Goal: Task Accomplishment & Management: Manage account settings

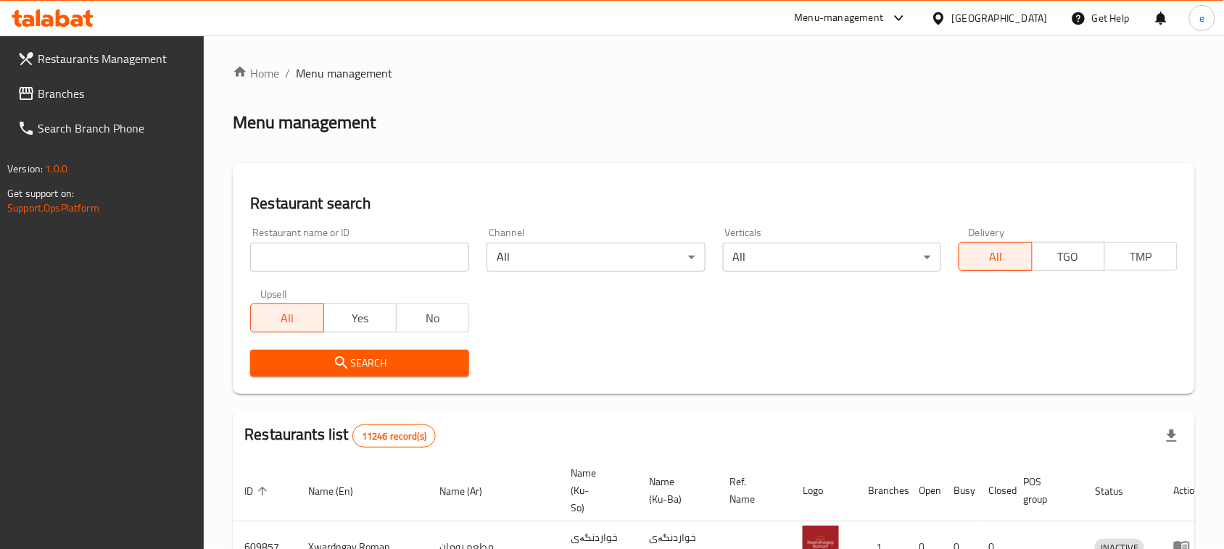
click at [55, 91] on span "Branches" at bounding box center [115, 93] width 155 height 17
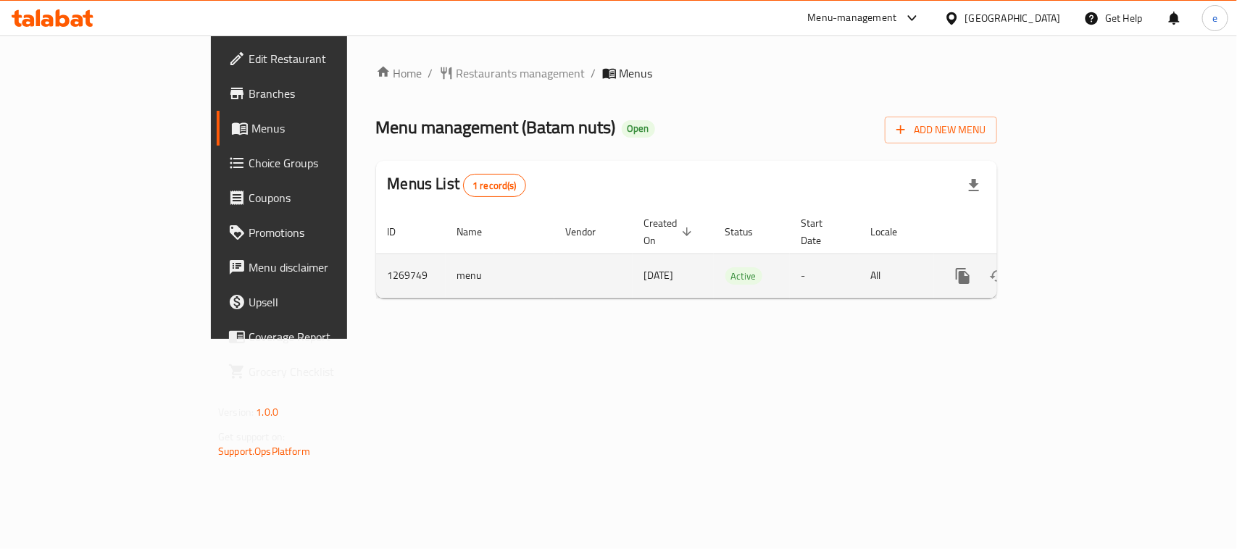
click at [1076, 267] on icon "enhanced table" at bounding box center [1067, 275] width 17 height 17
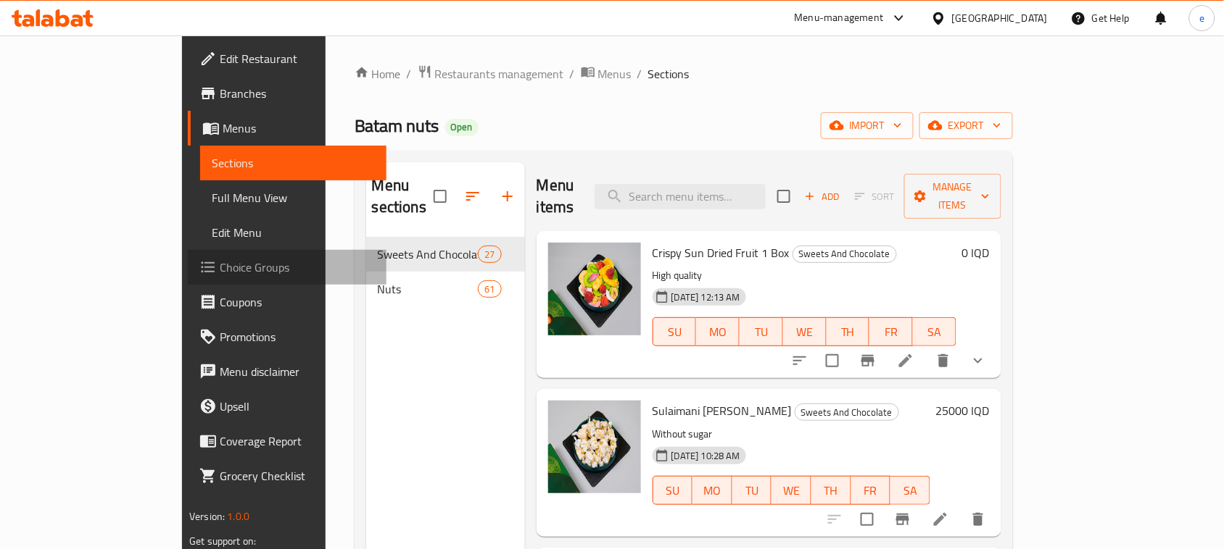
click at [220, 262] on span "Choice Groups" at bounding box center [297, 267] width 155 height 17
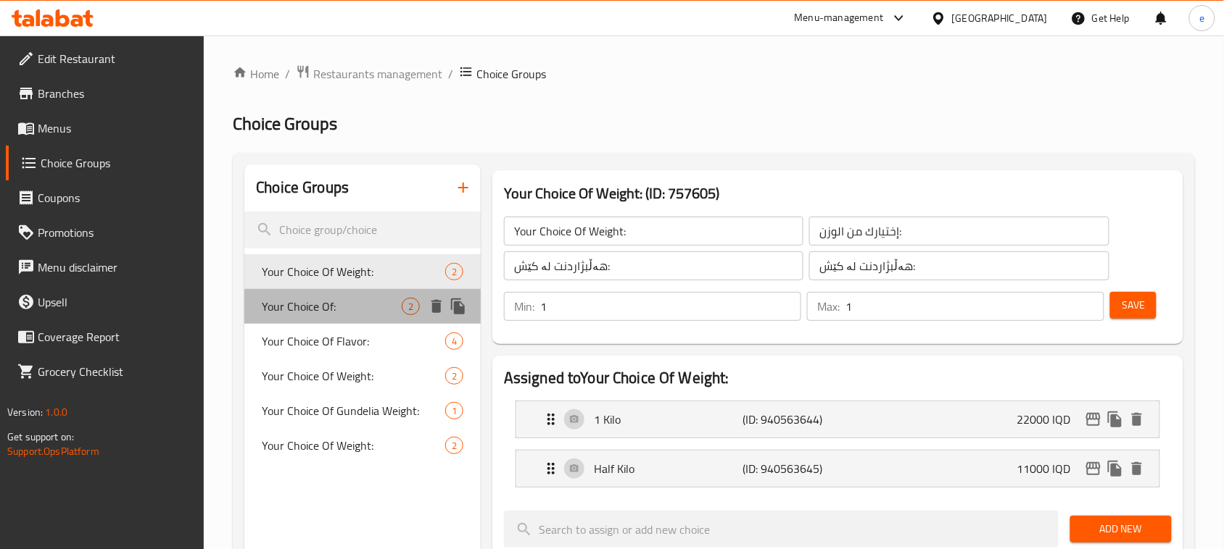
click at [312, 305] on span "Your Choice Of:" at bounding box center [332, 306] width 140 height 17
type input "Your Choice Of:"
type input "إختيارك من:"
type input "هەڵبژاردنت لە:"
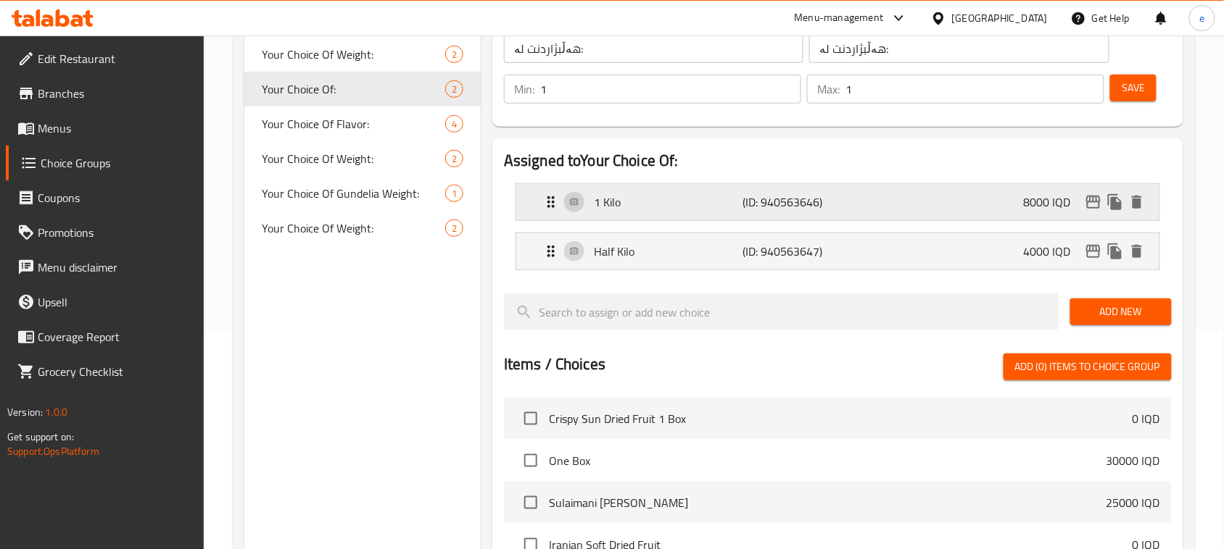
scroll to position [181, 0]
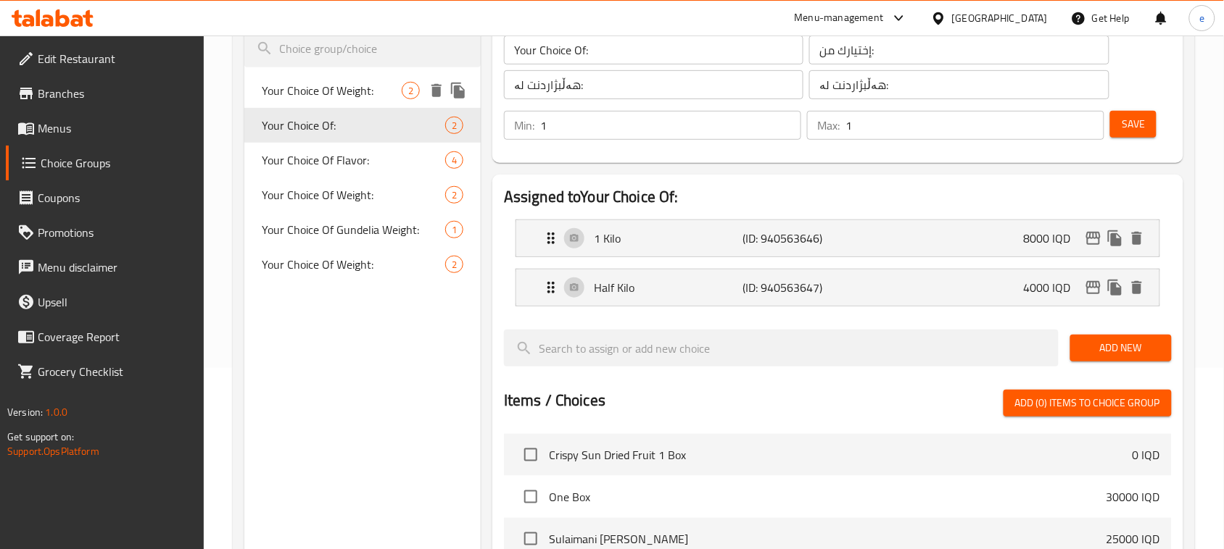
click at [357, 88] on span "Your Choice Of Weight:" at bounding box center [332, 90] width 140 height 17
type input "Your Choice Of Weight:"
type input "إختيارك من الوزن:"
type input "هەڵبژاردنت لە کێش:"
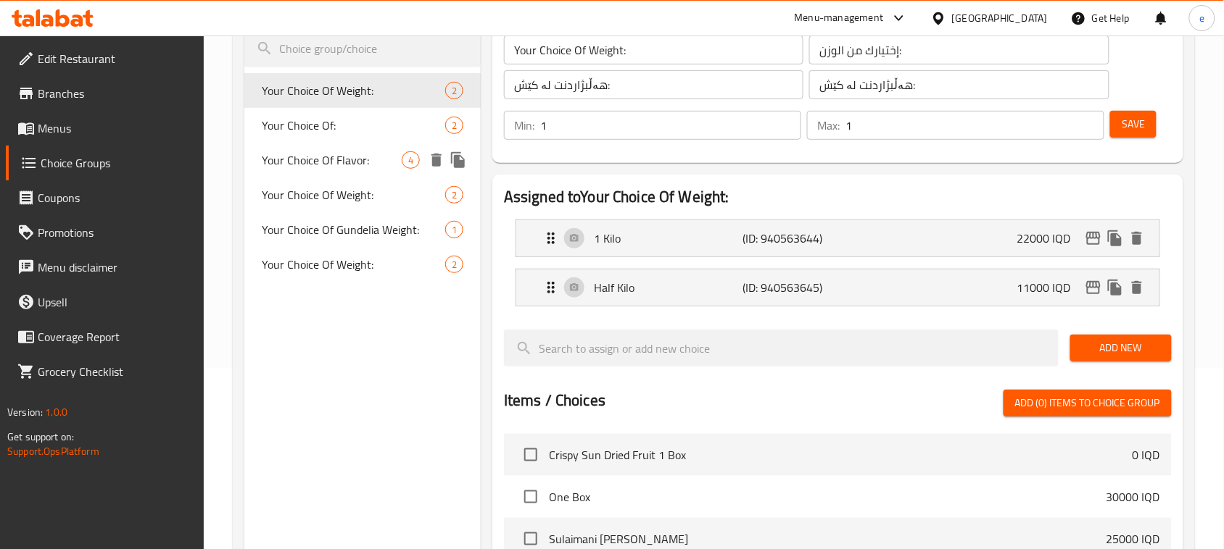
click at [307, 156] on span "Your Choice Of Flavor:" at bounding box center [332, 159] width 140 height 17
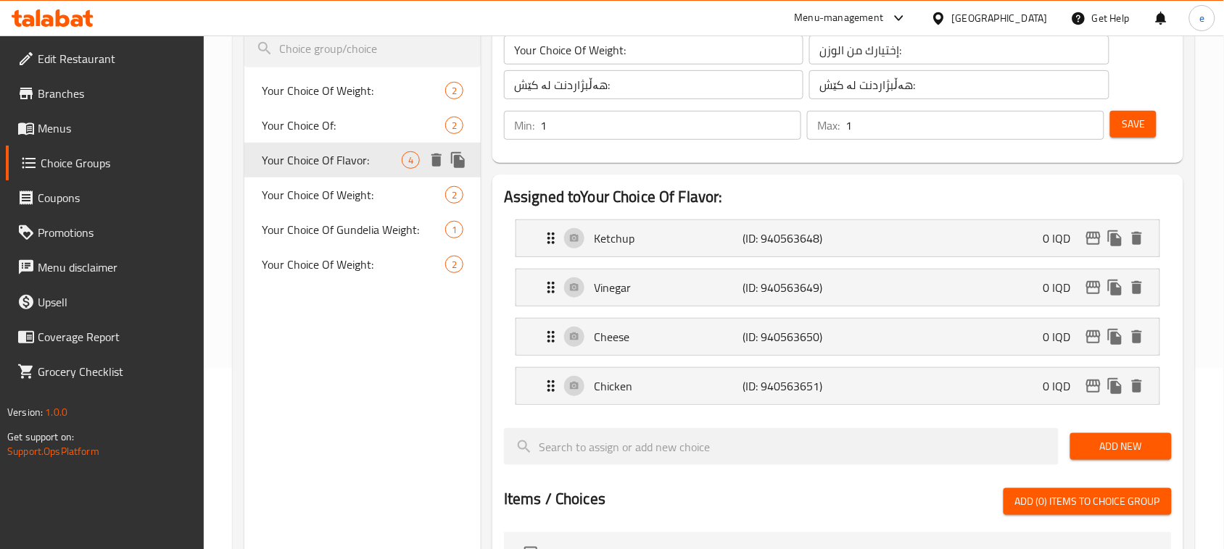
type input "Your Choice Of Flavor:"
type input "إختيارك من النكهة:"
type input "هەڵبژاردنت لە تام:"
click at [331, 186] on span "Your Choice Of Weight:" at bounding box center [332, 194] width 140 height 17
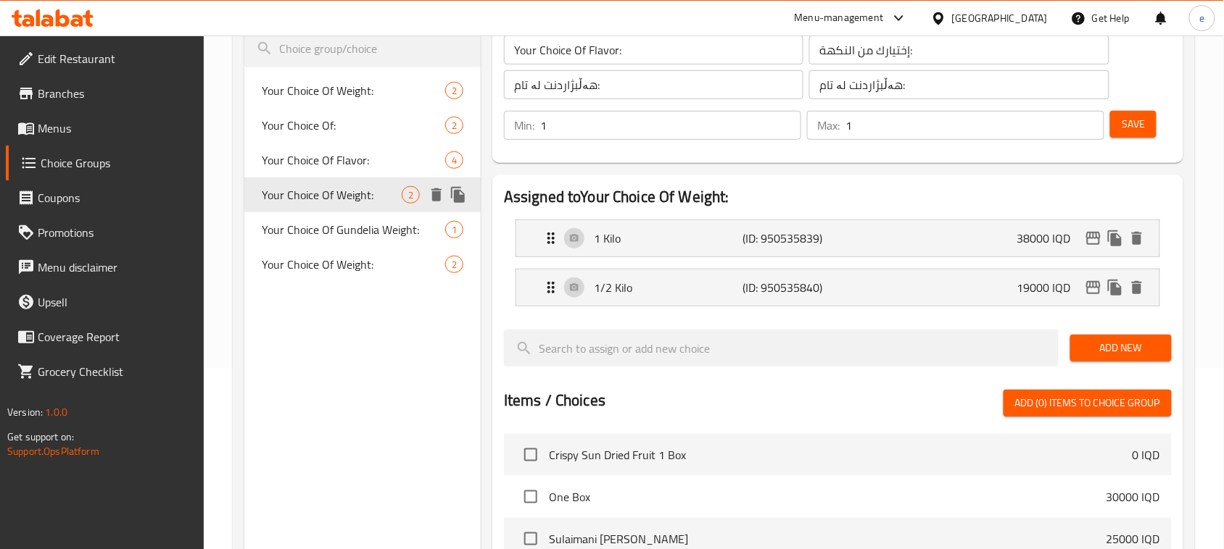
type input "Your Choice Of Weight:"
type input "إختيارك من الوزن:"
type input "هەڵبژاردنت لە کێش:"
click at [341, 233] on span "Your Choice Of Gundelia Weight:" at bounding box center [334, 240] width 144 height 35
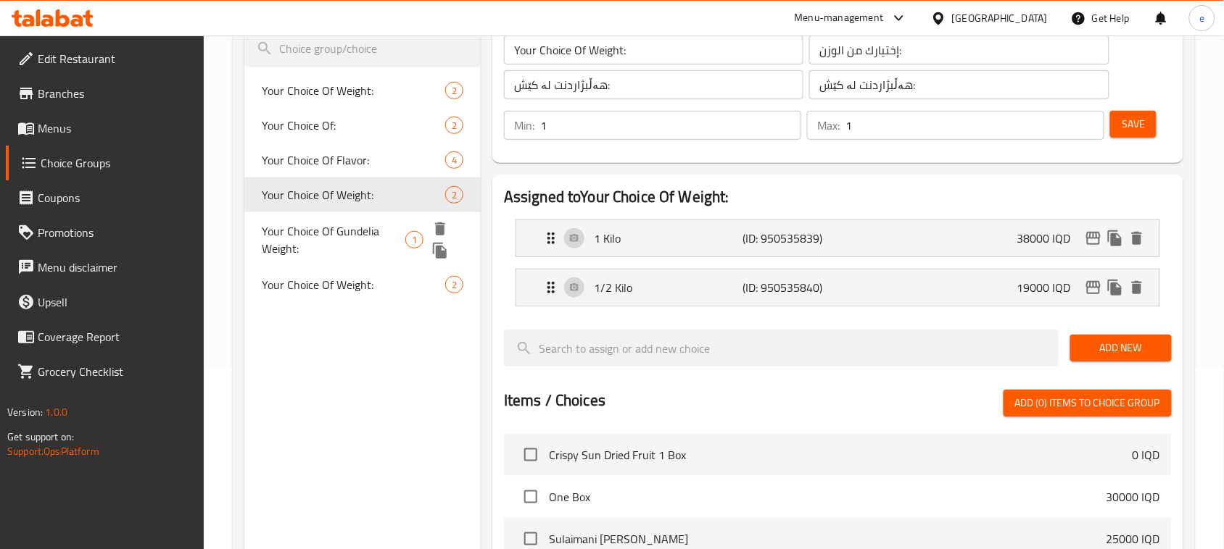
type input "Your Choice Of Gundelia Weight:"
type input "إختيارك من الوزن سي سي:"
type input "هەڵبژاردنت لە کێشی سی سی:"
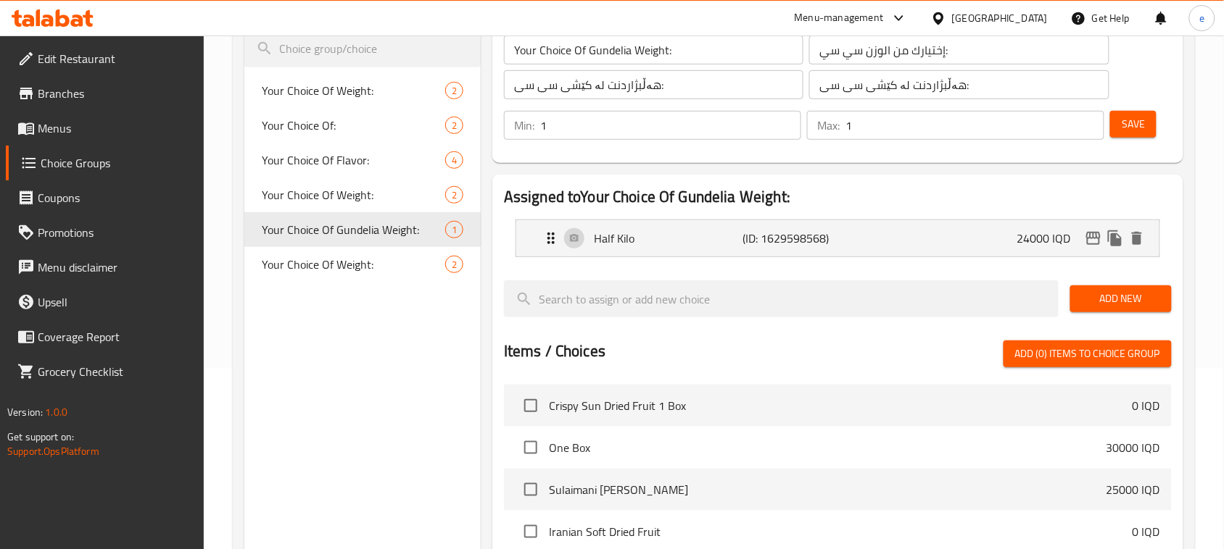
click at [332, 299] on div "Choice Groups Your Choice Of Weight: 2 Your Choice Of: 2 Your Choice Of Flavor:…" at bounding box center [362, 405] width 236 height 844
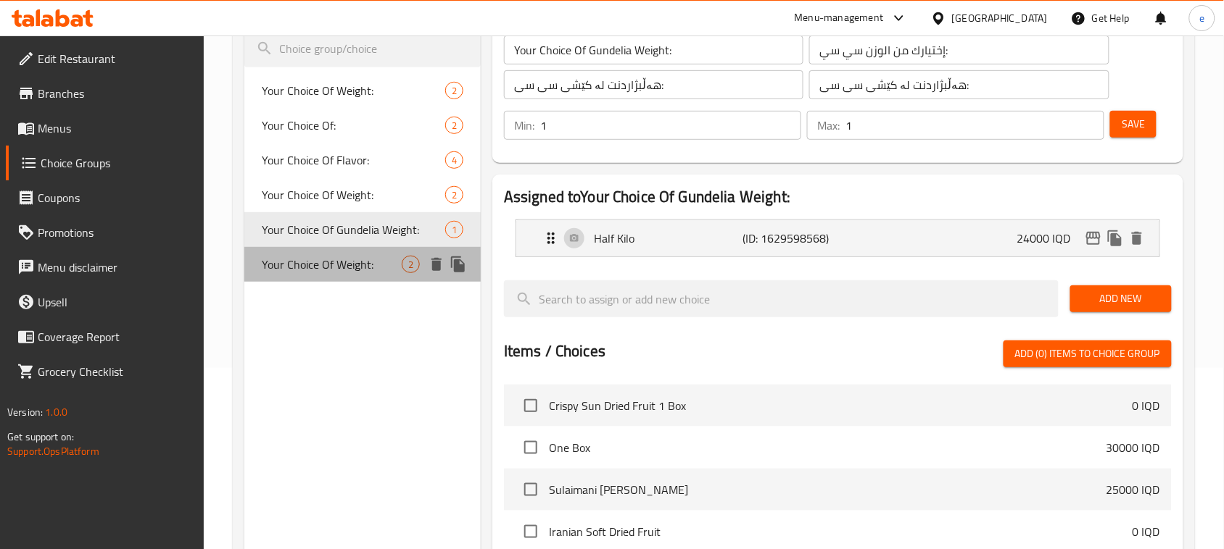
click at [325, 257] on span "Your Choice Of Weight:" at bounding box center [332, 264] width 140 height 17
type input "Your Choice Of Weight:"
type input "إختيارك من الوزن:"
type input "هەڵبژاردنت لە کێش:"
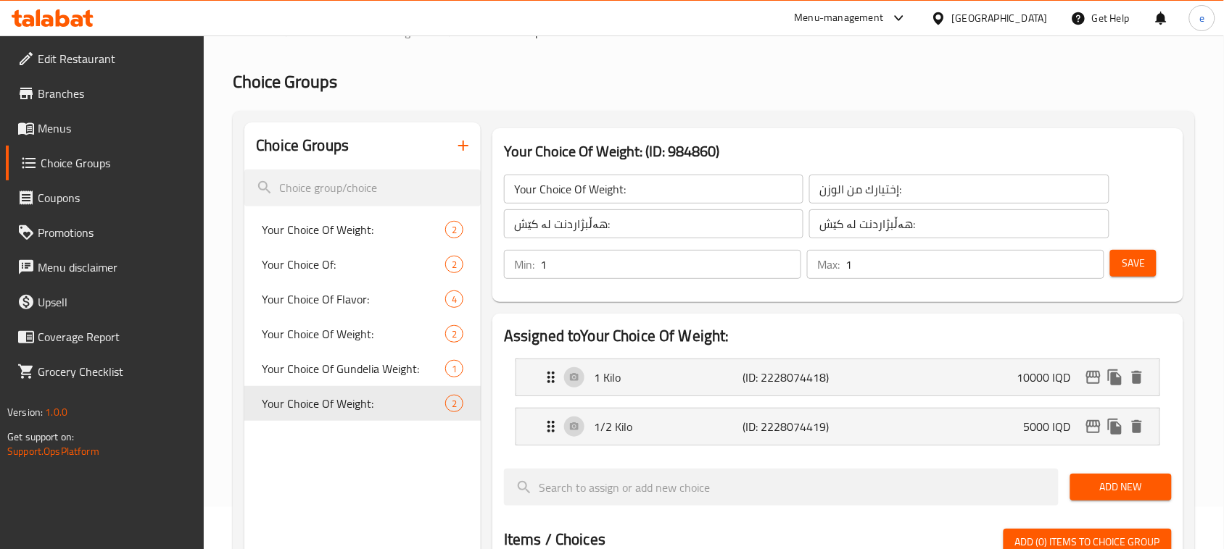
scroll to position [0, 0]
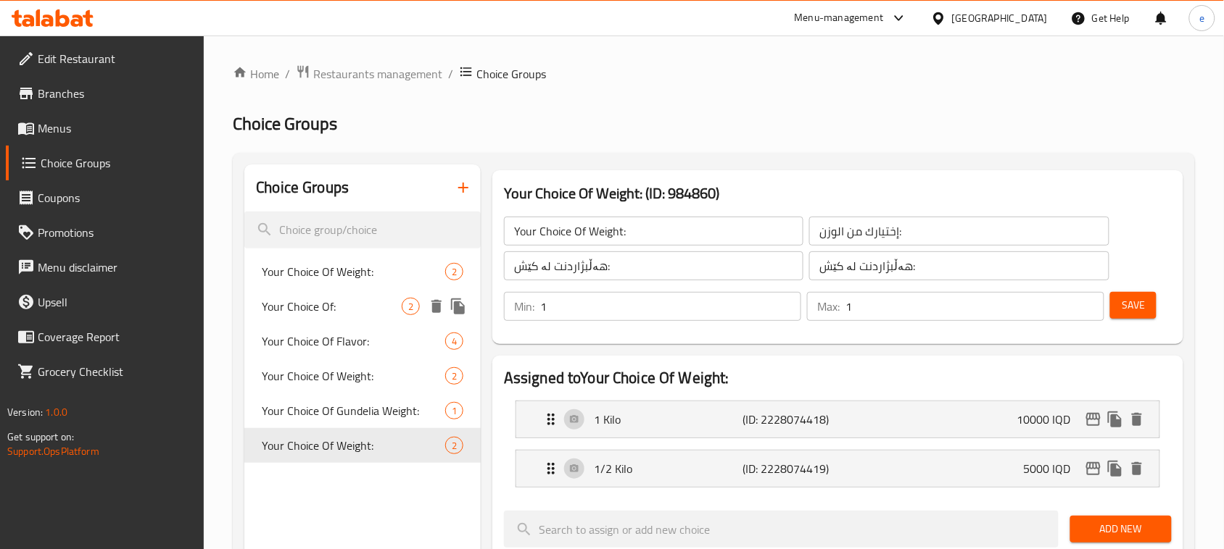
click at [315, 302] on span "Your Choice Of:" at bounding box center [332, 306] width 140 height 17
type input "Your Choice Of:"
type input "إختيارك من:"
type input "هەڵبژاردنت لە:"
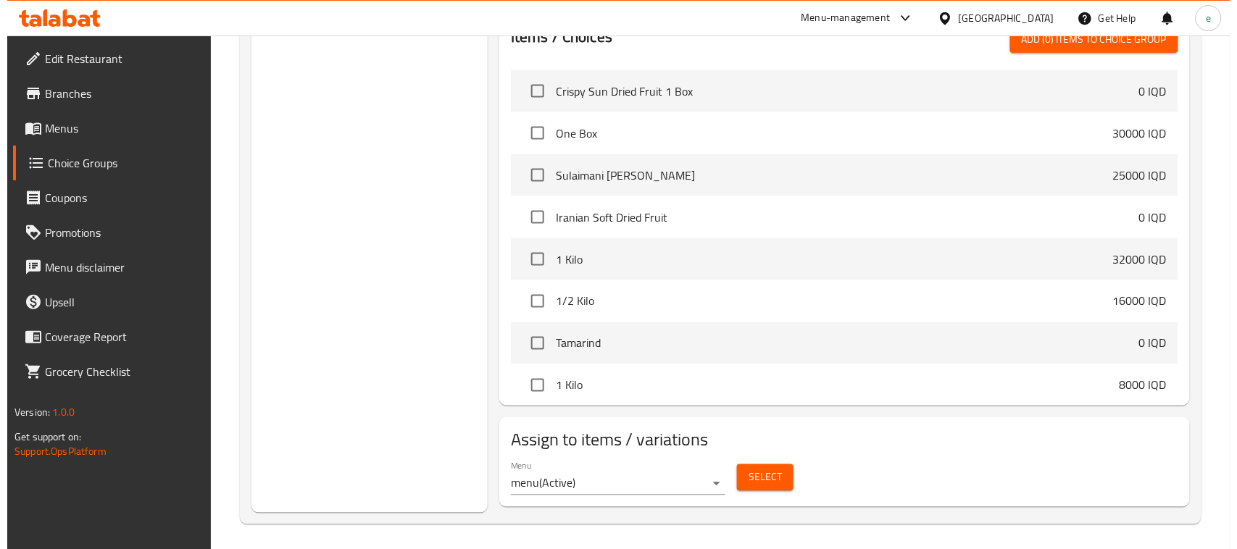
scroll to position [549, 0]
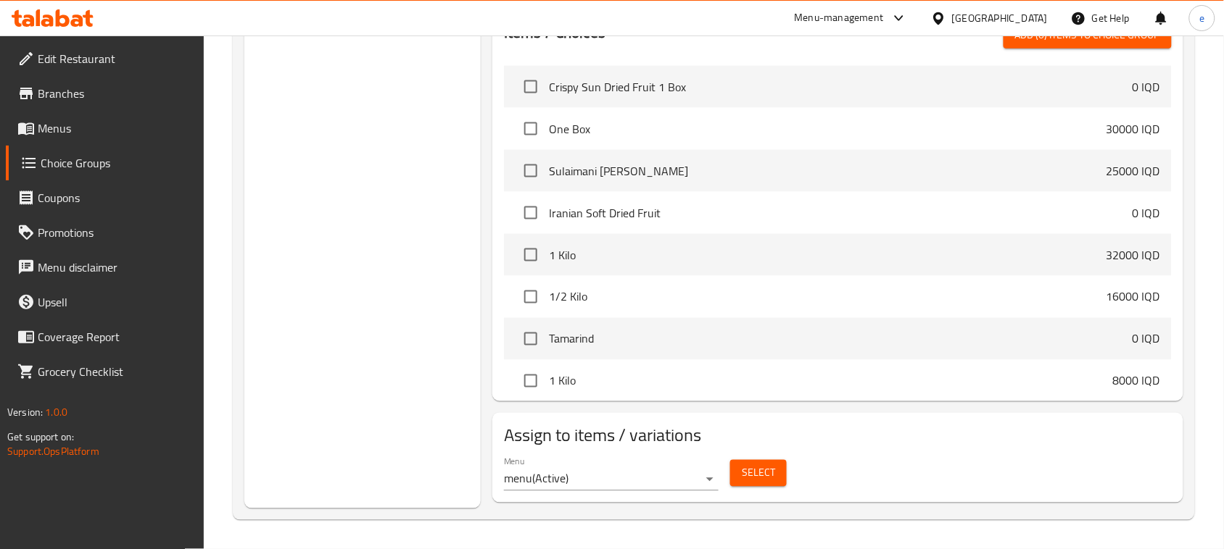
click at [767, 473] on span "Select" at bounding box center [758, 474] width 33 height 18
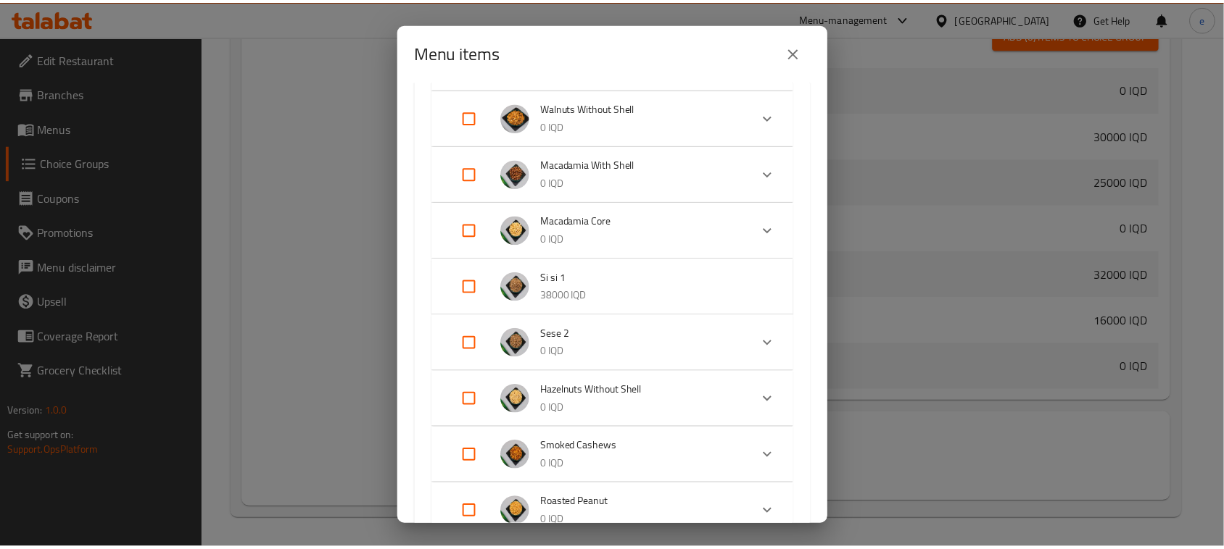
scroll to position [3262, 0]
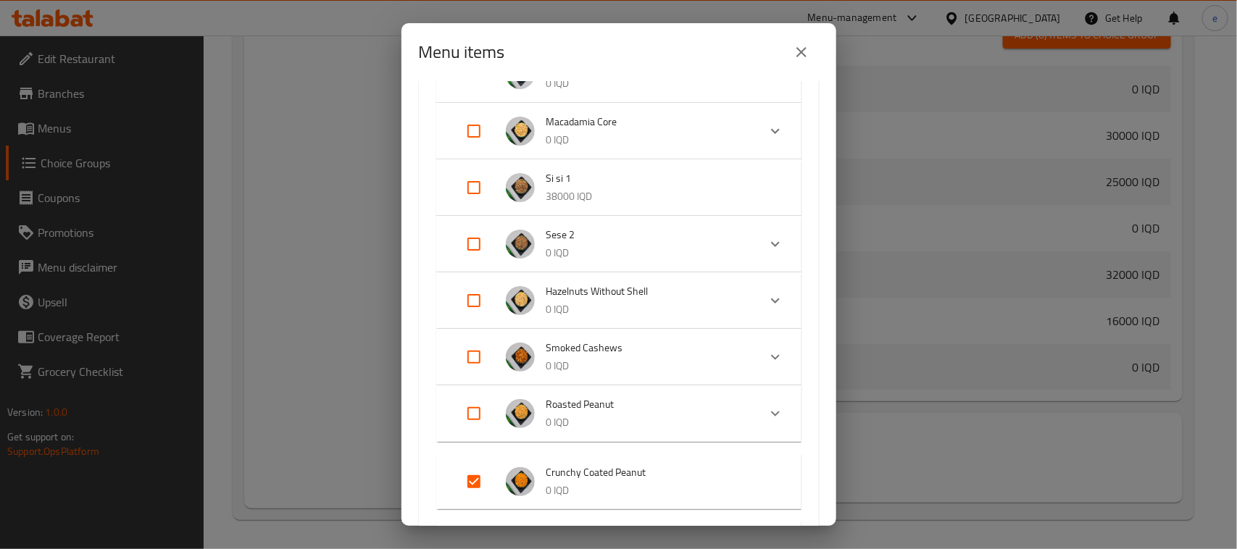
click at [803, 45] on icon "close" at bounding box center [801, 51] width 17 height 17
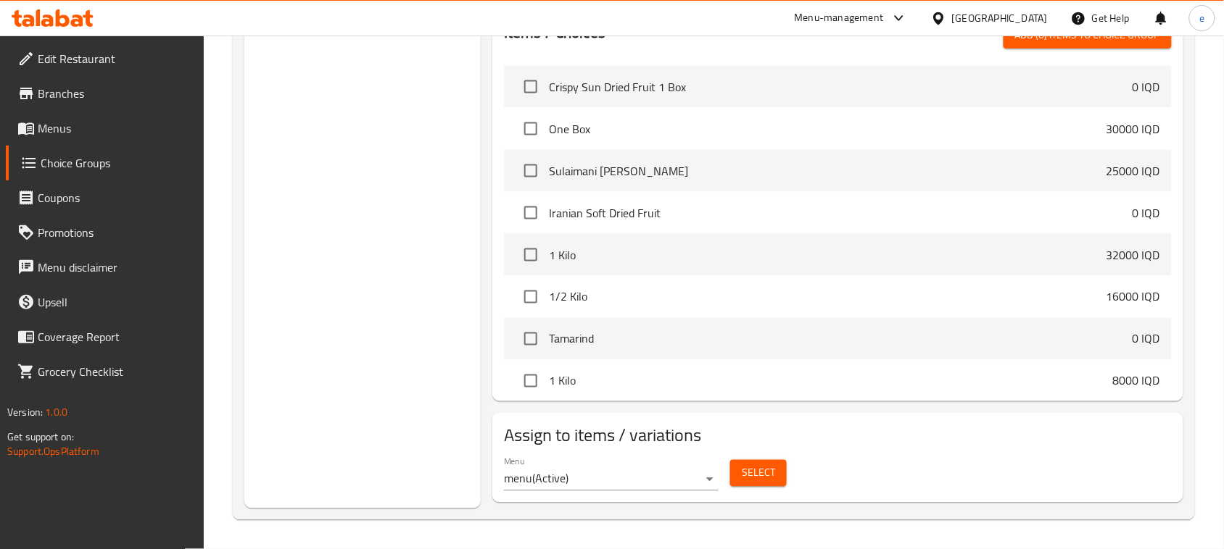
scroll to position [0, 0]
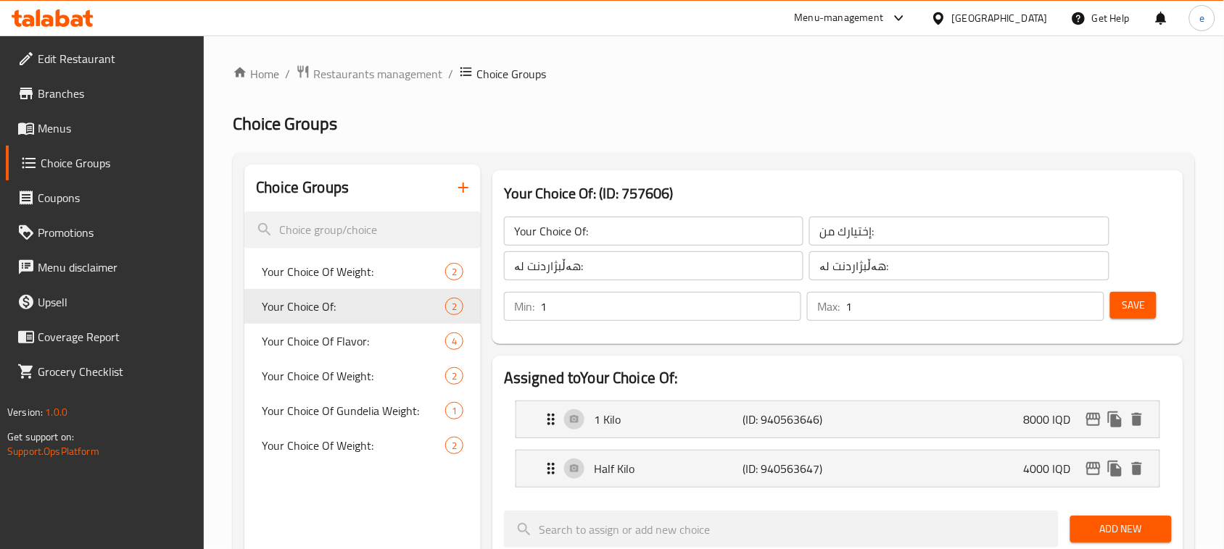
click at [48, 16] on icon at bounding box center [47, 20] width 12 height 12
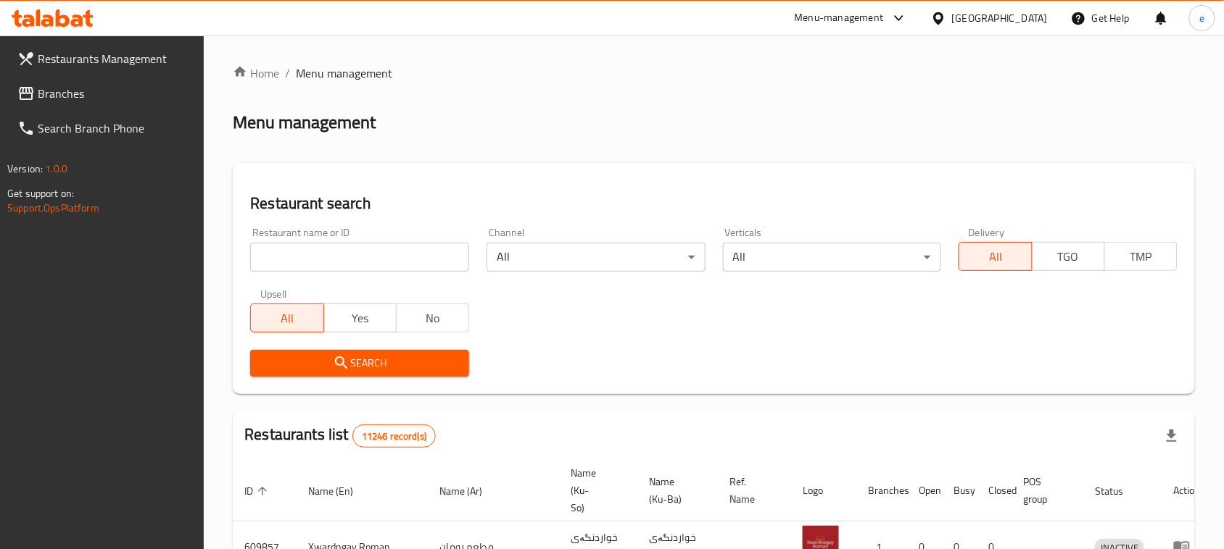
click at [49, 99] on span "Branches" at bounding box center [115, 93] width 155 height 17
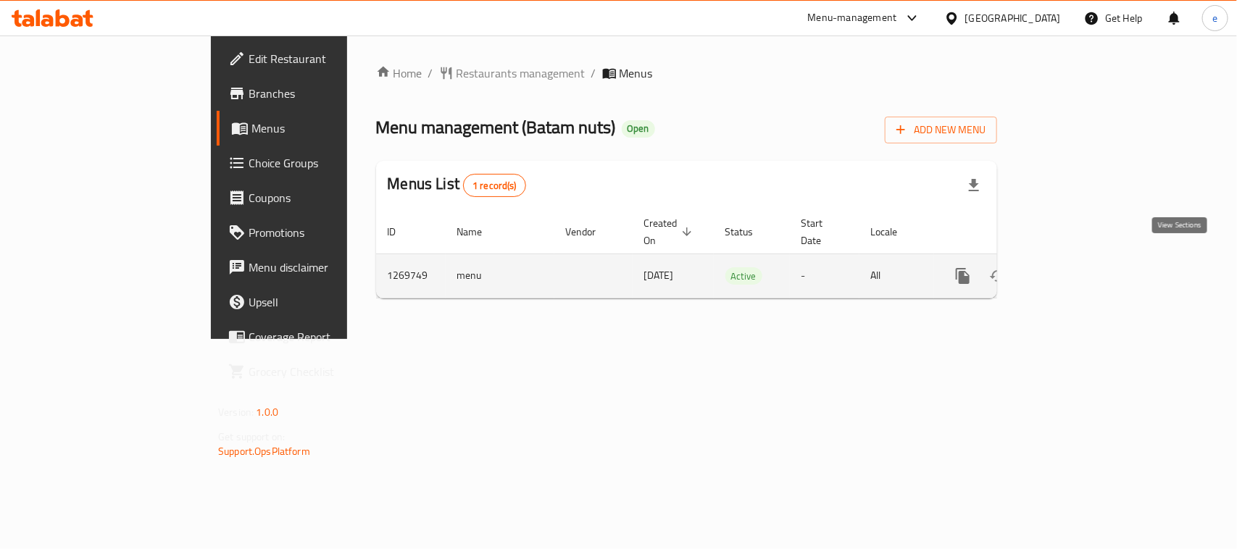
click at [1085, 259] on link "enhanced table" at bounding box center [1067, 276] width 35 height 35
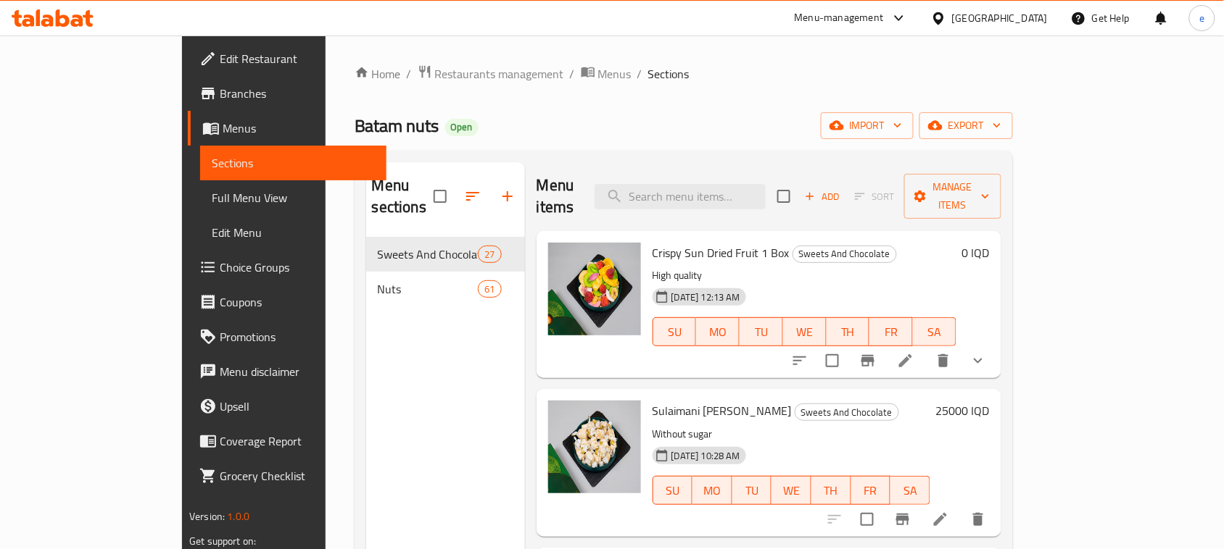
click at [220, 265] on span "Choice Groups" at bounding box center [297, 267] width 155 height 17
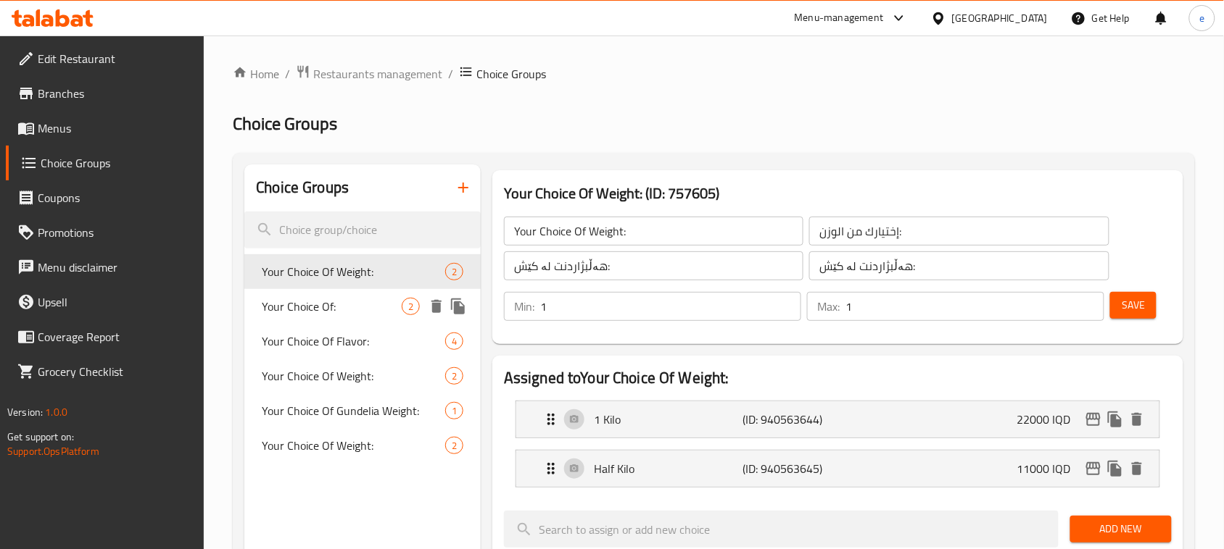
click at [303, 307] on span "Your Choice Of:" at bounding box center [332, 306] width 140 height 17
type input "Your Choice Of:"
type input "إختيارك من:"
type input "هەڵبژاردنت لە:"
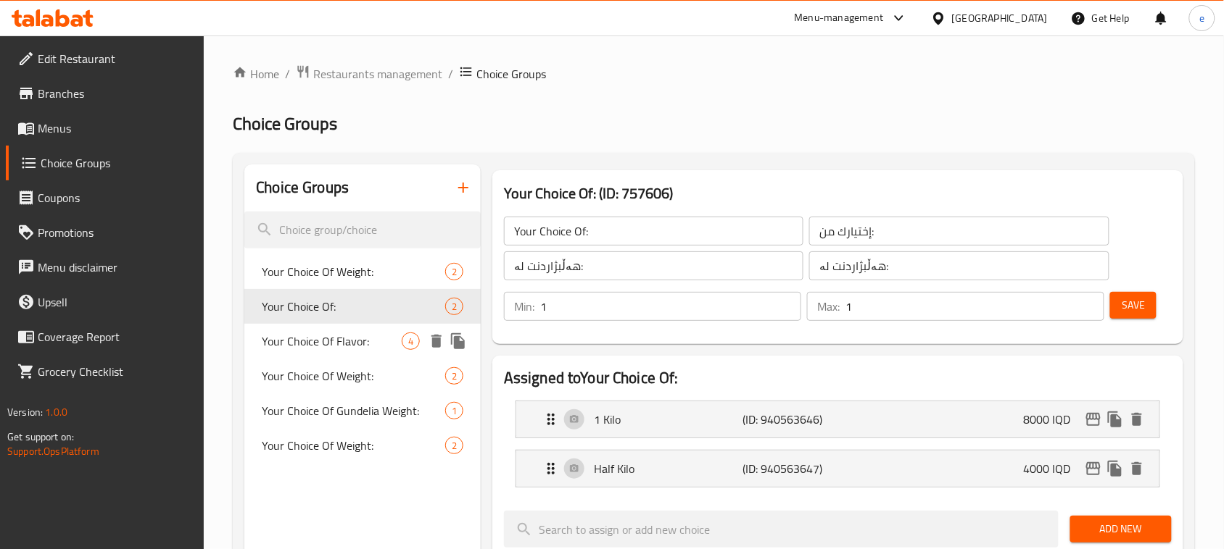
click at [314, 341] on span "Your Choice Of Flavor:" at bounding box center [332, 341] width 140 height 17
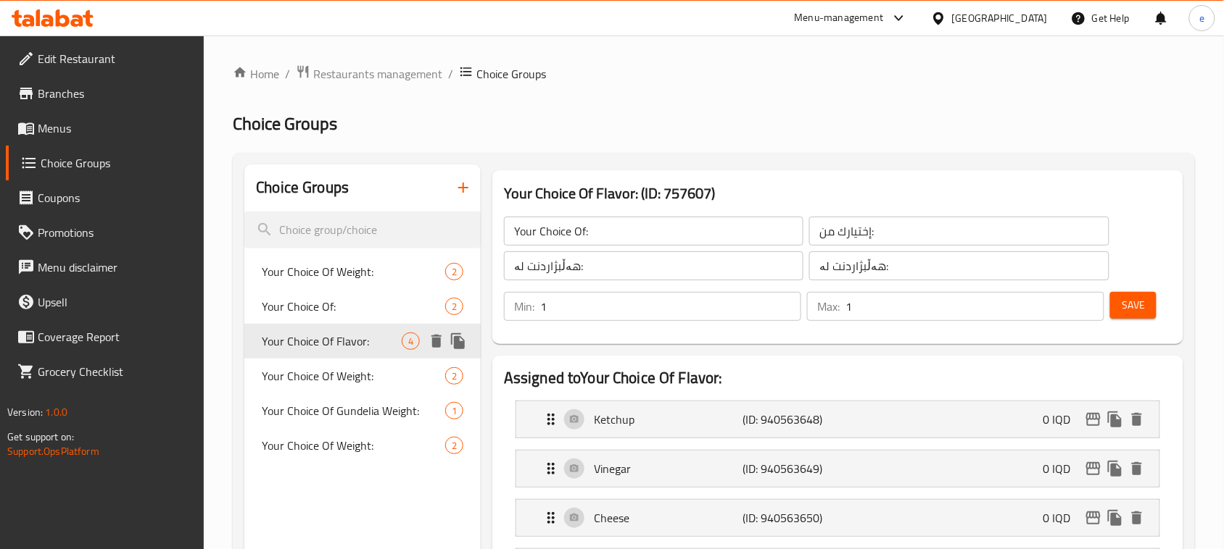
type input "Your Choice Of Flavor:"
type input "إختيارك من النكهة:"
type input "هەڵبژاردنت لە تام:"
click at [323, 370] on span "Your Choice Of Weight:" at bounding box center [332, 376] width 140 height 17
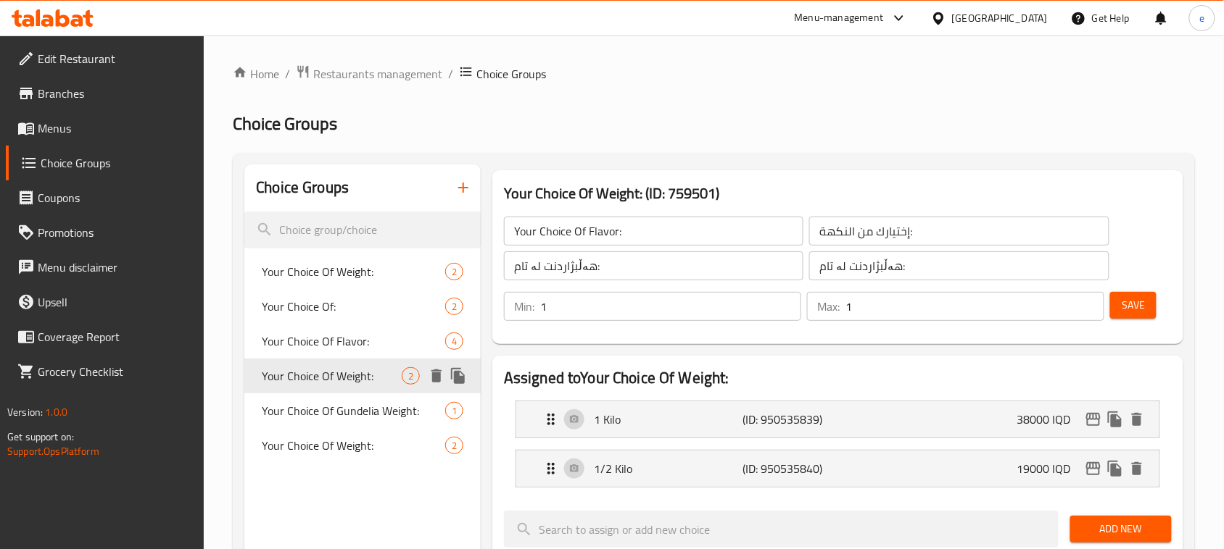
type input "Your Choice Of Weight:"
type input "إختيارك من الوزن:"
type input "هەڵبژاردنت لە کێش:"
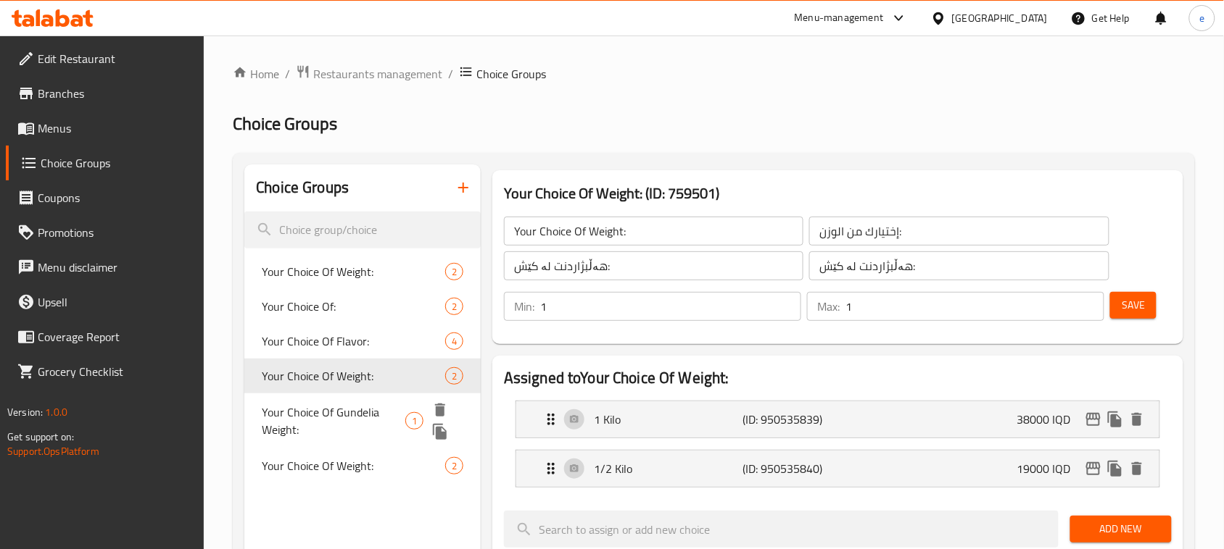
click at [330, 410] on span "Your Choice Of Gundelia Weight:" at bounding box center [334, 421] width 144 height 35
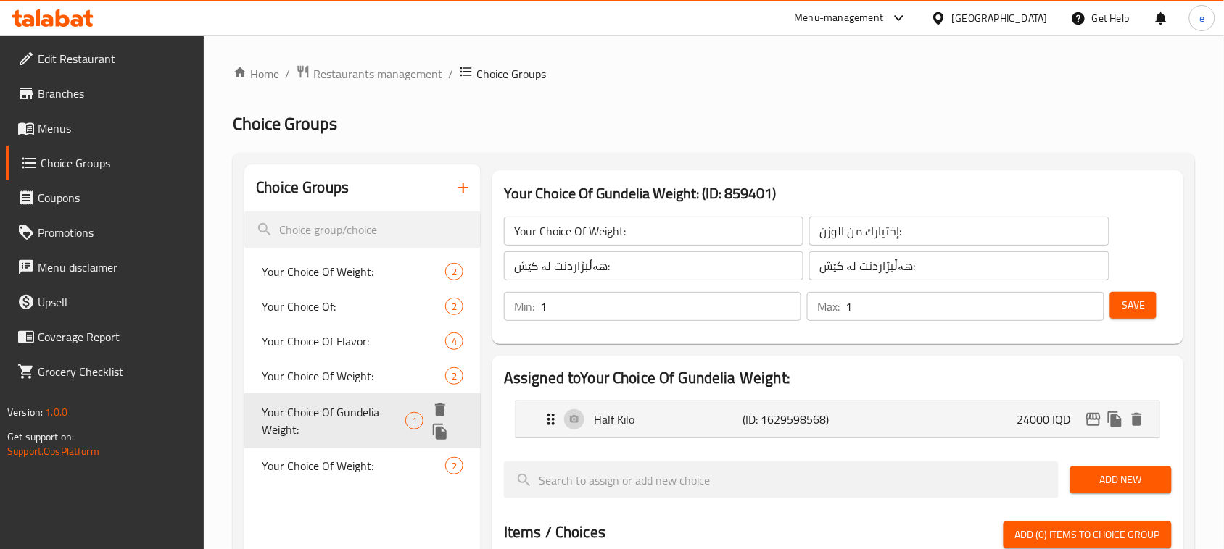
type input "Your Choice Of Gundelia Weight:"
type input "إختيارك من الوزن سي سي:"
type input "هەڵبژاردنت لە کێشی سی سی:"
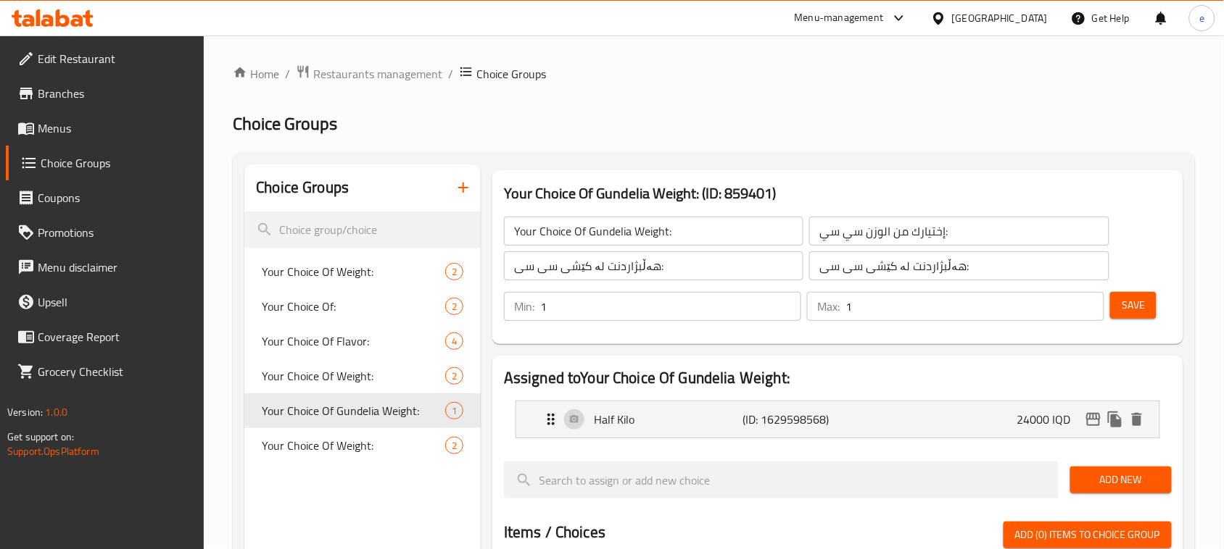
click at [330, 466] on nav "Your Choice Of Weight: 2 Your Choice Of: 2 Your Choice Of Flavor: 4 Your Choice…" at bounding box center [362, 359] width 236 height 220
click at [332, 439] on span "Your Choice Of Weight:" at bounding box center [332, 445] width 140 height 17
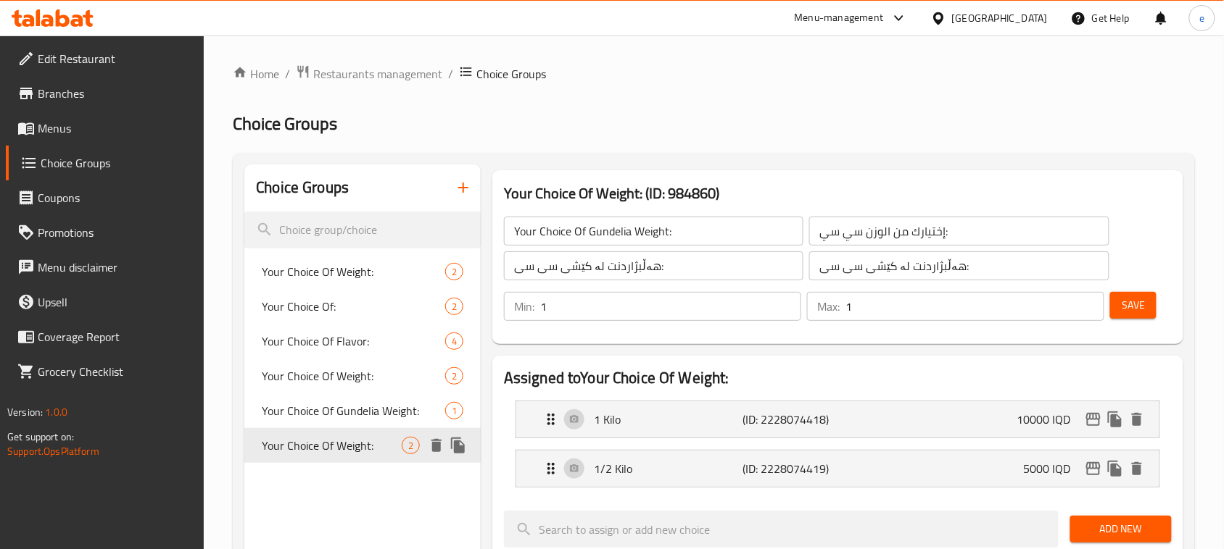
type input "Your Choice Of Weight:"
type input "إختيارك من الوزن:"
type input "هەڵبژاردنت لە کێش:"
click at [320, 269] on span "Your Choice Of Weight:" at bounding box center [353, 271] width 183 height 17
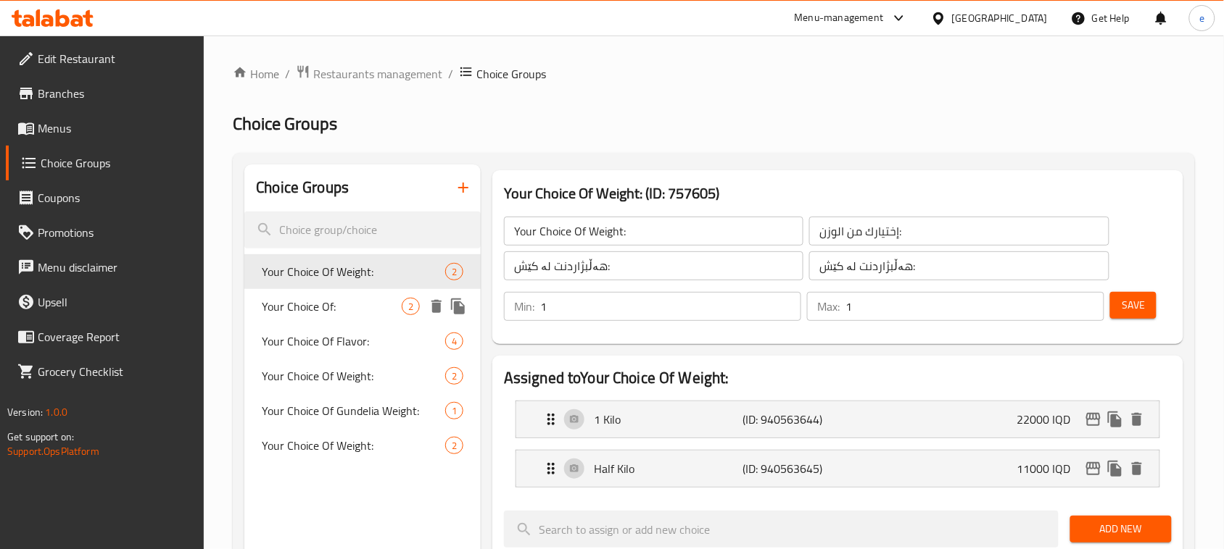
click at [320, 306] on span "Your Choice Of:" at bounding box center [332, 306] width 140 height 17
type input "Your Choice Of:"
type input "إختيارك من:"
type input "هەڵبژاردنت لە:"
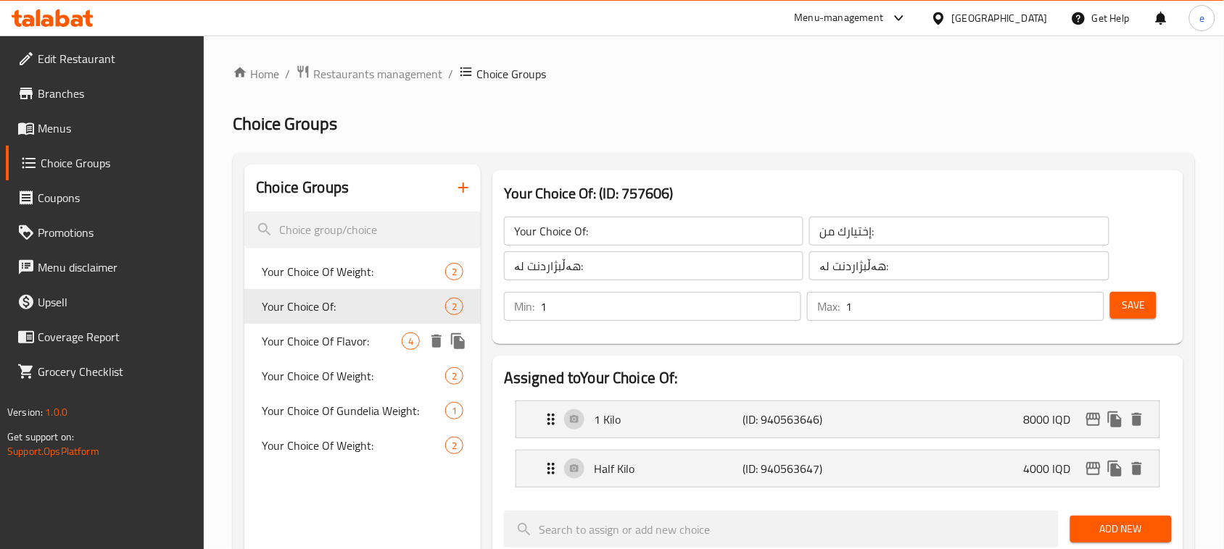
click at [326, 336] on span "Your Choice Of Flavor:" at bounding box center [332, 341] width 140 height 17
type input "Your Choice Of Flavor:"
type input "إختيارك من النكهة:"
type input "هەڵبژاردنت لە تام:"
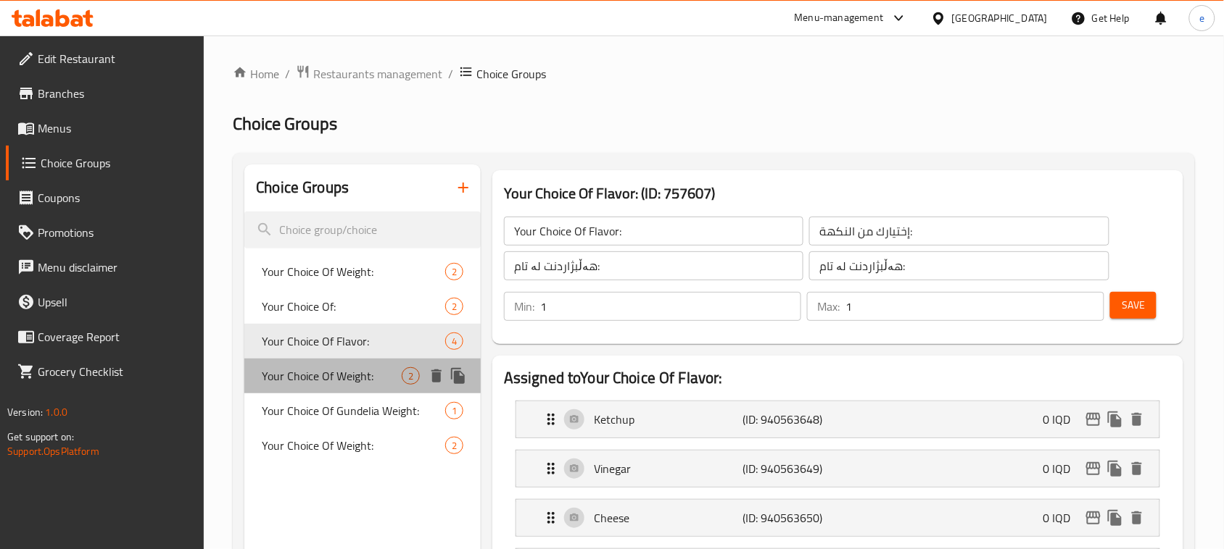
click at [335, 368] on span "Your Choice Of Weight:" at bounding box center [332, 376] width 140 height 17
type input "Your Choice Of Weight:"
type input "إختيارك من الوزن:"
type input "هەڵبژاردنت لە کێش:"
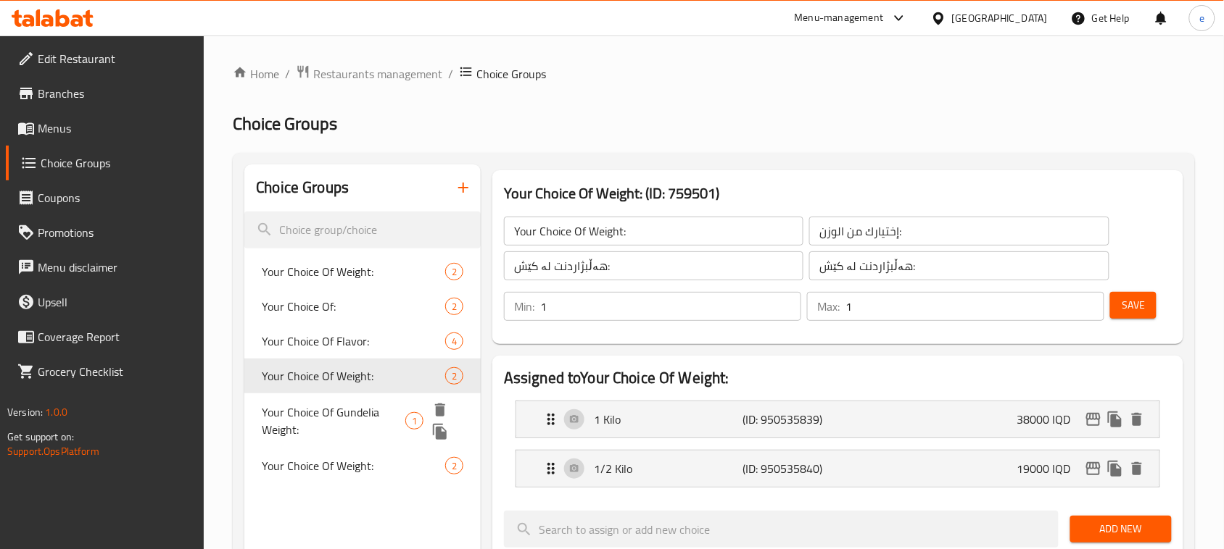
click at [338, 404] on span "Your Choice Of Gundelia Weight:" at bounding box center [334, 421] width 144 height 35
type input "Your Choice Of Gundelia Weight:"
type input "إختيارك من الوزن سي سي:"
type input "هەڵبژاردنت لە کێشی سی سی:"
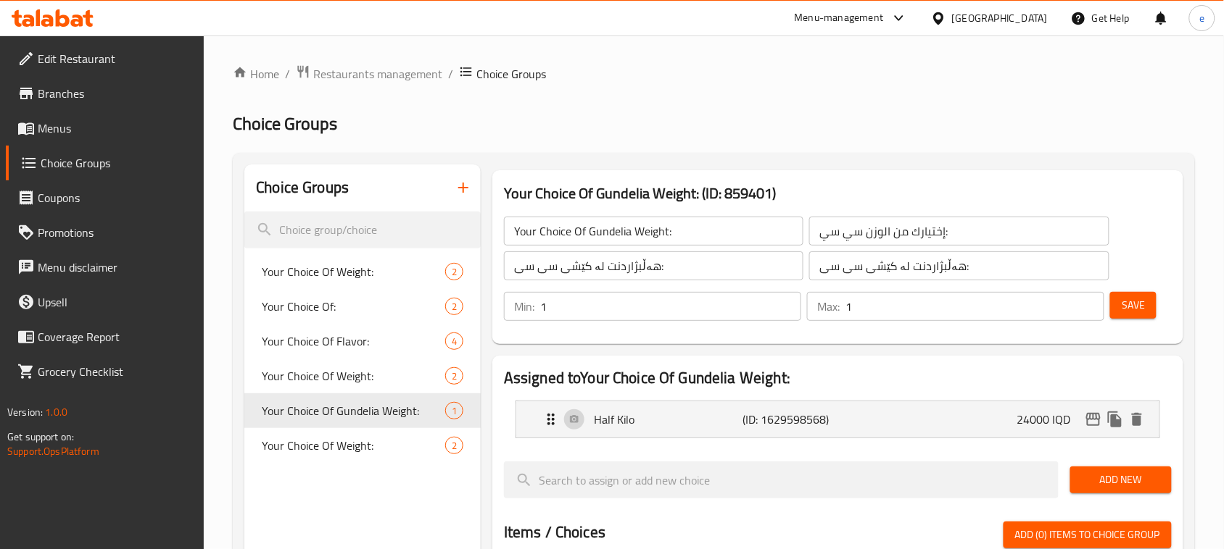
scroll to position [181, 0]
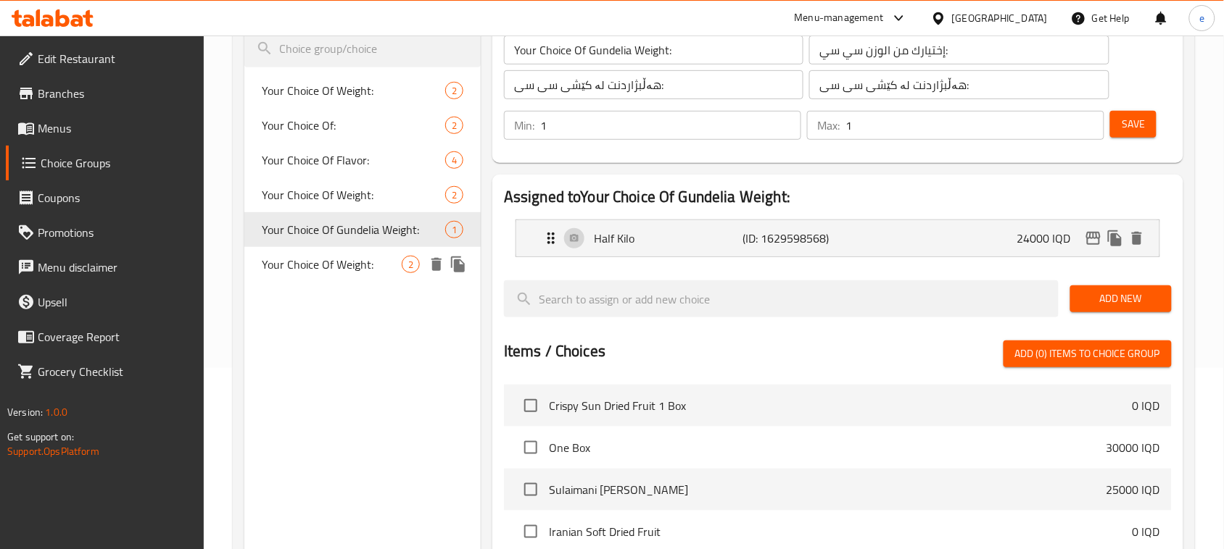
click at [346, 257] on span "Your Choice Of Weight:" at bounding box center [332, 264] width 140 height 17
type input "Your Choice Of Weight:"
type input "إختيارك من الوزن:"
type input "هەڵبژاردنت لە کێش:"
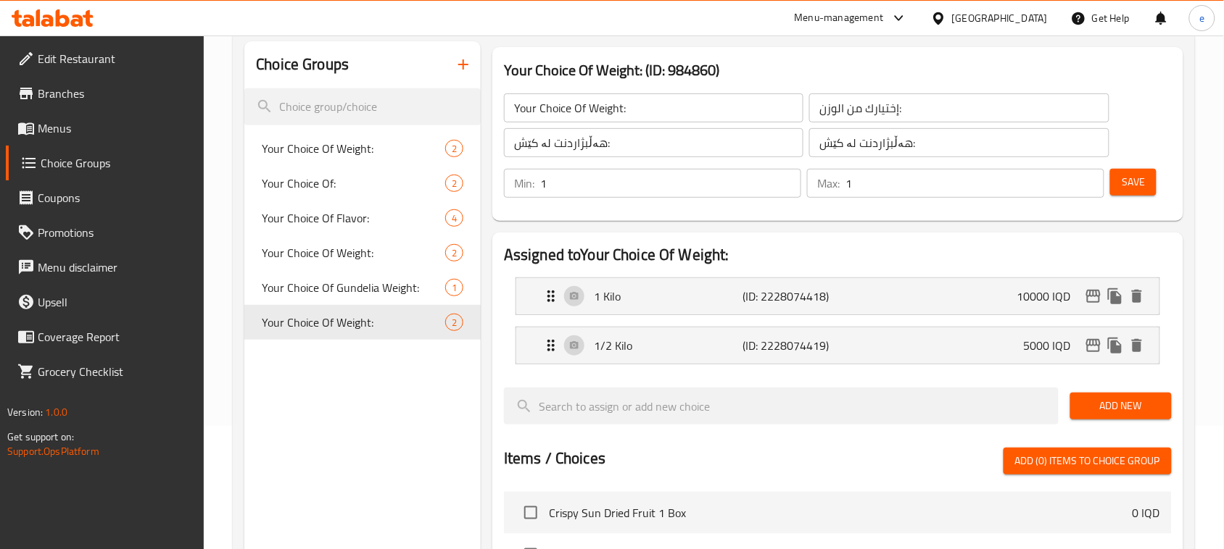
scroll to position [0, 0]
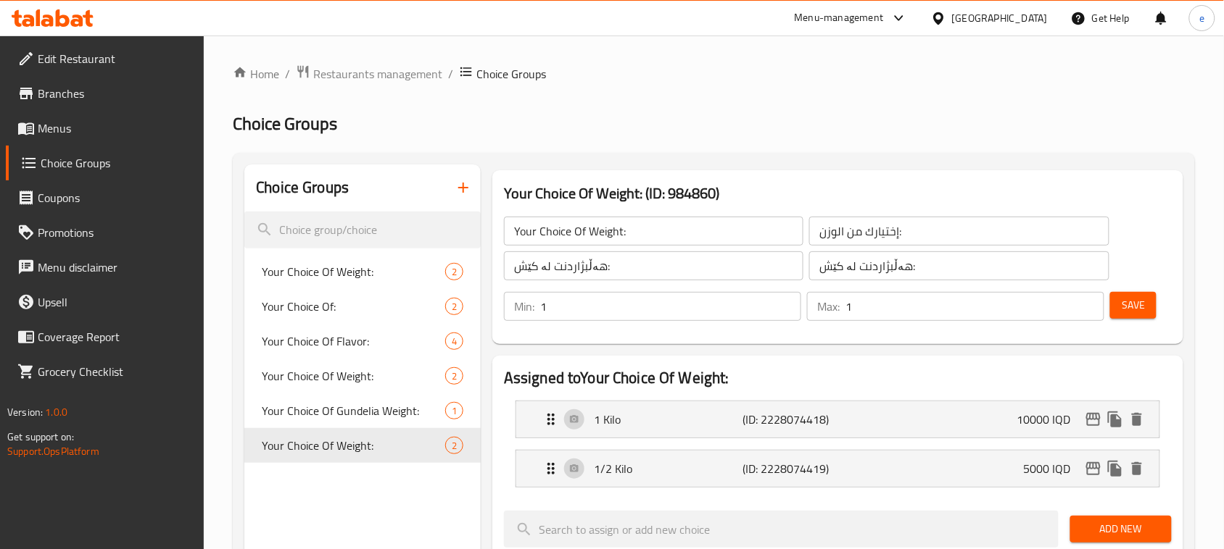
click at [465, 193] on icon "button" at bounding box center [462, 187] width 17 height 17
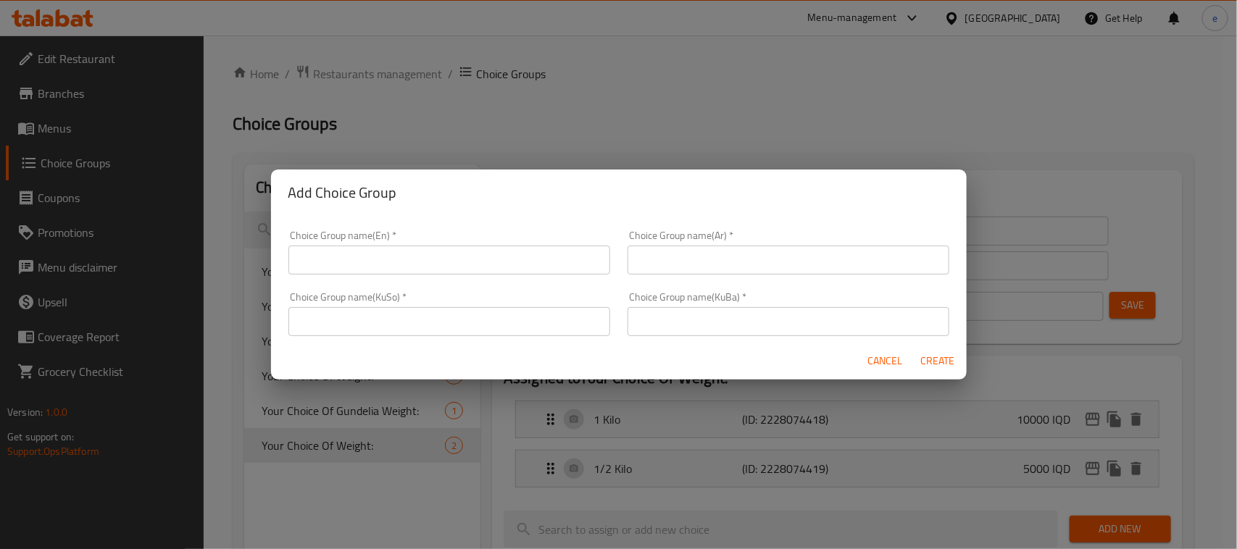
click at [433, 273] on input "text" at bounding box center [449, 260] width 322 height 29
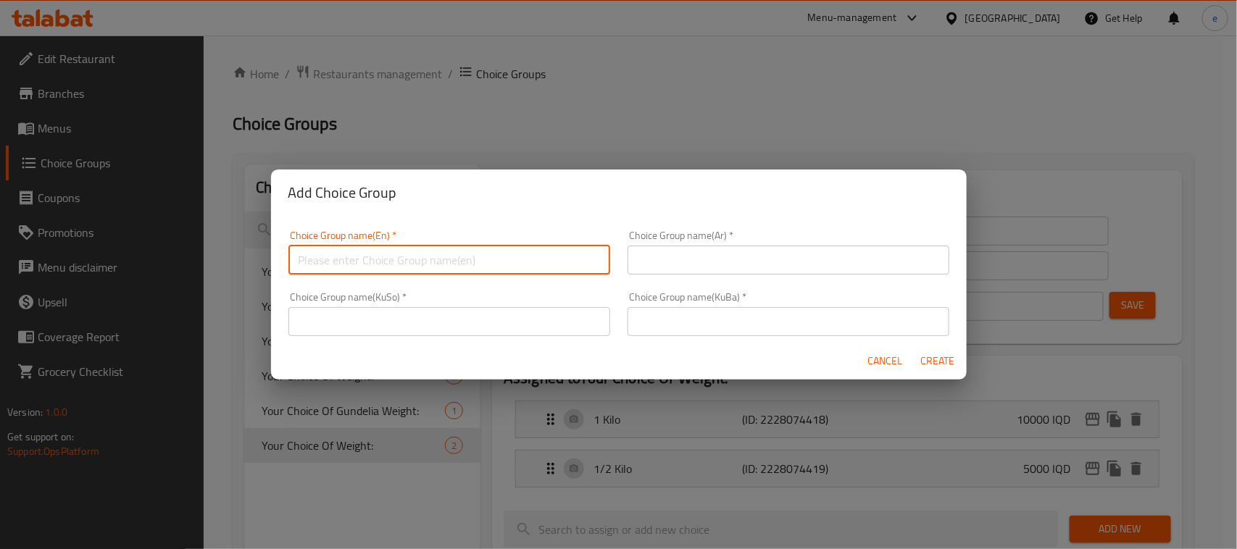
type input "Your Choice Of:"
click at [678, 259] on input "text" at bounding box center [789, 260] width 322 height 29
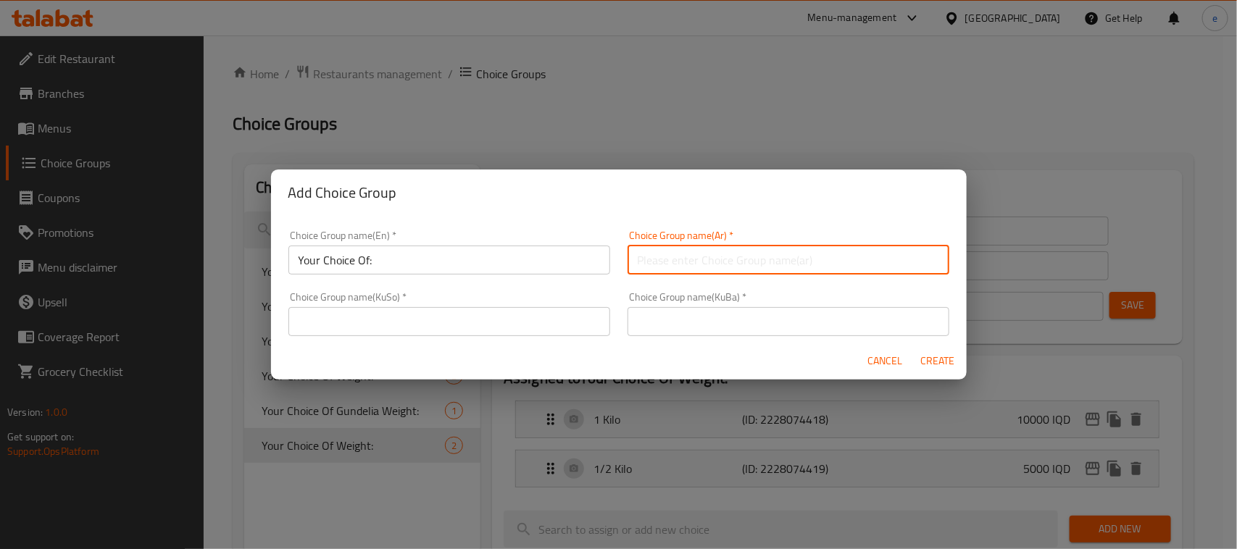
type input "إختيارك من:"
click at [548, 321] on input "text" at bounding box center [449, 321] width 322 height 29
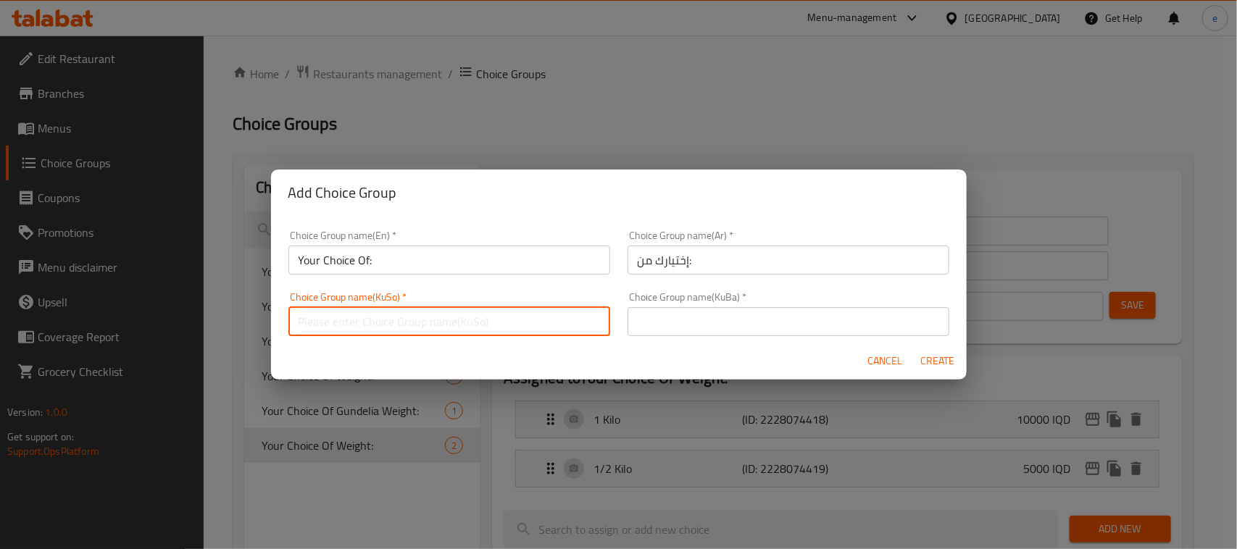
type input "هەڵبژاردنت لە:"
click at [663, 320] on input "text" at bounding box center [789, 321] width 322 height 29
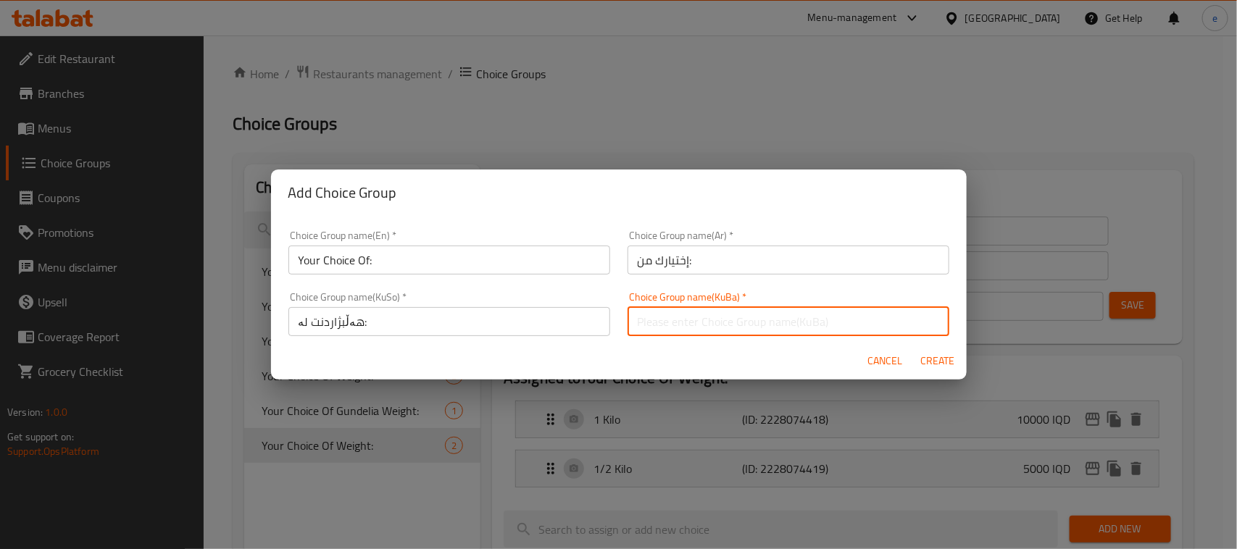
type input "هەڵبژاردنت لە:"
click at [394, 261] on input "Your Choice Of:" at bounding box center [449, 260] width 322 height 29
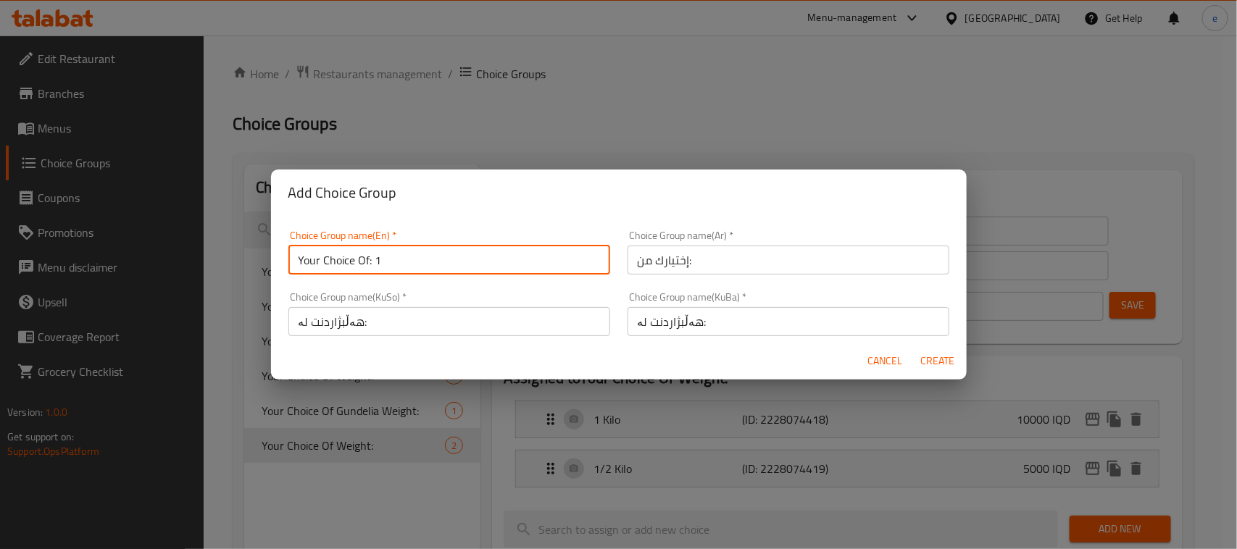
type input "Your Choice Of: 1"
click at [929, 352] on span "Create" at bounding box center [938, 361] width 35 height 18
type input "Your Choice Of: 1"
type input "إختيارك من:"
type input "هەڵبژاردنت لە:"
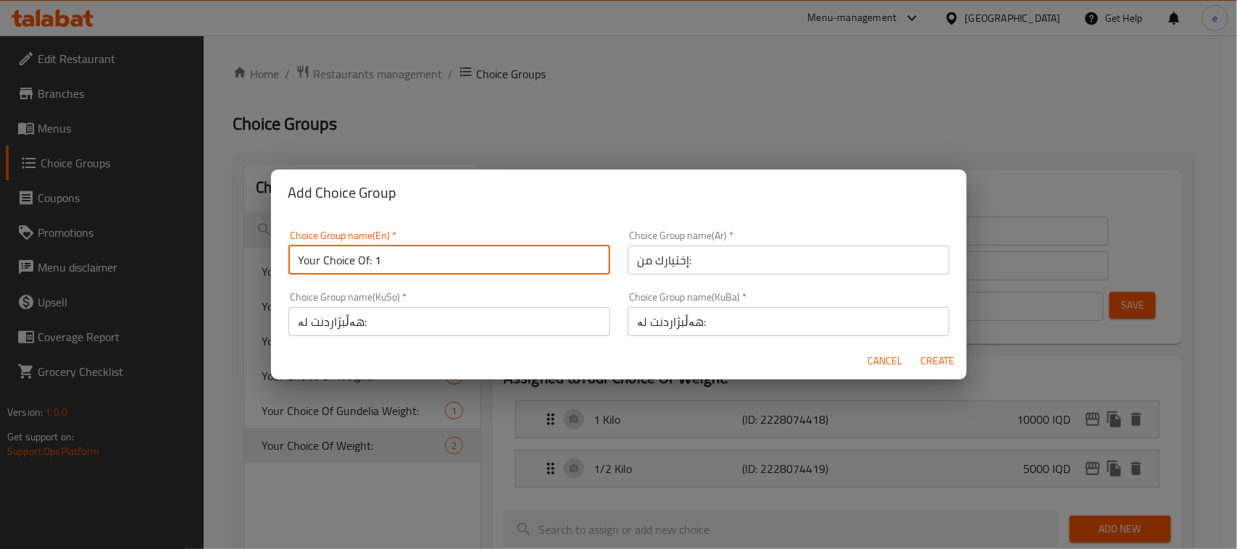
type input "هەڵبژاردنت لە:"
type input "0"
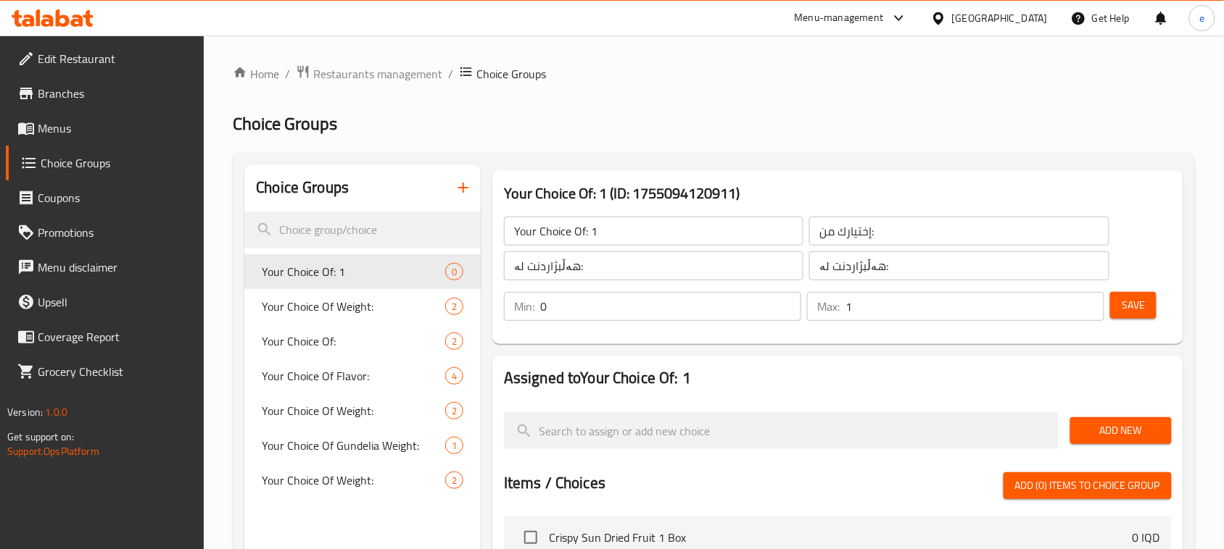
type input "1"
click at [1089, 298] on input "1" at bounding box center [974, 306] width 259 height 29
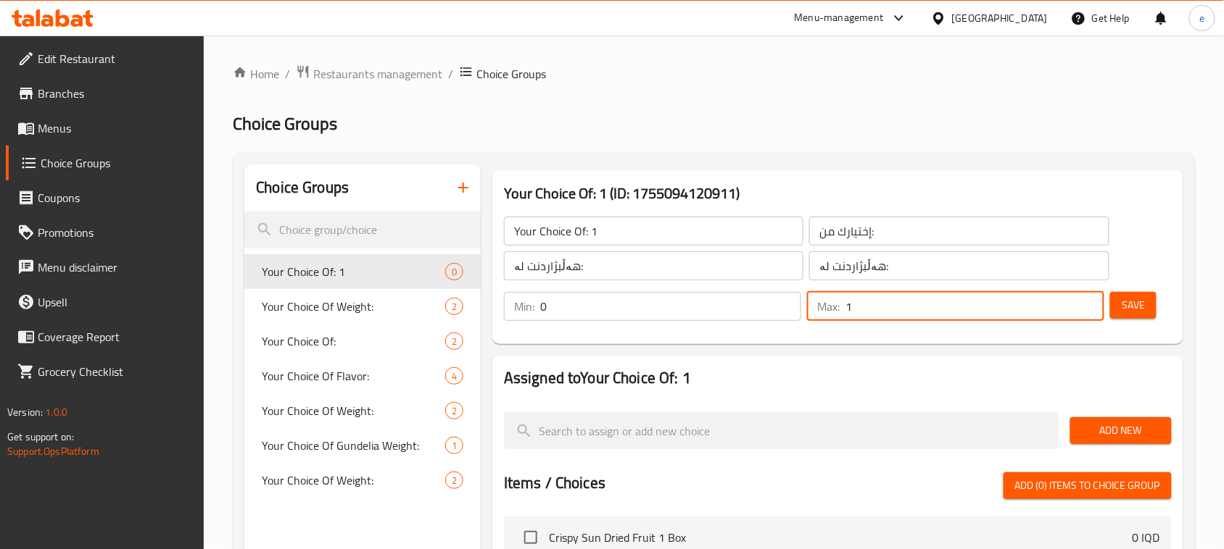
click at [1114, 299] on button "Save" at bounding box center [1133, 305] width 46 height 27
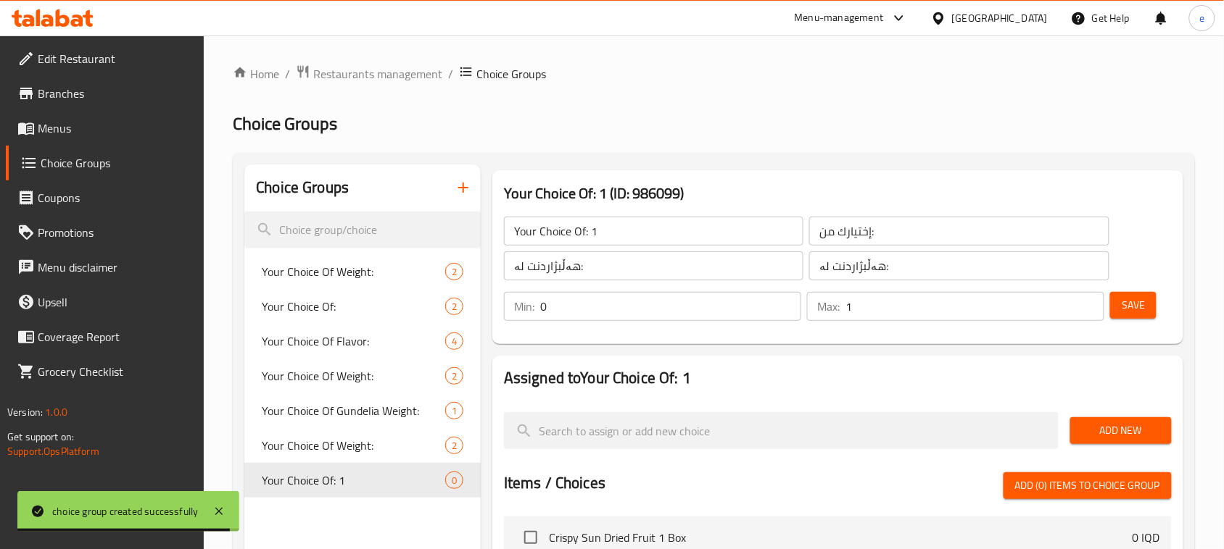
click at [1127, 436] on span "Add New" at bounding box center [1120, 431] width 78 height 18
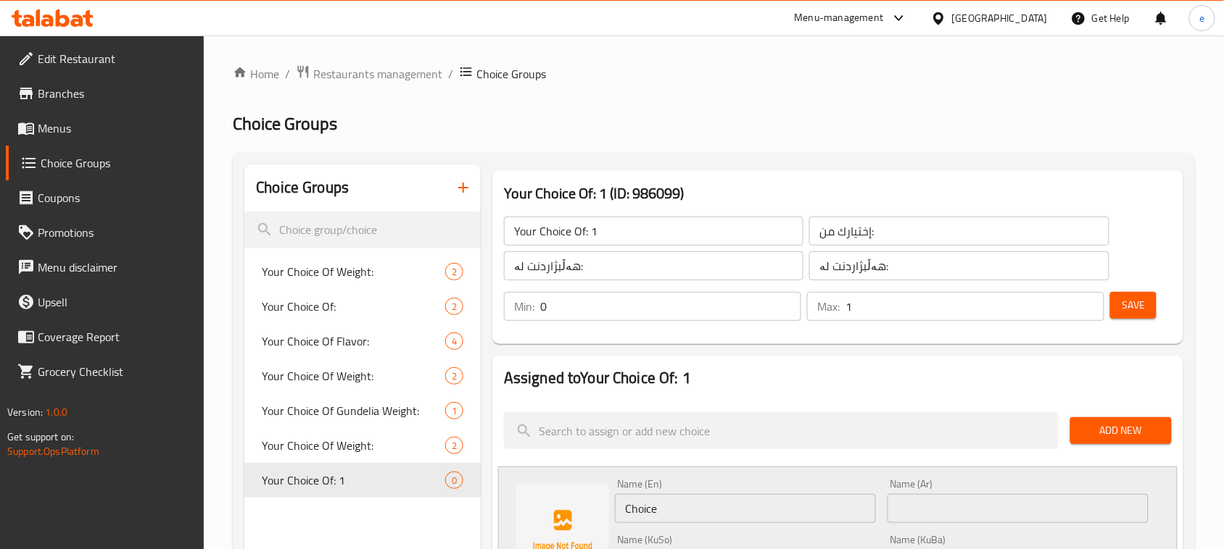
scroll to position [181, 0]
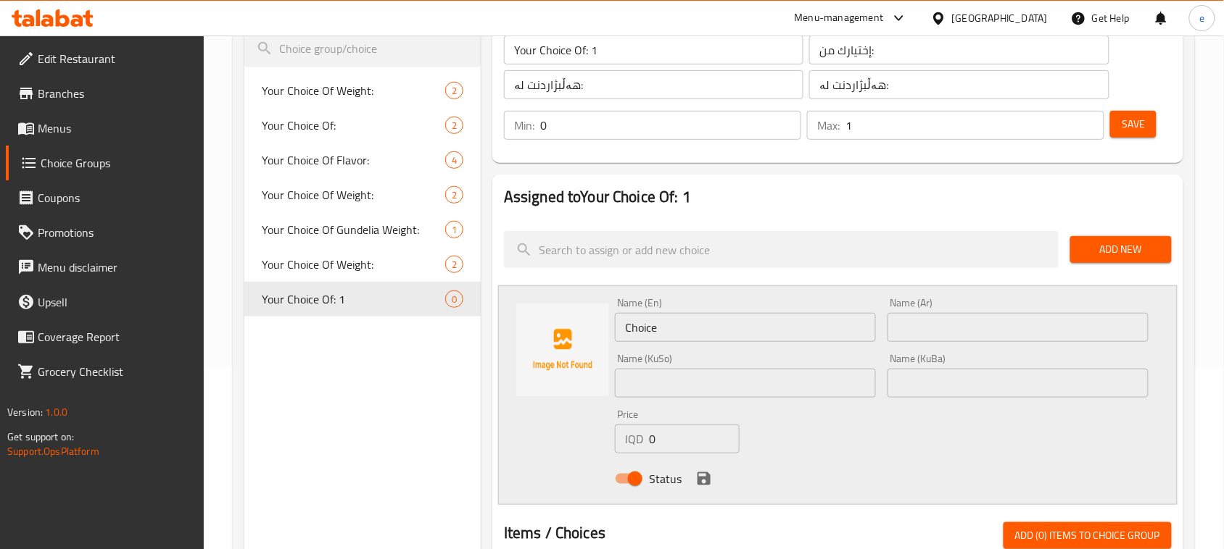
click at [646, 331] on input "Choice" at bounding box center [745, 327] width 261 height 29
paste input "1 Kilo / Kg"
type input "1 Kilo"
click at [940, 331] on input "text" at bounding box center [1017, 327] width 261 height 29
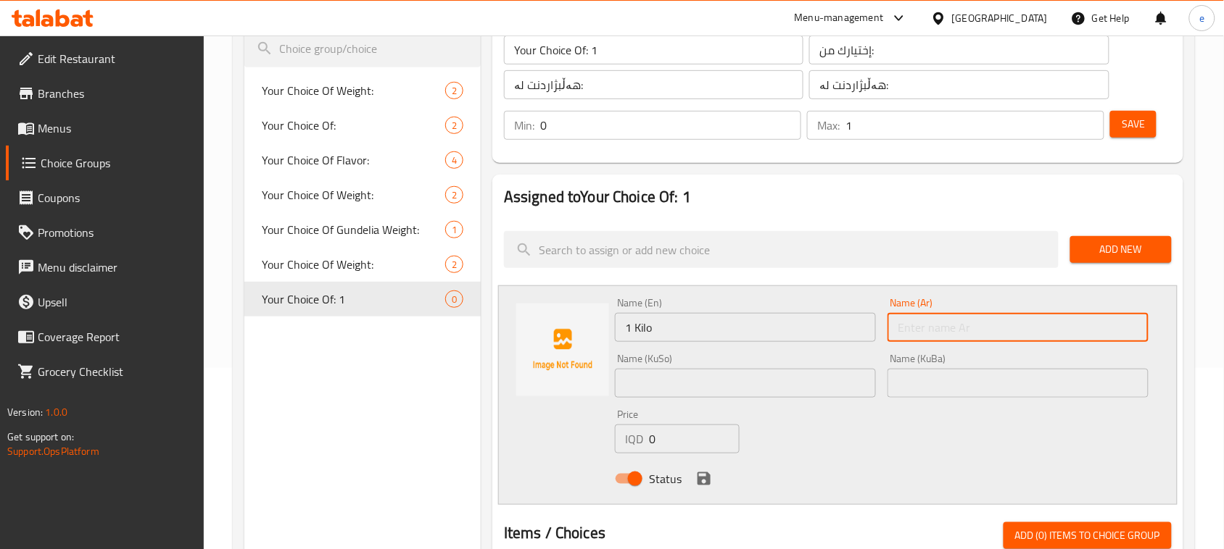
paste input "1 كيلو / كجم"
type input "1 كيلو"
click at [709, 378] on input "text" at bounding box center [745, 383] width 261 height 29
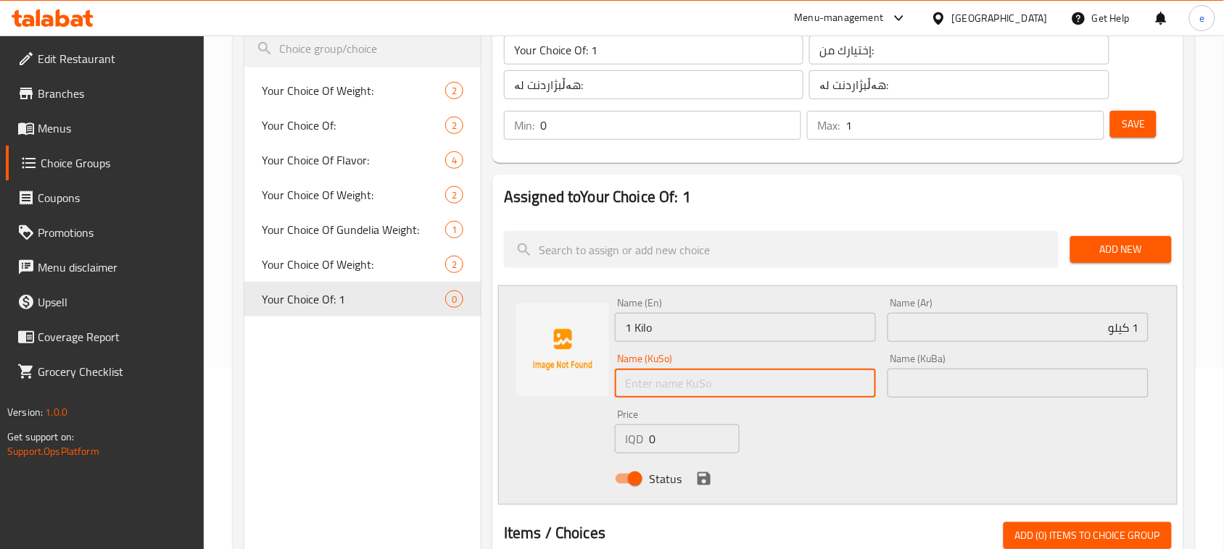
paste input "1 کیلۆ/ کگم"
click at [848, 389] on input "1 کیلۆ" at bounding box center [745, 383] width 261 height 29
type input "1 کیلۆ"
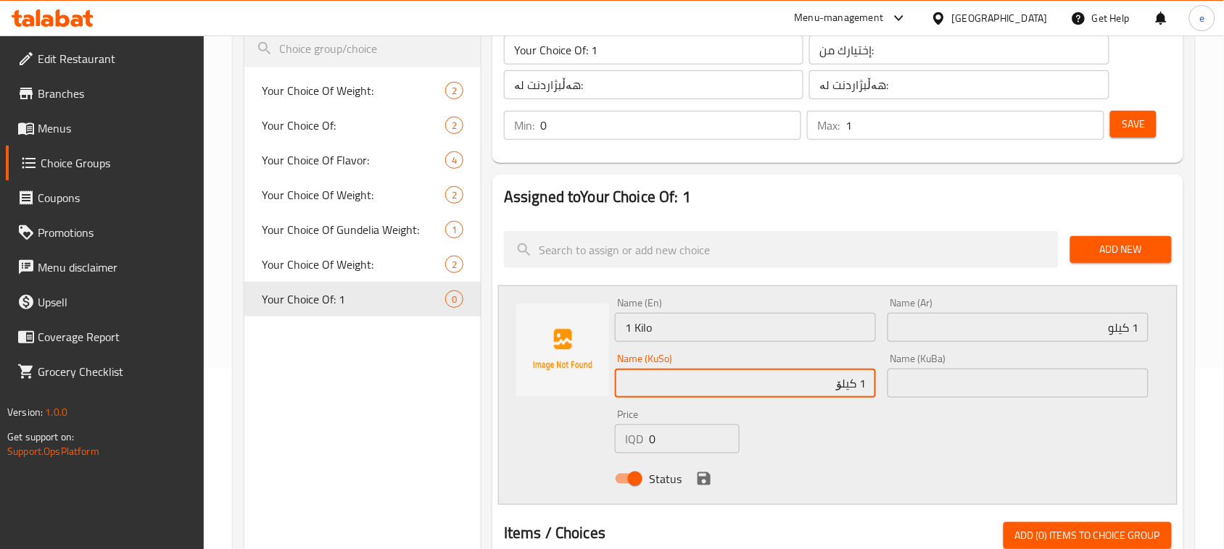
click at [969, 381] on input "text" at bounding box center [1017, 383] width 261 height 29
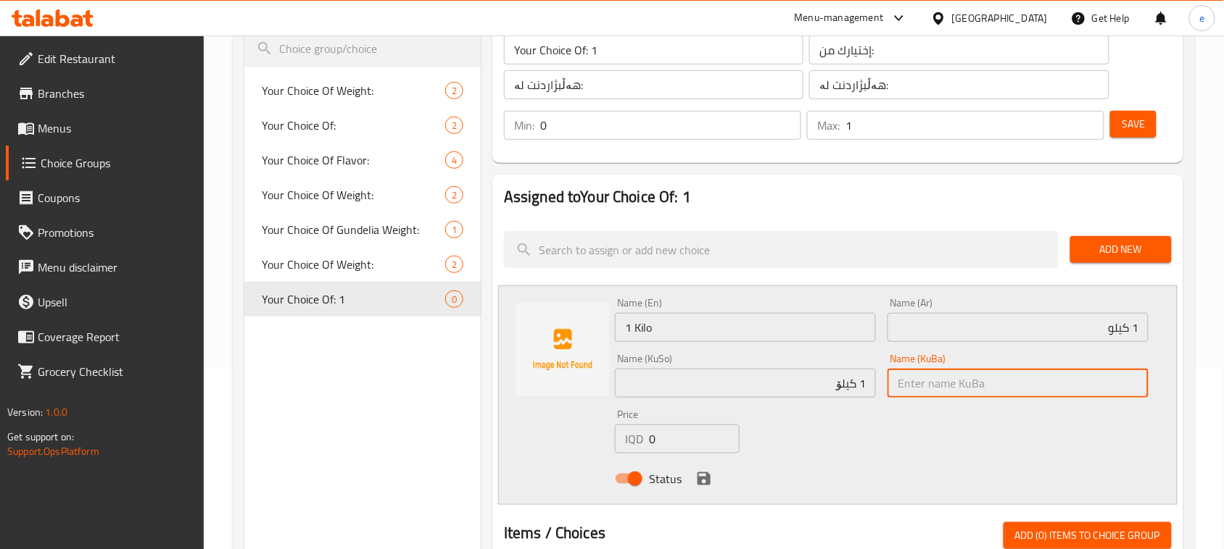
paste input "1 کیلۆ"
type input "1 کیلۆ"
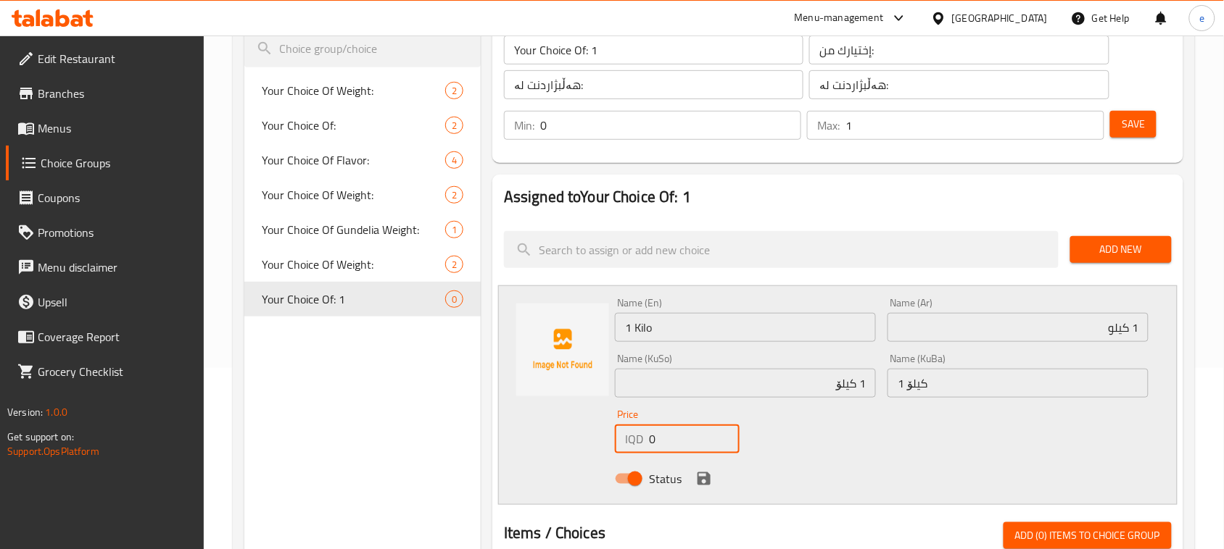
click at [610, 443] on div "Price IQD 0 Price" at bounding box center [677, 432] width 136 height 56
type input "25000"
click at [703, 481] on icon "save" at bounding box center [703, 478] width 17 height 17
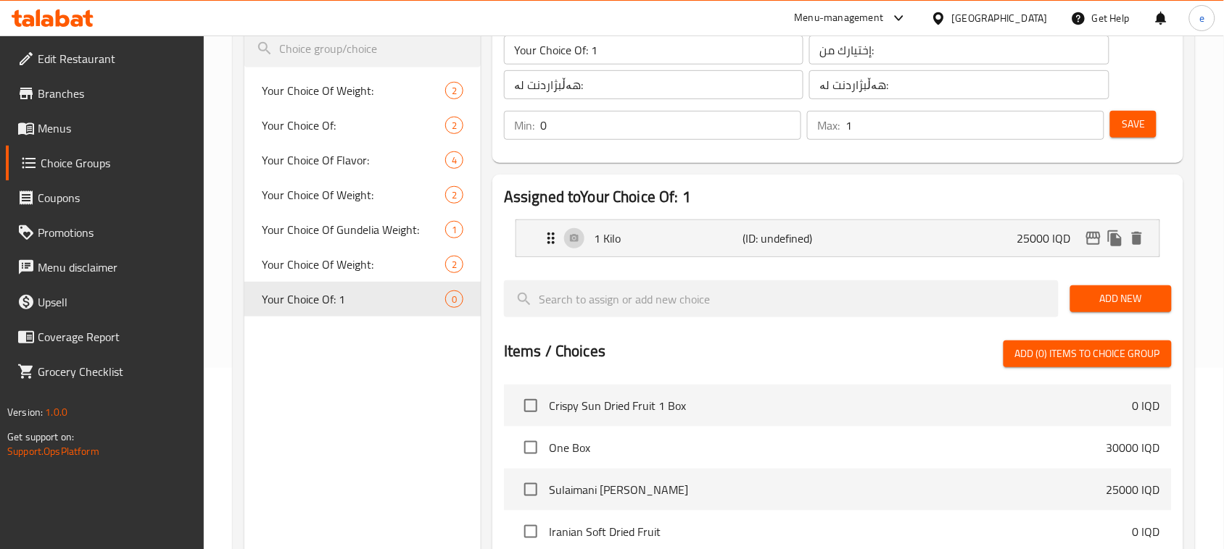
click at [1142, 125] on span "Save" at bounding box center [1132, 124] width 23 height 18
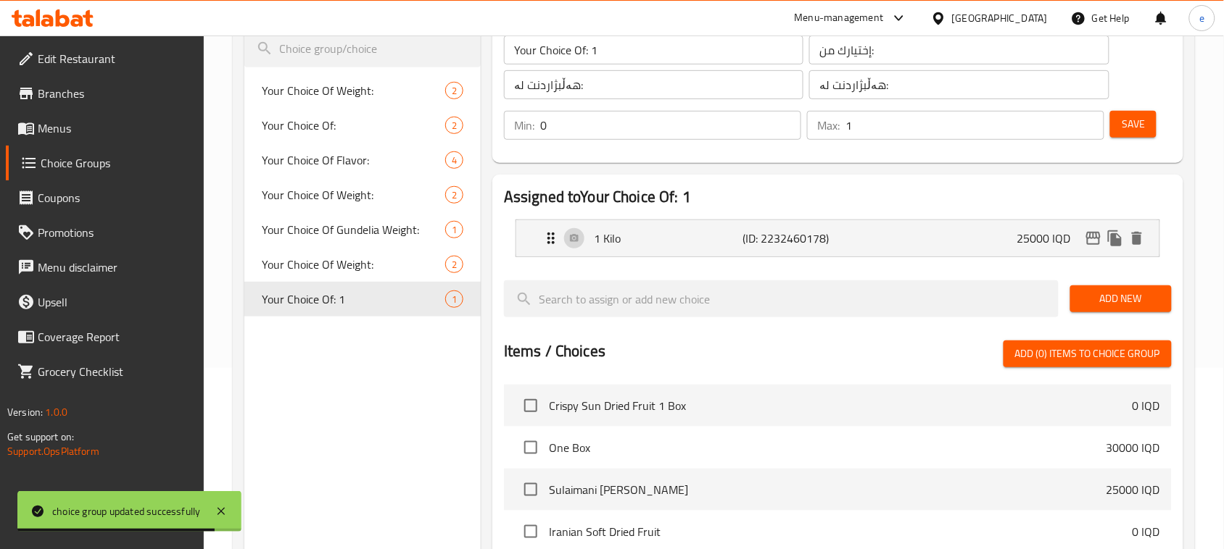
click at [1096, 304] on span "Add New" at bounding box center [1120, 299] width 78 height 18
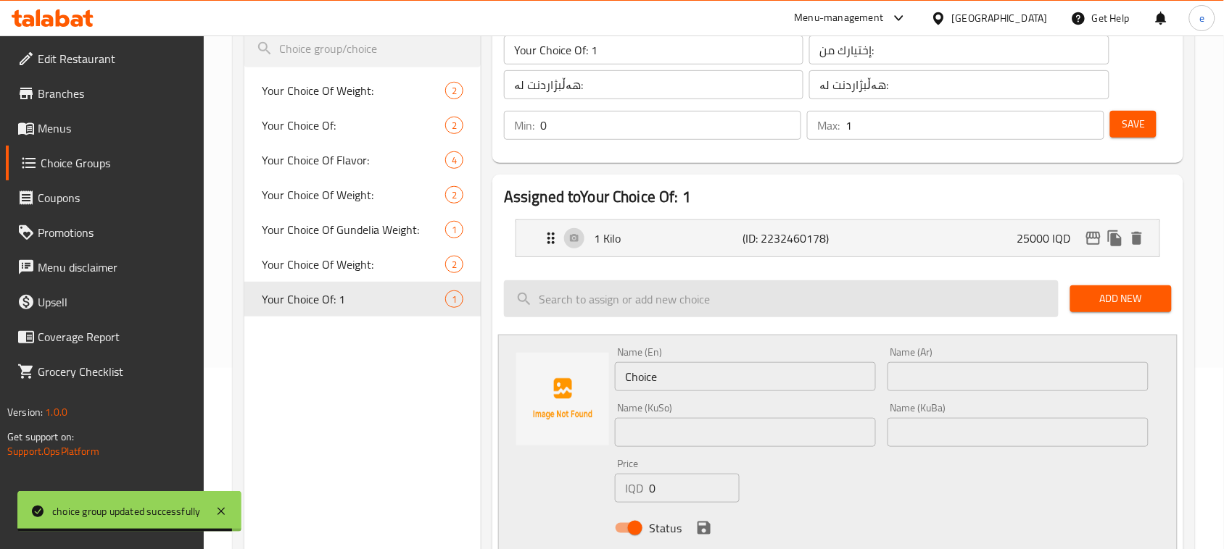
scroll to position [362, 0]
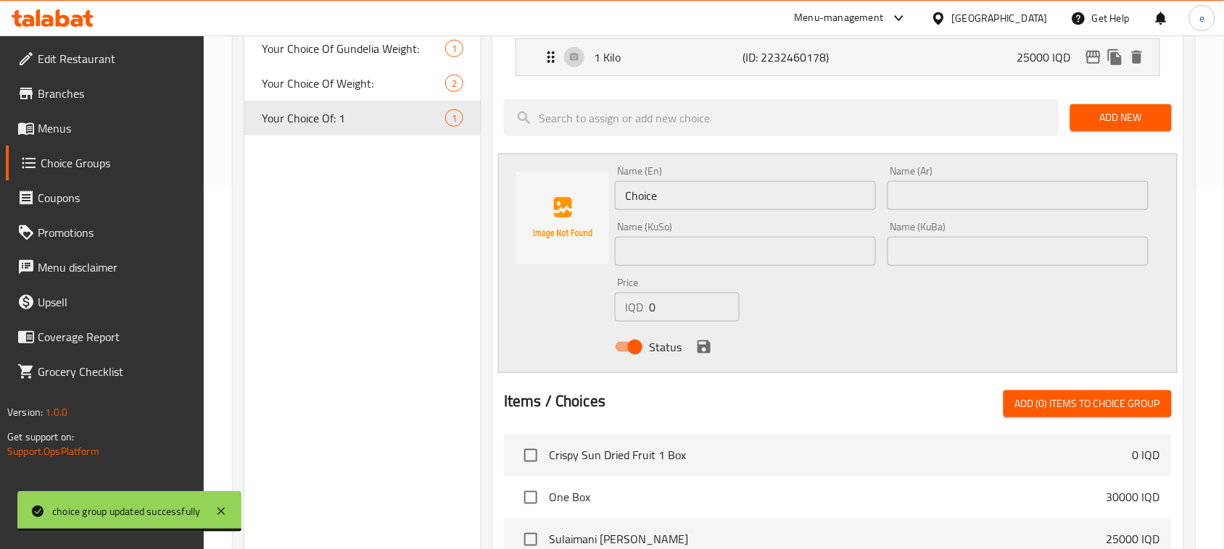
click at [921, 201] on input "text" at bounding box center [1017, 195] width 261 height 29
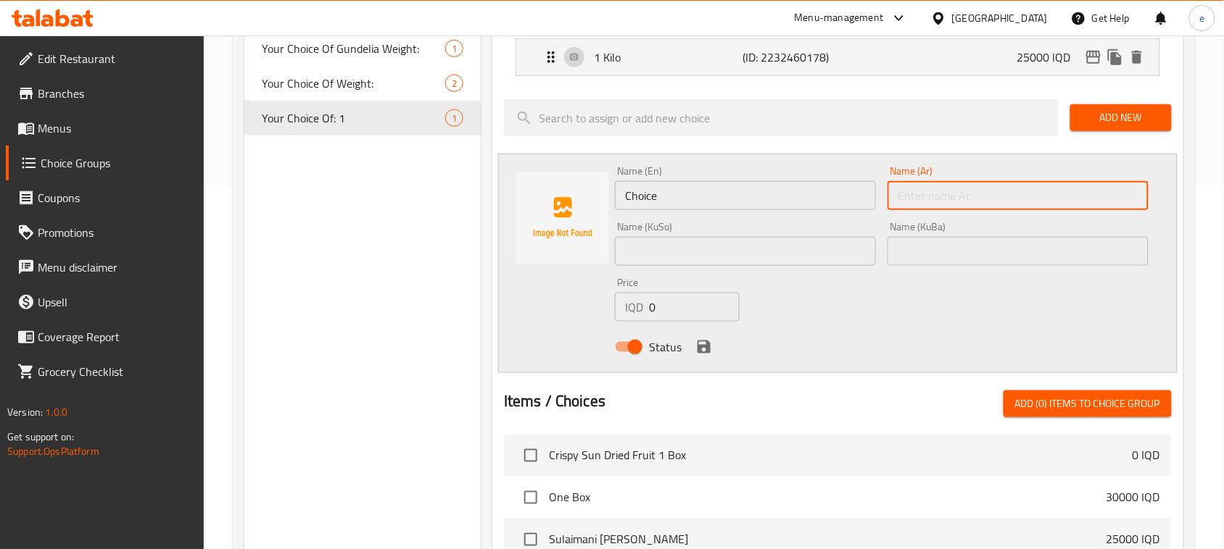
paste input "نصف كيلو"
type input "نصف كيلو"
click at [692, 210] on input "Choice" at bounding box center [745, 195] width 261 height 29
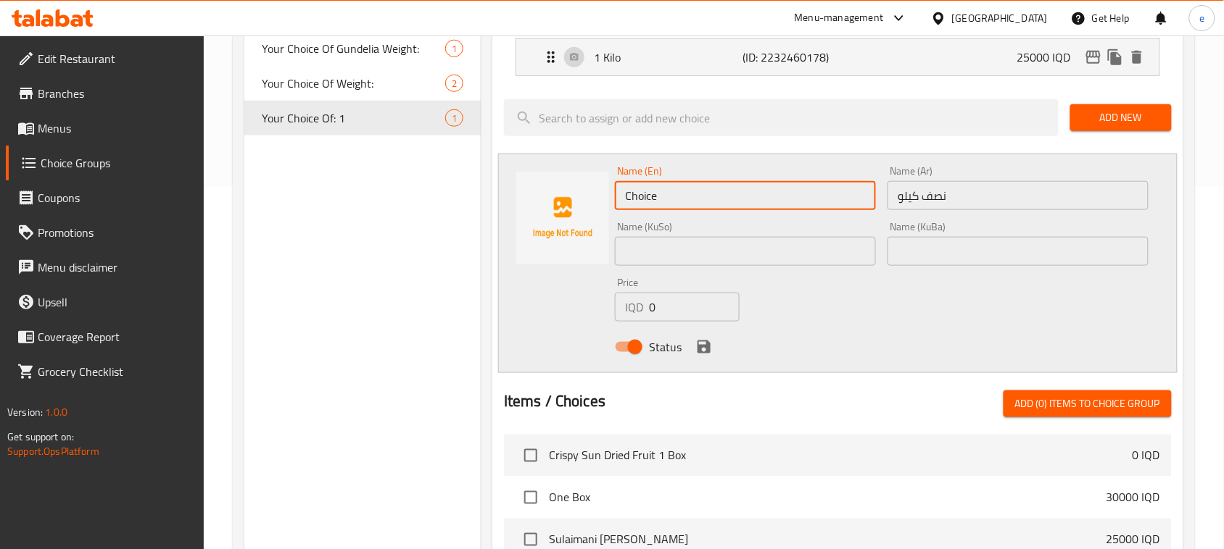
paste input "Half kilo"
click at [649, 199] on input "Half kilo" at bounding box center [745, 195] width 261 height 29
type input "Half Kilo"
click at [778, 255] on input "text" at bounding box center [745, 251] width 261 height 29
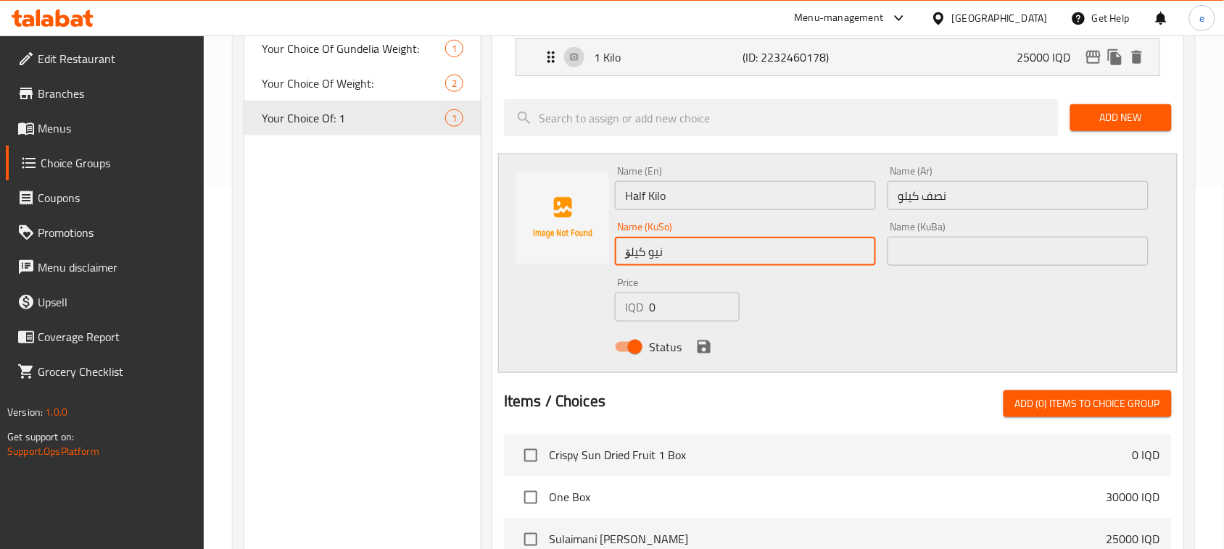
click at [699, 250] on input "نیو کیلۆ" at bounding box center [745, 251] width 261 height 29
type input "نیو کیلۆ"
click at [921, 262] on input "text" at bounding box center [1017, 251] width 261 height 29
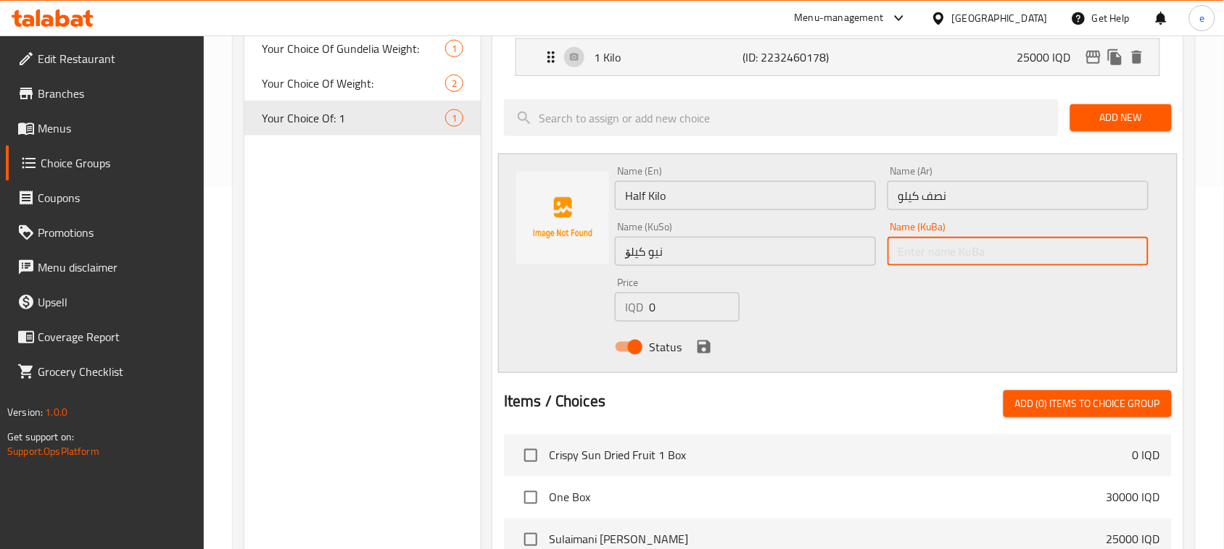
paste input "نیو کیلۆ"
type input "نیو کیلۆ"
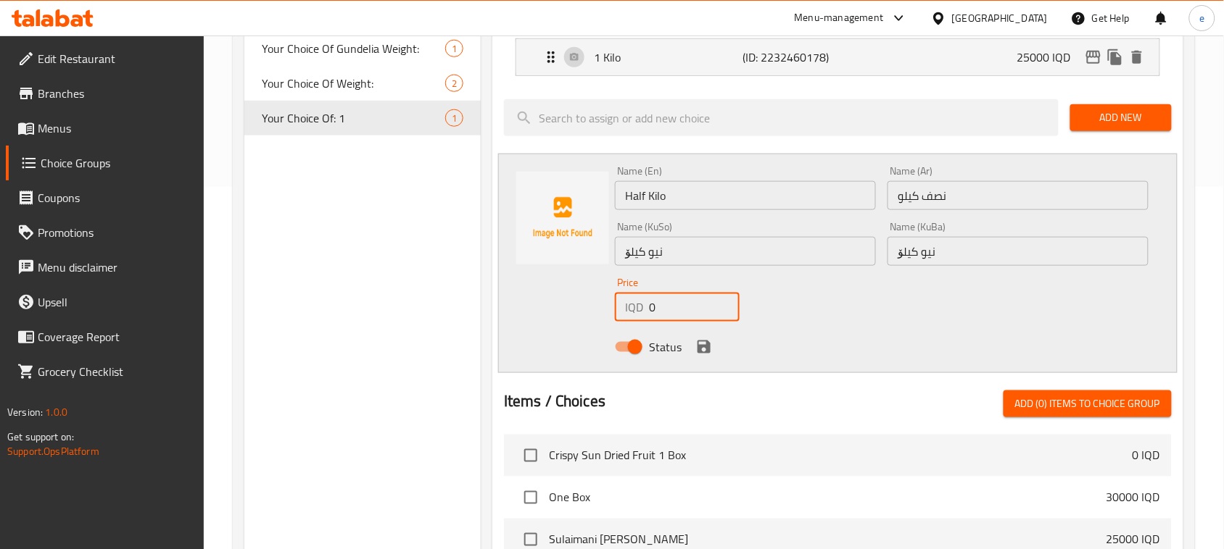
click at [635, 312] on div "IQD 0 Price" at bounding box center [677, 307] width 125 height 29
type input "13000"
click at [707, 346] on icon "save" at bounding box center [703, 347] width 13 height 13
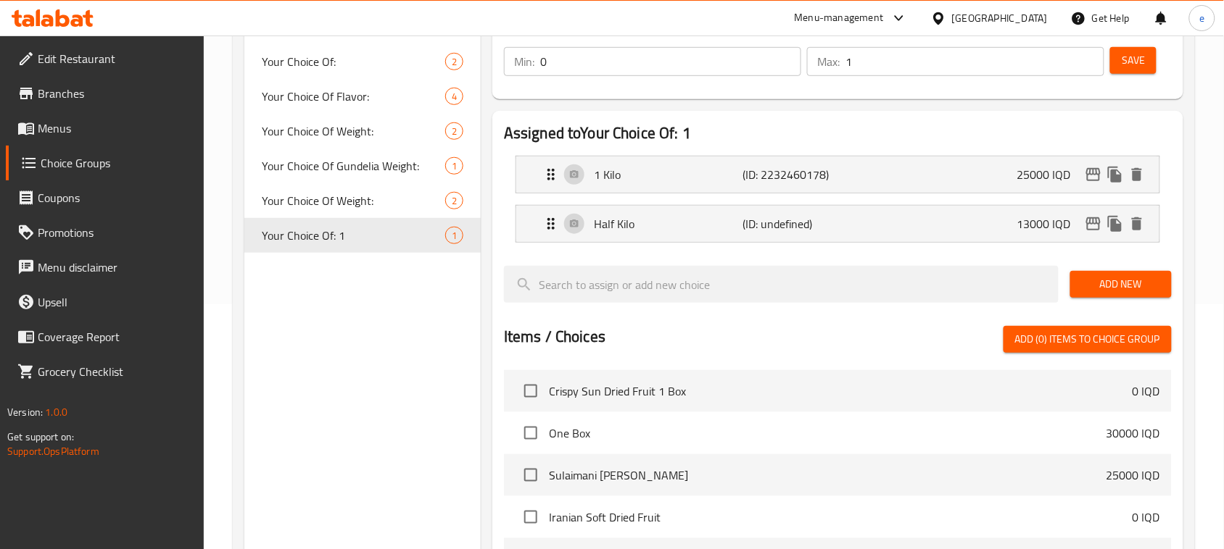
scroll to position [181, 0]
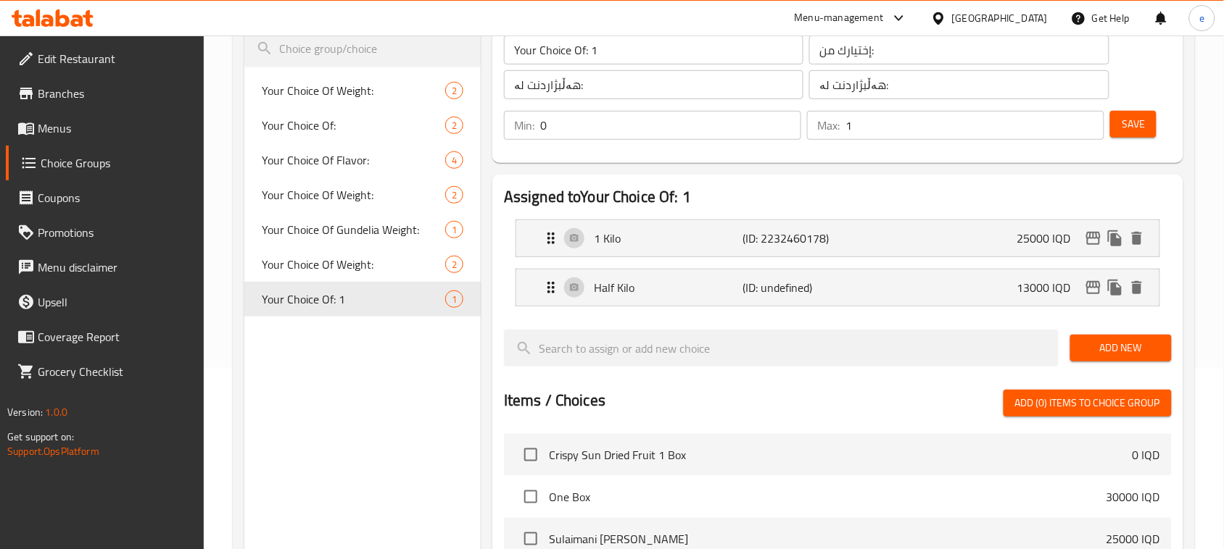
click at [1138, 128] on span "Save" at bounding box center [1132, 124] width 23 height 18
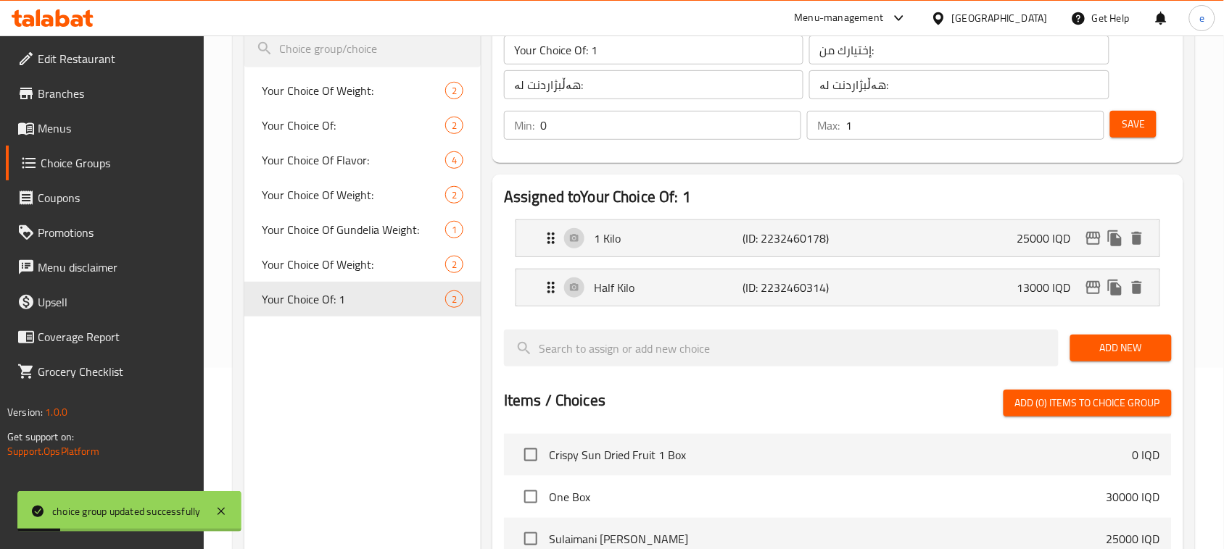
click at [627, 51] on input "Your Choice Of: 1" at bounding box center [653, 50] width 299 height 29
click at [1132, 127] on span "Save" at bounding box center [1132, 124] width 23 height 18
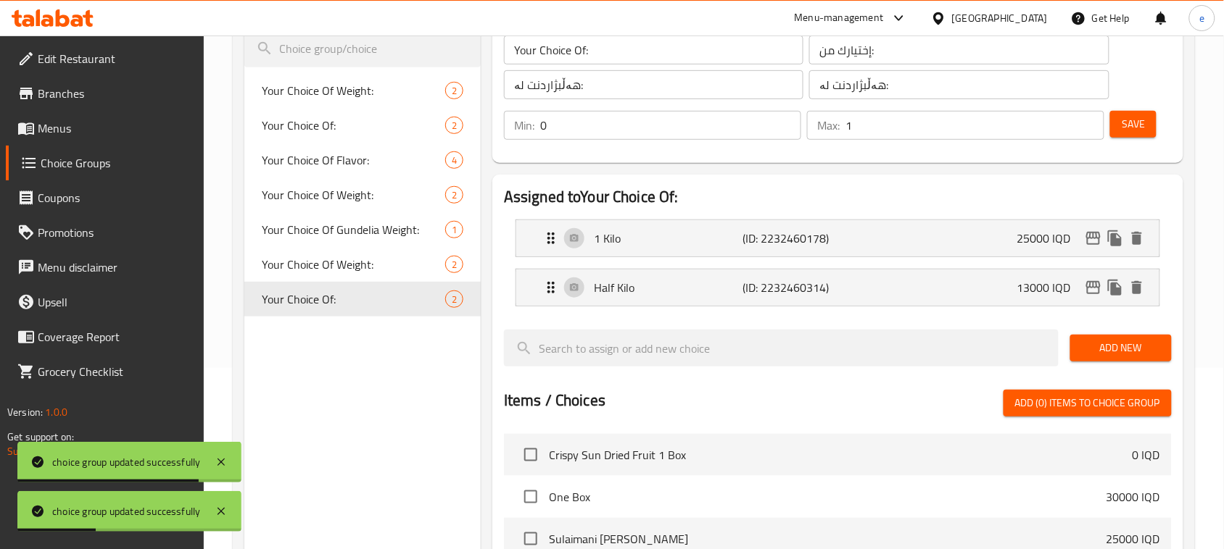
drag, startPoint x: 309, startPoint y: 305, endPoint x: 319, endPoint y: 356, distance: 51.7
click at [319, 356] on div "Choice Groups Your Choice Of Weight: 2 Your Choice Of: 2 Your Choice Of Flavor:…" at bounding box center [362, 430] width 236 height 894
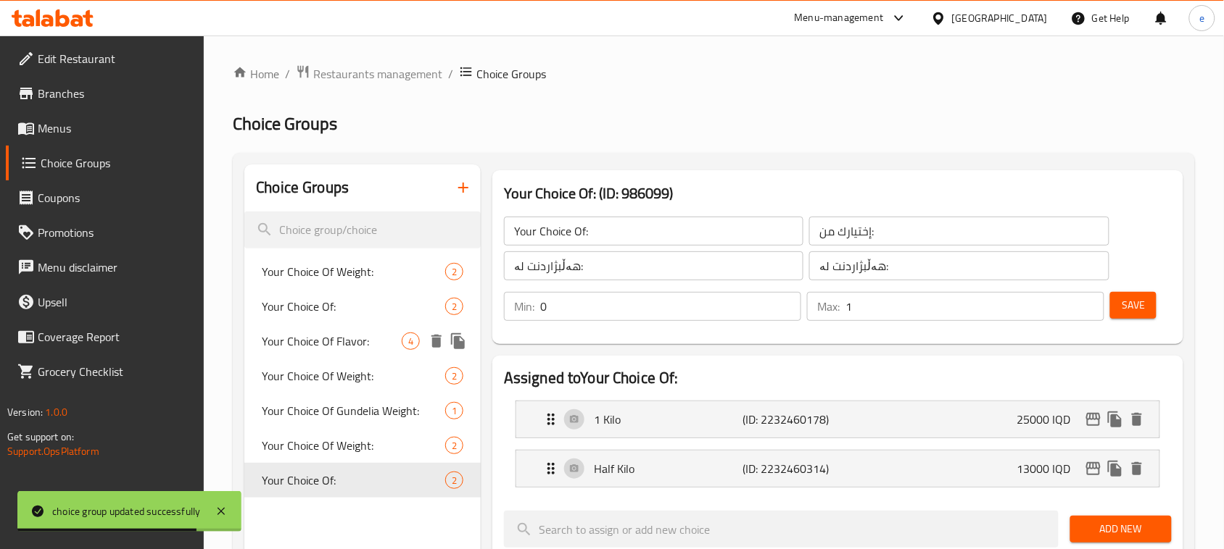
drag, startPoint x: 370, startPoint y: 483, endPoint x: 360, endPoint y: 343, distance: 140.9
click at [360, 343] on div "Your Choice Of Weight: 2 Your Choice Of: 2 Your Choice Of Flavor: 4 Your Choice…" at bounding box center [362, 376] width 236 height 244
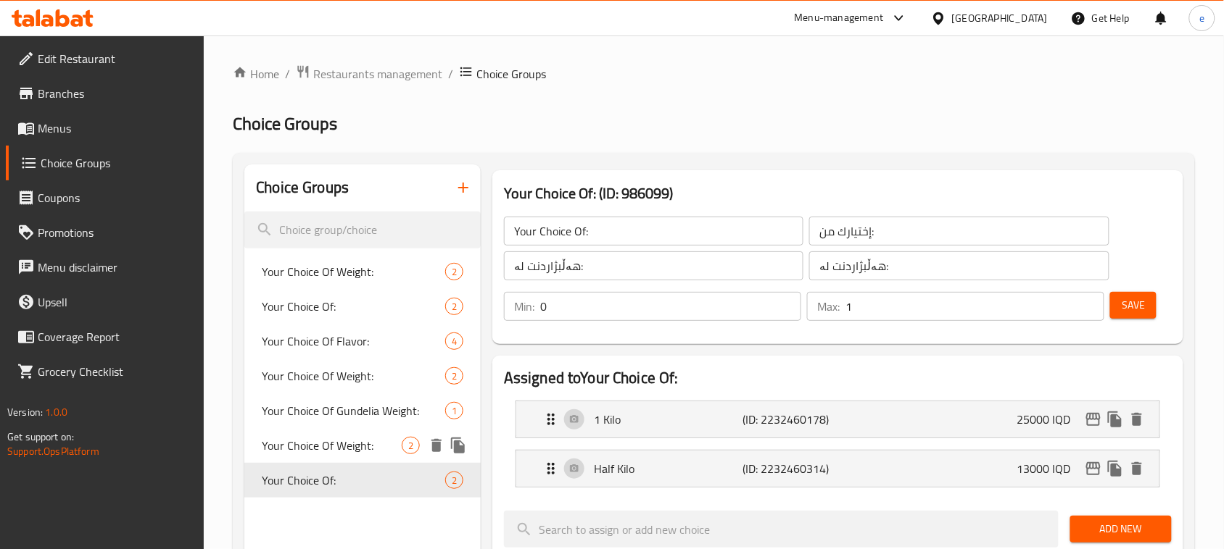
drag, startPoint x: 334, startPoint y: 482, endPoint x: 349, endPoint y: 449, distance: 35.7
click at [349, 449] on div "Your Choice Of Weight: 2 Your Choice Of: 2 Your Choice Of Flavor: 4 Your Choice…" at bounding box center [362, 376] width 236 height 244
drag, startPoint x: 335, startPoint y: 276, endPoint x: 337, endPoint y: 302, distance: 26.2
click at [337, 302] on div "Your Choice Of Weight: 2 Your Choice Of: 2 Your Choice Of Flavor: 4 Your Choice…" at bounding box center [362, 376] width 236 height 244
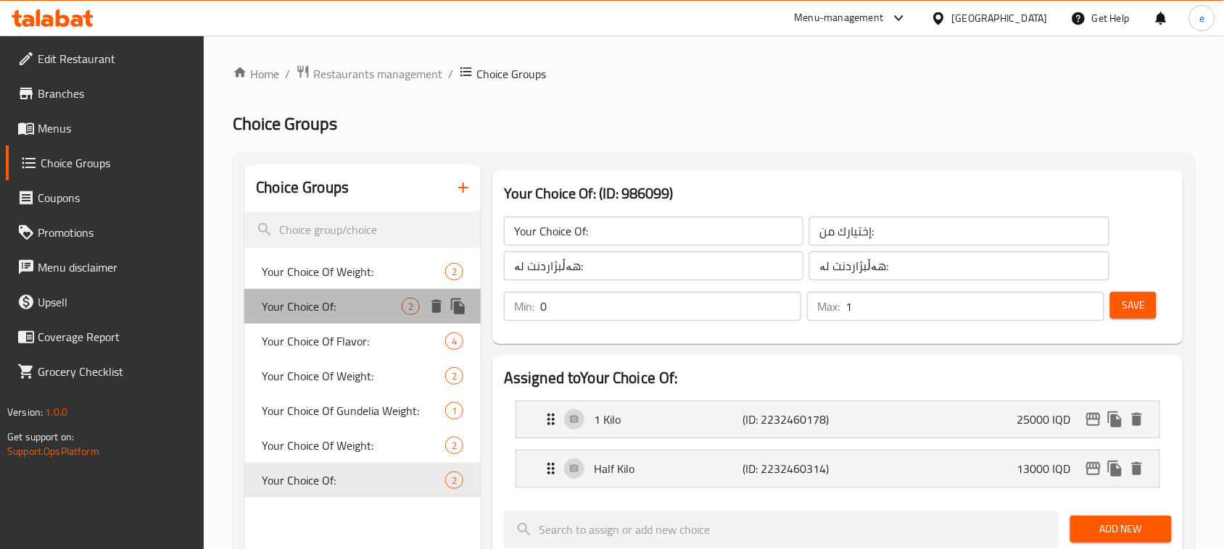
click at [323, 307] on span "Your Choice Of:" at bounding box center [332, 306] width 140 height 17
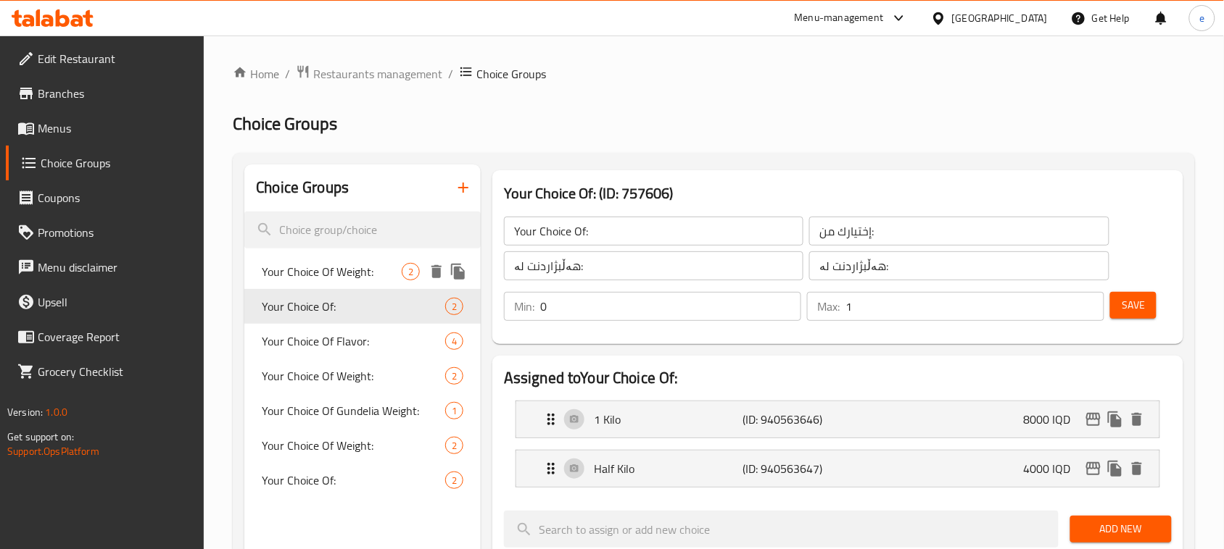
click at [323, 278] on span "Your Choice Of Weight:" at bounding box center [332, 271] width 140 height 17
type input "Your Choice Of Weight:"
type input "إختيارك من الوزن:"
type input "هەڵبژاردنت لە کێش:"
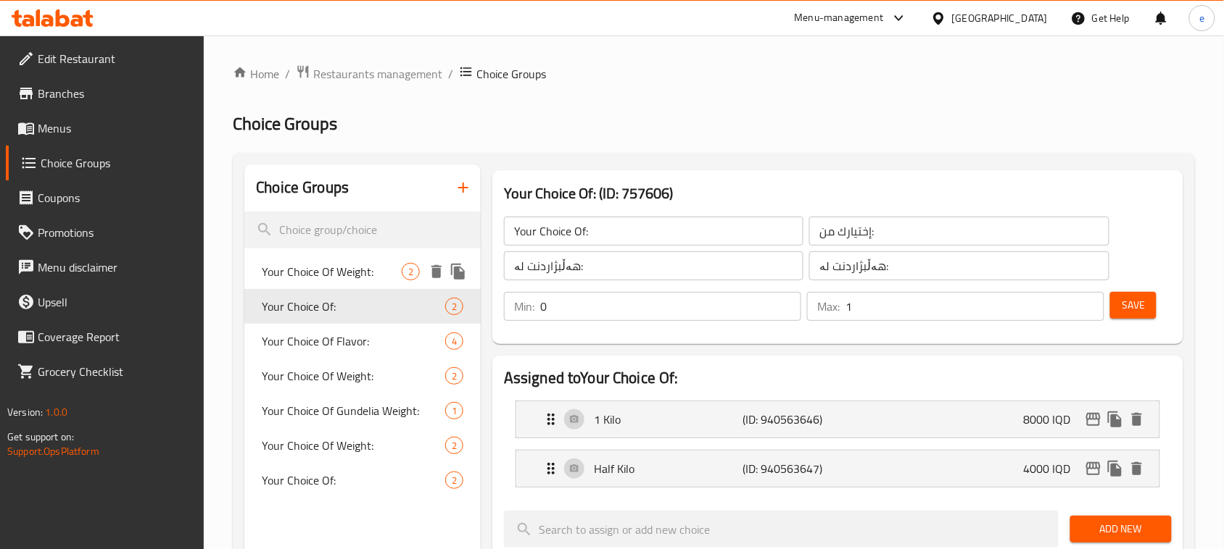
type input "1"
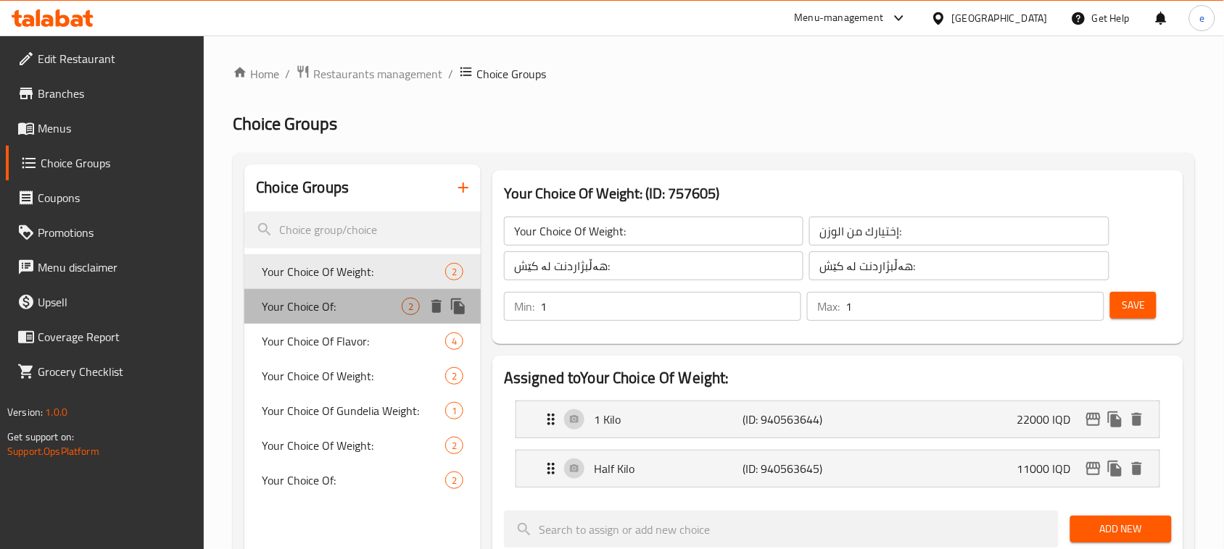
click at [323, 298] on span "Your Choice Of:" at bounding box center [332, 306] width 140 height 17
type input "Your Choice Of:"
type input "إختيارك من:"
type input "هەڵبژاردنت لە:"
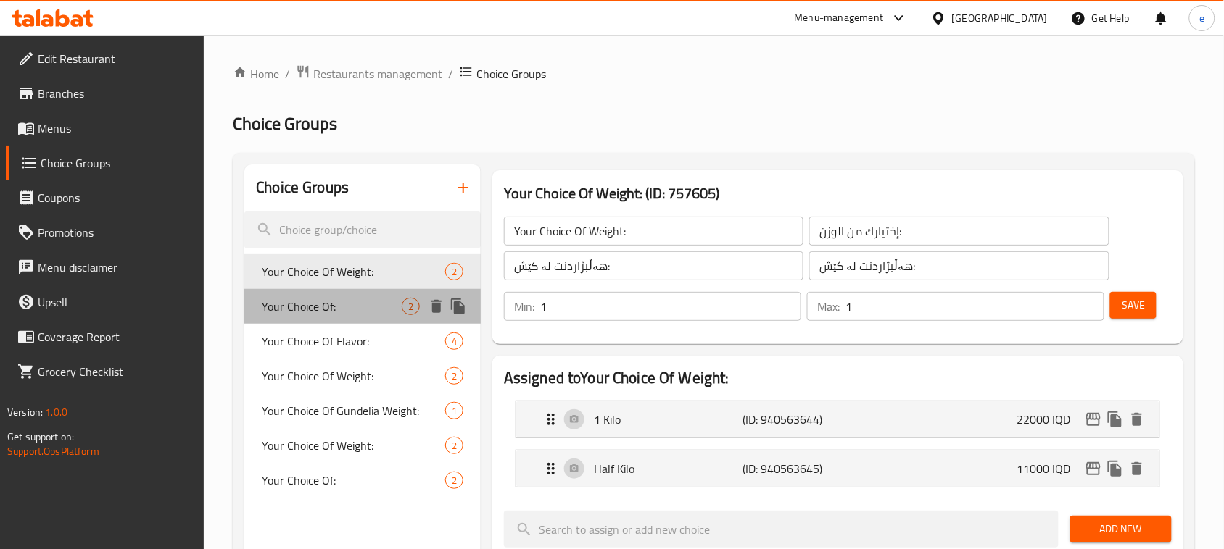
type input "0"
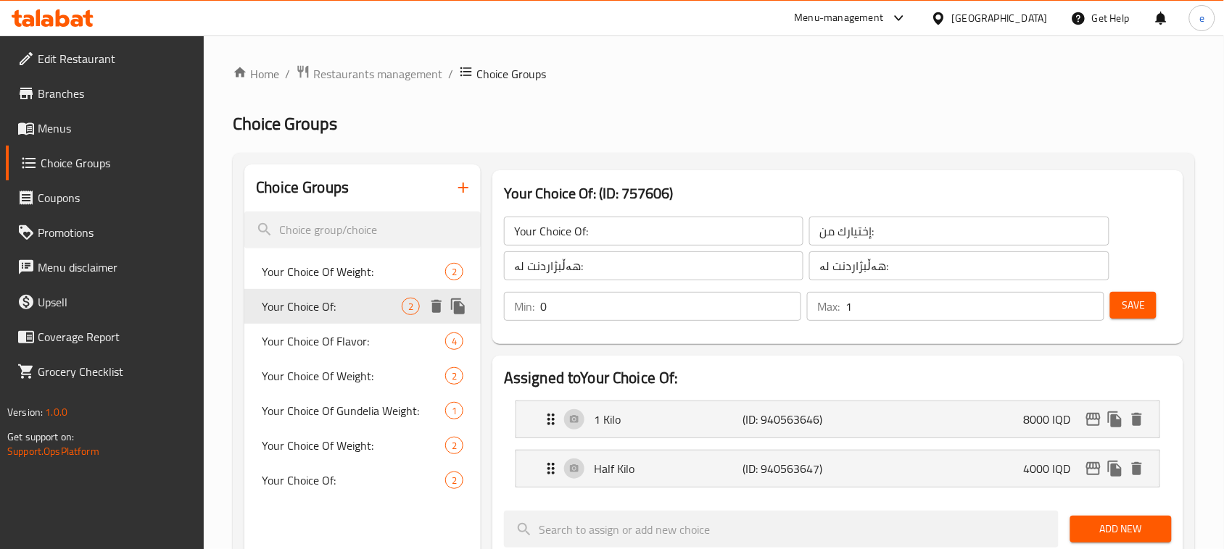
scroll to position [181, 0]
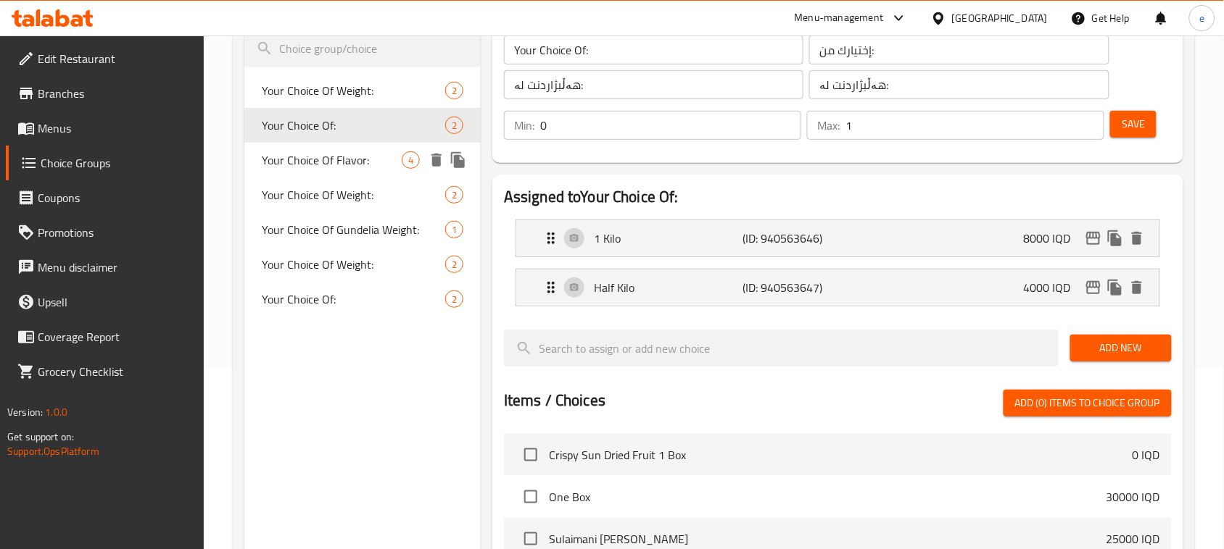
click at [331, 161] on span "Your Choice Of Flavor:" at bounding box center [332, 159] width 140 height 17
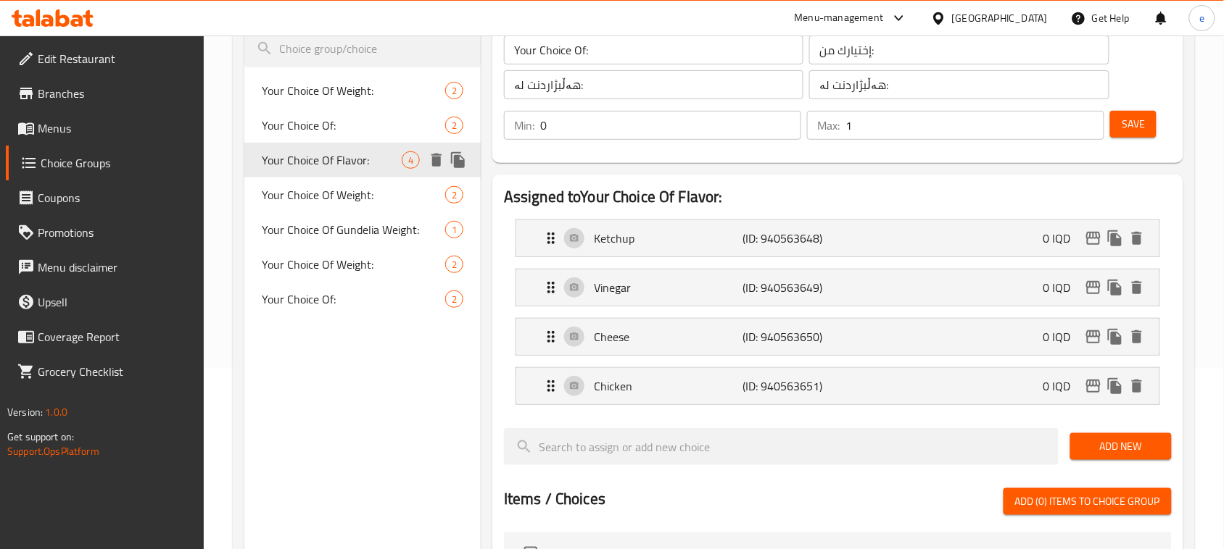
type input "Your Choice Of Flavor:"
type input "إختيارك من النكهة:"
type input "هەڵبژاردنت لە تام:"
type input "1"
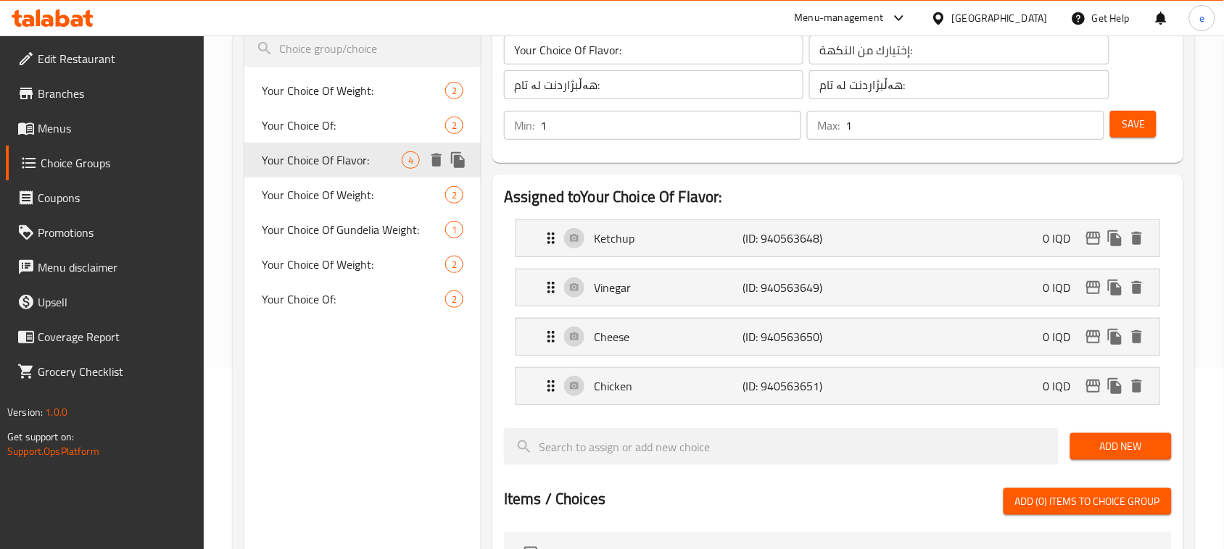
click at [331, 186] on span "Your Choice Of Weight:" at bounding box center [353, 194] width 183 height 17
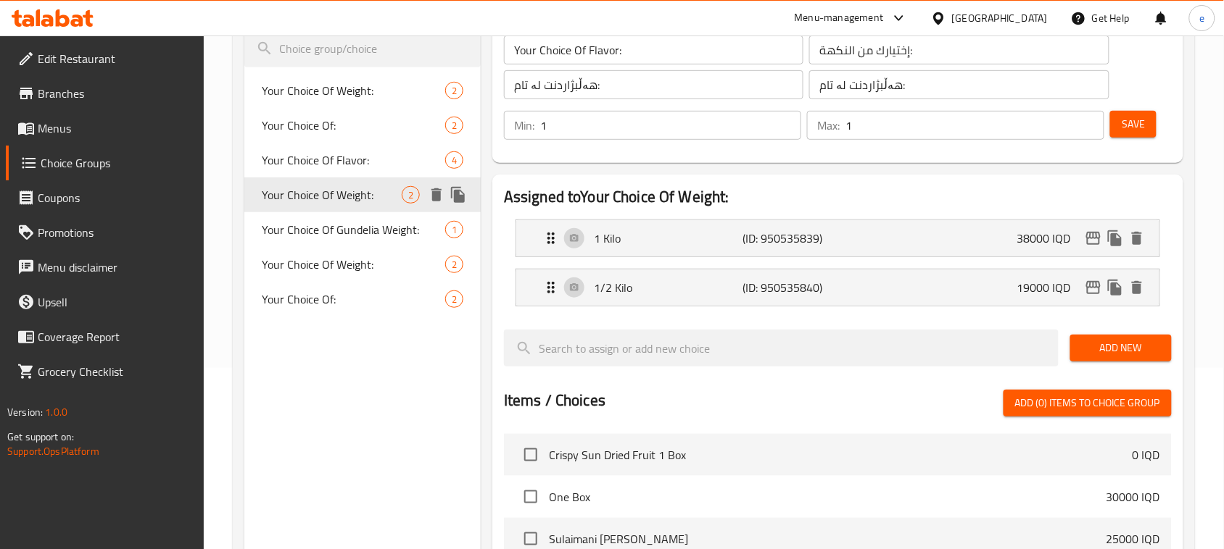
type input "Your Choice Of Weight:"
type input "إختيارك من الوزن:"
type input "هەڵبژاردنت لە کێش:"
click at [339, 222] on span "Your Choice Of Gundelia Weight:" at bounding box center [353, 229] width 183 height 17
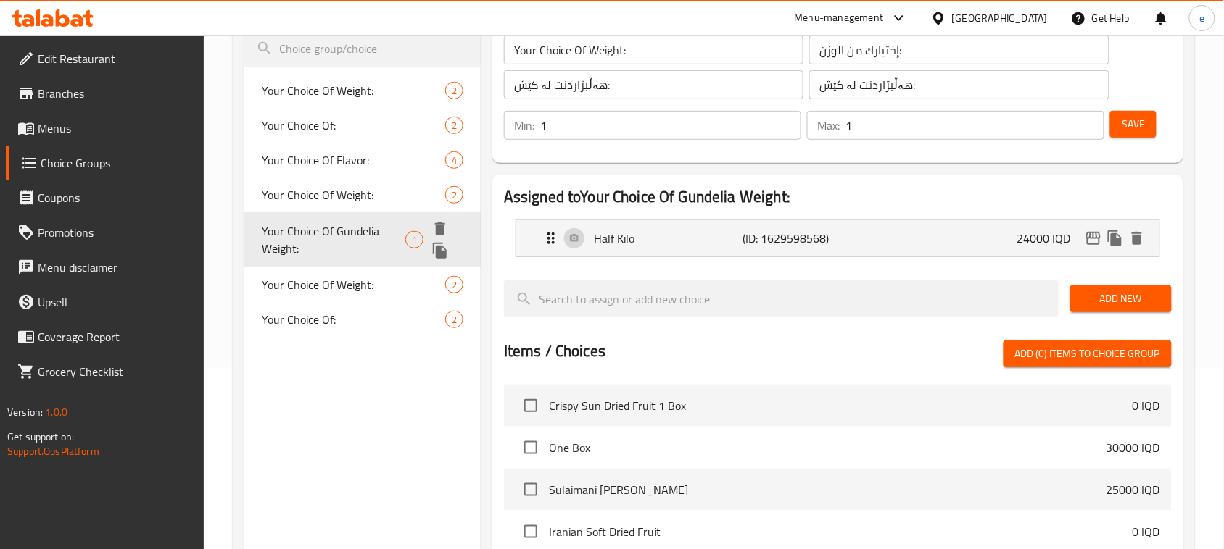
type input "Your Choice Of Gundelia Weight:"
type input "إختيارك من الوزن سي سي:"
type input "هەڵبژاردنت لە کێشی سی سی:"
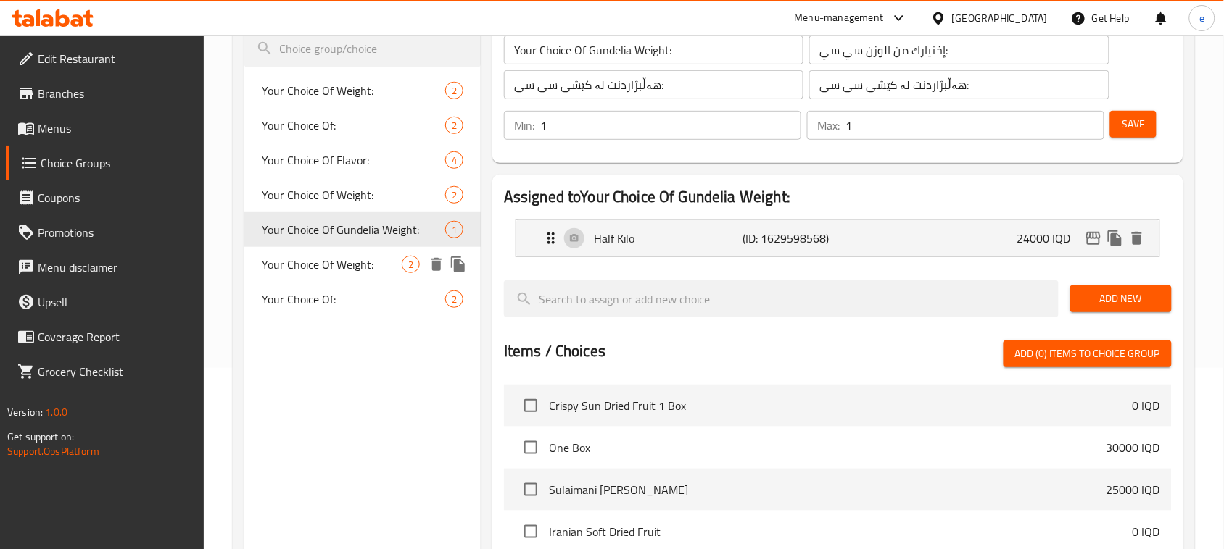
click at [325, 283] on div "Your Choice Of: 2" at bounding box center [362, 299] width 236 height 35
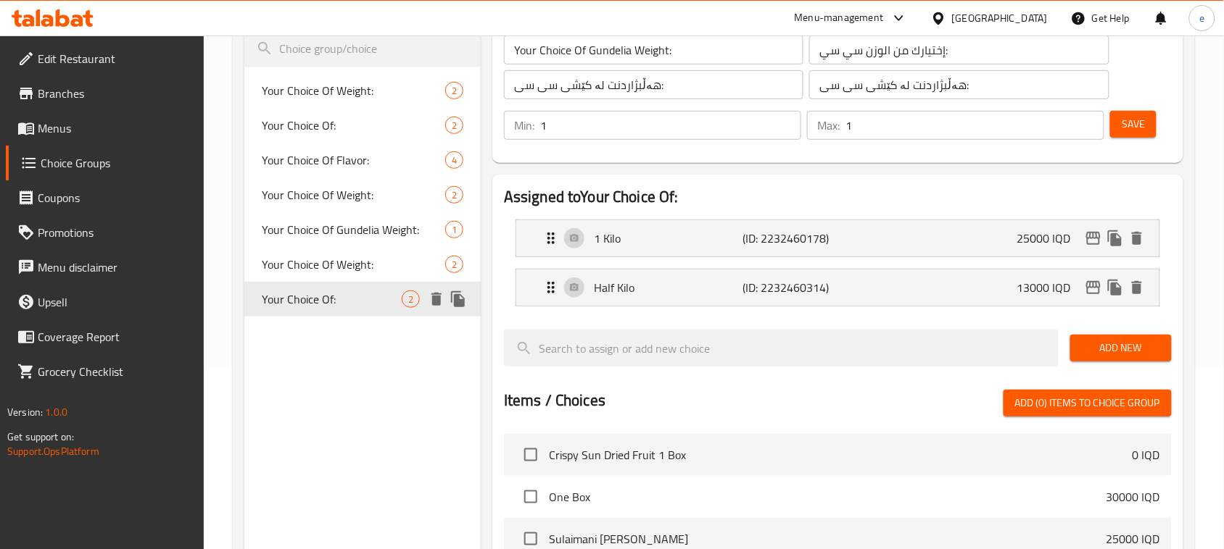
type input "Your Choice Of:"
type input "إختيارك من:"
type input "هەڵبژاردنت لە:"
type input "0"
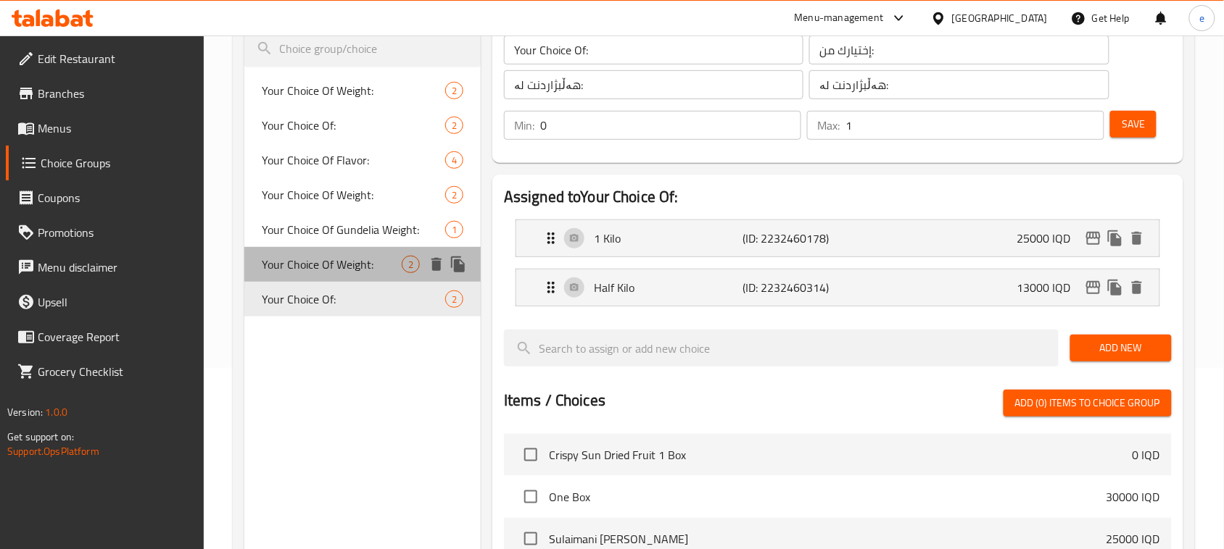
click at [323, 270] on span "Your Choice Of Weight:" at bounding box center [332, 264] width 140 height 17
type input "Your Choice Of Weight:"
type input "إختيارك من الوزن:"
type input "هەڵبژاردنت لە کێش:"
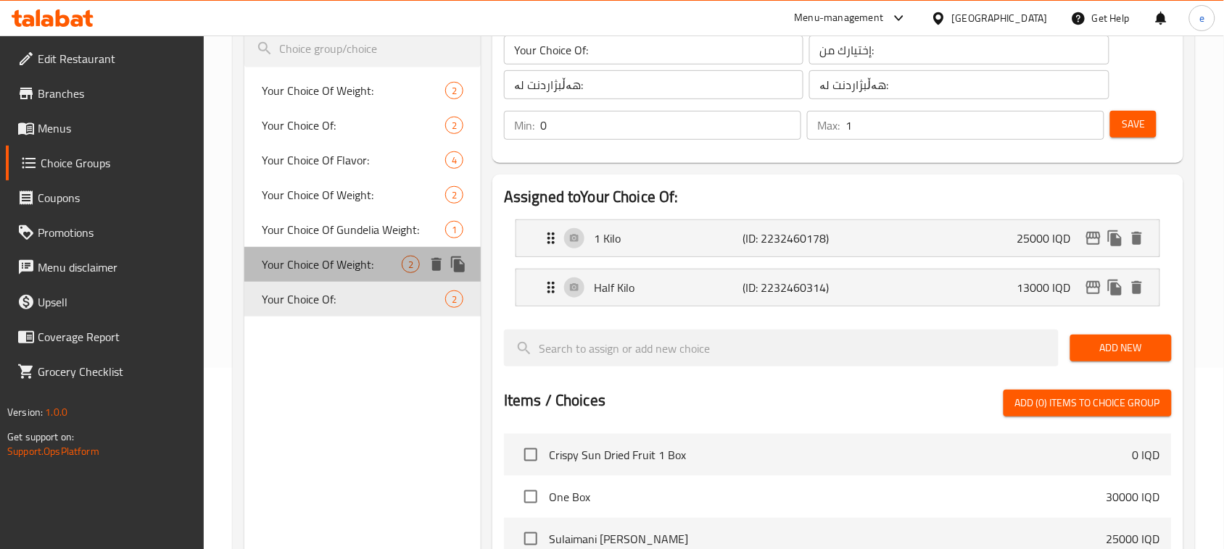
type input "1"
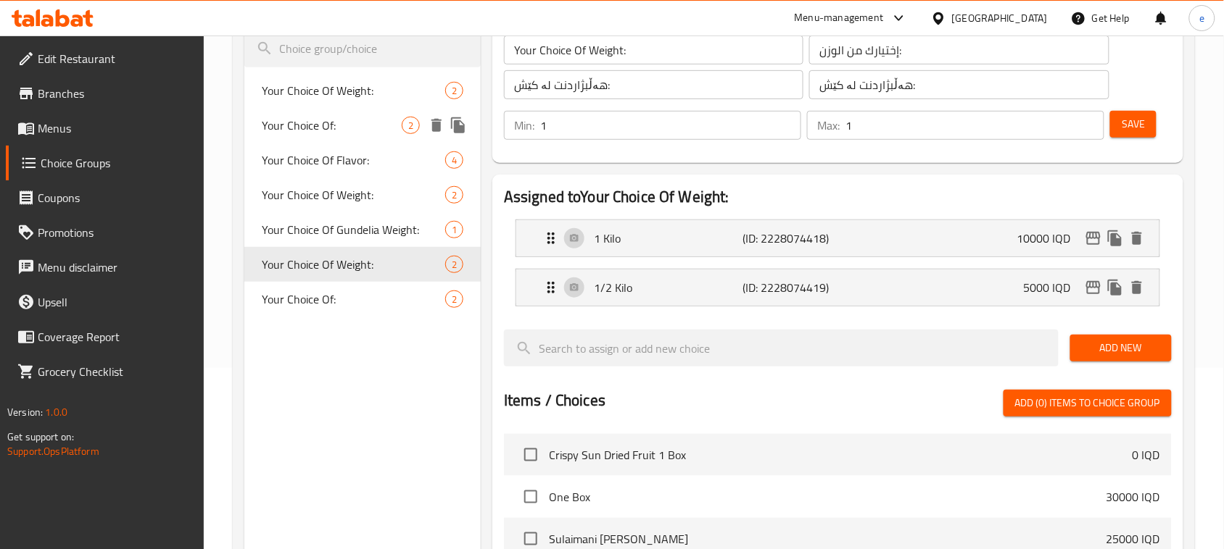
click at [312, 134] on span "Your Choice Of:" at bounding box center [332, 125] width 140 height 17
type input "Your Choice Of:"
type input "إختيارك من:"
type input "هەڵبژاردنت لە:"
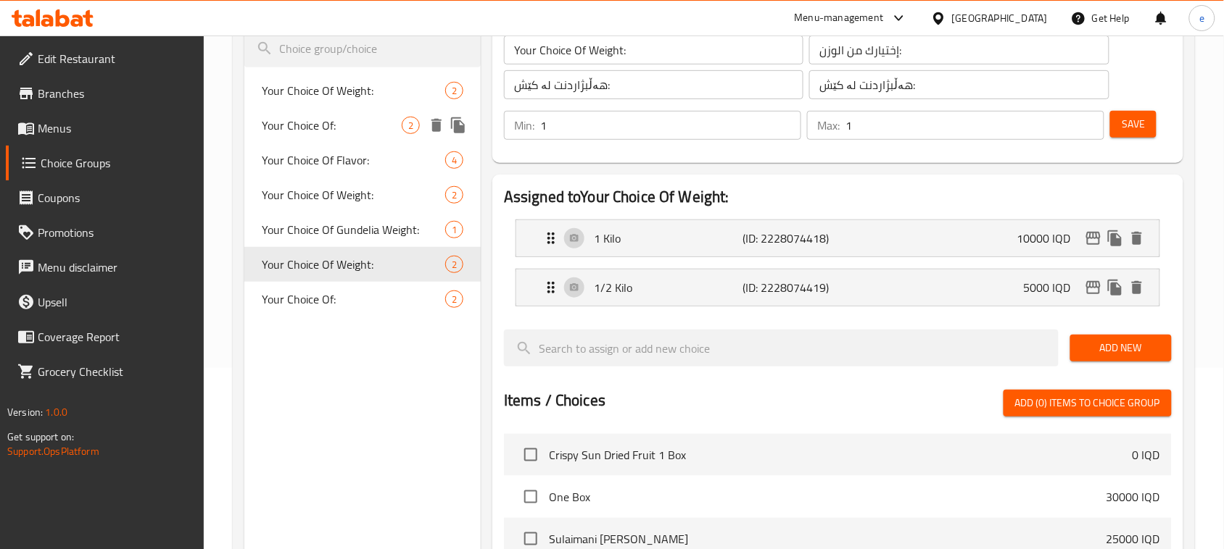
type input "0"
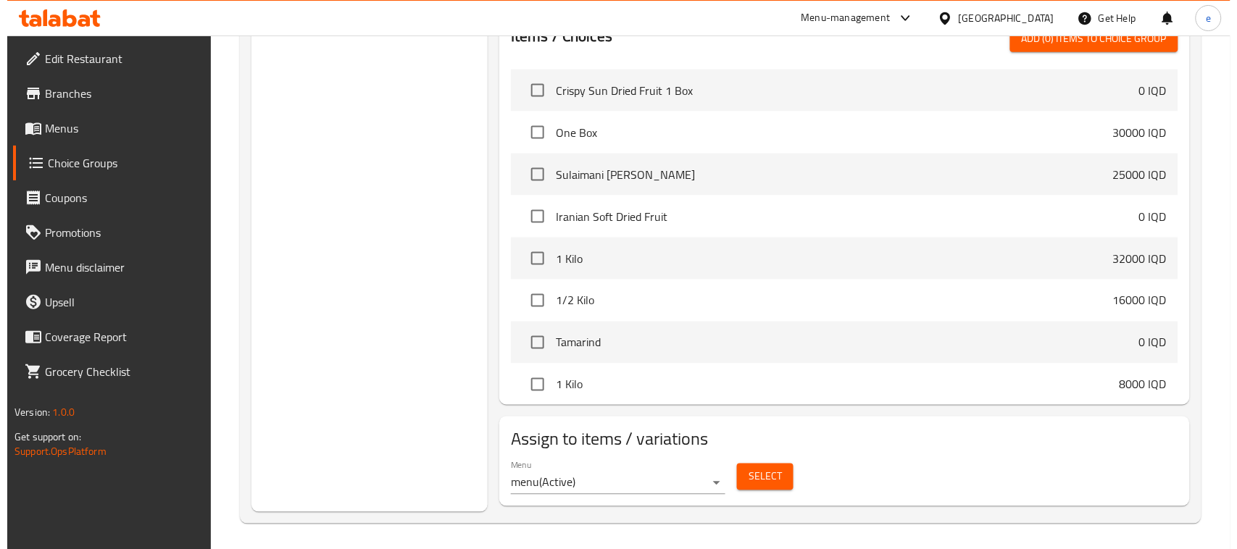
scroll to position [549, 0]
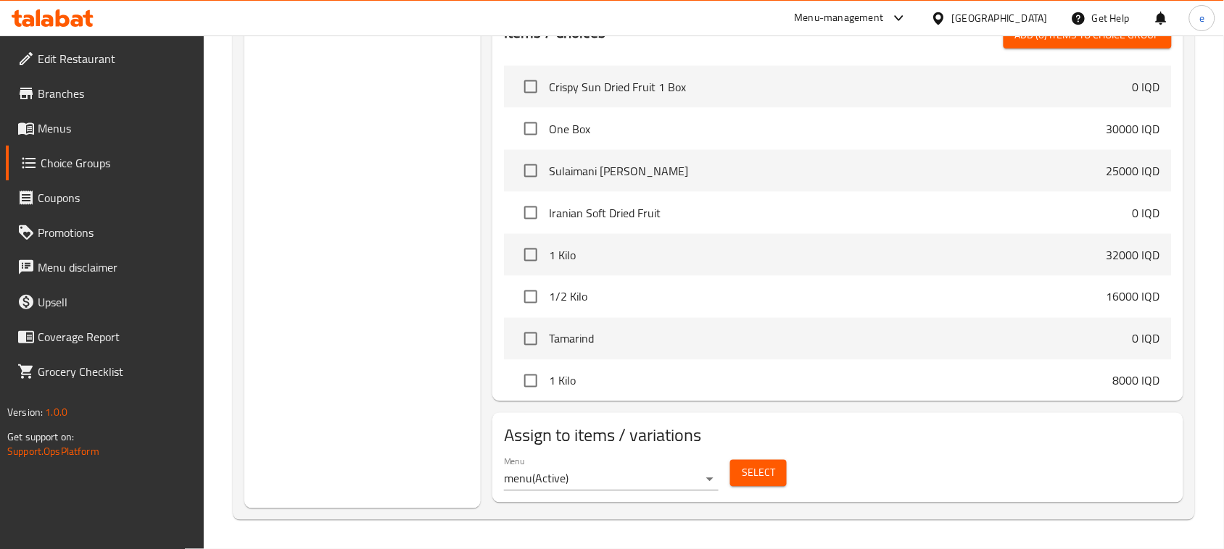
click at [788, 476] on div "Select" at bounding box center [758, 473] width 68 height 38
click at [761, 473] on span "Select" at bounding box center [758, 474] width 33 height 18
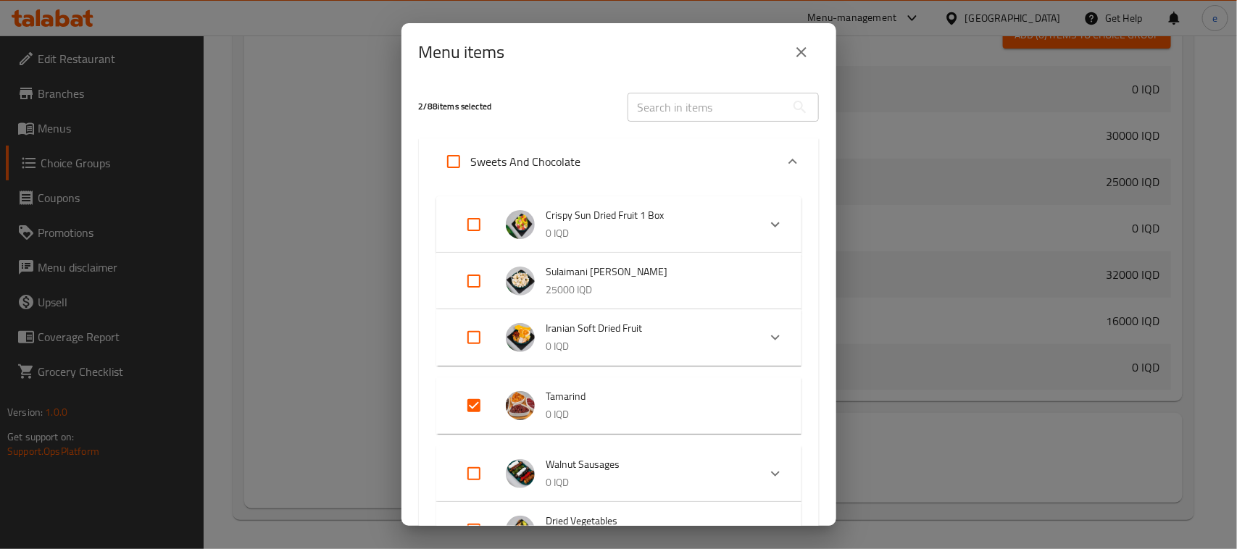
click at [697, 391] on span "Tamarind" at bounding box center [660, 397] width 226 height 18
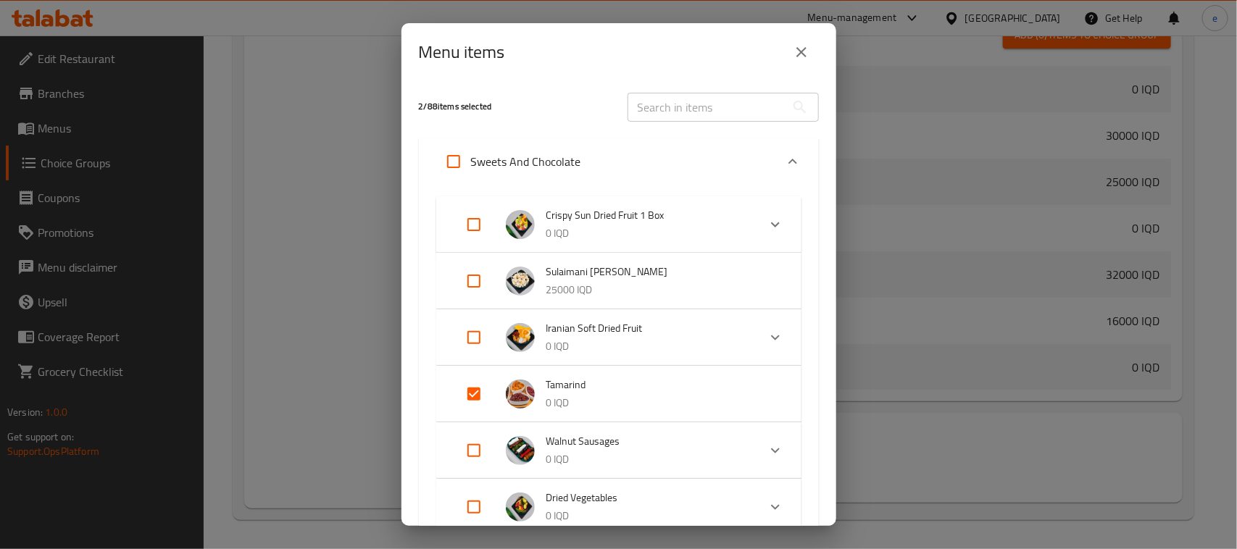
click at [697, 391] on span "Tamarind" at bounding box center [660, 385] width 226 height 18
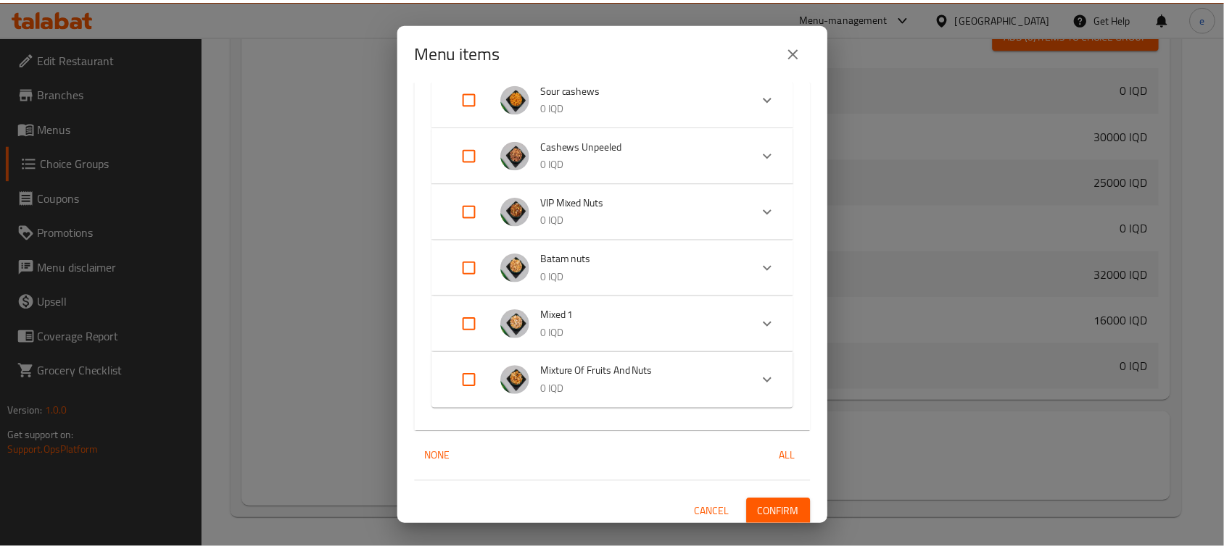
scroll to position [4901, 0]
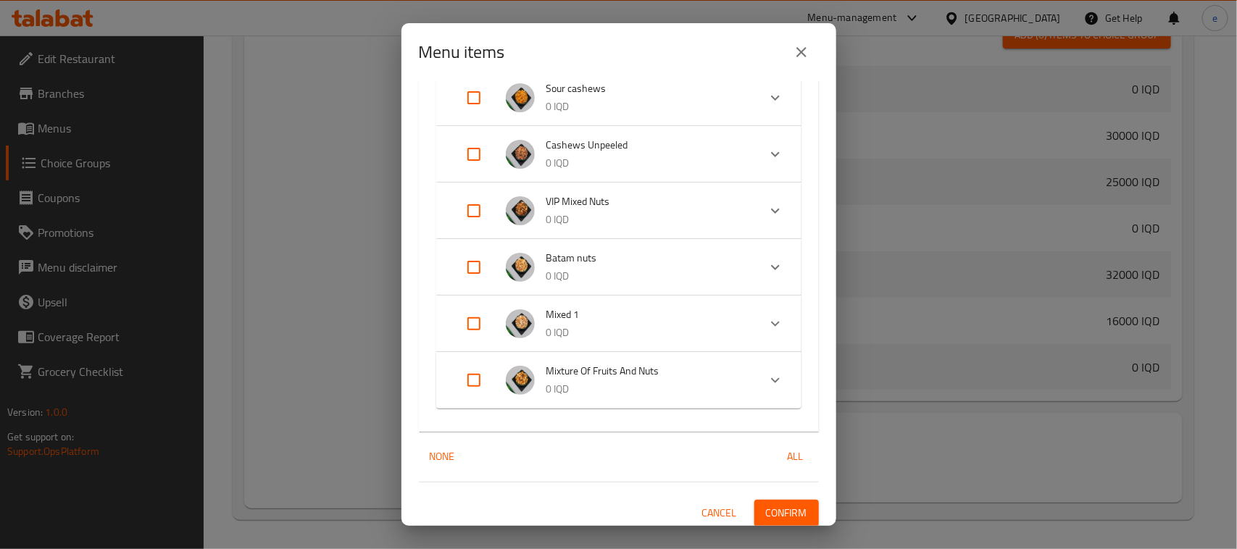
click at [803, 47] on icon "close" at bounding box center [801, 51] width 17 height 17
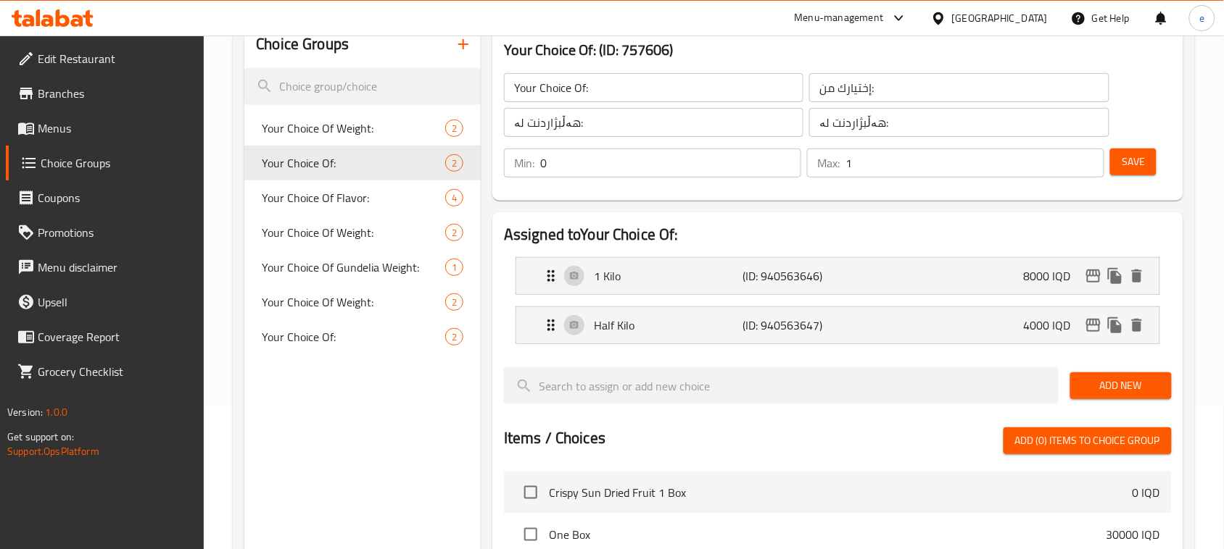
scroll to position [187, 0]
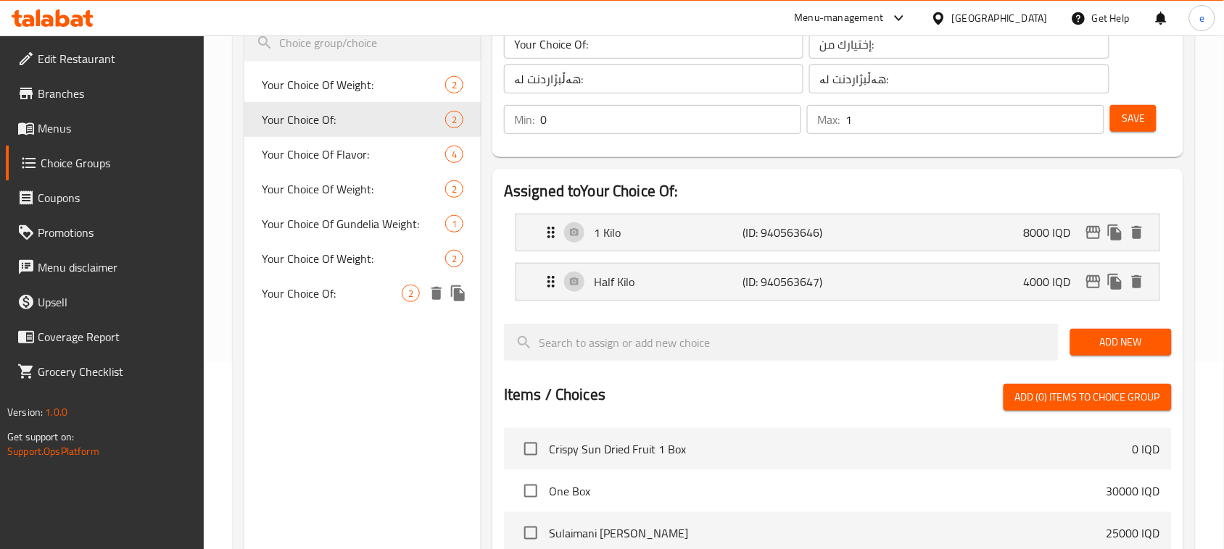
click at [315, 305] on div "Your Choice Of: 2" at bounding box center [362, 293] width 236 height 35
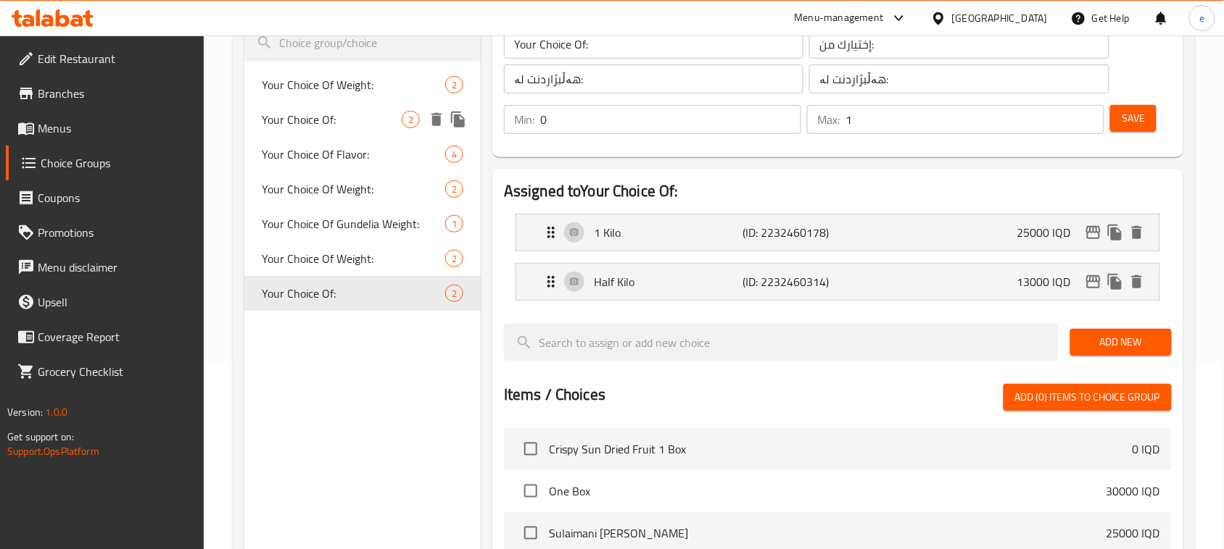
click at [295, 132] on div "Your Choice Of: 2" at bounding box center [362, 119] width 236 height 35
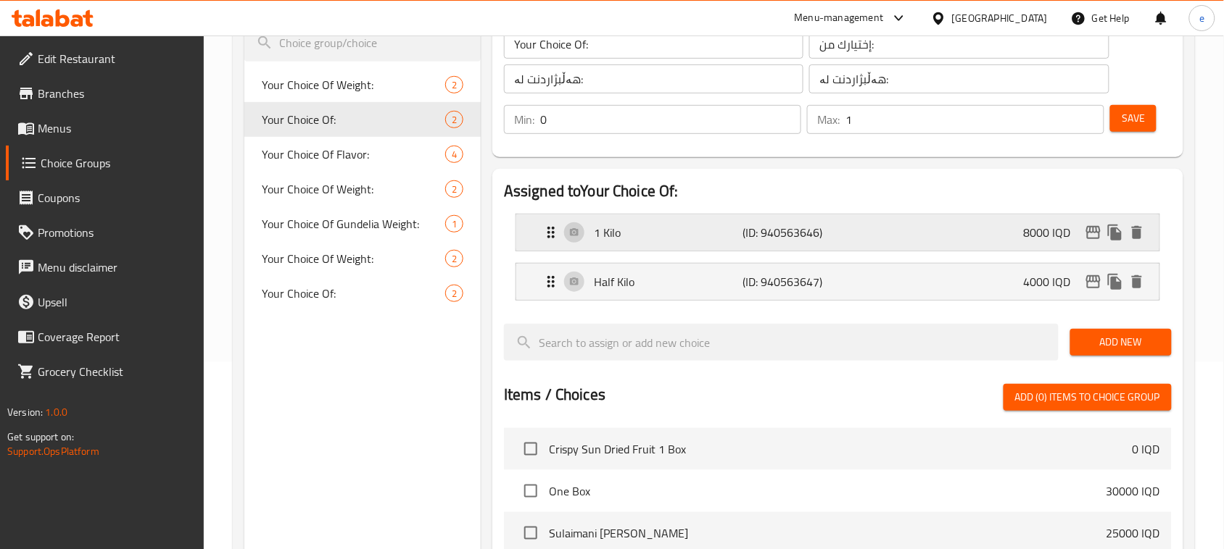
click at [800, 234] on p "(ID: 940563646)" at bounding box center [791, 232] width 99 height 17
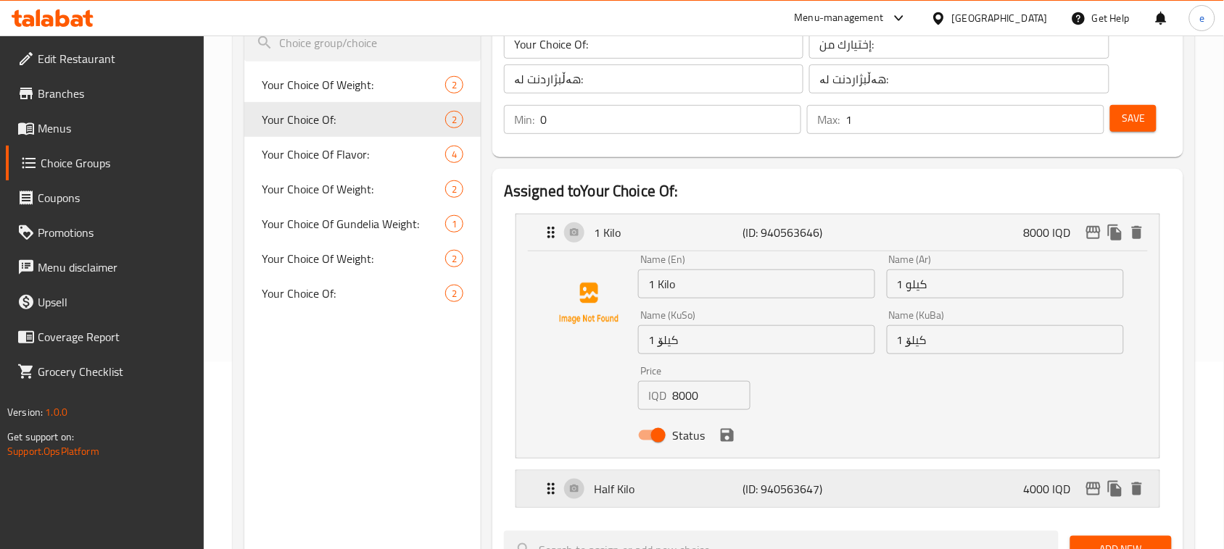
click at [886, 479] on div "Half Kilo (ID: 940563647) 4000 IQD" at bounding box center [841, 489] width 599 height 36
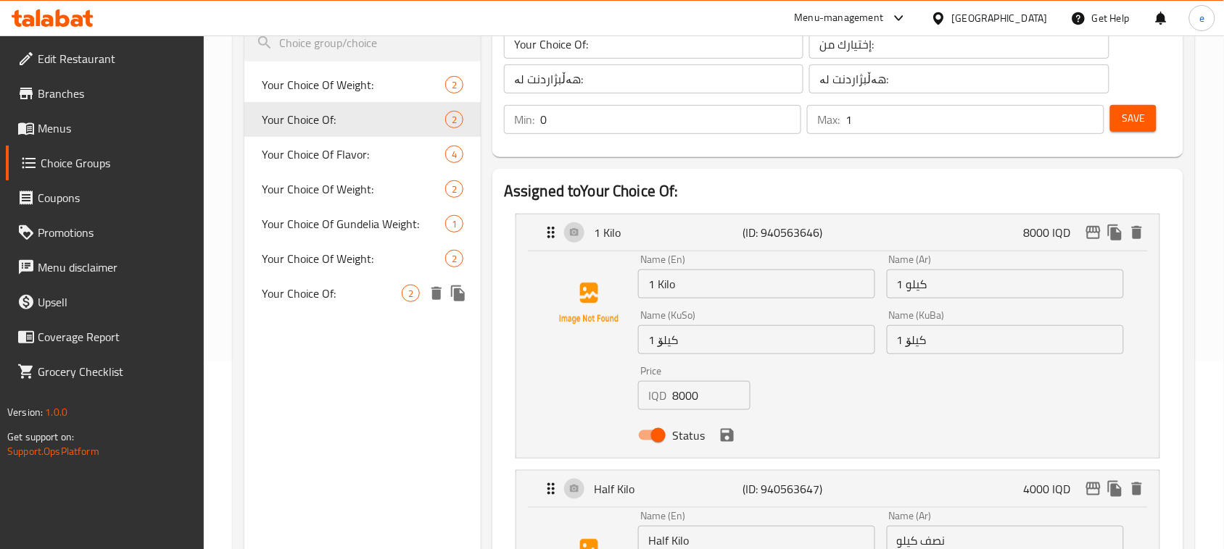
click at [295, 274] on div "Your Choice Of Weight: 2" at bounding box center [362, 258] width 236 height 35
type input "Your Choice Of Weight:"
type input "إختيارك من الوزن:"
type input "هەڵبژاردنت لە کێش:"
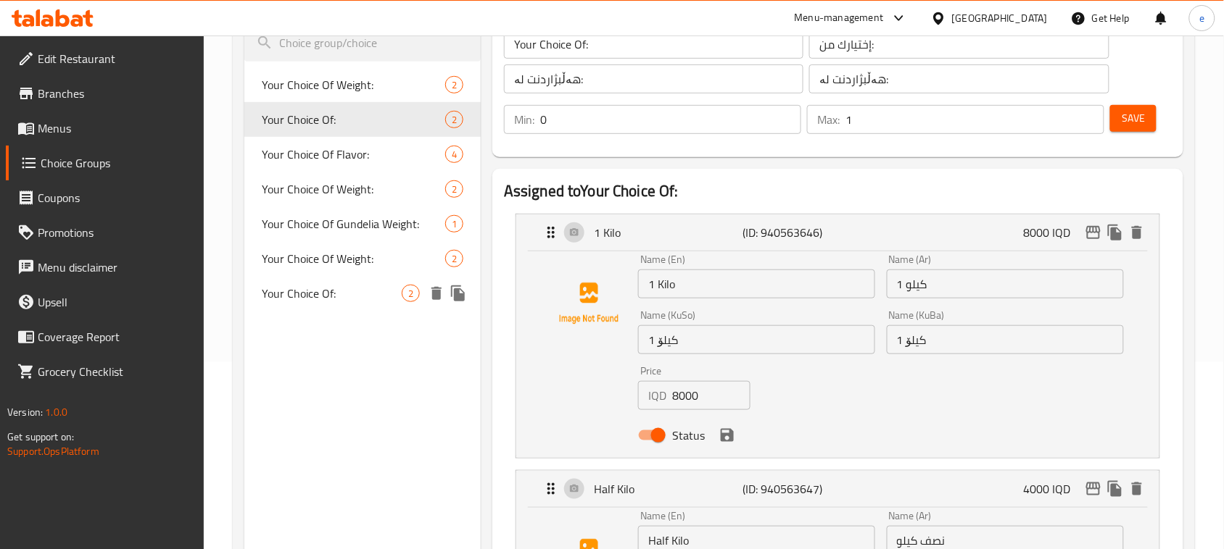
type input "1"
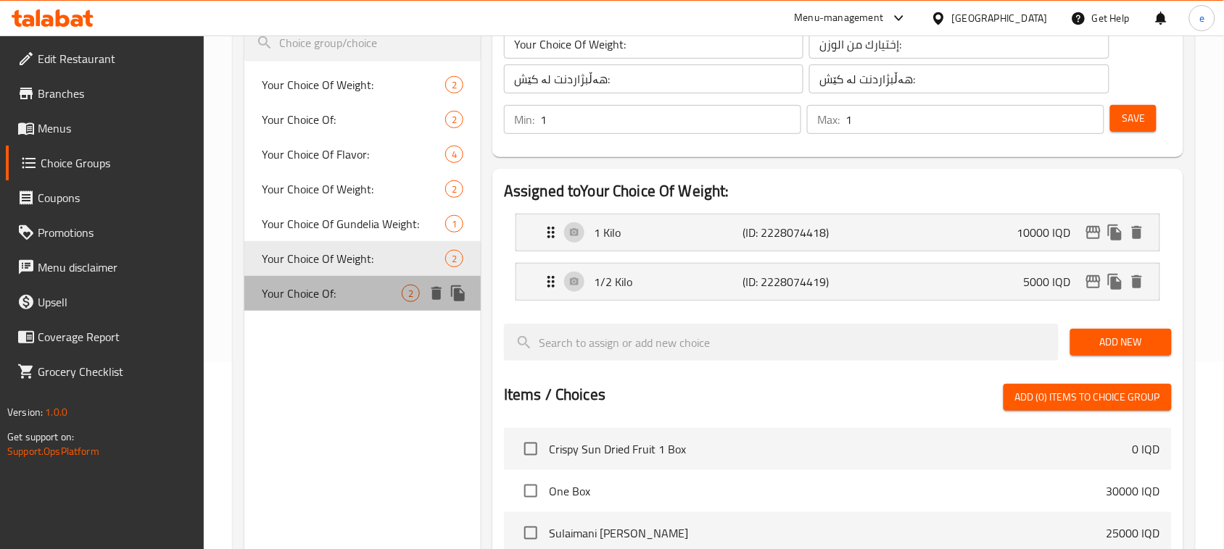
click at [310, 285] on span "Your Choice Of:" at bounding box center [332, 293] width 140 height 17
type input "Your Choice Of:"
type input "إختيارك من:"
type input "هەڵبژاردنت لە:"
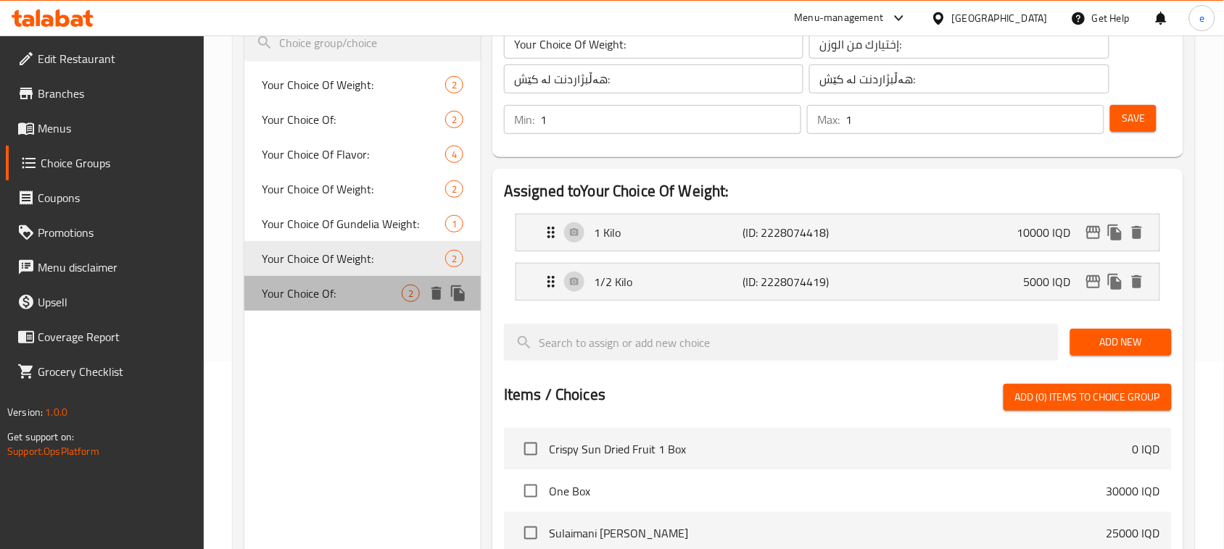
type input "0"
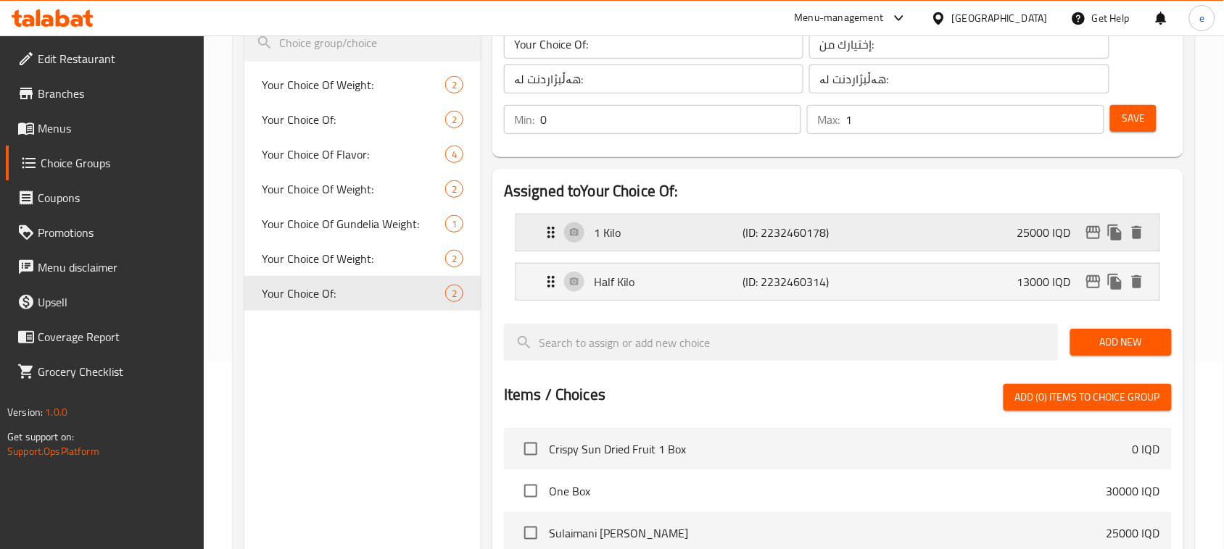
scroll to position [6, 0]
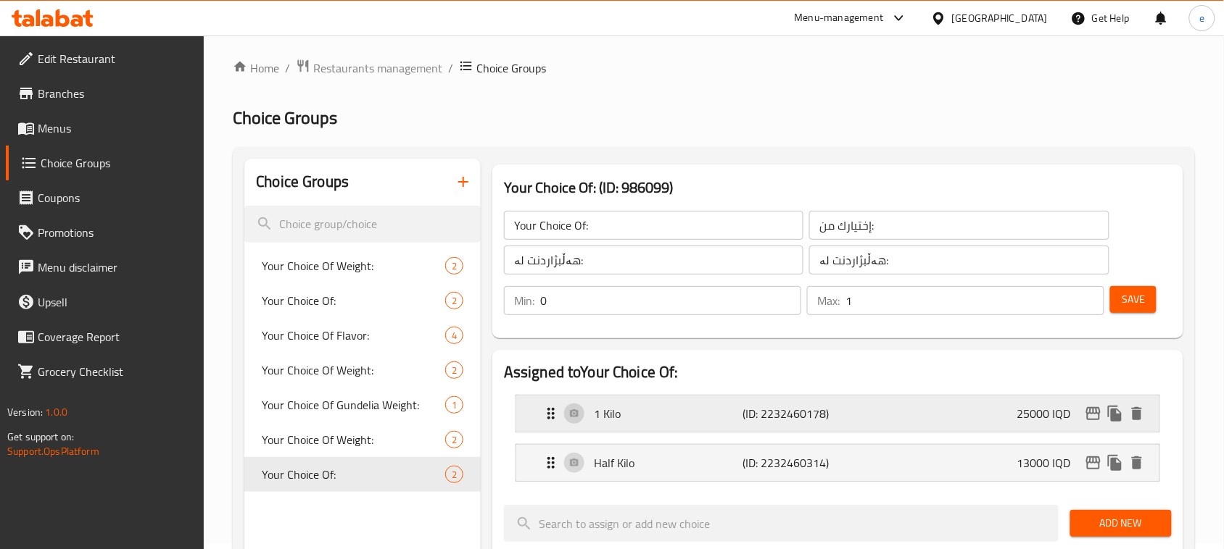
click at [790, 410] on p "(ID: 2232460178)" at bounding box center [791, 413] width 99 height 17
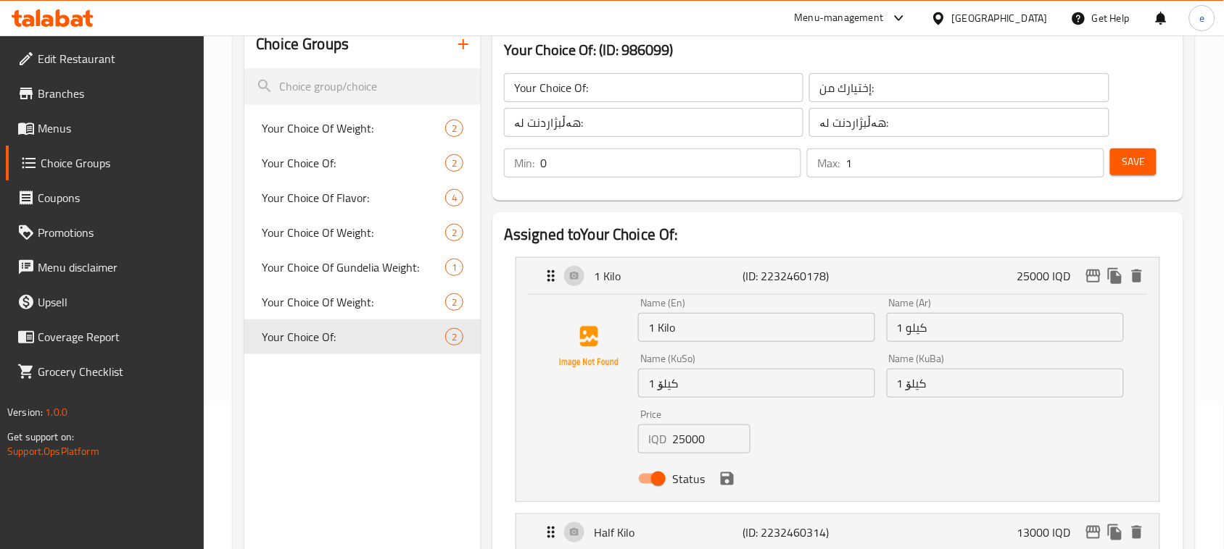
scroll to position [187, 0]
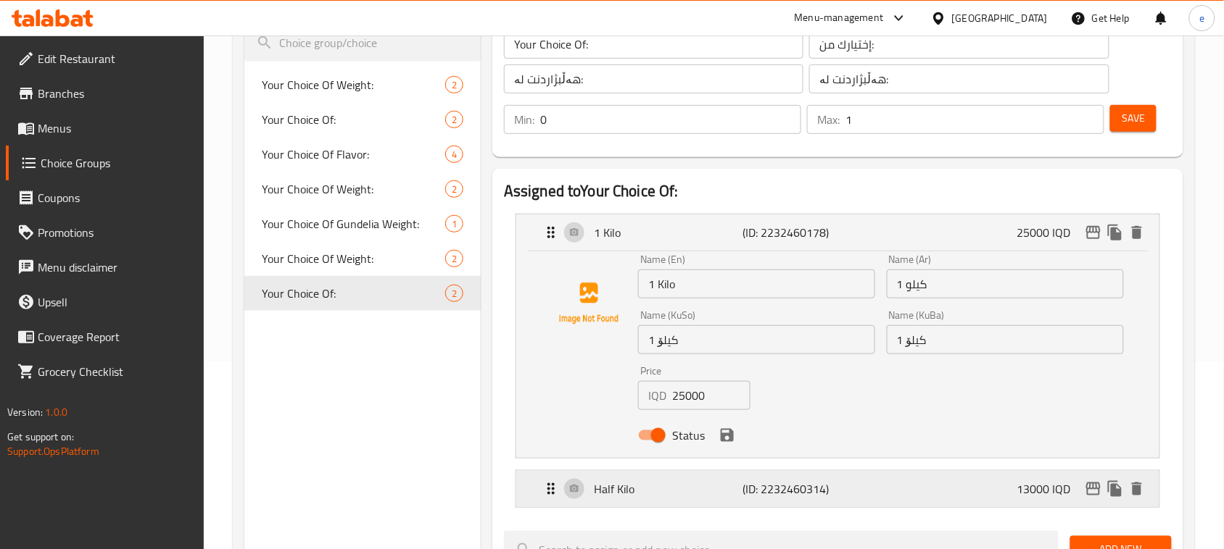
click at [686, 497] on p "Half Kilo" at bounding box center [668, 489] width 149 height 17
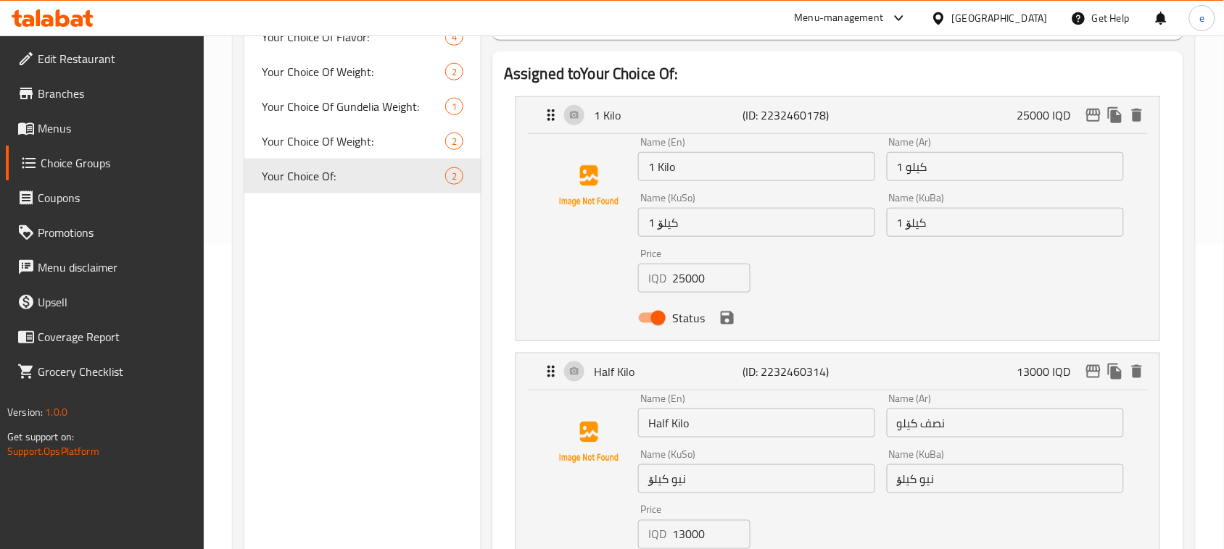
scroll to position [368, 0]
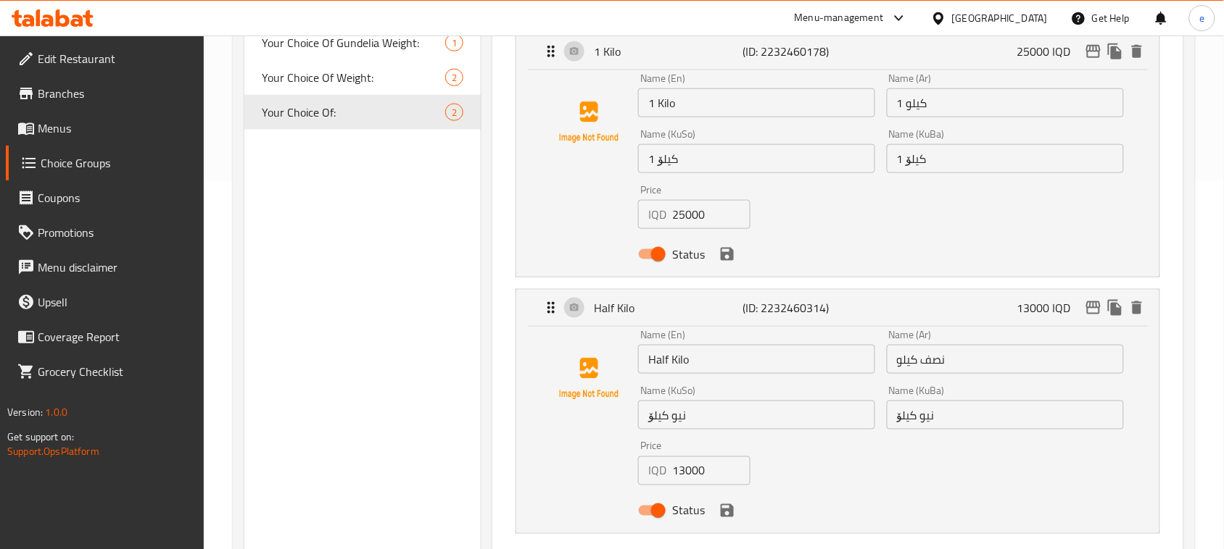
click at [389, 399] on div "Choice Groups Your Choice Of Weight: 2 Your Choice Of: 2 Your Choice Of Flavor:…" at bounding box center [362, 450] width 236 height 1308
click at [684, 315] on p "Half Kilo" at bounding box center [668, 307] width 149 height 17
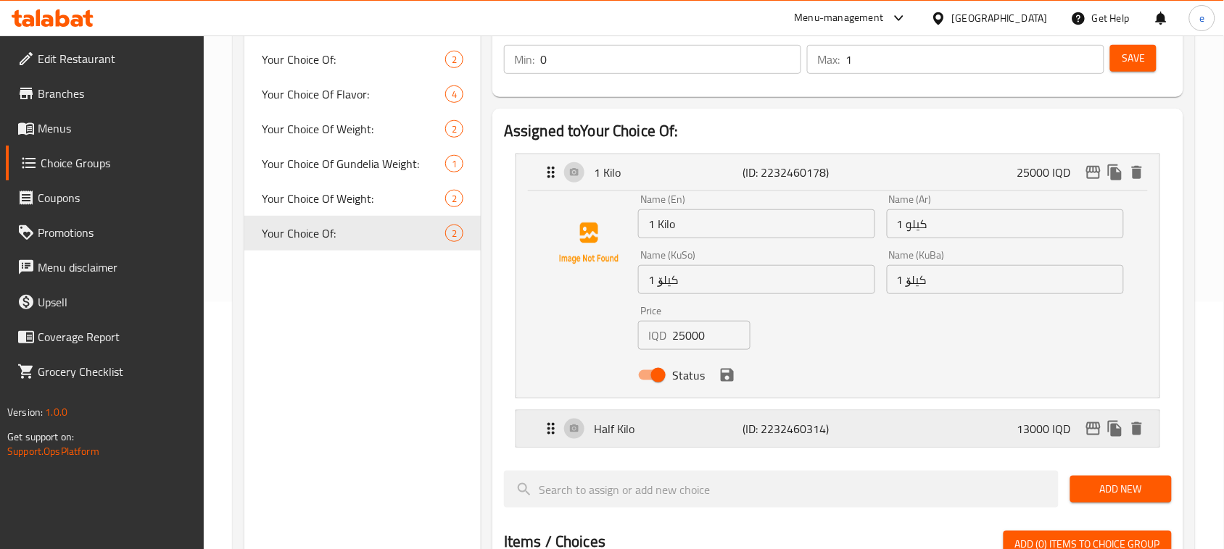
scroll to position [187, 0]
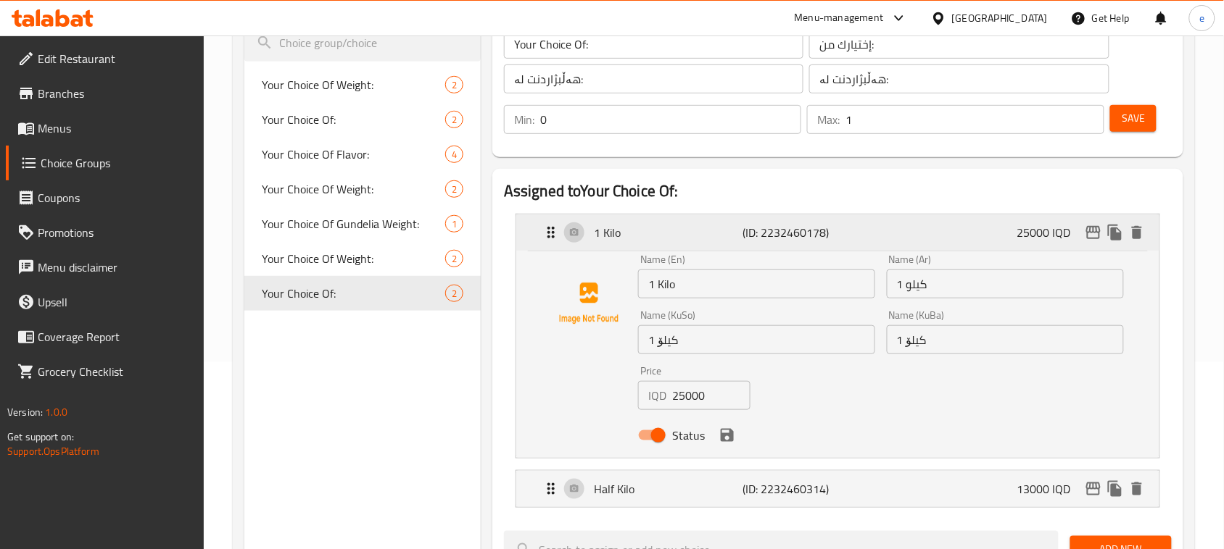
click at [750, 243] on div "1 Kilo (ID: 2232460178) 25000 IQD" at bounding box center [841, 233] width 599 height 36
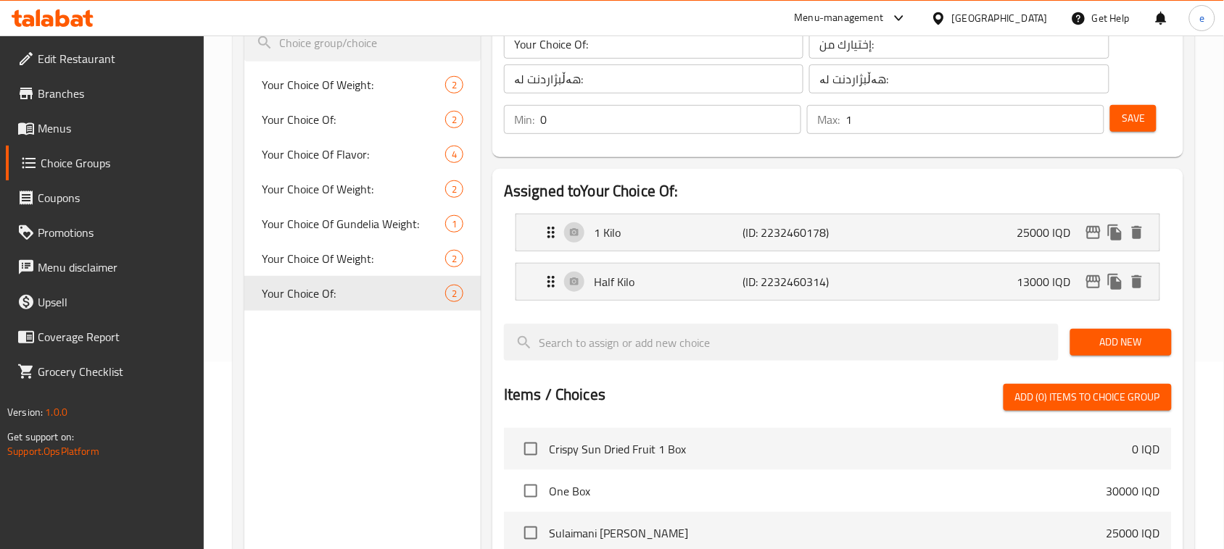
click at [560, 113] on input "0" at bounding box center [670, 119] width 261 height 29
type input "1"
click at [410, 378] on div "Choice Groups Your Choice Of Weight: 2 Your Choice Of: 2 Your Choice Of Flavor:…" at bounding box center [362, 425] width 236 height 894
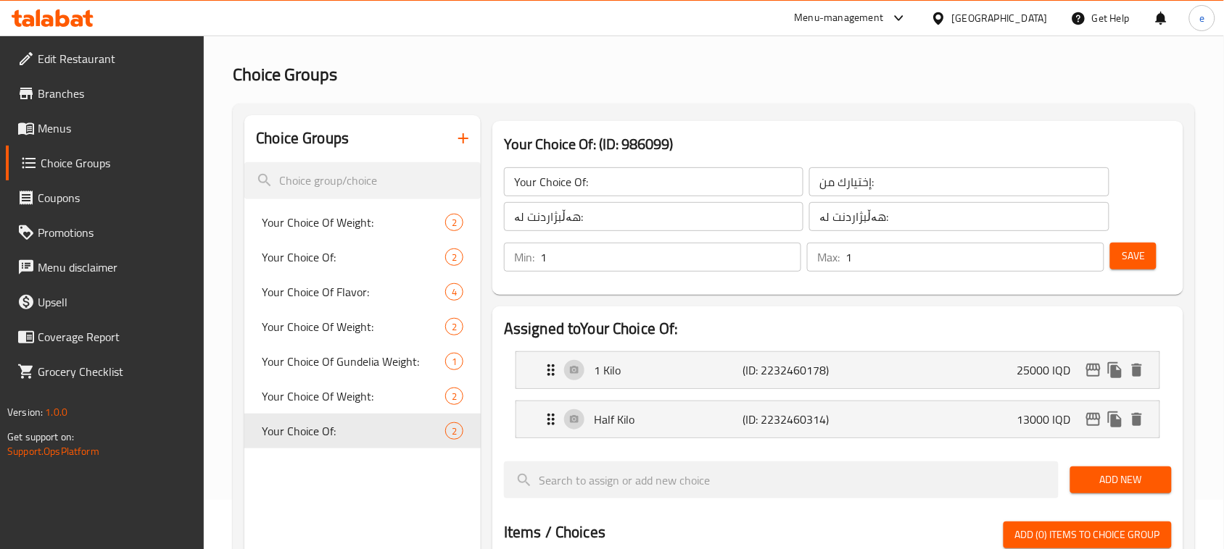
scroll to position [6, 0]
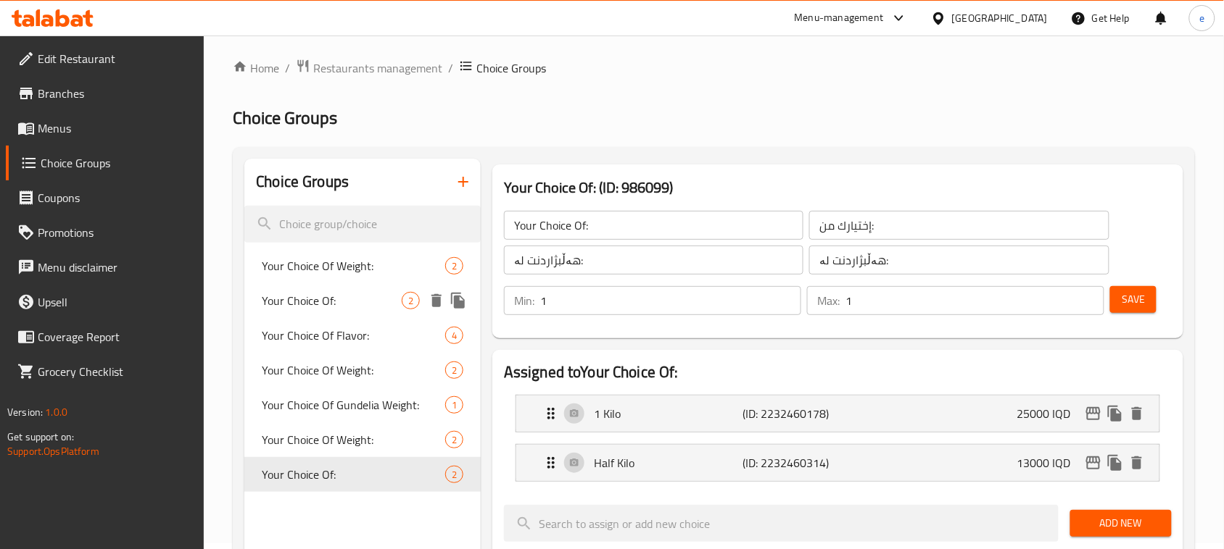
click at [343, 292] on span "Your Choice Of:" at bounding box center [332, 300] width 140 height 17
type input "Your Choice Of:"
type input "0"
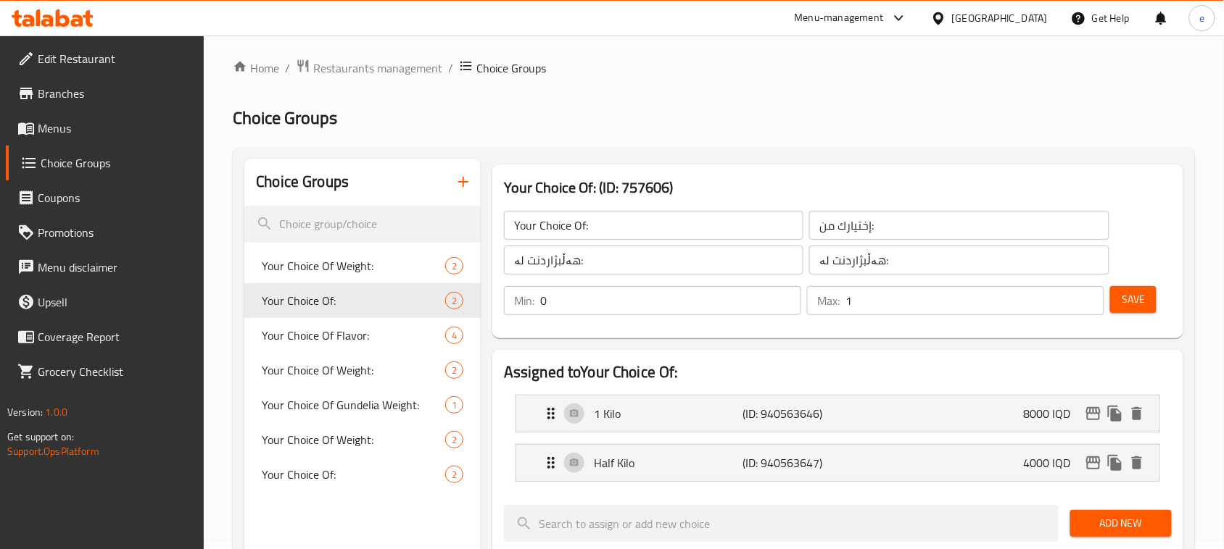
click at [542, 301] on input "0" at bounding box center [670, 300] width 261 height 29
click at [549, 301] on input "0" at bounding box center [670, 300] width 261 height 29
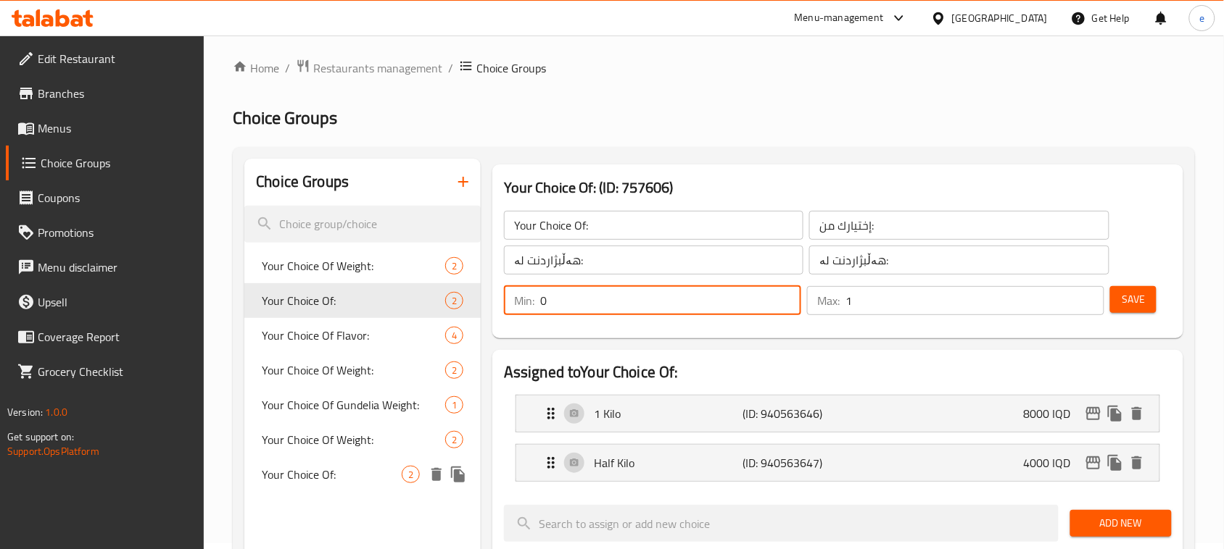
click at [312, 487] on div "Your Choice Of: 2" at bounding box center [362, 474] width 236 height 35
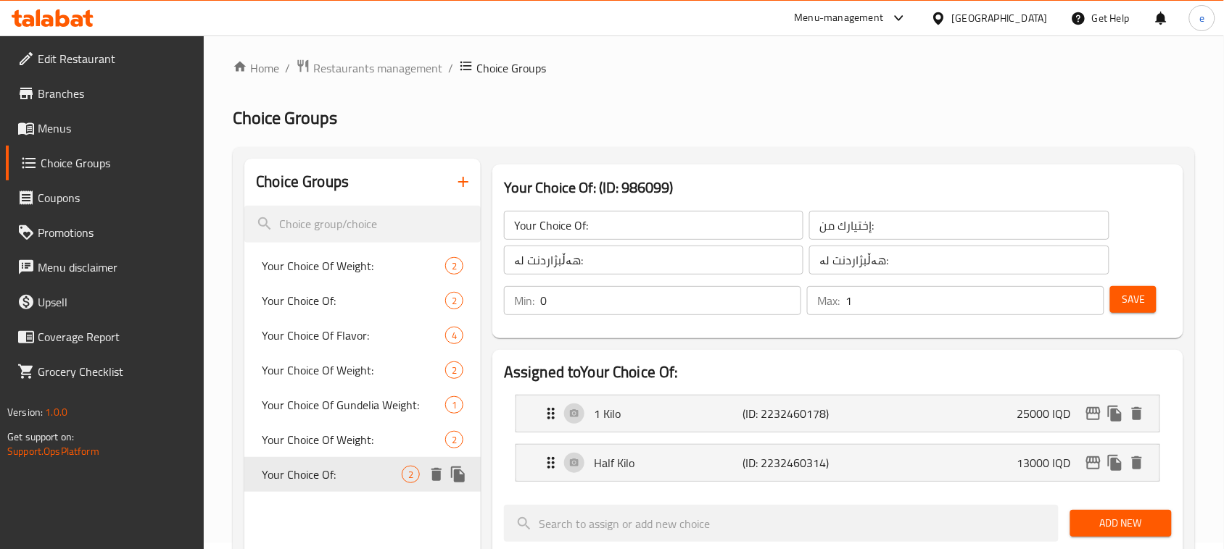
type input "Your Choice Of:"
click at [574, 310] on input "0" at bounding box center [670, 300] width 261 height 29
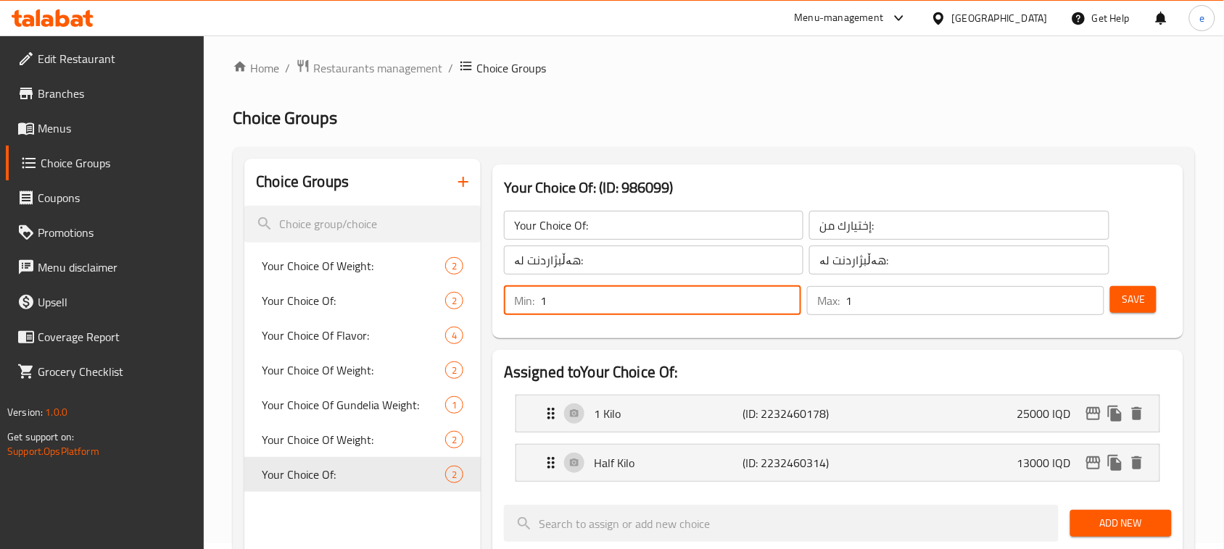
type input "1"
click at [1126, 291] on span "Save" at bounding box center [1132, 300] width 23 height 18
click at [576, 306] on input "1" at bounding box center [670, 300] width 261 height 29
type input "0"
click at [1132, 297] on span "Save" at bounding box center [1132, 300] width 23 height 18
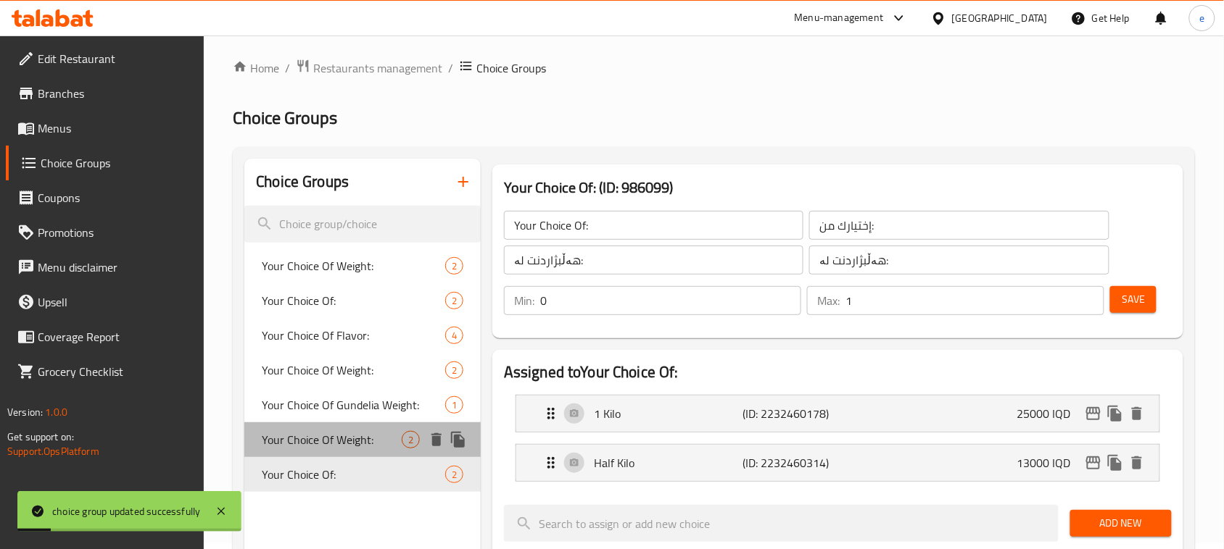
click at [309, 431] on span "Your Choice Of Weight:" at bounding box center [332, 439] width 140 height 17
type input "Your Choice Of Weight:"
type input "إختيارك من الوزن:"
type input "هەڵبژاردنت لە کێش:"
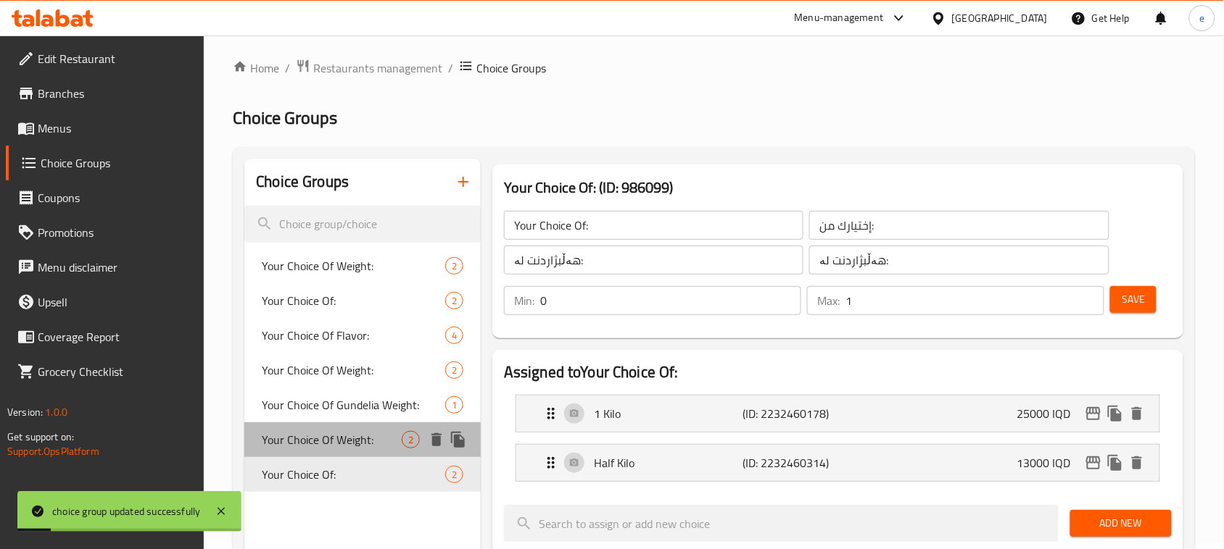
type input "1"
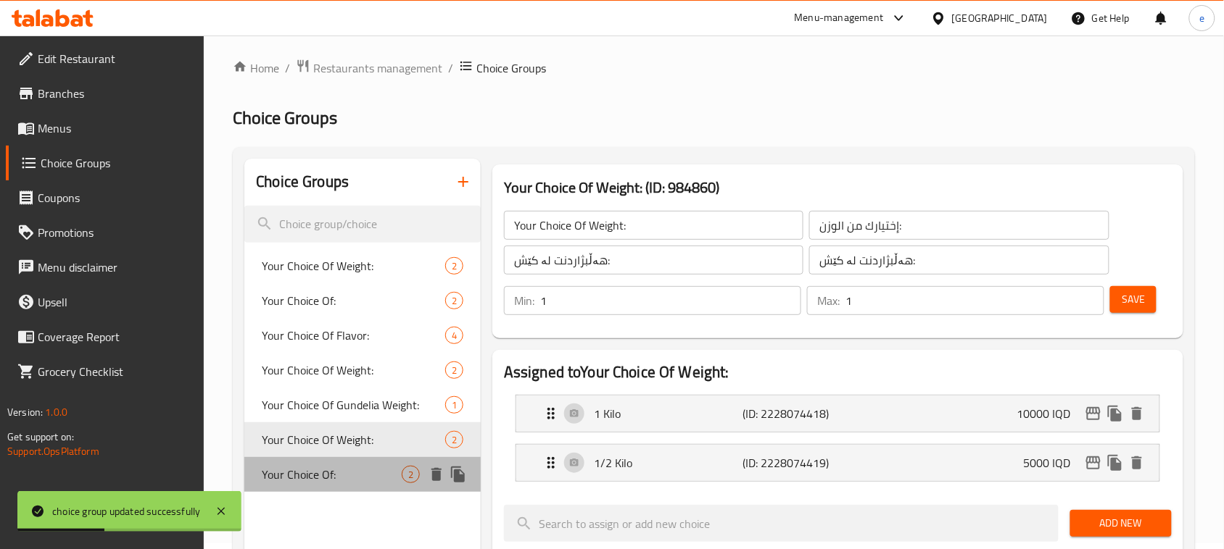
click at [309, 476] on span "Your Choice Of:" at bounding box center [332, 474] width 140 height 17
type input "Your Choice Of:"
type input "إختيارك من:"
type input "هەڵبژاردنت لە:"
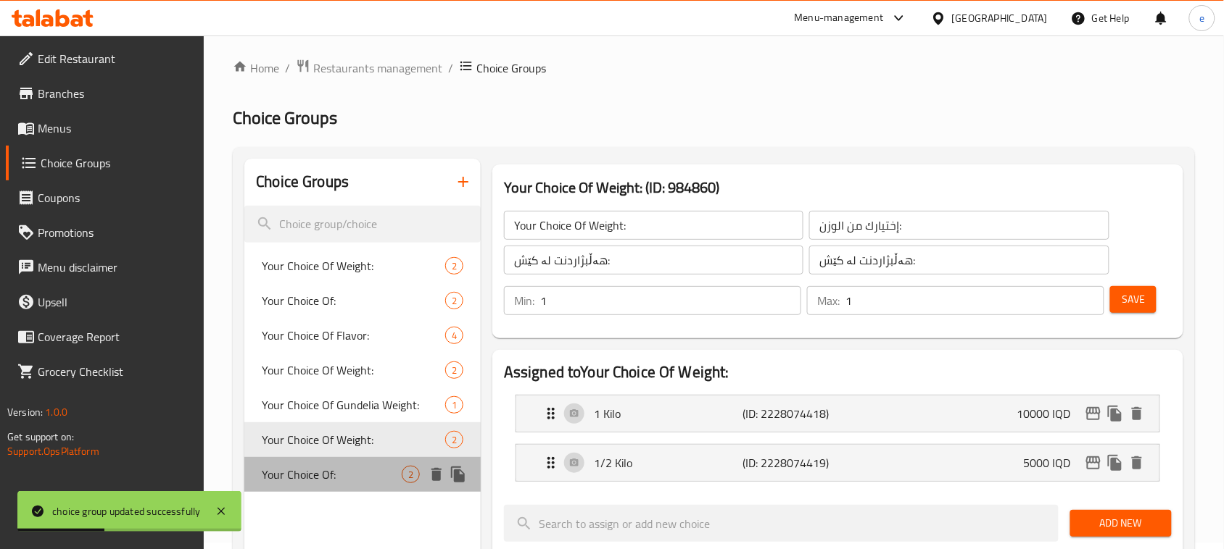
type input "0"
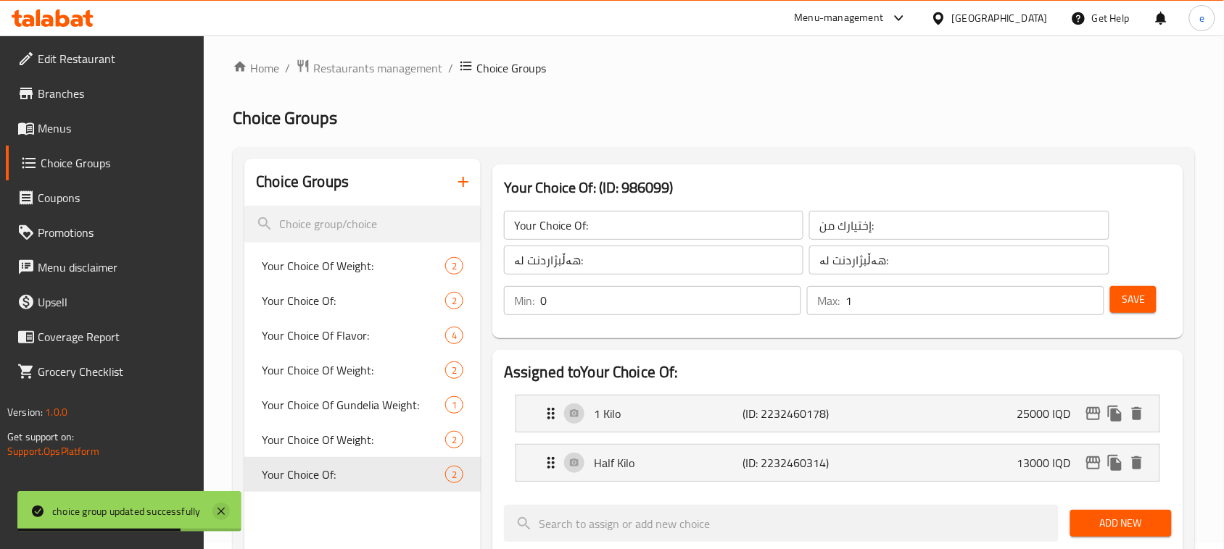
click at [228, 515] on icon at bounding box center [220, 511] width 17 height 17
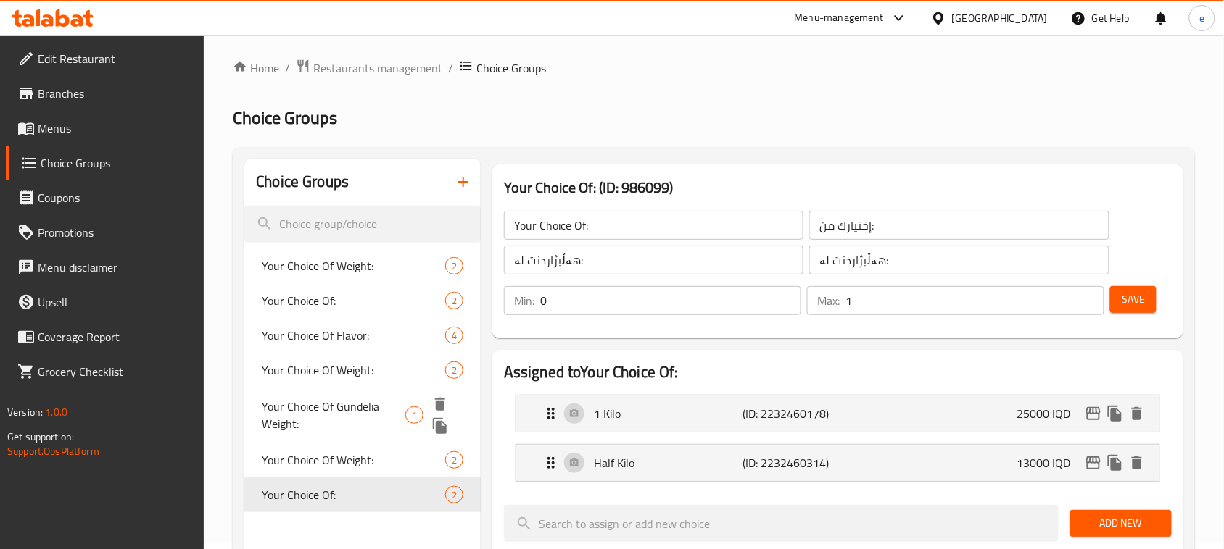
click at [313, 452] on span "Your Choice Of Weight:" at bounding box center [353, 460] width 183 height 17
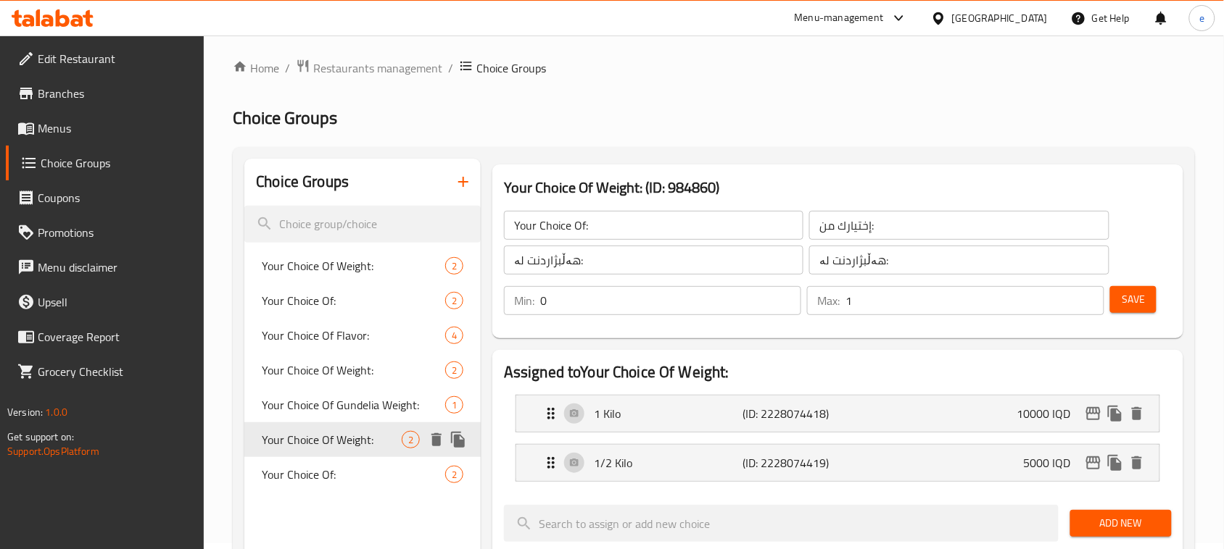
type input "Your Choice Of Weight:"
type input "إختيارك من الوزن:"
type input "هەڵبژاردنت لە کێش:"
type input "1"
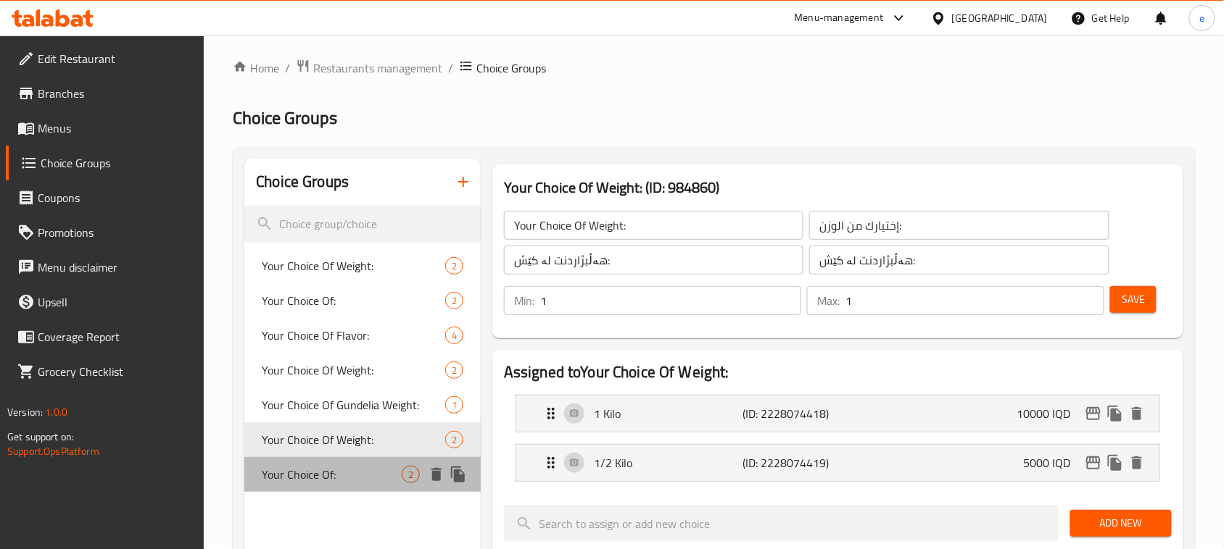
click at [319, 468] on span "Your Choice Of:" at bounding box center [332, 474] width 140 height 17
type input "Your Choice Of:"
type input "إختيارك من:"
type input "هەڵبژاردنت لە:"
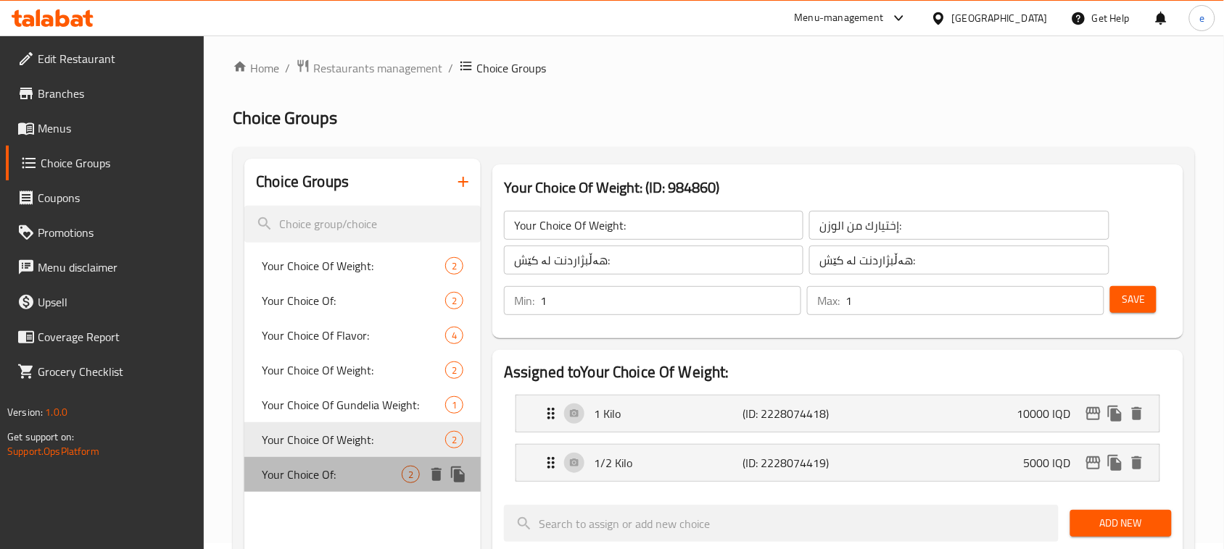
type input "0"
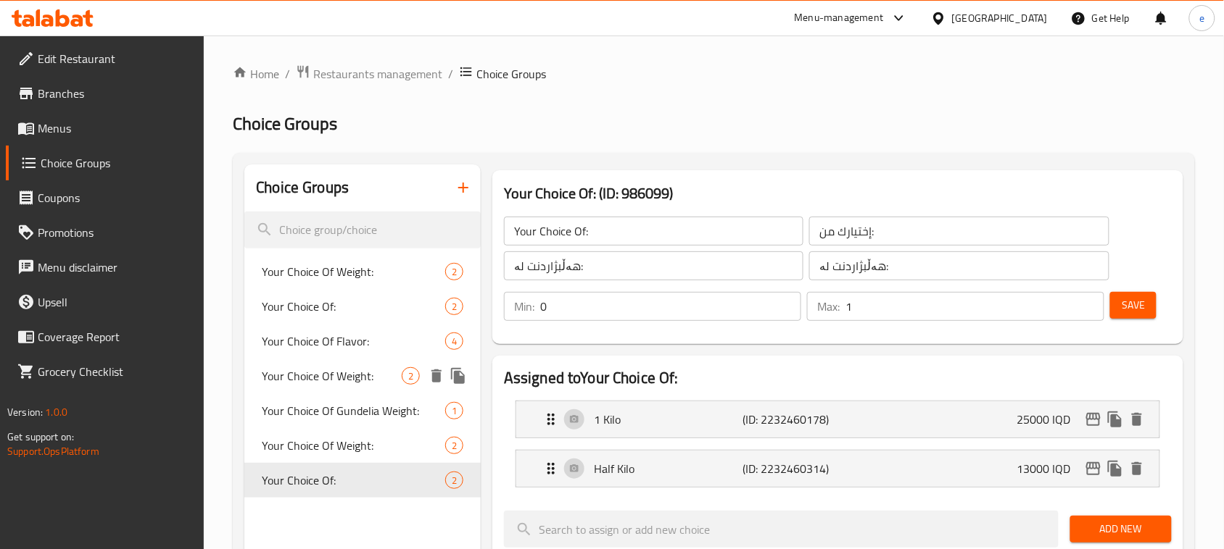
scroll to position [181, 0]
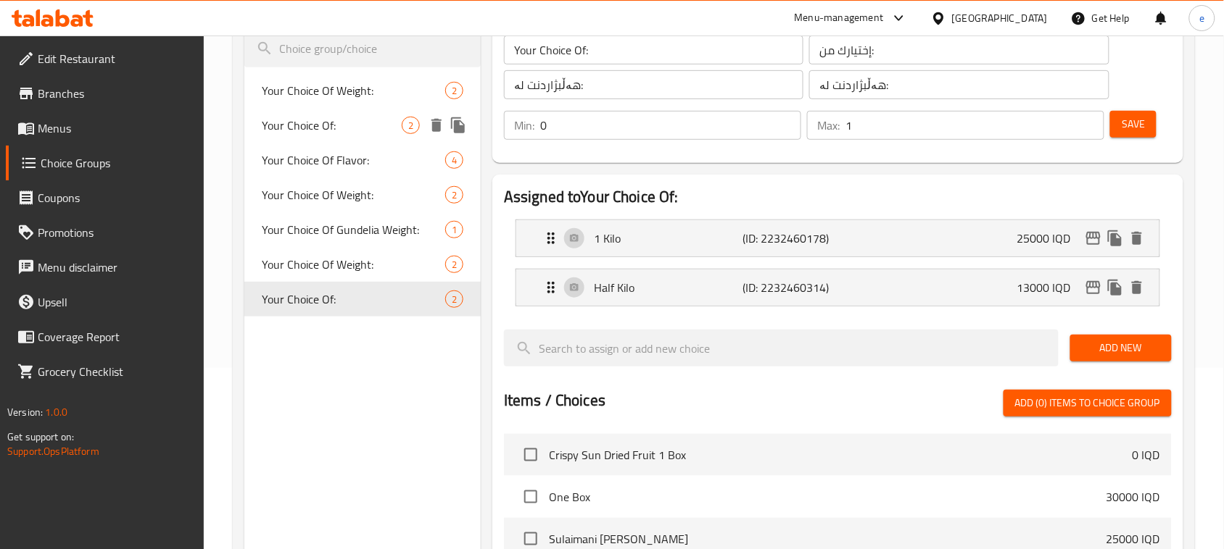
click at [291, 129] on span "Your Choice Of:" at bounding box center [332, 125] width 140 height 17
type input "Your Choice Of:"
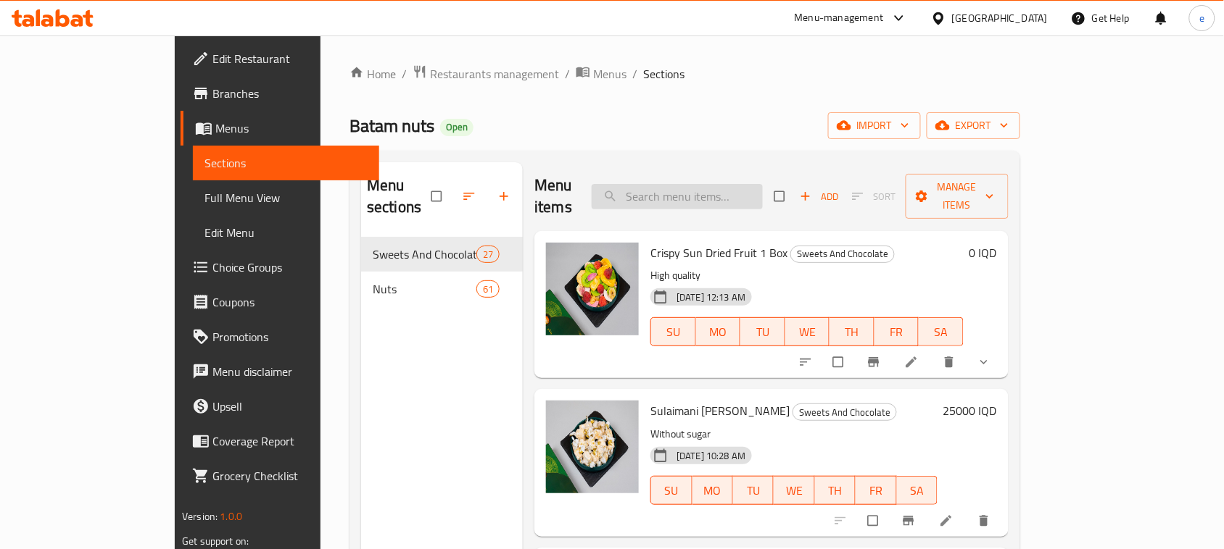
click at [730, 193] on input "search" at bounding box center [676, 196] width 171 height 25
paste input "Sulaimani [PERSON_NAME]"
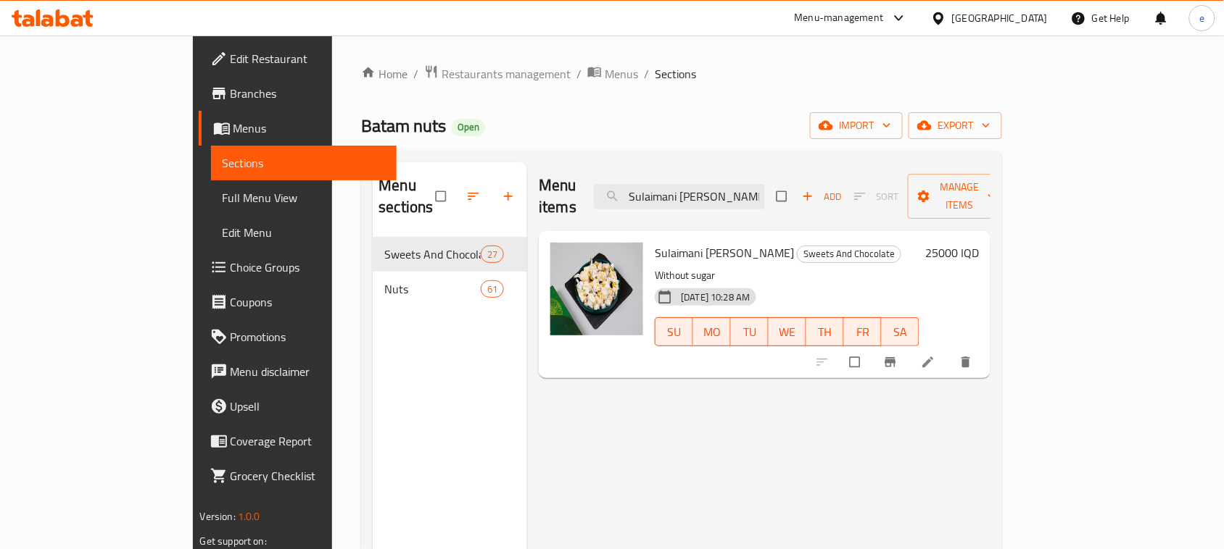
type input "Sulaimani [PERSON_NAME]"
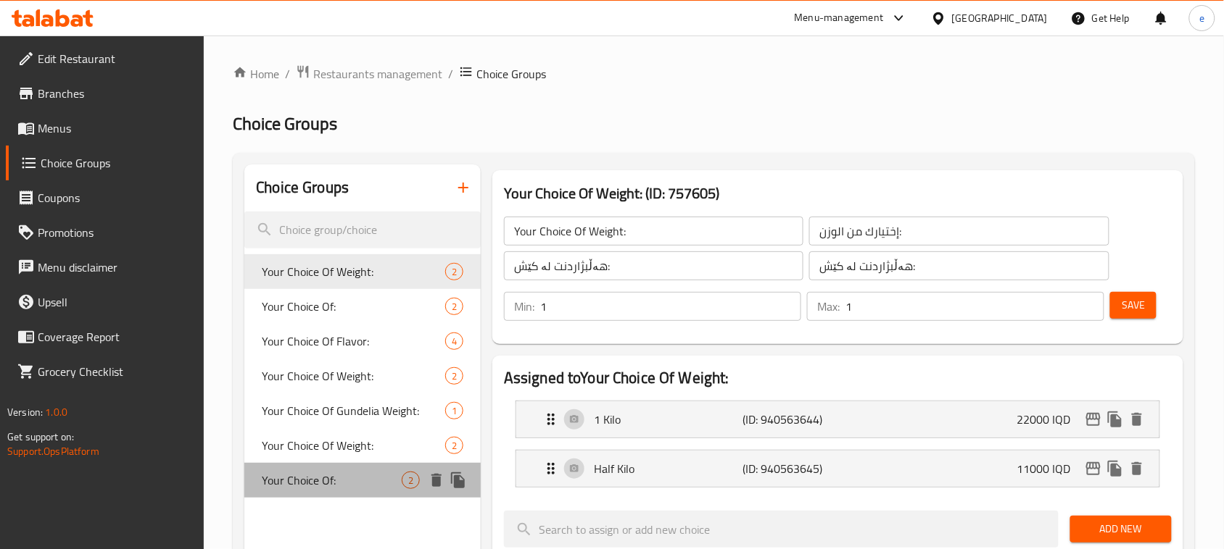
click at [310, 486] on span "Your Choice Of:" at bounding box center [332, 480] width 140 height 17
type input "Your Choice Of:"
type input "إختيارك من:"
type input "هەڵبژاردنت لە:"
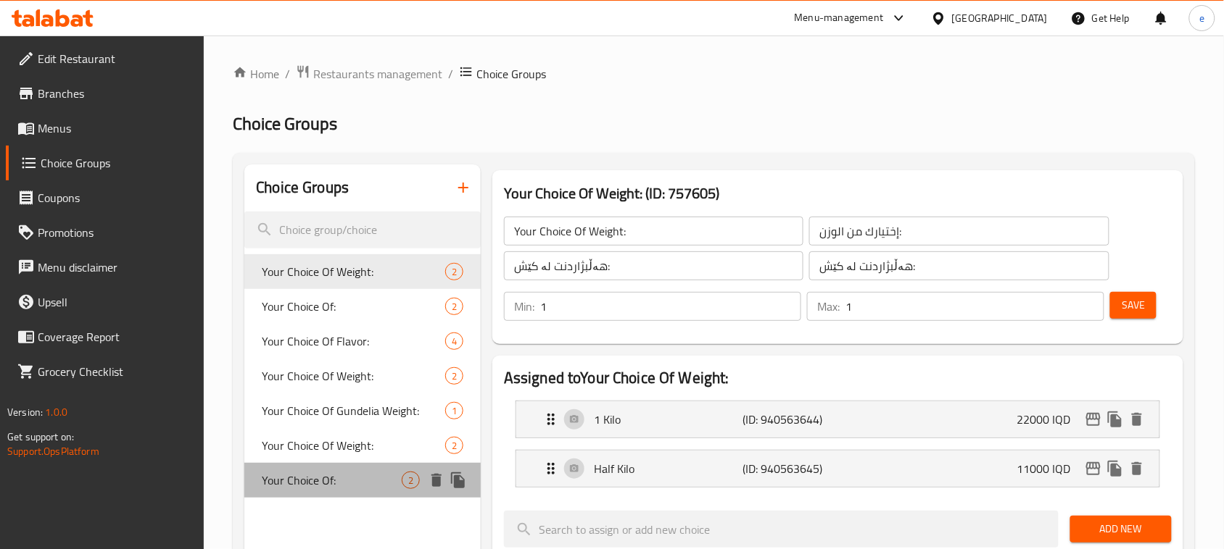
type input "0"
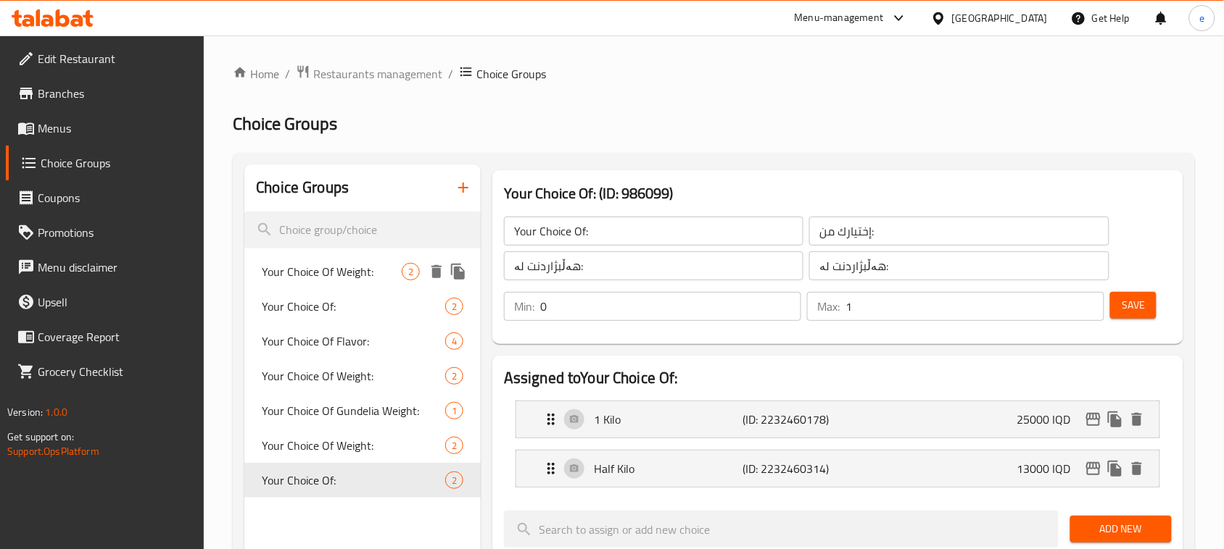
click at [323, 270] on span "Your Choice Of Weight:" at bounding box center [332, 271] width 140 height 17
type input "Your Choice Of Weight:"
type input "إختيارك من الوزن:"
type input "هەڵبژاردنت لە کێش:"
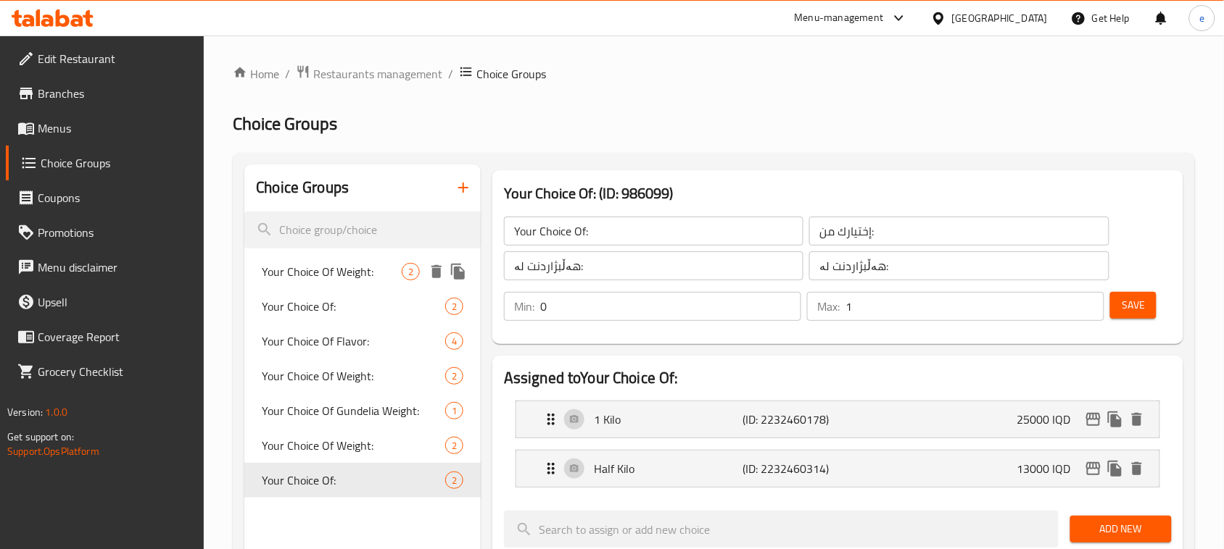
type input "1"
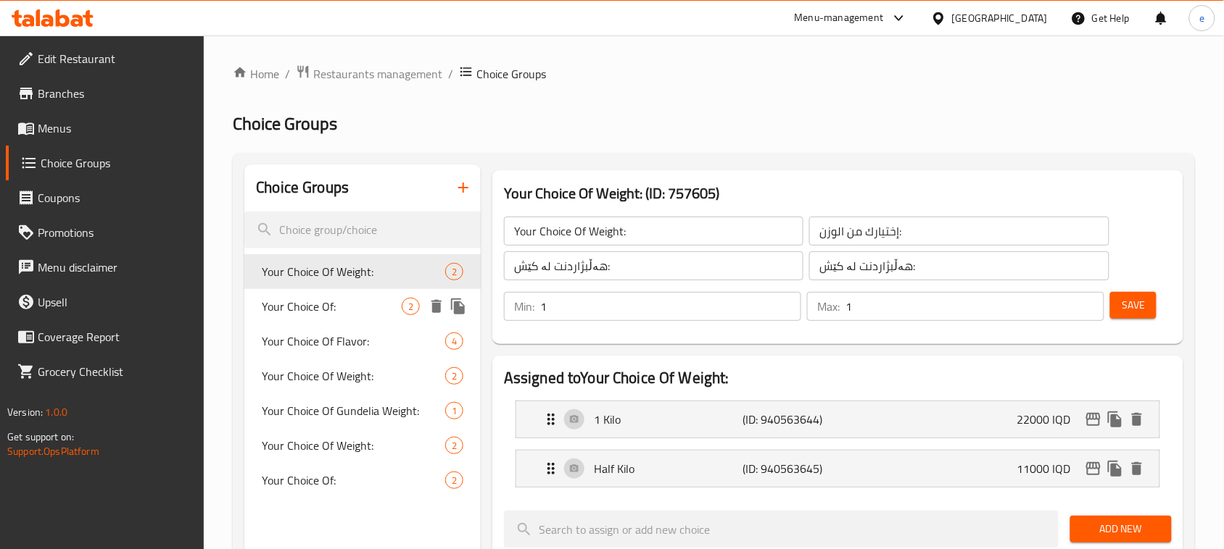
click at [320, 294] on div "Your Choice Of: 2" at bounding box center [362, 306] width 236 height 35
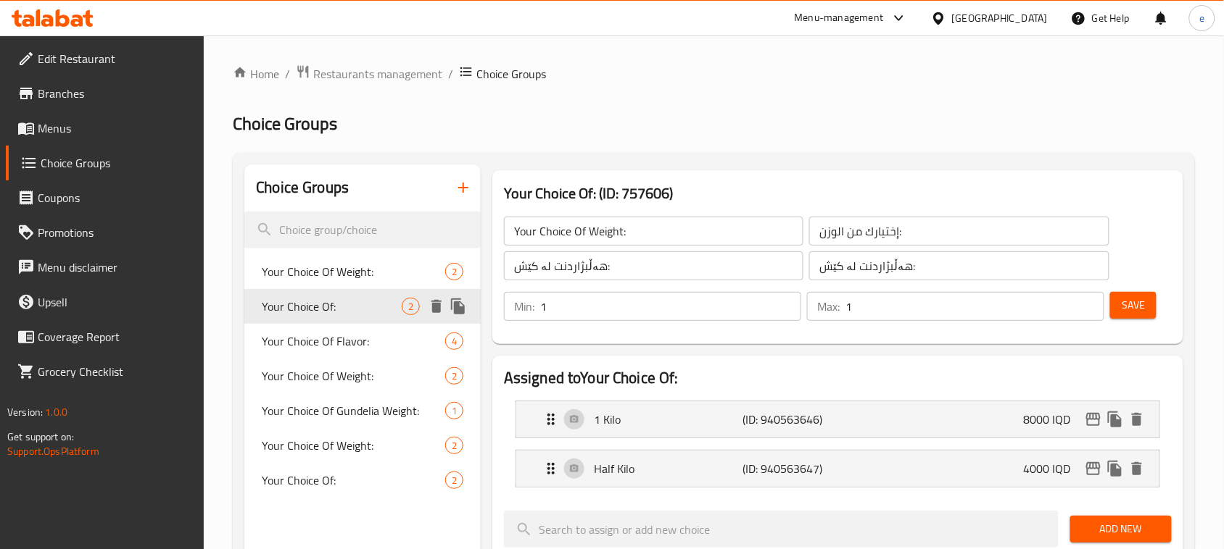
type input "Your Choice Of:"
type input "إختيارك من:"
type input "هەڵبژاردنت لە:"
type input "0"
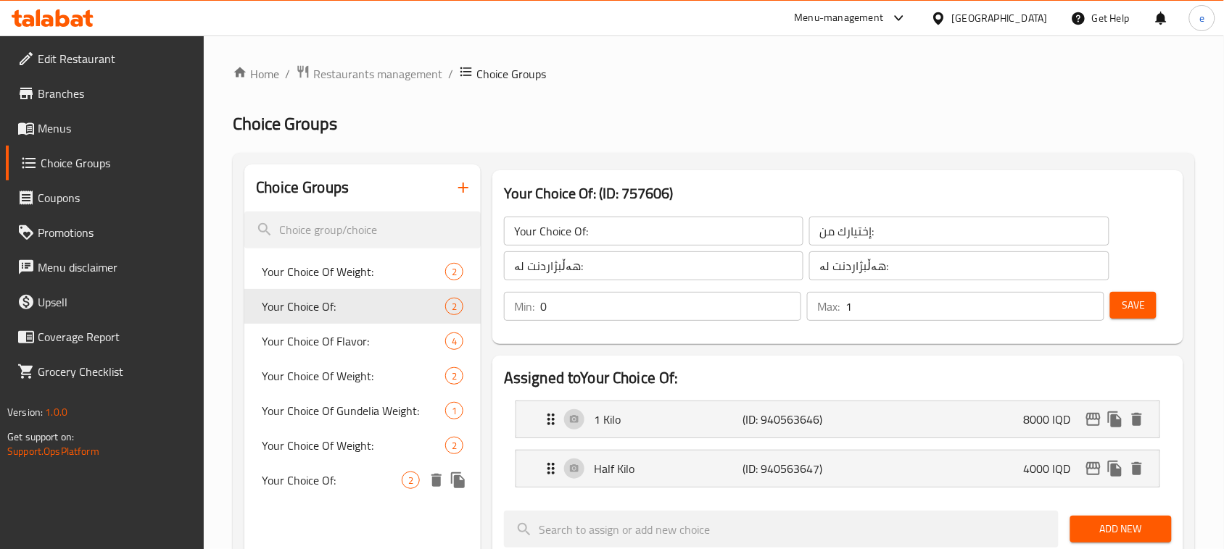
click at [302, 486] on span "Your Choice Of:" at bounding box center [332, 480] width 140 height 17
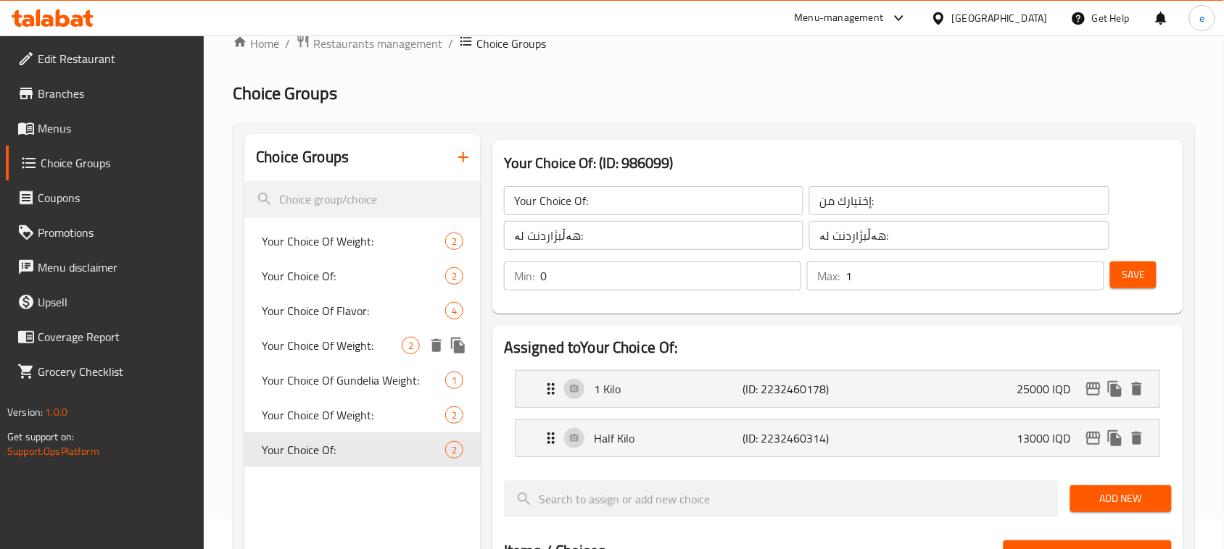
scroll to position [181, 0]
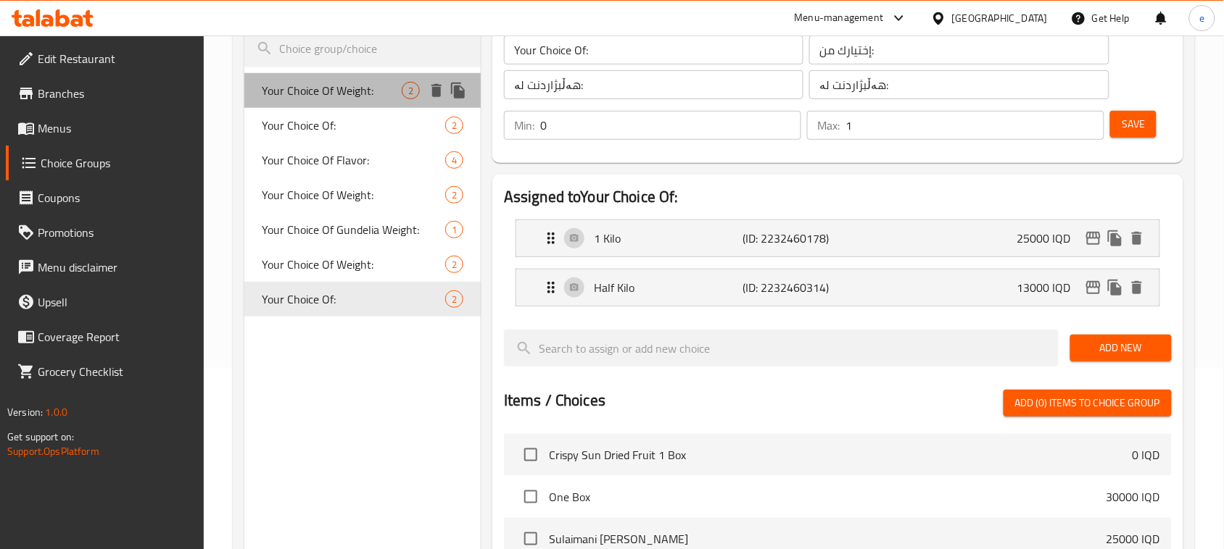
click at [315, 96] on span "Your Choice Of Weight:" at bounding box center [332, 90] width 140 height 17
type input "Your Choice Of Weight:"
type input "إختيارك من الوزن:"
type input "هەڵبژاردنت لە کێش:"
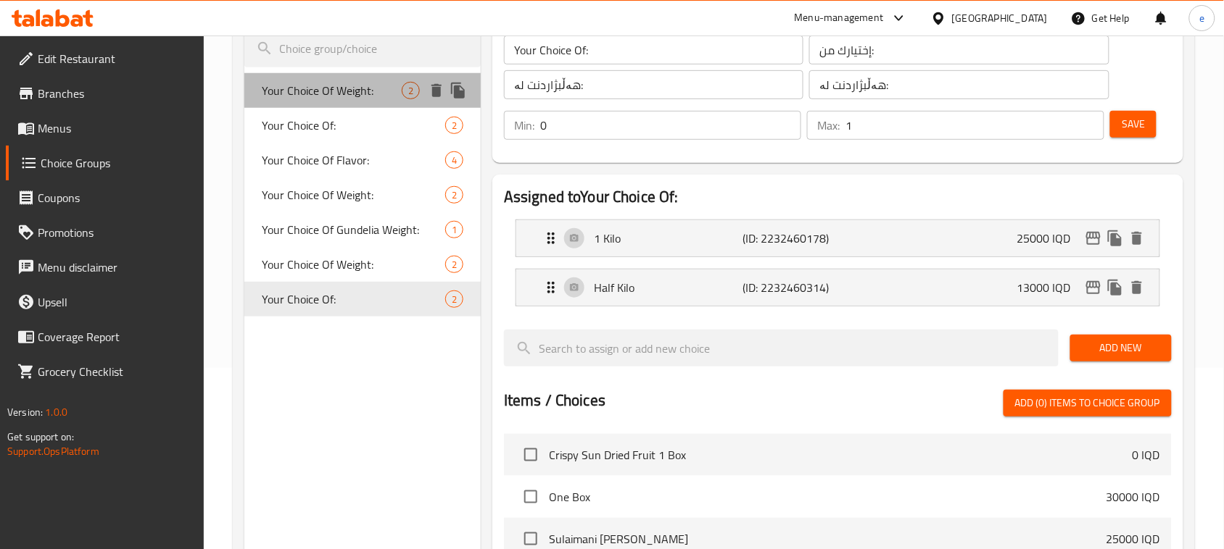
type input "1"
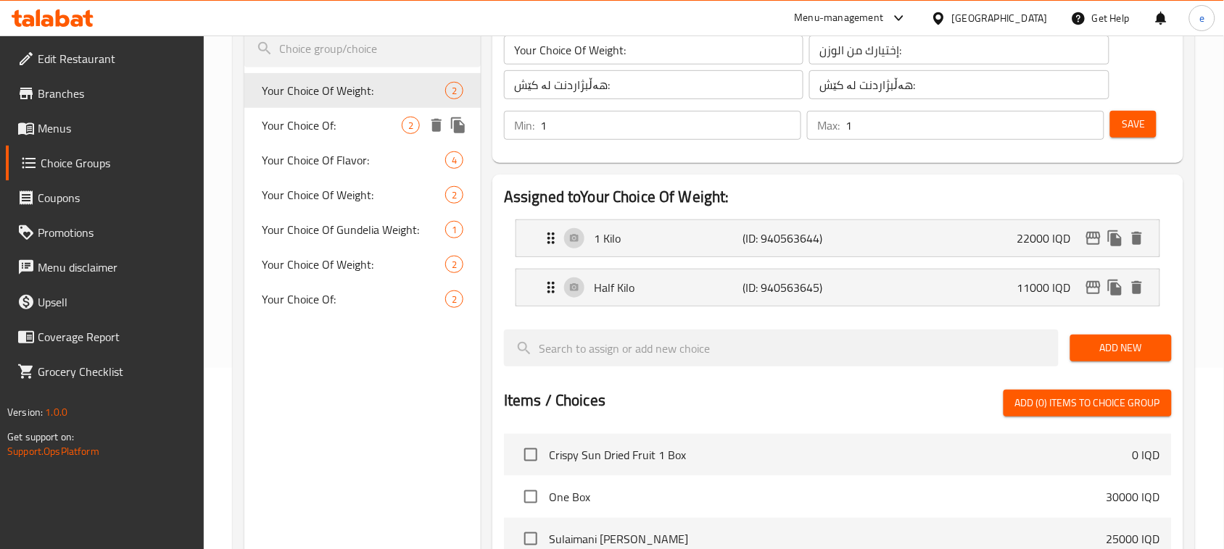
click at [319, 117] on span "Your Choice Of:" at bounding box center [332, 125] width 140 height 17
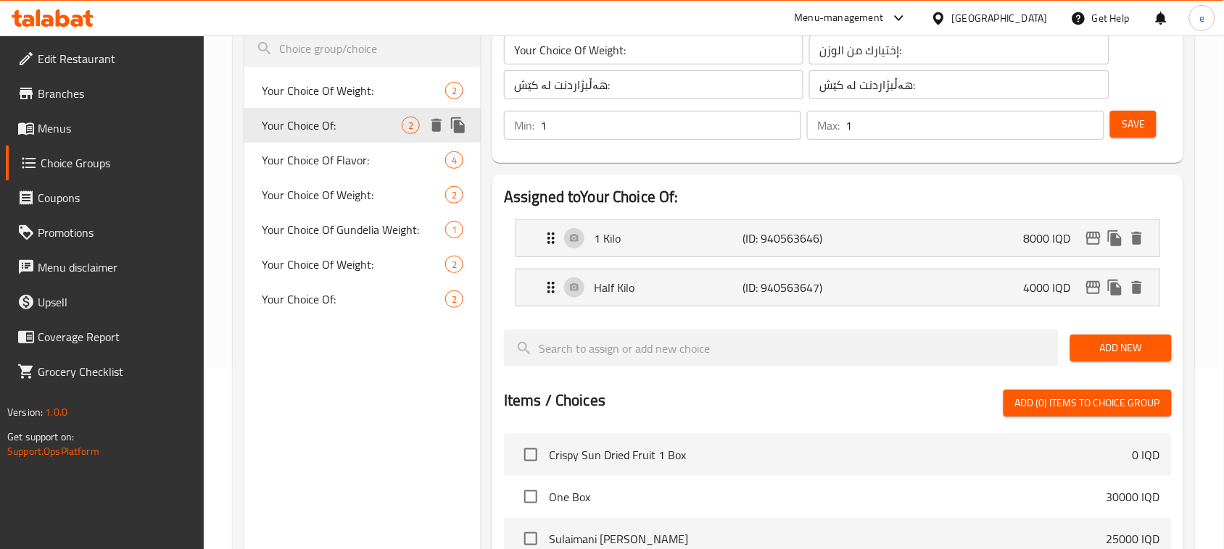
type input "Your Choice Of:"
type input "إختيارك من:"
type input "هەڵبژاردنت لە:"
type input "0"
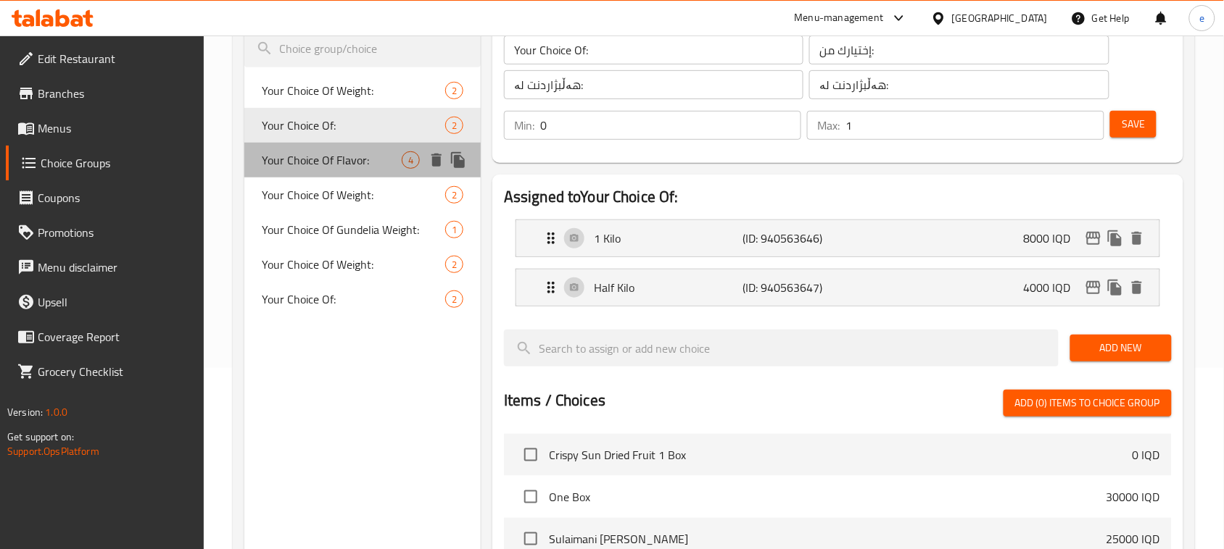
click at [323, 162] on span "Your Choice Of Flavor:" at bounding box center [332, 159] width 140 height 17
type input "Your Choice Of Flavor:"
type input "إختيارك من النكهة:"
type input "هەڵبژاردنت لە تام:"
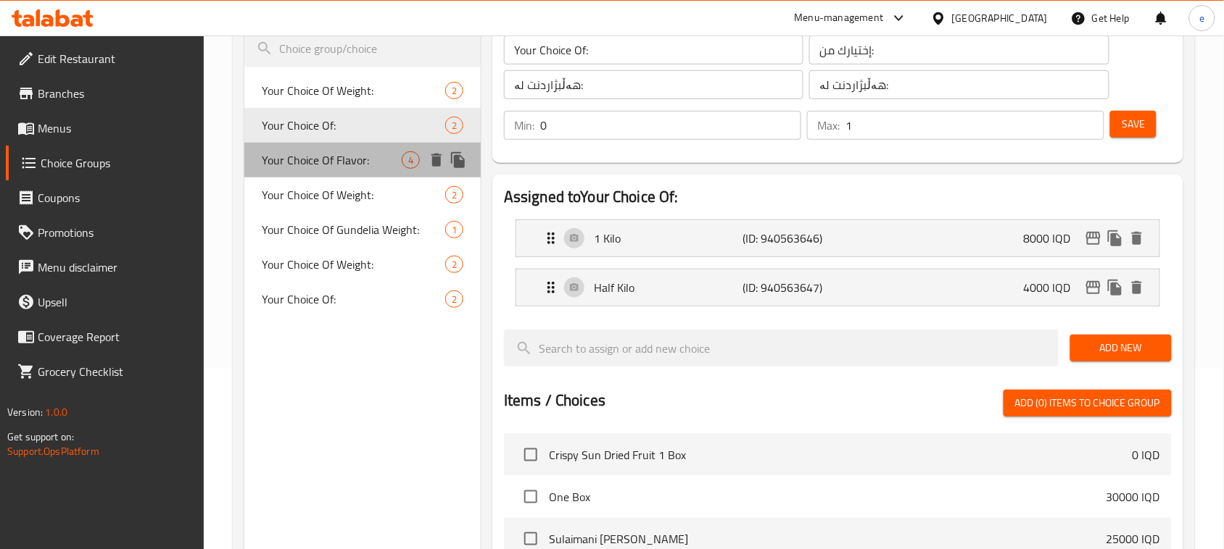
type input "1"
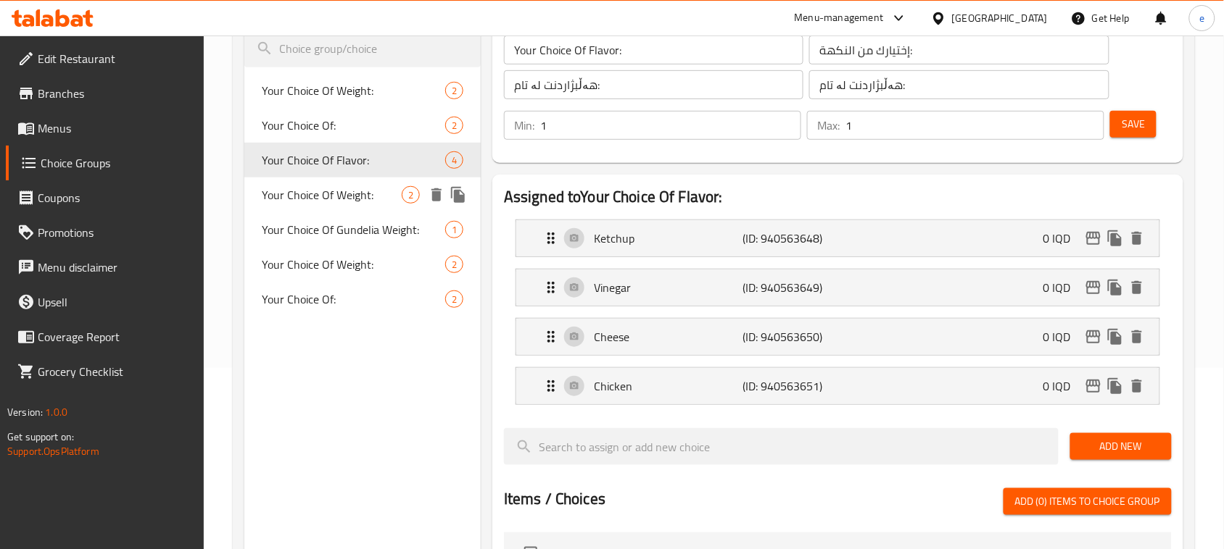
click at [349, 197] on span "Your Choice Of Weight:" at bounding box center [332, 194] width 140 height 17
type input "Your Choice Of Weight:"
type input "إختيارك من الوزن:"
type input "هەڵبژاردنت لە کێش:"
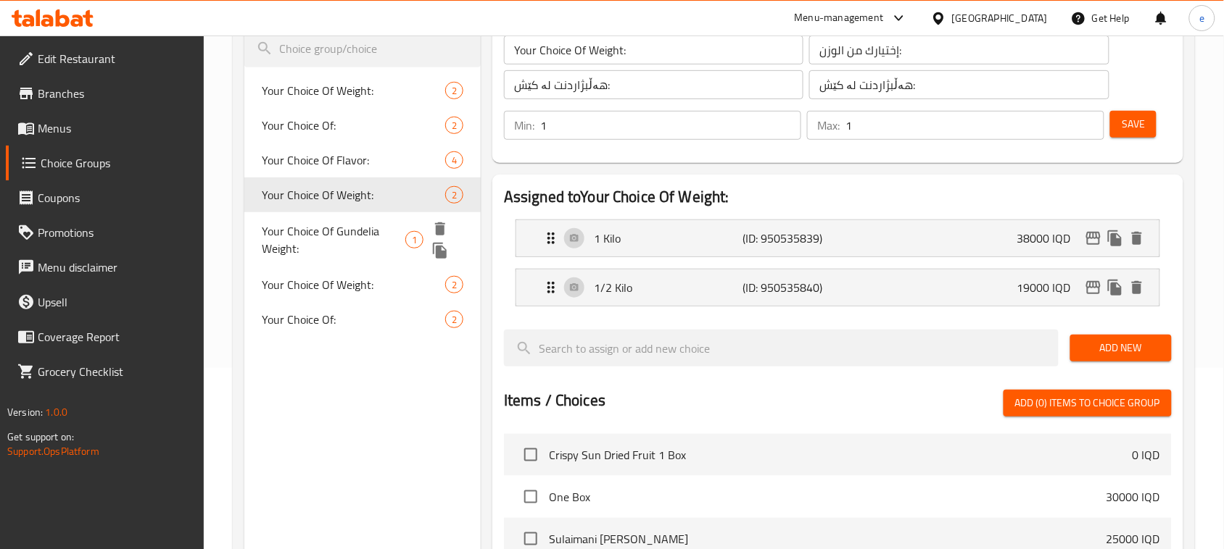
click at [352, 227] on span "Your Choice Of Gundelia Weight:" at bounding box center [334, 240] width 144 height 35
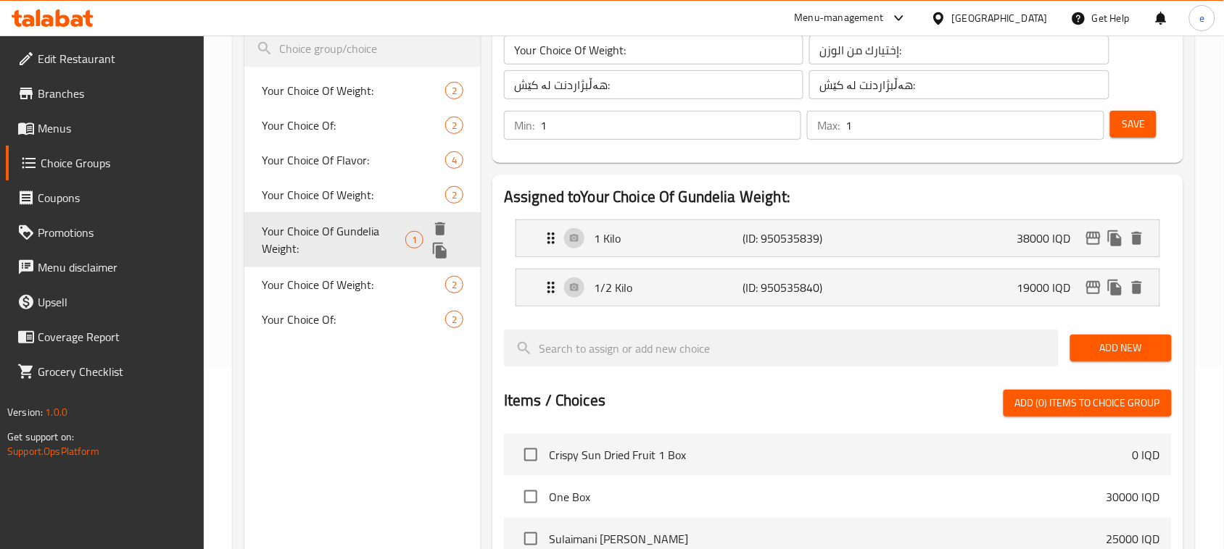
type input "Your Choice Of Gundelia Weight:"
type input "إختيارك من الوزن سي سي:"
type input "هەڵبژاردنت لە کێشی سی سی:"
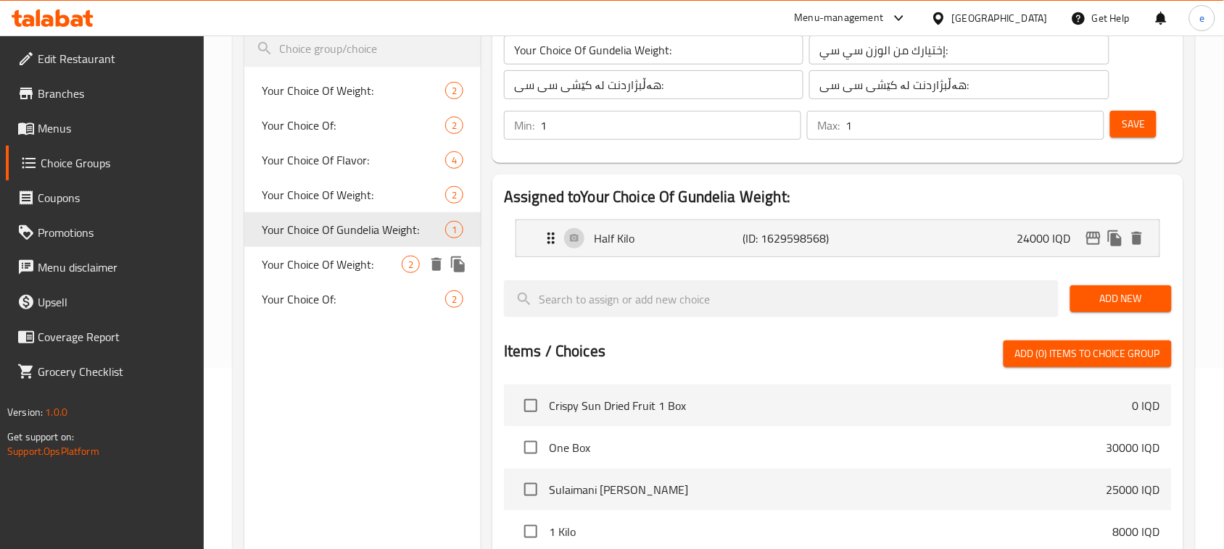
click at [336, 275] on div "Your Choice Of Weight: 2" at bounding box center [362, 264] width 236 height 35
type input "Your Choice Of Weight:"
type input "إختيارك من الوزن:"
type input "هەڵبژاردنت لە کێش:"
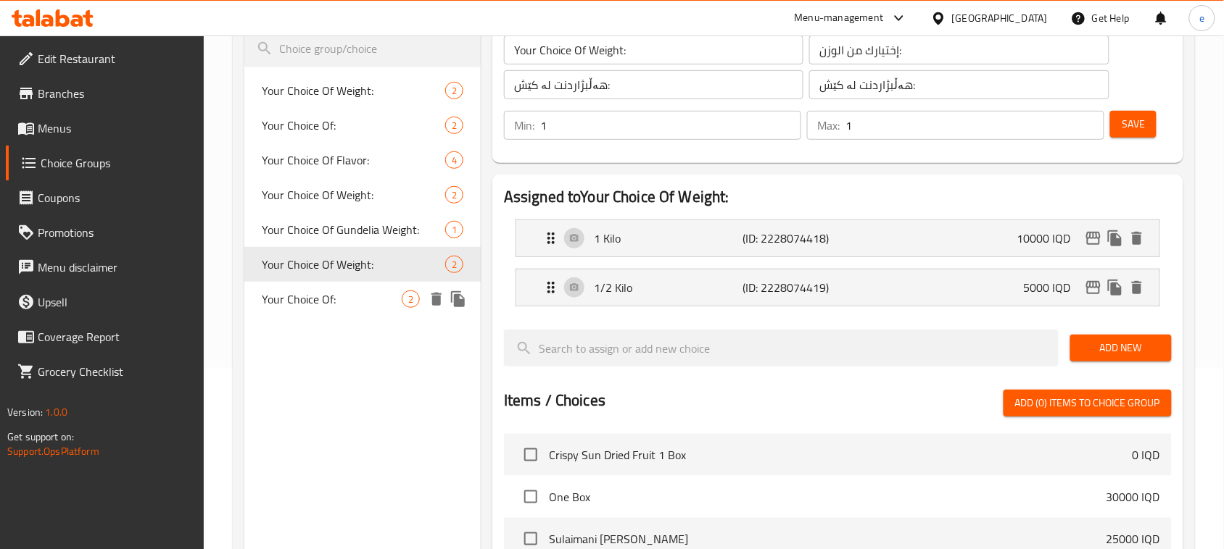
click at [328, 305] on span "Your Choice Of:" at bounding box center [332, 299] width 140 height 17
type input "Your Choice Of:"
type input "إختيارك من:"
type input "هەڵبژاردنت لە:"
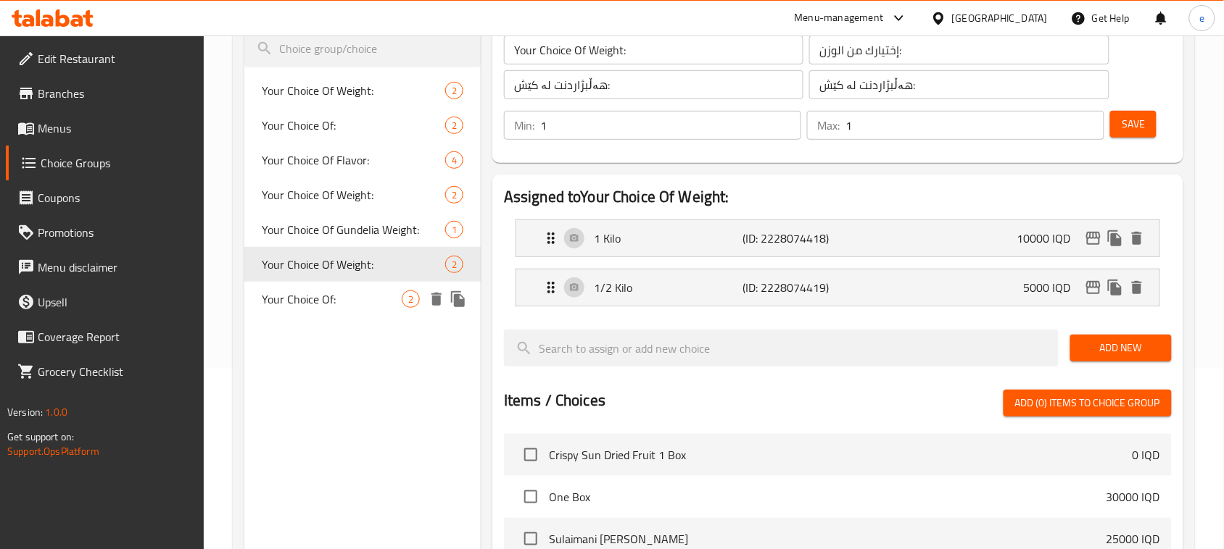
type input "0"
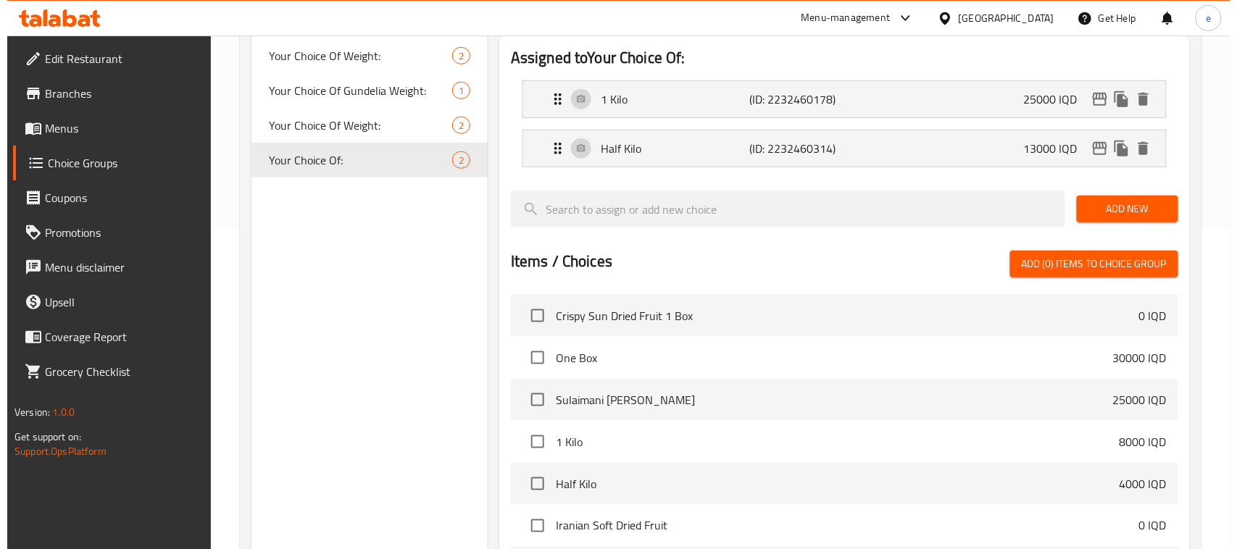
scroll to position [549, 0]
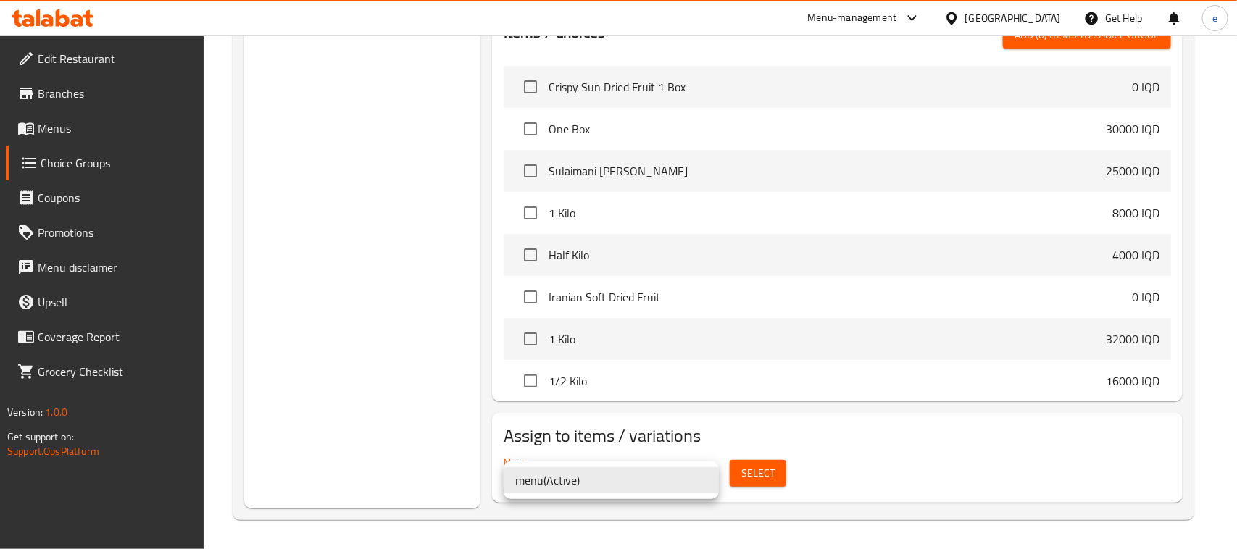
click at [270, 334] on div at bounding box center [618, 274] width 1237 height 549
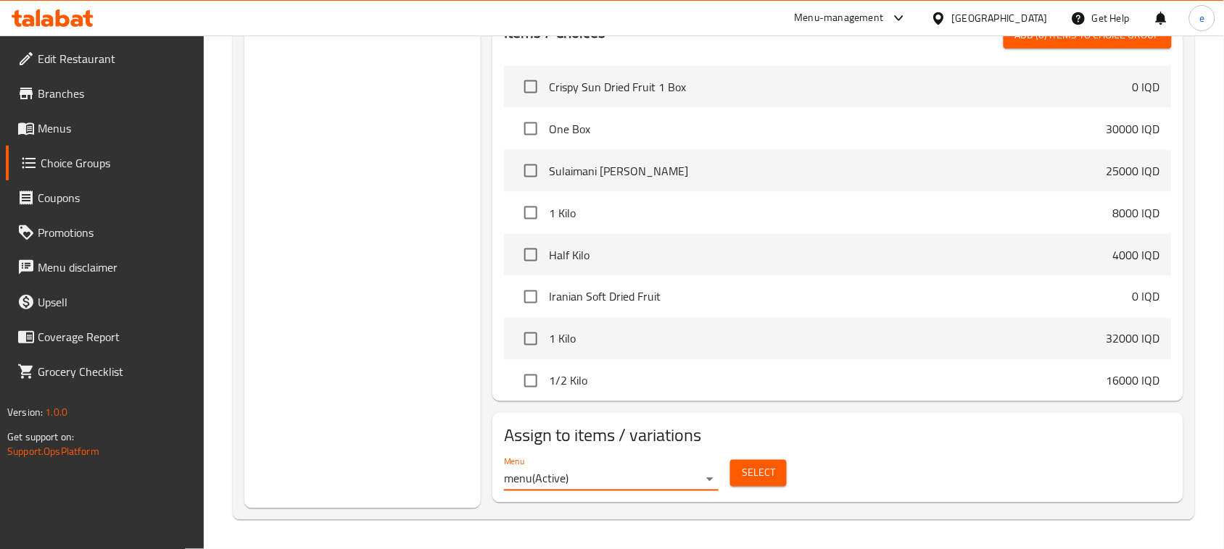
click at [371, 359] on div "Choice Groups Your Choice Of Weight: 2 Your Choice Of: 2 Your Choice Of Flavor:…" at bounding box center [362, 62] width 236 height 894
click at [733, 479] on button "Select" at bounding box center [758, 473] width 57 height 27
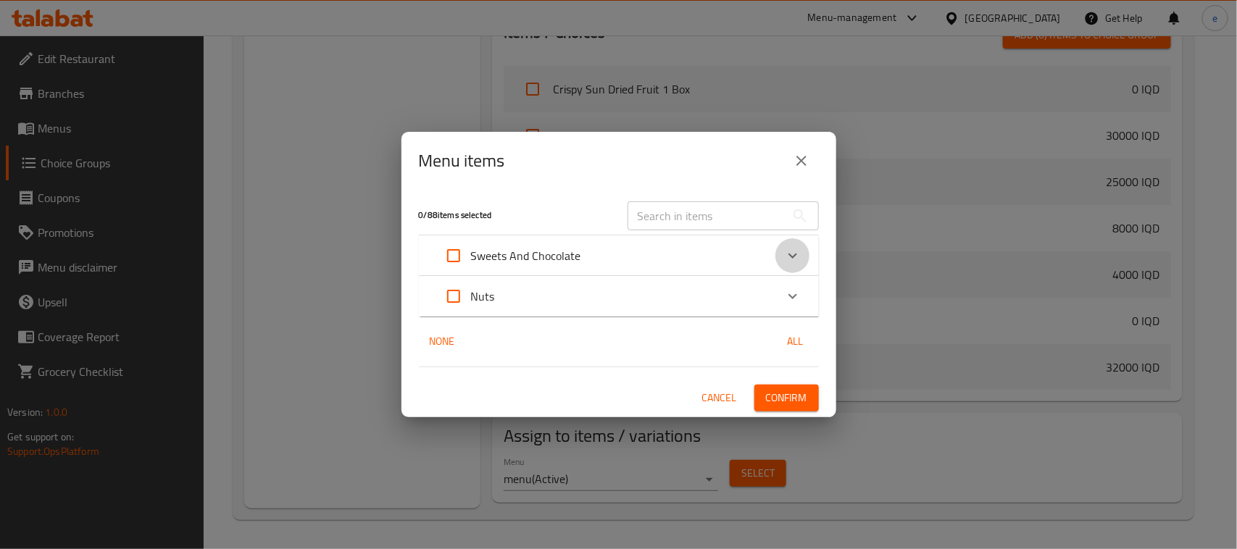
click at [784, 254] on icon "Expand" at bounding box center [792, 255] width 17 height 17
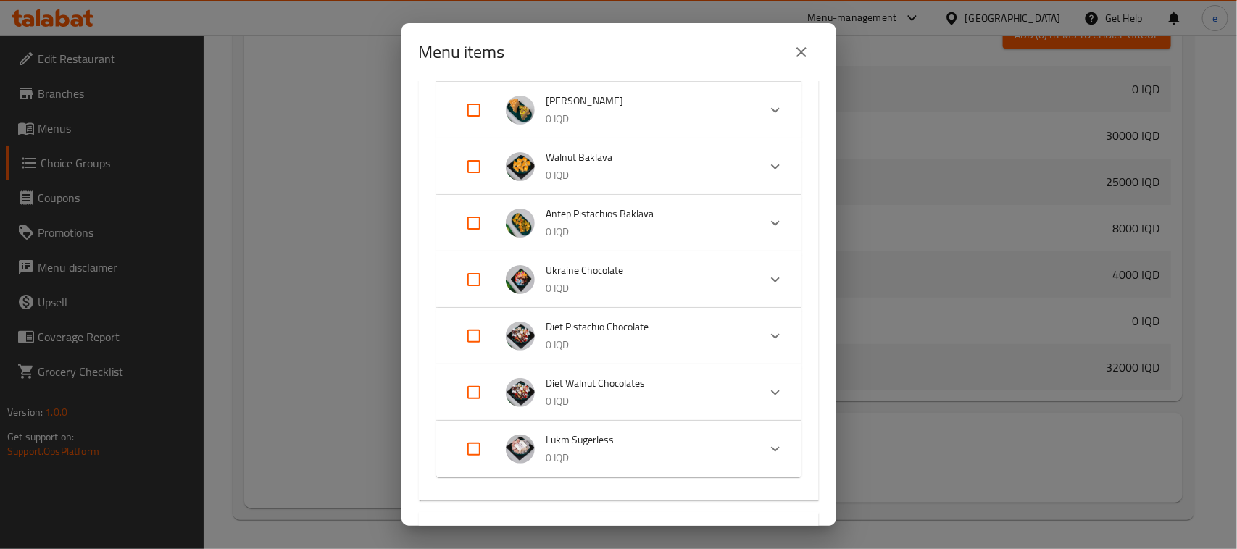
scroll to position [1370, 0]
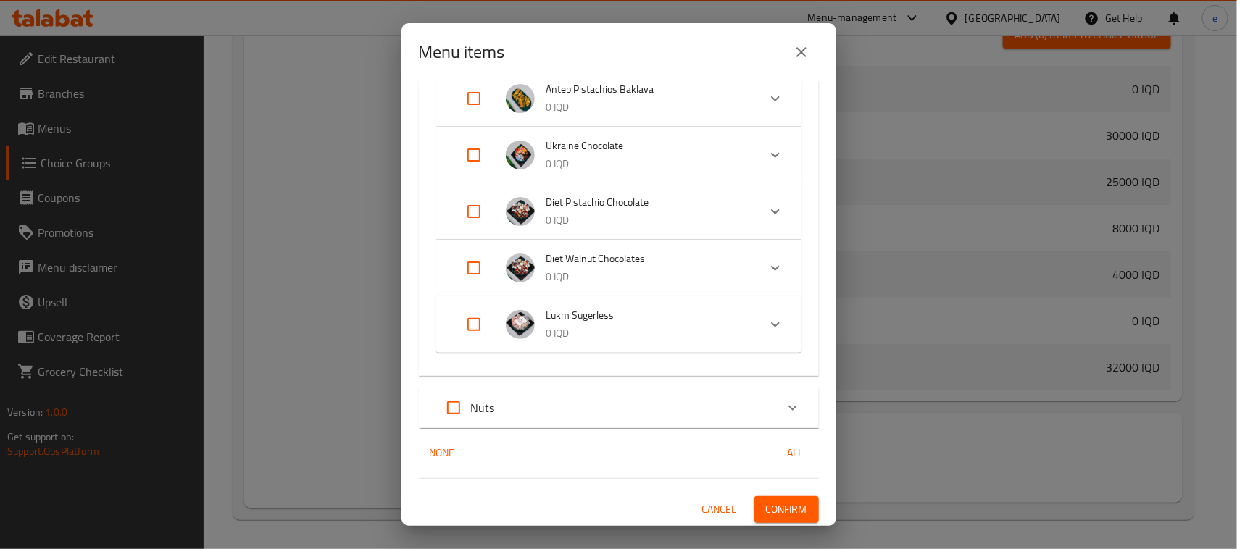
click at [776, 397] on div "Expand" at bounding box center [793, 408] width 35 height 35
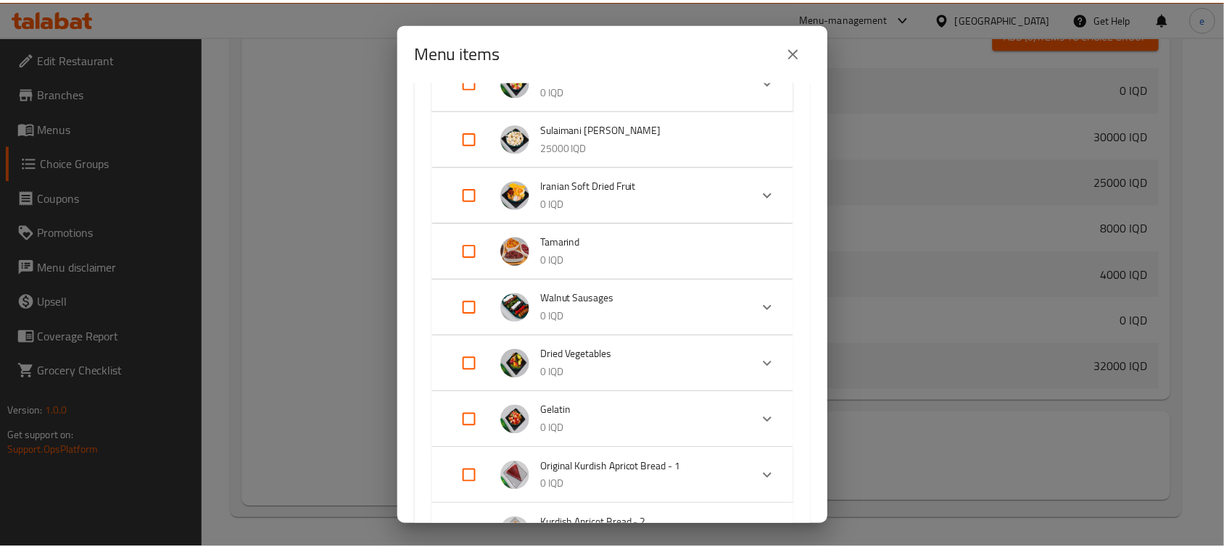
scroll to position [0, 0]
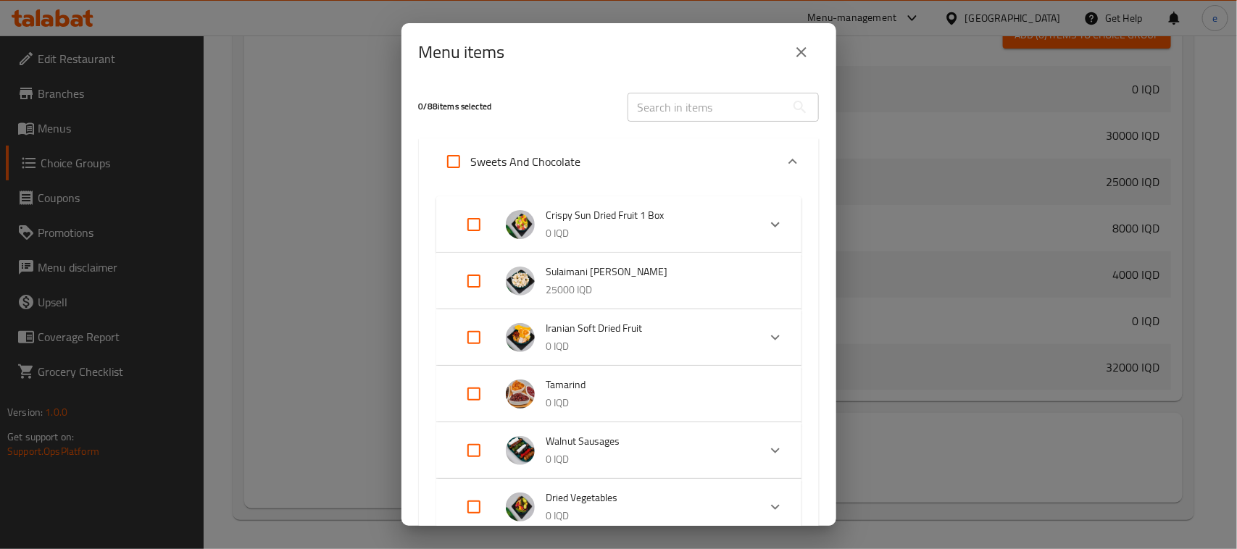
click at [678, 115] on input "text" at bounding box center [707, 107] width 158 height 29
paste input "Sulaimani [PERSON_NAME]"
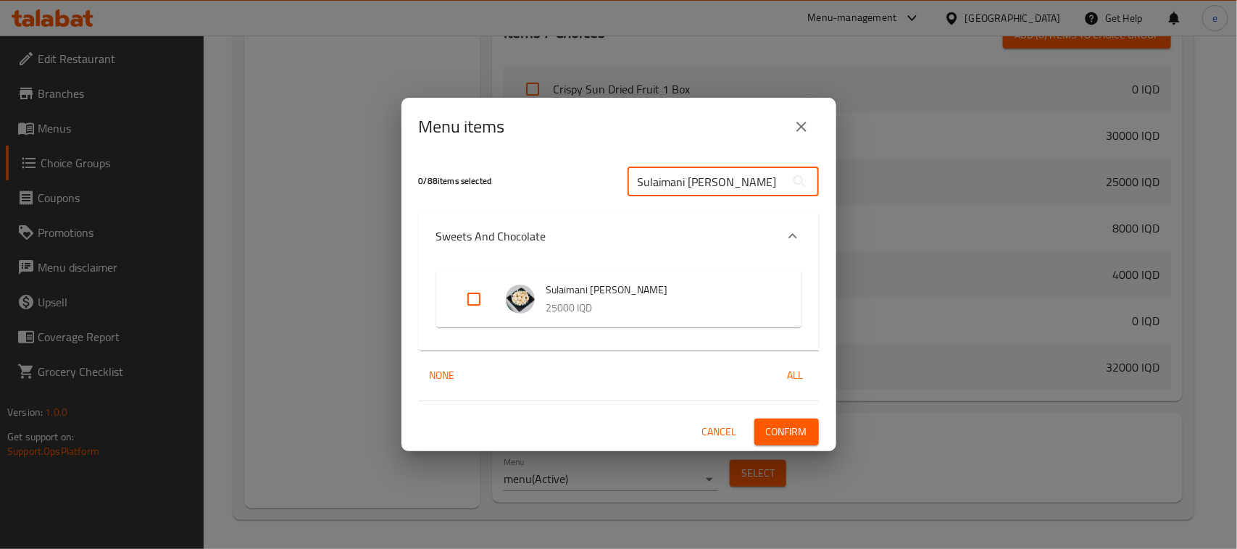
type input "Sulaimani [PERSON_NAME]"
click at [473, 303] on input "Expand" at bounding box center [474, 299] width 35 height 35
checkbox input "true"
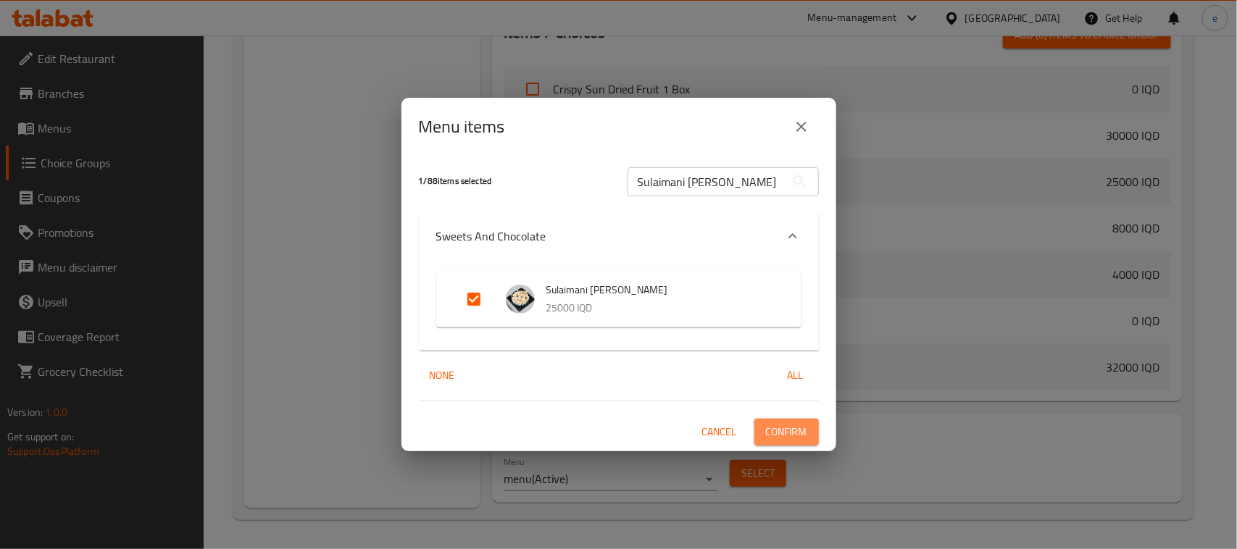
click at [784, 439] on span "Confirm" at bounding box center [786, 432] width 41 height 18
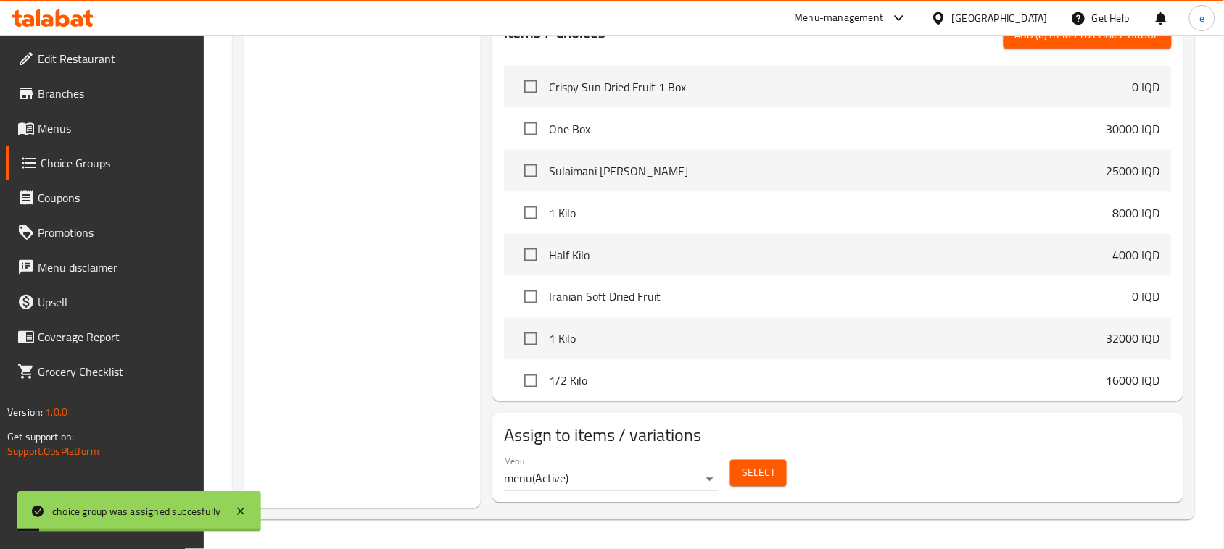
click at [338, 349] on div "Choice Groups Your Choice Of Weight: 2 Your Choice Of: 2 Your Choice Of Flavor:…" at bounding box center [362, 62] width 236 height 894
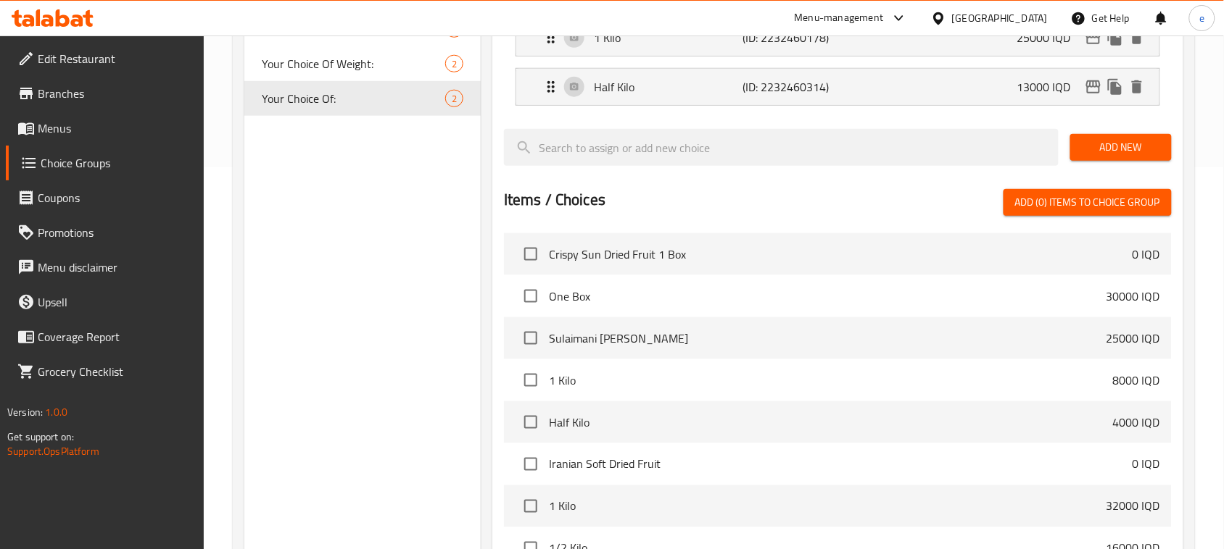
scroll to position [549, 0]
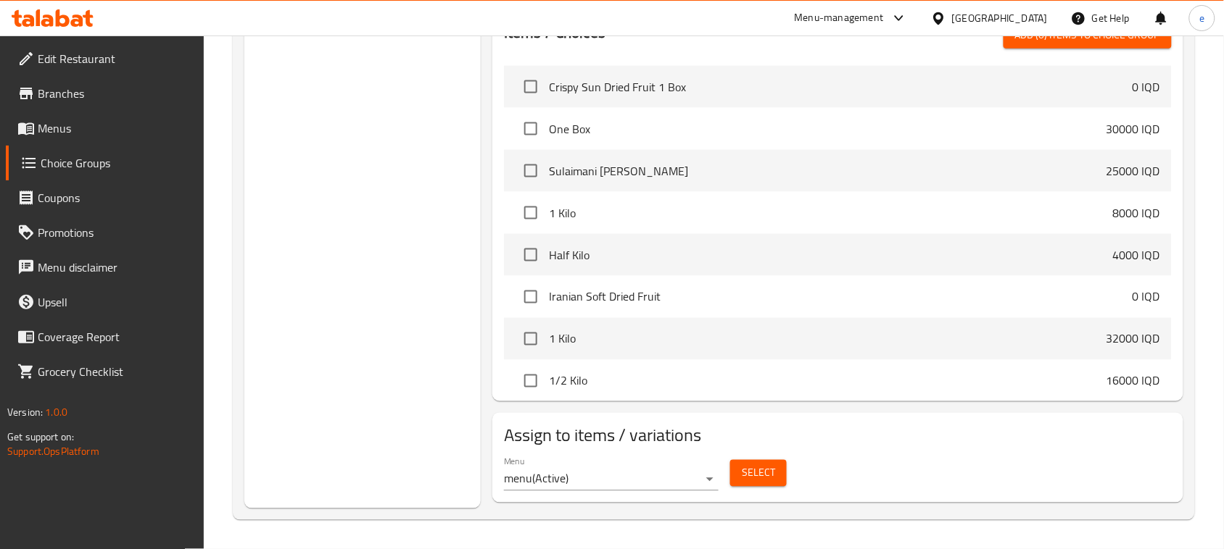
click at [761, 476] on span "Select" at bounding box center [758, 474] width 33 height 18
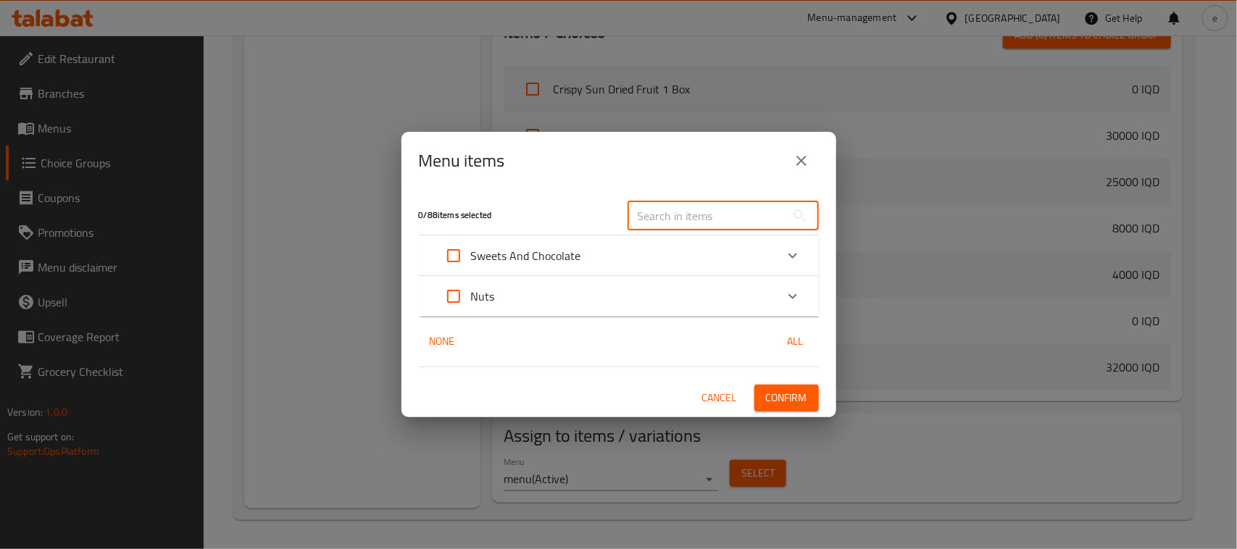
click at [647, 220] on input "text" at bounding box center [707, 216] width 158 height 29
paste input "Sulaimani [PERSON_NAME]"
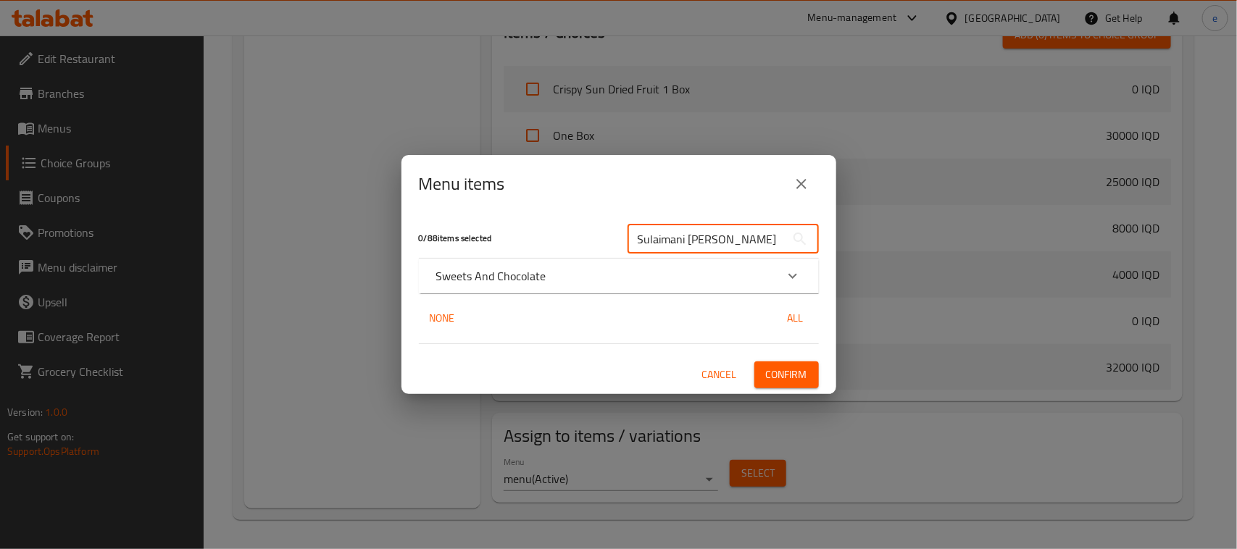
type input "Sulaimani [PERSON_NAME]"
click at [669, 283] on div "Sweets And Chocolate" at bounding box center [605, 275] width 339 height 17
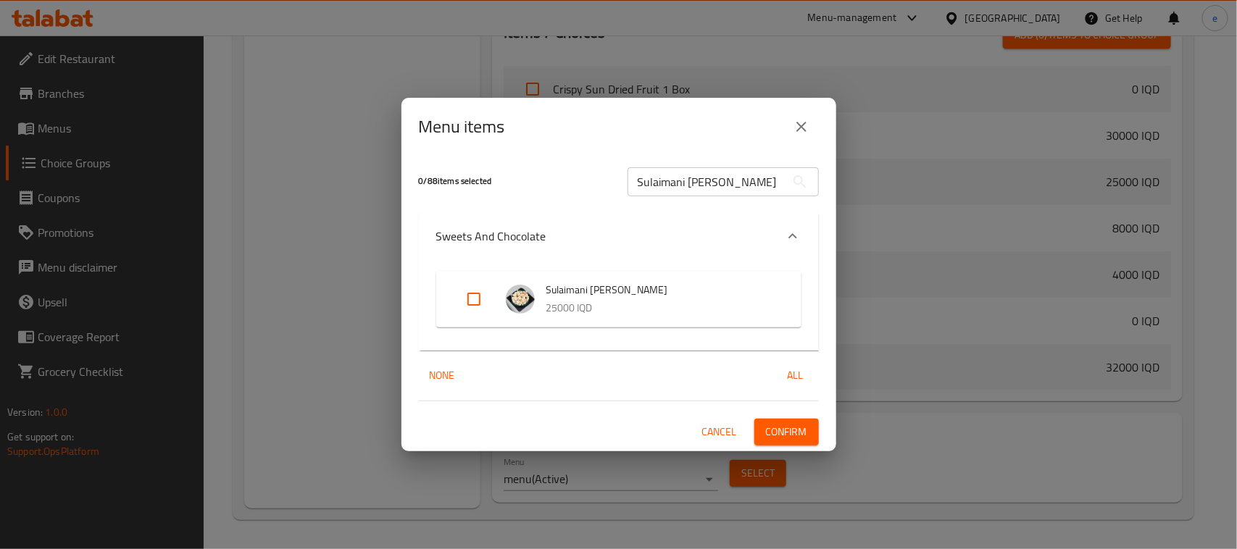
click at [471, 299] on input "Expand" at bounding box center [474, 299] width 35 height 35
checkbox input "true"
click at [794, 439] on span "Confirm" at bounding box center [786, 432] width 41 height 18
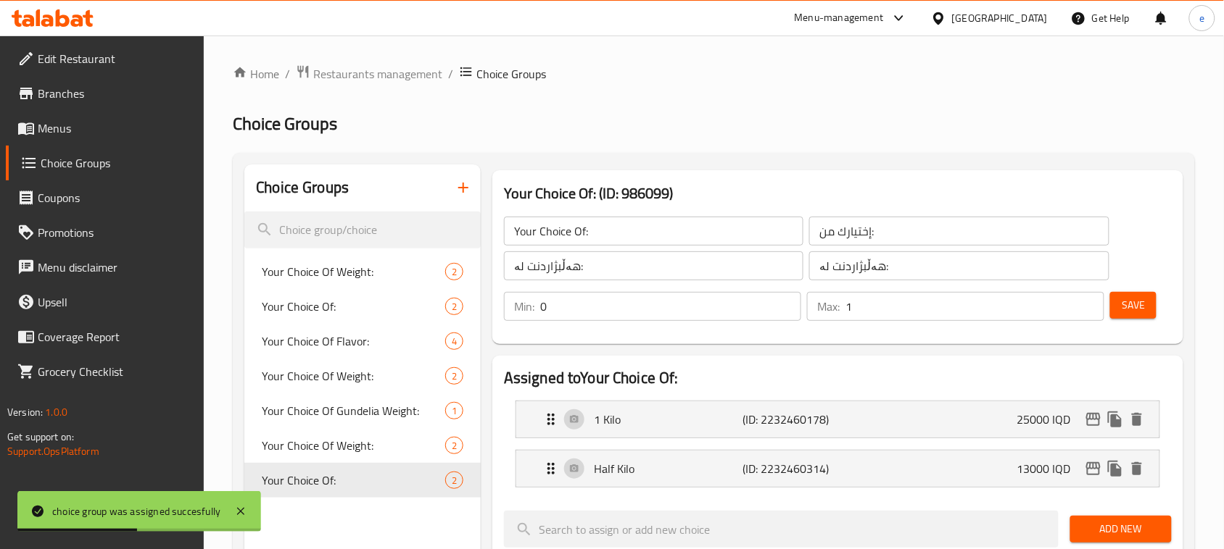
scroll to position [181, 0]
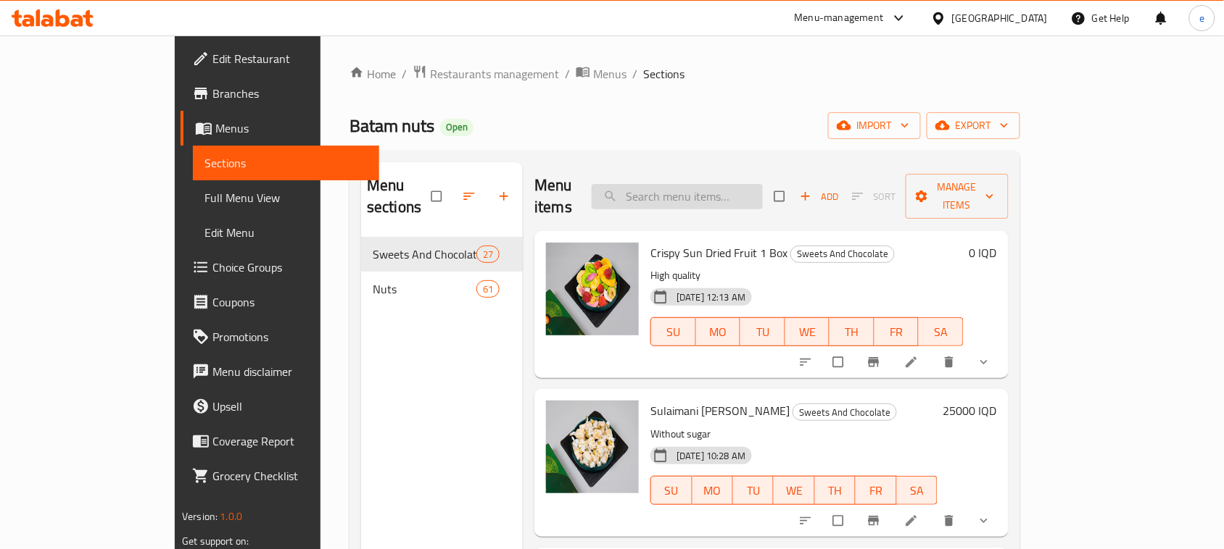
click at [752, 184] on input "search" at bounding box center [676, 196] width 171 height 25
paste input "Sulaimani [PERSON_NAME]"
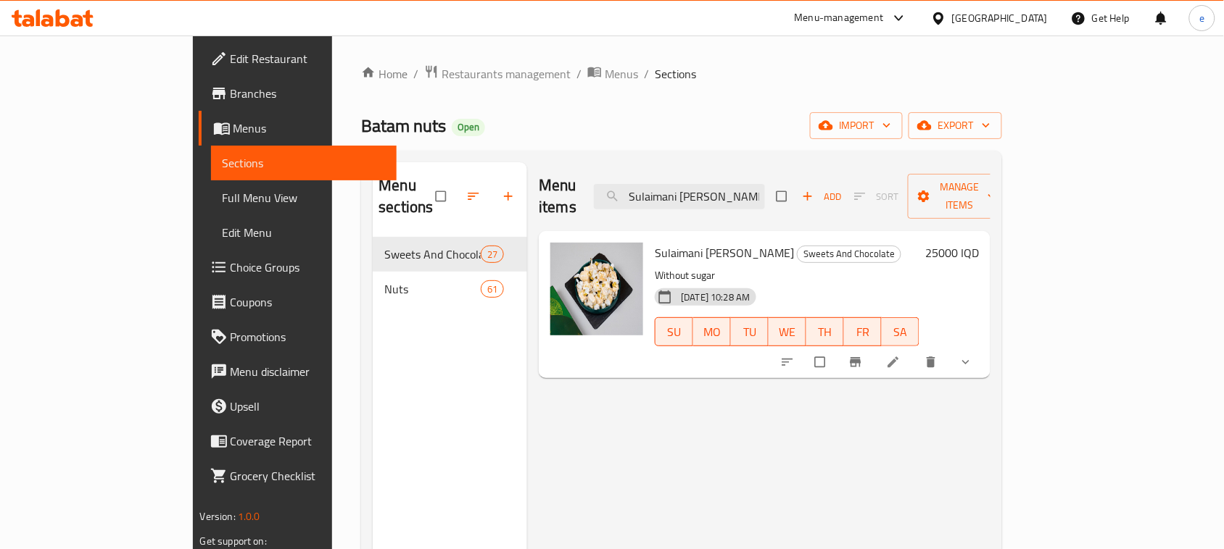
type input "Sulaimani [PERSON_NAME]"
click at [973, 355] on icon "show more" at bounding box center [965, 362] width 14 height 14
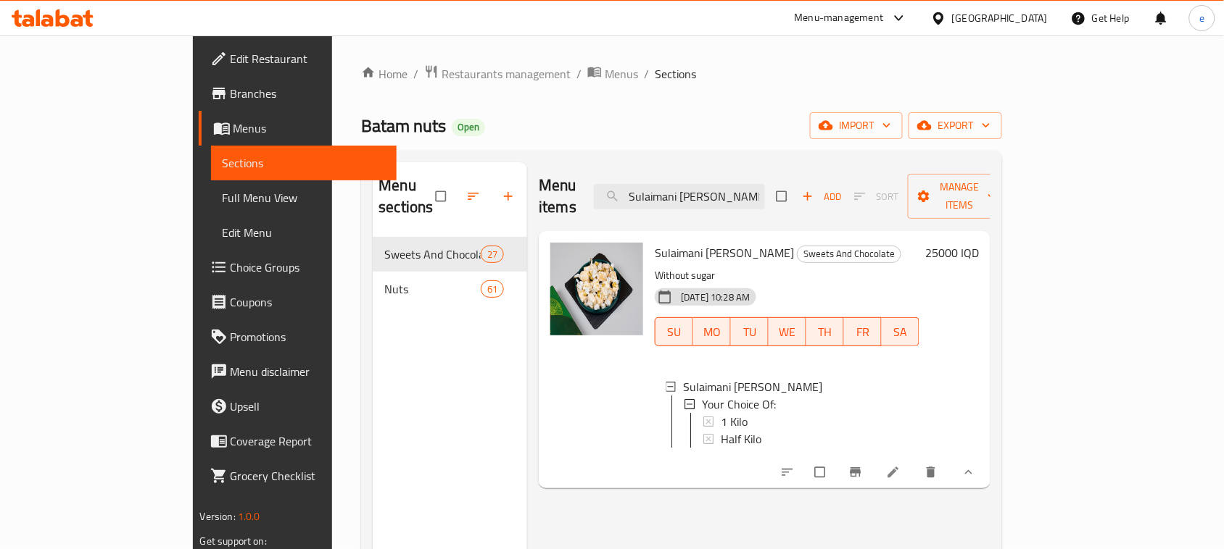
click at [900, 471] on icon at bounding box center [893, 472] width 14 height 14
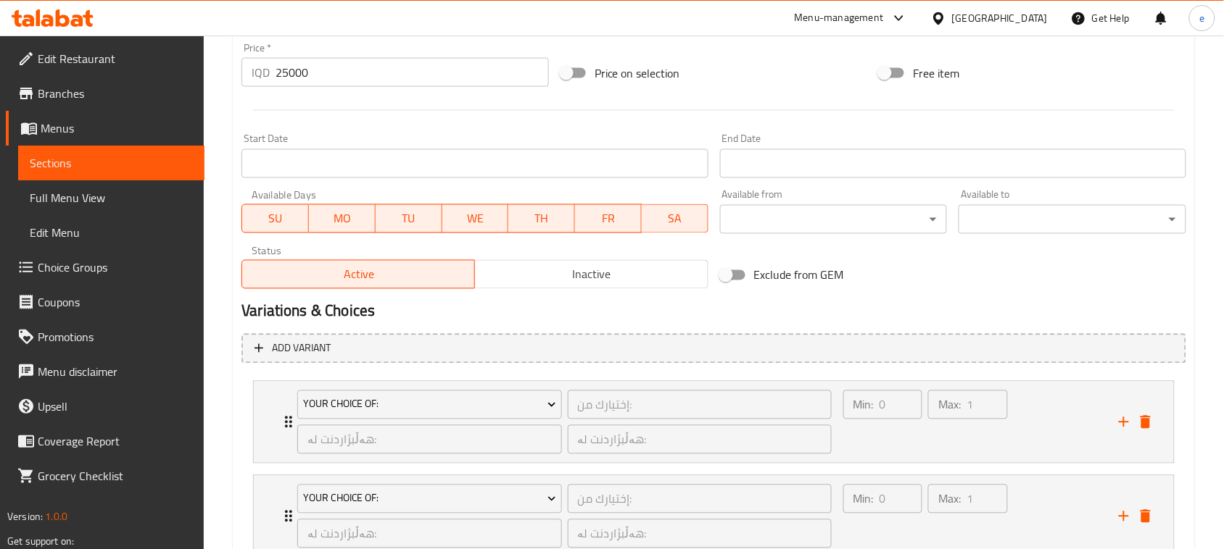
scroll to position [801, 0]
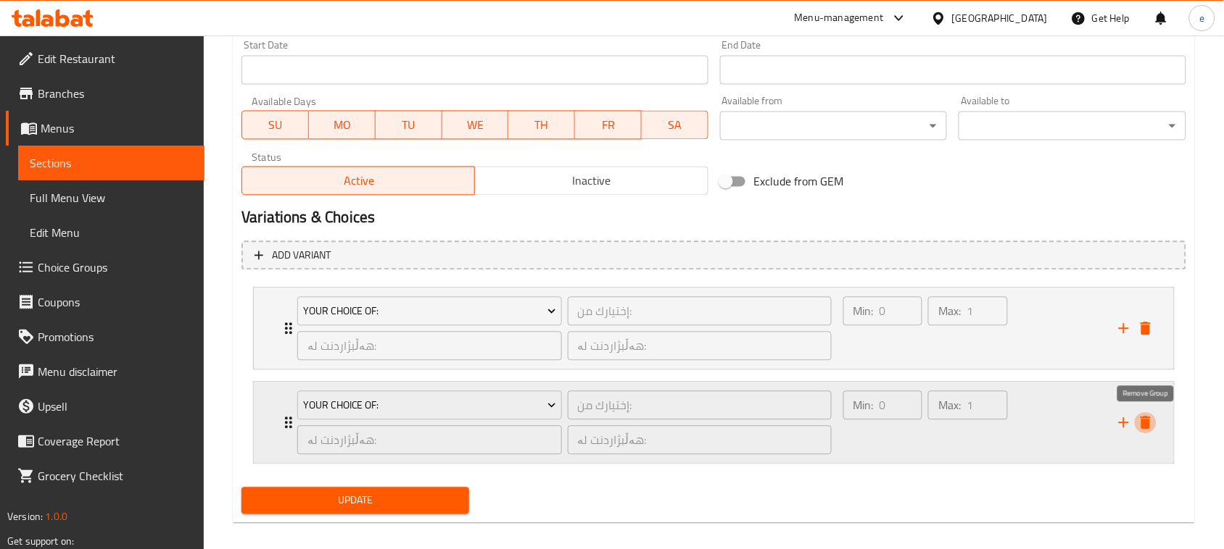
click at [1145, 422] on icon "delete" at bounding box center [1145, 423] width 10 height 13
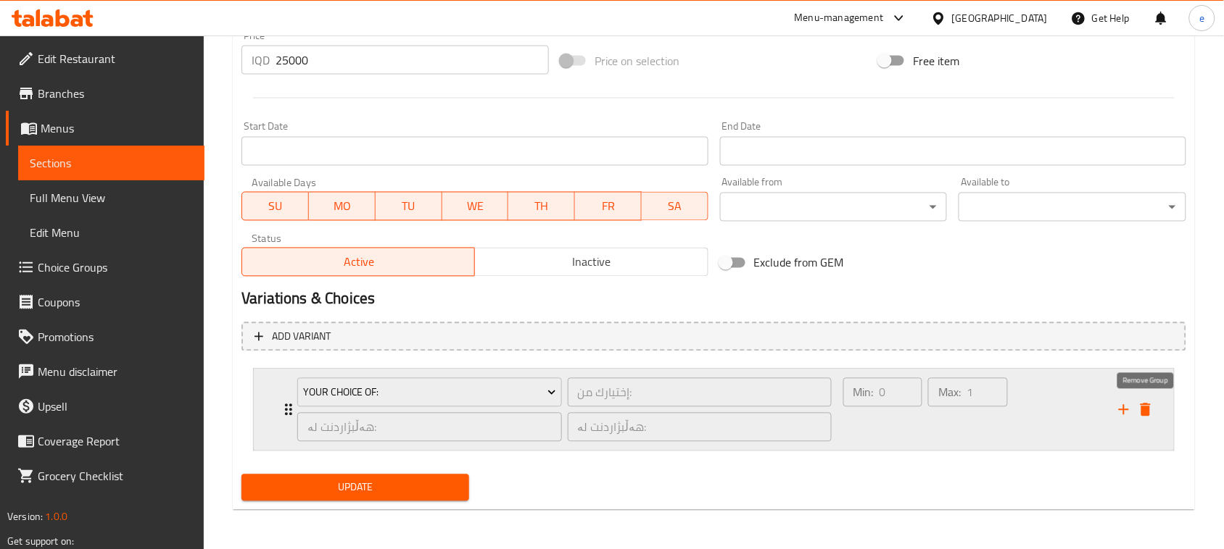
click at [1143, 404] on icon "delete" at bounding box center [1145, 410] width 10 height 13
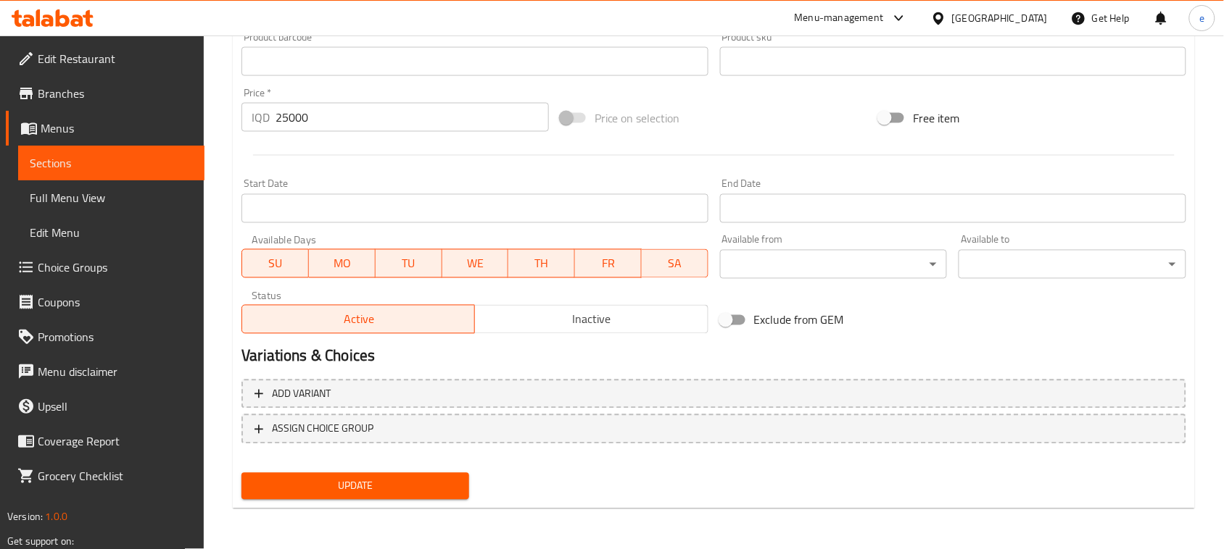
scroll to position [660, 0]
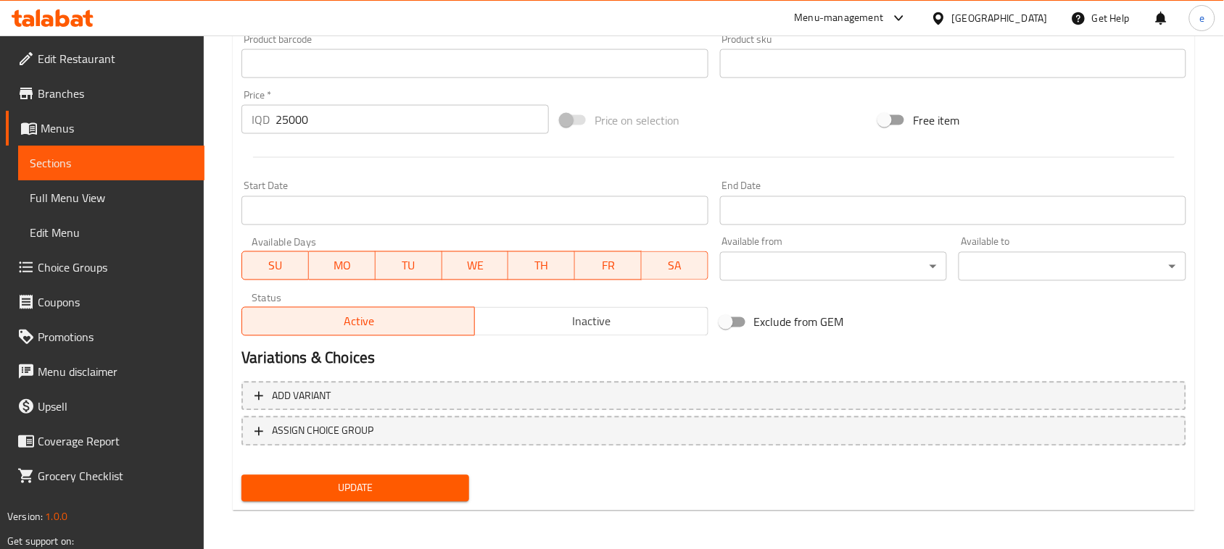
click at [383, 495] on span "Update" at bounding box center [355, 489] width 204 height 18
click at [62, 5] on div at bounding box center [52, 18] width 105 height 29
click at [62, 15] on icon at bounding box center [63, 17] width 14 height 17
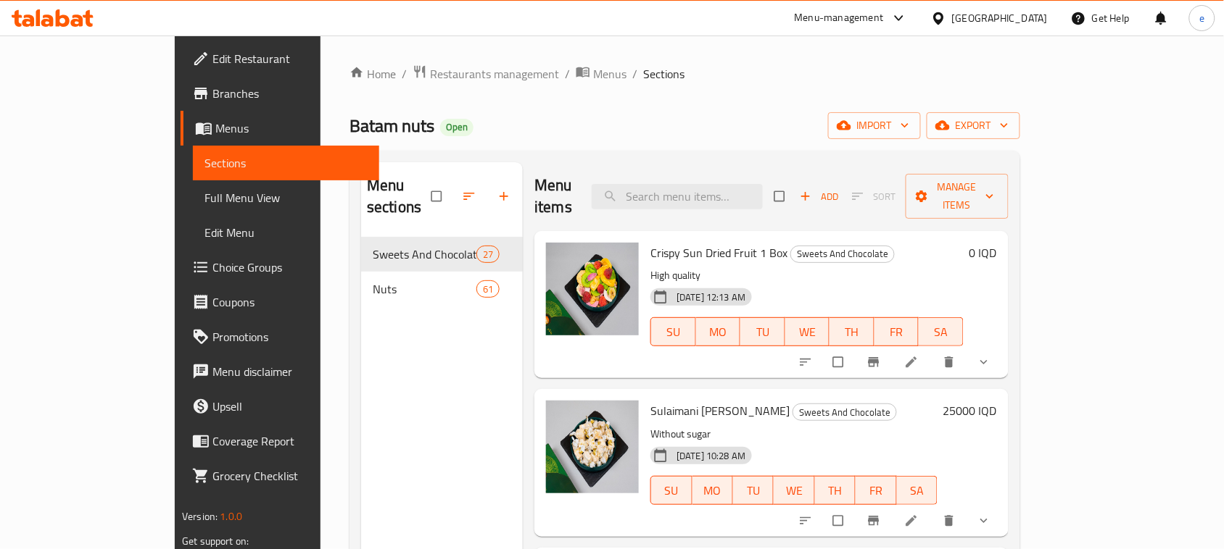
click at [204, 199] on span "Full Menu View" at bounding box center [285, 197] width 163 height 17
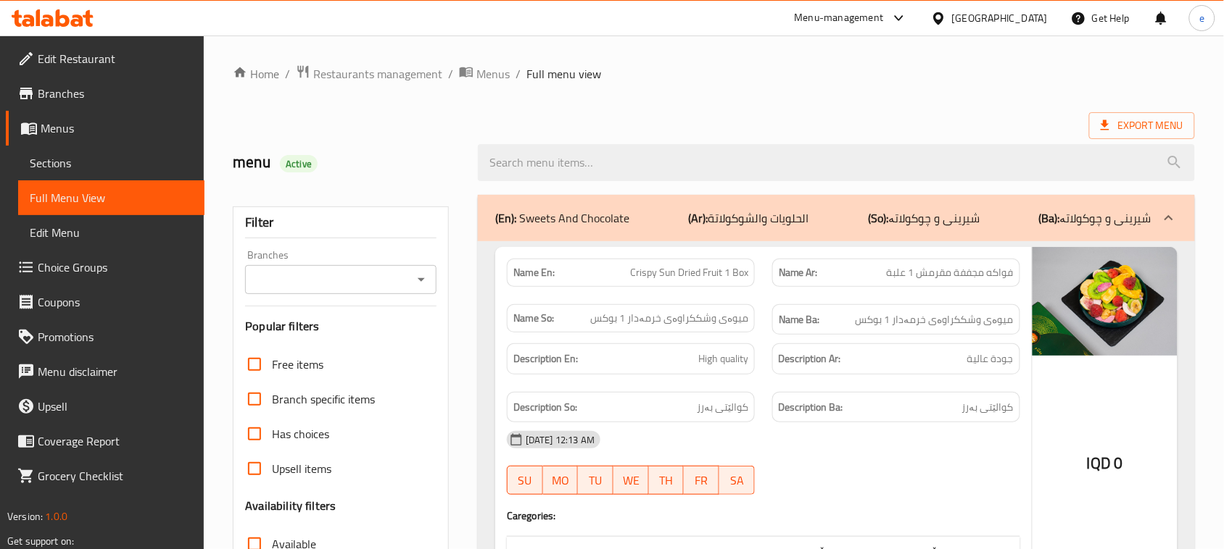
click at [433, 297] on div "Filter Branches Branches Popular filters Free items Branch specific items Has c…" at bounding box center [341, 475] width 216 height 536
click at [414, 279] on icon "Open" at bounding box center [420, 279] width 17 height 17
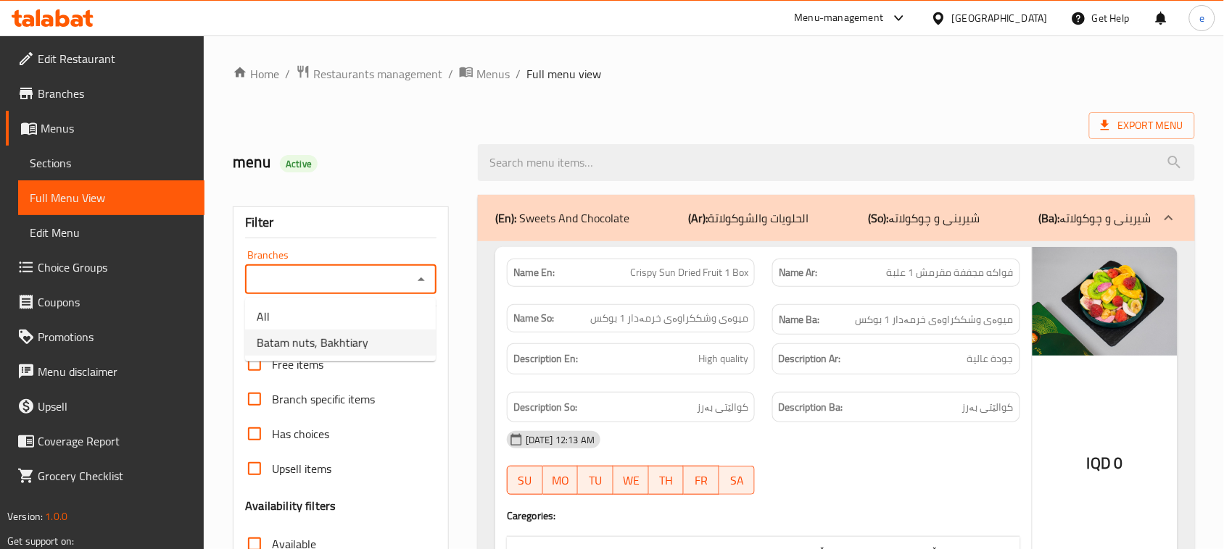
click at [379, 335] on li "Batam nuts, Bakhtiary" at bounding box center [340, 343] width 191 height 26
type input "Batam nuts, Bakhtiary"
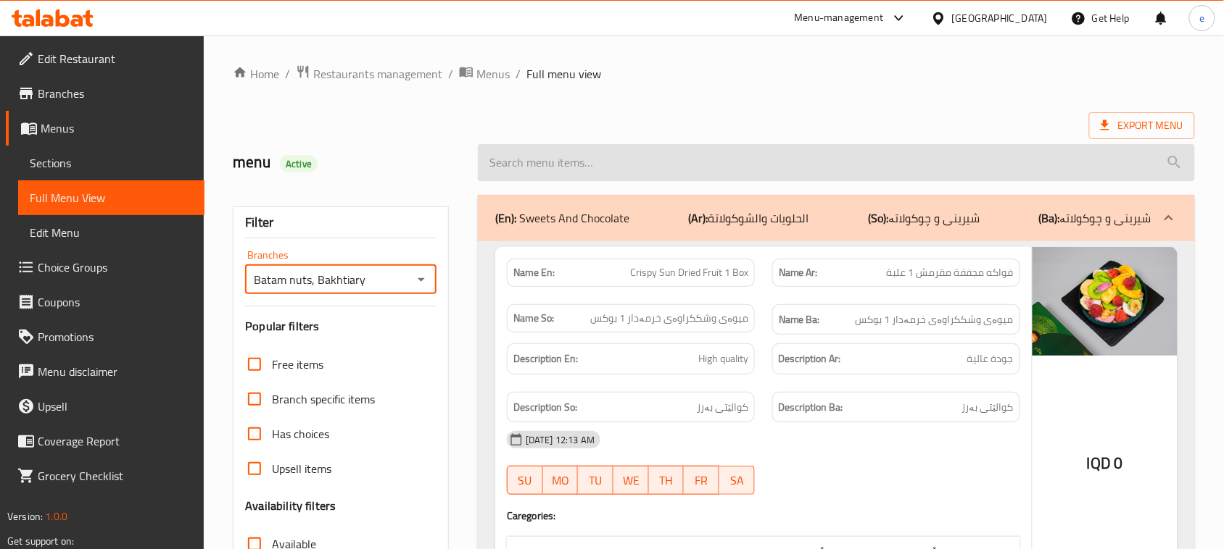
click at [581, 167] on input "search" at bounding box center [836, 162] width 717 height 37
paste input "Sulaimani [PERSON_NAME]"
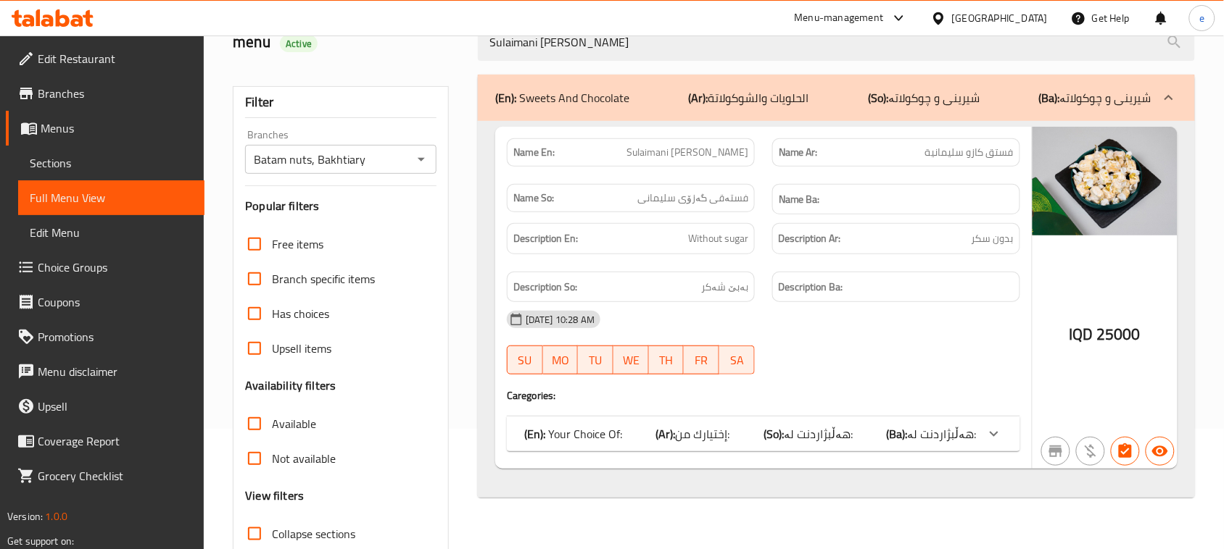
scroll to position [181, 0]
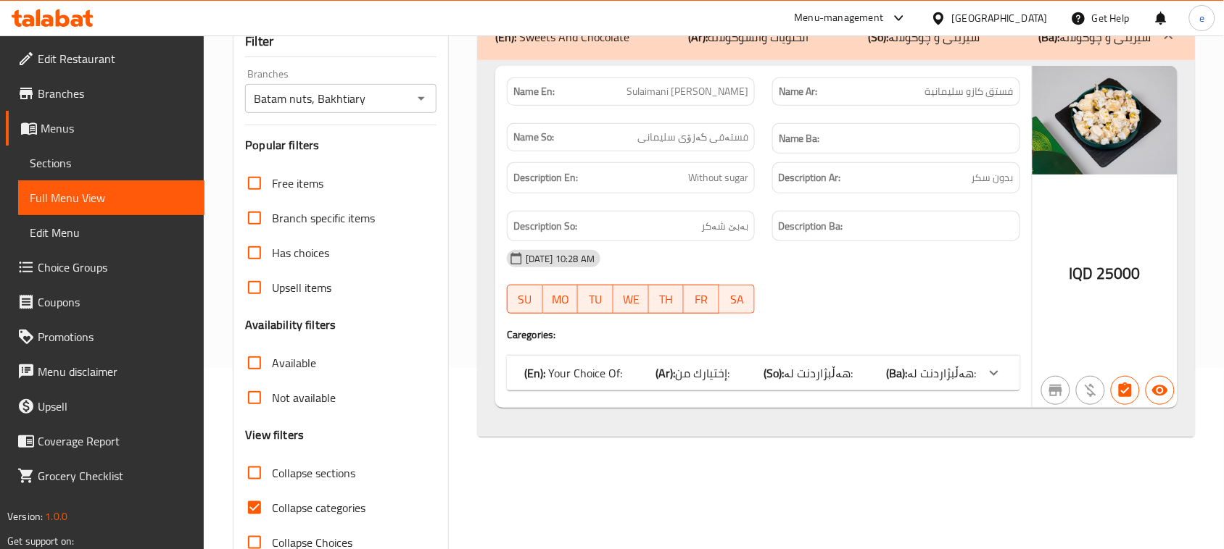
type input "Sulaimani [PERSON_NAME]"
click at [252, 504] on input "Collapse categories" at bounding box center [254, 508] width 35 height 35
checkbox input "false"
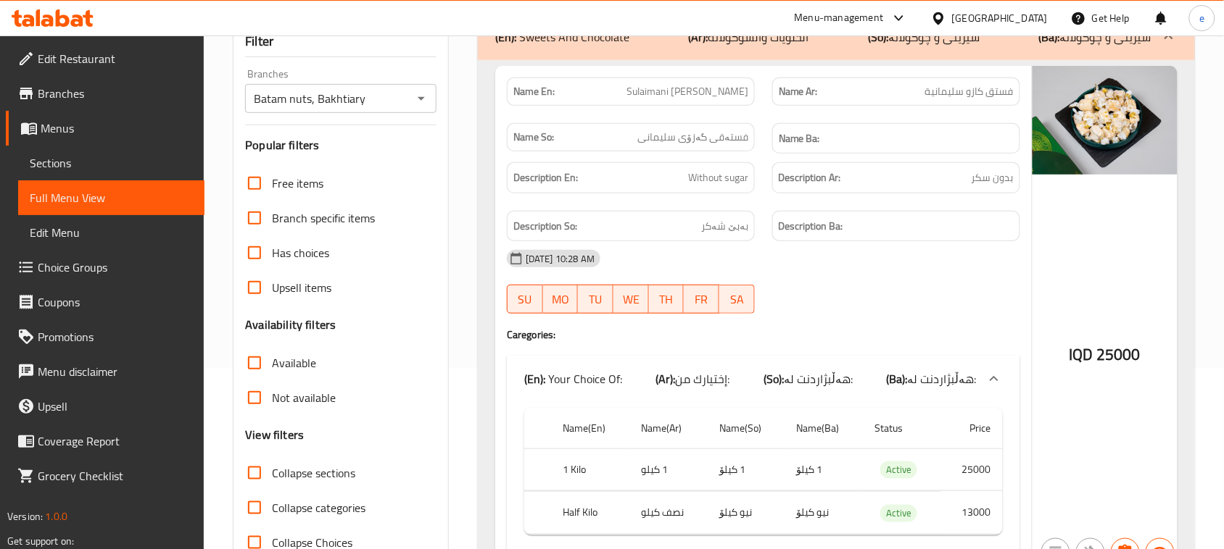
click at [424, 98] on icon "Open" at bounding box center [421, 99] width 7 height 4
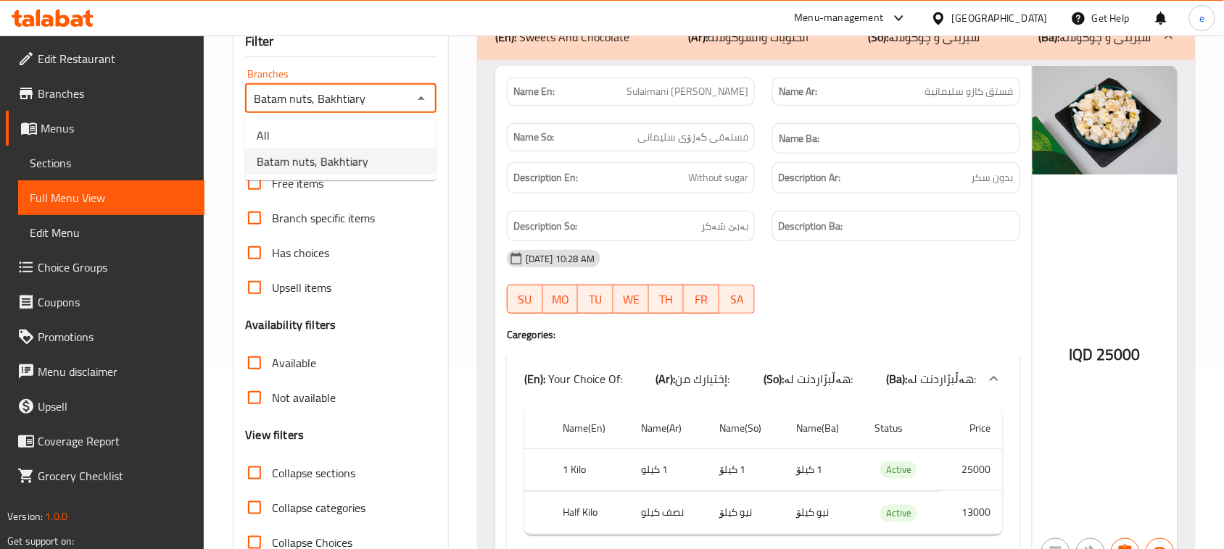
click at [390, 117] on ul "All Batam nuts, Bakhtiary" at bounding box center [340, 149] width 191 height 64
click at [390, 120] on ul "All Batam nuts, Bakhtiary" at bounding box center [340, 149] width 191 height 64
click at [383, 128] on li "All" at bounding box center [340, 136] width 191 height 26
click at [425, 99] on icon "Open" at bounding box center [420, 98] width 17 height 17
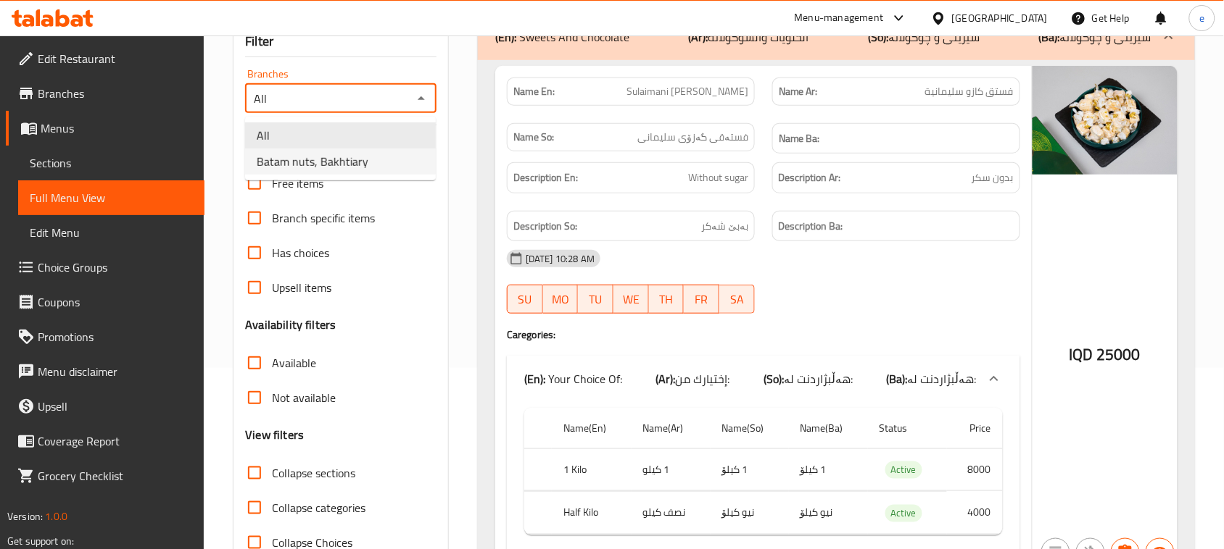
click at [389, 156] on li "Batam nuts, Bakhtiary" at bounding box center [340, 162] width 191 height 26
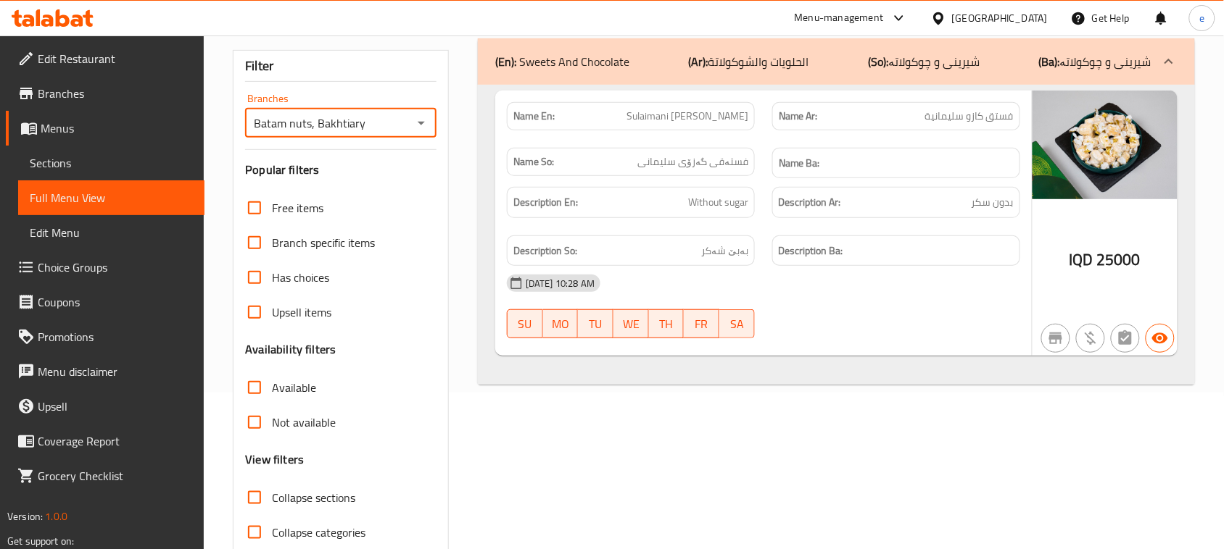
scroll to position [222, 0]
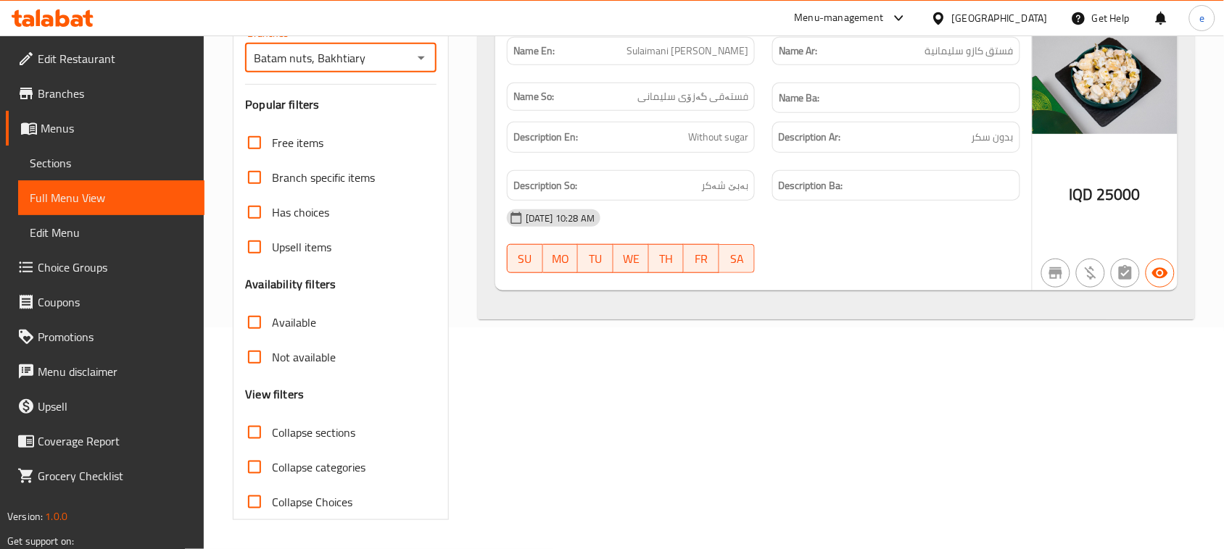
click at [426, 49] on icon "Open" at bounding box center [420, 57] width 17 height 17
click at [379, 89] on li "All" at bounding box center [340, 95] width 191 height 26
click at [418, 62] on icon "Open" at bounding box center [420, 57] width 17 height 17
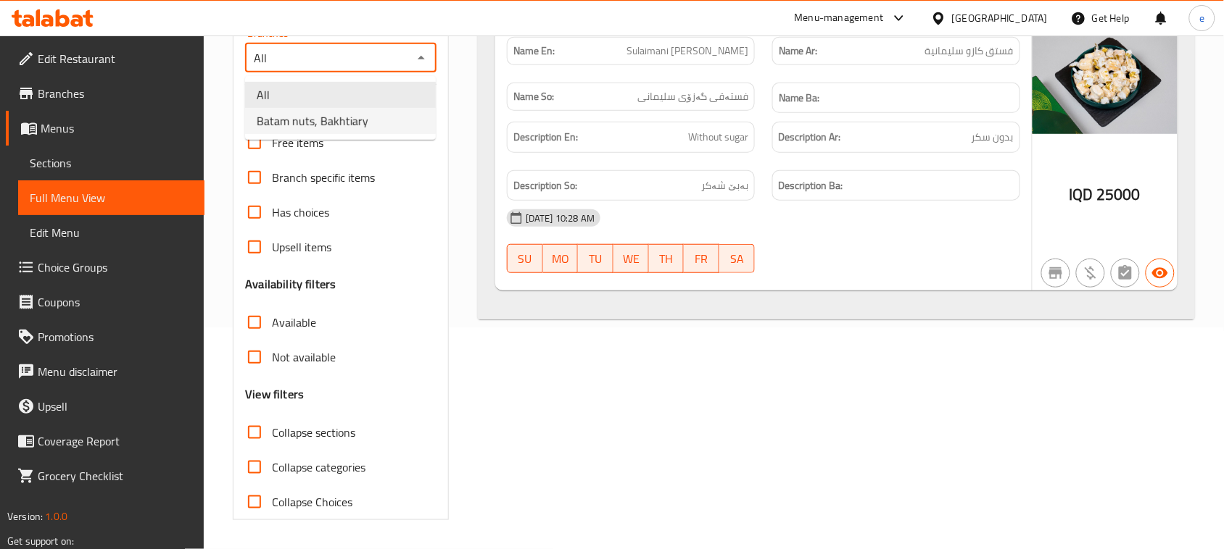
click at [377, 110] on li "Batam nuts, Bakhtiary" at bounding box center [340, 121] width 191 height 26
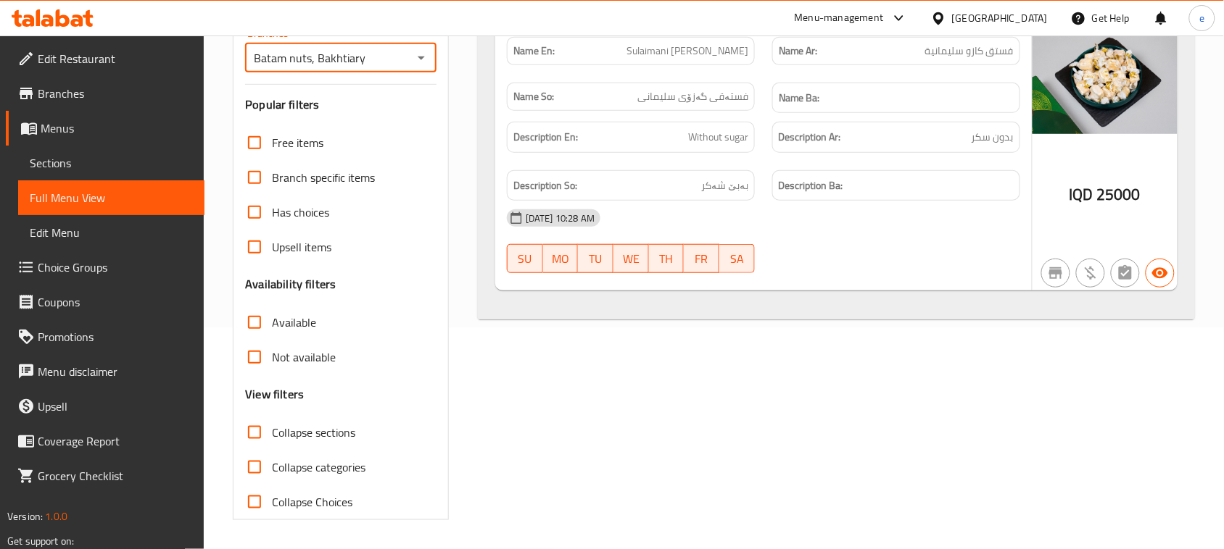
scroll to position [41, 0]
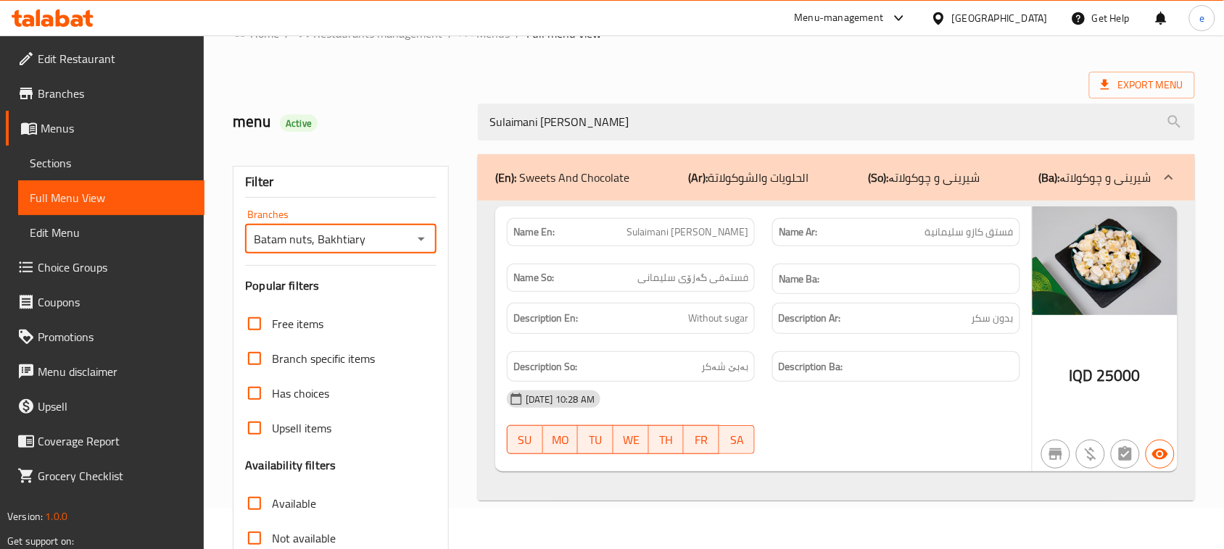
click at [419, 243] on icon "Open" at bounding box center [420, 239] width 17 height 17
click at [373, 270] on li "All" at bounding box center [340, 276] width 191 height 26
click at [422, 238] on icon "Open" at bounding box center [421, 240] width 7 height 4
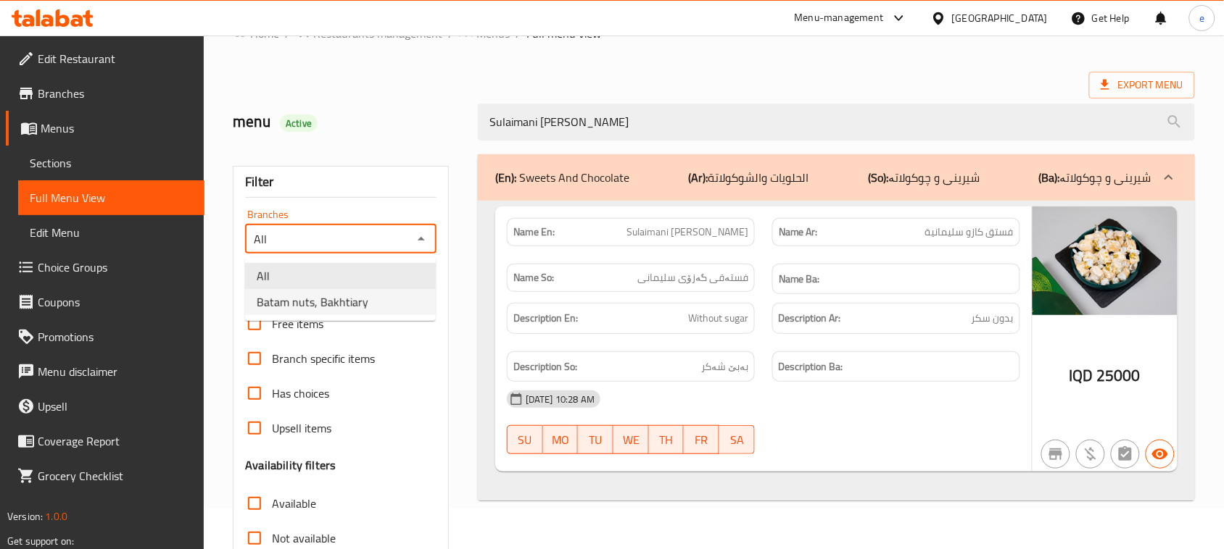
click at [378, 305] on li "Batam nuts, Bakhtiary" at bounding box center [340, 302] width 191 height 26
type input "Batam nuts, Bakhtiary"
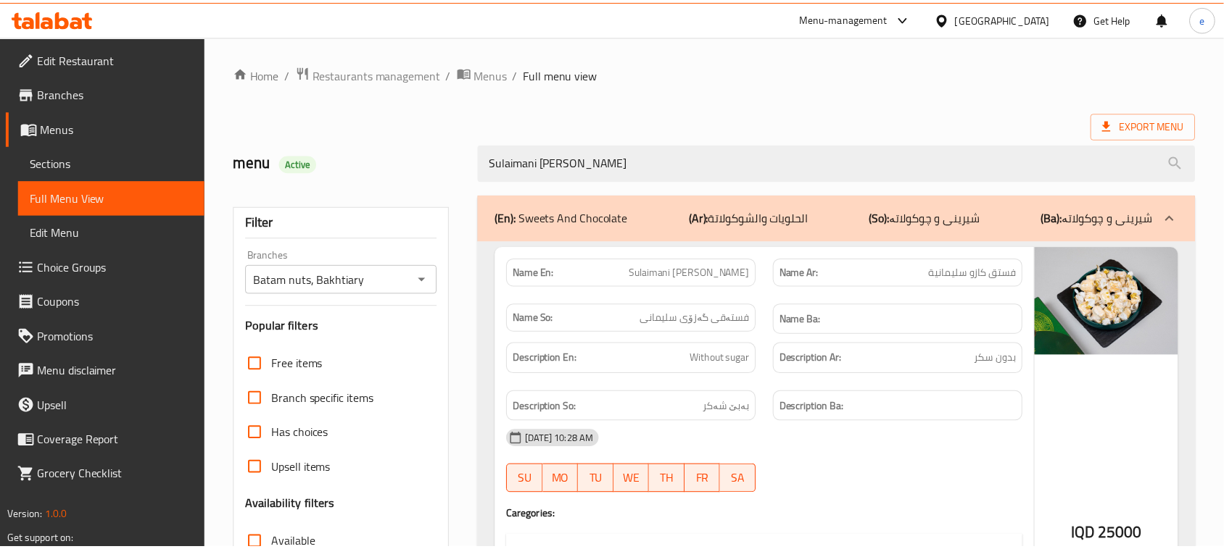
scroll to position [262, 0]
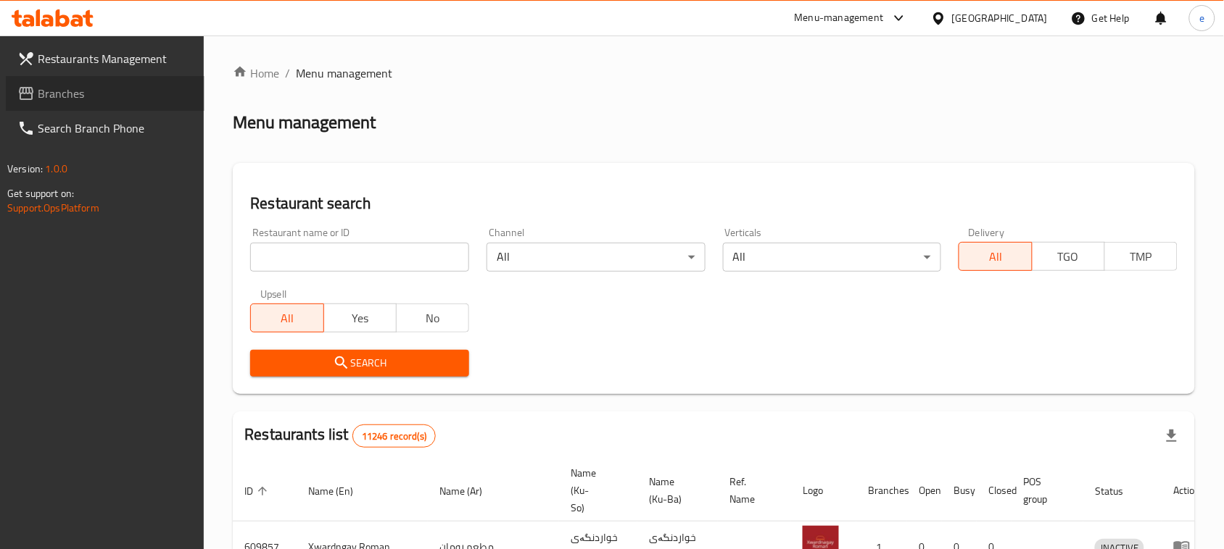
click at [38, 91] on span "Branches" at bounding box center [115, 93] width 155 height 17
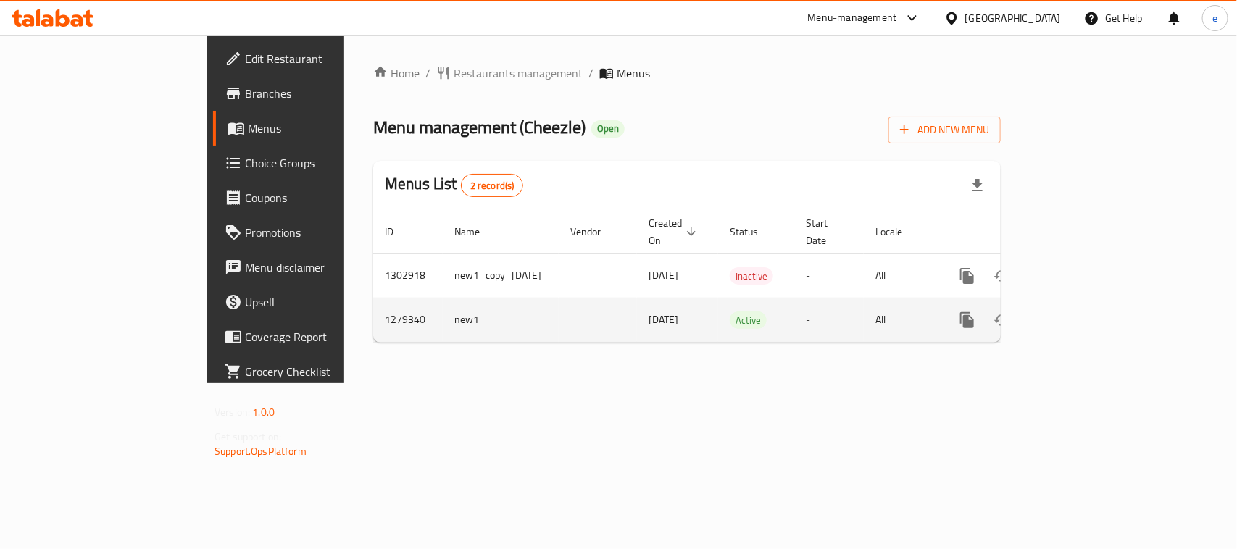
click at [1089, 303] on link "enhanced table" at bounding box center [1072, 320] width 35 height 35
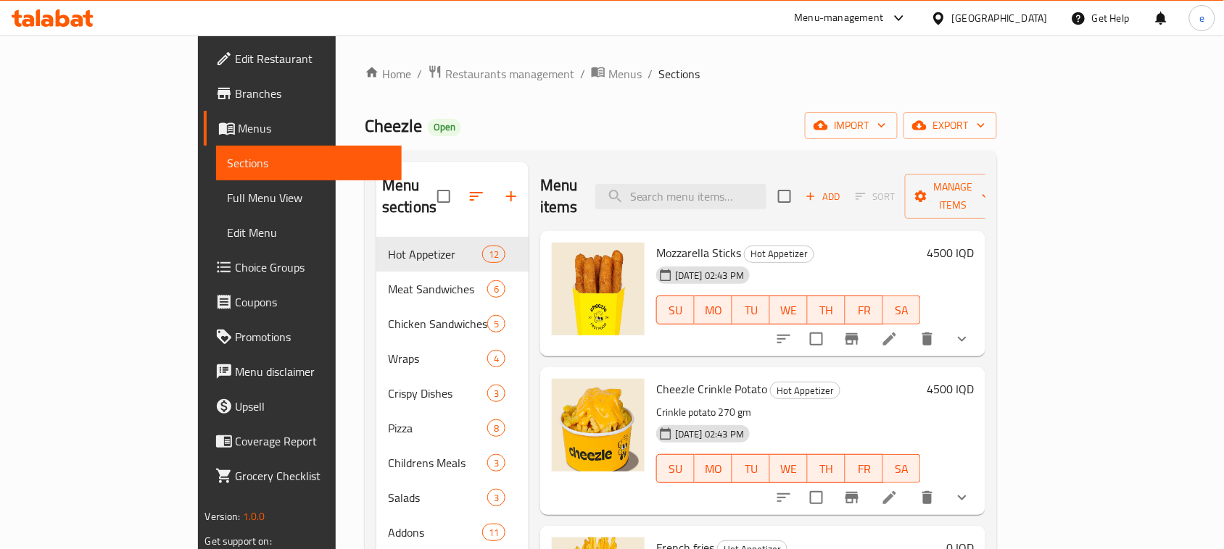
click at [76, 18] on icon at bounding box center [53, 17] width 82 height 17
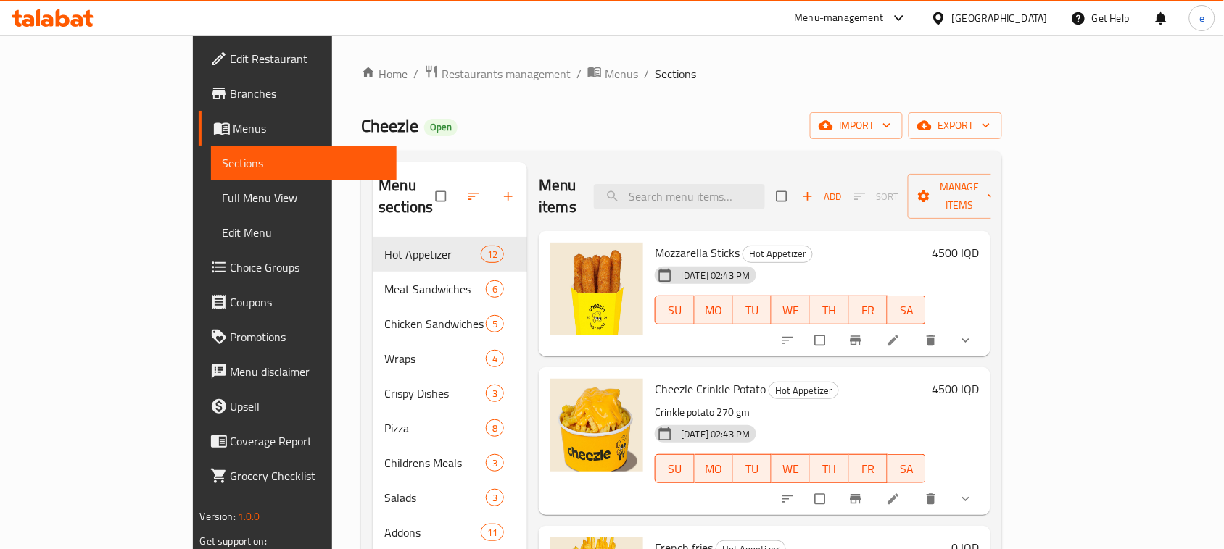
click at [223, 200] on span "Full Menu View" at bounding box center [304, 197] width 163 height 17
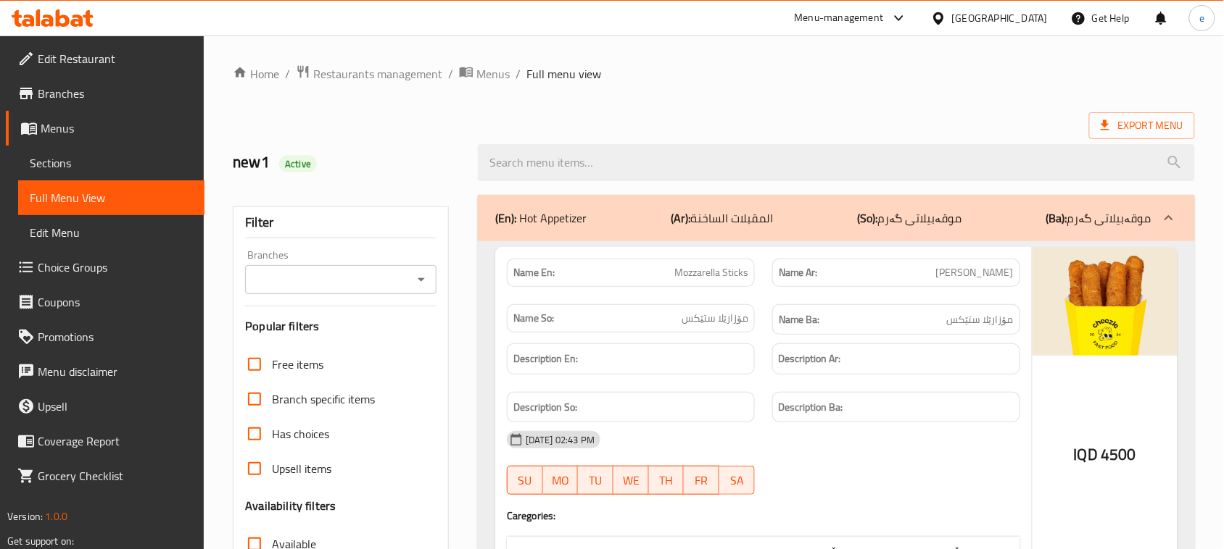
click at [418, 288] on icon "Open" at bounding box center [420, 279] width 17 height 17
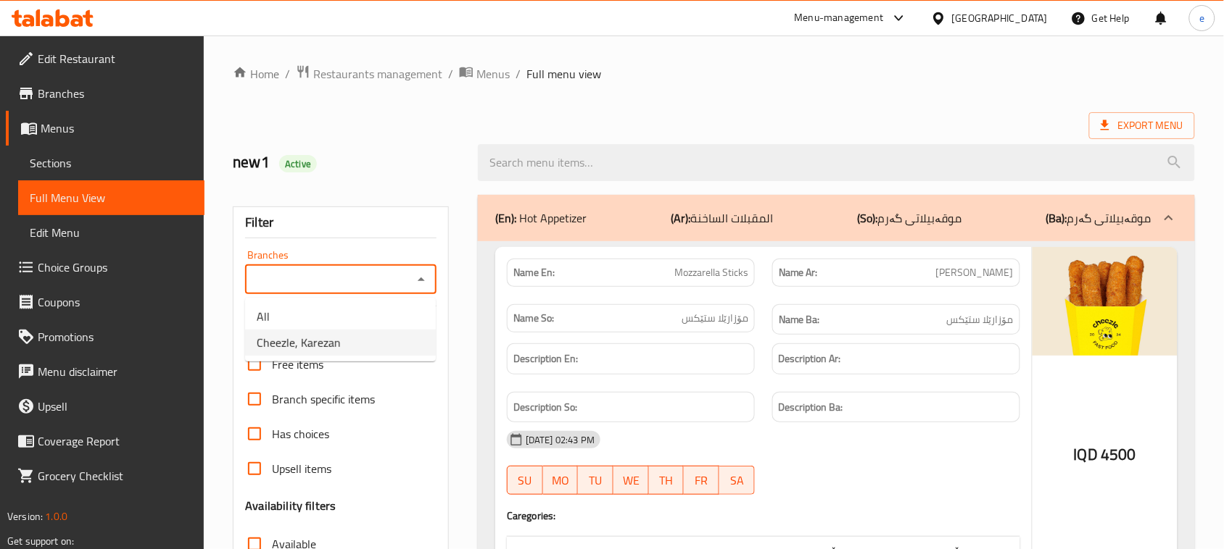
click at [378, 339] on li "Cheezle, Karezan" at bounding box center [340, 343] width 191 height 26
type input "Cheezle, Karezan"
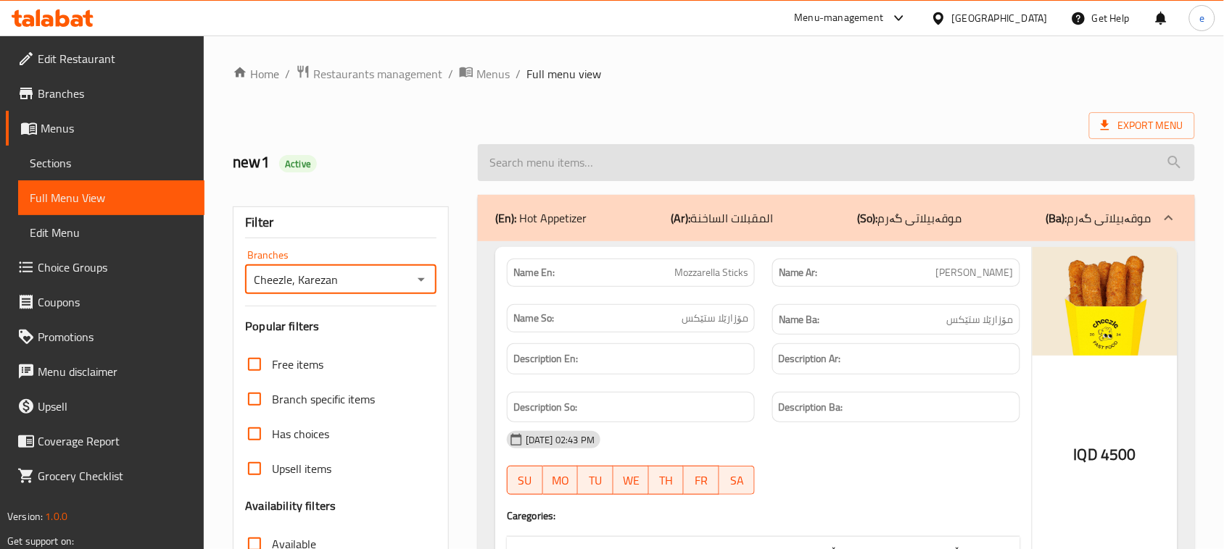
click at [605, 174] on input "search" at bounding box center [836, 162] width 717 height 37
paste input "Margarita Pizza"
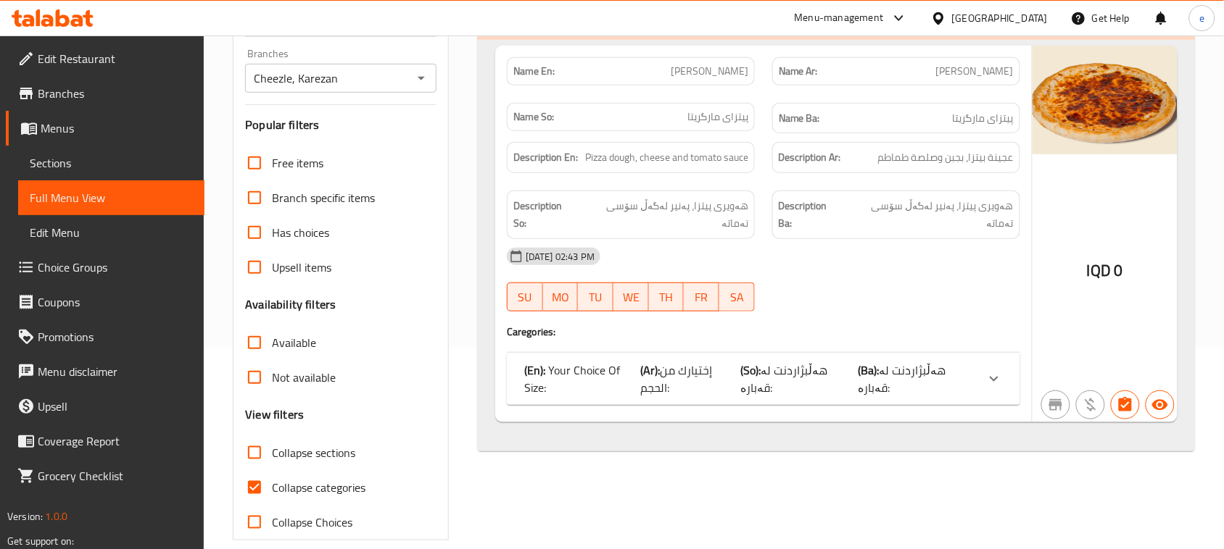
scroll to position [222, 0]
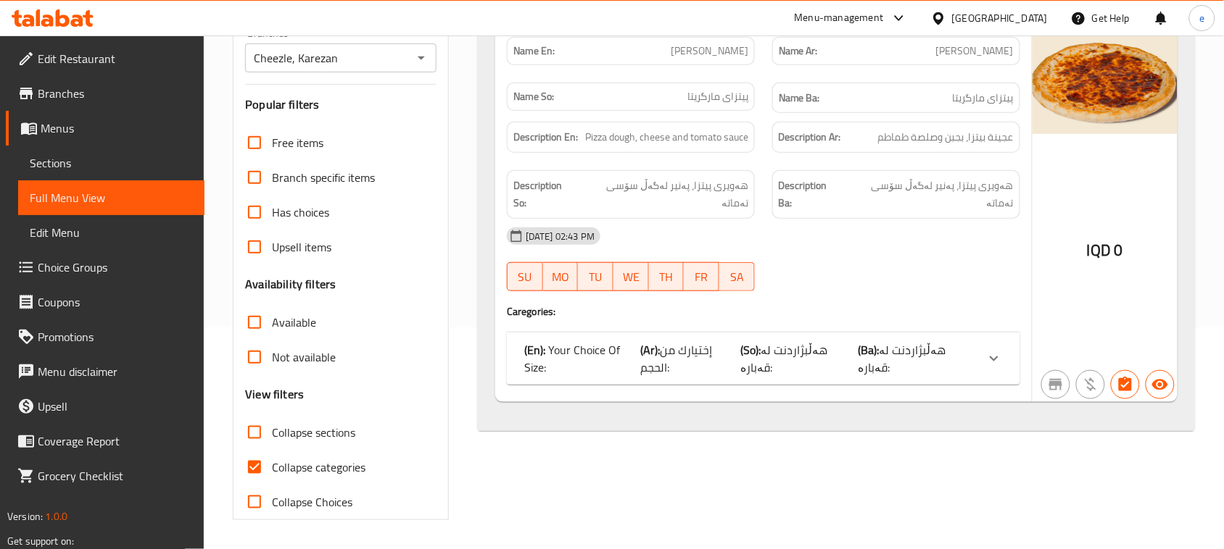
type input "Margarita Pizza"
click at [277, 468] on span "Collapse categories" at bounding box center [319, 467] width 94 height 17
click at [272, 468] on input "Collapse categories" at bounding box center [254, 467] width 35 height 35
checkbox input "false"
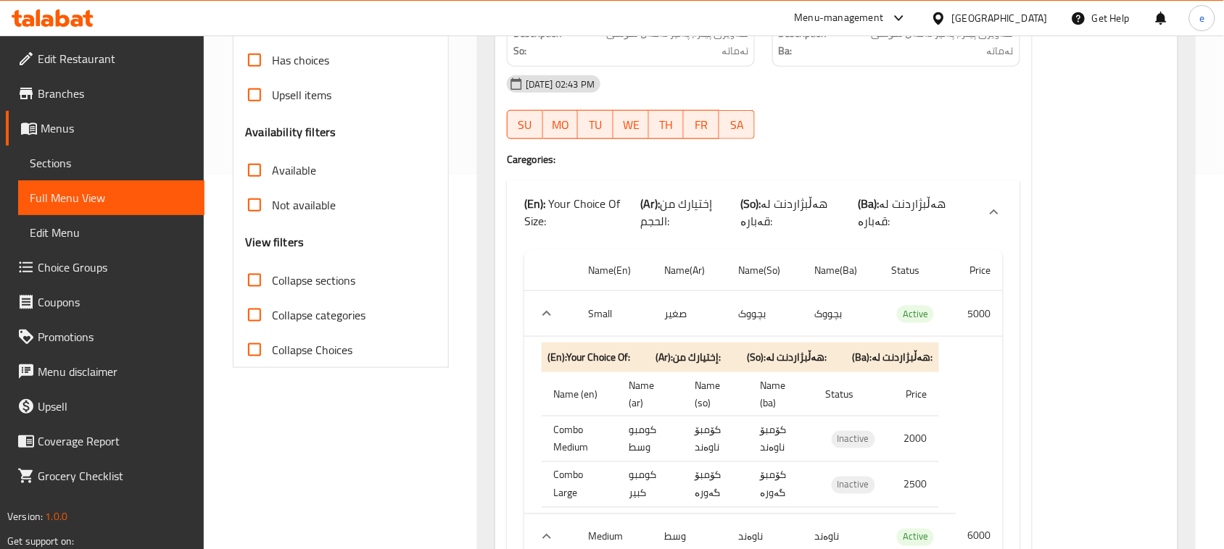
scroll to position [555, 0]
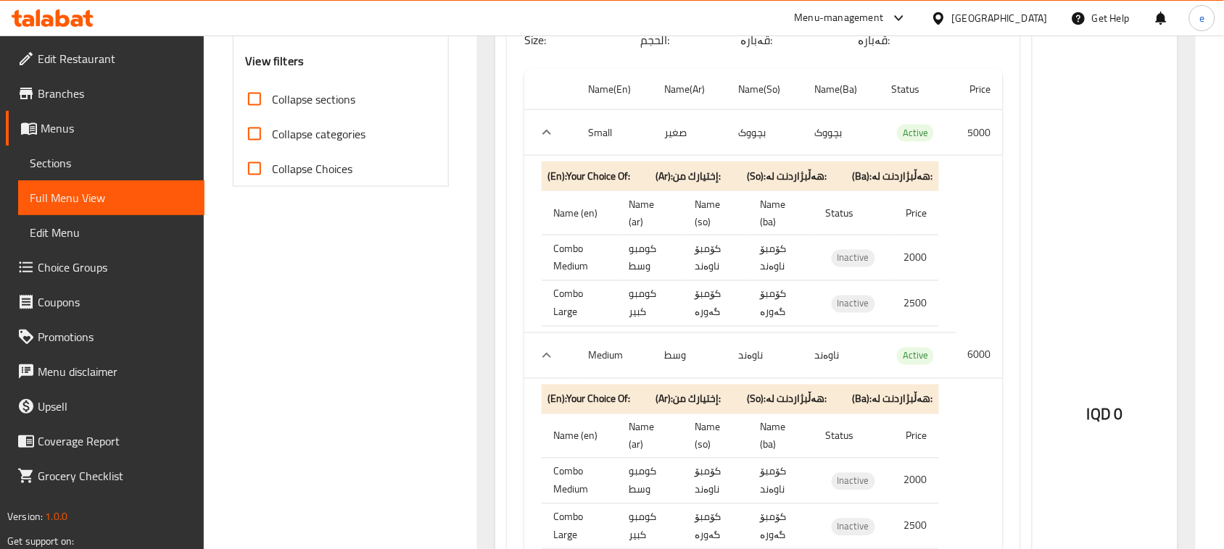
click at [549, 347] on icon "expand row" at bounding box center [546, 355] width 17 height 17
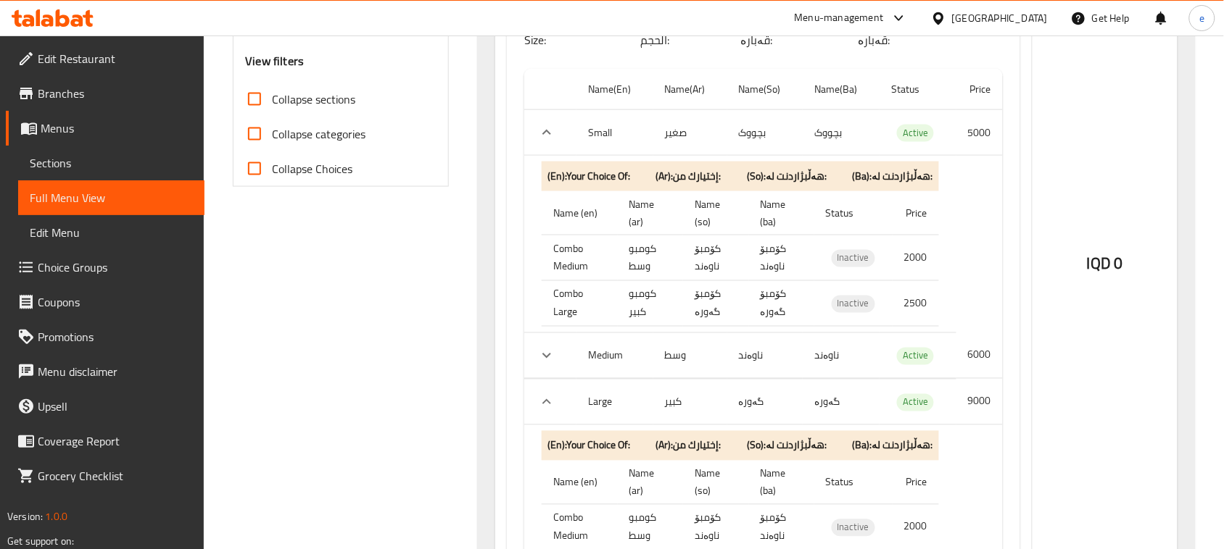
click at [549, 347] on icon "expand row" at bounding box center [546, 355] width 17 height 17
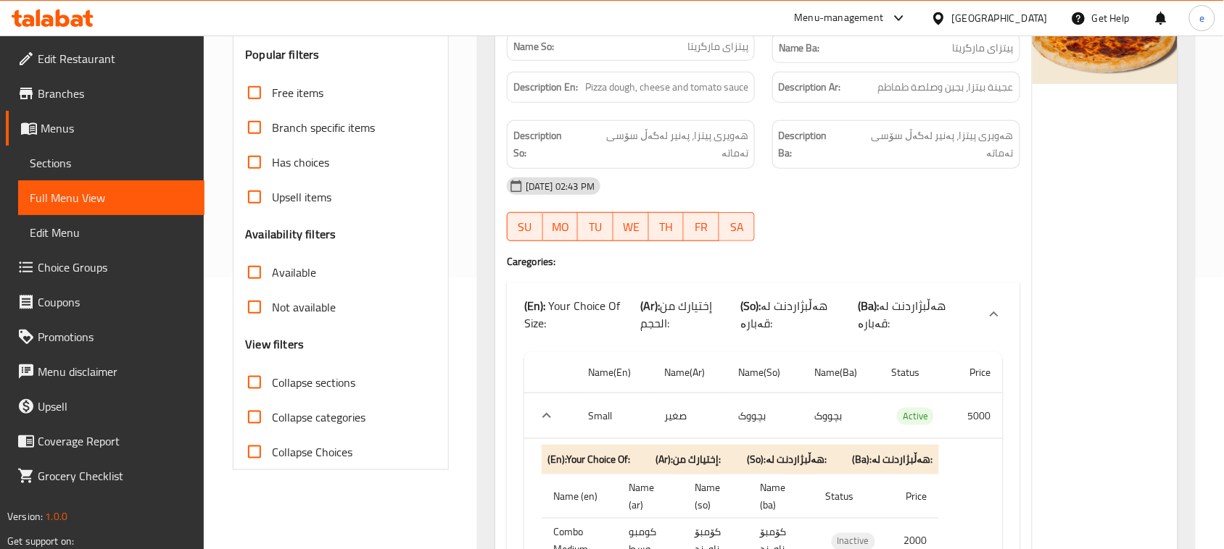
scroll to position [193, 0]
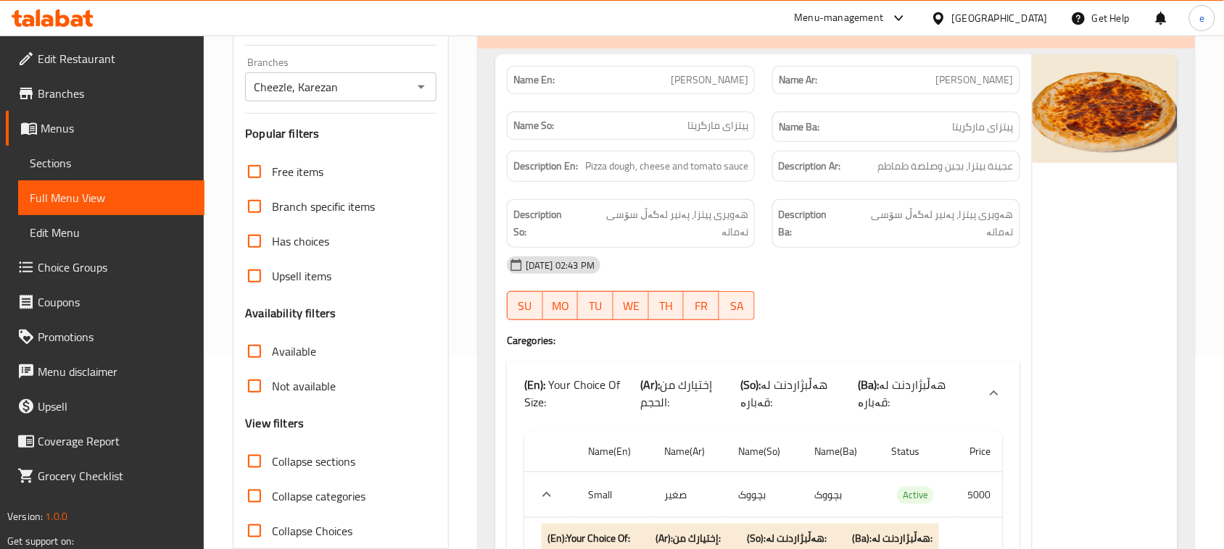
click at [418, 86] on icon "Open" at bounding box center [421, 88] width 7 height 4
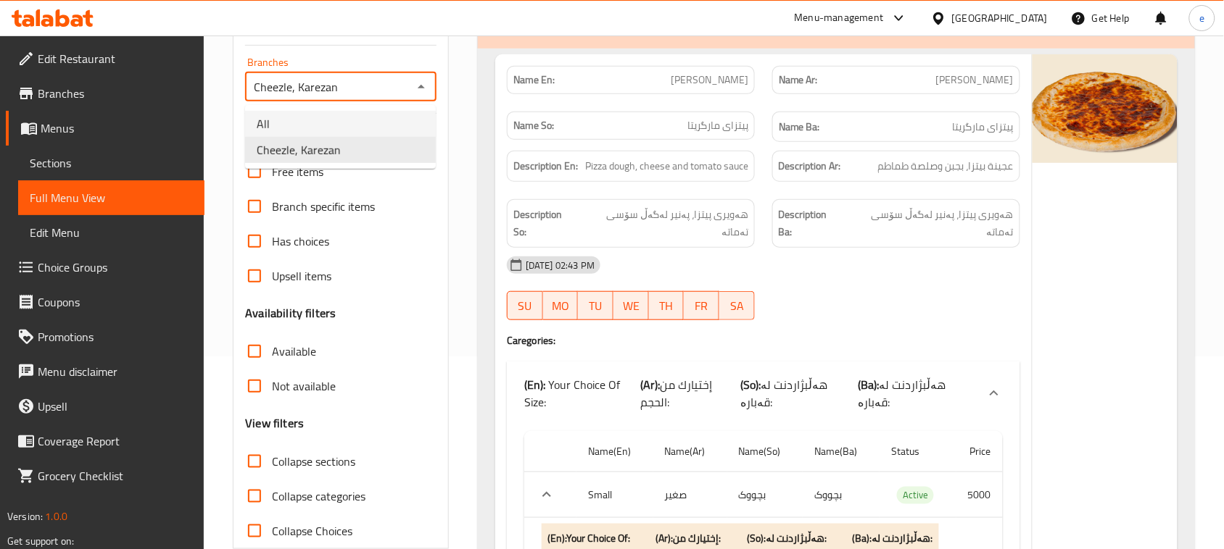
click at [375, 122] on li "All" at bounding box center [340, 124] width 191 height 26
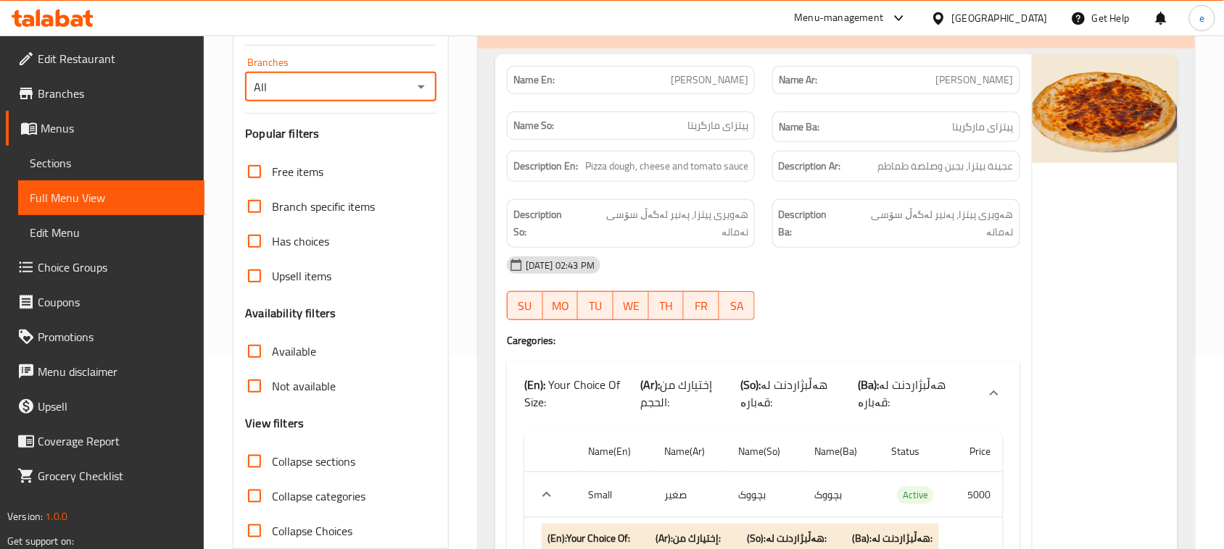
click at [413, 86] on icon "Open" at bounding box center [420, 86] width 17 height 17
click at [403, 149] on li "Cheezle, Karezan" at bounding box center [340, 150] width 191 height 26
type input "Cheezle, Karezan"
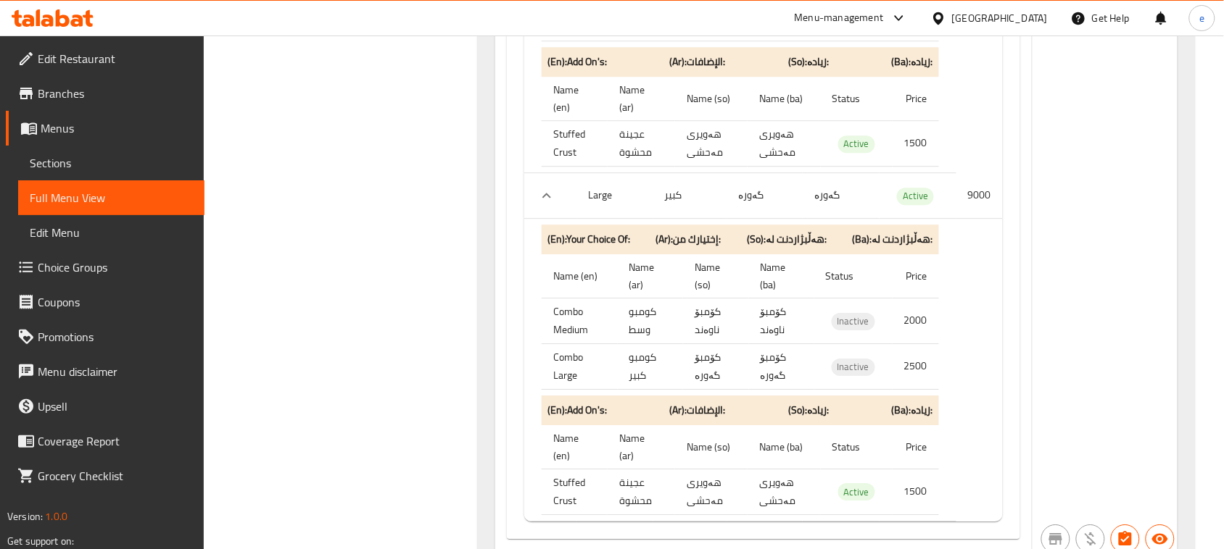
scroll to position [1224, 0]
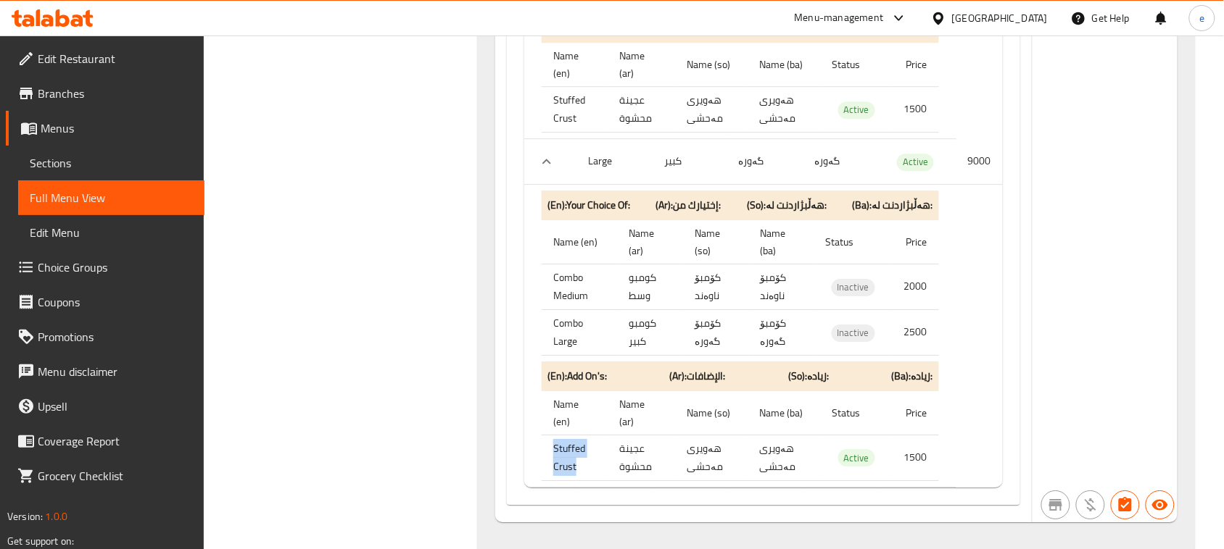
drag, startPoint x: 549, startPoint y: 420, endPoint x: 584, endPoint y: 433, distance: 37.2
click at [584, 435] on th "Stuffed Crust" at bounding box center [574, 458] width 66 height 46
copy th "Stuffed Crust"
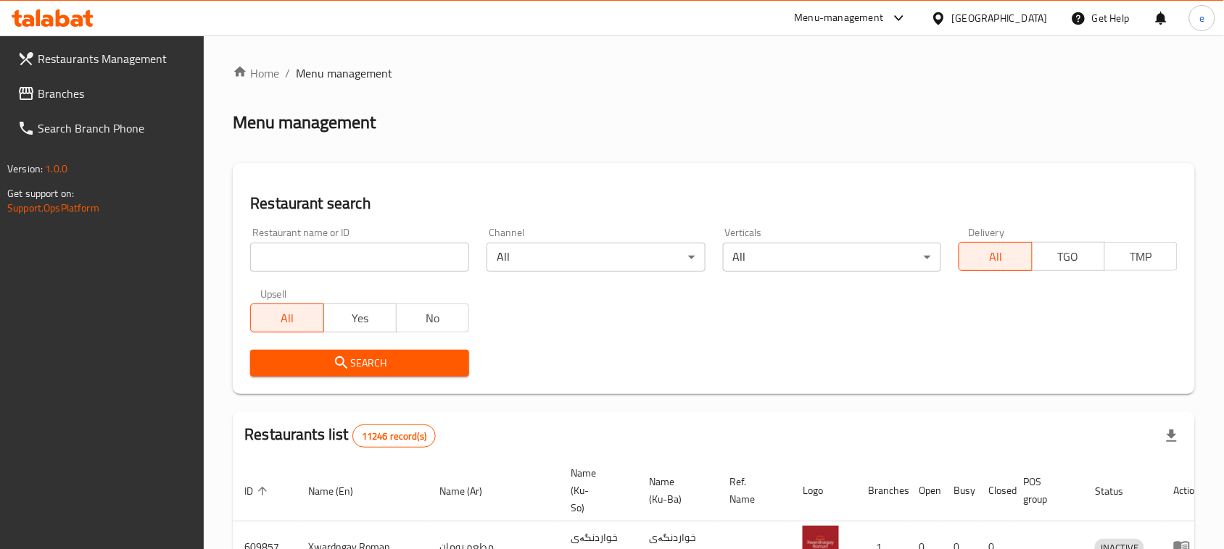
click at [339, 267] on input "search" at bounding box center [359, 257] width 219 height 29
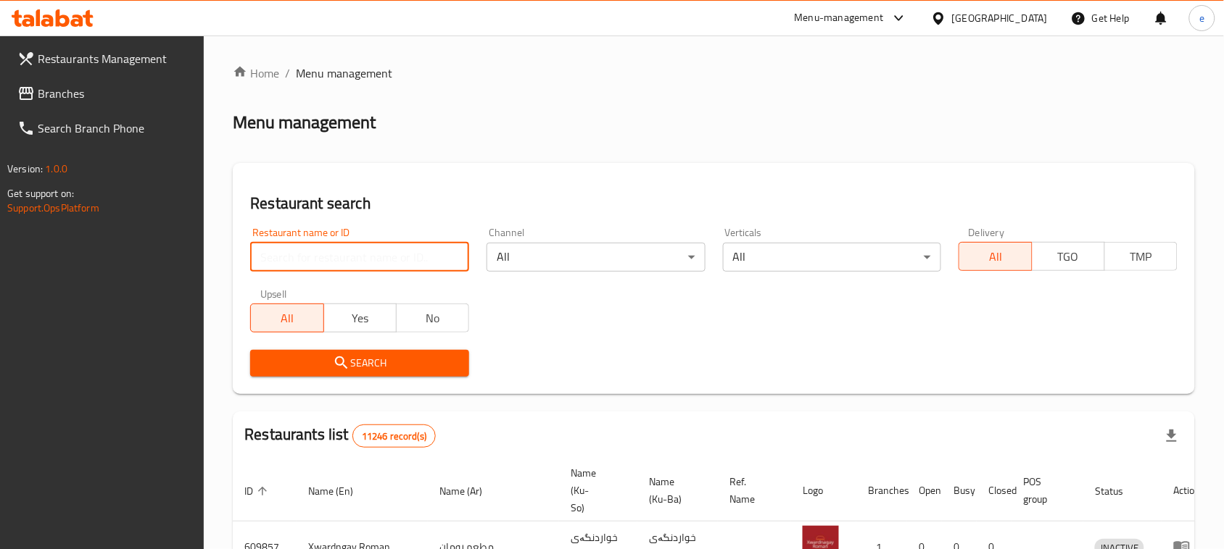
paste input "676993"
type input "676993"
click button "Search" at bounding box center [359, 363] width 219 height 27
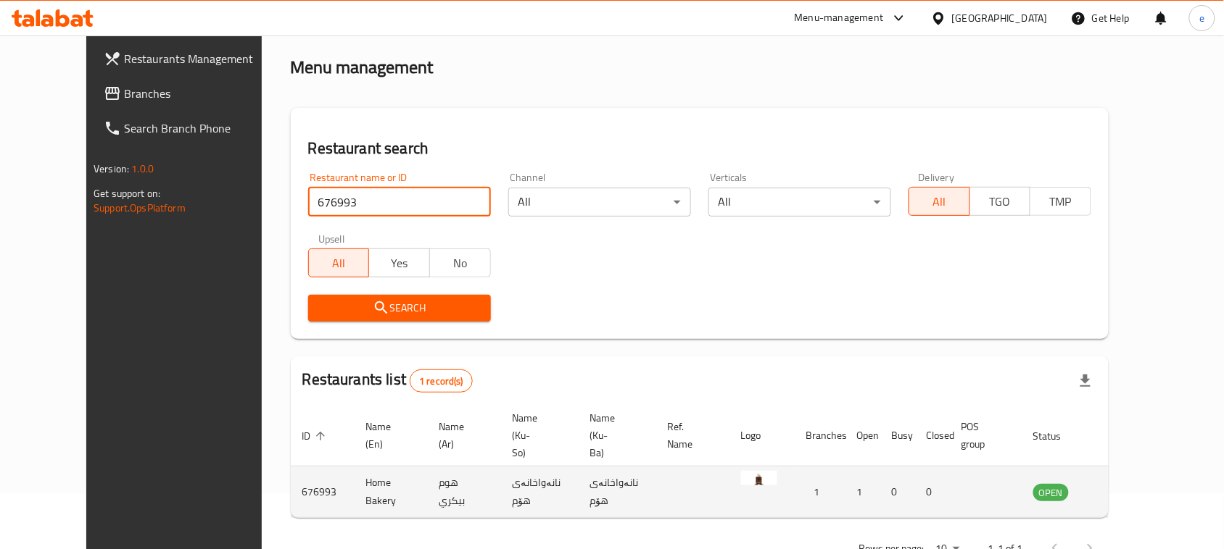
scroll to position [85, 0]
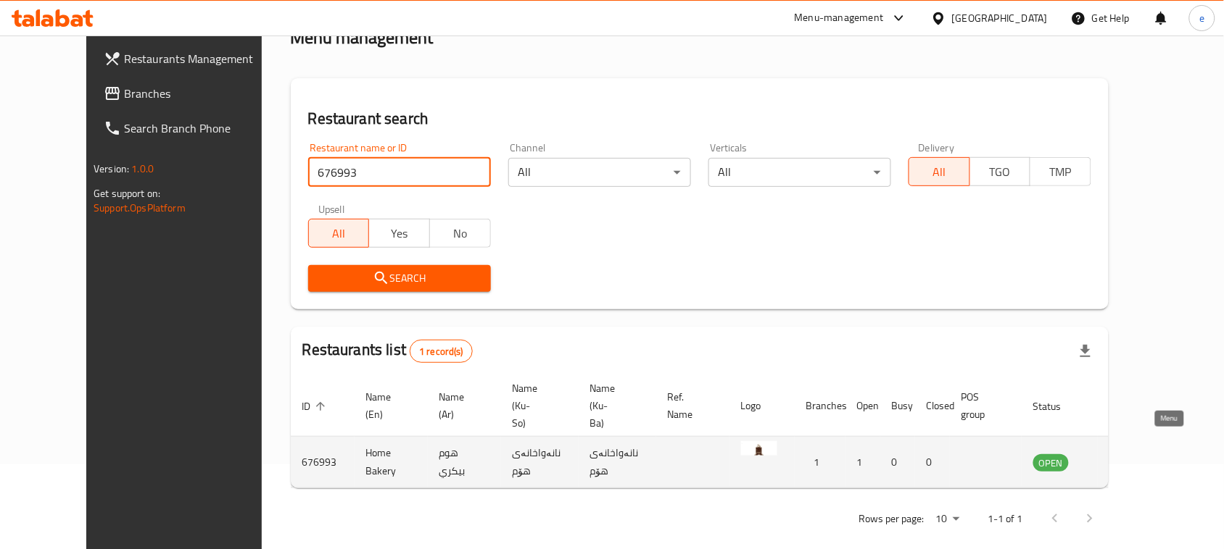
click at [1126, 457] on icon "enhanced table" at bounding box center [1118, 463] width 16 height 12
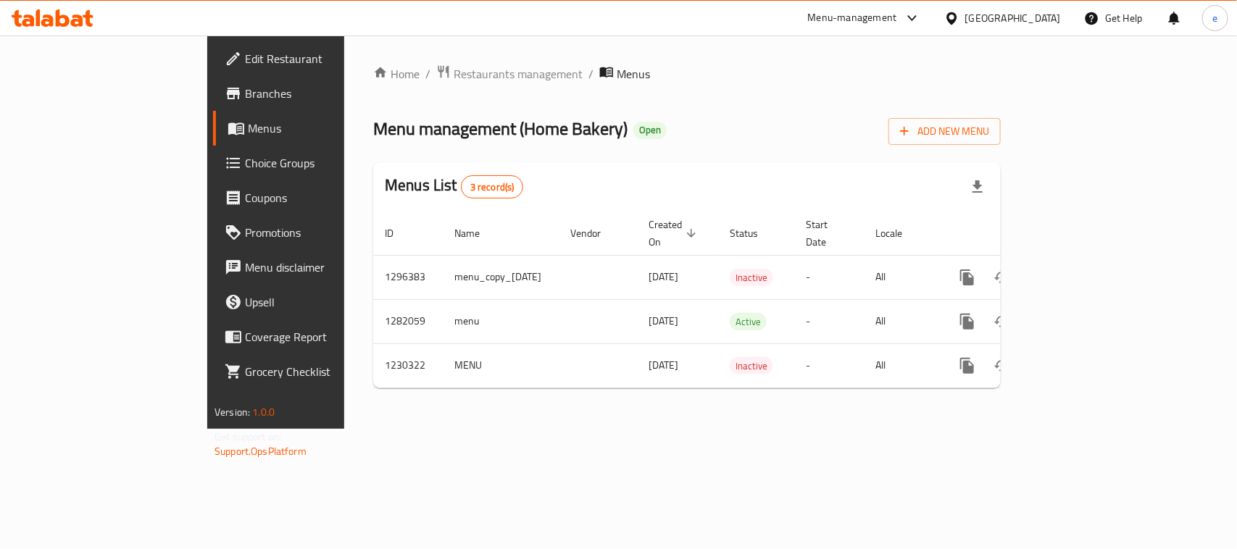
click at [213, 106] on link "Branches" at bounding box center [313, 93] width 201 height 35
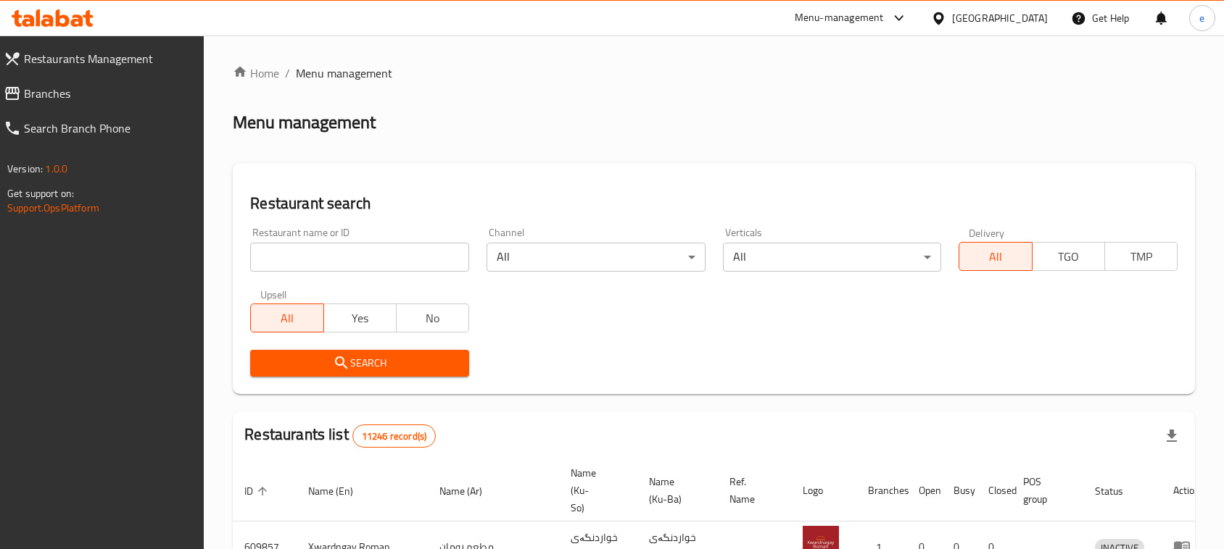
click at [36, 87] on div at bounding box center [612, 274] width 1224 height 549
click at [38, 96] on span "Branches" at bounding box center [108, 93] width 169 height 17
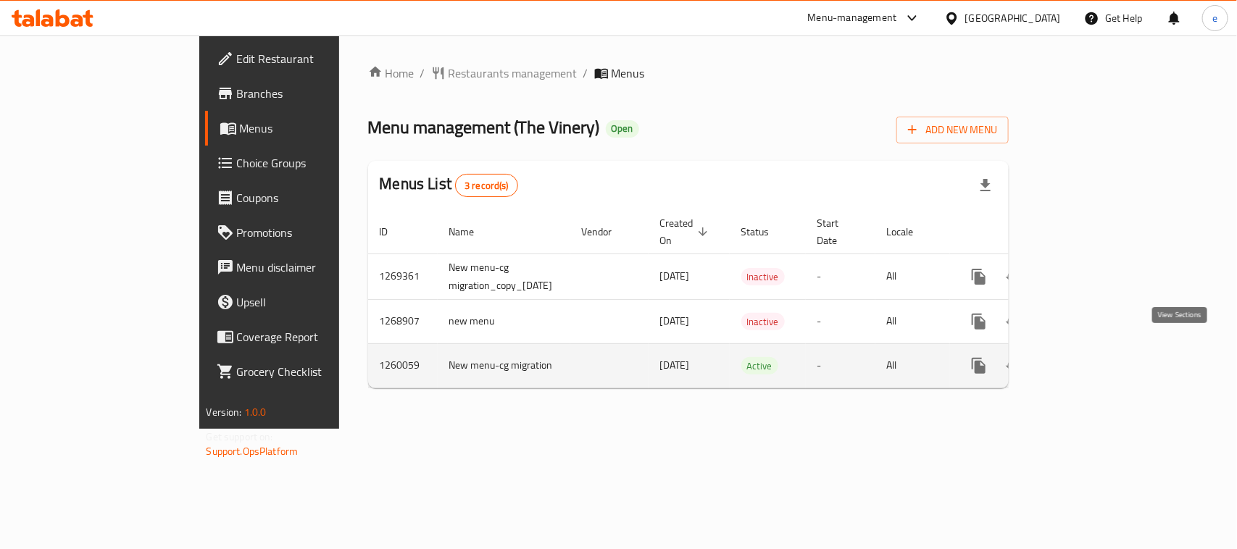
click at [1092, 357] on icon "enhanced table" at bounding box center [1083, 365] width 17 height 17
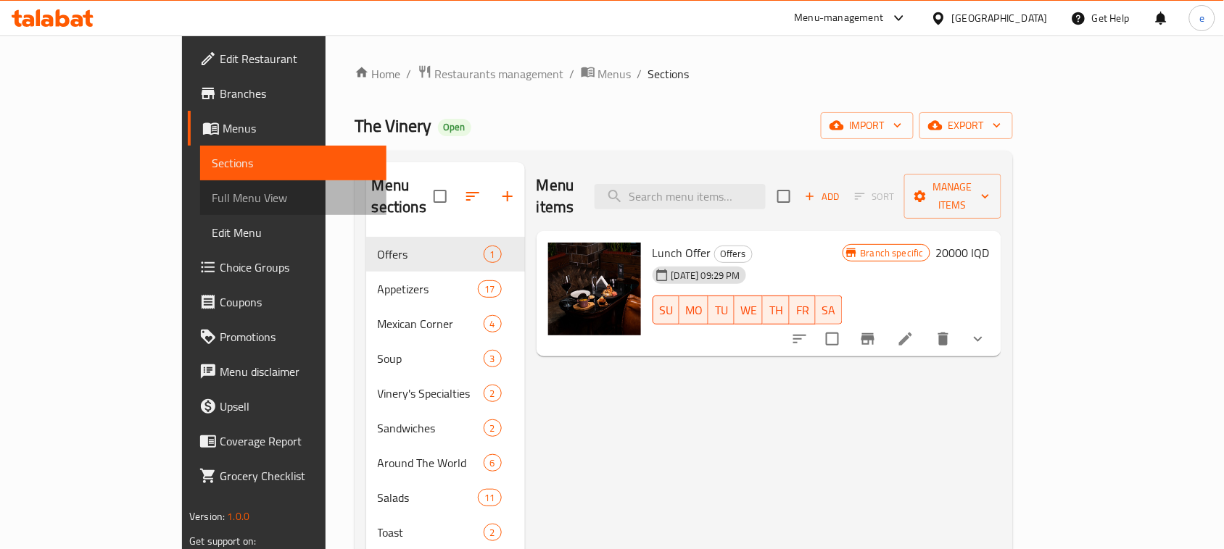
click at [200, 208] on link "Full Menu View" at bounding box center [293, 197] width 186 height 35
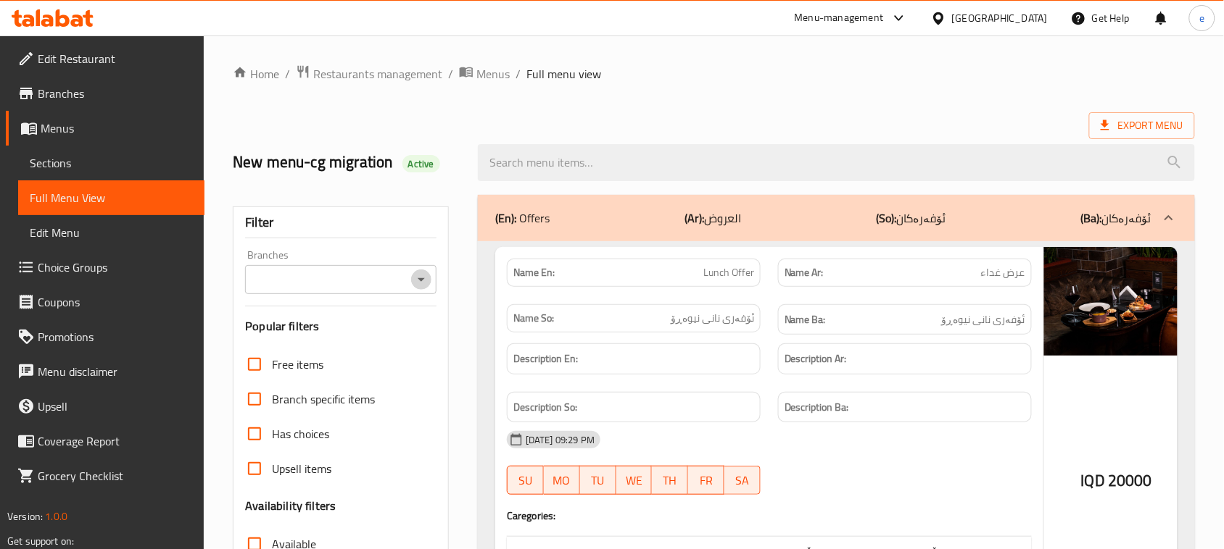
click at [413, 286] on icon "Open" at bounding box center [420, 279] width 17 height 17
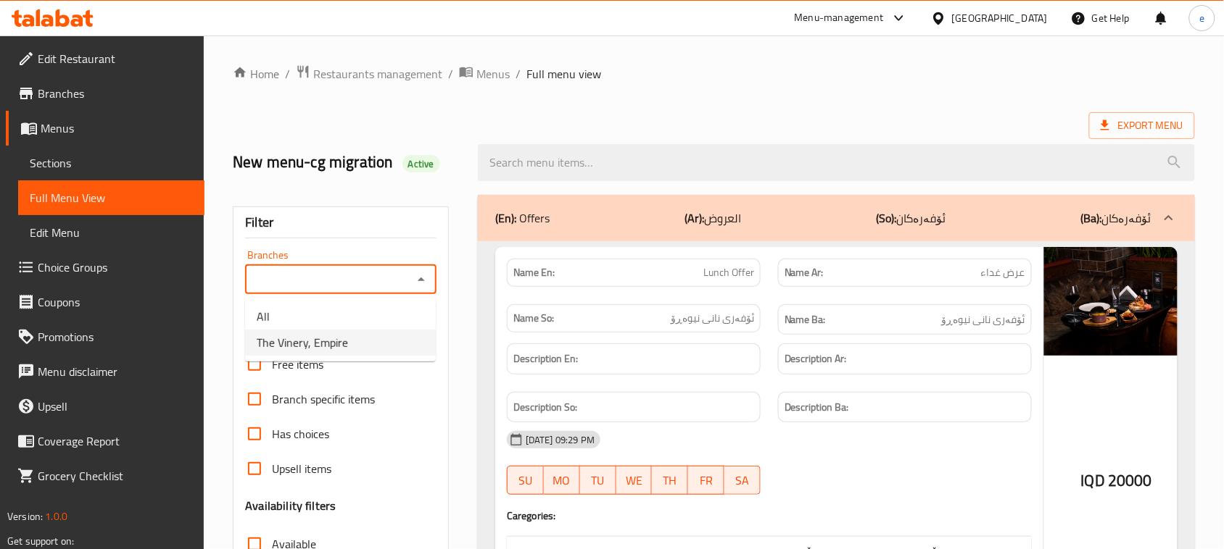
click at [375, 346] on li "The Vinery, Empire" at bounding box center [340, 343] width 191 height 26
type input "The Vinery, Empire"
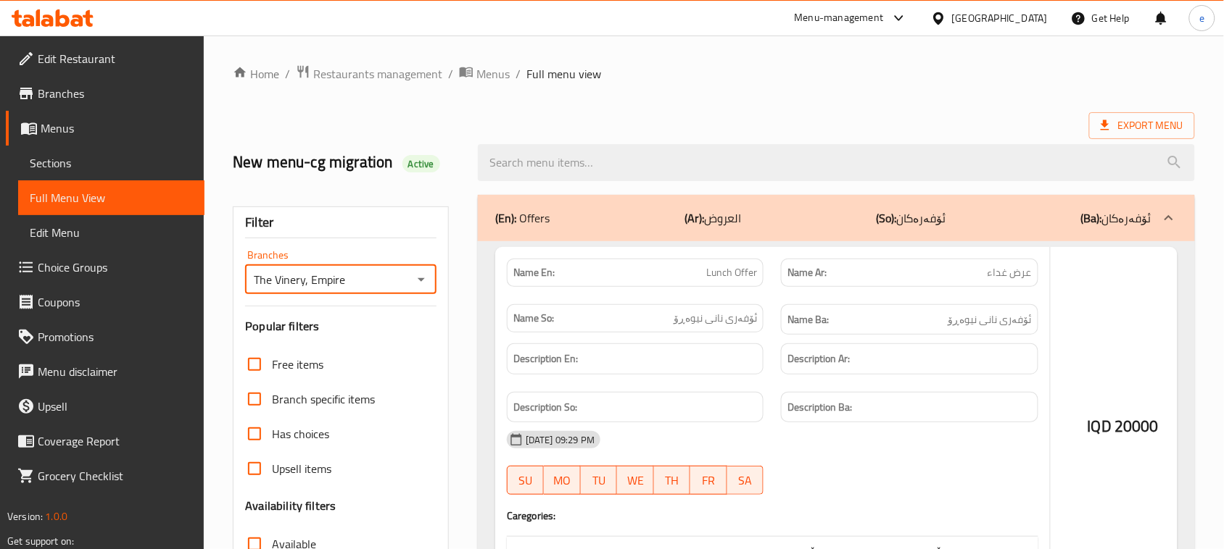
click at [545, 145] on div at bounding box center [612, 274] width 1224 height 549
click at [540, 153] on div at bounding box center [612, 274] width 1224 height 549
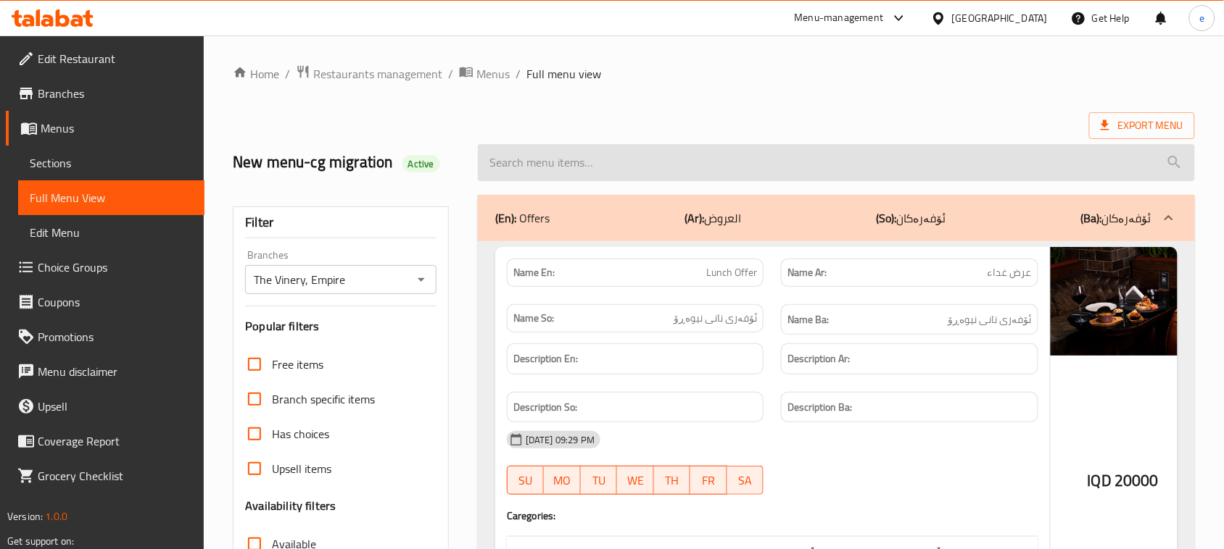
click at [531, 159] on input "search" at bounding box center [836, 162] width 717 height 37
paste input "Smoked Salmon Platter"
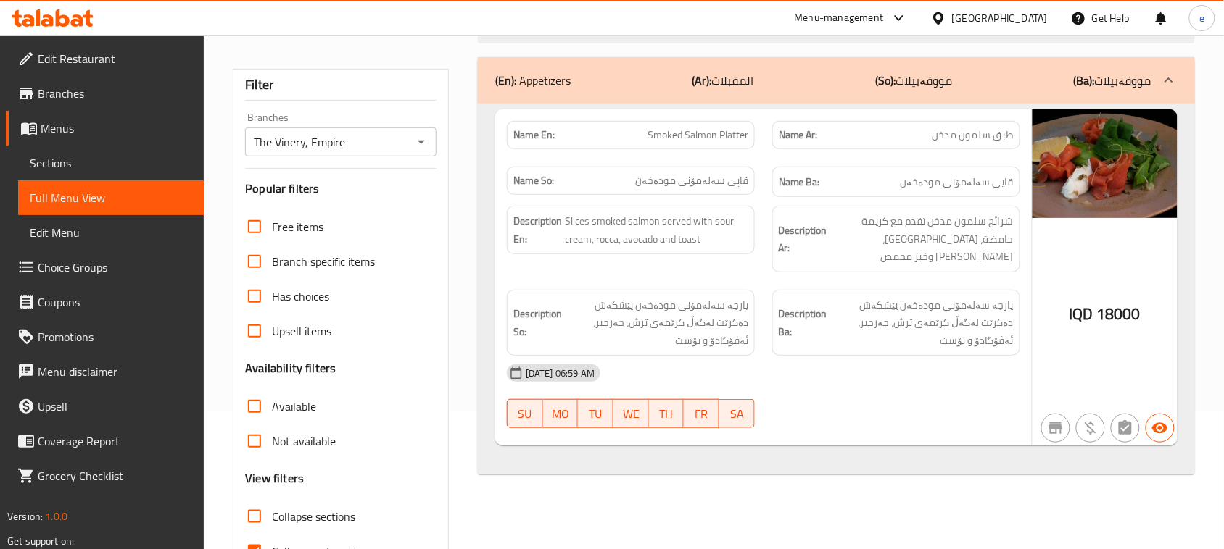
scroll to position [181, 0]
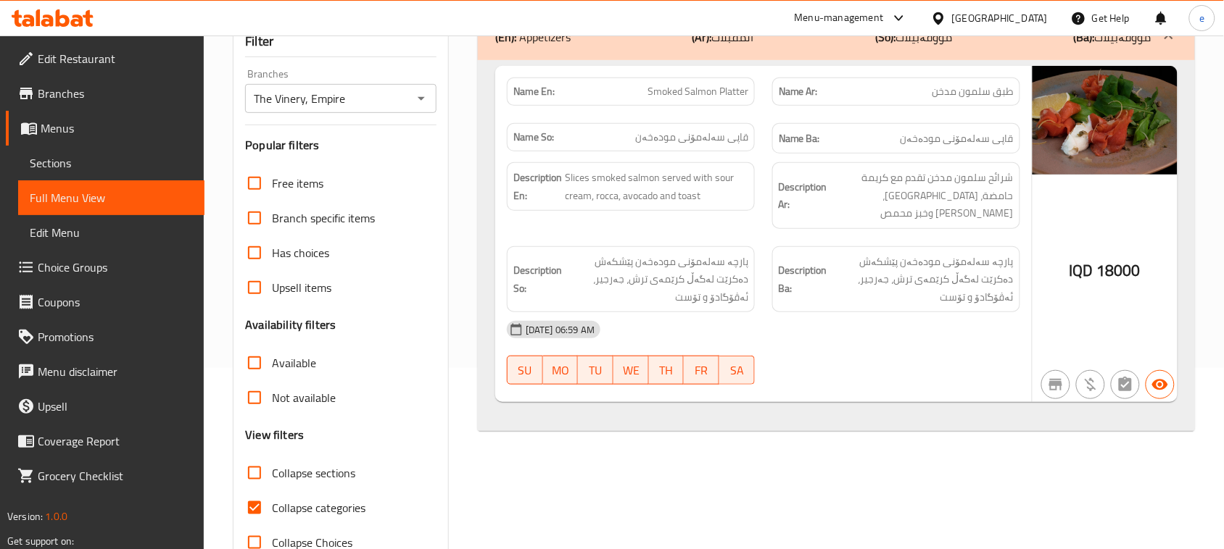
type input "Smoked Salmon Platter"
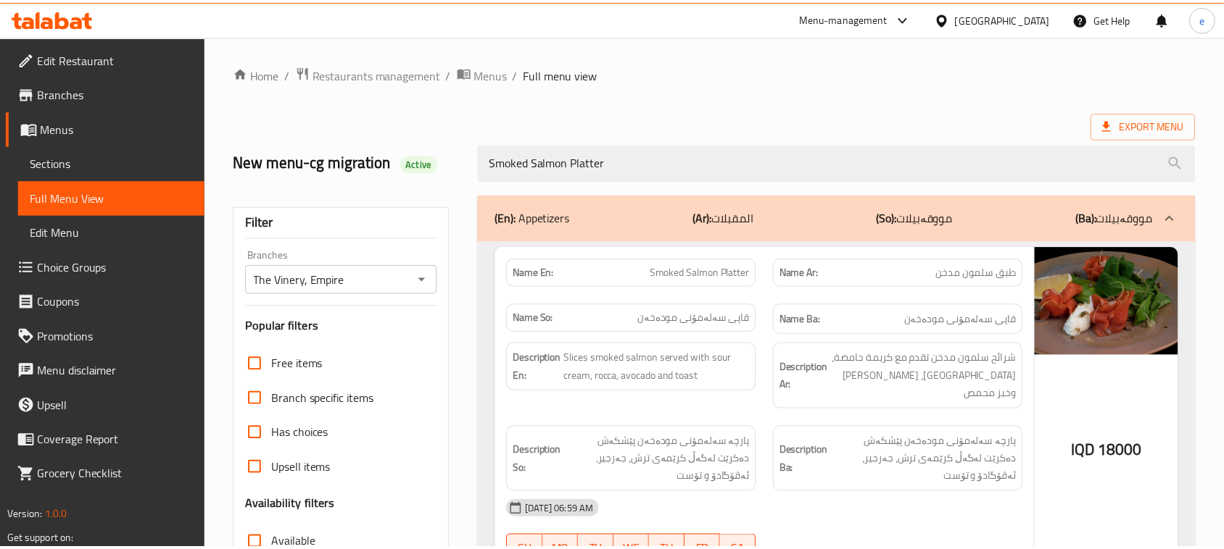
scroll to position [222, 0]
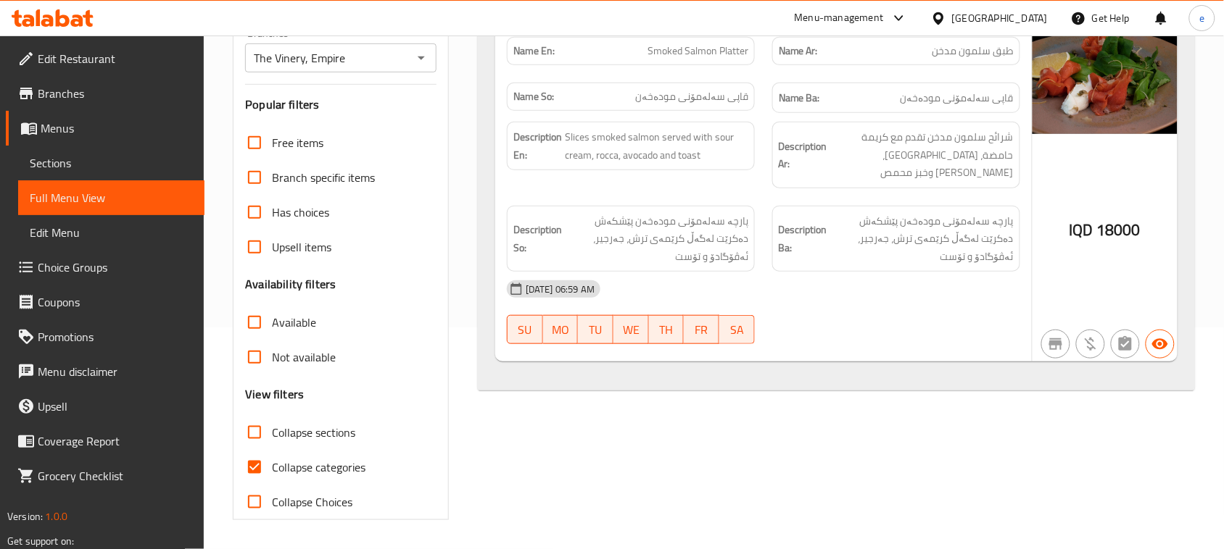
click at [415, 47] on div "The Vinery, Empire Branches" at bounding box center [340, 57] width 191 height 29
click at [425, 52] on icon "Open" at bounding box center [420, 57] width 17 height 17
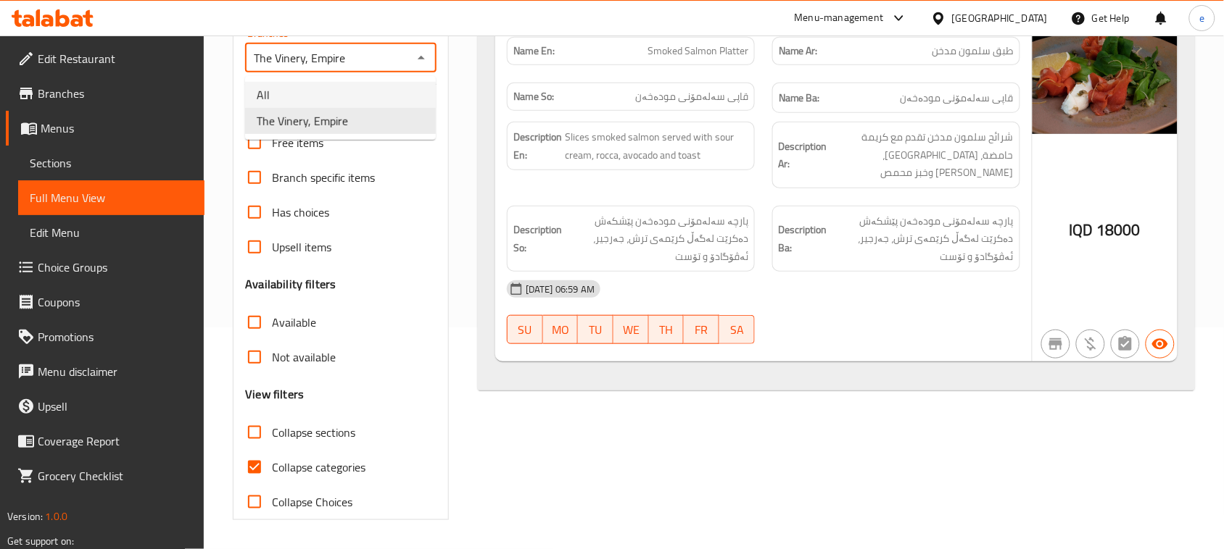
click at [390, 99] on li "All" at bounding box center [340, 95] width 191 height 26
click at [419, 54] on icon "Open" at bounding box center [420, 57] width 17 height 17
click at [407, 114] on li "The Vinery, Empire" at bounding box center [340, 121] width 191 height 26
type input "The Vinery, Empire"
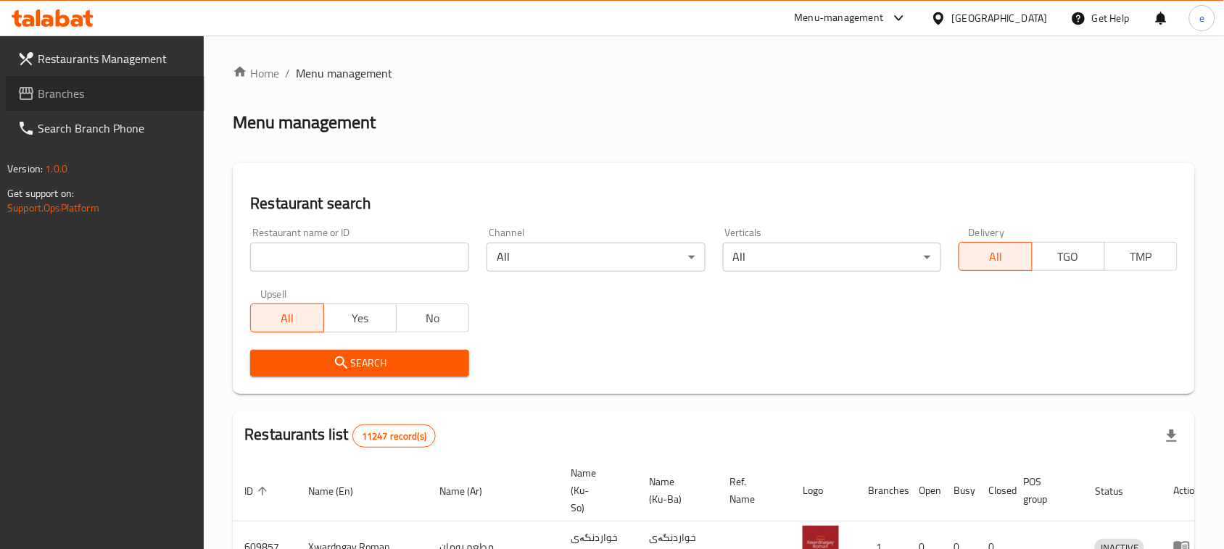
click at [82, 92] on span "Branches" at bounding box center [115, 93] width 155 height 17
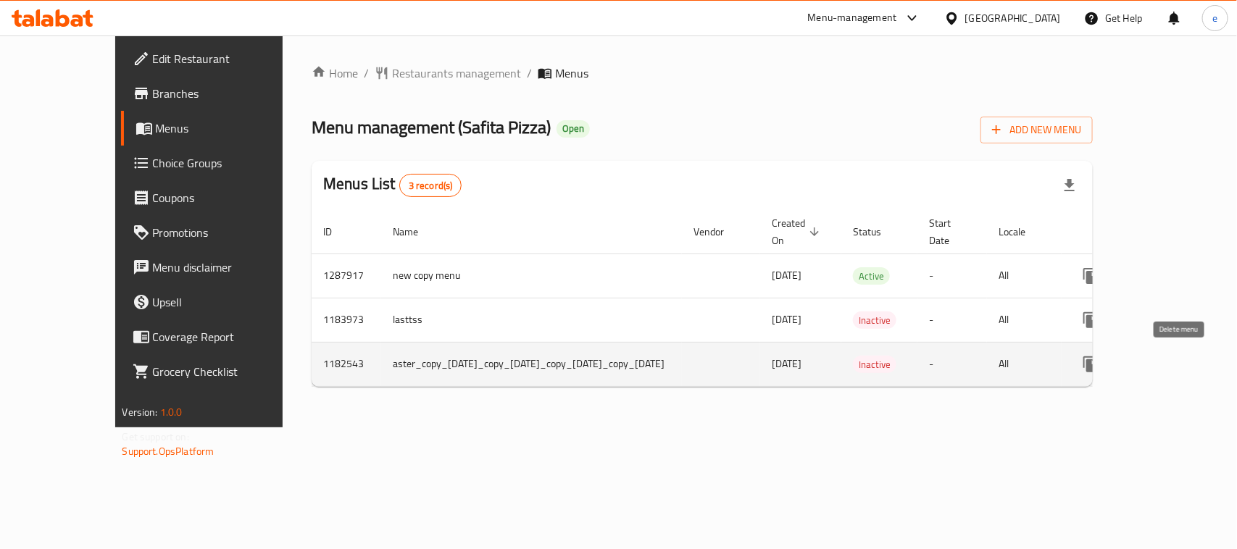
click at [1169, 360] on icon "enhanced table" at bounding box center [1160, 364] width 17 height 17
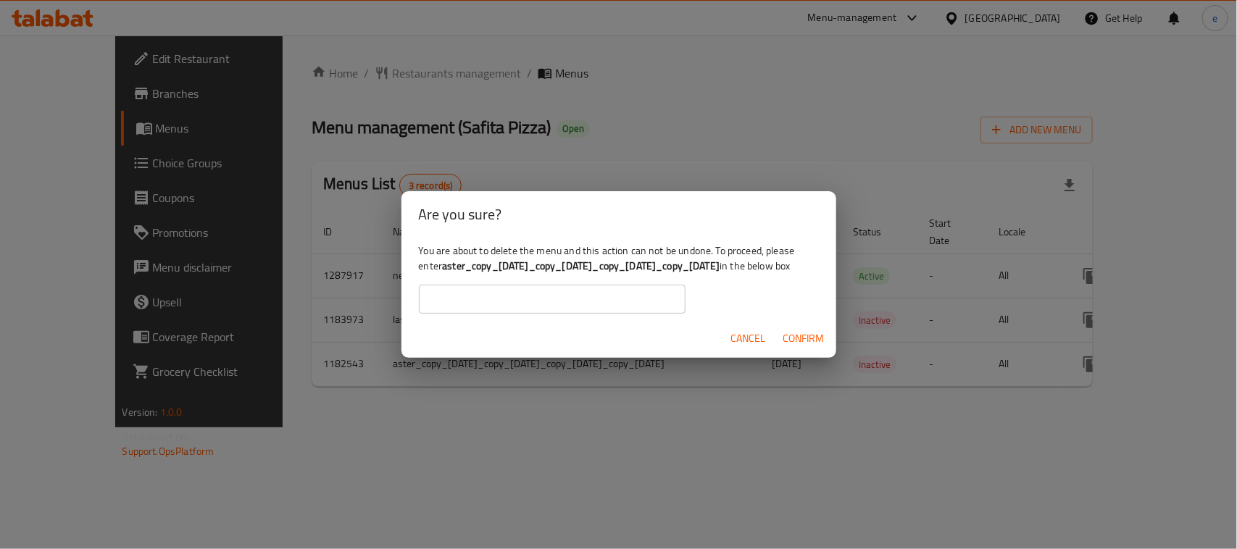
drag, startPoint x: 415, startPoint y: 265, endPoint x: 792, endPoint y: 272, distance: 377.7
click at [792, 272] on div "You are about to delete the menu and this action can not be undone. To proceed,…" at bounding box center [619, 278] width 435 height 81
copy b "aster_copy_[DATE]_copy_[DATE]_copy_[DATE]_copy_[DATE]"
click at [617, 314] on input "text" at bounding box center [552, 299] width 267 height 29
paste input "aster_copy_[DATE]_copy_[DATE]_copy_[DATE]_copy_[DATE]"
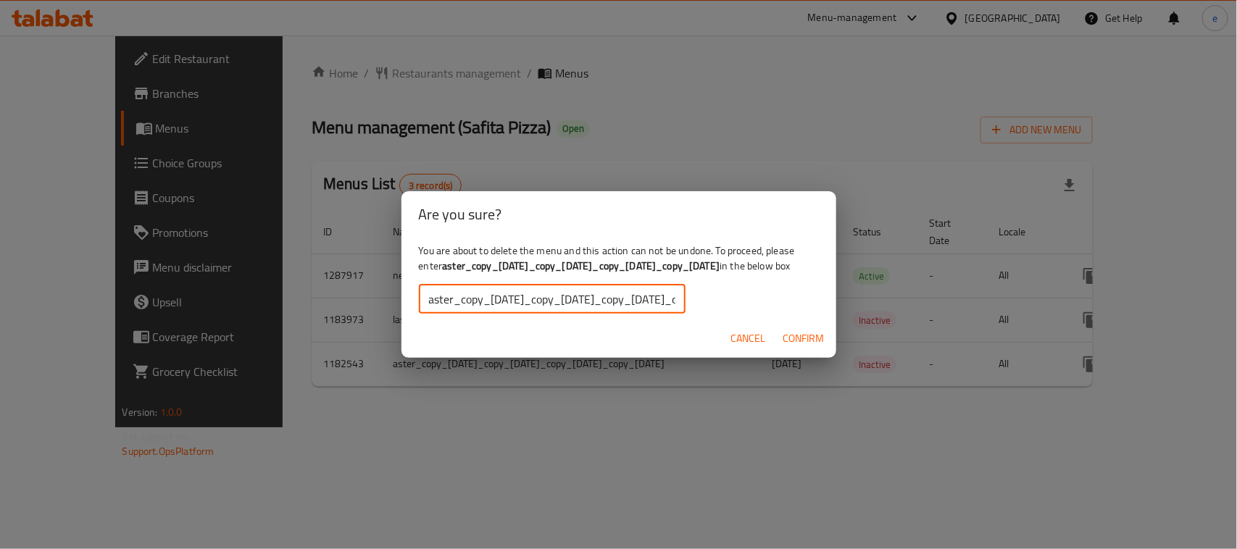
scroll to position [0, 174]
type input "aster_copy_[DATE]_copy_[DATE]_copy_[DATE]_copy_[DATE]"
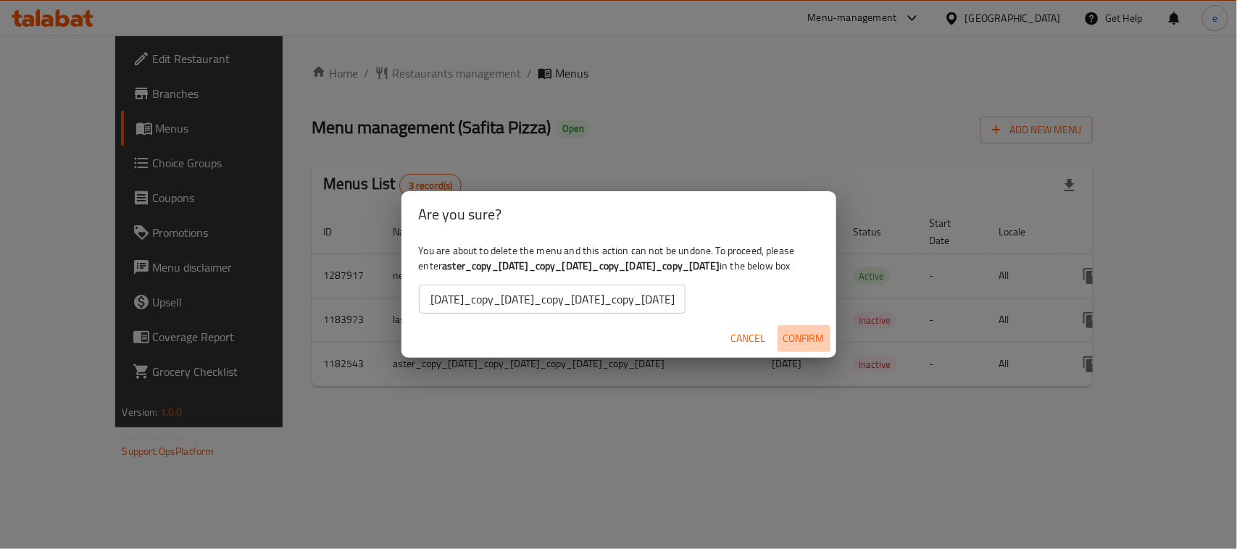
click at [792, 348] on span "Confirm" at bounding box center [804, 339] width 41 height 18
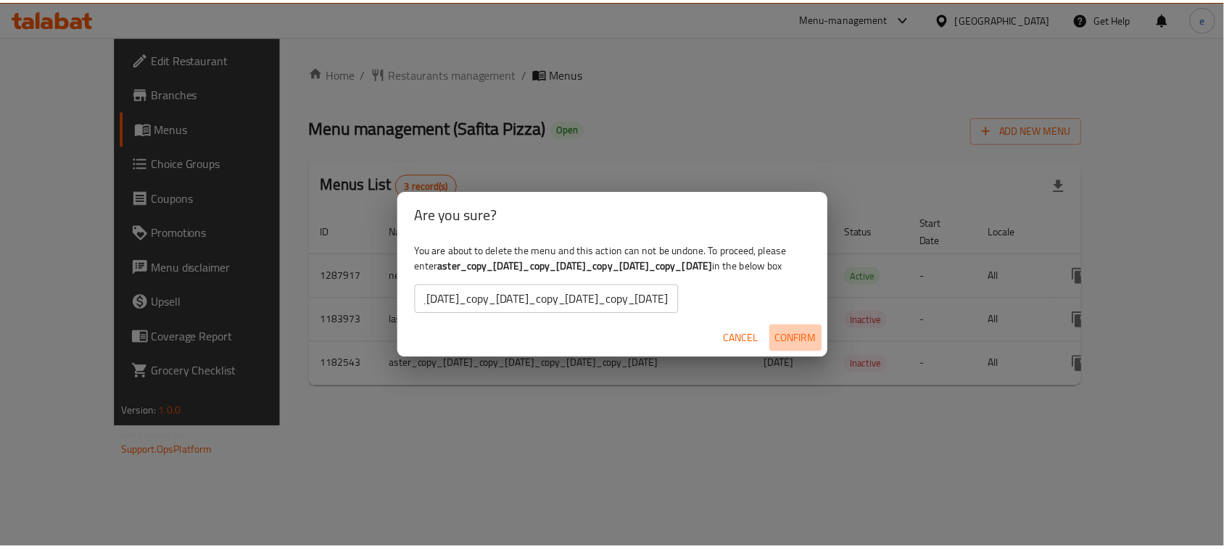
scroll to position [0, 0]
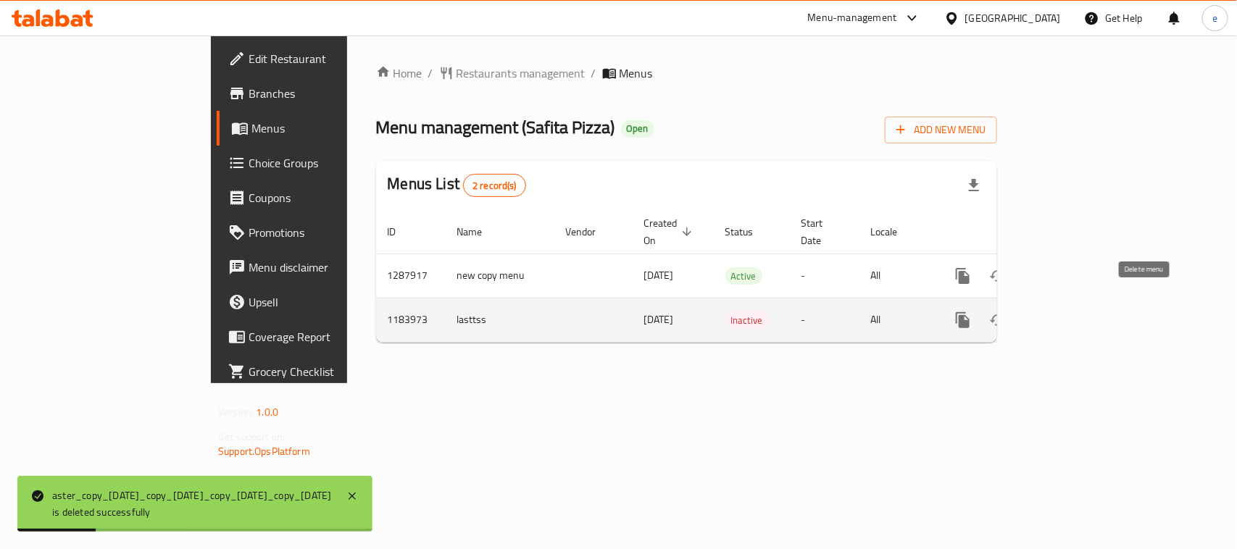
click at [1042, 312] on icon "enhanced table" at bounding box center [1032, 320] width 17 height 17
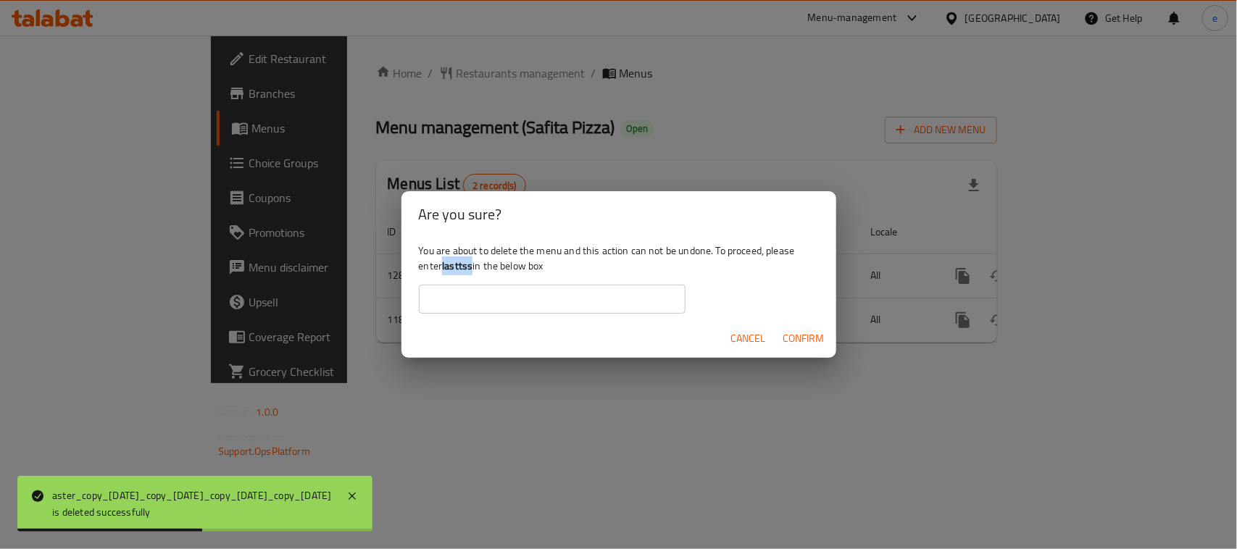
drag, startPoint x: 444, startPoint y: 266, endPoint x: 473, endPoint y: 266, distance: 29.0
click at [473, 266] on b "lasttss" at bounding box center [457, 266] width 30 height 19
copy b "lasttss"
click at [461, 310] on input "text" at bounding box center [552, 299] width 267 height 29
paste input "lasttss"
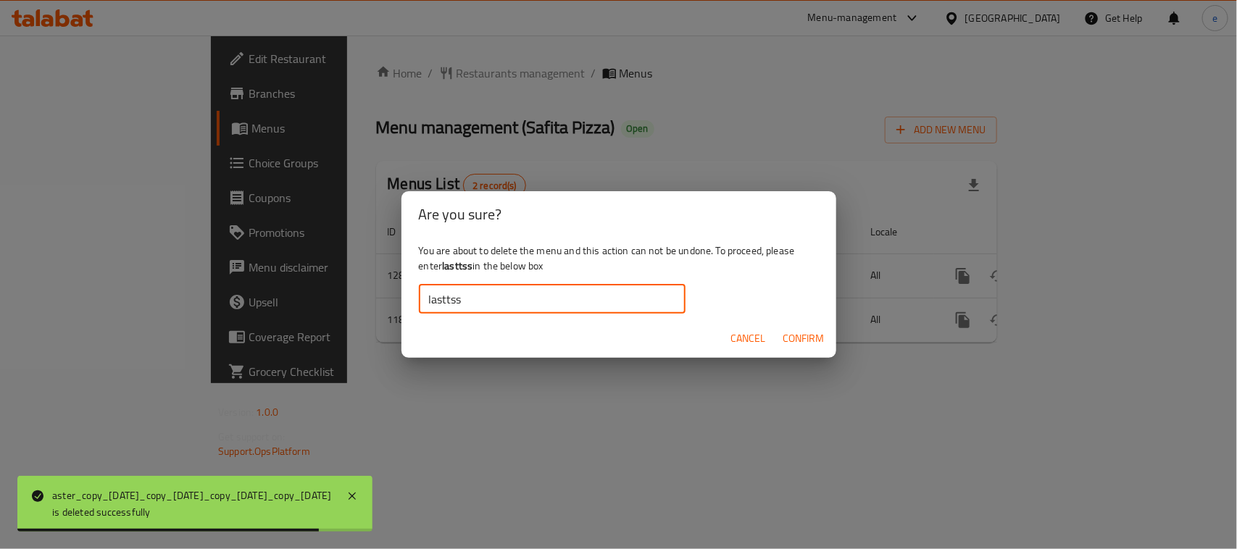
type input "lasttss"
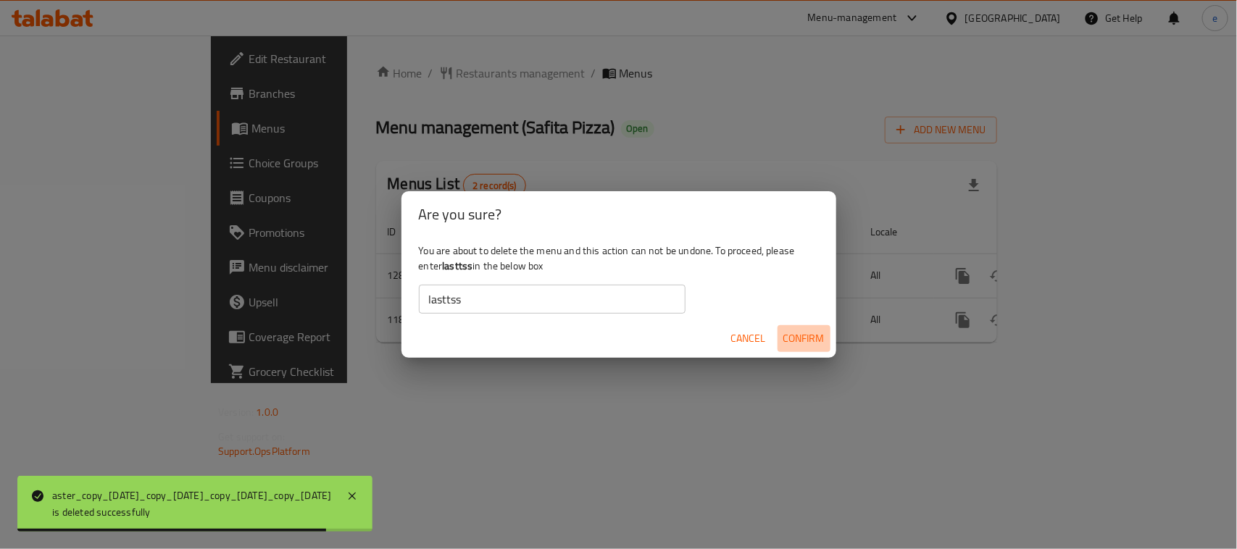
click at [789, 345] on span "Confirm" at bounding box center [804, 339] width 41 height 18
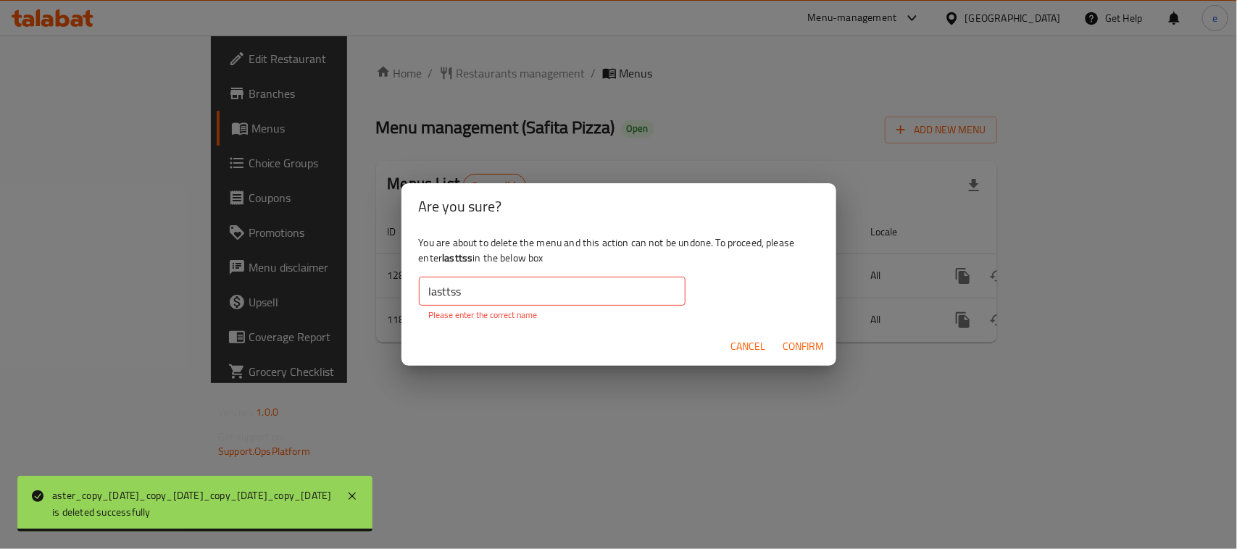
click at [581, 423] on div "Are you sure? You are about to delete the menu and this action can not be undon…" at bounding box center [618, 274] width 1237 height 549
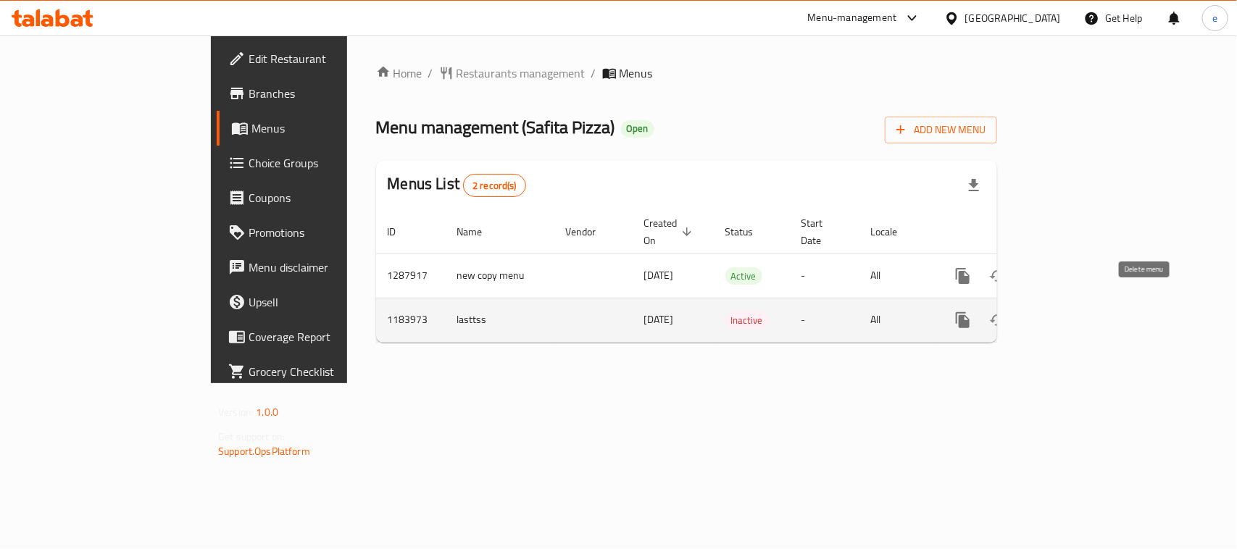
click at [1038, 314] on icon "enhanced table" at bounding box center [1033, 320] width 10 height 13
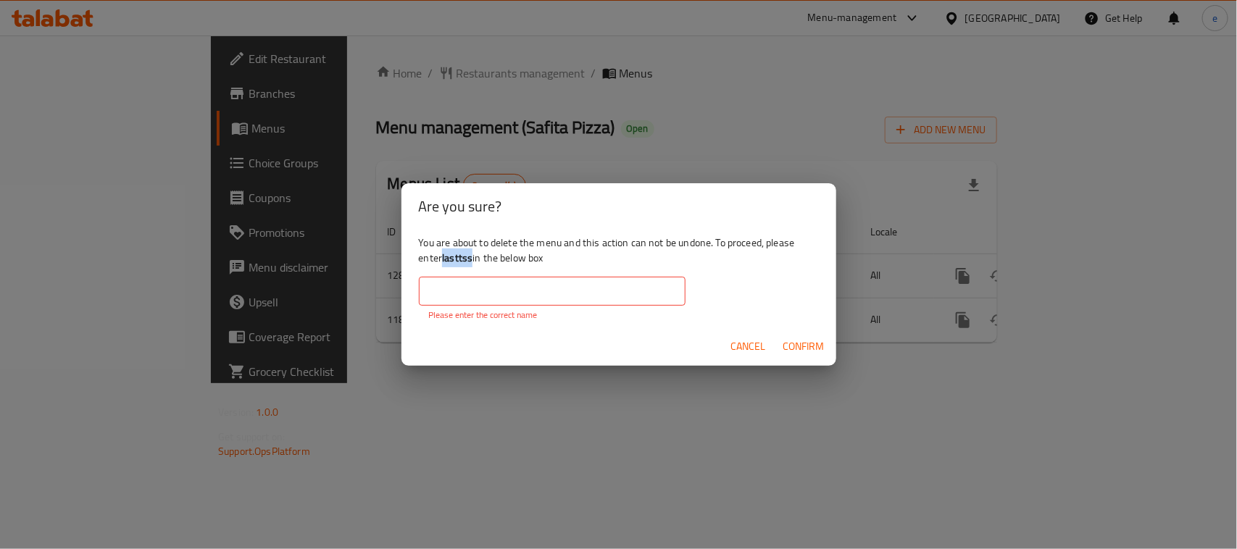
drag, startPoint x: 443, startPoint y: 262, endPoint x: 472, endPoint y: 259, distance: 29.1
click at [472, 259] on div "You are about to delete the menu and this action can not be undone. To proceed,…" at bounding box center [619, 278] width 435 height 97
copy div "lasttss"
click at [426, 294] on input "text" at bounding box center [552, 291] width 267 height 29
paste input "lasttss"
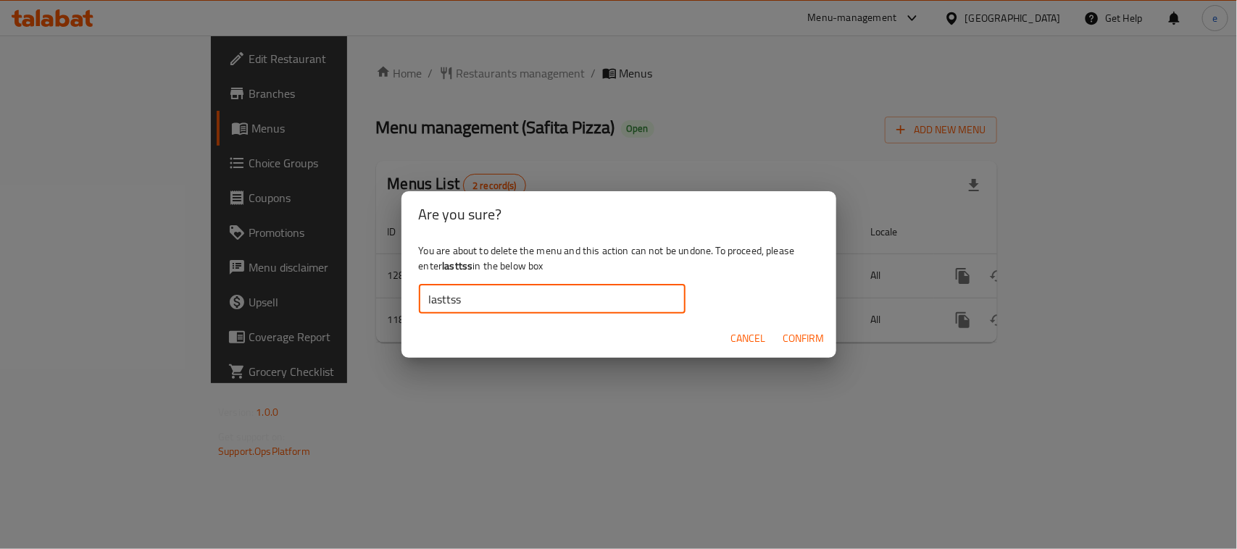
click at [428, 302] on input "lasttss" at bounding box center [552, 299] width 267 height 29
click at [462, 296] on input "lasttss" at bounding box center [552, 299] width 267 height 29
type input "lasttss"
click at [798, 338] on span "Confirm" at bounding box center [804, 339] width 41 height 18
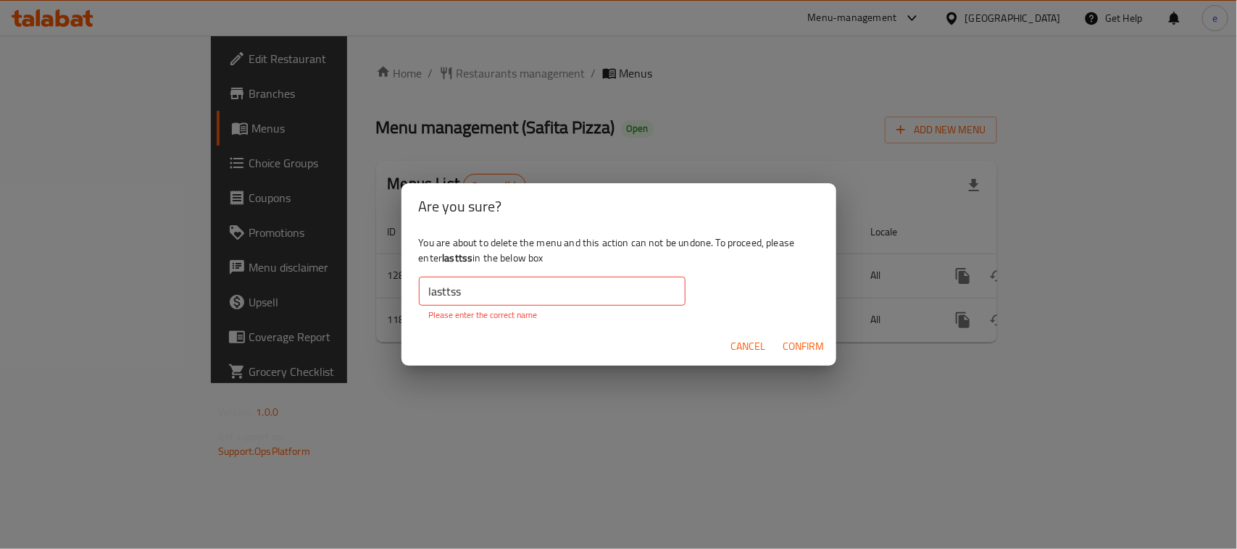
click at [457, 294] on input "lasttss" at bounding box center [552, 291] width 267 height 29
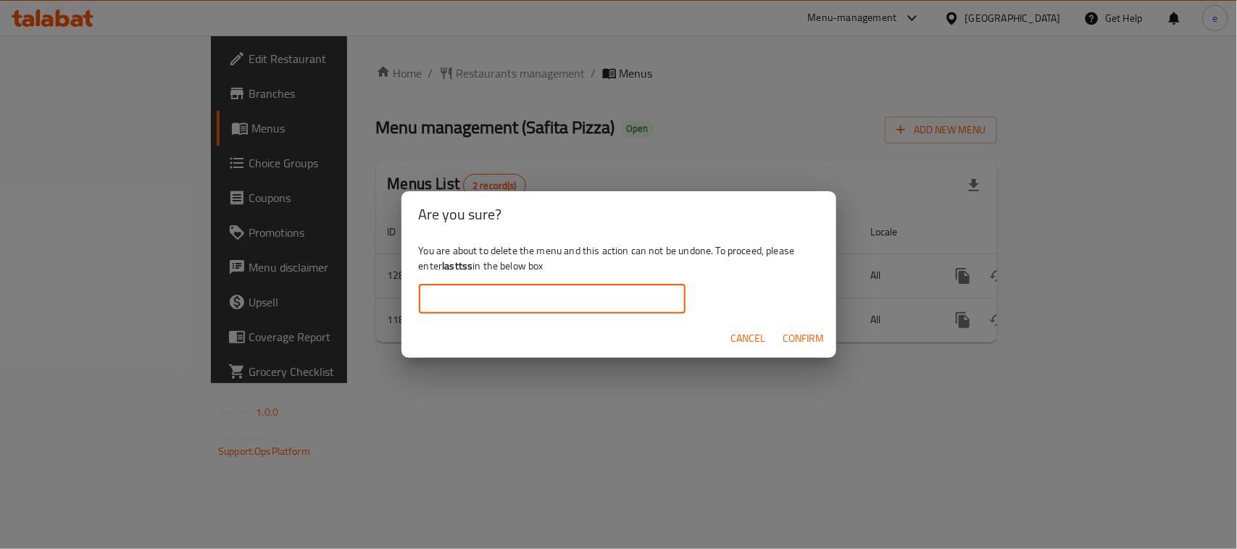
click at [449, 433] on div "Are you sure? You are about to delete the menu and this action can not be undon…" at bounding box center [618, 274] width 1237 height 549
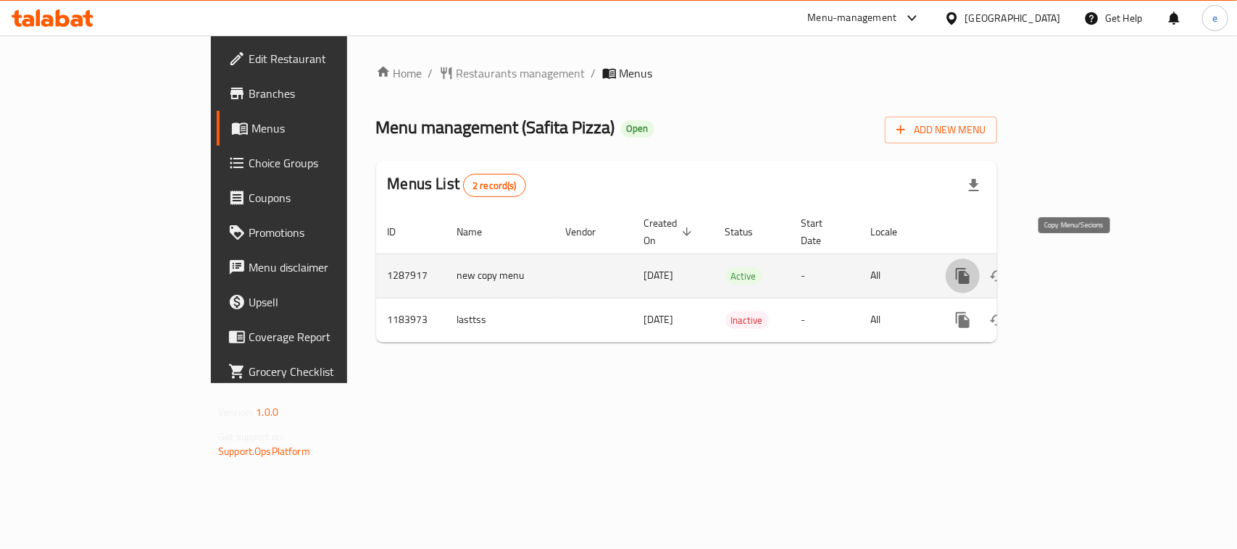
click at [972, 267] on icon "more" at bounding box center [963, 275] width 17 height 17
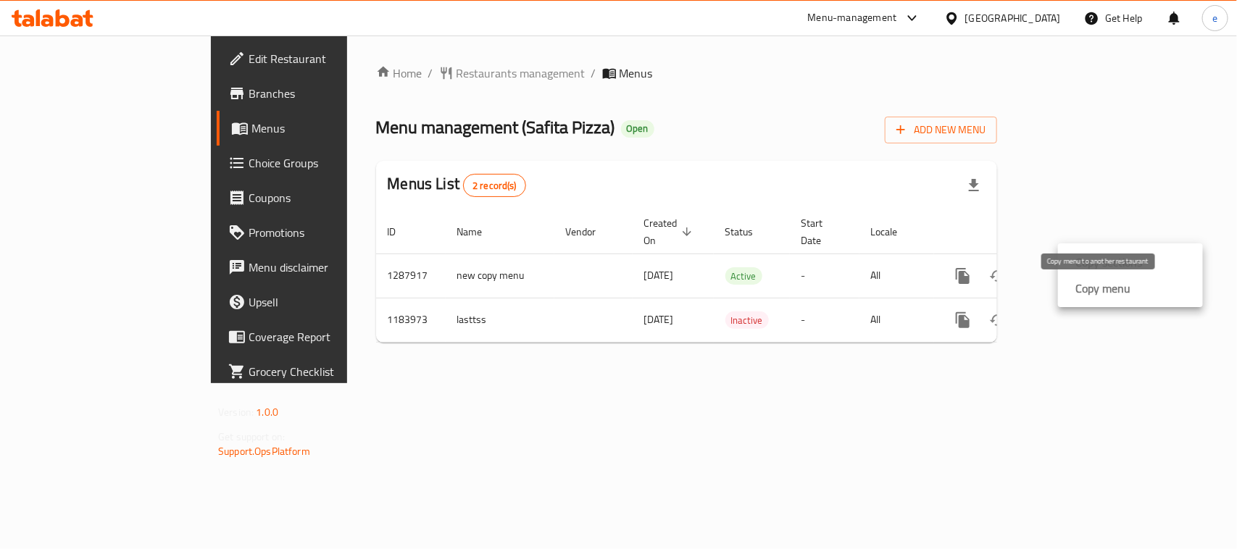
click at [1104, 292] on strong "Copy menu" at bounding box center [1103, 288] width 55 height 17
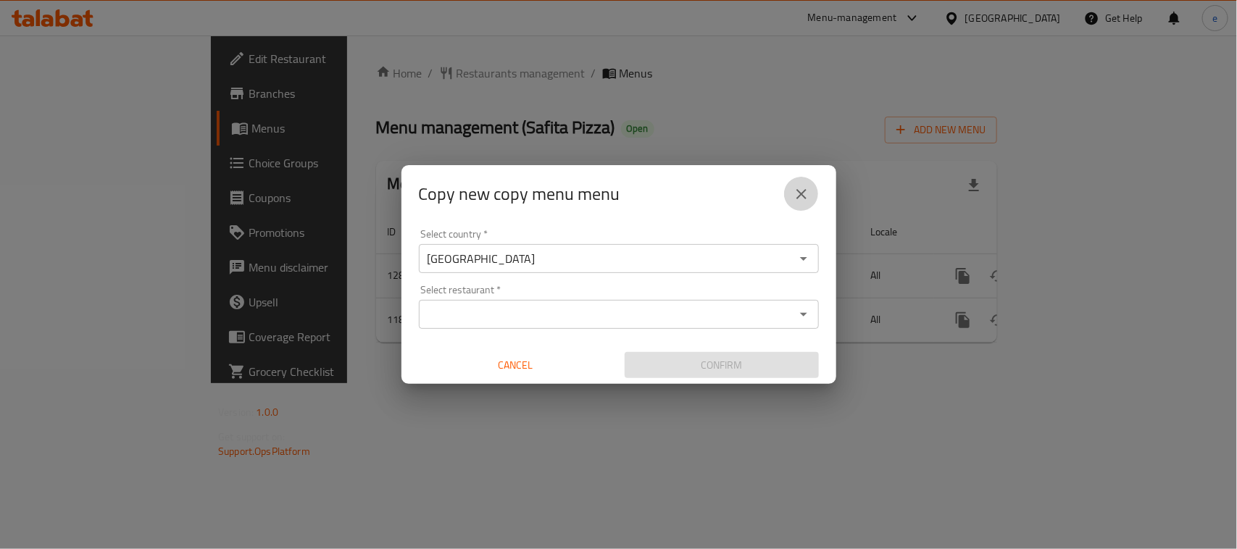
click at [797, 194] on icon "close" at bounding box center [801, 194] width 17 height 17
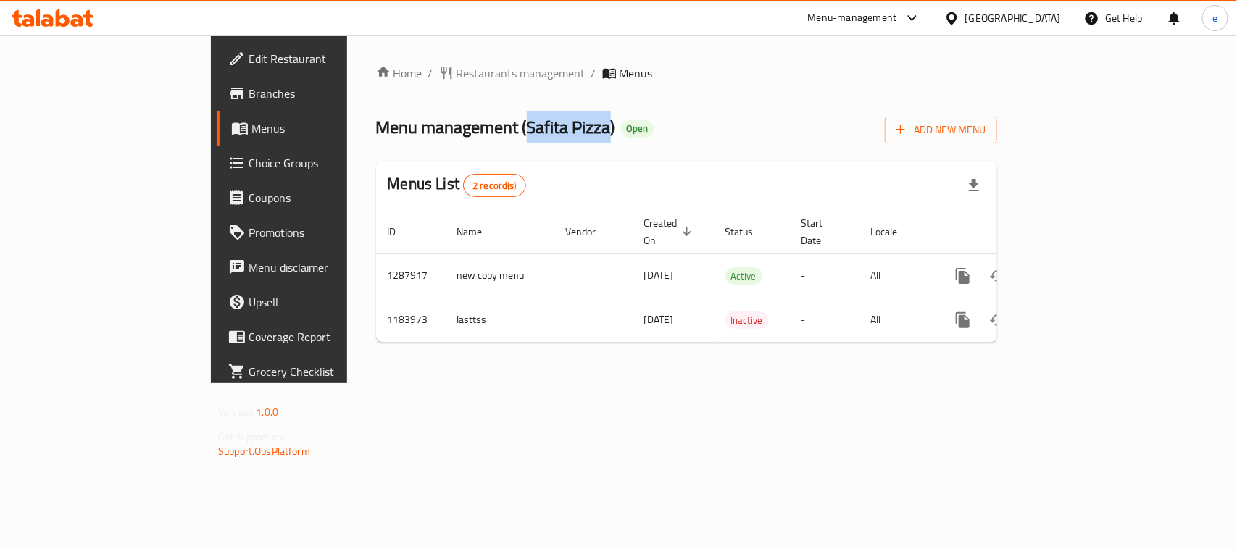
drag, startPoint x: 391, startPoint y: 131, endPoint x: 468, endPoint y: 125, distance: 76.3
click at [468, 125] on span "Menu management ( Safita Pizza )" at bounding box center [495, 127] width 239 height 33
copy span "Safita Pizza"
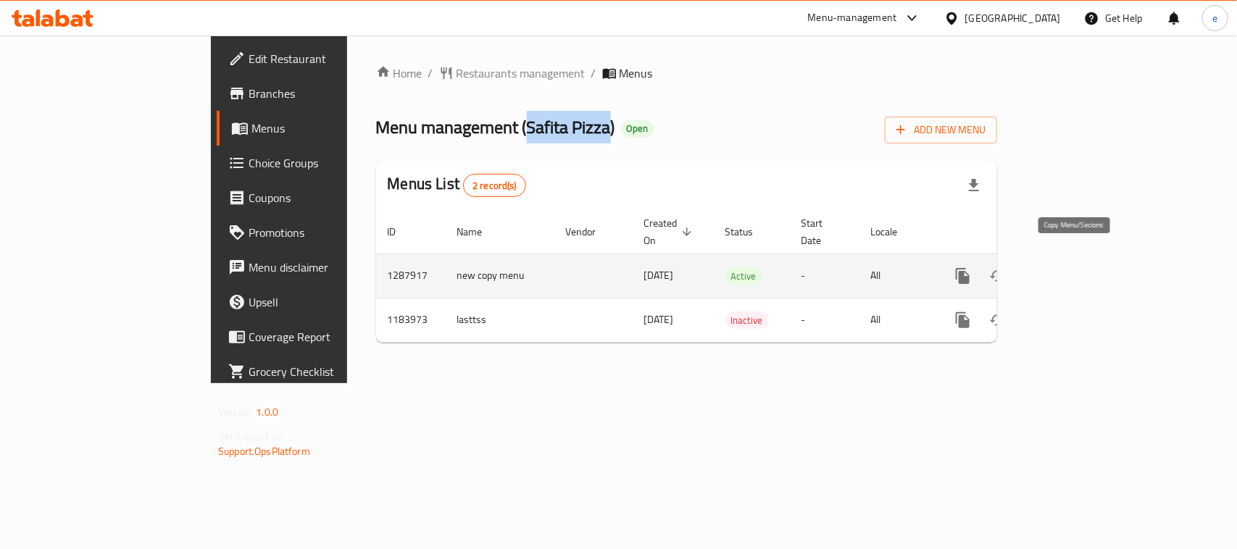
click at [970, 268] on icon "more" at bounding box center [963, 276] width 14 height 16
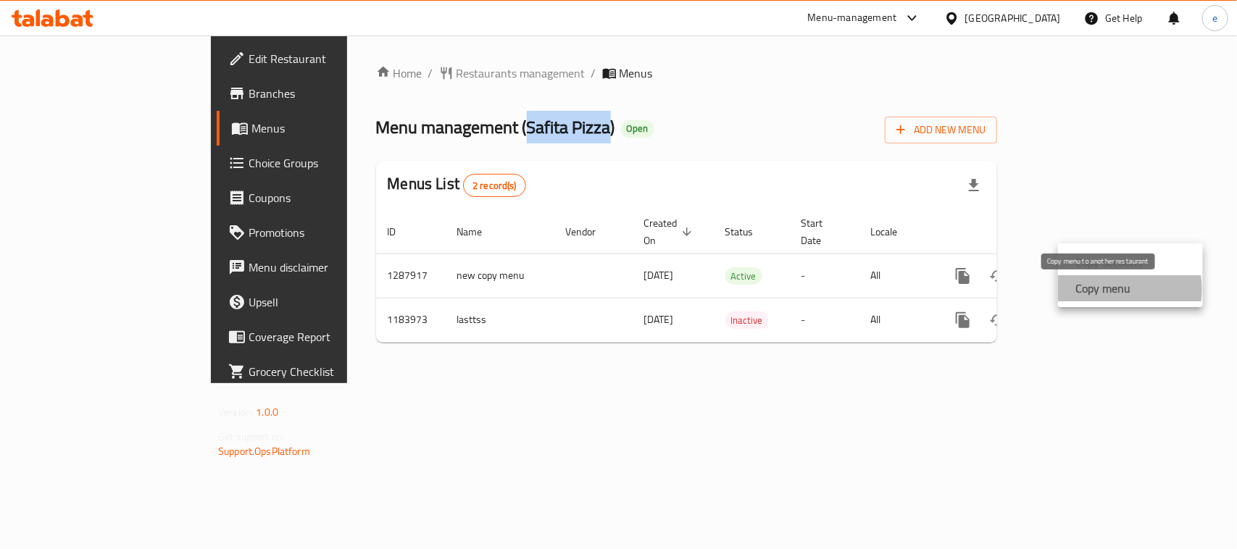
click at [1107, 290] on strong "Copy menu" at bounding box center [1103, 288] width 55 height 17
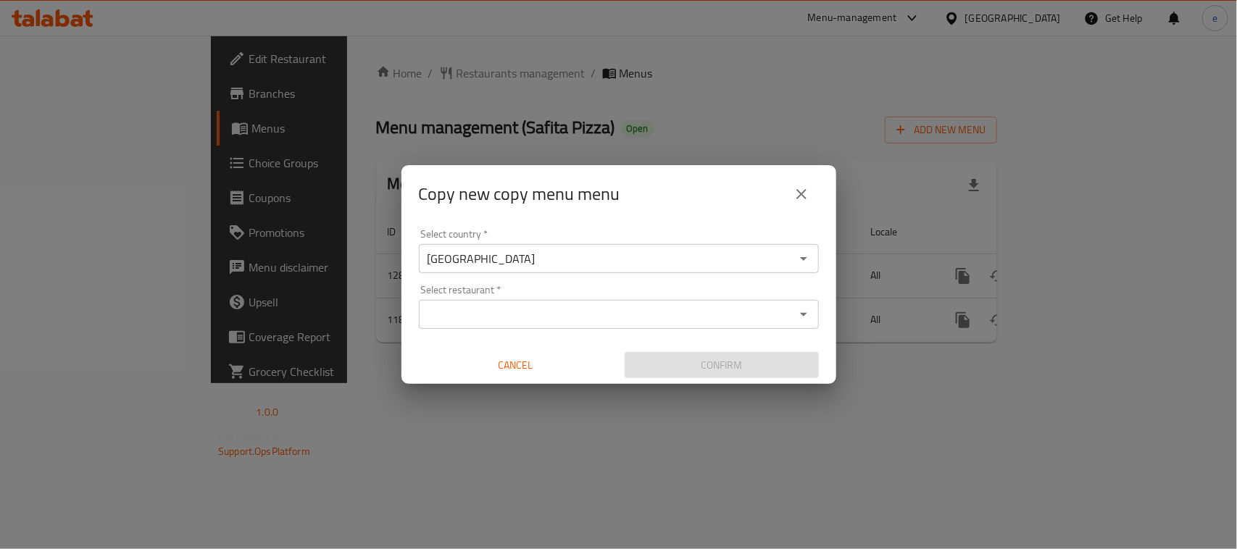
click at [487, 314] on input "Select restaurant   *" at bounding box center [607, 314] width 368 height 20
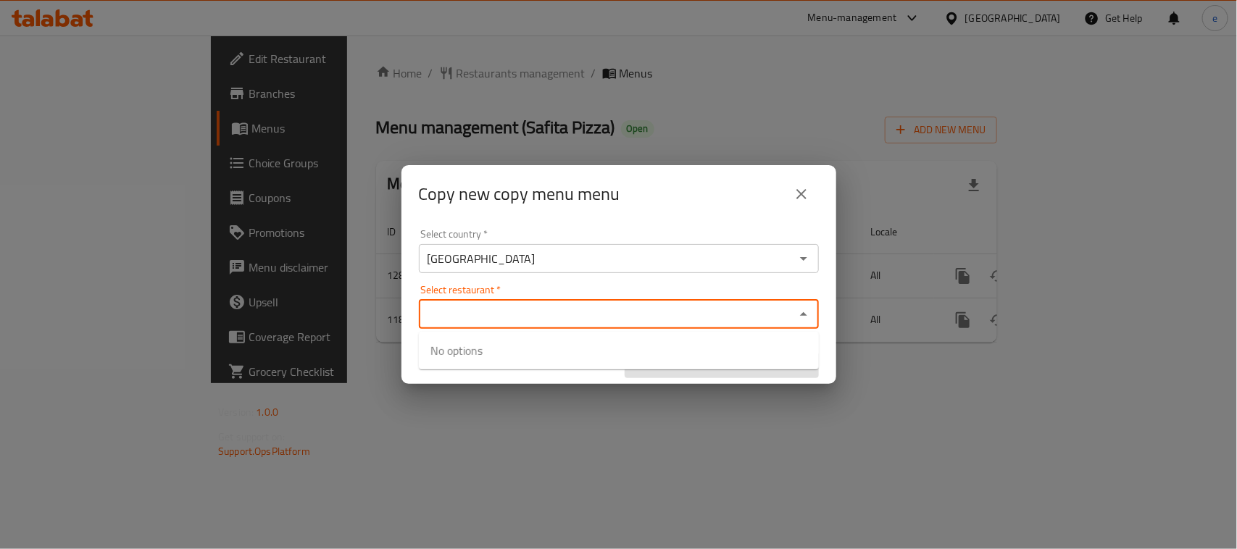
paste input "Safita Pizza"
type input "Safita Pizza"
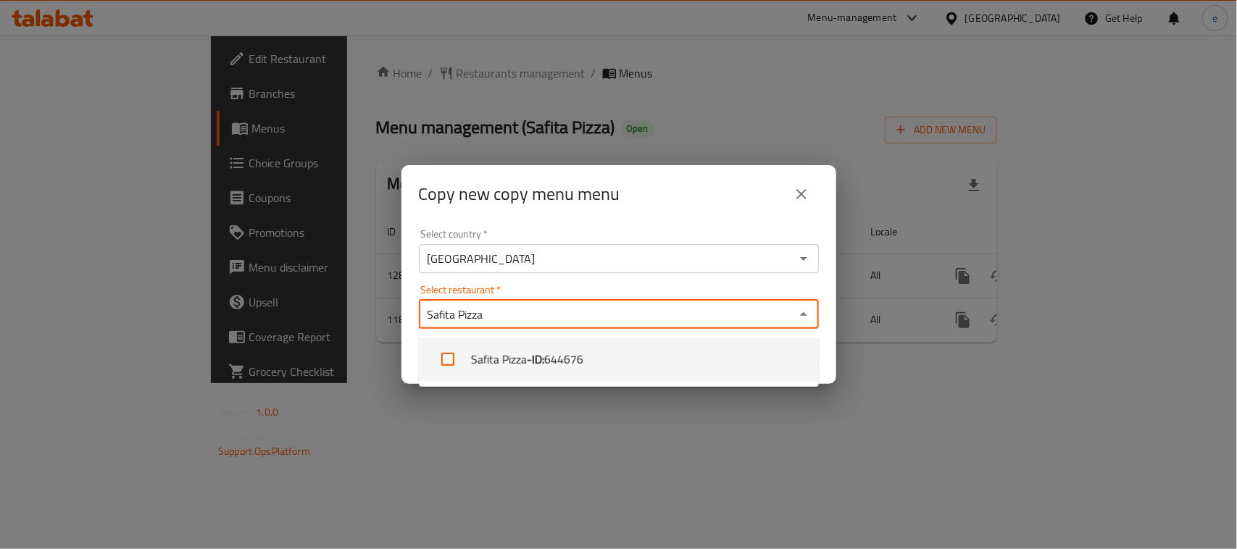
click at [454, 361] on input "checkbox" at bounding box center [448, 359] width 35 height 35
checkbox input "true"
click at [483, 408] on div "Copy new copy menu menu Select country   * Iraq Select country * Select restaur…" at bounding box center [618, 274] width 1237 height 549
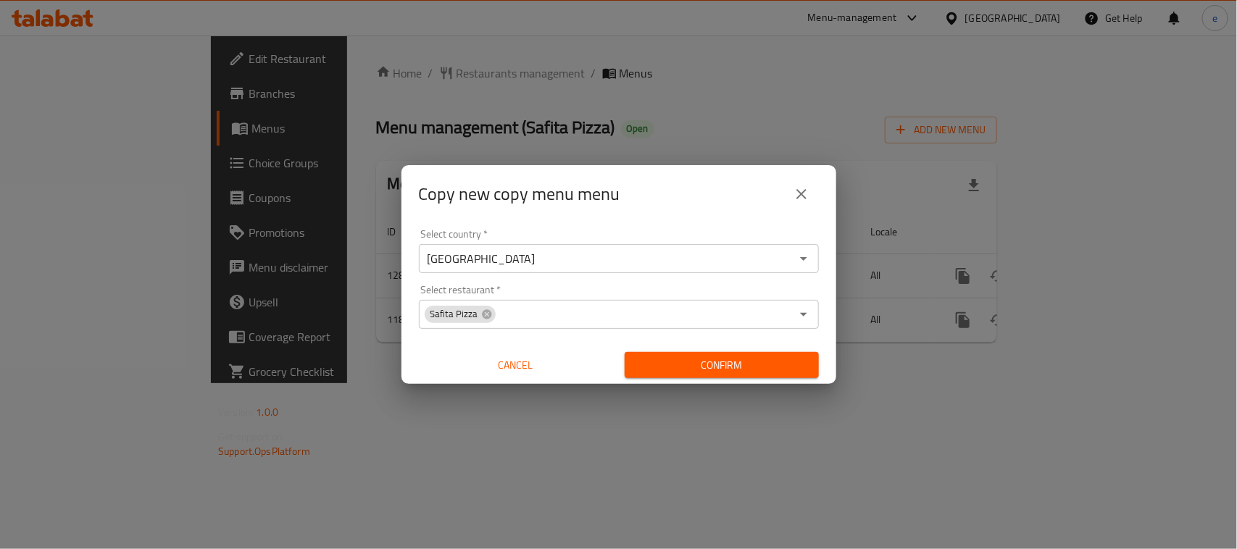
click at [718, 372] on span "Confirm" at bounding box center [721, 366] width 171 height 18
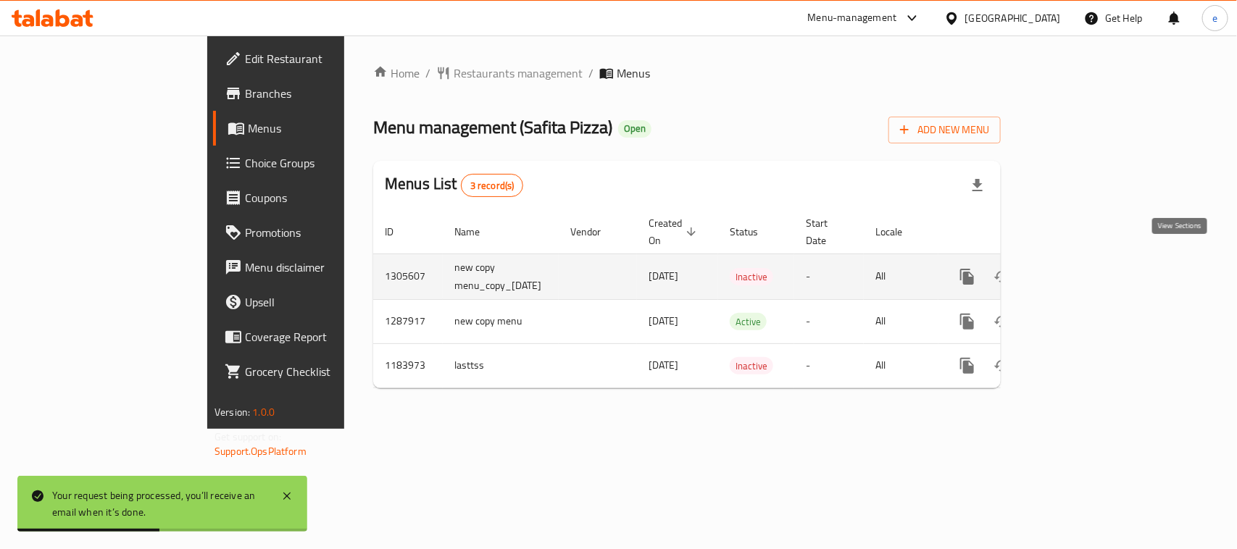
click at [1081, 268] on icon "enhanced table" at bounding box center [1071, 276] width 17 height 17
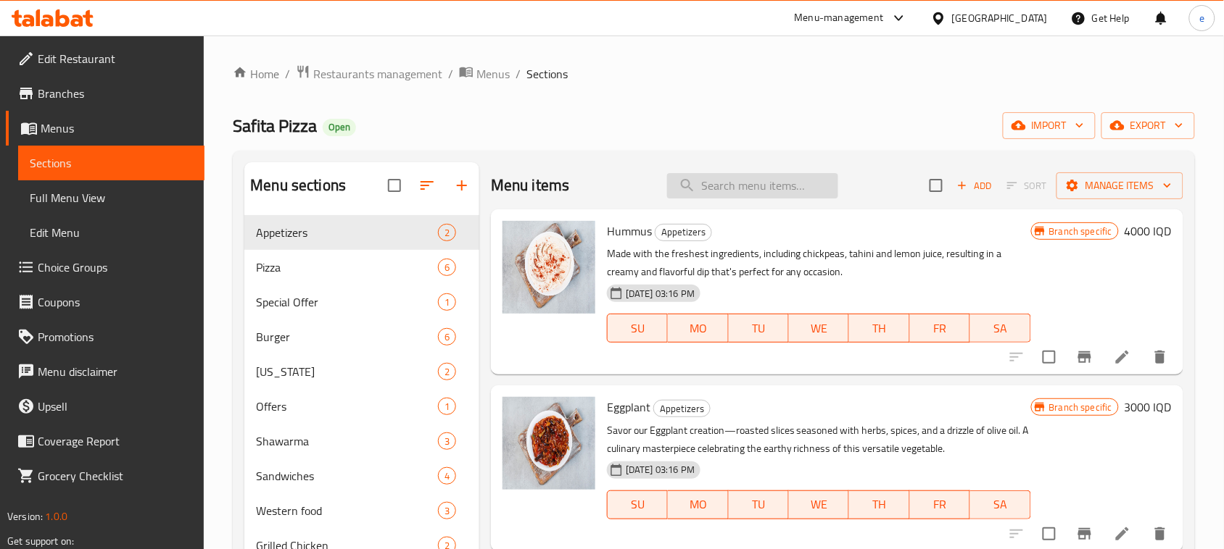
click at [773, 194] on input "search" at bounding box center [752, 185] width 171 height 25
paste input "Zinger Plate - 5 Pieces"
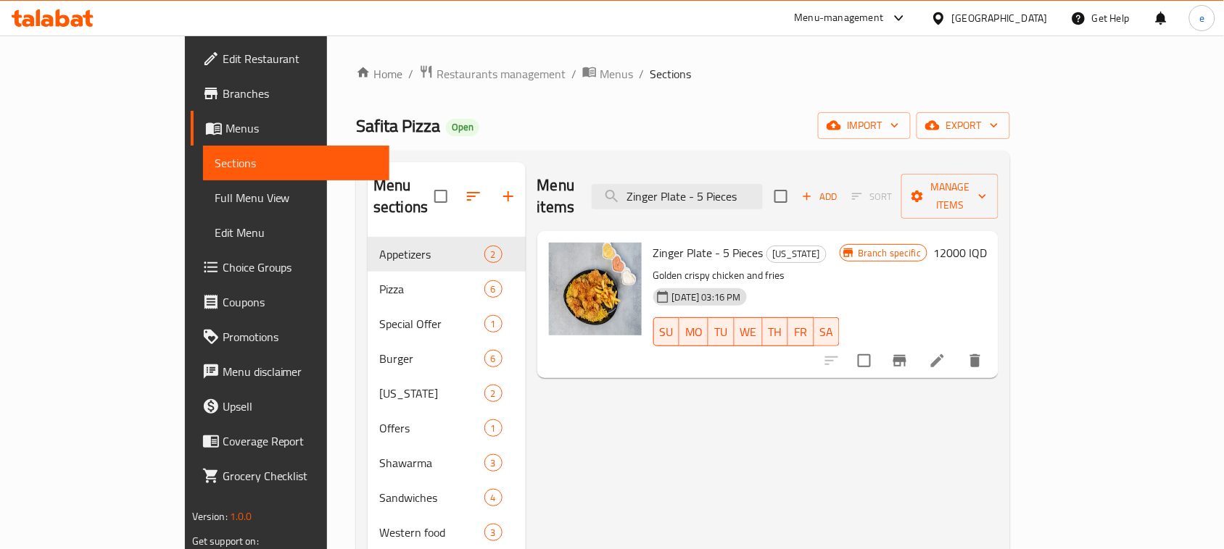
type input "Zinger Plate - 5 Pieces"
click at [987, 243] on h6 "12000 IQD" at bounding box center [960, 253] width 54 height 20
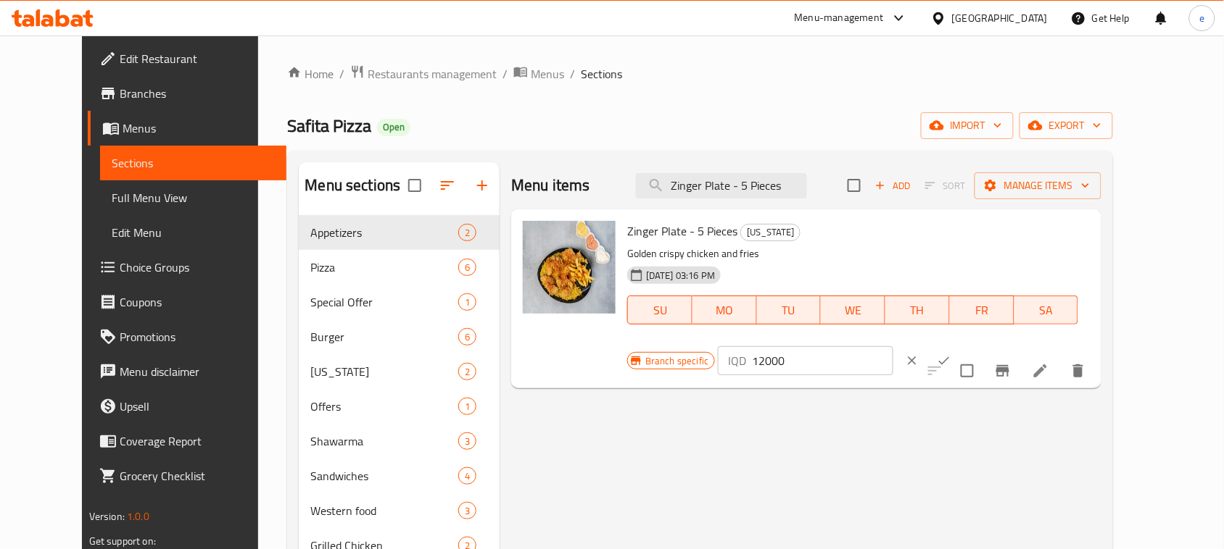
click at [892, 346] on input "12000" at bounding box center [822, 360] width 141 height 29
paste input "20"
type input "20000"
click at [960, 345] on button "ok" at bounding box center [944, 361] width 32 height 32
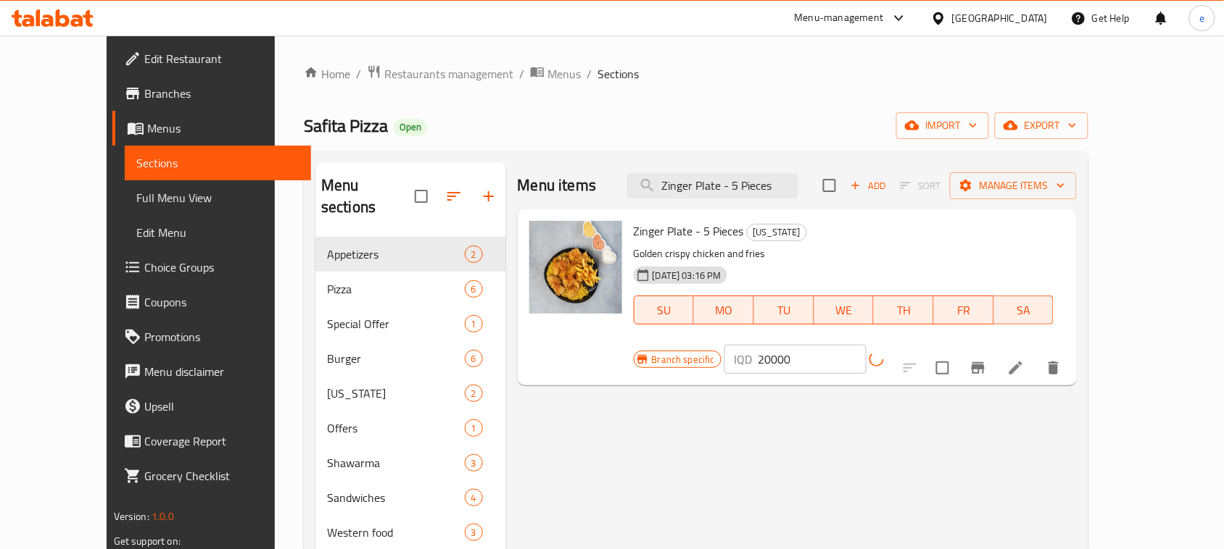
click at [984, 362] on icon "Branch-specific-item" at bounding box center [977, 368] width 13 height 12
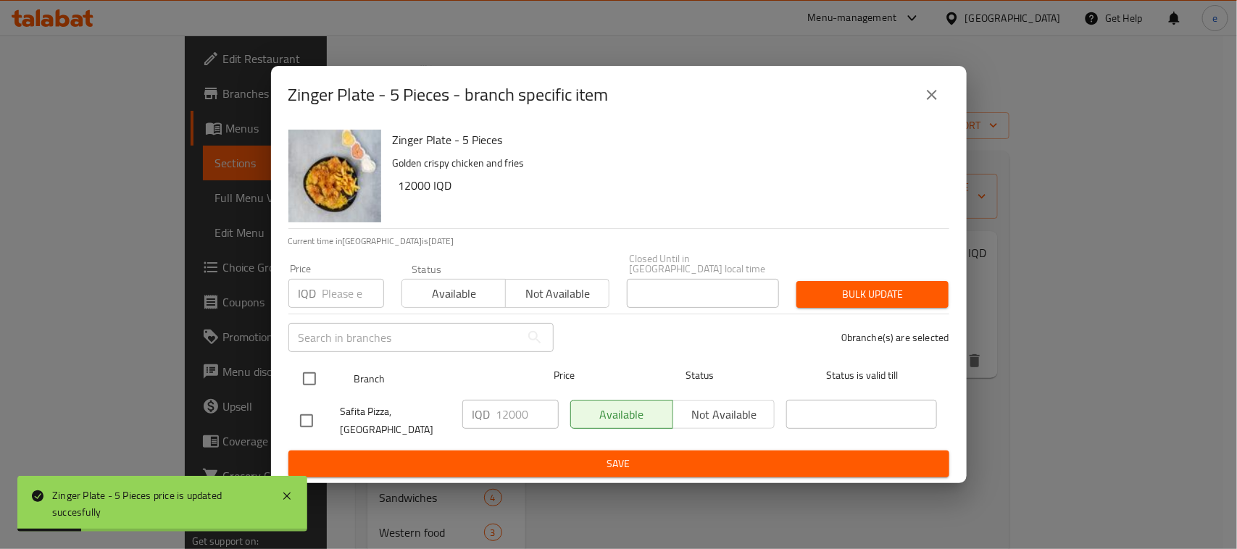
click at [312, 370] on input "checkbox" at bounding box center [309, 379] width 30 height 30
checkbox input "true"
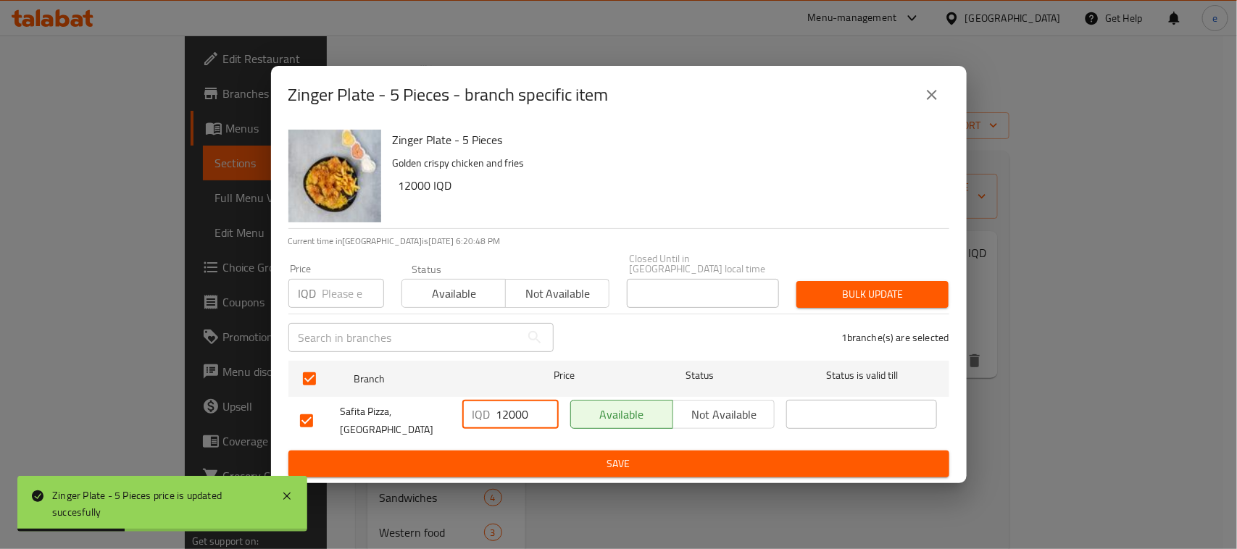
click at [510, 410] on input "12000" at bounding box center [528, 414] width 62 height 29
paste input "20"
type input "20000"
click at [529, 455] on span "Save" at bounding box center [619, 464] width 638 height 18
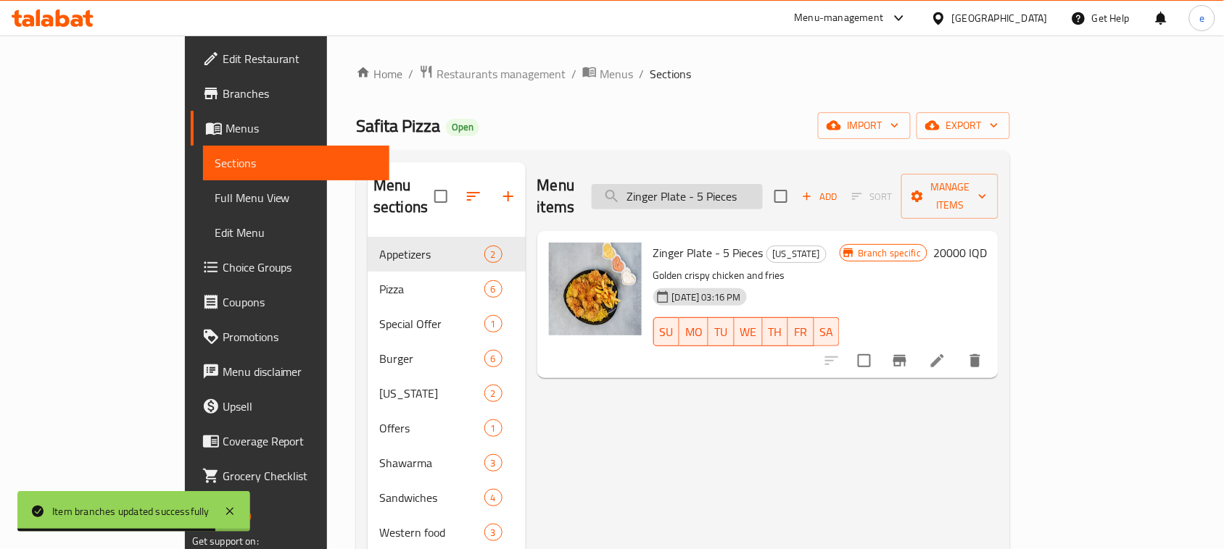
click at [737, 184] on input "Zinger Plate - 5 Pieces" at bounding box center [676, 196] width 171 height 25
paste input "Meat Pizza"
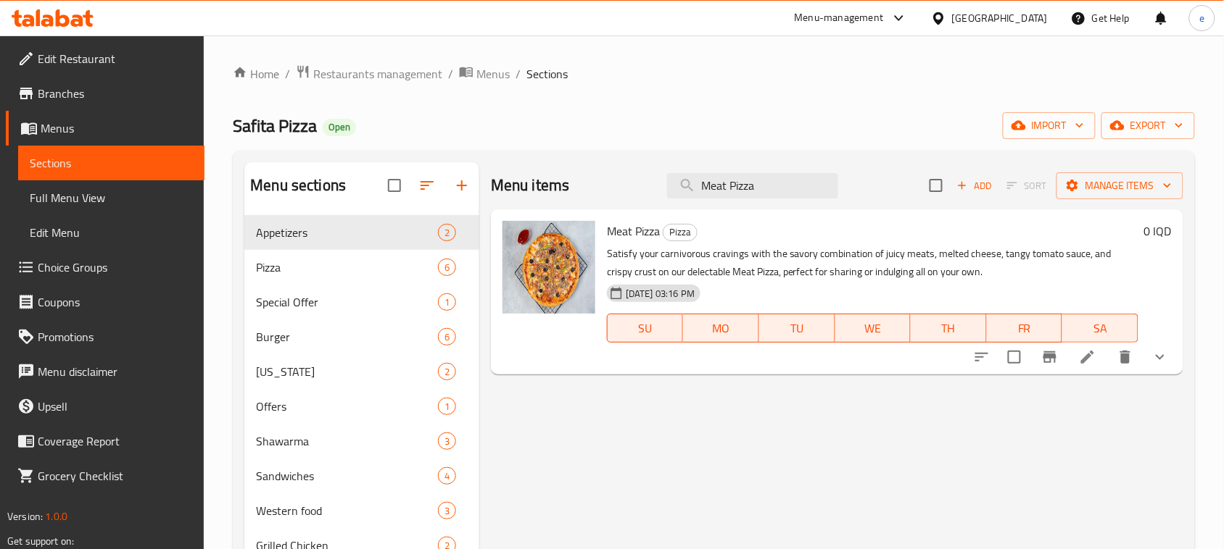
type input "Meat Pizza"
click at [1097, 361] on li at bounding box center [1087, 357] width 41 height 26
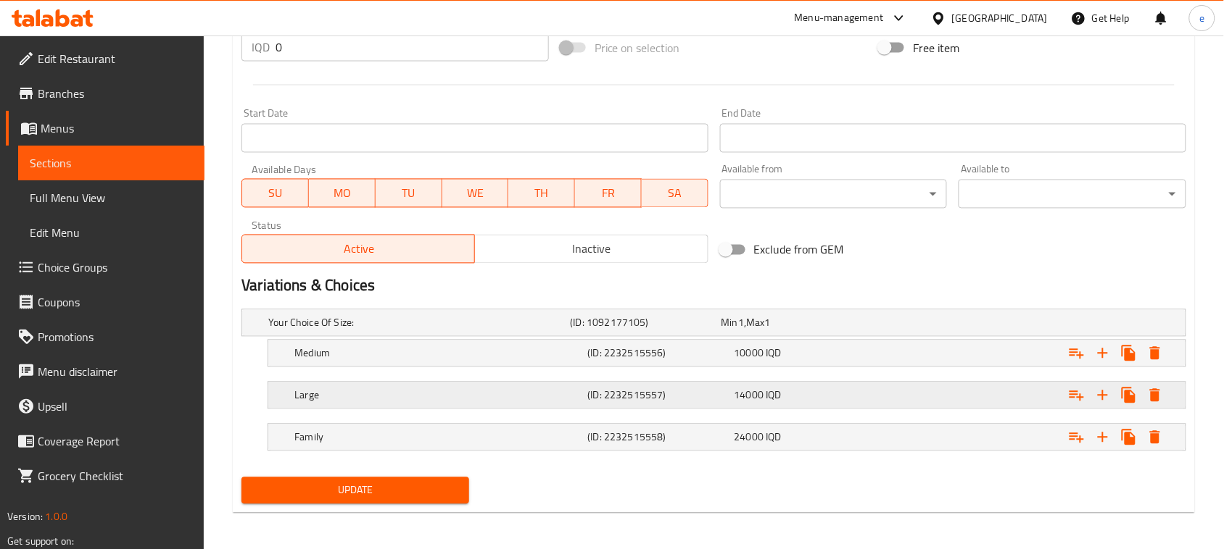
scroll to position [737, 0]
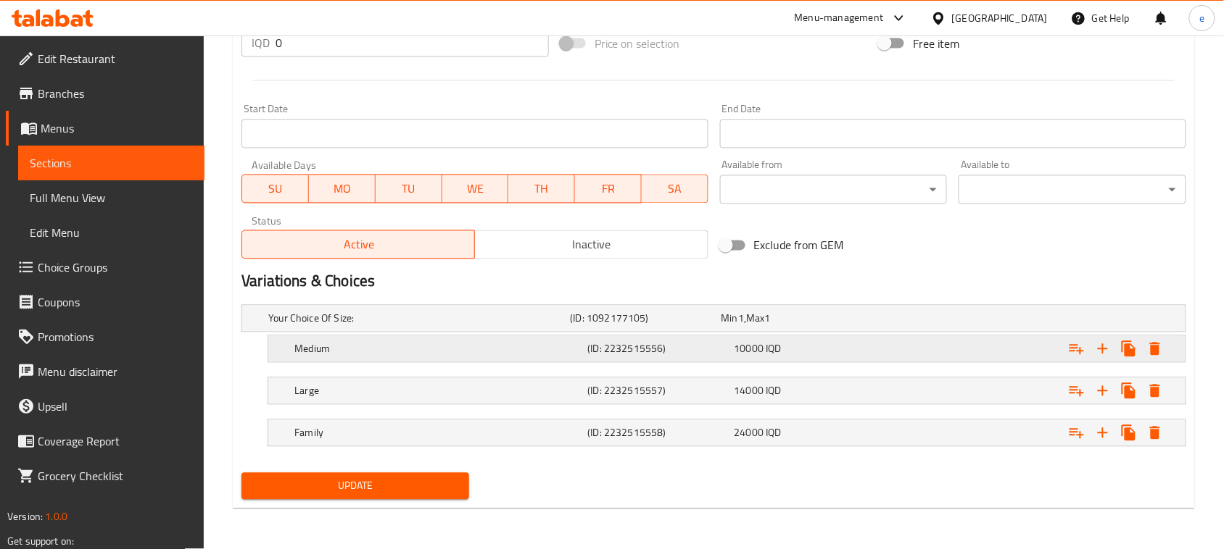
click at [618, 326] on h5 "(ID: 2232515556)" at bounding box center [642, 319] width 145 height 14
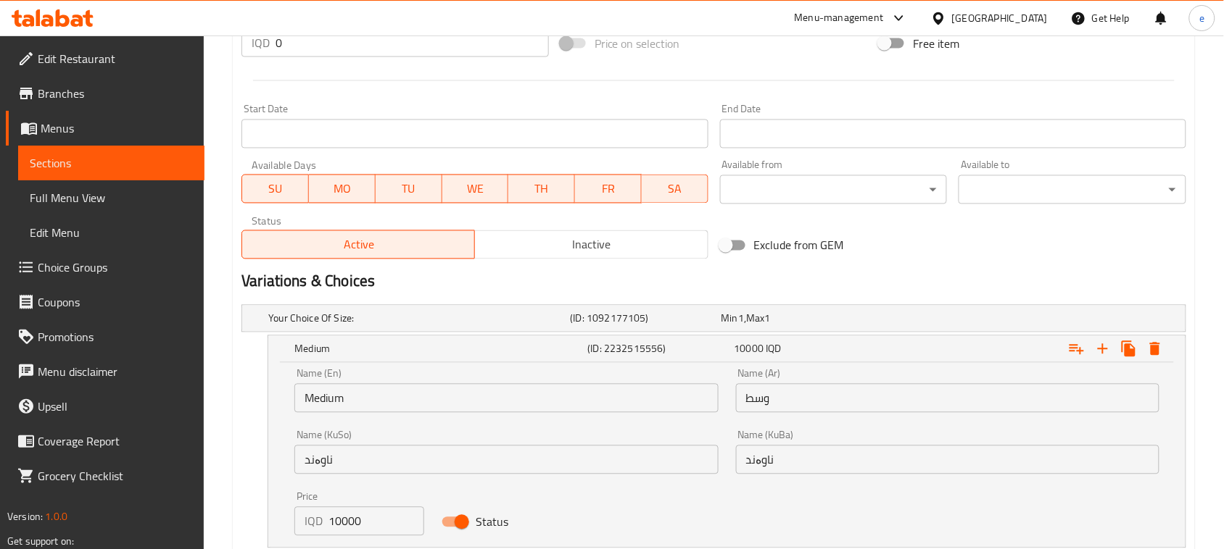
scroll to position [918, 0]
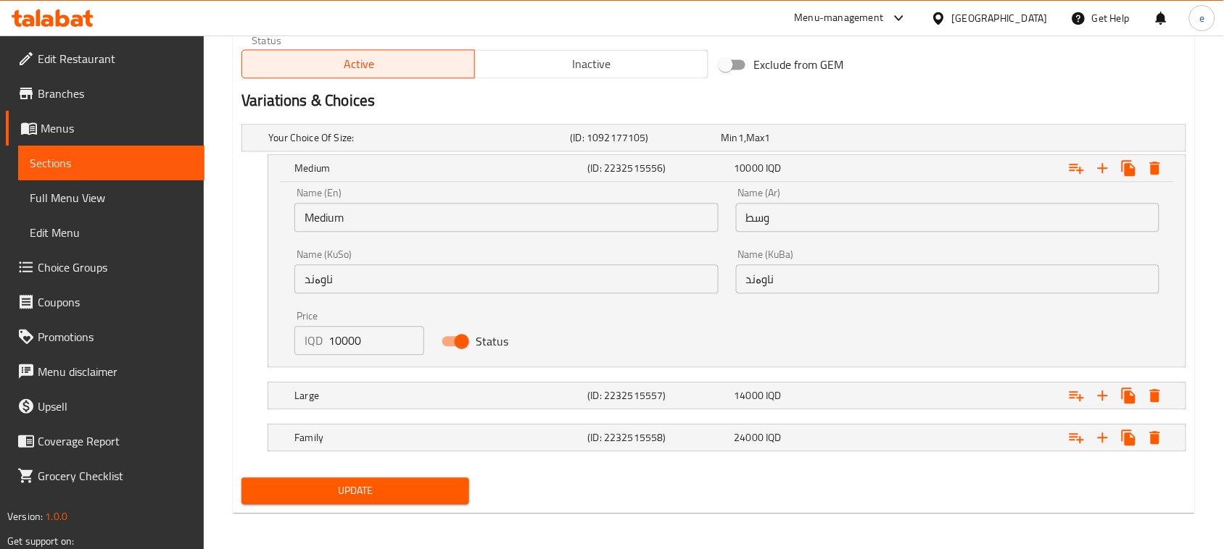
click at [344, 337] on input "10000" at bounding box center [376, 340] width 96 height 29
click at [96, 161] on span "Sections" at bounding box center [111, 162] width 163 height 17
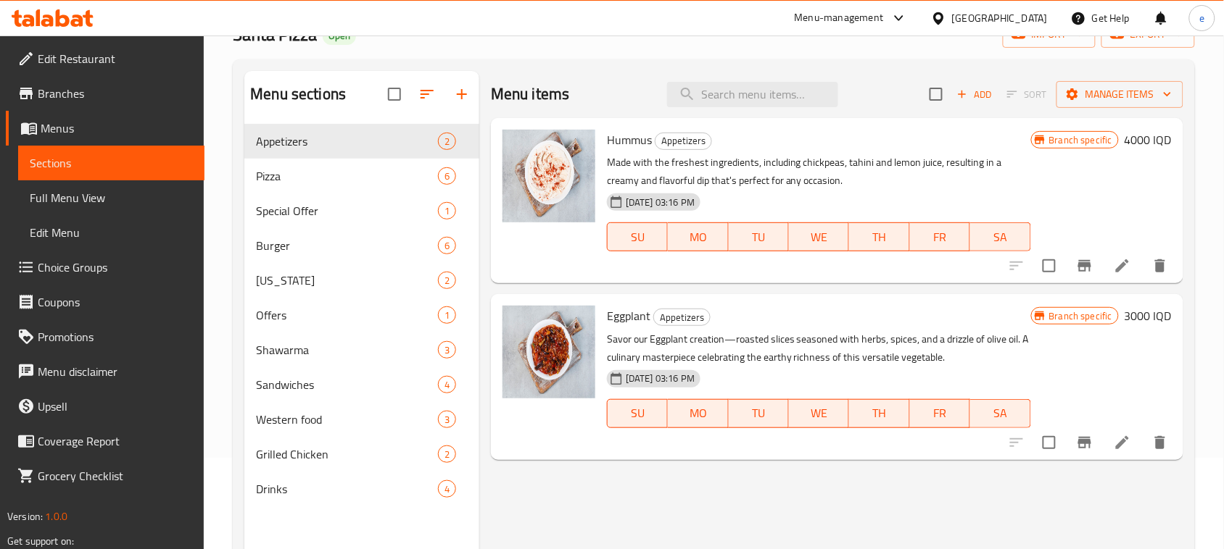
scroll to position [22, 0]
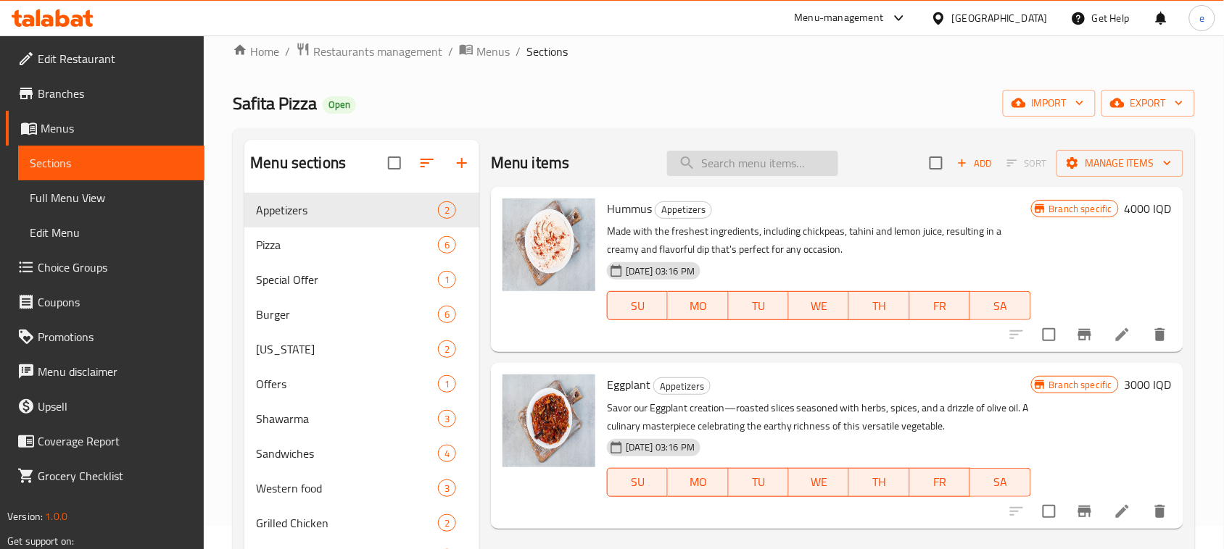
click at [754, 165] on input "search" at bounding box center [752, 163] width 171 height 25
paste input "Meat Pizza"
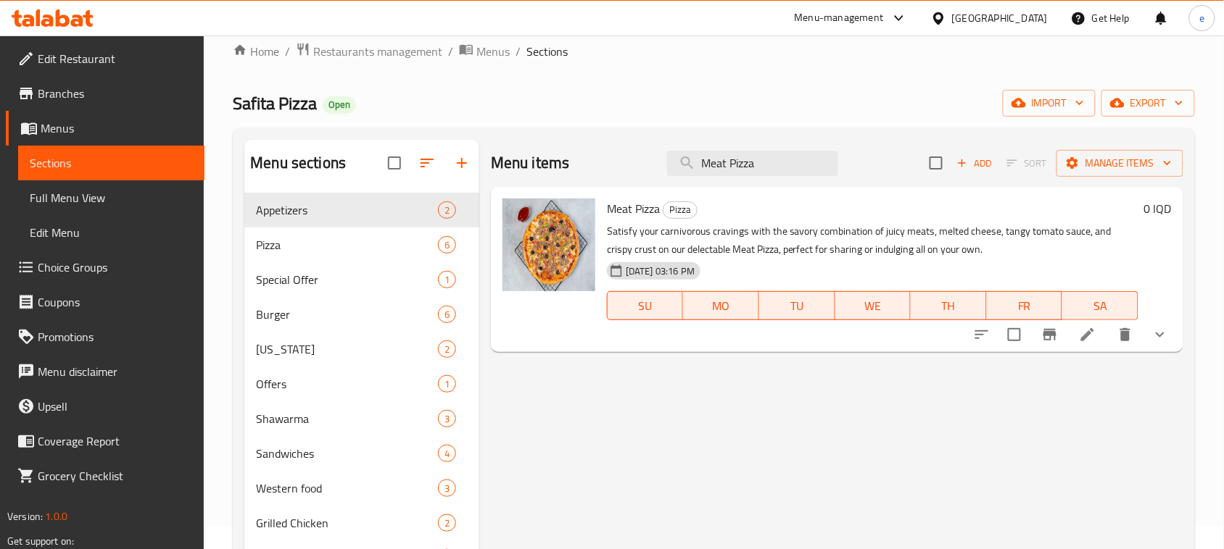
type input "Meat Pizza"
click at [1166, 333] on icon "show more" at bounding box center [1159, 334] width 17 height 17
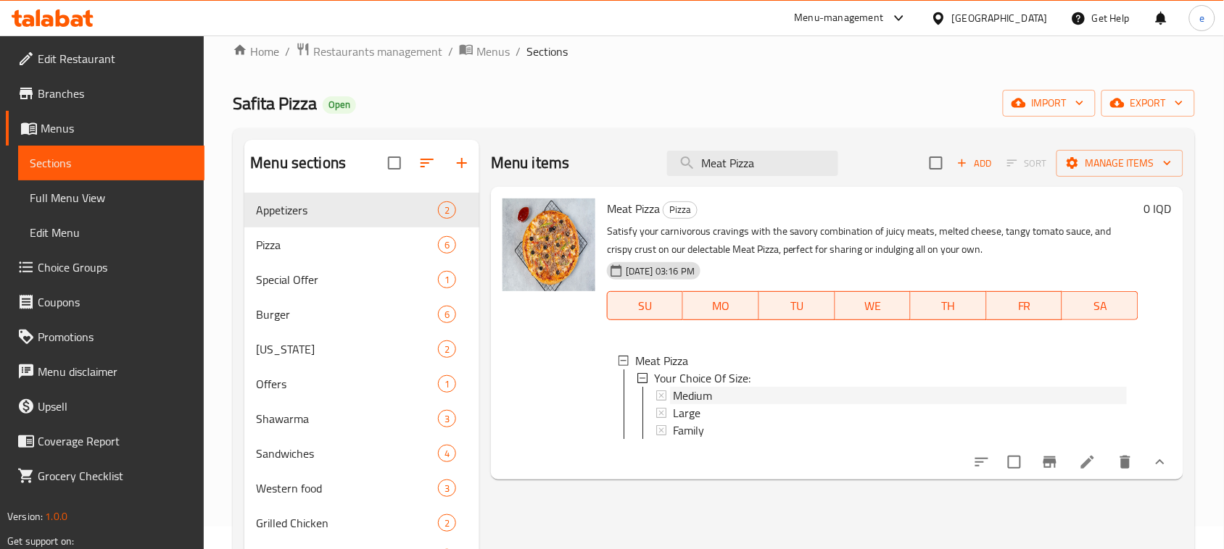
click at [703, 396] on span "Medium" at bounding box center [692, 395] width 39 height 17
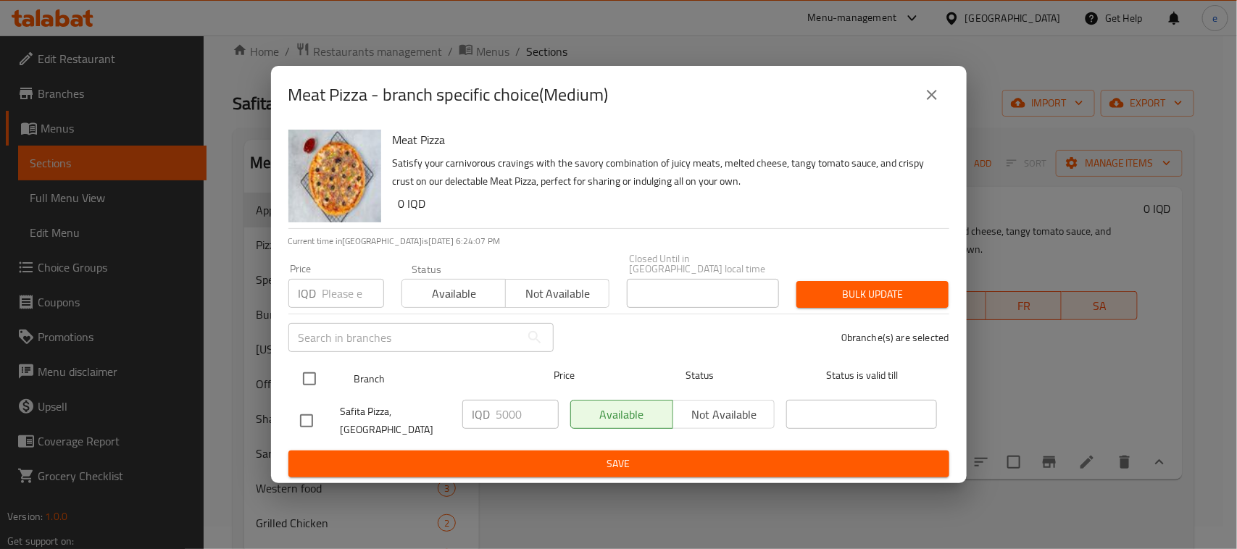
click at [304, 375] on input "checkbox" at bounding box center [309, 379] width 30 height 30
checkbox input "true"
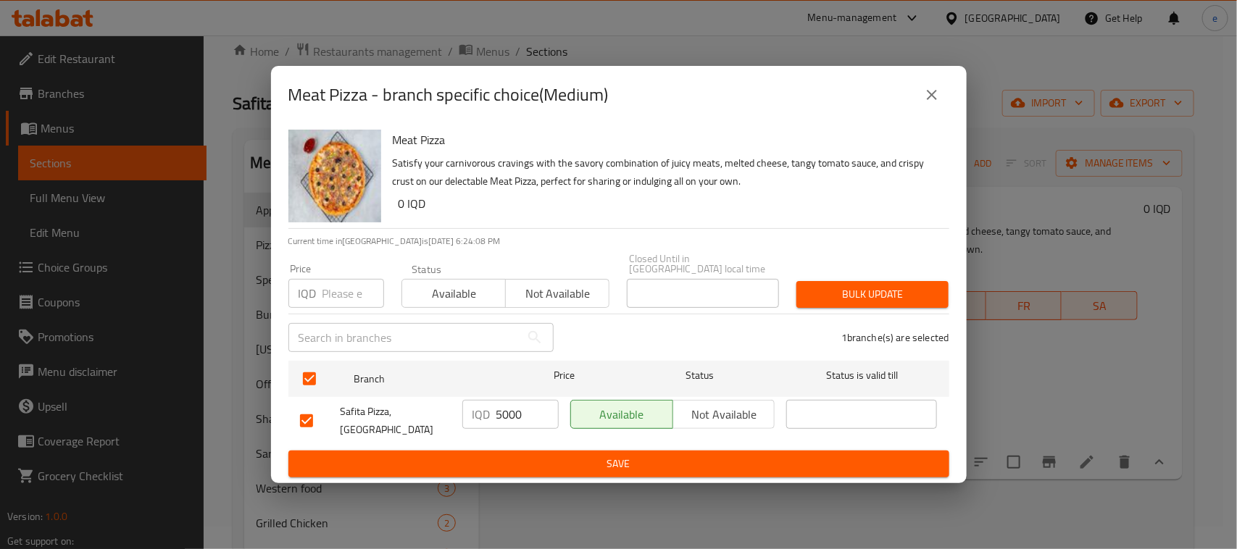
click at [516, 415] on input "5000" at bounding box center [528, 414] width 62 height 29
paste input "number"
click at [513, 415] on input "number" at bounding box center [528, 414] width 62 height 29
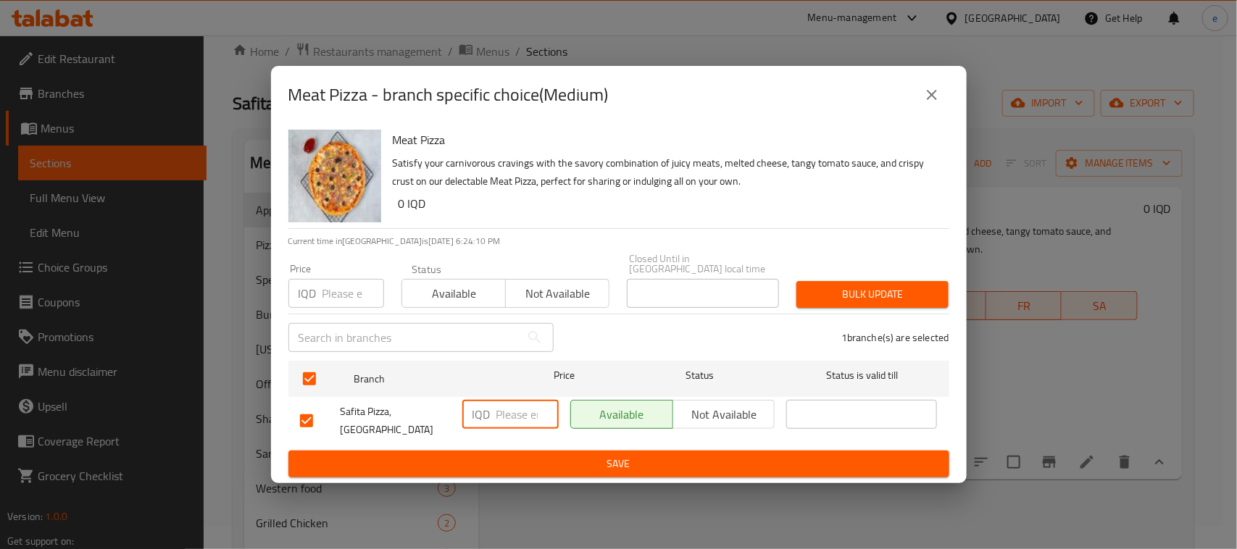
click at [504, 415] on input "number" at bounding box center [528, 414] width 62 height 29
drag, startPoint x: 504, startPoint y: 415, endPoint x: 494, endPoint y: 419, distance: 10.8
click at [494, 419] on div "IQD ​" at bounding box center [510, 414] width 96 height 29
paste input "10000"
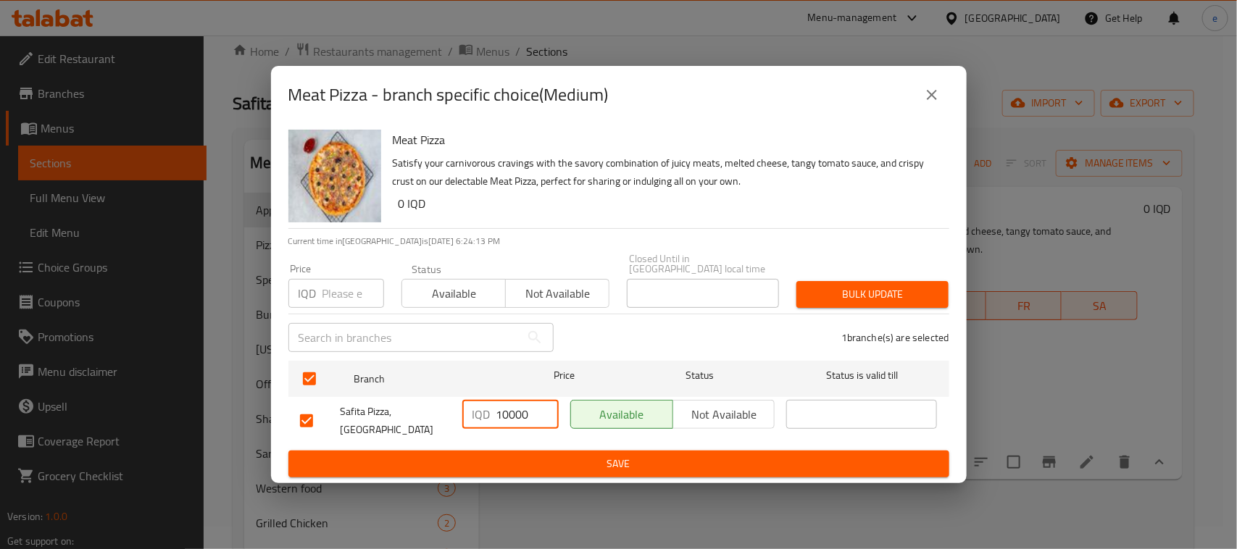
type input "10000"
click at [620, 455] on span "Save" at bounding box center [619, 464] width 638 height 18
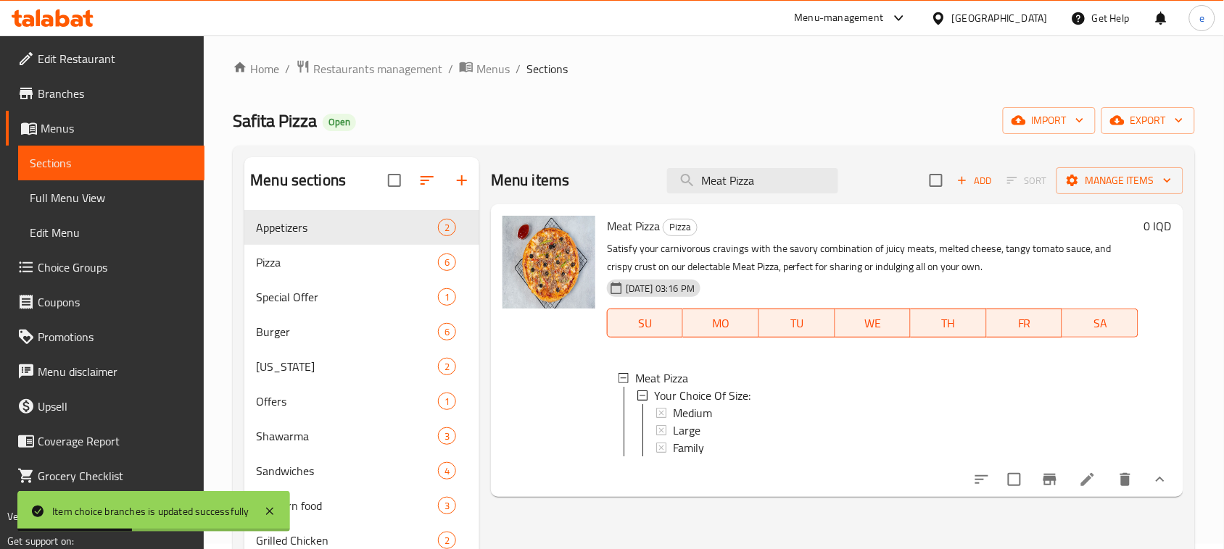
scroll to position [0, 0]
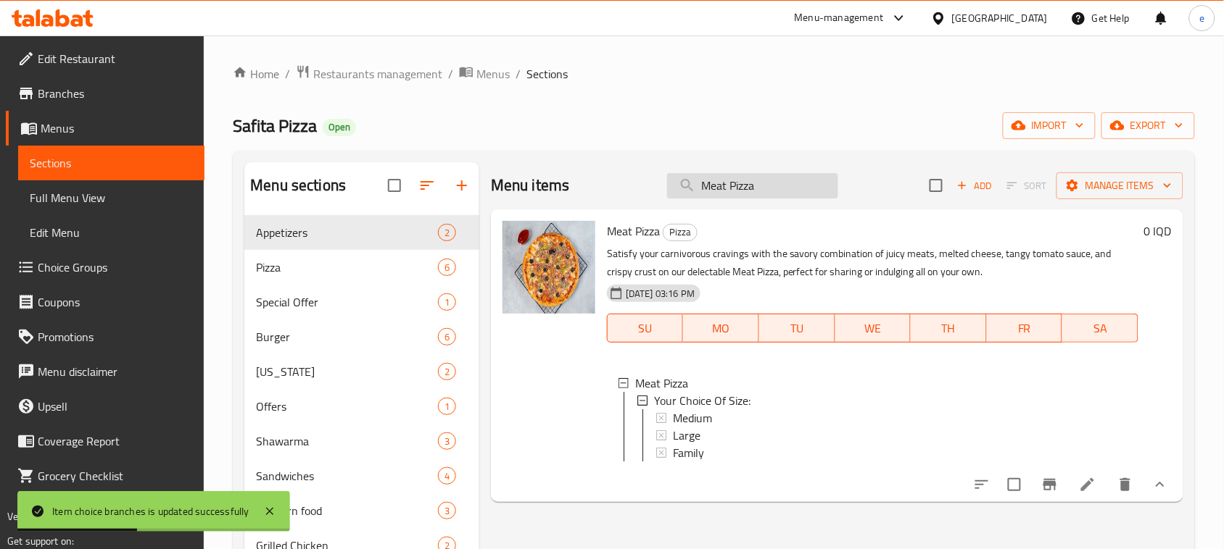
click at [729, 191] on input "Meat Pizza" at bounding box center [752, 185] width 171 height 25
paste input "Chicken"
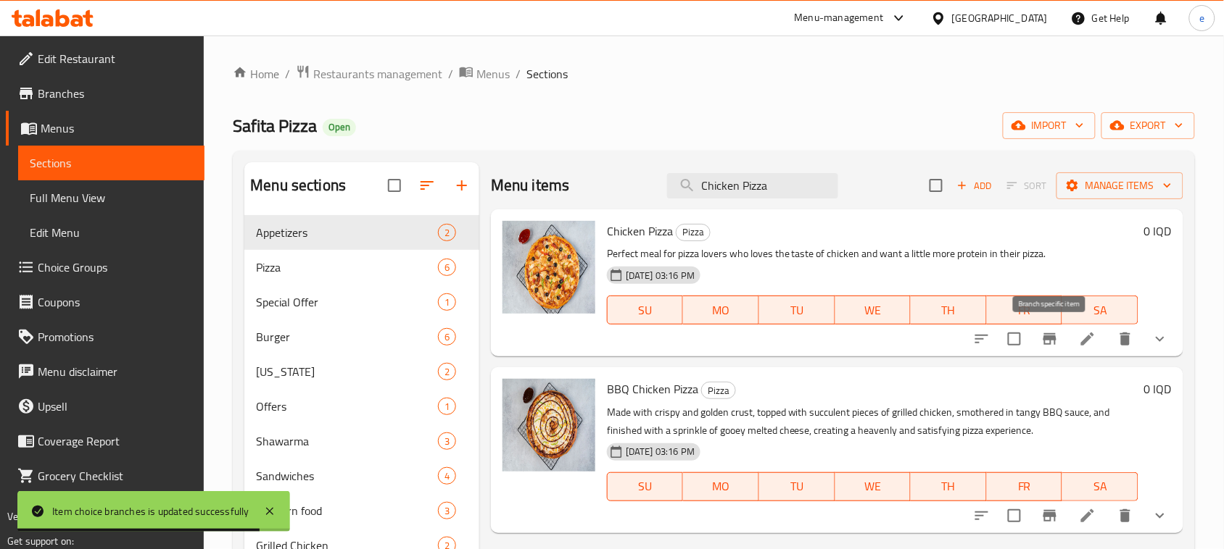
type input "Chicken Pizza"
click at [1044, 341] on icon "Branch-specific-item" at bounding box center [1049, 339] width 17 height 17
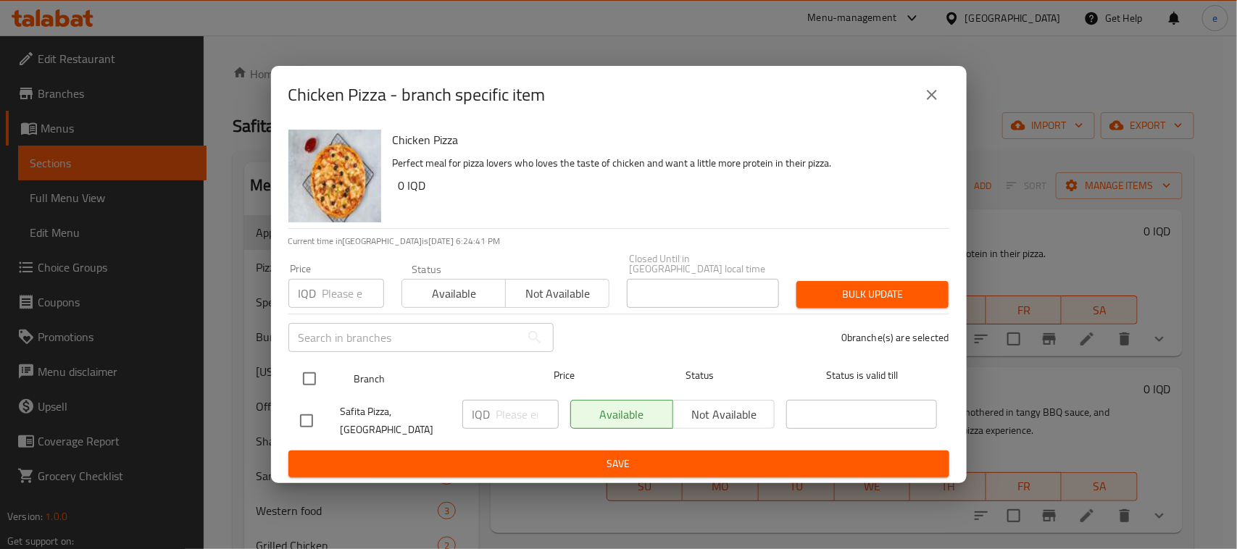
click at [303, 375] on input "checkbox" at bounding box center [309, 379] width 30 height 30
checkbox input "true"
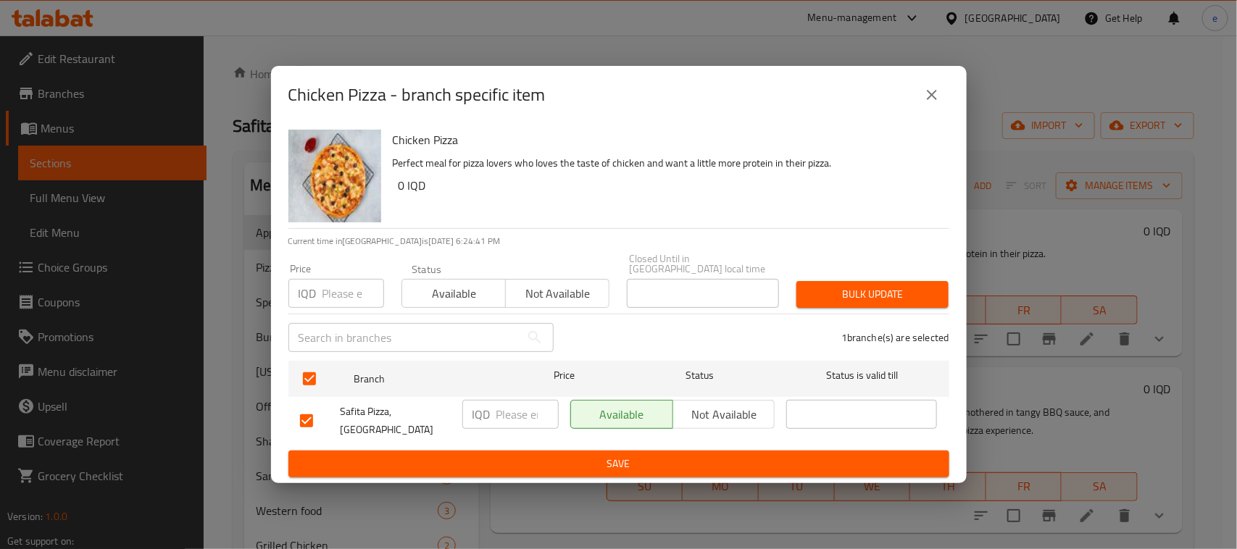
click at [498, 421] on input "number" at bounding box center [528, 414] width 62 height 29
click at [505, 421] on input "number" at bounding box center [528, 414] width 62 height 29
click at [491, 421] on div "IQD ​" at bounding box center [510, 414] width 96 height 29
drag, startPoint x: 507, startPoint y: 419, endPoint x: 489, endPoint y: 421, distance: 18.3
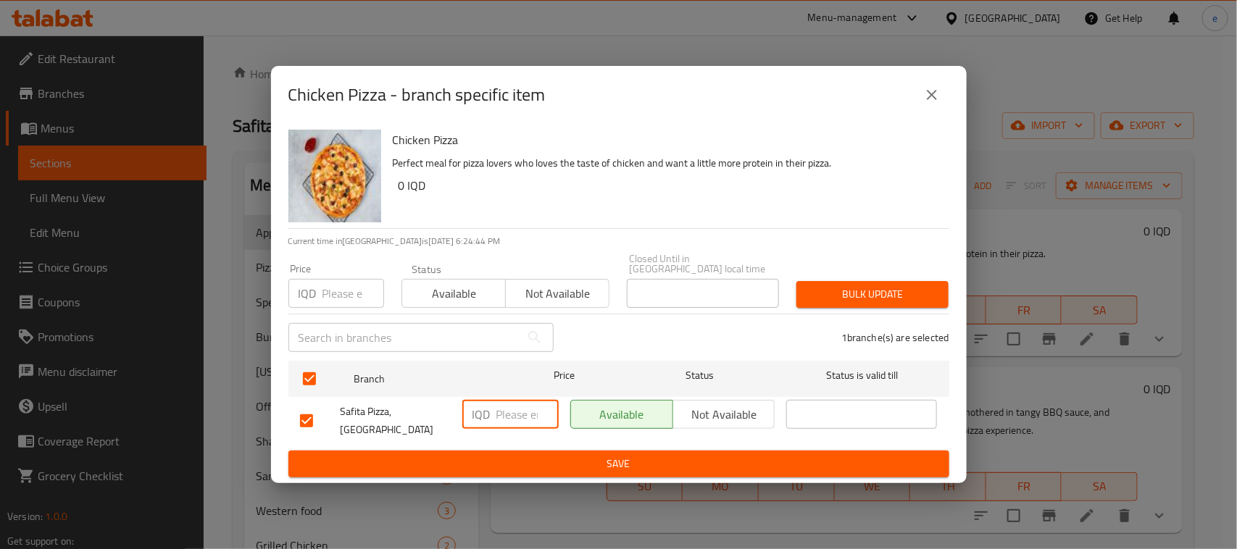
click at [489, 421] on div "IQD ​" at bounding box center [510, 414] width 96 height 29
paste input "10000"
type input "10000"
click at [641, 455] on span "Save" at bounding box center [619, 464] width 638 height 18
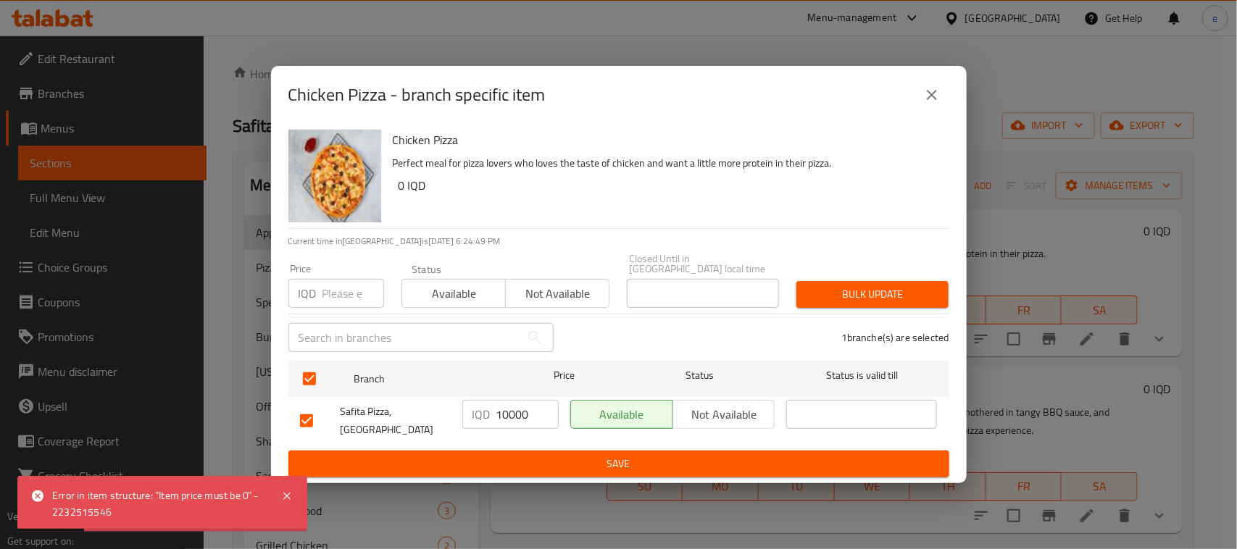
click at [932, 104] on icon "close" at bounding box center [931, 94] width 17 height 17
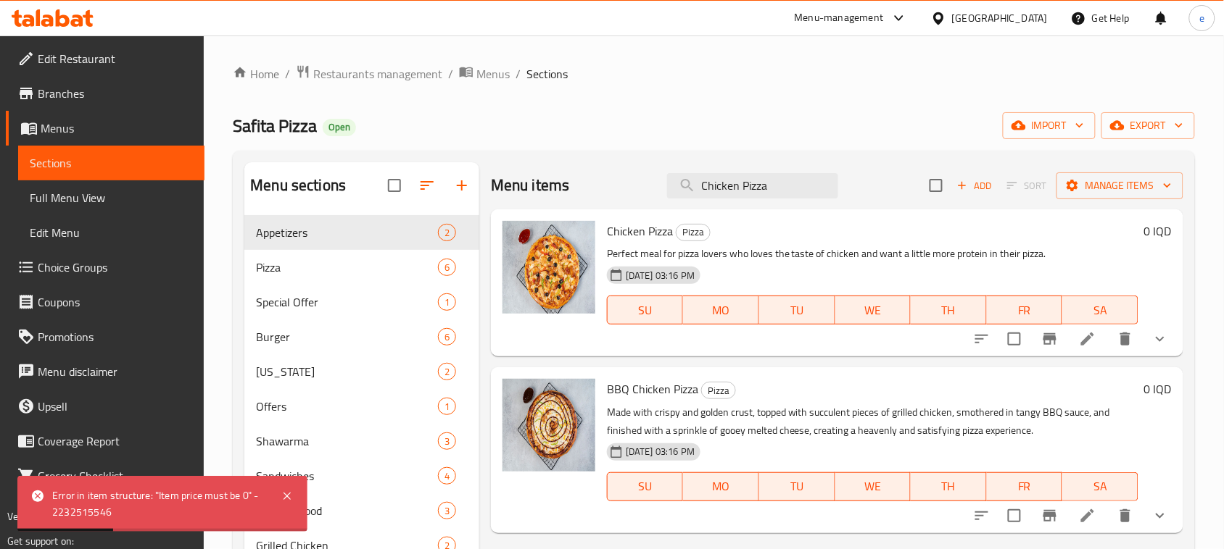
click at [1087, 342] on icon at bounding box center [1087, 339] width 13 height 13
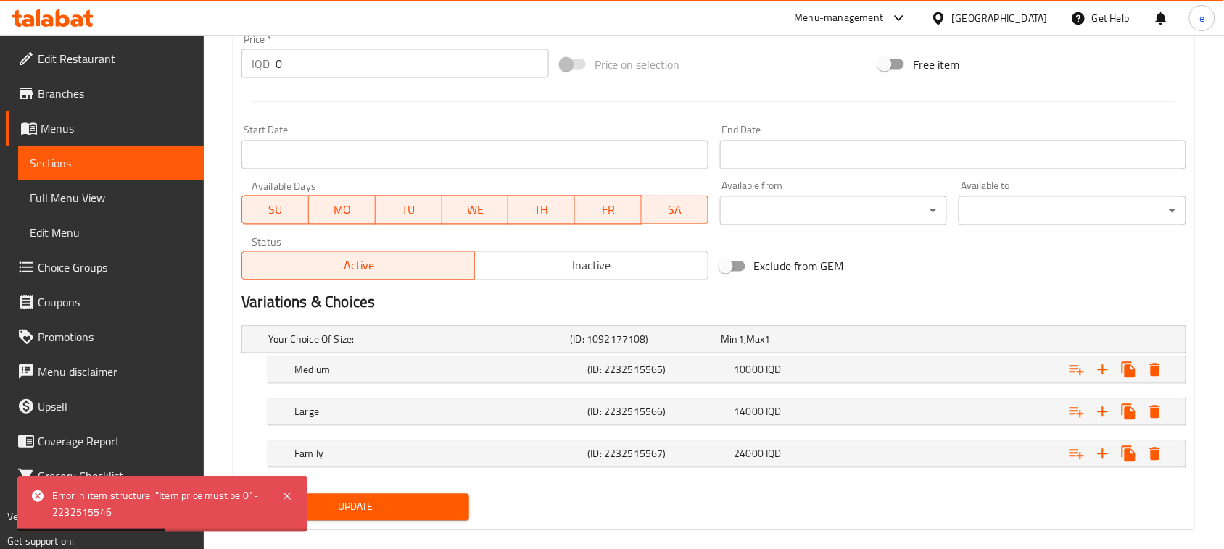
scroll to position [725, 0]
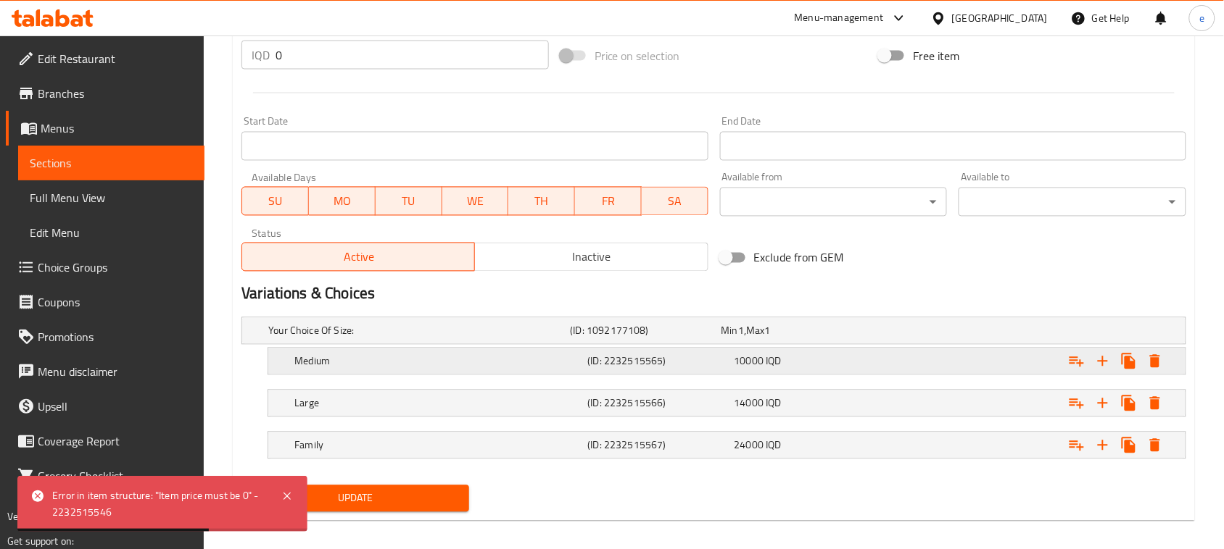
click at [500, 339] on h5 "Medium" at bounding box center [416, 331] width 296 height 14
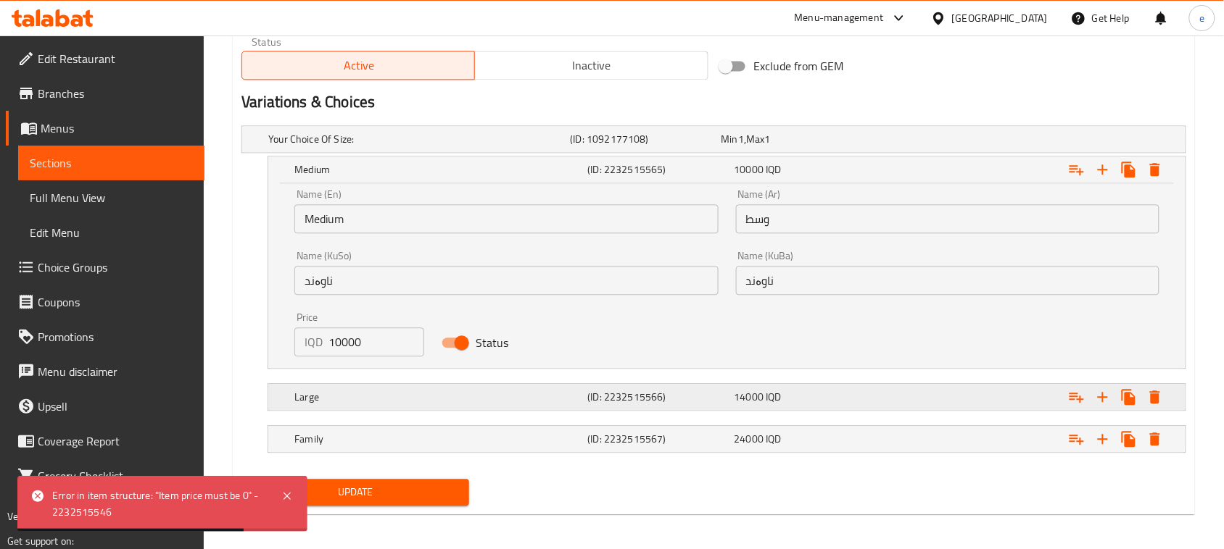
scroll to position [923, 0]
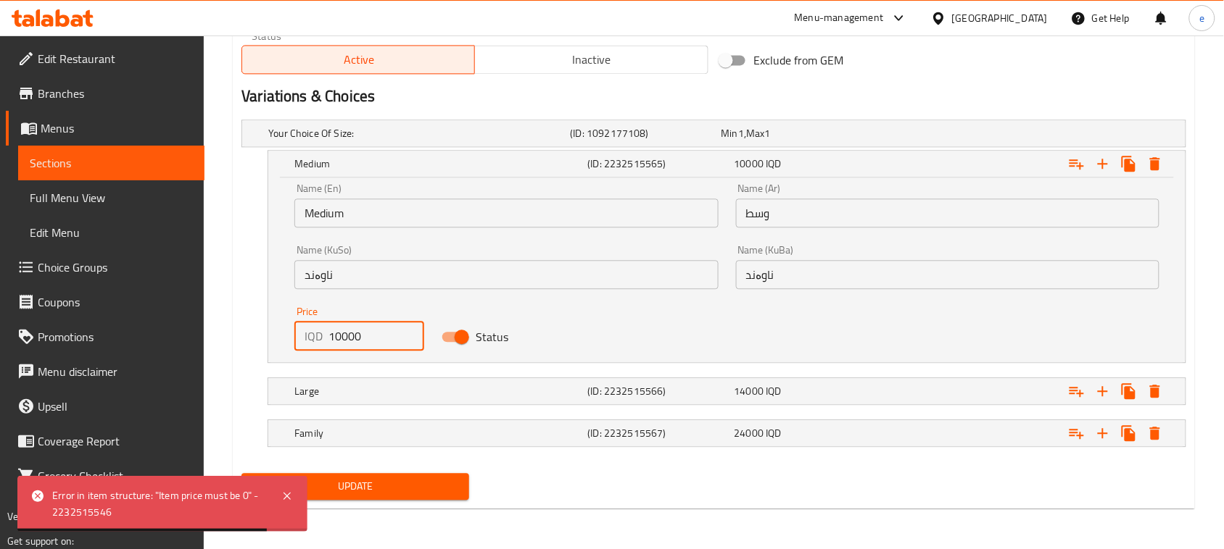
click at [343, 338] on input "10000" at bounding box center [376, 336] width 96 height 29
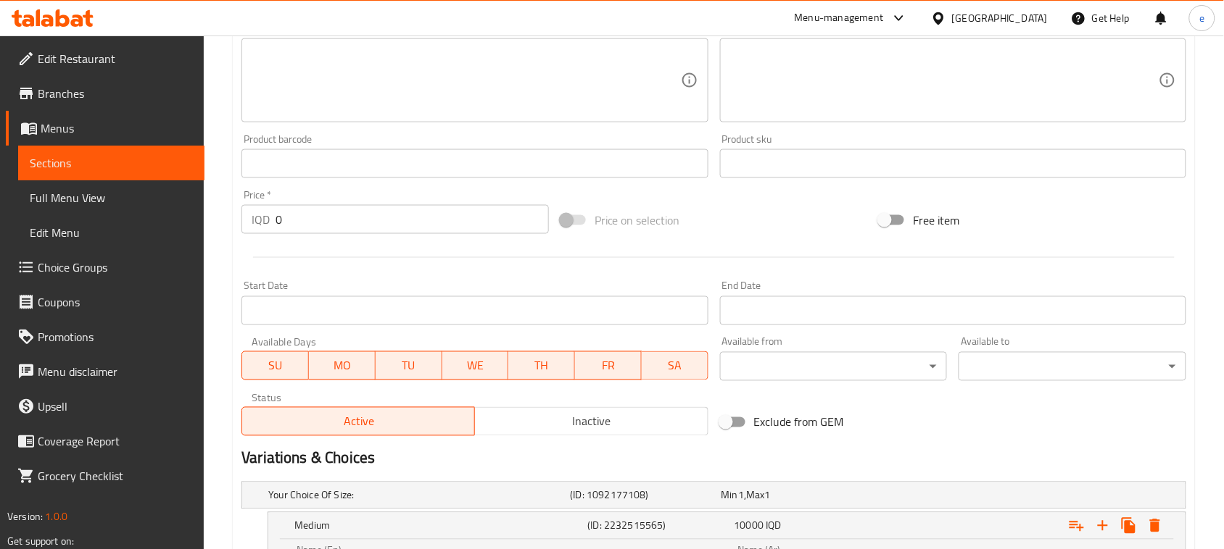
click at [127, 163] on span "Sections" at bounding box center [111, 162] width 163 height 17
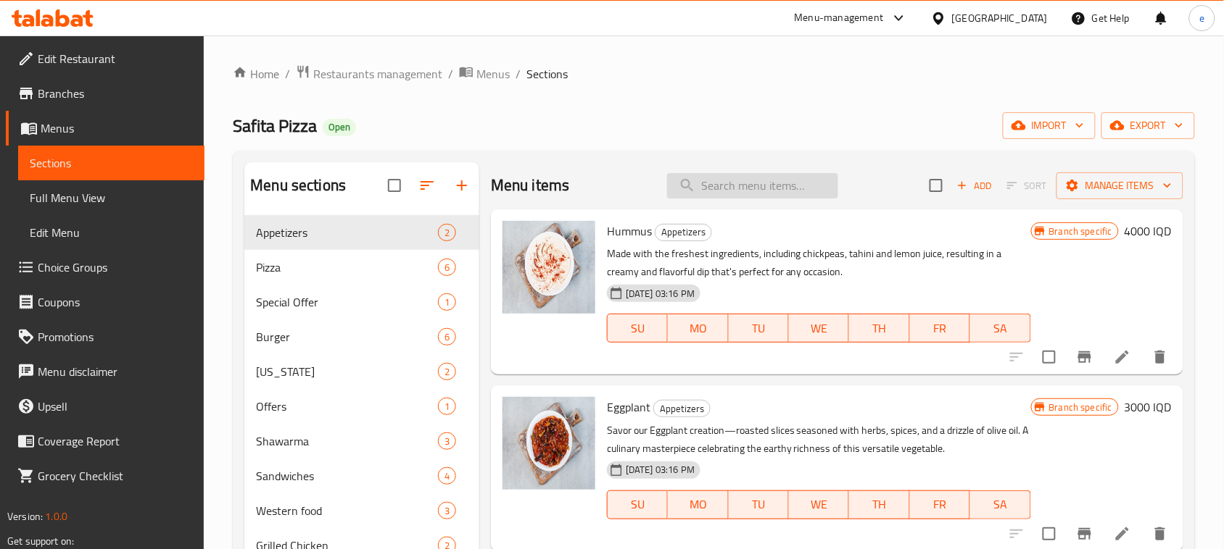
click at [704, 178] on input "search" at bounding box center [752, 185] width 171 height 25
paste input "Chicken Pizza"
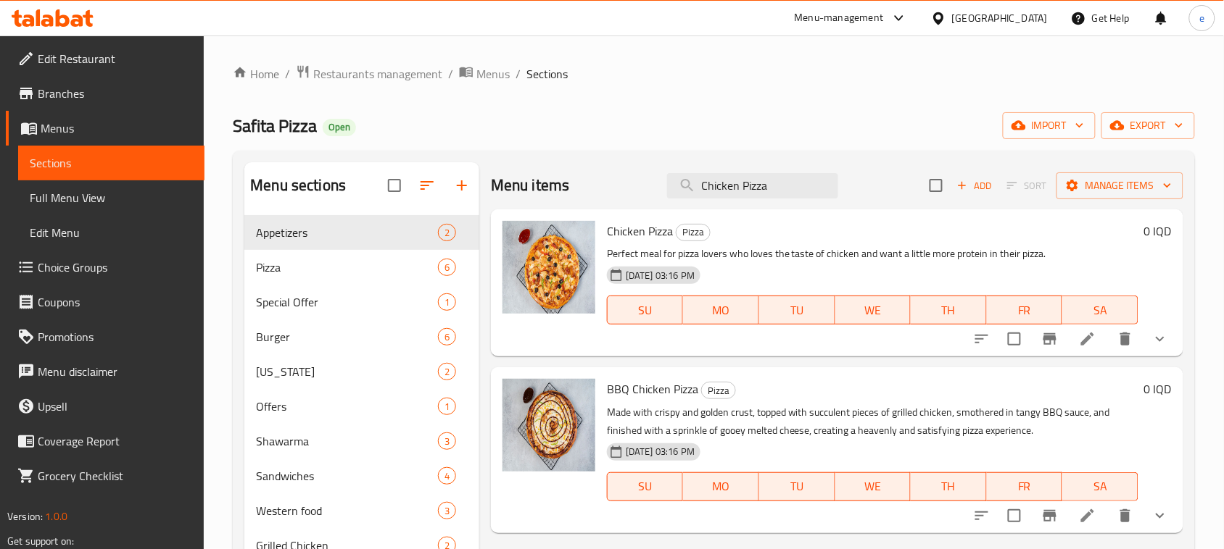
type input "Chicken Pizza"
click at [1173, 341] on button "show more" at bounding box center [1159, 339] width 35 height 35
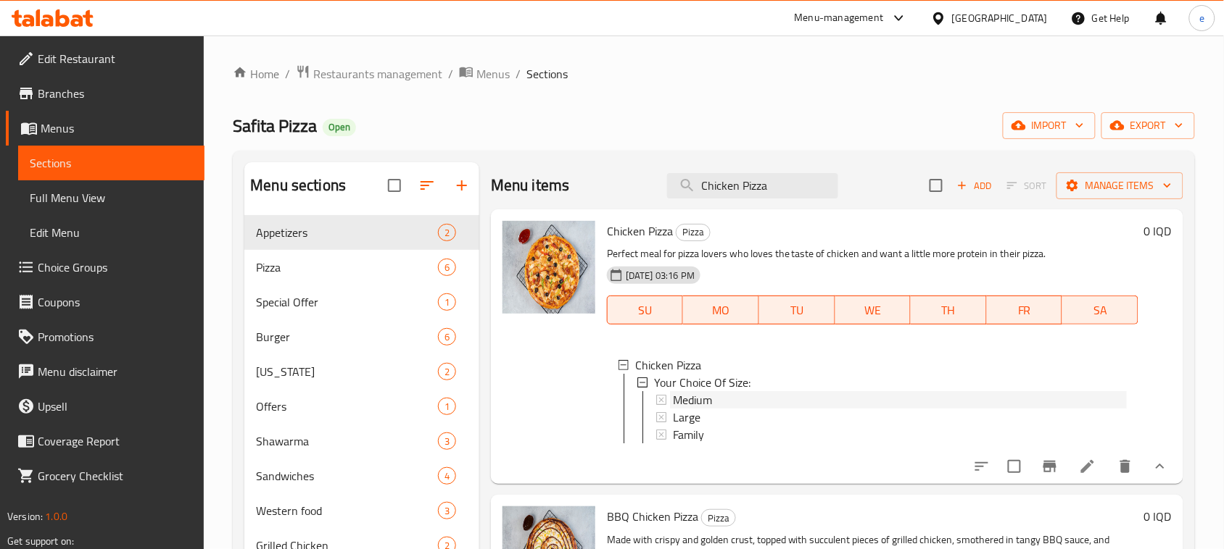
click at [704, 399] on span "Medium" at bounding box center [692, 399] width 39 height 17
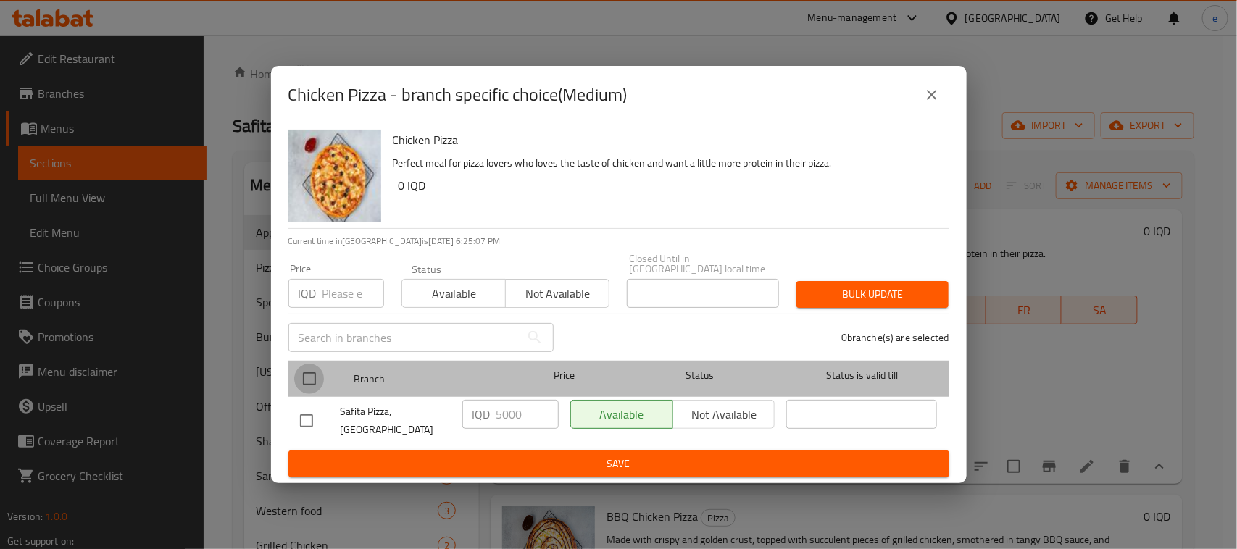
click at [310, 382] on input "checkbox" at bounding box center [309, 379] width 30 height 30
checkbox input "true"
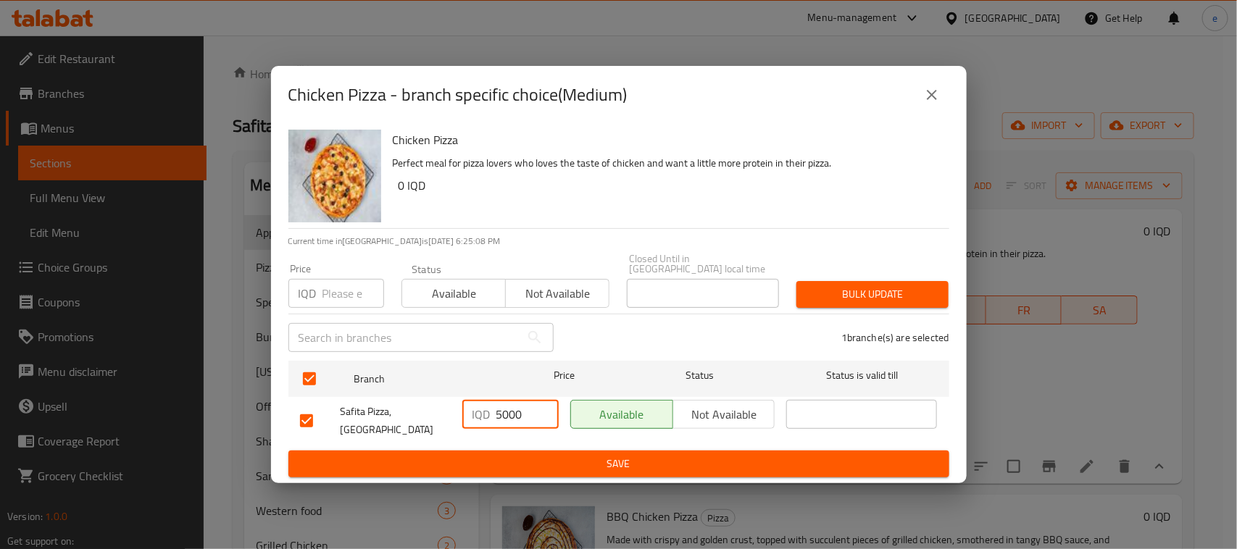
click at [515, 421] on input "5000" at bounding box center [528, 414] width 62 height 29
paste input "10"
type input "10000"
click at [598, 460] on span "Save" at bounding box center [619, 464] width 638 height 18
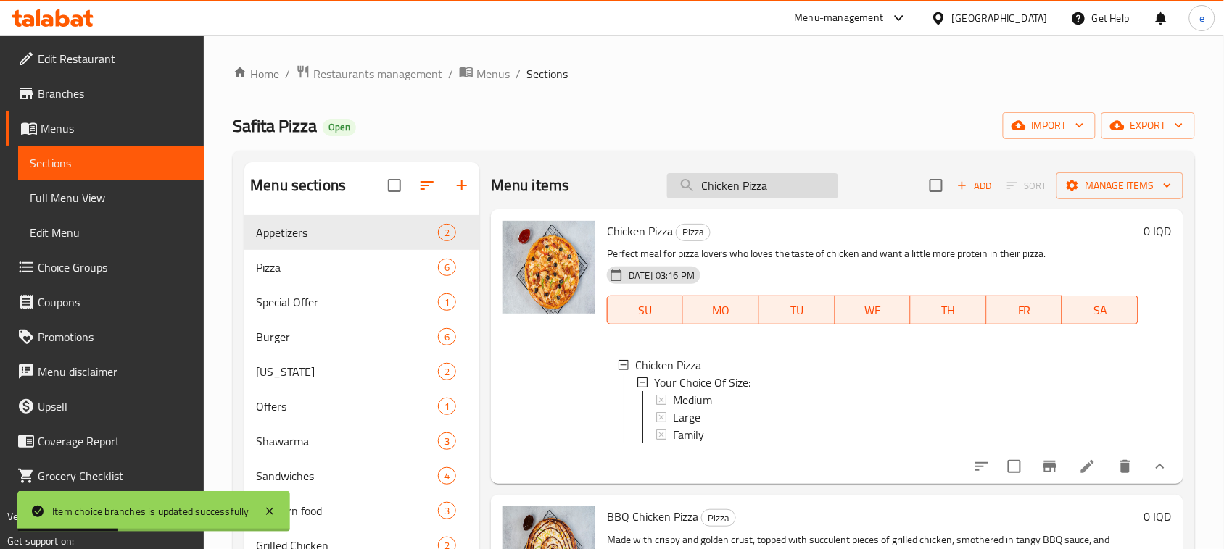
click at [756, 180] on input "Chicken Pizza" at bounding box center [752, 185] width 171 height 25
paste input "Vegetables"
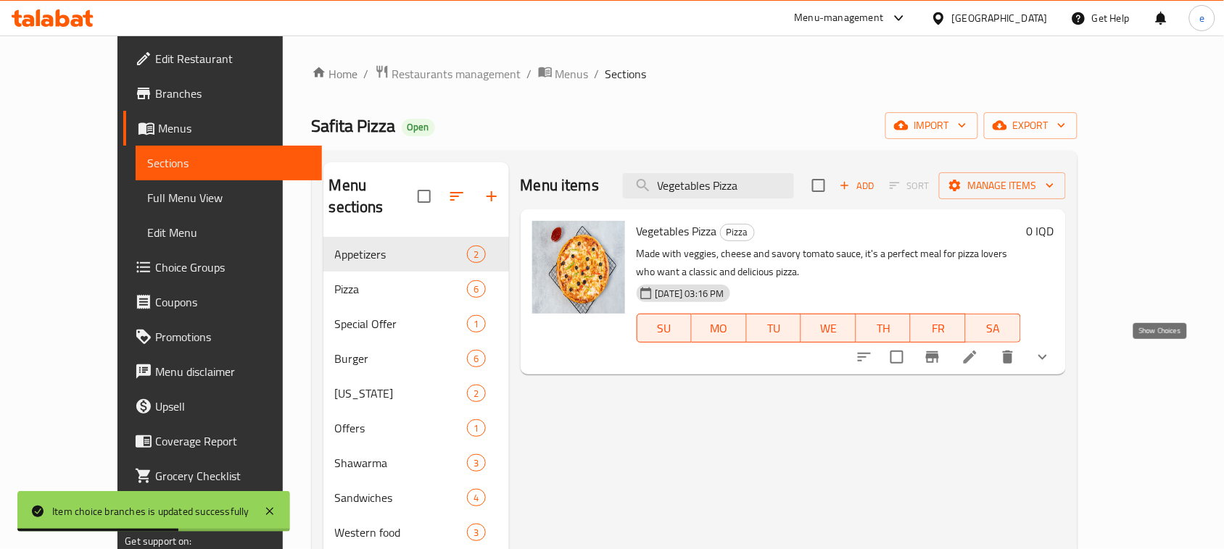
type input "Vegetables Pizza"
click at [1051, 353] on icon "show more" at bounding box center [1042, 357] width 17 height 17
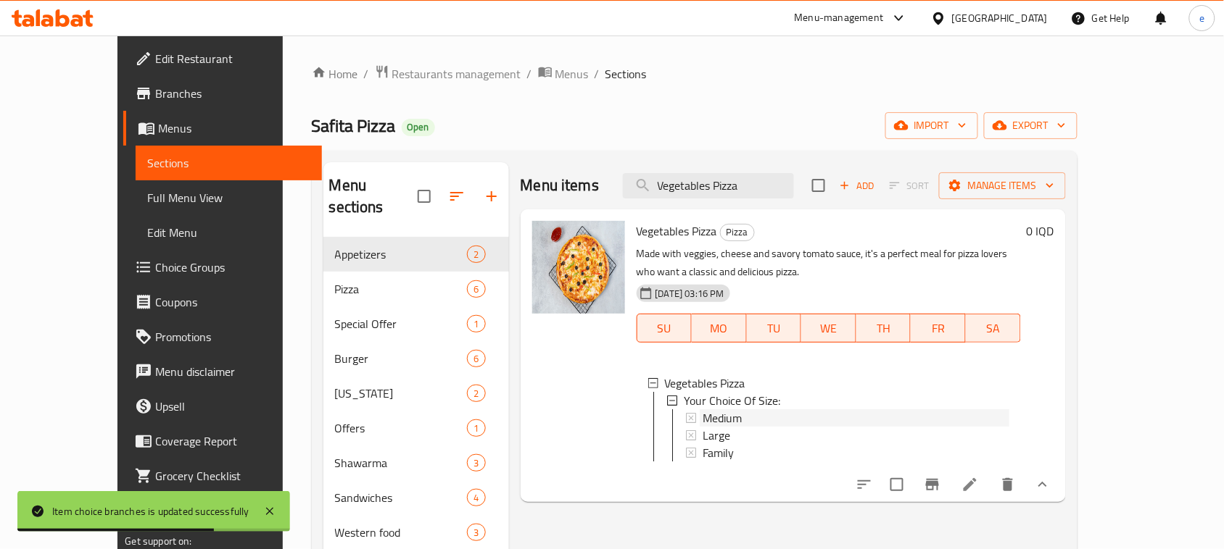
click at [702, 418] on span "Medium" at bounding box center [721, 418] width 39 height 17
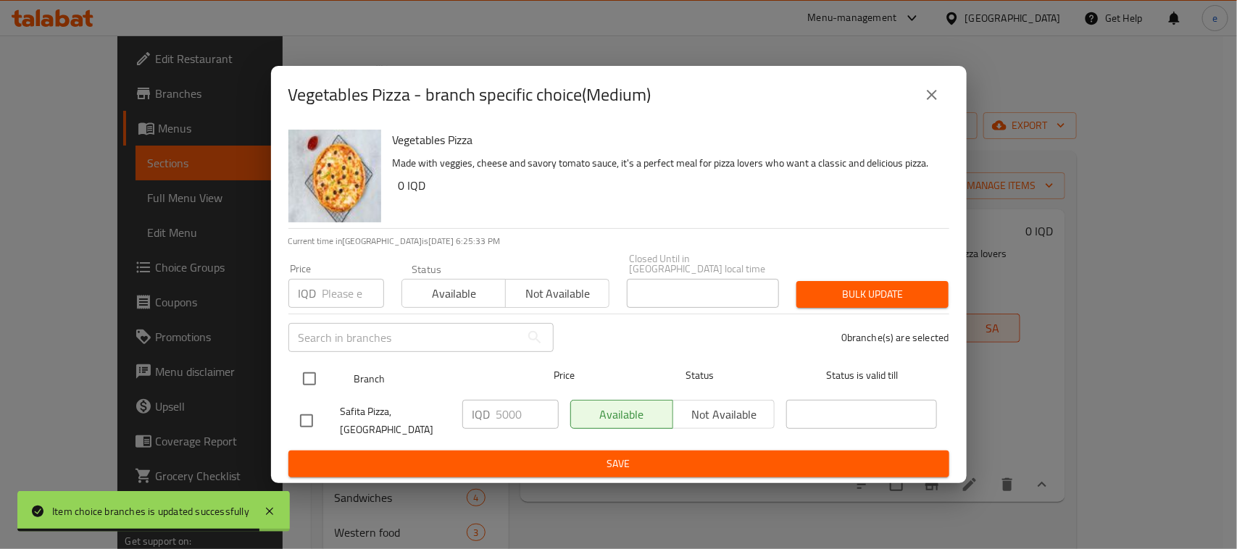
click at [306, 378] on input "checkbox" at bounding box center [309, 379] width 30 height 30
checkbox input "true"
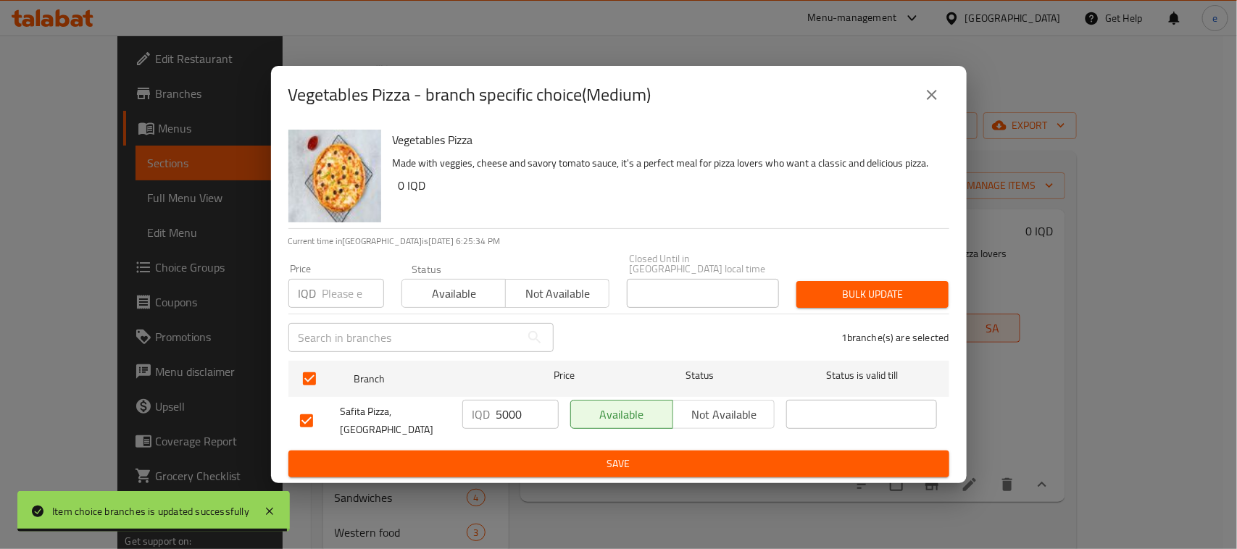
click at [494, 413] on div "IQD 5000 ​" at bounding box center [510, 414] width 96 height 29
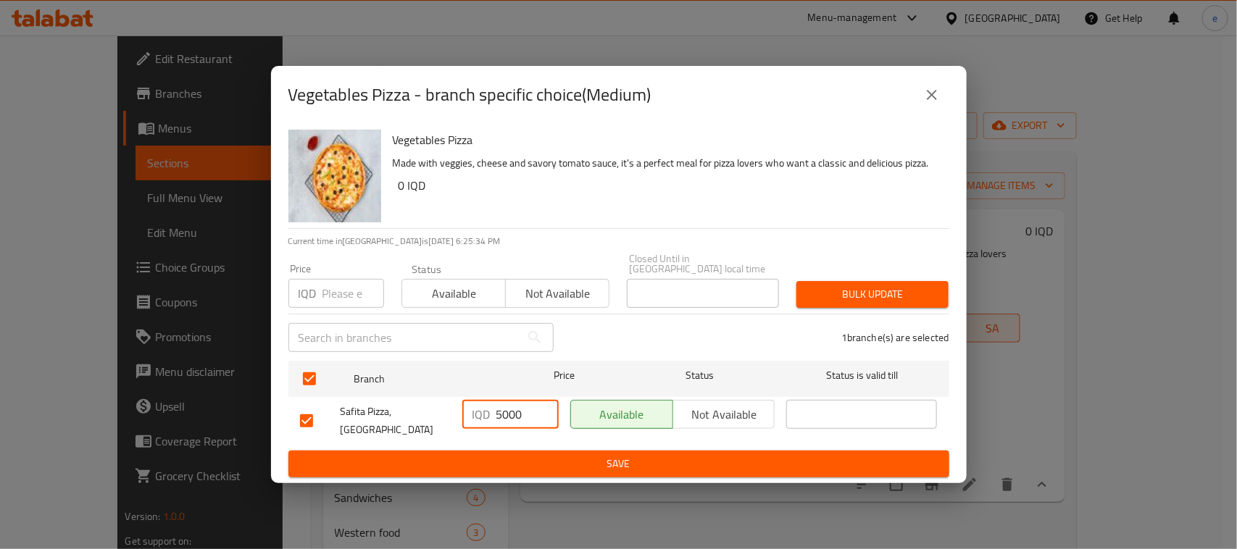
click at [500, 413] on input "5000" at bounding box center [528, 414] width 62 height 29
click at [507, 413] on input "5000" at bounding box center [528, 414] width 62 height 29
paste input "10"
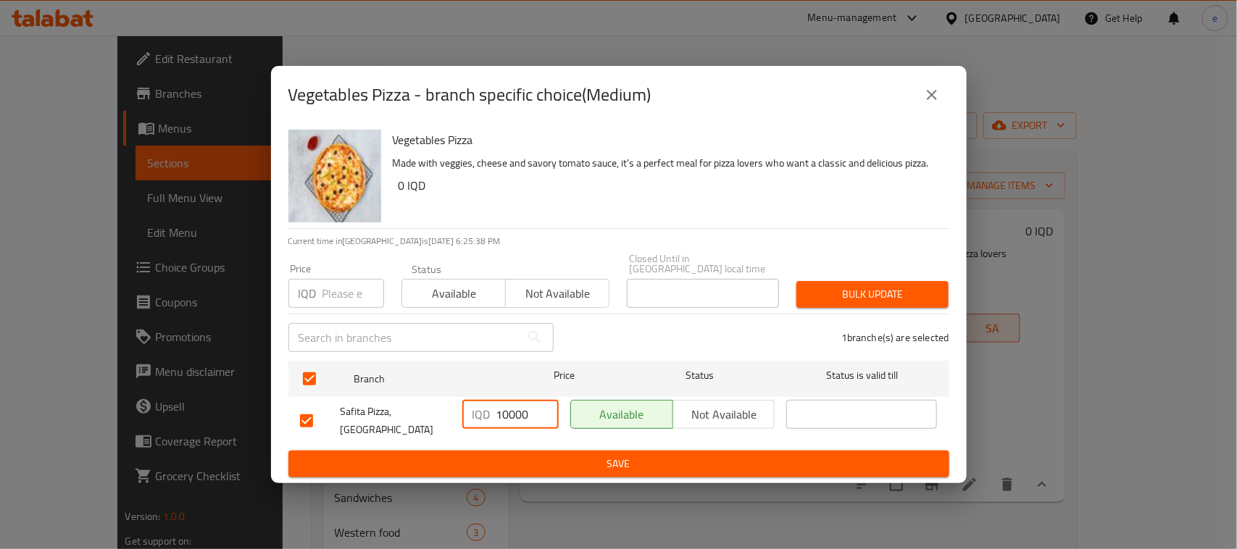
type input "10000"
click at [620, 455] on span "Save" at bounding box center [619, 464] width 638 height 18
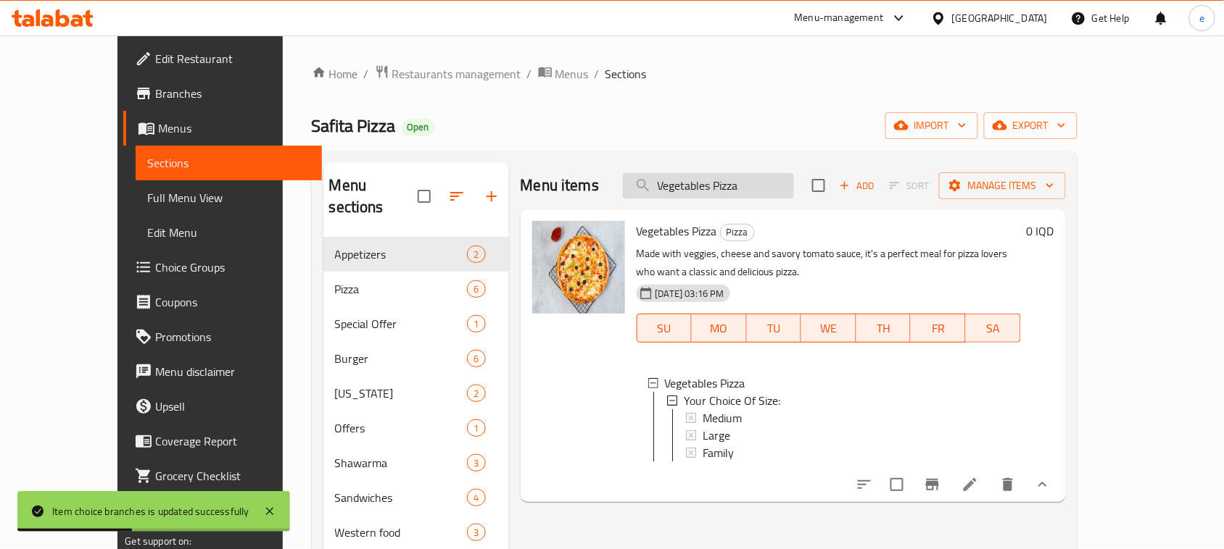
click at [744, 176] on input "Vegetables Pizza" at bounding box center [708, 185] width 171 height 25
paste input "Margherita"
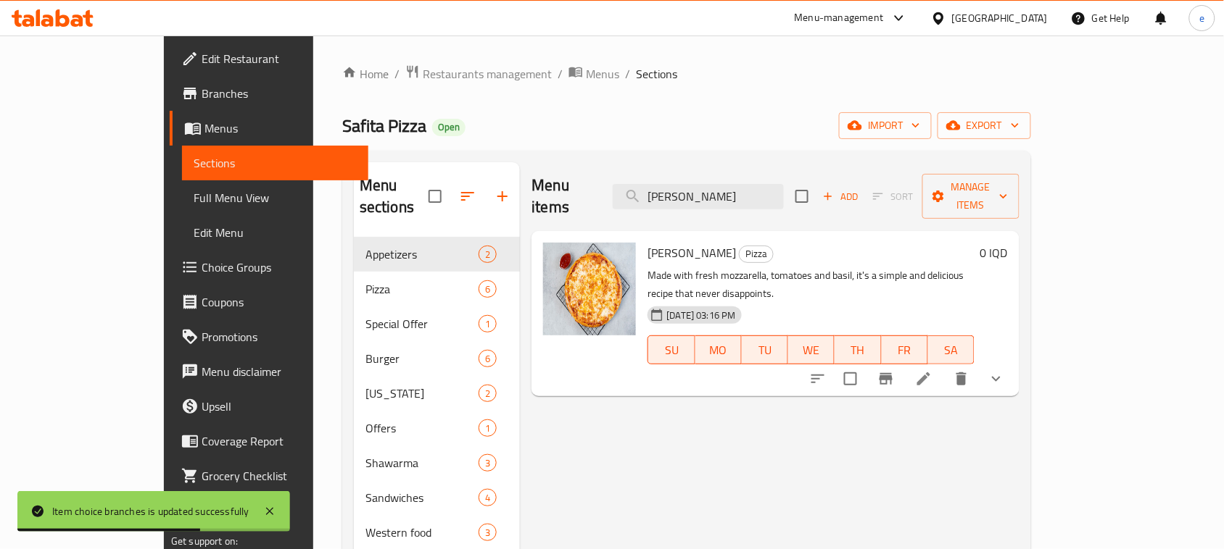
type input "[PERSON_NAME]"
click at [1005, 370] on icon "show more" at bounding box center [995, 378] width 17 height 17
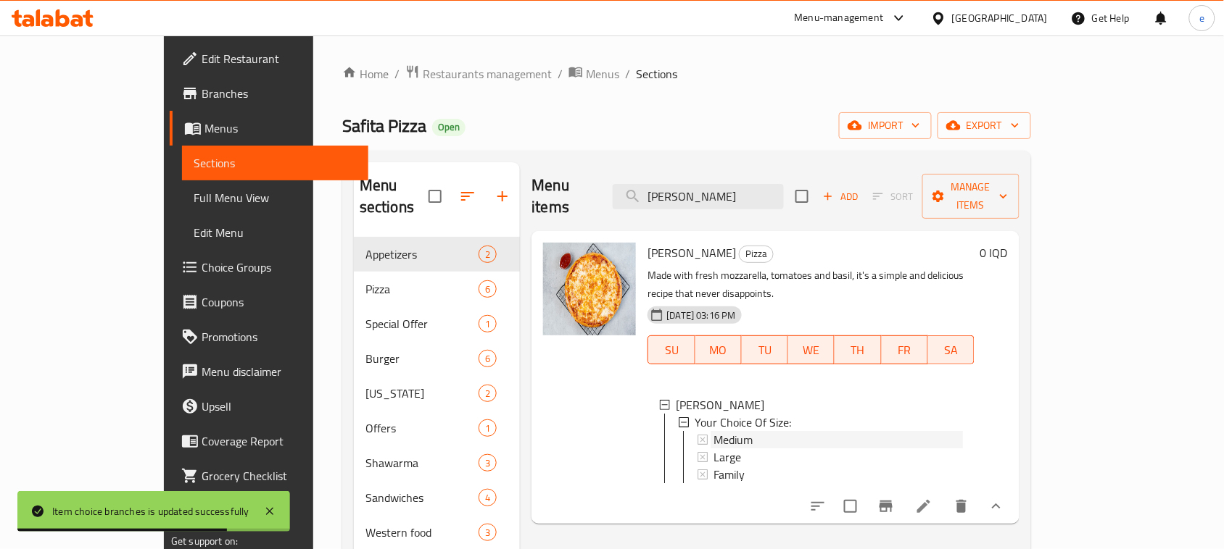
click at [713, 431] on span "Medium" at bounding box center [732, 439] width 39 height 17
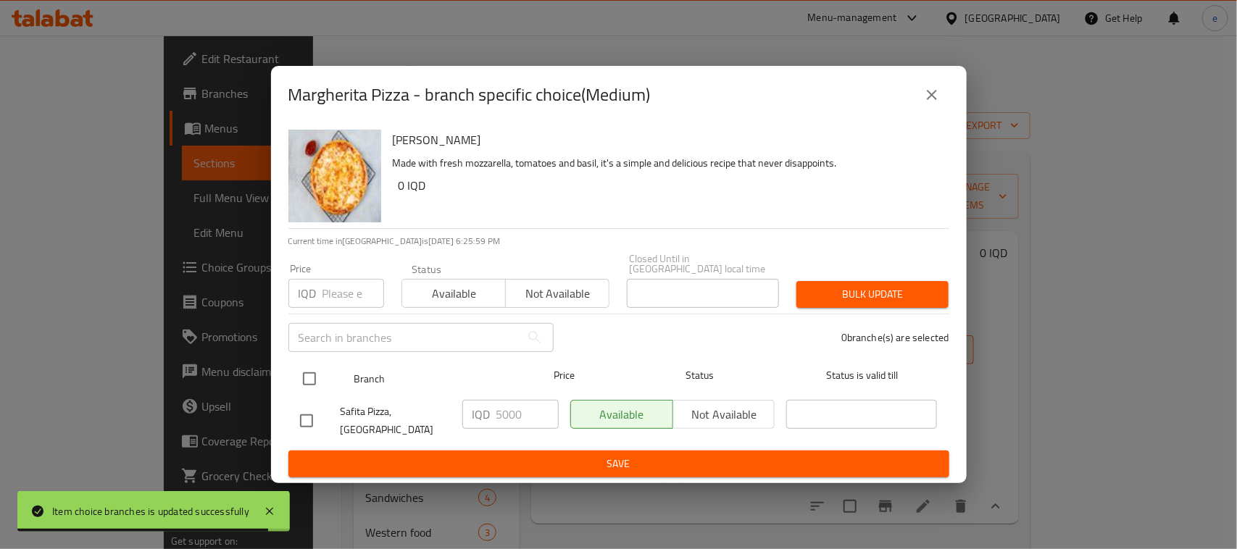
click at [317, 381] on input "checkbox" at bounding box center [309, 379] width 30 height 30
checkbox input "true"
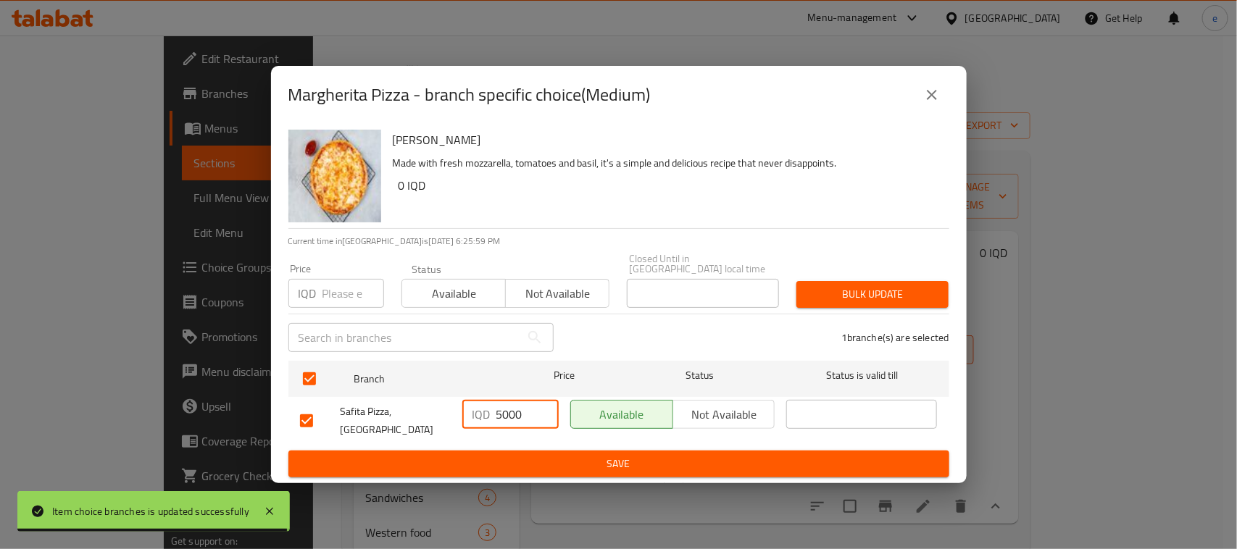
click at [524, 419] on input "5000" at bounding box center [528, 414] width 62 height 29
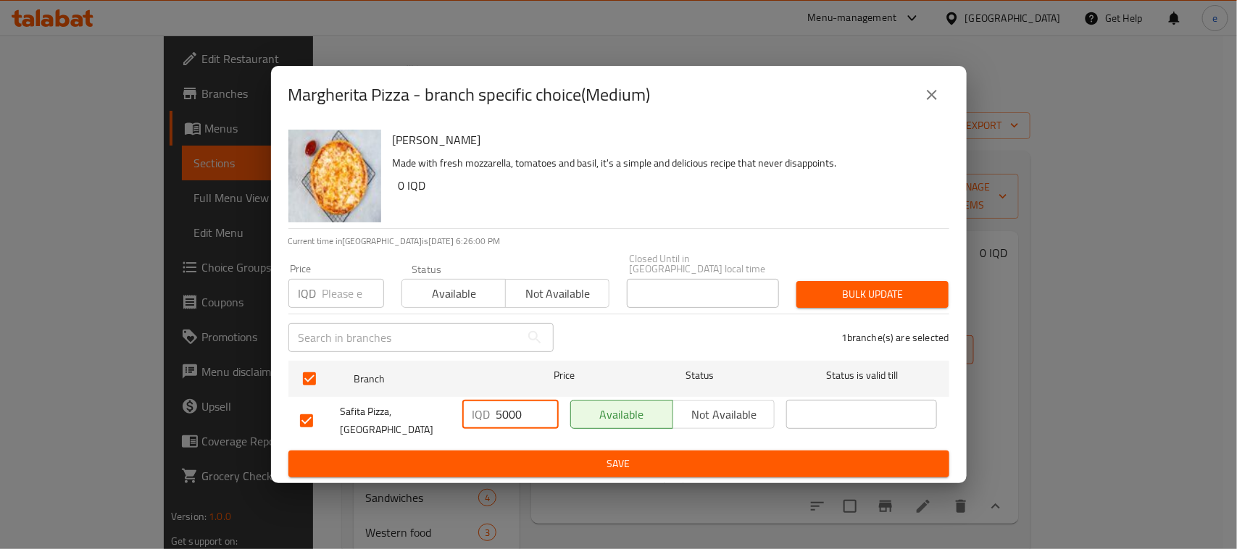
click at [512, 419] on input "5000" at bounding box center [528, 414] width 62 height 29
paste input "10"
type input "10000"
click at [629, 455] on span "Save" at bounding box center [619, 464] width 638 height 18
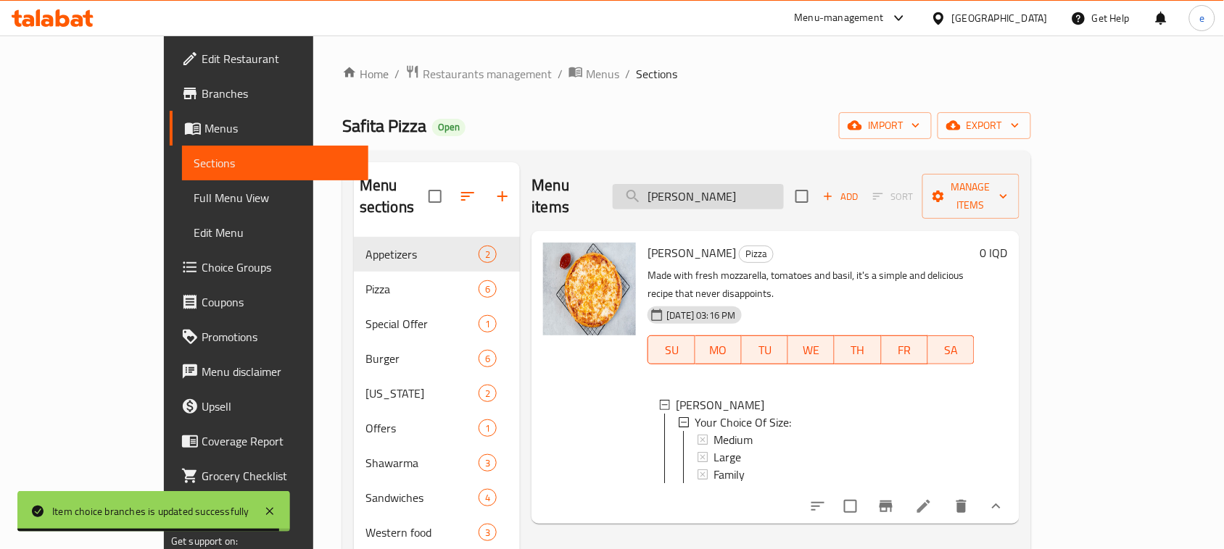
click at [754, 184] on input "[PERSON_NAME]" at bounding box center [698, 196] width 171 height 25
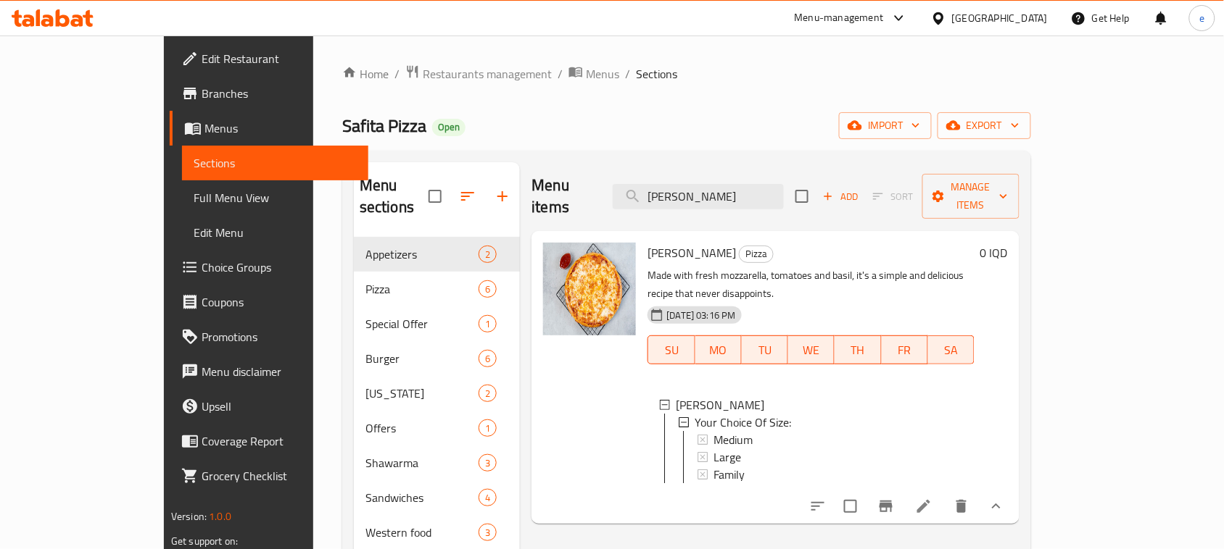
paste input "eat"
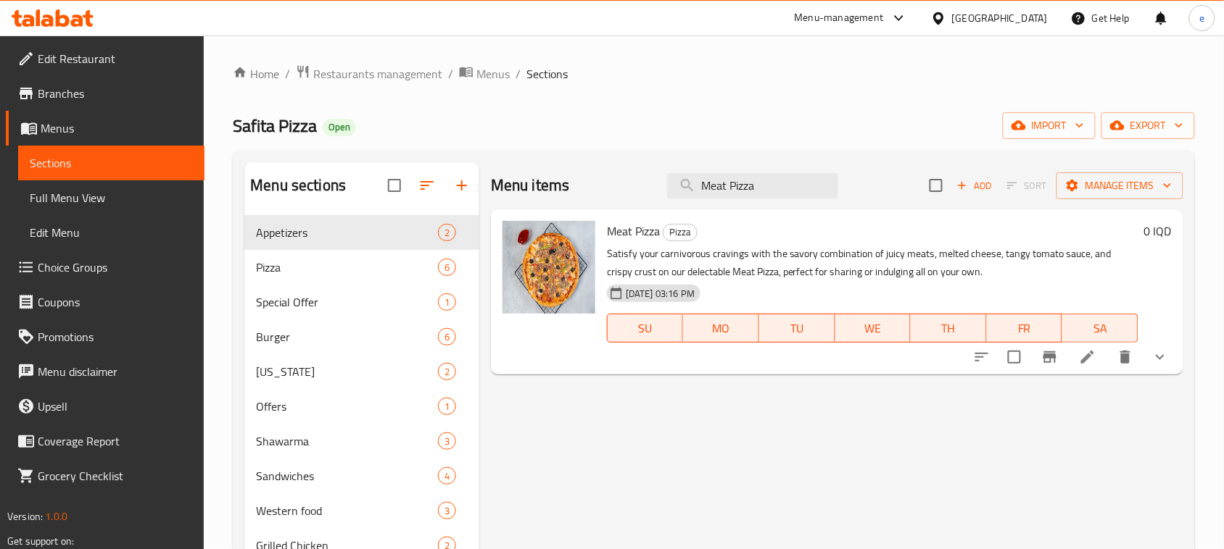
type input "Meat Pizza"
click at [1161, 359] on icon "show more" at bounding box center [1159, 357] width 9 height 5
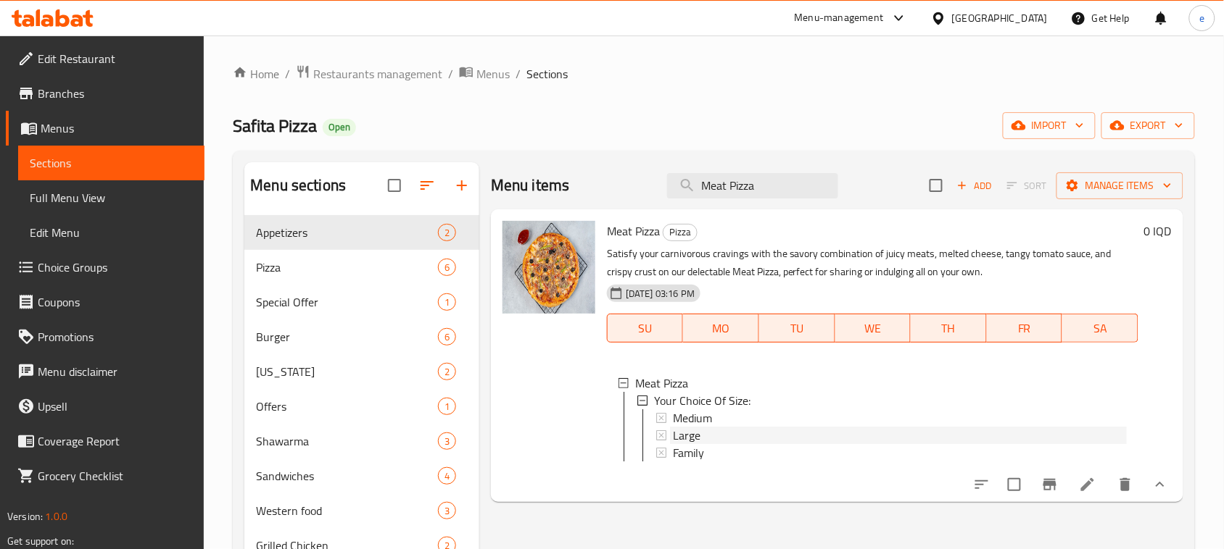
click at [661, 436] on icon at bounding box center [661, 436] width 10 height 10
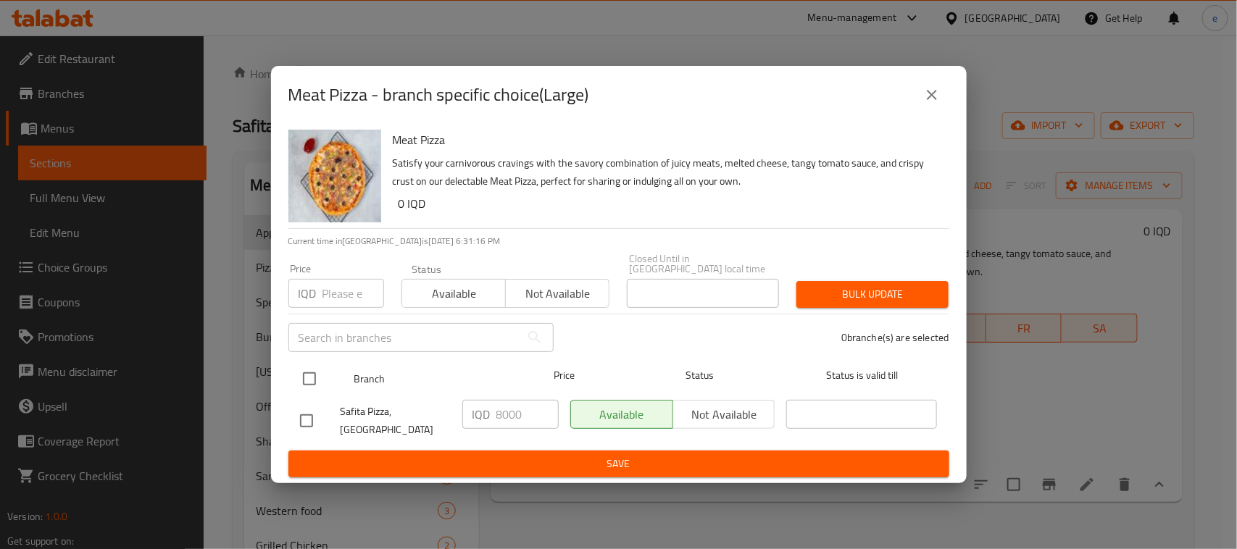
click at [317, 379] on input "checkbox" at bounding box center [309, 379] width 30 height 30
checkbox input "true"
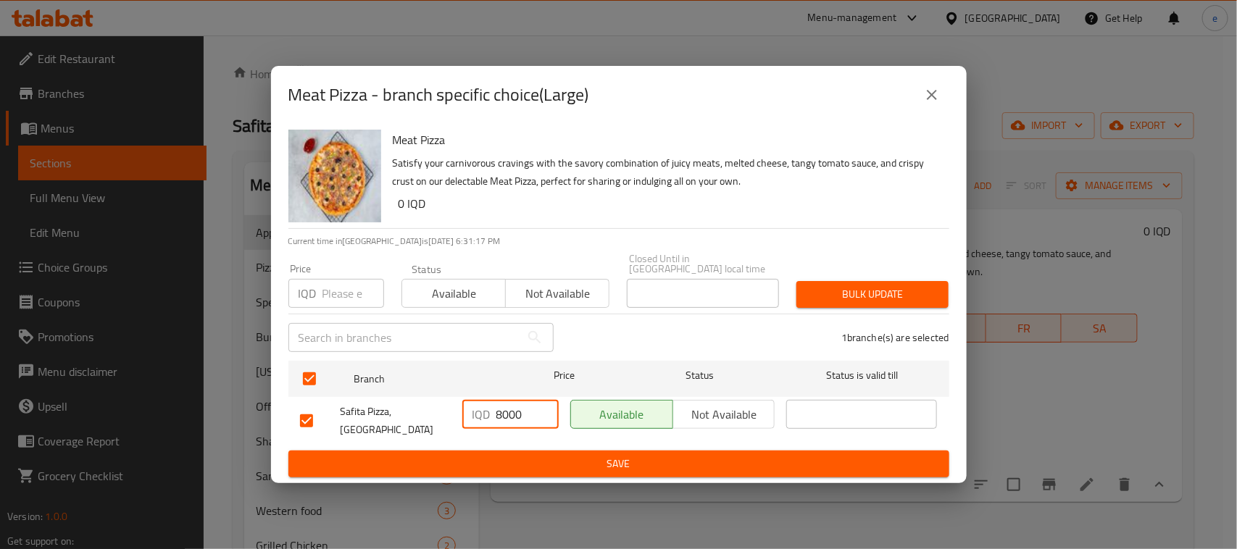
click at [515, 420] on input "8000" at bounding box center [528, 414] width 62 height 29
paste input "14"
type input "14000"
click at [607, 462] on span "Save" at bounding box center [619, 464] width 638 height 18
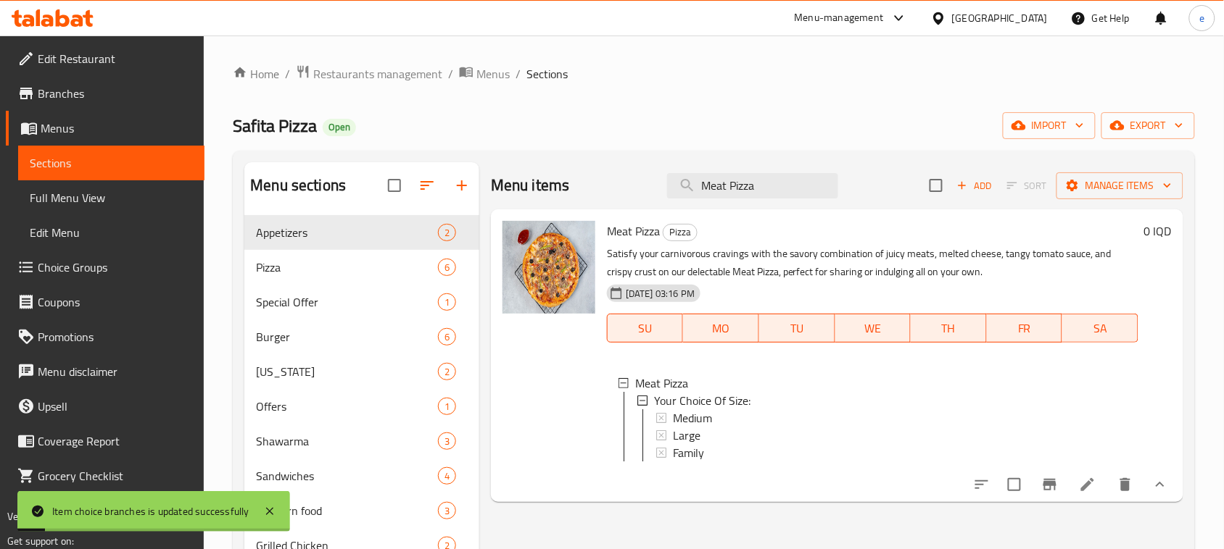
click at [1097, 498] on li at bounding box center [1087, 485] width 41 height 26
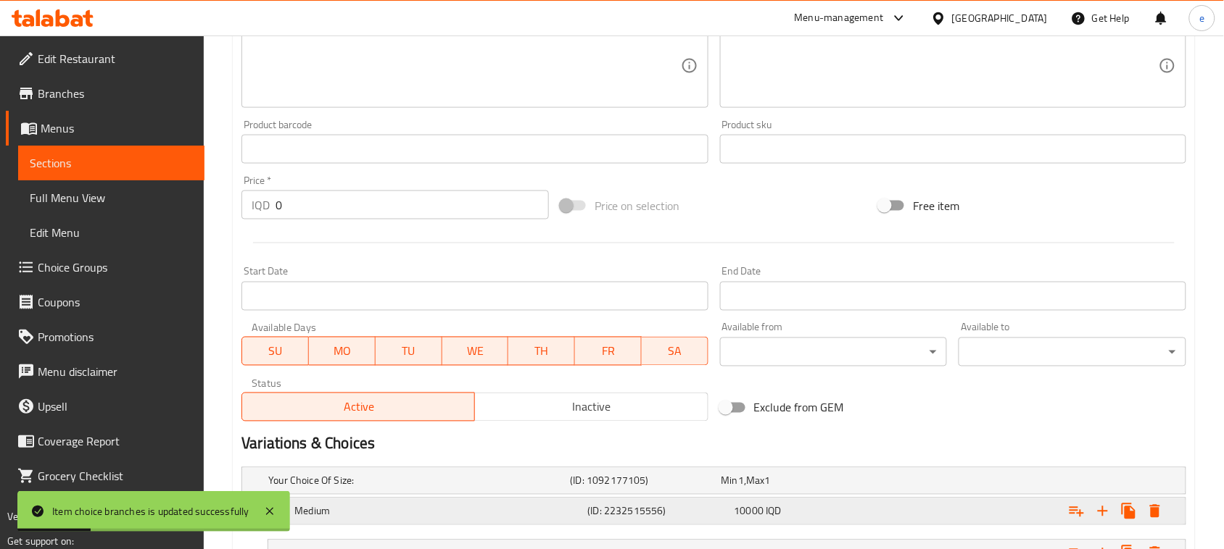
scroll to position [737, 0]
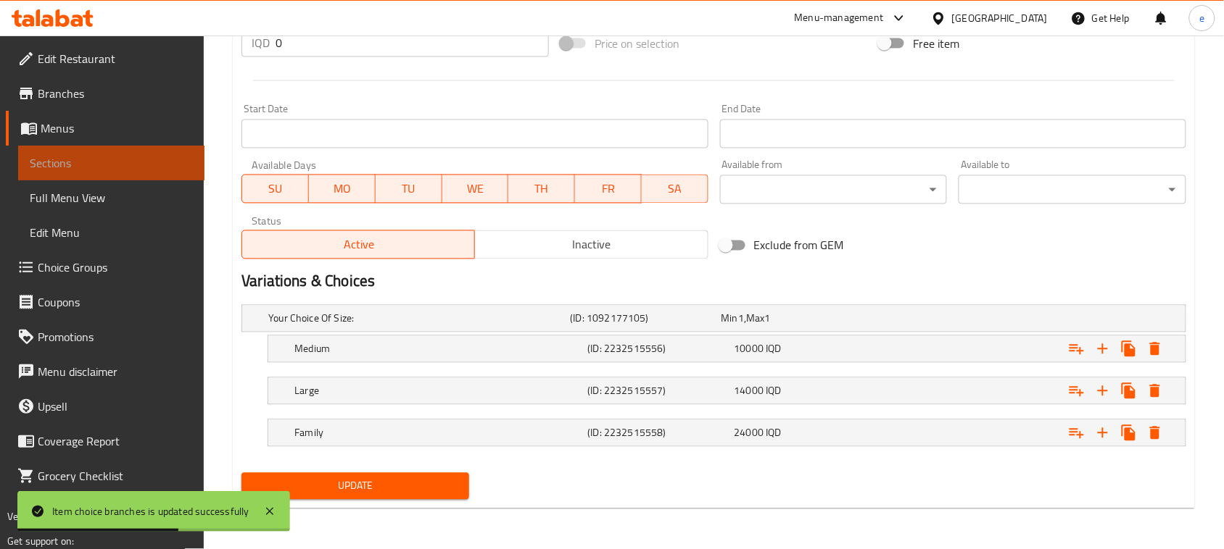
click at [65, 161] on span "Sections" at bounding box center [111, 162] width 163 height 17
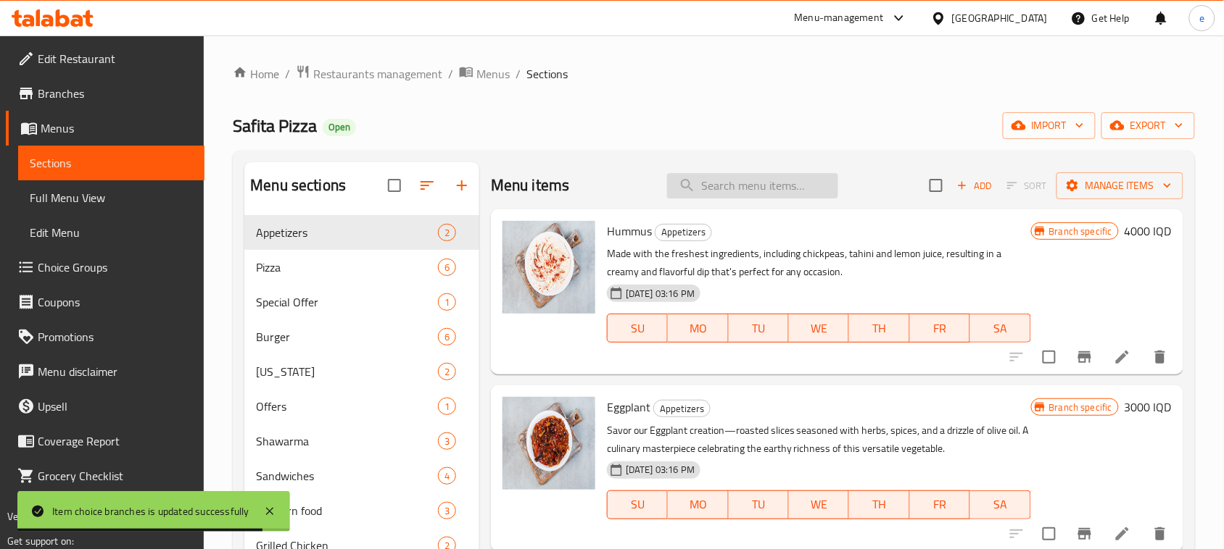
click at [707, 196] on input "search" at bounding box center [752, 185] width 171 height 25
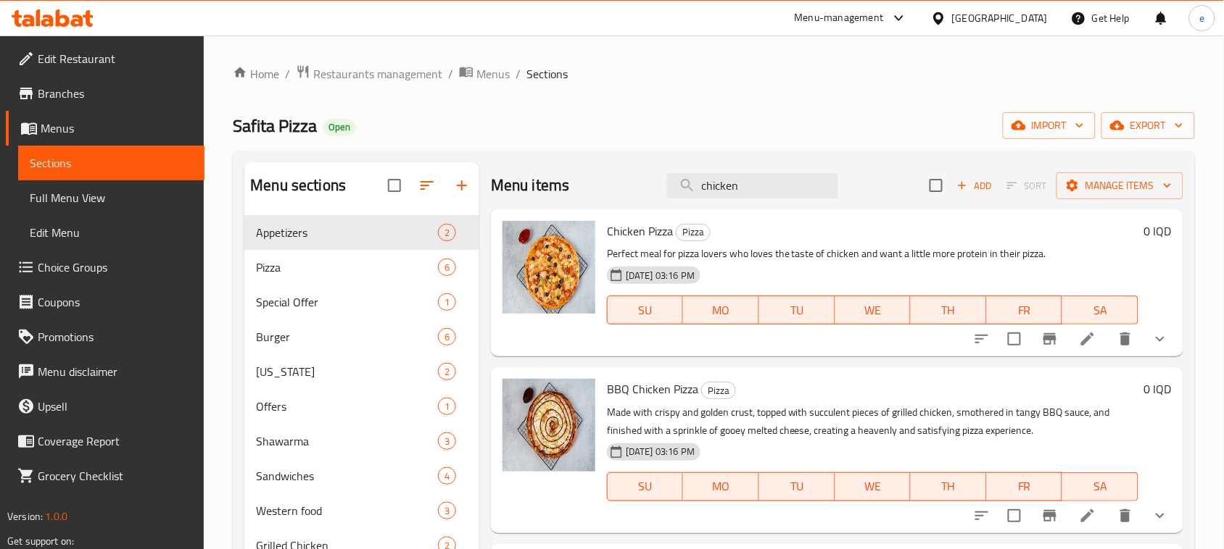
type input "chicken"
click at [1155, 339] on icon "show more" at bounding box center [1159, 339] width 17 height 17
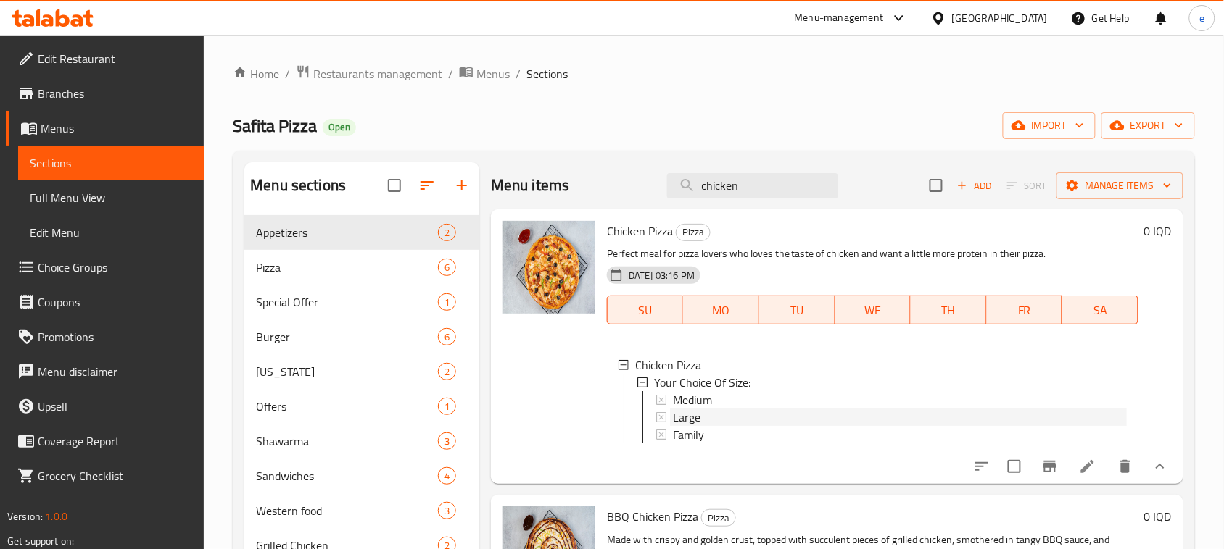
click at [693, 413] on span "Large" at bounding box center [687, 417] width 28 height 17
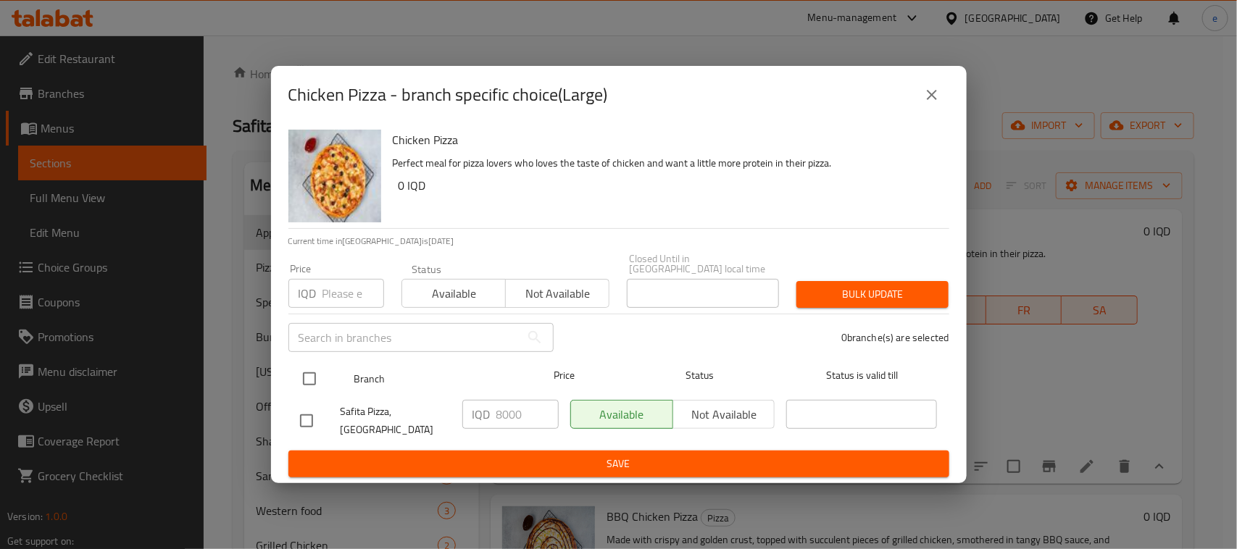
click at [314, 385] on input "checkbox" at bounding box center [309, 379] width 30 height 30
checkbox input "true"
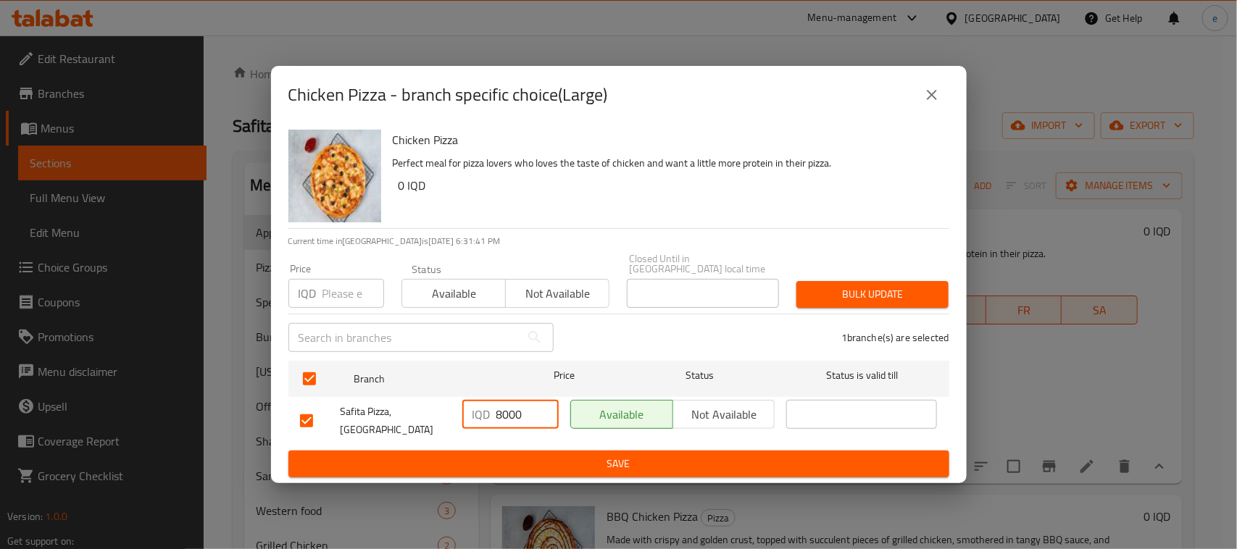
click at [515, 425] on input "8000" at bounding box center [528, 414] width 62 height 29
paste input "14"
type input "14000"
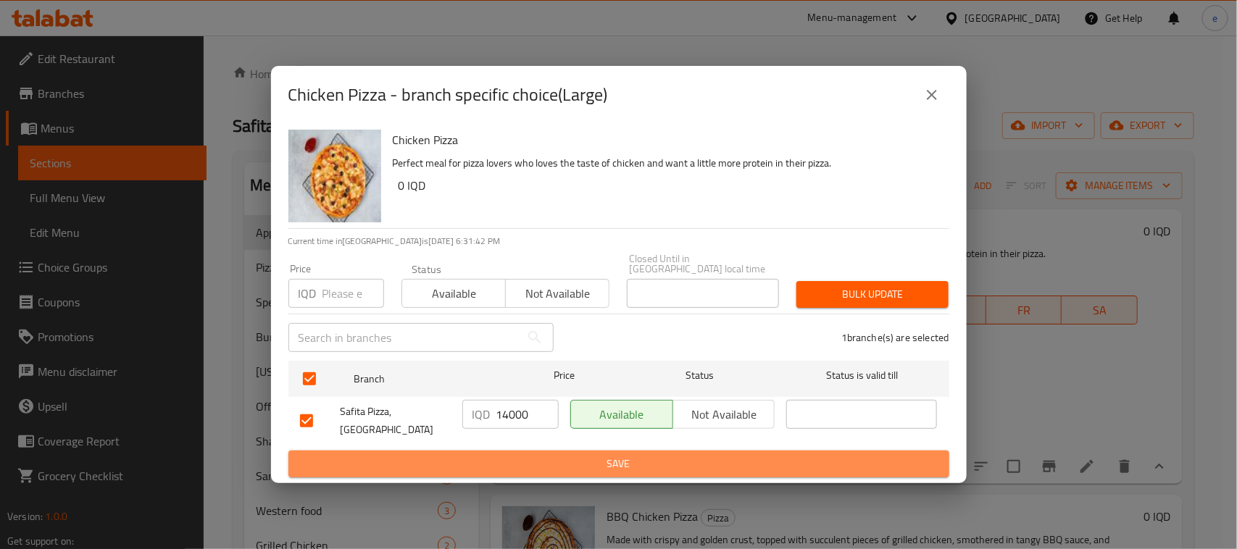
click at [533, 455] on span "Save" at bounding box center [619, 464] width 638 height 18
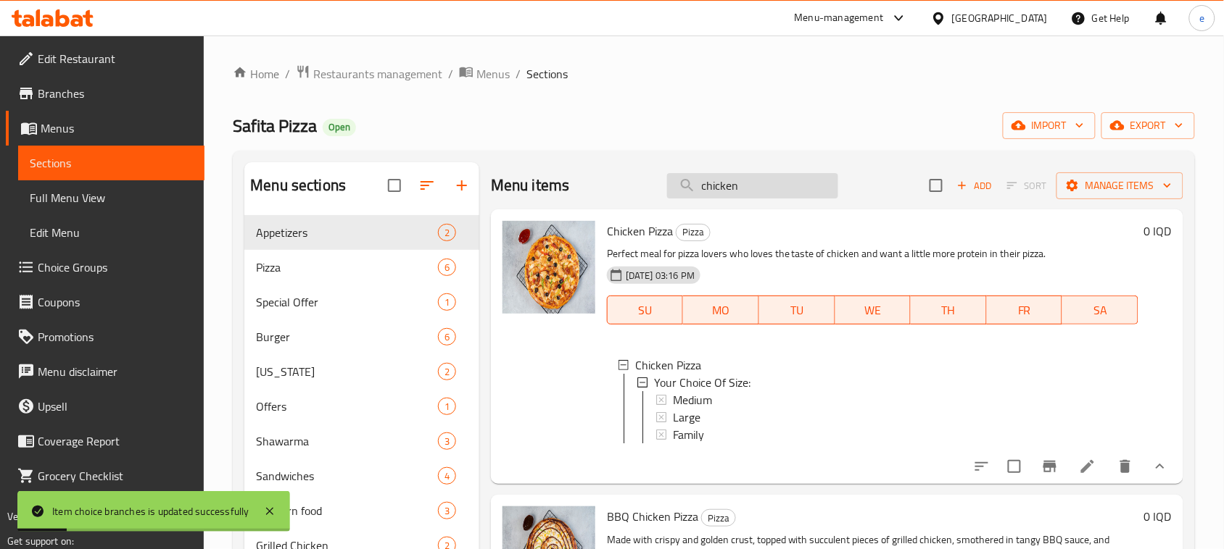
click at [720, 190] on input "chicken" at bounding box center [752, 185] width 171 height 25
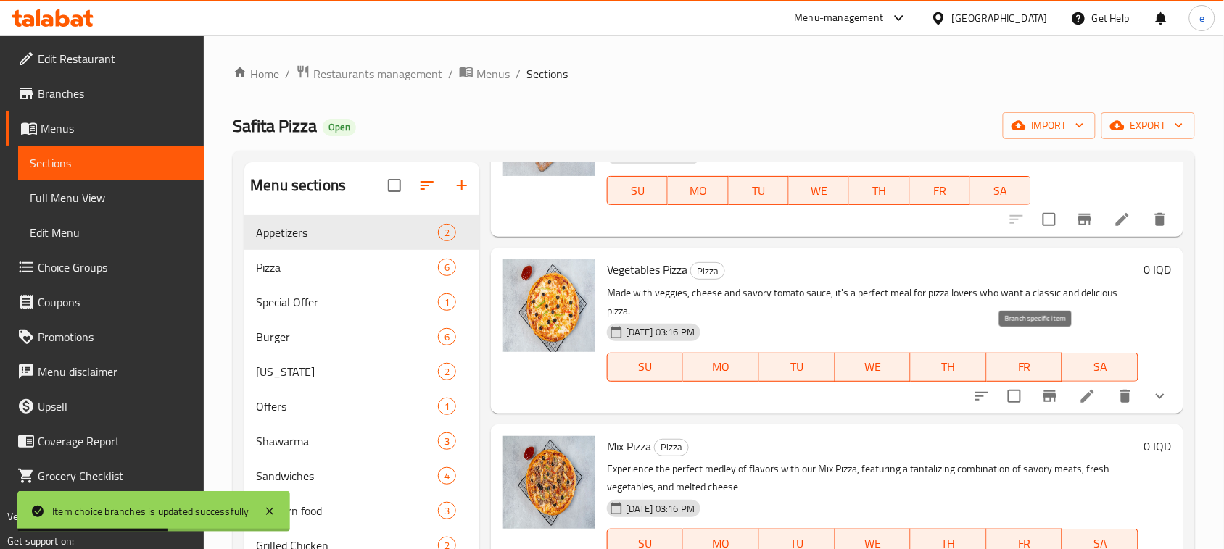
scroll to position [181, 0]
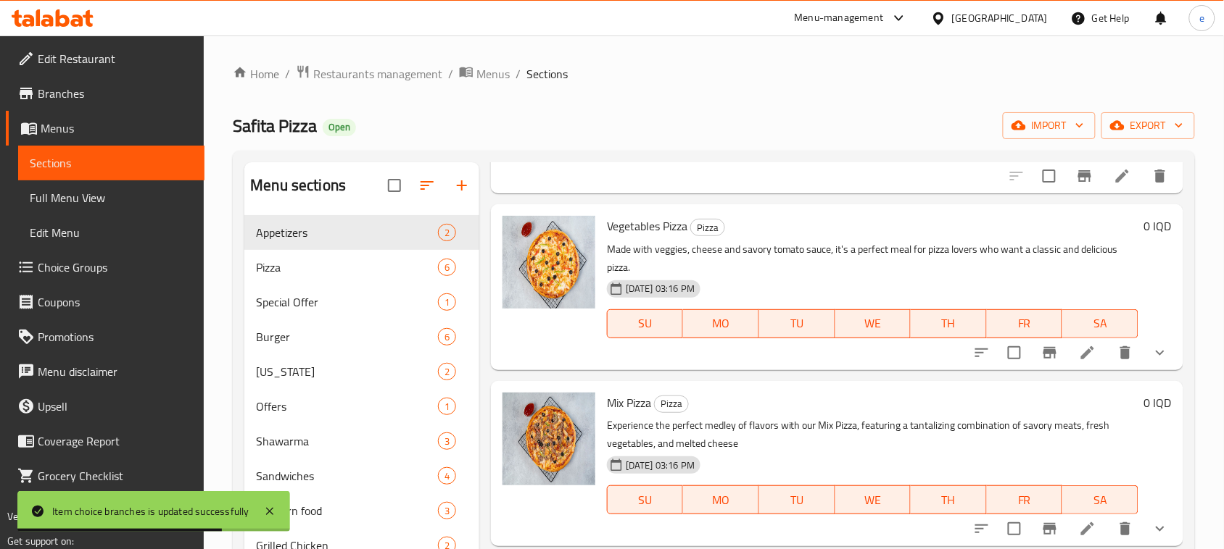
type input "veg"
click at [1151, 356] on icon "show more" at bounding box center [1159, 352] width 17 height 17
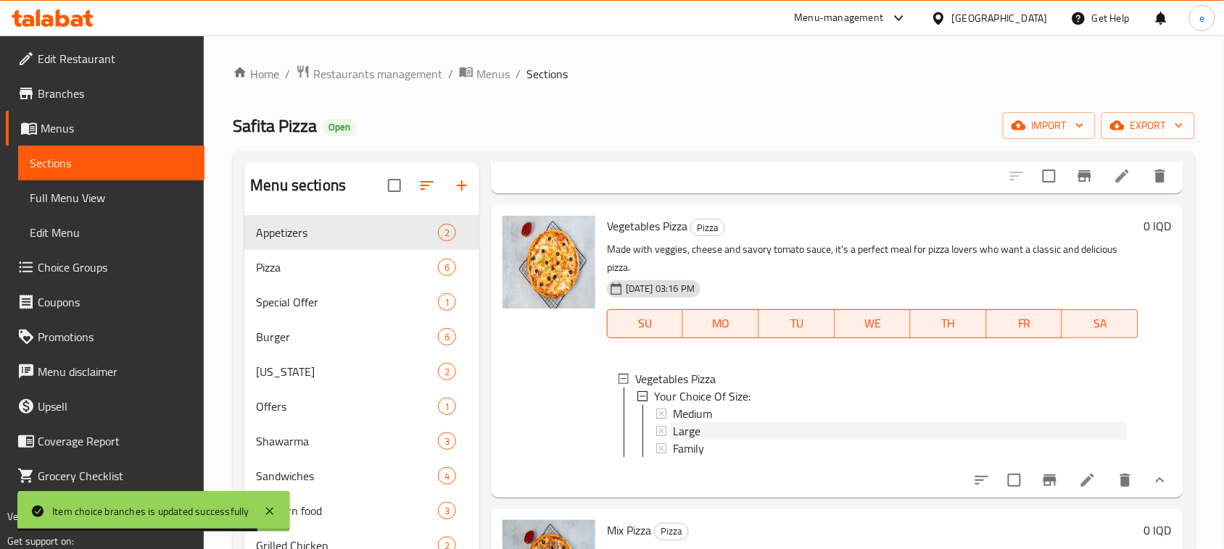
click at [697, 435] on span "Large" at bounding box center [687, 431] width 28 height 17
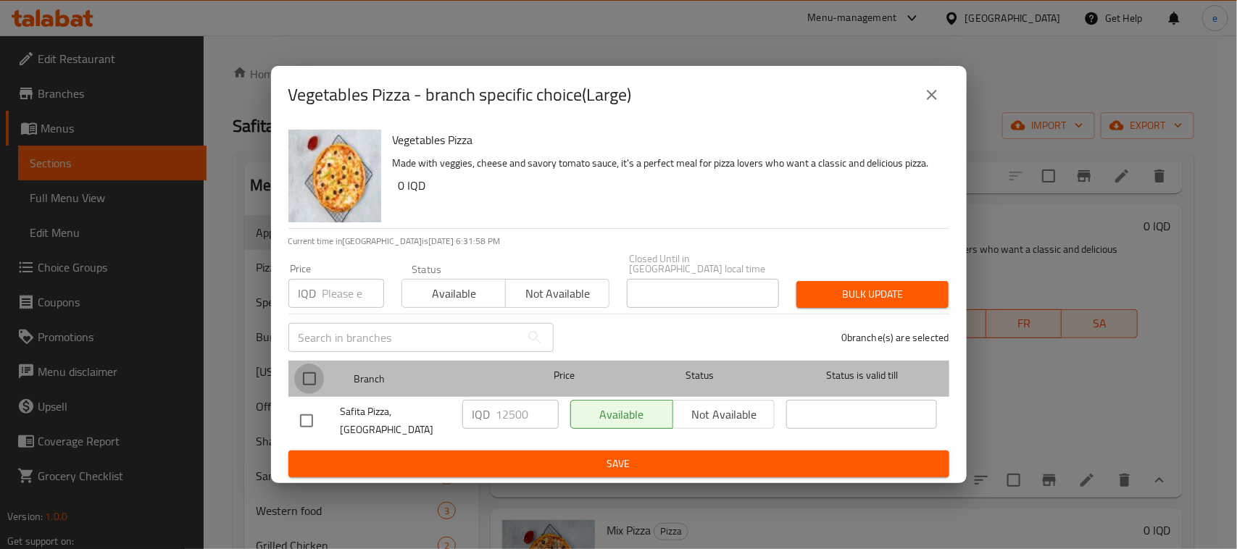
click at [306, 375] on input "checkbox" at bounding box center [309, 379] width 30 height 30
checkbox input "true"
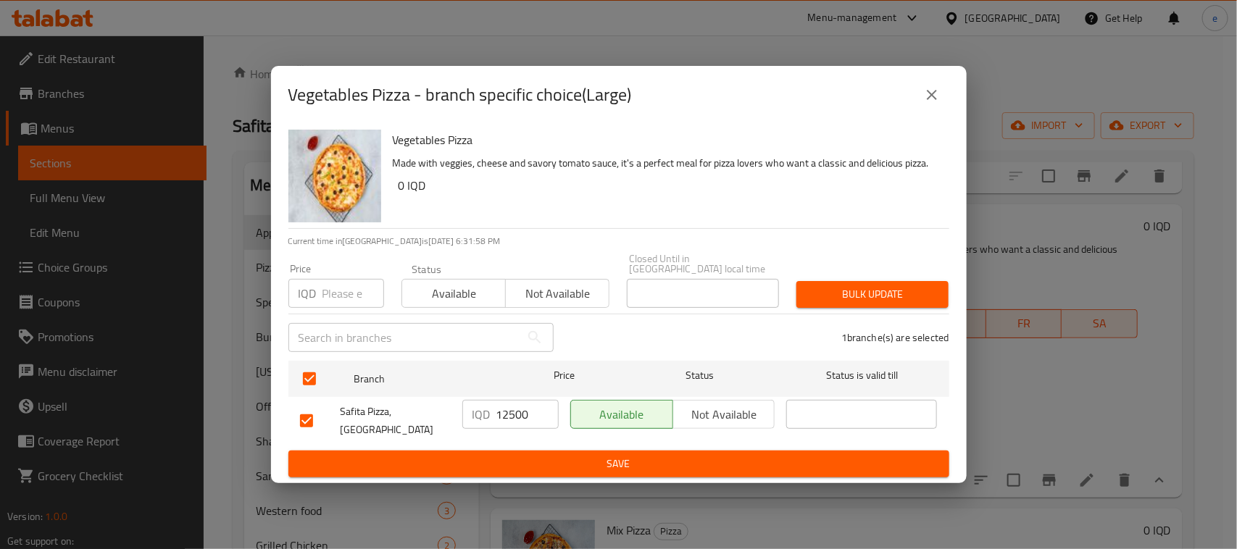
click at [504, 415] on input "12500" at bounding box center [528, 414] width 62 height 29
paste input "40"
type input "14000"
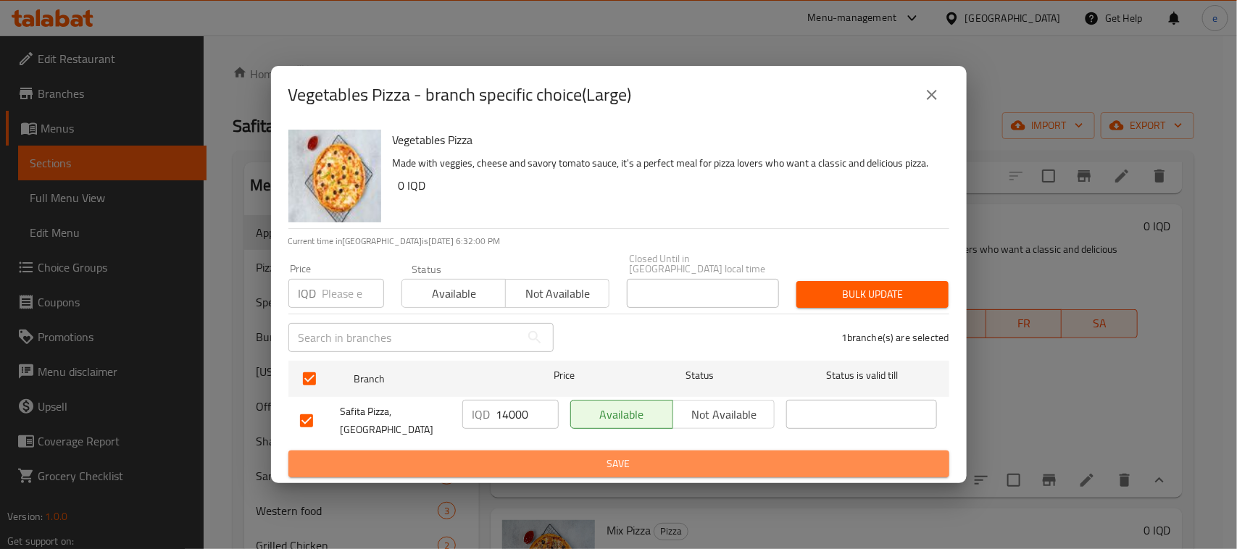
click at [589, 455] on span "Save" at bounding box center [619, 464] width 638 height 18
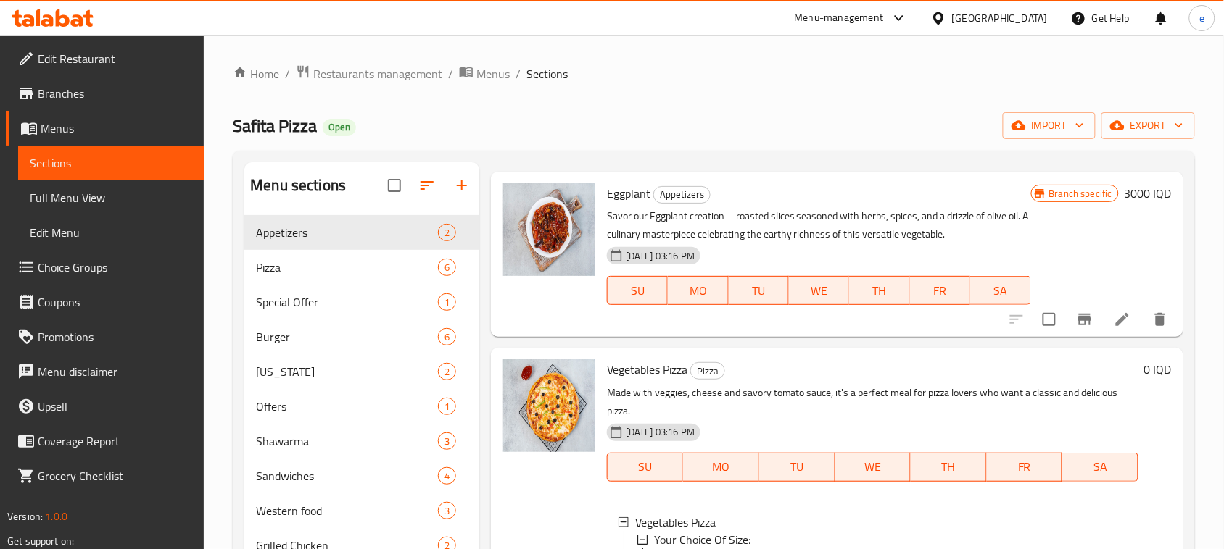
scroll to position [0, 0]
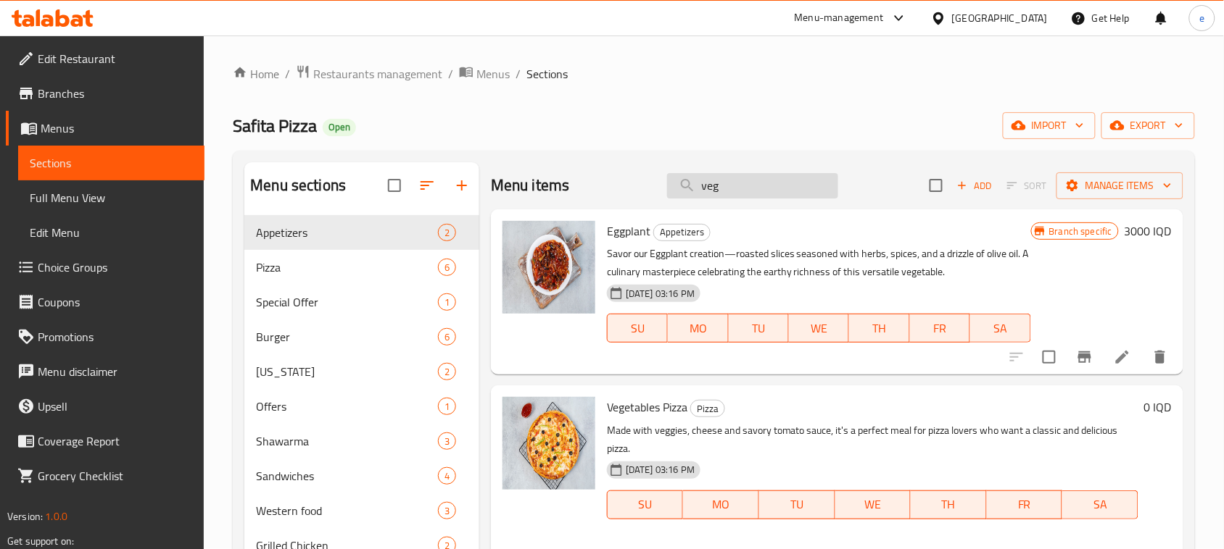
click at [705, 192] on input "veg" at bounding box center [752, 185] width 171 height 25
paste input "Chicken Fajita"
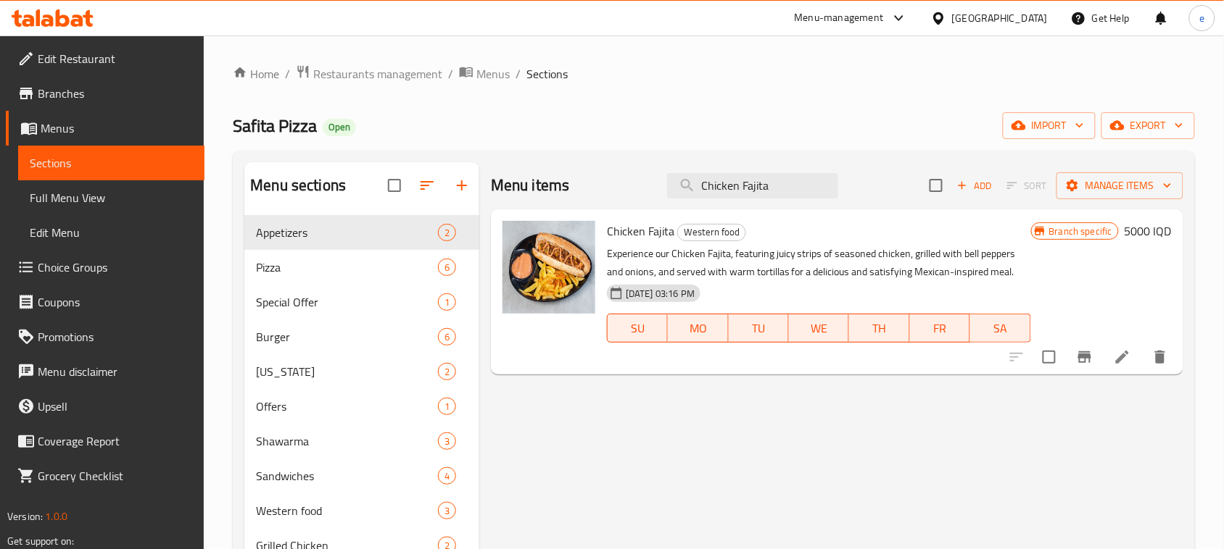
type input "Chicken Fajita"
click at [1167, 228] on h6 "5000 IQD" at bounding box center [1147, 231] width 47 height 20
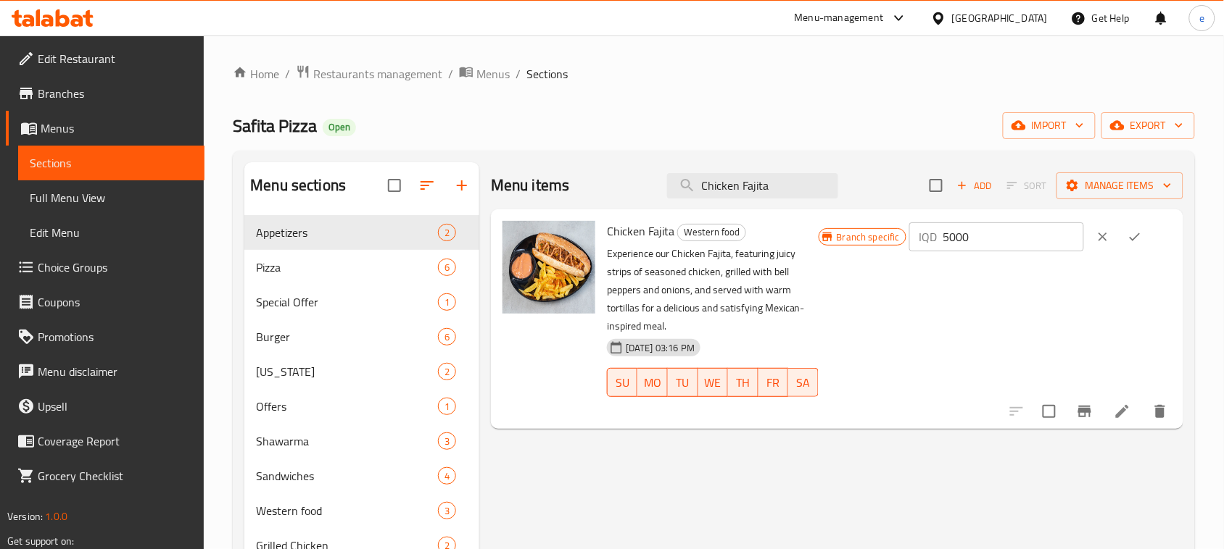
click at [981, 233] on input "5000" at bounding box center [1013, 237] width 141 height 29
paste input "10"
type input "10000"
click at [1145, 251] on button "ok" at bounding box center [1134, 237] width 32 height 32
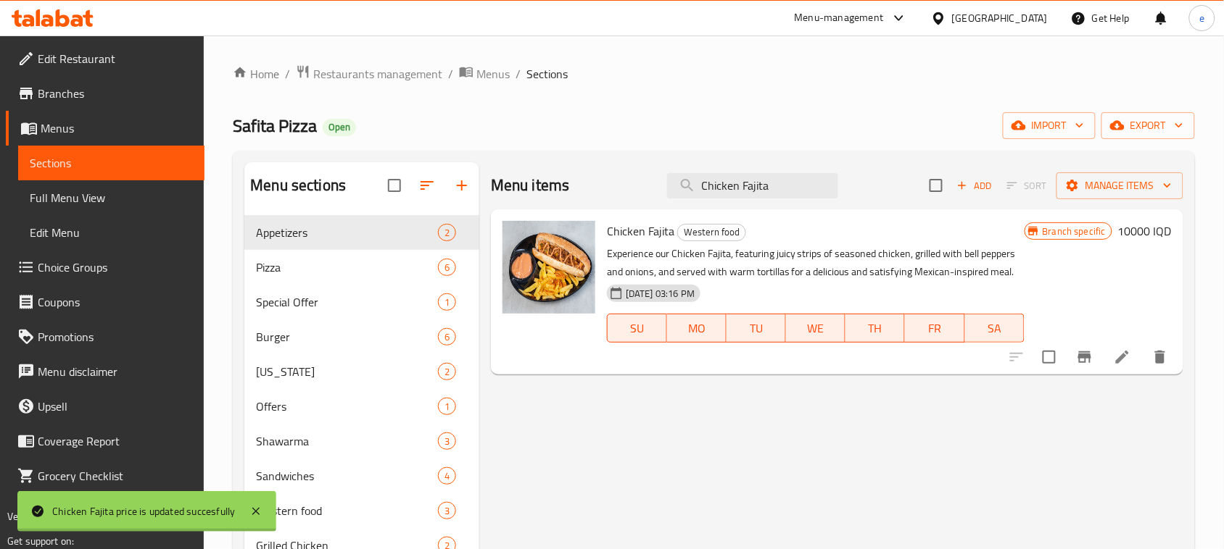
click at [1081, 372] on button "Branch-specific-item" at bounding box center [1084, 357] width 35 height 35
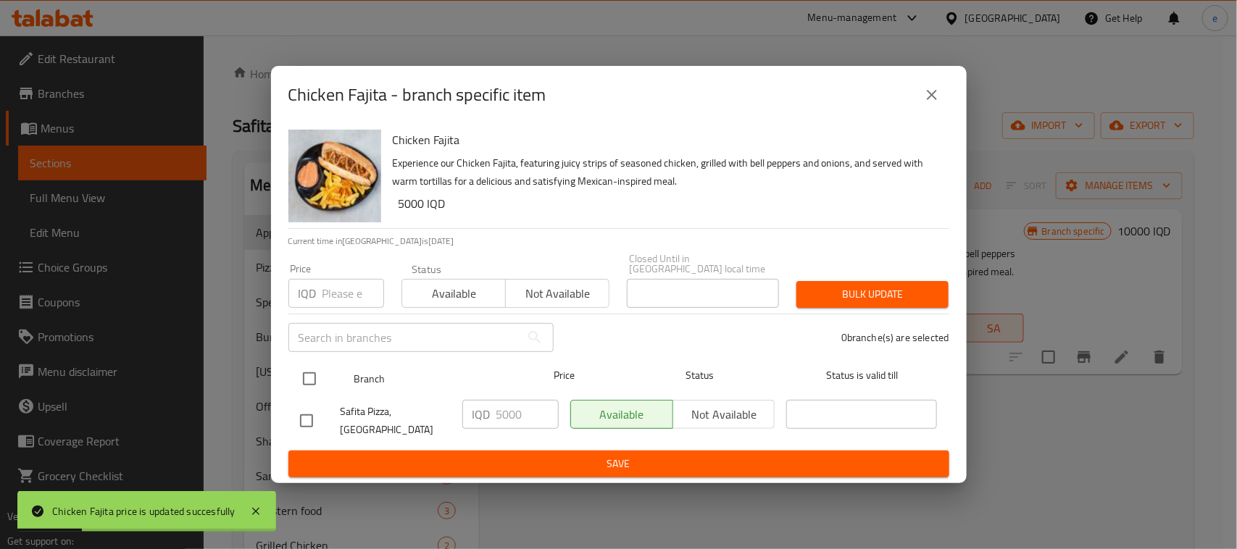
click at [314, 379] on input "checkbox" at bounding box center [309, 379] width 30 height 30
checkbox input "true"
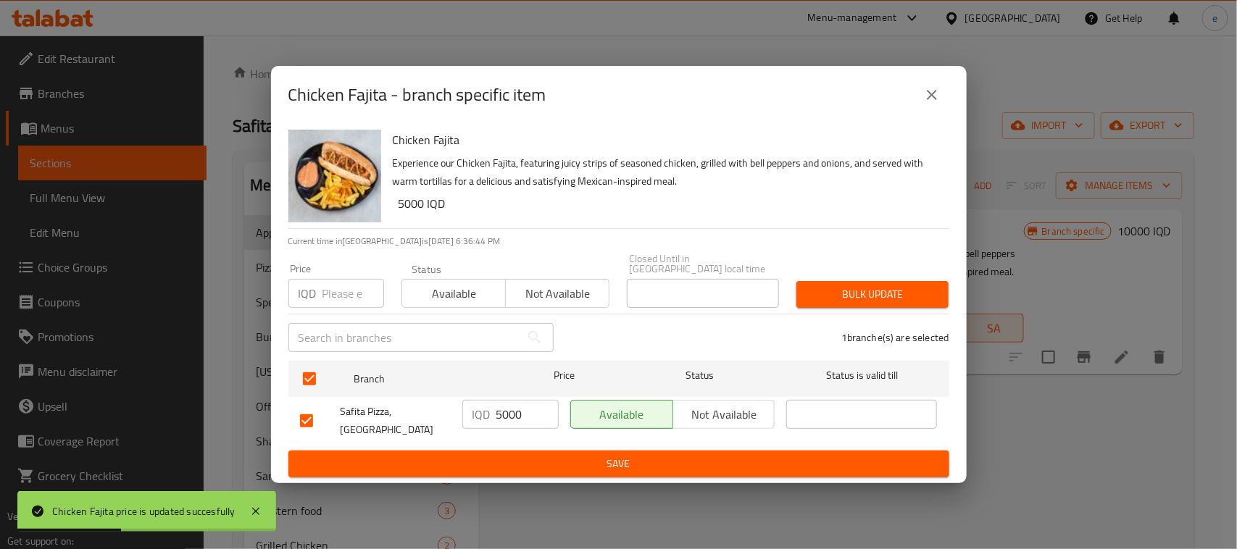
click at [517, 415] on input "5000" at bounding box center [528, 414] width 62 height 29
paste input "10"
type input "10000"
click at [533, 451] on button "Save" at bounding box center [618, 464] width 661 height 27
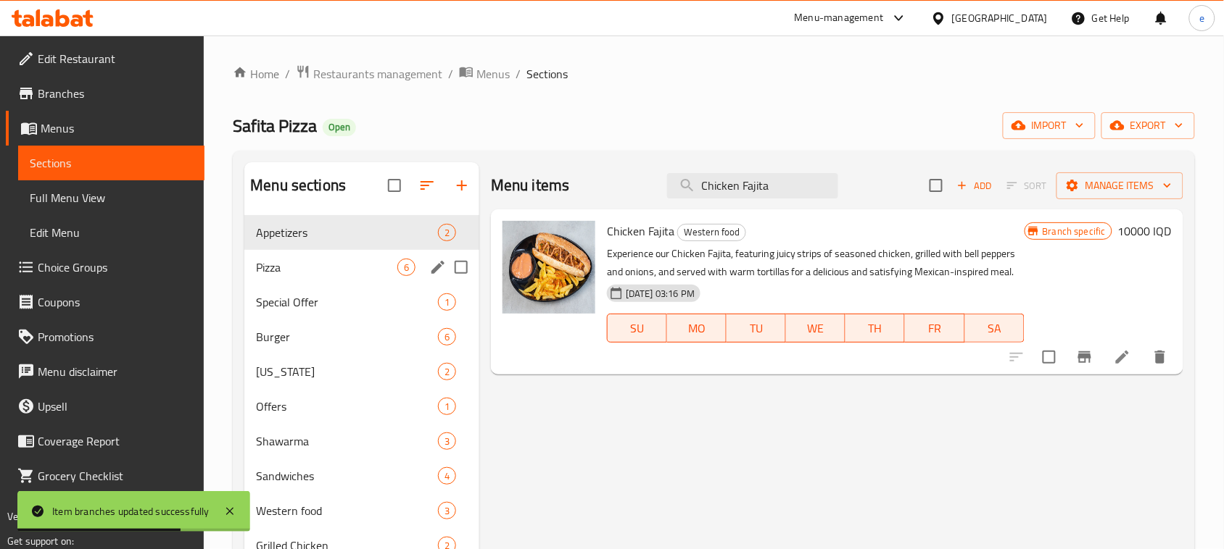
click at [292, 275] on span "Pizza" at bounding box center [326, 267] width 141 height 17
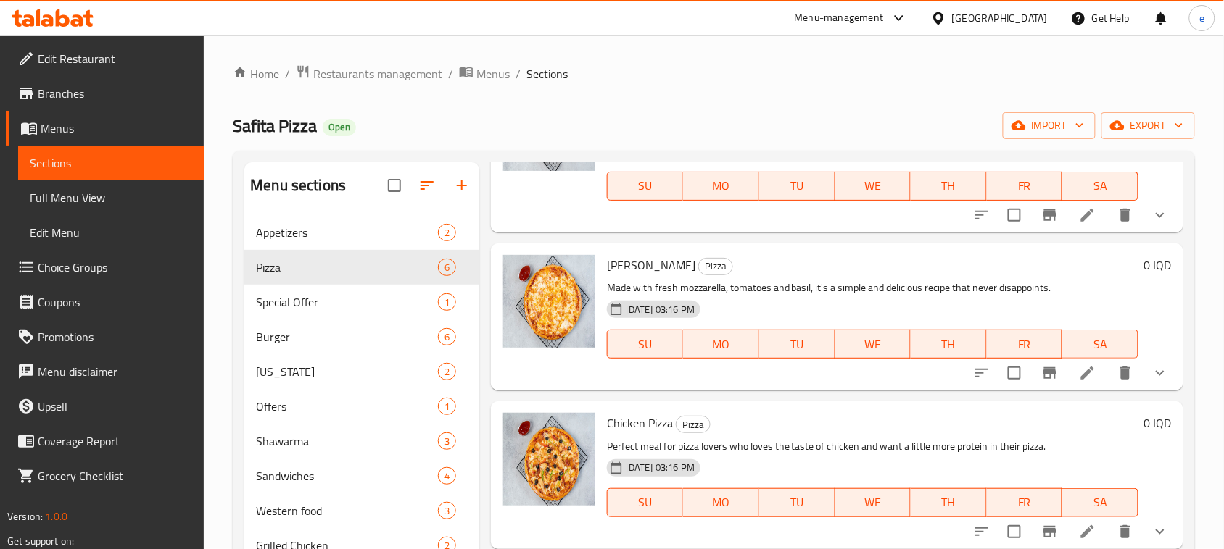
scroll to position [362, 0]
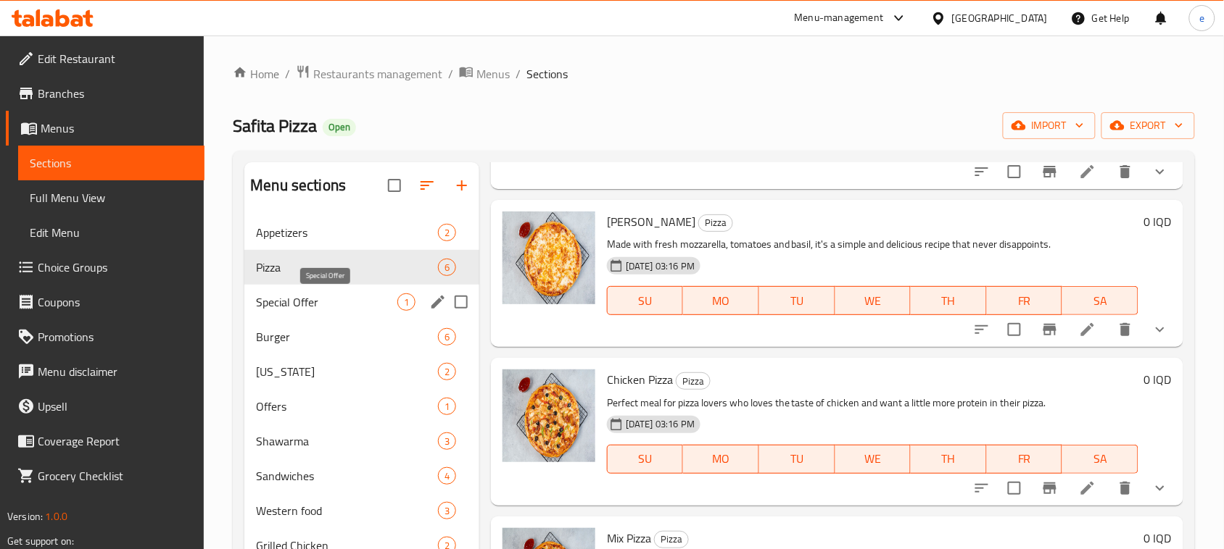
click at [328, 294] on span "Special Offer" at bounding box center [326, 302] width 141 height 17
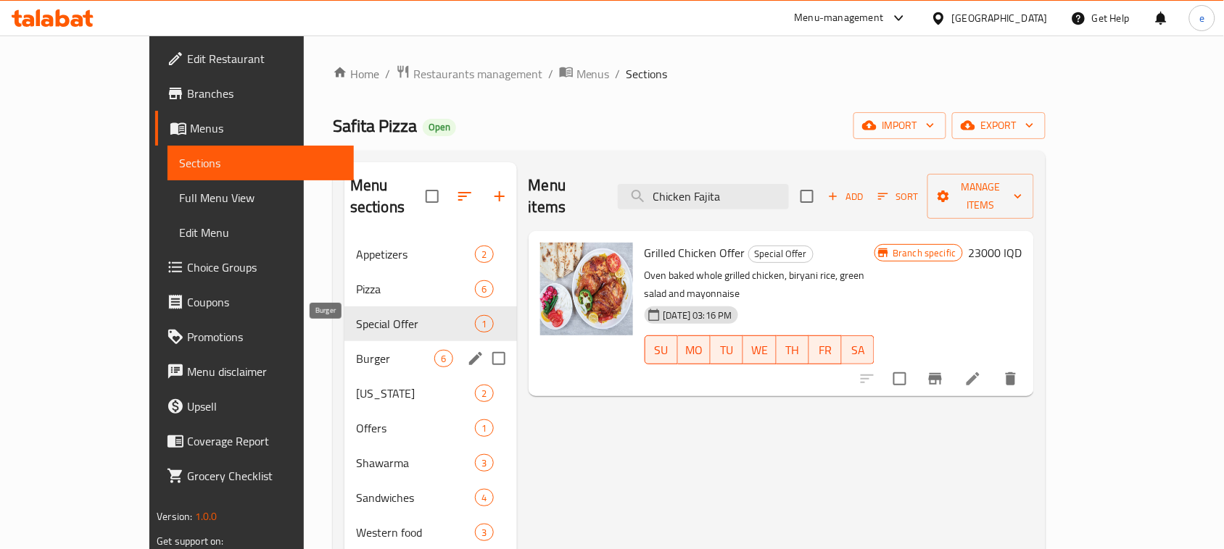
click at [356, 350] on span "Burger" at bounding box center [395, 358] width 79 height 17
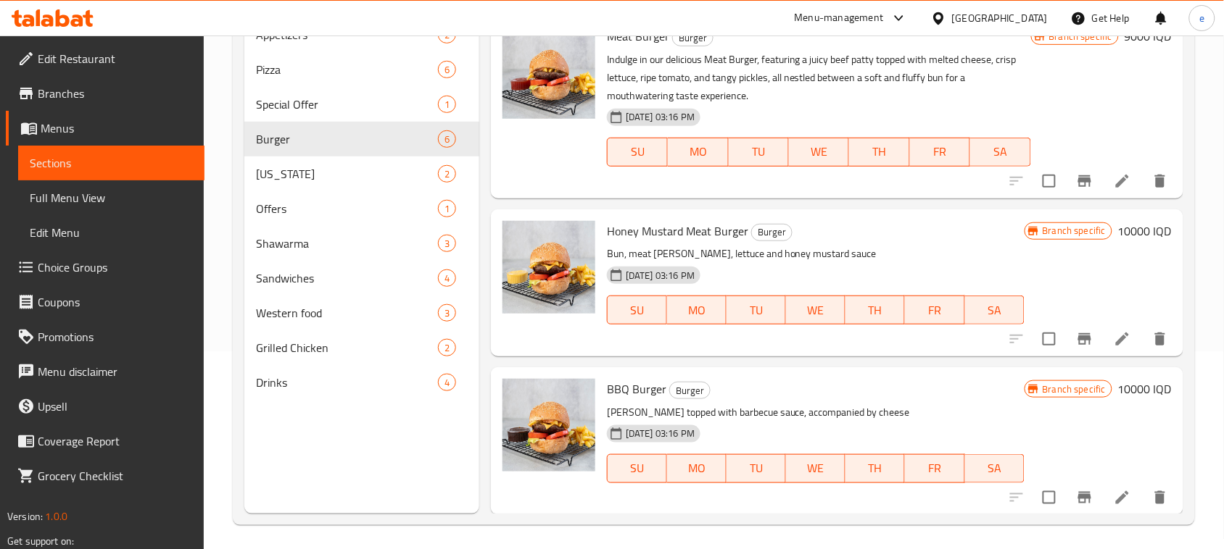
scroll to position [204, 0]
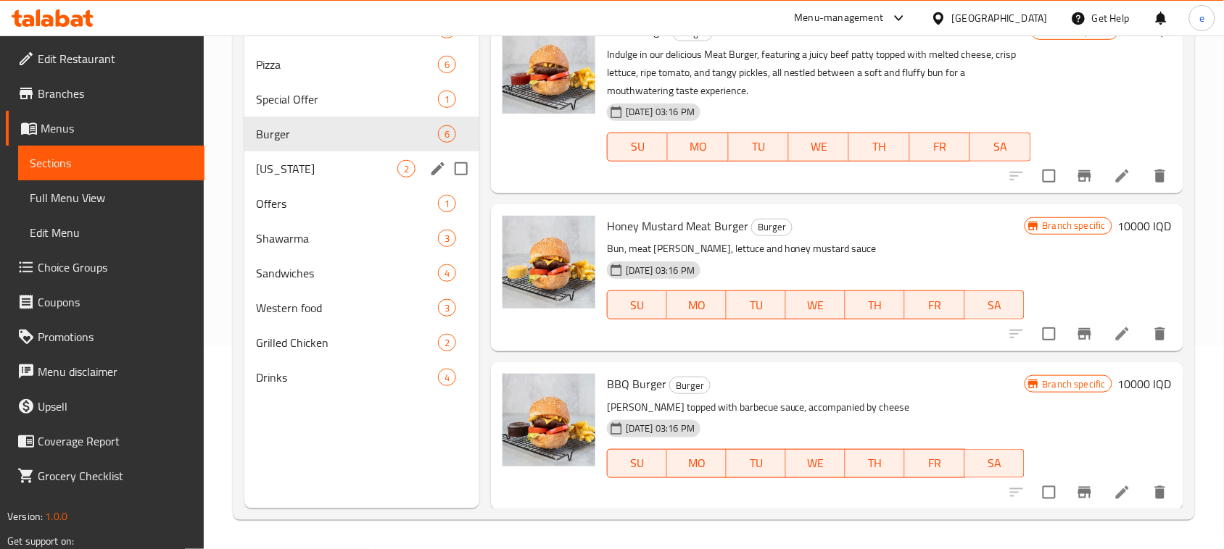
click at [313, 164] on span "Kentucky" at bounding box center [326, 168] width 141 height 17
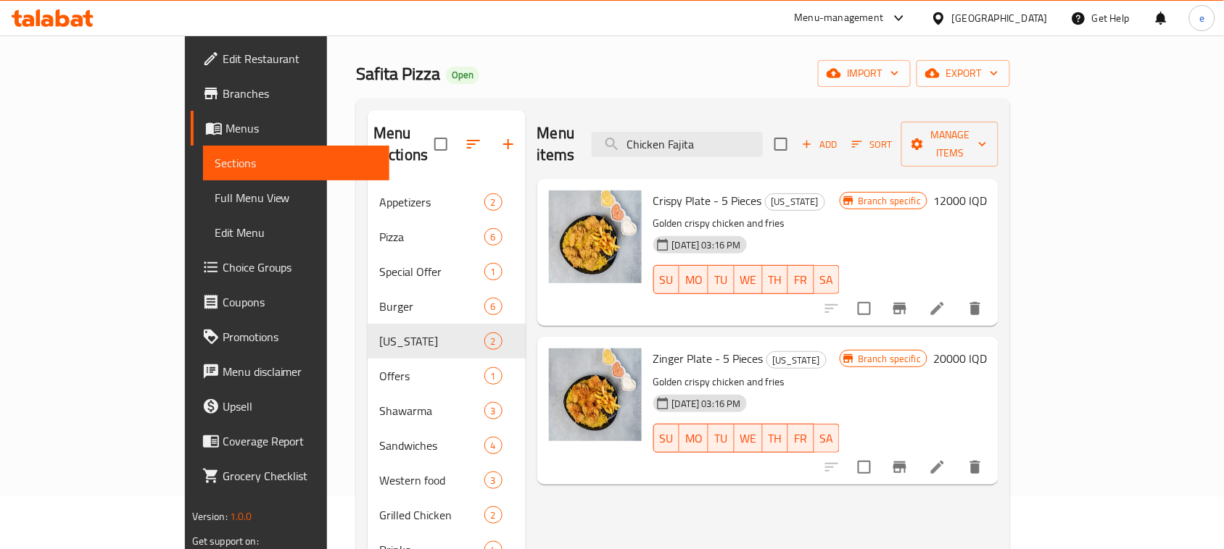
scroll to position [204, 0]
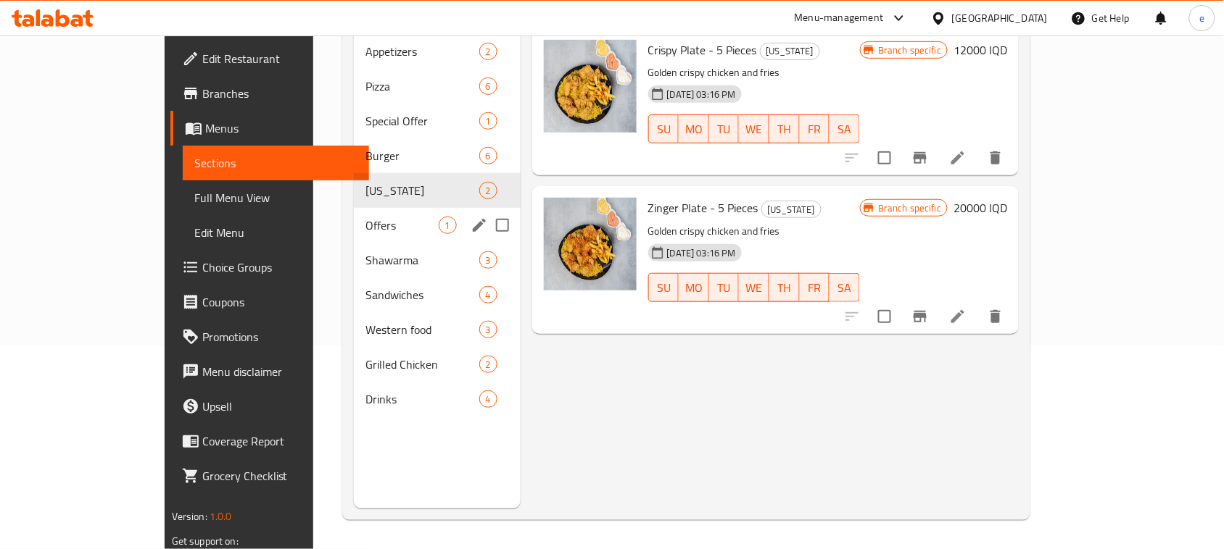
click at [365, 217] on span "Offers" at bounding box center [401, 225] width 72 height 17
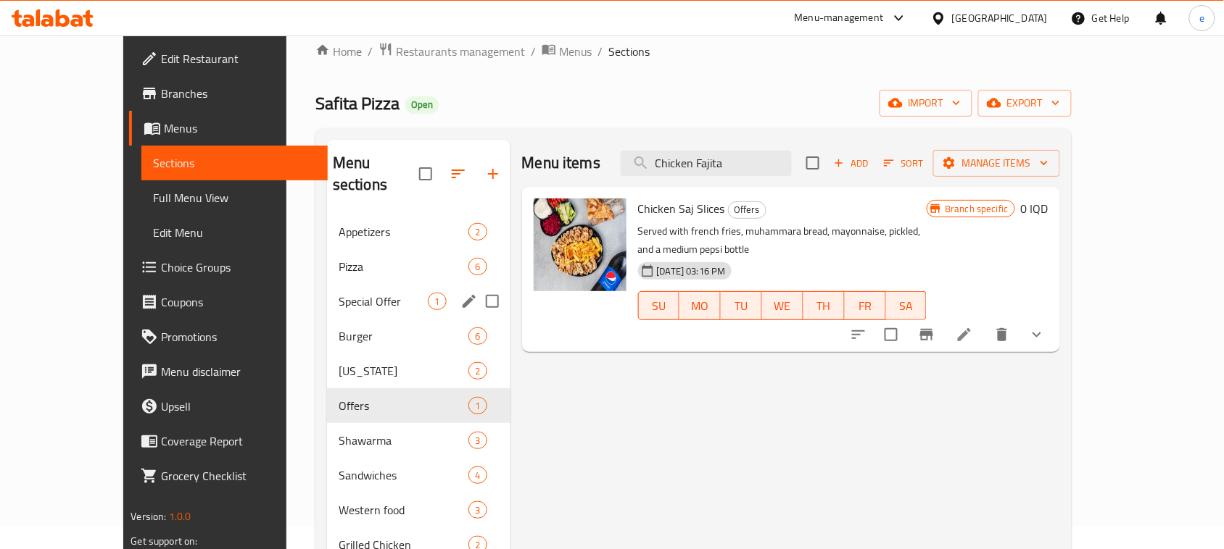
scroll to position [204, 0]
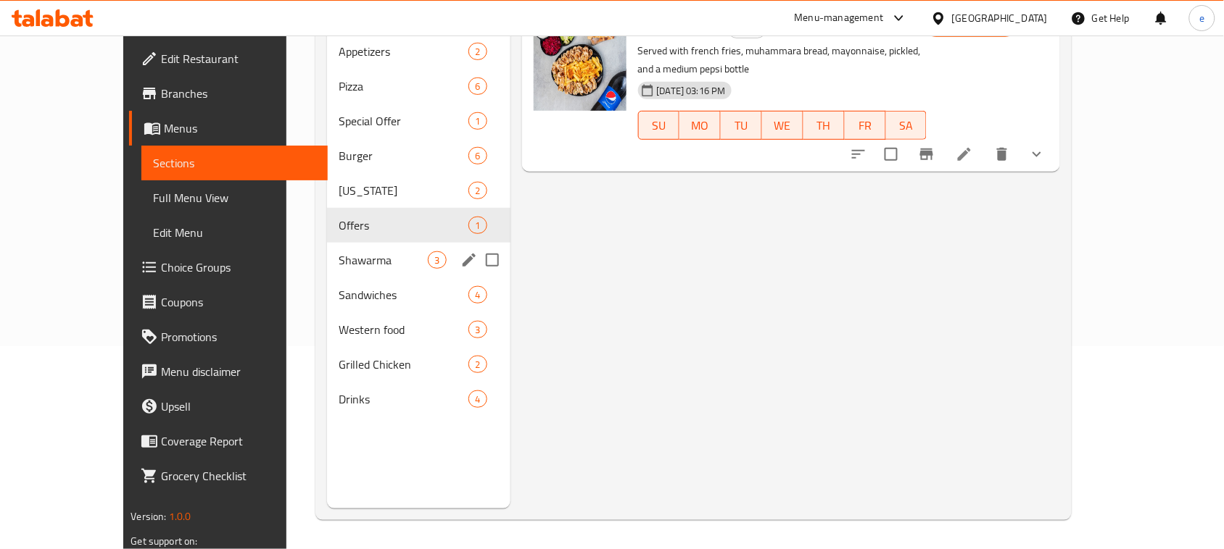
click at [327, 247] on div "Shawarma 3" at bounding box center [418, 260] width 183 height 35
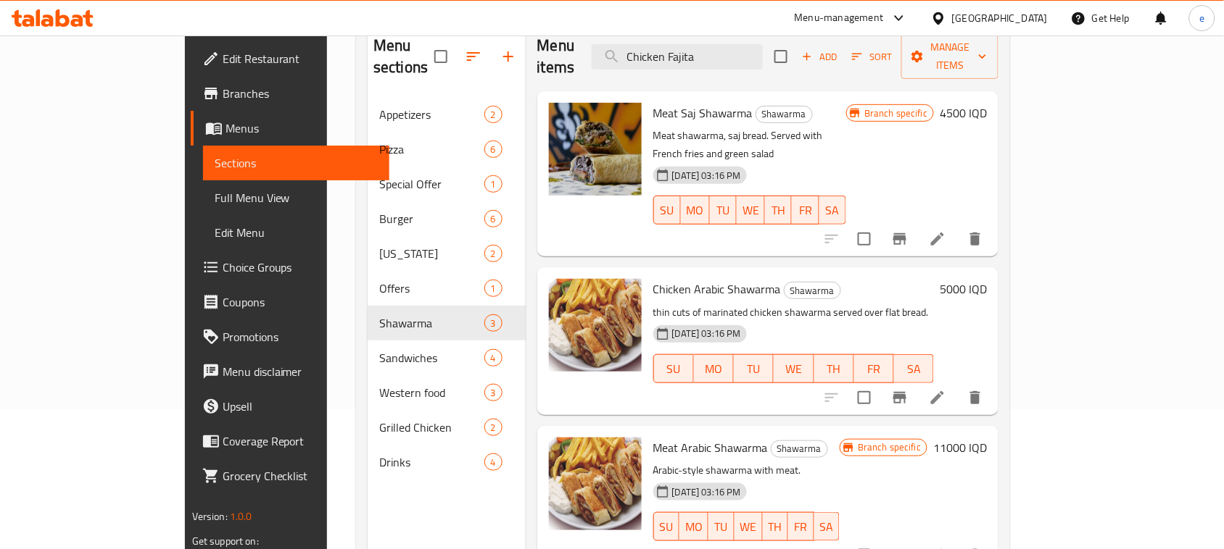
scroll to position [204, 0]
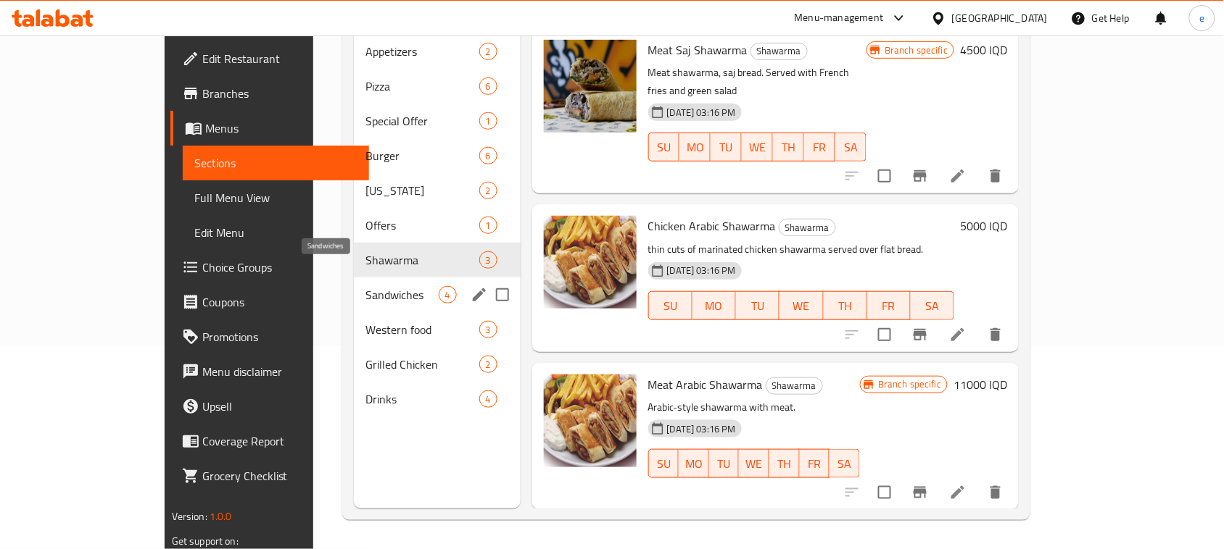
click at [365, 286] on span "Sandwiches" at bounding box center [401, 294] width 72 height 17
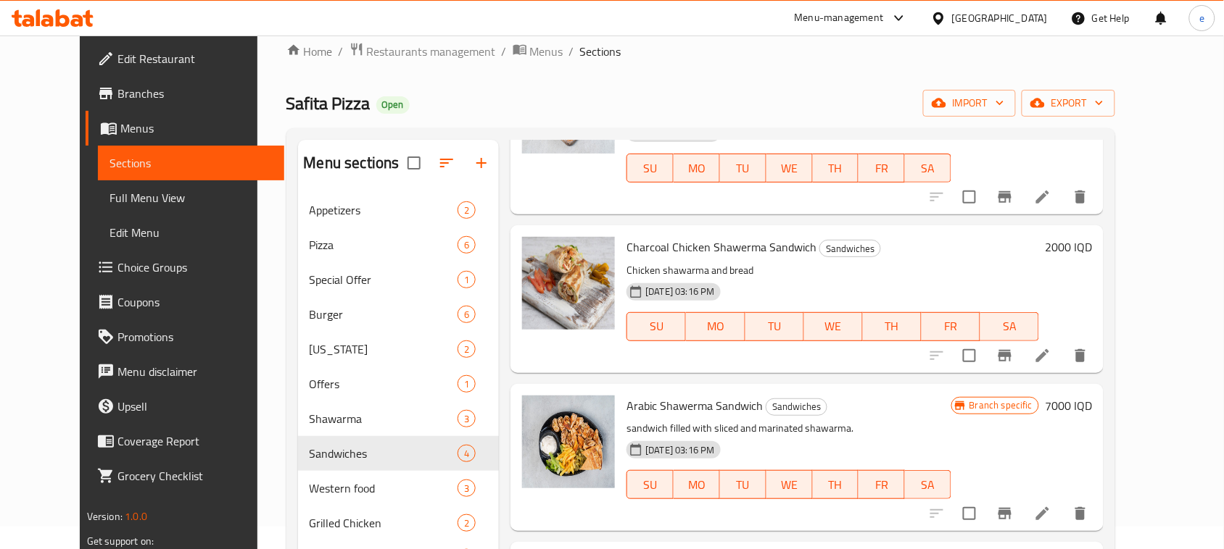
scroll to position [204, 0]
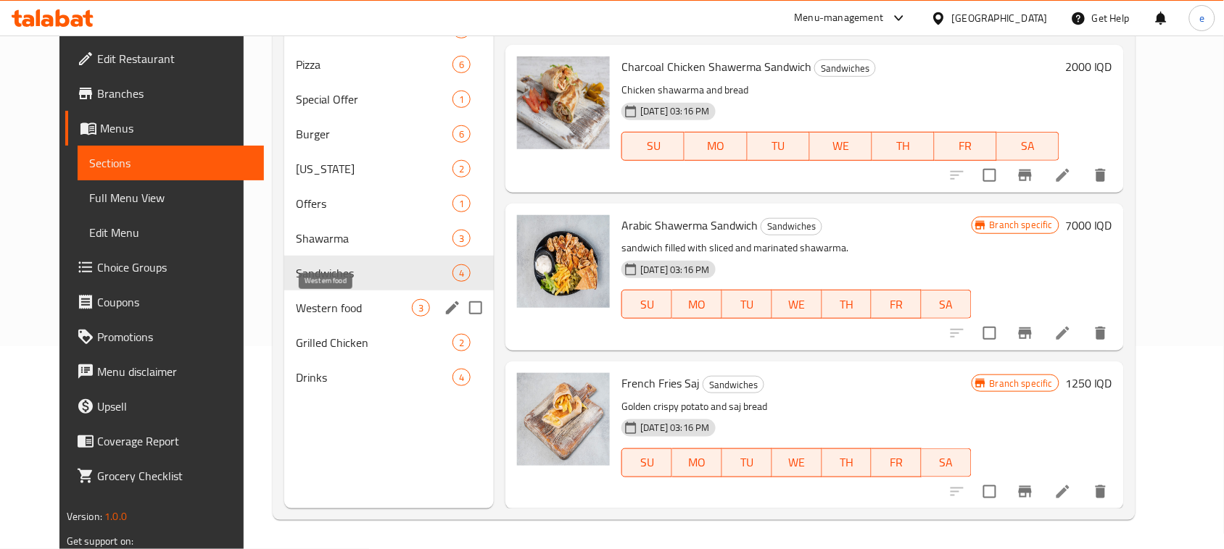
click at [312, 299] on span "Western food" at bounding box center [354, 307] width 116 height 17
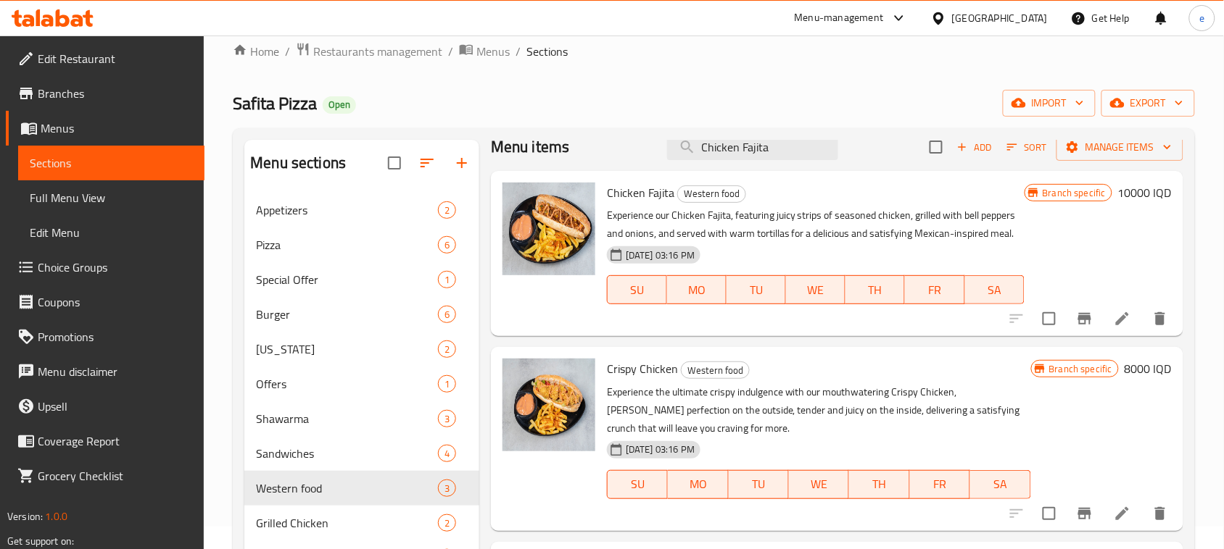
scroll to position [204, 0]
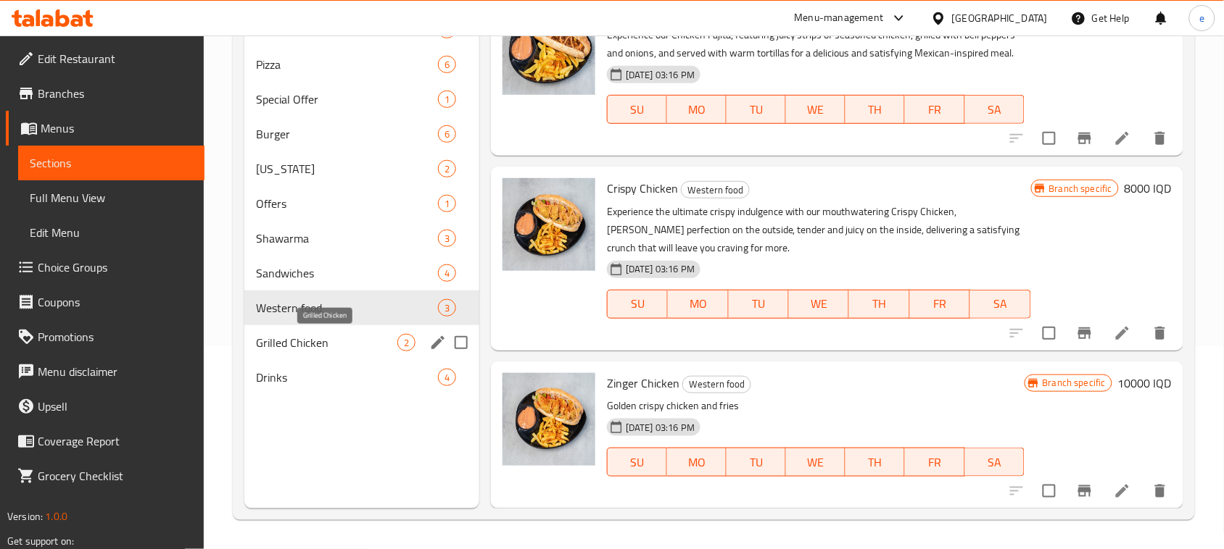
click at [297, 334] on span "Grilled Chicken" at bounding box center [326, 342] width 141 height 17
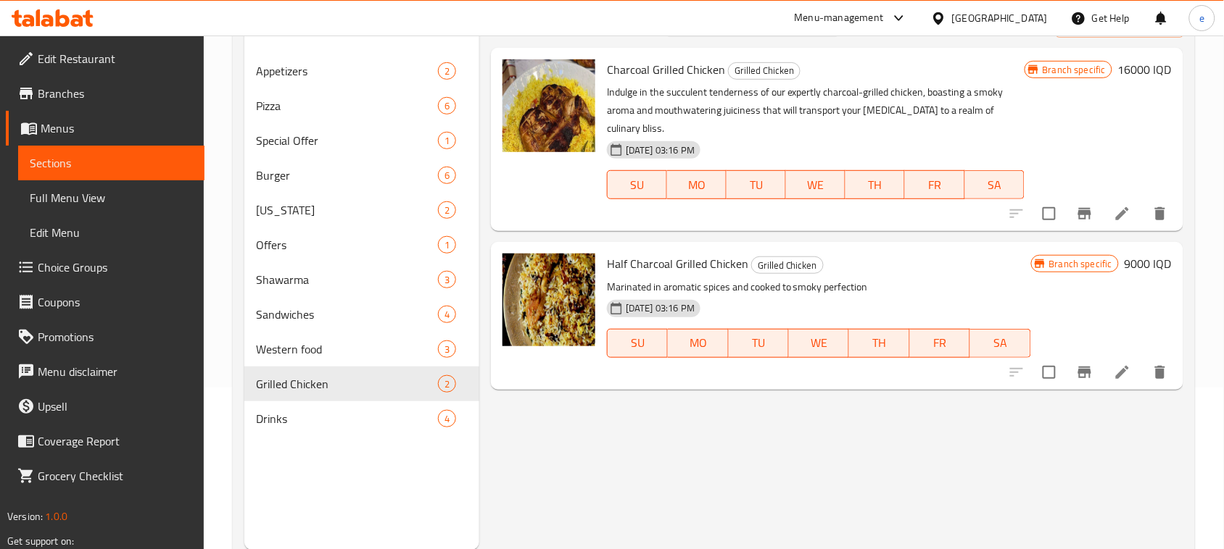
scroll to position [204, 0]
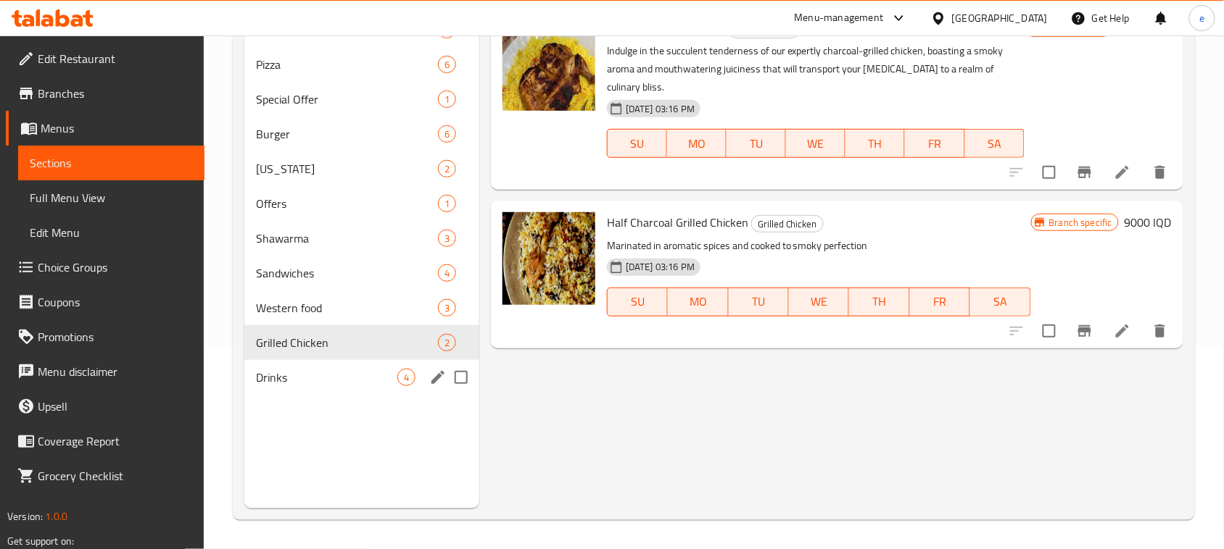
click at [308, 373] on span "Drinks" at bounding box center [326, 377] width 141 height 17
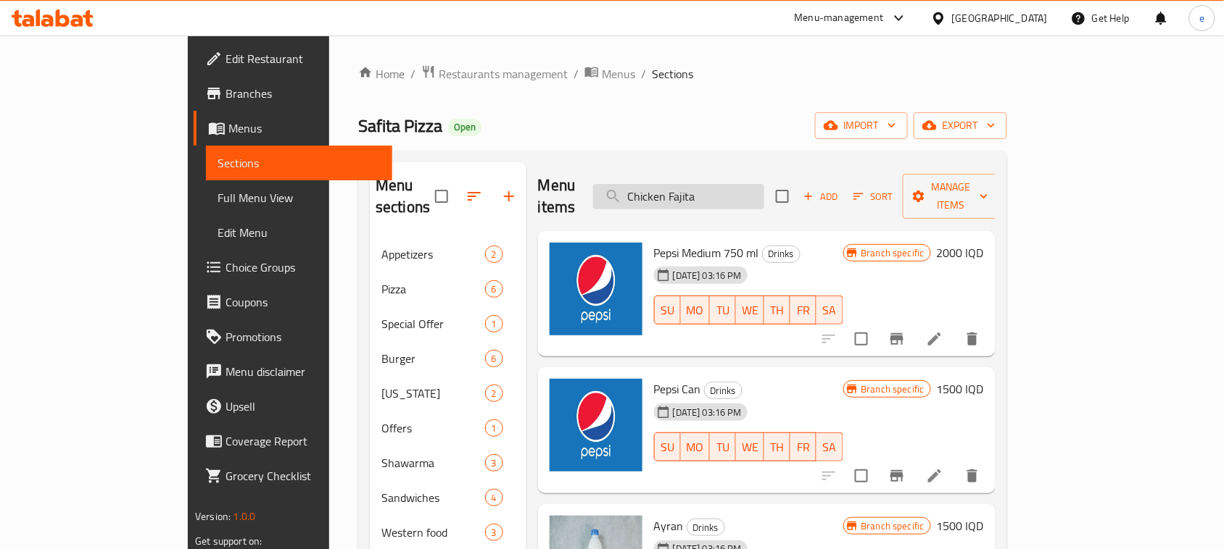
click at [721, 191] on input "Chicken Fajita" at bounding box center [678, 196] width 171 height 25
paste input "Burger"
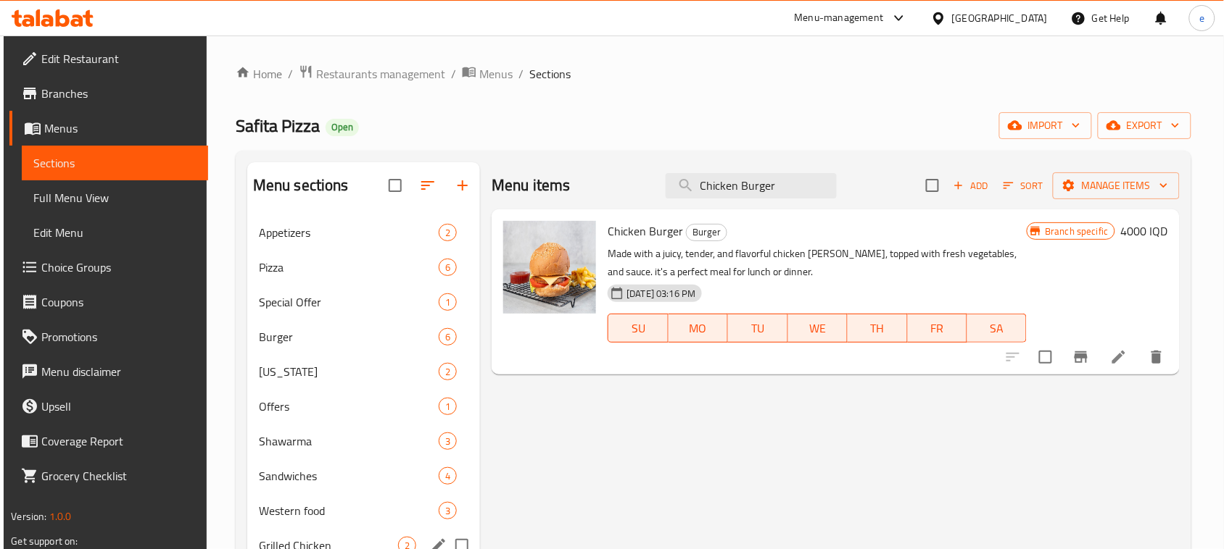
type input "Chicken Burger"
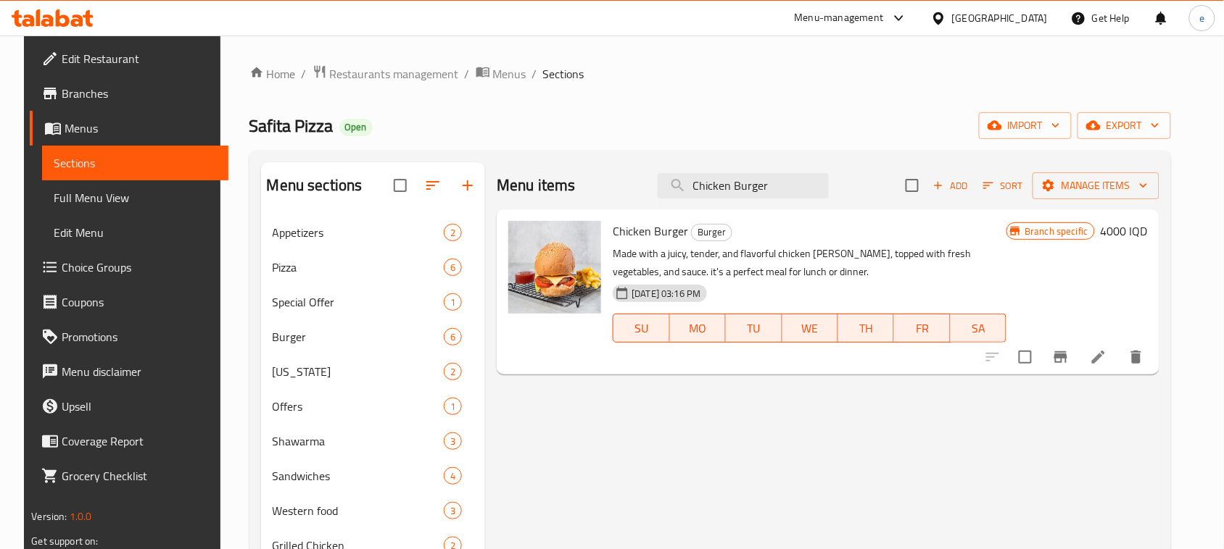
click at [1147, 225] on h6 "4000 IQD" at bounding box center [1123, 231] width 47 height 20
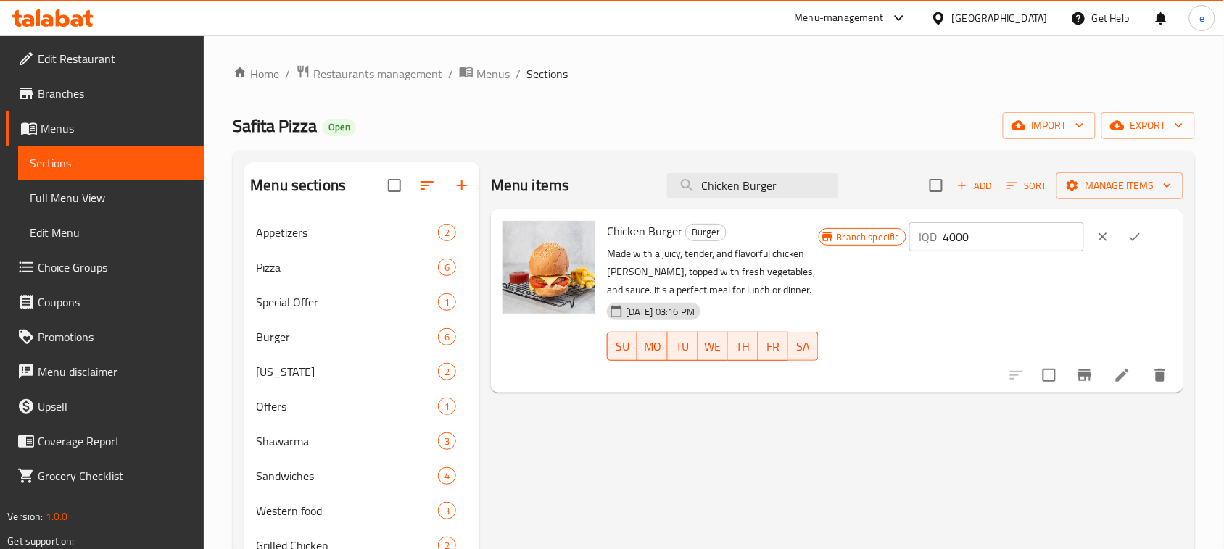
click at [988, 236] on input "4000" at bounding box center [1013, 237] width 141 height 29
paste input "10"
type input "10000"
click at [1142, 232] on icon "ok" at bounding box center [1134, 237] width 14 height 14
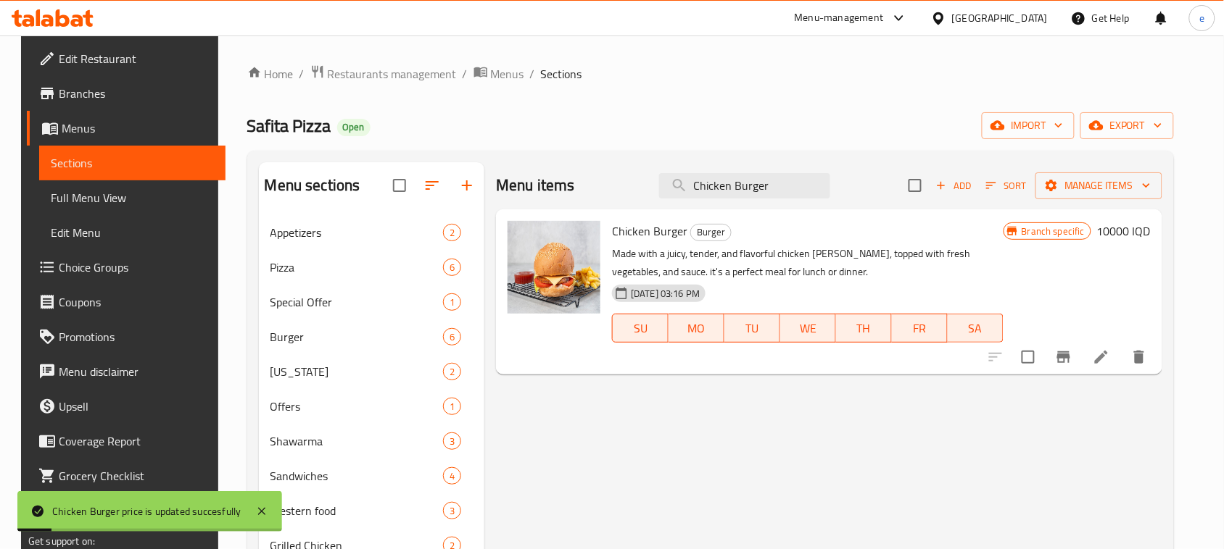
click at [1070, 355] on icon "Branch-specific-item" at bounding box center [1063, 358] width 13 height 12
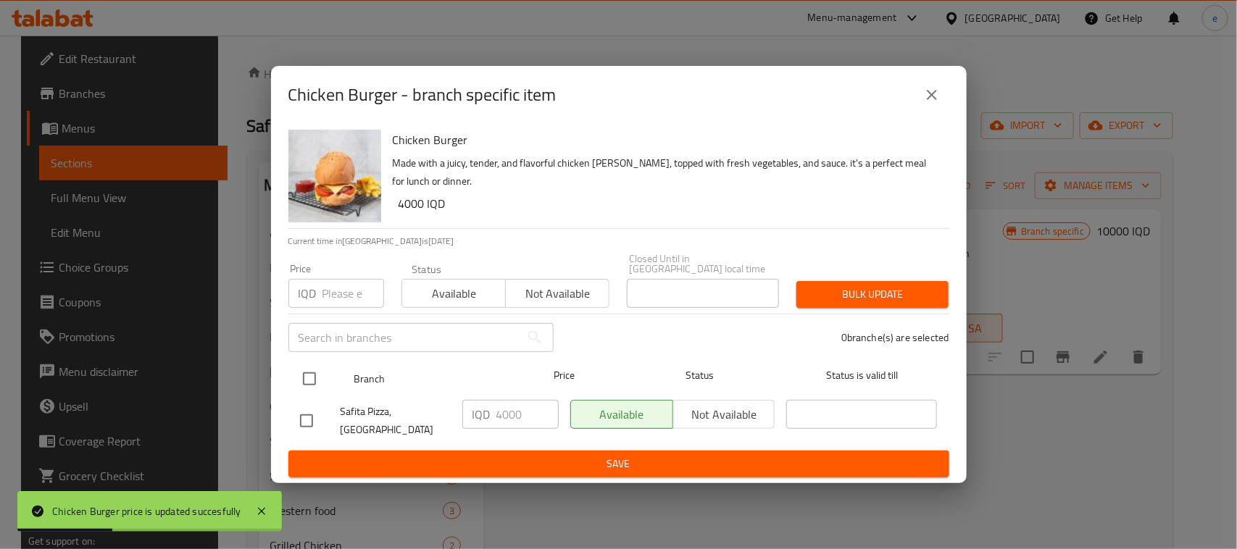
click at [319, 381] on input "checkbox" at bounding box center [309, 379] width 30 height 30
checkbox input "true"
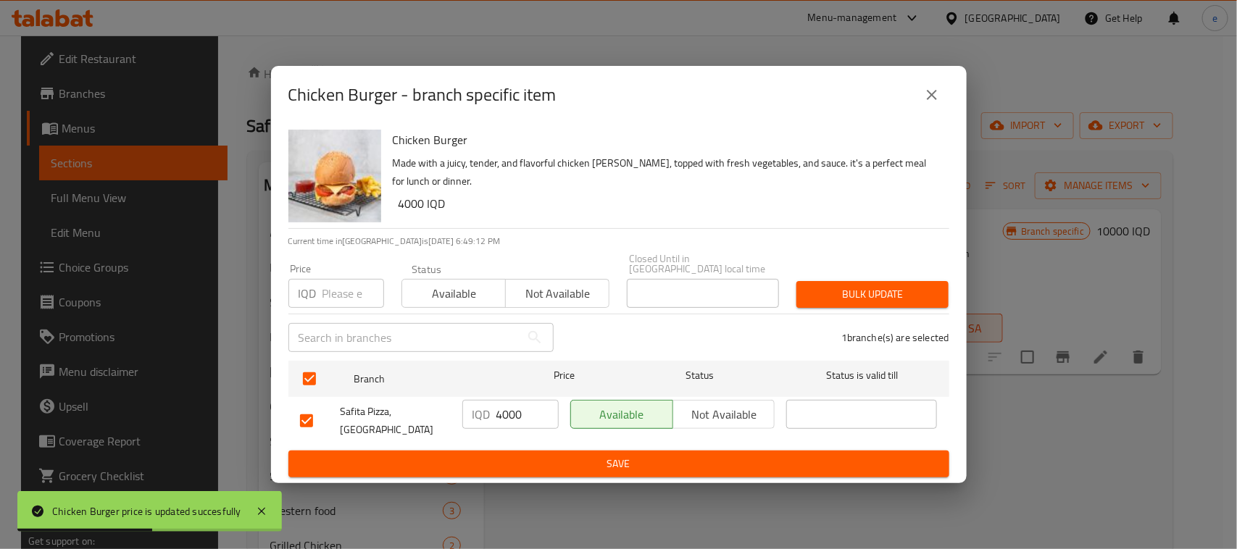
click at [511, 423] on input "4000" at bounding box center [528, 414] width 62 height 29
paste input "10"
type input "10000"
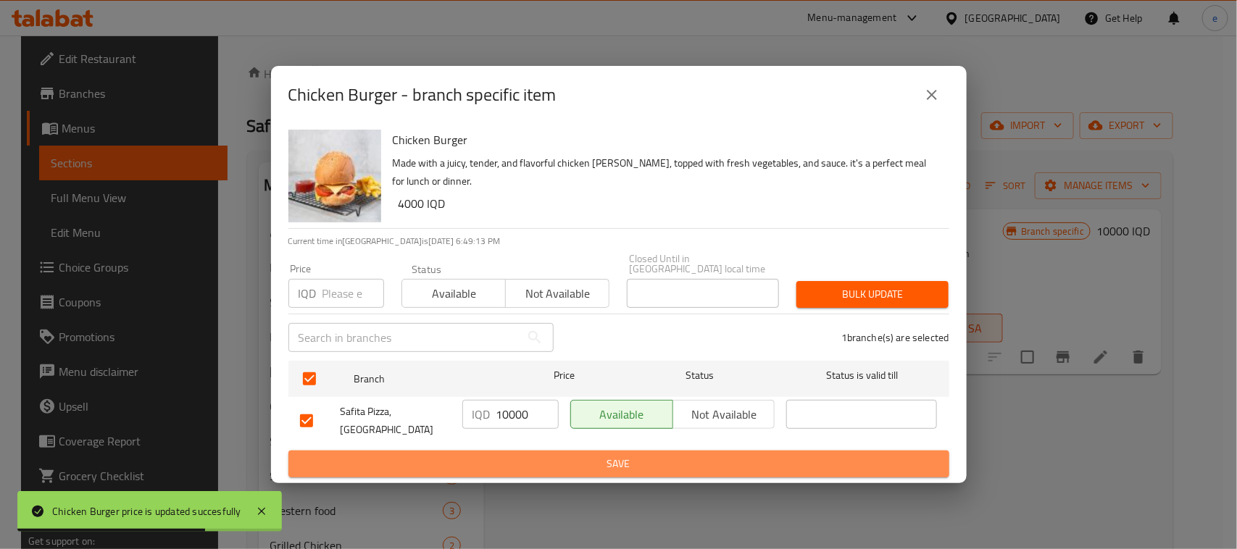
click at [535, 459] on span "Save" at bounding box center [619, 464] width 638 height 18
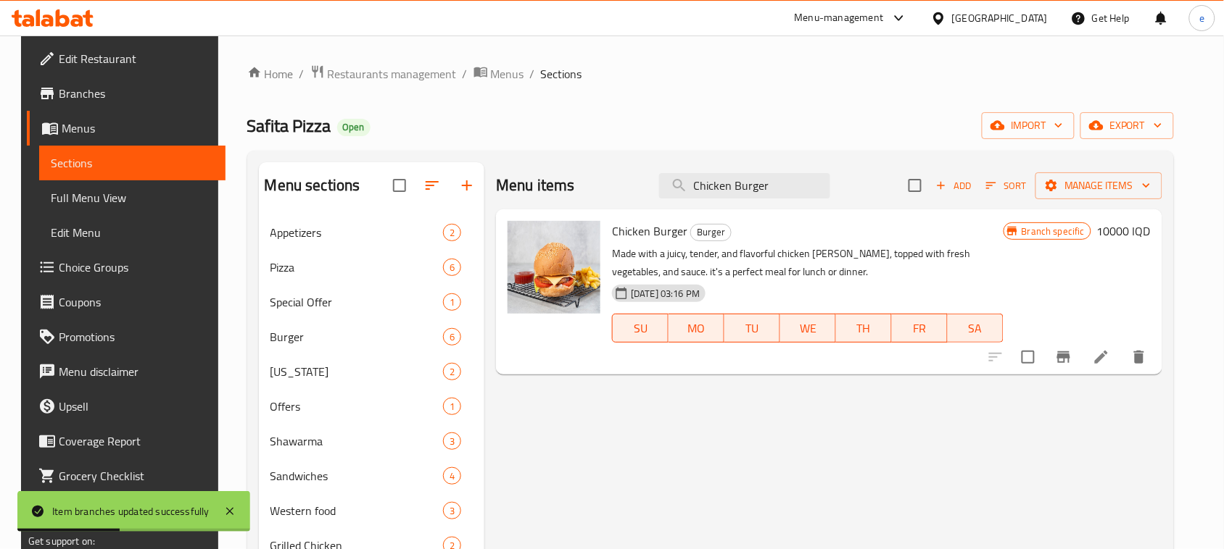
click at [744, 204] on div "Menu items Chicken Burger Add Sort Manage items" at bounding box center [829, 185] width 666 height 47
click at [744, 192] on input "Chicken Burger" at bounding box center [744, 185] width 171 height 25
paste input "eese Meat"
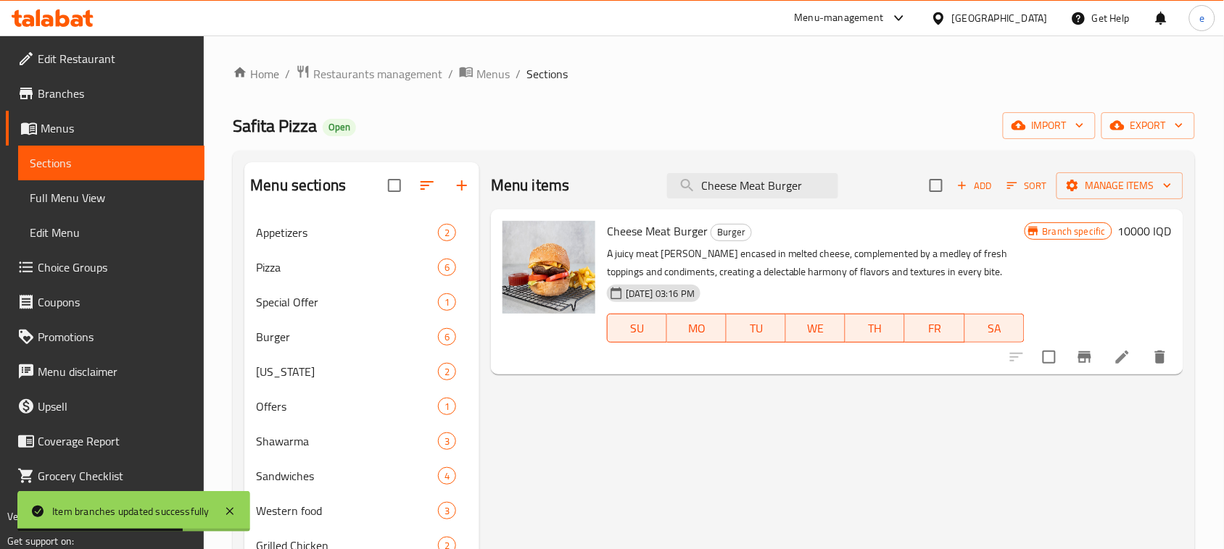
type input "Cheese Meat Burger"
click at [1082, 354] on icon "Branch-specific-item" at bounding box center [1084, 357] width 17 height 17
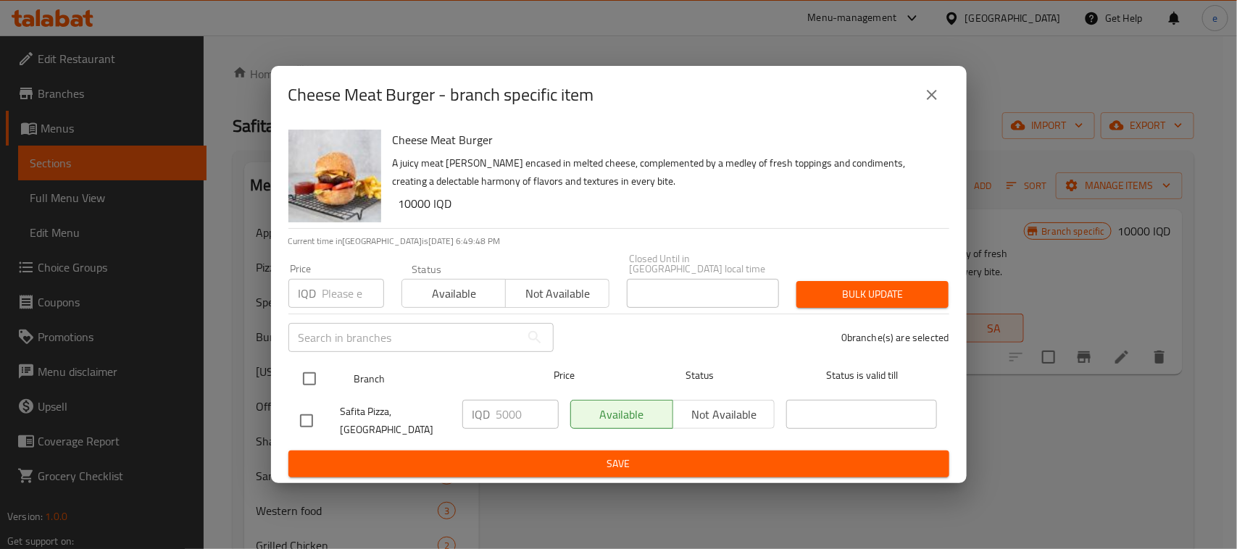
click at [313, 385] on input "checkbox" at bounding box center [309, 379] width 30 height 30
checkbox input "true"
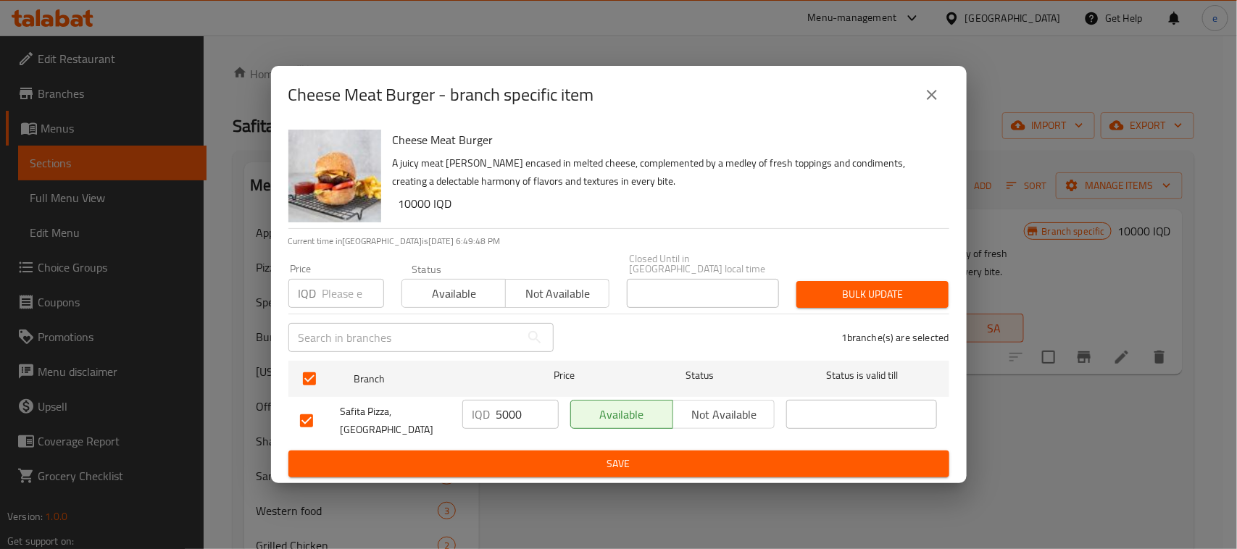
click at [512, 422] on input "5000" at bounding box center [528, 414] width 62 height 29
paste input "10"
type input "10000"
click at [519, 455] on span "Save" at bounding box center [619, 464] width 638 height 18
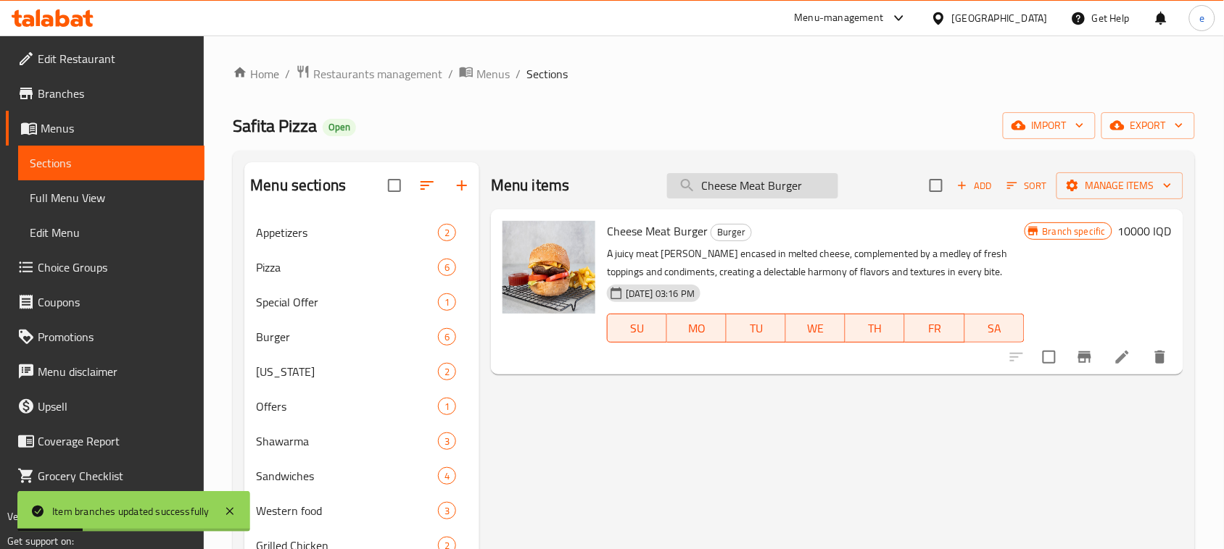
click at [713, 190] on input "Cheese Meat Burger" at bounding box center [752, 185] width 171 height 25
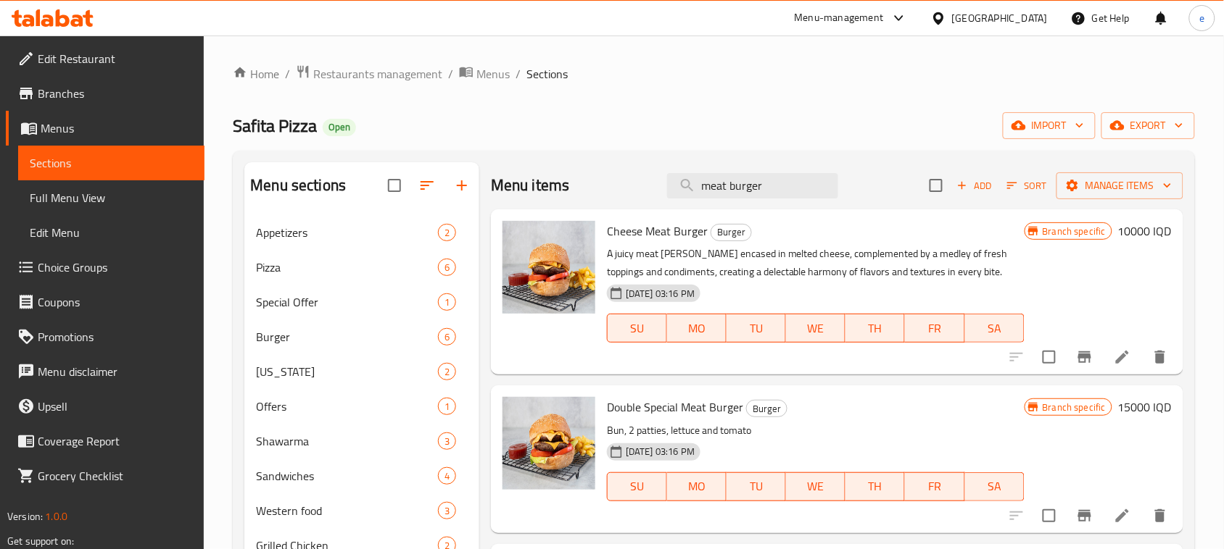
type input "meat burger"
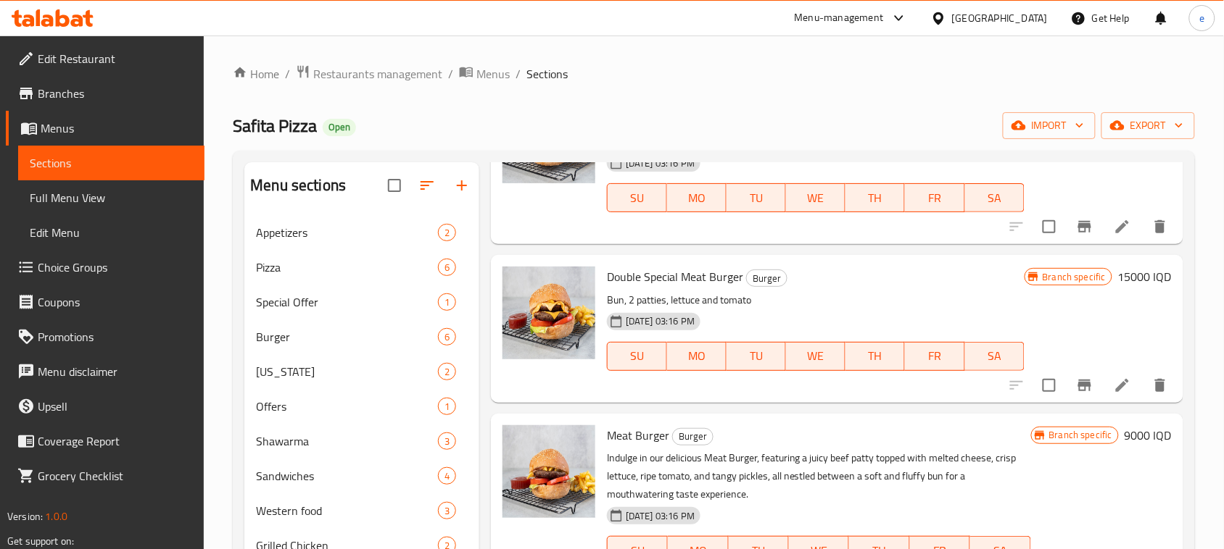
scroll to position [174, 0]
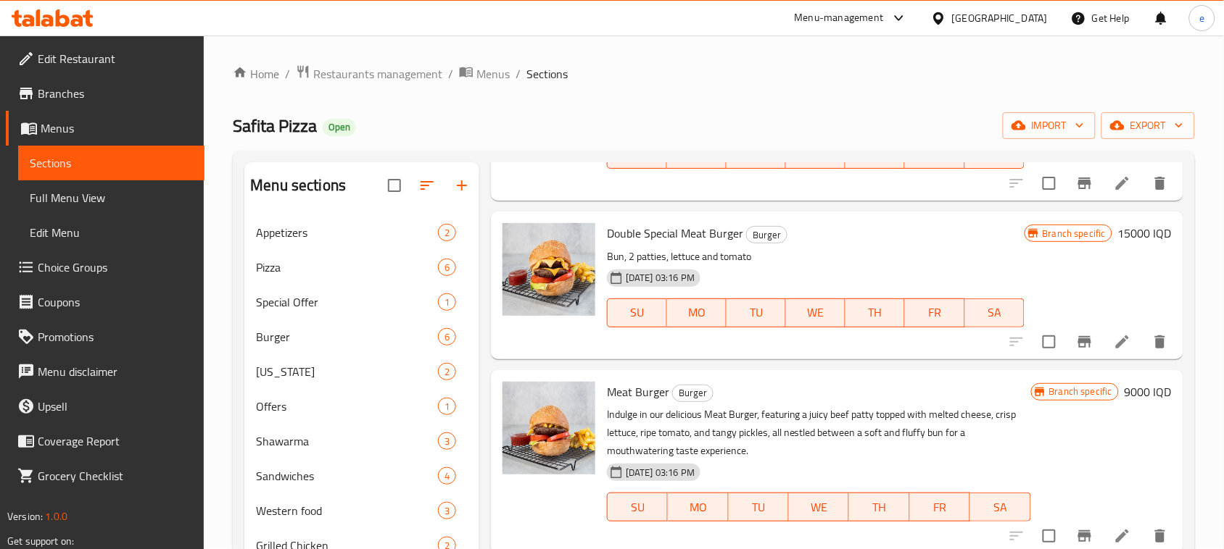
click at [1127, 393] on h6 "9000 IQD" at bounding box center [1147, 392] width 47 height 20
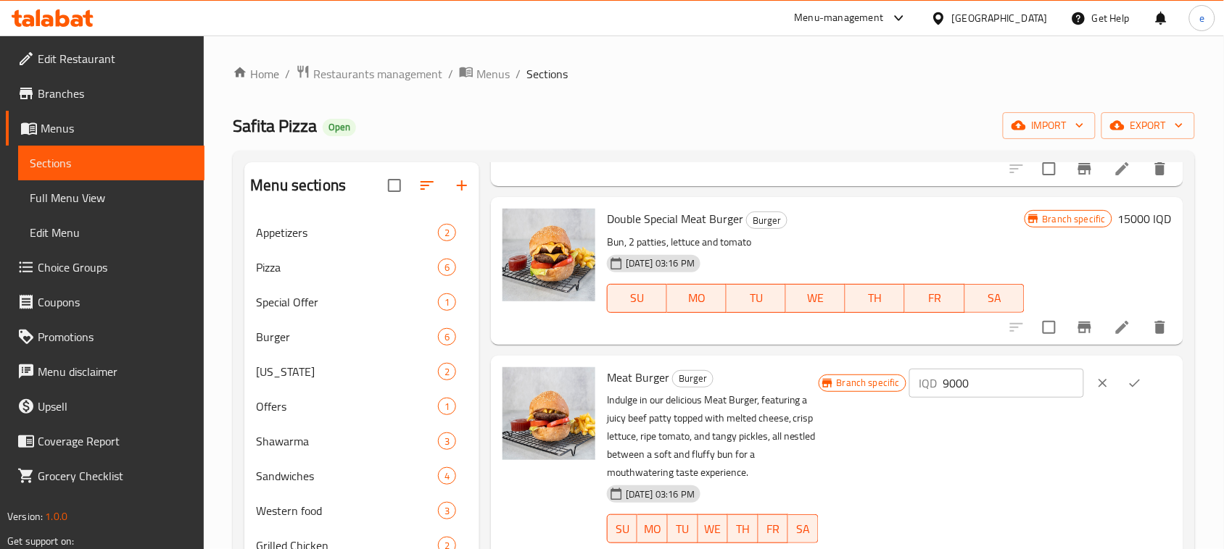
scroll to position [210, 0]
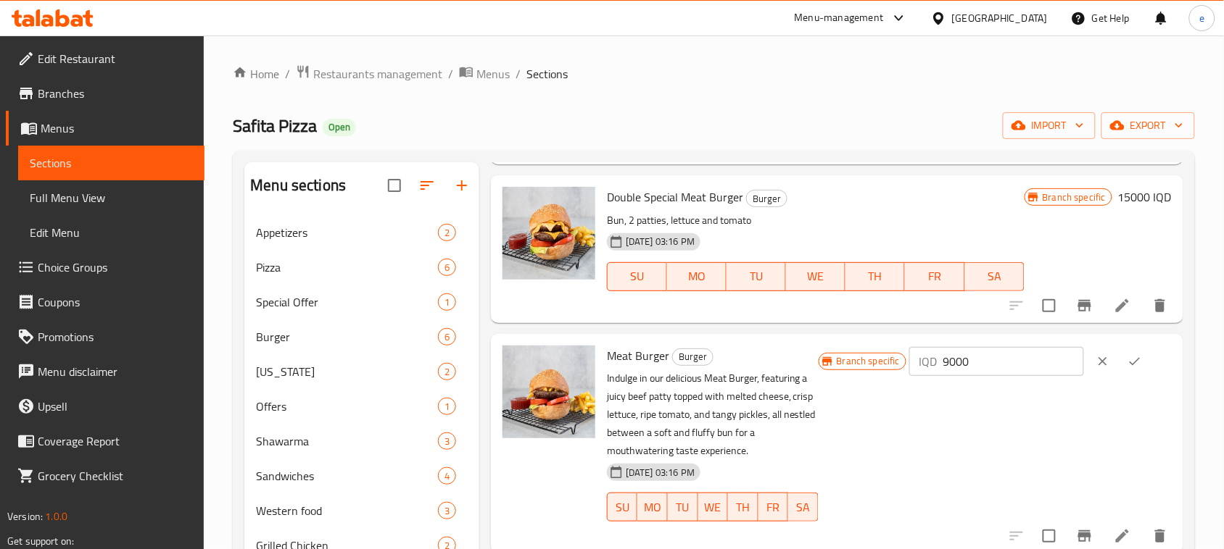
click at [973, 363] on input "9000" at bounding box center [1013, 361] width 141 height 29
paste input "85"
type input "8500"
click at [1136, 367] on icon "ok" at bounding box center [1134, 361] width 14 height 14
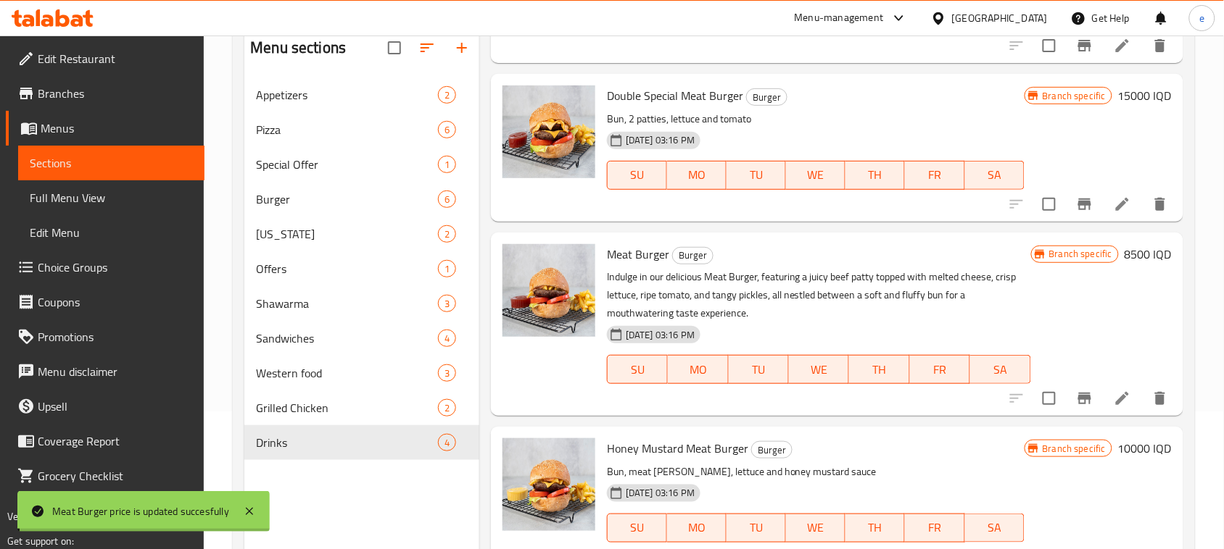
scroll to position [181, 0]
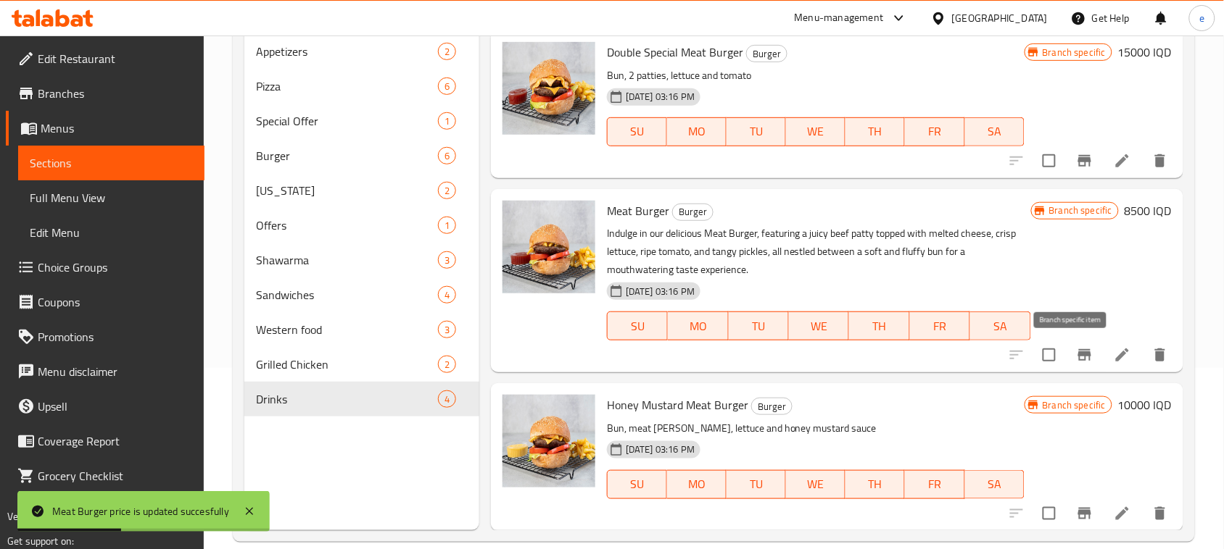
click at [1071, 365] on button "Branch-specific-item" at bounding box center [1084, 355] width 35 height 35
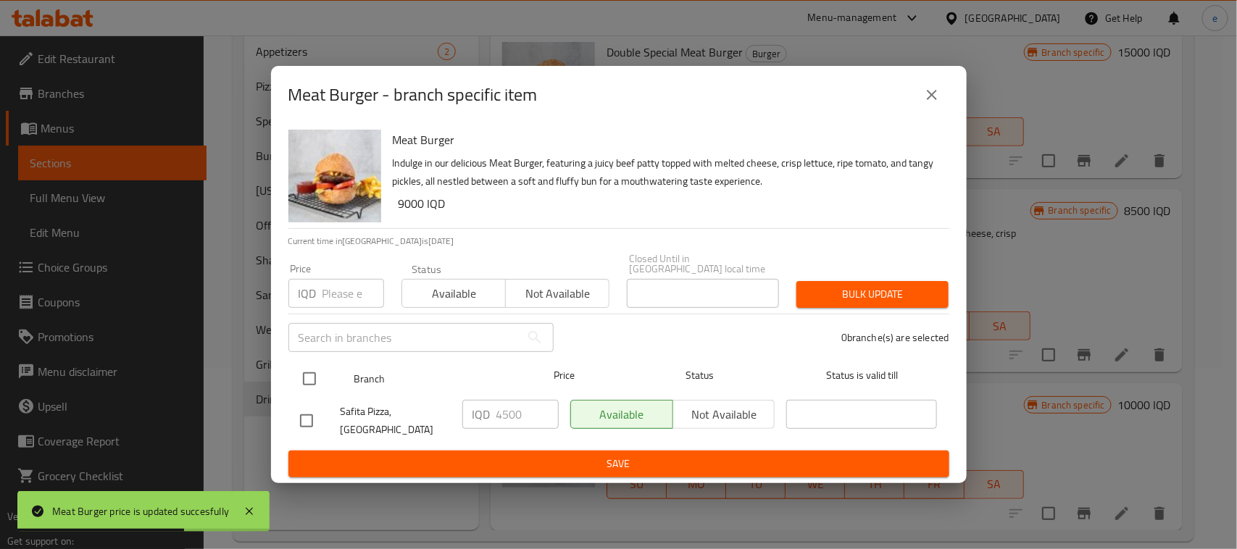
click at [302, 381] on input "checkbox" at bounding box center [309, 379] width 30 height 30
checkbox input "true"
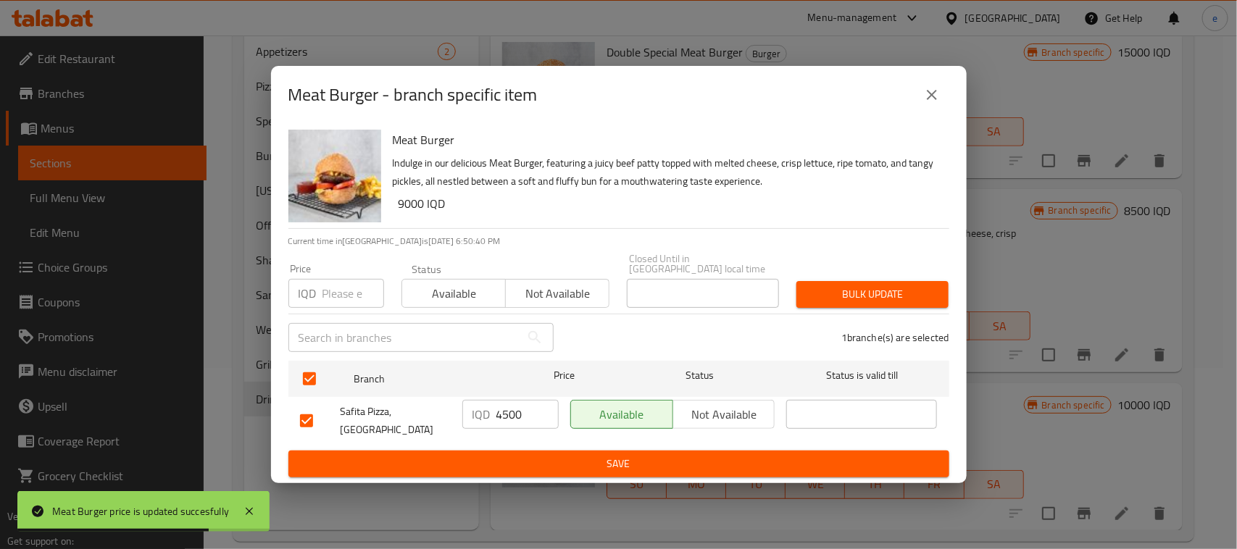
click at [505, 411] on input "4500" at bounding box center [528, 414] width 62 height 29
paste input "8"
type input "8500"
click at [531, 457] on span "Save" at bounding box center [619, 464] width 638 height 18
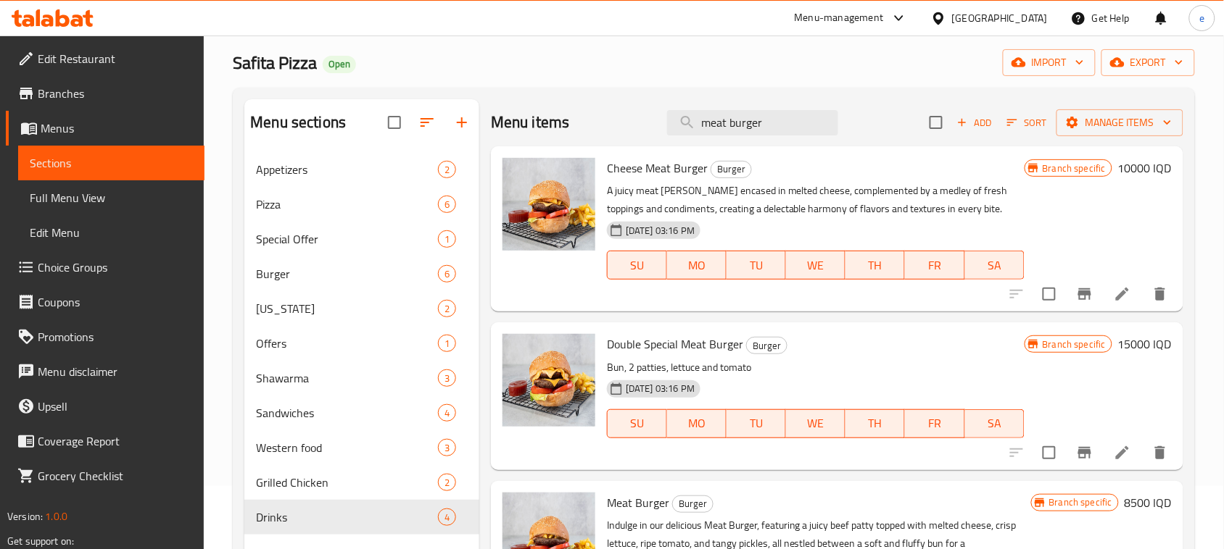
scroll to position [0, 0]
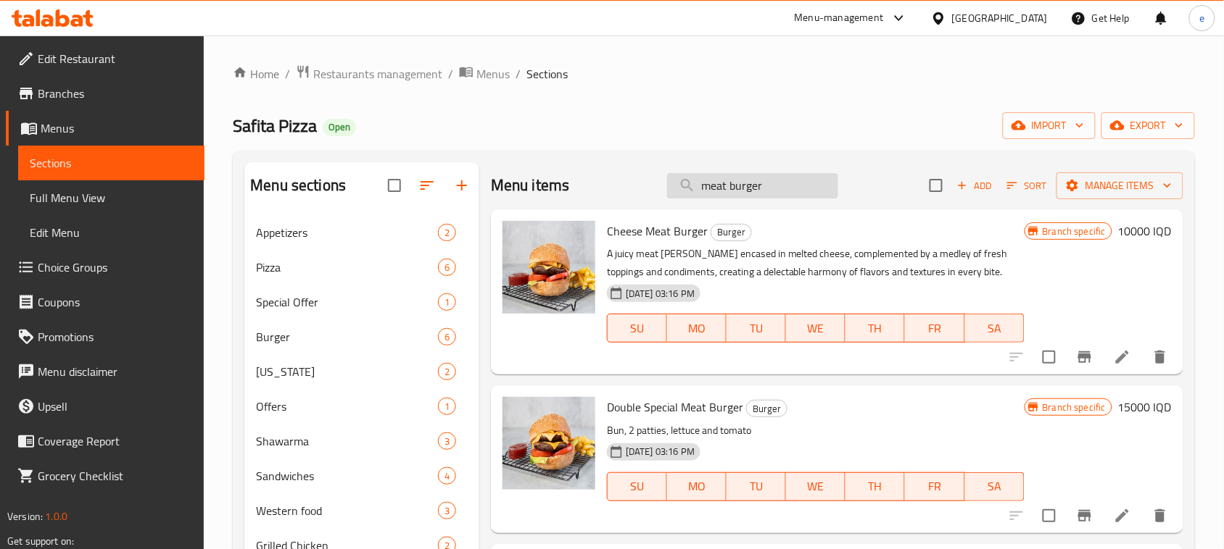
click at [716, 186] on input "meat burger" at bounding box center [752, 185] width 171 height 25
click at [714, 186] on input "meat burger" at bounding box center [752, 185] width 171 height 25
paste input "BBQ Burger"
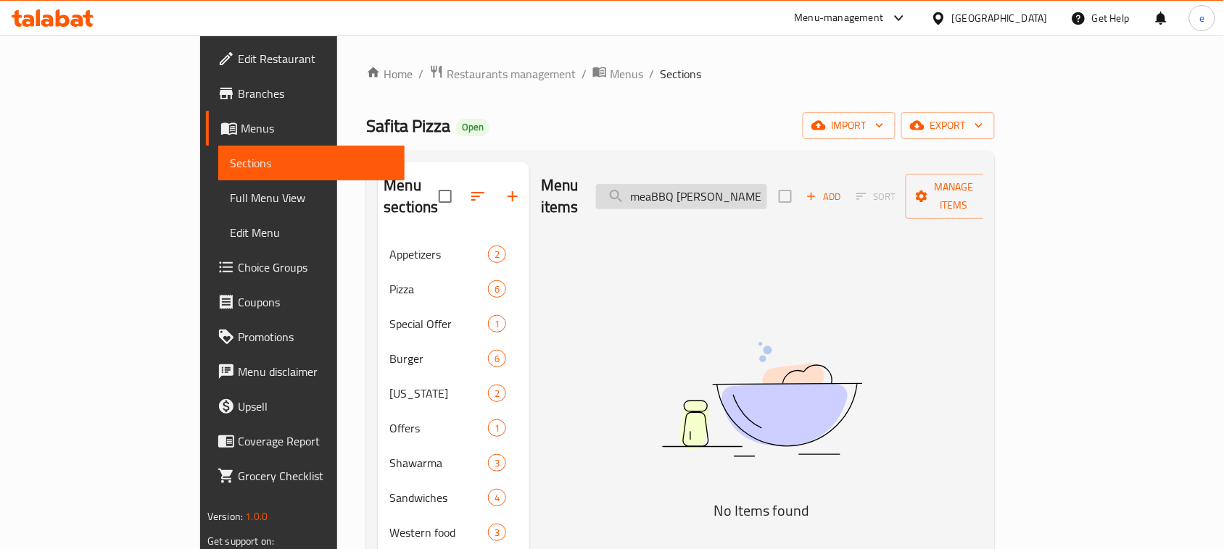
click at [737, 184] on input "meaBBQ Burgert burger" at bounding box center [681, 196] width 171 height 25
paste input "BBQ B"
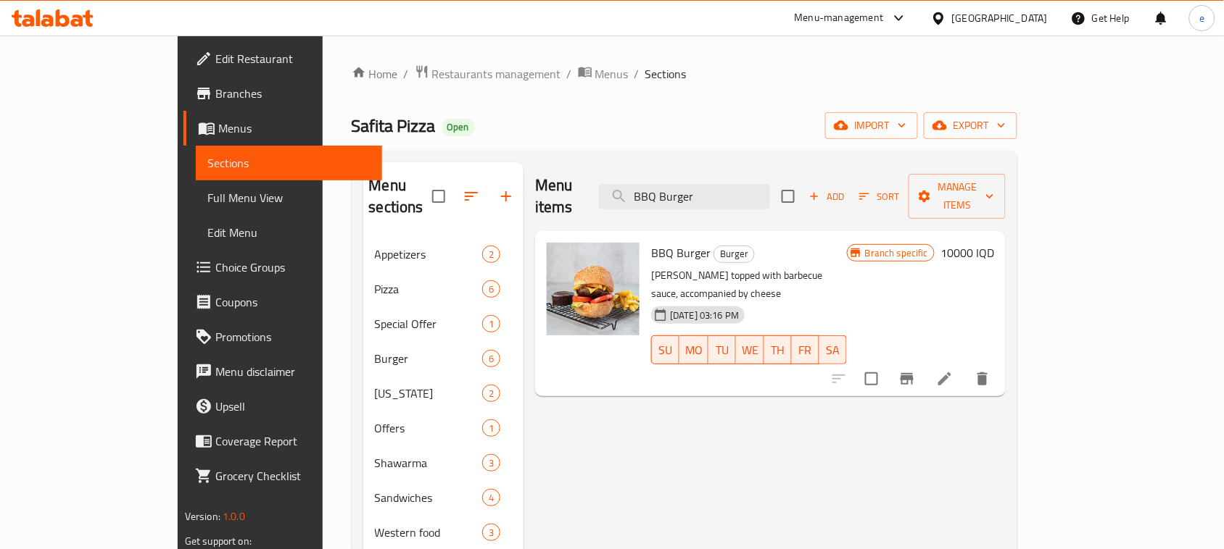
type input "BBQ Burger"
click at [994, 243] on h6 "10000 IQD" at bounding box center [967, 253] width 54 height 20
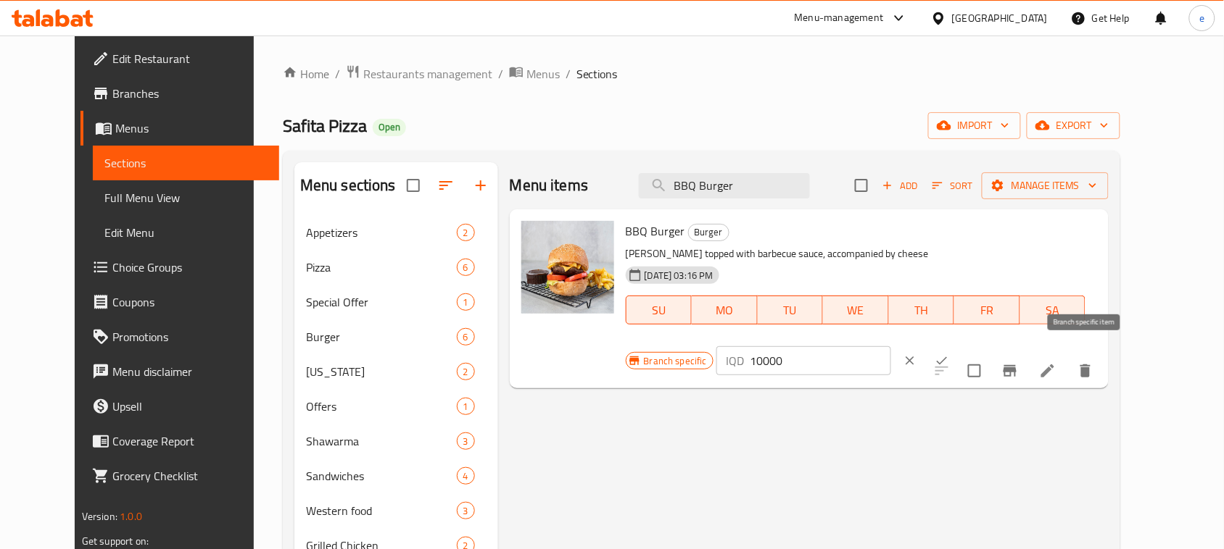
click at [1016, 365] on icon "Branch-specific-item" at bounding box center [1009, 371] width 13 height 12
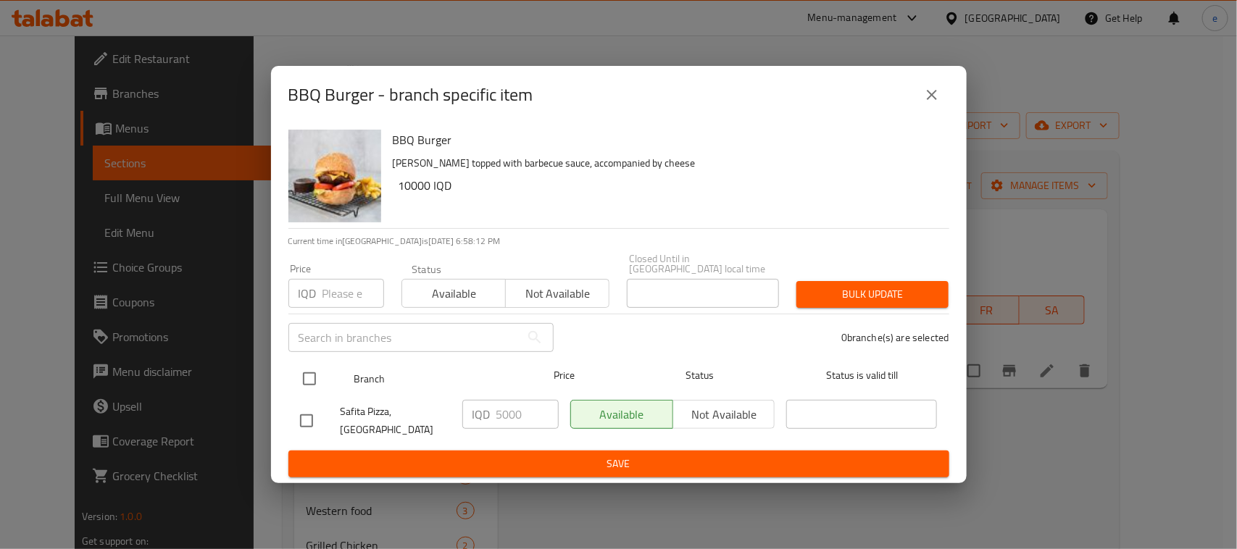
click at [310, 375] on input "checkbox" at bounding box center [309, 379] width 30 height 30
checkbox input "true"
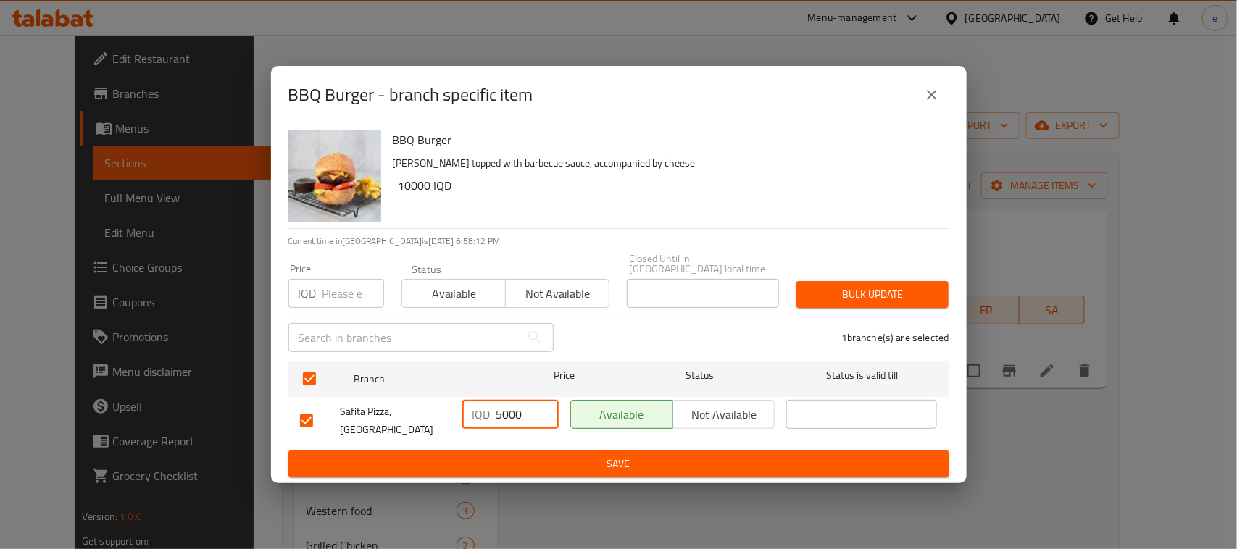
click at [505, 413] on input "5000" at bounding box center [528, 414] width 62 height 29
paste input "10"
type input "10000"
click at [589, 462] on button "Save" at bounding box center [618, 464] width 661 height 27
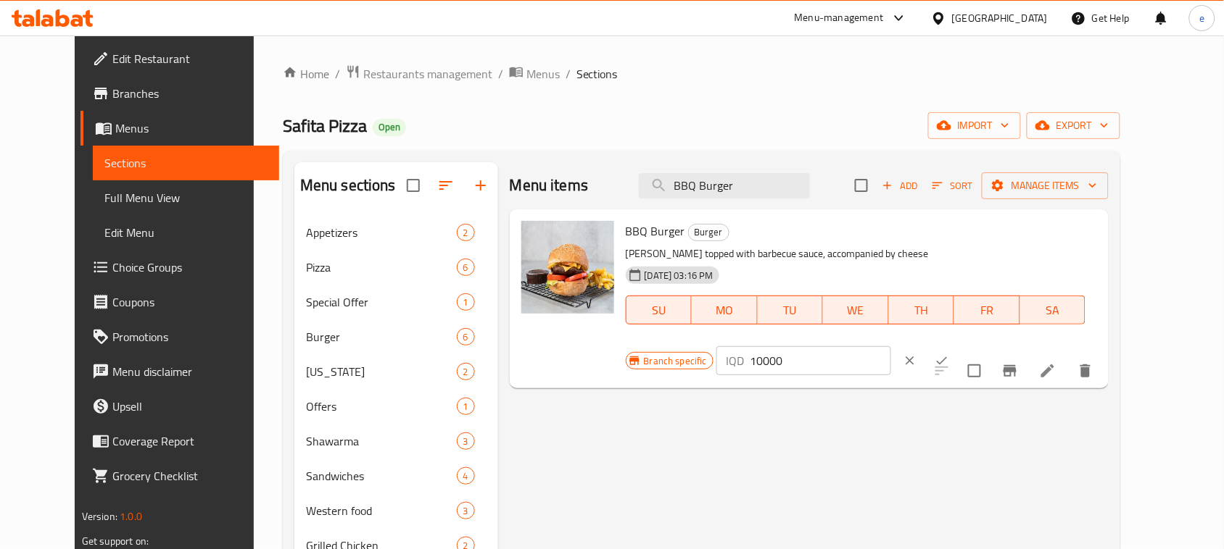
click at [112, 259] on span "Choice Groups" at bounding box center [189, 267] width 155 height 17
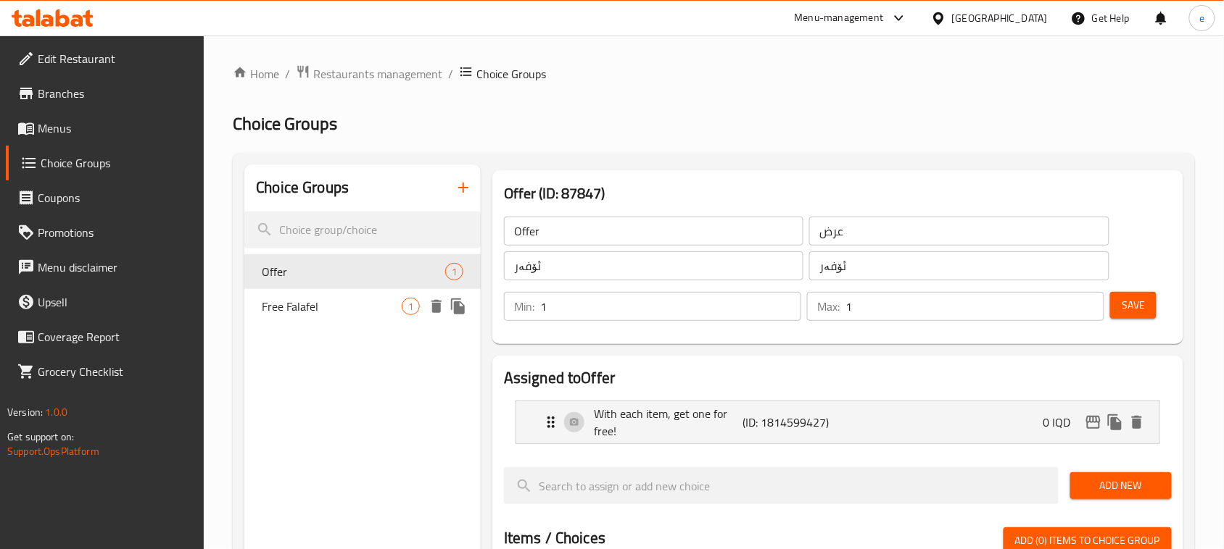
click at [356, 299] on span "Free Falafel" at bounding box center [332, 306] width 140 height 17
type input "Free Falafel"
type input "فلافل مجاني"
type input "فەلافل بە خۆڕایی"
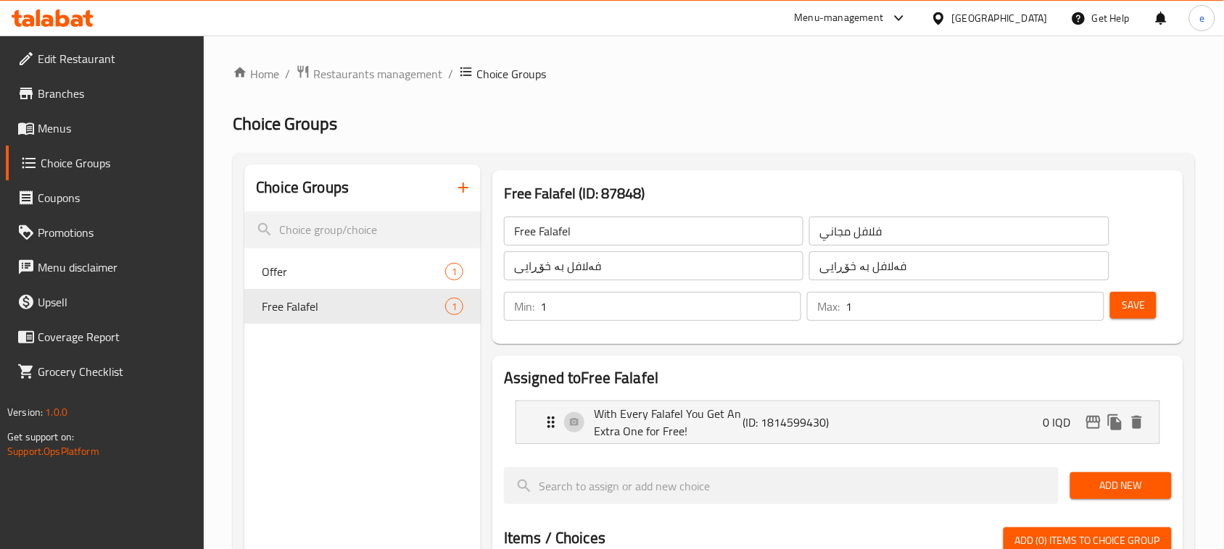
click at [67, 14] on icon at bounding box center [53, 17] width 82 height 17
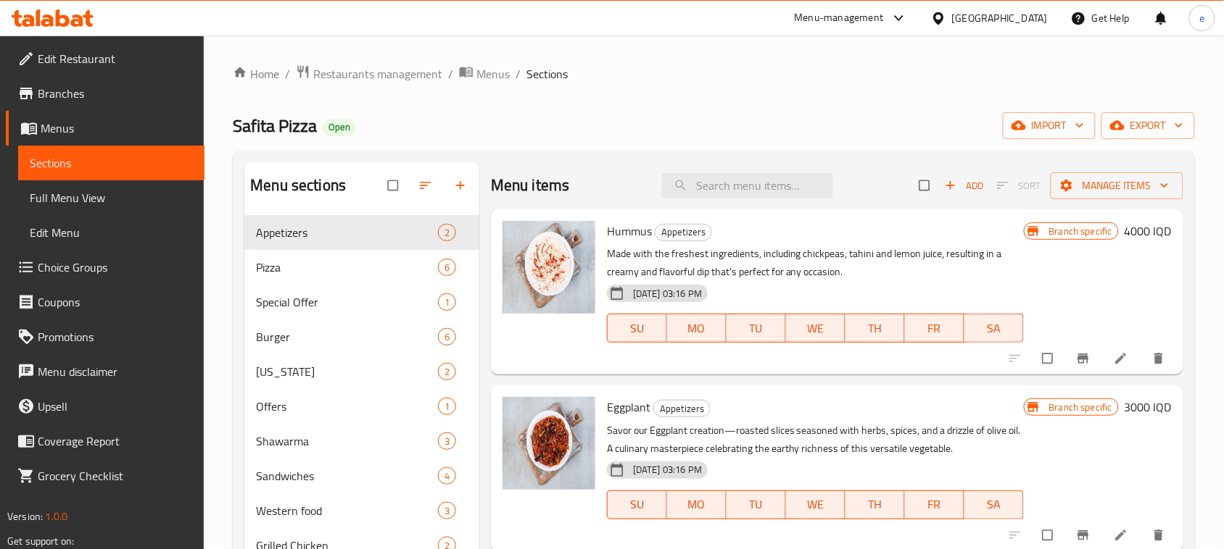
click at [85, 207] on span "Full Menu View" at bounding box center [111, 197] width 163 height 17
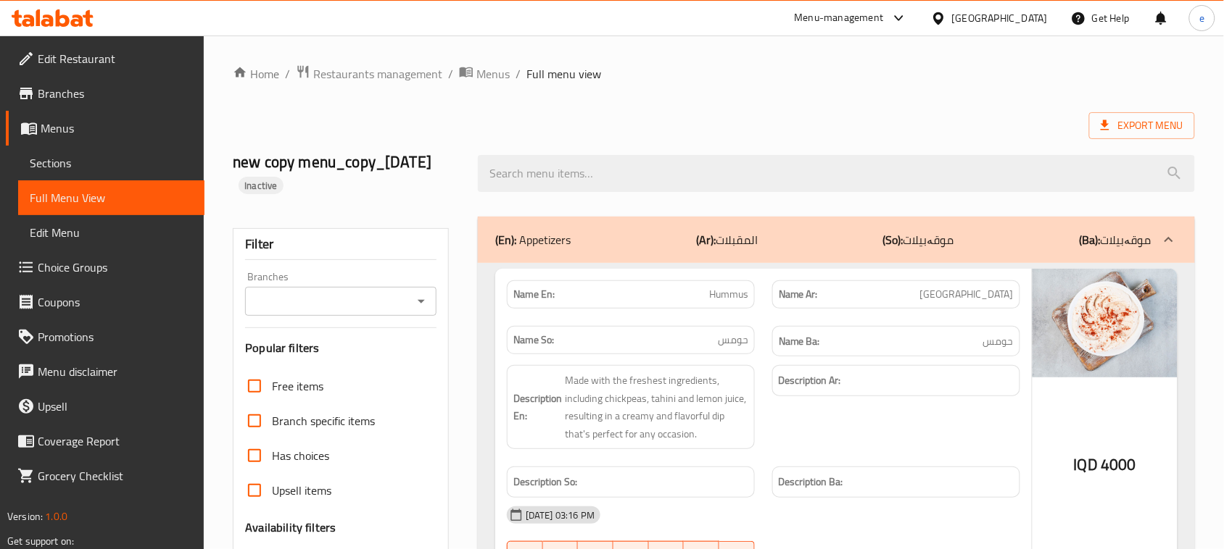
click at [428, 302] on icon "Open" at bounding box center [420, 301] width 17 height 17
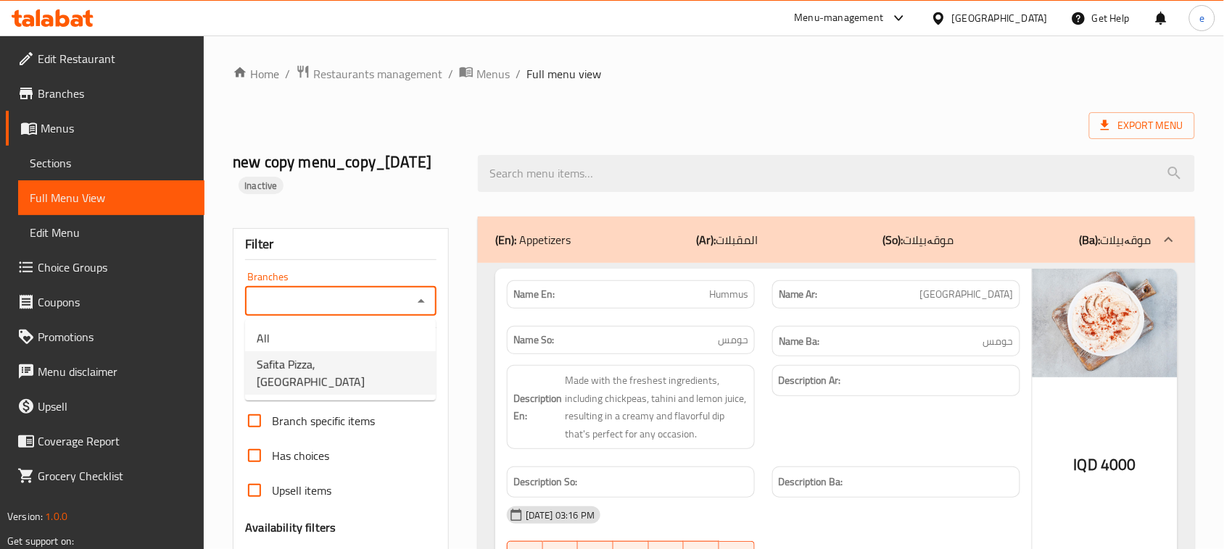
click at [382, 372] on li "Safita Pizza, [GEOGRAPHIC_DATA]" at bounding box center [340, 373] width 191 height 43
type input "Safita Pizza, [GEOGRAPHIC_DATA]"
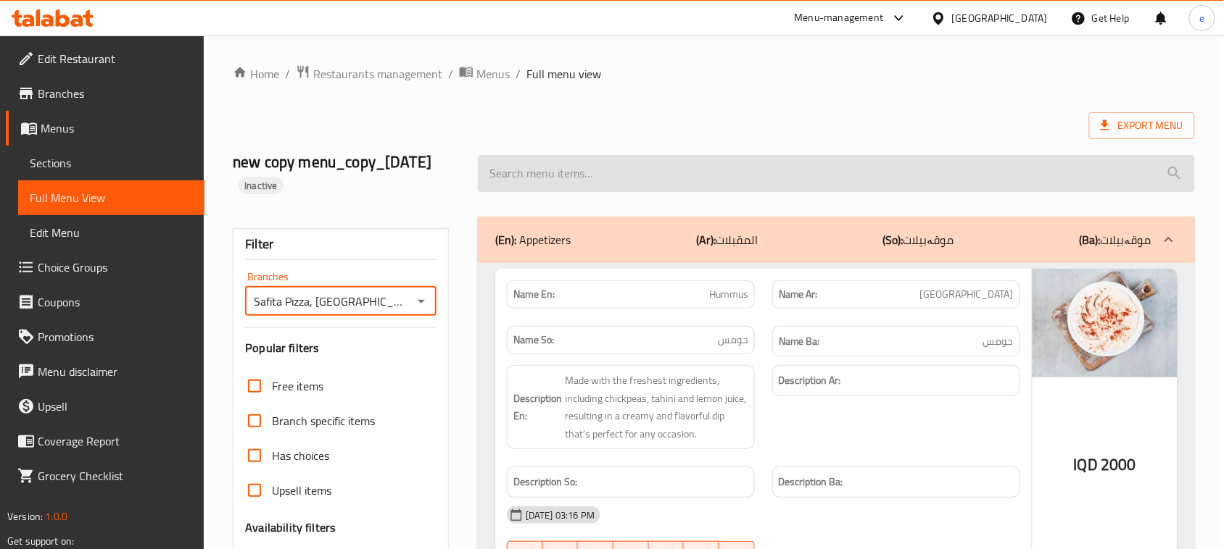
click at [574, 172] on input "search" at bounding box center [836, 173] width 717 height 37
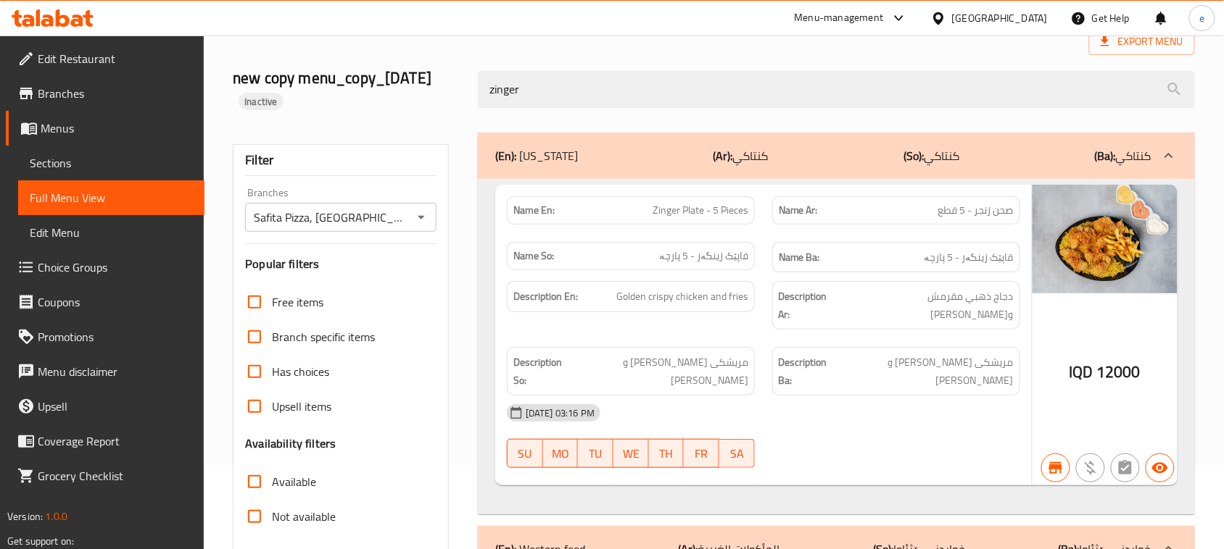
scroll to position [41, 0]
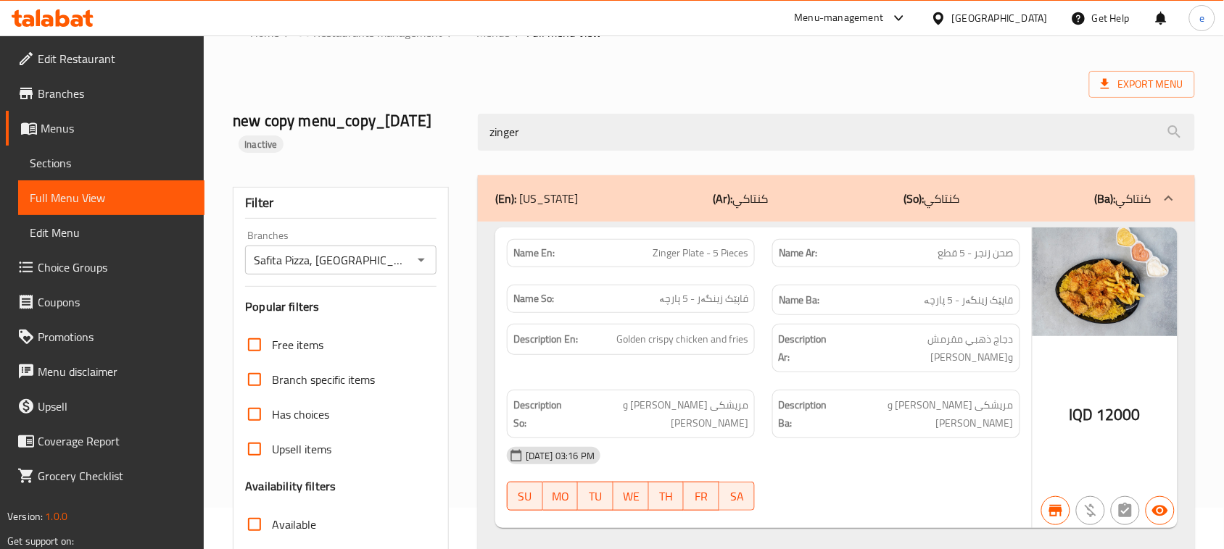
click at [723, 257] on span "Zinger Plate - 5 Pieces" at bounding box center [700, 253] width 96 height 15
copy span "Zinger Plate - 5 Pieces"
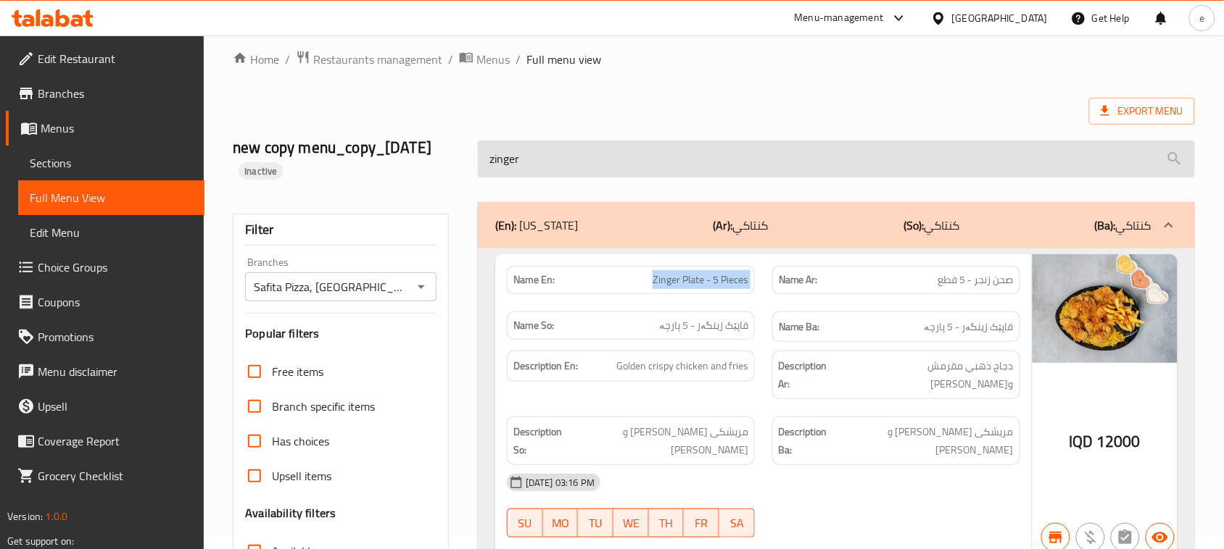
scroll to position [0, 0]
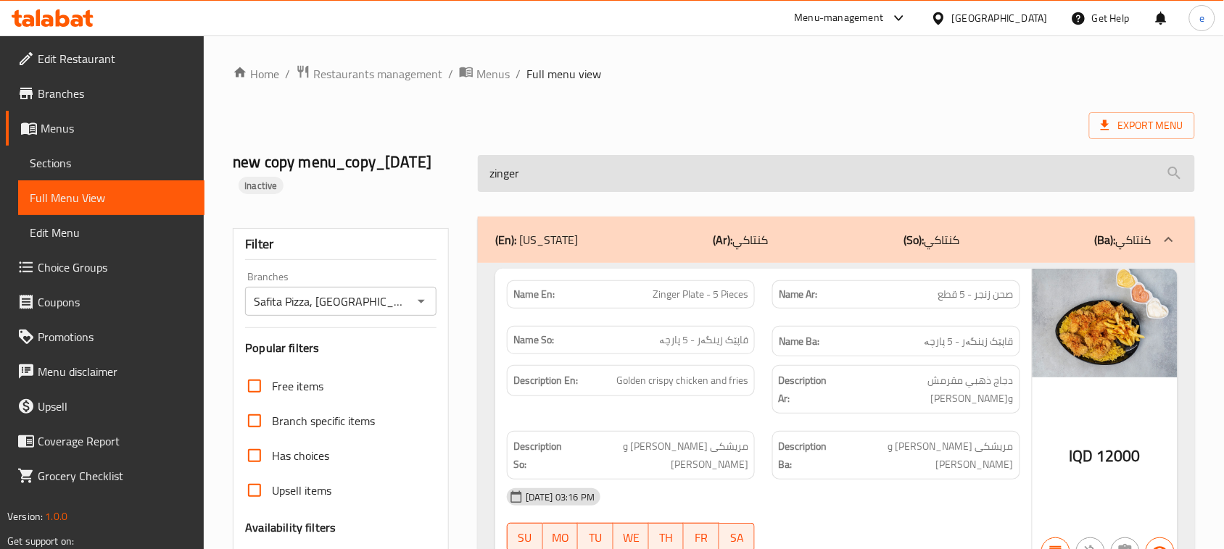
click at [501, 173] on input "zinger" at bounding box center [836, 173] width 717 height 37
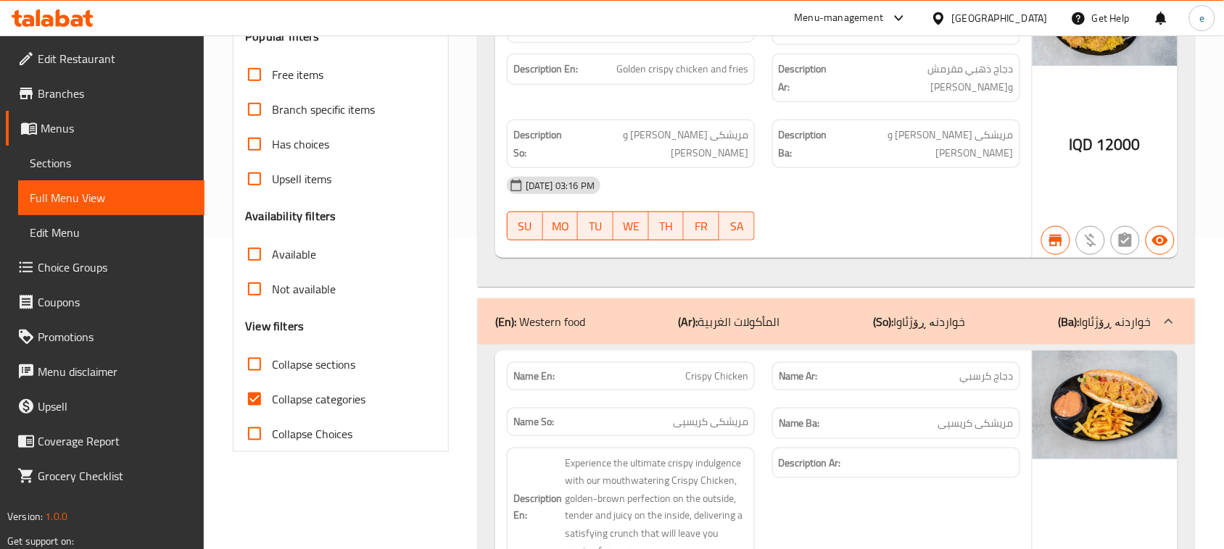
scroll to position [130, 0]
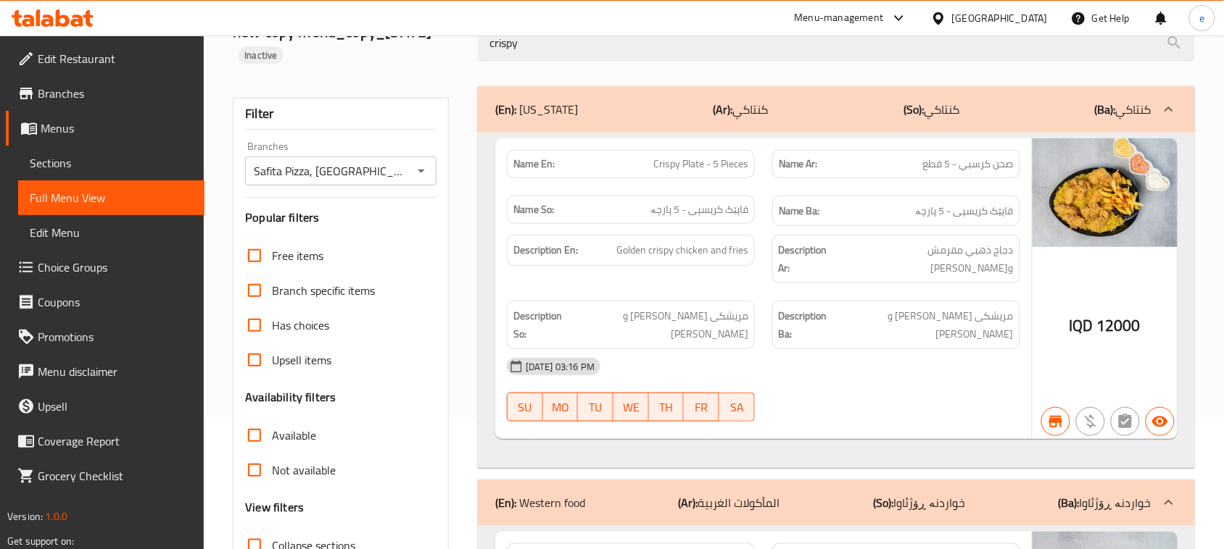
type input "crispy"
click at [973, 169] on span "صحن كرسبي - 5 قطع" at bounding box center [968, 164] width 91 height 15
copy span "صحن كرسبي - 5 قطع"
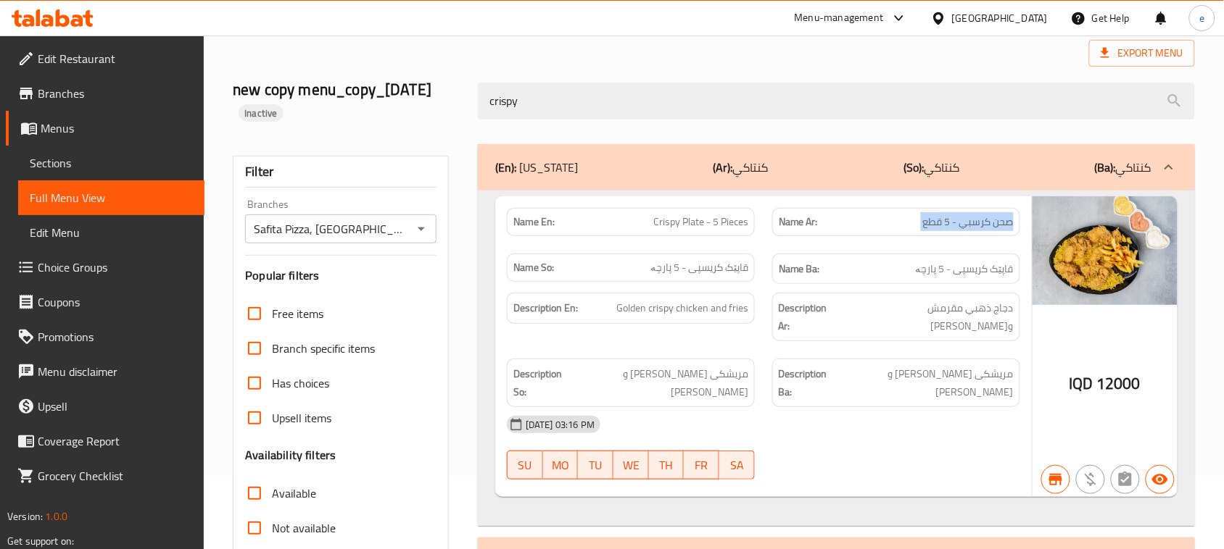
scroll to position [0, 0]
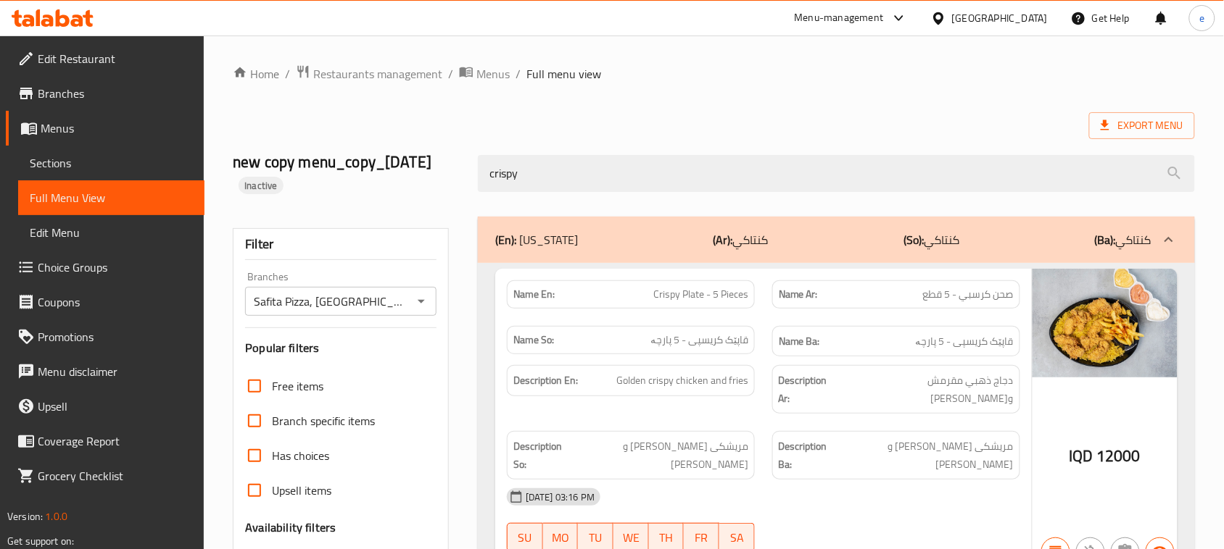
drag, startPoint x: 544, startPoint y: 183, endPoint x: 411, endPoint y: 180, distance: 132.7
click at [411, 180] on div "new copy menu_copy_[DATE] Inactive crispy" at bounding box center [713, 173] width 979 height 86
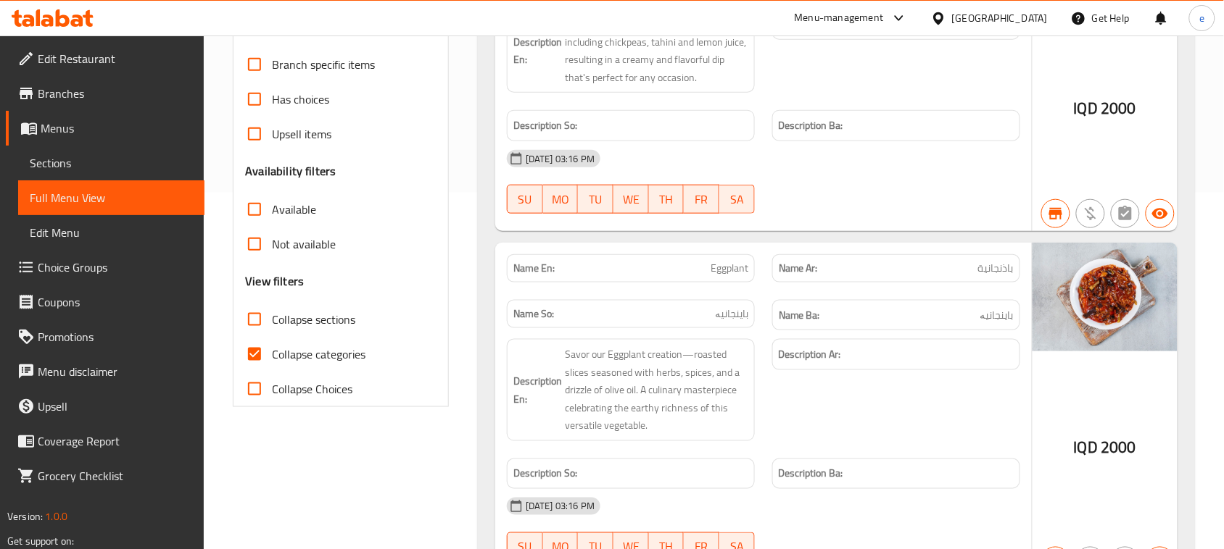
scroll to position [362, 0]
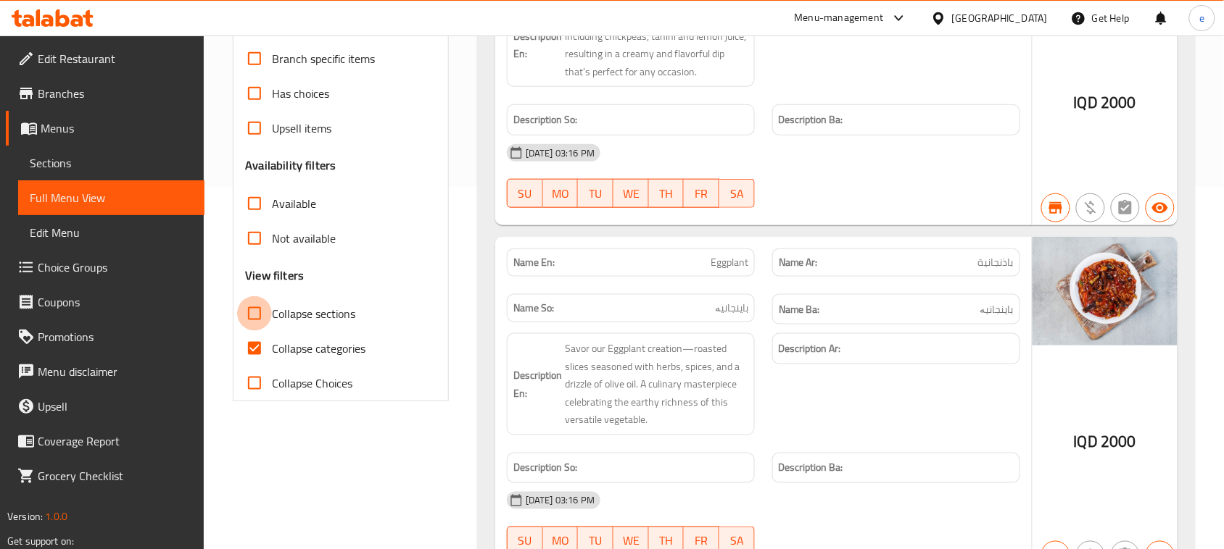
click at [251, 310] on input "Collapse sections" at bounding box center [254, 313] width 35 height 35
checkbox input "true"
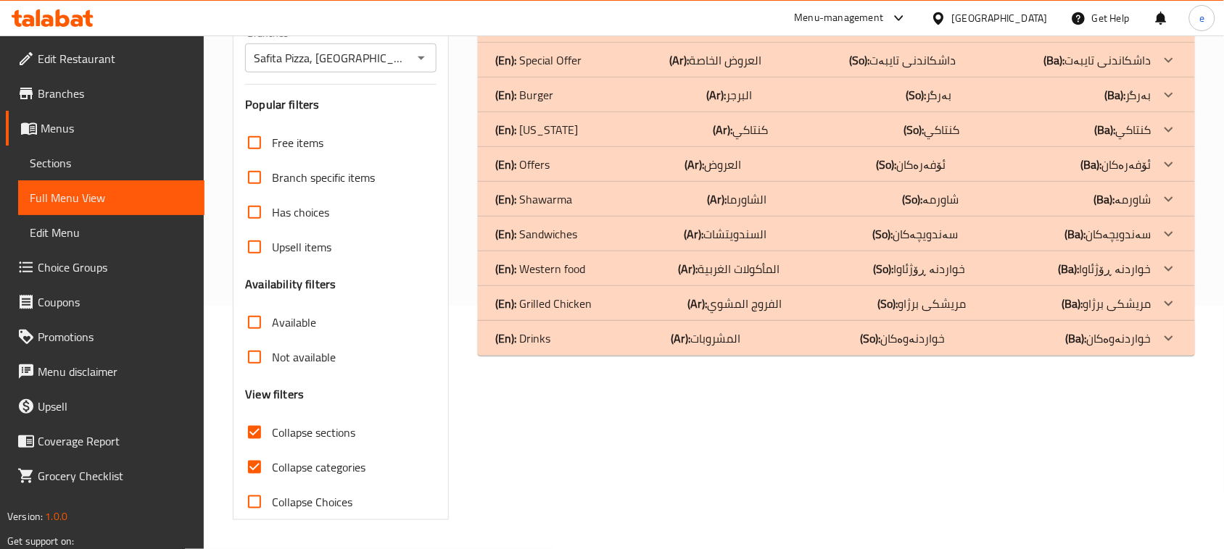
scroll to position [62, 0]
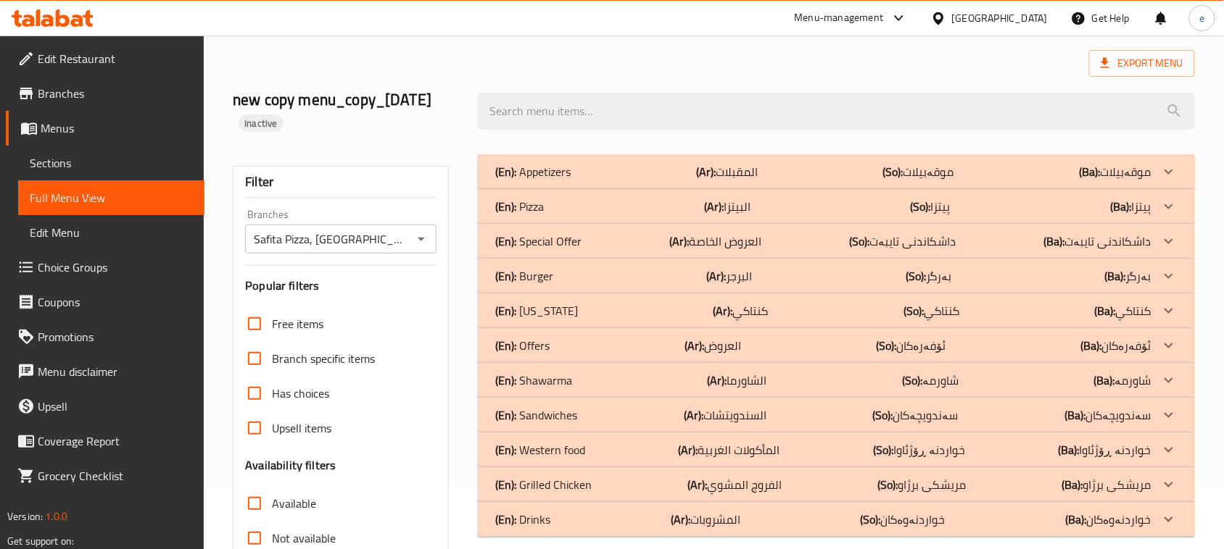
click at [584, 180] on div "(En): Pizza (Ar): البيتزا (So): پیتزا (Ba): پیتزا" at bounding box center [823, 171] width 656 height 17
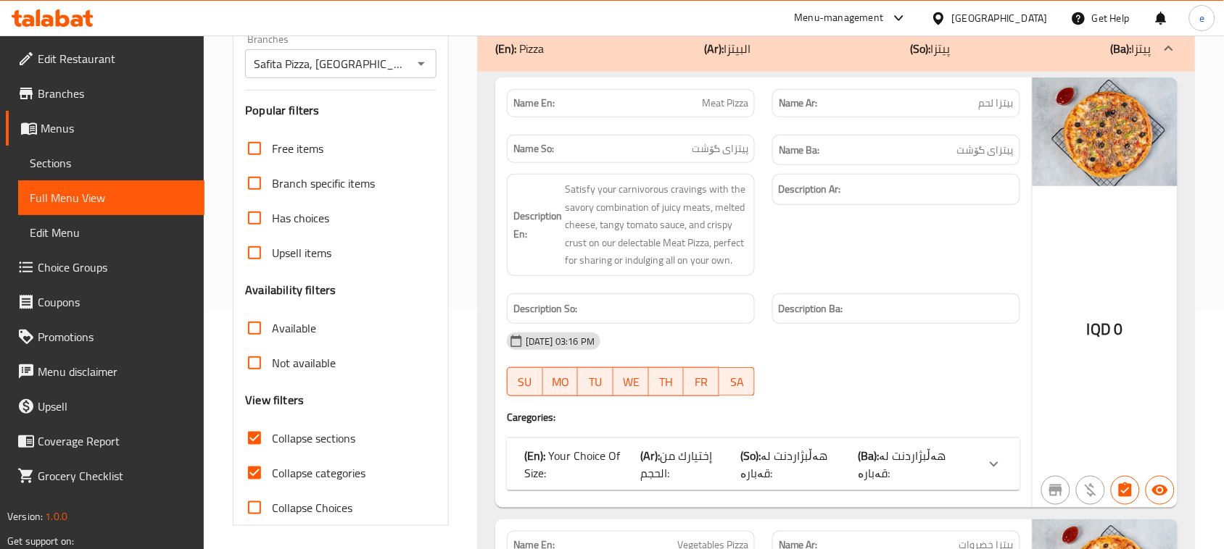
scroll to position [244, 0]
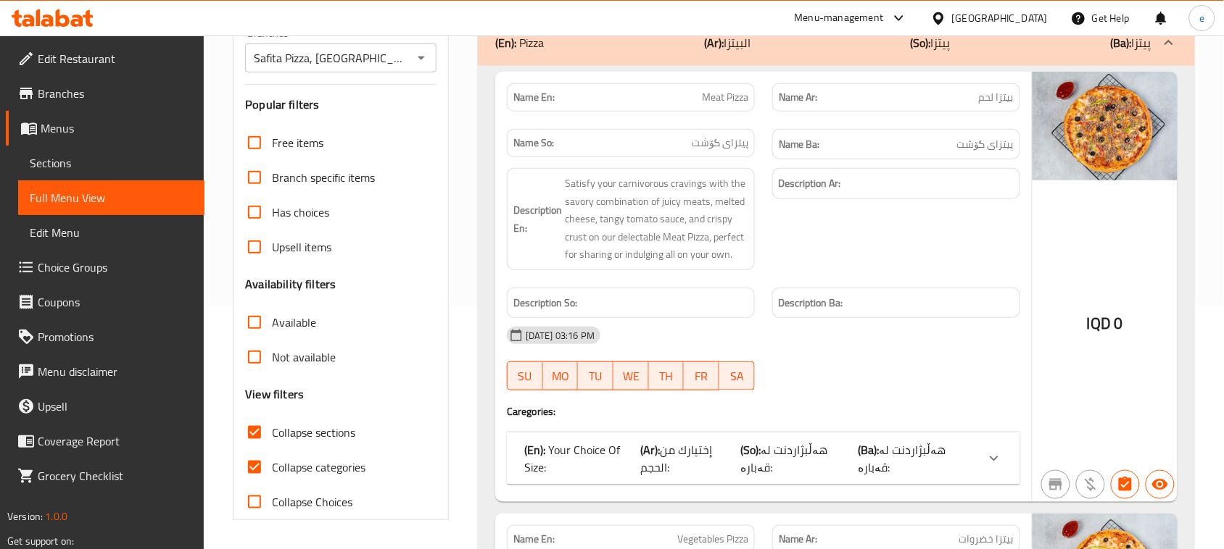
click at [261, 475] on input "Collapse categories" at bounding box center [254, 467] width 35 height 35
checkbox input "false"
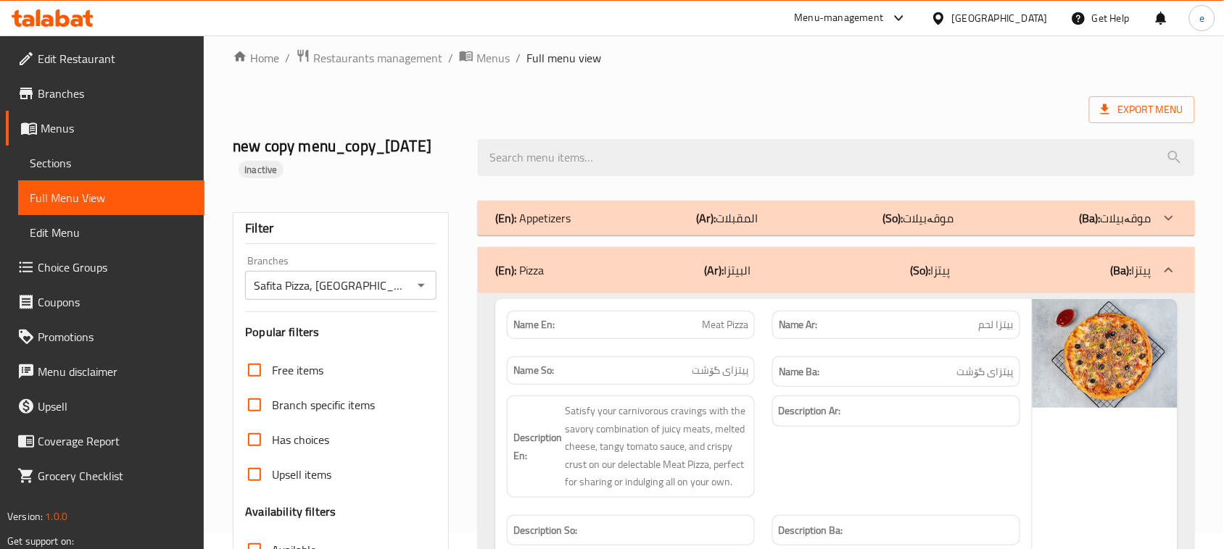
scroll to position [0, 0]
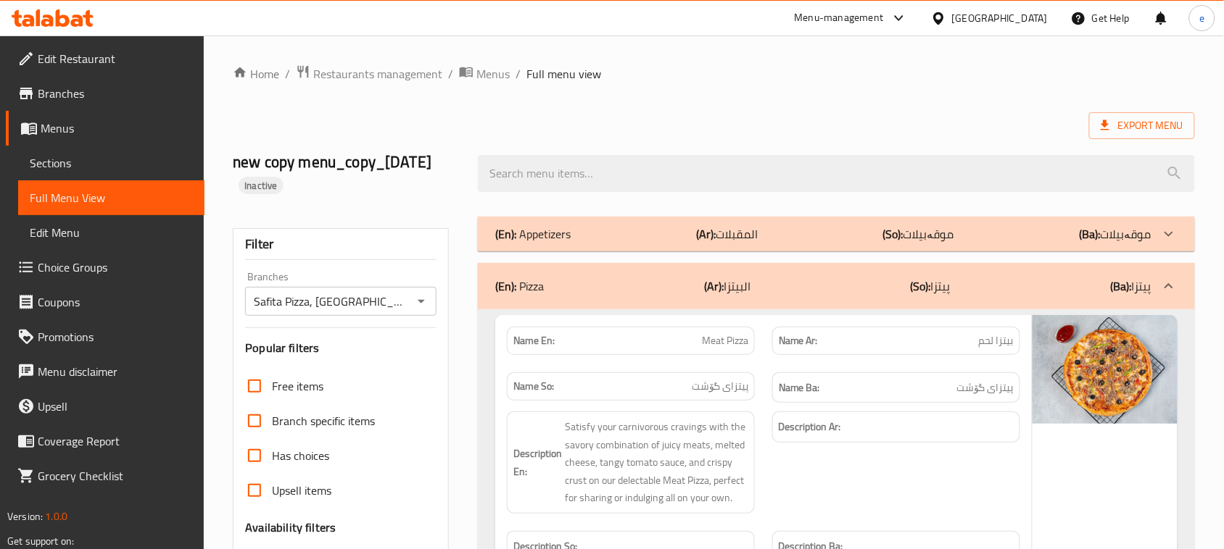
click at [730, 350] on div "Name En: Meat Pizza" at bounding box center [631, 341] width 248 height 28
click at [727, 342] on span "Meat Pizza" at bounding box center [725, 340] width 46 height 15
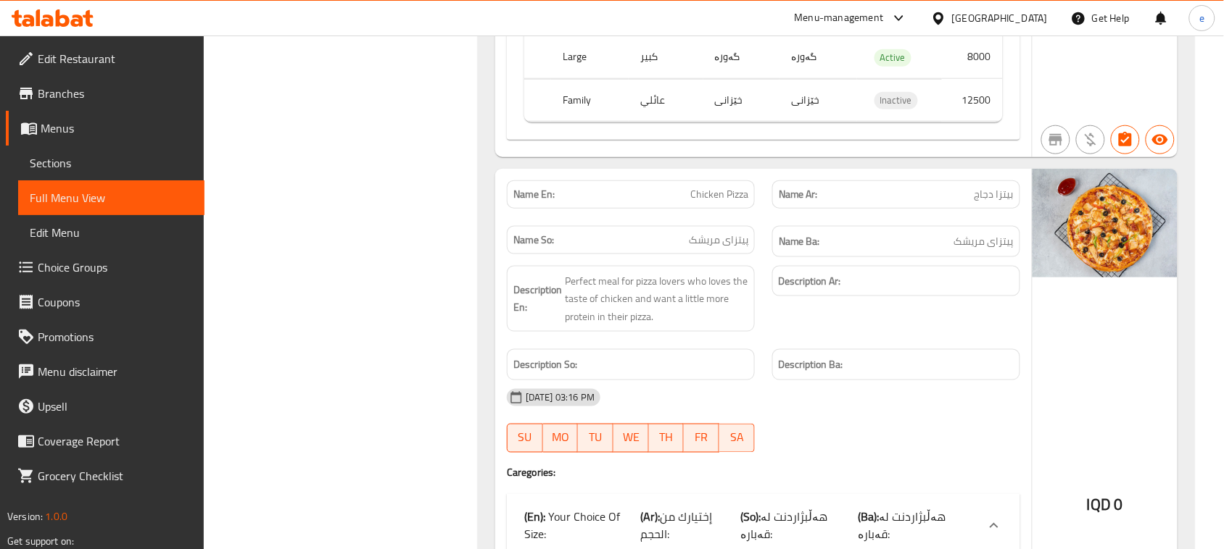
scroll to position [1993, 0]
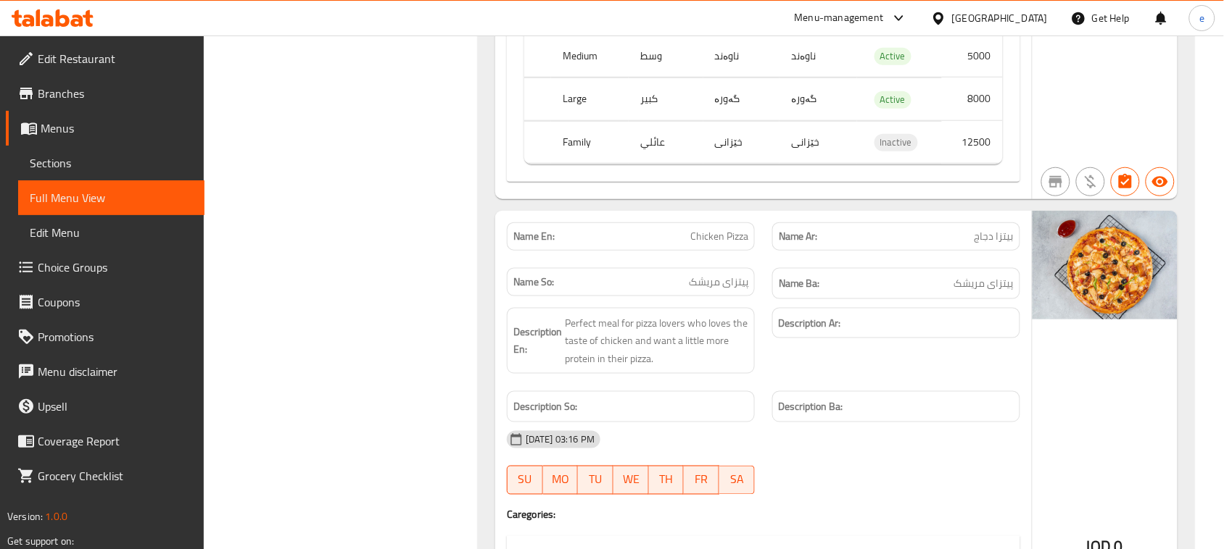
click at [727, 229] on span "Chicken Pizza" at bounding box center [719, 236] width 58 height 15
copy span "Chicken Pizza"
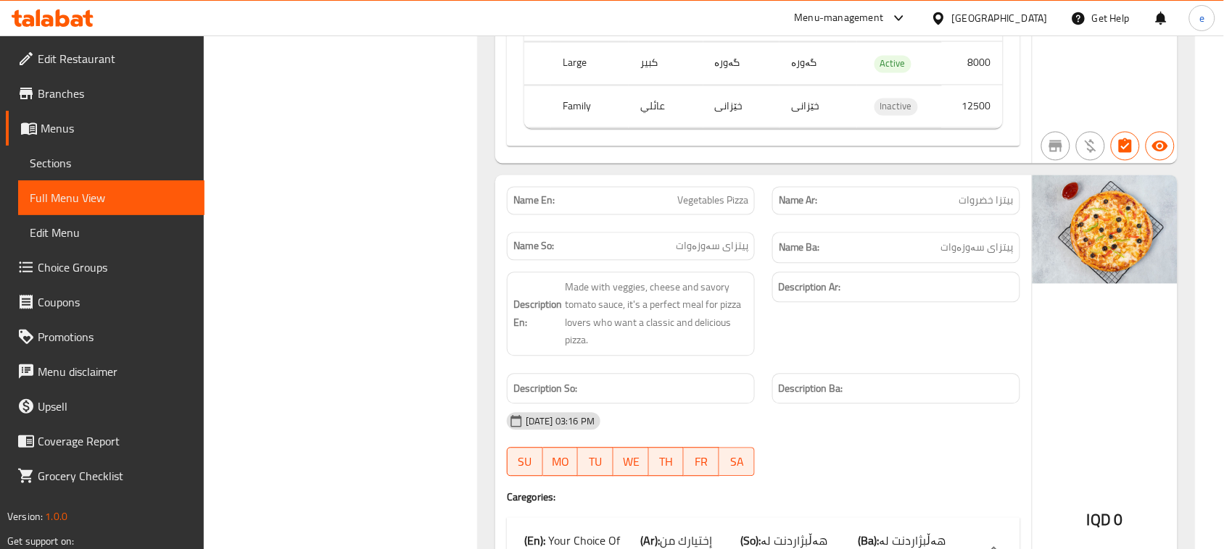
scroll to position [725, 0]
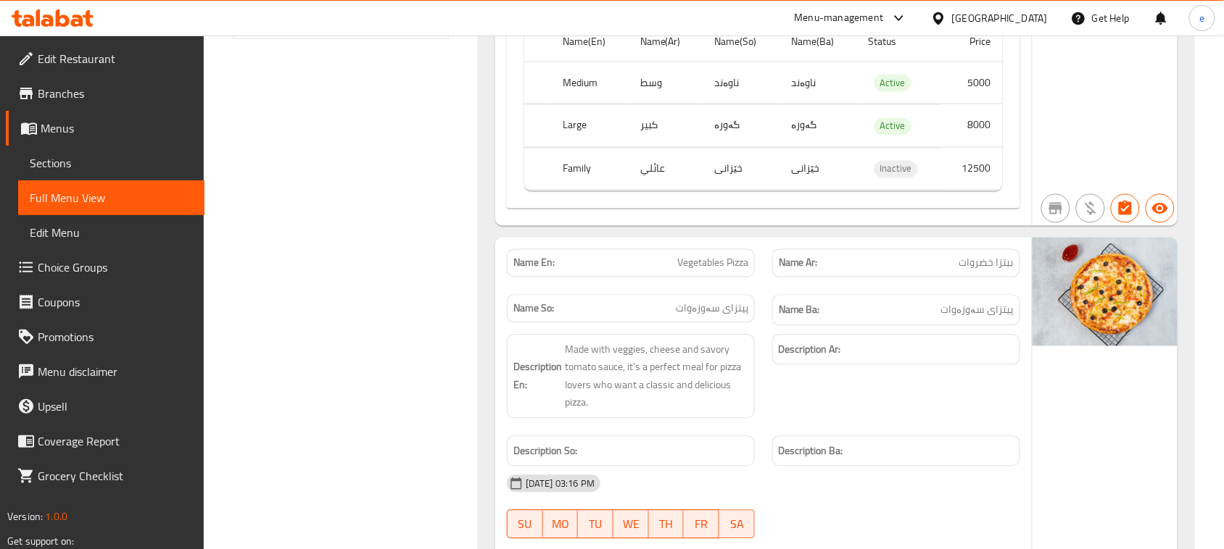
click at [722, 256] on span "Vegetables Pizza" at bounding box center [712, 263] width 71 height 15
copy span "Vegetables Pizza"
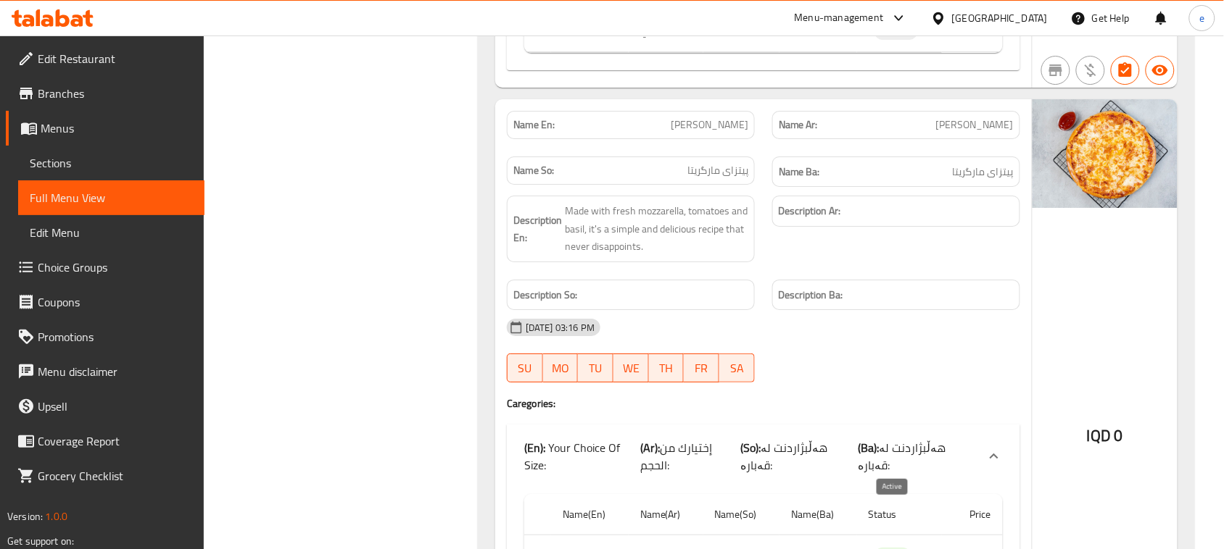
scroll to position [1450, 0]
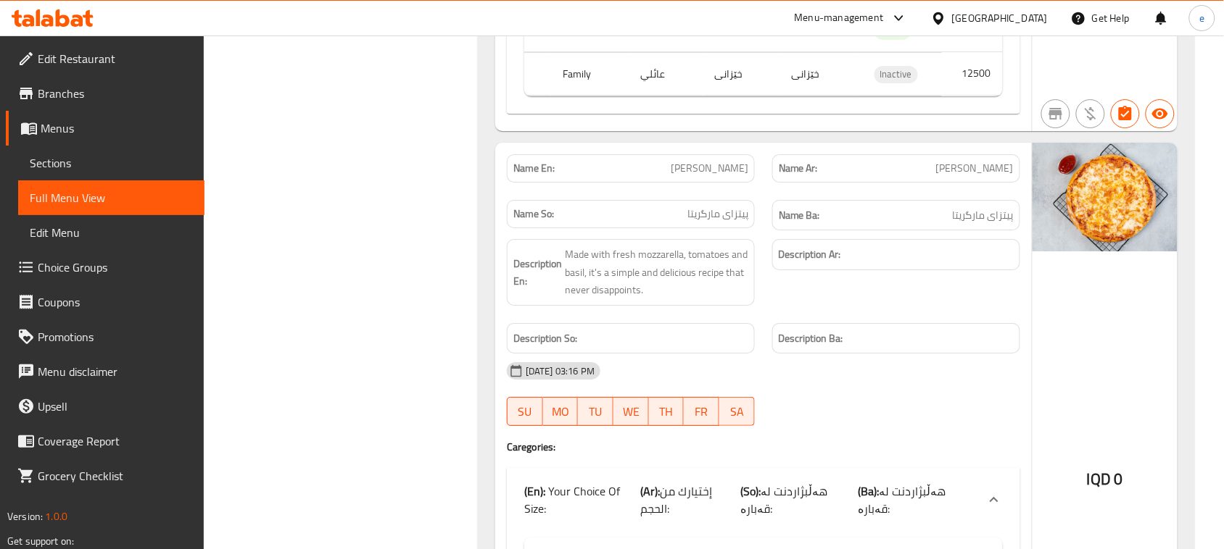
click at [727, 161] on span "[PERSON_NAME]" at bounding box center [709, 168] width 78 height 15
copy span "[PERSON_NAME]"
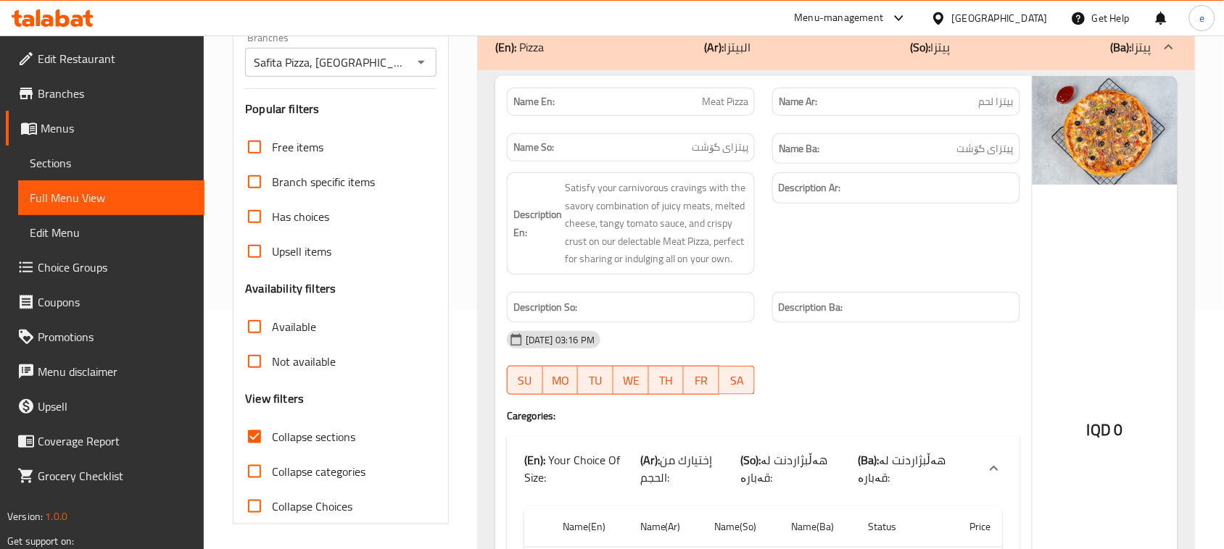
scroll to position [247, 0]
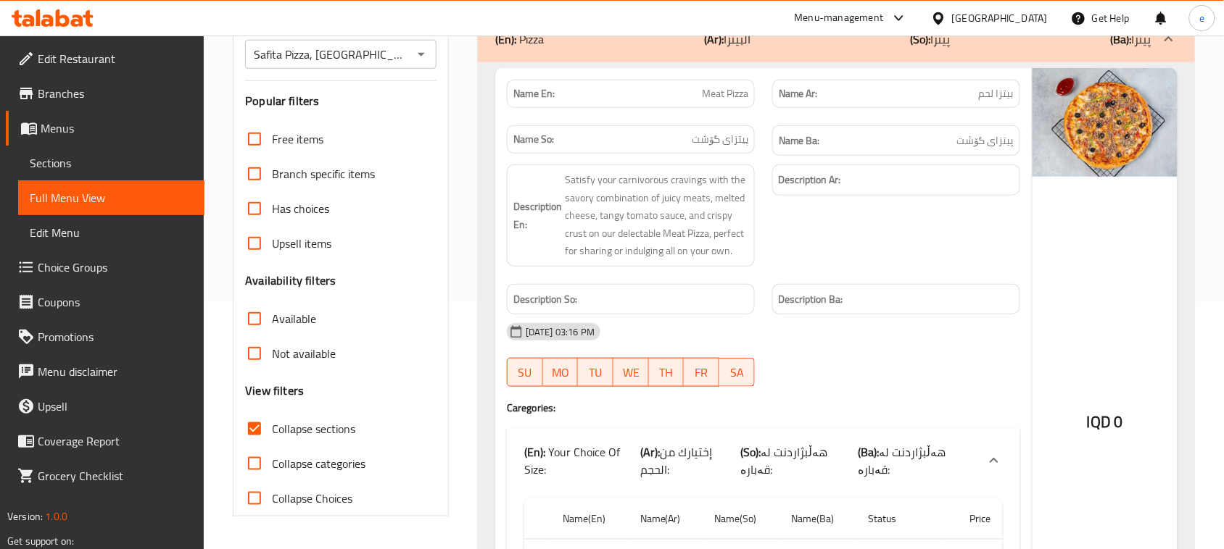
click at [258, 435] on input "Collapse sections" at bounding box center [254, 429] width 35 height 35
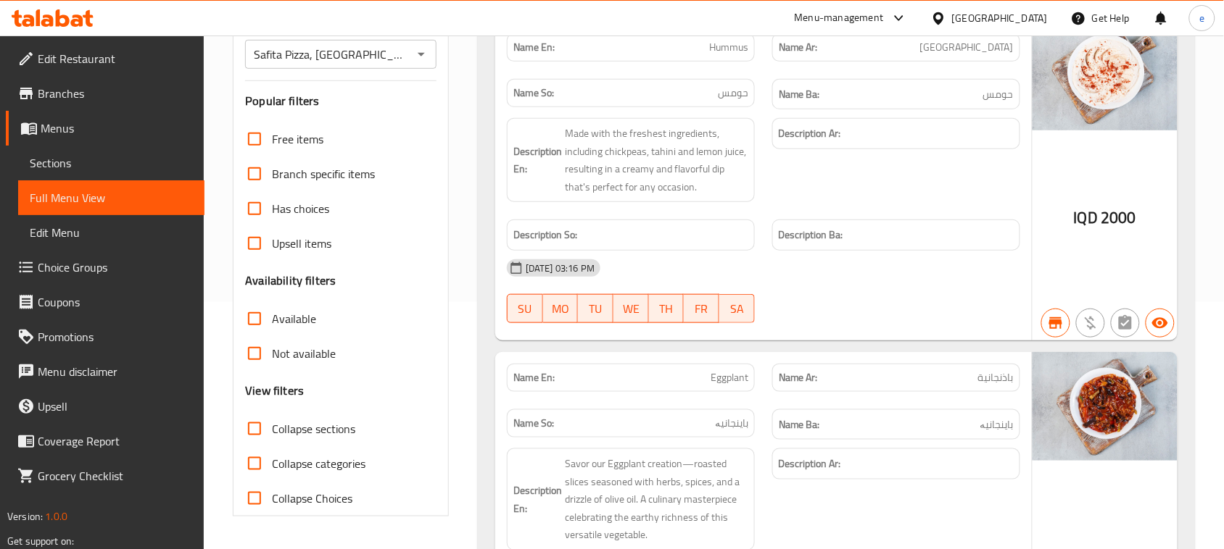
click at [262, 433] on input "Collapse sections" at bounding box center [254, 429] width 35 height 35
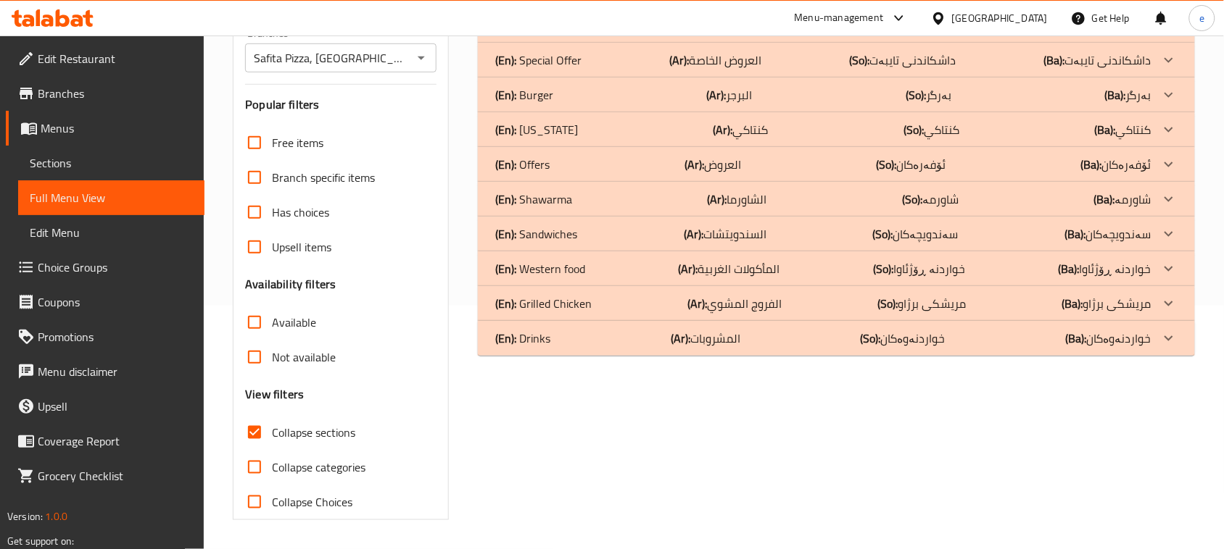
scroll to position [62, 0]
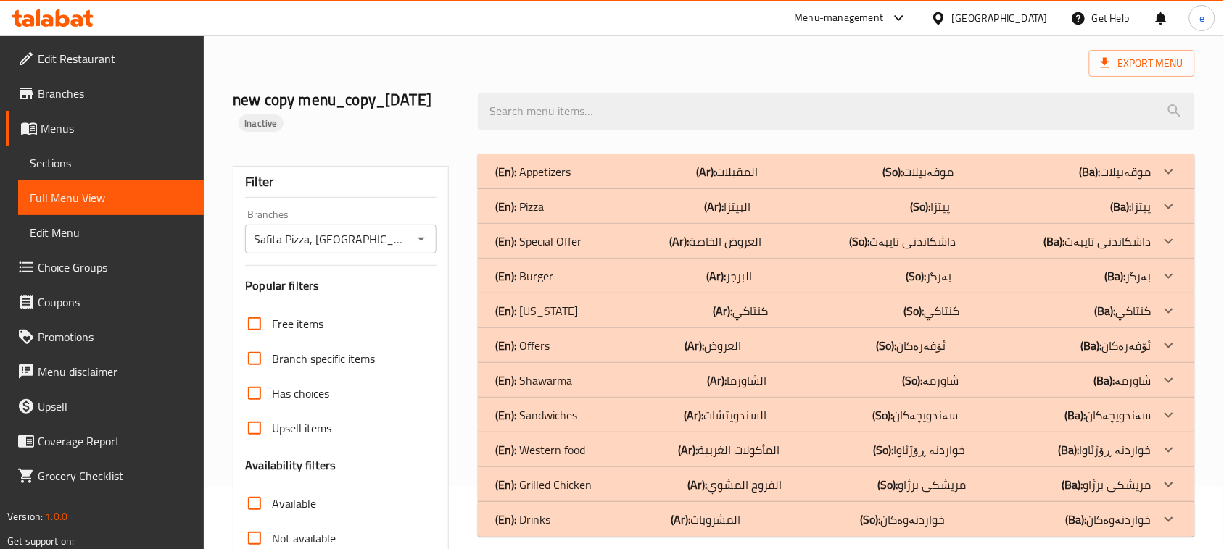
click at [576, 180] on div "(En): Pizza (Ar): البيتزا (So): پیتزا (Ba): پیتزا" at bounding box center [823, 171] width 656 height 17
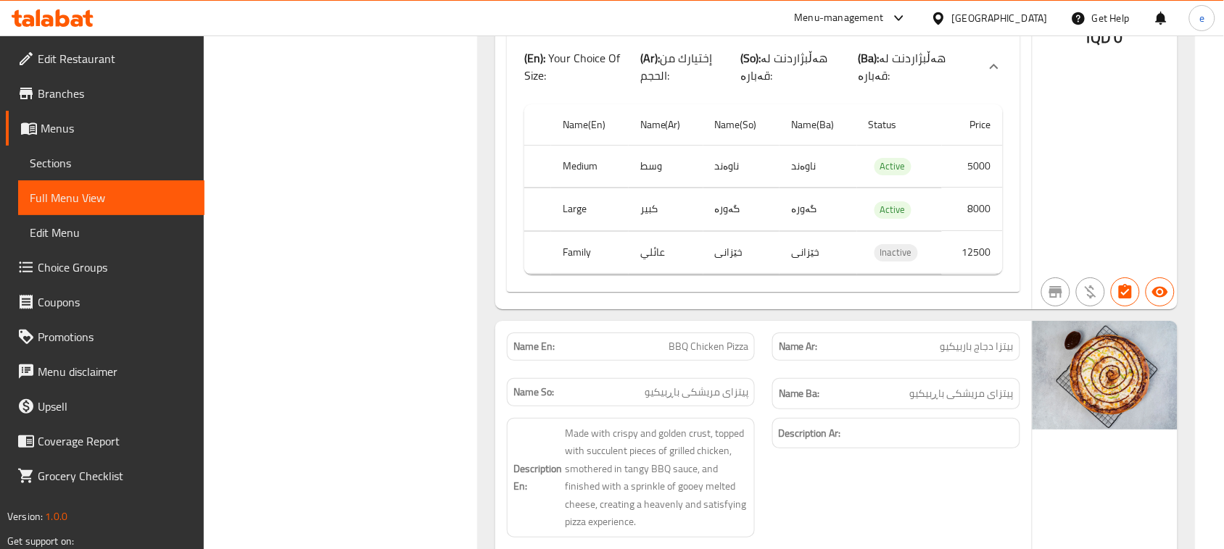
scroll to position [3306, 0]
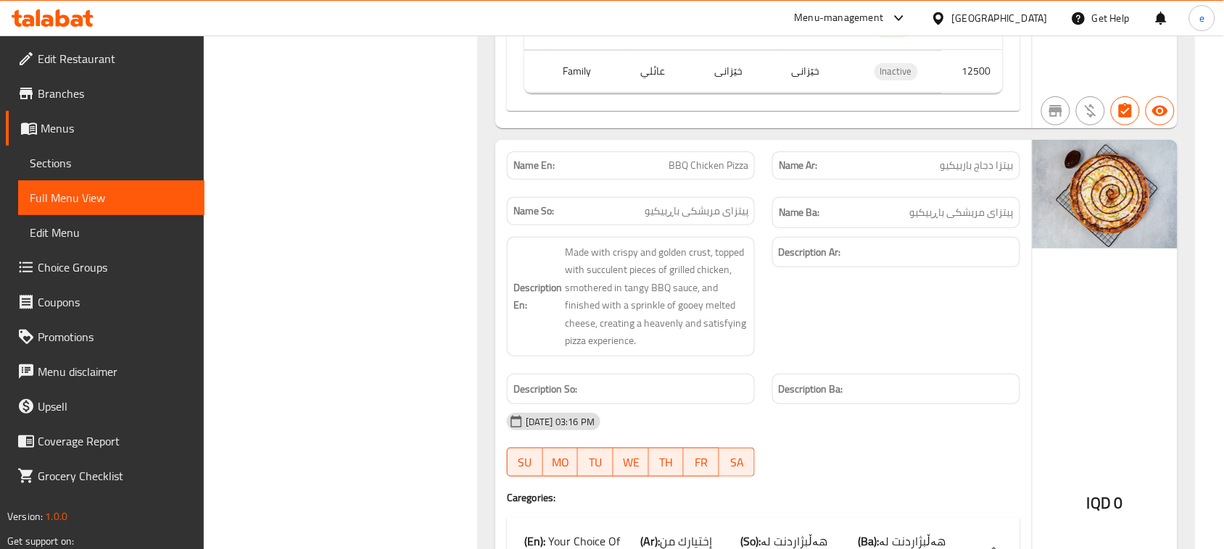
click at [707, 158] on span "BBQ Chicken Pizza" at bounding box center [708, 165] width 80 height 15
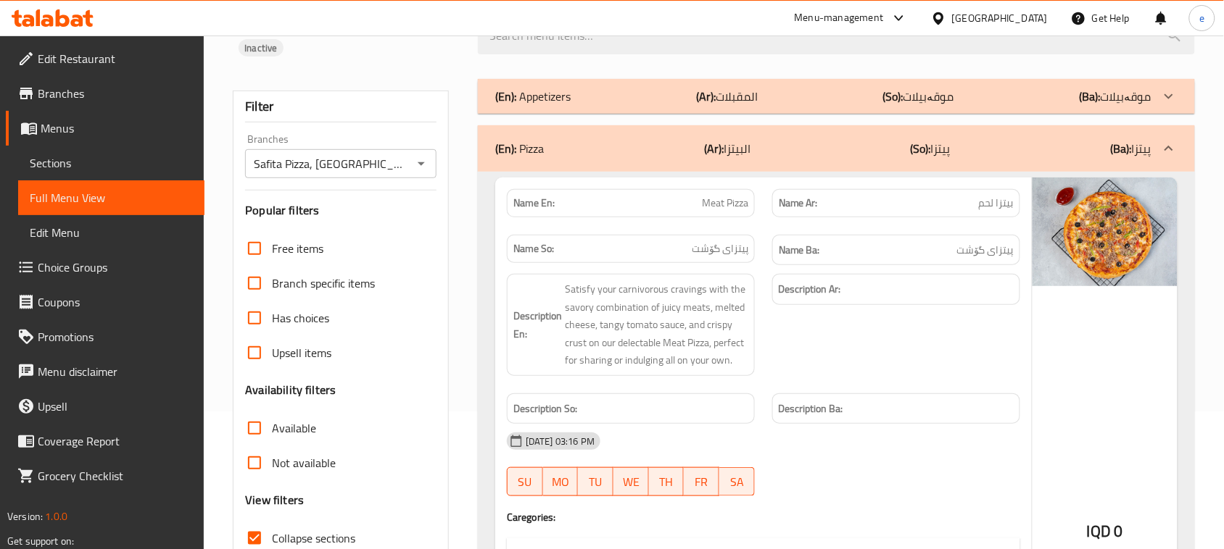
scroll to position [181, 0]
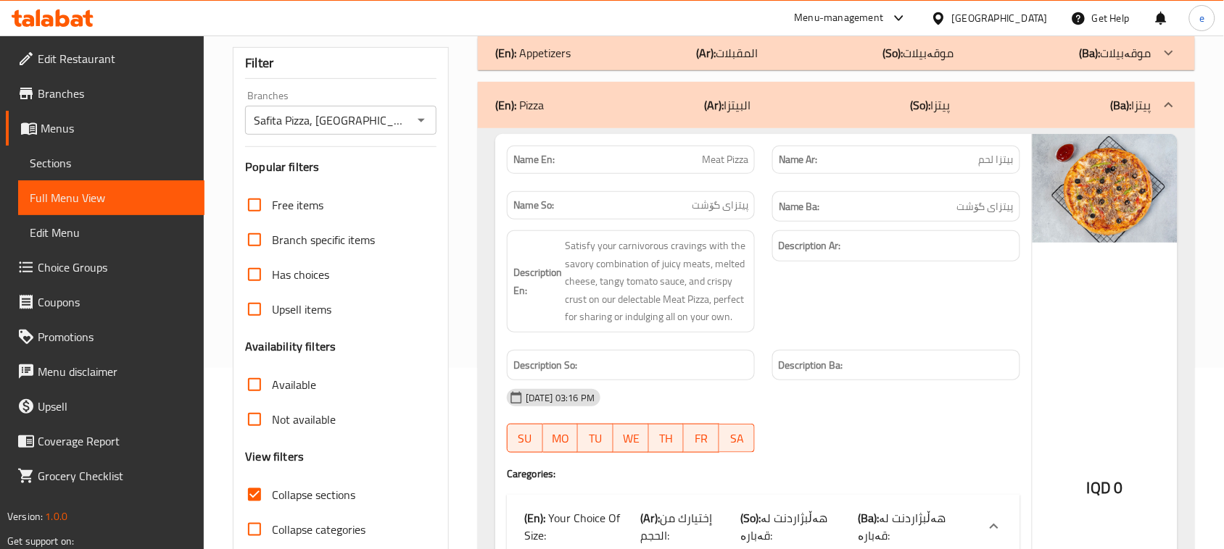
click at [262, 502] on input "Collapse sections" at bounding box center [254, 495] width 35 height 35
checkbox input "false"
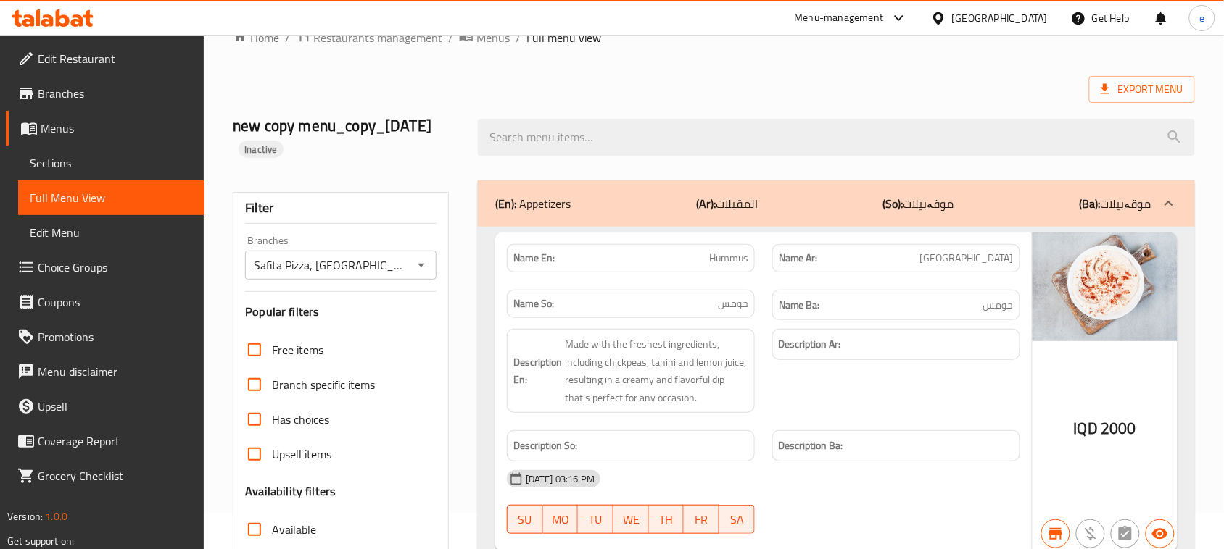
scroll to position [0, 0]
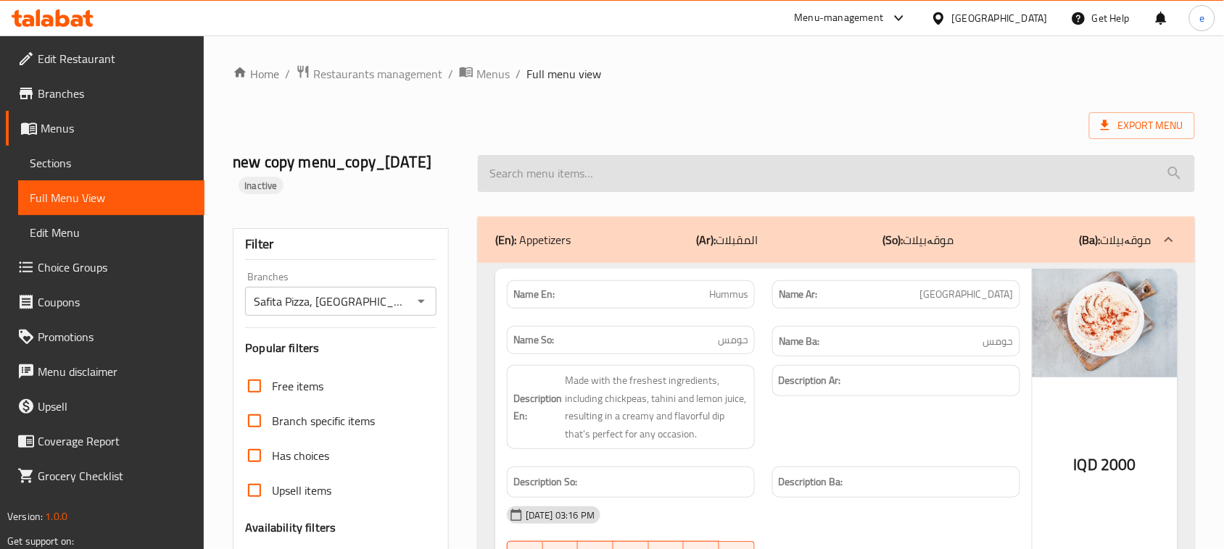
click at [593, 168] on input "search" at bounding box center [836, 173] width 717 height 37
click at [598, 162] on input "search" at bounding box center [836, 173] width 717 height 37
paste input "Barbeque"
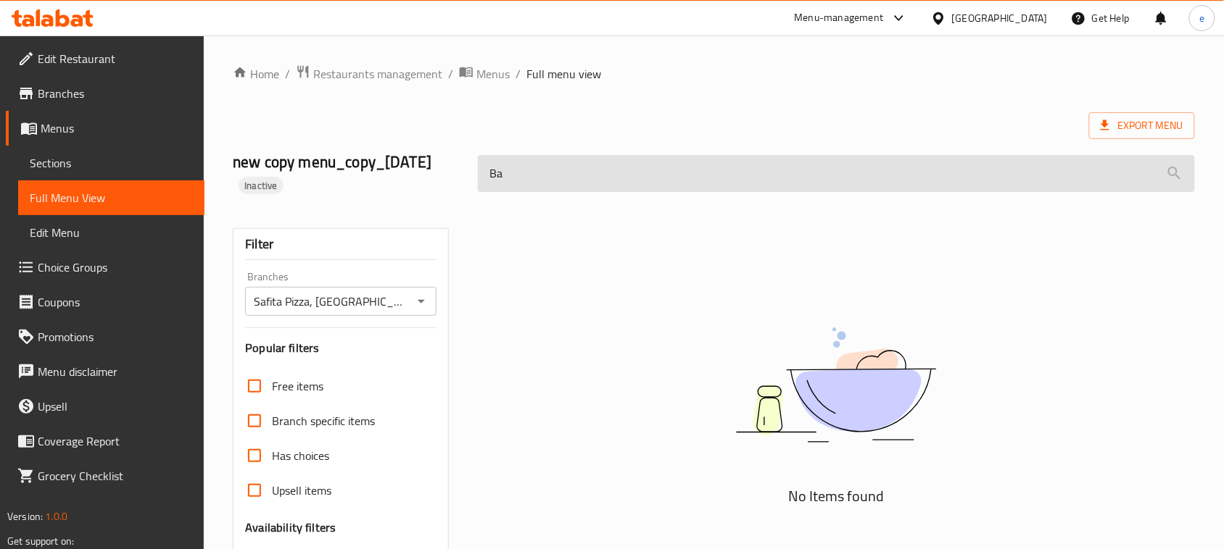
type input "B"
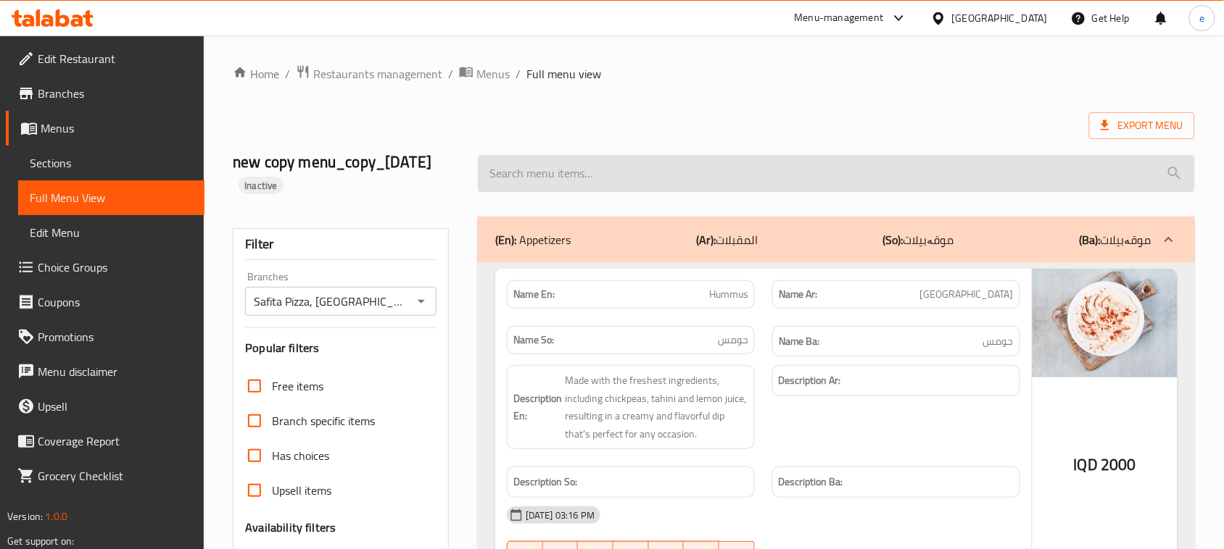
click at [528, 181] on input "search" at bounding box center [836, 173] width 717 height 37
paste input "BBQ"
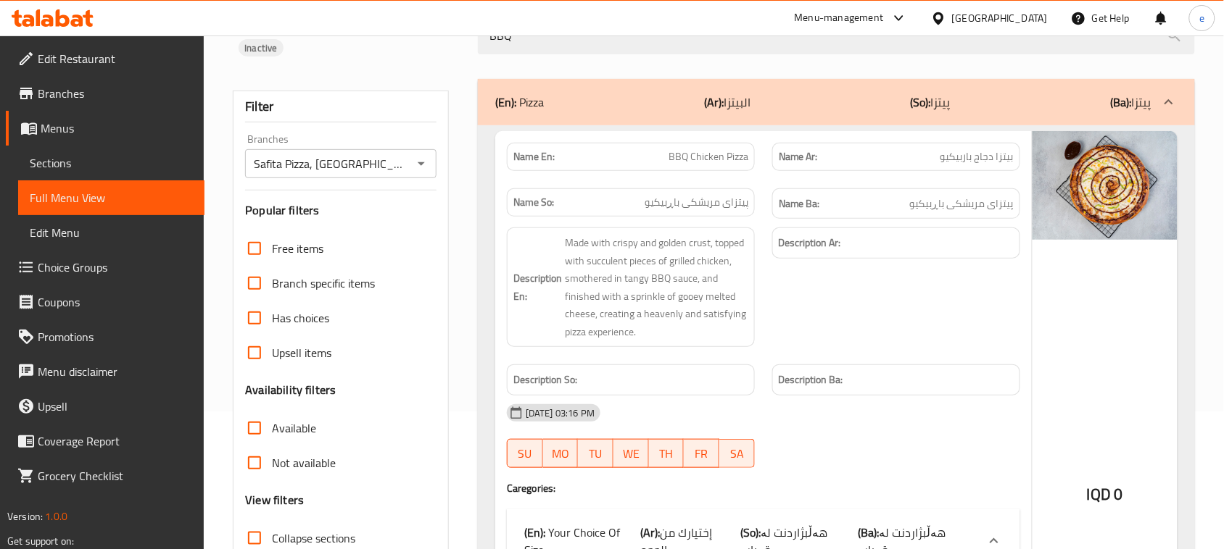
scroll to position [181, 0]
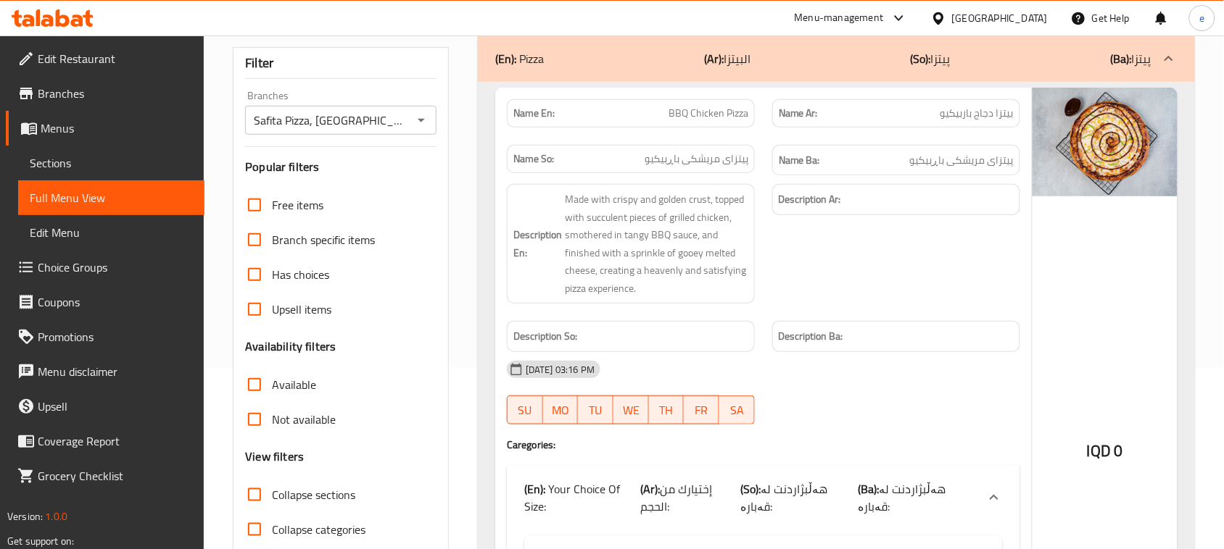
type input "BBQ"
click at [715, 116] on span "BBQ Chicken Pizza" at bounding box center [708, 113] width 80 height 15
click at [988, 120] on span "بيتزا دجاج باربيكيو" at bounding box center [976, 113] width 73 height 15
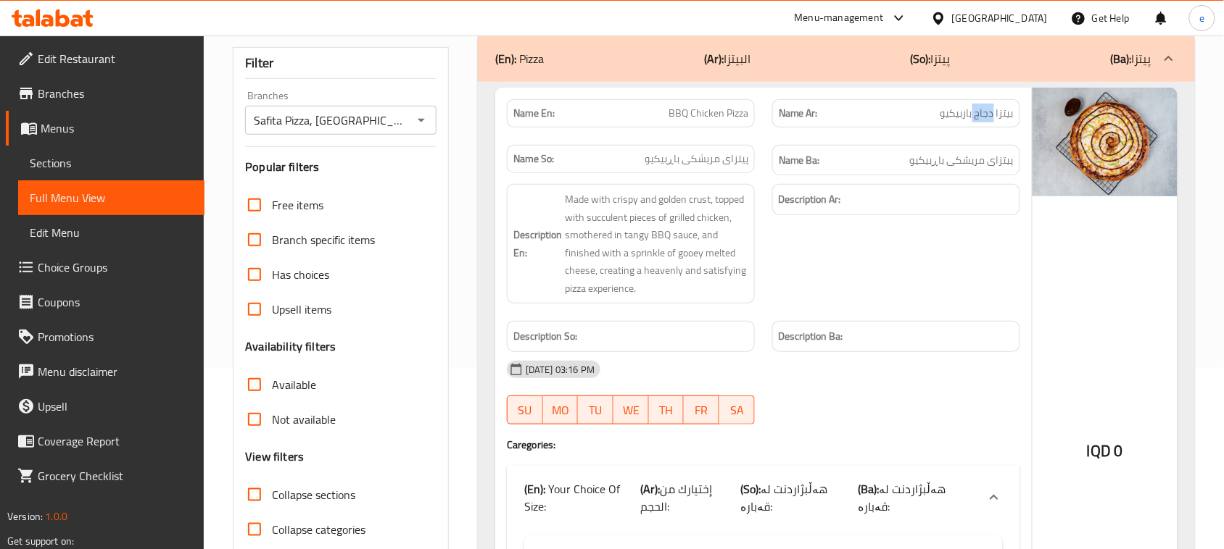
click at [988, 120] on span "بيتزا دجاج باربيكيو" at bounding box center [976, 113] width 73 height 15
copy span "بيتزا دجاج باربيكيو"
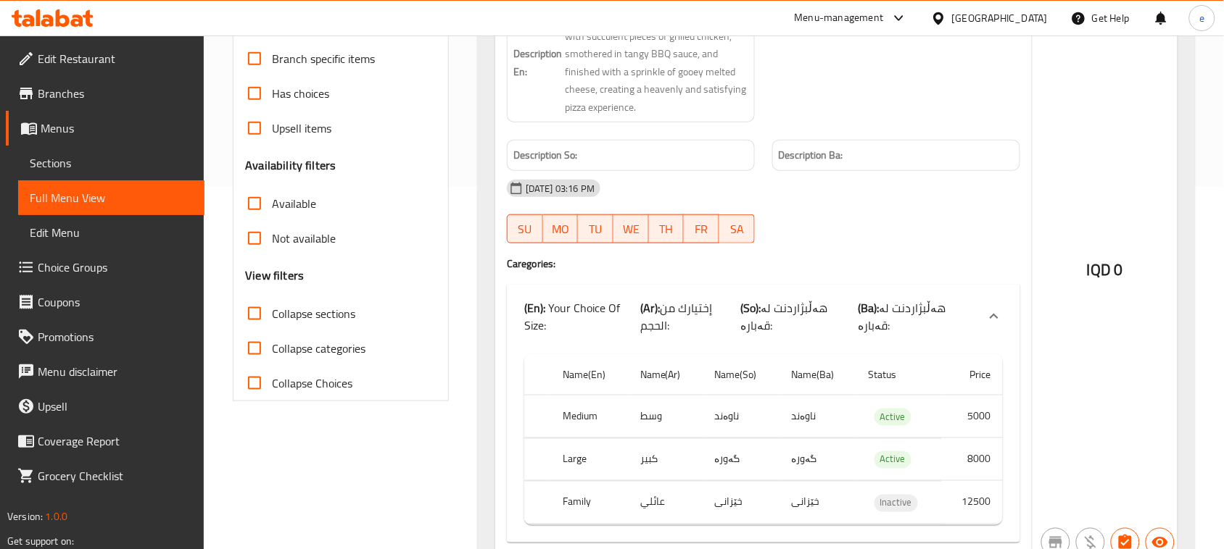
scroll to position [0, 0]
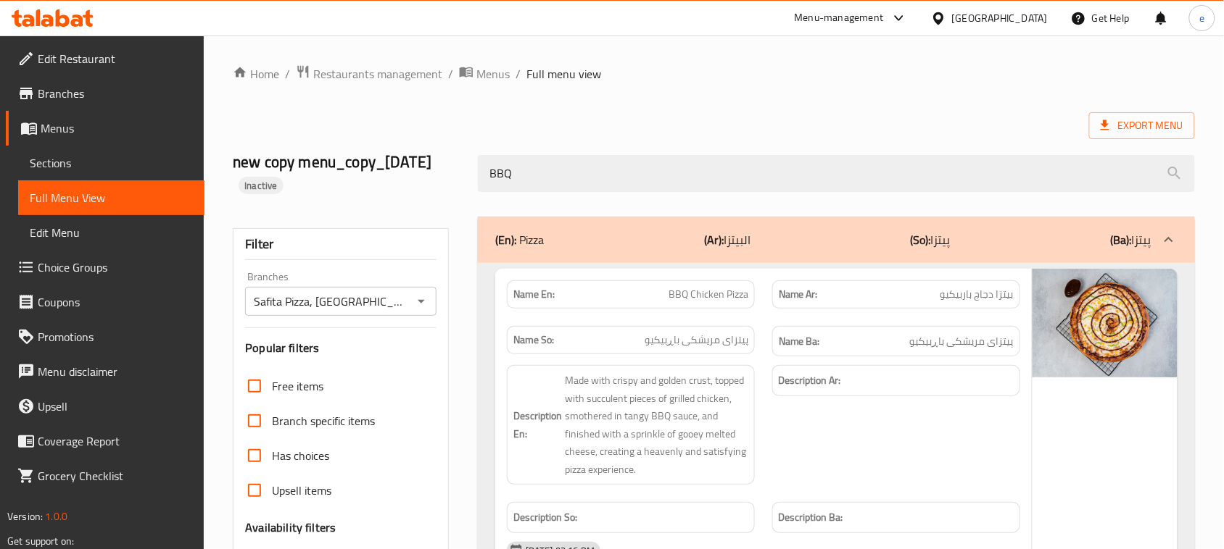
drag, startPoint x: 517, startPoint y: 192, endPoint x: 437, endPoint y: 197, distance: 79.9
click at [437, 197] on div "new copy menu_copy_13/08/2025 Inactive BBQ" at bounding box center [713, 173] width 979 height 86
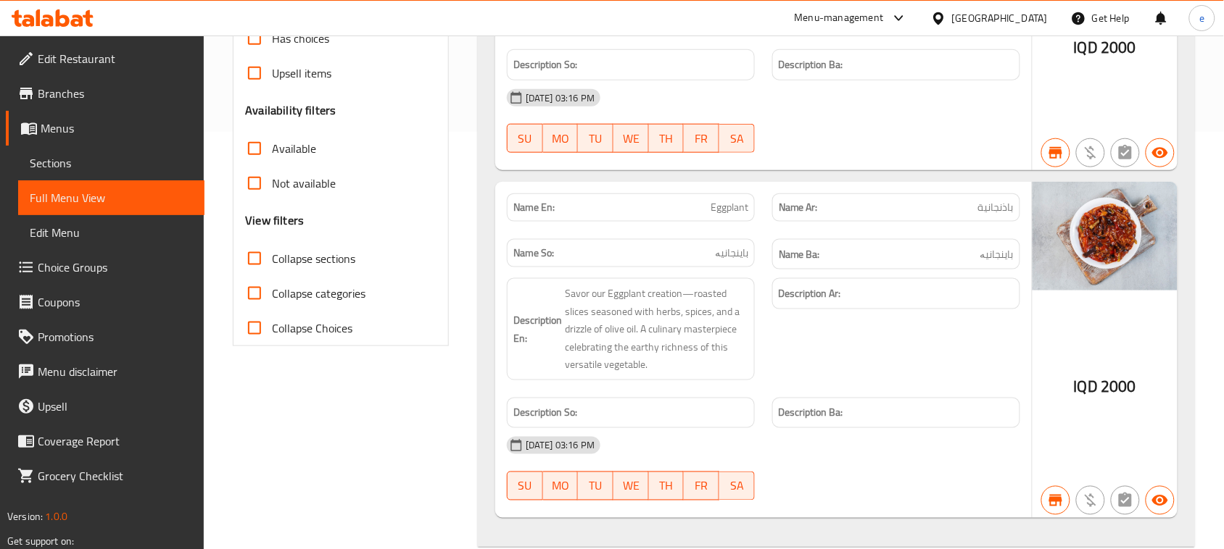
scroll to position [544, 0]
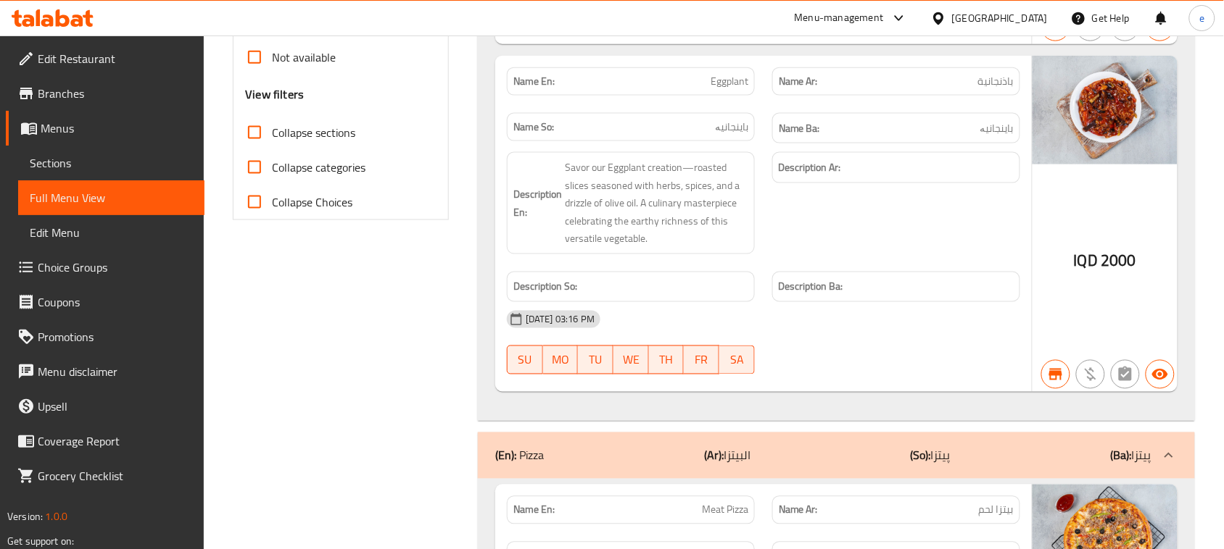
click at [252, 134] on input "Collapse sections" at bounding box center [254, 132] width 35 height 35
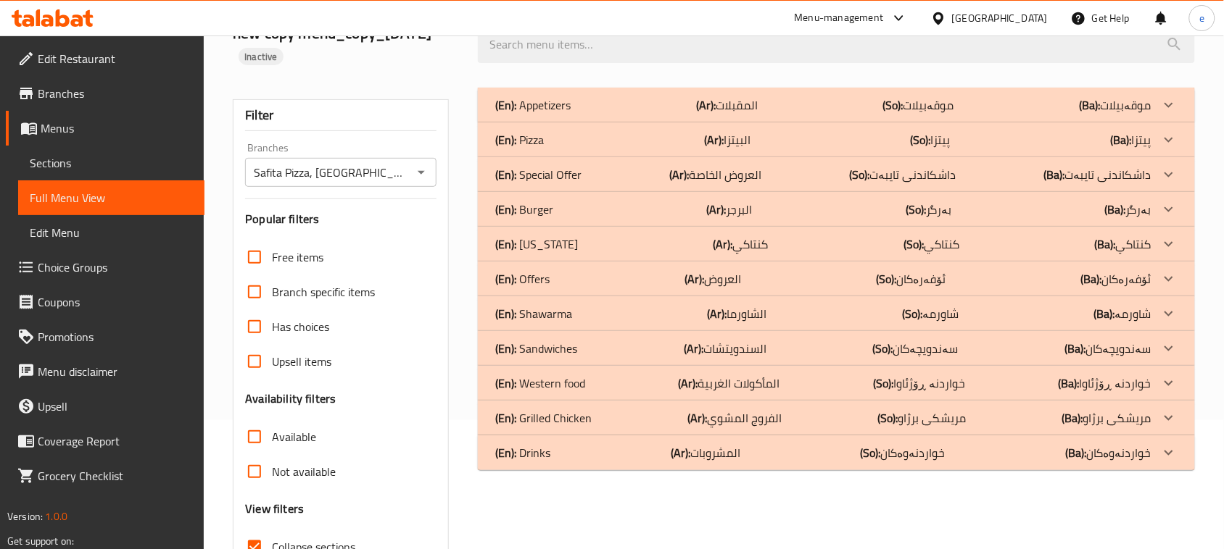
scroll to position [62, 0]
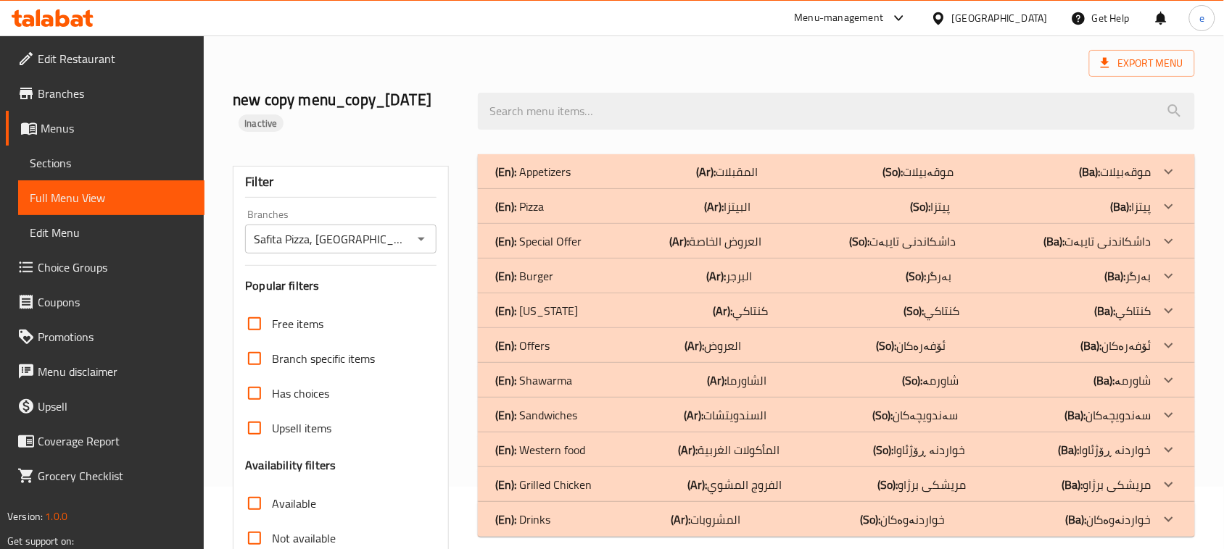
click at [560, 180] on div "(En): Pizza (Ar): البيتزا (So): پیتزا (Ba): پیتزا" at bounding box center [823, 171] width 656 height 17
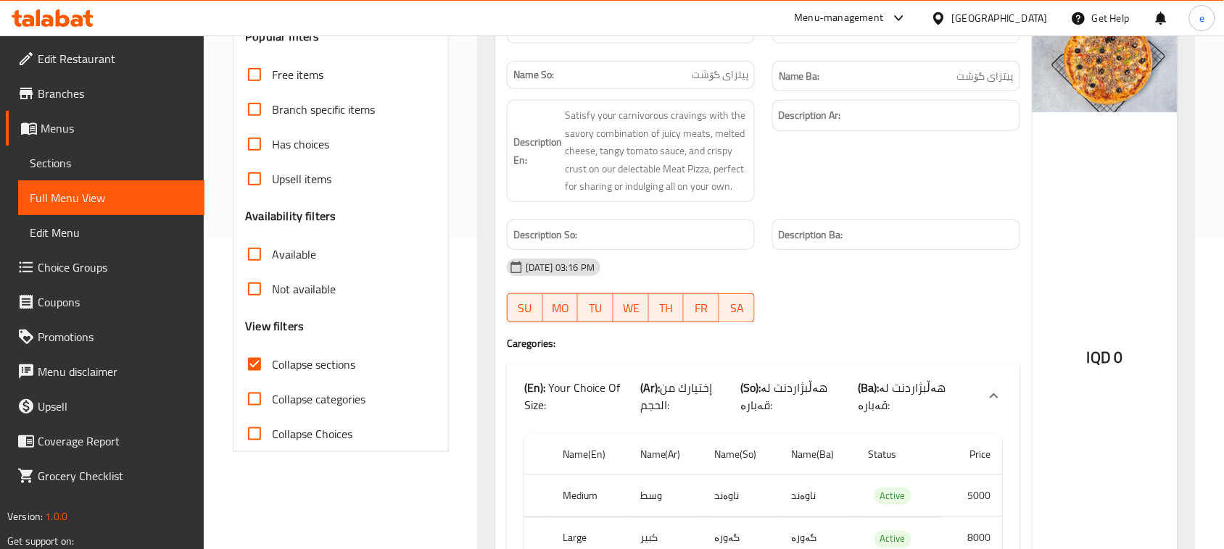
scroll to position [244, 0]
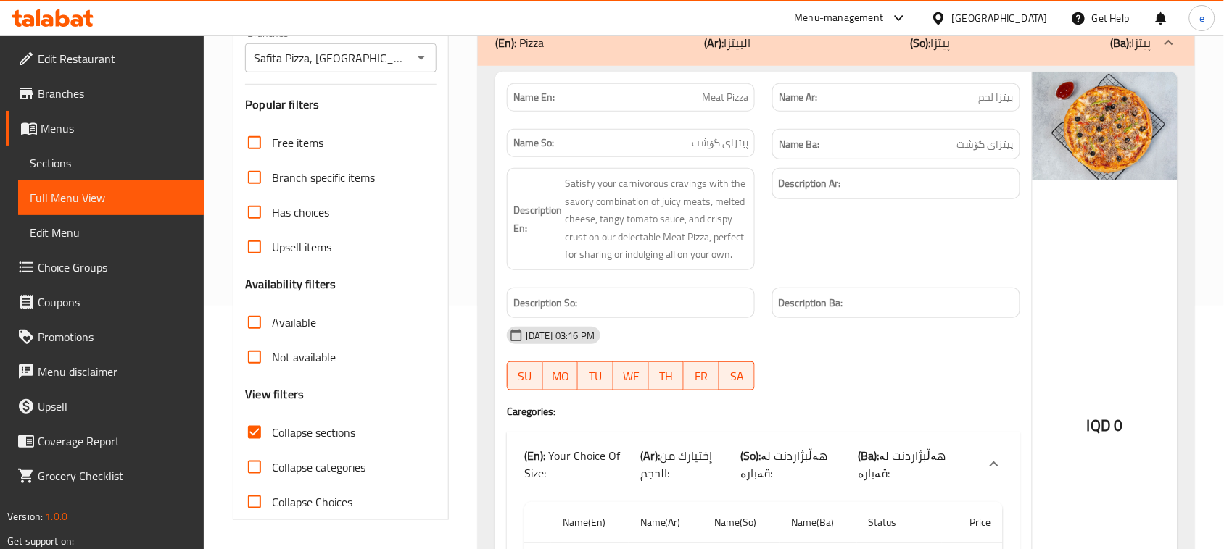
click at [738, 99] on span "Meat Pizza" at bounding box center [725, 97] width 46 height 15
copy span "Meat Pizza"
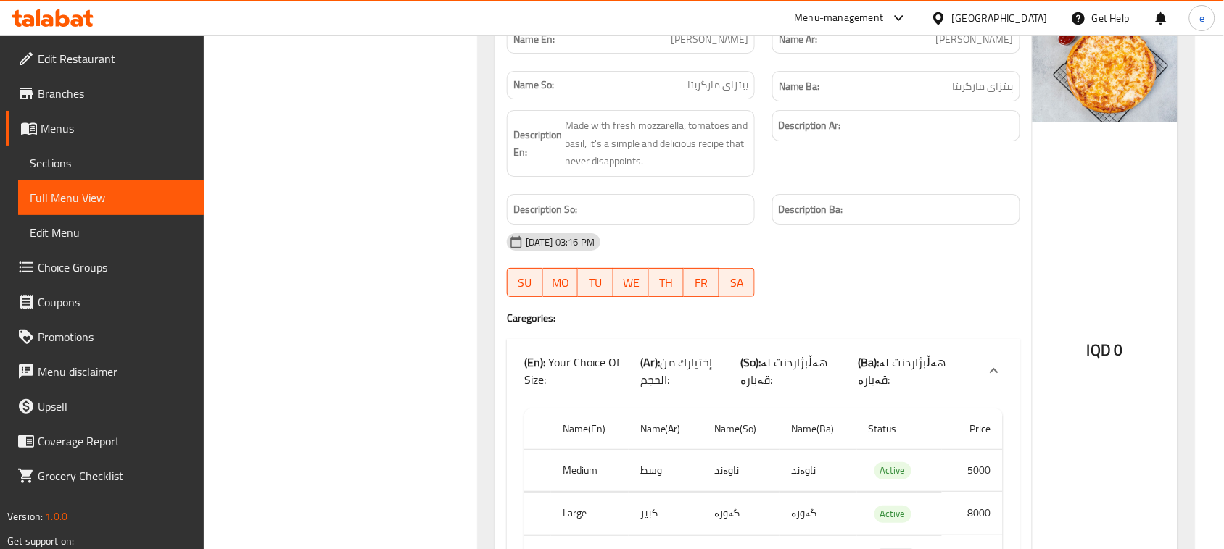
scroll to position [1512, 0]
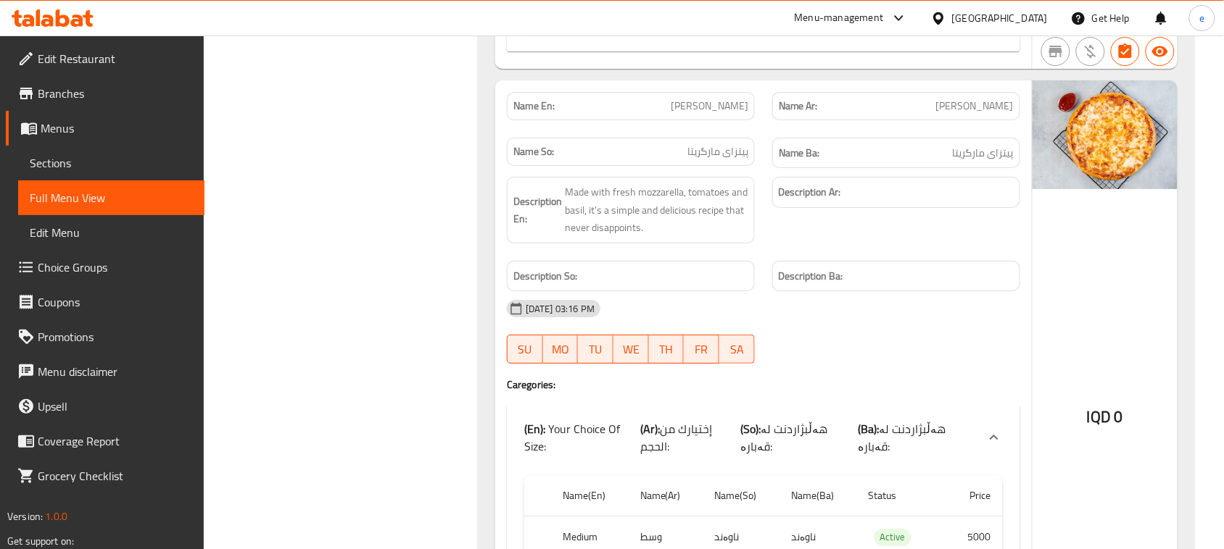
click at [991, 99] on span "[PERSON_NAME]" at bounding box center [975, 106] width 78 height 15
copy span "بيتزا مارجريتا"
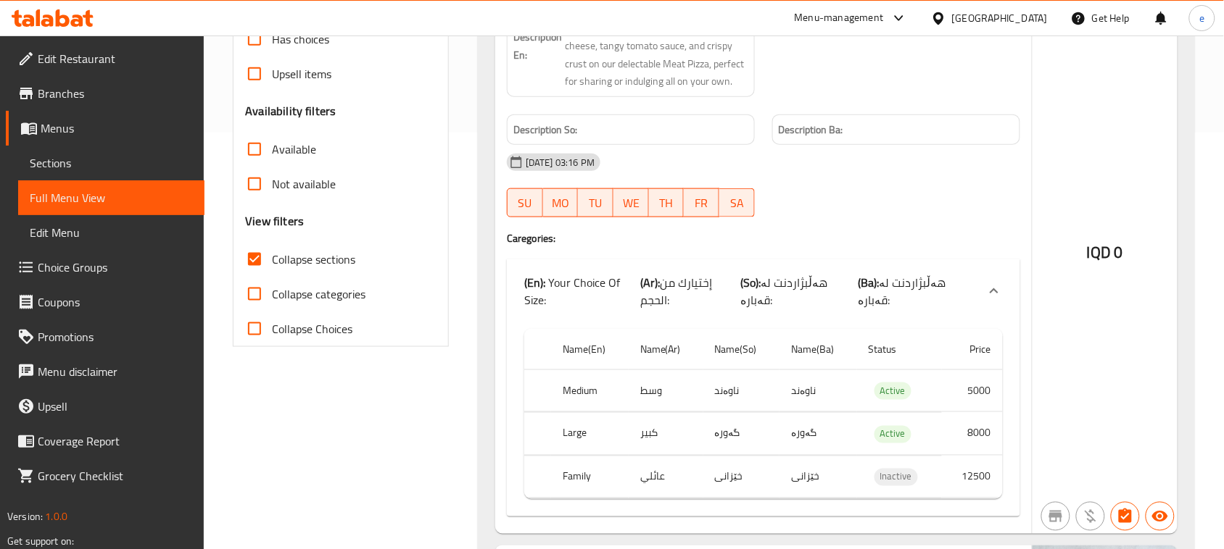
scroll to position [244, 0]
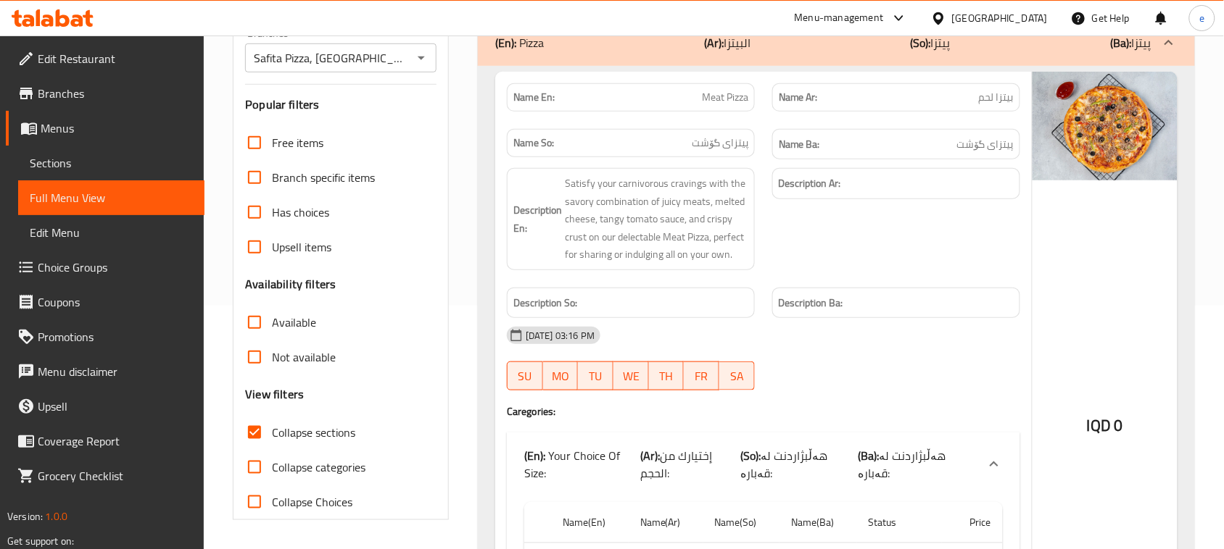
click at [256, 421] on input "Collapse sections" at bounding box center [254, 432] width 35 height 35
checkbox input "false"
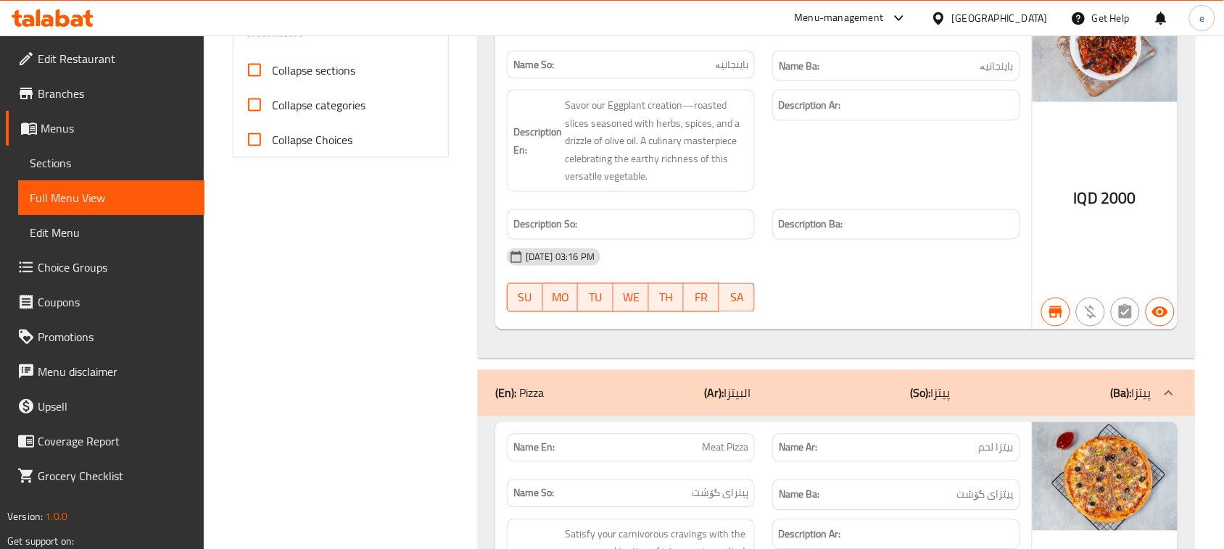
scroll to position [10650, 0]
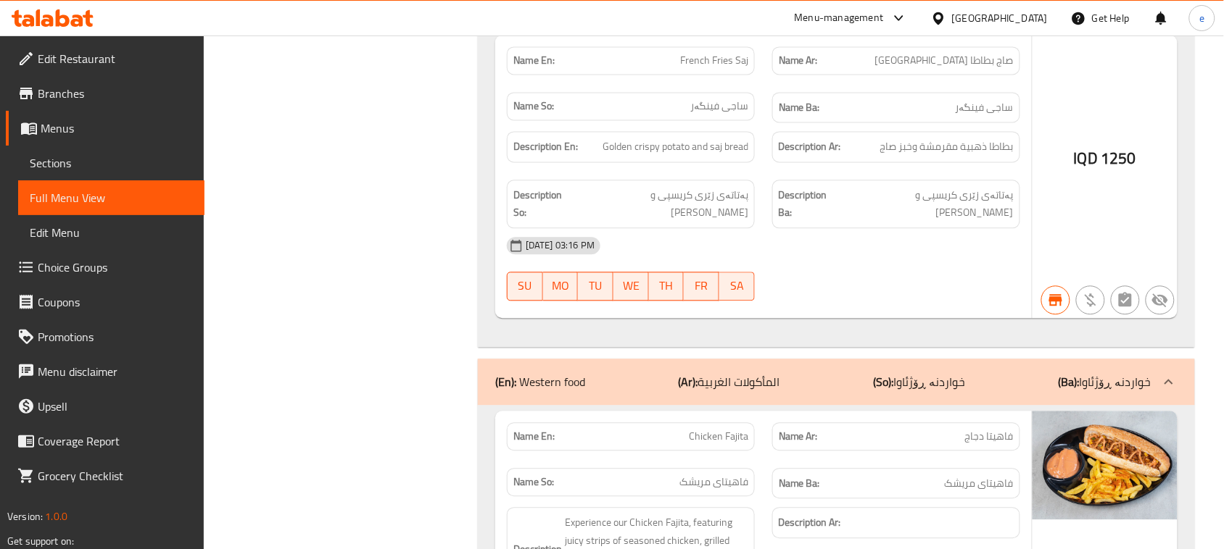
copy span "Fajita"
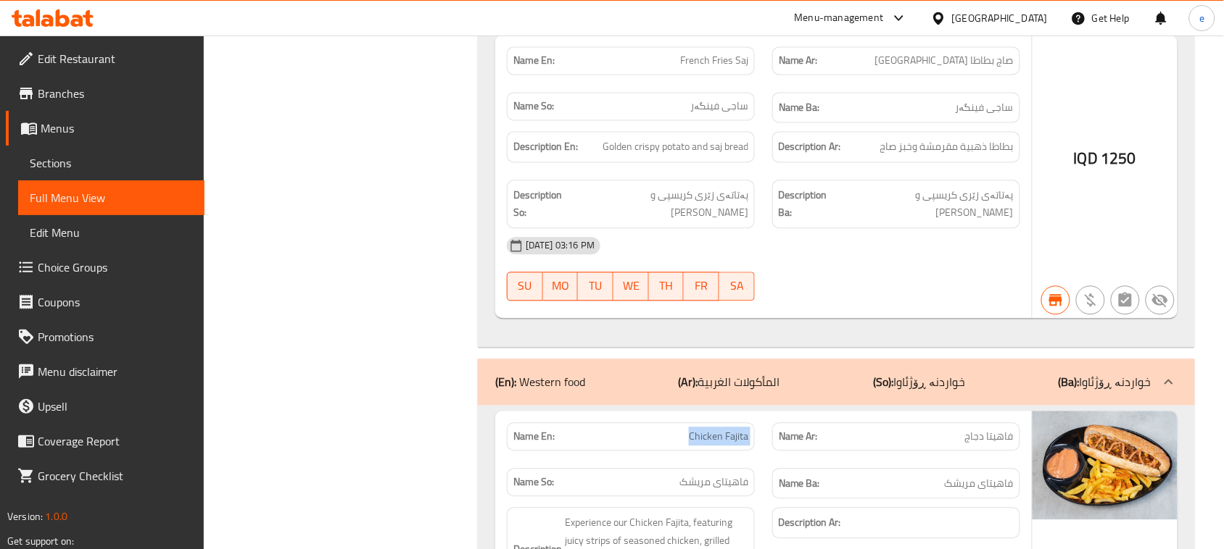
copy span "Chicken Fajita"
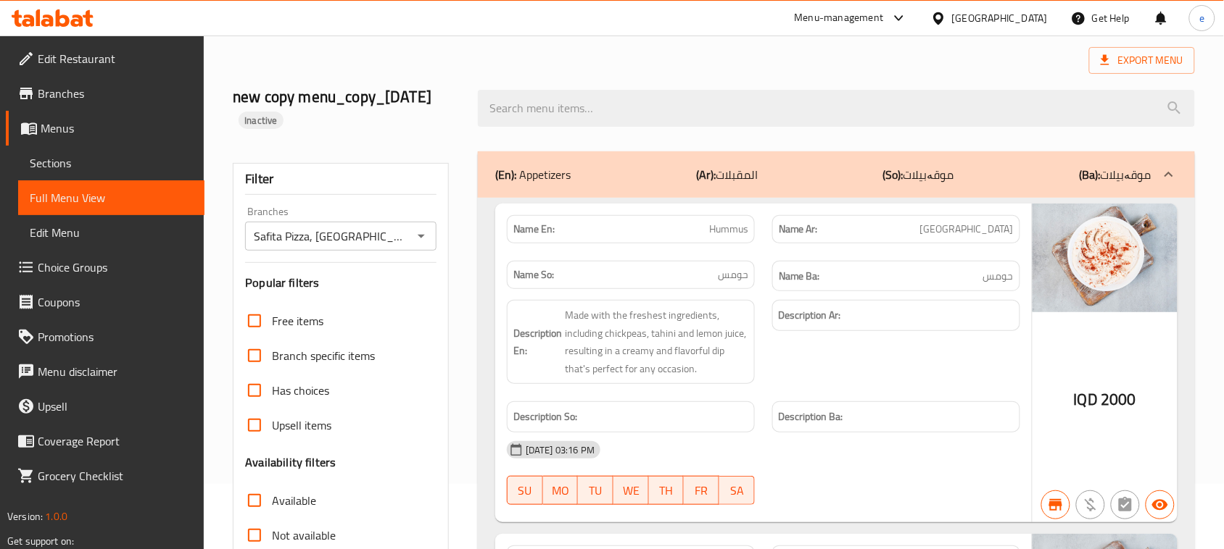
scroll to position [0, 0]
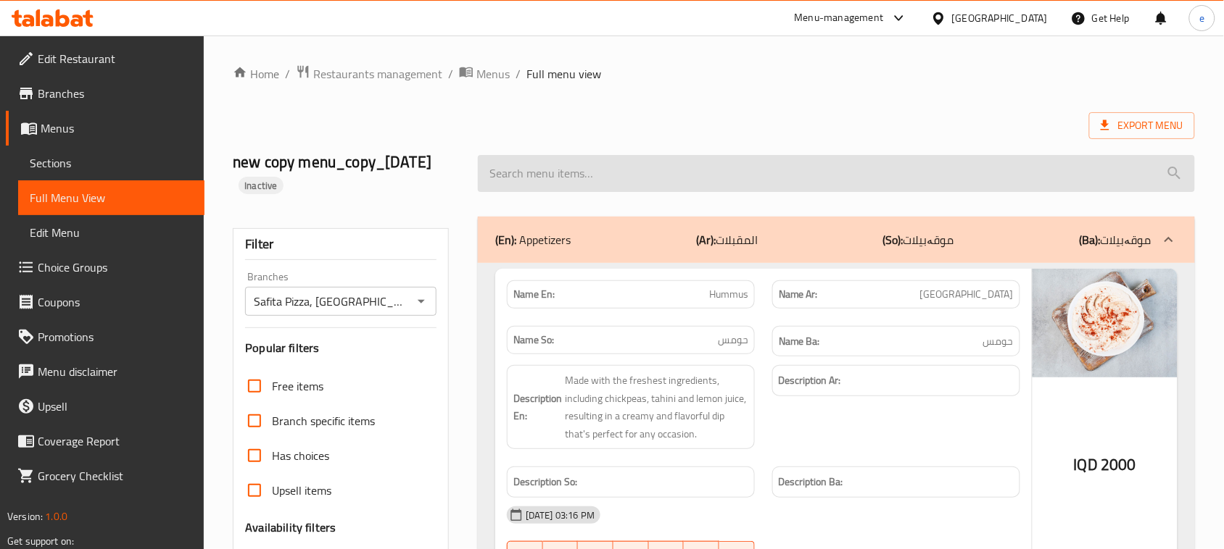
click at [520, 169] on input "search" at bounding box center [836, 173] width 717 height 37
paste input "Francisco"
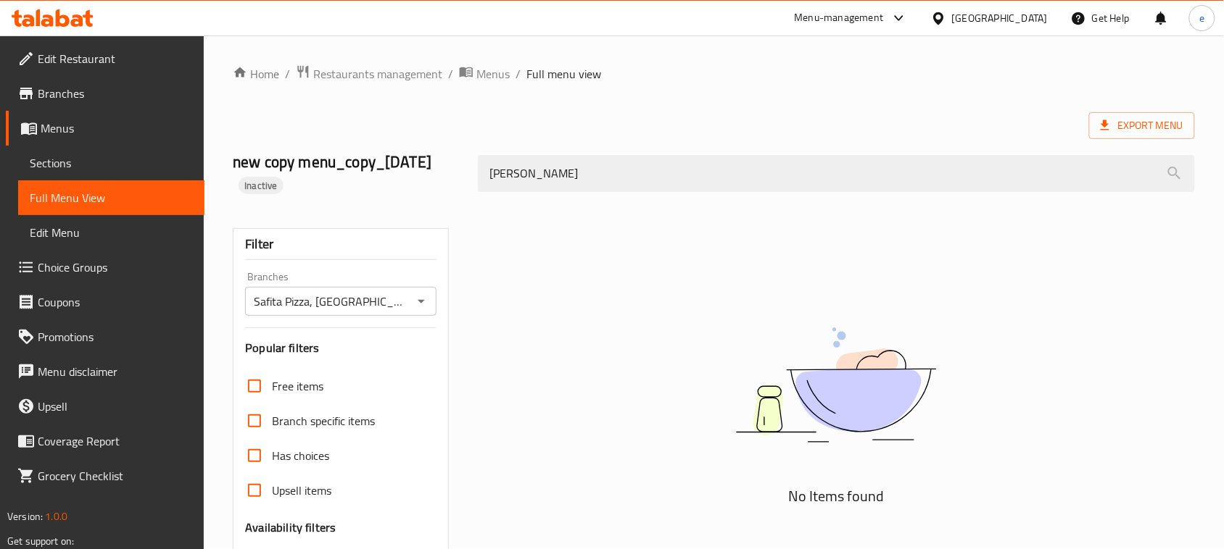
type input "Francisco"
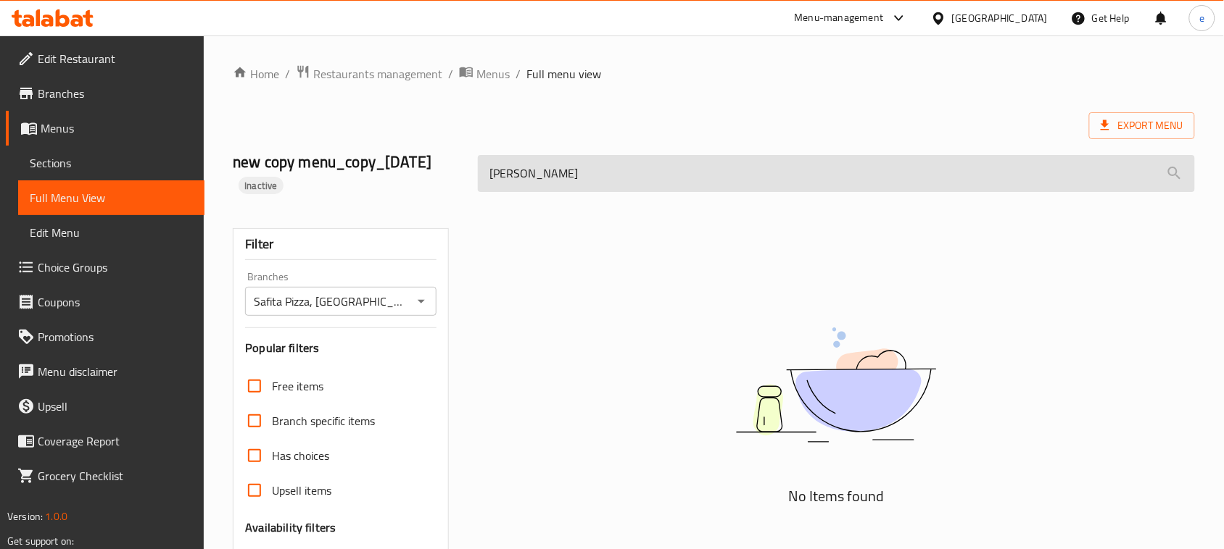
click at [523, 183] on input "Francisco" at bounding box center [836, 173] width 717 height 37
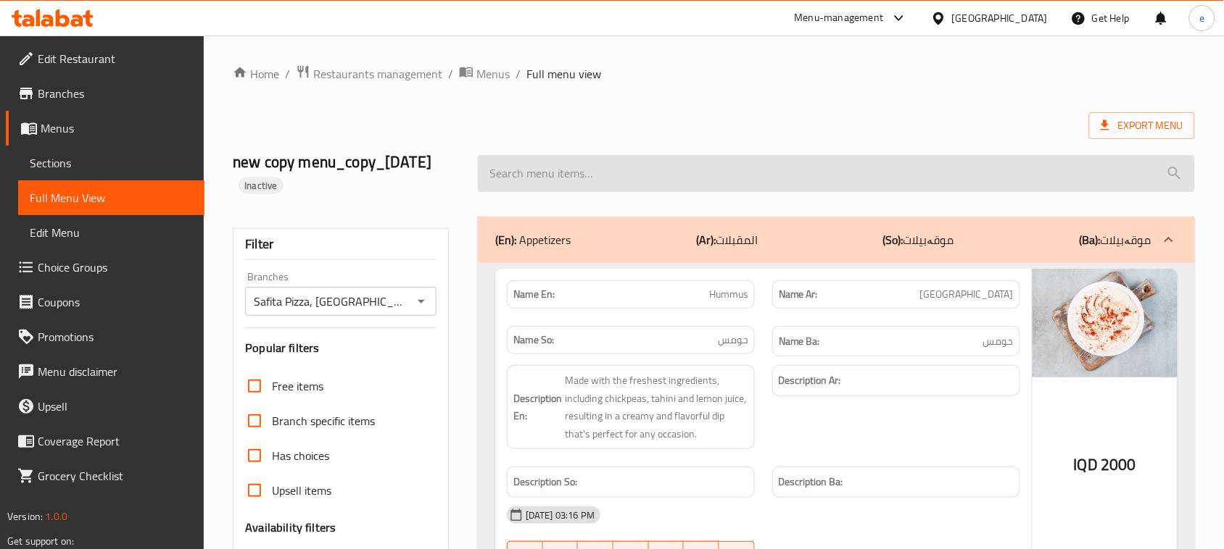
click at [582, 176] on input "search" at bounding box center [836, 173] width 717 height 37
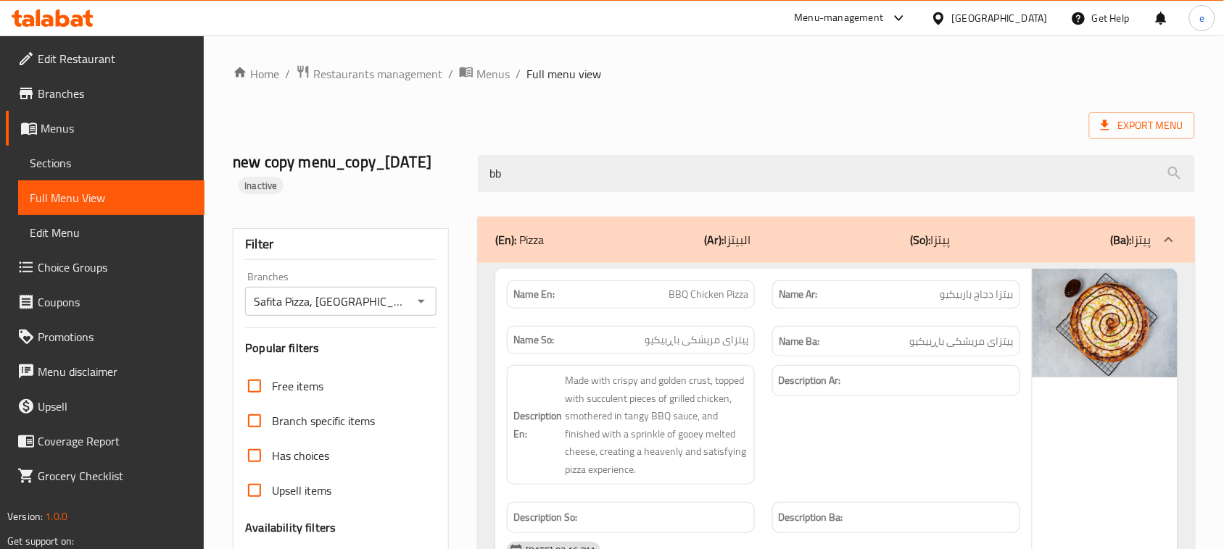
type input "bb"
click at [958, 294] on span "بيتزا دجاج باربيكيو" at bounding box center [976, 294] width 73 height 15
drag, startPoint x: 545, startPoint y: 189, endPoint x: 442, endPoint y: 181, distance: 103.2
click at [443, 181] on div "new copy menu_copy_13/08/2025 Inactive bb" at bounding box center [713, 173] width 979 height 86
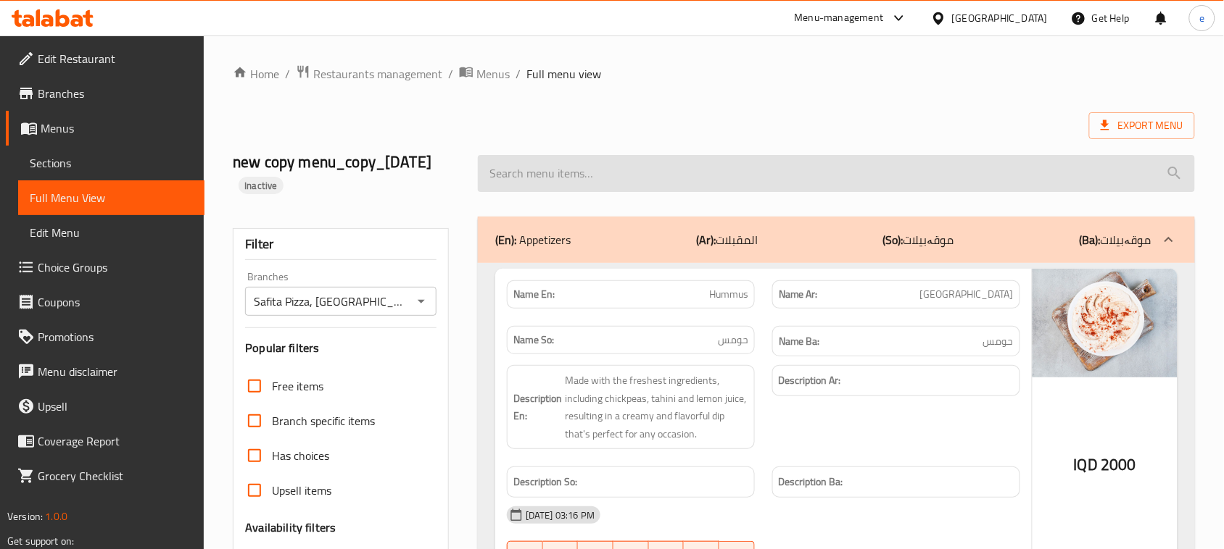
click at [584, 167] on input "search" at bounding box center [836, 173] width 717 height 37
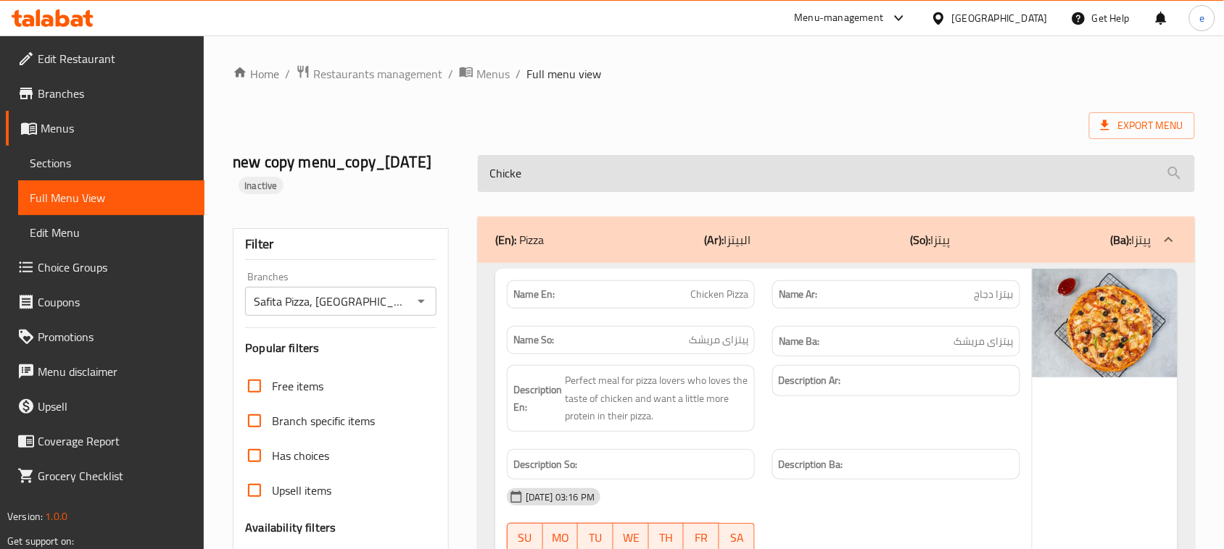
type input "Chicken"
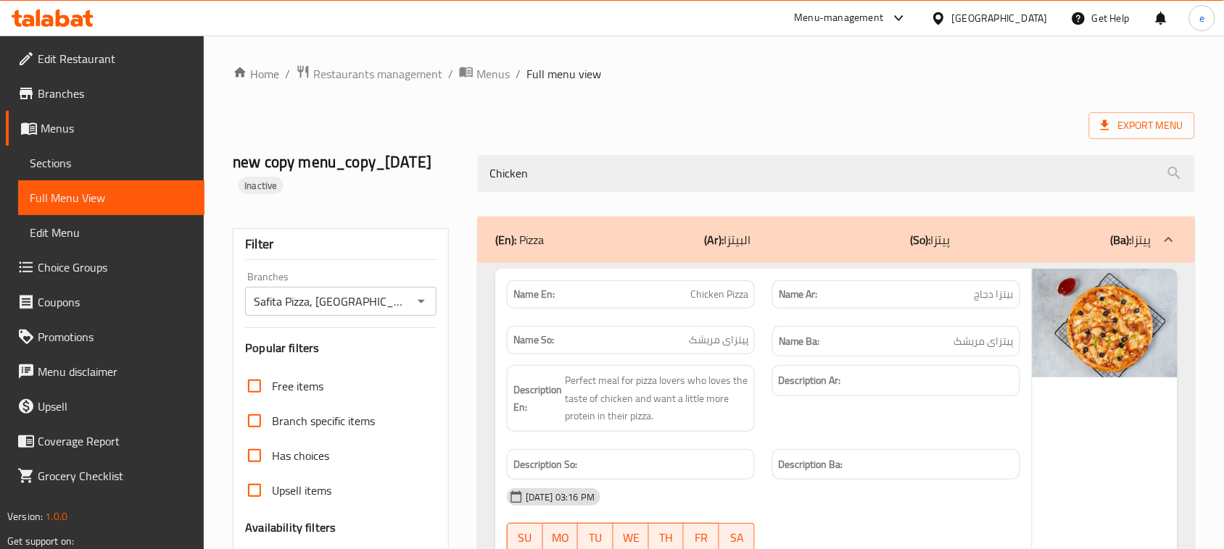
drag, startPoint x: 535, startPoint y: 175, endPoint x: 389, endPoint y: 192, distance: 146.6
click at [389, 192] on div "new copy menu_copy_13/08/2025 Inactive Chicken" at bounding box center [713, 173] width 979 height 86
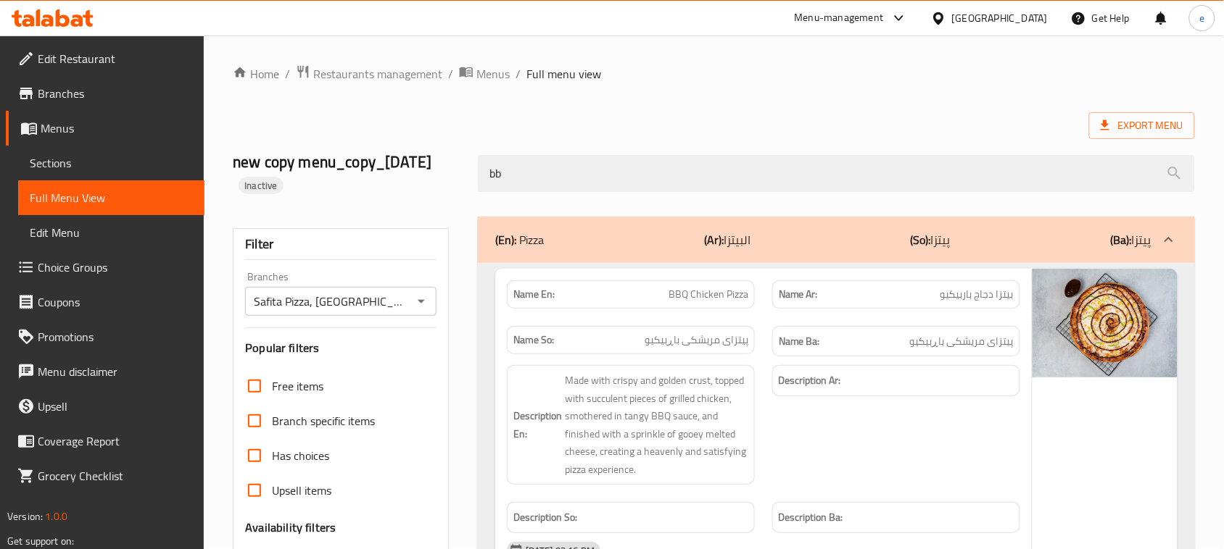
click at [680, 298] on span "BBQ Chicken Pizza" at bounding box center [708, 294] width 80 height 15
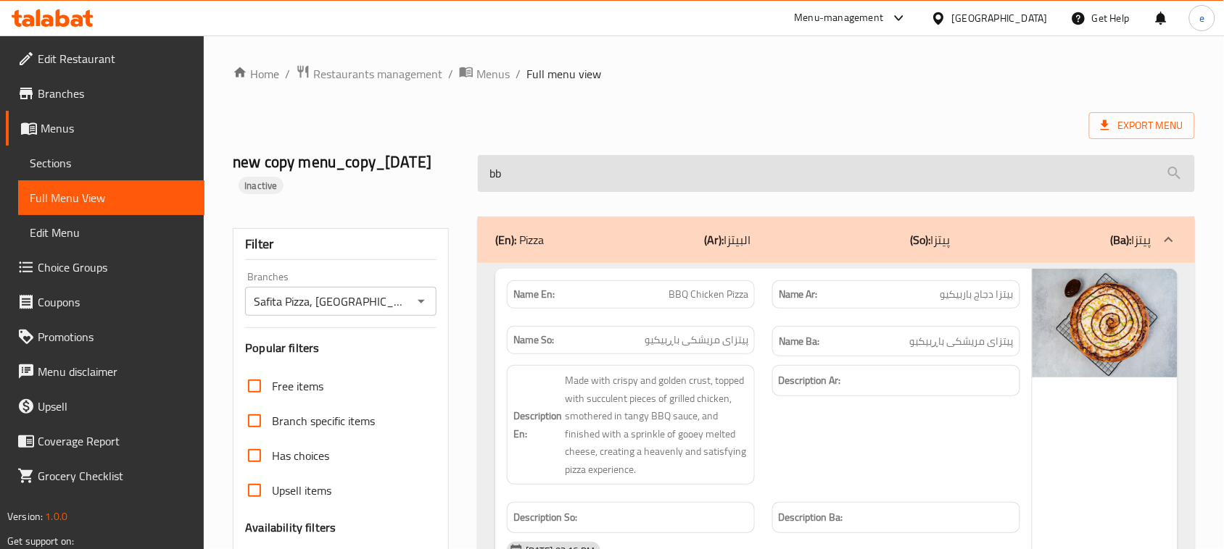
click at [508, 170] on input "bb" at bounding box center [836, 173] width 717 height 37
paste input "BBQ"
type input "BBQ"
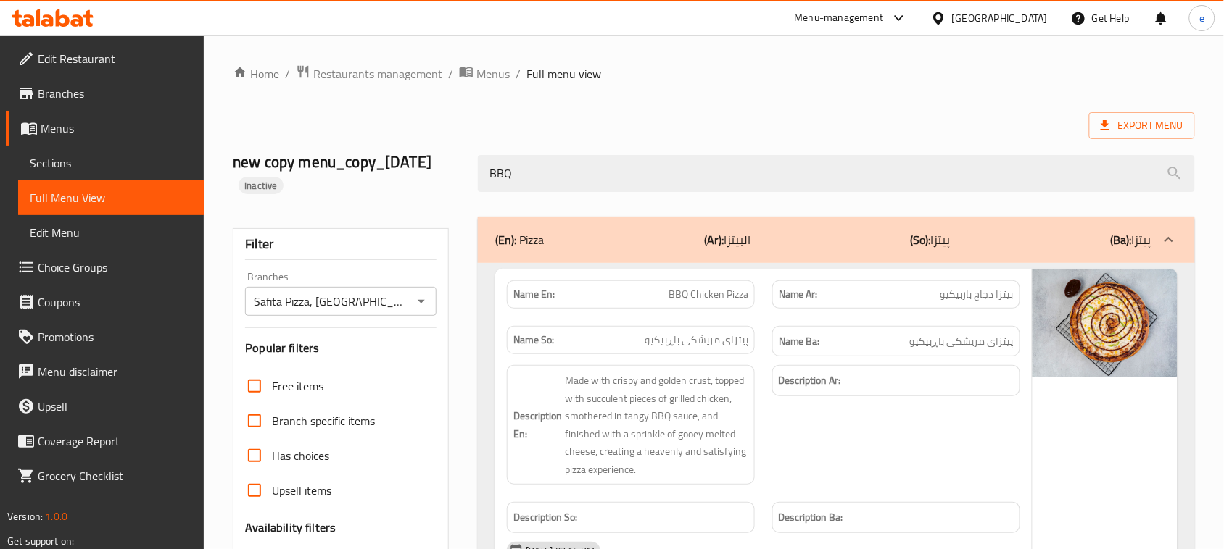
drag, startPoint x: 621, startPoint y: 183, endPoint x: 415, endPoint y: 191, distance: 206.0
click at [415, 191] on div "new copy menu_copy_13/08/2025 Inactive BBQ" at bounding box center [713, 173] width 979 height 86
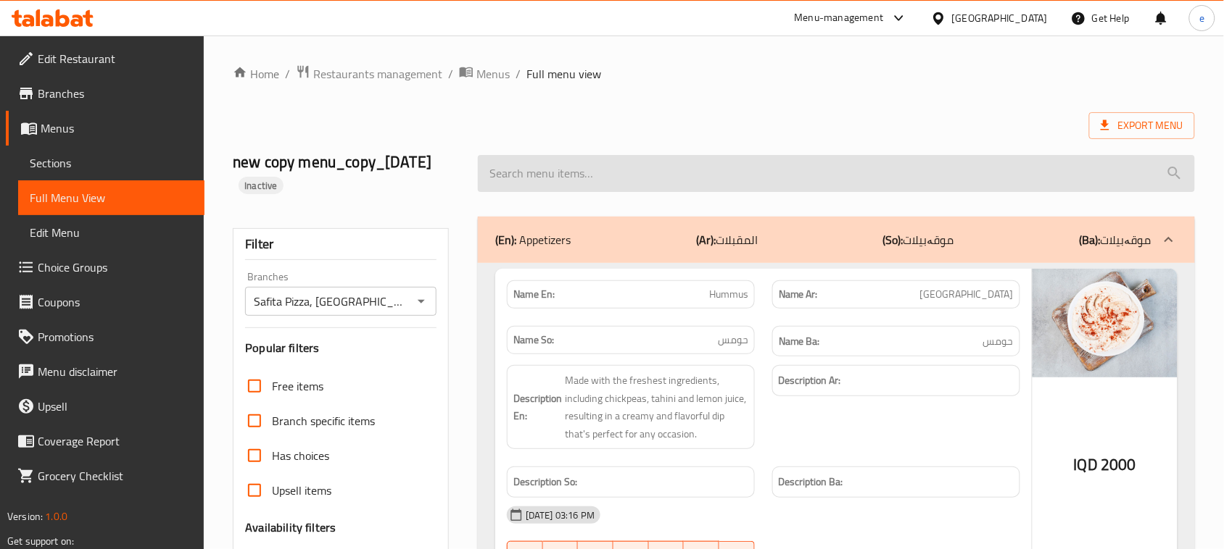
click at [535, 187] on input "search" at bounding box center [836, 173] width 717 height 37
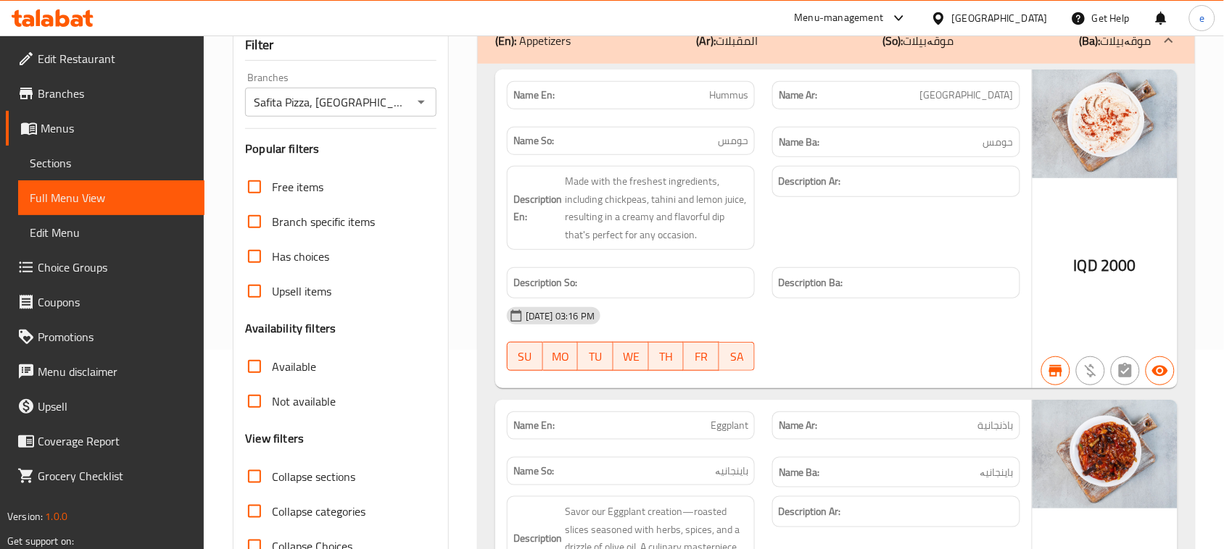
scroll to position [362, 0]
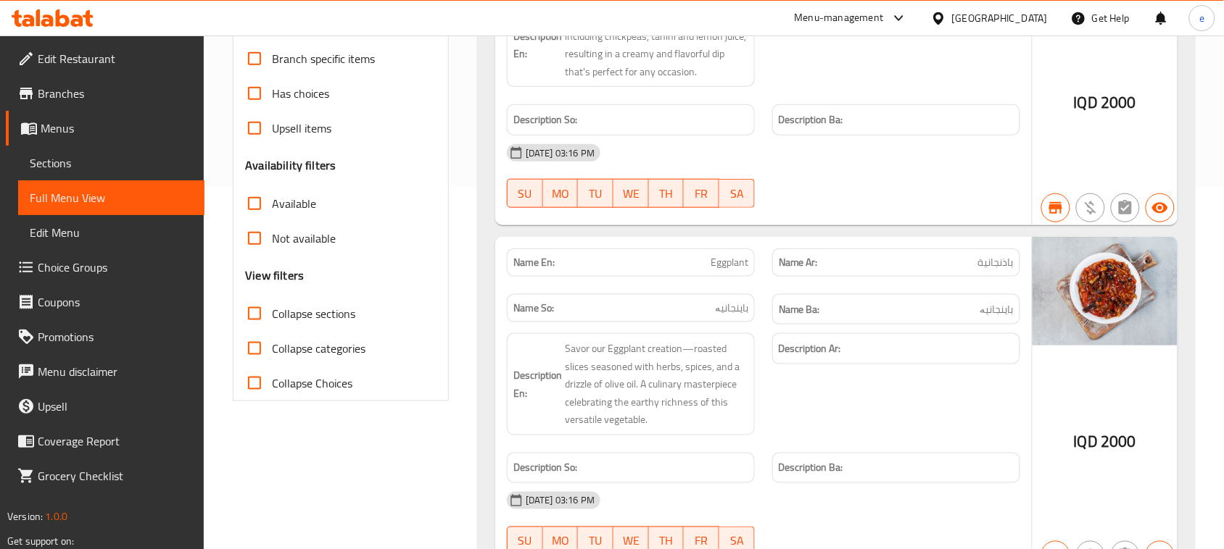
click at [259, 313] on input "Collapse sections" at bounding box center [254, 313] width 35 height 35
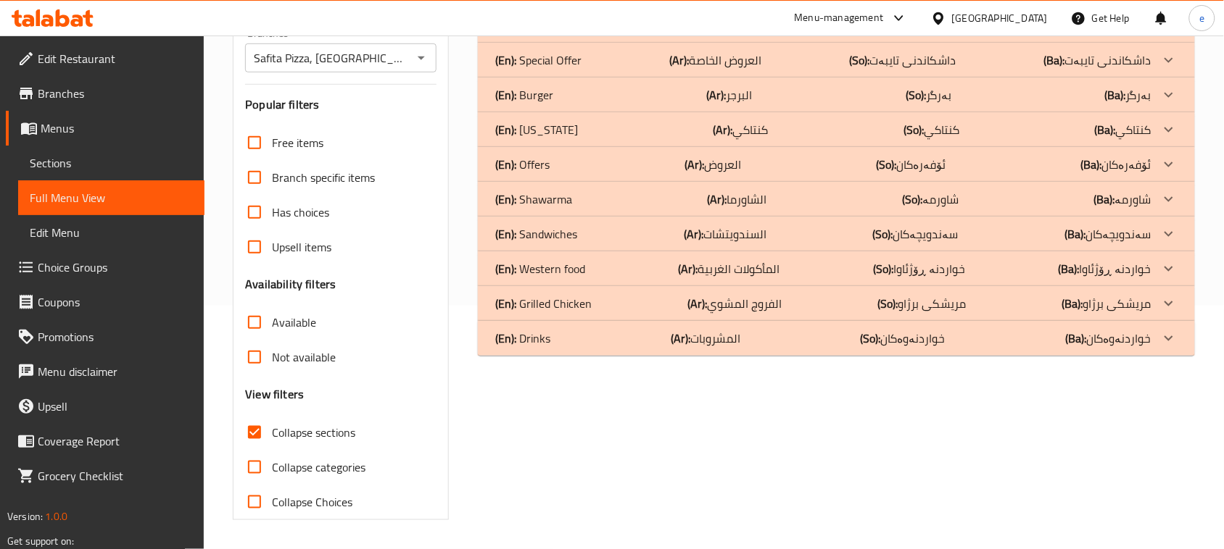
scroll to position [244, 0]
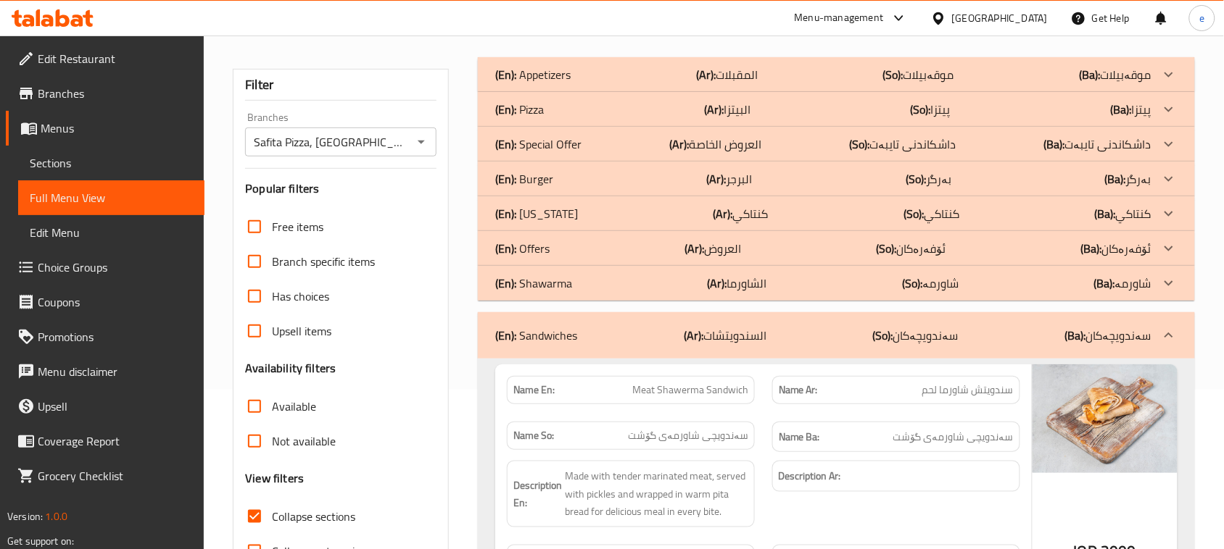
scroll to position [362, 0]
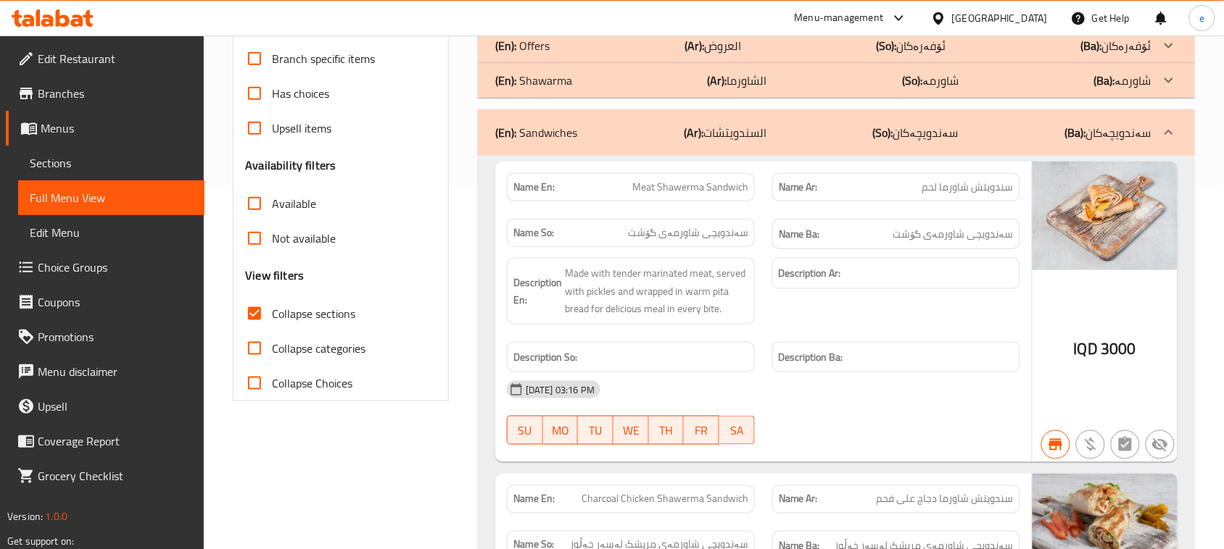
click at [250, 312] on input "Collapse sections" at bounding box center [254, 313] width 35 height 35
checkbox input "false"
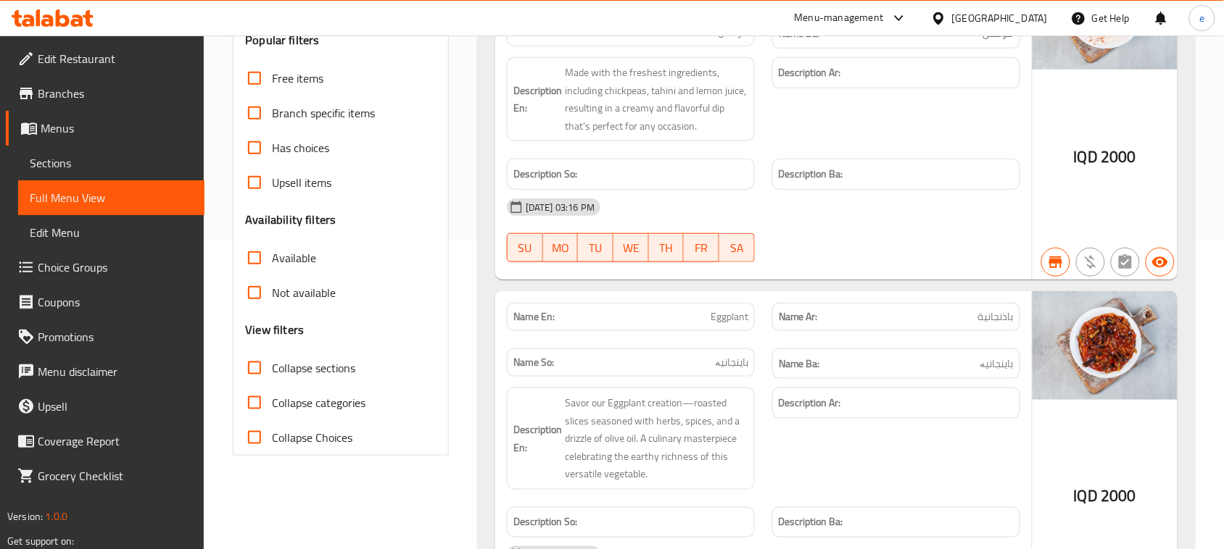
scroll to position [0, 0]
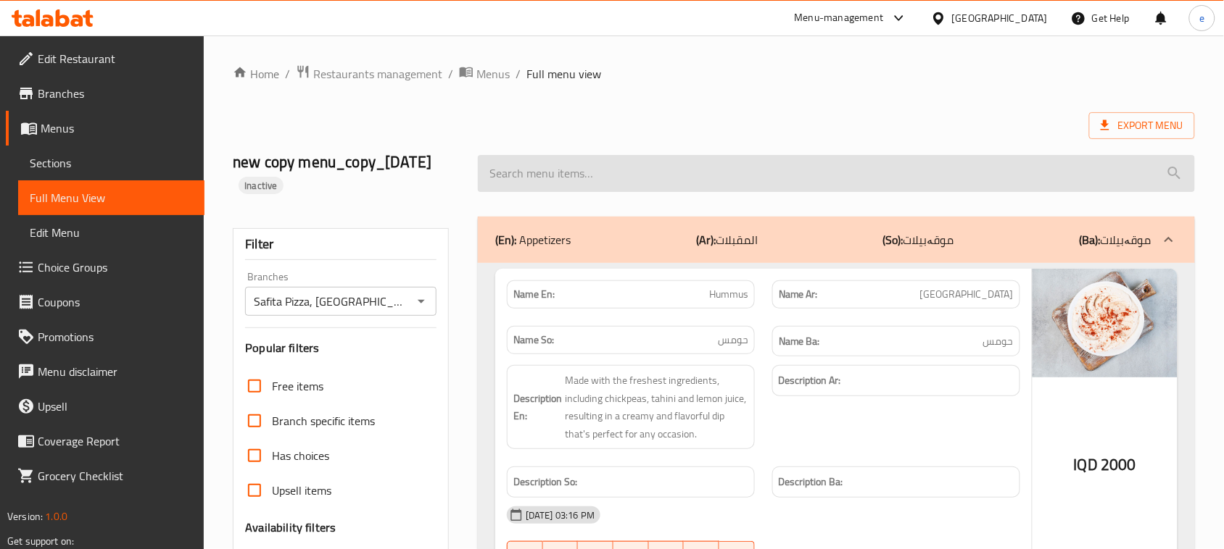
click at [635, 163] on input "search" at bounding box center [836, 173] width 717 height 37
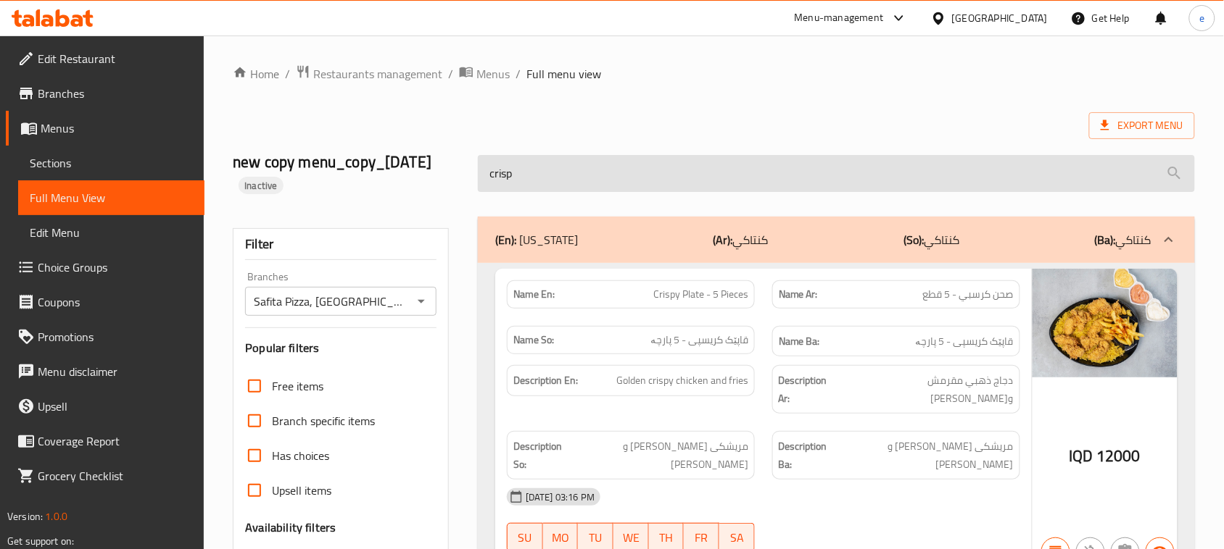
type input "crispy"
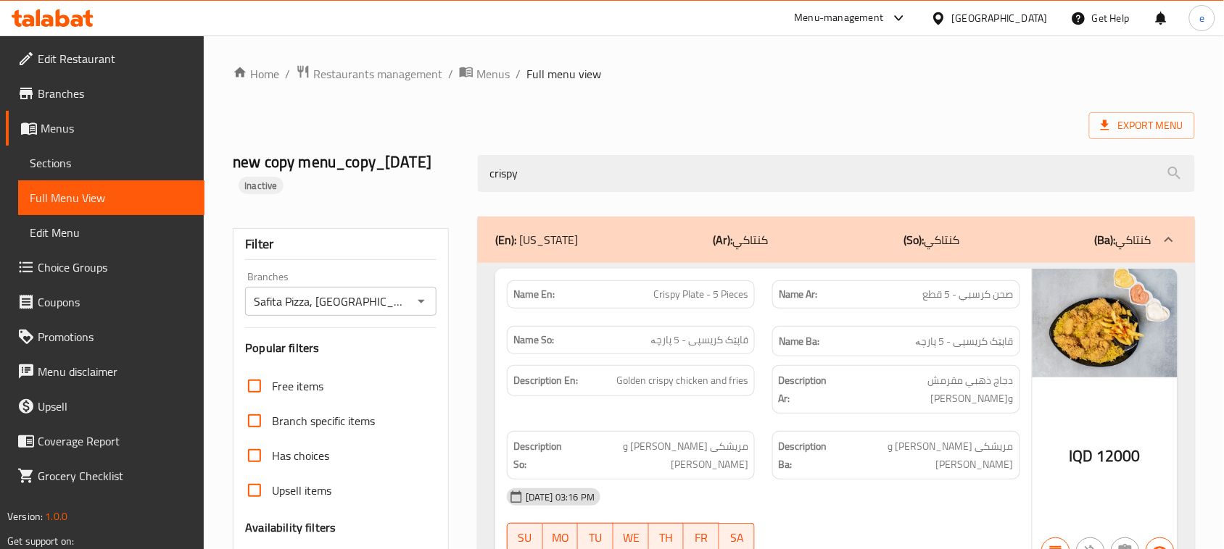
drag, startPoint x: 617, startPoint y: 182, endPoint x: 418, endPoint y: 162, distance: 200.4
click at [418, 162] on div "new copy menu_copy_13/08/2025 Inactive crispy" at bounding box center [713, 173] width 979 height 86
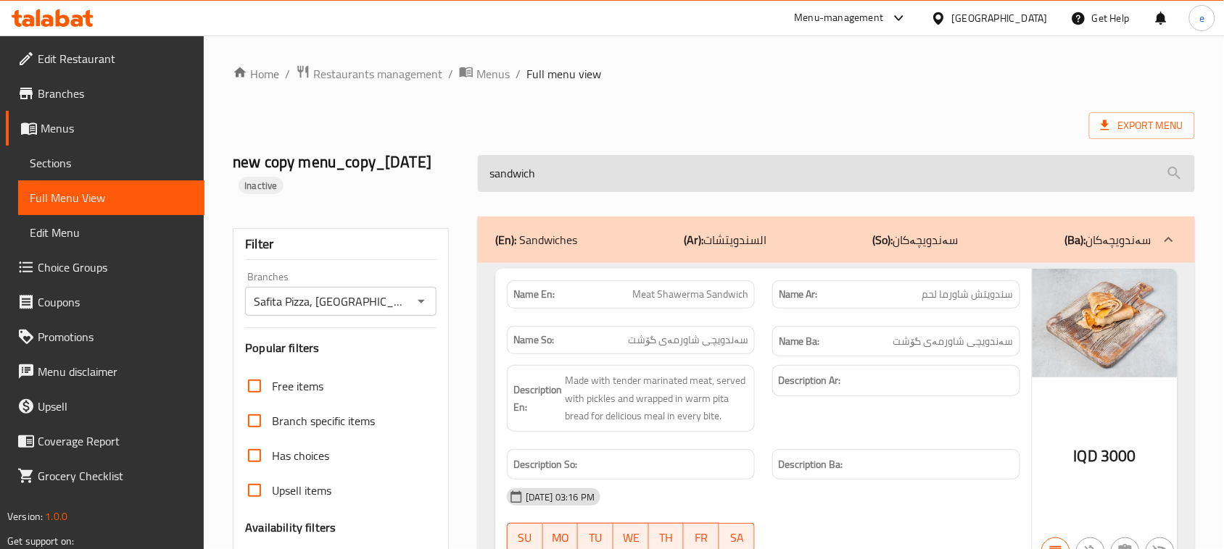
click at [522, 175] on input "sandwich" at bounding box center [836, 173] width 717 height 37
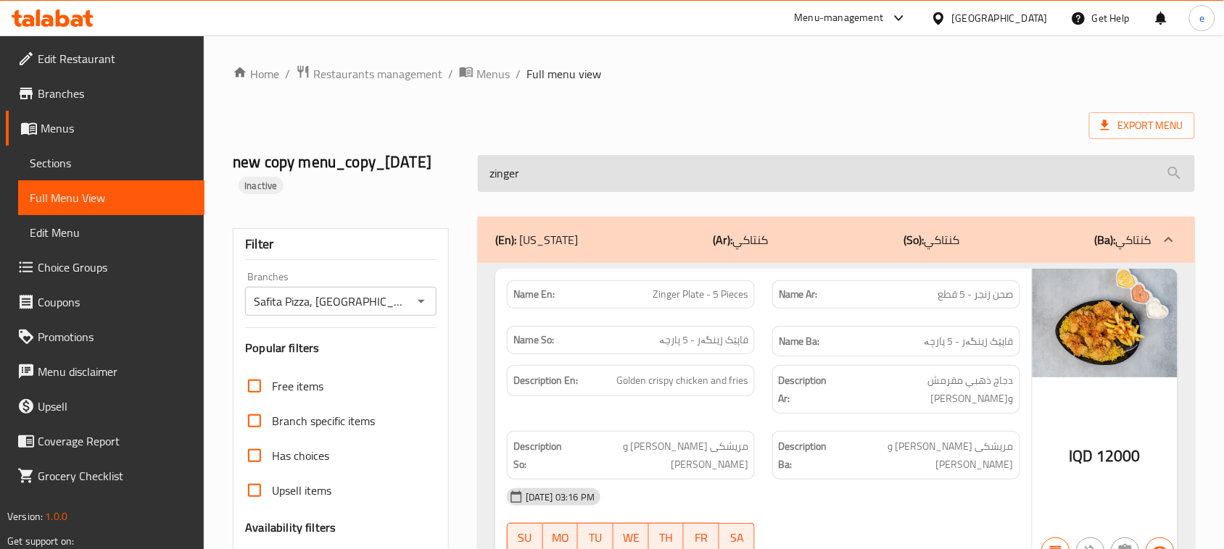
drag, startPoint x: 582, startPoint y: 173, endPoint x: 488, endPoint y: 175, distance: 94.3
click at [488, 175] on input "zinger" at bounding box center [836, 173] width 717 height 37
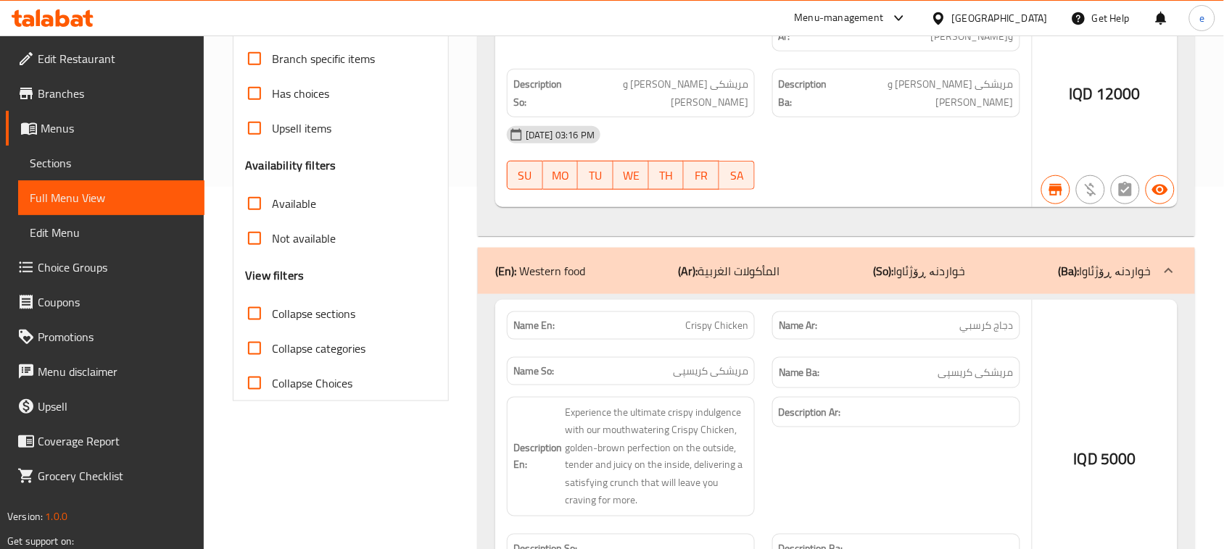
scroll to position [493, 0]
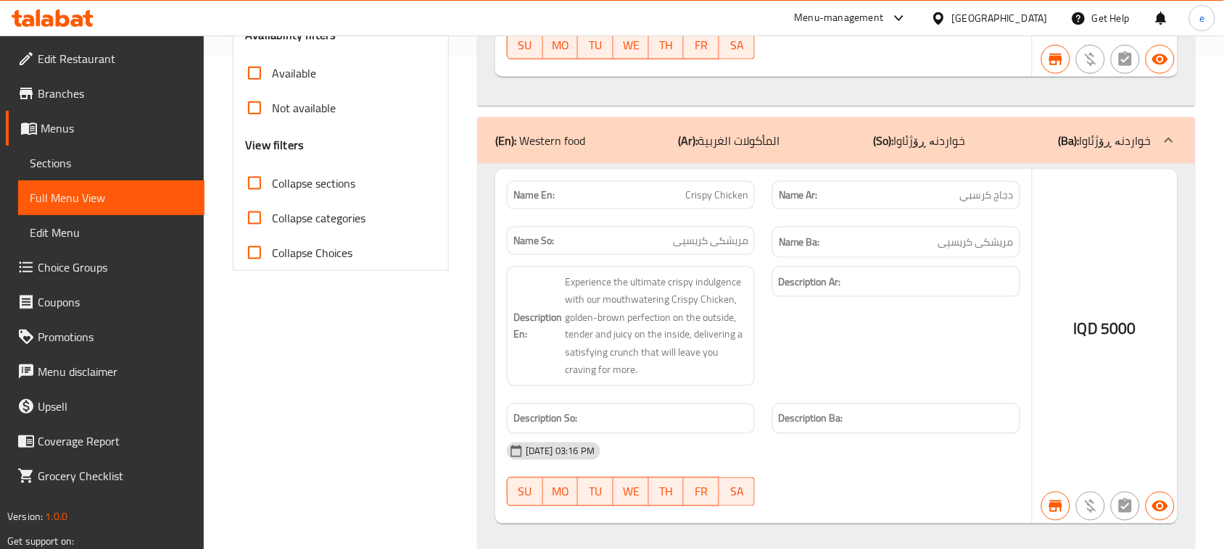
type input "crispy"
drag, startPoint x: 1105, startPoint y: 223, endPoint x: 1111, endPoint y: 189, distance: 33.8
click at [472, 360] on div "(En): Kentucky (Ar): كنتاكي (So): كنتاكي (Ba): كنتاكي Name En: Crispy Plate - 5…" at bounding box center [836, 138] width 734 height 847
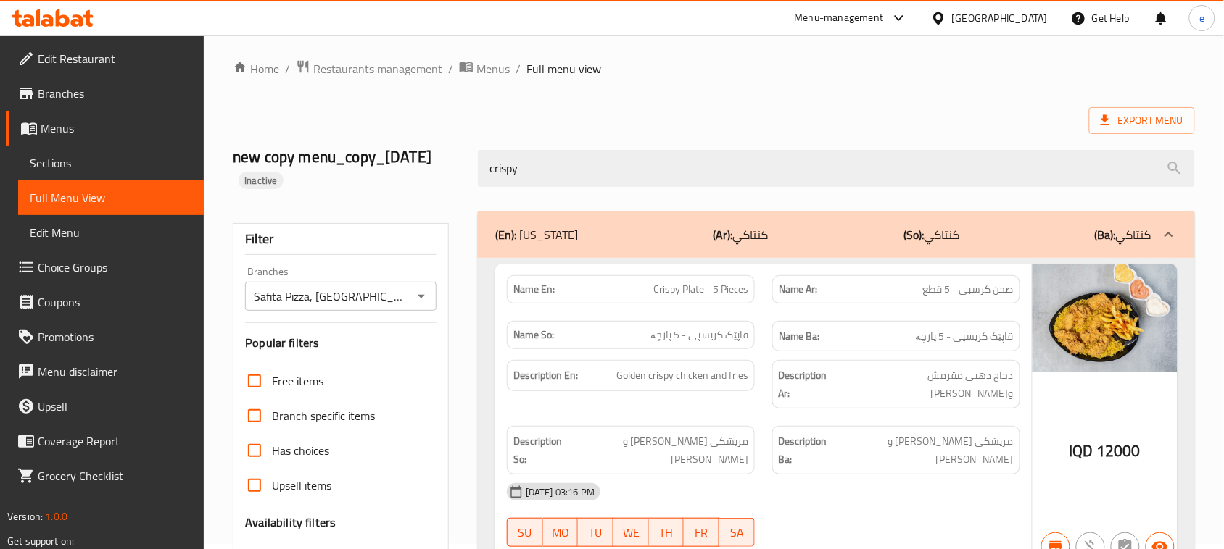
scroll to position [0, 0]
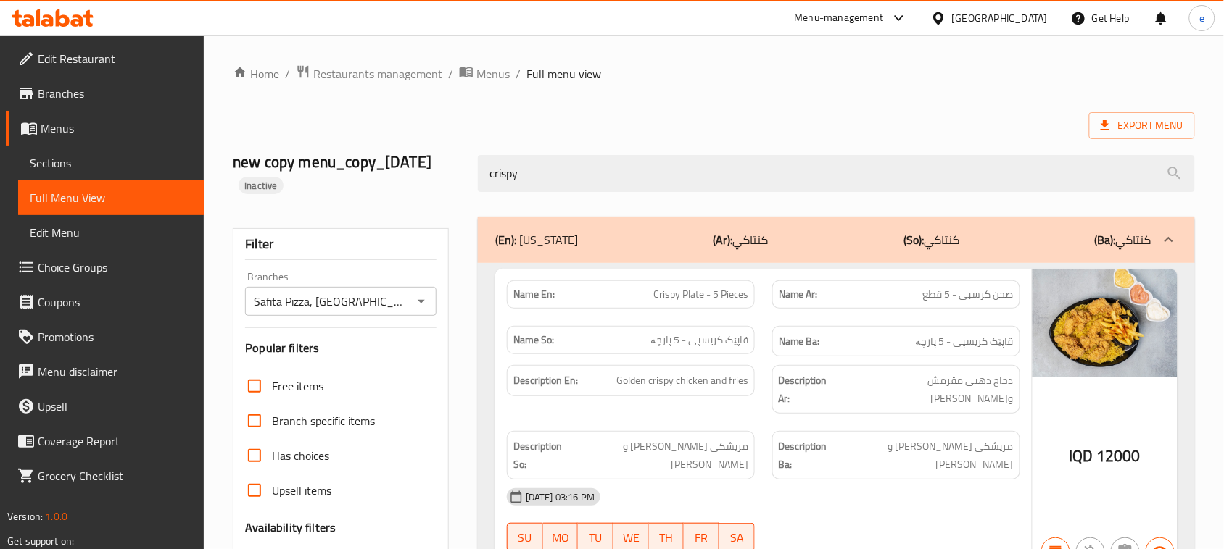
click at [424, 295] on icon "Open" at bounding box center [420, 301] width 17 height 17
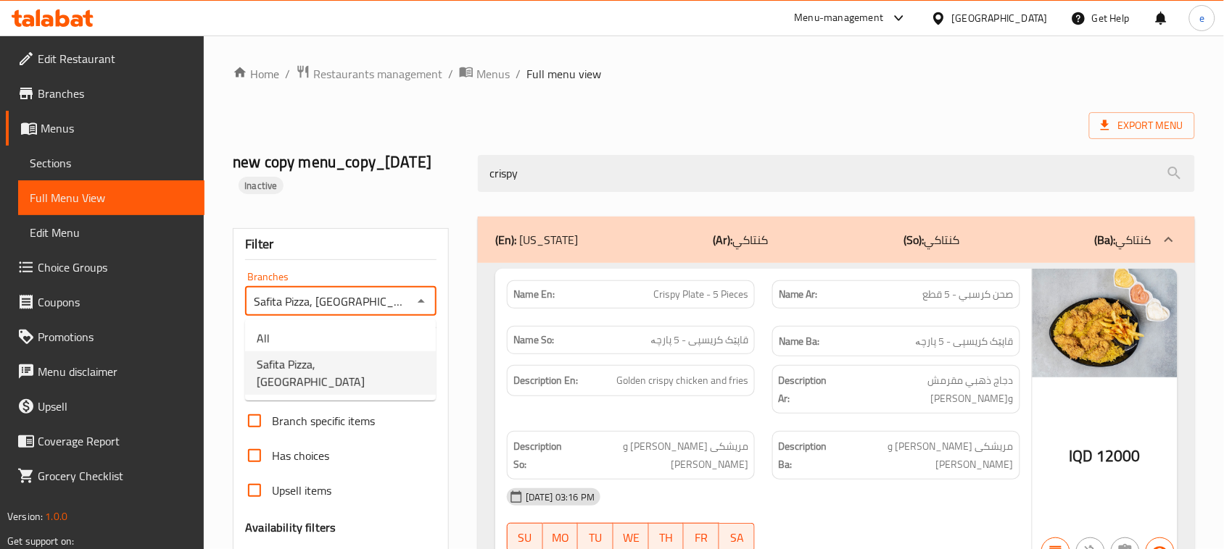
click at [374, 330] on li "All" at bounding box center [340, 338] width 191 height 26
click at [431, 302] on button "Open" at bounding box center [421, 301] width 20 height 20
click at [393, 370] on li "Safita Pizza, Havalan" at bounding box center [340, 373] width 191 height 43
type input "Safita Pizza, Havalan"
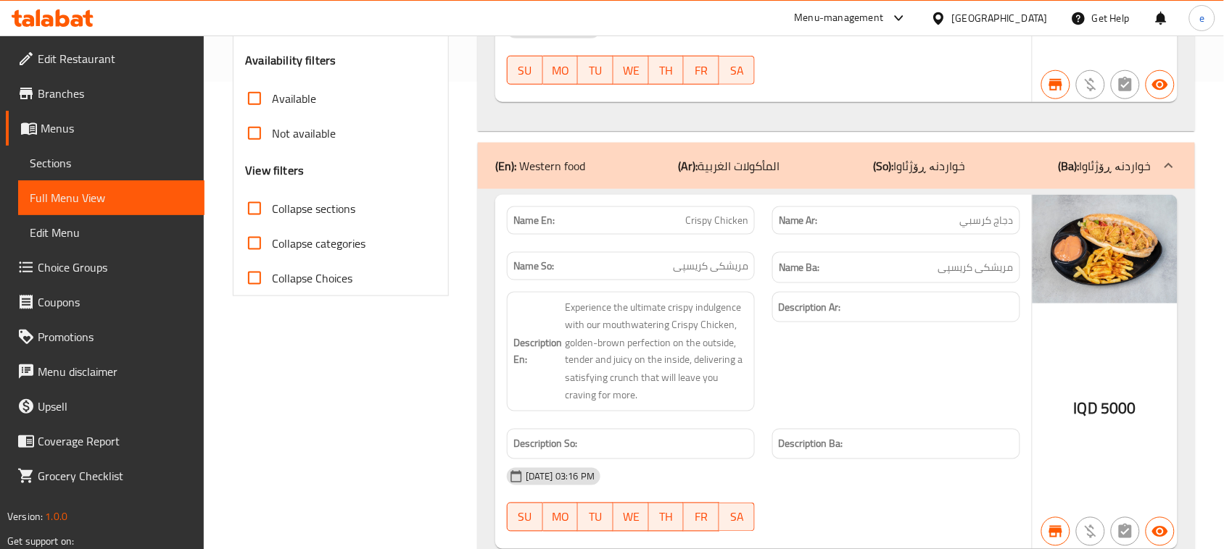
scroll to position [493, 0]
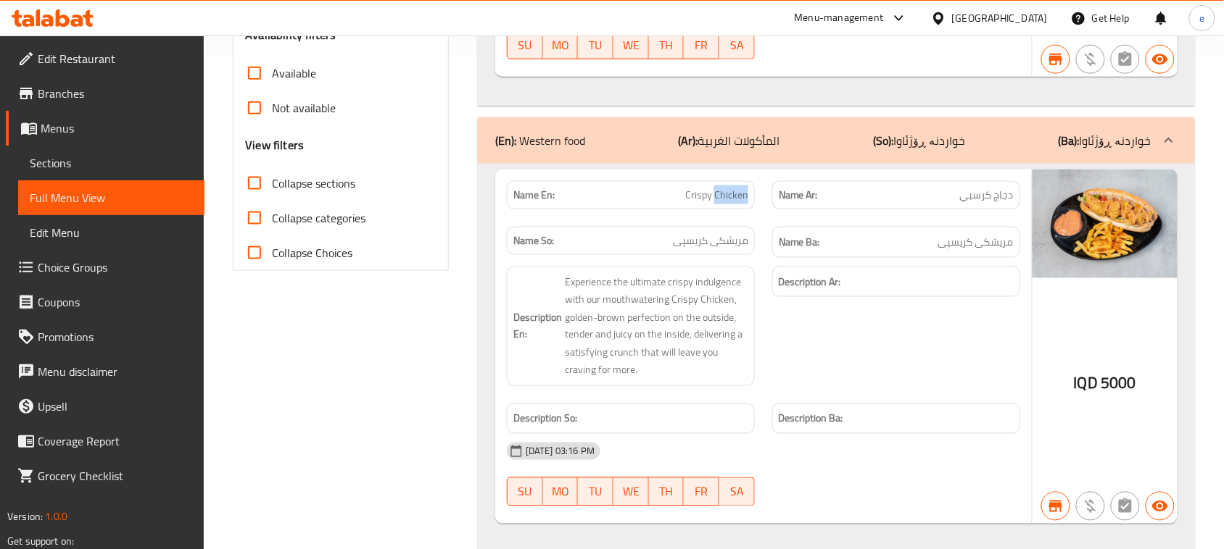
click at [411, 344] on div "Filter Branches Safita Pizza, Havalan Branches Popular filters Free items Branc…" at bounding box center [346, 138] width 245 height 847
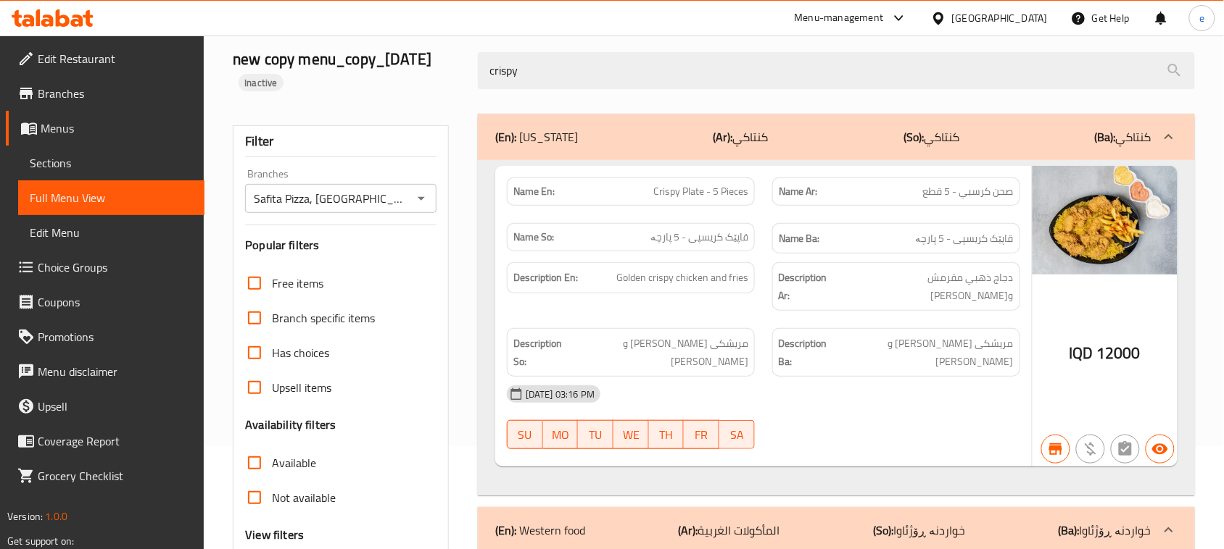
scroll to position [0, 0]
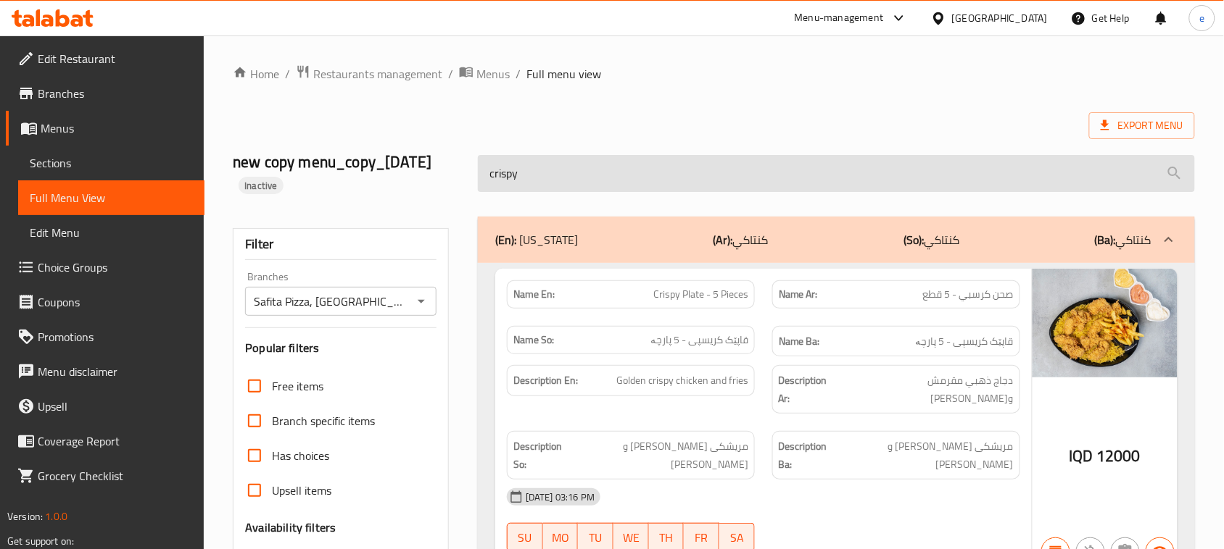
drag, startPoint x: 582, startPoint y: 183, endPoint x: 487, endPoint y: 185, distance: 95.0
click at [487, 185] on input "crispy" at bounding box center [836, 173] width 717 height 37
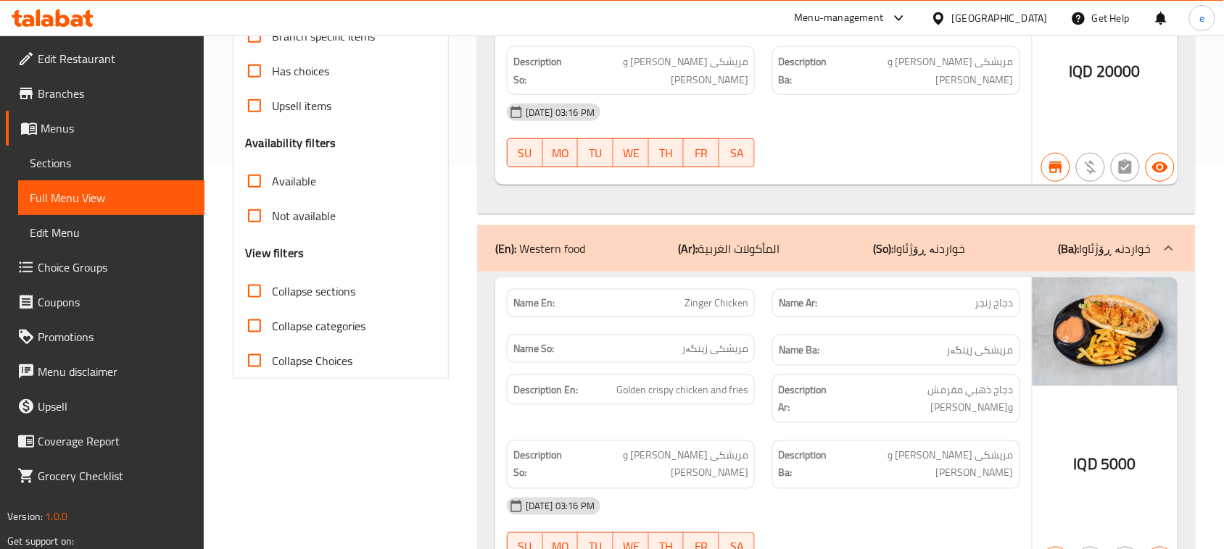
scroll to position [404, 0]
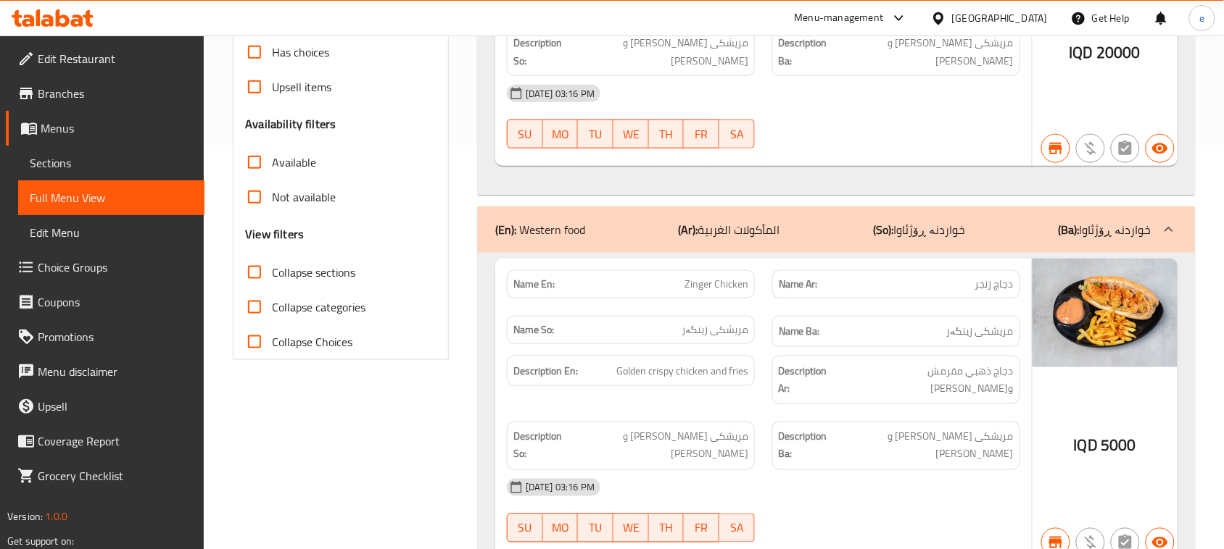
type input "zinger"
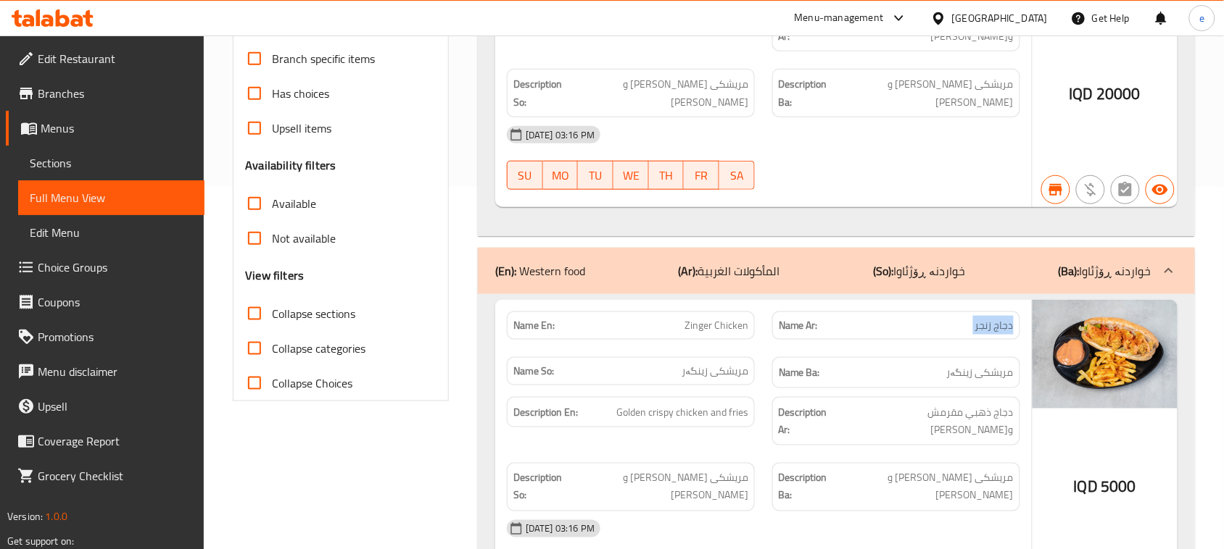
scroll to position [0, 0]
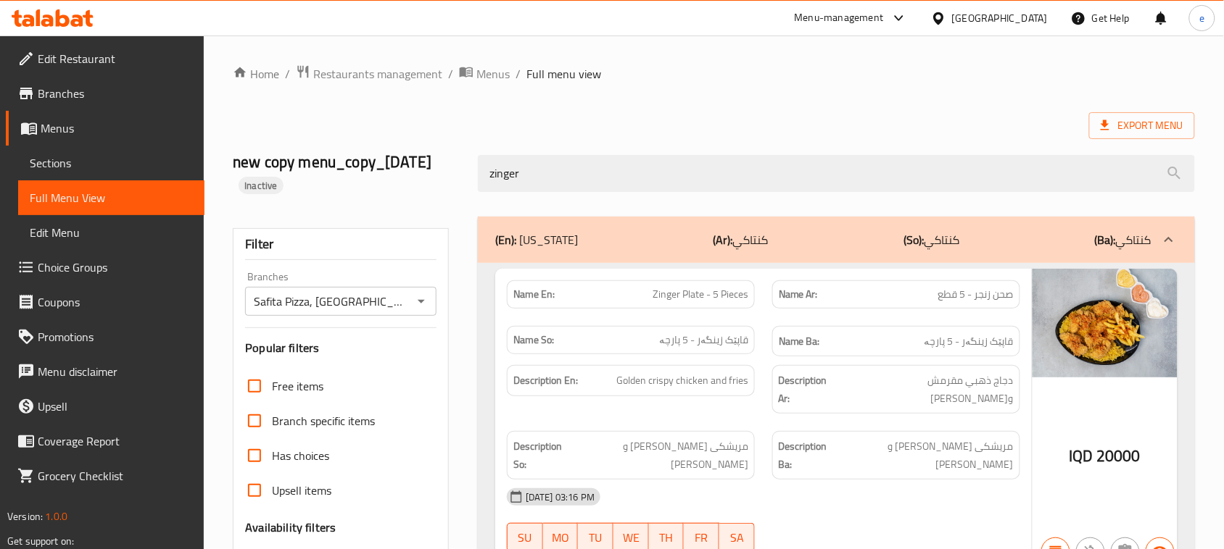
drag, startPoint x: 544, startPoint y: 168, endPoint x: 440, endPoint y: 178, distance: 104.9
click at [440, 178] on div "new copy menu_copy_13/08/2025 Inactive zinger" at bounding box center [713, 173] width 979 height 86
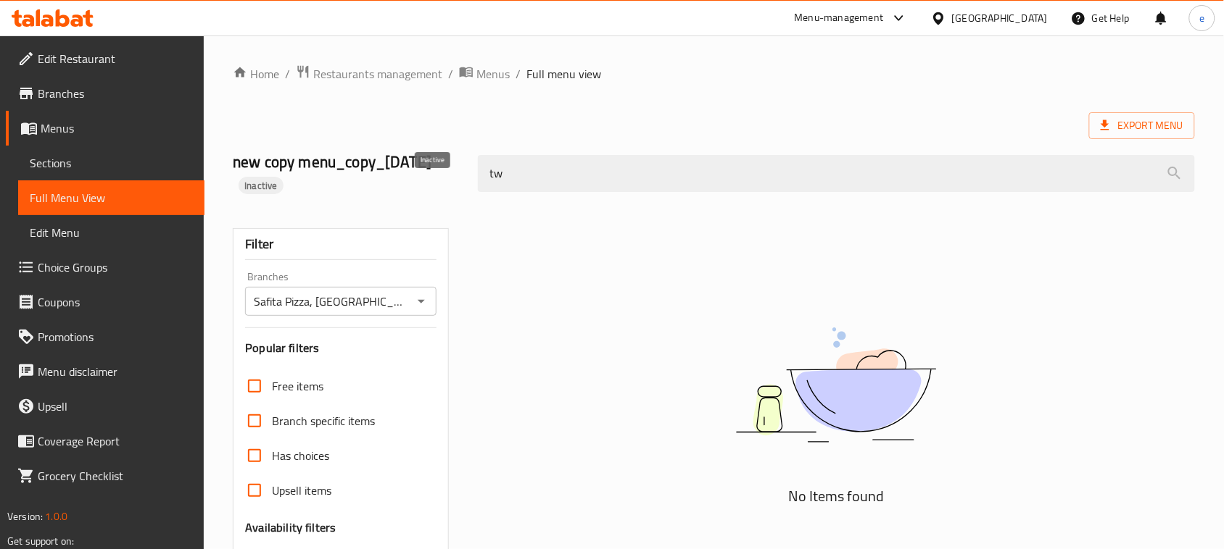
type input "t"
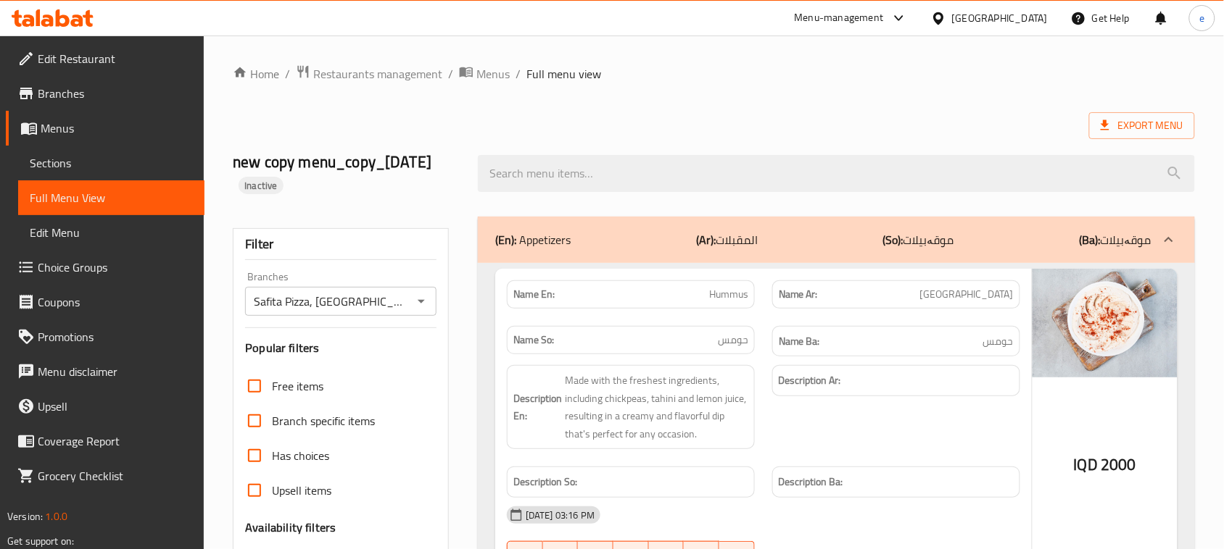
paste input "Twister"
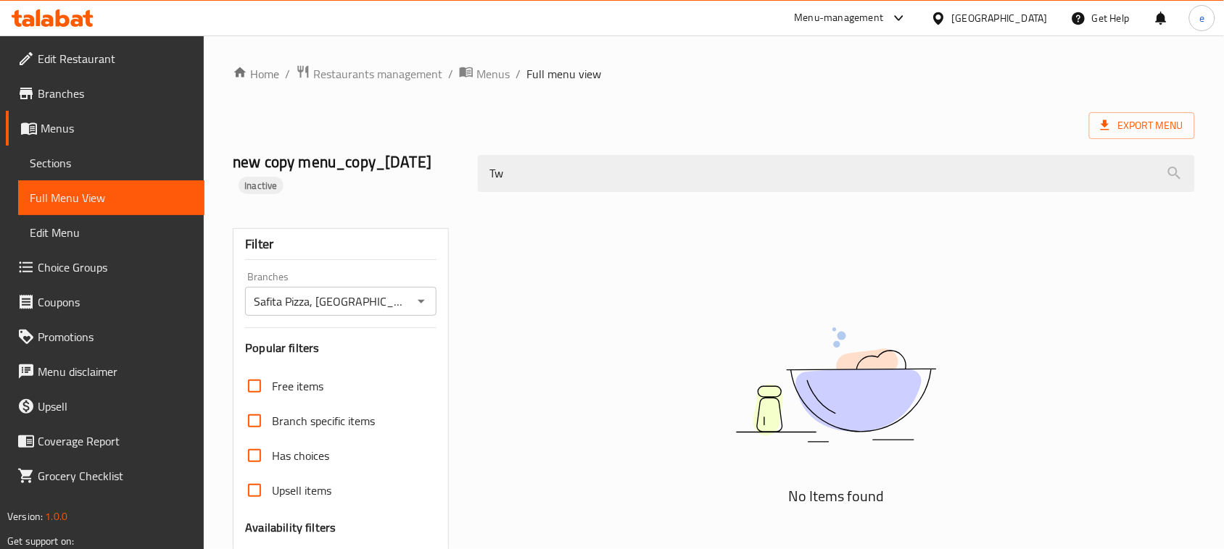
type input "T"
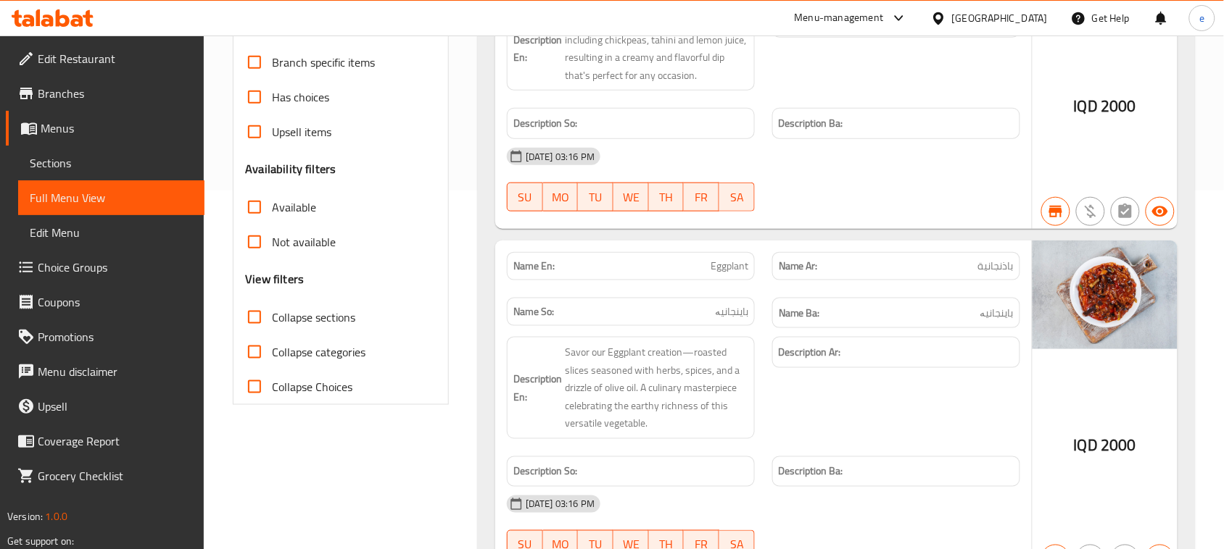
scroll to position [362, 0]
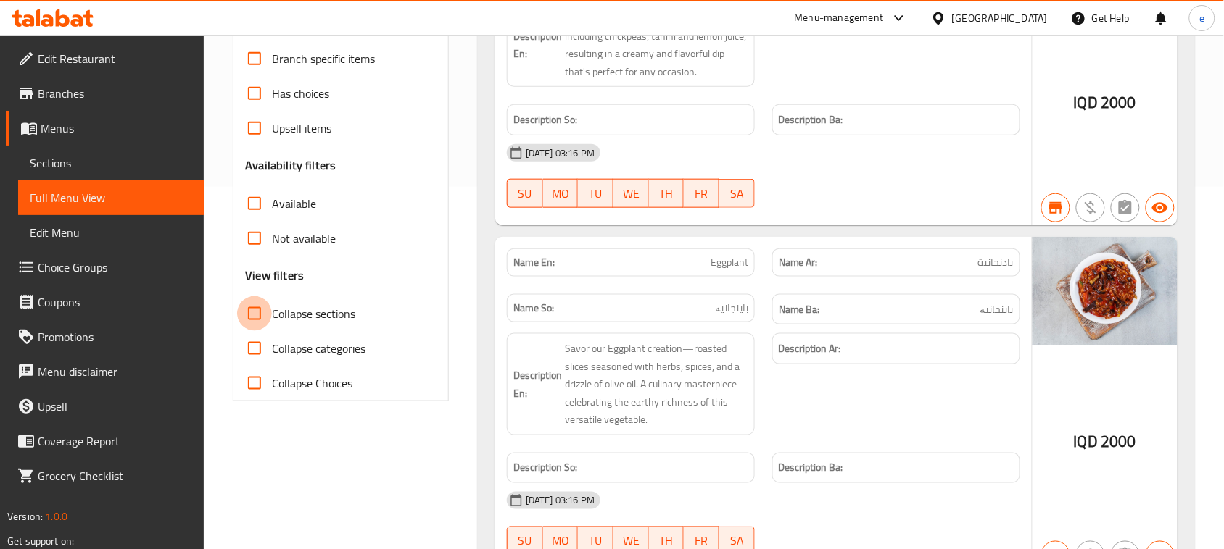
click at [252, 310] on input "Collapse sections" at bounding box center [254, 313] width 35 height 35
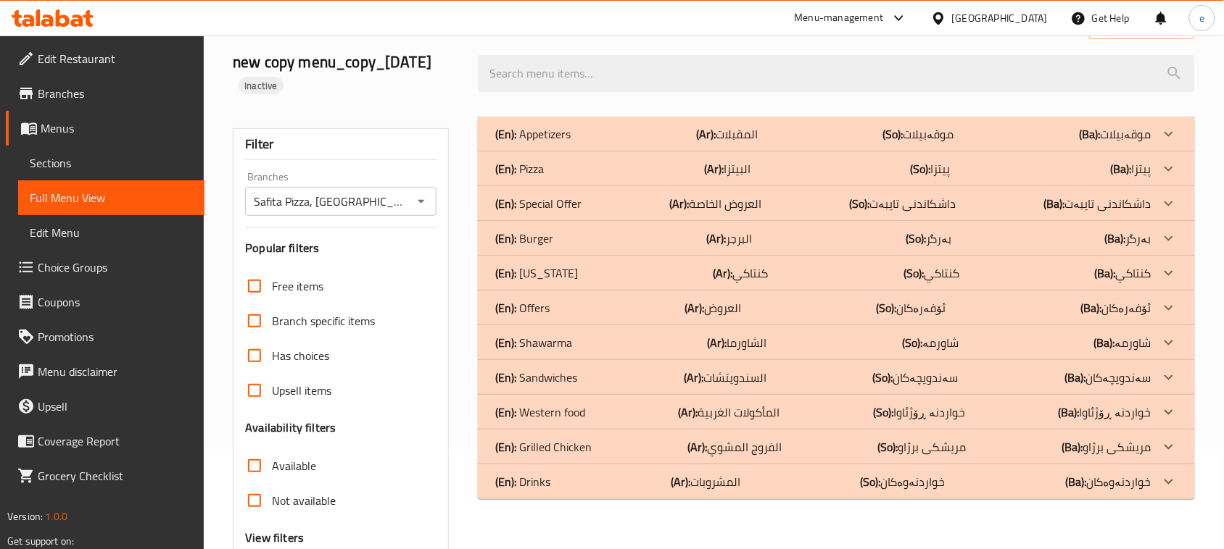
scroll to position [62, 0]
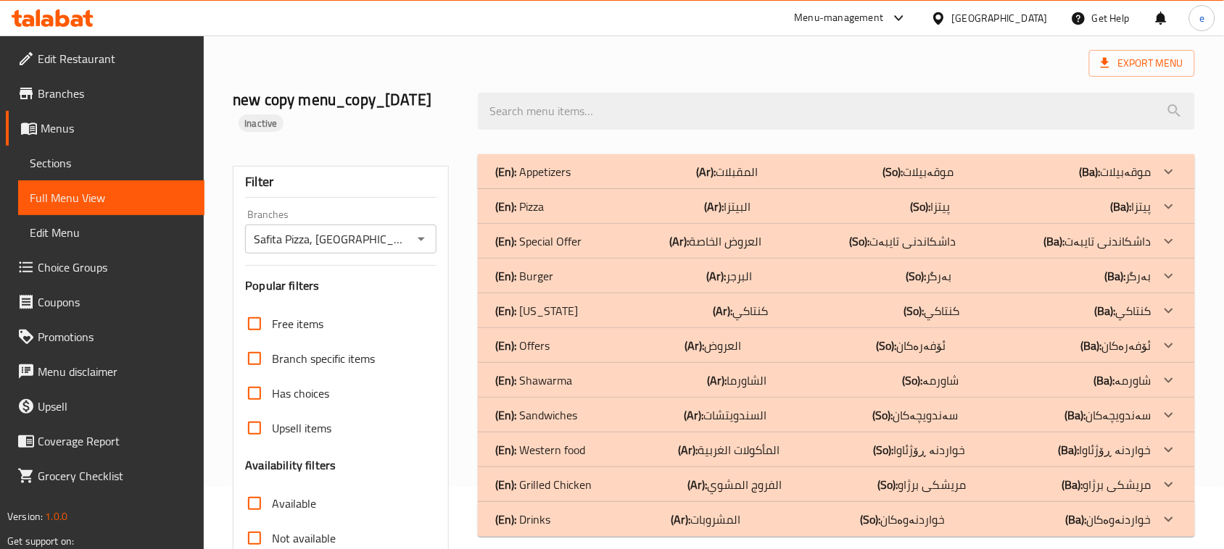
click at [553, 180] on div "(En): Burger (Ar): البرجر (So): بەرگر (Ba): بەرگر" at bounding box center [823, 171] width 656 height 17
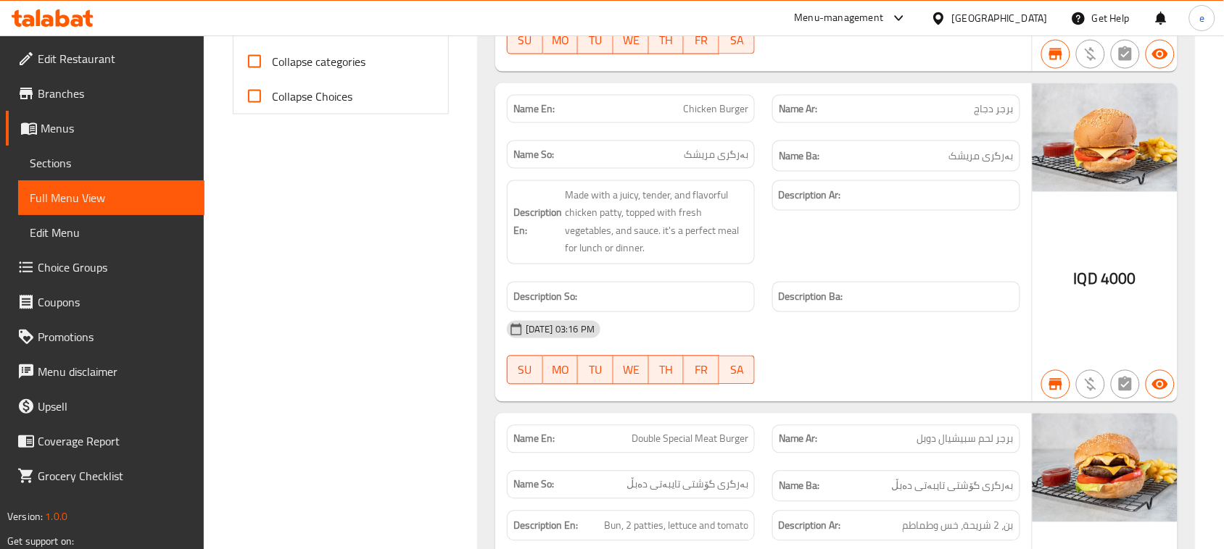
scroll to position [606, 0]
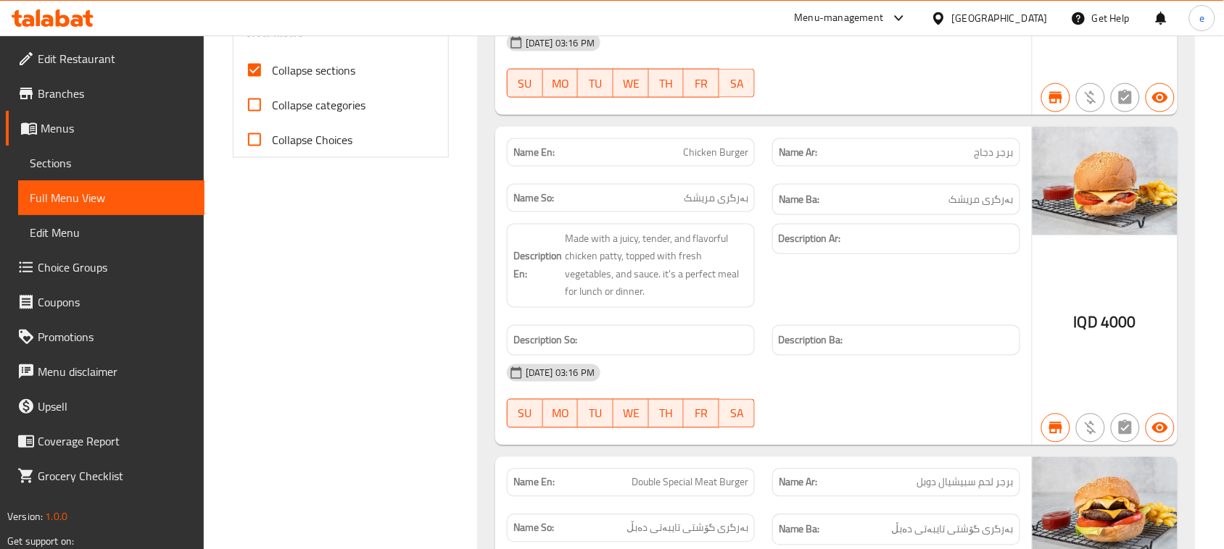
click at [721, 154] on span "Chicken Burger" at bounding box center [715, 152] width 65 height 15
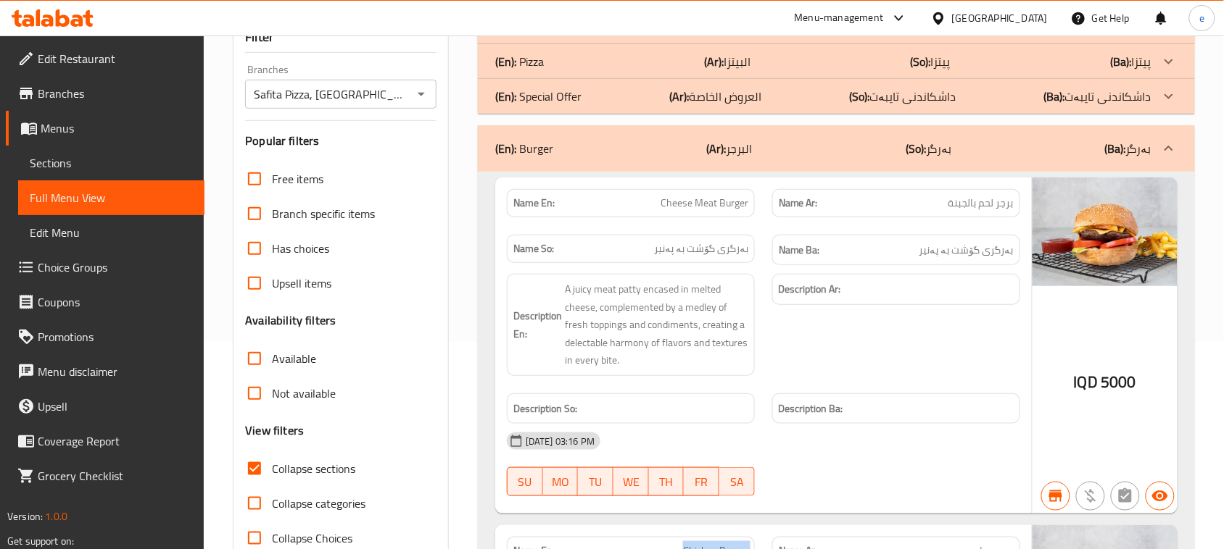
scroll to position [244, 0]
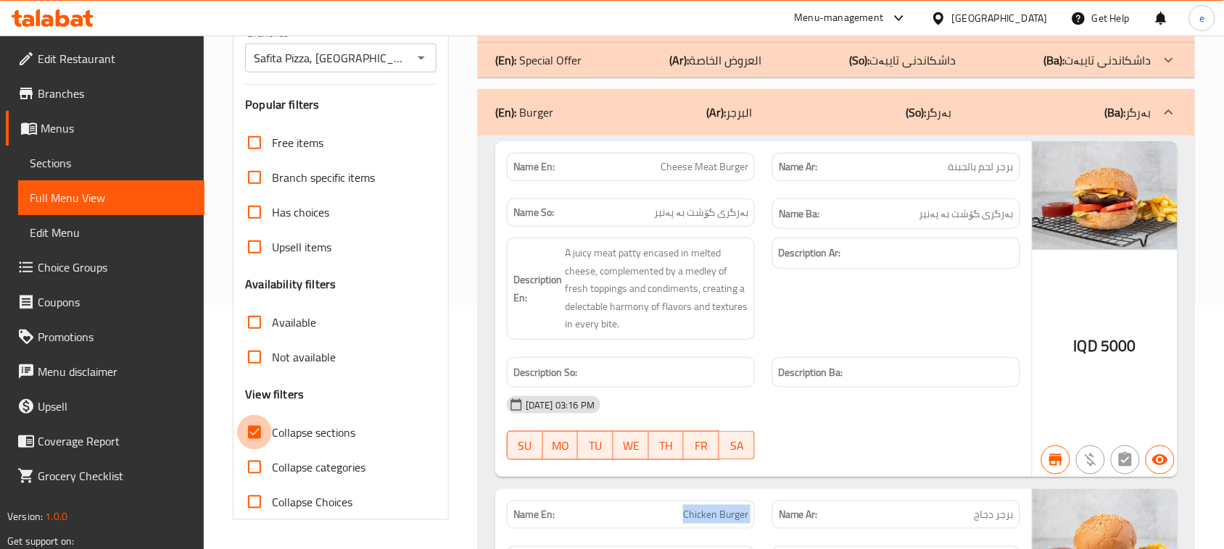
click at [244, 431] on input "Collapse sections" at bounding box center [254, 432] width 35 height 35
checkbox input "false"
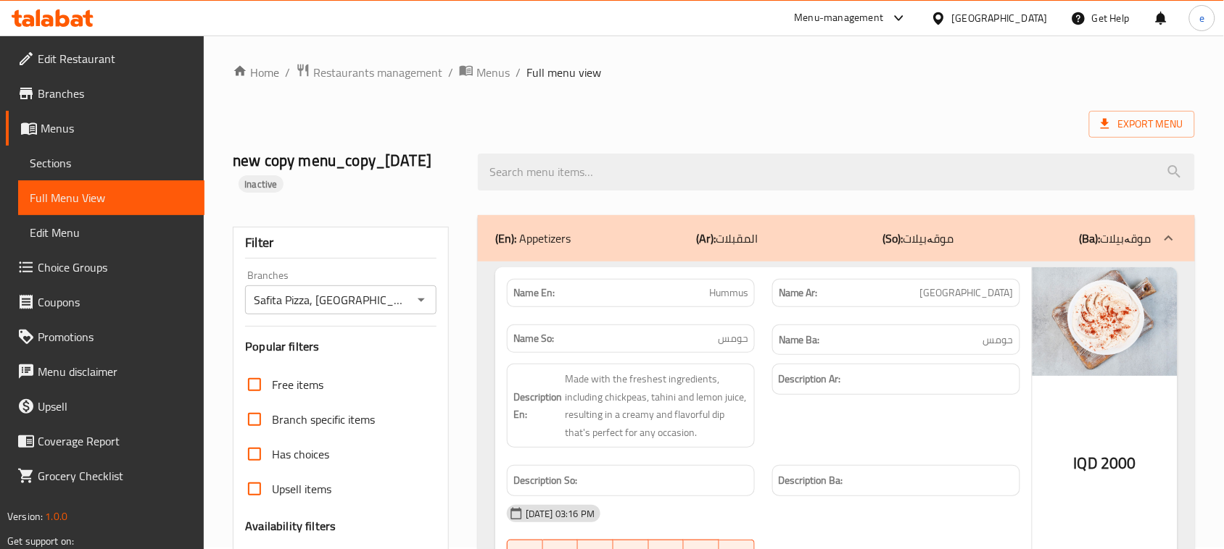
scroll to position [0, 0]
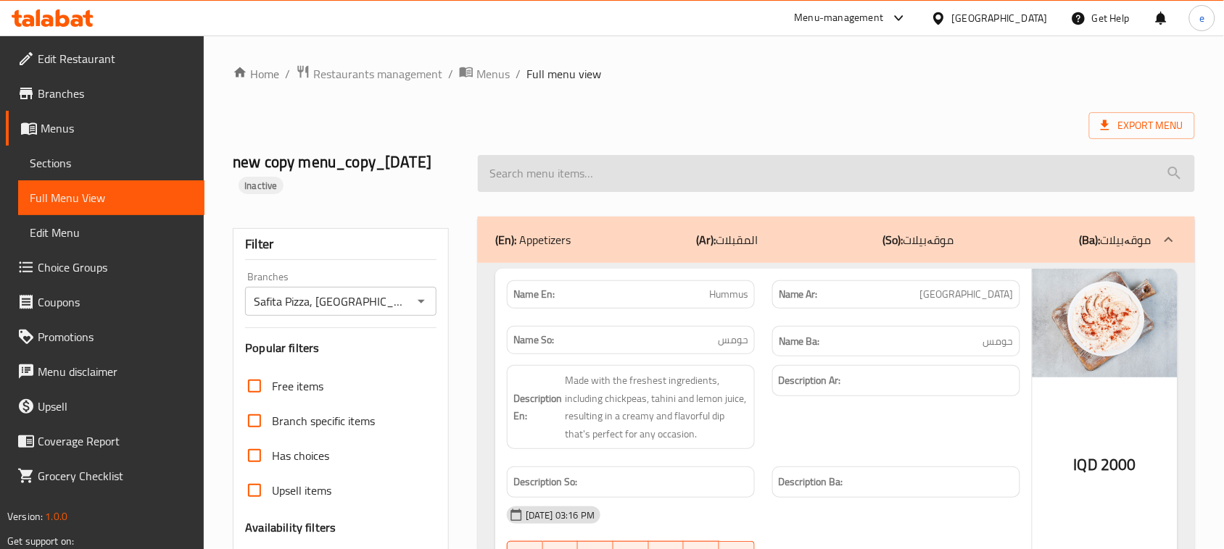
click at [573, 175] on input "search" at bounding box center [836, 173] width 717 height 37
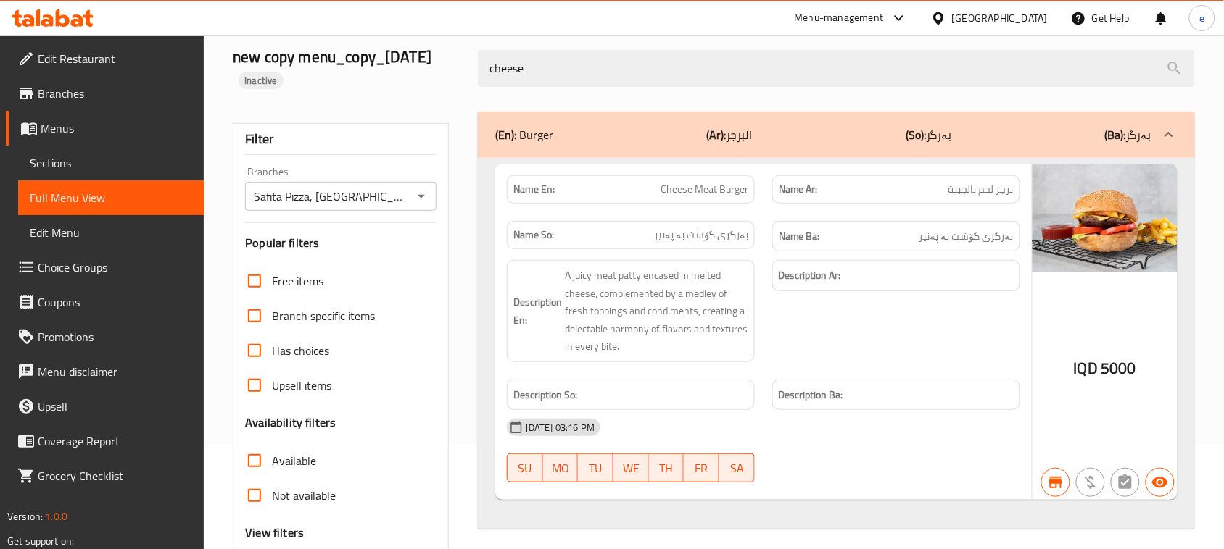
scroll to position [62, 0]
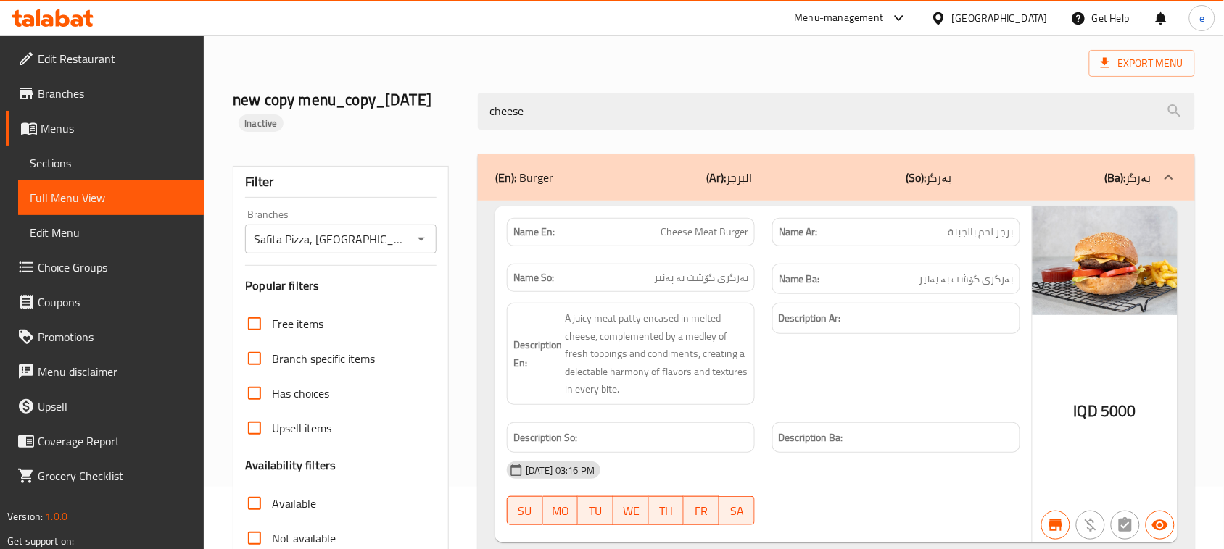
type input "cheese"
click at [715, 232] on span "Cheese Meat Burger" at bounding box center [704, 232] width 88 height 15
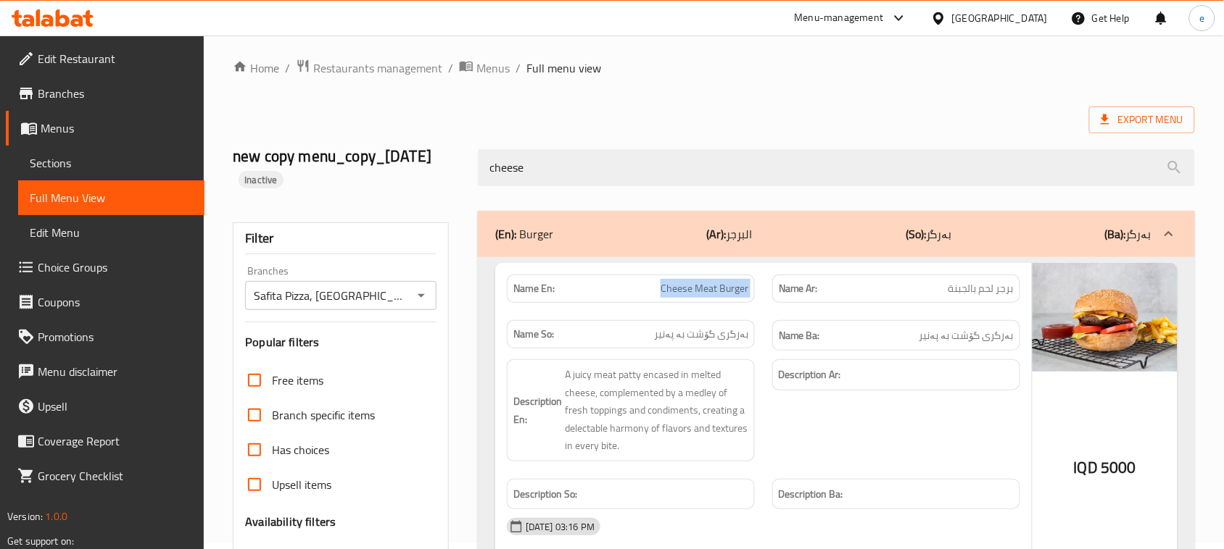
scroll to position [0, 0]
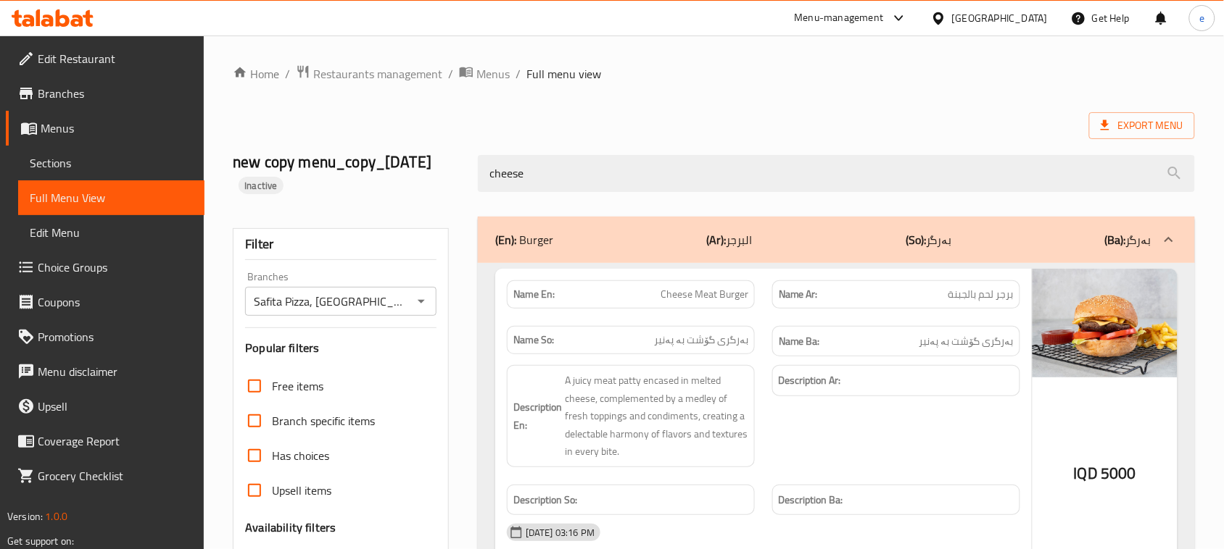
drag, startPoint x: 524, startPoint y: 164, endPoint x: 460, endPoint y: 182, distance: 66.3
click at [460, 182] on div "new copy menu_copy_13/08/2025 Inactive cheese" at bounding box center [713, 173] width 979 height 86
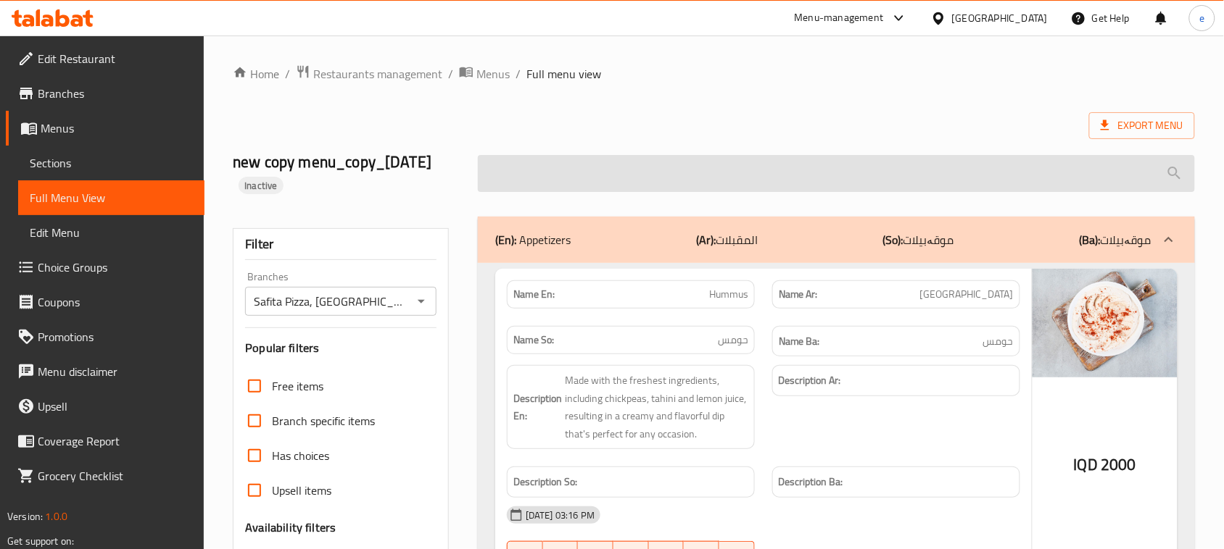
click at [592, 168] on input "search" at bounding box center [836, 173] width 717 height 37
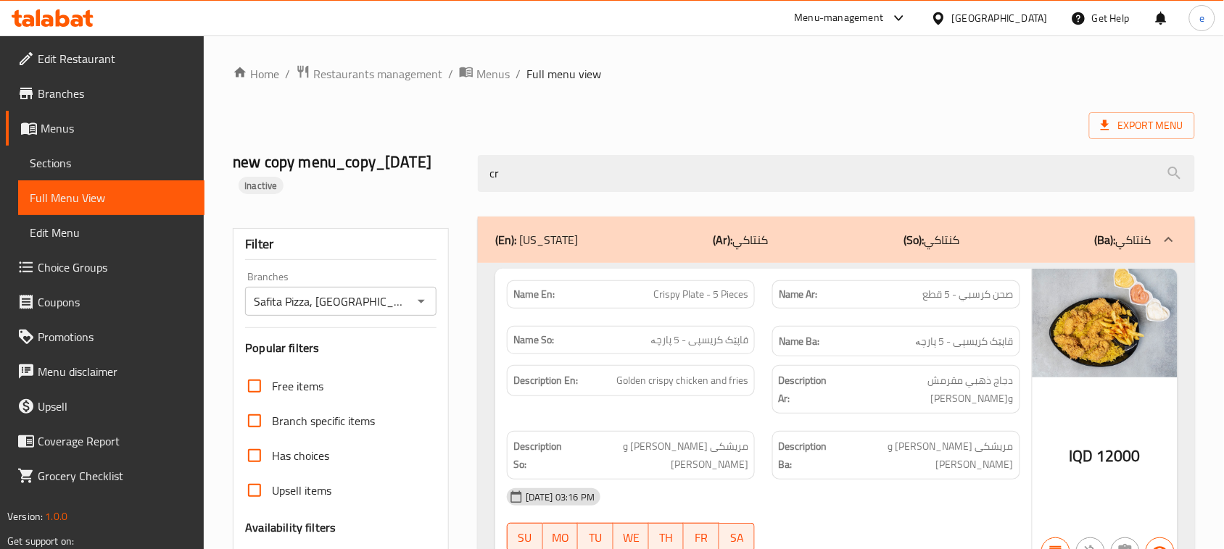
type input "c"
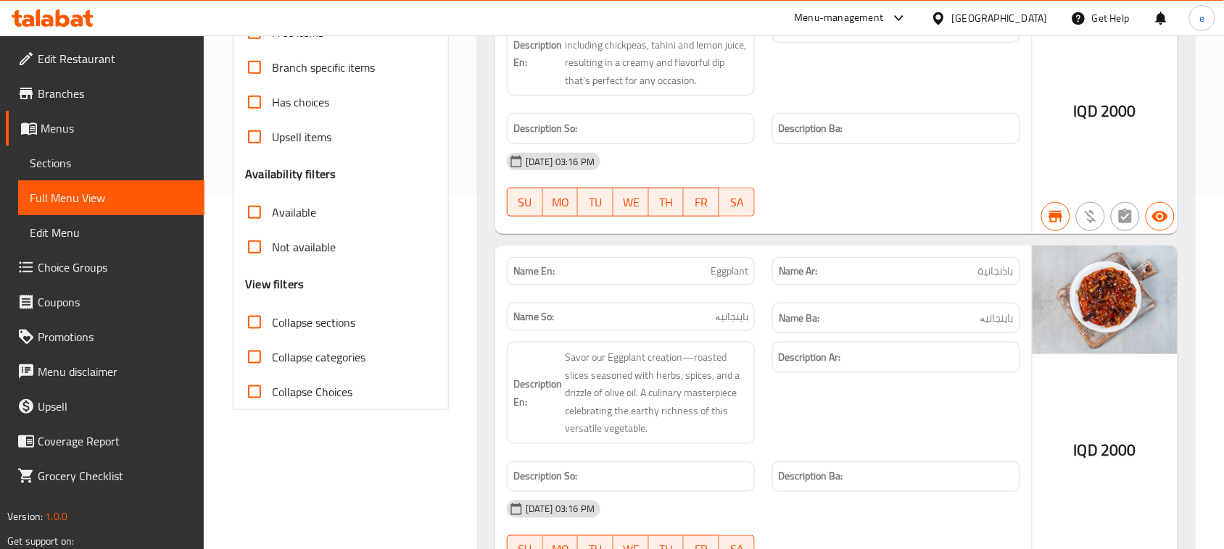
scroll to position [362, 0]
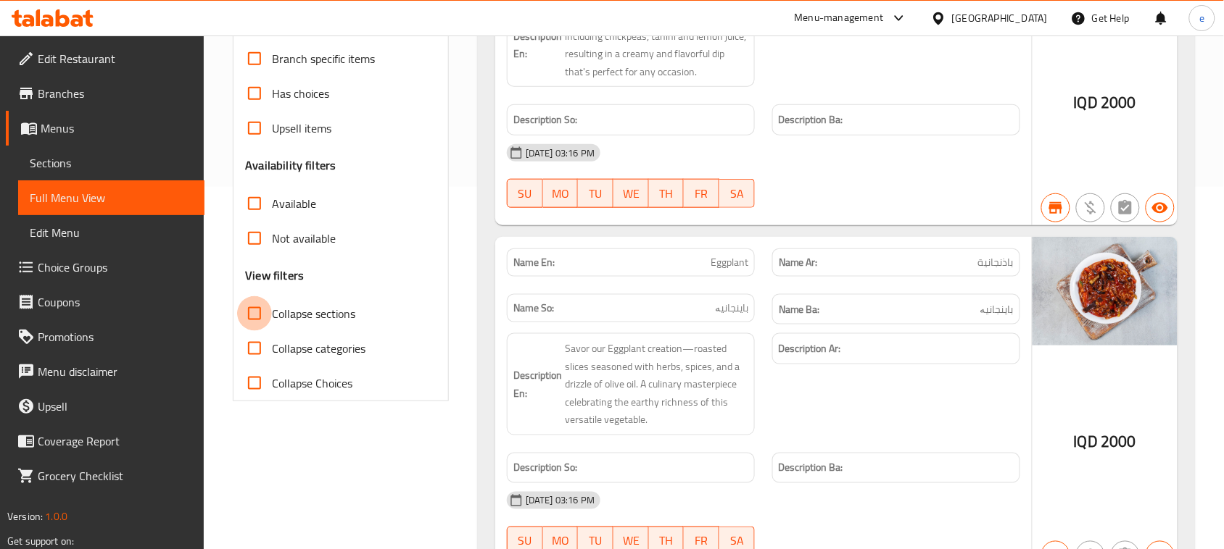
click at [258, 317] on input "Collapse sections" at bounding box center [254, 313] width 35 height 35
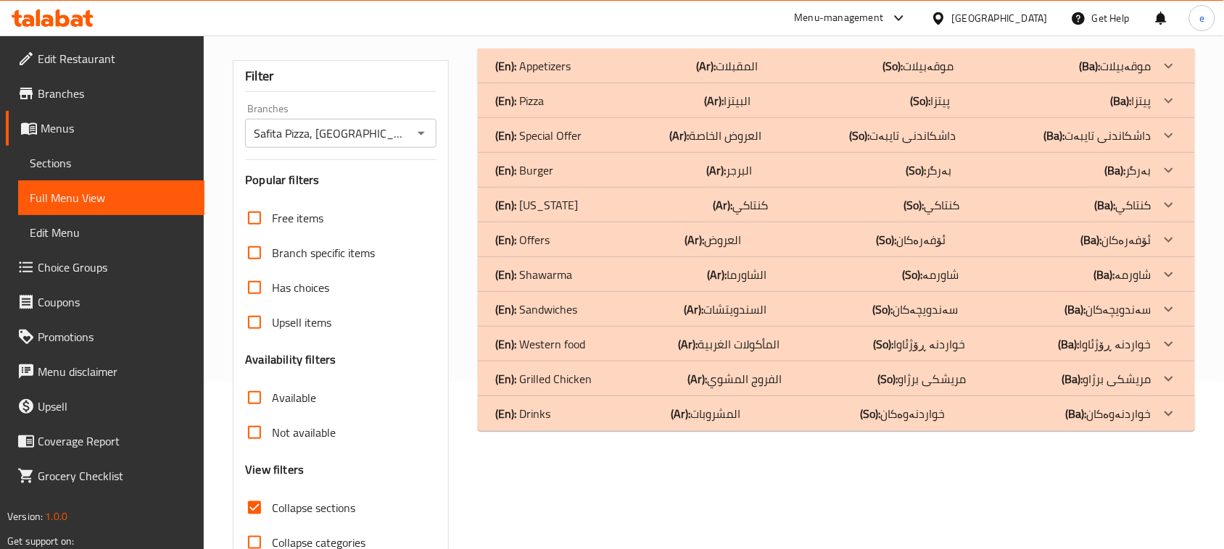
scroll to position [0, 0]
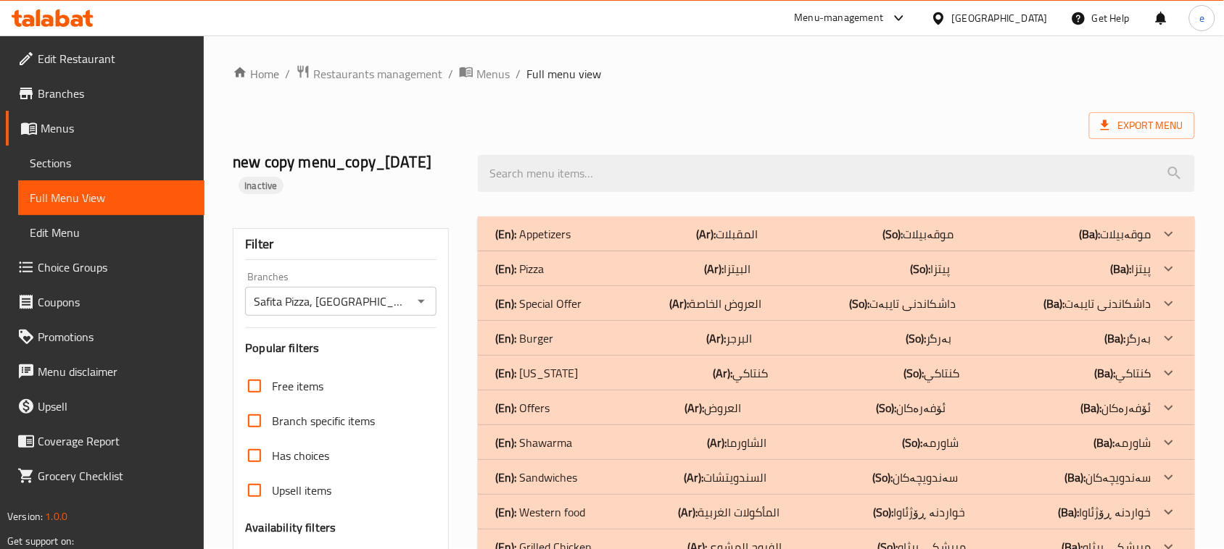
click at [562, 243] on div "(En): Burger (Ar): البرجر (So): بەرگر (Ba): بەرگر" at bounding box center [823, 233] width 656 height 17
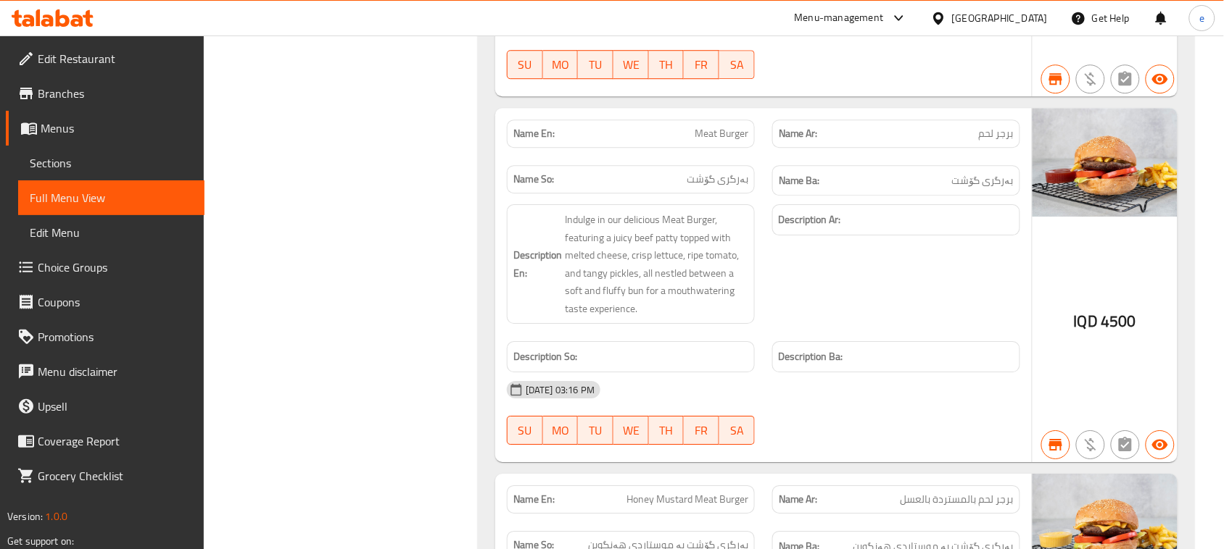
scroll to position [1168, 0]
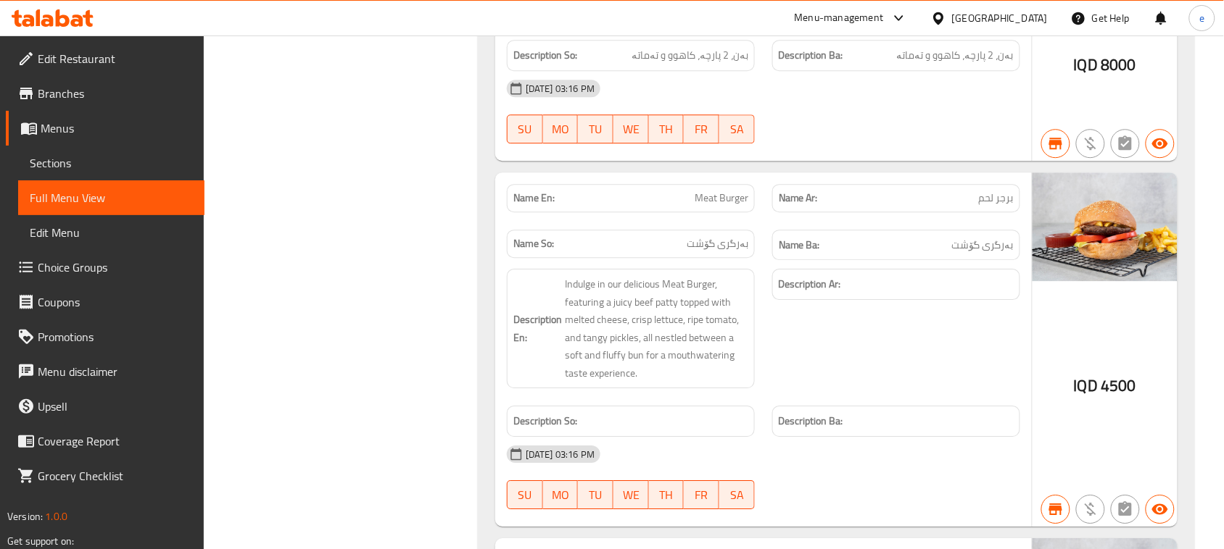
click at [1005, 204] on span "برجر لحم" at bounding box center [996, 198] width 35 height 15
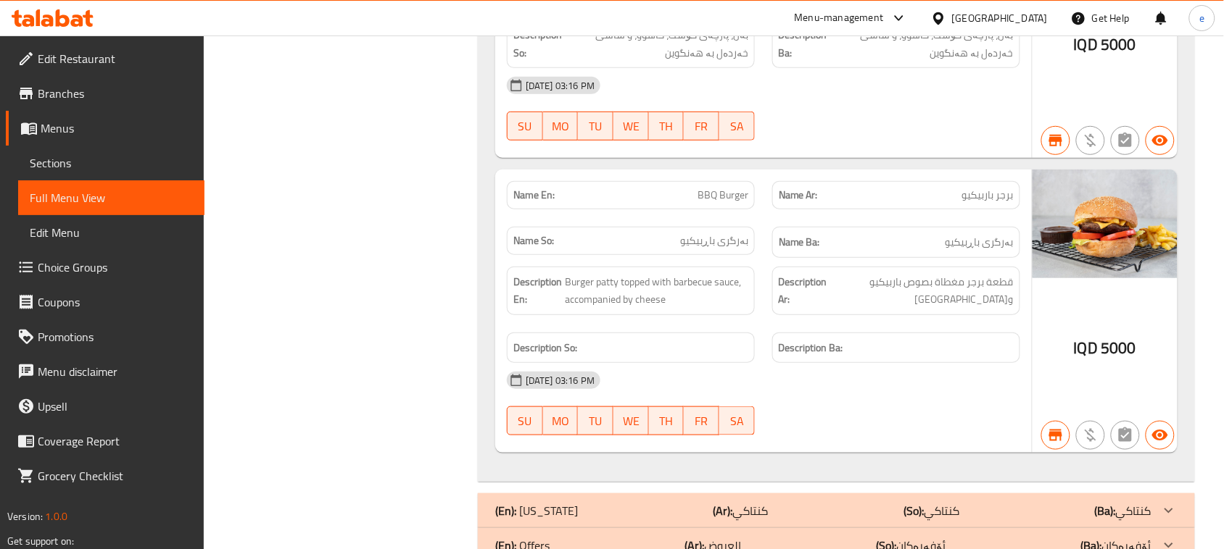
scroll to position [1893, 0]
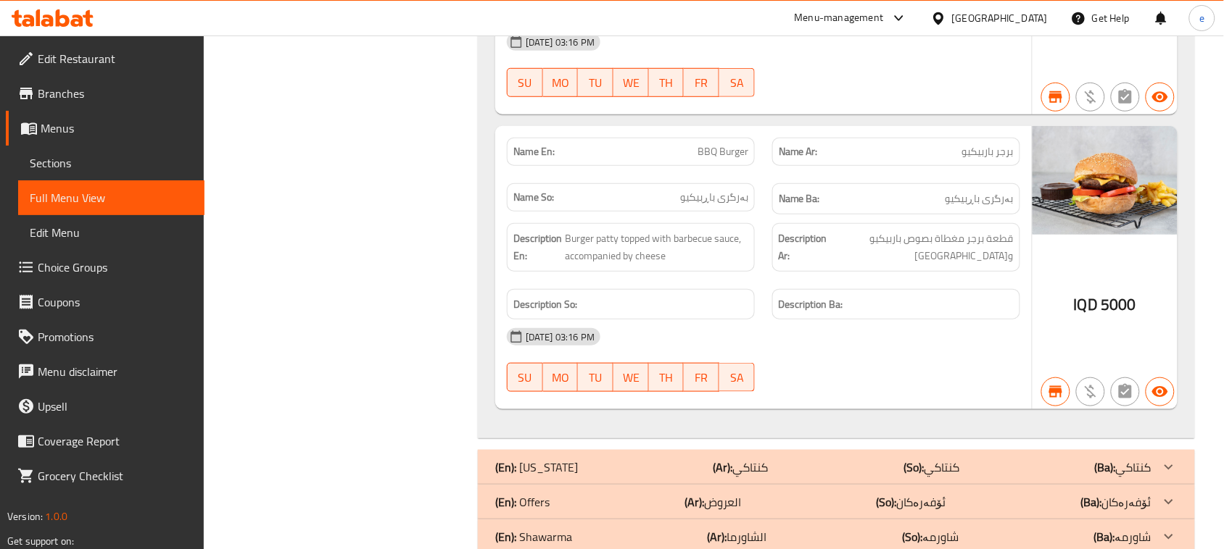
click at [741, 157] on span "BBQ Burger" at bounding box center [722, 151] width 51 height 15
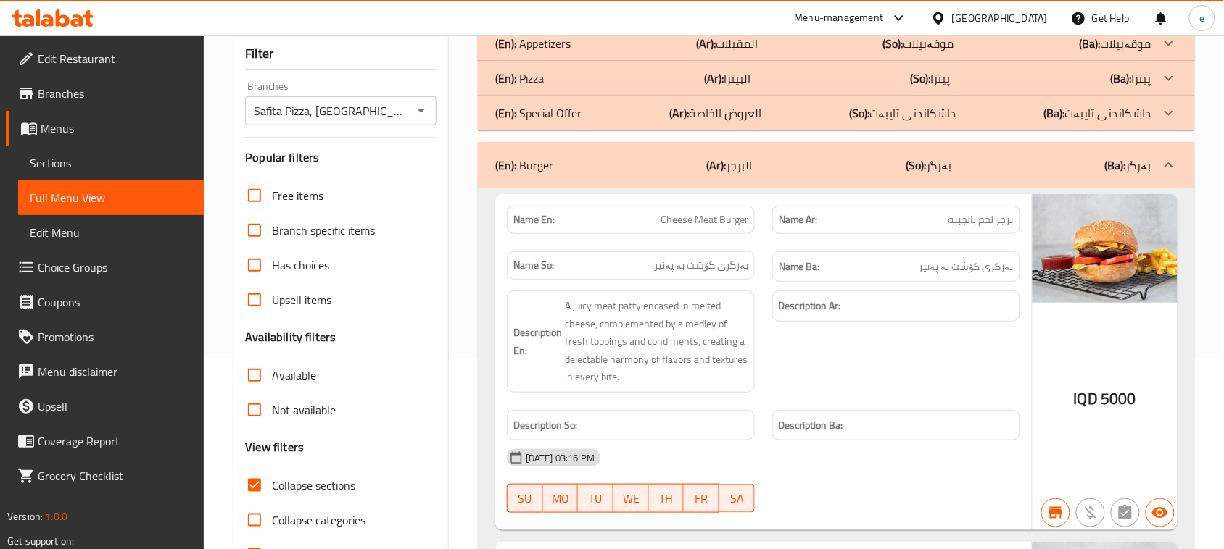
scroll to position [362, 0]
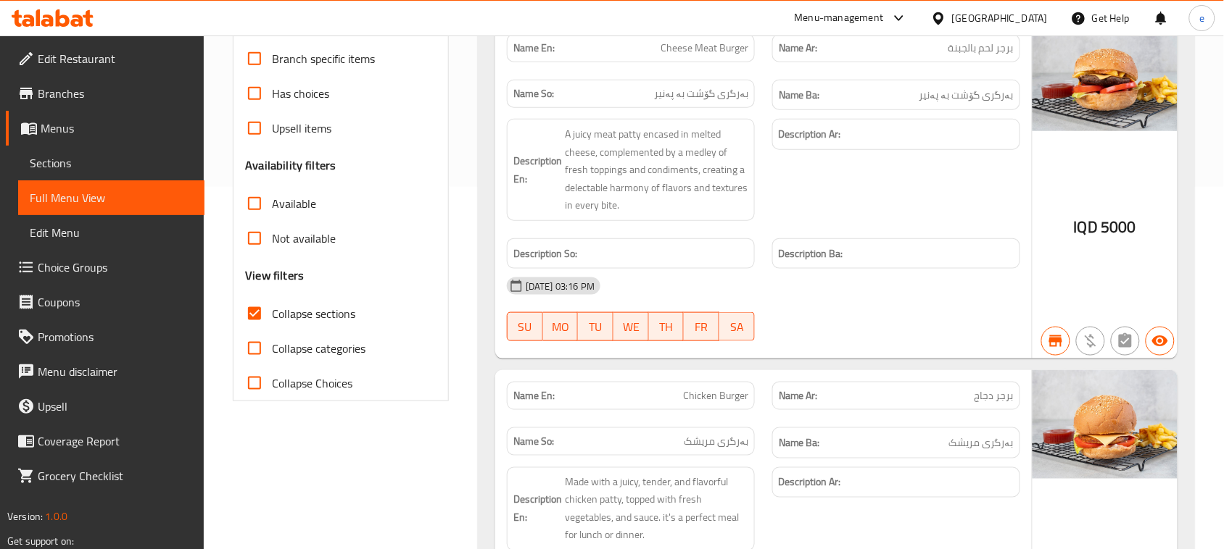
click at [252, 314] on input "Collapse sections" at bounding box center [254, 313] width 35 height 35
checkbox input "false"
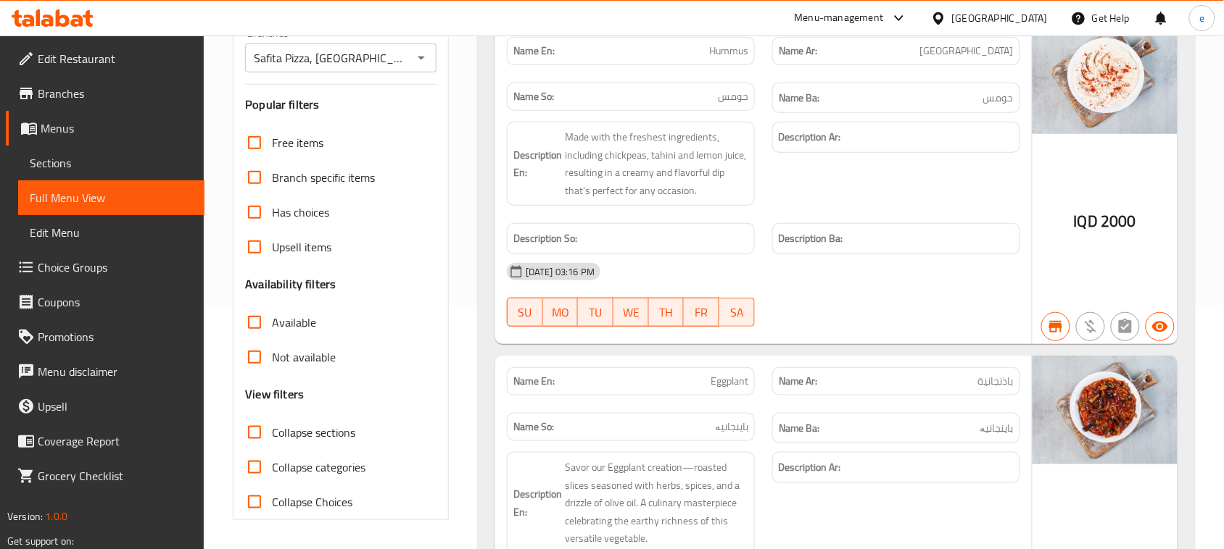
scroll to position [0, 0]
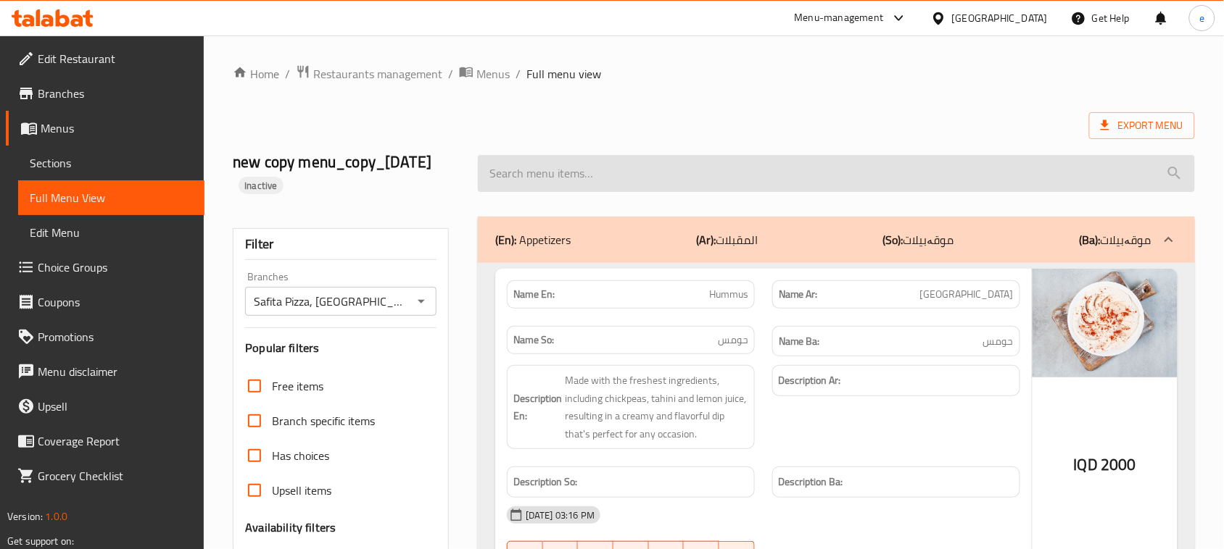
click at [549, 181] on input "search" at bounding box center [836, 173] width 717 height 37
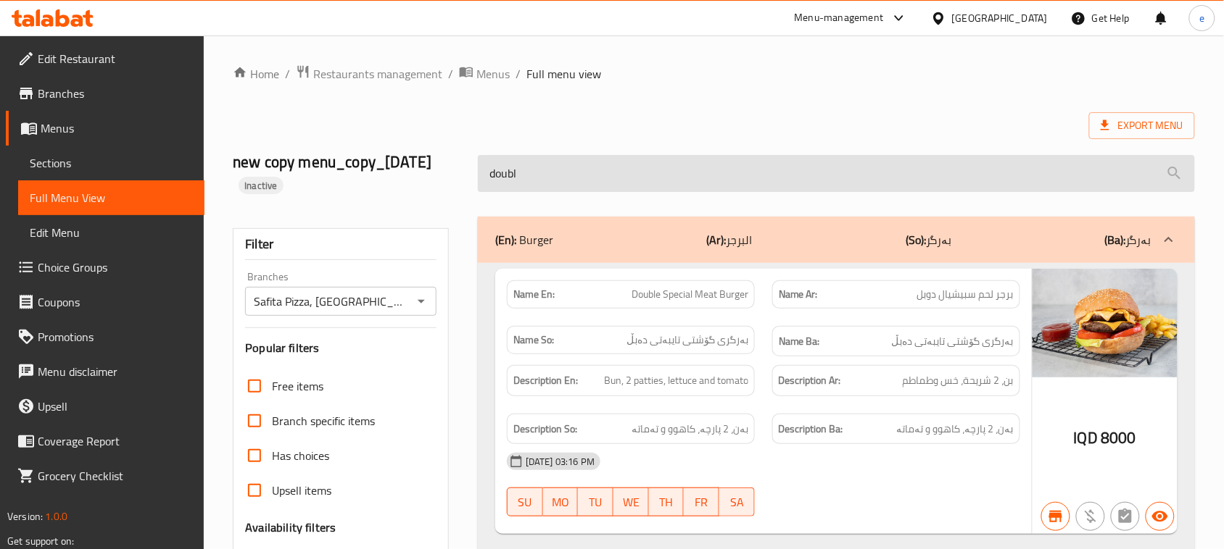
type input "double"
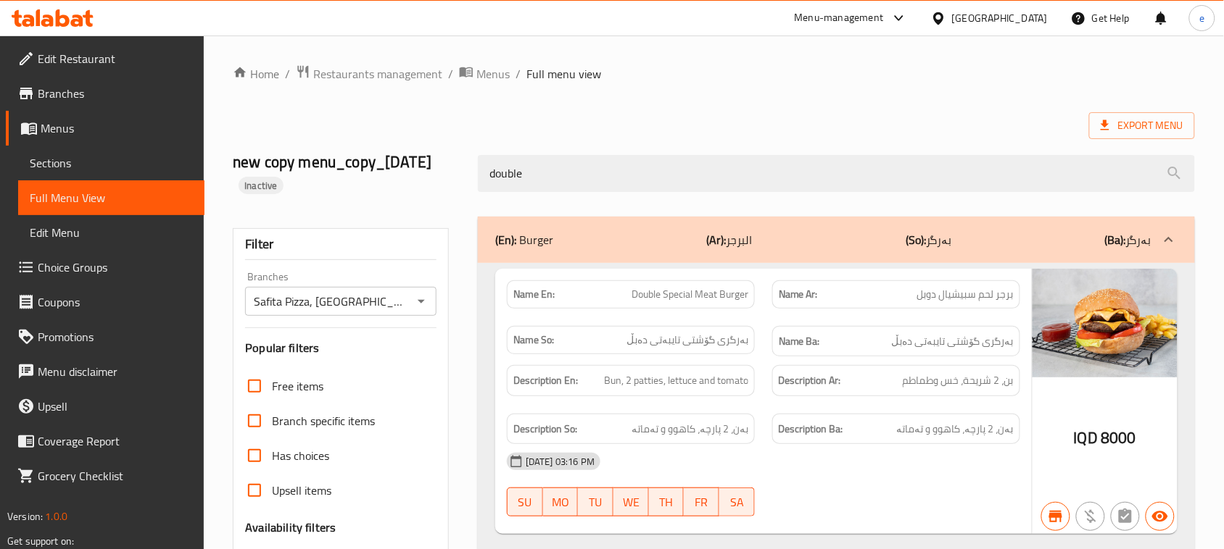
drag, startPoint x: 584, startPoint y: 179, endPoint x: 450, endPoint y: 208, distance: 136.5
click at [451, 205] on div "new copy menu_copy_13/08/2025 Inactive double" at bounding box center [713, 173] width 979 height 86
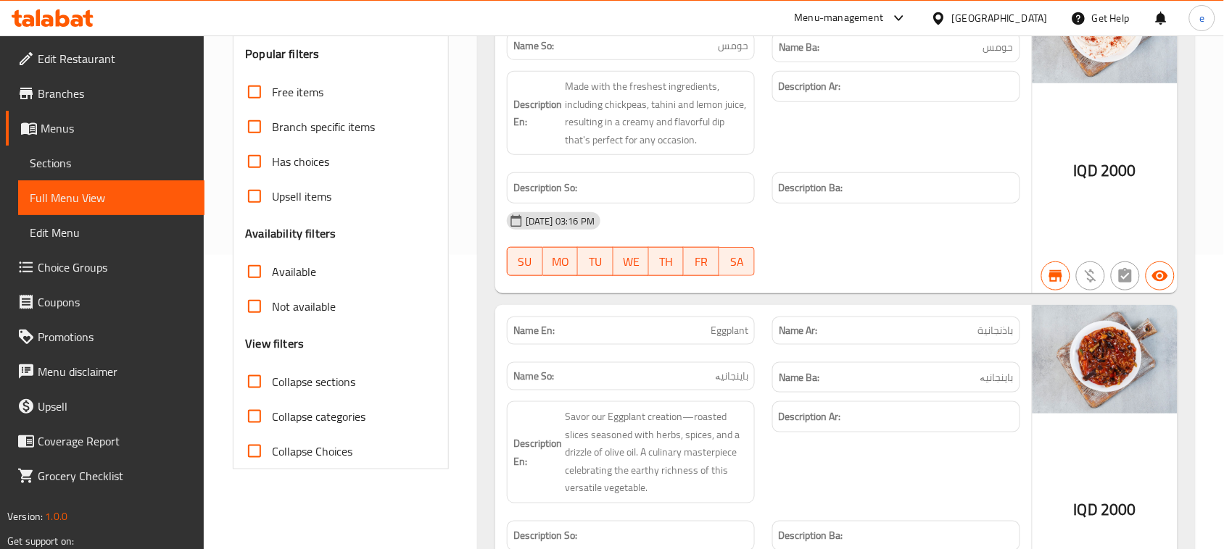
scroll to position [337, 0]
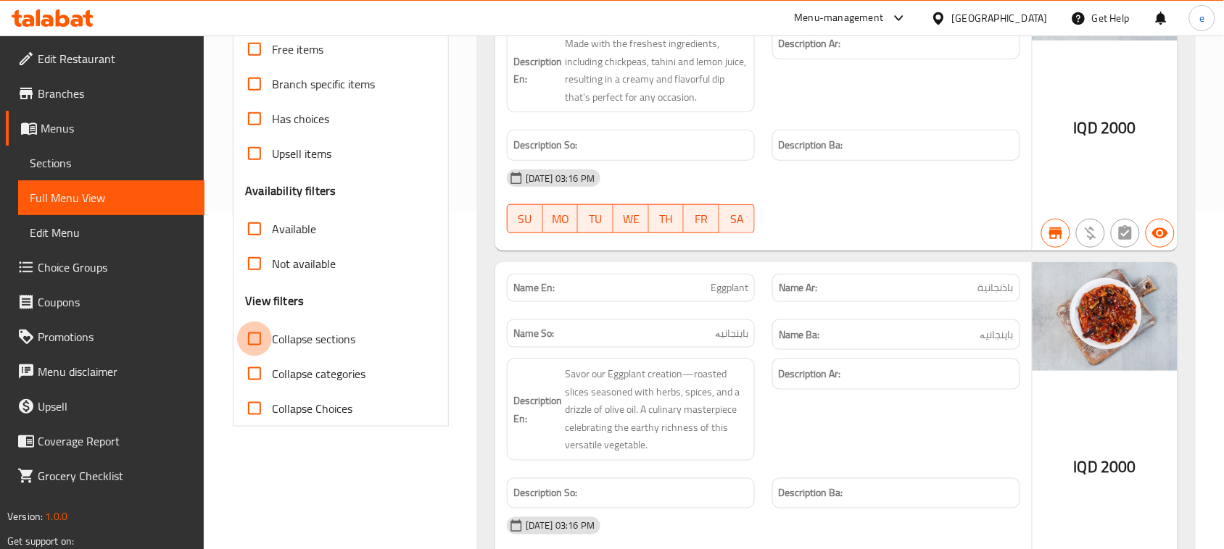
click at [262, 341] on input "Collapse sections" at bounding box center [254, 339] width 35 height 35
checkbox input "true"
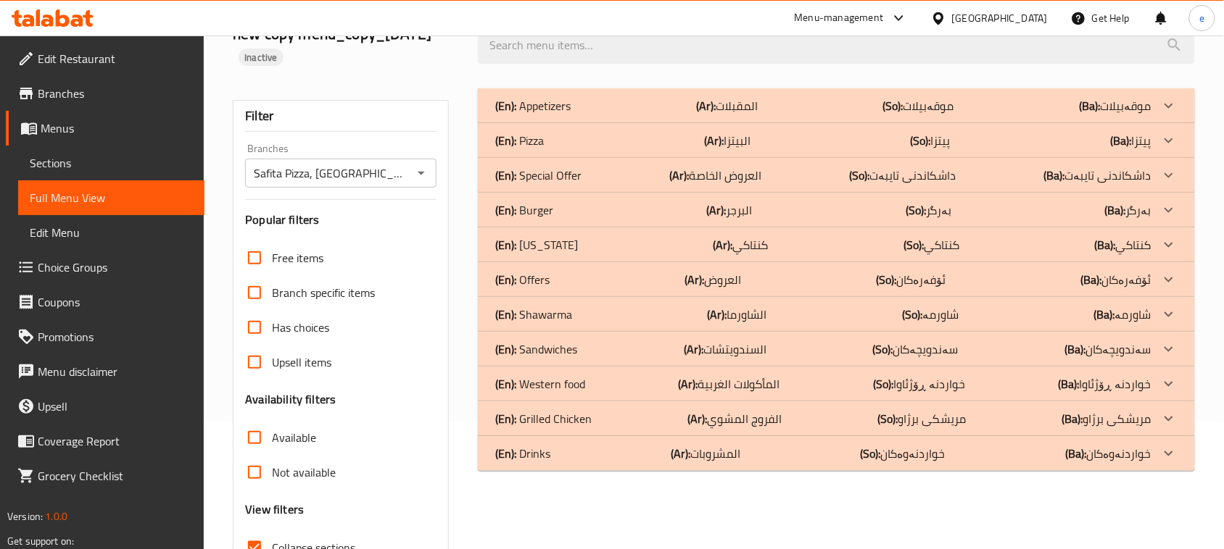
scroll to position [62, 0]
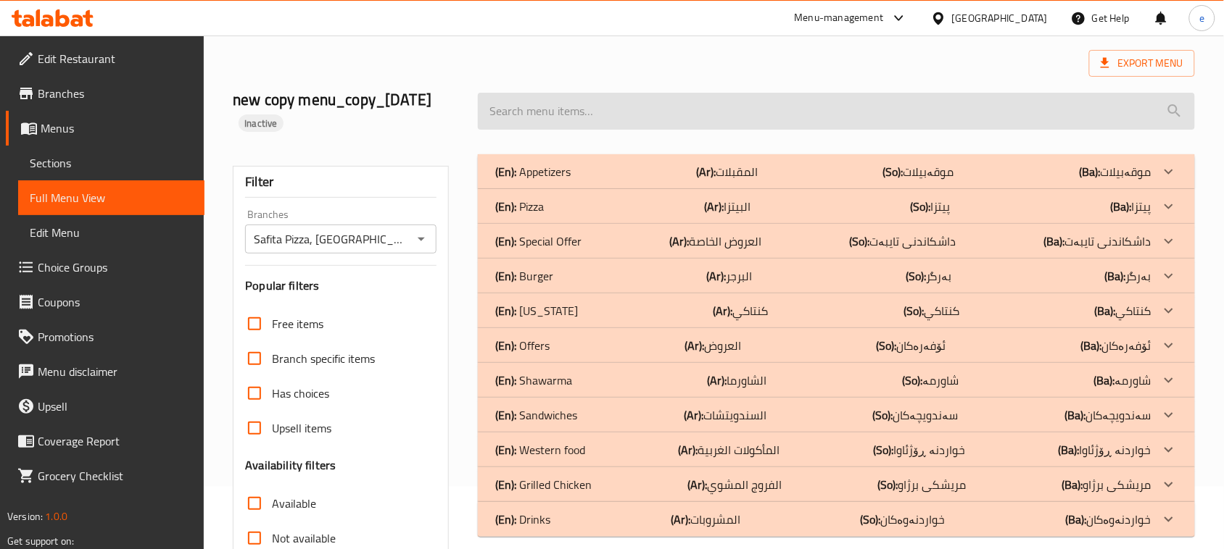
click at [559, 114] on input "search" at bounding box center [836, 111] width 717 height 37
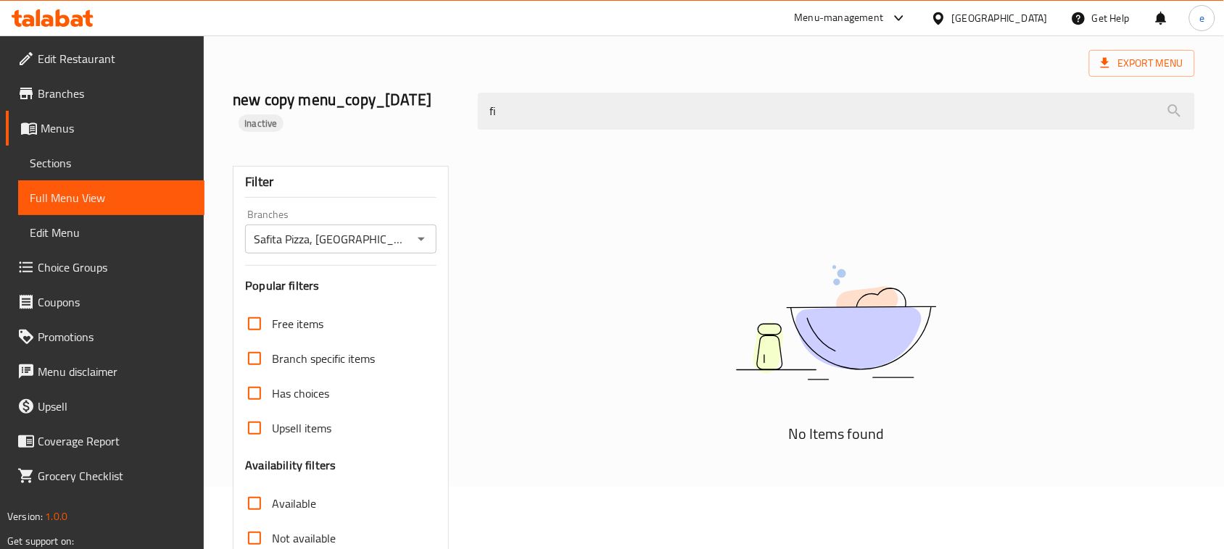
type input "f"
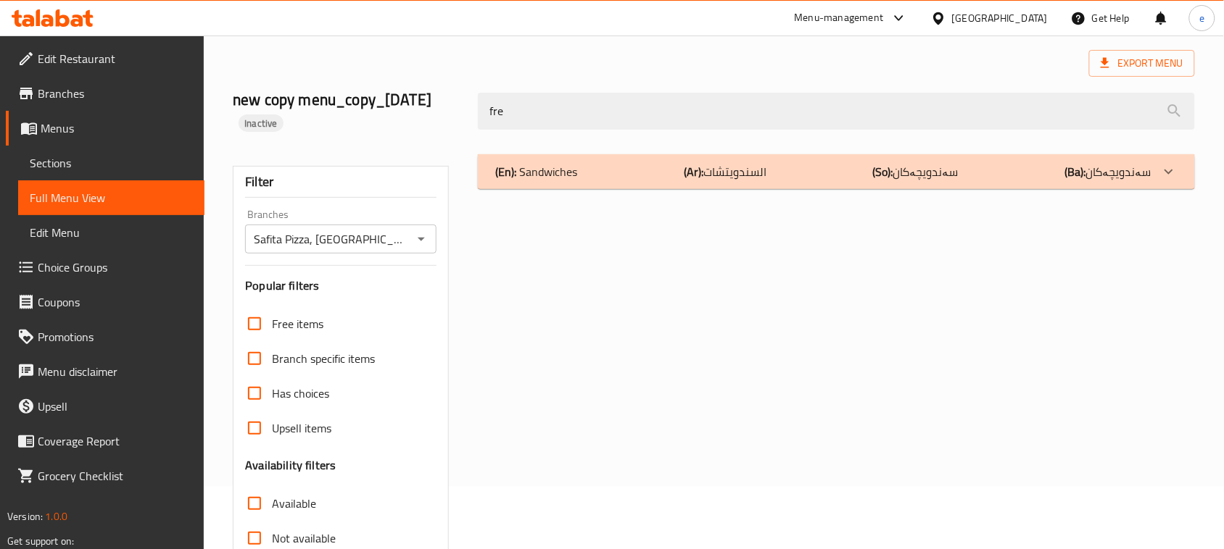
type input "fre"
click at [694, 178] on b "(Ar):" at bounding box center [694, 172] width 20 height 22
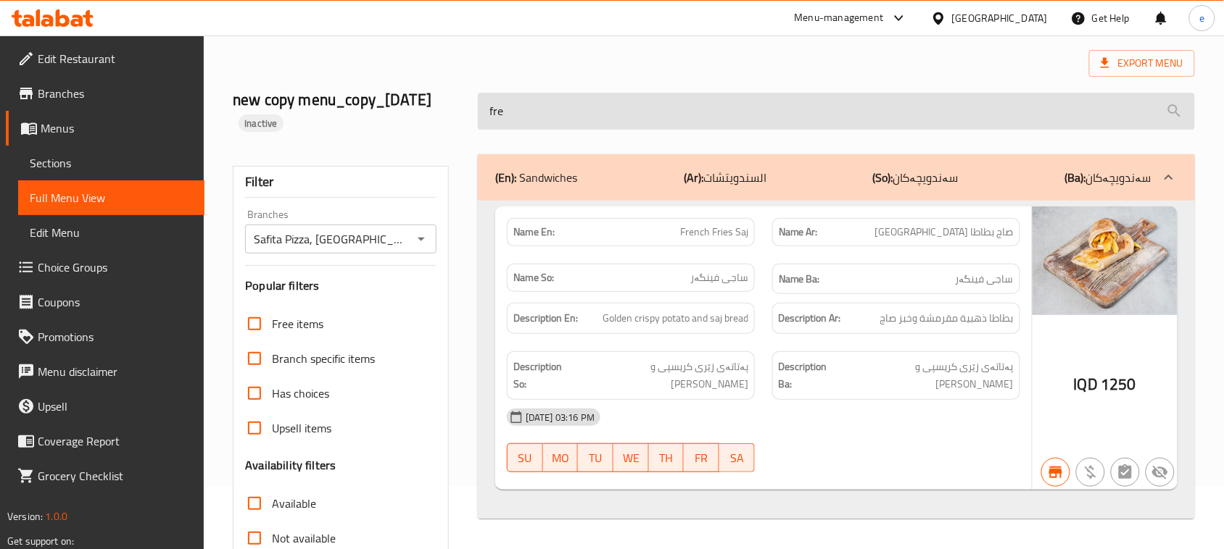
drag, startPoint x: 520, startPoint y: 117, endPoint x: 479, endPoint y: 120, distance: 41.4
click at [479, 120] on input "fre" at bounding box center [836, 111] width 717 height 37
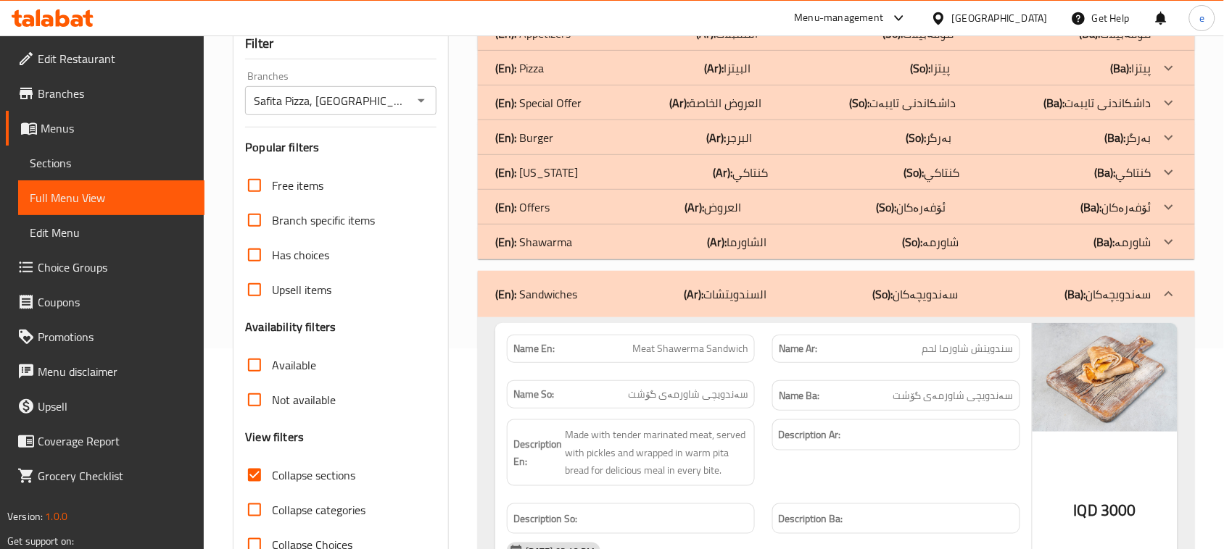
scroll to position [244, 0]
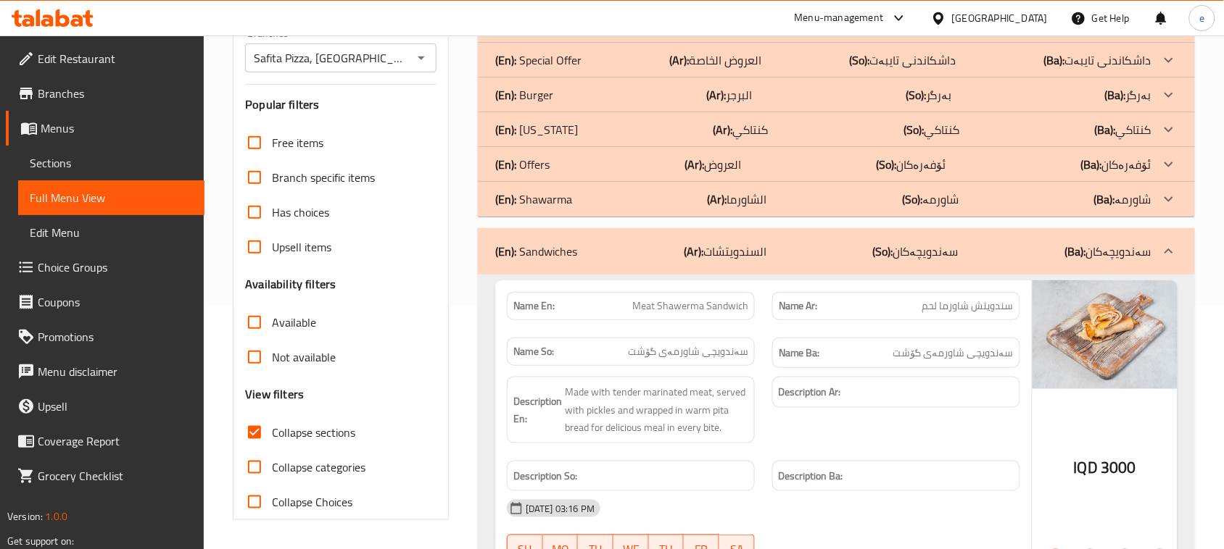
drag, startPoint x: 252, startPoint y: 430, endPoint x: 317, endPoint y: 396, distance: 73.3
click at [252, 429] on input "Collapse sections" at bounding box center [254, 432] width 35 height 35
checkbox input "false"
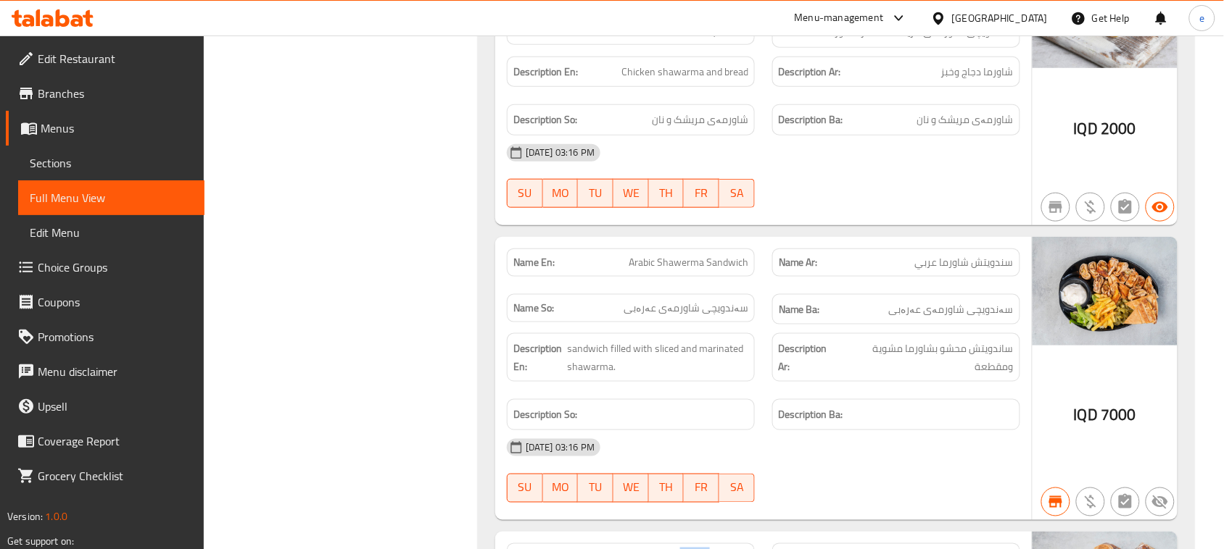
scroll to position [10109, 0]
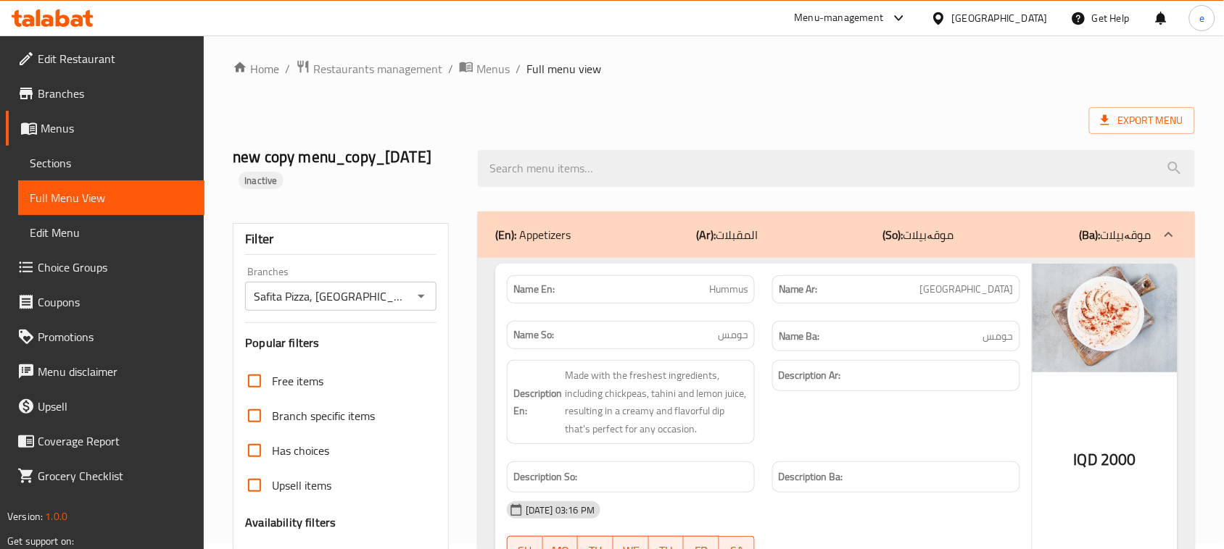
scroll to position [0, 0]
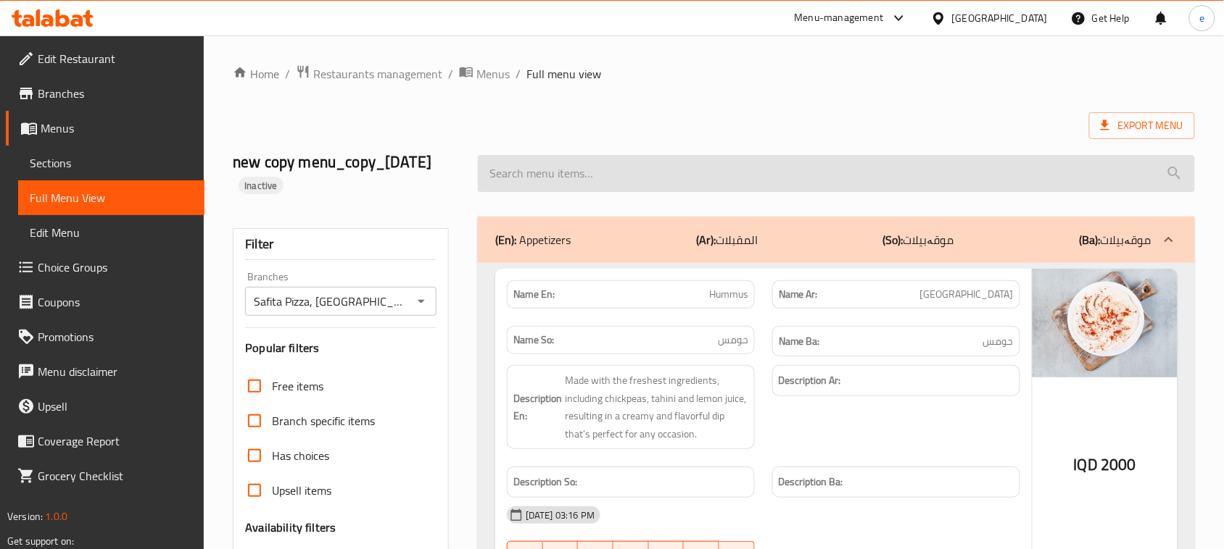
click at [564, 179] on input "search" at bounding box center [836, 173] width 717 height 37
paste input "Filler"
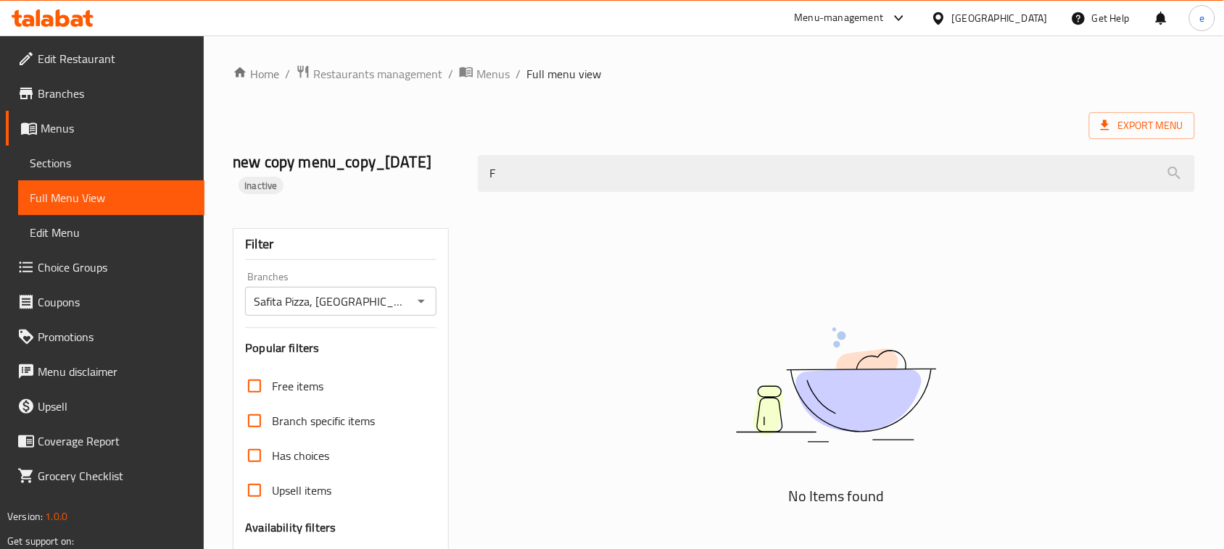
type input "F"
type input "س"
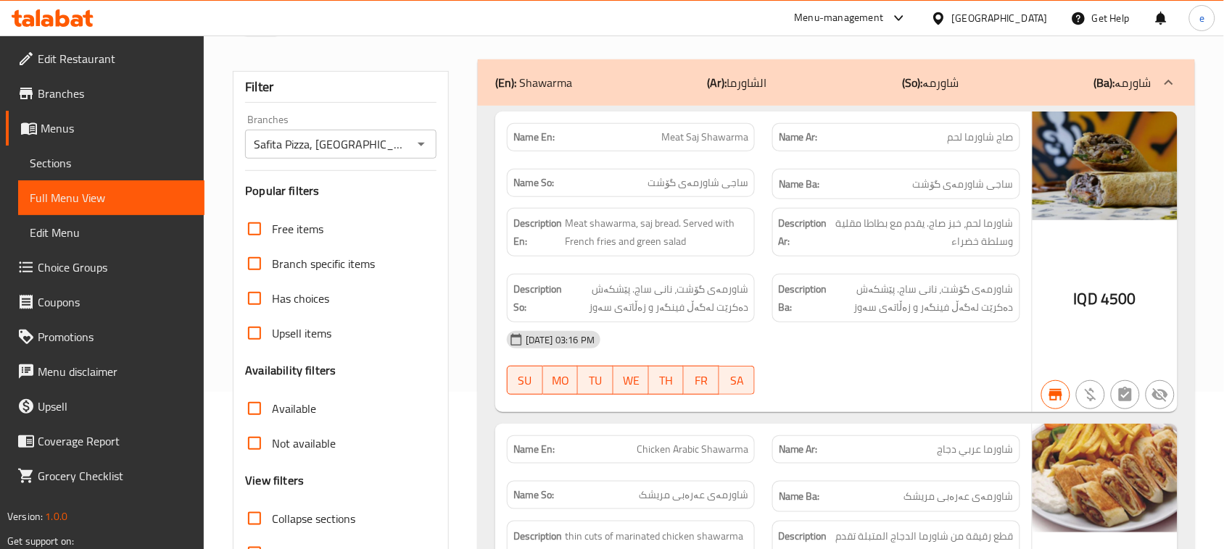
scroll to position [111, 0]
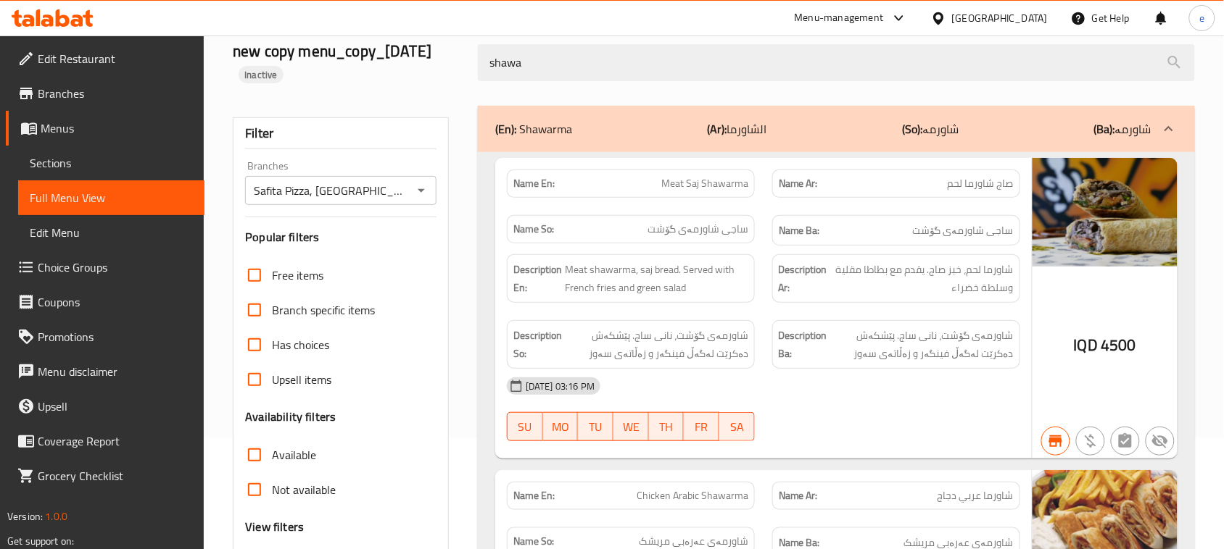
type input "shawa"
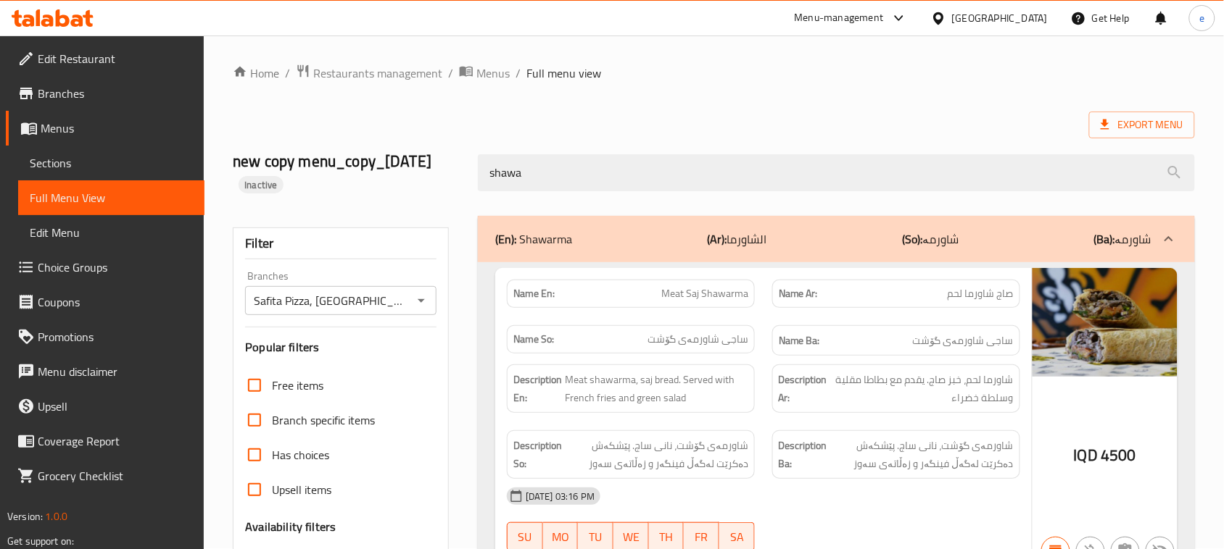
scroll to position [0, 0]
drag, startPoint x: 548, startPoint y: 182, endPoint x: 480, endPoint y: 194, distance: 69.2
click at [480, 194] on div "shawa" at bounding box center [836, 173] width 734 height 54
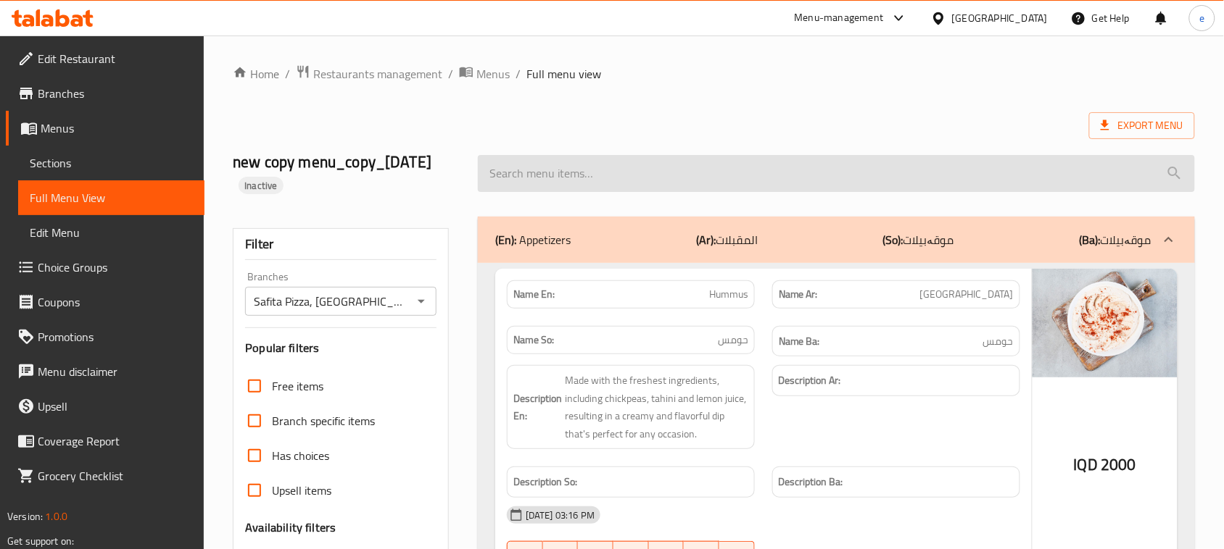
click at [586, 175] on input "search" at bounding box center [836, 173] width 717 height 37
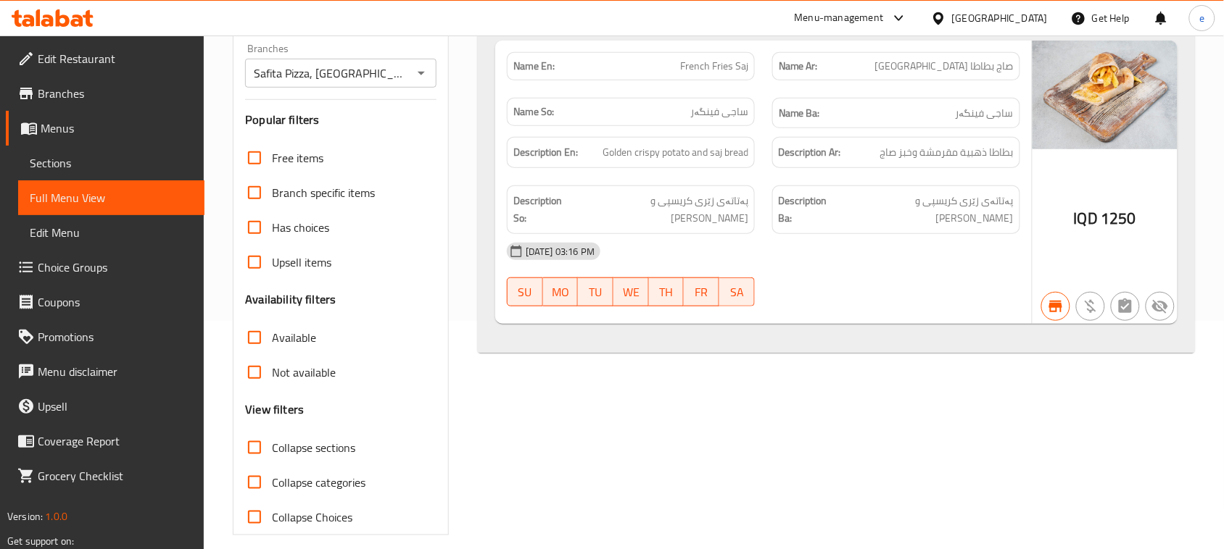
scroll to position [244, 0]
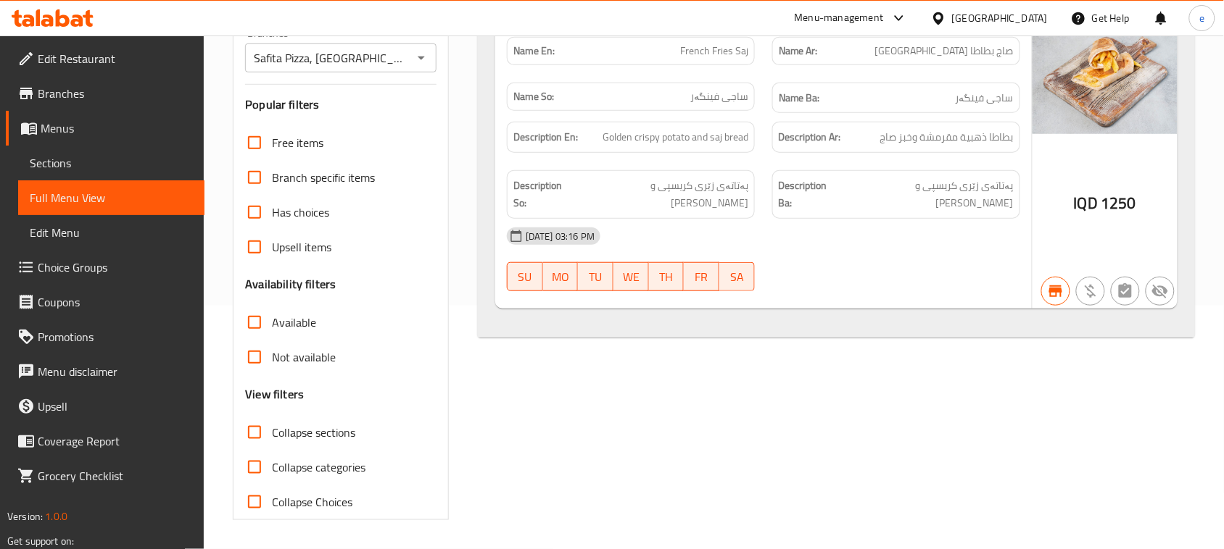
type input "french"
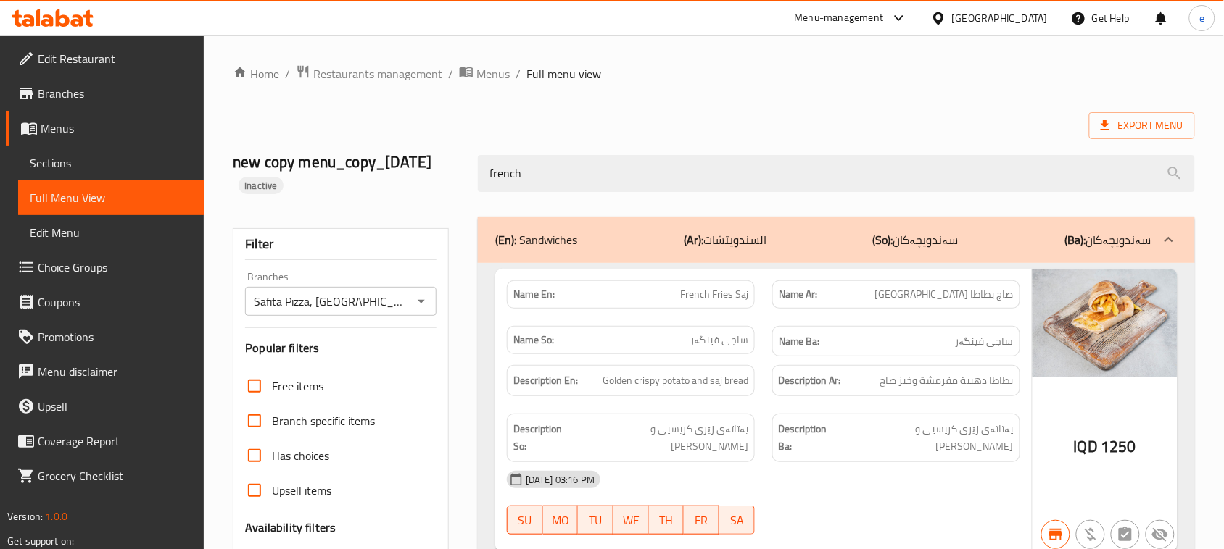
drag, startPoint x: 523, startPoint y: 186, endPoint x: 454, endPoint y: 188, distance: 68.9
click at [455, 187] on div "new copy menu_copy_13/08/2025 Inactive french" at bounding box center [713, 173] width 979 height 86
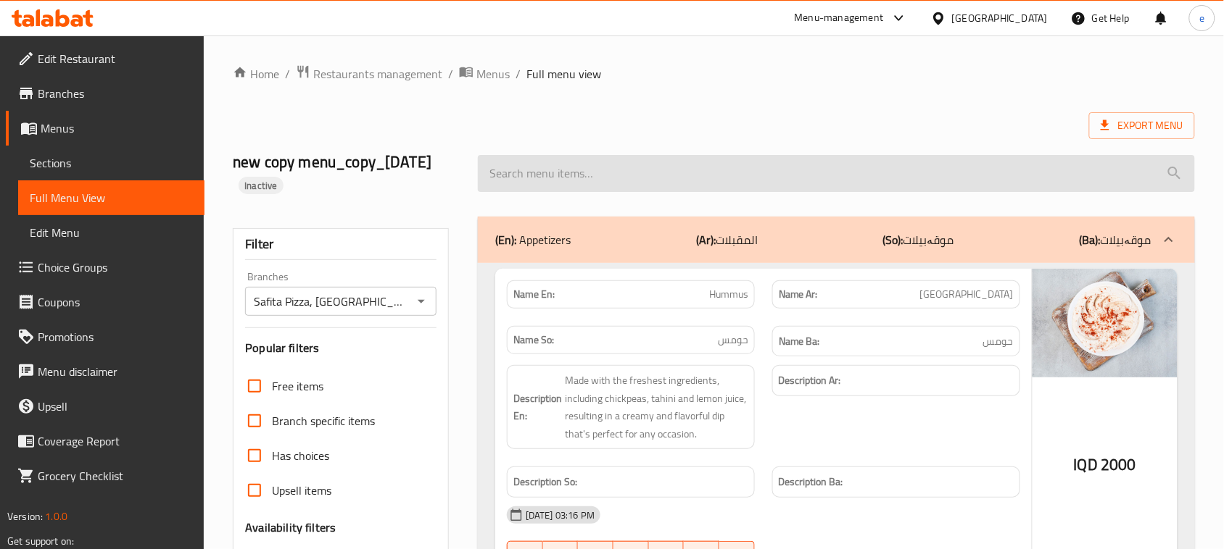
click at [555, 175] on input "search" at bounding box center [836, 173] width 717 height 37
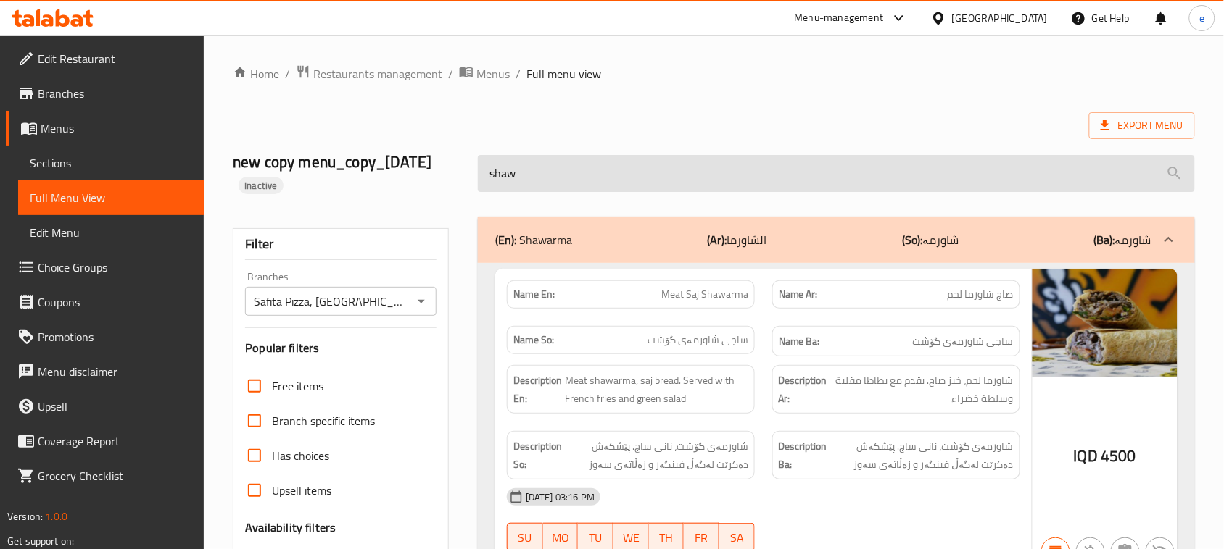
type input "shawa"
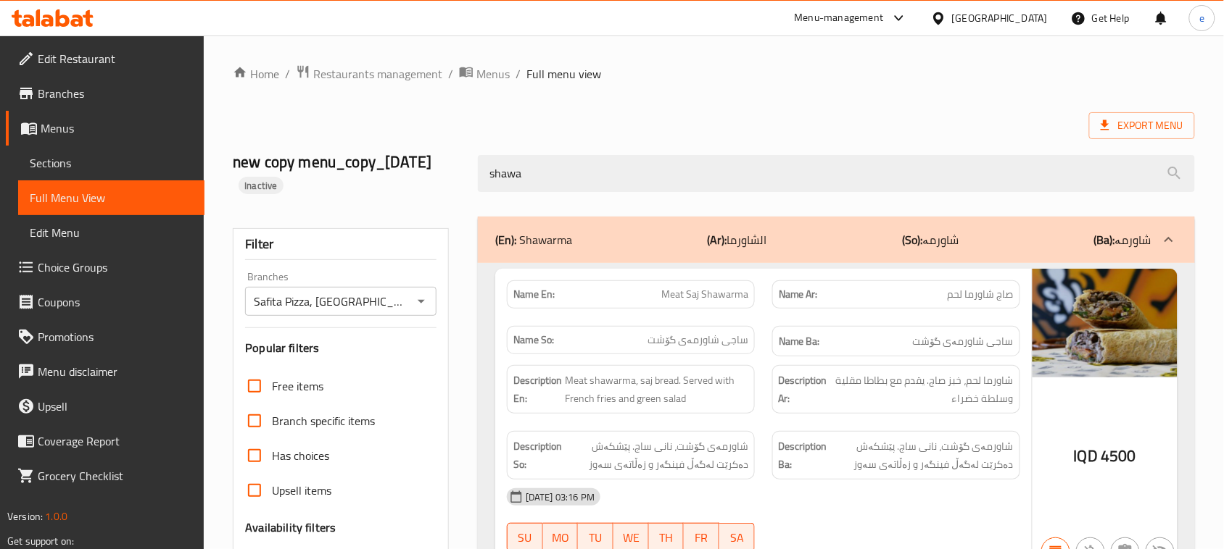
drag, startPoint x: 537, startPoint y: 176, endPoint x: 465, endPoint y: 178, distance: 71.8
click at [466, 178] on div "new copy menu_copy_13/08/2025 Inactive shawa" at bounding box center [713, 173] width 979 height 86
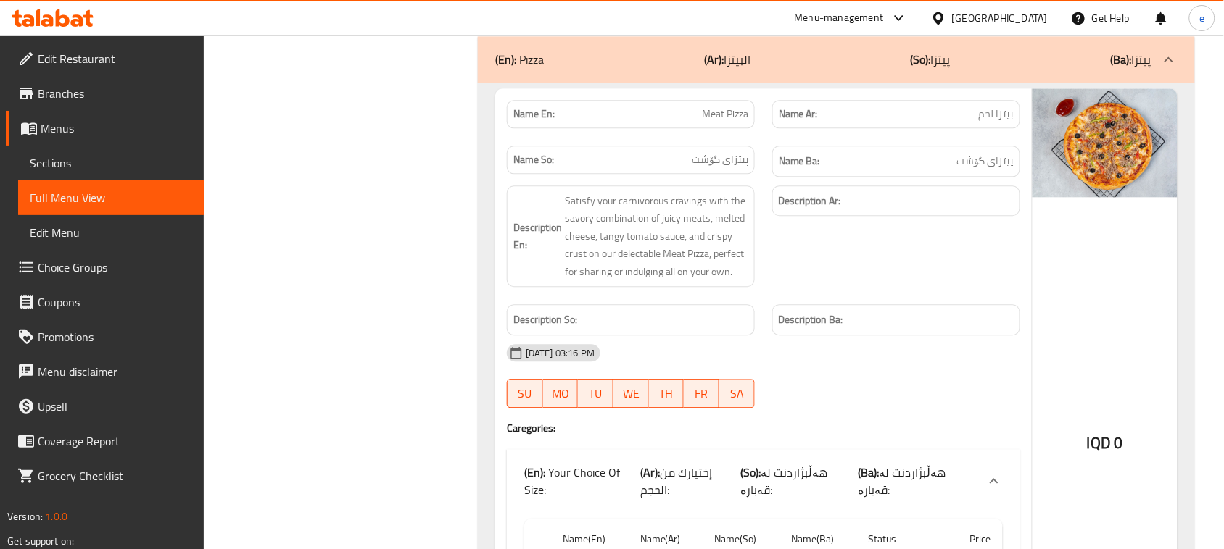
scroll to position [8376, 0]
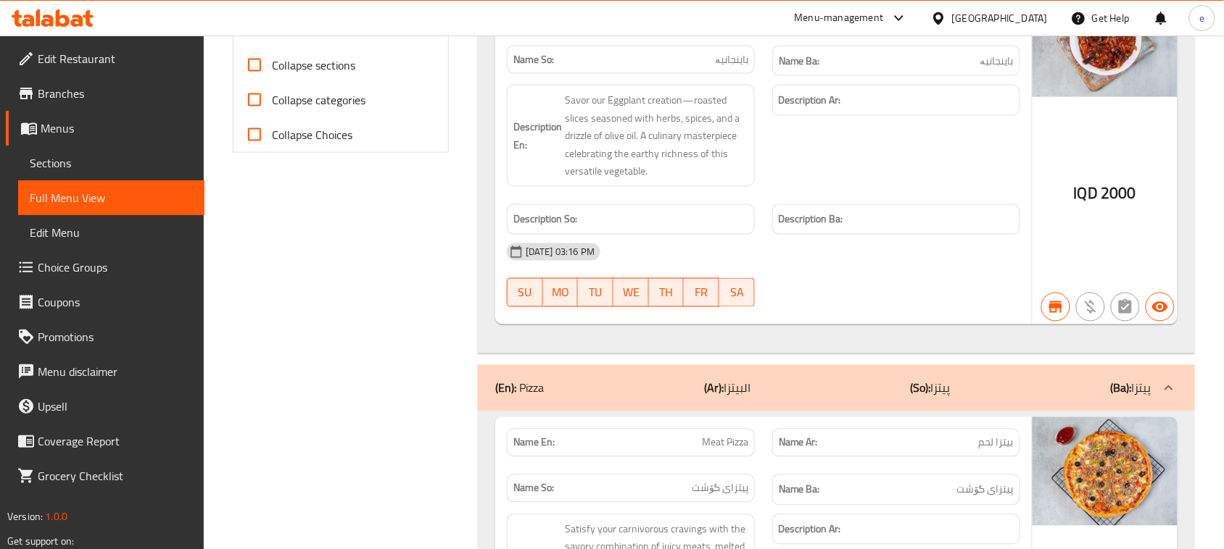
scroll to position [544, 0]
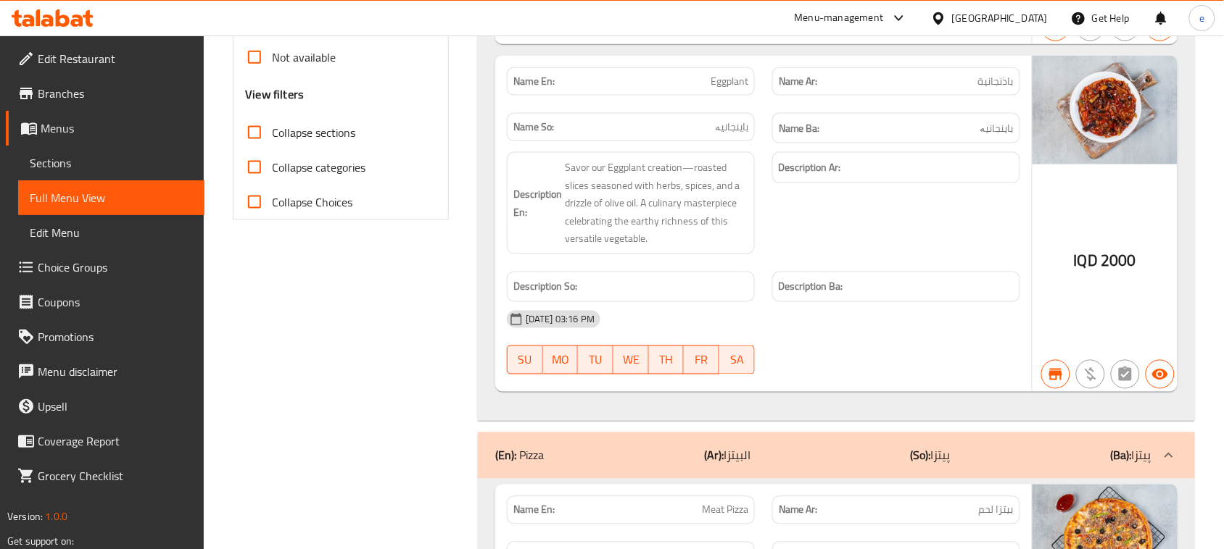
click at [252, 131] on input "Collapse sections" at bounding box center [254, 132] width 35 height 35
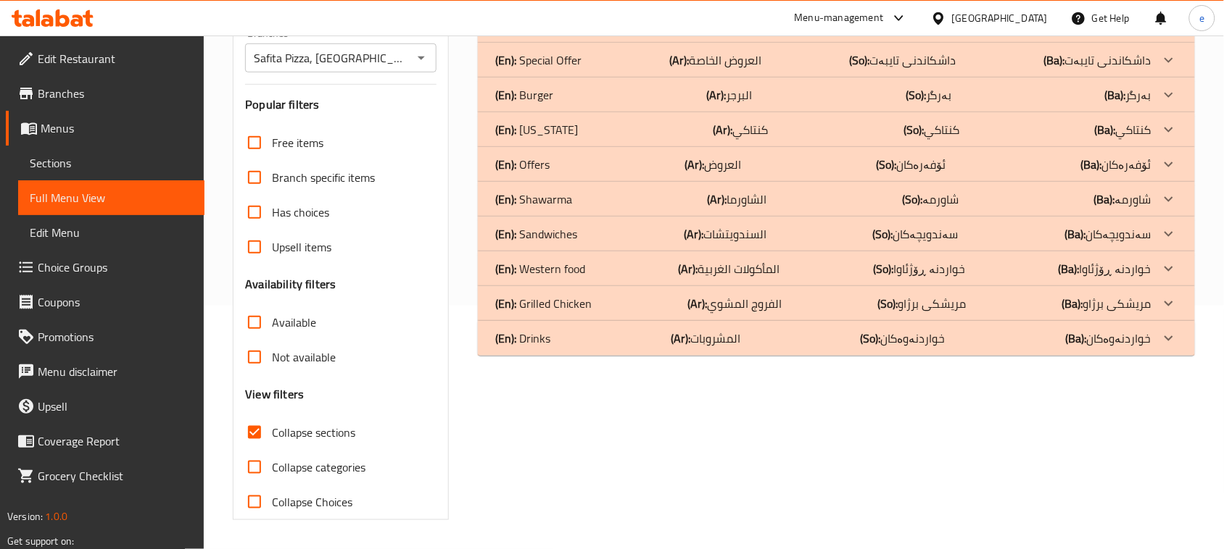
scroll to position [244, 0]
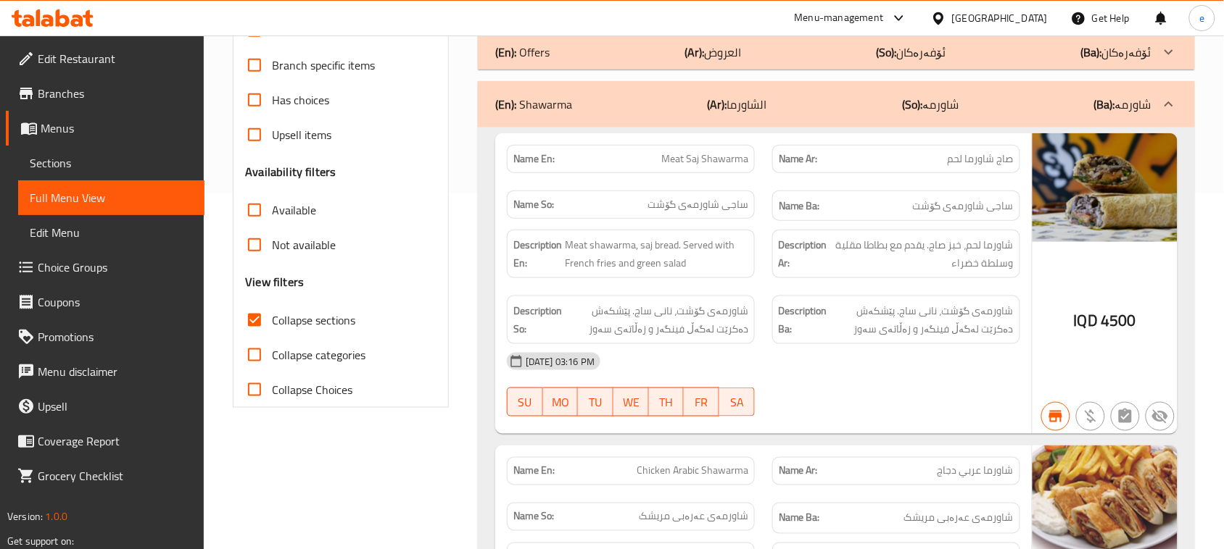
scroll to position [362, 0]
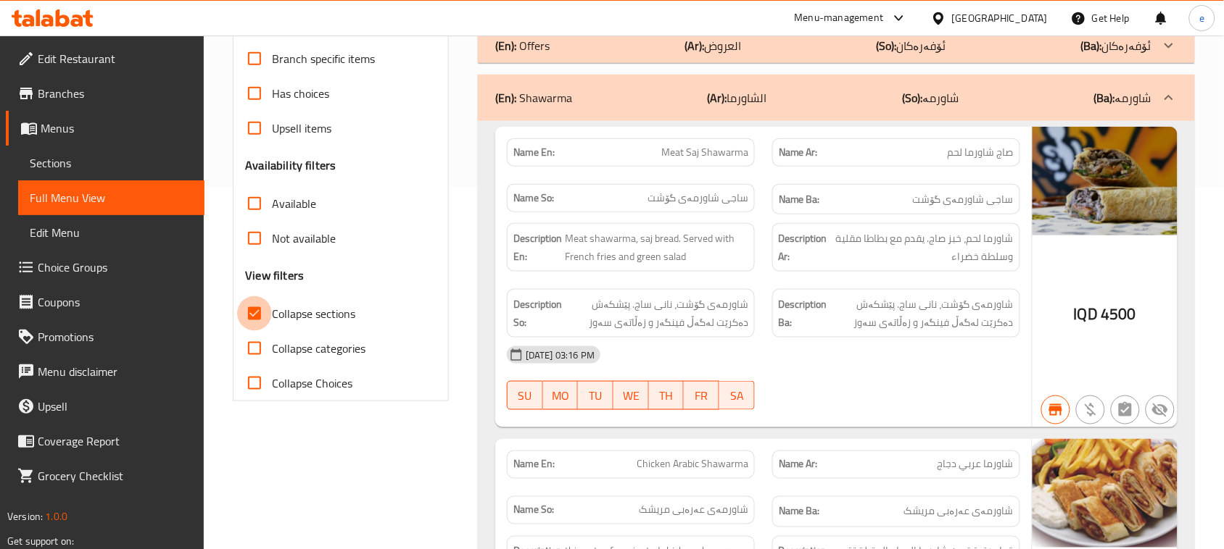
click at [256, 309] on input "Collapse sections" at bounding box center [254, 313] width 35 height 35
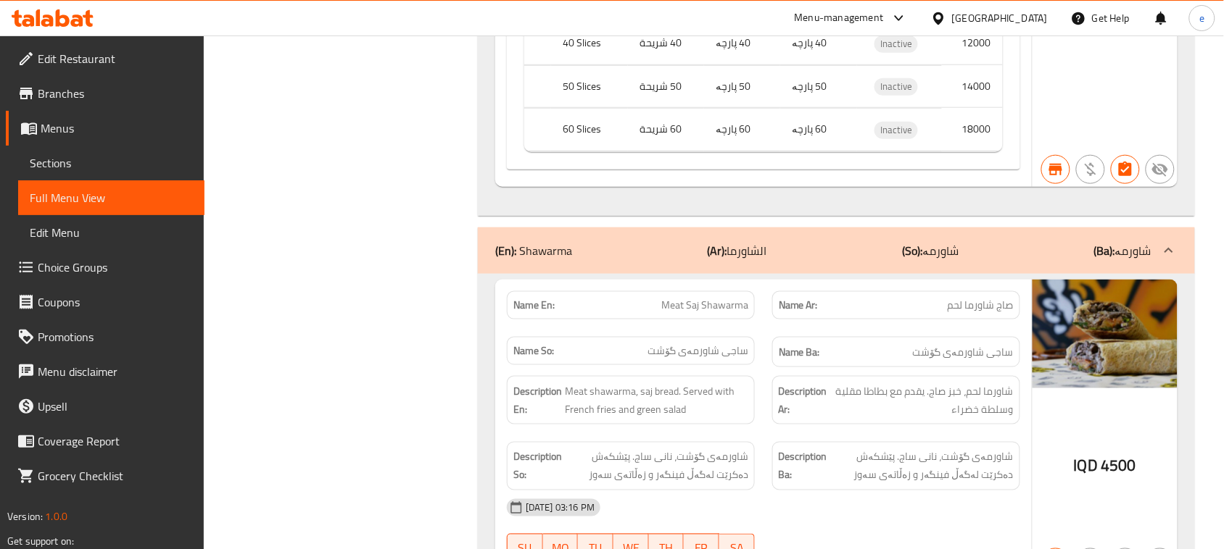
scroll to position [9994, 0]
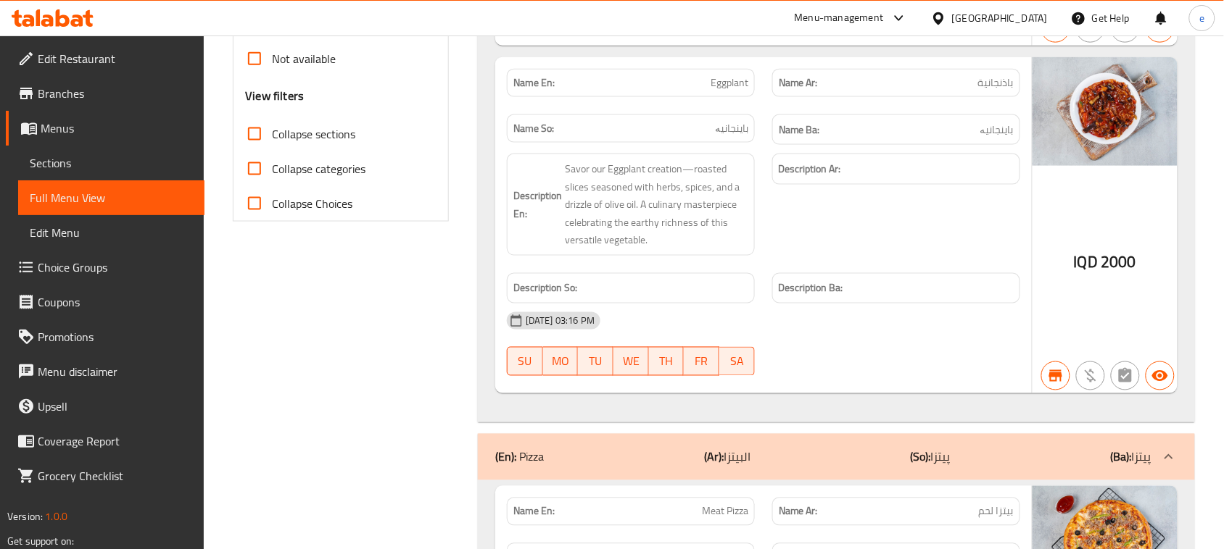
scroll to position [544, 0]
click at [257, 132] on input "Collapse sections" at bounding box center [254, 132] width 35 height 35
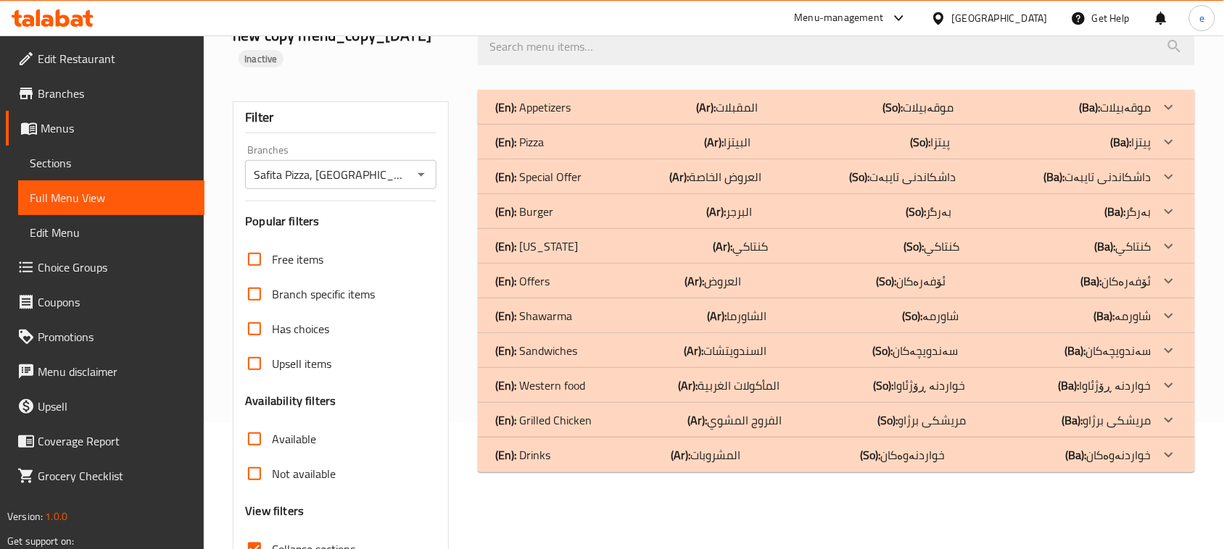
scroll to position [62, 0]
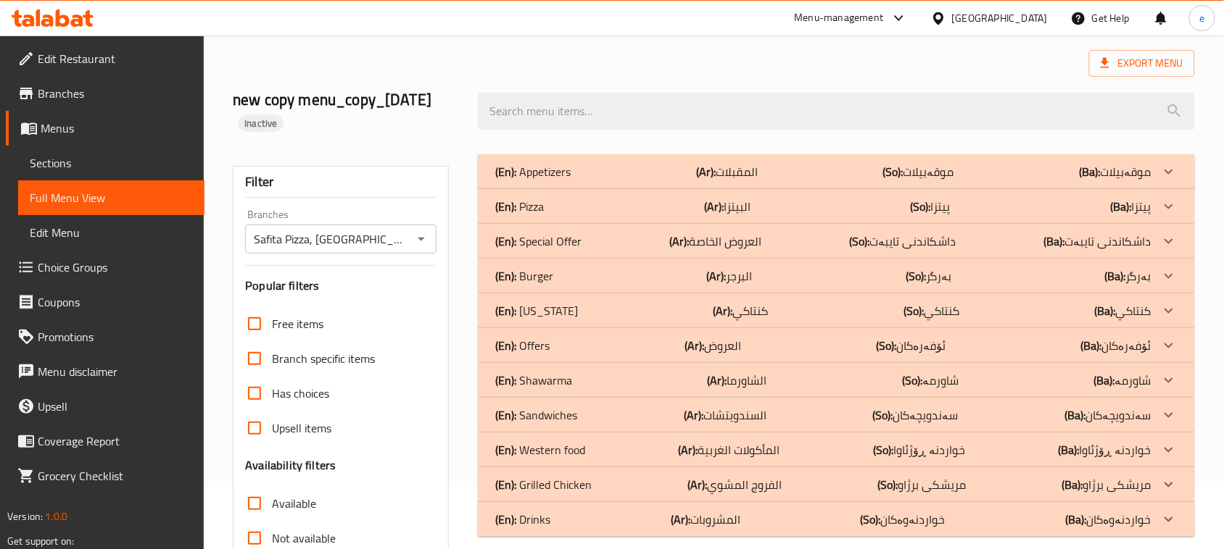
click at [566, 180] on div "(En): Offers (Ar): العروض (So): ئۆفەرەکان (Ba): ئۆفەرەکان" at bounding box center [823, 171] width 656 height 17
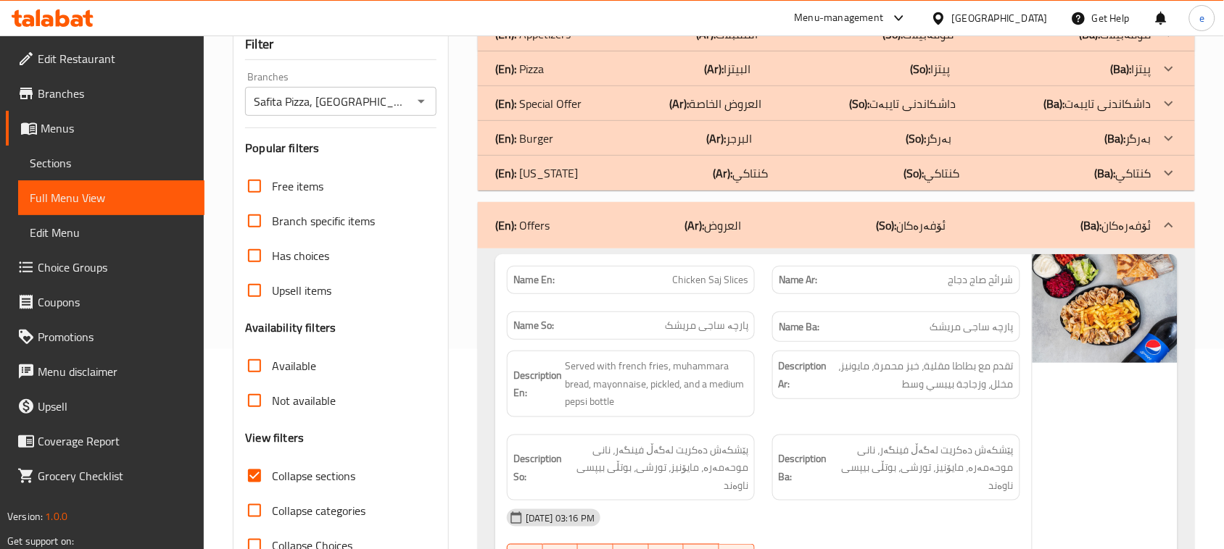
scroll to position [244, 0]
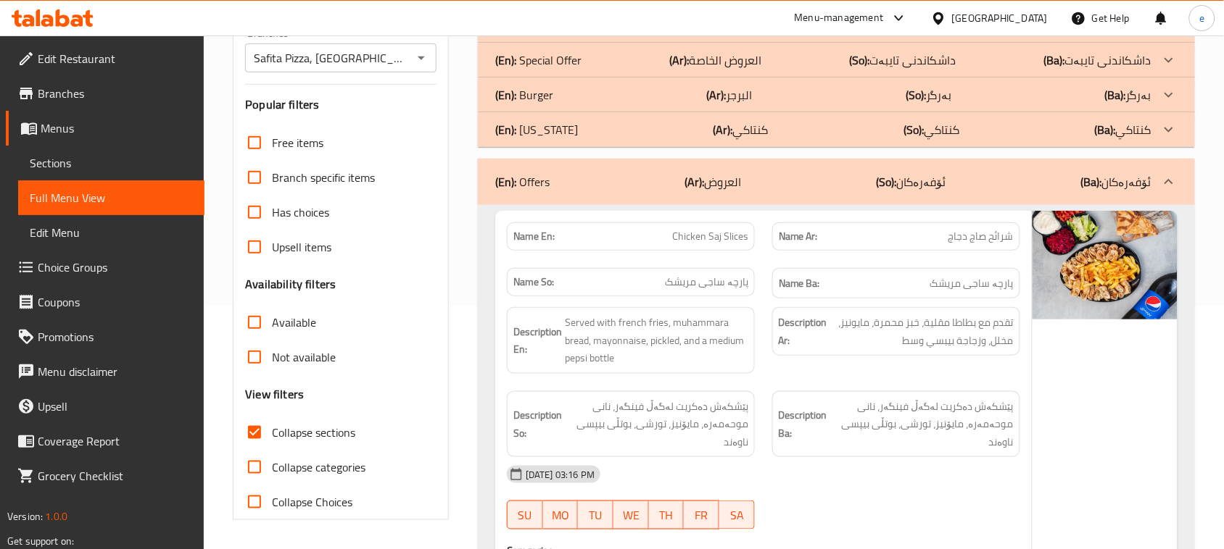
click at [266, 437] on input "Collapse sections" at bounding box center [254, 432] width 35 height 35
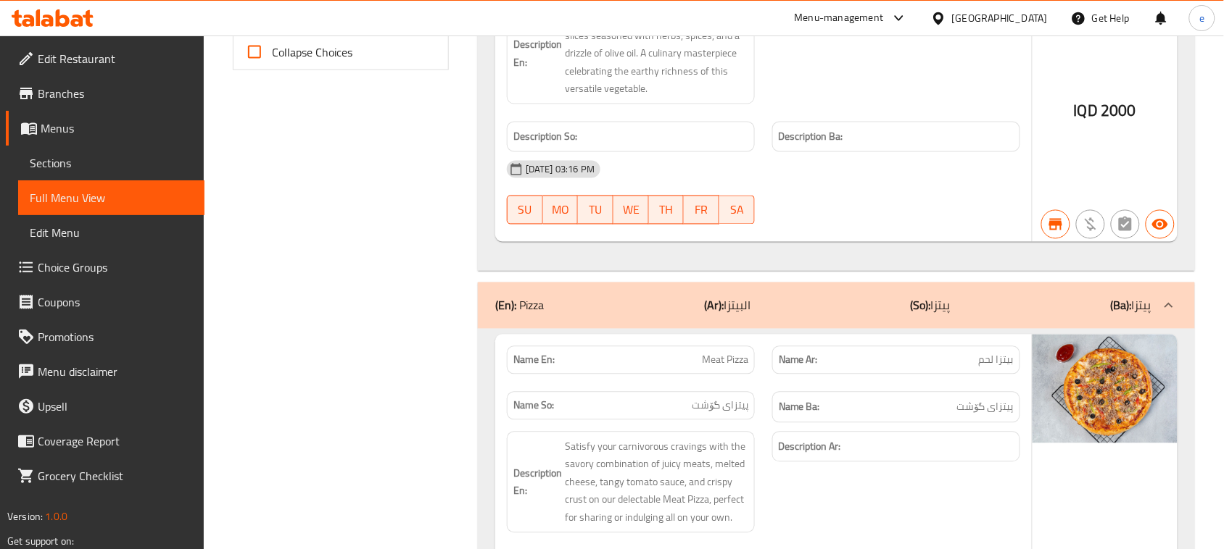
scroll to position [533, 0]
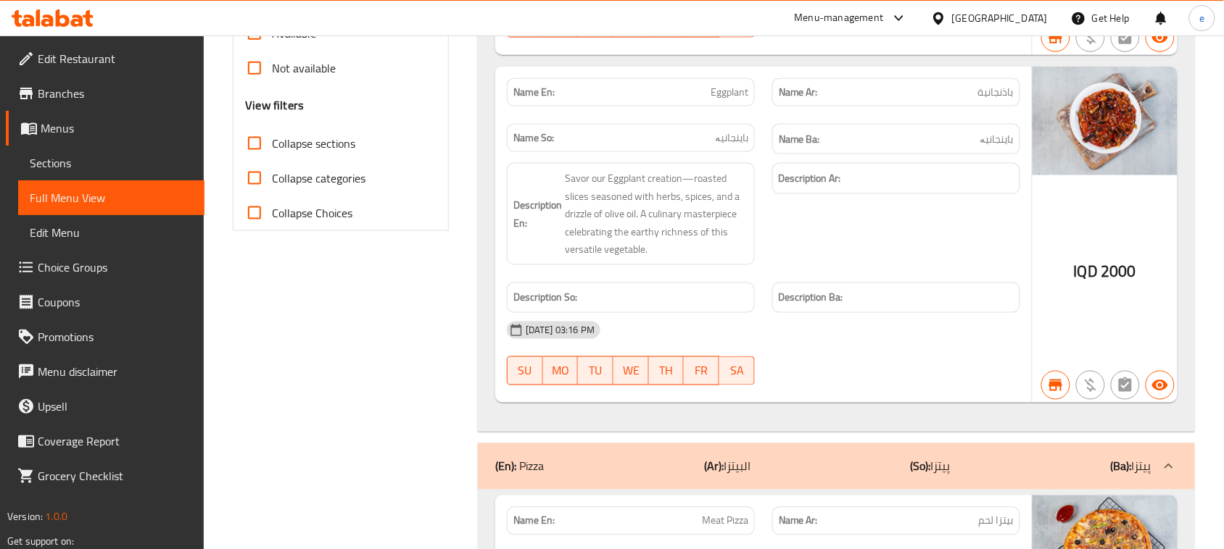
click at [269, 139] on input "Collapse sections" at bounding box center [254, 143] width 35 height 35
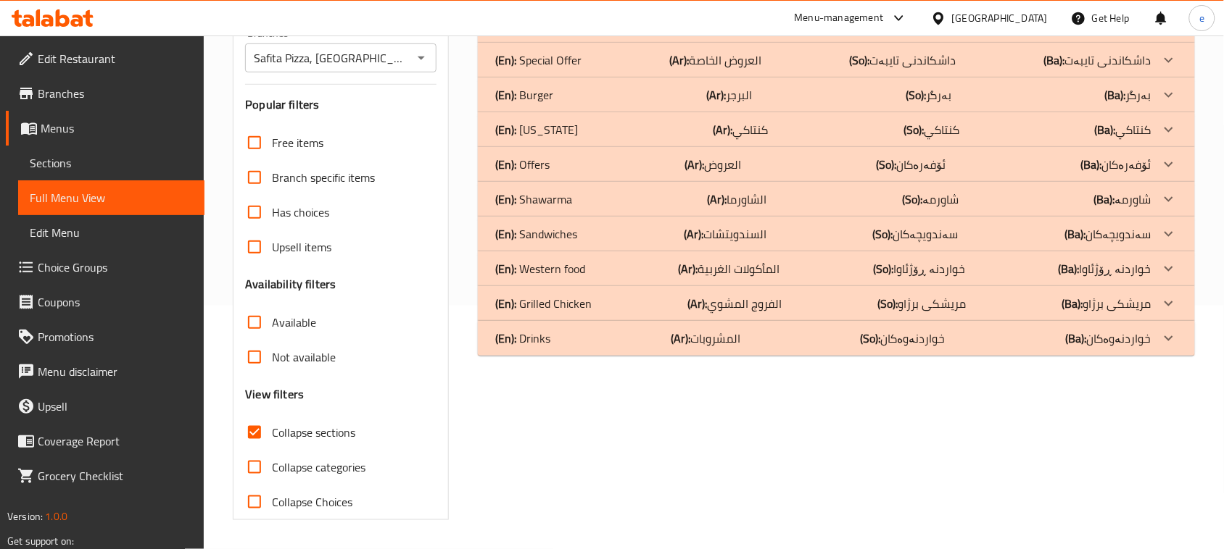
scroll to position [244, 0]
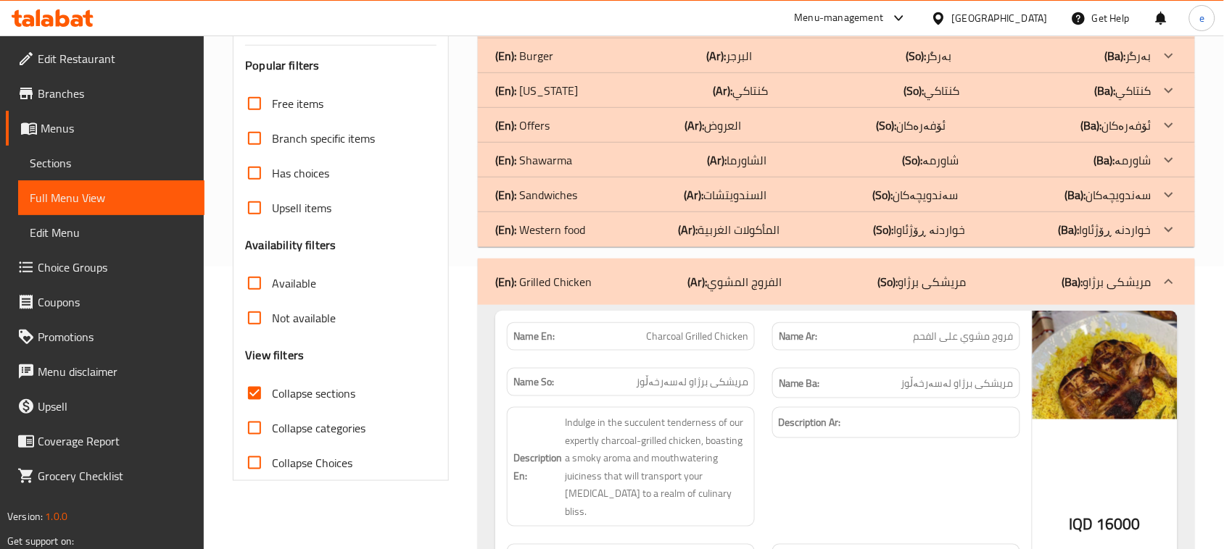
scroll to position [239, 0]
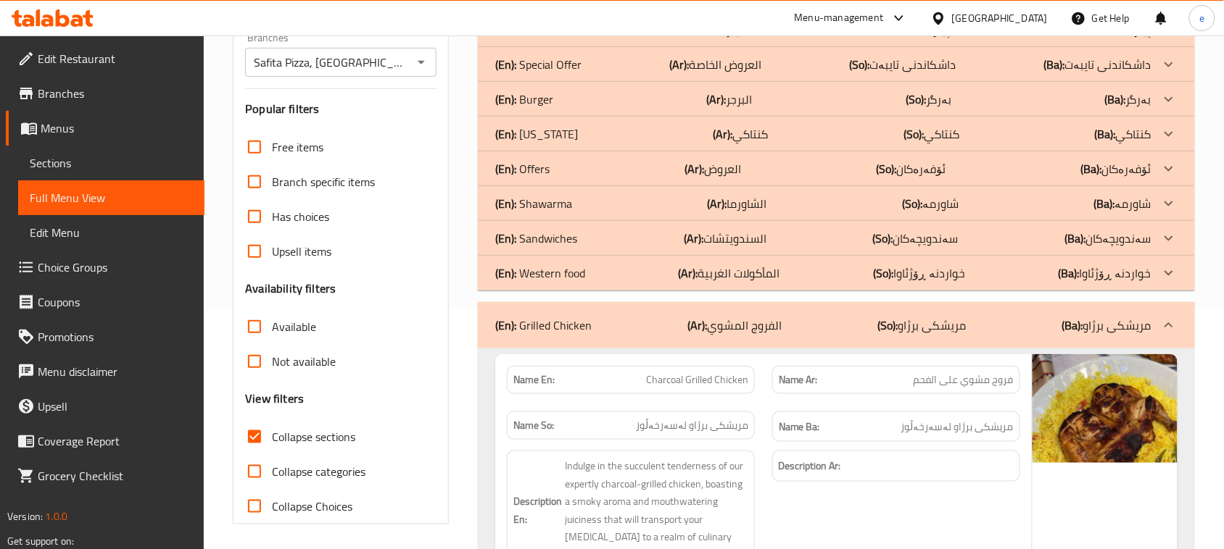
click at [588, 333] on p "(En): Grilled Chicken" at bounding box center [543, 325] width 96 height 17
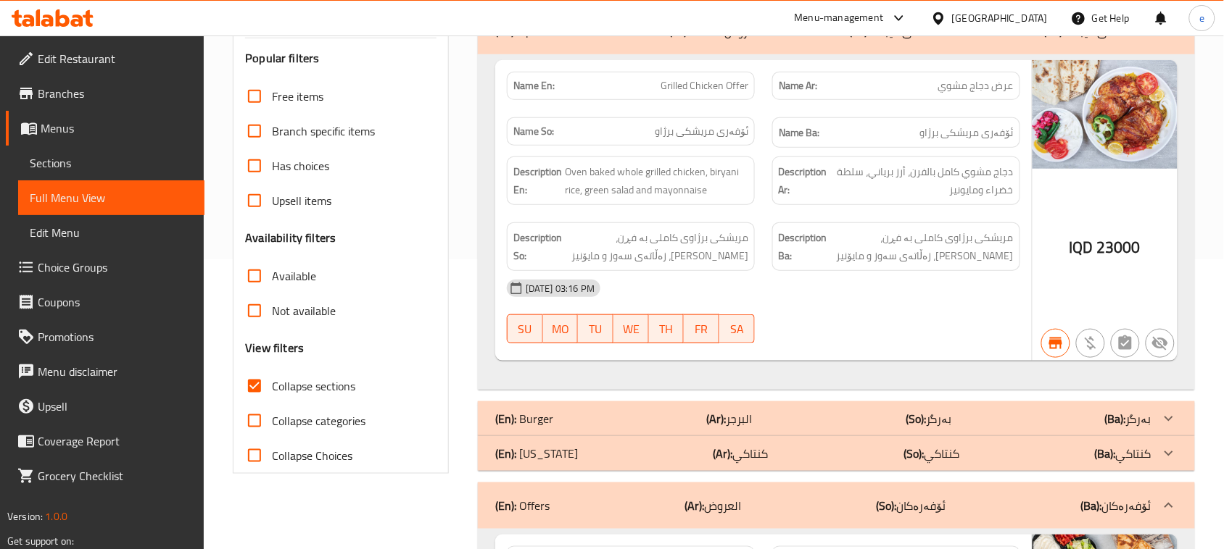
scroll to position [324, 0]
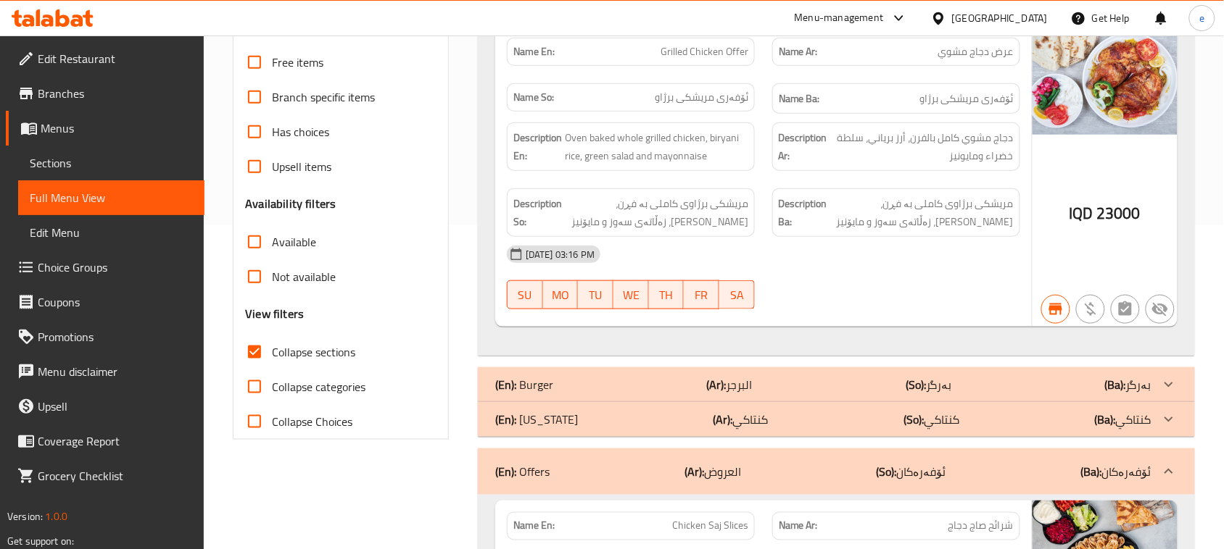
click at [252, 352] on input "Collapse sections" at bounding box center [254, 352] width 35 height 35
checkbox input "false"
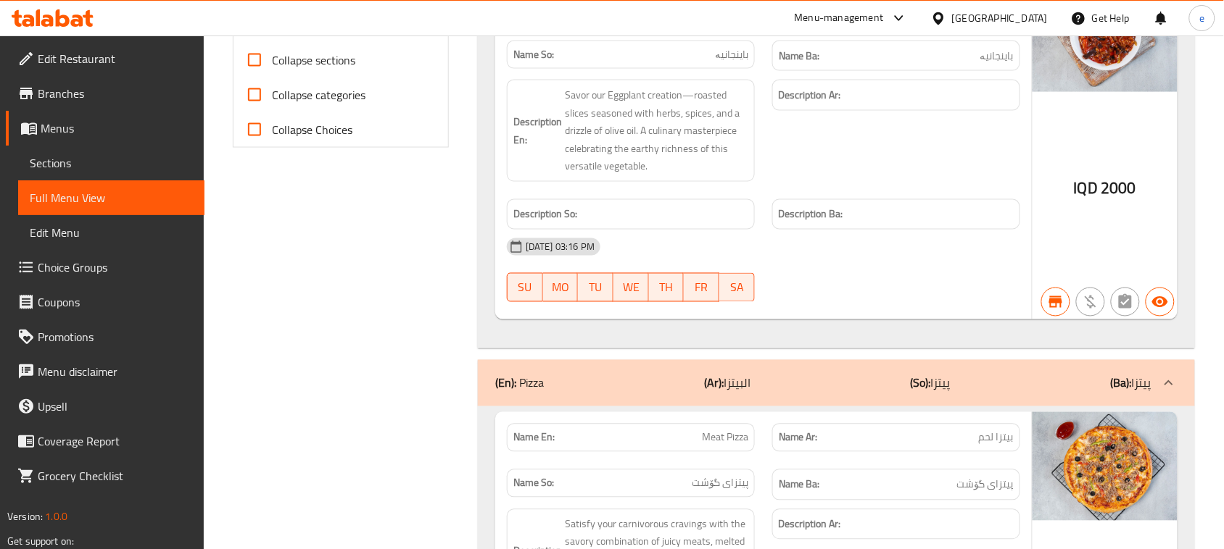
scroll to position [0, 0]
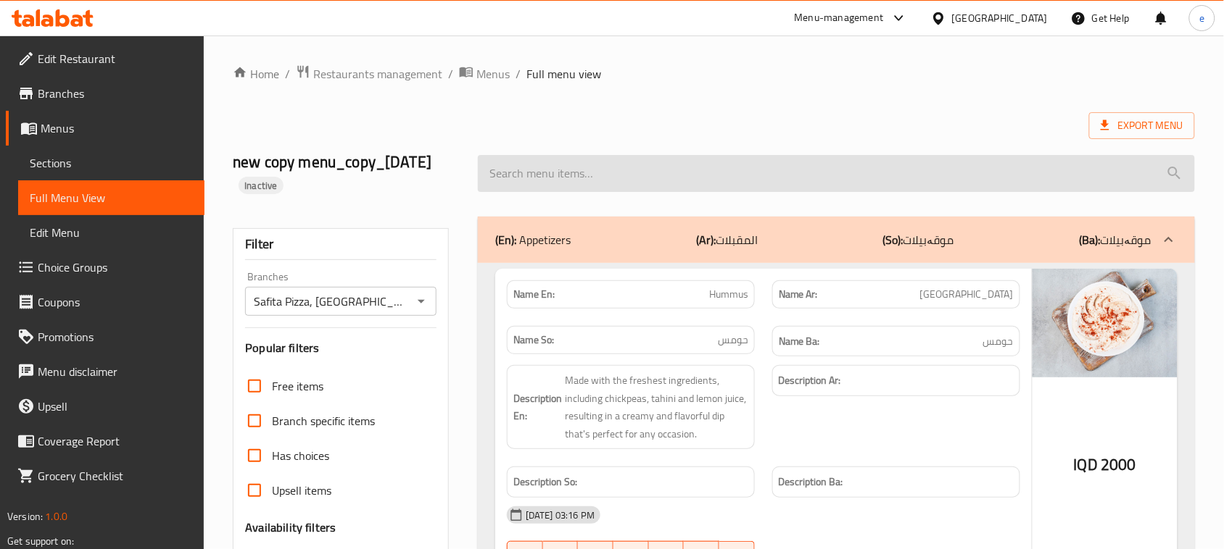
click at [542, 180] on input "search" at bounding box center [836, 173] width 717 height 37
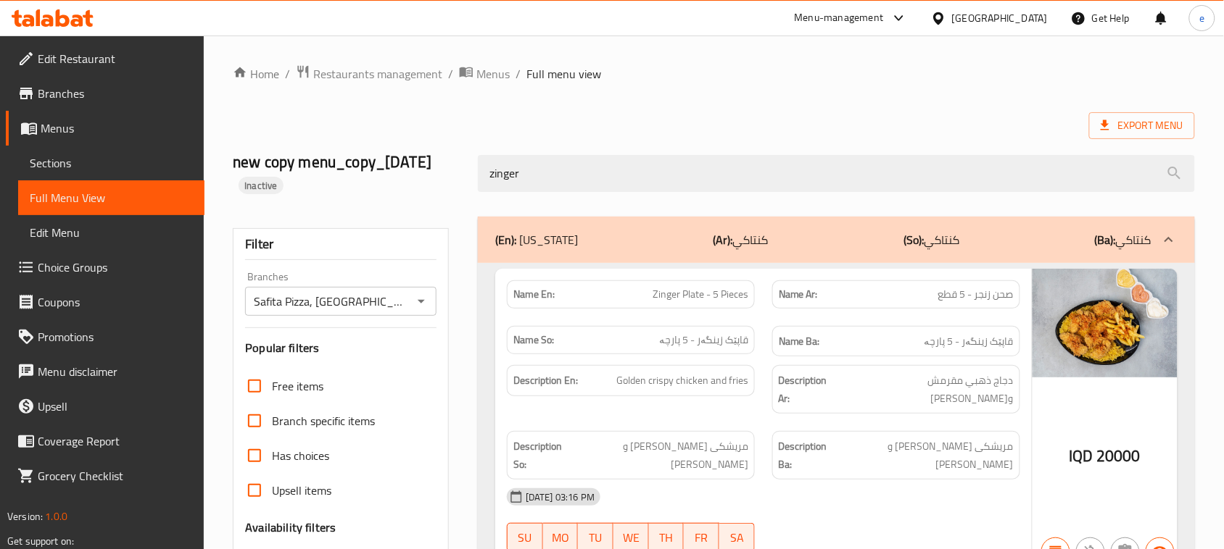
drag, startPoint x: 531, startPoint y: 179, endPoint x: 418, endPoint y: 188, distance: 112.7
click at [418, 188] on div "new copy menu_copy_13/08/2025 Inactive zinger" at bounding box center [713, 173] width 979 height 86
paste input "Two Zingers"
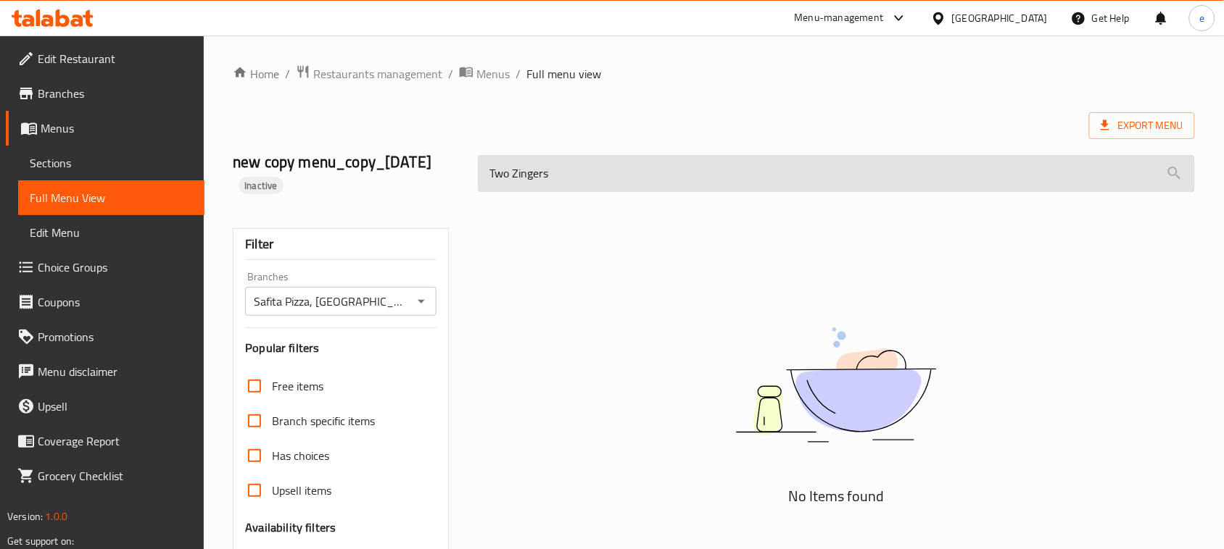
click at [510, 178] on input "Two Zingers" at bounding box center [836, 173] width 717 height 37
click at [544, 179] on input "Zingers" at bounding box center [836, 173] width 717 height 37
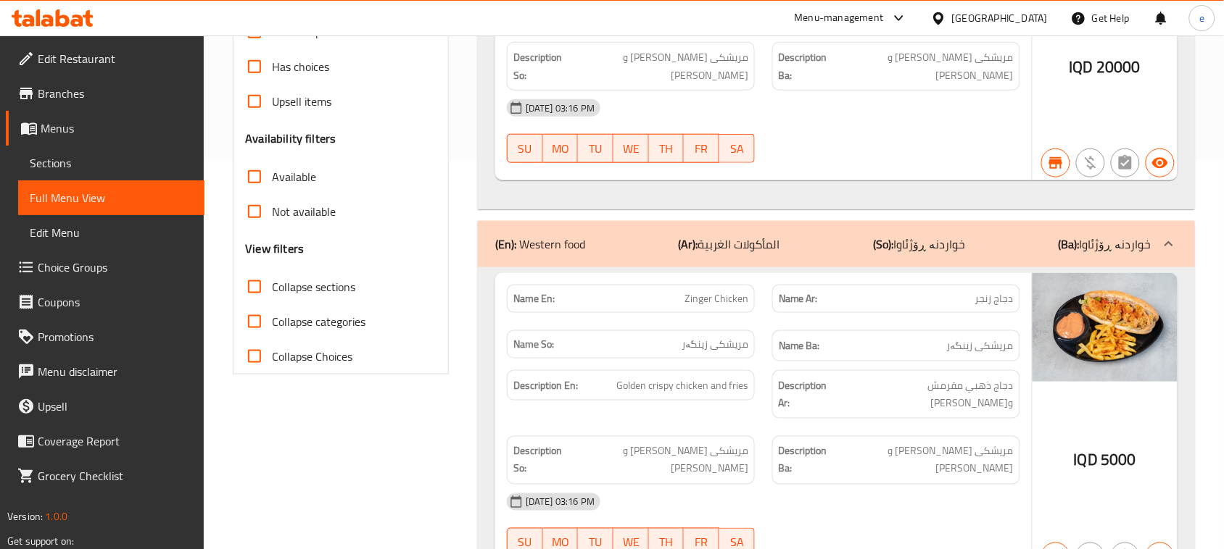
scroll to position [404, 0]
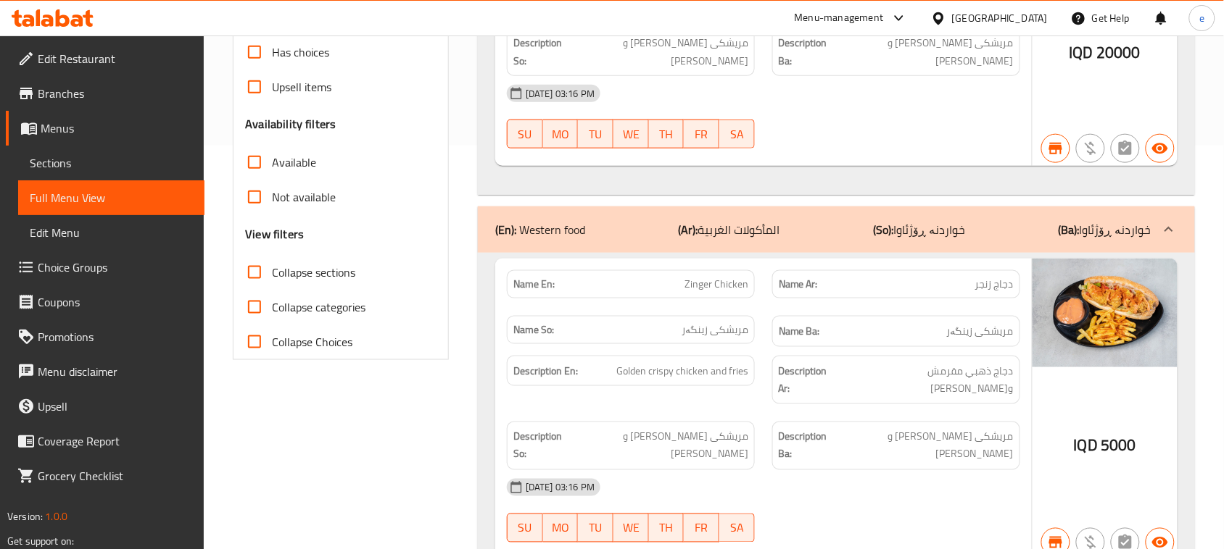
type input "Zinger"
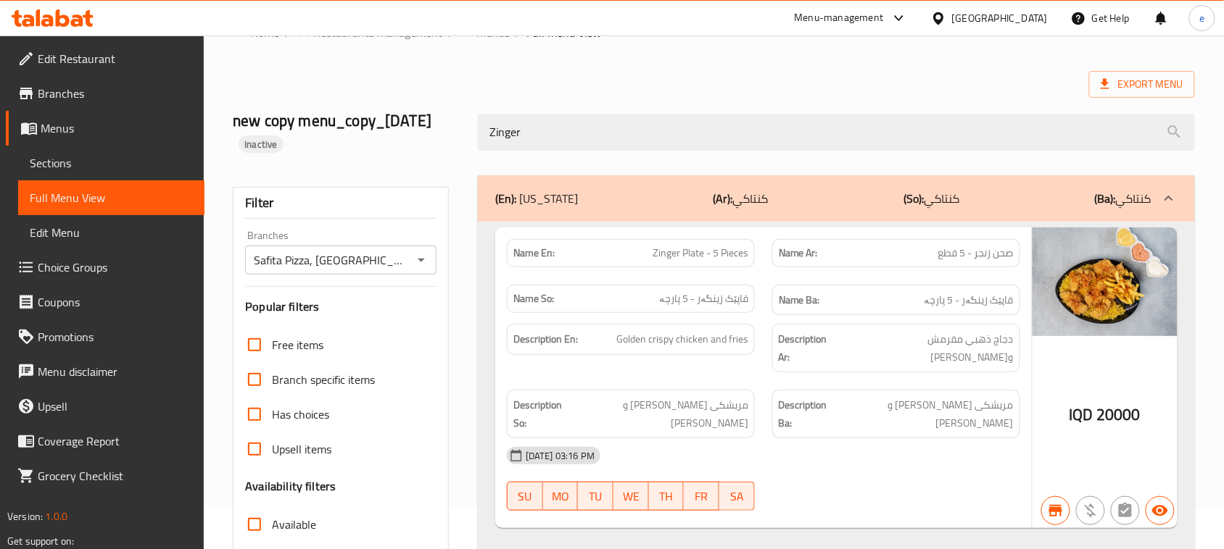
scroll to position [0, 0]
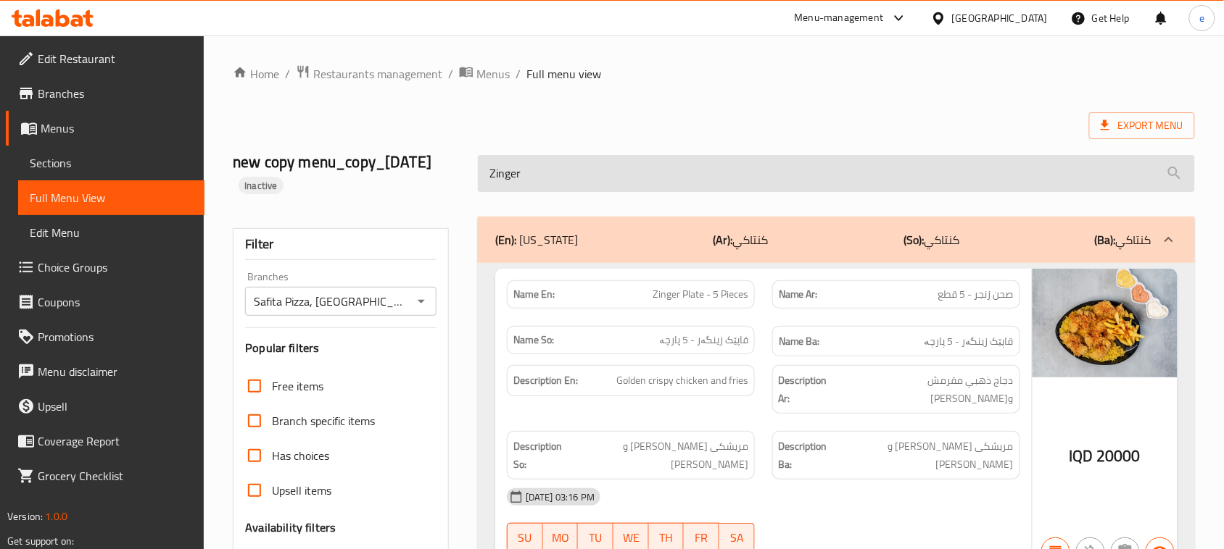
drag, startPoint x: 552, startPoint y: 172, endPoint x: 477, endPoint y: 185, distance: 75.8
click at [478, 185] on input "Zinger" at bounding box center [836, 173] width 717 height 37
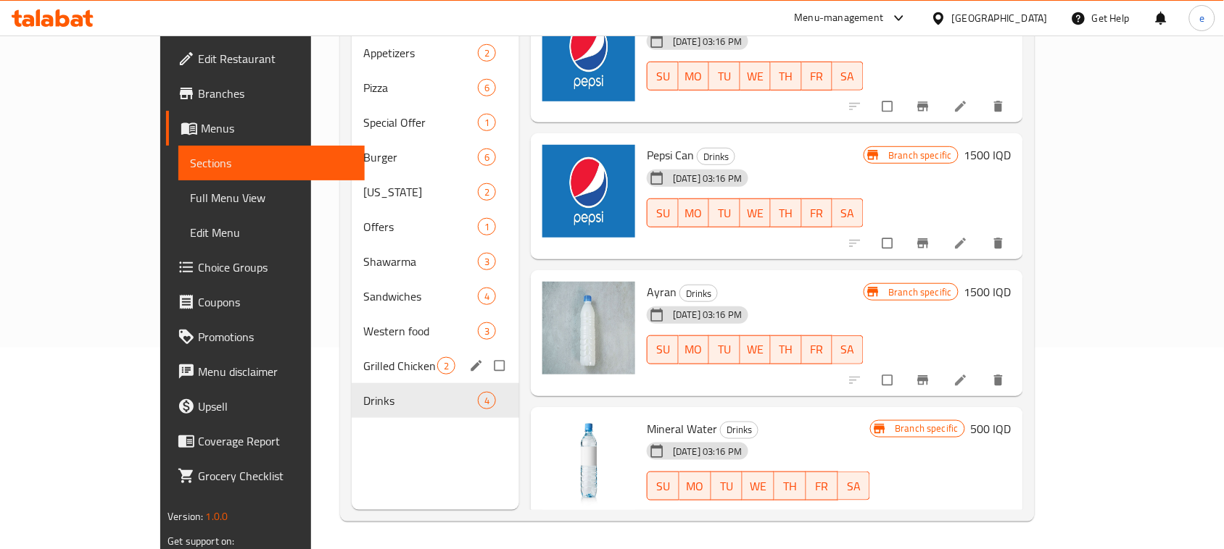
scroll to position [204, 0]
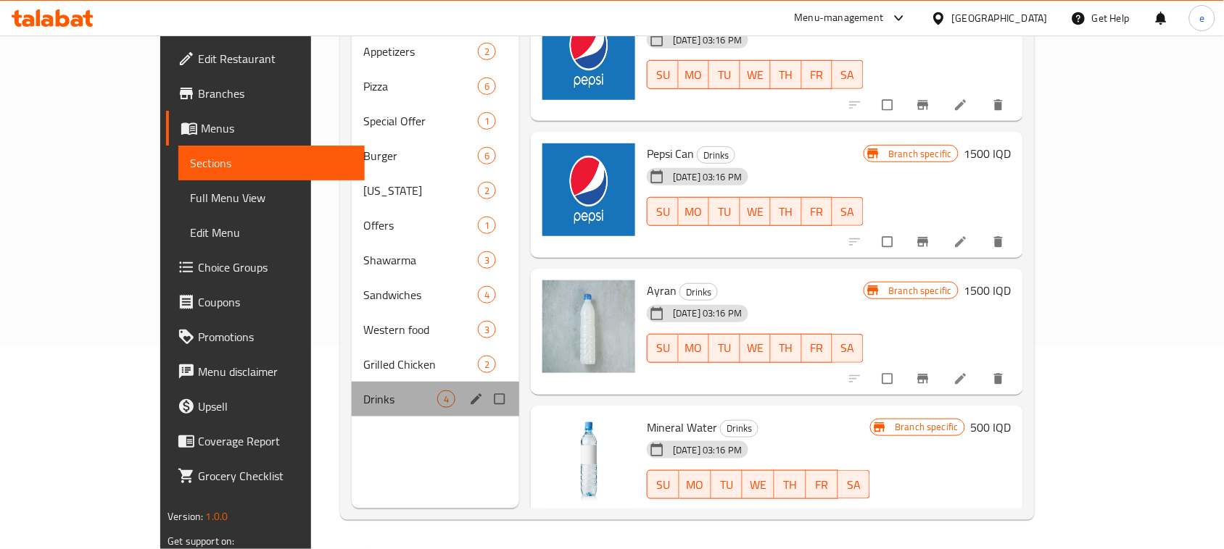
click at [352, 388] on div "Drinks 4" at bounding box center [436, 399] width 168 height 35
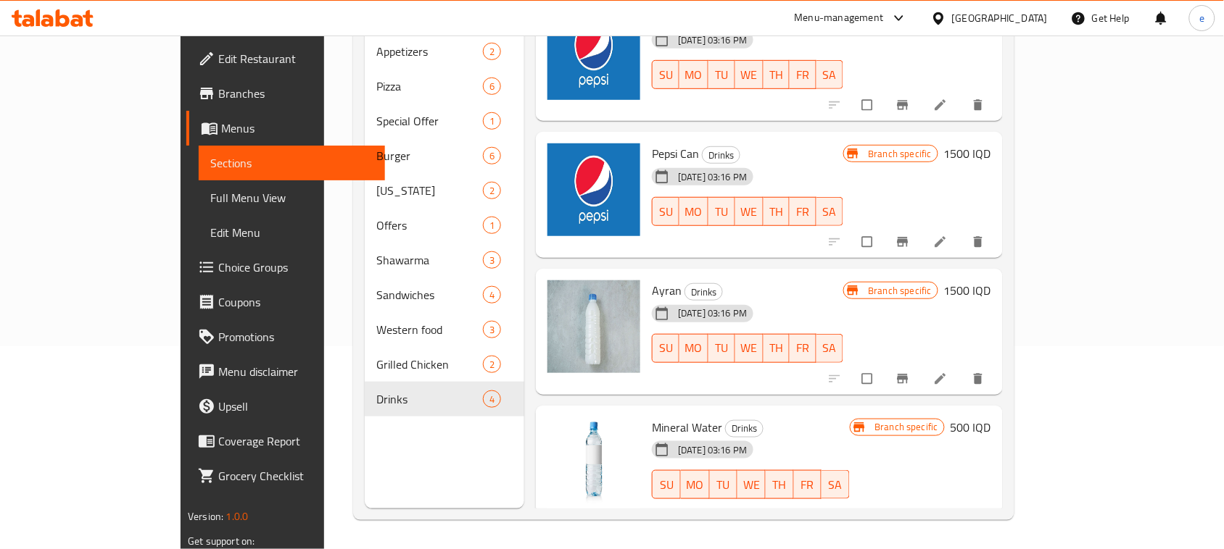
click at [991, 418] on h6 "500 IQD" at bounding box center [970, 428] width 41 height 20
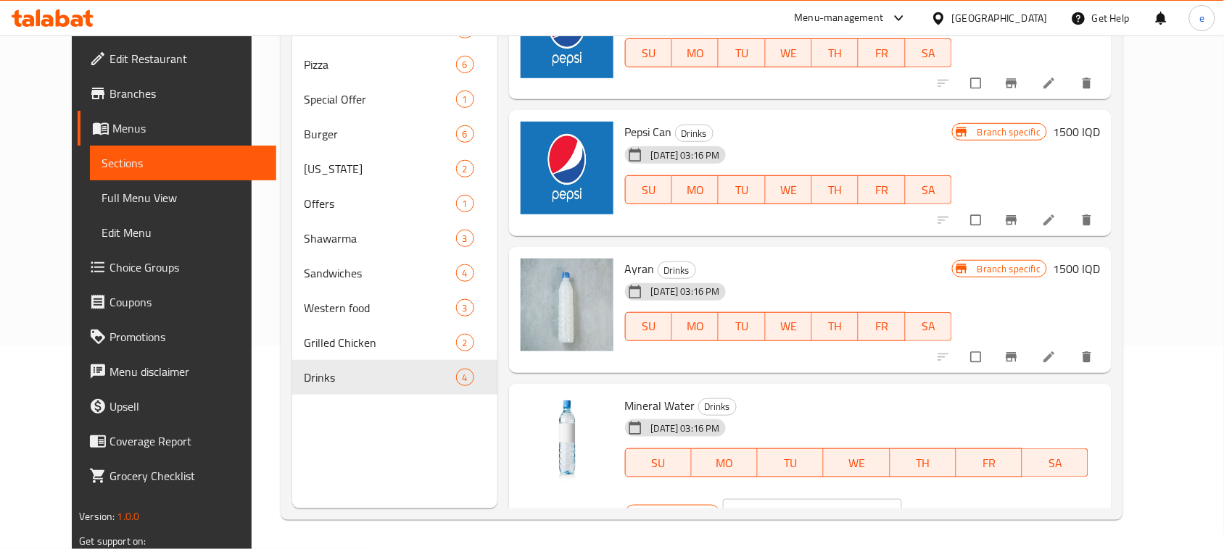
click at [902, 499] on input "500" at bounding box center [829, 513] width 145 height 29
click at [902, 499] on input "250" at bounding box center [829, 513] width 145 height 29
type input "250"
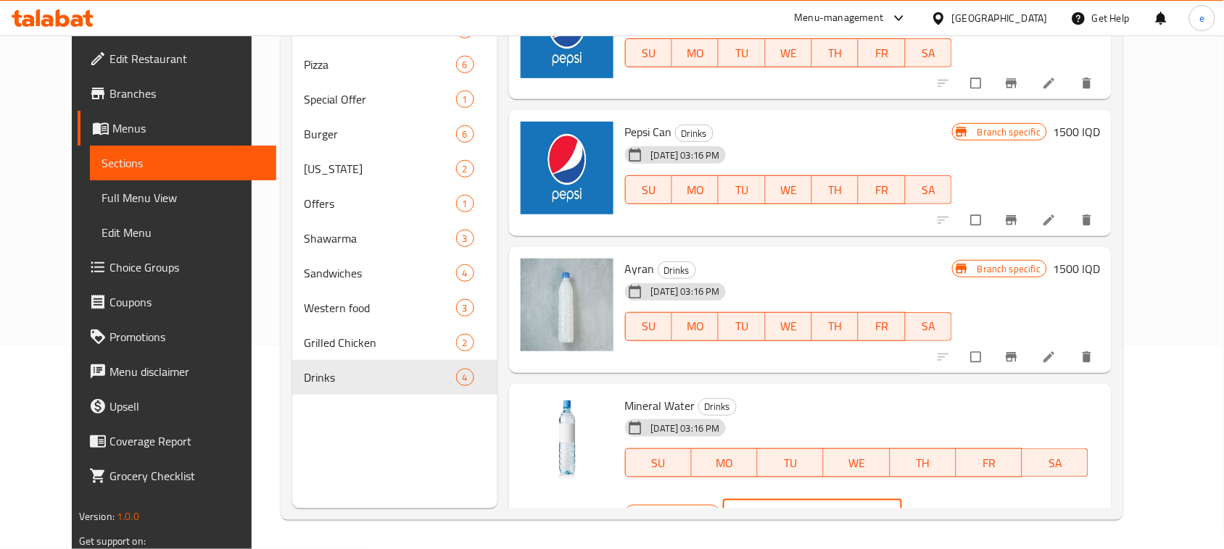
click at [963, 507] on icon "ok" at bounding box center [955, 514] width 14 height 14
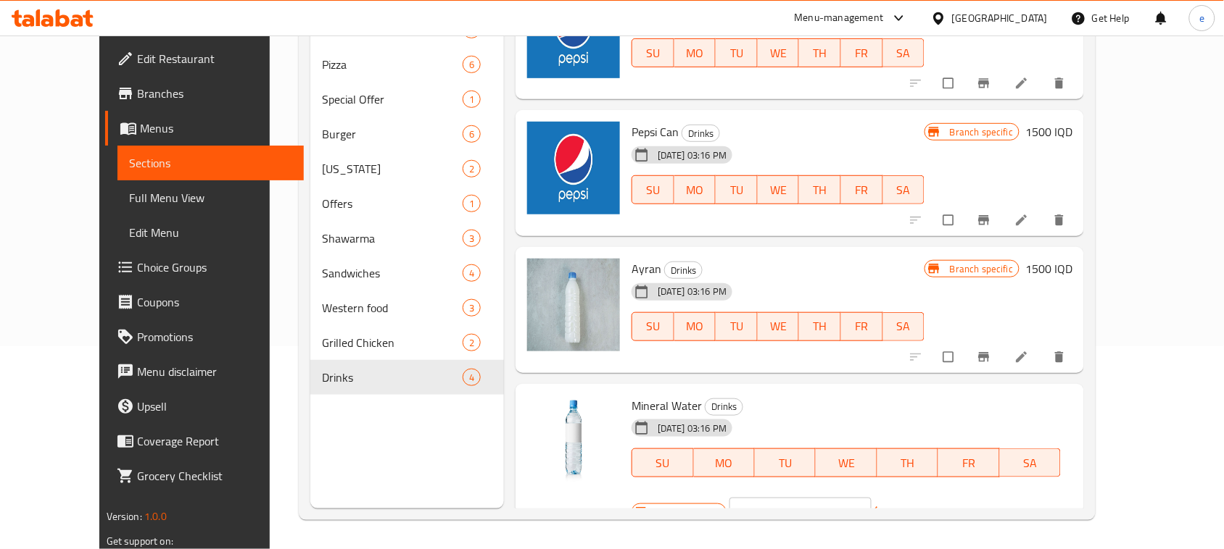
click at [989, 518] on icon "Branch-specific-item" at bounding box center [984, 522] width 11 height 9
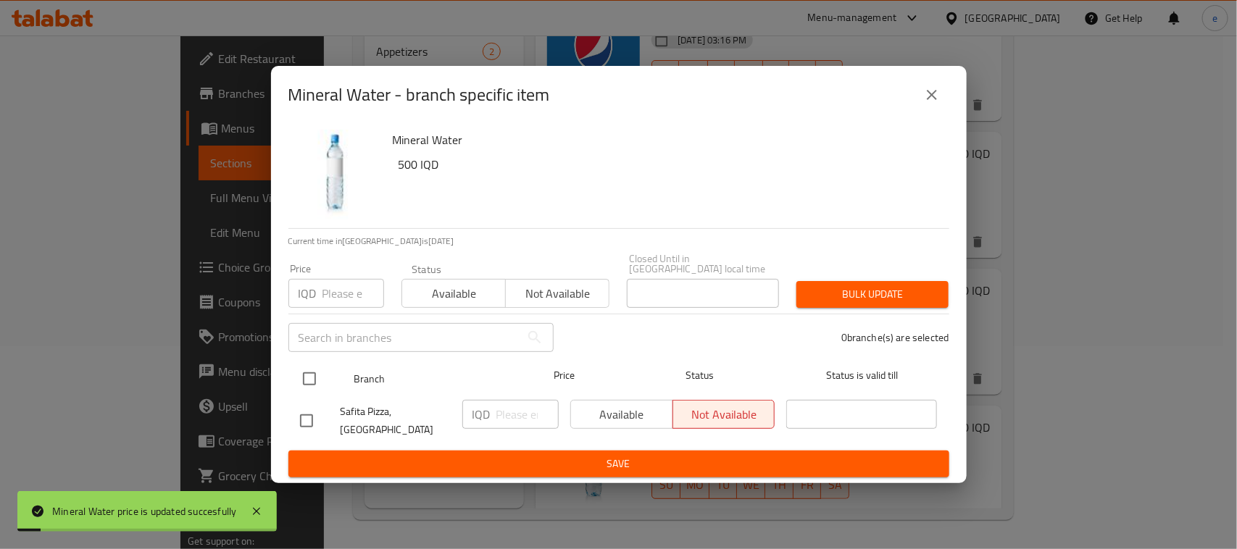
click at [317, 381] on input "checkbox" at bounding box center [309, 379] width 30 height 30
checkbox input "true"
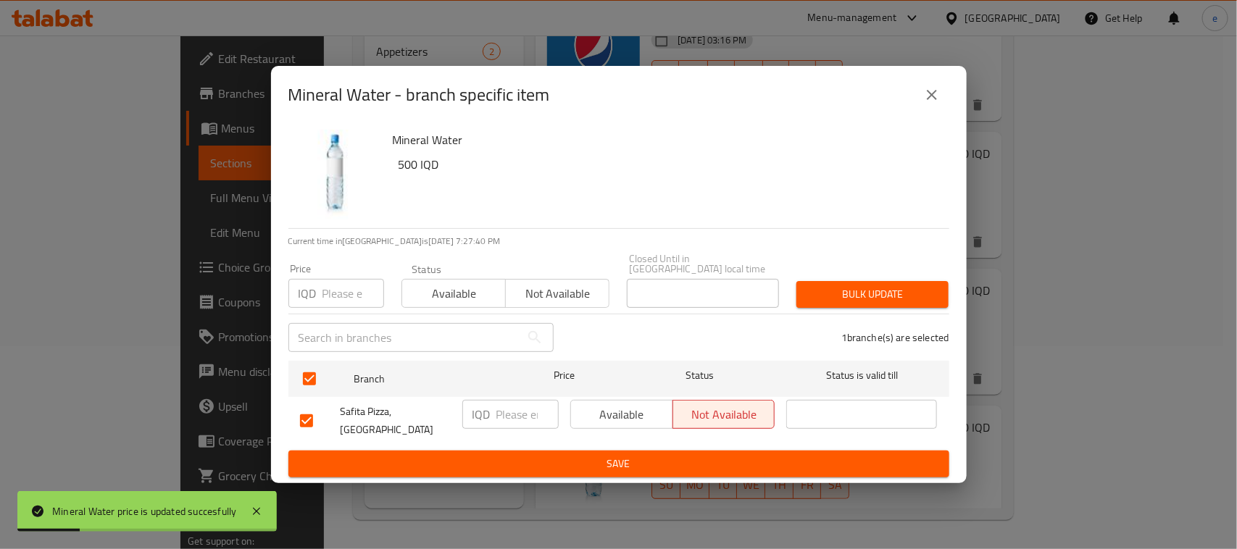
click at [523, 423] on input "number" at bounding box center [528, 414] width 62 height 29
paste input "250"
type input "250"
click at [552, 457] on span "Save" at bounding box center [619, 464] width 638 height 18
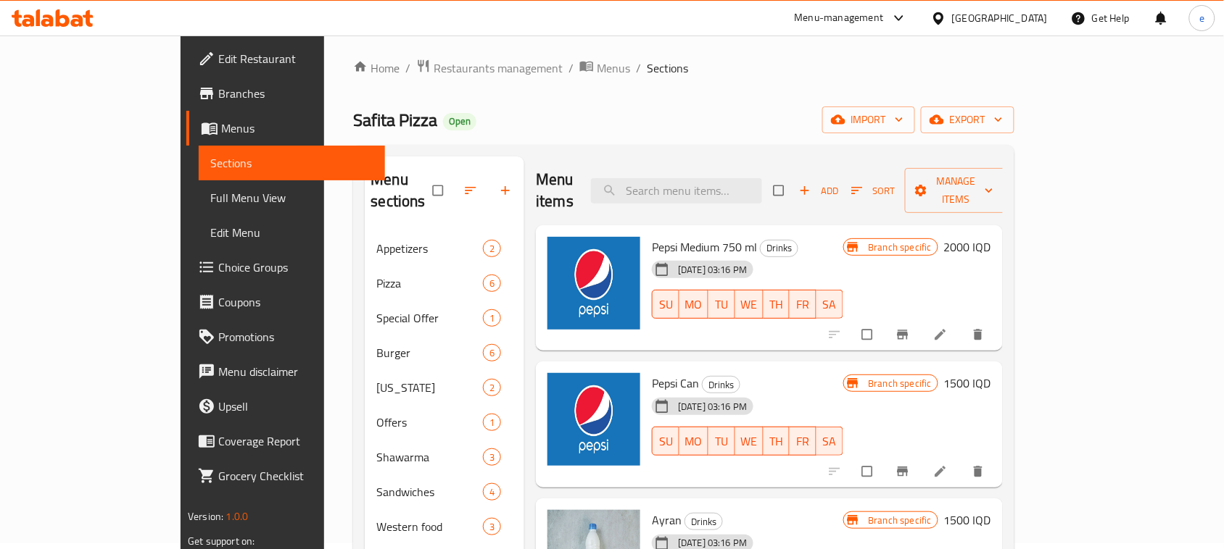
scroll to position [0, 0]
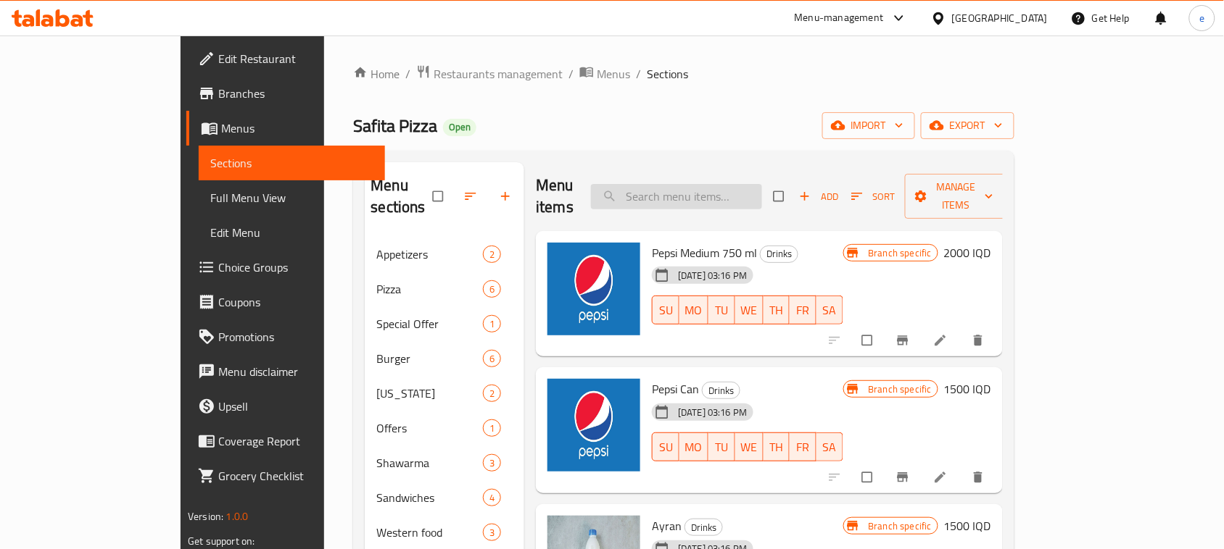
click at [752, 196] on input "search" at bounding box center [676, 196] width 171 height 25
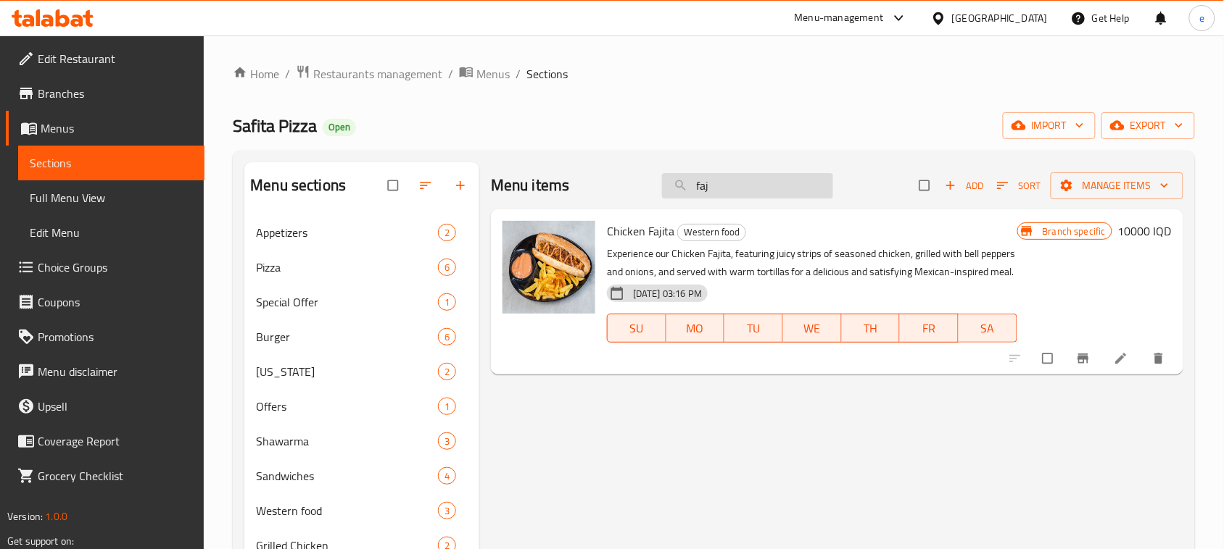
click at [716, 194] on input "faj" at bounding box center [747, 185] width 171 height 25
paste input "Honey Mustard Meat Burger"
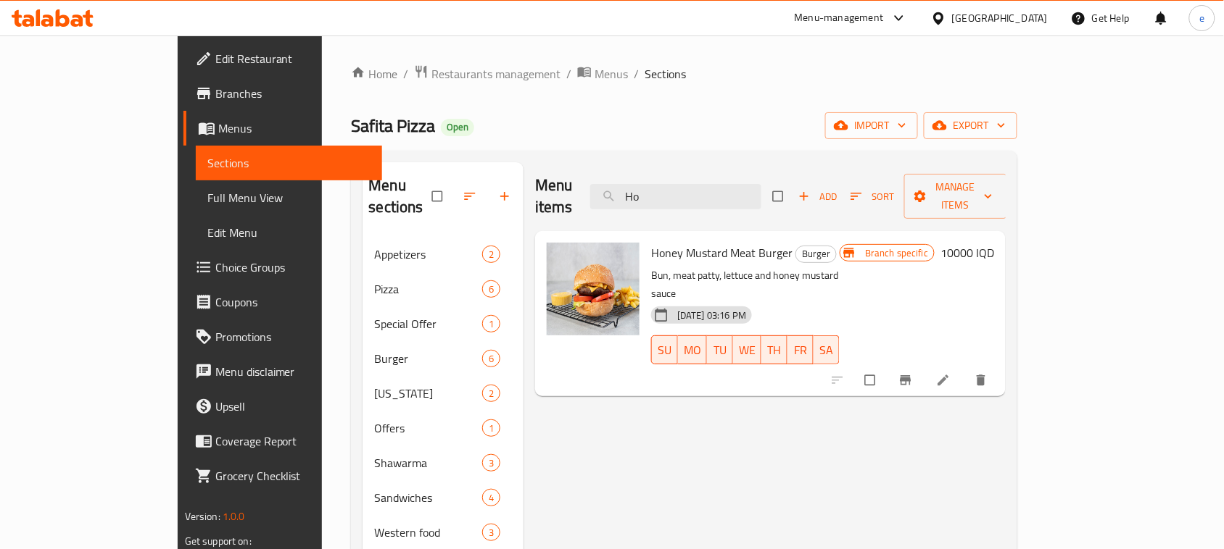
type input "H"
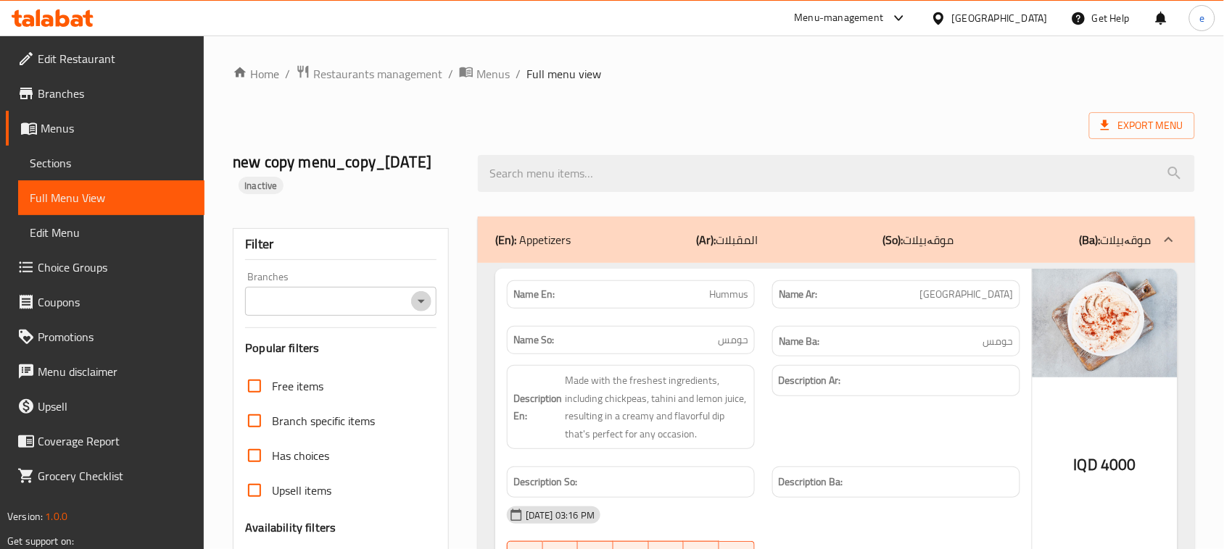
click at [418, 302] on icon "Open" at bounding box center [420, 301] width 17 height 17
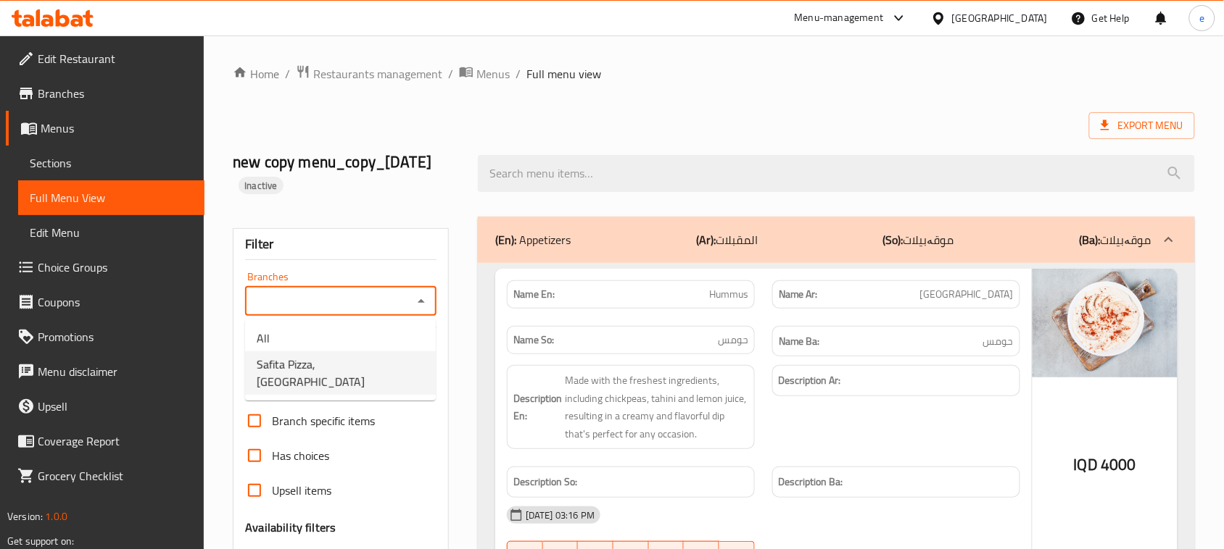
click at [360, 352] on li "Safita Pizza, [GEOGRAPHIC_DATA]" at bounding box center [340, 373] width 191 height 43
type input "Safita Pizza, Havalan"
click at [617, 236] on div "(En): Appetizers (Ar): المقبلات (So): موقەبیلات (Ba): موقەبیلات" at bounding box center [823, 239] width 656 height 17
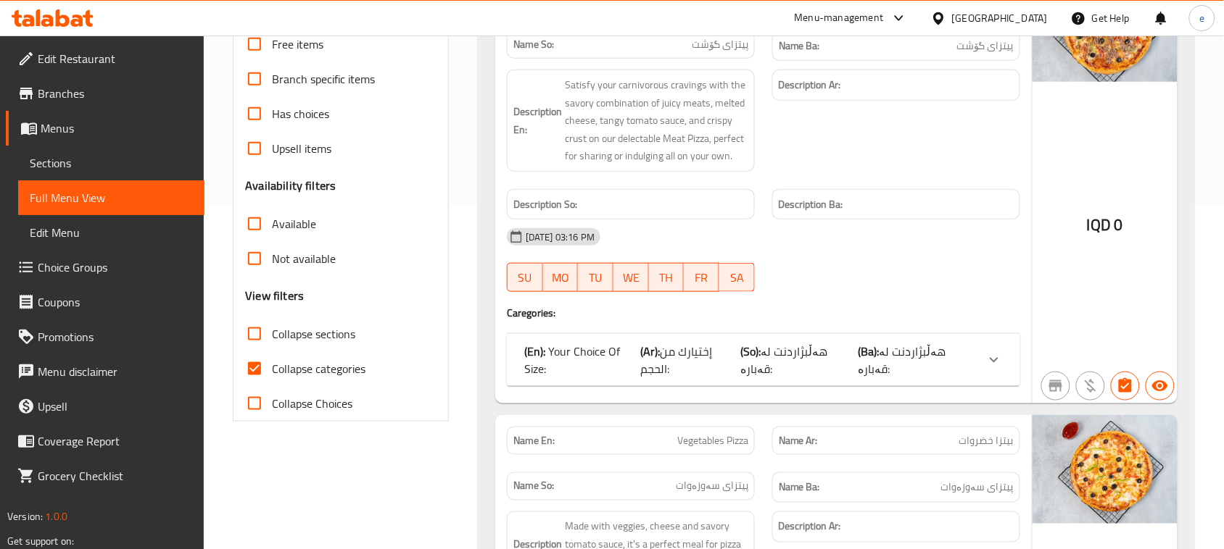
scroll to position [412, 0]
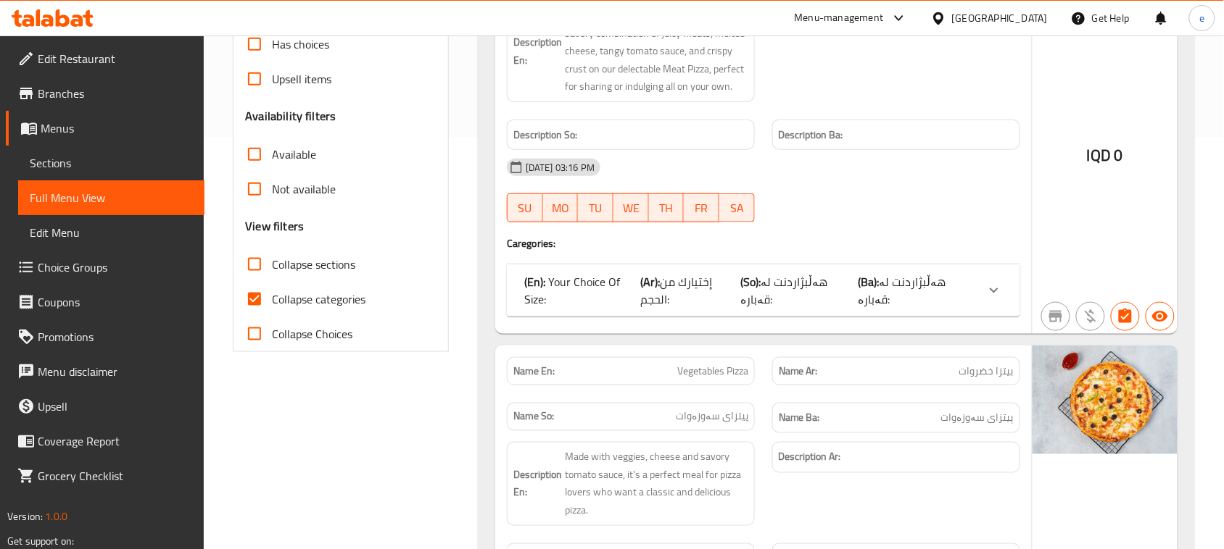
click at [940, 287] on span "هەڵبژاردنت لە قەبارە:" at bounding box center [902, 290] width 88 height 39
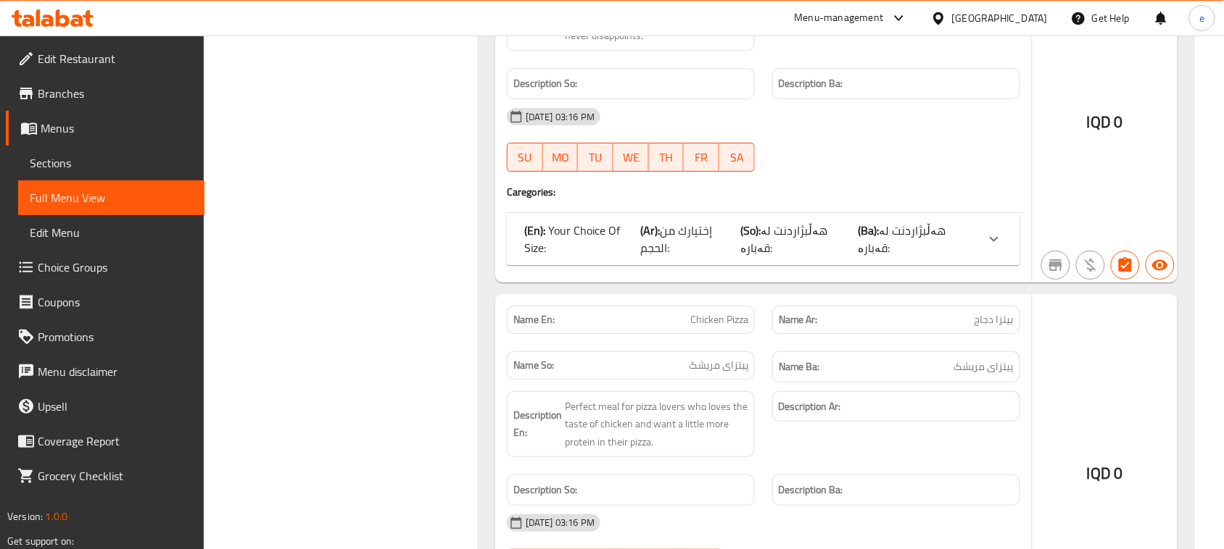
scroll to position [1680, 0]
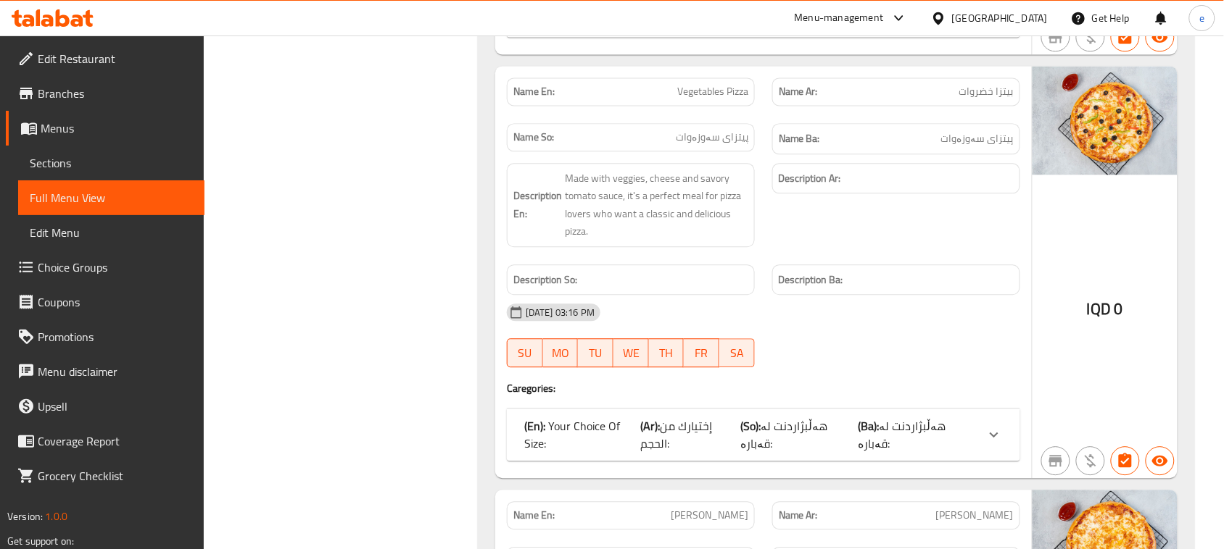
scroll to position [955, 0]
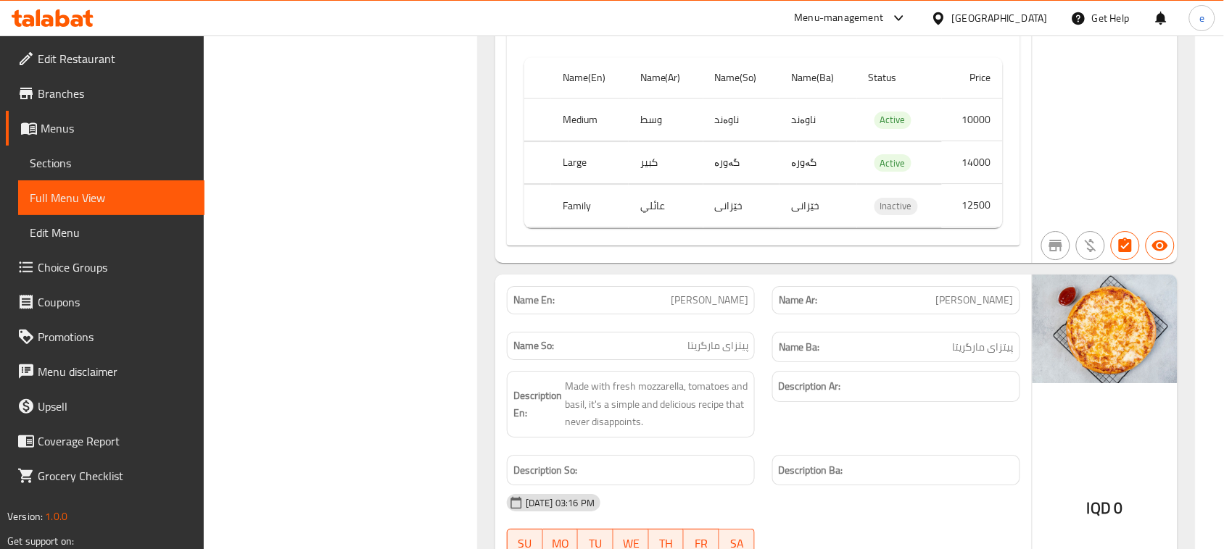
scroll to position [1499, 0]
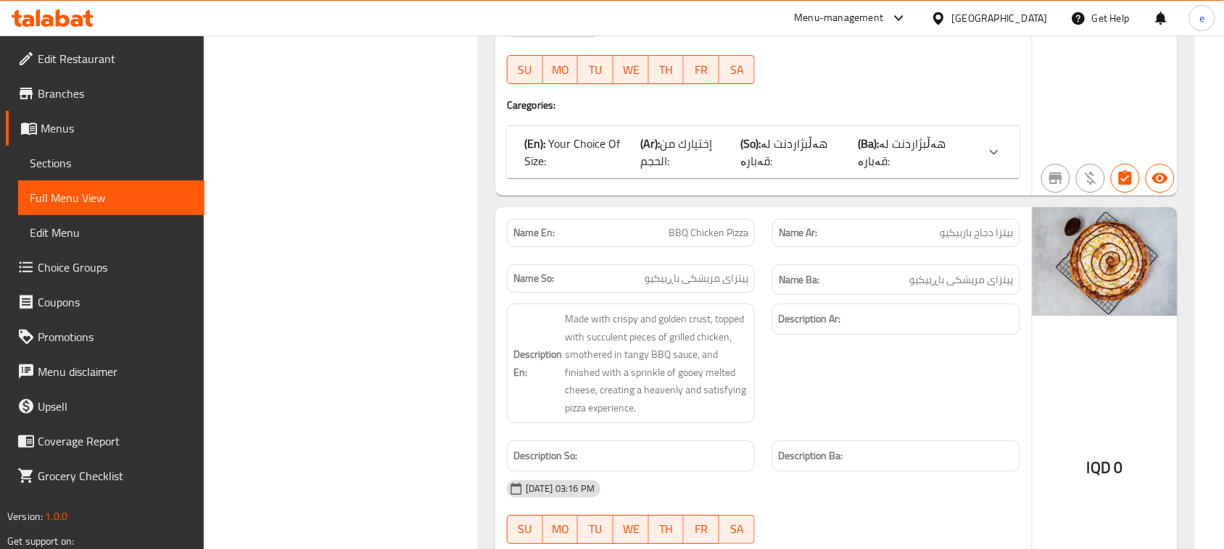
scroll to position [3130, 0]
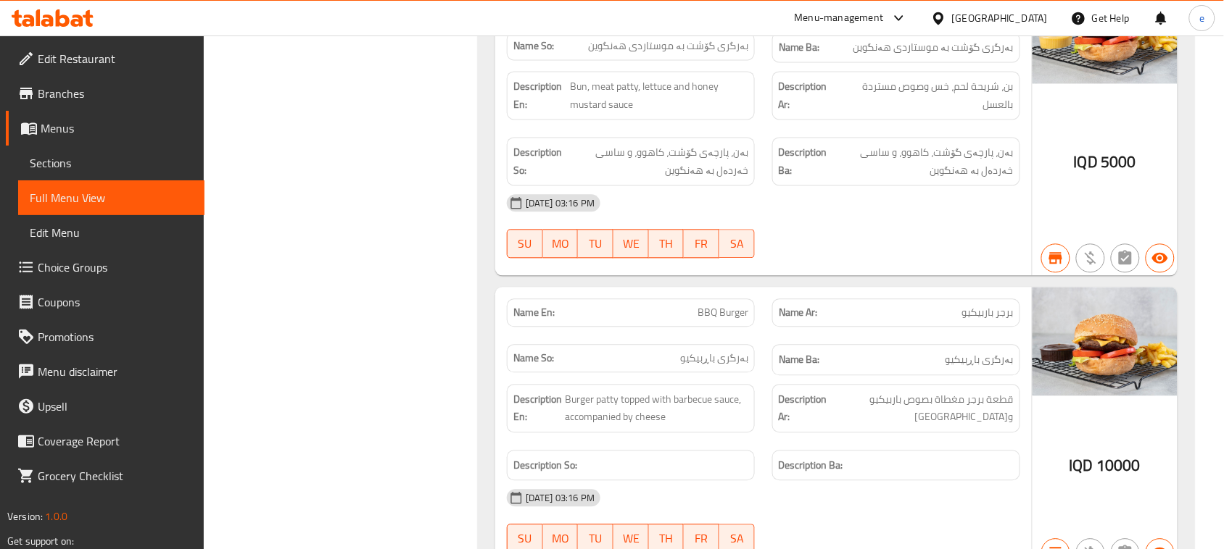
scroll to position [5547, 0]
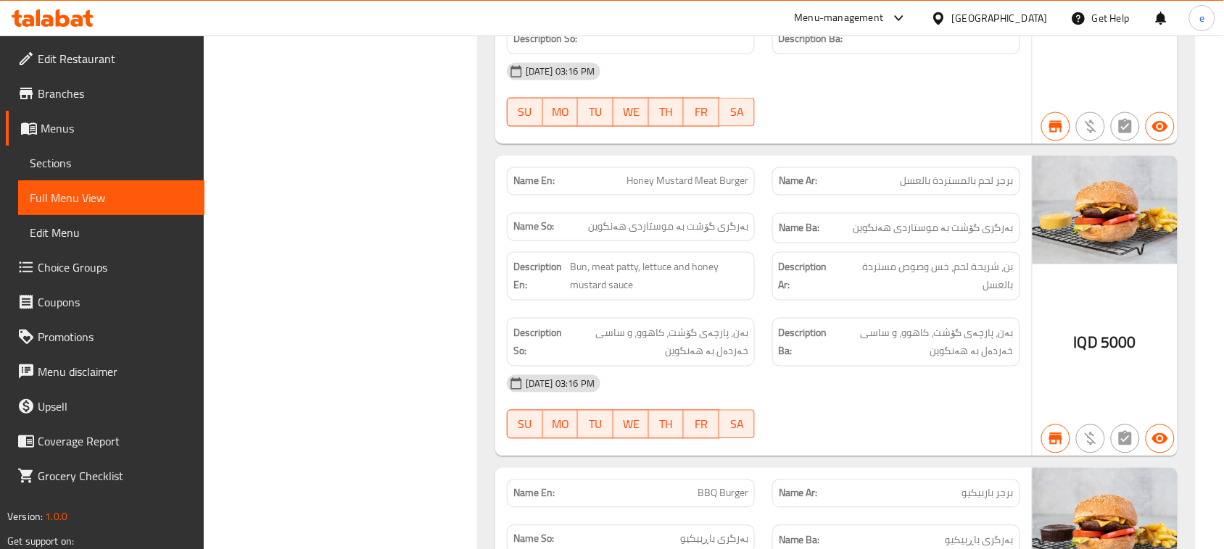
copy span "Honey Mustard Meat Burger"
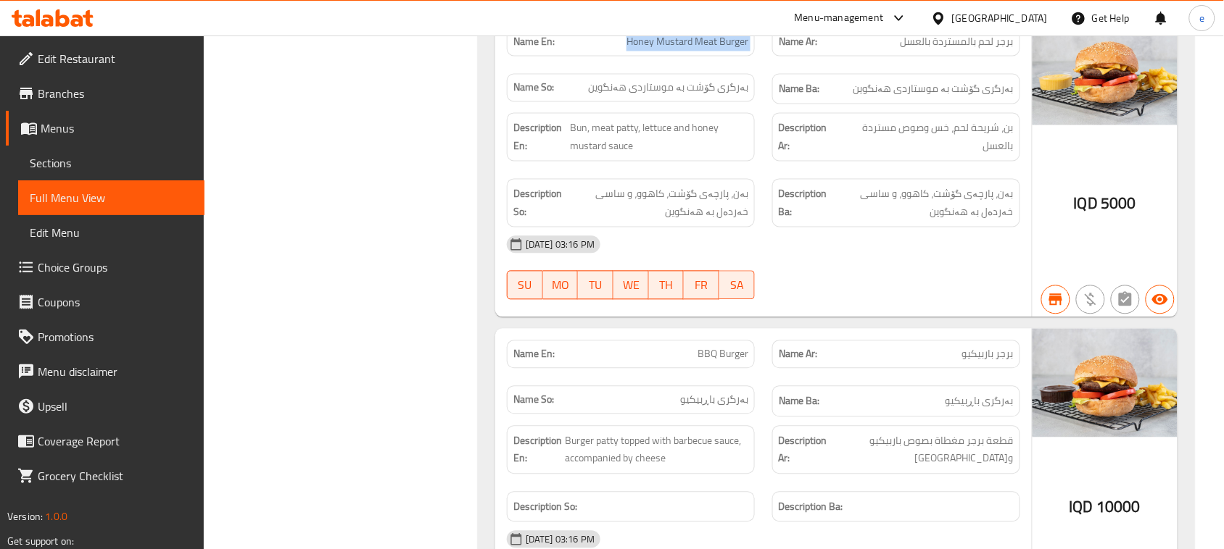
scroll to position [5729, 0]
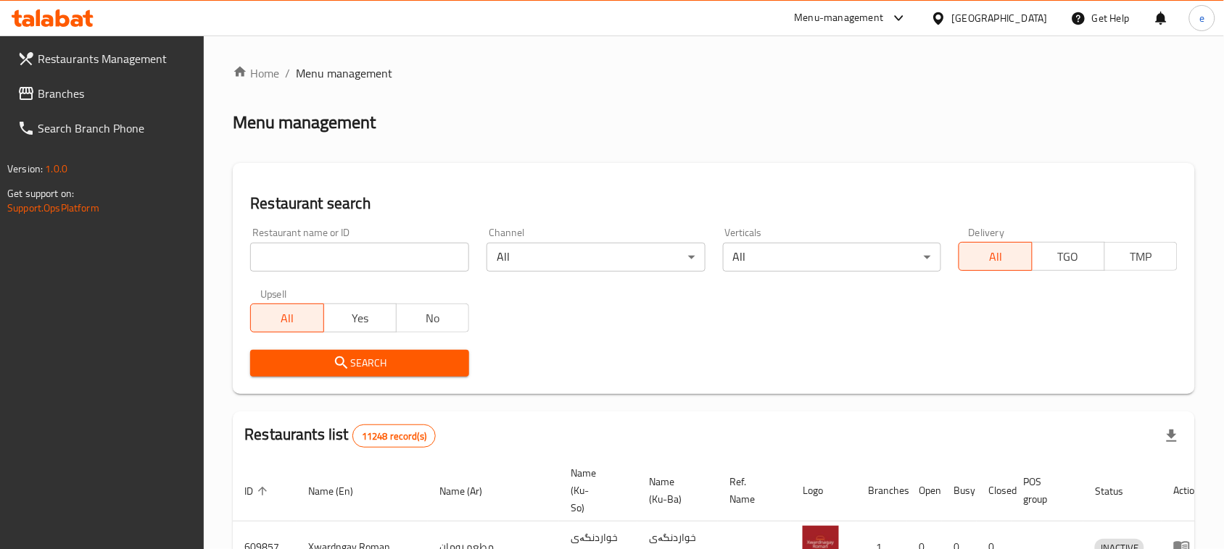
click at [53, 89] on span "Branches" at bounding box center [115, 93] width 155 height 17
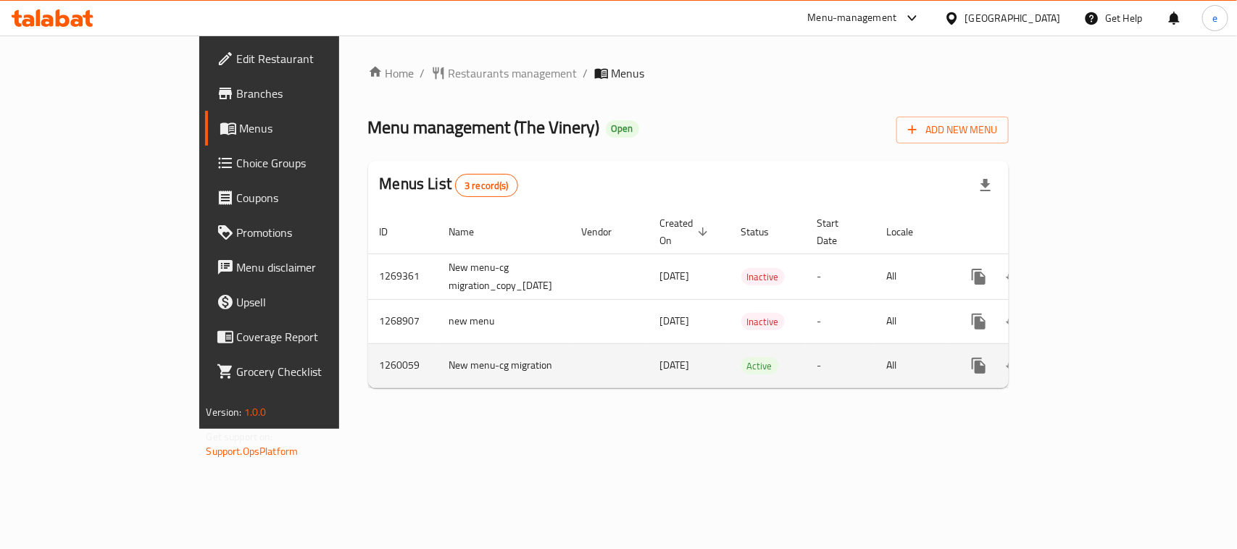
click at [1092, 357] on icon "enhanced table" at bounding box center [1083, 365] width 17 height 17
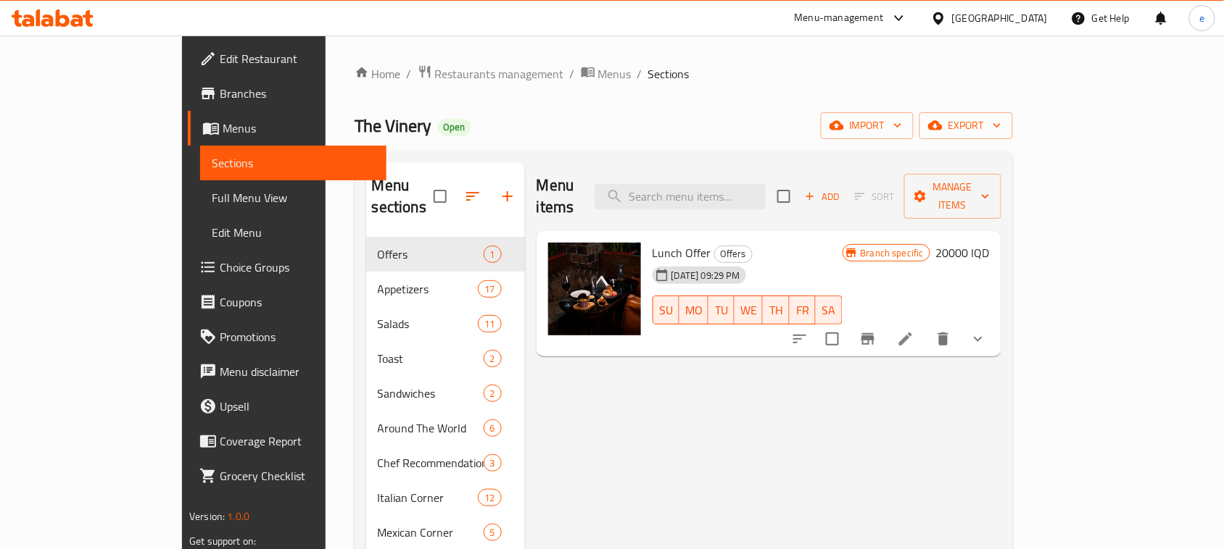
click at [212, 191] on span "Full Menu View" at bounding box center [293, 197] width 163 height 17
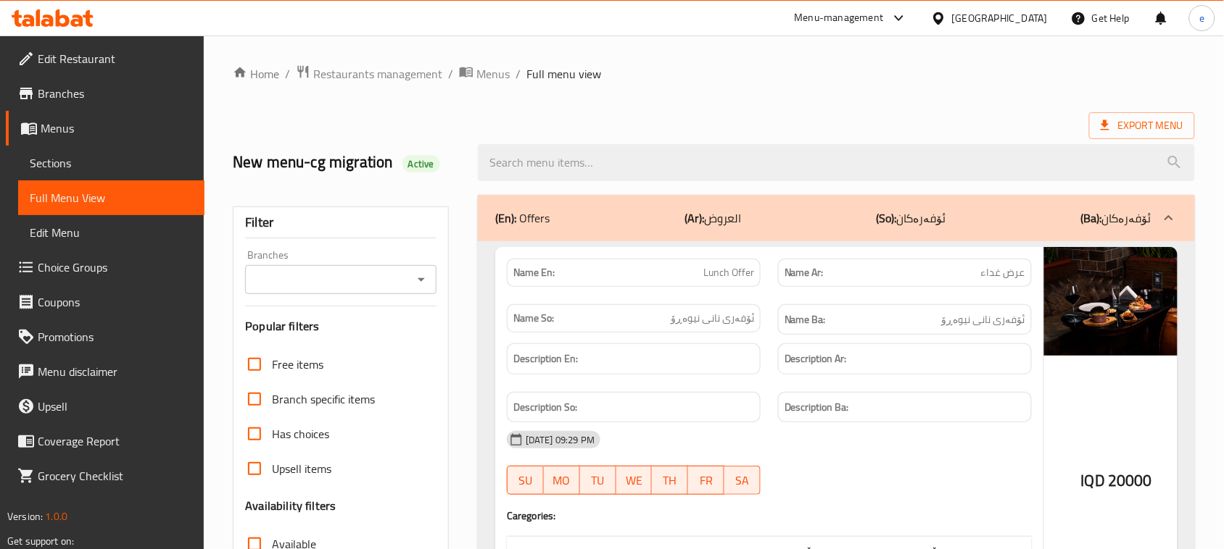
click at [415, 274] on icon "Open" at bounding box center [420, 279] width 17 height 17
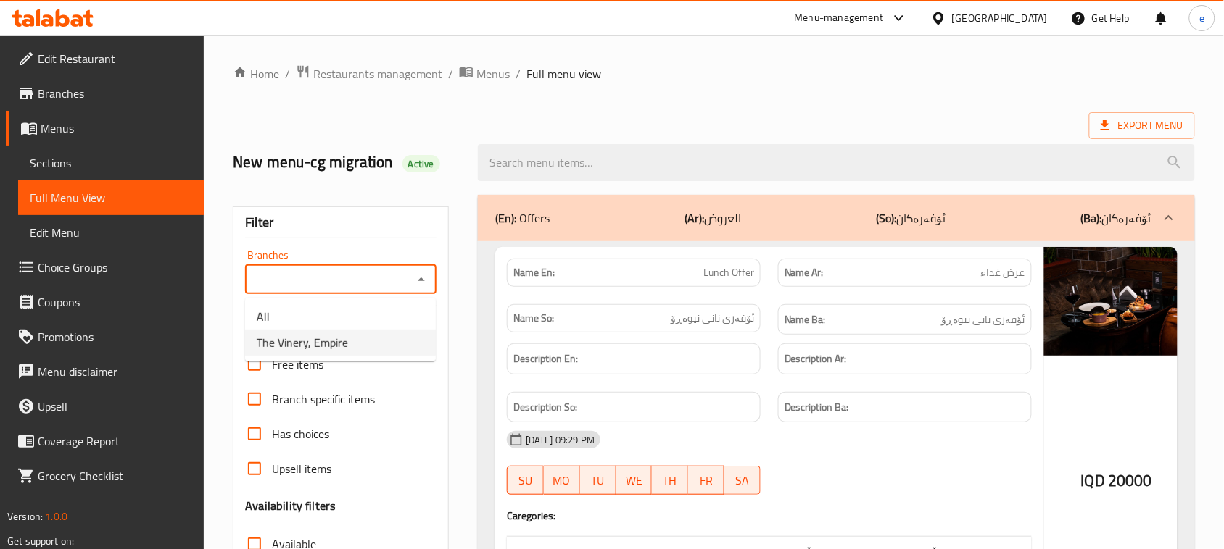
click at [342, 336] on span "The Vinery, Empire" at bounding box center [302, 342] width 91 height 17
type input "The Vinery, Empire"
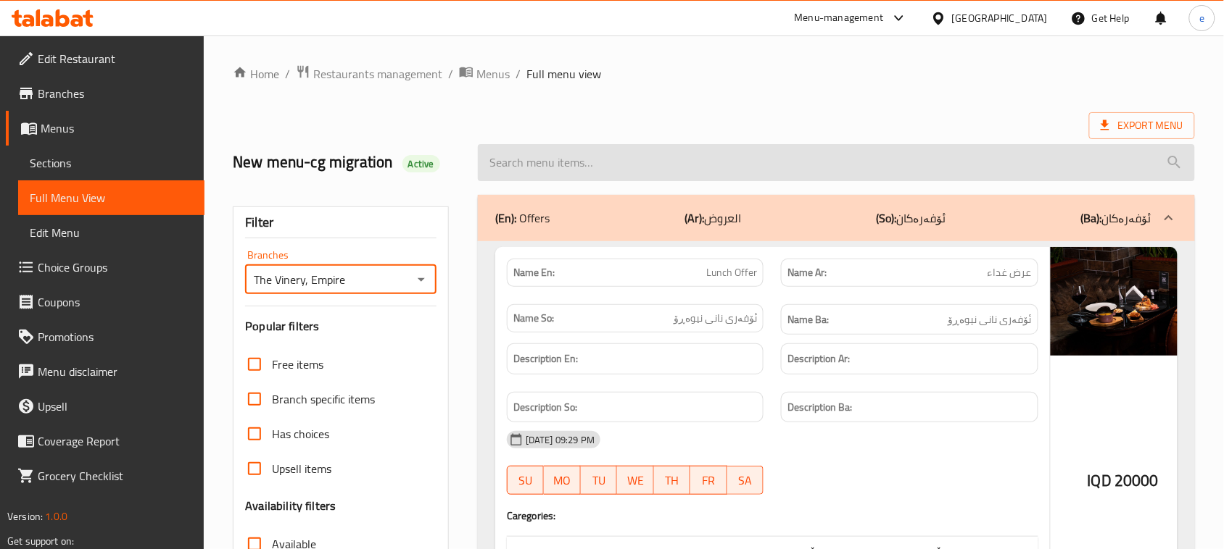
click at [535, 165] on input "search" at bounding box center [836, 162] width 717 height 37
paste input "Crab Sandwich"
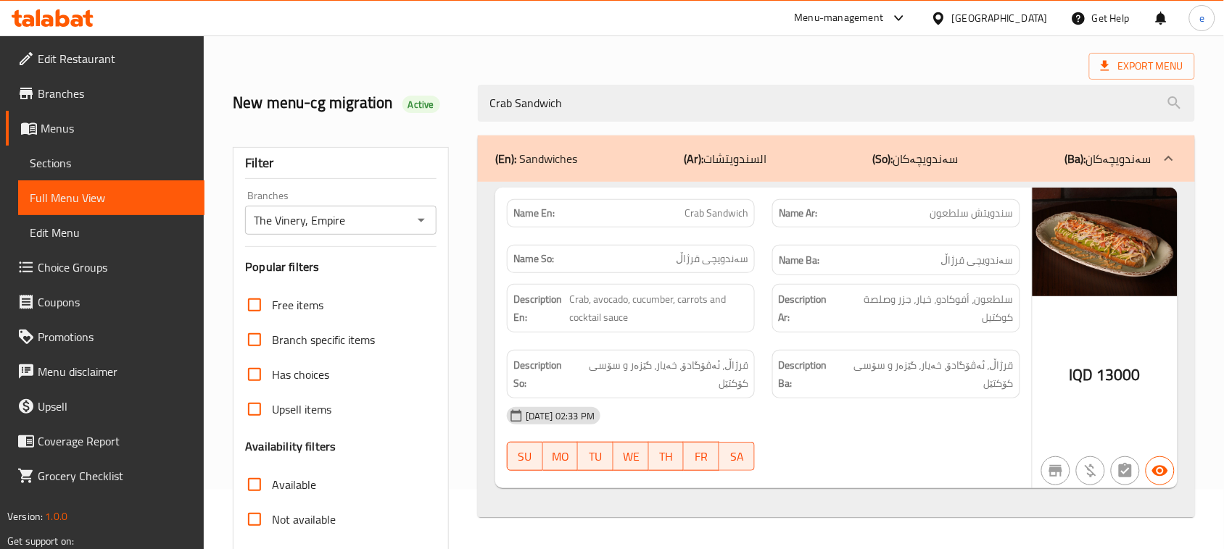
scroll to position [181, 0]
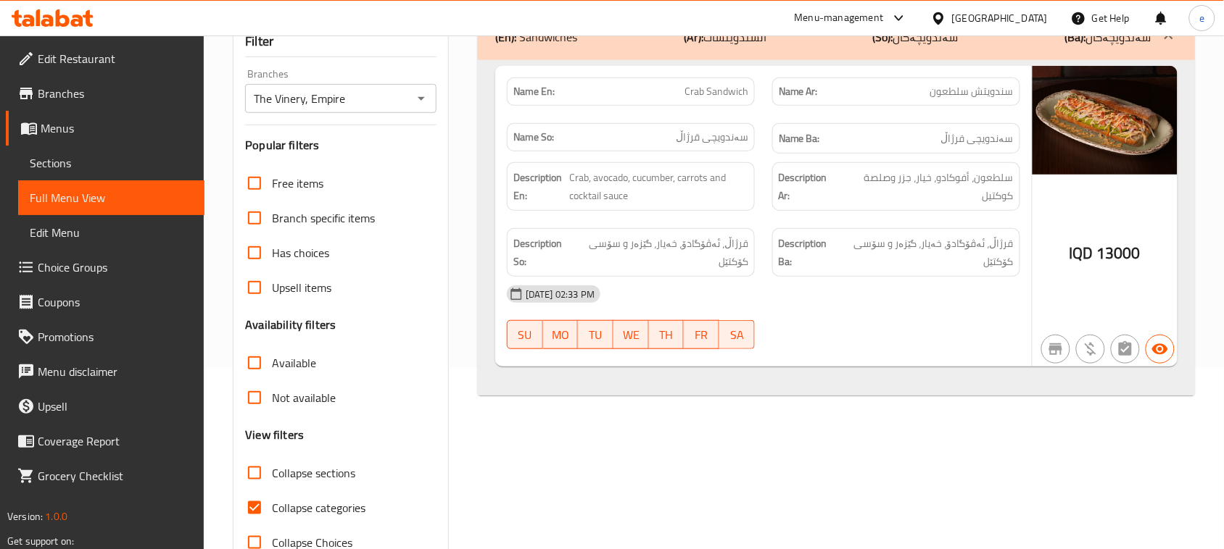
type input "Crab Sandwich"
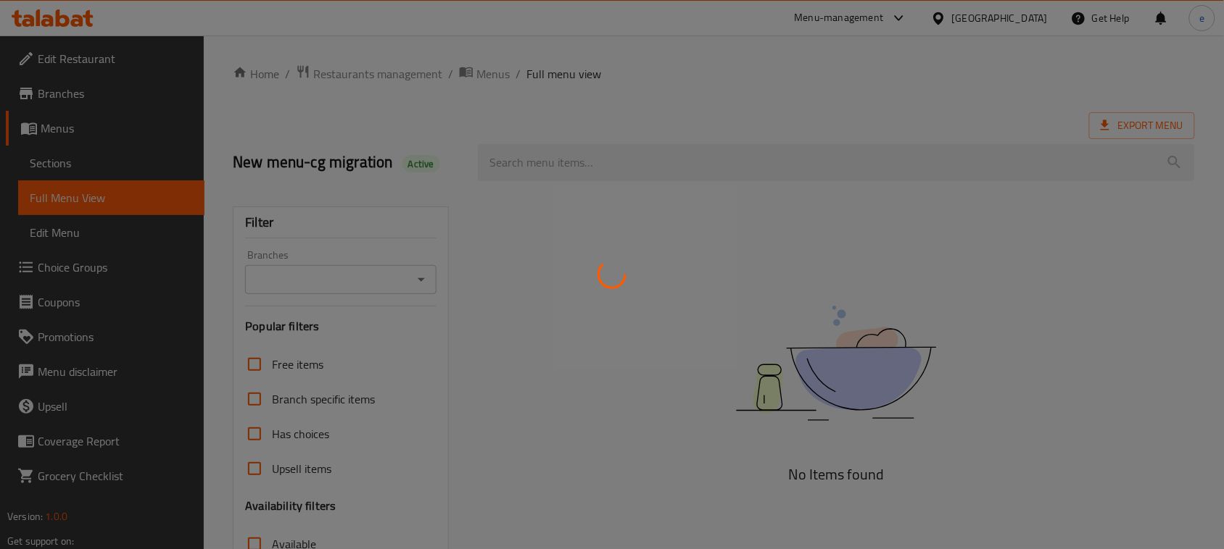
click at [422, 281] on div at bounding box center [612, 274] width 1224 height 549
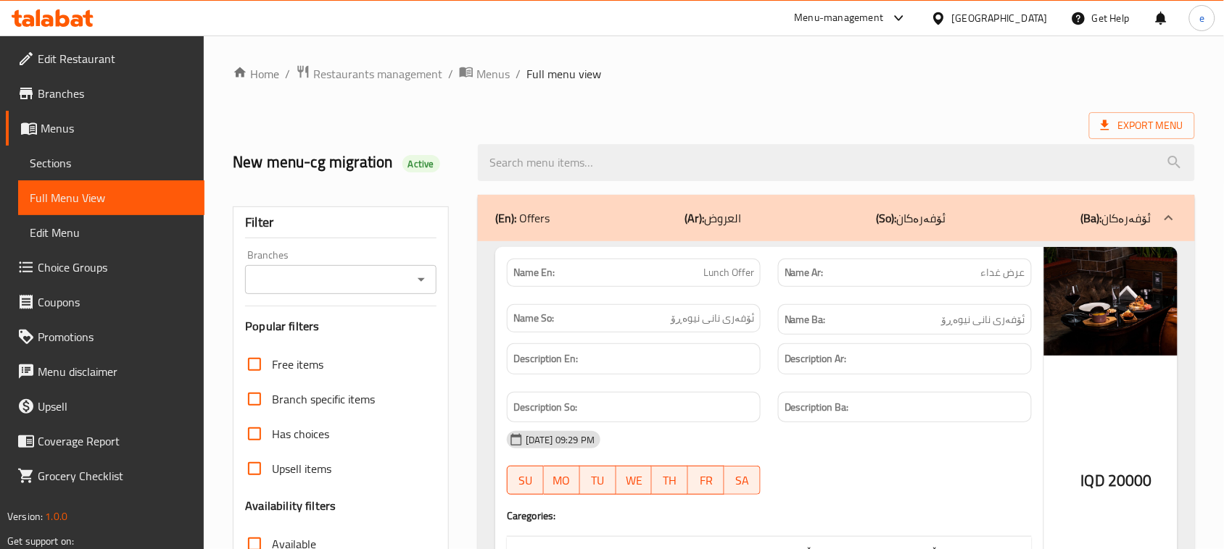
click at [412, 276] on icon "Open" at bounding box center [420, 279] width 17 height 17
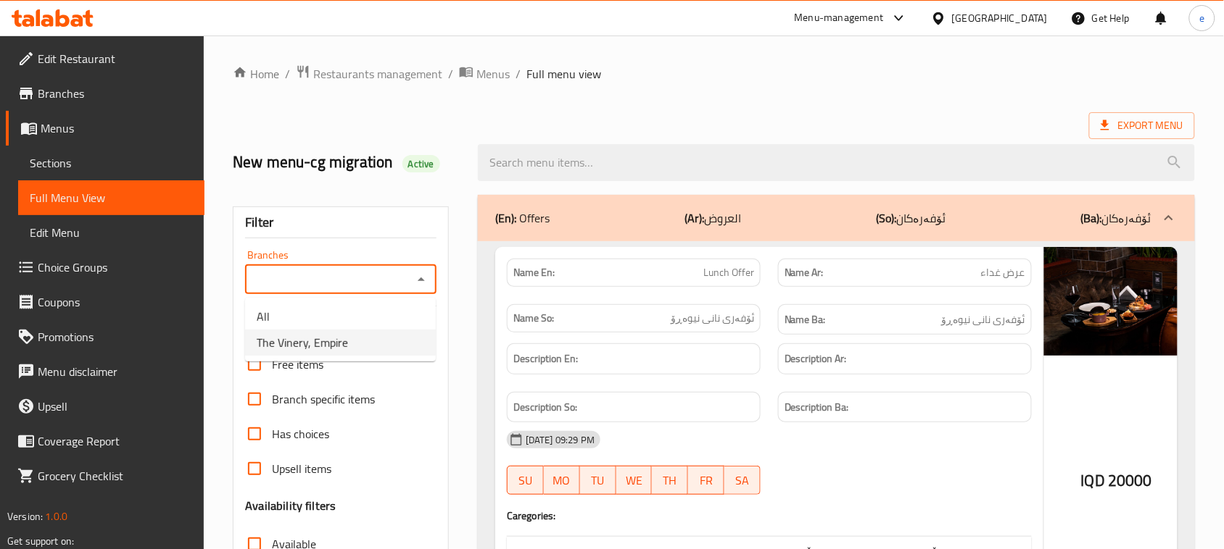
click at [356, 352] on li "The Vinery, Empire" at bounding box center [340, 343] width 191 height 26
type input "The Vinery, Empire"
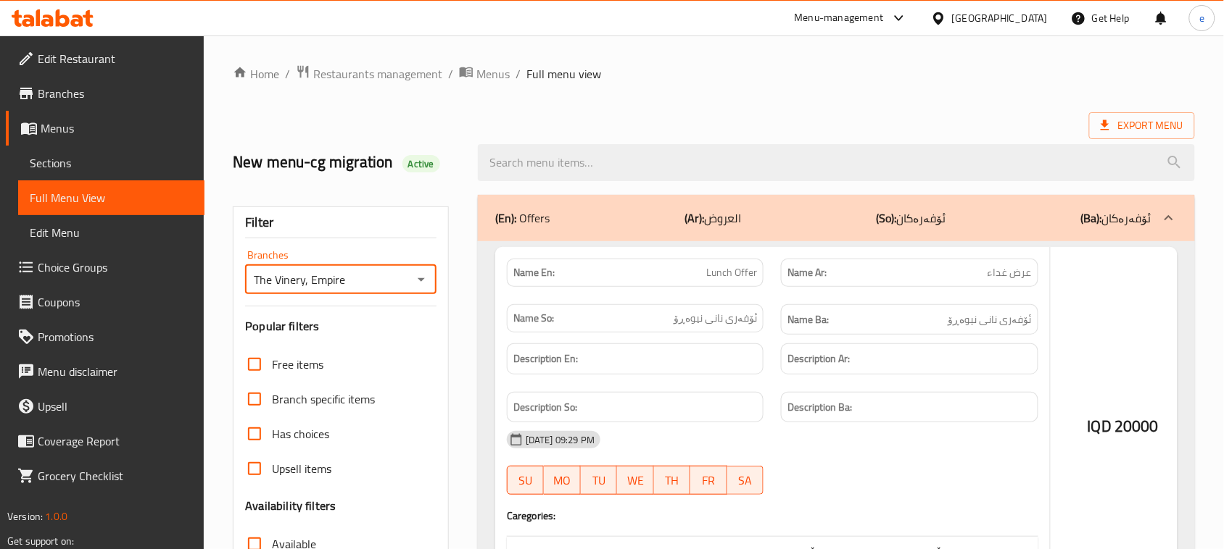
click at [558, 165] on div at bounding box center [612, 274] width 1224 height 549
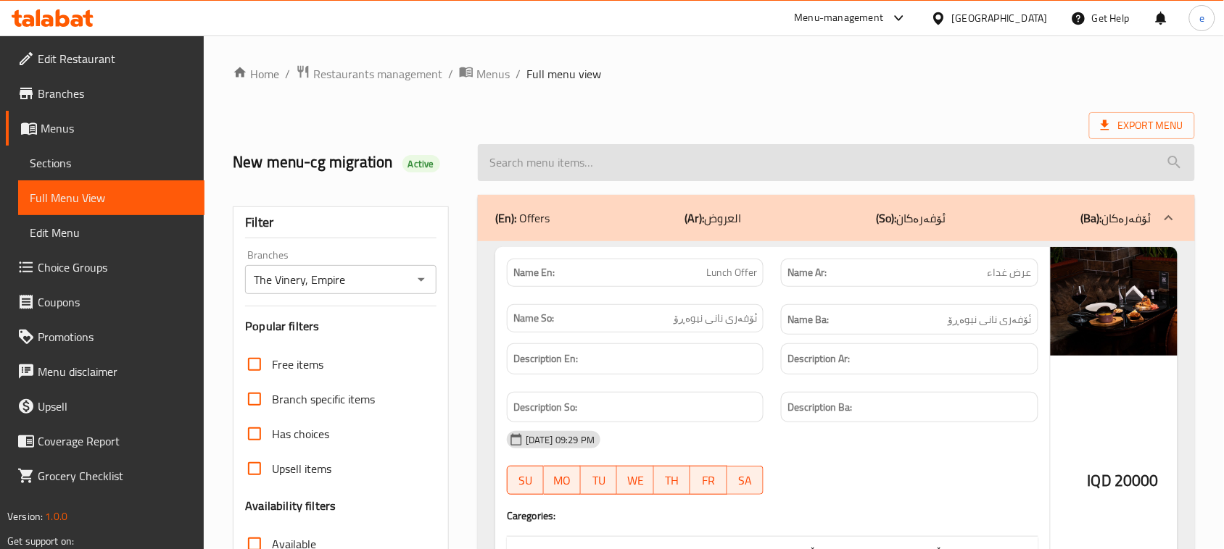
click at [552, 157] on input "search" at bounding box center [836, 162] width 717 height 37
paste input "Steak Sandwich"
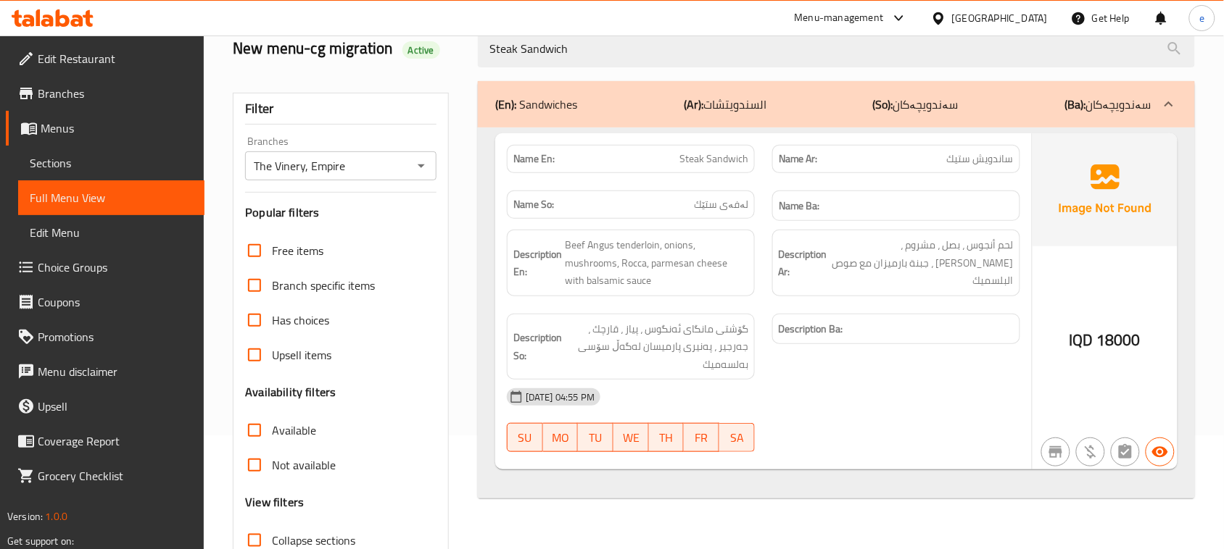
scroll to position [181, 0]
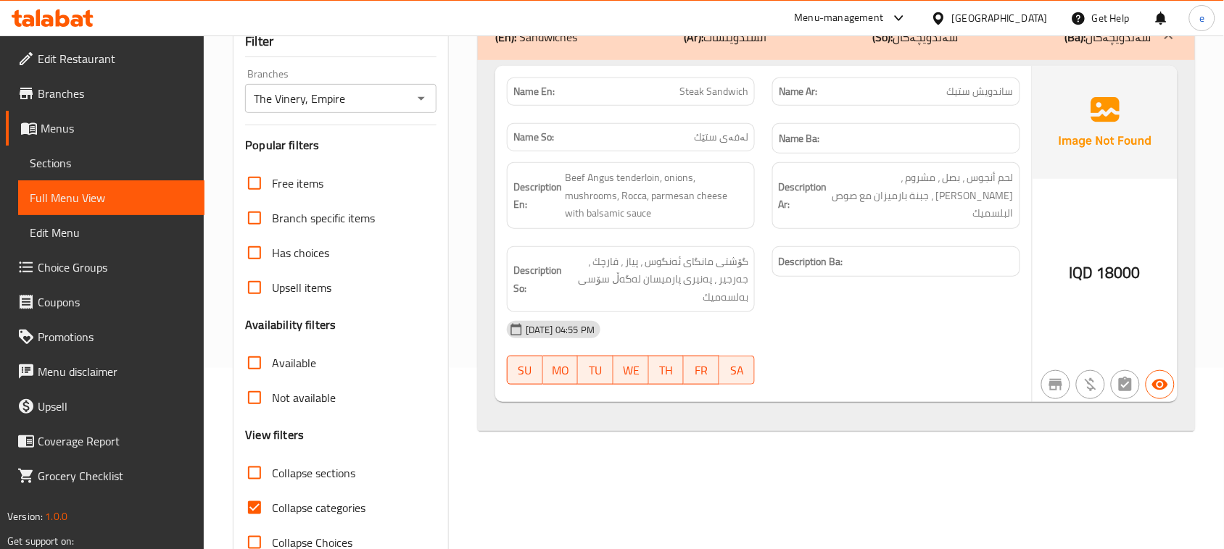
type input "Steak Sandwich"
click at [713, 87] on span "Steak Sandwich" at bounding box center [713, 91] width 69 height 15
copy span "Steak Sandwich"
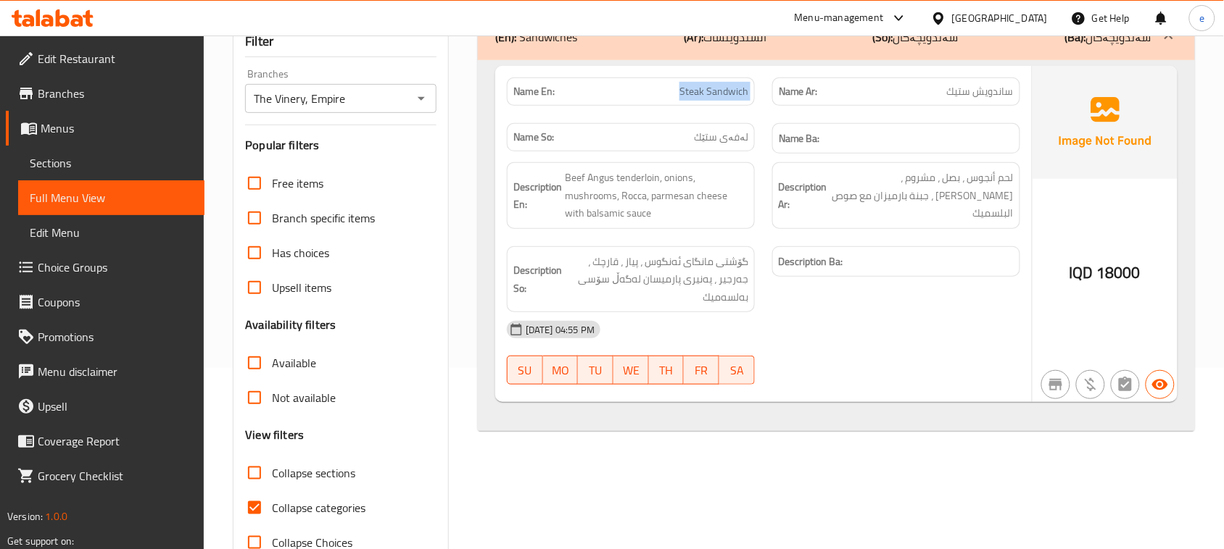
click at [418, 98] on icon "Open" at bounding box center [421, 99] width 7 height 4
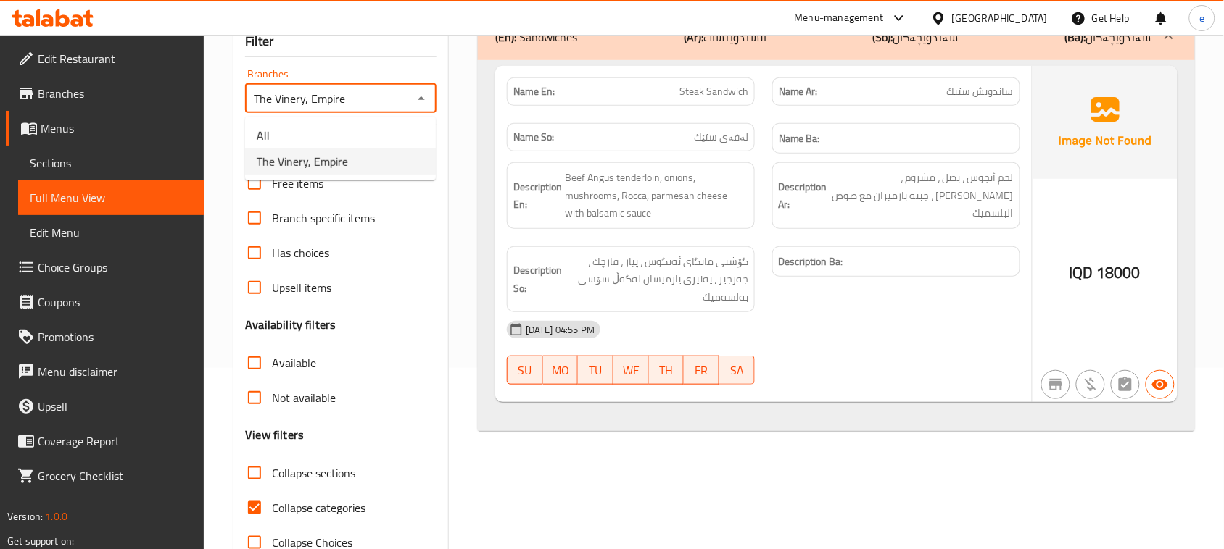
click at [370, 130] on li "All" at bounding box center [340, 136] width 191 height 26
click at [423, 93] on icon "Open" at bounding box center [420, 98] width 17 height 17
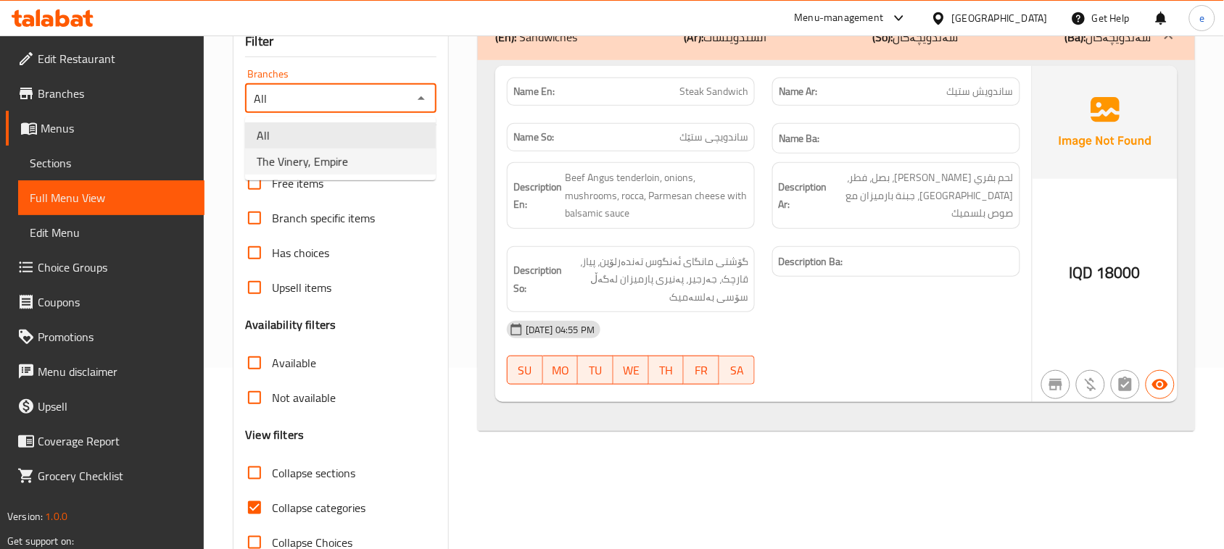
click at [359, 160] on li "The Vinery, Empire" at bounding box center [340, 162] width 191 height 26
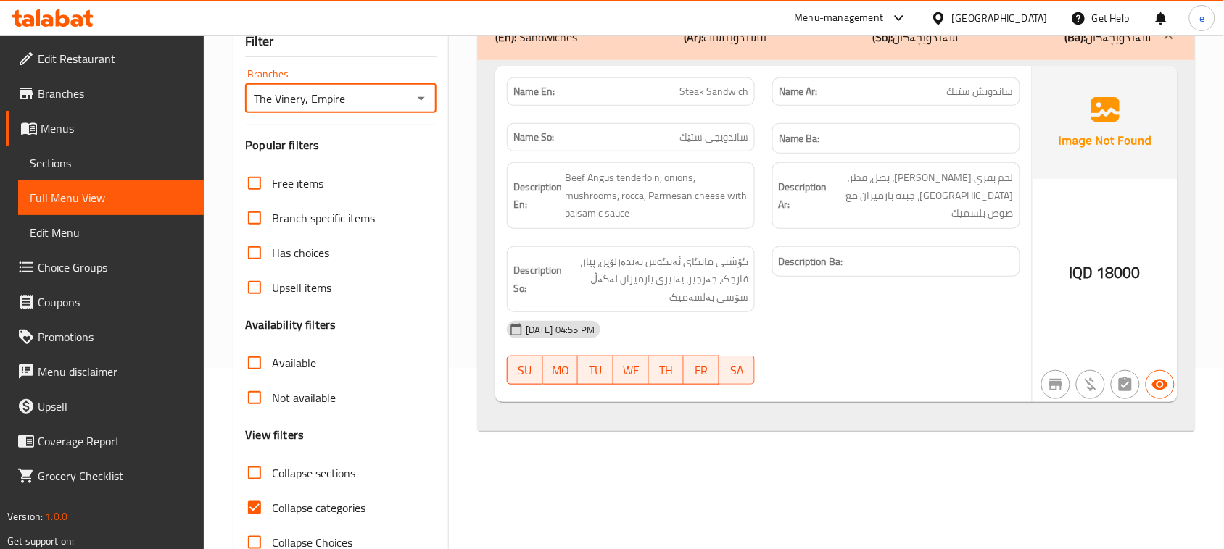
click at [423, 106] on icon "Open" at bounding box center [420, 98] width 17 height 17
click at [374, 131] on li "All" at bounding box center [340, 136] width 191 height 26
click at [420, 93] on icon "Open" at bounding box center [420, 98] width 17 height 17
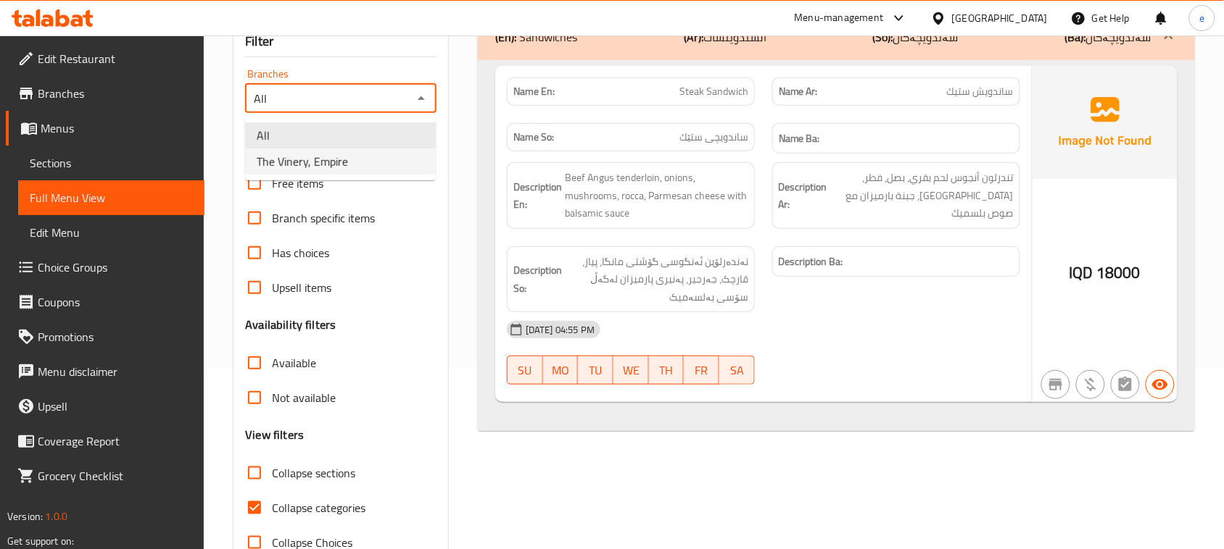
click at [381, 168] on li "The Vinery, Empire" at bounding box center [340, 162] width 191 height 26
type input "The Vinery, Empire"
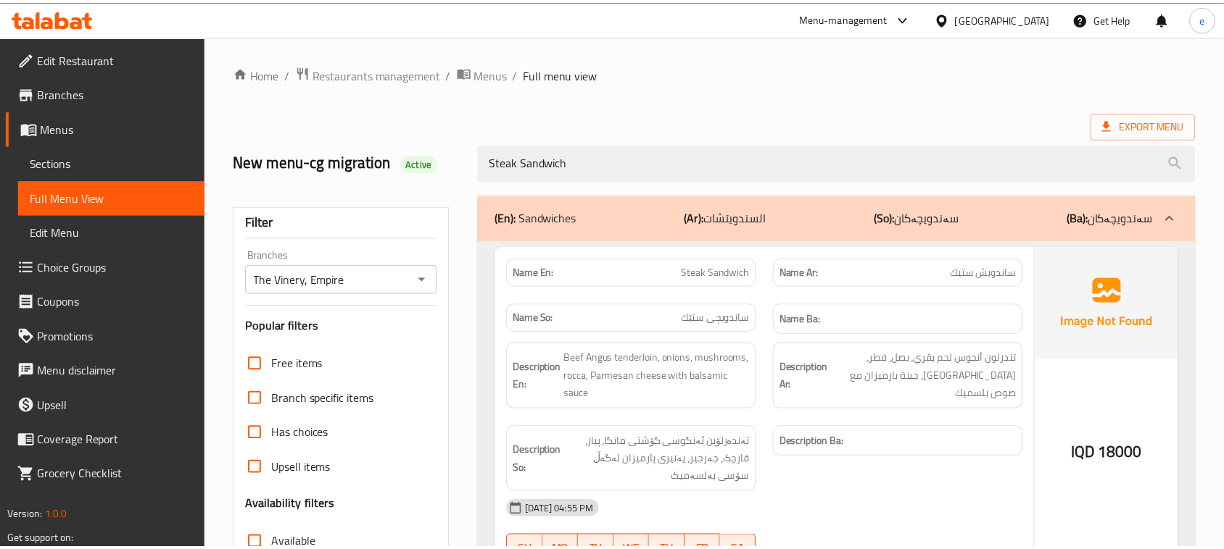
scroll to position [222, 0]
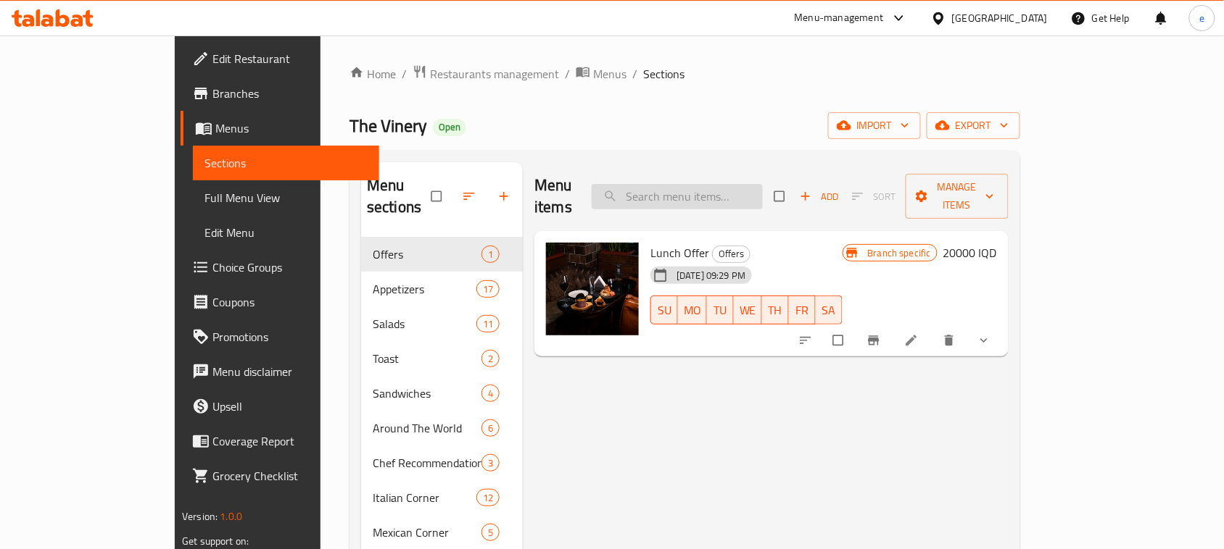
click at [721, 185] on input "search" at bounding box center [676, 196] width 171 height 25
paste input "Steak Sandwich"
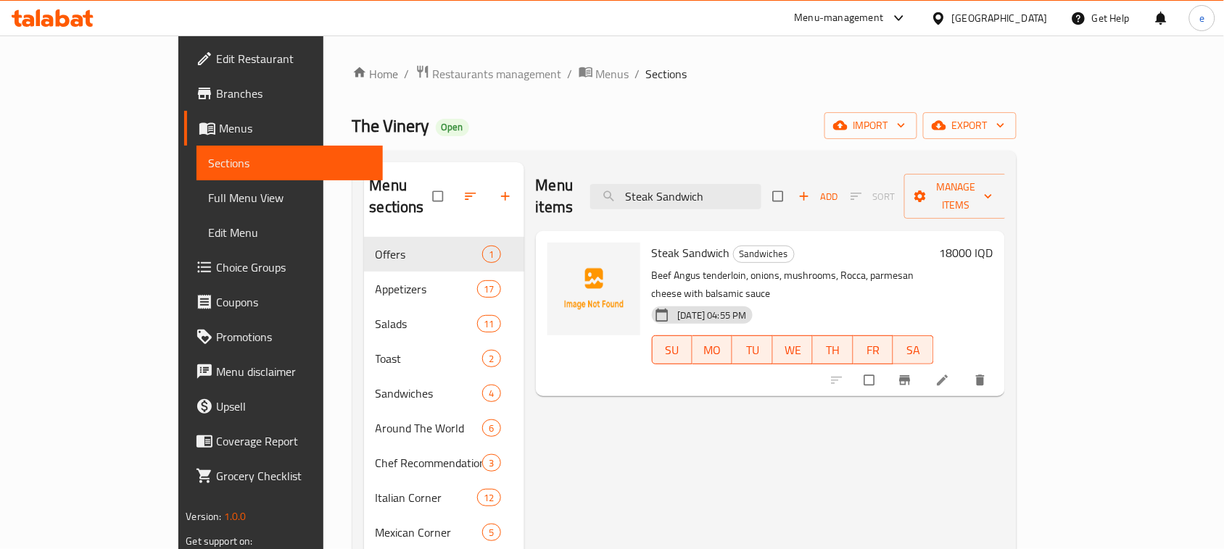
type input "Steak Sandwich"
click at [950, 373] on icon at bounding box center [942, 380] width 14 height 14
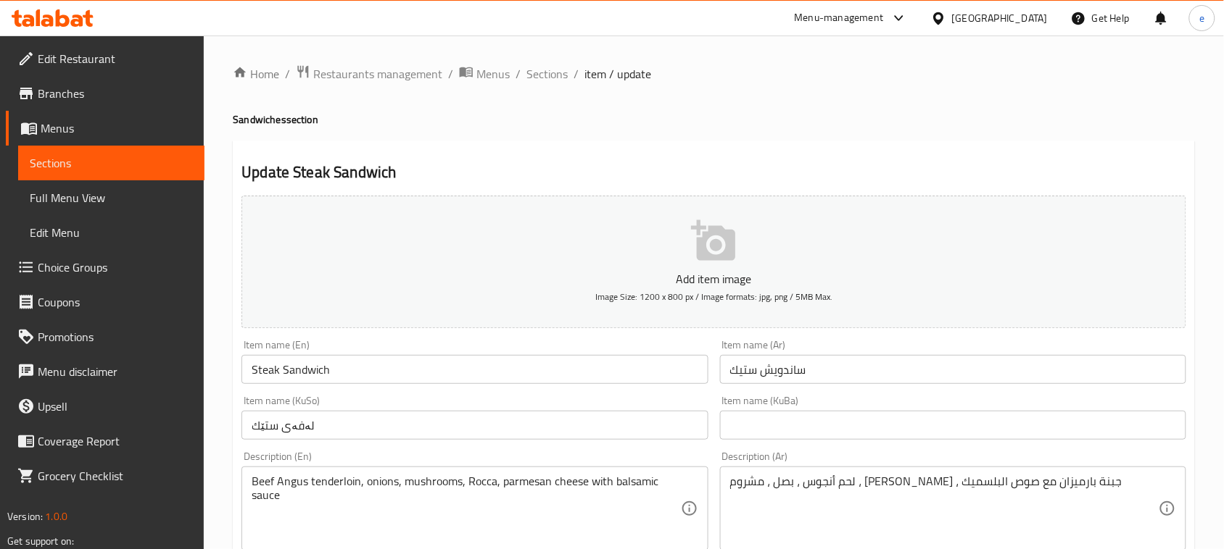
scroll to position [181, 0]
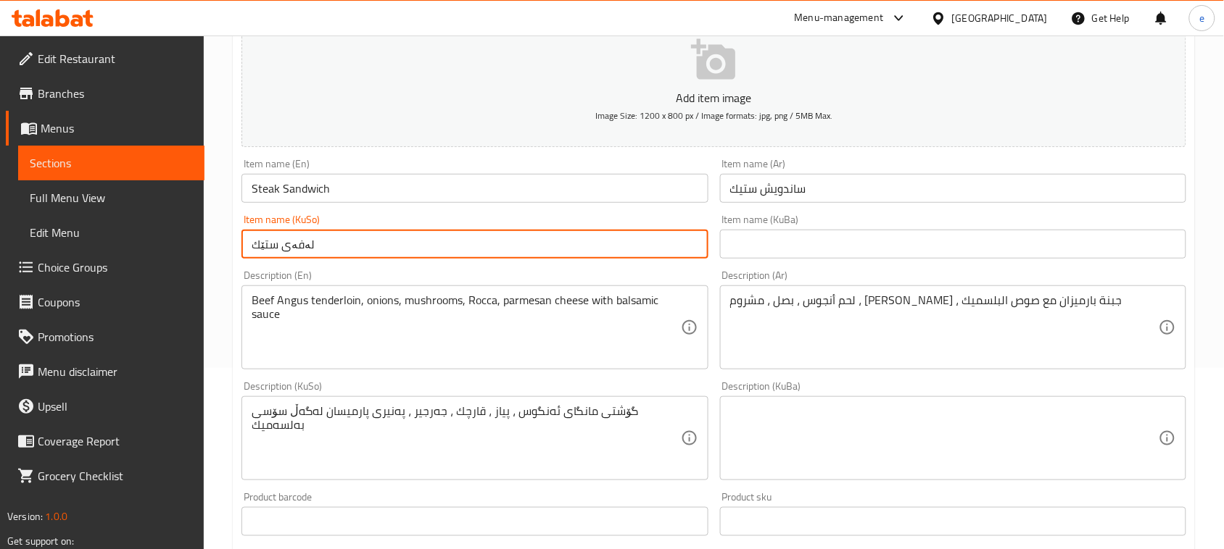
click at [383, 254] on input "لەفەی ستێك" at bounding box center [474, 244] width 466 height 29
click at [672, 248] on input "لەفەی ستێك" at bounding box center [474, 244] width 466 height 29
type input "ساندویچی ستێك"
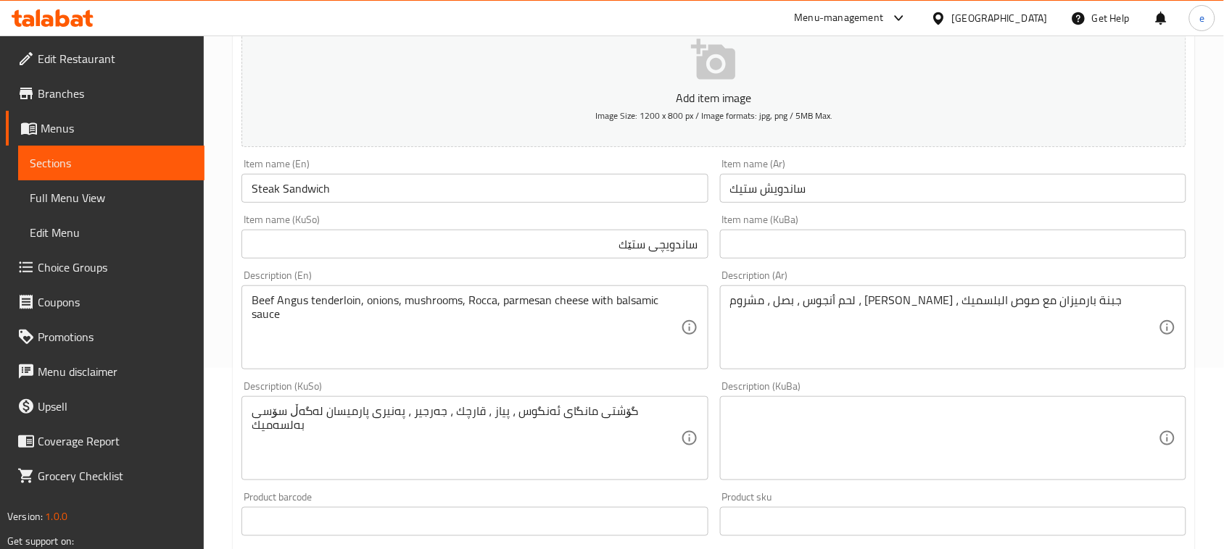
drag, startPoint x: 250, startPoint y: 299, endPoint x: 281, endPoint y: 303, distance: 31.4
click at [281, 303] on div "Beef Angus tenderloin, onions, mushrooms, Rocca, parmesan cheese with balsamic …" at bounding box center [474, 328] width 466 height 84
drag, startPoint x: 250, startPoint y: 303, endPoint x: 292, endPoint y: 303, distance: 42.0
click at [292, 303] on div "Beef Angus tenderloin, onions, mushrooms, Rocca, parmesan cheese with balsamic …" at bounding box center [474, 328] width 466 height 84
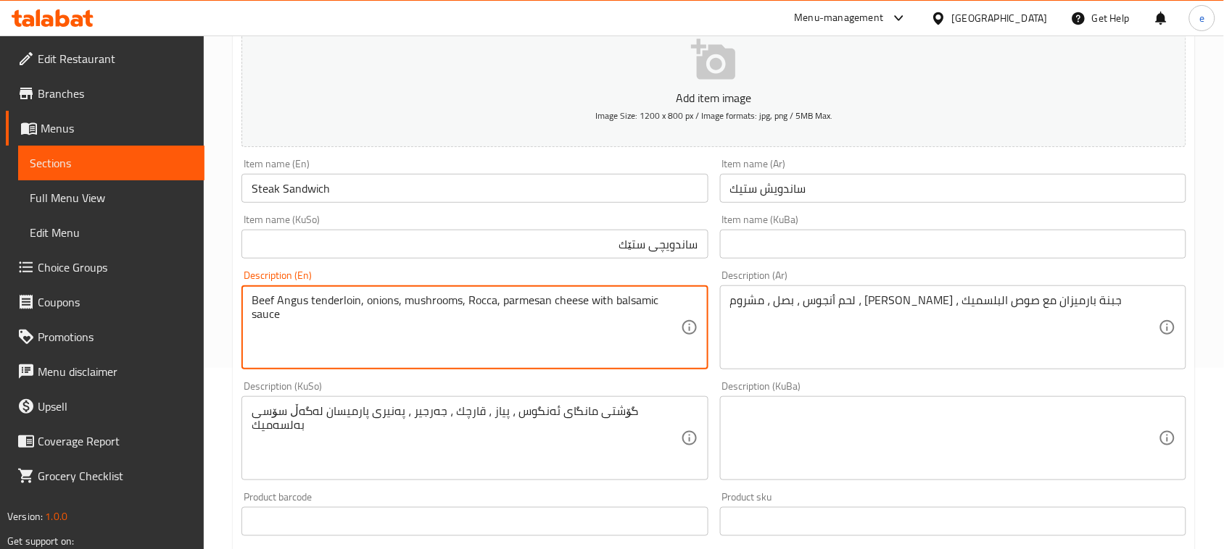
click at [258, 295] on textarea "Beef Angus tenderloin, onions, mushrooms, Rocca, parmesan cheese with balsamic …" at bounding box center [466, 328] width 428 height 69
click at [356, 331] on textarea "Beef Angus tenderloin, onions, mushrooms, Rocca, parmesan cheese with balsamic …" at bounding box center [466, 328] width 428 height 69
drag, startPoint x: 360, startPoint y: 301, endPoint x: 248, endPoint y: 299, distance: 111.6
click at [248, 299] on div "Beef Angus tenderloin, onions, mushrooms, Rocca, parmesan cheese with balsamic …" at bounding box center [474, 328] width 466 height 84
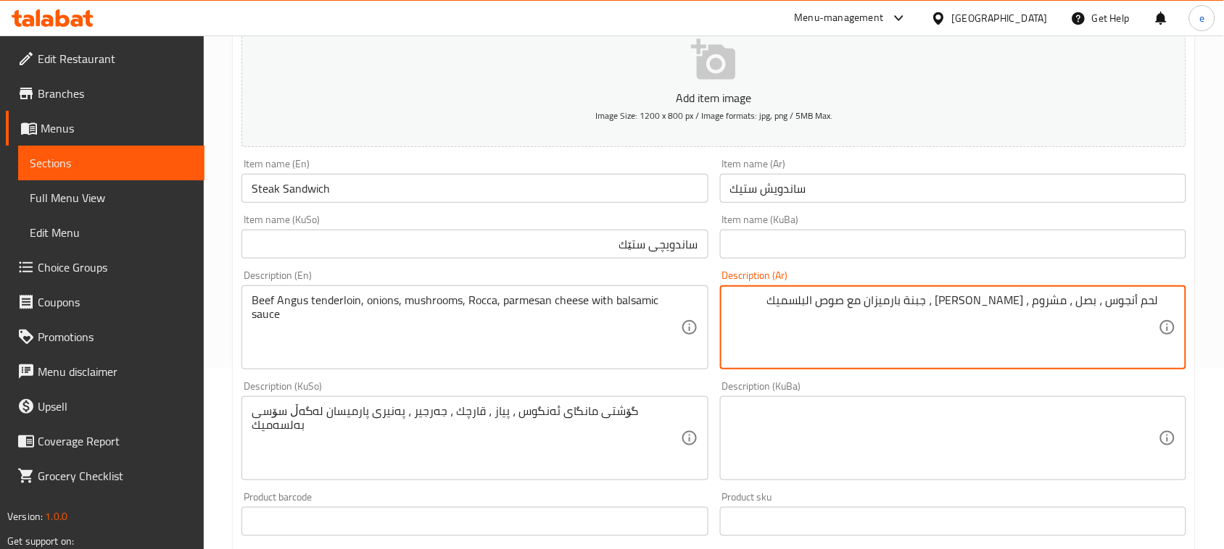
drag, startPoint x: 1142, startPoint y: 303, endPoint x: 1162, endPoint y: 310, distance: 21.3
click at [1162, 310] on div "لحم أنجوس ، بصل ، مشروم ، [PERSON_NAME] ، جبنة بارميزان مع صوص البلسميك Descrip…" at bounding box center [953, 328] width 466 height 84
paste textarea "قري تندرلوين"
click at [1062, 306] on textarea "لحم بقري تندرلوين أنجوس ، بصل ، مشروم ، [PERSON_NAME] ، جبنة بارميزان مع صوص ال…" at bounding box center [944, 328] width 428 height 69
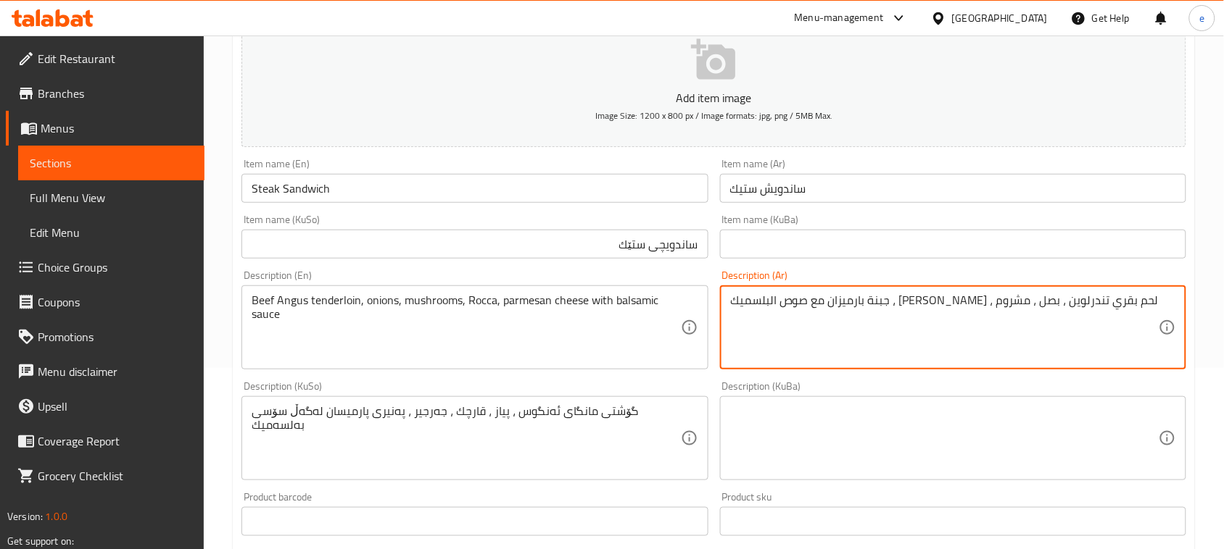
click at [1113, 302] on textarea "لحم بقري تندرلوين ، بصل ، مشروم ، [PERSON_NAME] ، جبنة بارميزان مع صوص البلسميك" at bounding box center [944, 328] width 428 height 69
paste textarea "أنجوس"
type textarea "لحم بقري [PERSON_NAME] ، بصل ، مشروم ، [PERSON_NAME] ، جبنة بارميزان مع صوص الب…"
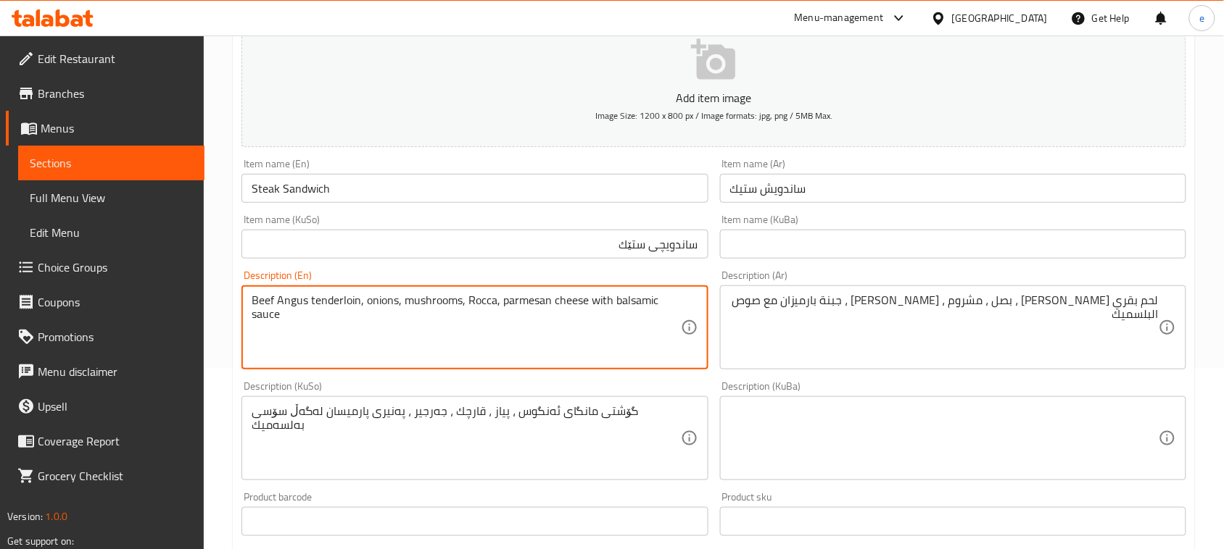
click at [290, 303] on textarea "Beef Angus tenderloin, onions, mushrooms, Rocca, parmesan cheese with balsamic …" at bounding box center [466, 328] width 428 height 69
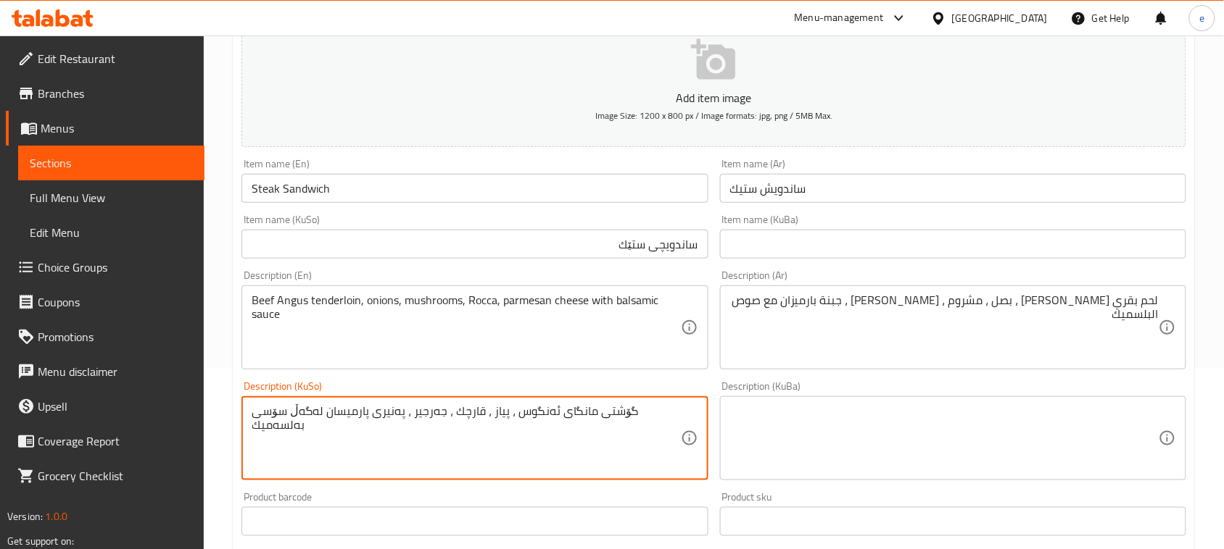
drag, startPoint x: 607, startPoint y: 415, endPoint x: 700, endPoint y: 415, distance: 93.5
paste textarea "ەندەرلۆین"
click at [574, 414] on textarea "گۆشتی مانگای تەندەرلۆین ئه‌نگوس ، پیاز ، قارچك ، جه‌رجیر ، په‌نیری پارمیسان له‌…" at bounding box center [466, 438] width 428 height 69
click at [562, 412] on textarea "گۆشتی مانگای ئه‌نگوس ، پیاز ، قارچك ، جه‌رجیر ، په‌نیری پارمیسان له‌گه‌ڵ سۆسی ب…" at bounding box center [466, 438] width 428 height 69
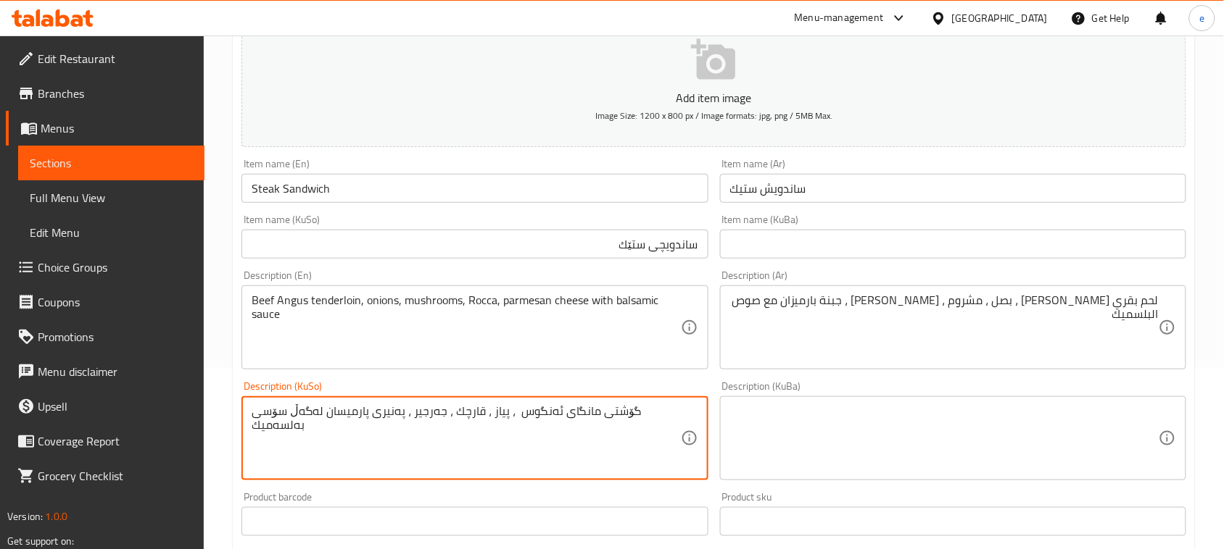
paste textarea "تەندەرلۆین"
type textarea "گۆشتی مانگای ئه‌نگوس تەندەرلۆین ، پیاز ، قارچك ، جه‌رجیر ، په‌نیری پارمیسان له‌…"
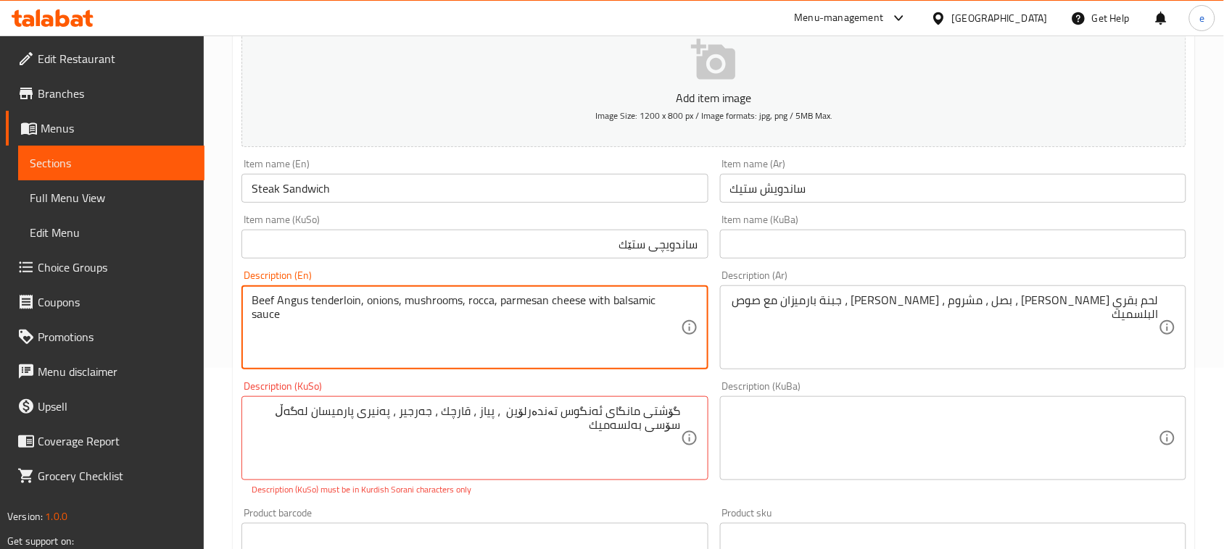
click at [526, 317] on textarea "Beef Angus tenderloin, onions, mushrooms, rocca, parmesan cheese with balsamic …" at bounding box center [466, 328] width 428 height 69
click at [506, 304] on textarea "Beef Angus tenderloin, onions, mushrooms, rocca, parmesan cheese with balsamic …" at bounding box center [466, 328] width 428 height 69
click at [338, 336] on textarea "Beef Angus tenderloin, onions, mushrooms, rocca, Parmesan cheese with balsamic …" at bounding box center [466, 328] width 428 height 69
type textarea "Beef Angus tenderloin, onions, mushrooms, rocca, Parmesan cheese with balsamic …"
click at [512, 297] on textarea "Beef Angus tenderloin, onions, mushrooms, rocca, Parmesan cheese with balsamic …" at bounding box center [466, 328] width 428 height 69
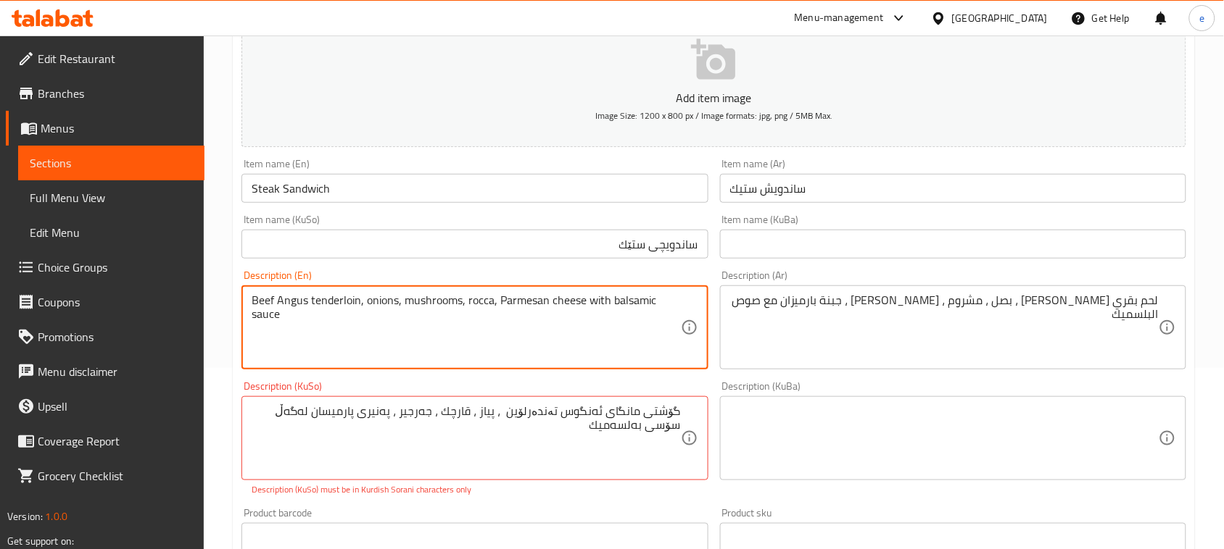
click at [631, 310] on textarea "Beef Angus tenderloin, onions, mushrooms, rocca, Parmesan cheese with balsamic …" at bounding box center [466, 328] width 428 height 69
click at [638, 297] on textarea "Beef Angus tenderloin, onions, mushrooms, rocca, Parmesan cheese with balsamic …" at bounding box center [466, 328] width 428 height 69
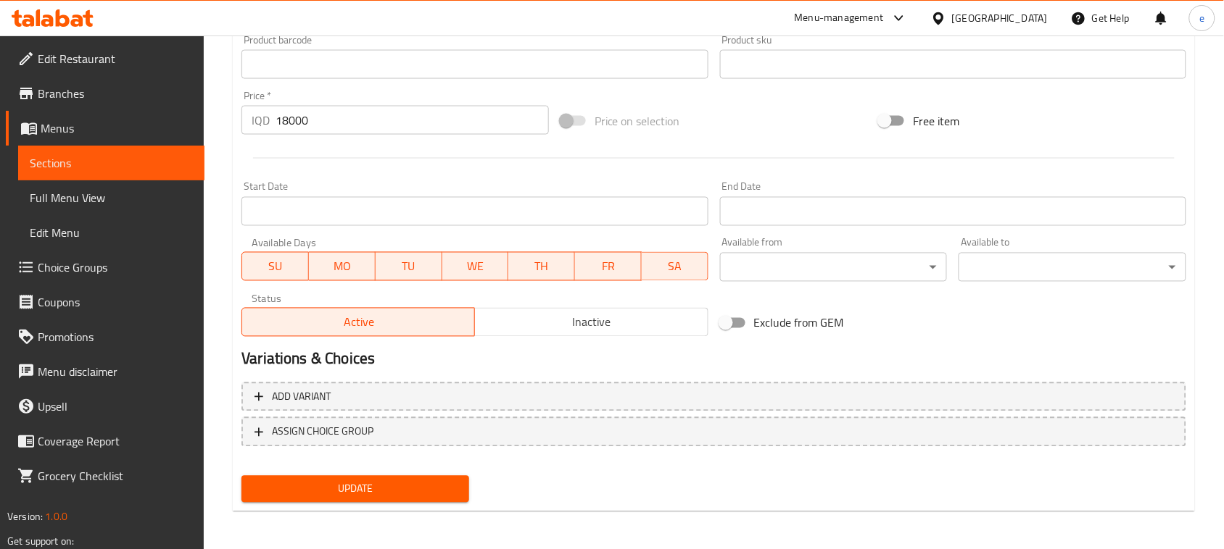
click at [384, 489] on span "Update" at bounding box center [355, 490] width 204 height 18
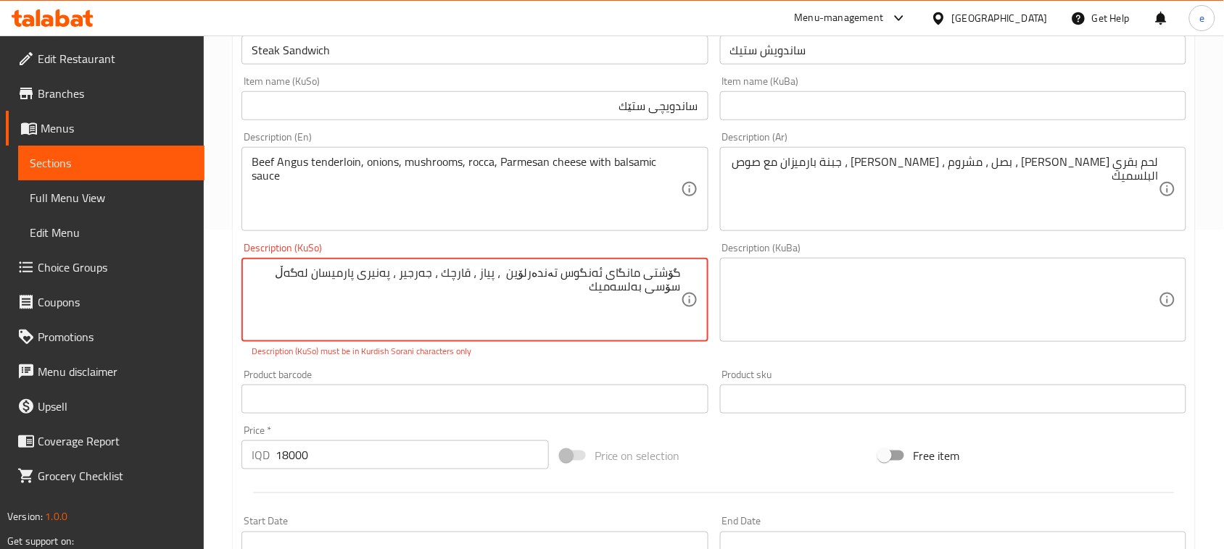
click at [594, 275] on textarea "گۆشتی مانگای ئه‌نگوس تەندەرلۆین ، پیاز ، قارچك ، جه‌رجیر ، په‌نیری پارمیسان له‌…" at bounding box center [466, 300] width 428 height 69
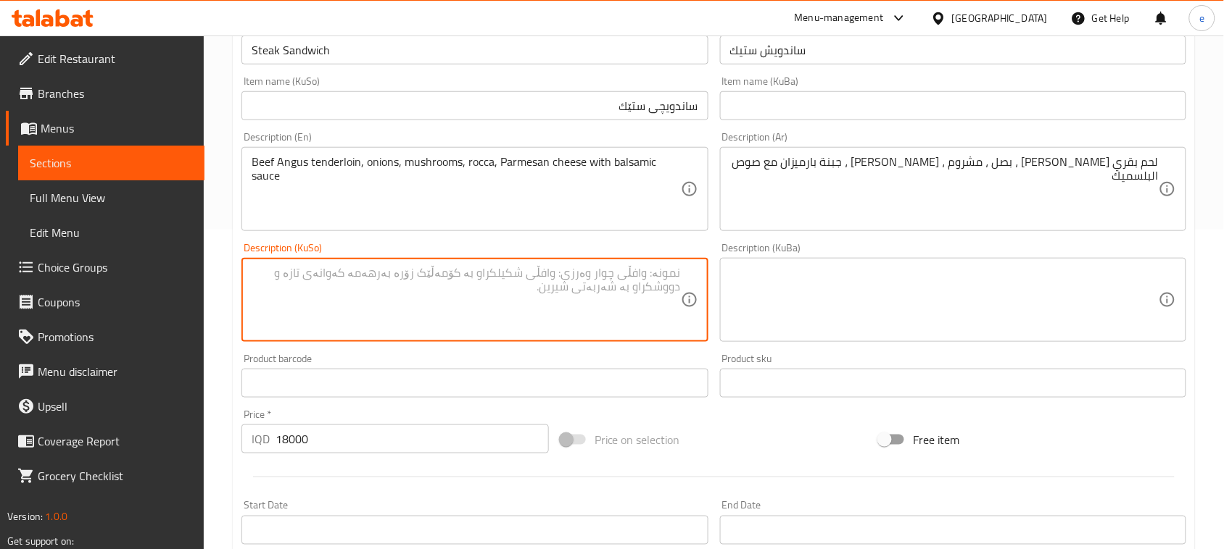
click at [871, 277] on textarea at bounding box center [944, 300] width 428 height 69
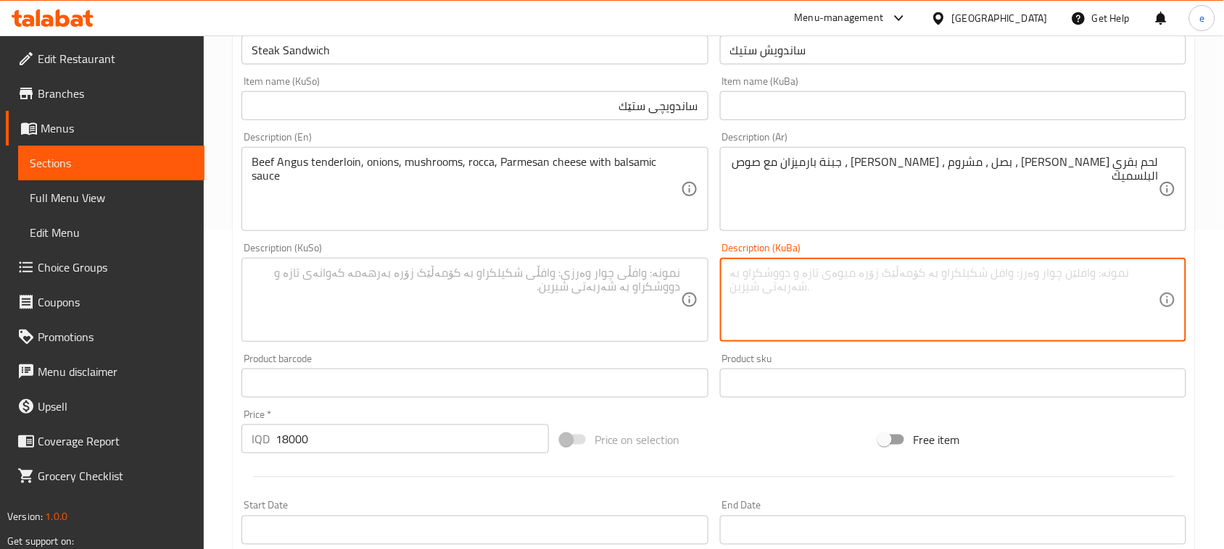
paste textarea "گۆشتی مانگای ئه‌نگوس تەندەرلۆین ، پیاز ، قارچك ، جه‌رجیر ، په‌نیری پارمیسان له‌…"
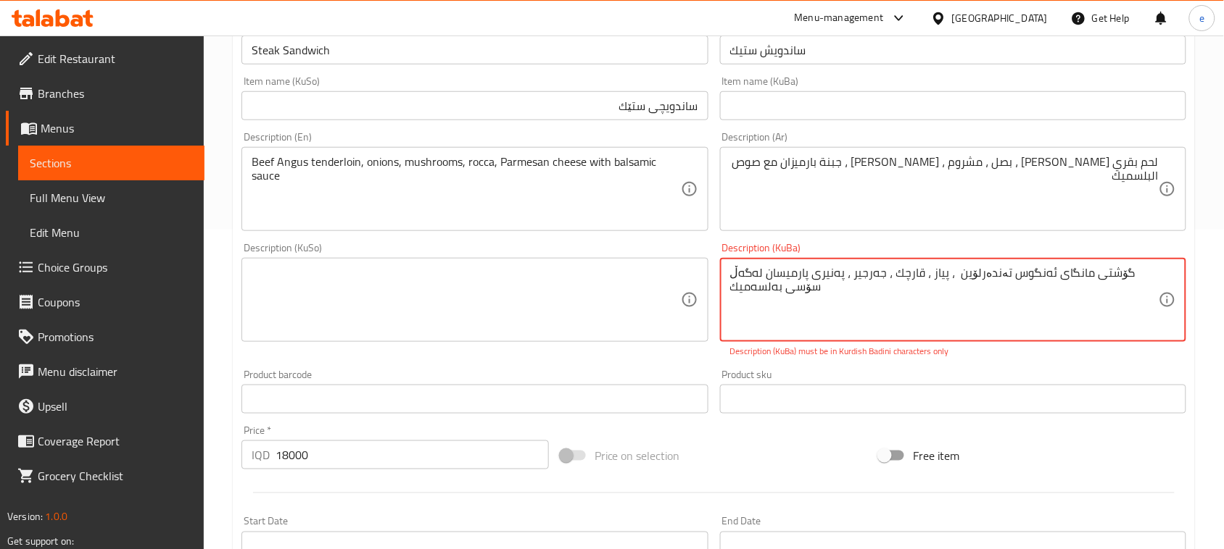
type textarea "گۆشتی مانگای ئه‌نگوس تەندەرلۆین ، پیاز ، قارچك ، جه‌رجیر ، په‌نیری پارمیسان له‌…"
click at [557, 307] on textarea at bounding box center [466, 300] width 428 height 69
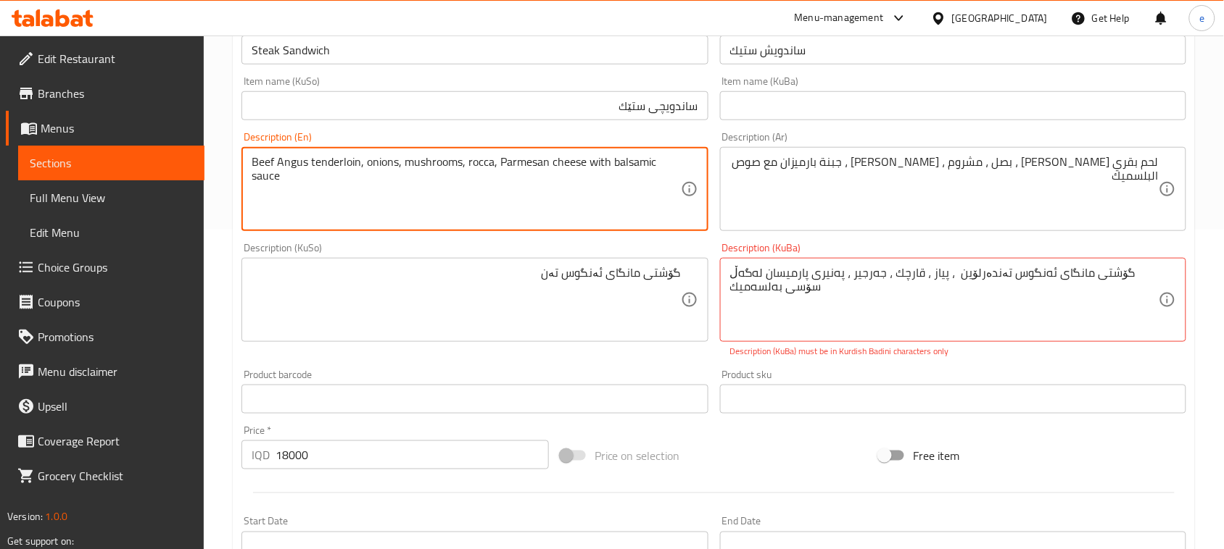
drag, startPoint x: 254, startPoint y: 164, endPoint x: 357, endPoint y: 162, distance: 103.0
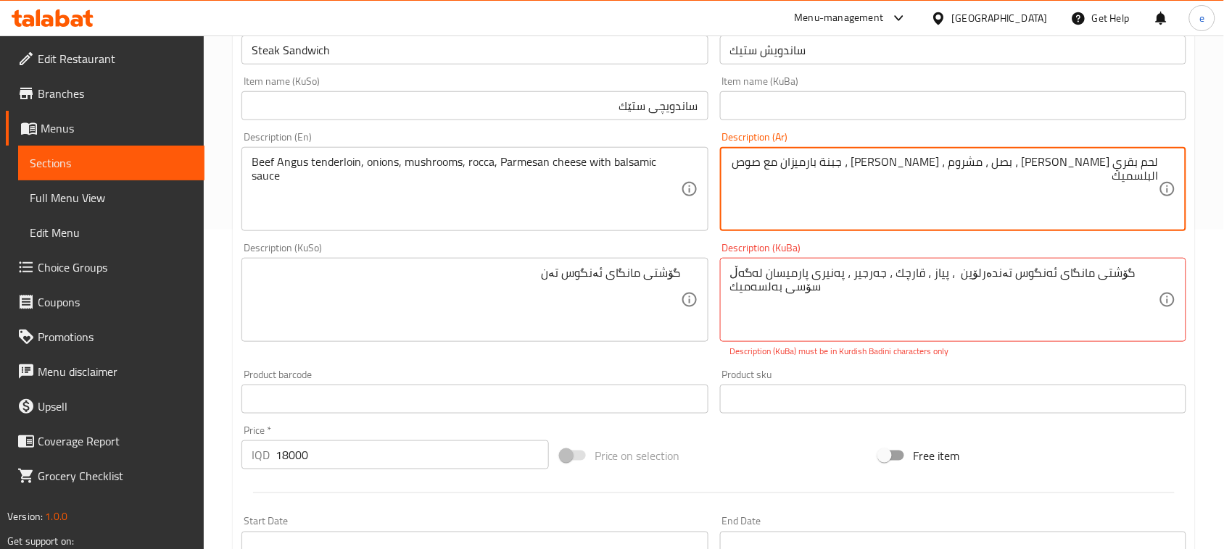
drag, startPoint x: 1035, startPoint y: 165, endPoint x: 1161, endPoint y: 167, distance: 126.1
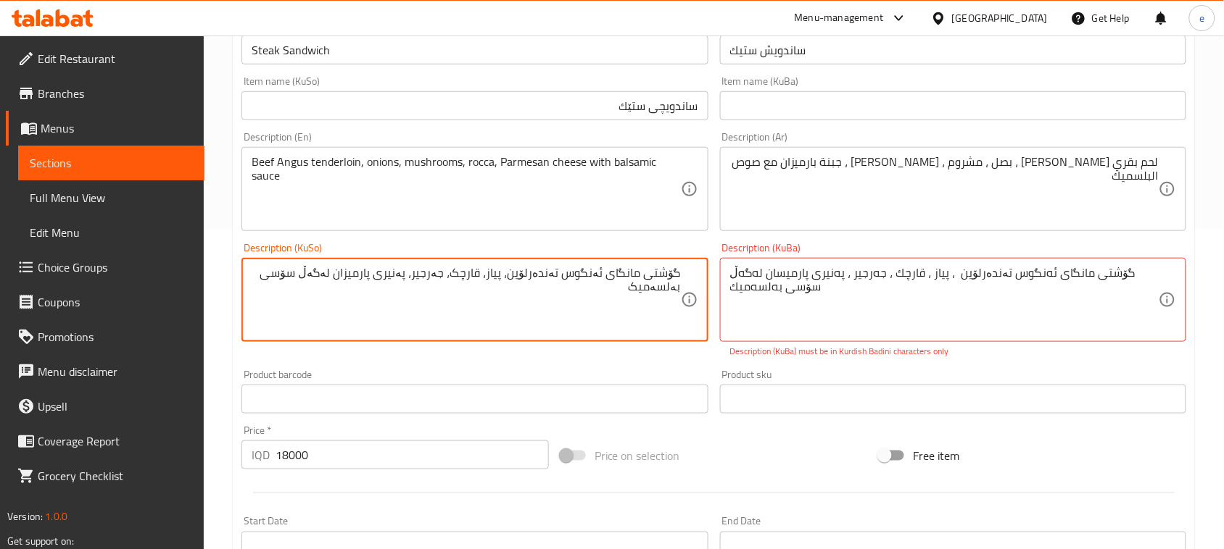
type textarea "گۆشتی مانگای ئەنگوس تەندەرلۆین، پیاز، قارچک، جەرجیر، پەنیری پارمیزان لەگەڵ سۆسی…"
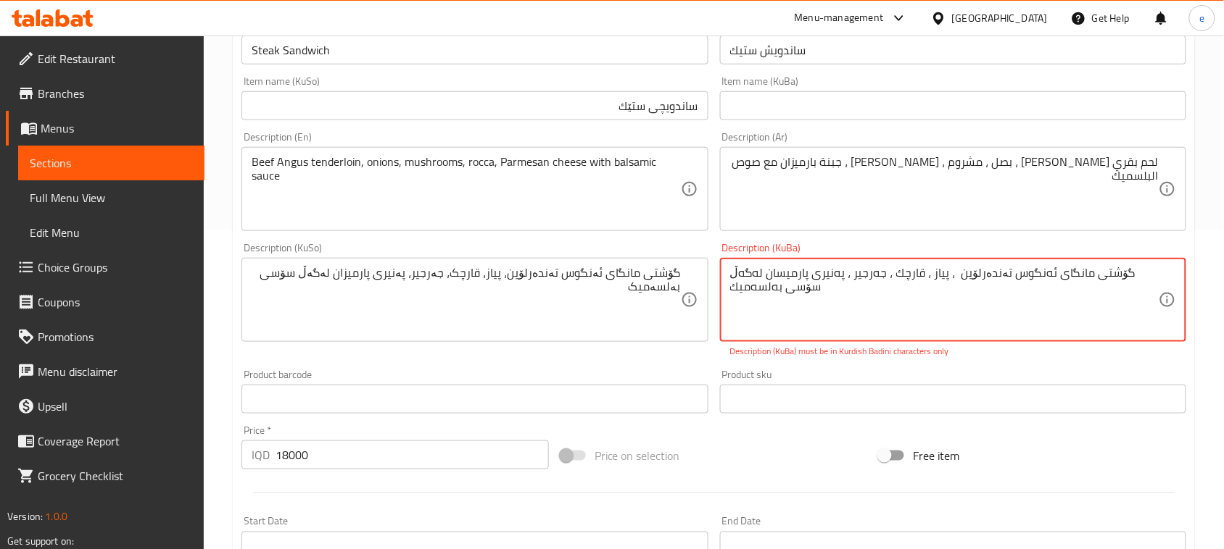
click at [809, 294] on textarea "گۆشتی مانگای ئه‌نگوس تەندەرلۆین ، پیاز ، قارچك ، جه‌رجیر ، په‌نیری پارمیسان له‌…" at bounding box center [944, 300] width 428 height 69
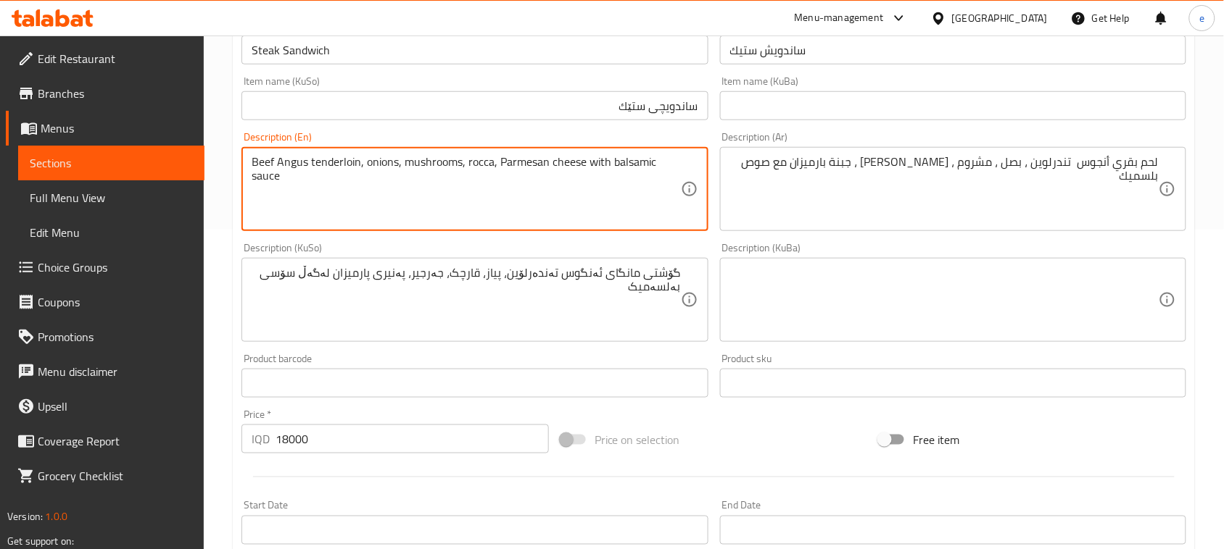
click at [471, 161] on textarea "Beef Angus tenderloin, onions, mushrooms, rocca, Parmesan cheese with balsamic …" at bounding box center [466, 189] width 428 height 69
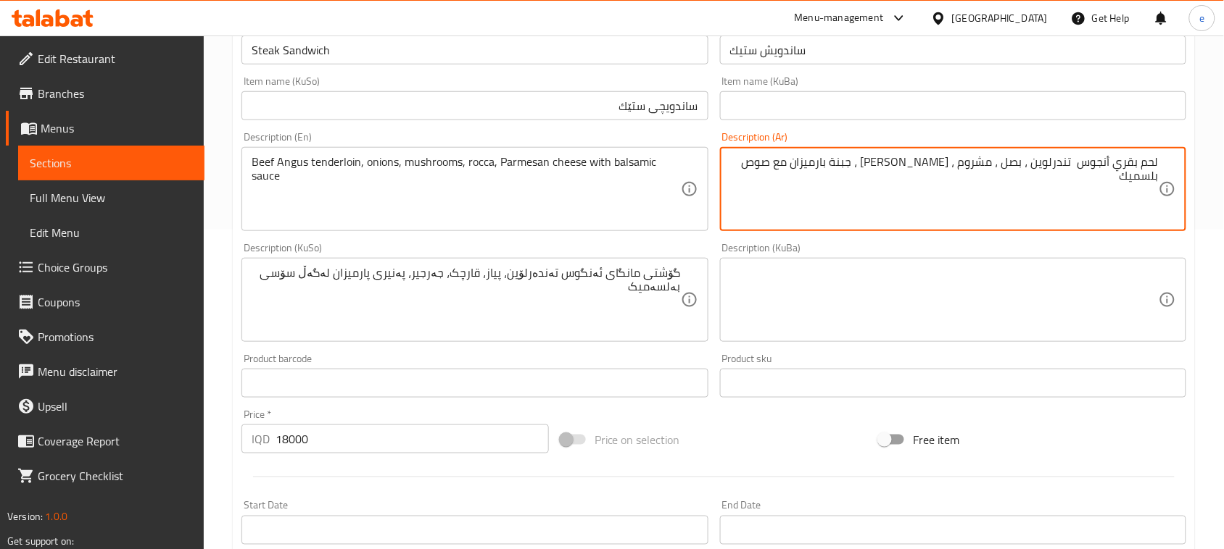
drag, startPoint x: 935, startPoint y: 163, endPoint x: 953, endPoint y: 161, distance: 18.3
paste textarea "رجير"
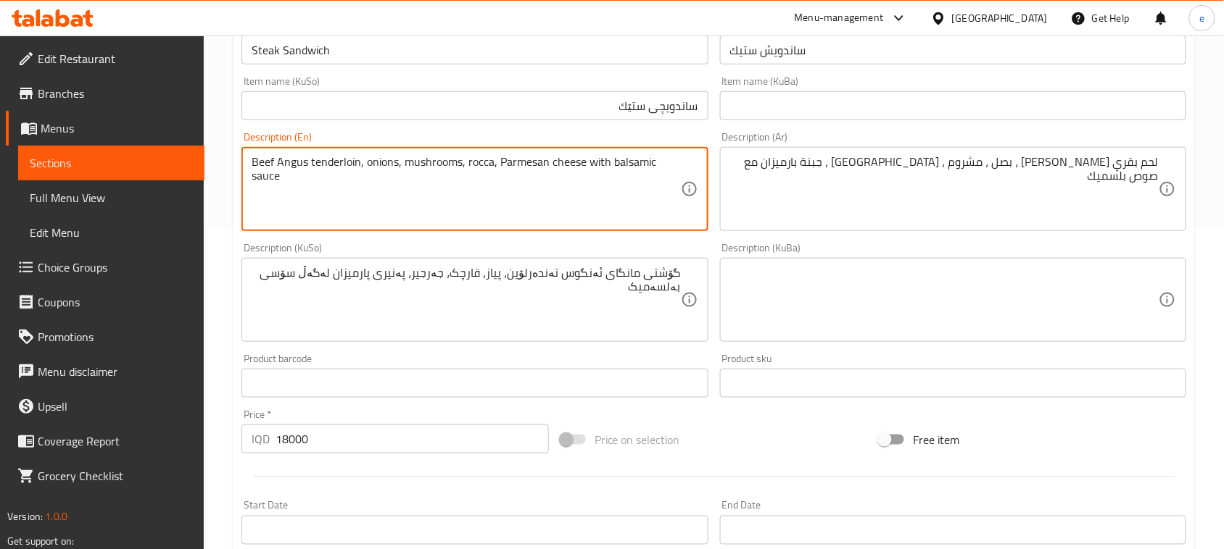
click at [415, 160] on textarea "Beef Angus tenderloin, onions, mushrooms, rocca, Parmesan cheese with balsamic …" at bounding box center [466, 189] width 428 height 69
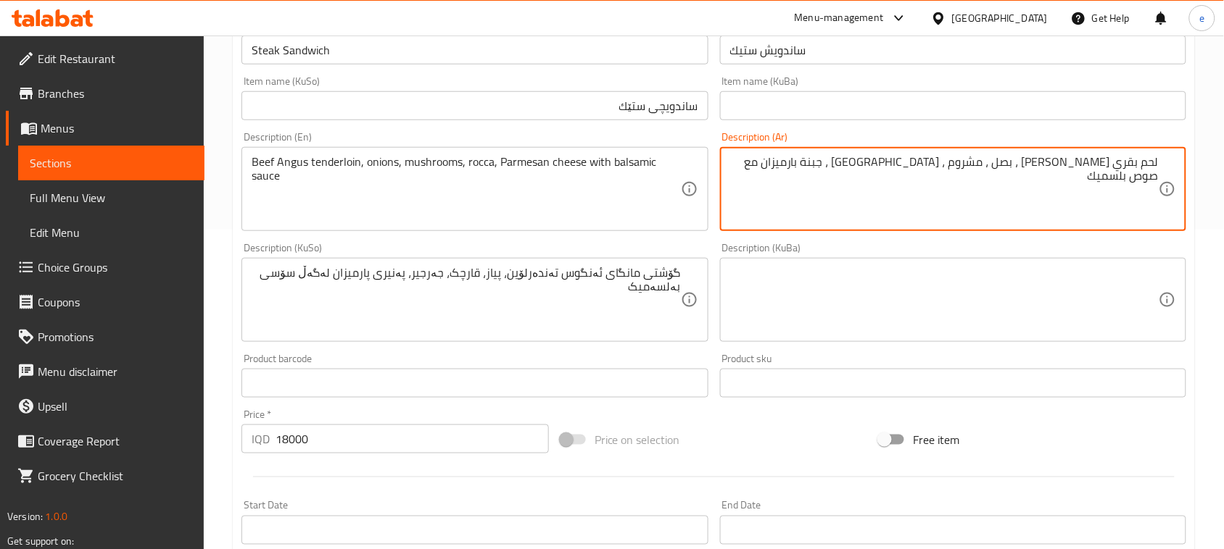
click at [981, 162] on textarea "لحم بقري [PERSON_NAME] ، بصل ، مشروم ، [GEOGRAPHIC_DATA] ، جبنة بارميزان مع صوص…" at bounding box center [944, 189] width 428 height 69
paste textarea "طر"
click at [1030, 164] on textarea "لحم بقري [PERSON_NAME] ، [GEOGRAPHIC_DATA] ، فطر، [GEOGRAPHIC_DATA] ، جبنة بارم…" at bounding box center [944, 189] width 428 height 69
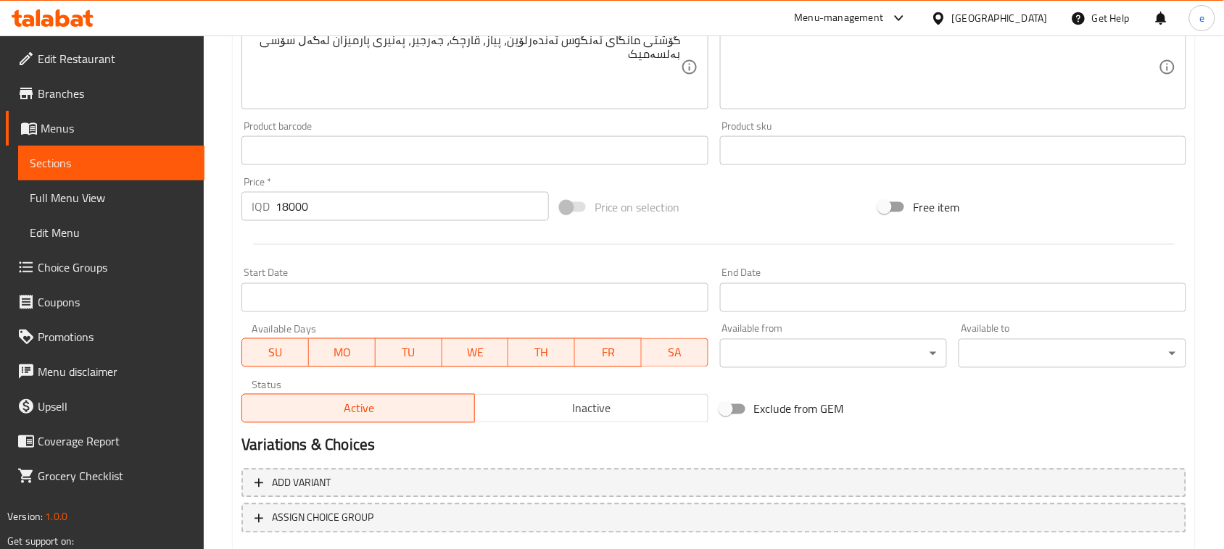
scroll to position [639, 0]
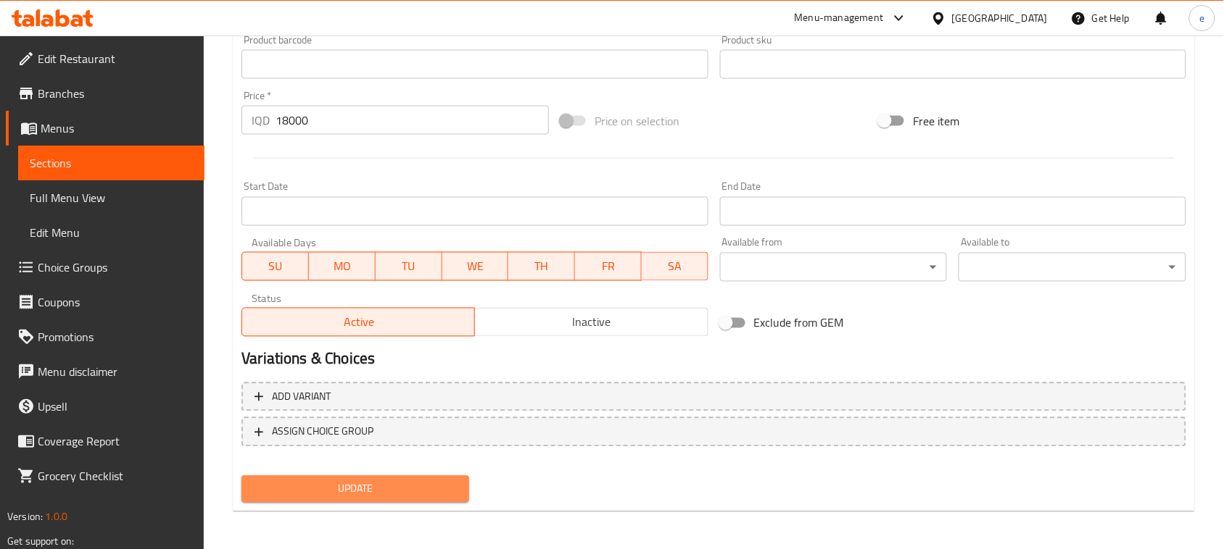
click at [439, 491] on span "Update" at bounding box center [355, 490] width 204 height 18
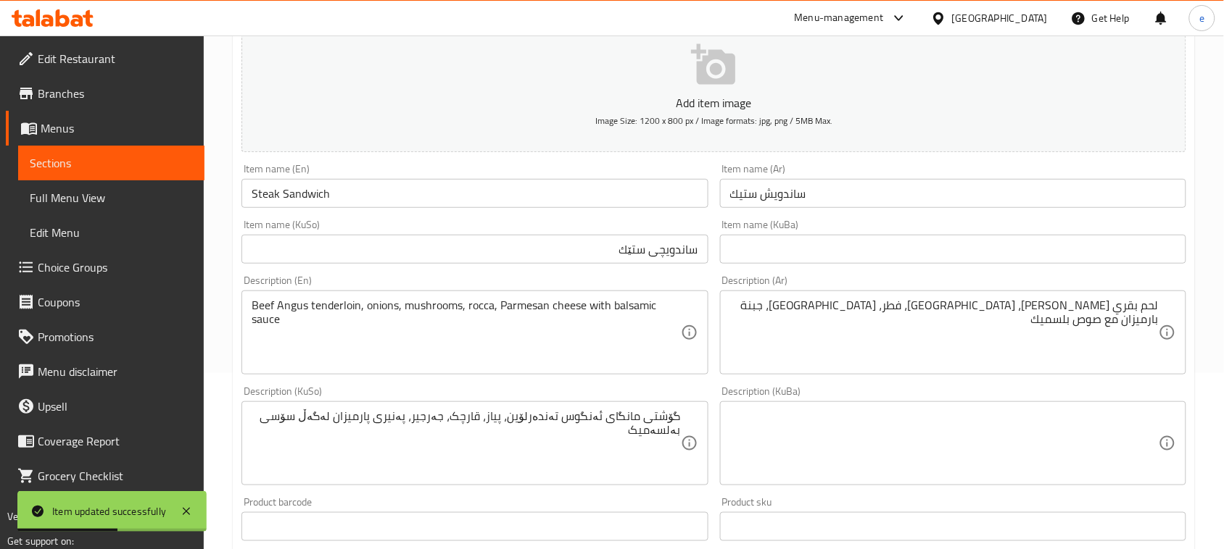
scroll to position [276, 0]
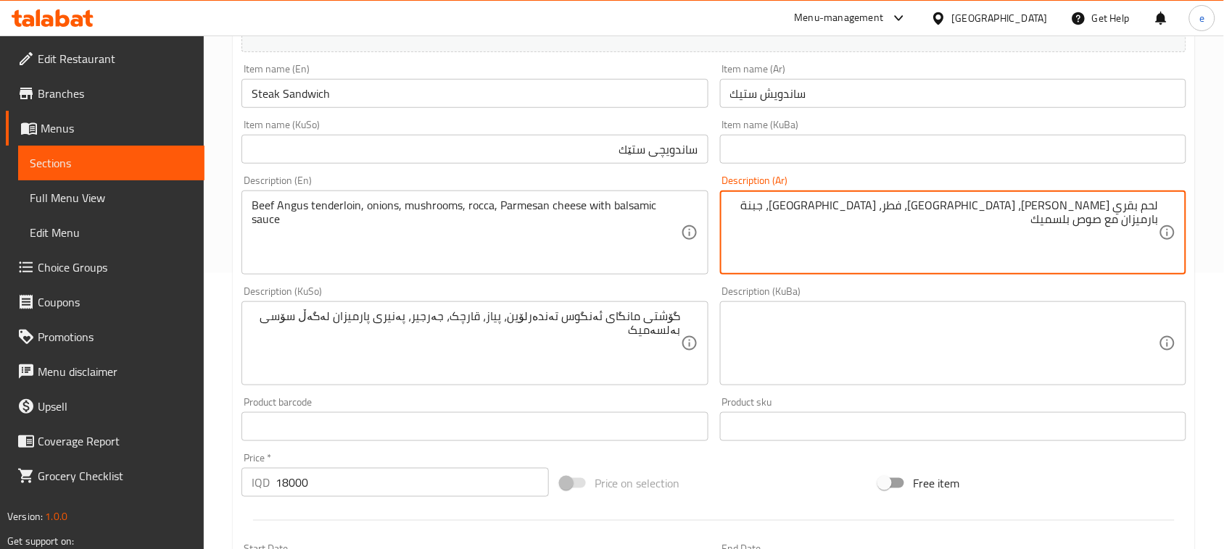
drag, startPoint x: 1035, startPoint y: 211, endPoint x: 1179, endPoint y: 203, distance: 144.5
paste textarea "تندرلون أنجوس لحم بقري"
type textarea "تندرلون أنجوس لحم بقري، بصل، فطر، [GEOGRAPHIC_DATA]، جبنة بارميزان مع صوص بلسميك"
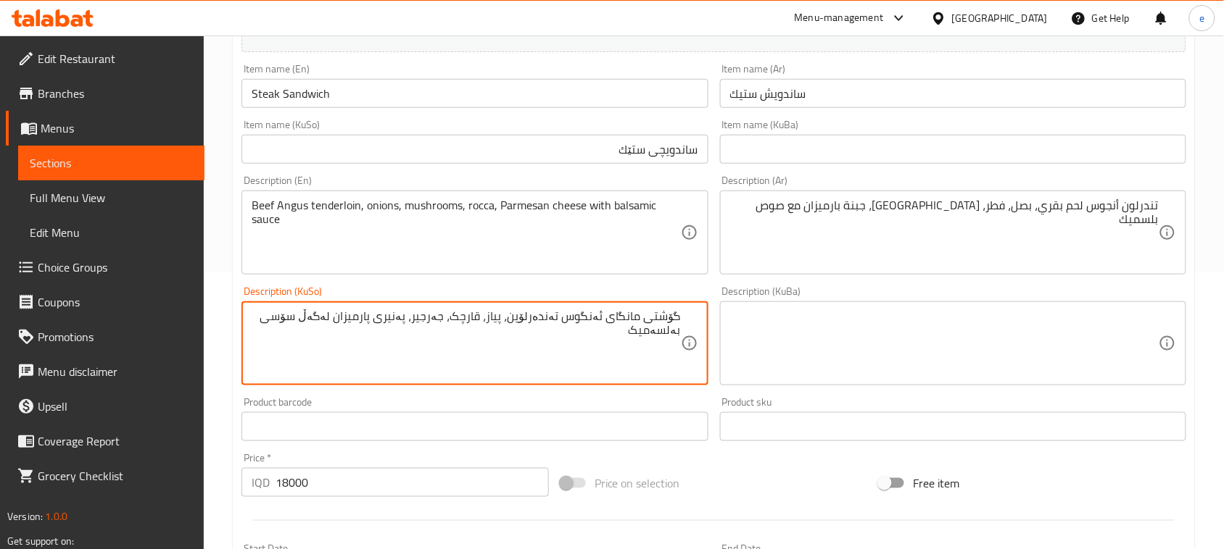
drag, startPoint x: 520, startPoint y: 321, endPoint x: 602, endPoint y: 319, distance: 81.9
click at [548, 324] on textarea "گۆشتی مانگای ئەنگوس تەندەرلۆین، پیاز، قارچک، جەرجیر، پەنیری پارمیزان لەگەڵ سۆسی…" at bounding box center [466, 344] width 428 height 69
click at [689, 320] on div "گۆشتی مانگای ئەنگوس ، پیاز، قارچک، جەرجیر، پەنیری پارمیزان لەگەڵ سۆسی بەلسەمیک …" at bounding box center [474, 344] width 466 height 84
click at [683, 320] on div "گۆشتی مانگای ئەنگوس ، پیاز، قارچک، جەرجیر، پەنیری پارمیزان لەگەڵ سۆسی بەلسەمیک …" at bounding box center [474, 344] width 466 height 84
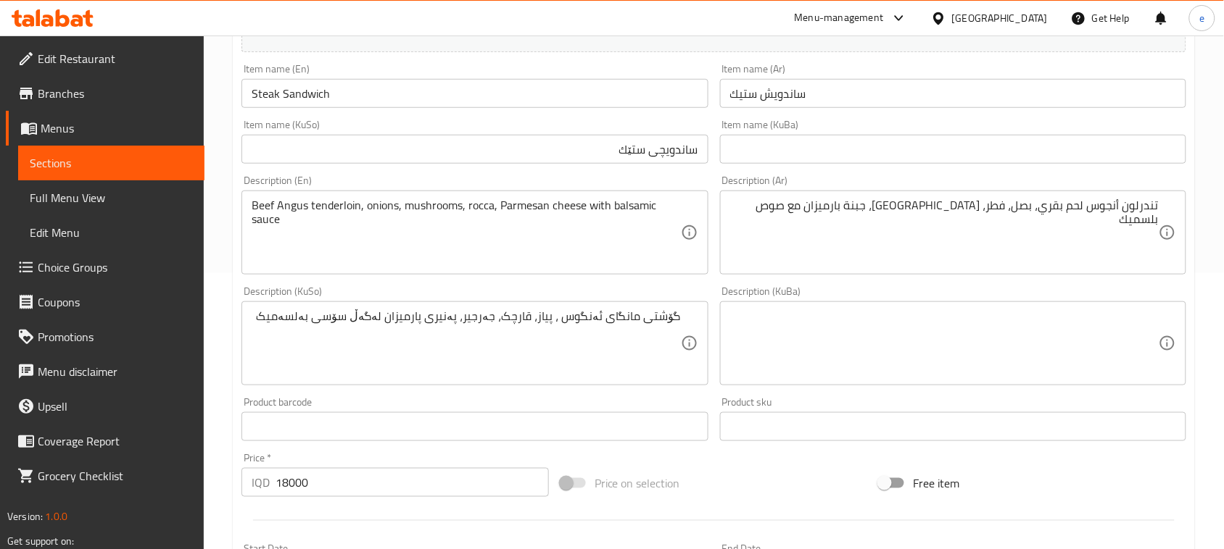
click at [690, 317] on div "گۆشتی مانگای ئەنگوس ، پیاز، قارچک، جەرجیر، پەنیری پارمیزان لەگەڵ سۆسی بەلسەمیک …" at bounding box center [474, 344] width 466 height 84
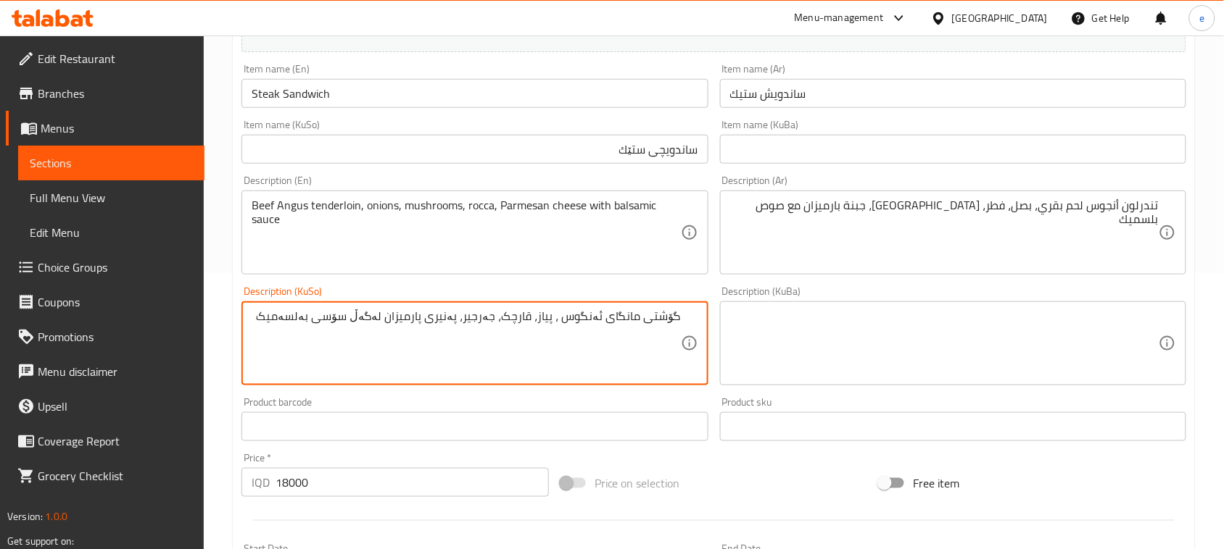
click at [682, 317] on div "گۆشتی مانگای ئەنگوس ، پیاز، قارچک، جەرجیر، پەنیری پارمیزان لەگەڵ سۆسی بەلسەمیک …" at bounding box center [474, 344] width 466 height 84
click at [684, 323] on div "گۆشتی مانگای ئەنگوس ، پیاز، قارچک، جەرجیر، پەنیری پارمیزان لەگەڵ سۆسی بەلسەمیک …" at bounding box center [474, 344] width 466 height 84
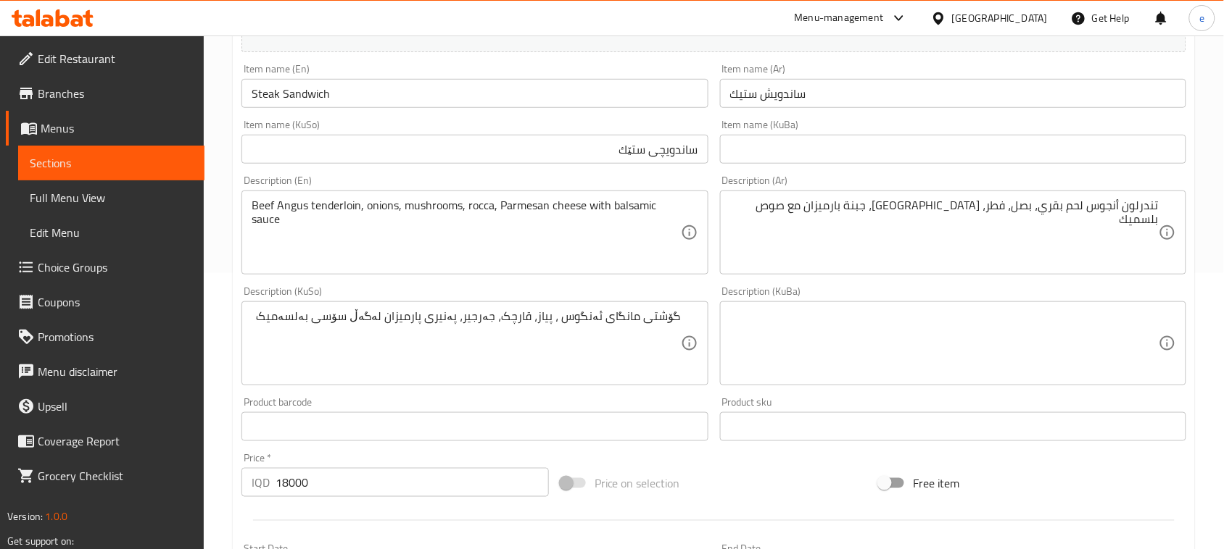
click at [684, 317] on div "گۆشتی مانگای ئەنگوس ، پیاز، قارچک، جەرجیر، پەنیری پارمیزان لەگەڵ سۆسی بەلسەمیک …" at bounding box center [474, 344] width 466 height 84
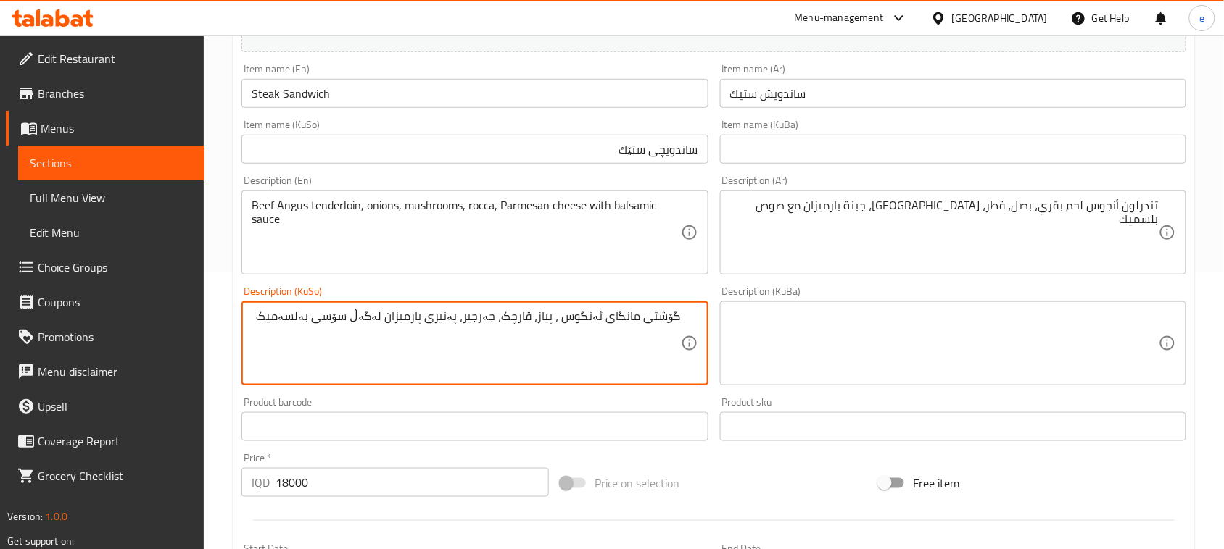
click at [684, 314] on div "گۆشتی مانگای ئەنگوس ، پیاز، قارچک، جەرجیر، پەنیری پارمیزان لەگەڵ سۆسی بەلسەمیک …" at bounding box center [474, 344] width 466 height 84
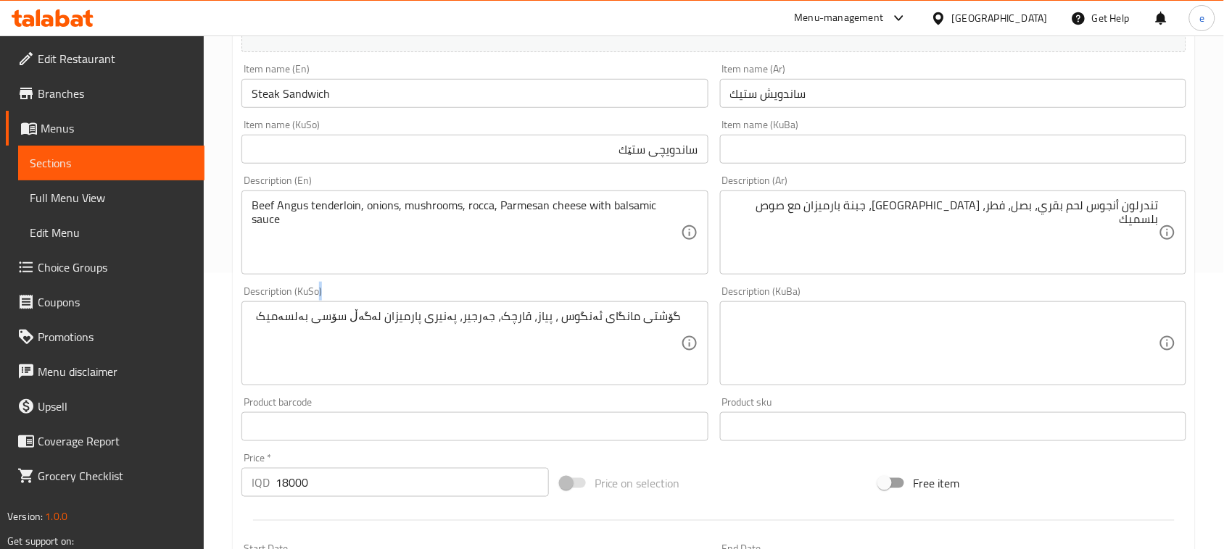
click at [684, 314] on div "گۆشتی مانگای ئەنگوس ، پیاز، قارچک، جەرجیر، پەنیری پارمیزان لەگەڵ سۆسی بەلسەمیک …" at bounding box center [474, 344] width 466 height 84
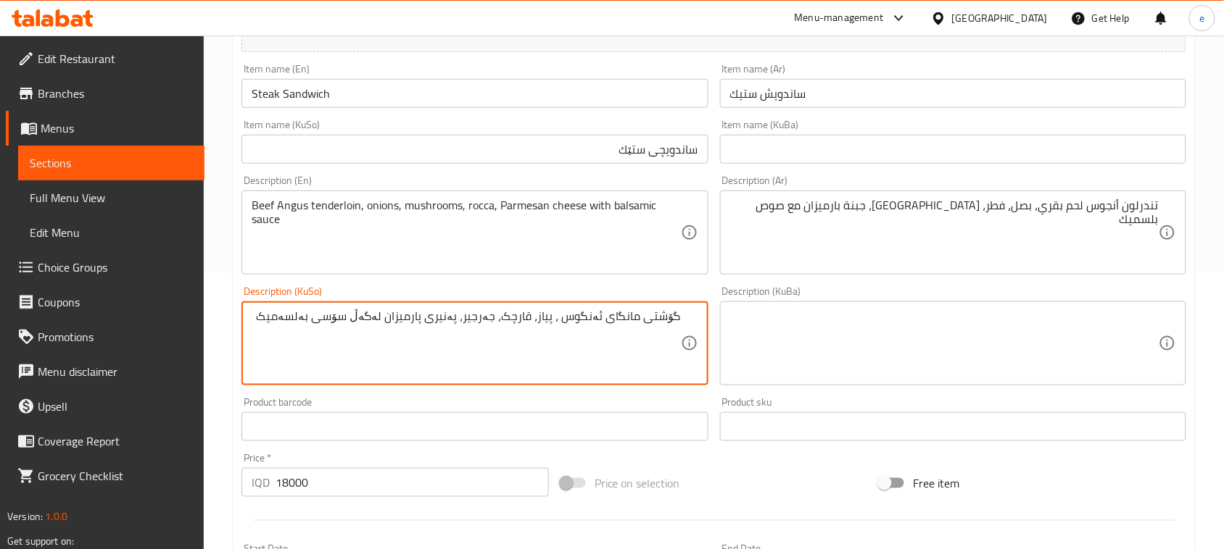
paste textarea "ەندەرلۆین"
type textarea "گۆشتی مانگای ئەنگوس تەندەرلۆین، پیاز، قارچک، جەرجیر، پەنیری پارمیزان لەگەڵ سۆسی…"
click at [537, 327] on textarea "گۆشتی مانگای ئەنگوس تەندەرلۆین، پیاز، قارچک، جەرجیر، پەنیری پارمیزان لەگەڵ سۆسی…" at bounding box center [466, 344] width 428 height 69
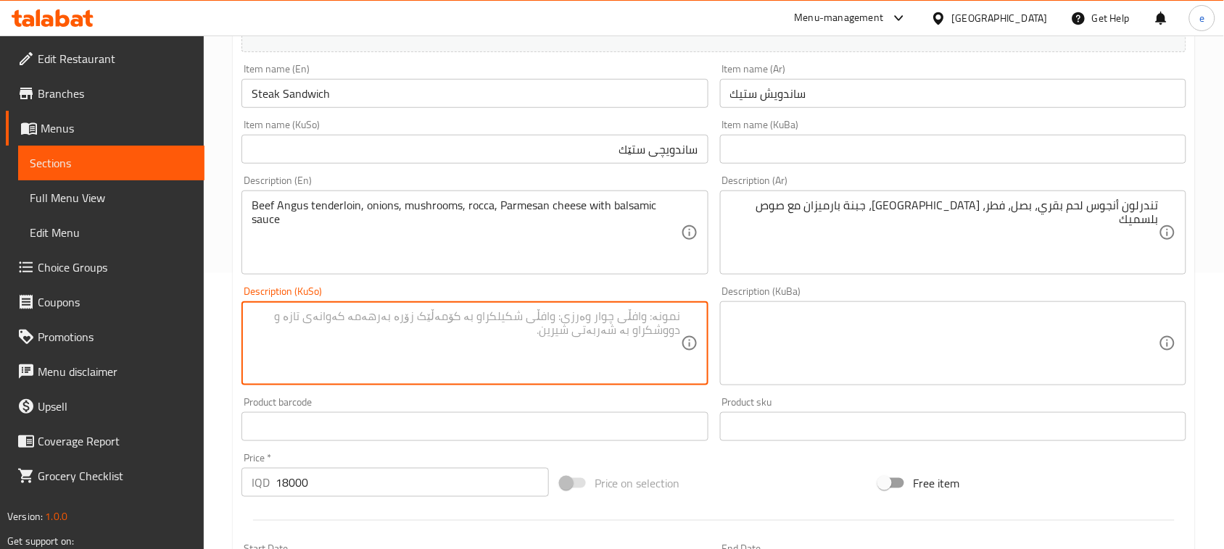
click at [794, 335] on textarea at bounding box center [944, 344] width 428 height 69
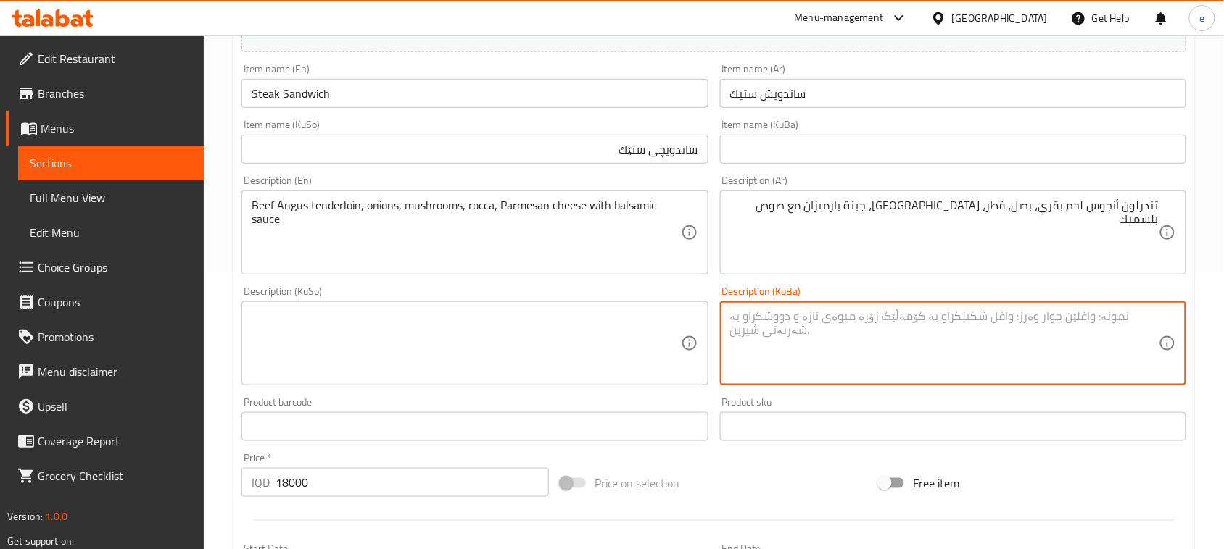
paste textarea "گۆشتی مانگای ئەنگوس تەندەرلۆین، پیاز، قارچک، جەرجیر، پەنیری پارمیزان لەگەڵ سۆسی…"
type textarea "گۆشتی مانگای ئەنگوس تەندەرلۆین، پیاز، قارچک، جەرجیر، پەنیری پارمیزان لەگەڵ سۆسی…"
click at [603, 345] on textarea at bounding box center [466, 344] width 428 height 69
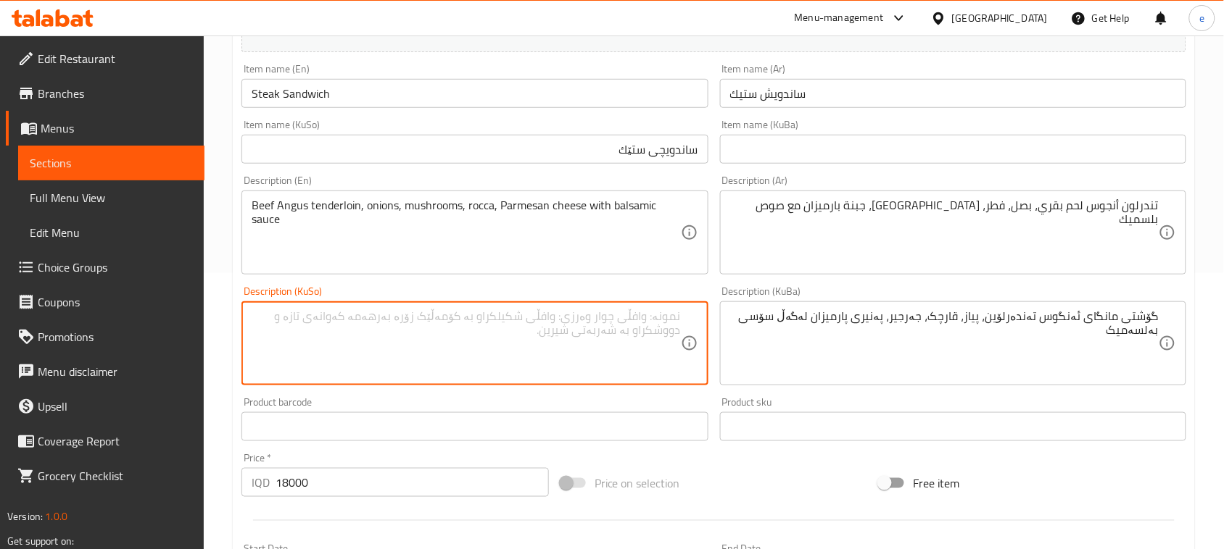
paste textarea "گۆشتی مانگای ئەنگوس تەندەرلۆین، پیاز، قارچک، جەرجیر، پەنیری پارمیزان لەگەڵ سۆسی…"
type textarea "گۆشتی مانگای ئەنگوس تەندەرلۆین، پیاز، قارچک، جەرجیر، پەنیری پارمیزان لەگەڵ سۆسی…"
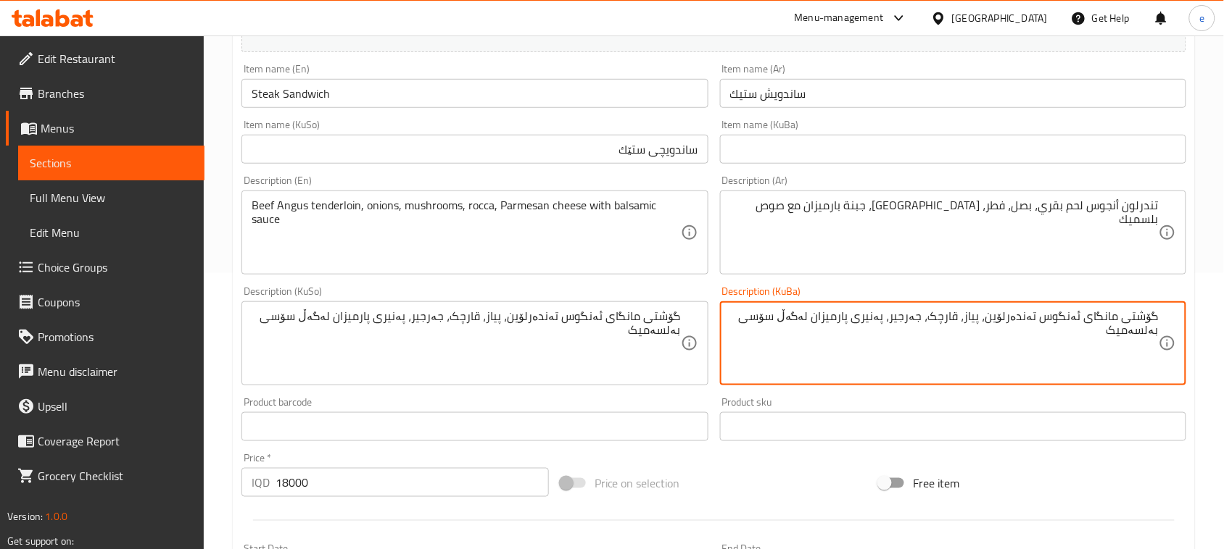
click at [814, 335] on textarea "گۆشتی مانگای ئەنگوس تەندەرلۆین، پیاز، قارچک، جەرجیر، پەنیری پارمیزان لەگەڵ سۆسی…" at bounding box center [944, 344] width 428 height 69
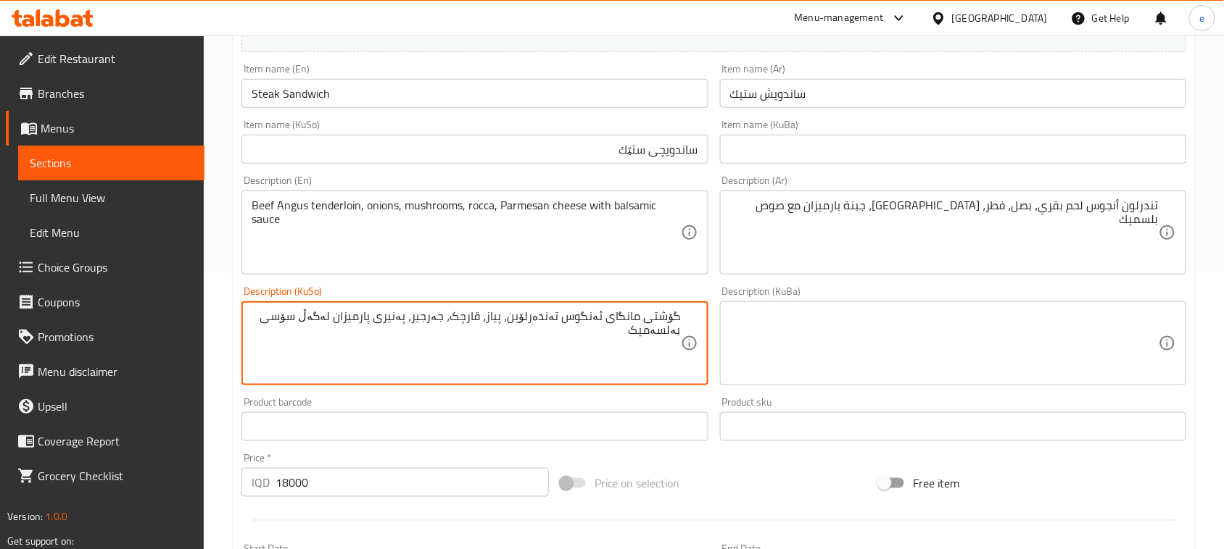
drag, startPoint x: 523, startPoint y: 323, endPoint x: 533, endPoint y: 323, distance: 10.2
drag, startPoint x: 520, startPoint y: 325, endPoint x: 678, endPoint y: 319, distance: 158.8
click at [678, 319] on textarea "گۆشتی مانگای ئەنگوس تەندەرلۆین، پیاز، قارچک، جەرجیر، پەنیری پارمیزان لەگەڵ سۆسی…" at bounding box center [466, 344] width 428 height 69
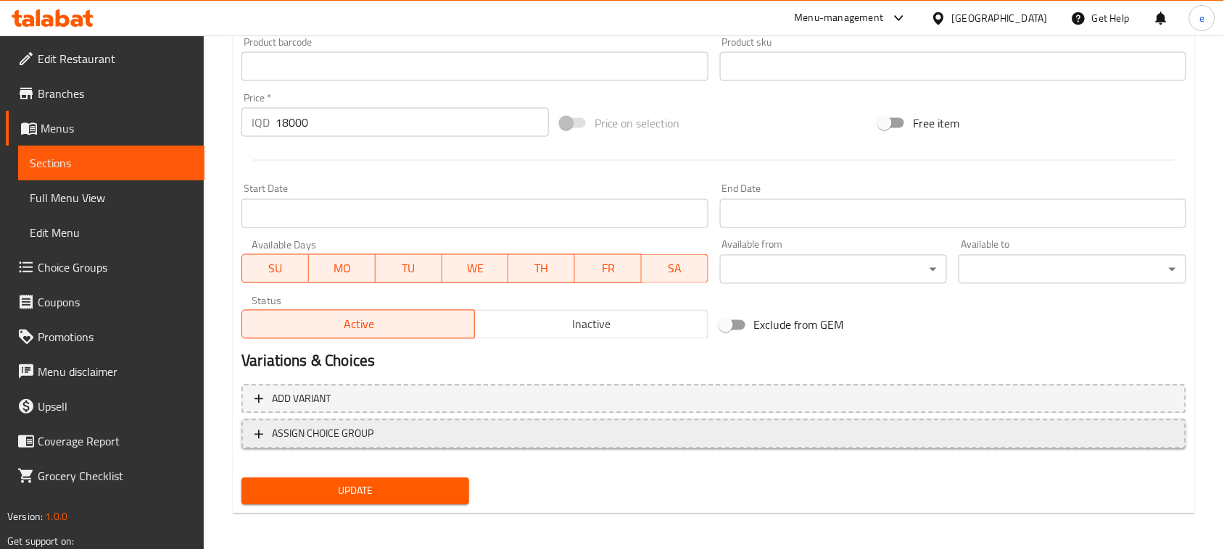
scroll to position [639, 0]
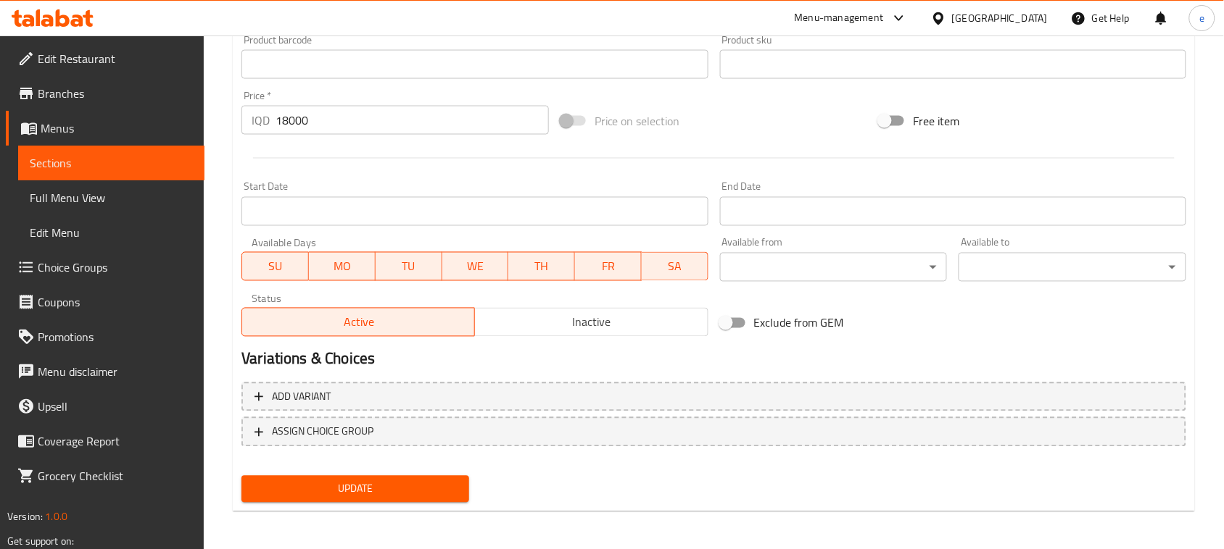
type textarea "تەندەرلۆین ئەنگوسی گۆشتی مانگا، پیاز، قارچک، جەرجیر، پەنیری پارمیزان لەگەڵ سۆسی…"
click at [455, 491] on span "Update" at bounding box center [355, 490] width 204 height 18
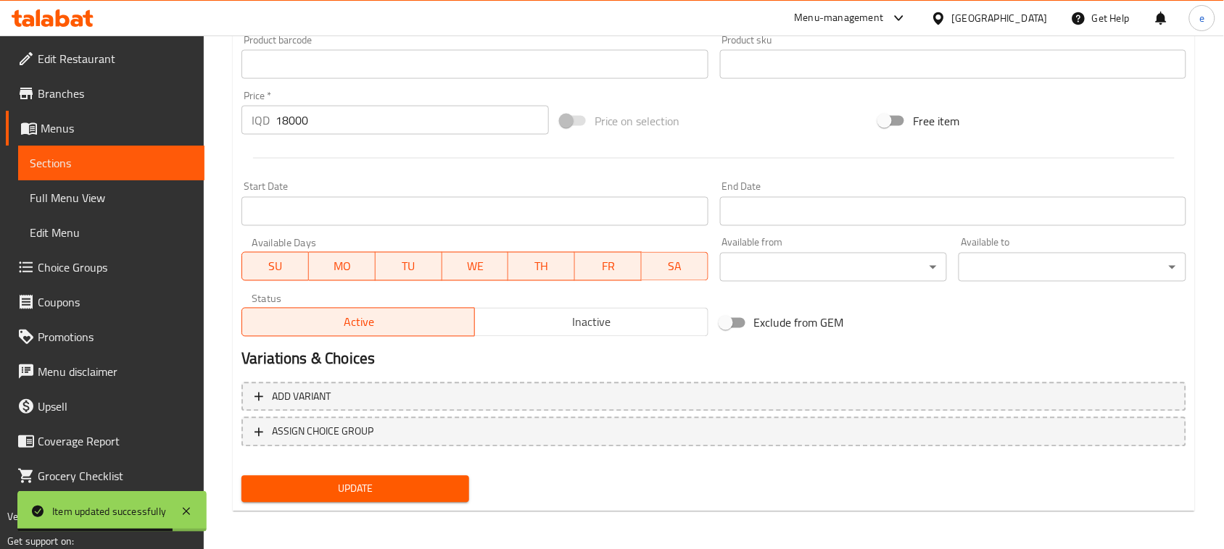
click at [81, 17] on icon at bounding box center [77, 20] width 12 height 12
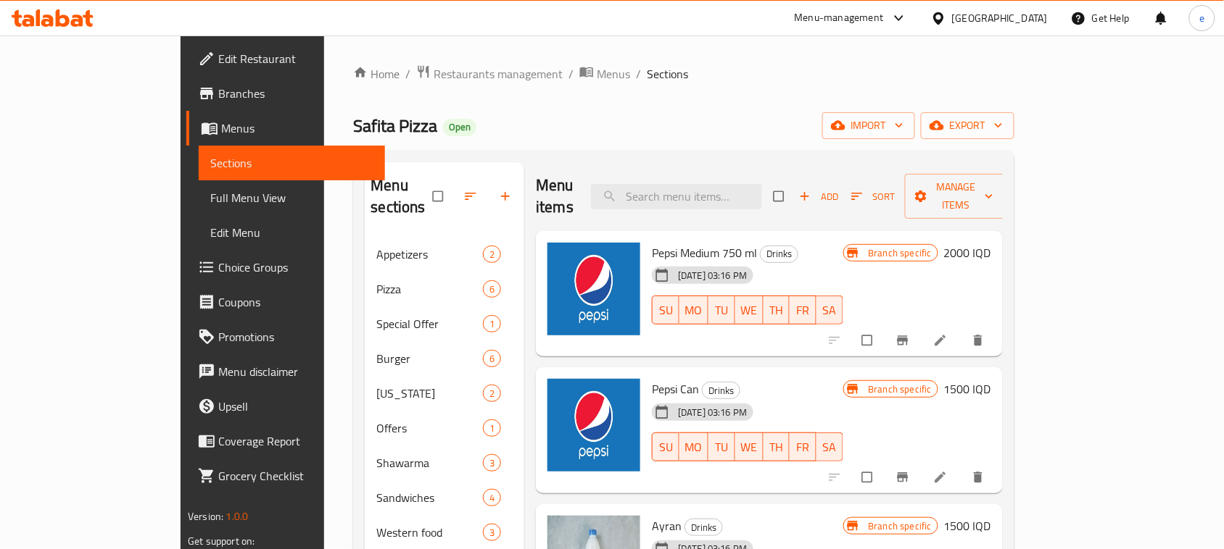
click at [71, 19] on icon at bounding box center [53, 17] width 82 height 17
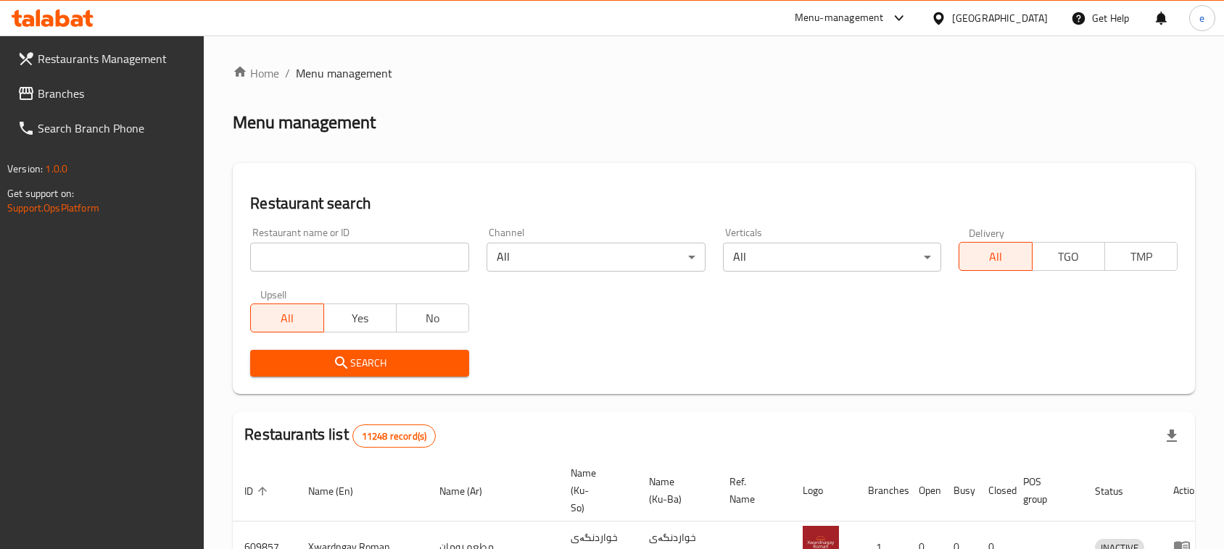
scroll to position [200, 0]
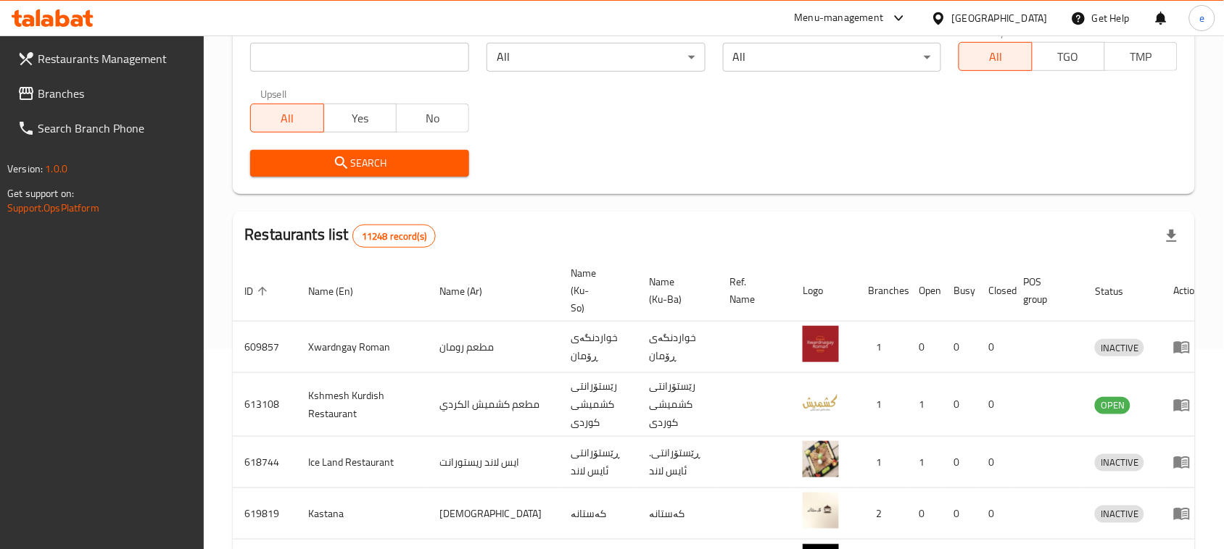
click at [81, 96] on span "Branches" at bounding box center [115, 93] width 155 height 17
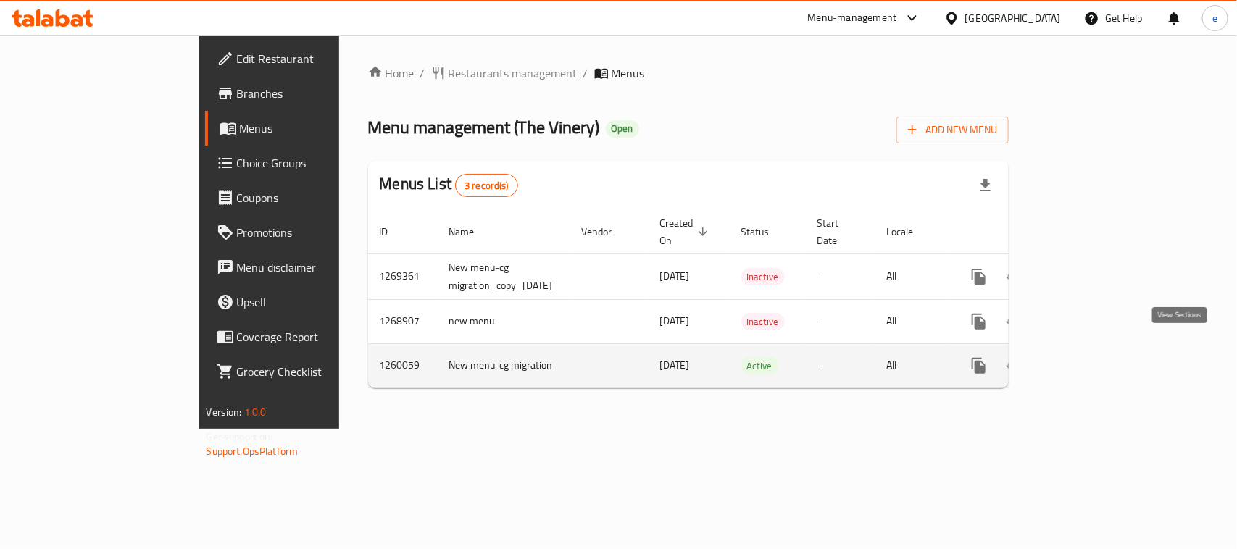
click at [1101, 360] on link "enhanced table" at bounding box center [1083, 366] width 35 height 35
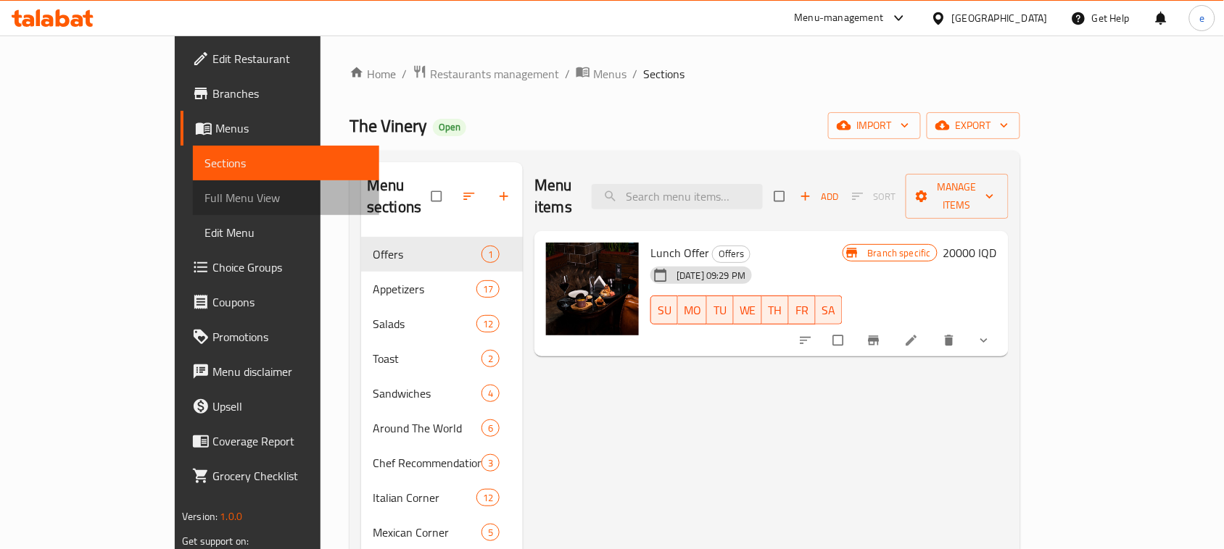
click at [204, 193] on span "Full Menu View" at bounding box center [285, 197] width 163 height 17
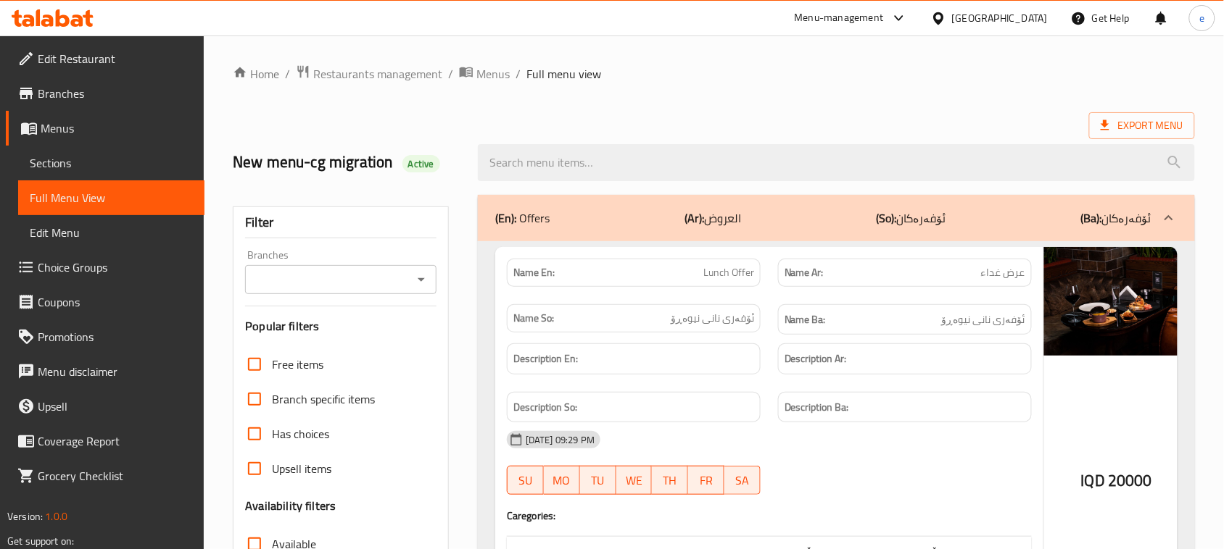
click at [410, 283] on div "Branches" at bounding box center [340, 279] width 191 height 29
click at [418, 292] on div "Branches" at bounding box center [340, 279] width 191 height 29
click at [420, 278] on icon "Open" at bounding box center [420, 279] width 17 height 17
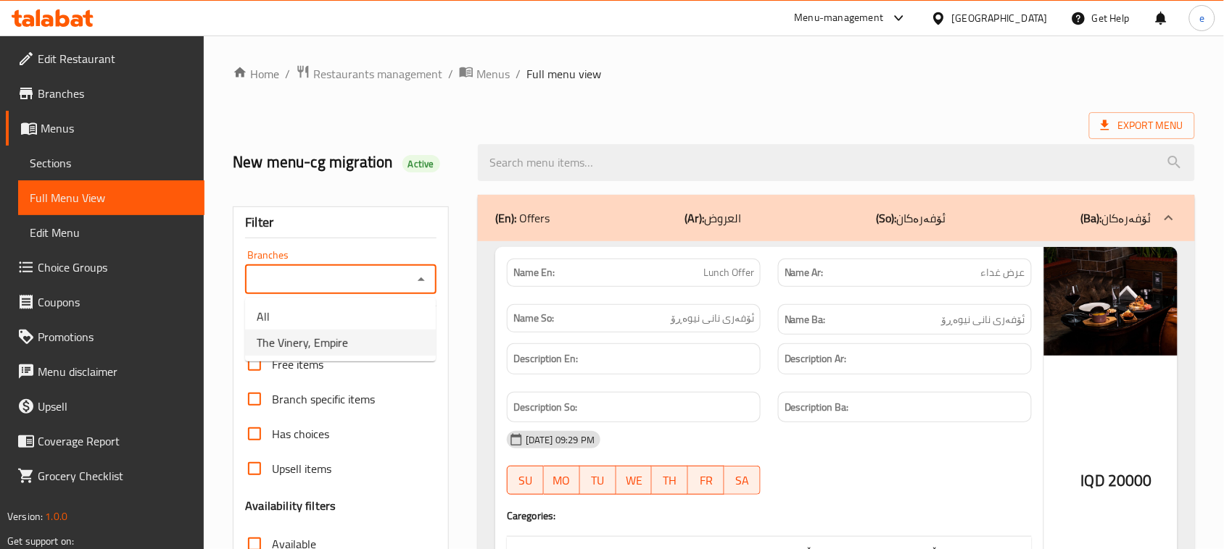
click at [393, 337] on li "The Vinery, Empire" at bounding box center [340, 343] width 191 height 26
type input "The Vinery, Empire"
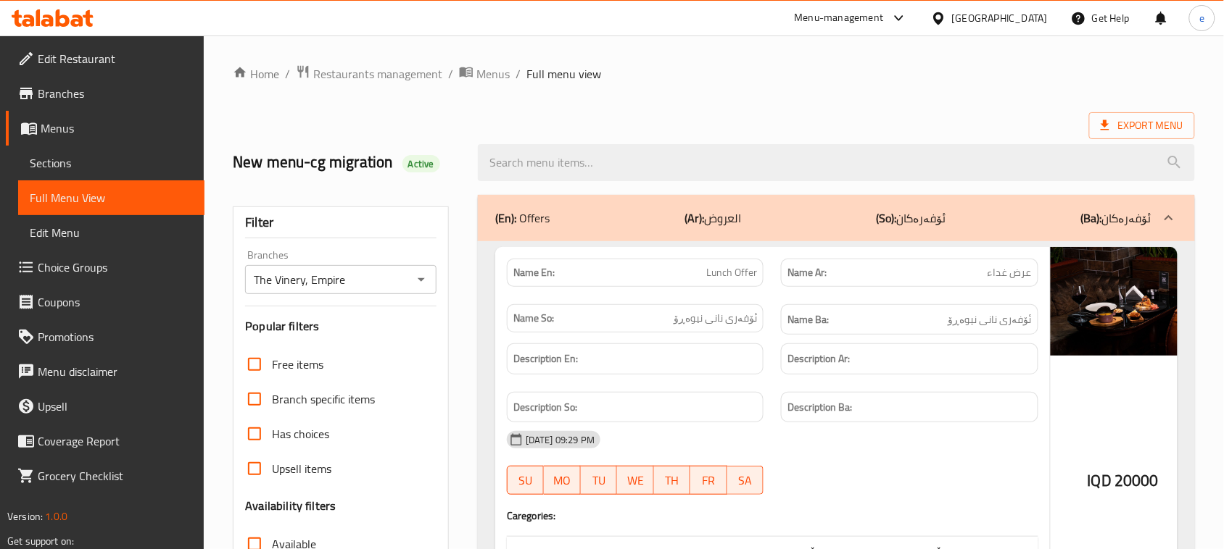
click at [589, 163] on input "search" at bounding box center [836, 162] width 717 height 37
paste input "Grilled Salmon Sandwich"
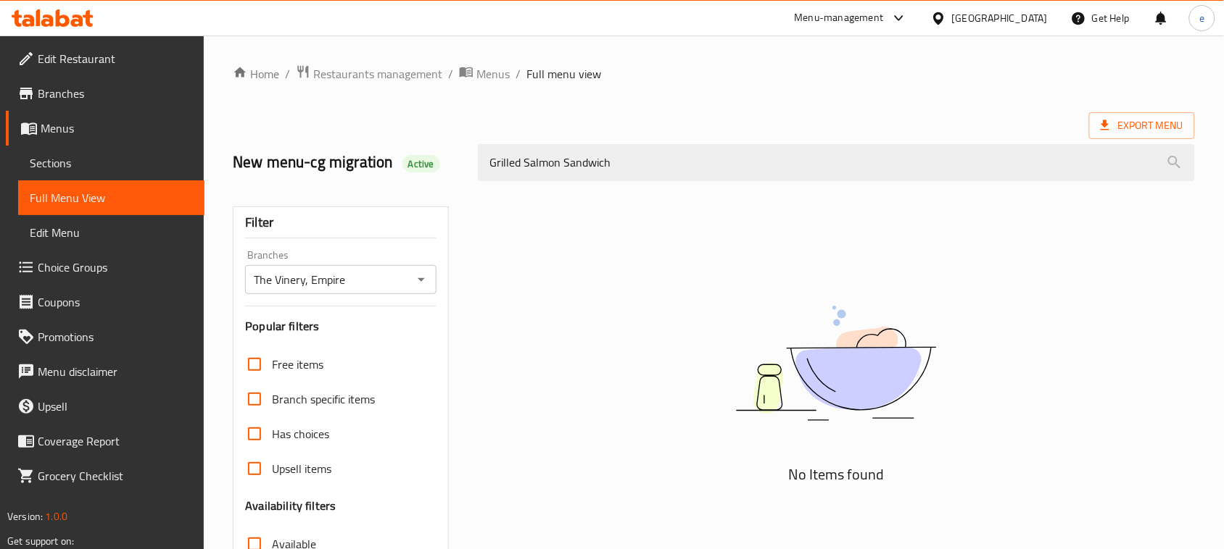
type input "Grilled Salmon Sandwich"
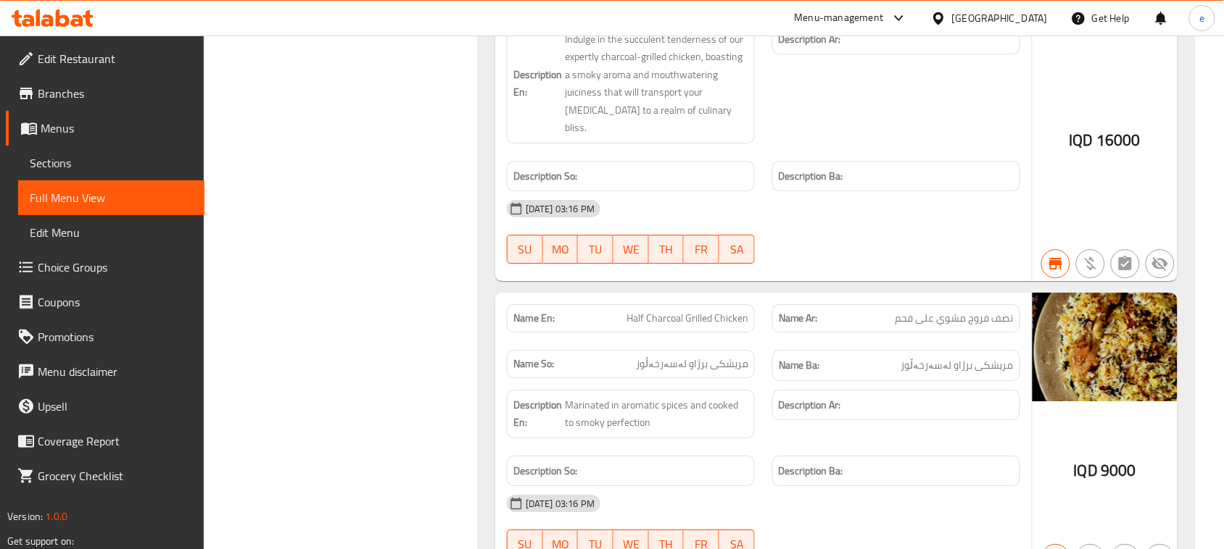
scroll to position [10989, 0]
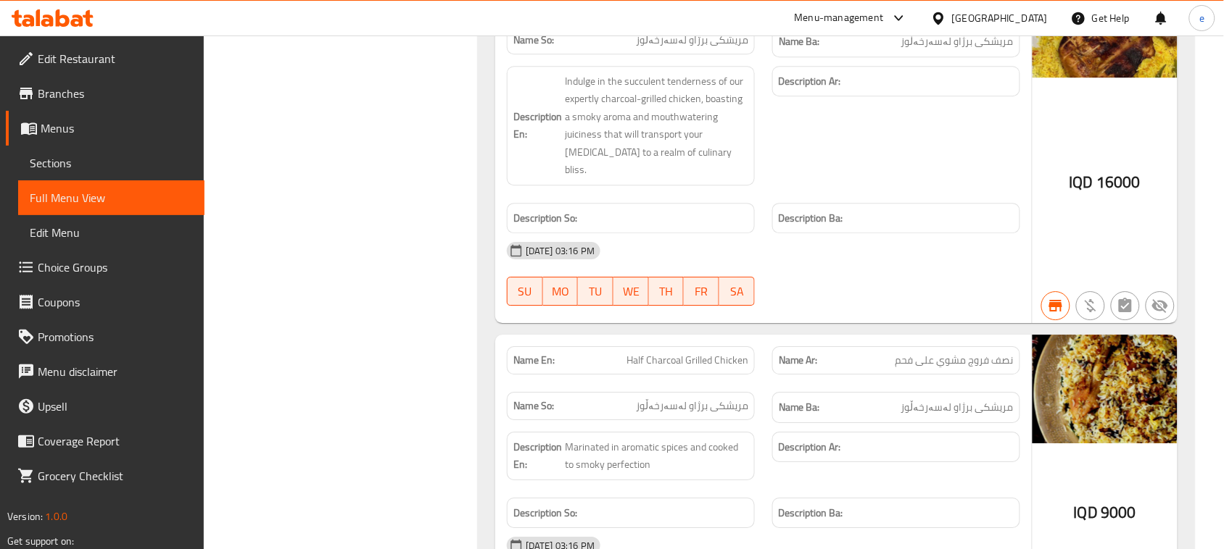
click at [64, 131] on span "Menus" at bounding box center [117, 128] width 152 height 17
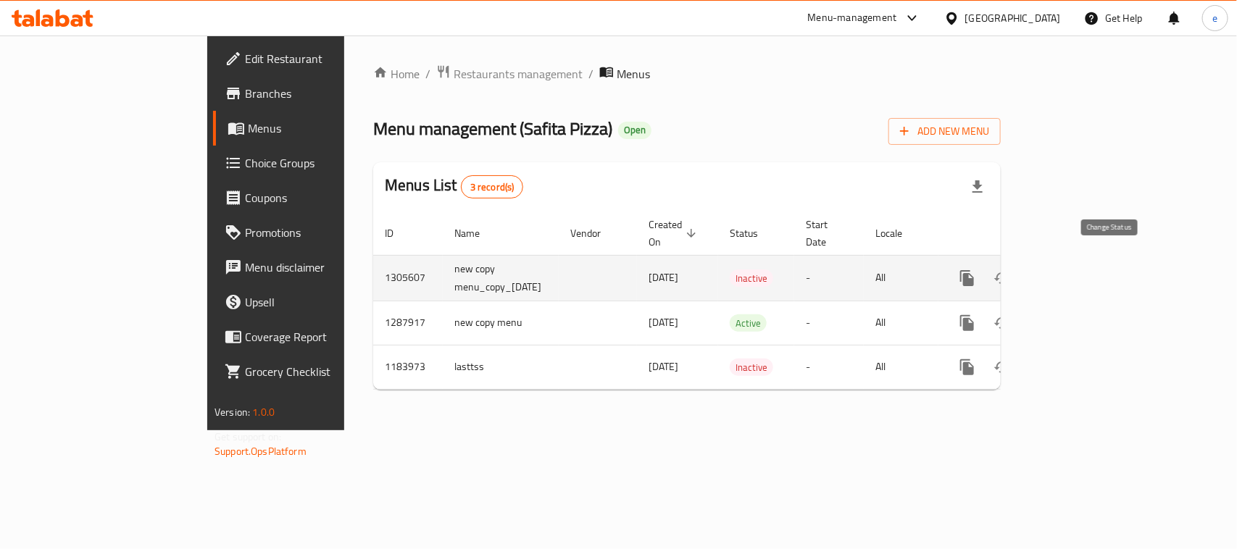
click at [1011, 270] on icon "enhanced table" at bounding box center [1002, 278] width 17 height 17
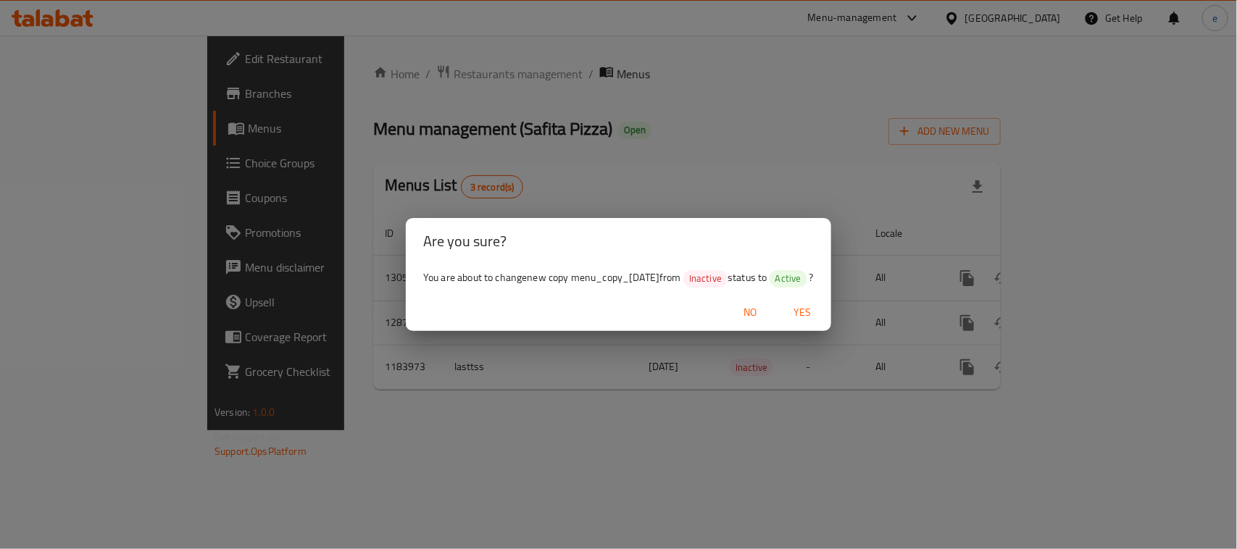
click at [814, 322] on span "Yes" at bounding box center [802, 313] width 35 height 18
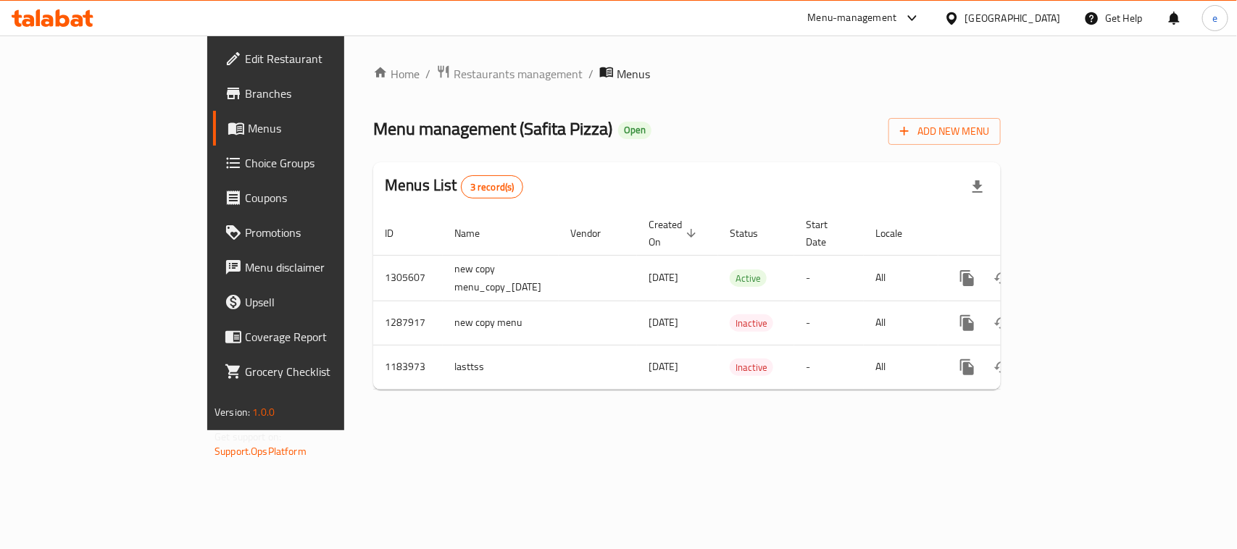
click at [67, 24] on icon at bounding box center [63, 17] width 14 height 17
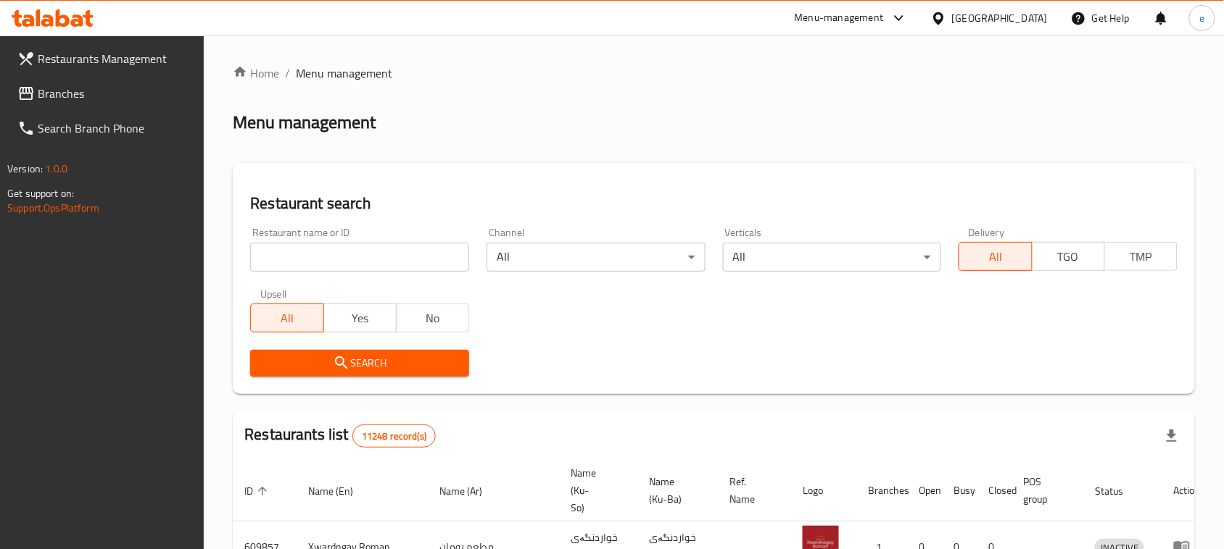
click at [82, 85] on span "Branches" at bounding box center [115, 93] width 155 height 17
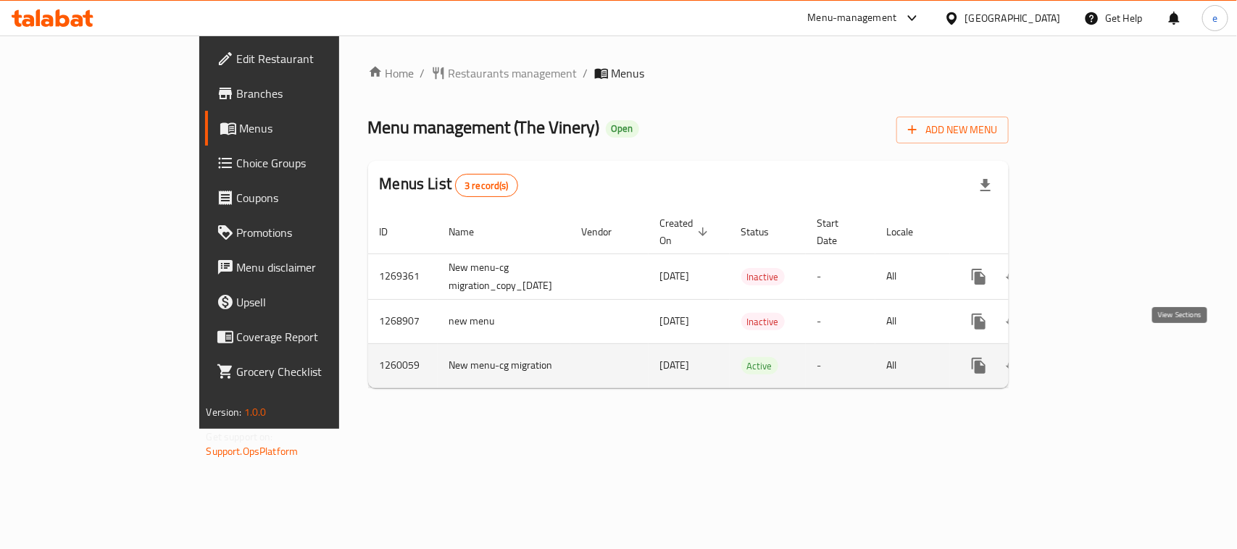
click at [1092, 357] on icon "enhanced table" at bounding box center [1083, 365] width 17 height 17
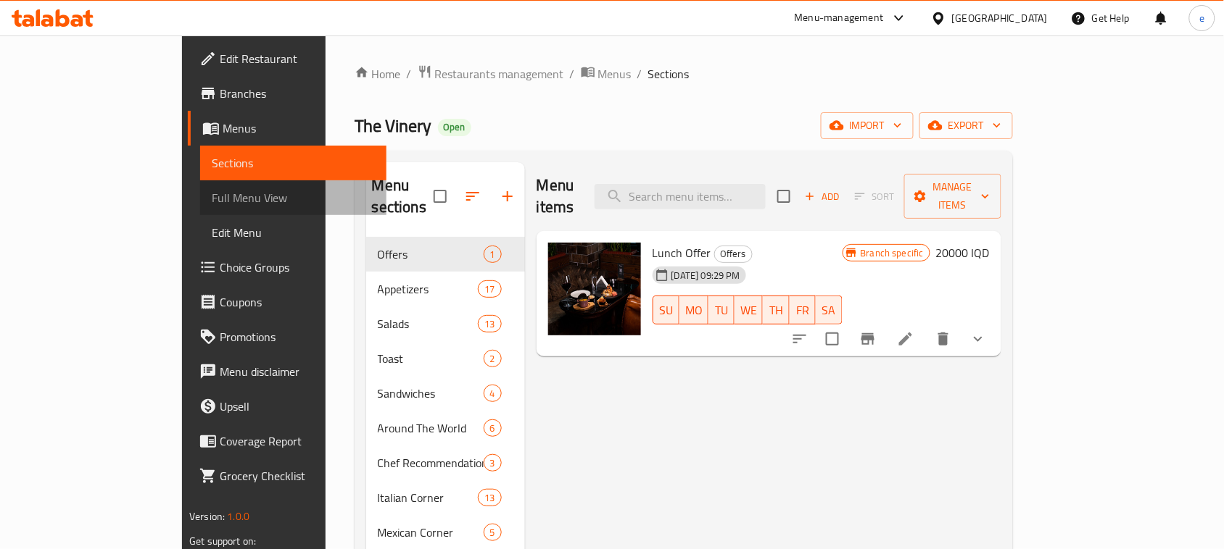
click at [212, 203] on span "Full Menu View" at bounding box center [293, 197] width 163 height 17
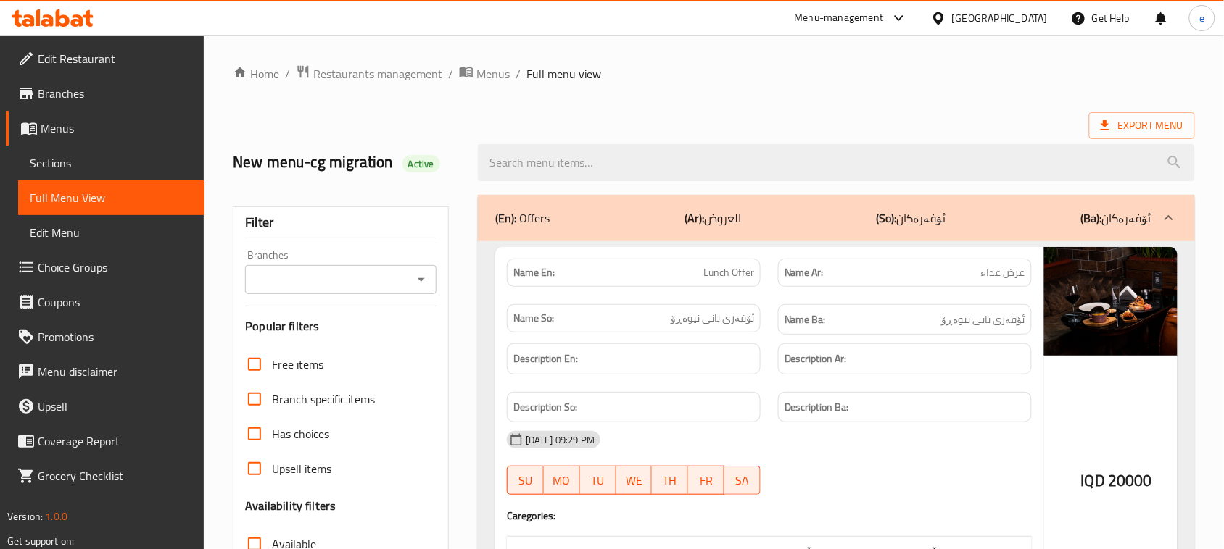
click at [421, 283] on icon "Open" at bounding box center [420, 279] width 17 height 17
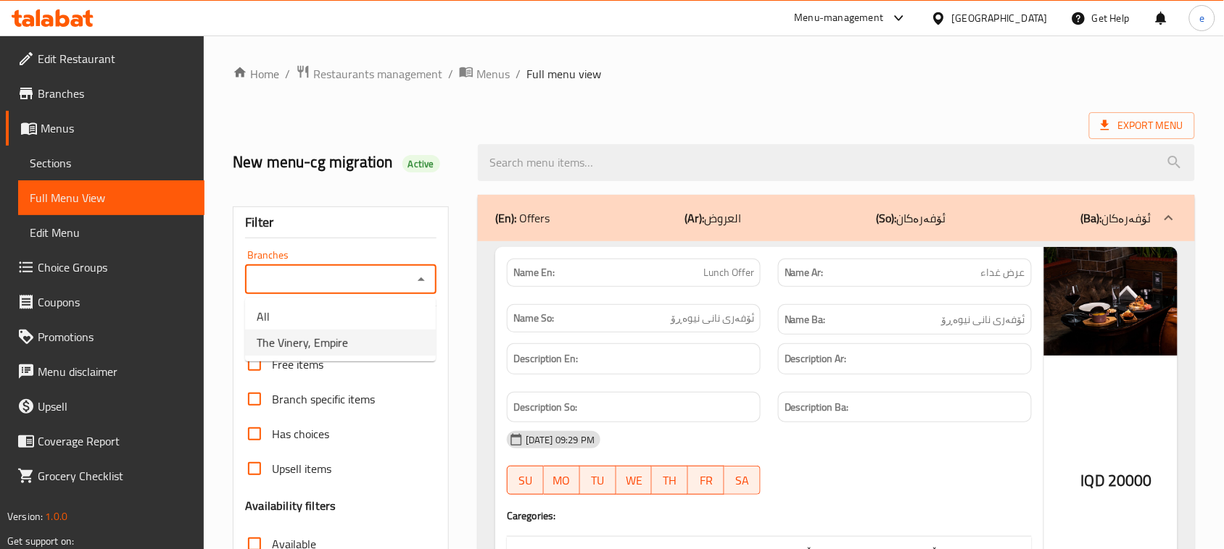
click at [378, 332] on li "The Vinery, Empire" at bounding box center [340, 343] width 191 height 26
type input "The Vinery, Empire"
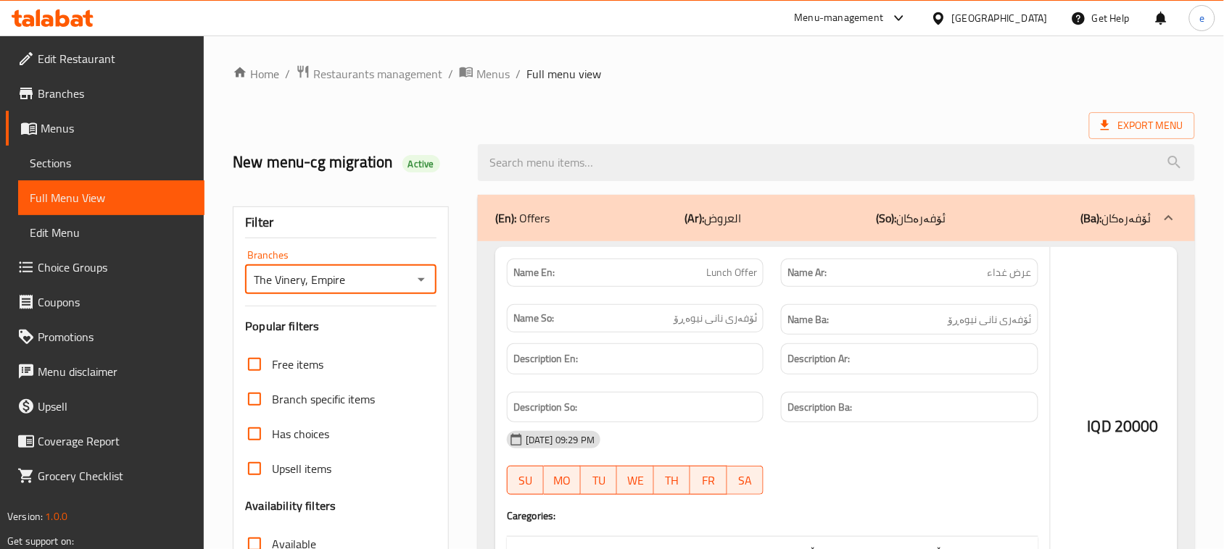
click at [556, 154] on div at bounding box center [612, 274] width 1224 height 549
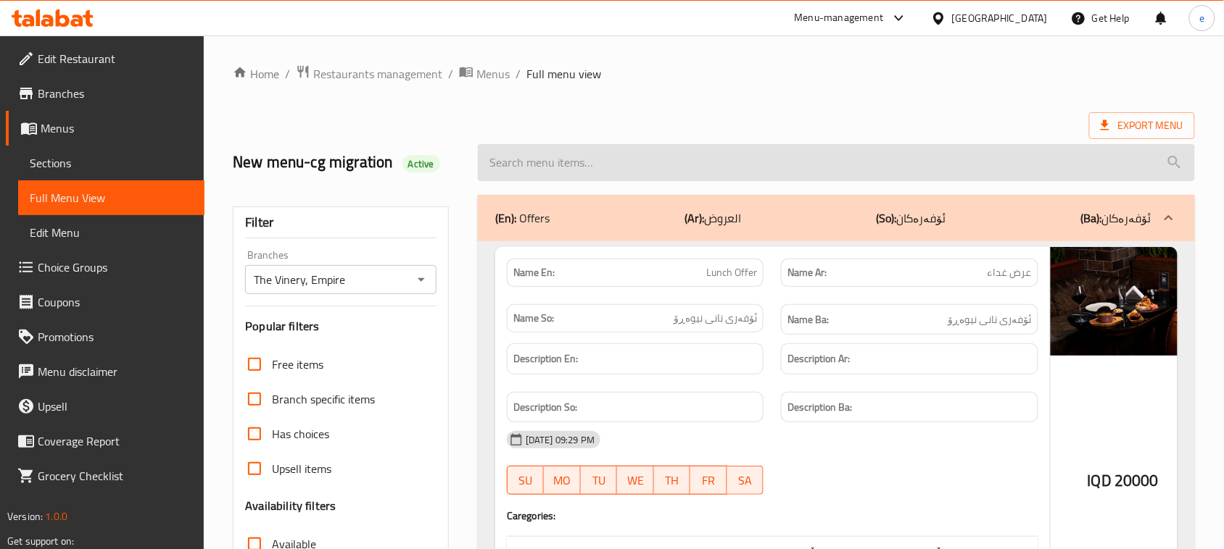
click at [556, 156] on input "search" at bounding box center [836, 162] width 717 height 37
click at [556, 158] on input "search" at bounding box center [836, 162] width 717 height 37
paste input "Grilled Salmon Sandwich"
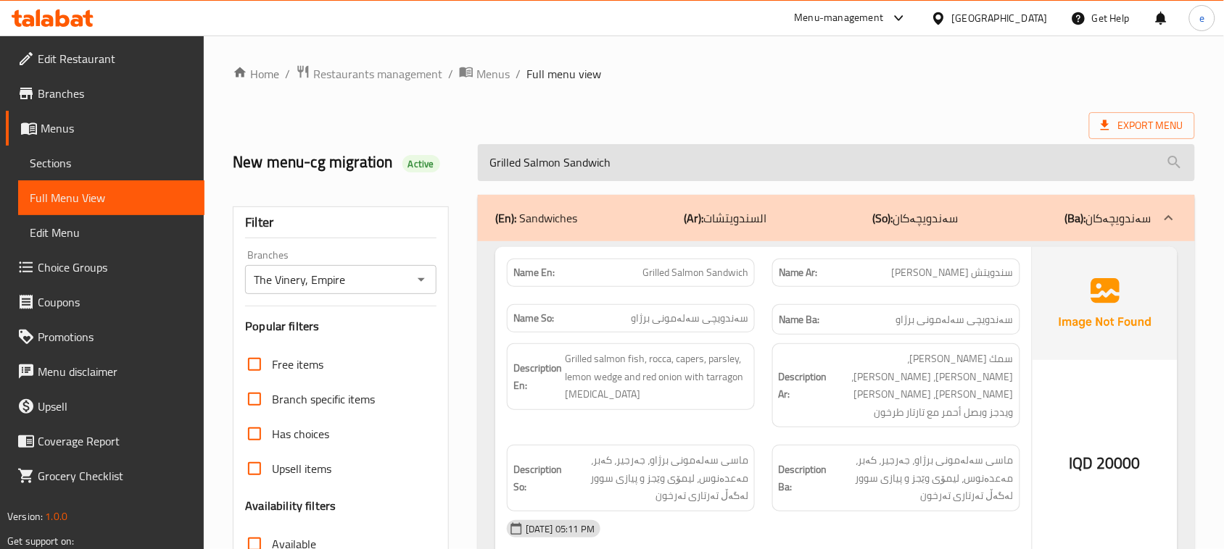
click at [585, 168] on input "Grilled Salmon Sandwich" at bounding box center [836, 162] width 717 height 37
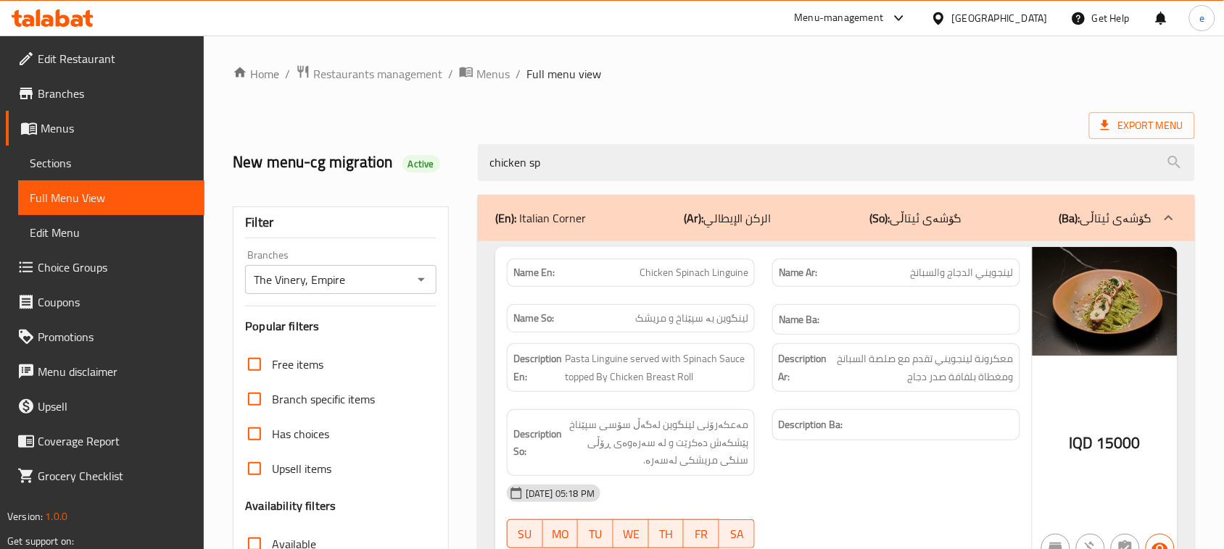
click at [699, 277] on span "Chicken Spinach Linguine" at bounding box center [693, 272] width 109 height 15
copy span "Chicken Spinach Linguine"
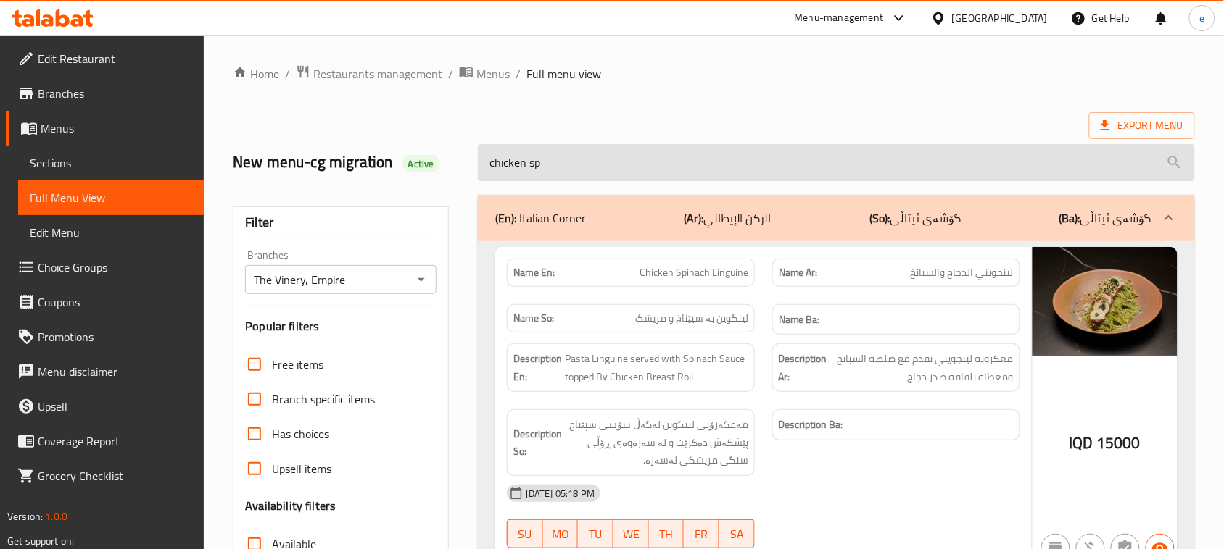
click at [576, 154] on input "chicken sp" at bounding box center [836, 162] width 717 height 37
paste input "Chicken Spinach Linguine"
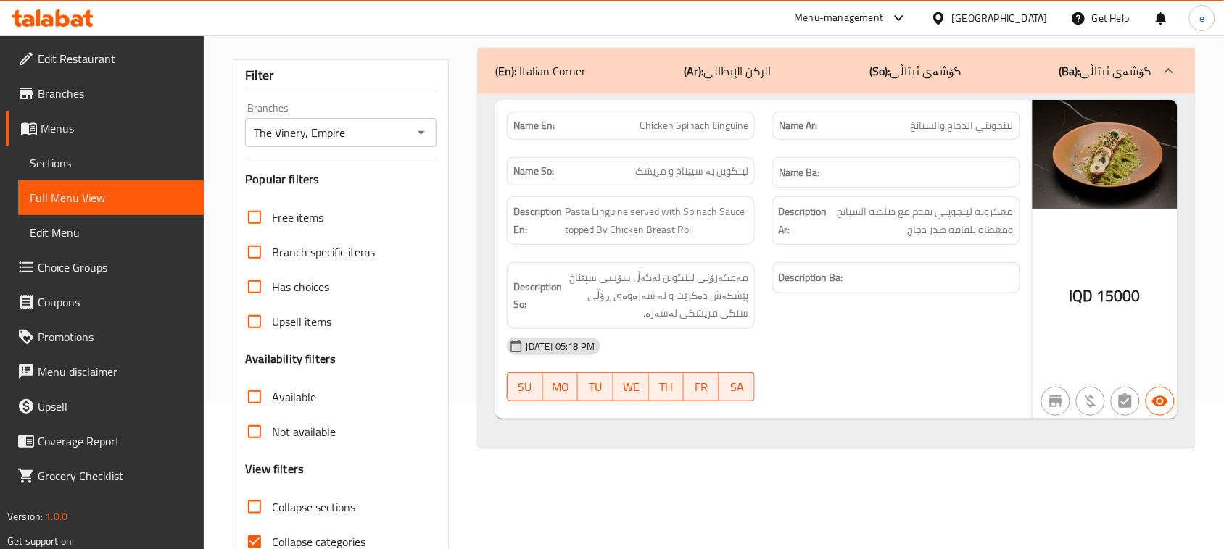
scroll to position [181, 0]
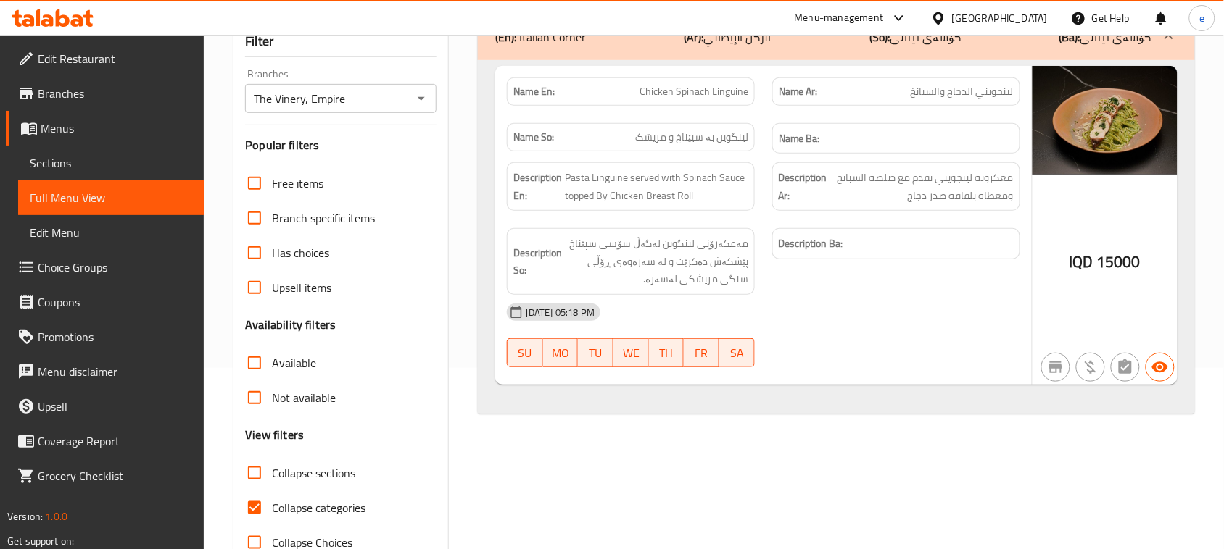
type input "Chicken Spinach Linguine"
click at [711, 89] on span "Chicken Spinach Linguine" at bounding box center [693, 91] width 109 height 15
click at [419, 99] on icon "Open" at bounding box center [421, 99] width 7 height 4
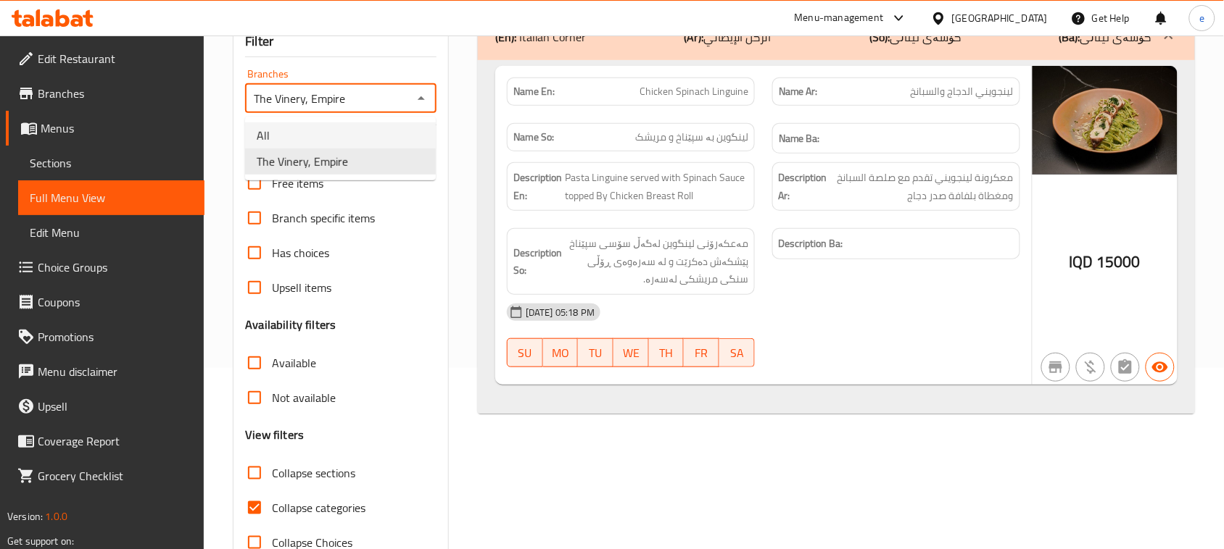
click at [385, 136] on li "All" at bounding box center [340, 136] width 191 height 26
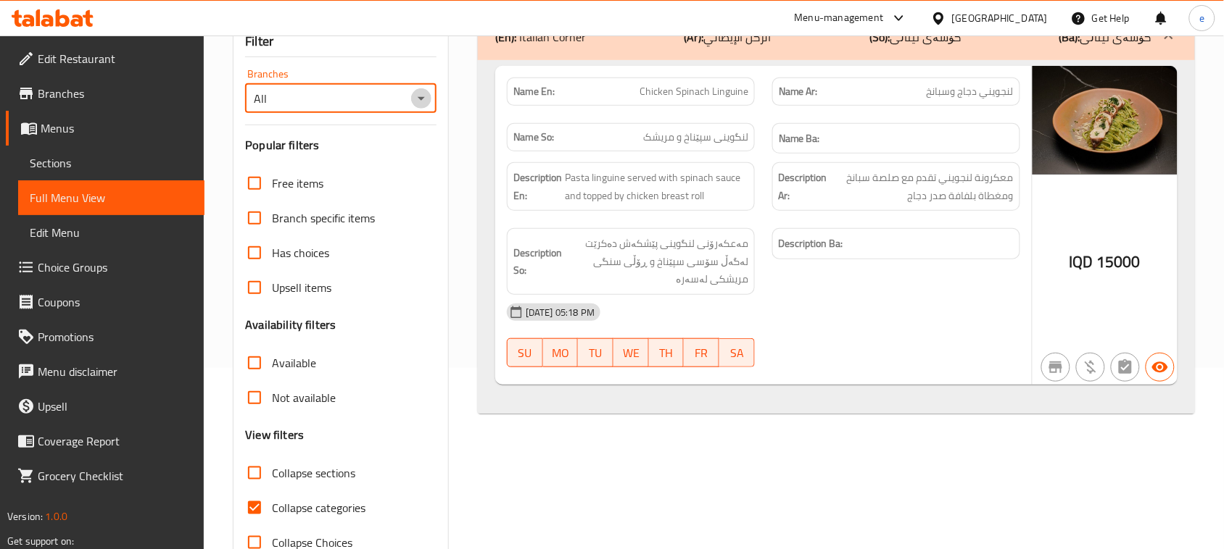
click at [417, 101] on icon "Open" at bounding box center [420, 98] width 17 height 17
click at [424, 103] on icon "Open" at bounding box center [420, 98] width 17 height 17
click at [392, 149] on li "The Vinery, Empire" at bounding box center [340, 162] width 191 height 26
type input "The Vinery, Empire"
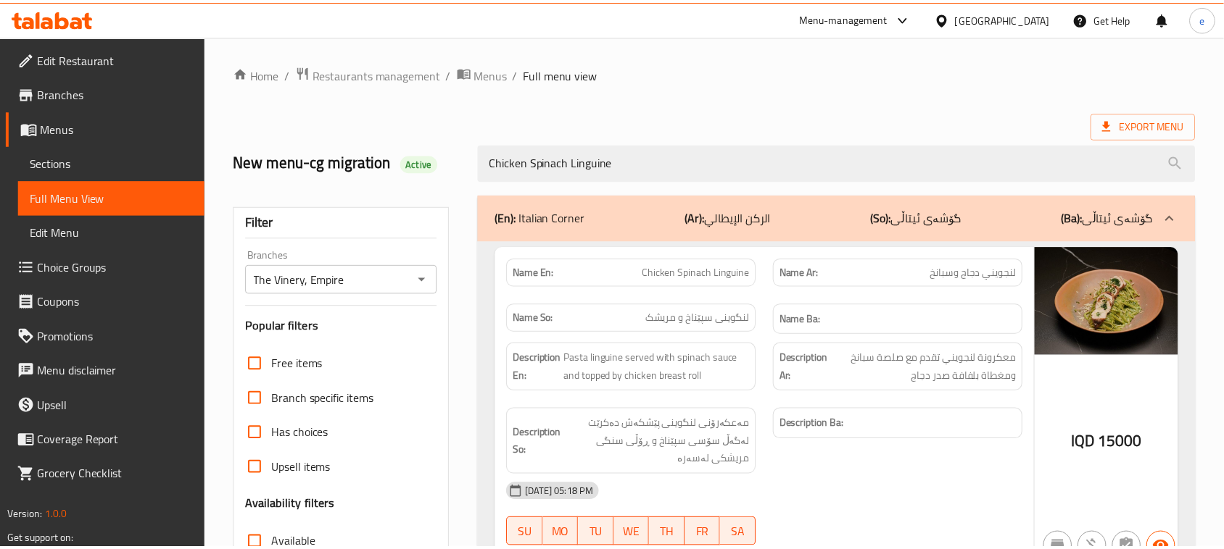
scroll to position [222, 0]
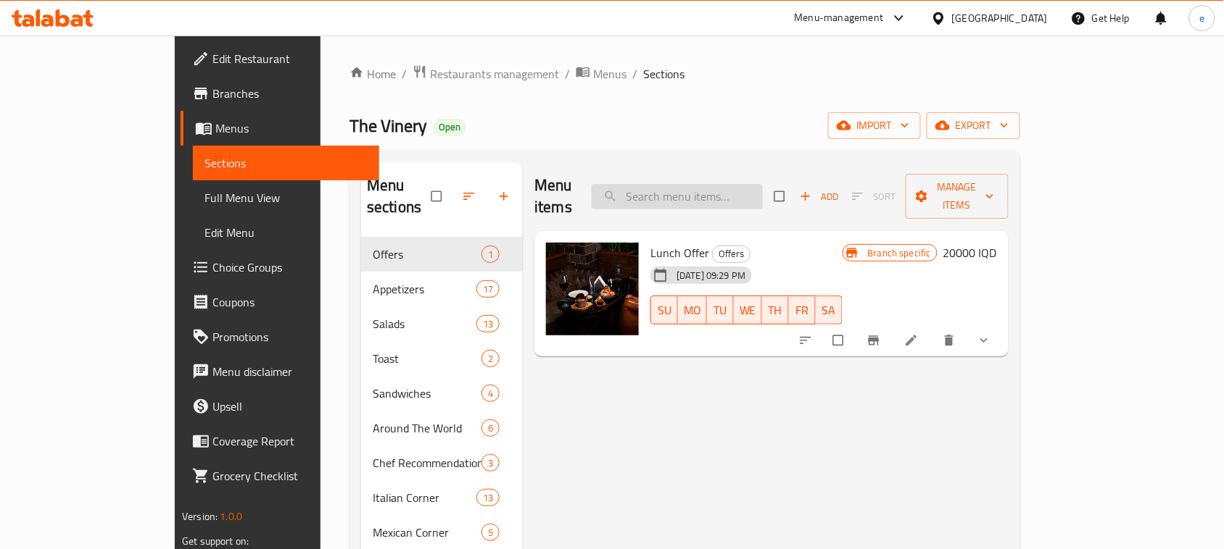
click at [725, 189] on input "search" at bounding box center [676, 196] width 171 height 25
paste input "Chicken Spinach Linguine"
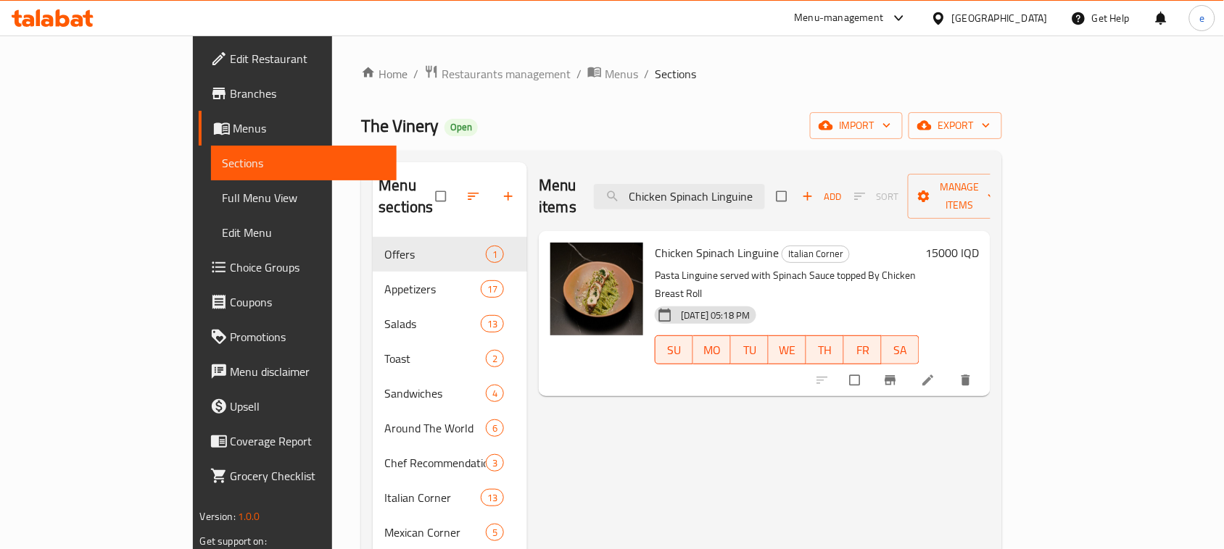
type input "Chicken Spinach Linguine"
click at [950, 369] on li at bounding box center [929, 380] width 41 height 23
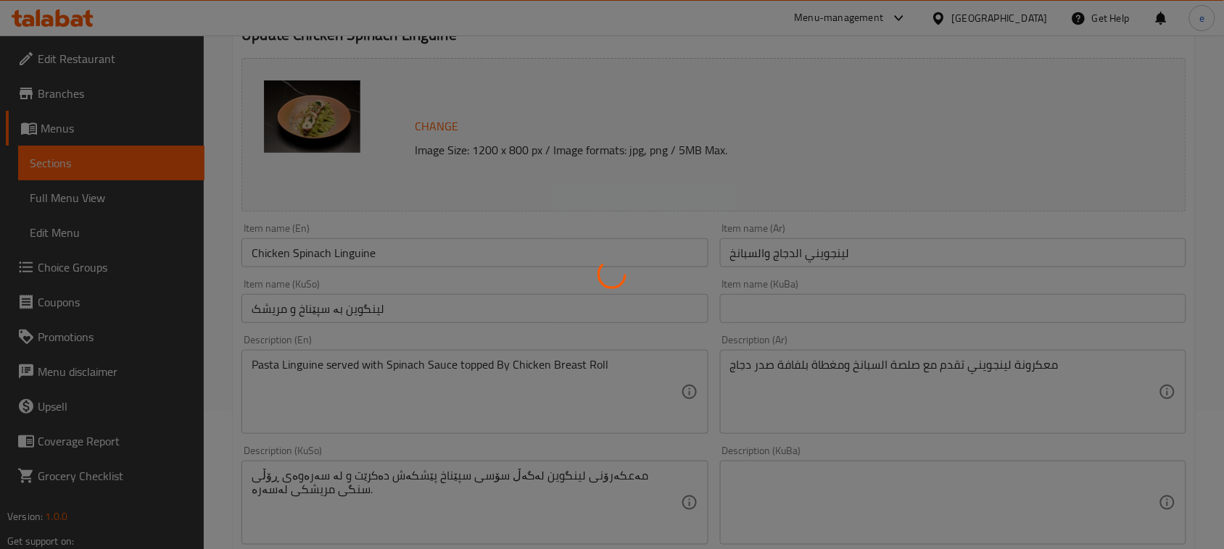
scroll to position [181, 0]
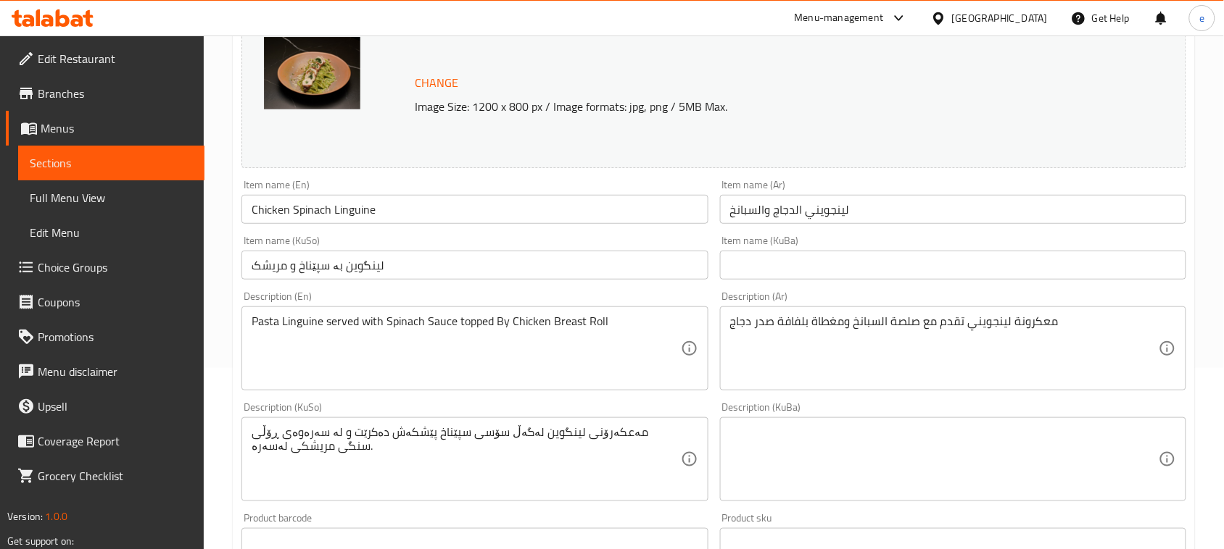
click at [886, 220] on input "لينجويني الدجاج والسبانخ" at bounding box center [953, 209] width 466 height 29
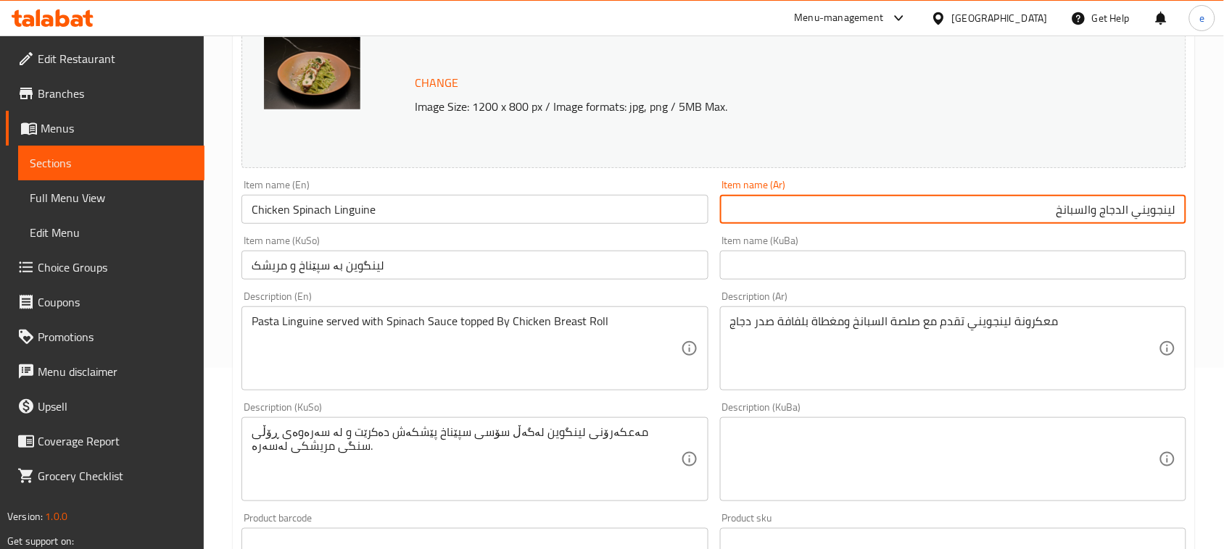
click at [1122, 214] on input "لينجويني الدجاج والسبانخ" at bounding box center [953, 209] width 466 height 29
click at [1092, 215] on input "لينجويني دجاج والسبانخ" at bounding box center [953, 209] width 466 height 29
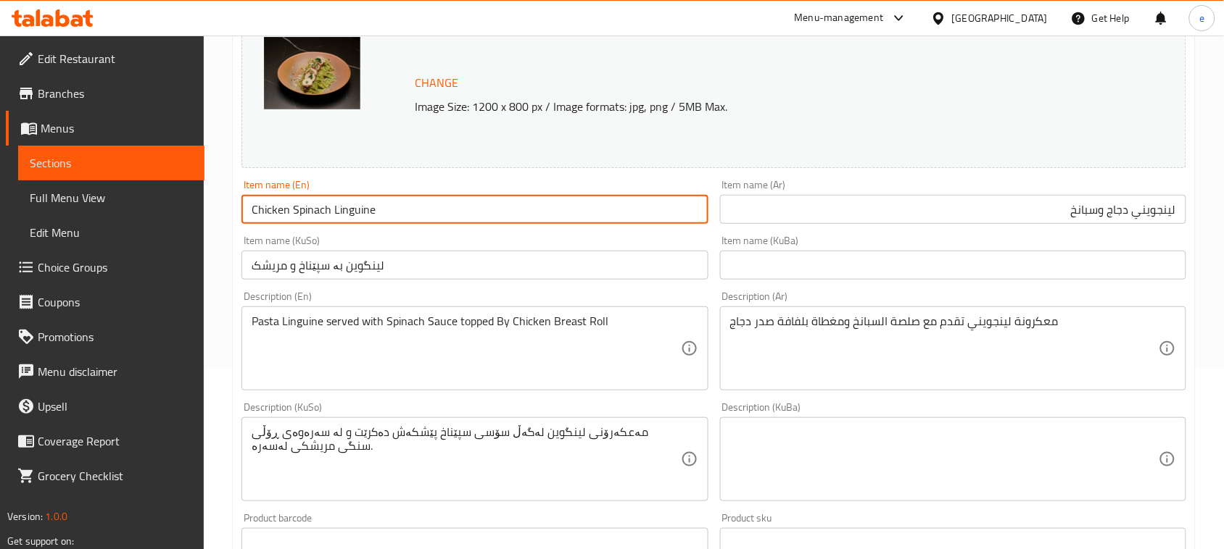
click at [276, 215] on input "Chicken Spinach Linguine" at bounding box center [474, 209] width 466 height 29
click at [412, 280] on input "لینگوین بە سپێناخ و مریشک" at bounding box center [474, 265] width 466 height 29
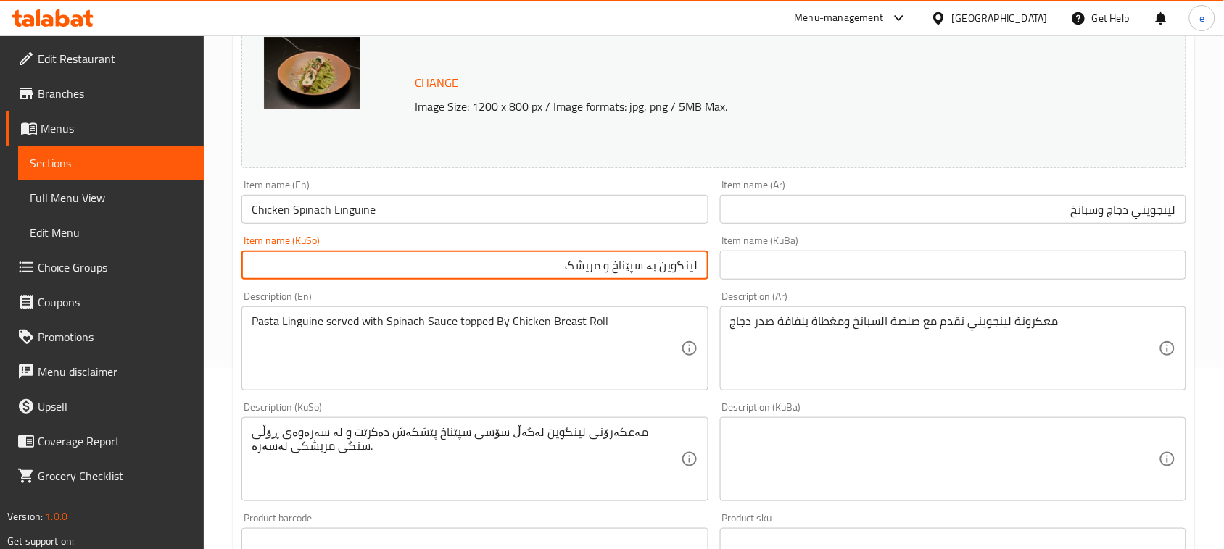
click at [647, 272] on input "لینگوین بە سپێناخ و مریشک" at bounding box center [474, 265] width 466 height 29
click at [1150, 205] on input "لينجويني دجاج وسبانخ" at bounding box center [953, 209] width 466 height 29
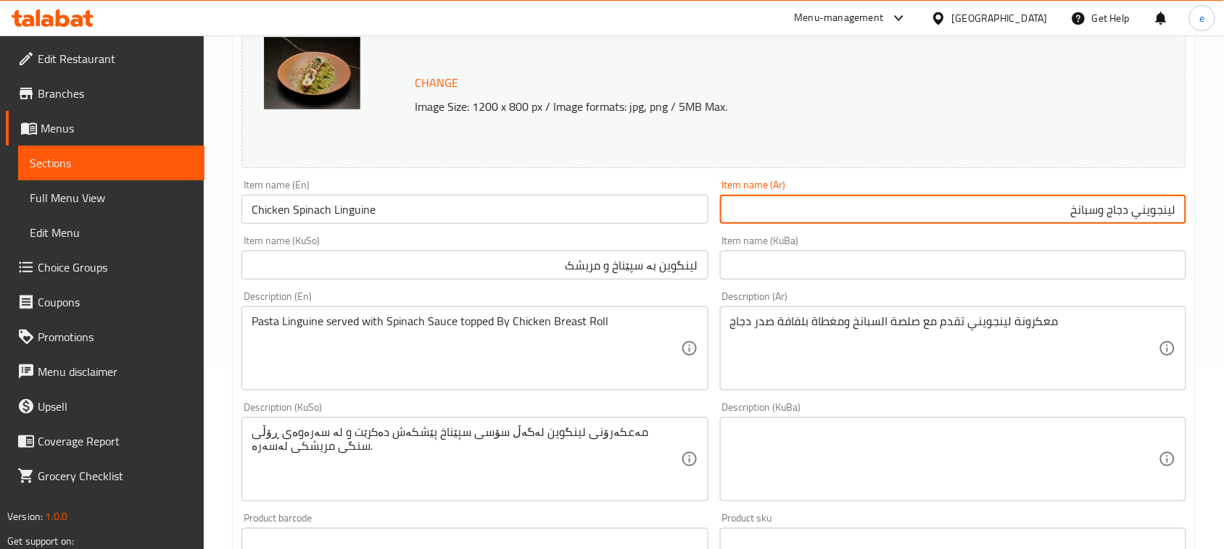
click at [1158, 207] on input "لينجويني دجاج وسبانخ" at bounding box center [953, 209] width 466 height 29
paste input "جويني"
type input "لنجويني دجاج وسبانخ"
click at [352, 211] on input "Chicken Spinach Linguine" at bounding box center [474, 209] width 466 height 29
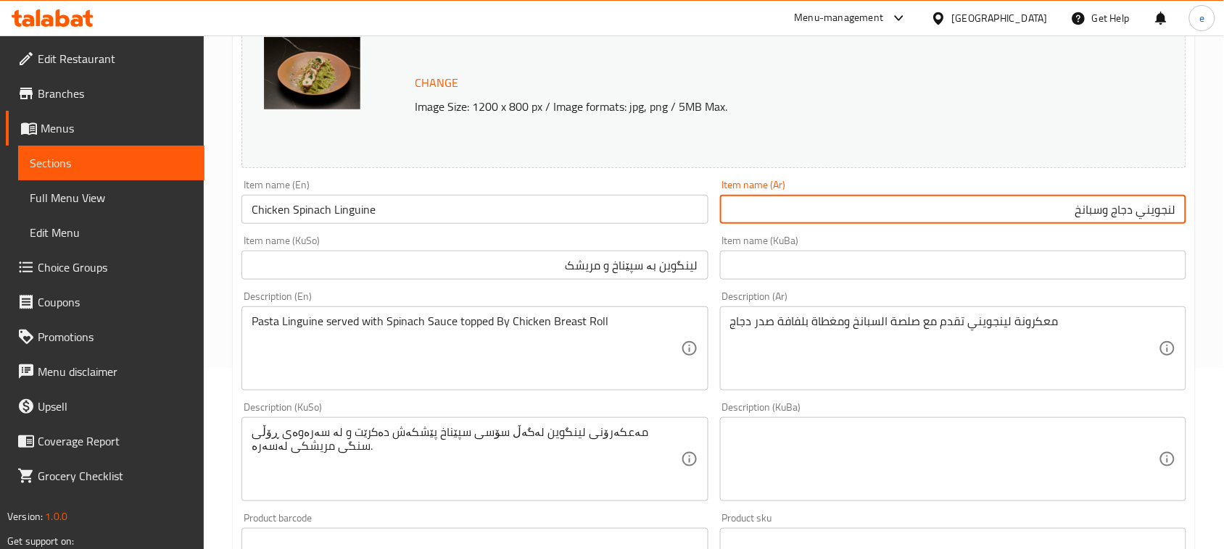
click at [352, 211] on input "Chicken Spinach Linguine" at bounding box center [474, 209] width 466 height 29
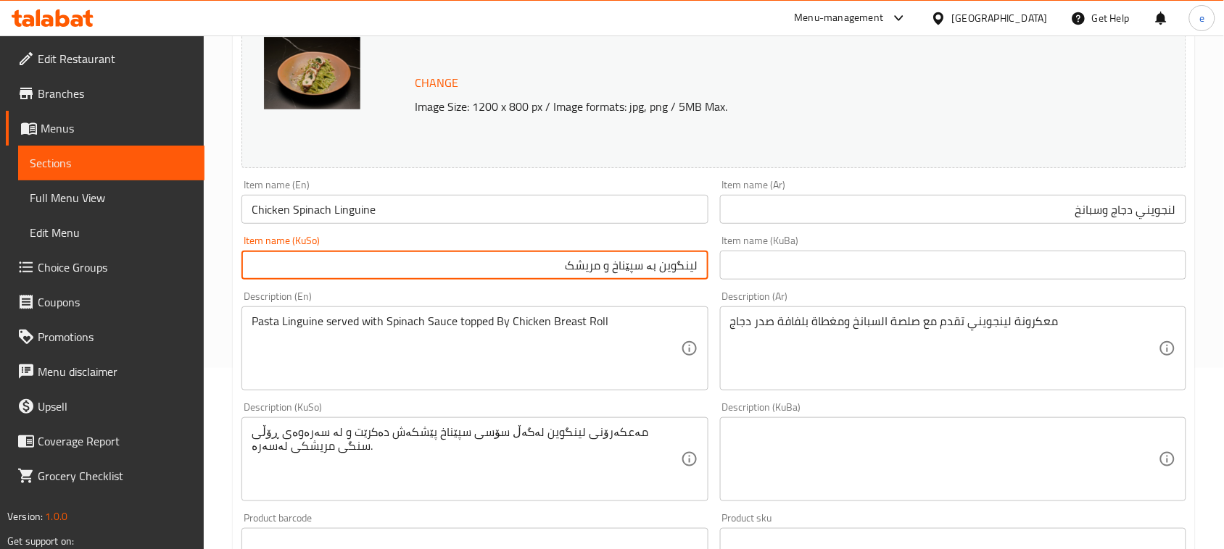
drag, startPoint x: 660, startPoint y: 270, endPoint x: 716, endPoint y: 270, distance: 55.8
click at [716, 270] on div "Change Image Size: 1200 x 800 px / Image formats: jpg, png / 5MB Max. Item name…" at bounding box center [714, 415] width 956 height 813
paste input "نگوینی"
click at [643, 267] on input "لنگوینی بە سپێناخ و مریشک" at bounding box center [474, 265] width 466 height 29
type input "لنگوینی سپێناخ و مریشک"
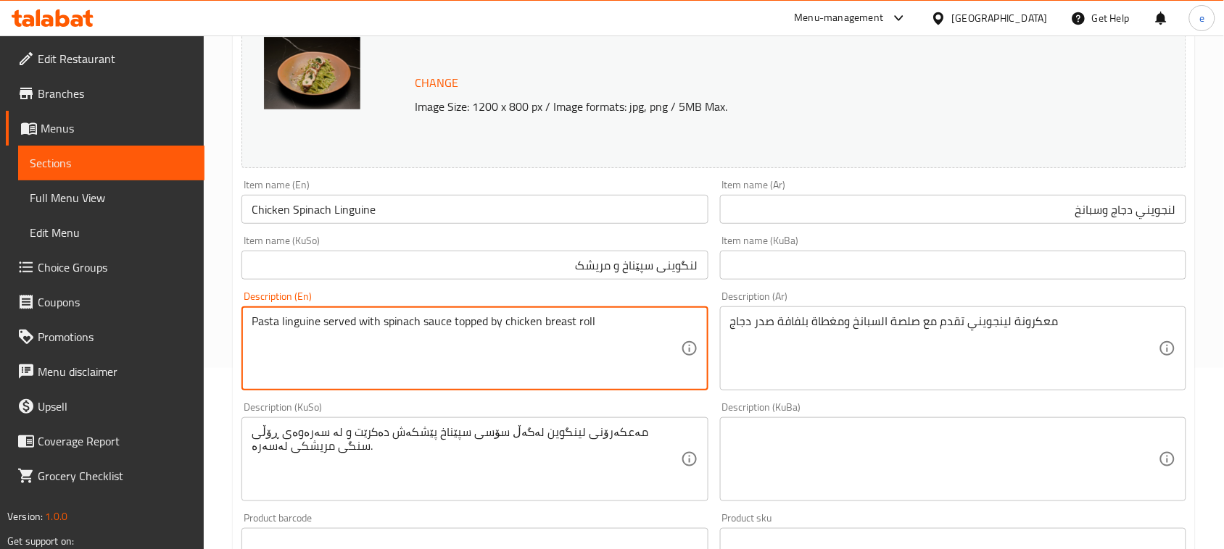
type textarea "Pasta linguine served with spinach sauce topped by chicken breast roll"
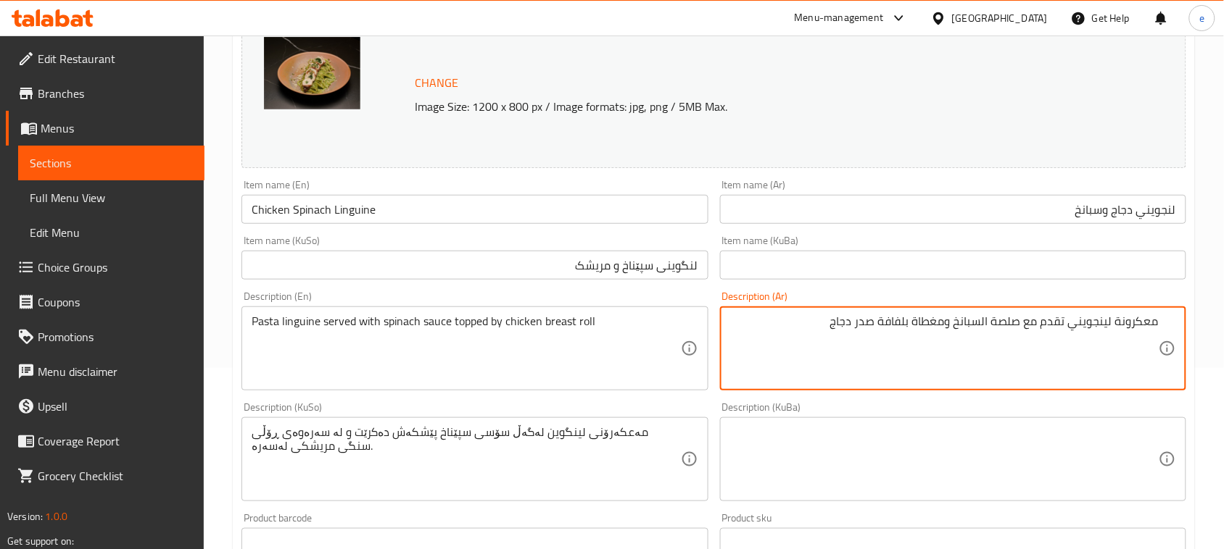
click at [1098, 320] on textarea "معكرونة لينجويني تقدم مع صلصة السبانخ ومغطاة بلفافة صدر دجاج" at bounding box center [944, 349] width 428 height 69
paste textarea "جويني"
click at [989, 321] on textarea "معكرونة لنجويني تقدم مع صلصة السبانخ ومغطاة بلفافة صدر دجاج" at bounding box center [944, 349] width 428 height 69
type textarea "معكرونة لنجويني تقدم مع صلصة سبانخ ومغطاة بلفافة صدر دجاج"
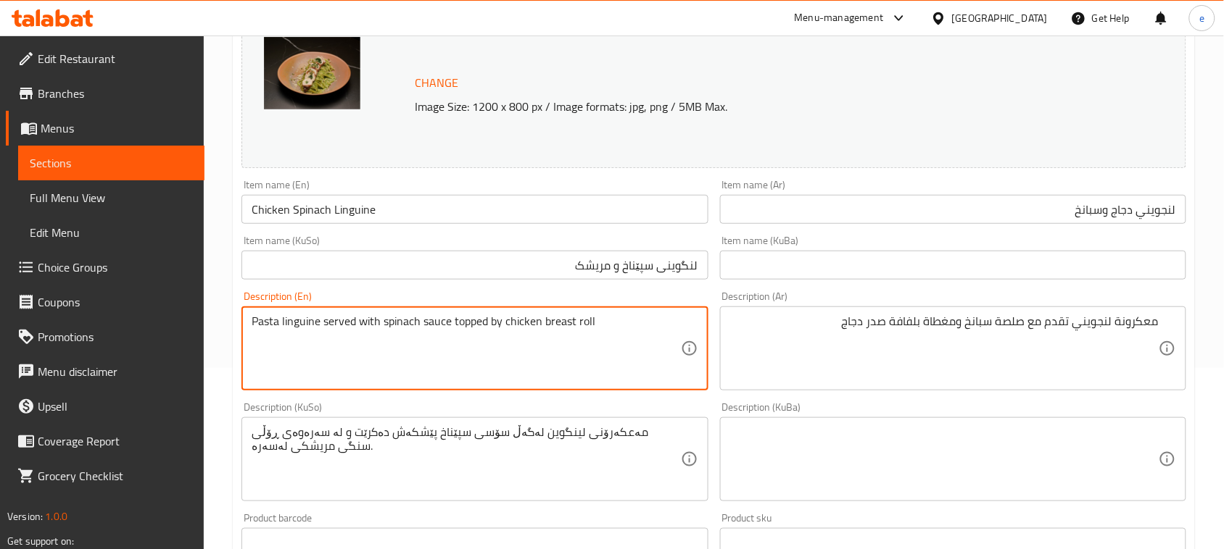
drag, startPoint x: 454, startPoint y: 319, endPoint x: 597, endPoint y: 320, distance: 142.1
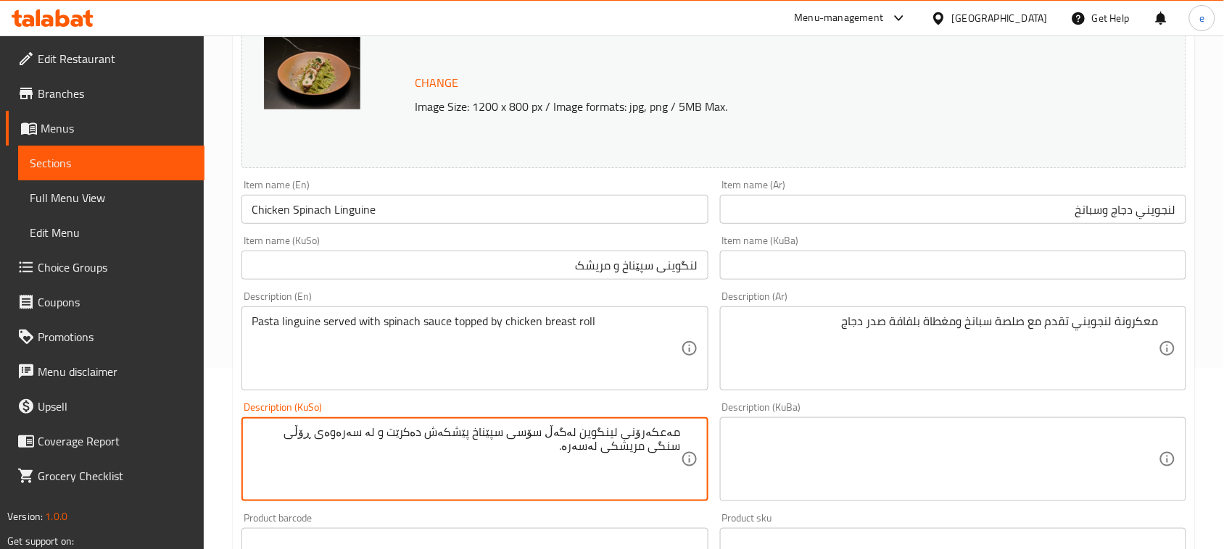
scroll to position [362, 0]
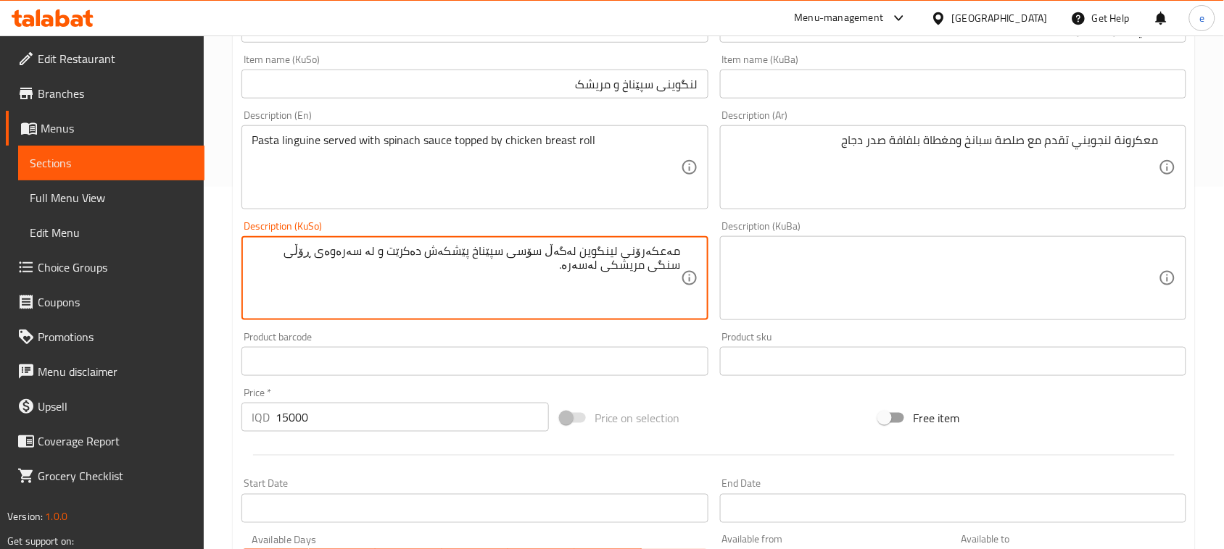
click at [602, 241] on div "مەعکەرۆنی لینگوین لەگەڵ سۆسی سپێناخ پێشکەش دەکرێت و لە سەرەوەی ڕۆڵی سنگی مریشکی…" at bounding box center [474, 278] width 466 height 84
click at [607, 251] on textarea "مەعکەرۆنی لینگوین لەگەڵ سۆسی سپێناخ پێشکەش دەکرێت و لە سەرەوەی ڕۆڵی سنگی مریشکی…" at bounding box center [466, 278] width 428 height 69
paste textarea "نگوینی"
drag, startPoint x: 408, startPoint y: 255, endPoint x: 486, endPoint y: 254, distance: 78.3
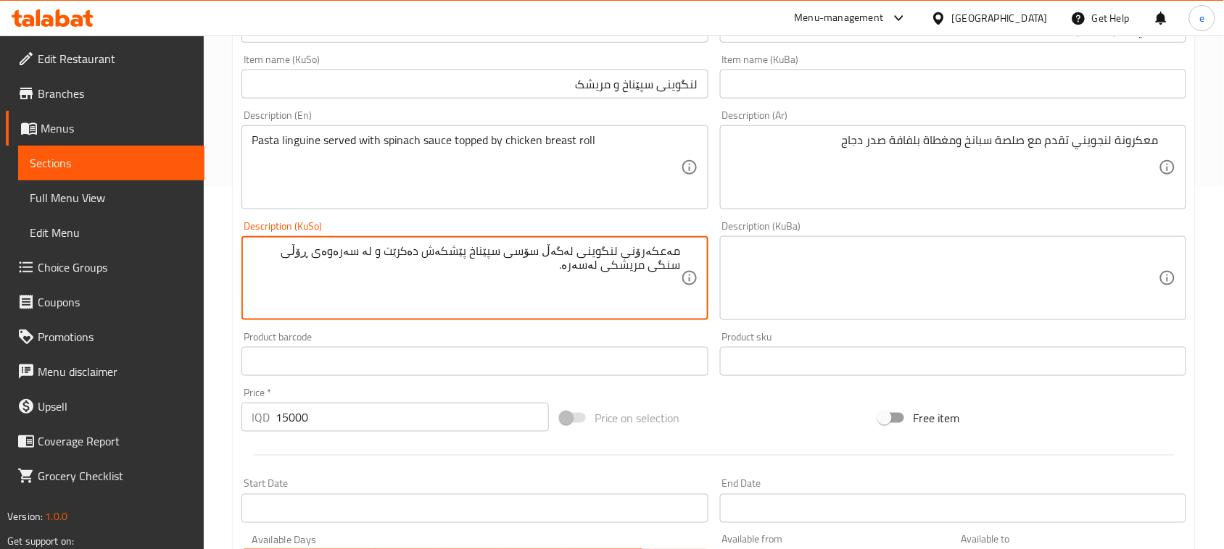
click at [486, 254] on textarea "مەعکەرۆنی لنگوینی لەگەڵ سۆسی سپێناخ پێشکەش دەکرێت و لە سەرەوەی ڕۆڵی سنگی مریشکی…" at bounding box center [466, 278] width 428 height 69
click at [581, 252] on textarea "مەعکەرۆنی لنگوینی لەگەڵ سۆسی سپێناخ و لە سەرەوەی ڕۆڵی سنگی مریشکی لەسەرە." at bounding box center [466, 278] width 428 height 69
paste textarea "پێشکەش دەکرێت"
click at [388, 255] on textarea "مەعکەرۆنی لنگوینی پێشکەش دەکرێت لەگەڵ سۆسی سپێناخ و لە سەرەوەی ڕۆڵی سنگی مریشکی…" at bounding box center [466, 278] width 428 height 69
click at [599, 279] on textarea "مەعکەرۆنی لنگوینی پێشکەش دەکرێت لەگەڵ سۆسی سپێناخ و سەرەوەی ڕۆڵی سنگی مریشکی لە…" at bounding box center [466, 278] width 428 height 69
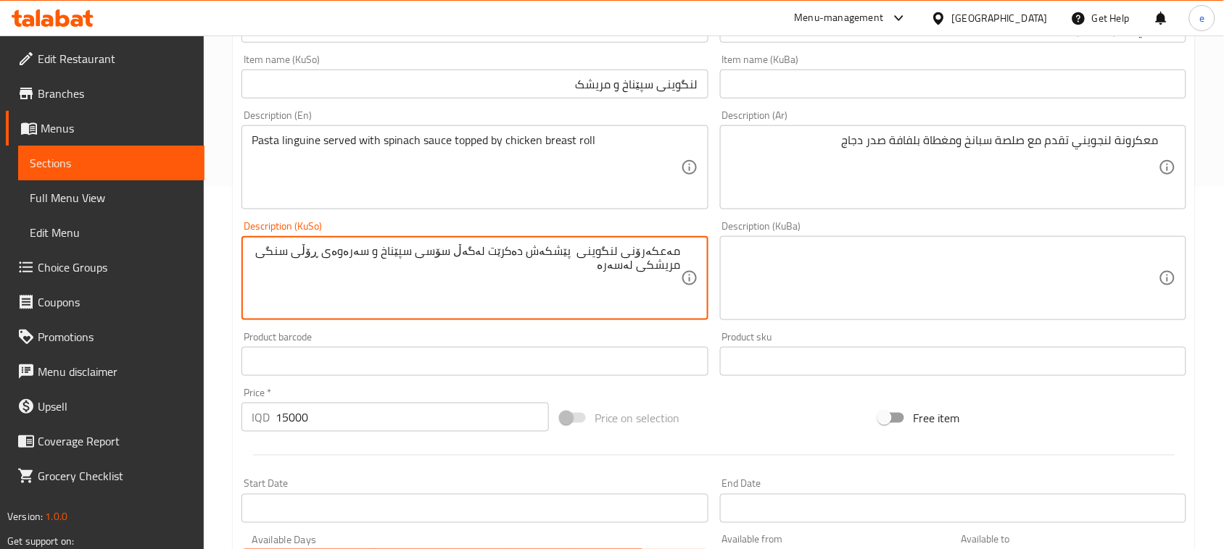
click at [381, 255] on textarea "مەعکەرۆنی لنگوینی پێشکەش دەکرێت لەگەڵ سۆسی سپێناخ و سەرەوەی ڕۆڵی سنگی مریشکی لە…" at bounding box center [466, 278] width 428 height 69
click at [593, 272] on textarea "مەعکەرۆنی لنگوینی پێشکەش دەکرێت لەگەڵ سۆسی سپێناخ و داپۆشراوە بە ڕۆڵی سنگی مریش…" at bounding box center [466, 278] width 428 height 69
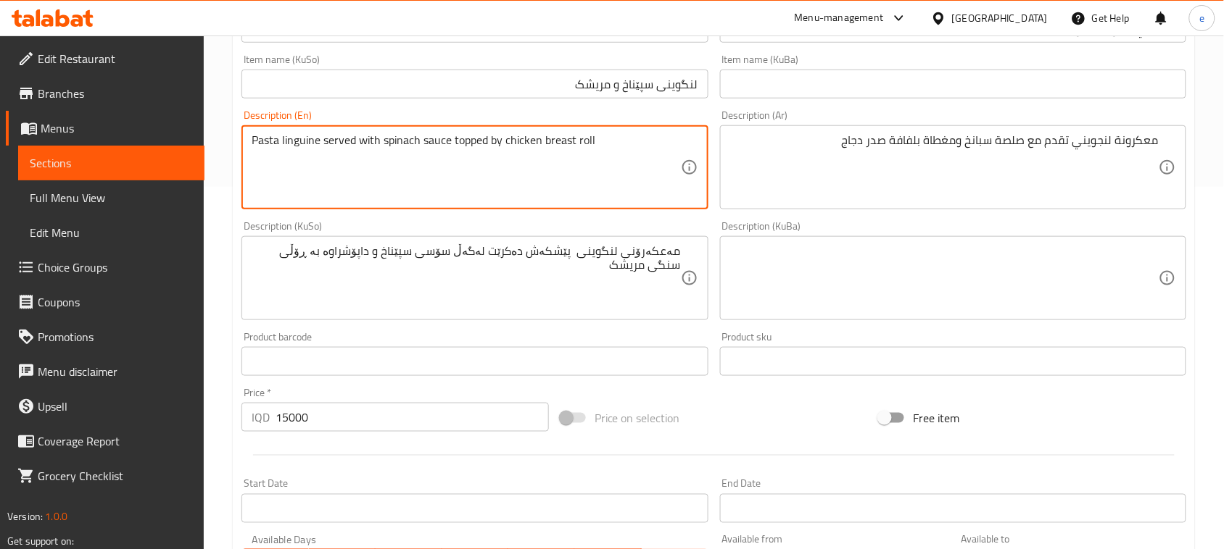
click at [473, 145] on textarea "Pasta linguine served with spinach sauce topped by chicken breast roll" at bounding box center [466, 167] width 428 height 69
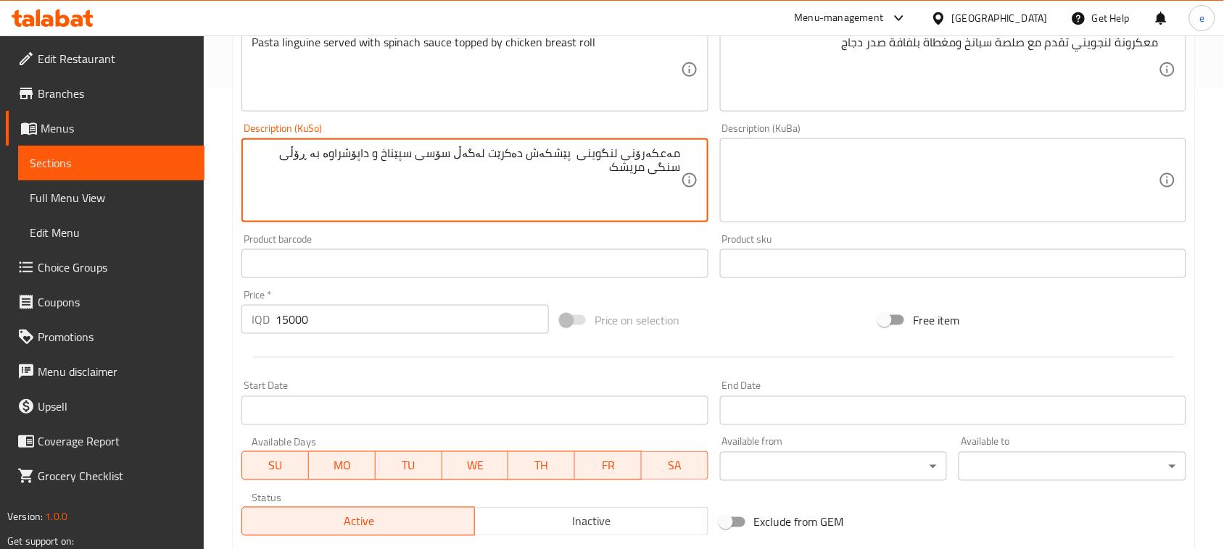
scroll to position [298, 0]
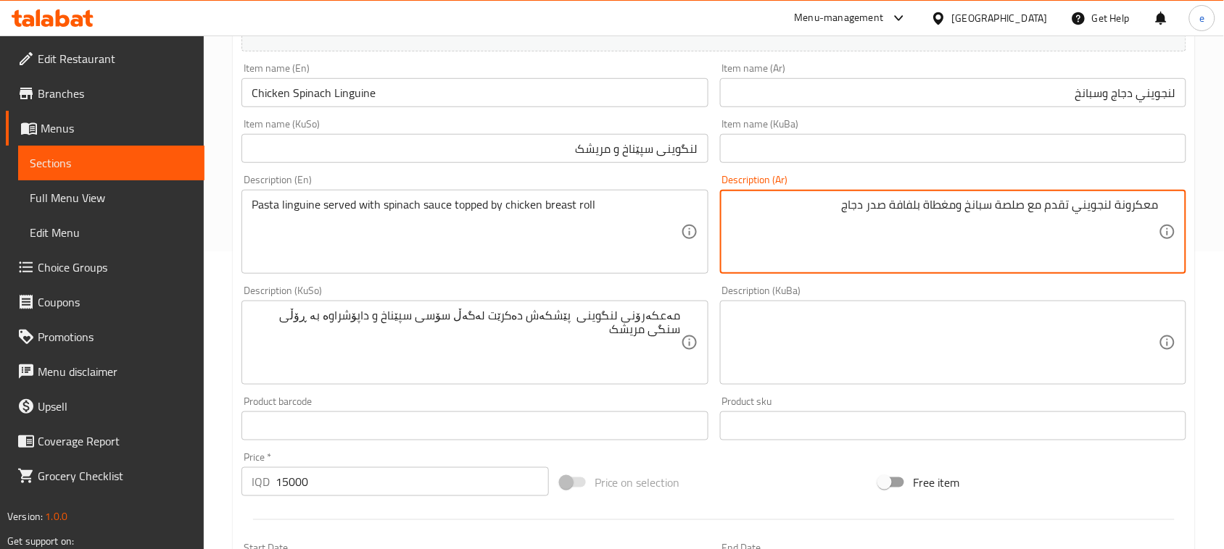
drag, startPoint x: 835, startPoint y: 210, endPoint x: 958, endPoint y: 205, distance: 122.6
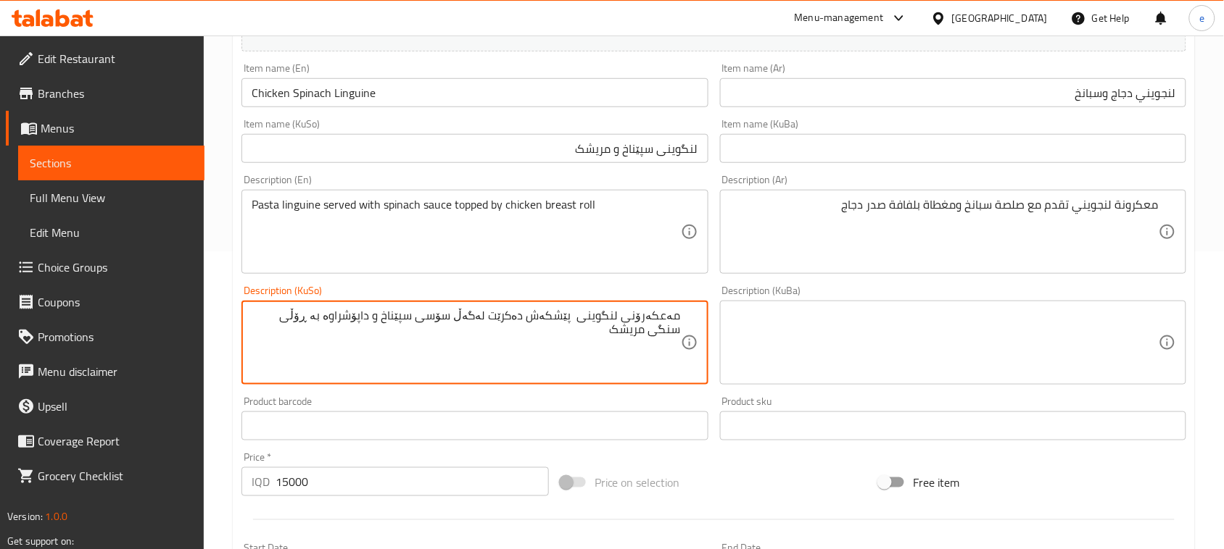
drag, startPoint x: 348, startPoint y: 319, endPoint x: 391, endPoint y: 319, distance: 43.5
click at [296, 325] on textarea "مەعکەرۆنی لنگوینی پێشکەش دەکرێت لەگەڵ سۆسی سپێناخ و ڕۆڵی سنگی مریشک" at bounding box center [466, 343] width 428 height 69
type textarea "مەعکەرۆنی لنگوینی پێشکەش دەکرێت لەگەڵ سۆسی سپێناخ و ڕۆڵی سنگی مریشکی لەسەرە"
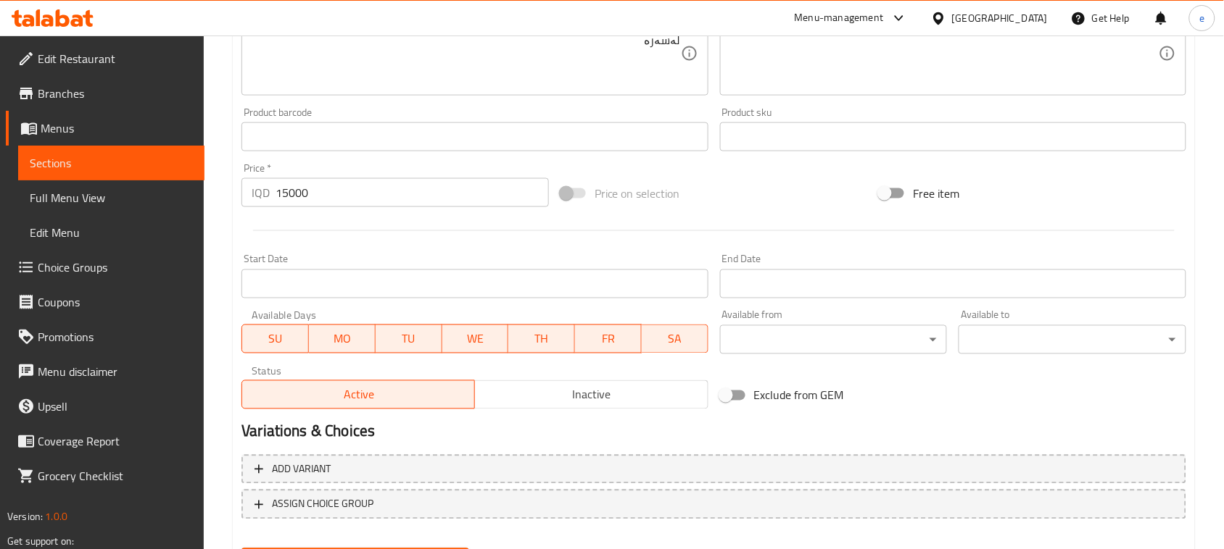
scroll to position [660, 0]
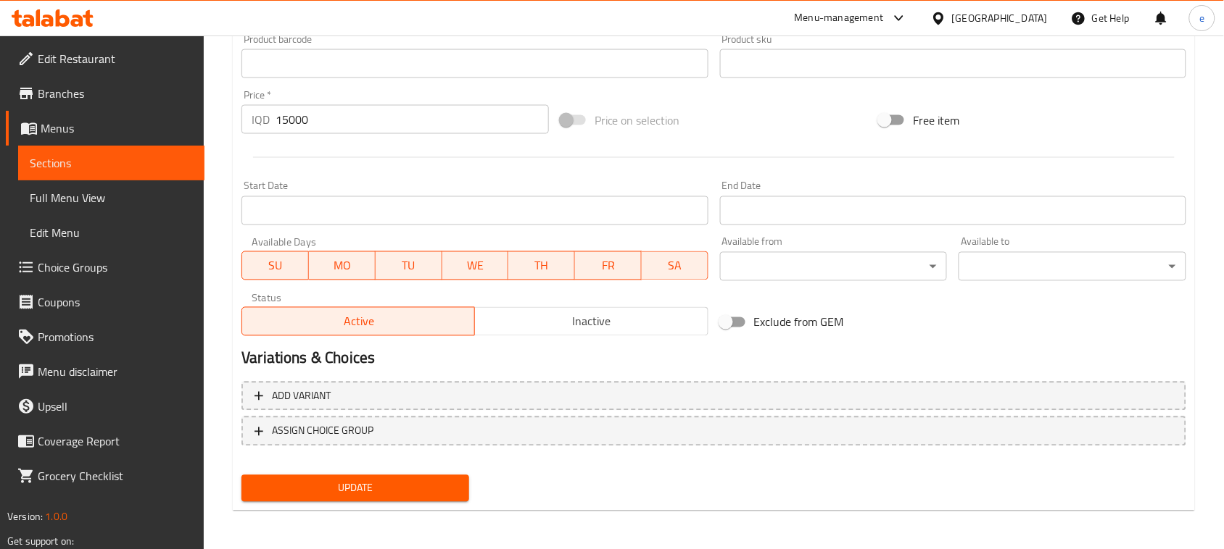
type textarea "Pasta linguine served with spinach sauce and topped by chicken breast roll"
click at [362, 480] on span "Update" at bounding box center [355, 489] width 204 height 18
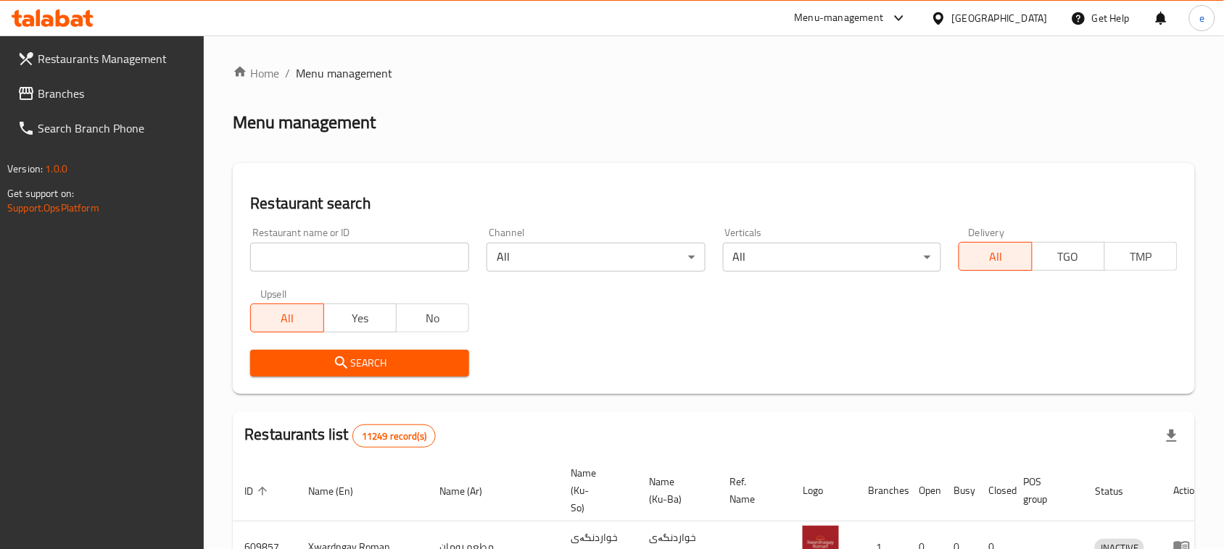
click at [67, 98] on span "Branches" at bounding box center [115, 93] width 155 height 17
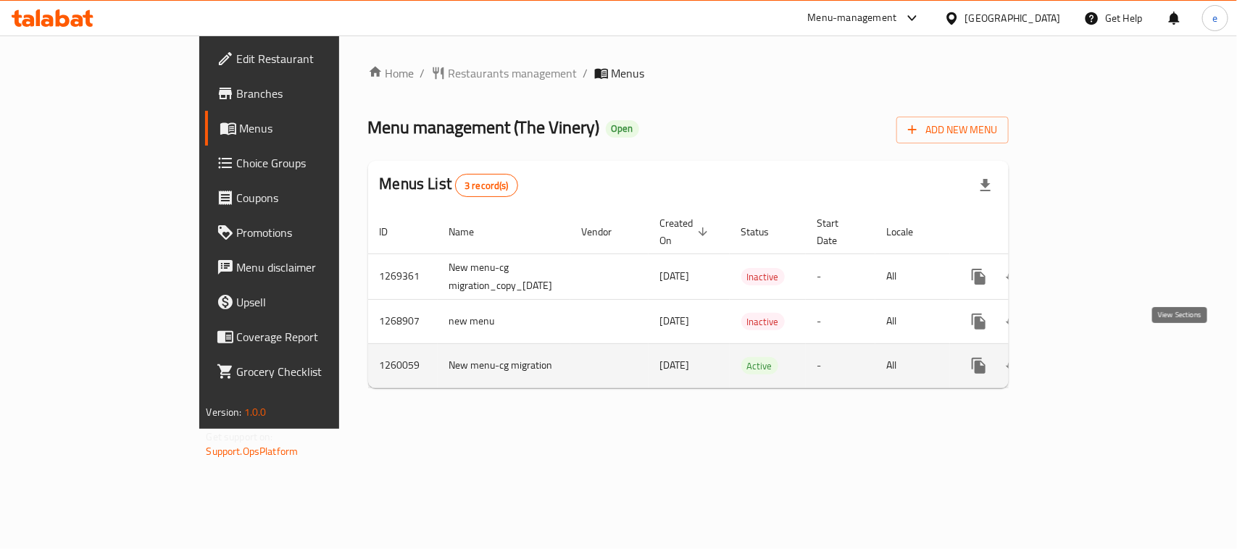
click at [1101, 357] on link "enhanced table" at bounding box center [1083, 366] width 35 height 35
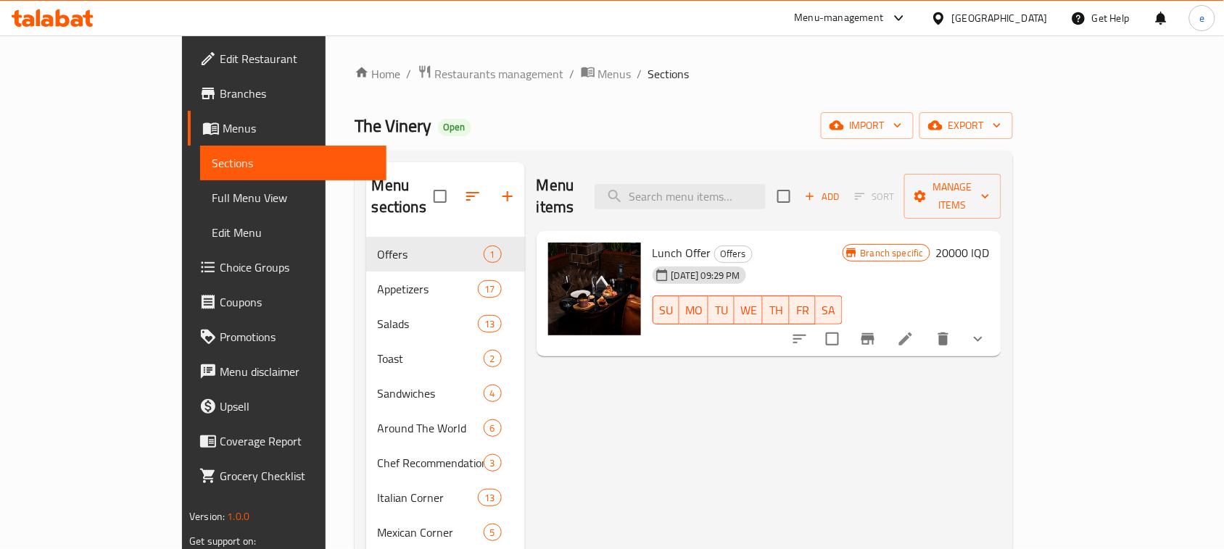
click at [212, 199] on span "Full Menu View" at bounding box center [293, 197] width 163 height 17
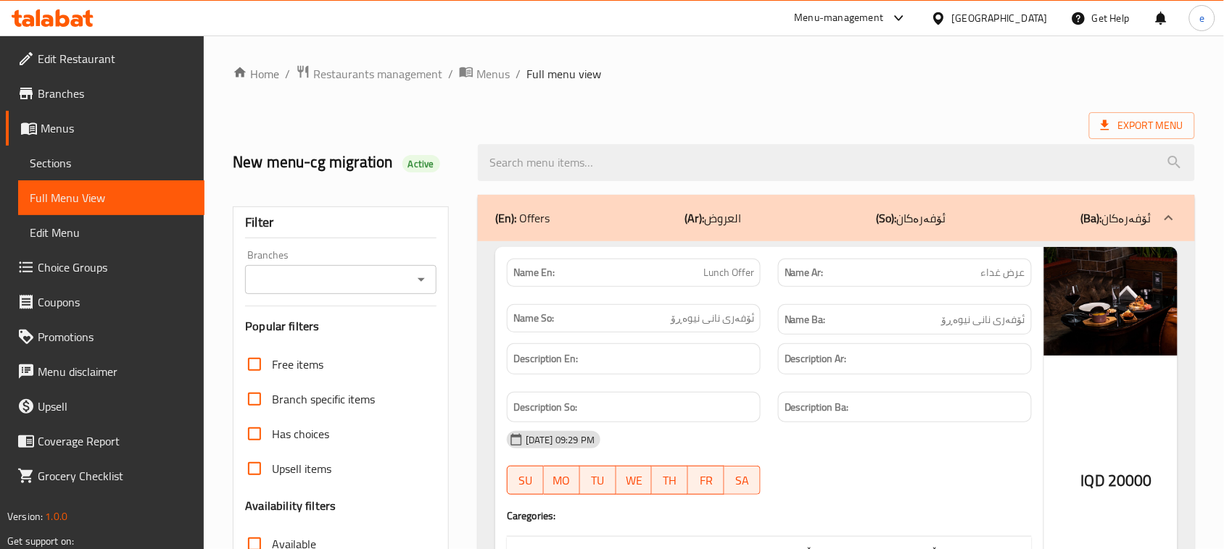
click at [419, 285] on icon "Open" at bounding box center [420, 279] width 17 height 17
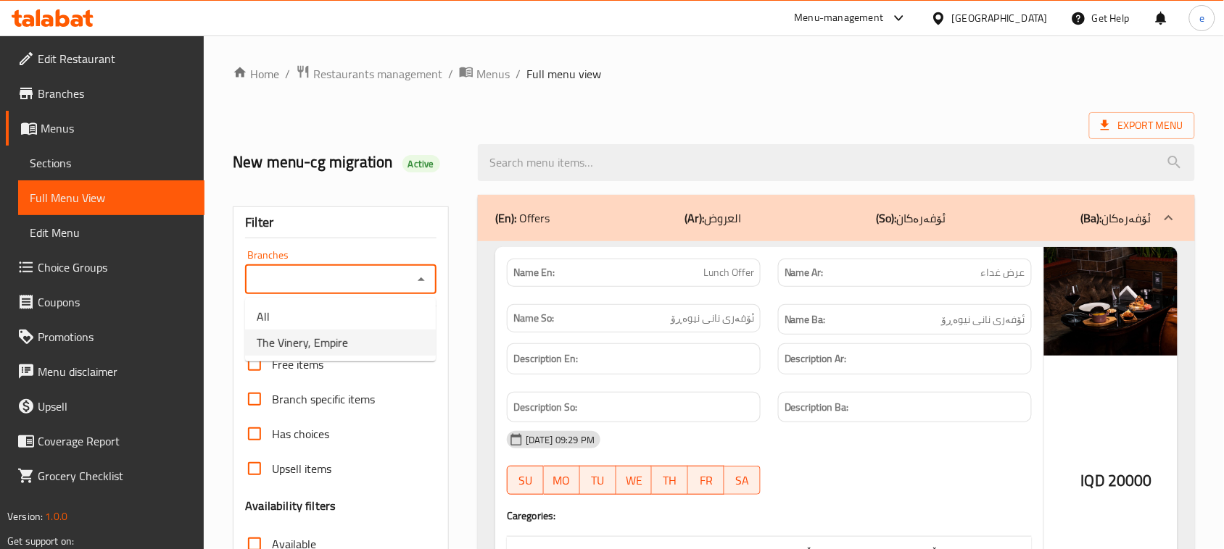
click at [356, 331] on li "The Vinery, Empire" at bounding box center [340, 343] width 191 height 26
type input "The Vinery, Empire"
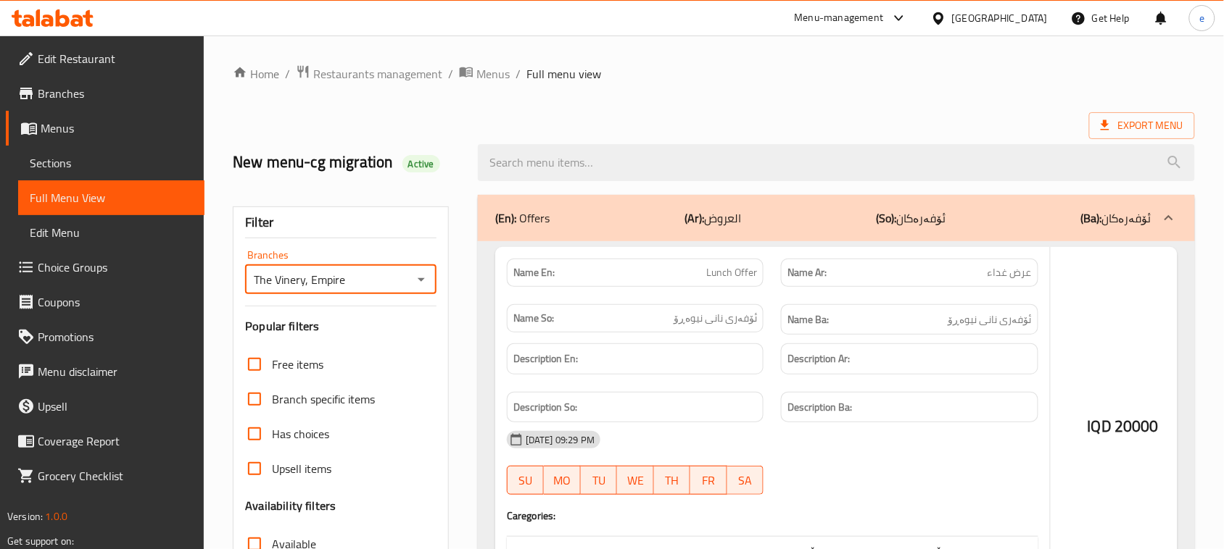
click at [586, 168] on div at bounding box center [612, 274] width 1224 height 549
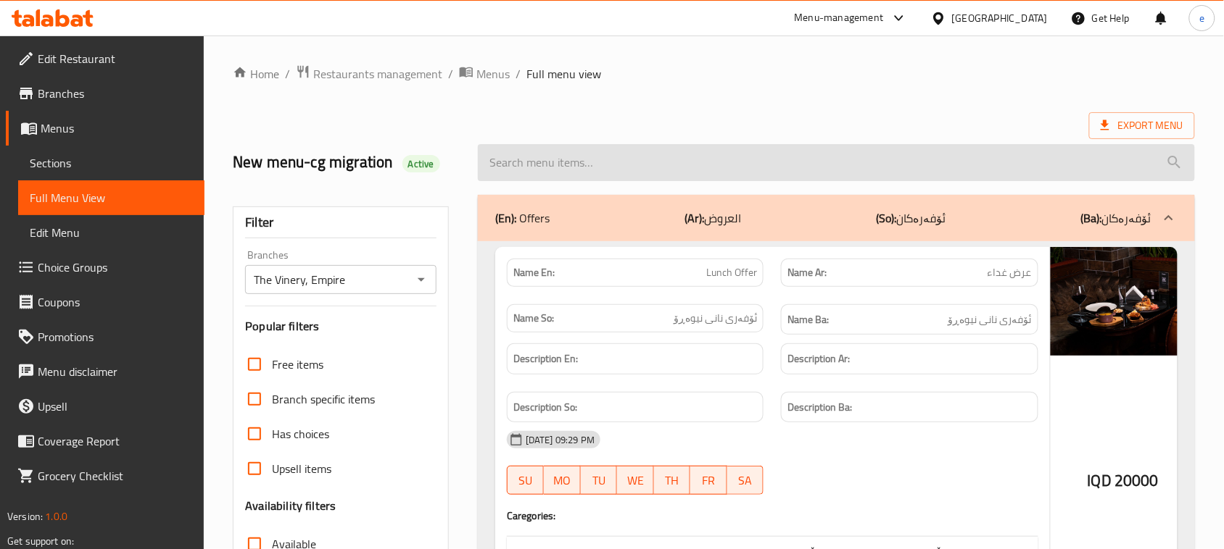
click at [589, 164] on input "search" at bounding box center [836, 162] width 717 height 37
paste input "Steak Sandwich"
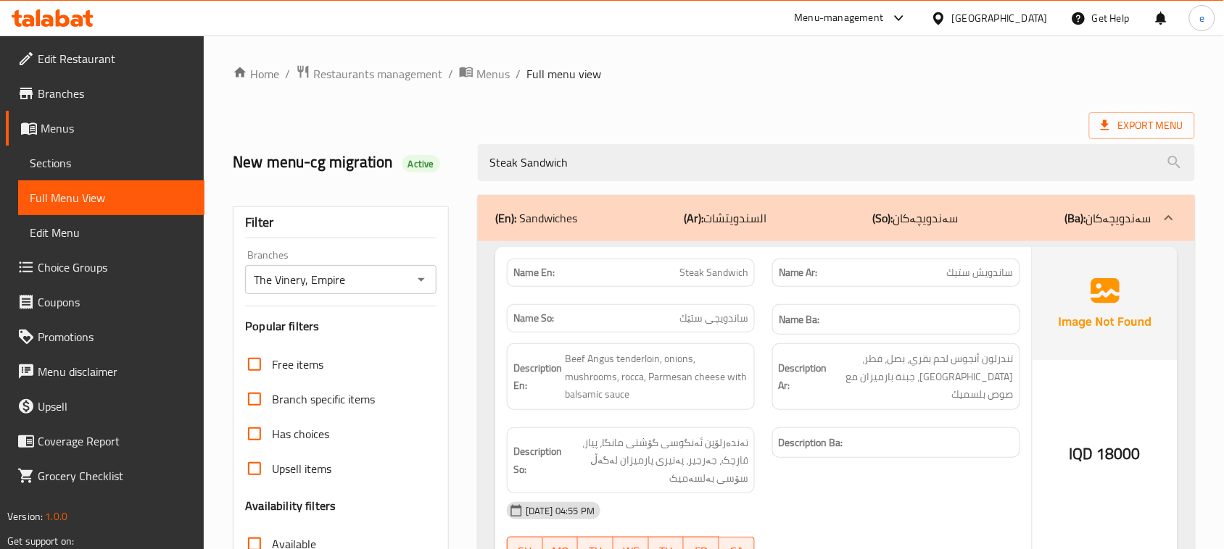
type input "Steak Sandwich"
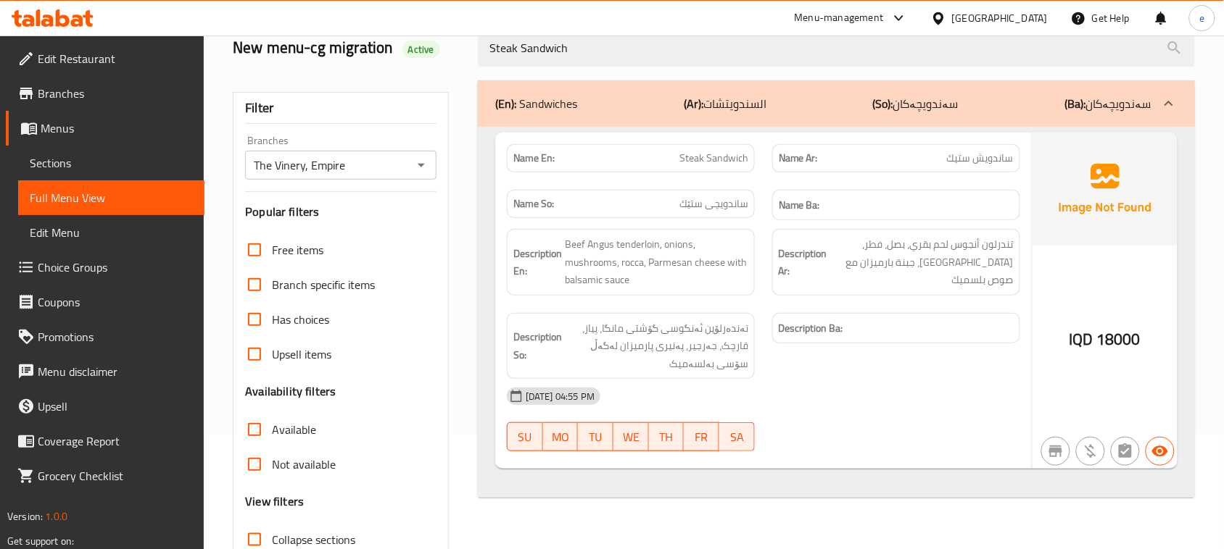
scroll to position [181, 0]
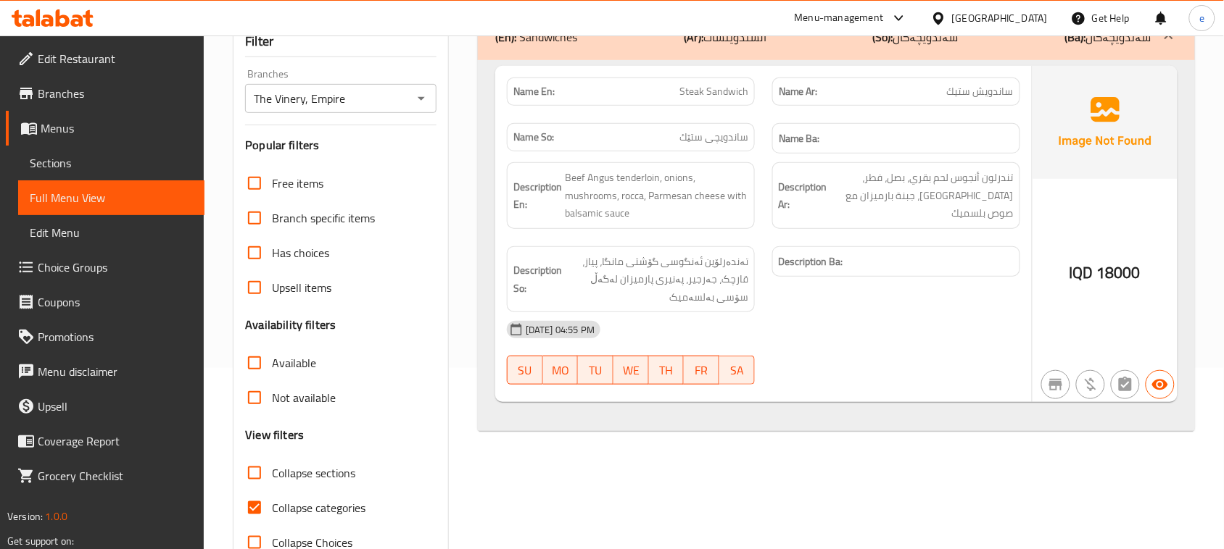
click at [40, 13] on icon at bounding box center [38, 17] width 4 height 17
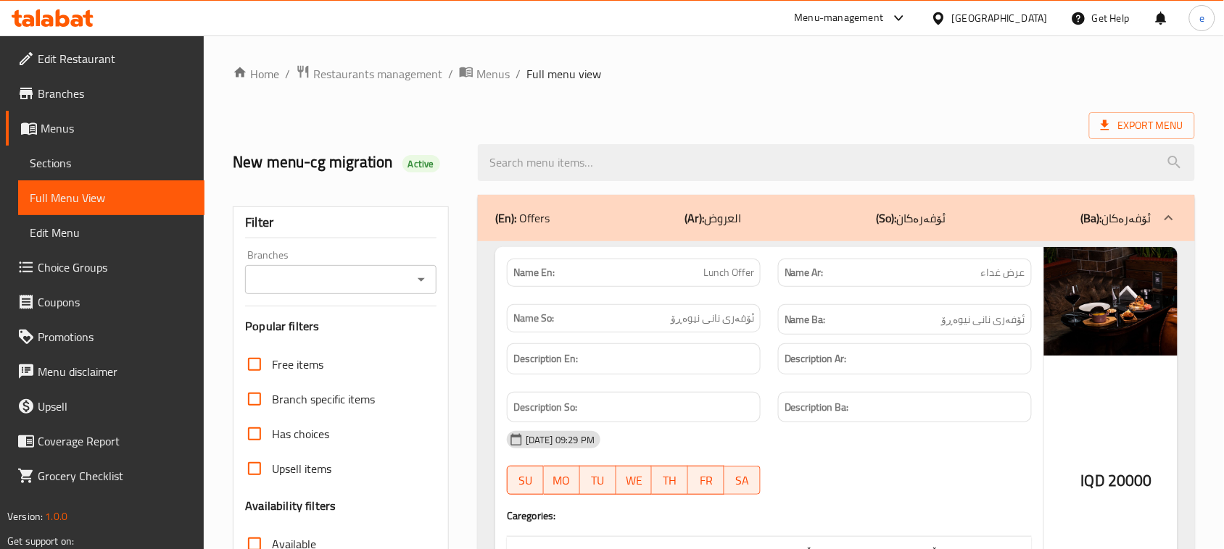
click at [418, 284] on icon "Open" at bounding box center [420, 279] width 17 height 17
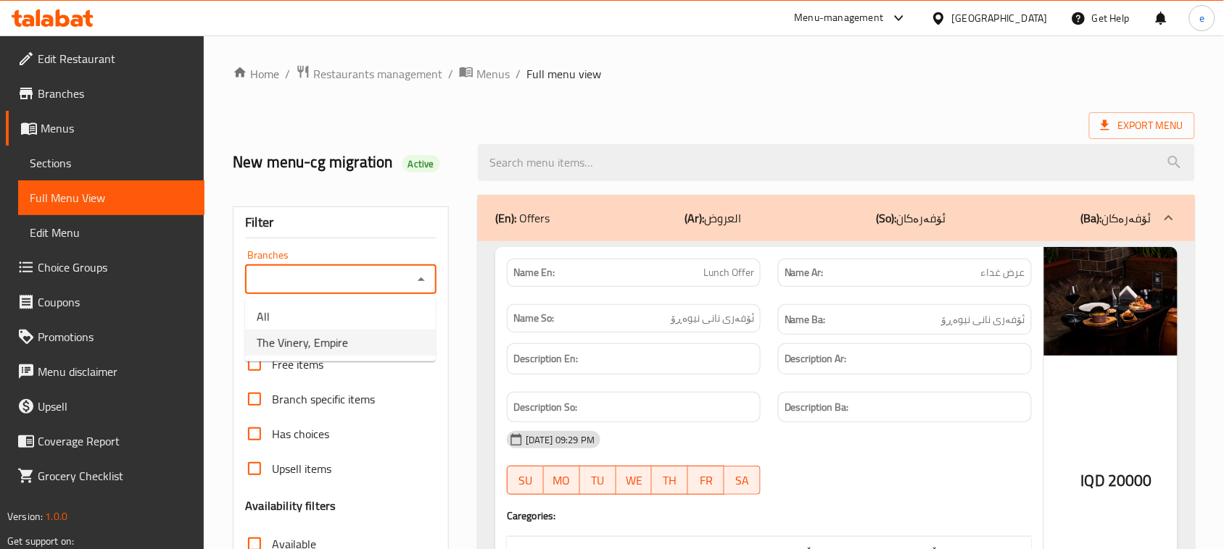
click at [374, 331] on li "The Vinery, Empire" at bounding box center [340, 343] width 191 height 26
type input "The Vinery, Empire"
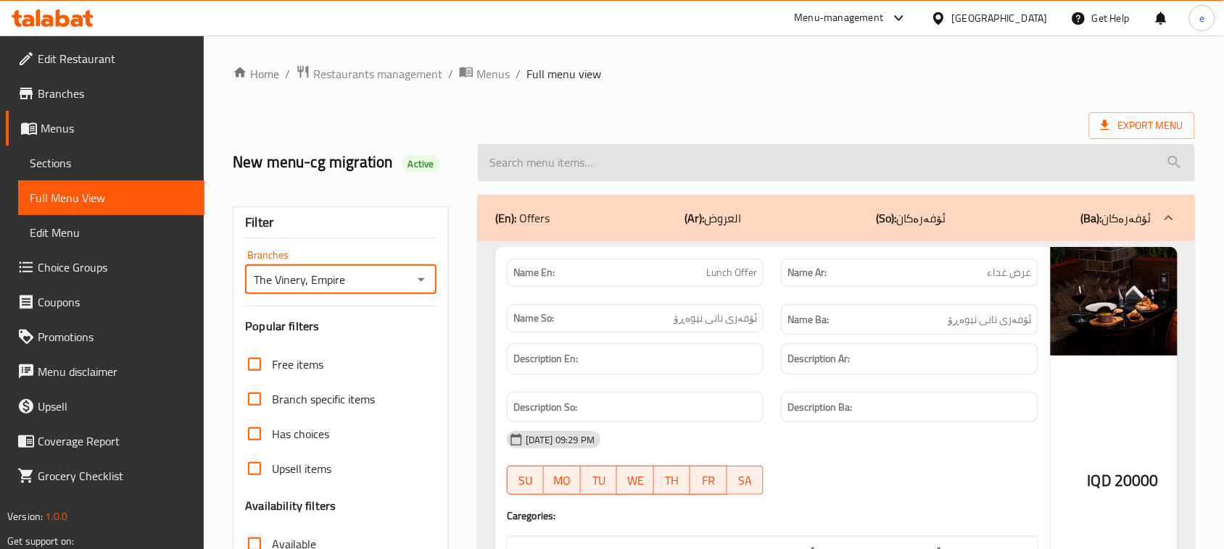
click at [585, 167] on input "search" at bounding box center [836, 162] width 717 height 37
paste input "Truffled [PERSON_NAME]"
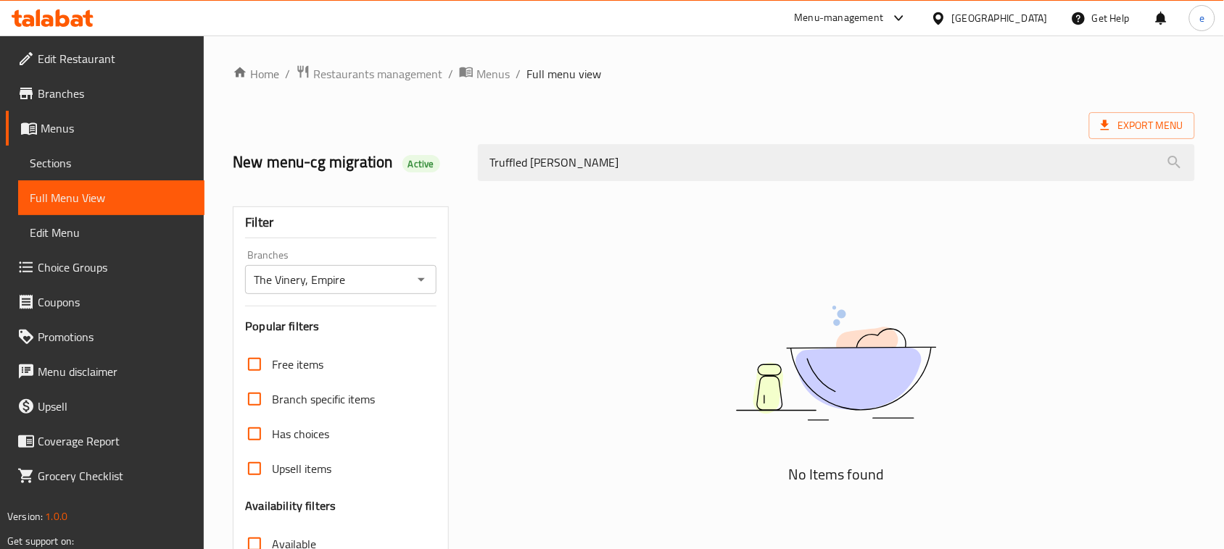
type input "Truffled [PERSON_NAME]"
click at [425, 281] on icon "Open" at bounding box center [420, 279] width 17 height 17
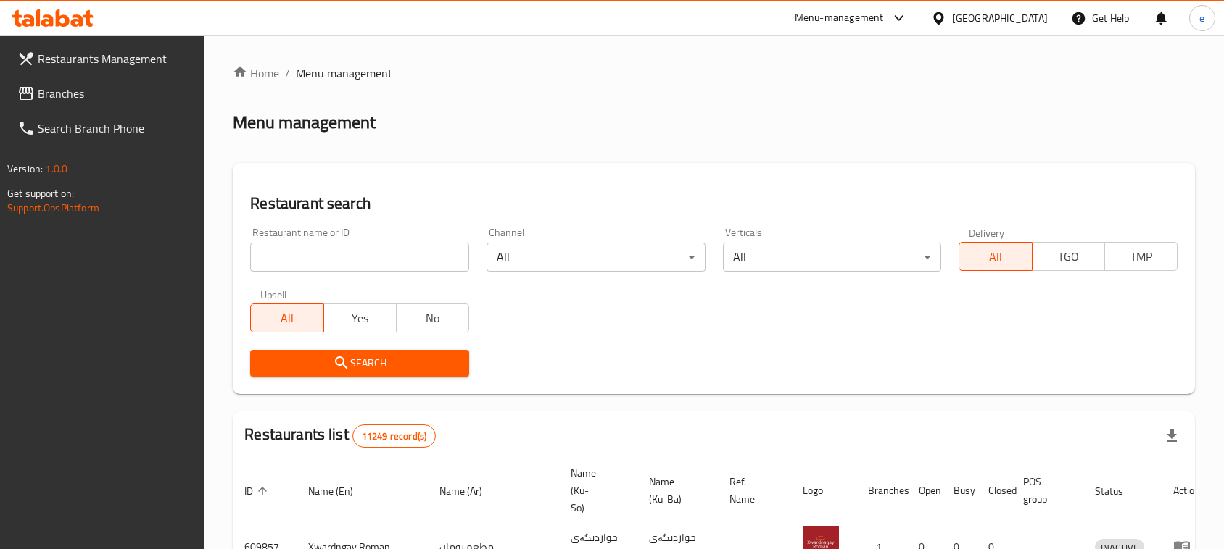
scroll to position [181, 0]
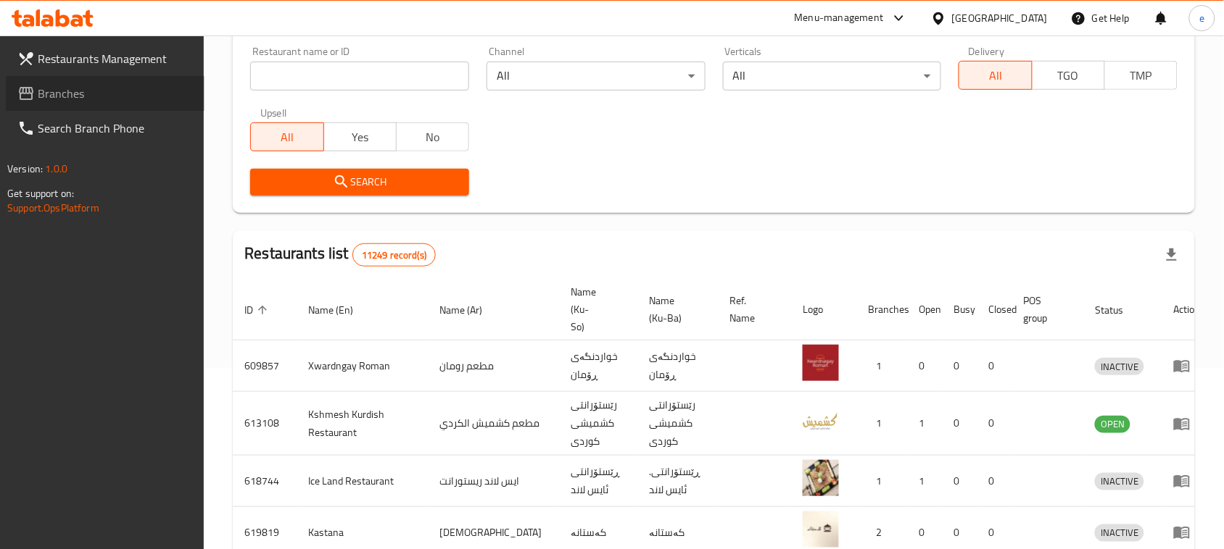
click at [72, 99] on span "Branches" at bounding box center [115, 93] width 155 height 17
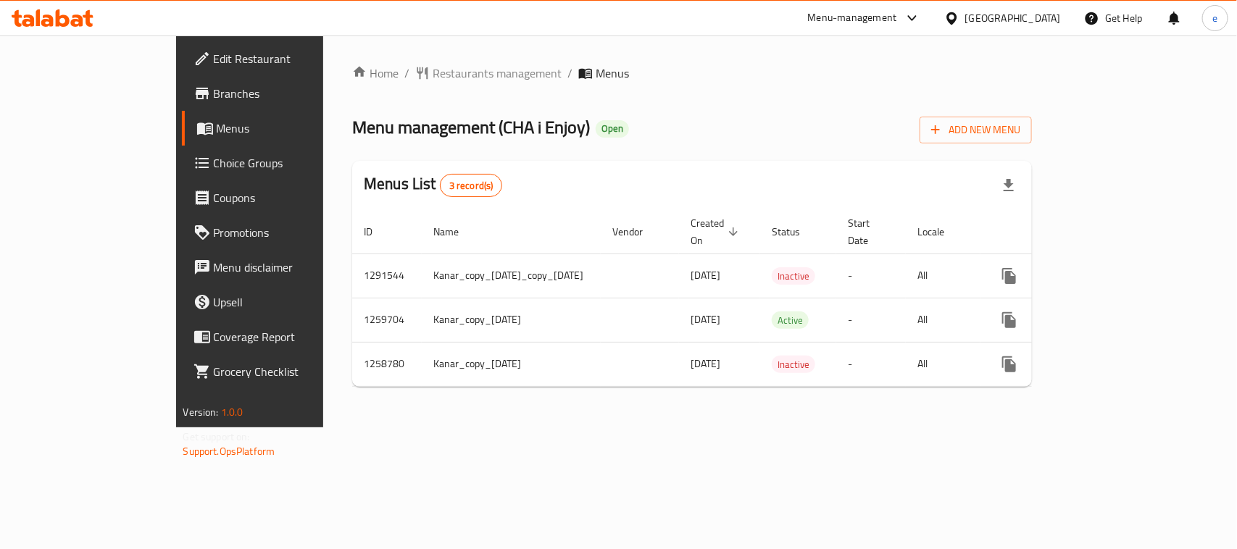
click at [214, 158] on span "Choice Groups" at bounding box center [292, 162] width 157 height 17
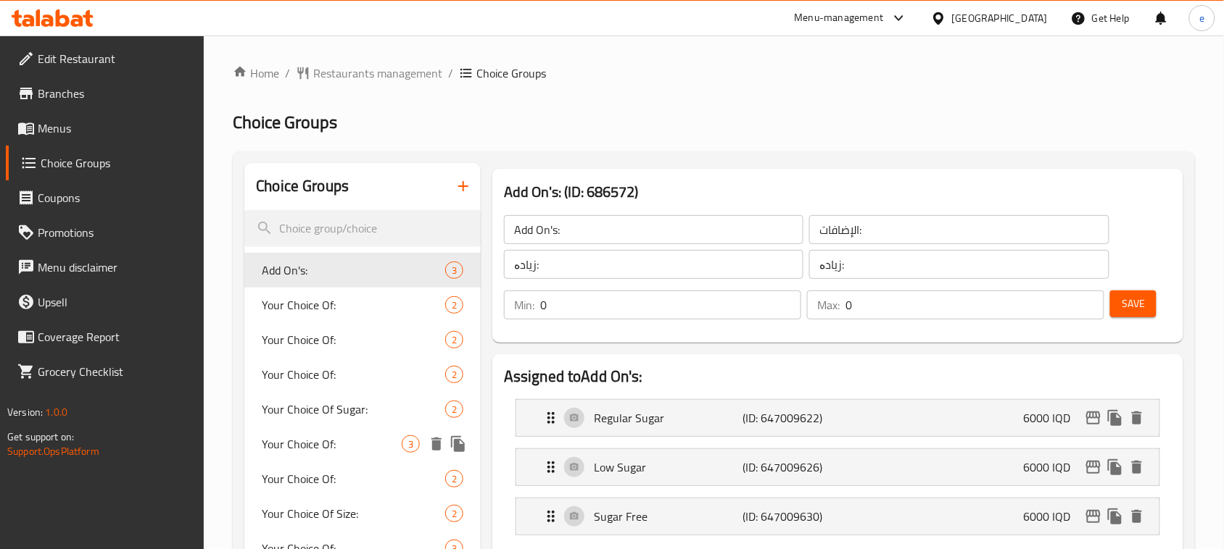
scroll to position [181, 0]
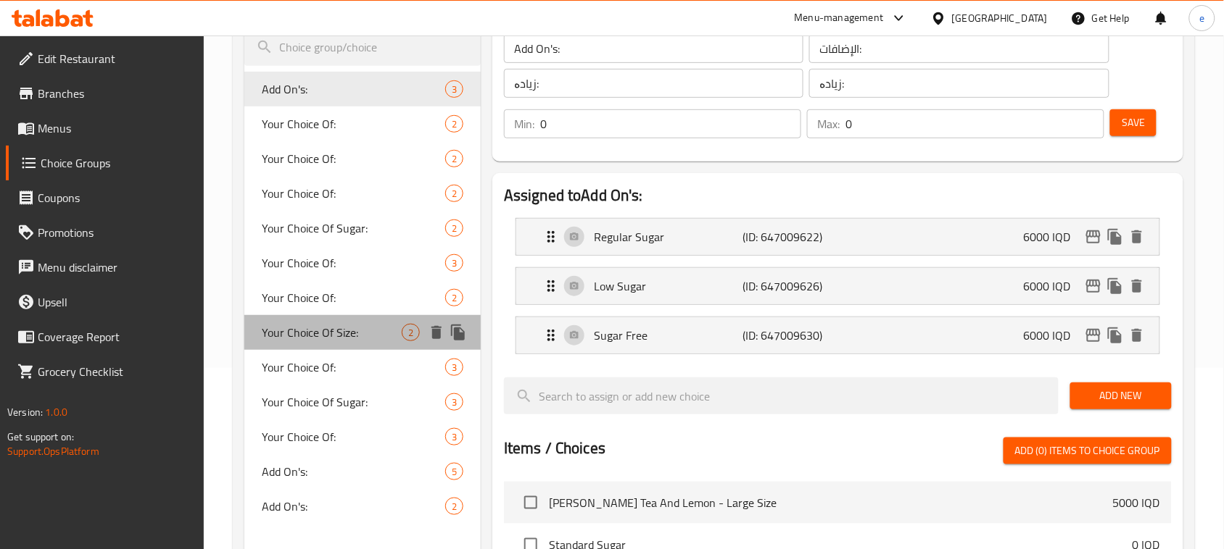
click at [346, 336] on span "Your Choice Of Size:" at bounding box center [332, 332] width 140 height 17
type input "Your Choice Of Size:"
type input "إختيارك من الحجم:"
type input "هەڵبژاردنت لە قەبارە:"
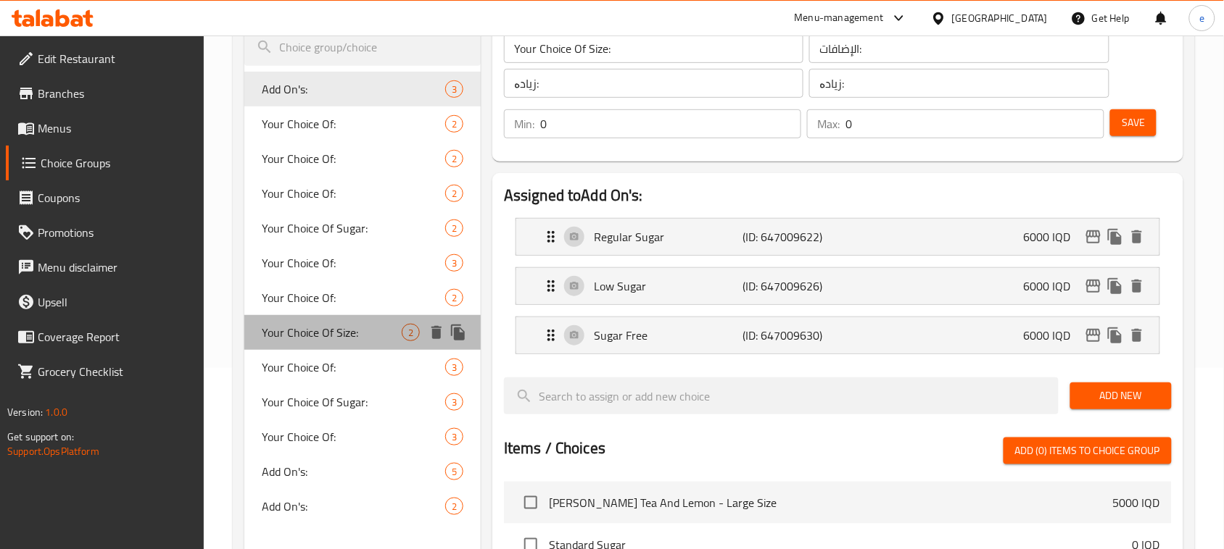
type input "1"
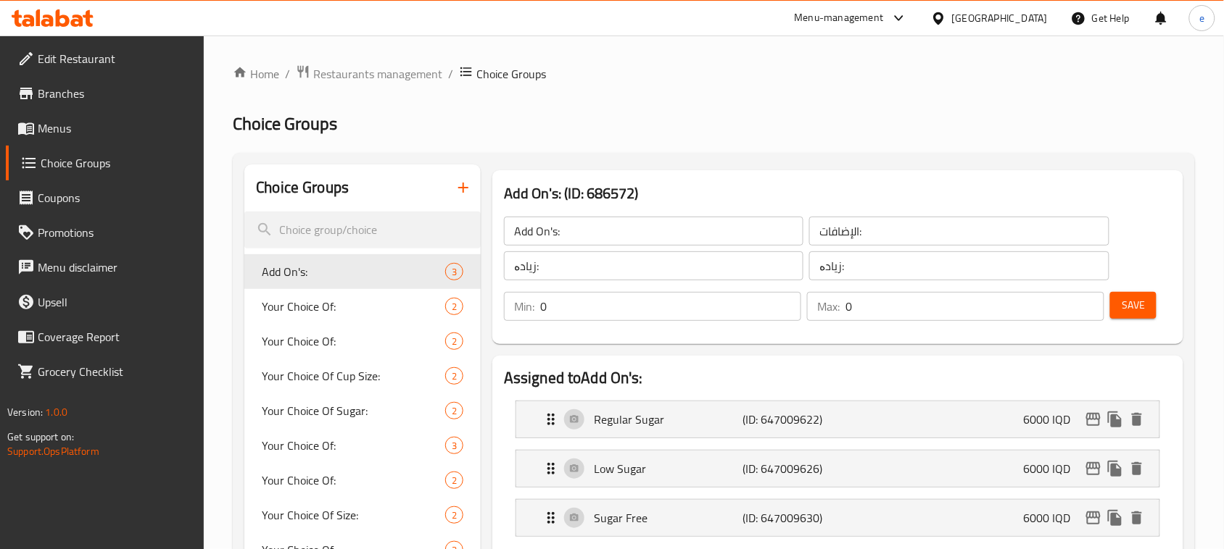
click at [348, 370] on span "Your Choice Of Cup Size:" at bounding box center [353, 376] width 183 height 17
type input "Your Choice Of Cup Size:"
type input "اختيارك لحجم كوب:"
type input "هەڵبژاردنت لە قەبارەی کوپ:"
type input "هەڵبژاردنت لە:"
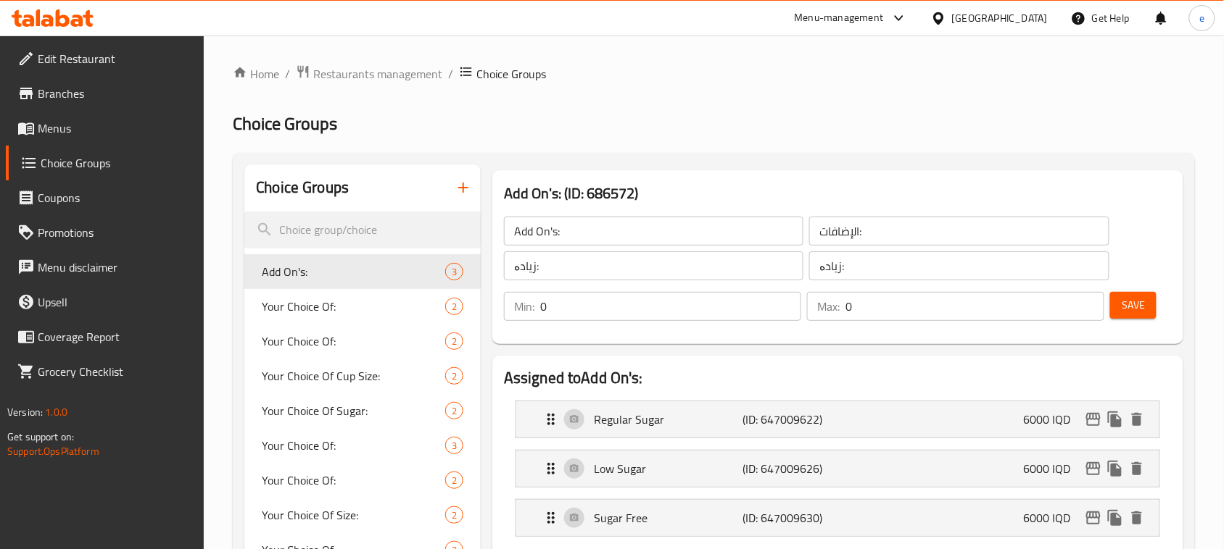
type input "1"
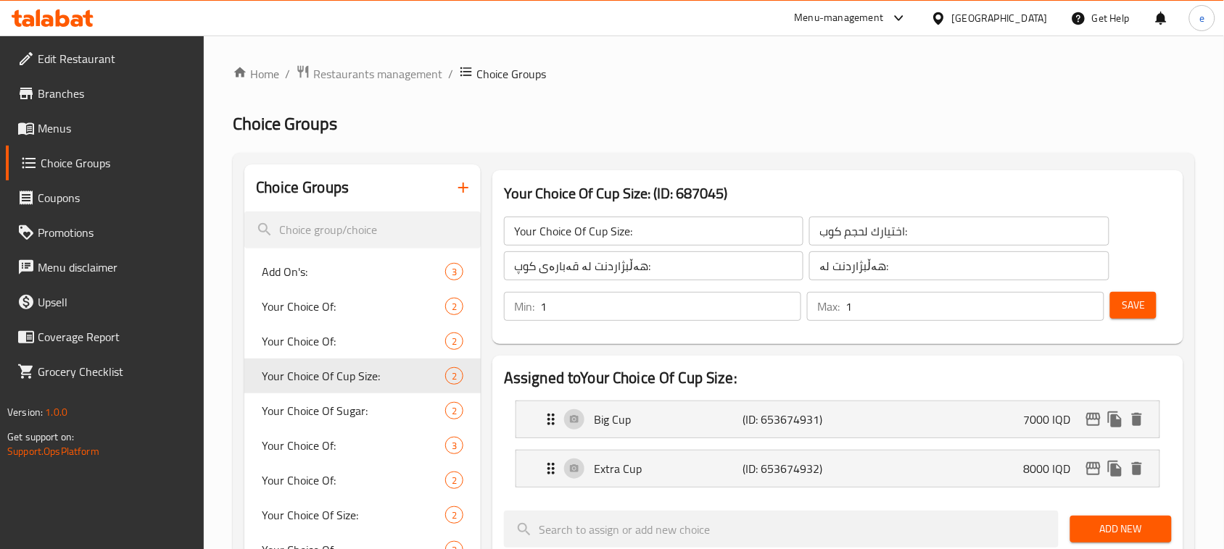
click at [605, 236] on input "Your Choice Of Cup Size:" at bounding box center [653, 231] width 299 height 29
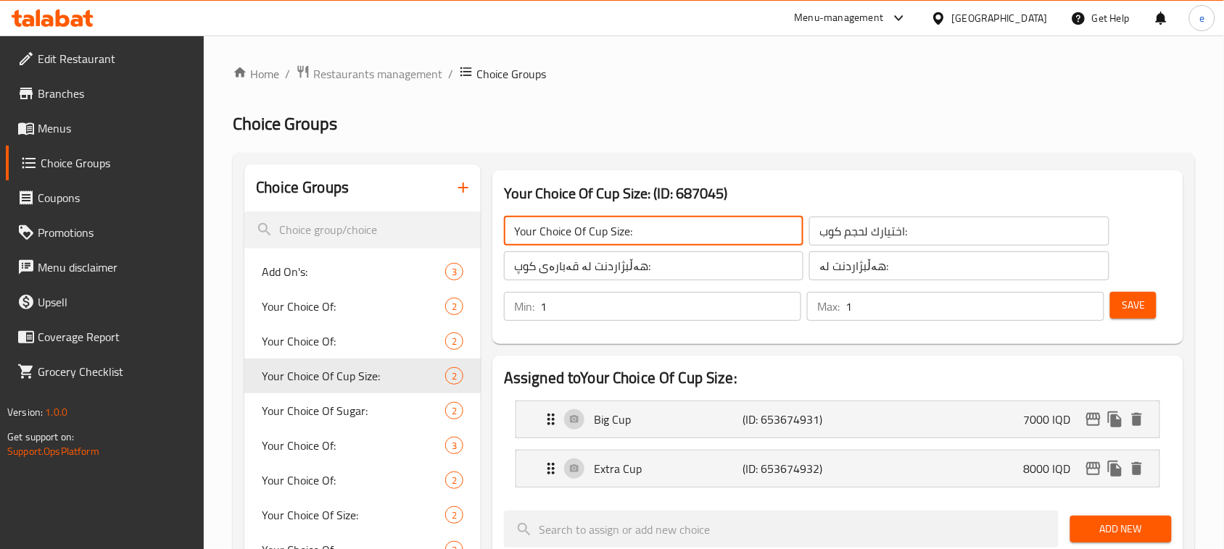
click at [605, 236] on input "Your Choice Of Cup Size:" at bounding box center [653, 231] width 299 height 29
click at [385, 232] on input "search" at bounding box center [362, 230] width 236 height 37
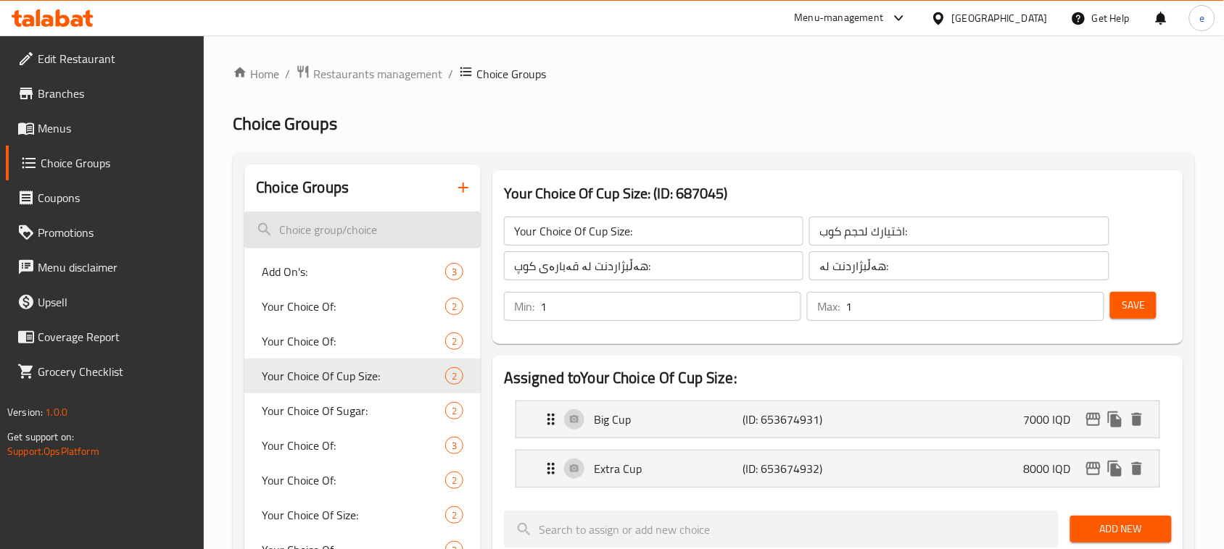
paste input "Your Choice Of Cup Size:"
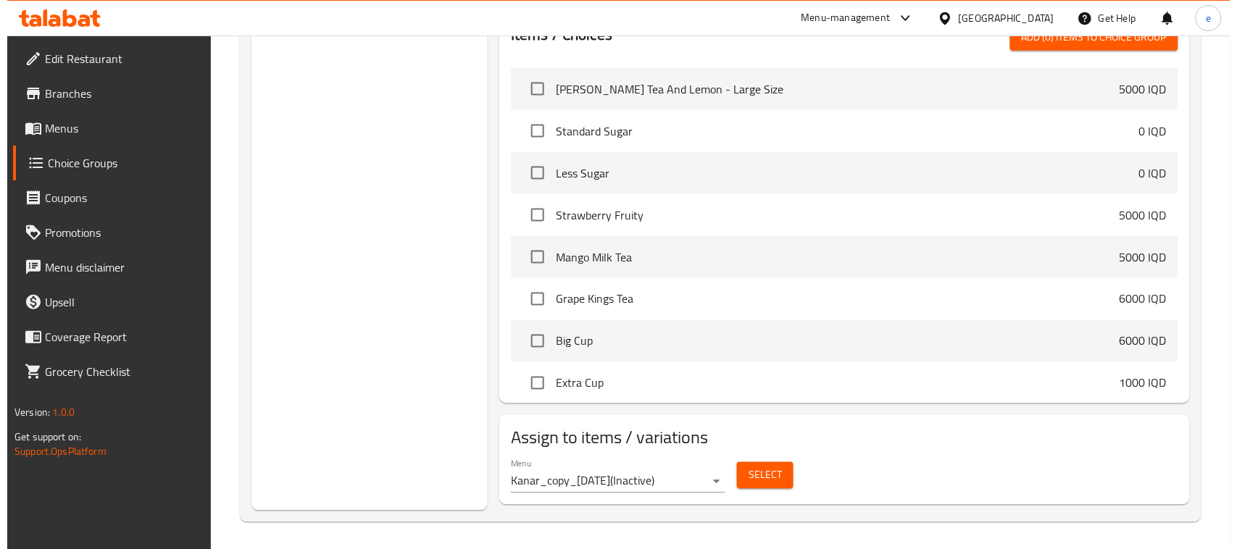
scroll to position [549, 0]
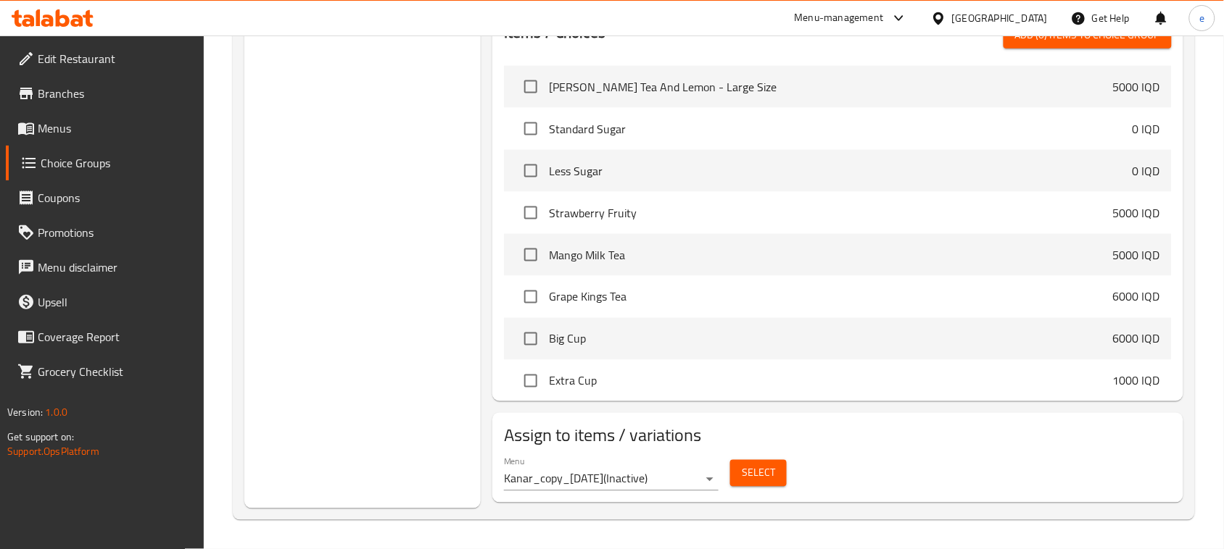
type input "Your Choice Of Cup Size:"
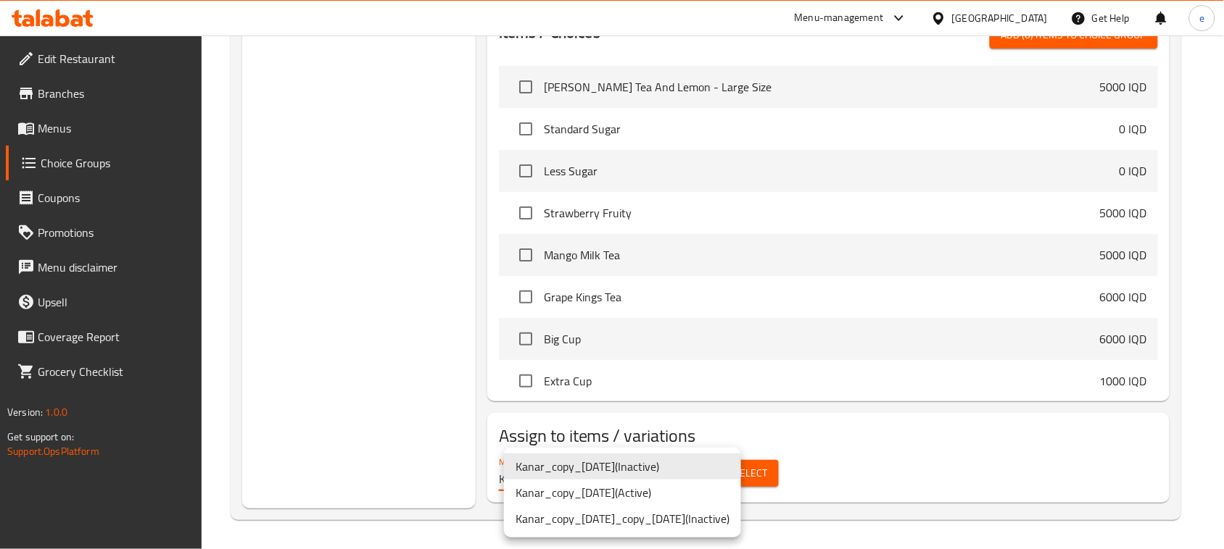
click at [661, 497] on li "Kanar_copy_02/10/2024 ( Active )" at bounding box center [622, 493] width 237 height 26
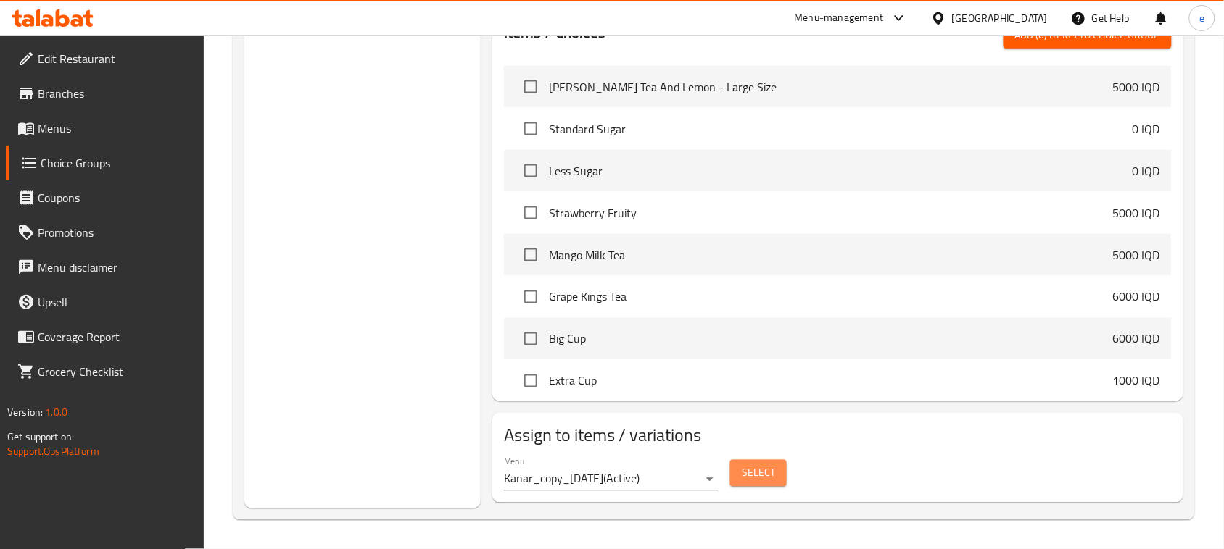
click at [739, 473] on button "Select" at bounding box center [758, 473] width 57 height 27
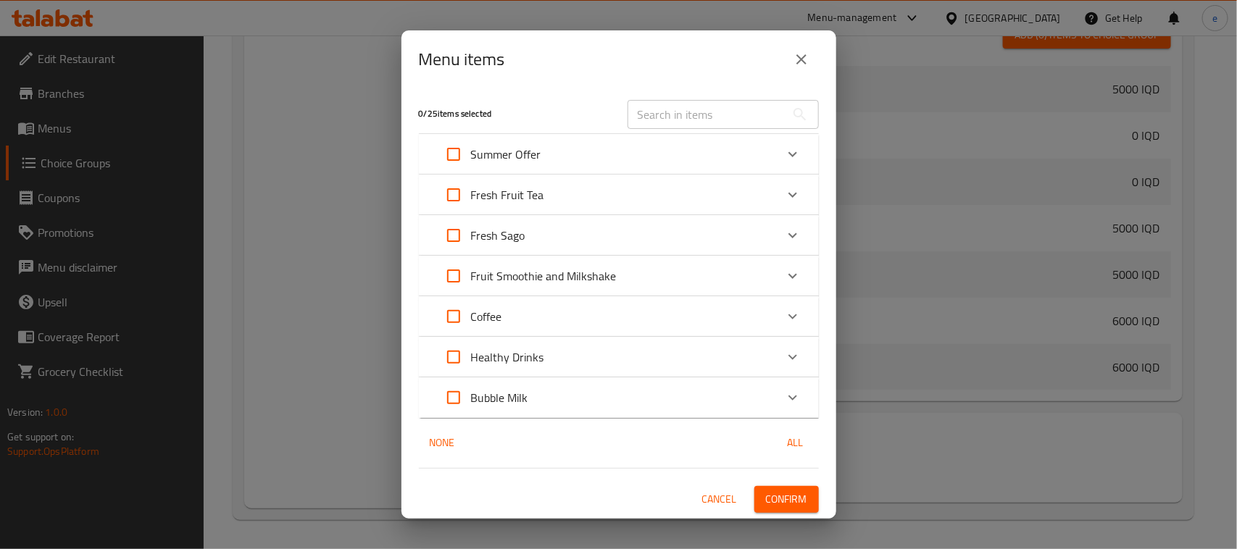
click at [777, 151] on div "Expand" at bounding box center [793, 154] width 35 height 35
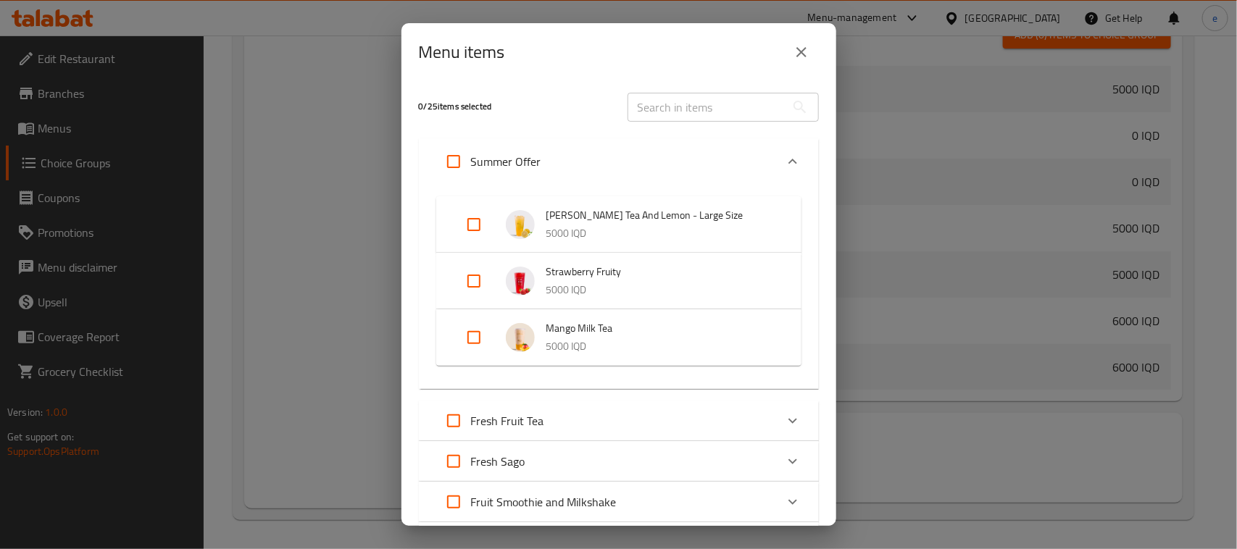
scroll to position [217, 0]
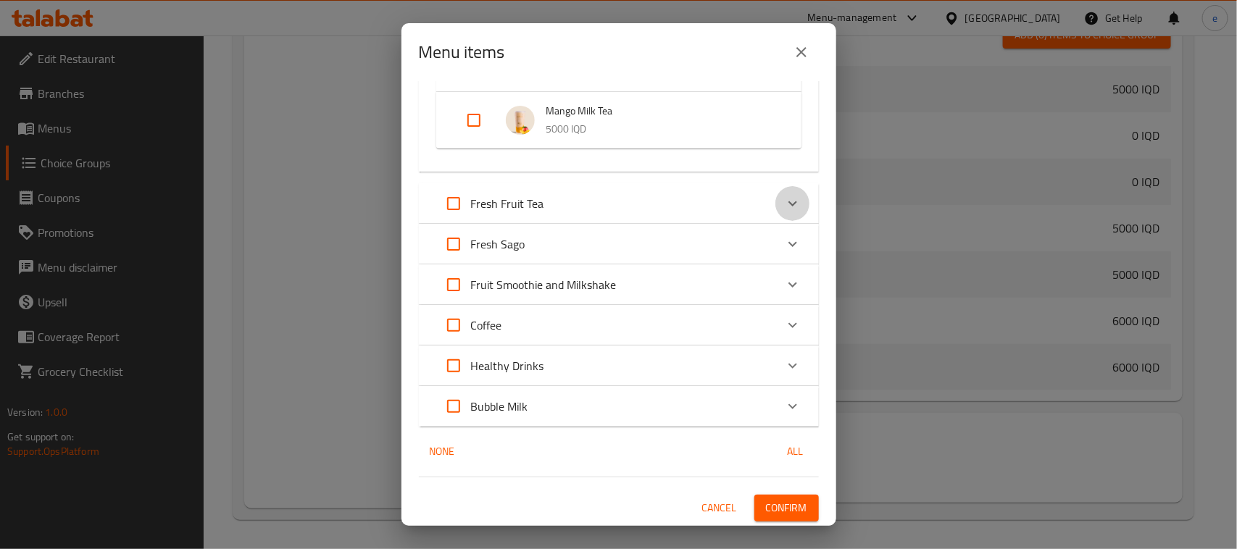
click at [776, 215] on div "Expand" at bounding box center [793, 203] width 35 height 35
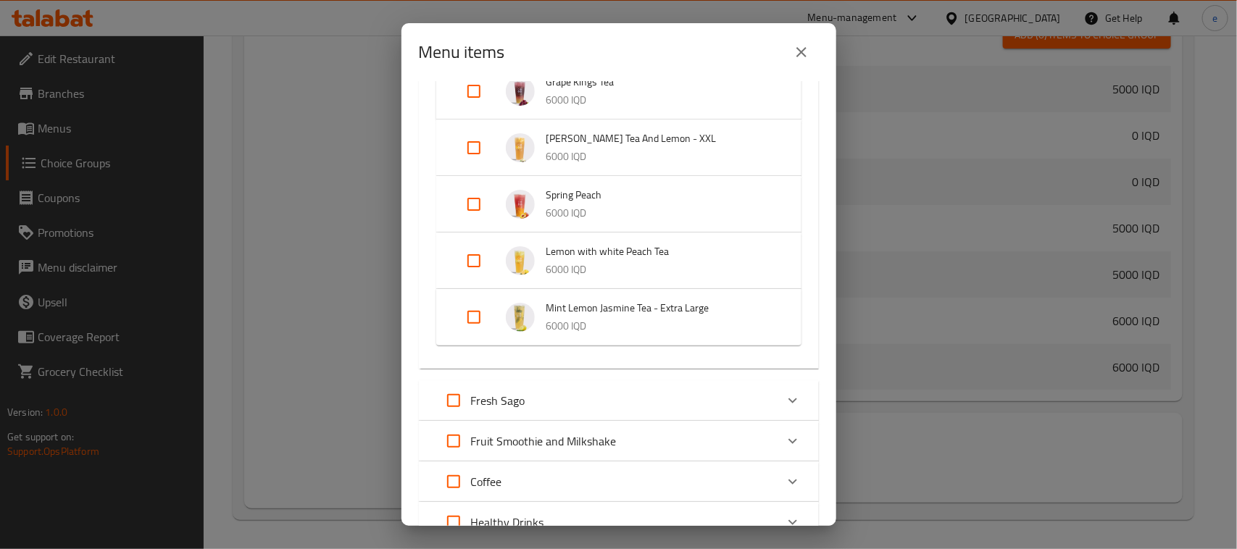
scroll to position [552, 0]
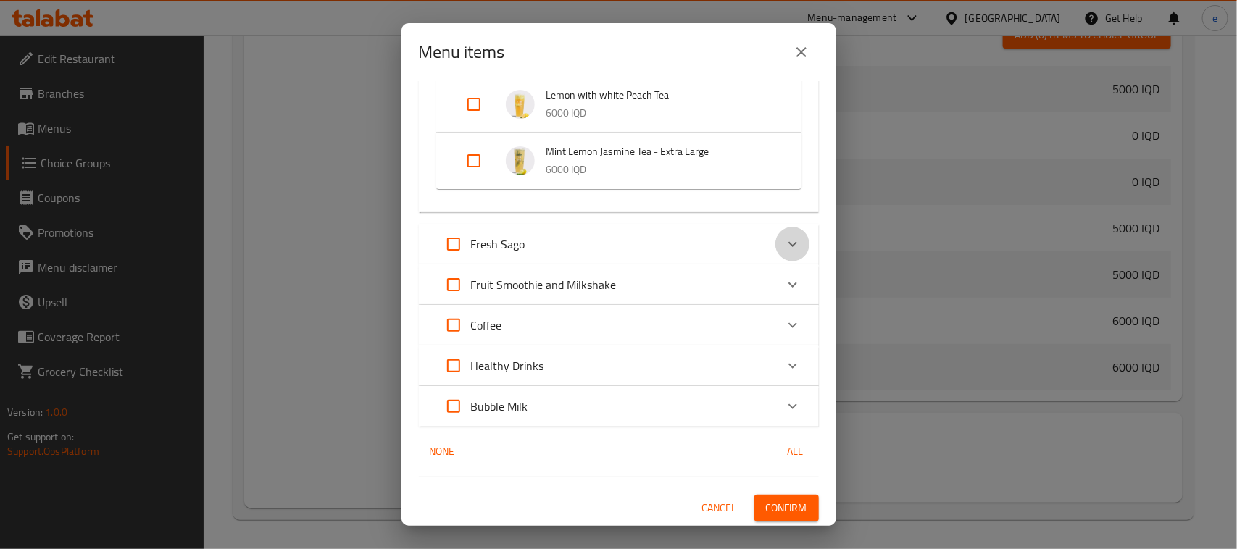
click at [784, 244] on icon "Expand" at bounding box center [792, 244] width 17 height 17
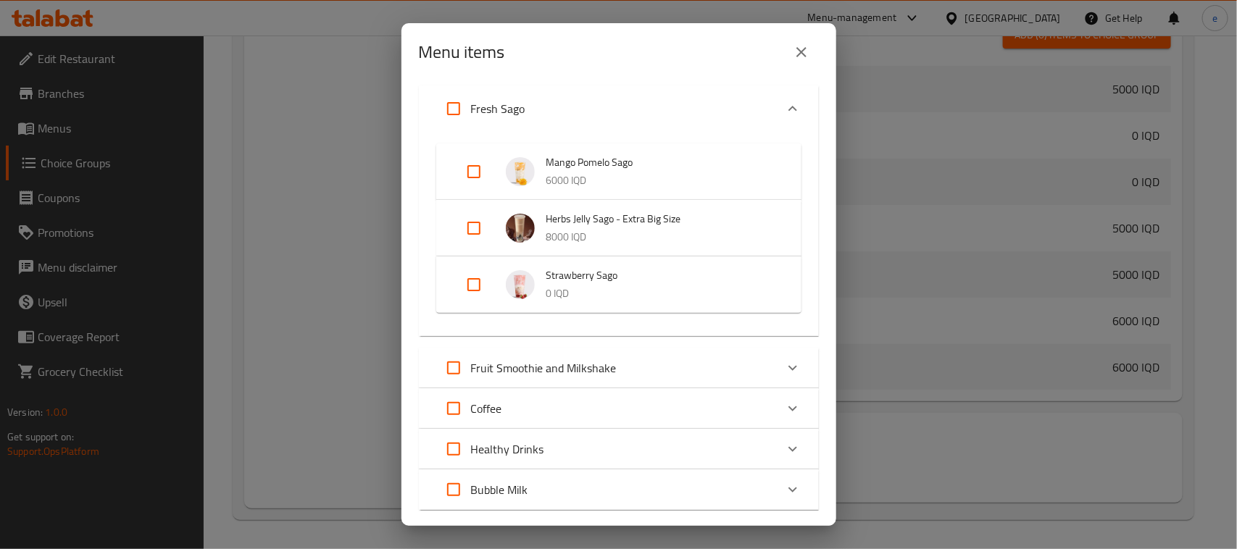
scroll to position [773, 0]
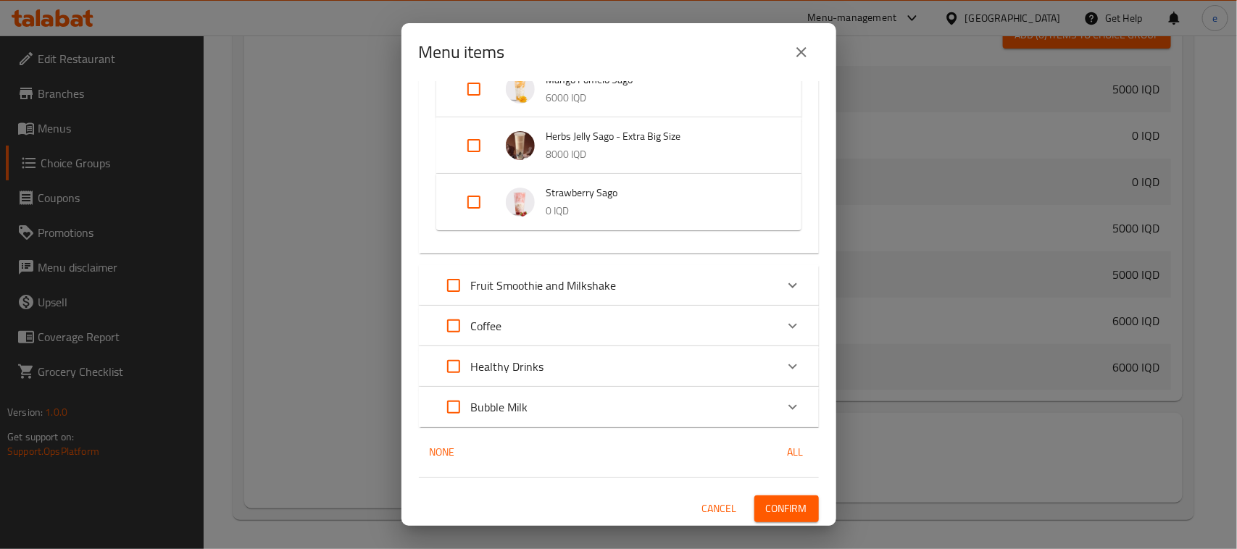
click at [776, 279] on div "Expand" at bounding box center [793, 285] width 35 height 35
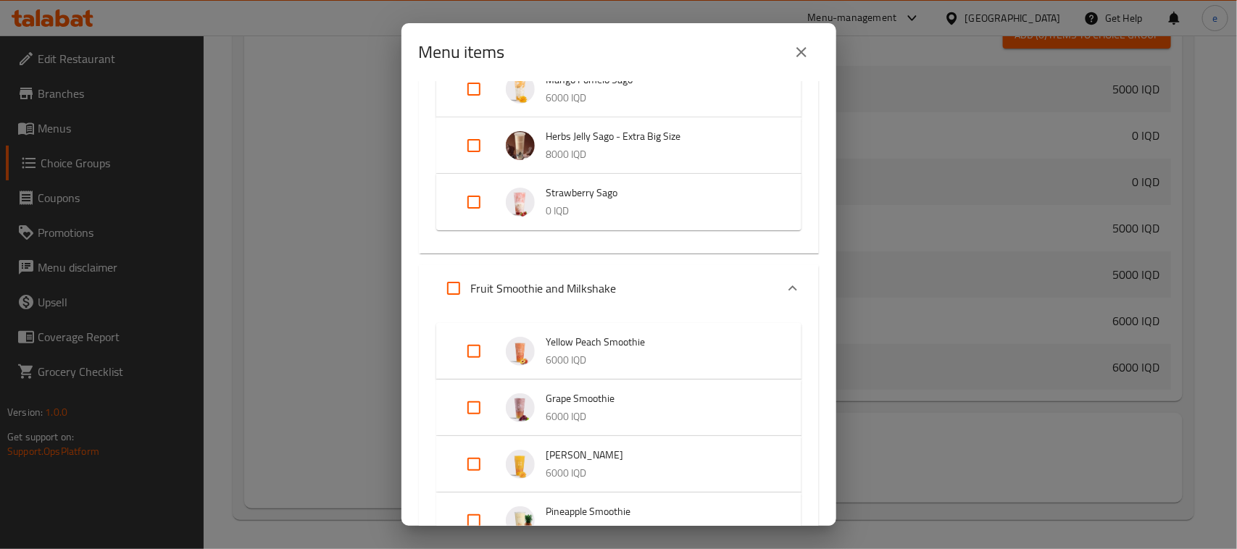
scroll to position [1221, 0]
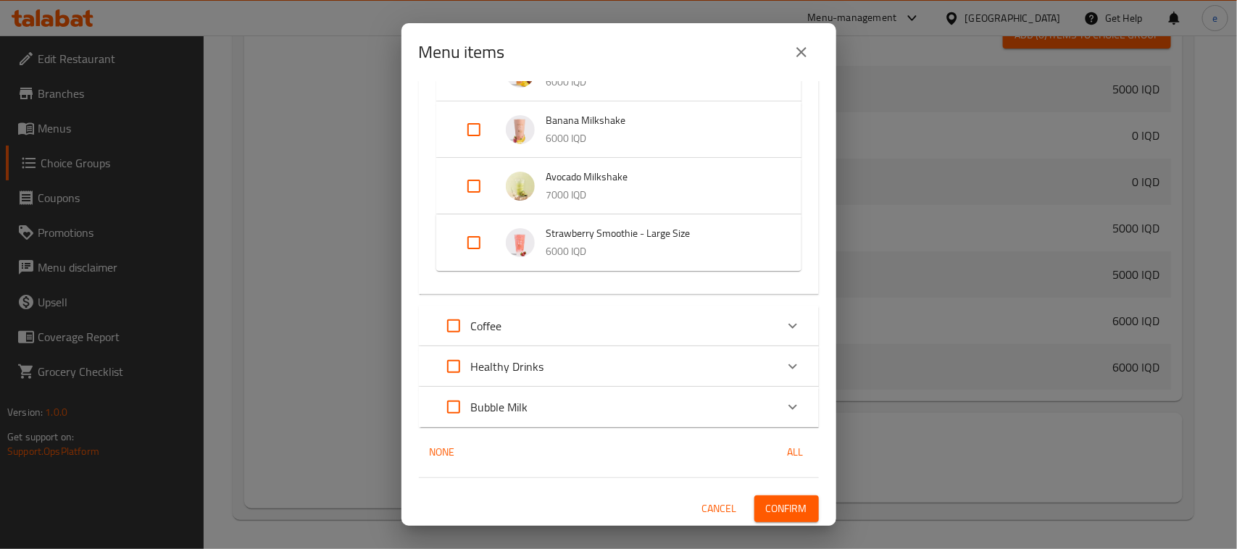
click at [779, 342] on div "Coffee" at bounding box center [619, 326] width 400 height 41
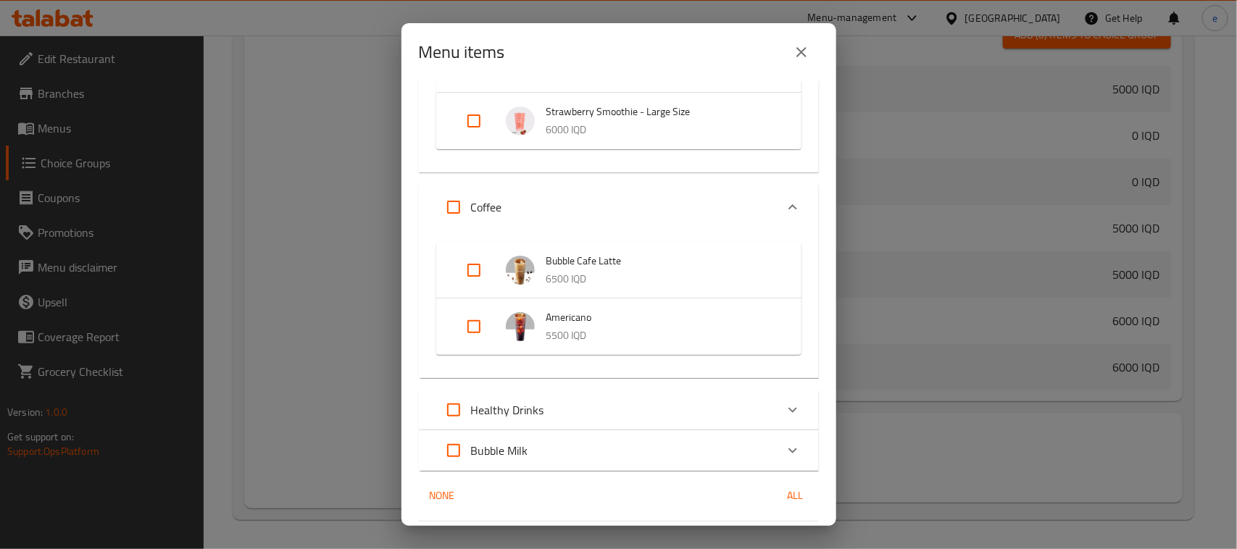
scroll to position [1386, 0]
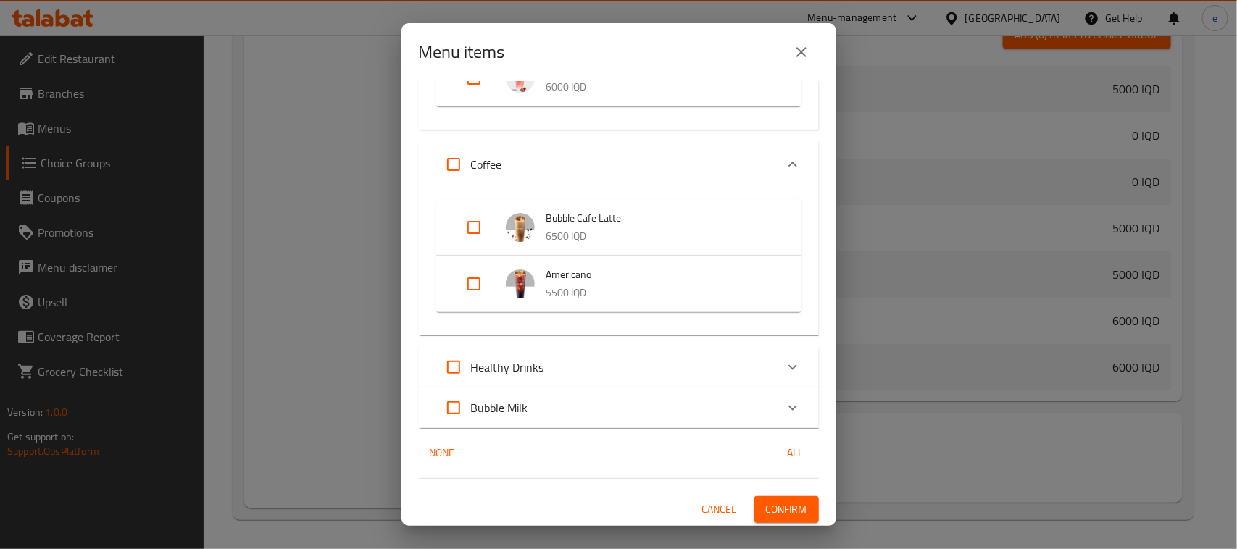
click at [776, 377] on div "Expand" at bounding box center [793, 367] width 35 height 35
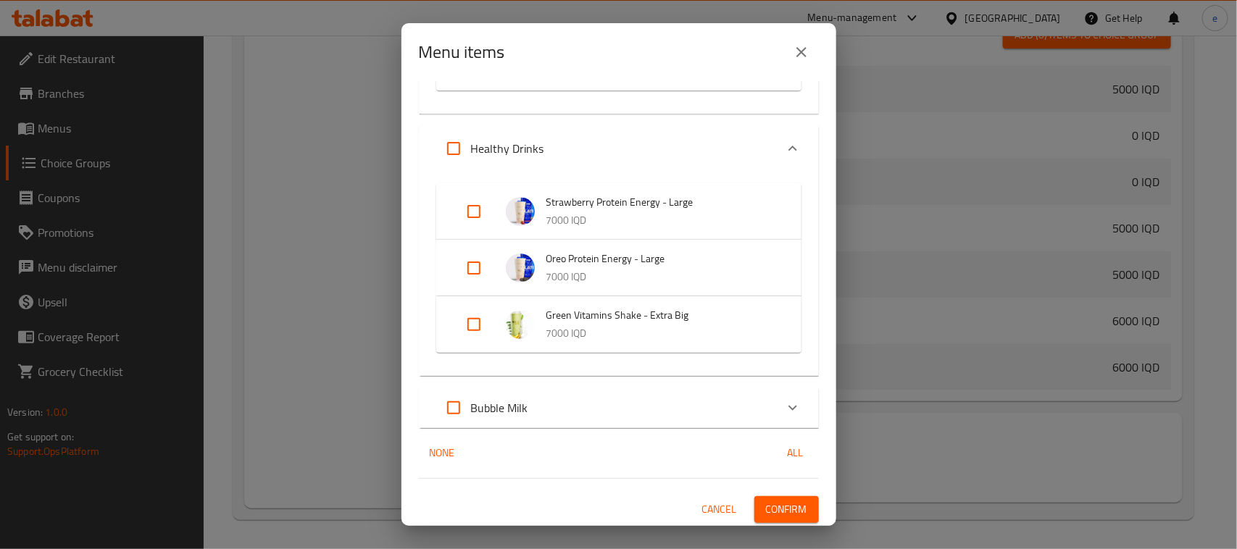
click at [776, 406] on div "Expand" at bounding box center [793, 408] width 35 height 35
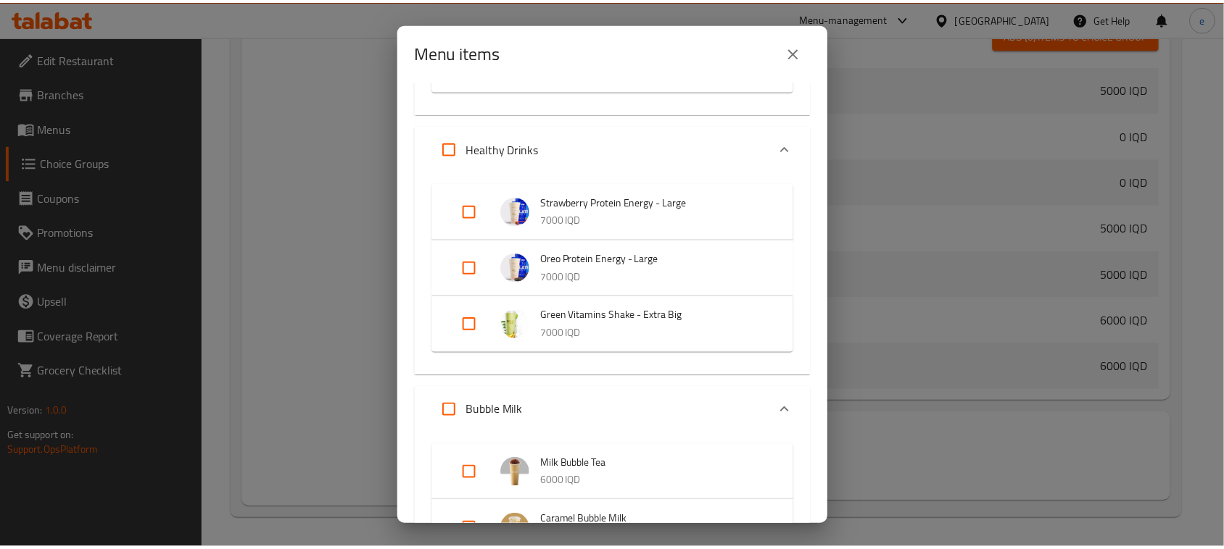
scroll to position [1761, 0]
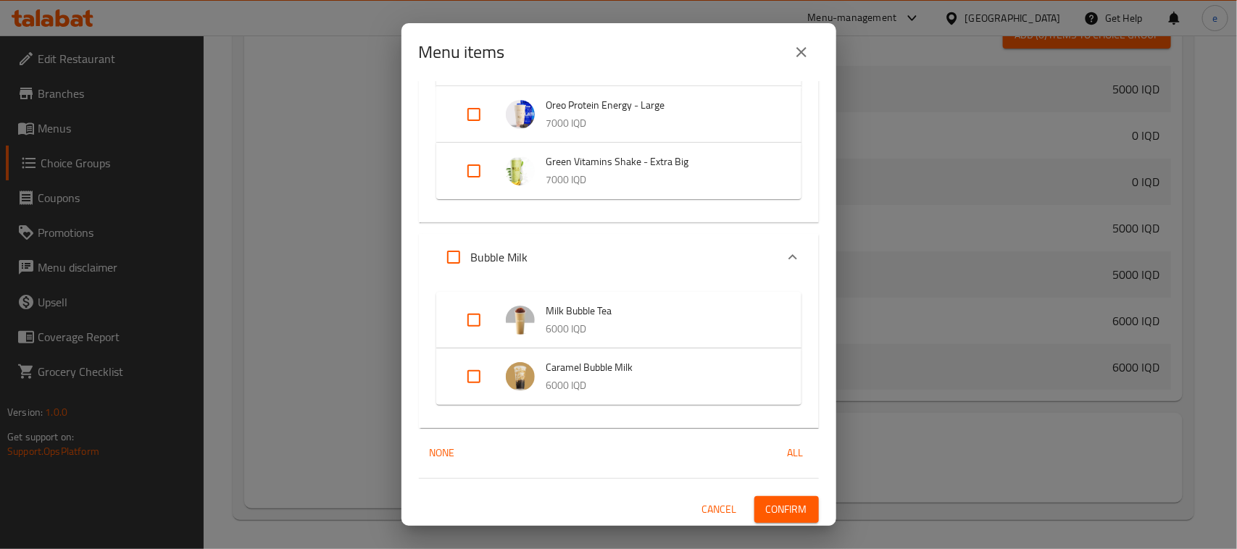
click at [803, 59] on icon "close" at bounding box center [801, 51] width 17 height 17
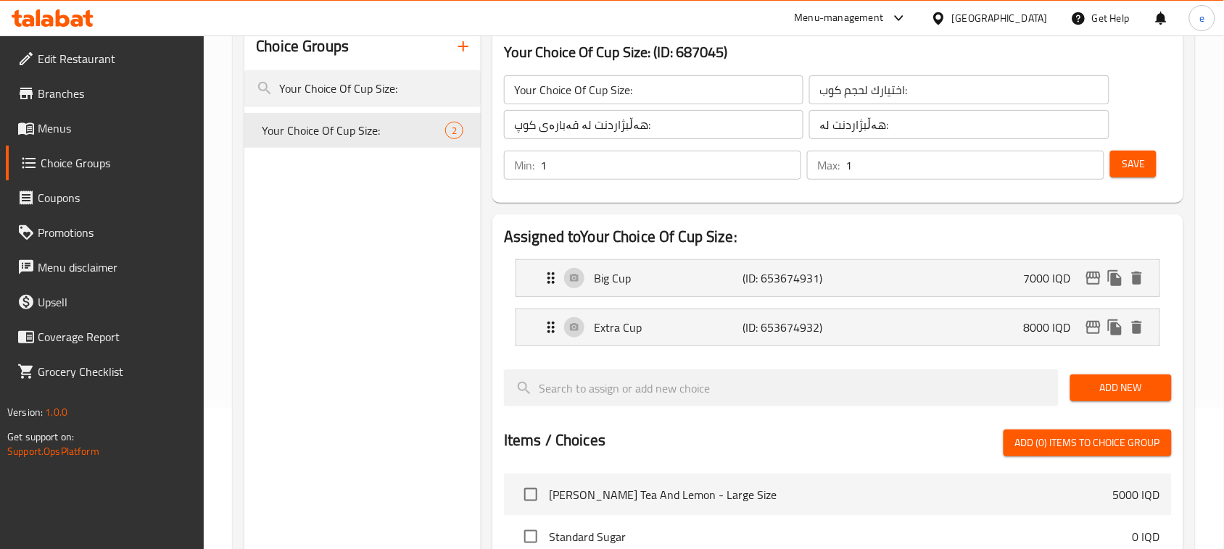
scroll to position [181, 0]
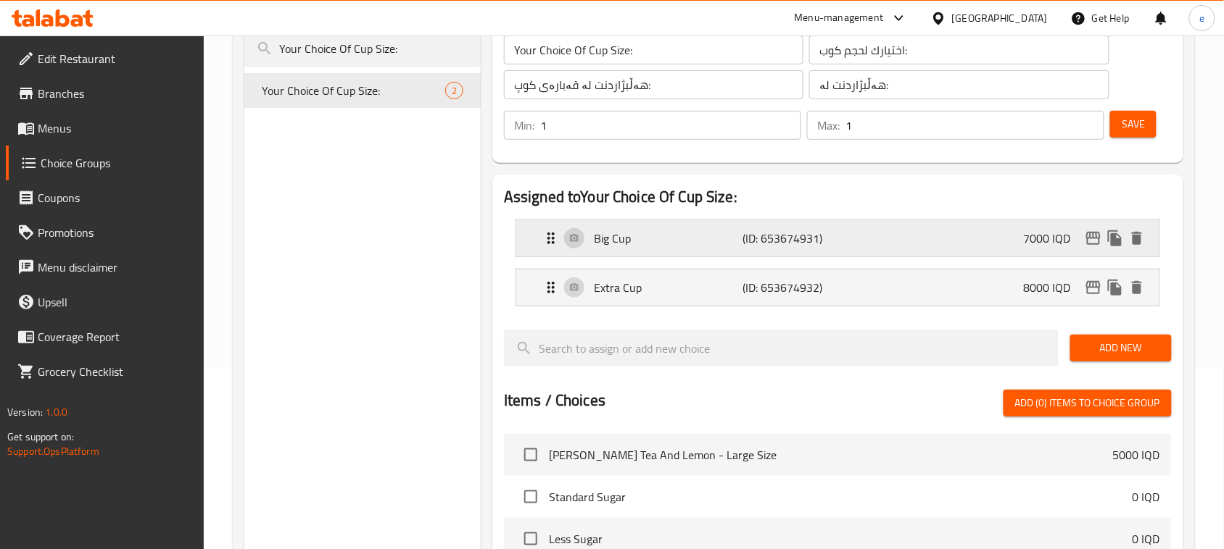
click at [990, 252] on div "Big Cup (ID: 653674931) 7000 IQD" at bounding box center [841, 238] width 599 height 36
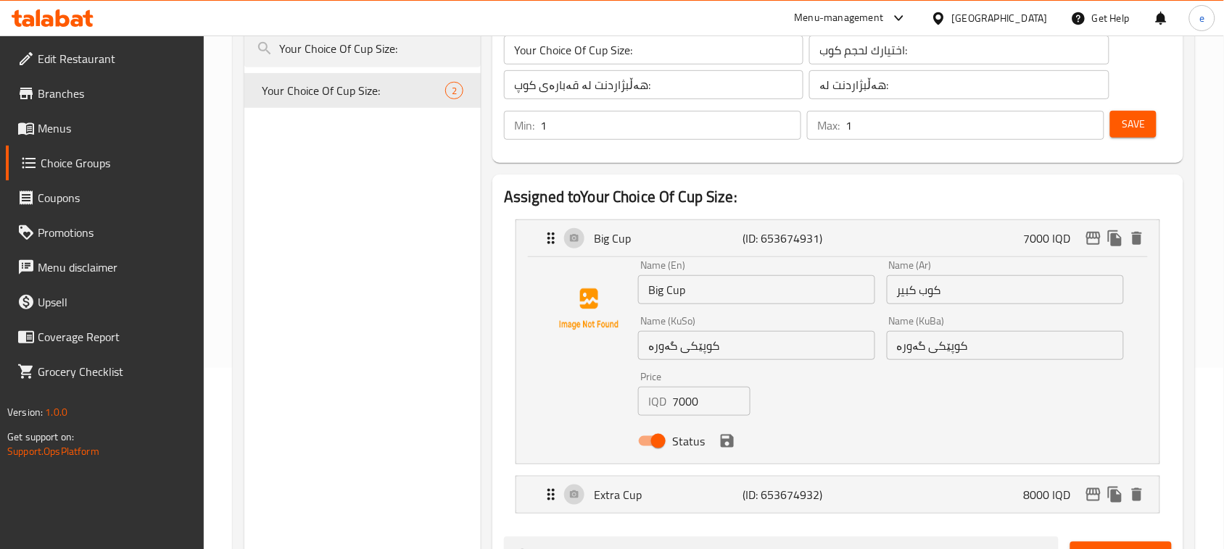
click at [685, 401] on input "7000" at bounding box center [711, 401] width 78 height 29
click at [726, 447] on icon "save" at bounding box center [727, 441] width 13 height 13
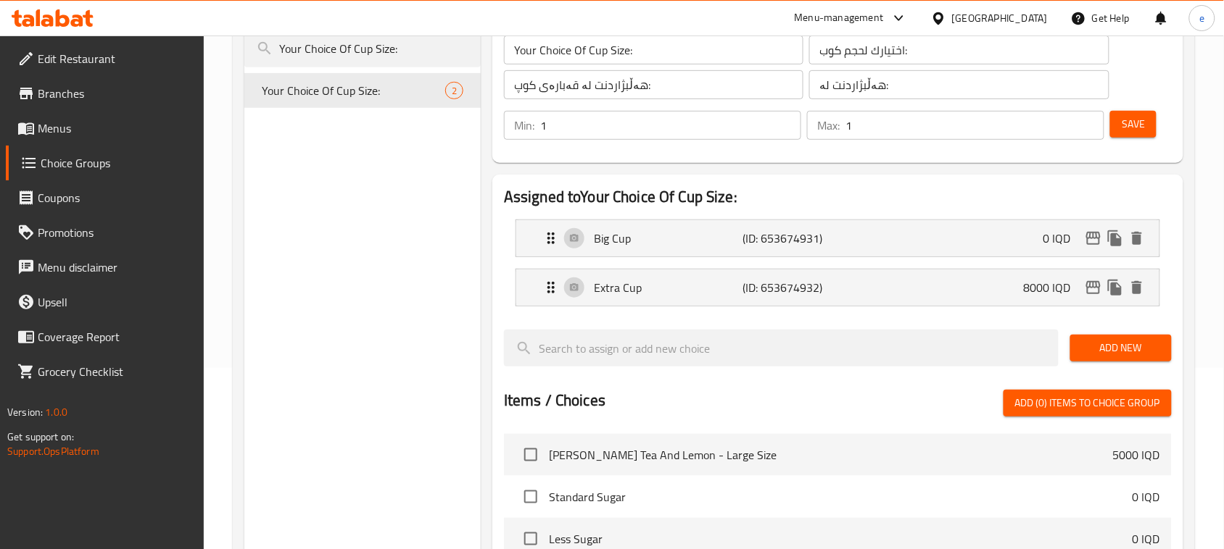
type input "0"
click at [790, 286] on p "(ID: 653674932)" at bounding box center [791, 287] width 99 height 17
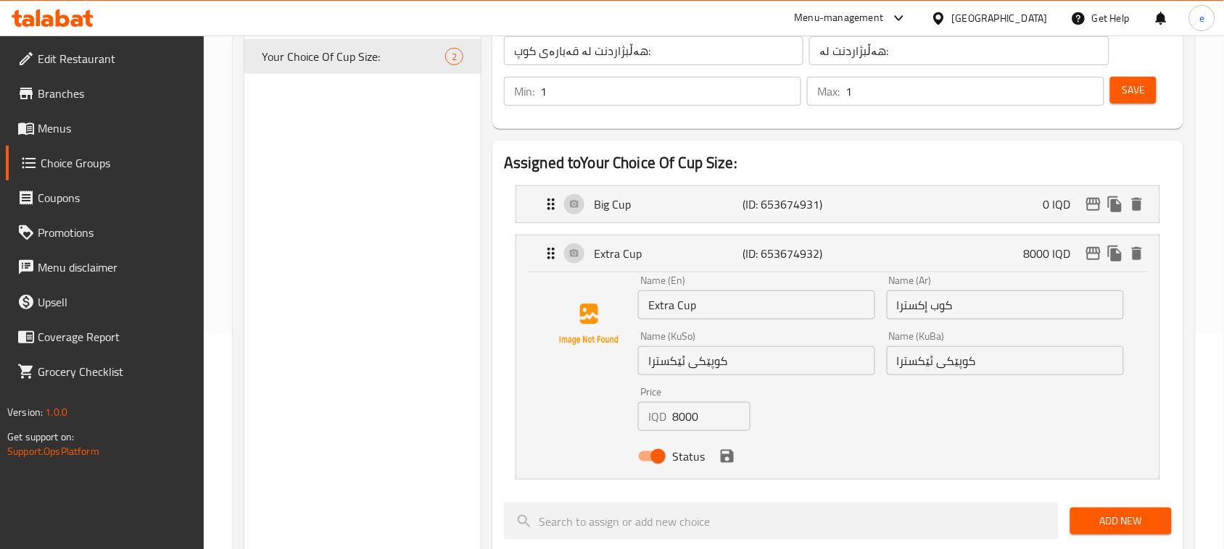
scroll to position [362, 0]
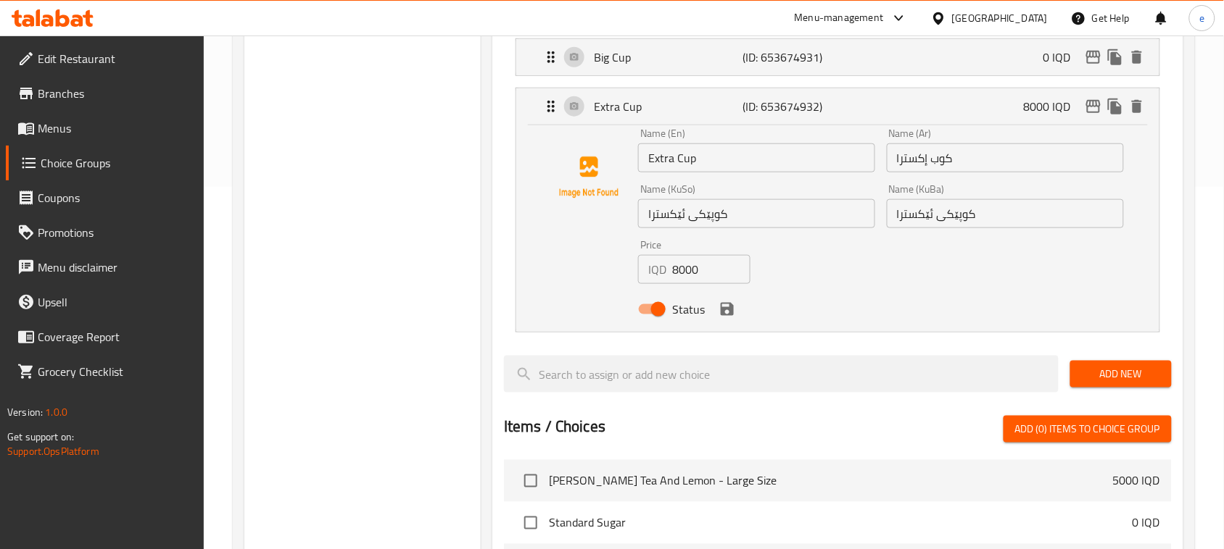
click at [678, 269] on input "8000" at bounding box center [711, 269] width 78 height 29
click at [730, 312] on icon "save" at bounding box center [727, 309] width 13 height 13
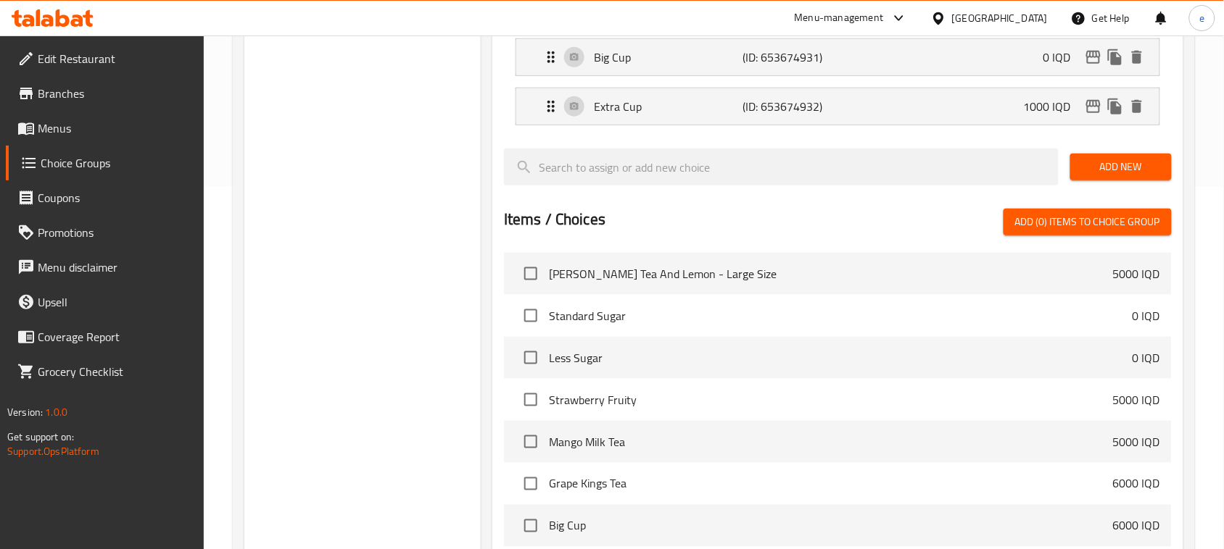
type input "1000"
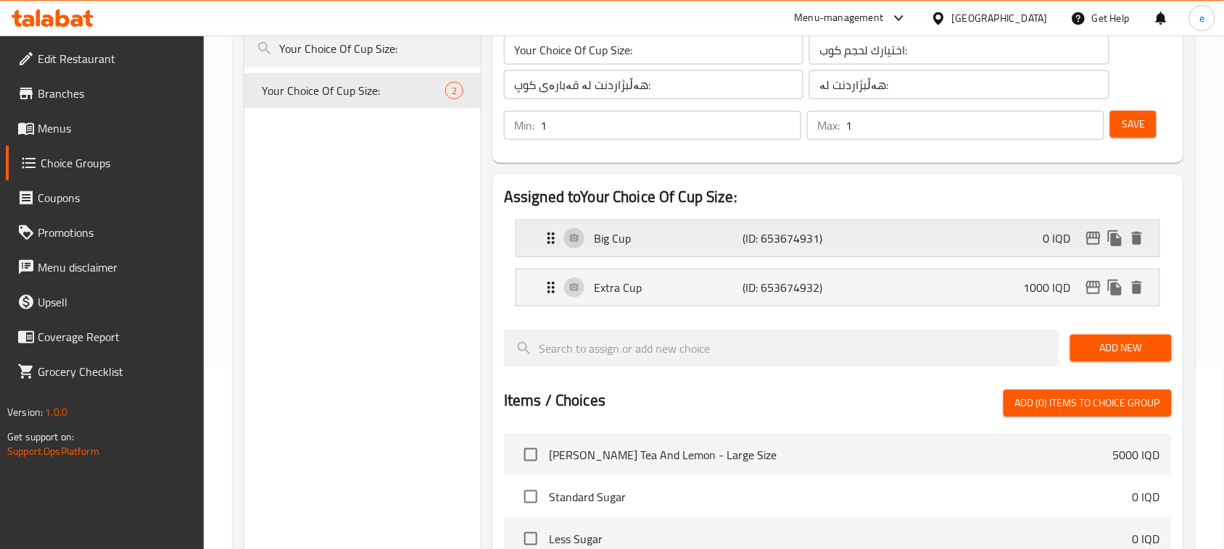
click at [747, 241] on p "(ID: 653674931)" at bounding box center [791, 238] width 99 height 17
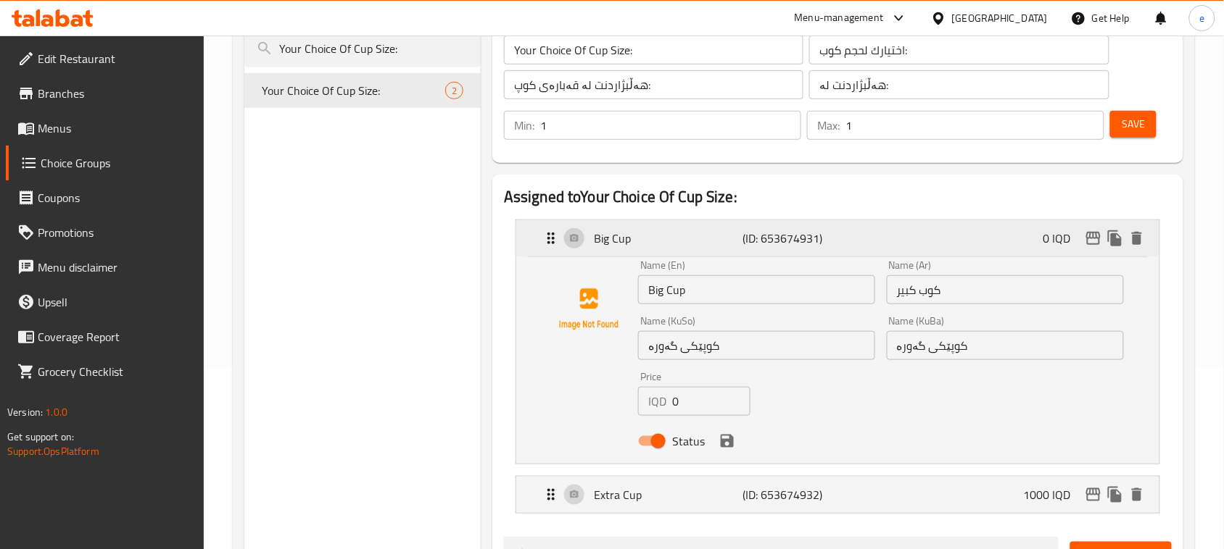
click at [769, 236] on p "(ID: 653674931)" at bounding box center [791, 238] width 99 height 17
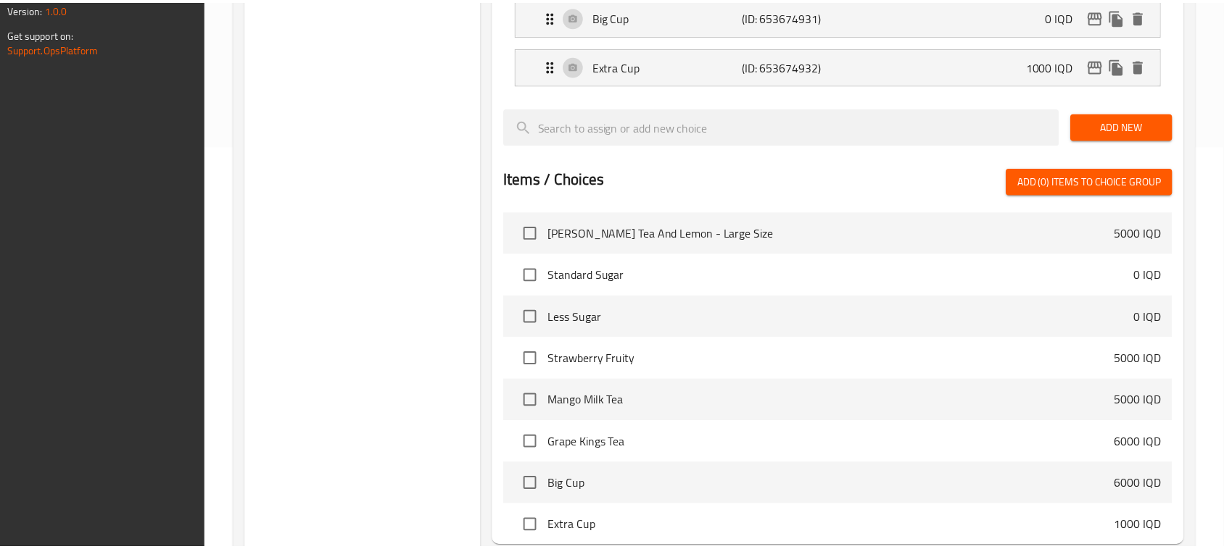
scroll to position [549, 0]
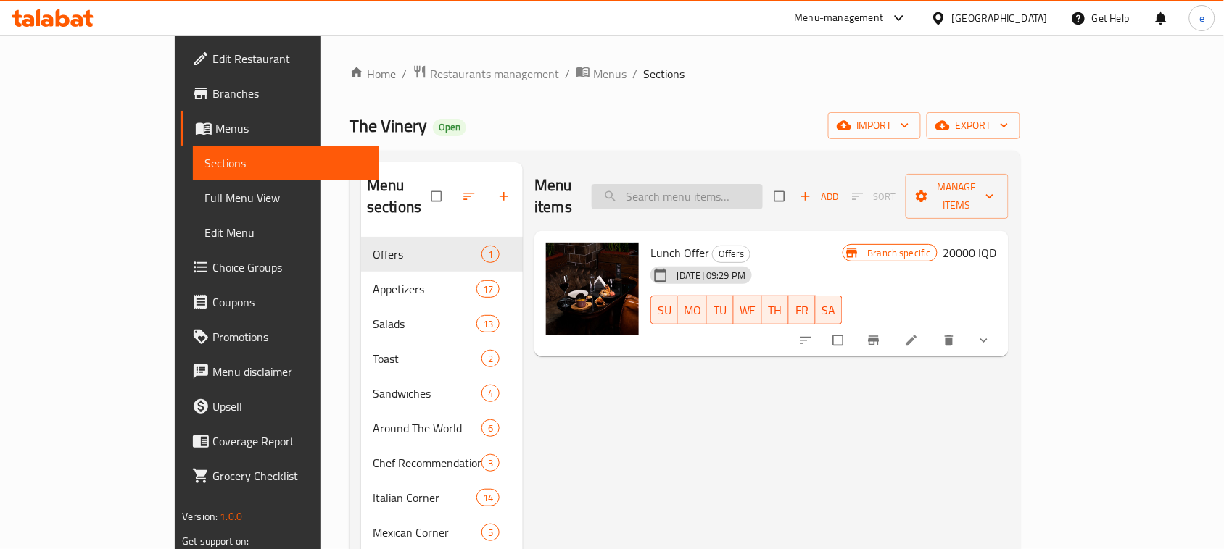
click at [707, 184] on input "search" at bounding box center [676, 196] width 171 height 25
paste input "Truffled [PERSON_NAME]"
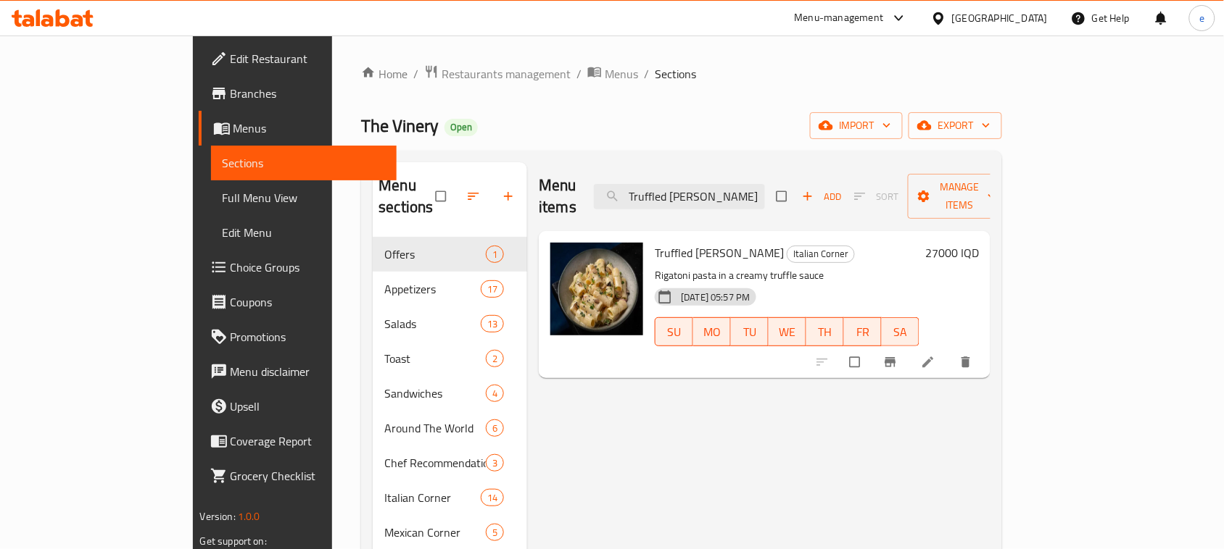
type input "Truffled [PERSON_NAME]"
click at [935, 355] on icon at bounding box center [928, 362] width 14 height 14
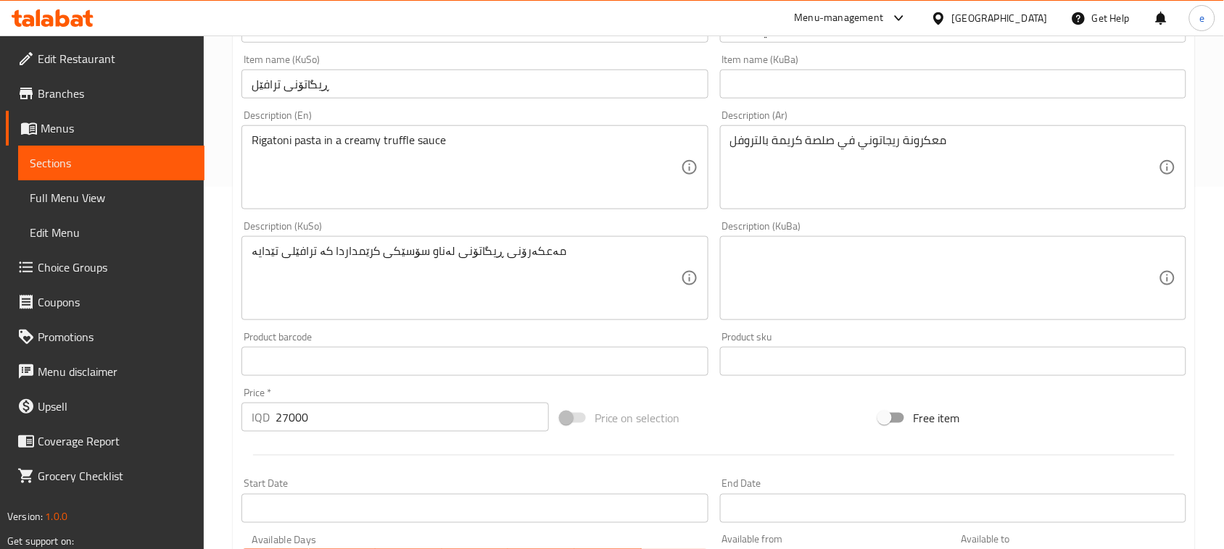
scroll to position [181, 0]
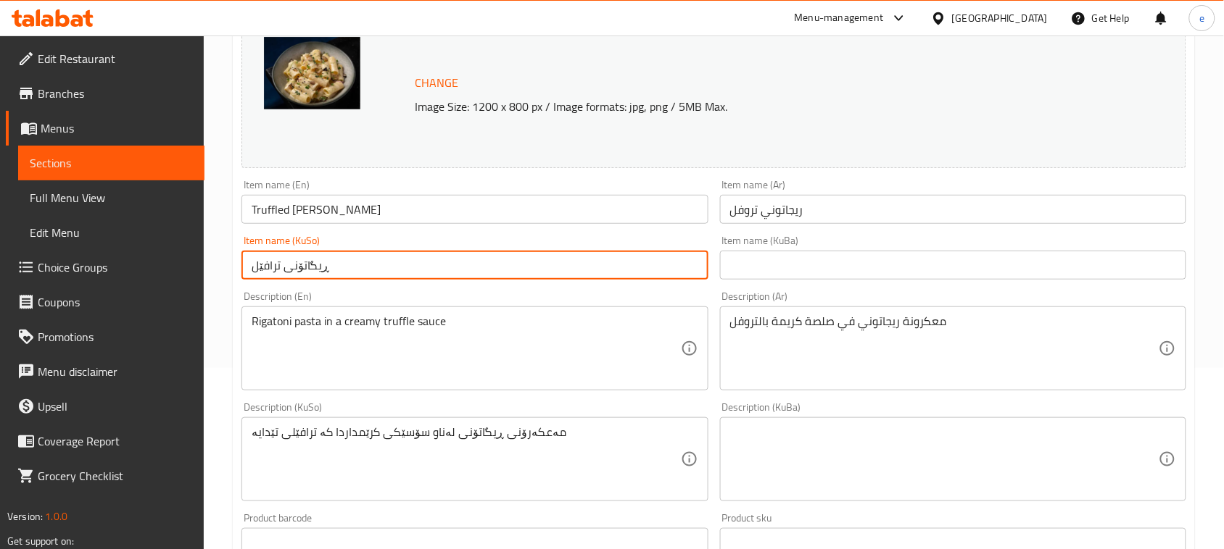
click at [394, 270] on input "ڕیگاتۆنی ترافێل" at bounding box center [474, 265] width 466 height 29
click at [631, 267] on input "ڕیگاتۆنی ترافێل" at bounding box center [474, 265] width 466 height 29
paste input "وف"
type input "ڕیگاتۆنی تروفل"
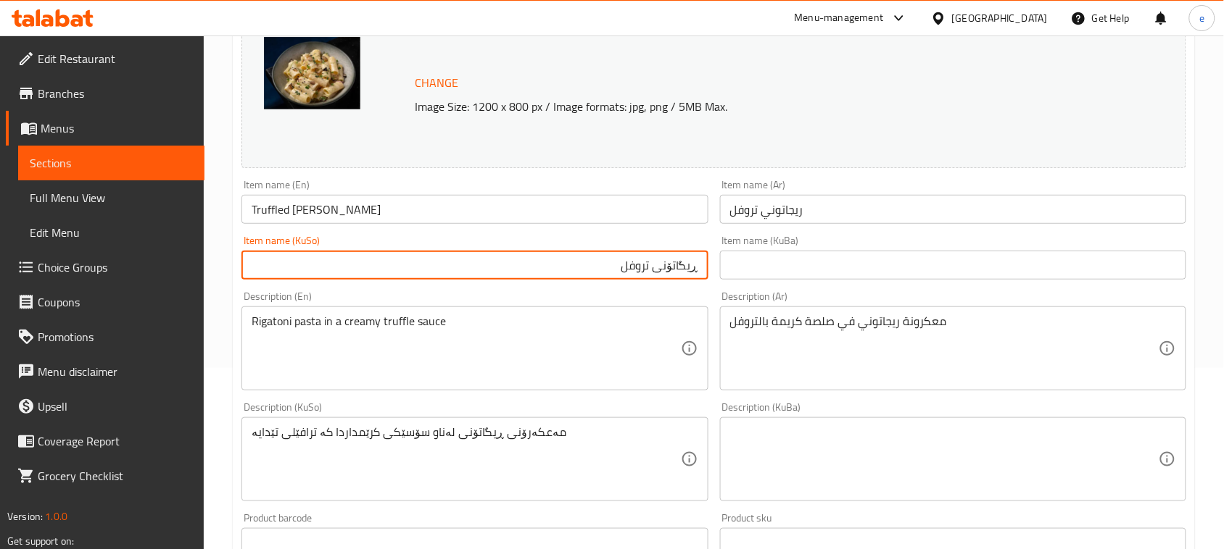
click at [302, 215] on input "Truffled [PERSON_NAME]" at bounding box center [474, 209] width 466 height 29
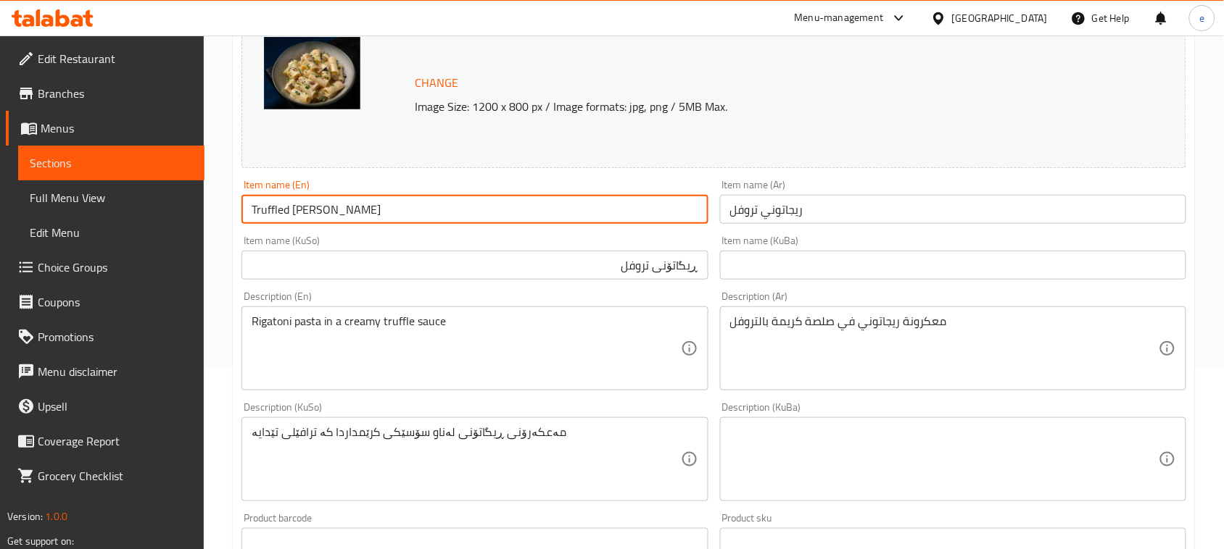
click at [302, 215] on input "Truffled Rigatoni" at bounding box center [474, 209] width 466 height 29
click at [389, 218] on input "Truffled Rigatoni" at bounding box center [474, 209] width 466 height 29
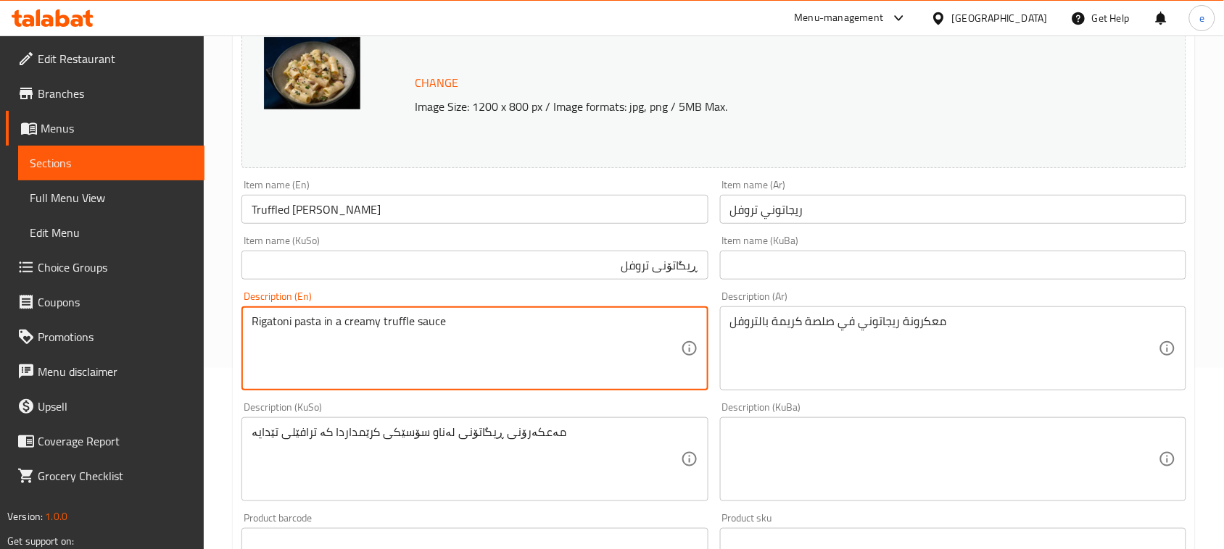
click at [266, 211] on input "Truffled Rigatoni" at bounding box center [474, 209] width 466 height 29
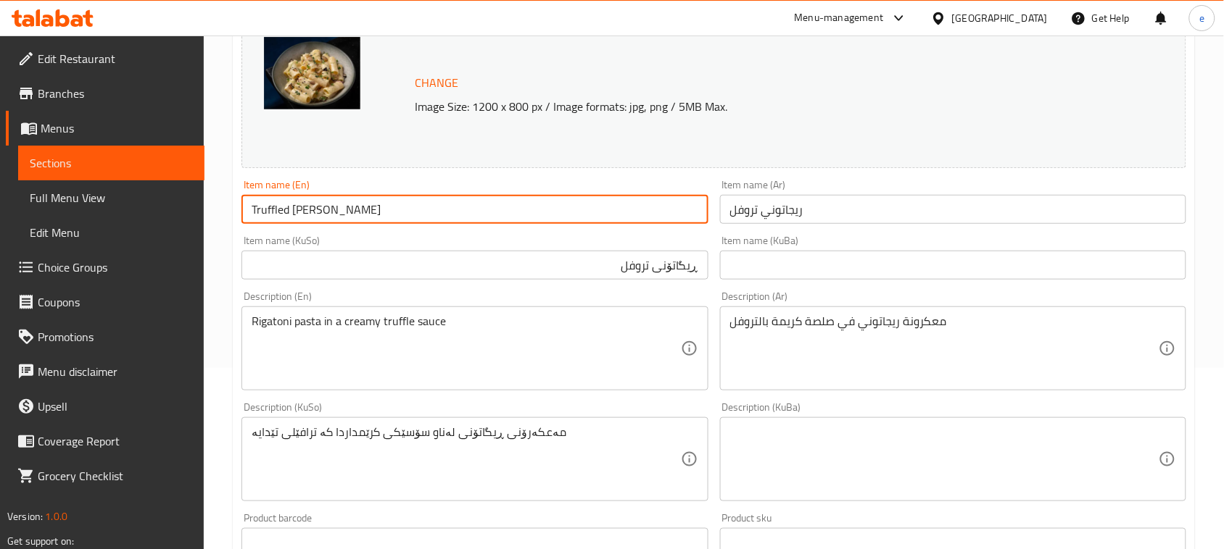
click at [266, 211] on input "Truffled Rigatoni" at bounding box center [474, 209] width 466 height 29
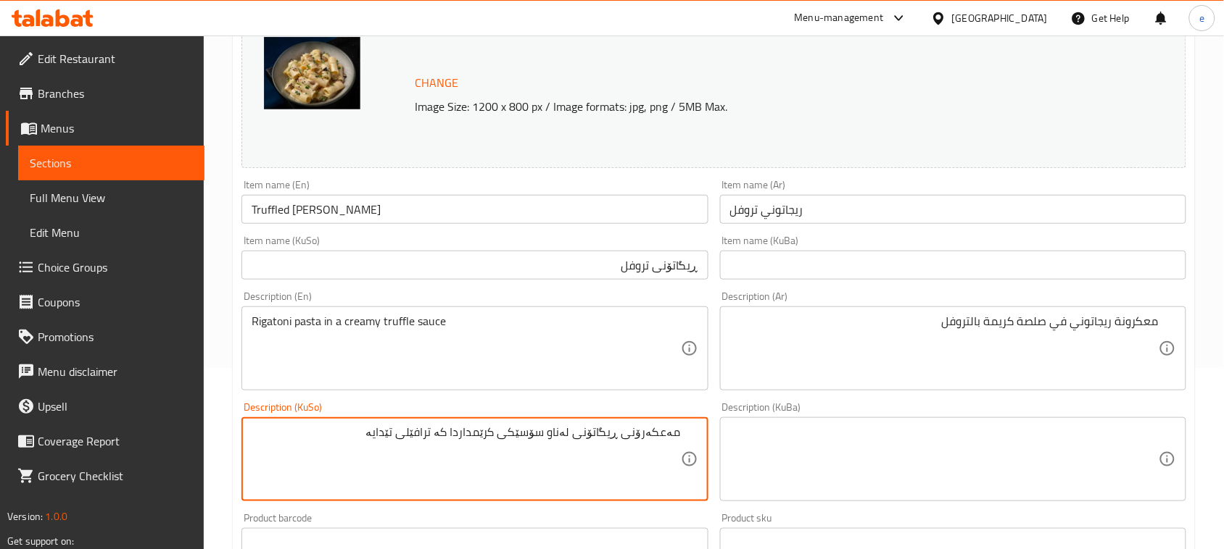
drag, startPoint x: 373, startPoint y: 436, endPoint x: 460, endPoint y: 428, distance: 87.3
click at [647, 265] on input "ڕیگاتۆنی تروفل" at bounding box center [474, 265] width 466 height 29
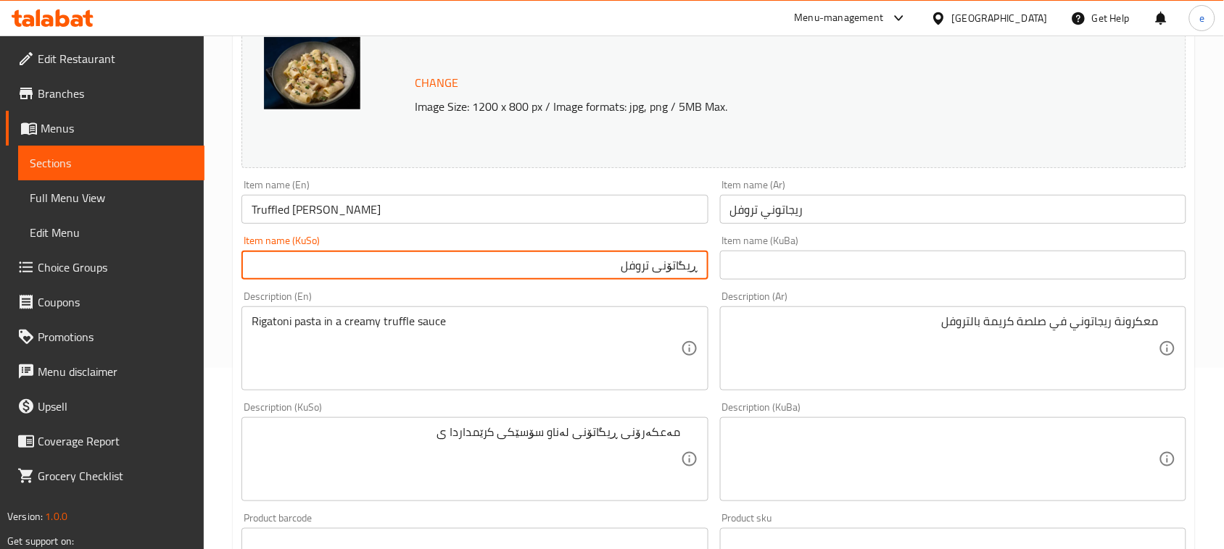
click at [647, 265] on input "ڕیگاتۆنی تروفل" at bounding box center [474, 265] width 466 height 29
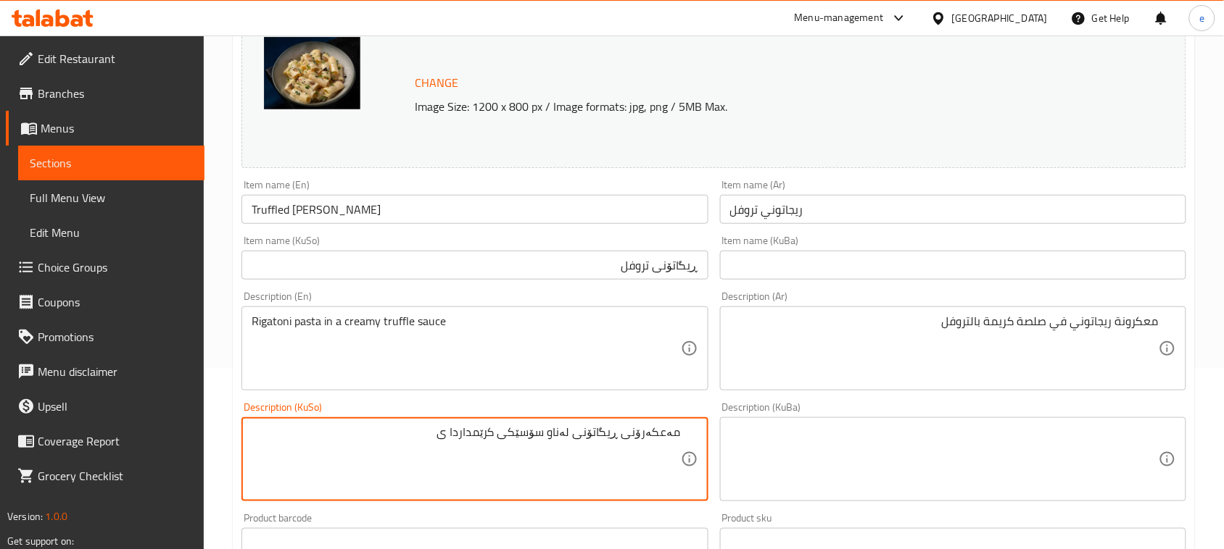
paste textarea "تروفل"
click at [458, 436] on textarea "مەعکەرۆنی ڕیگاتۆنی لەناو سۆسێکی کرێمداردا ی تروفل" at bounding box center [466, 459] width 428 height 69
click at [423, 446] on textarea "مەعکەرۆنی ڕیگاتۆنی لەناو سۆسێکی کرێمداردای تروفل" at bounding box center [466, 459] width 428 height 69
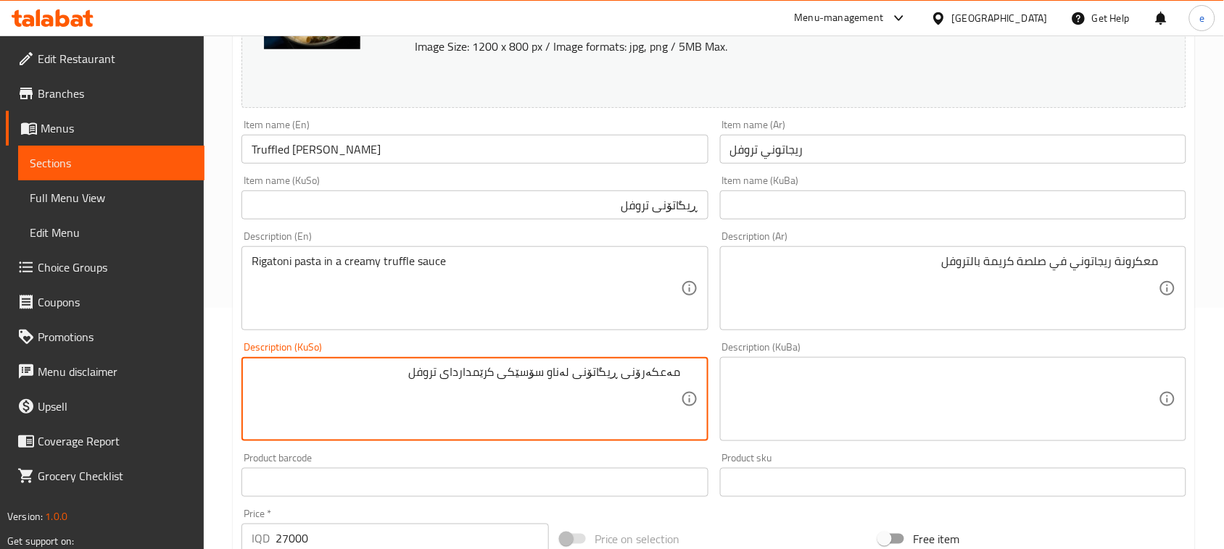
scroll to position [660, 0]
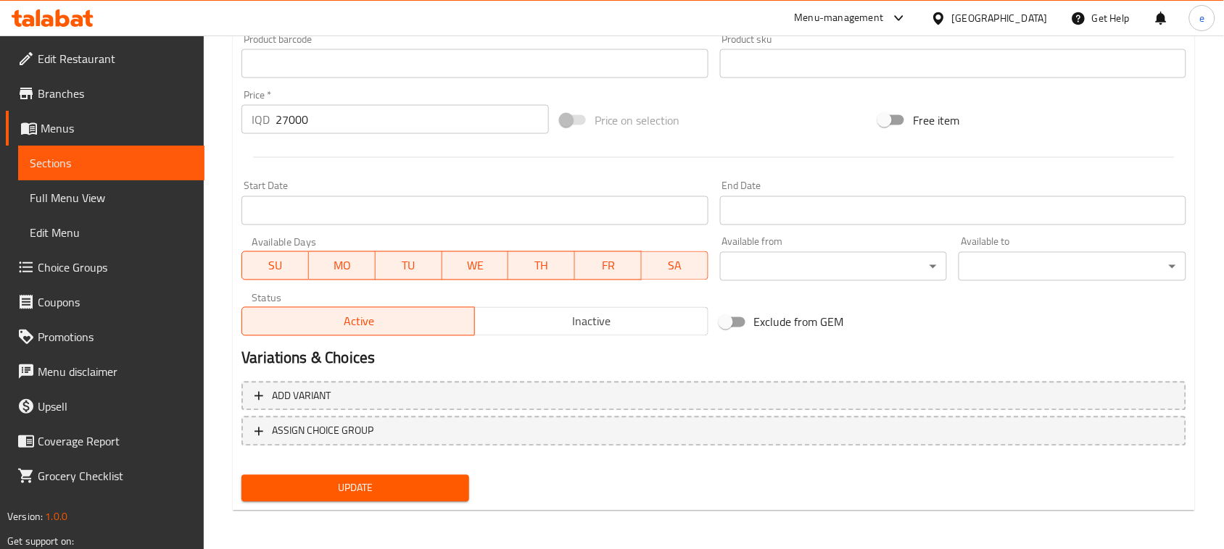
type textarea "مەعکەرۆنی ڕیگاتۆنی لەناو سۆسێکی کرێمداردای تروفل"
click at [389, 486] on span "Update" at bounding box center [355, 489] width 204 height 18
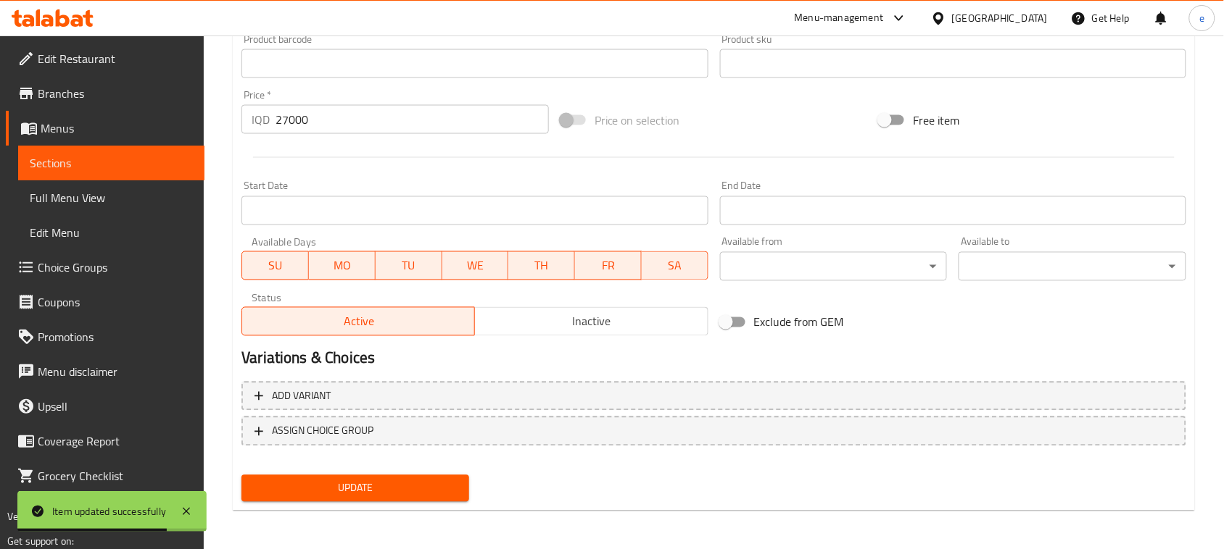
click at [82, 157] on span "Sections" at bounding box center [111, 162] width 163 height 17
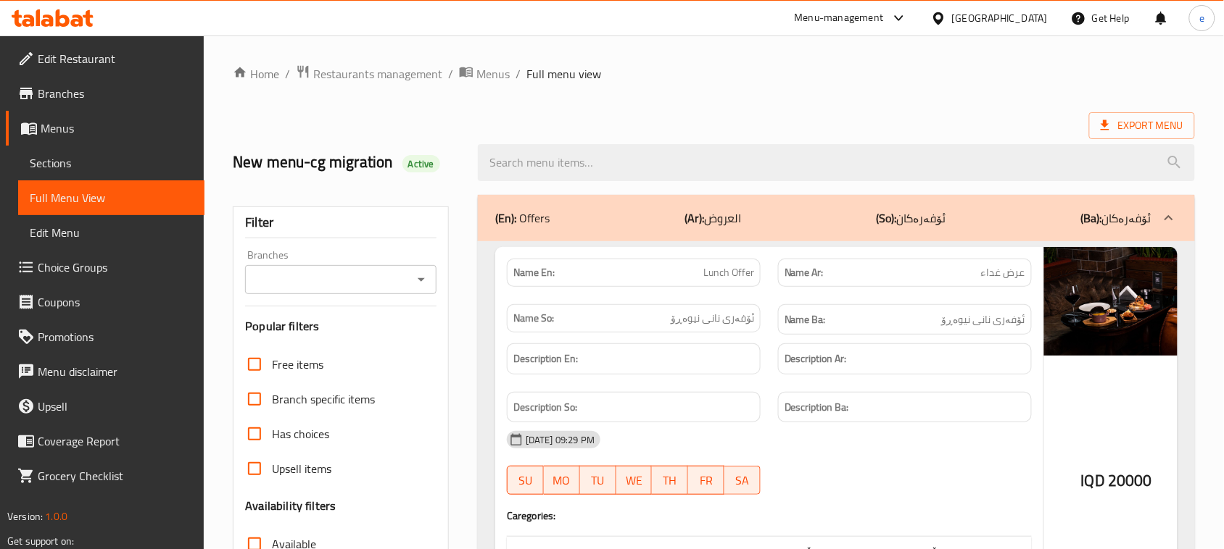
click at [424, 288] on icon "Open" at bounding box center [420, 279] width 17 height 17
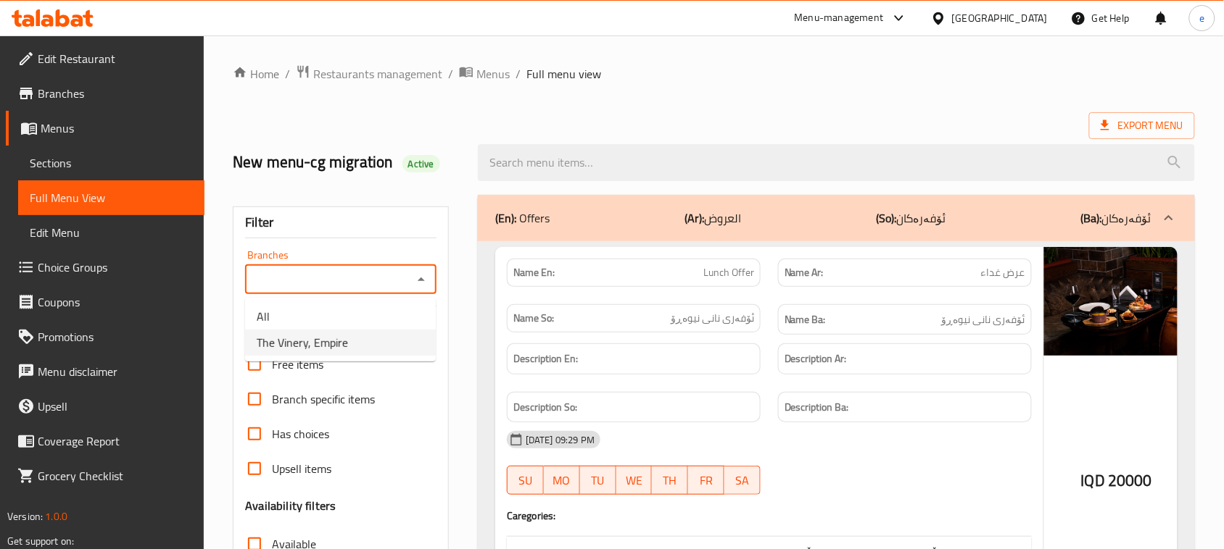
click at [360, 341] on li "The Vinery, Empire" at bounding box center [340, 343] width 191 height 26
type input "The Vinery, Empire"
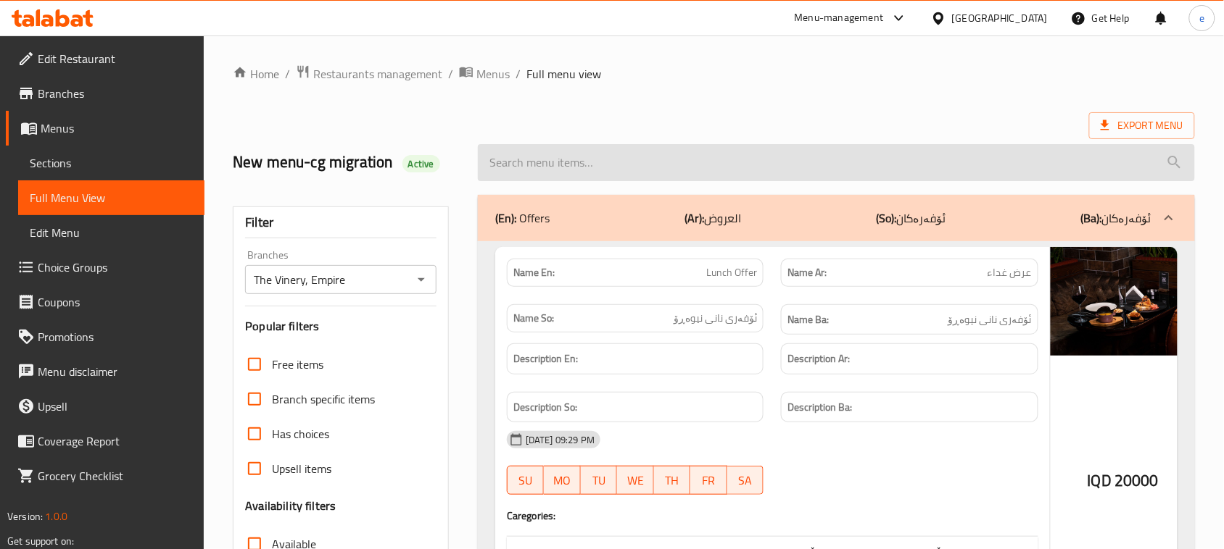
click at [566, 160] on input "search" at bounding box center [836, 162] width 717 height 37
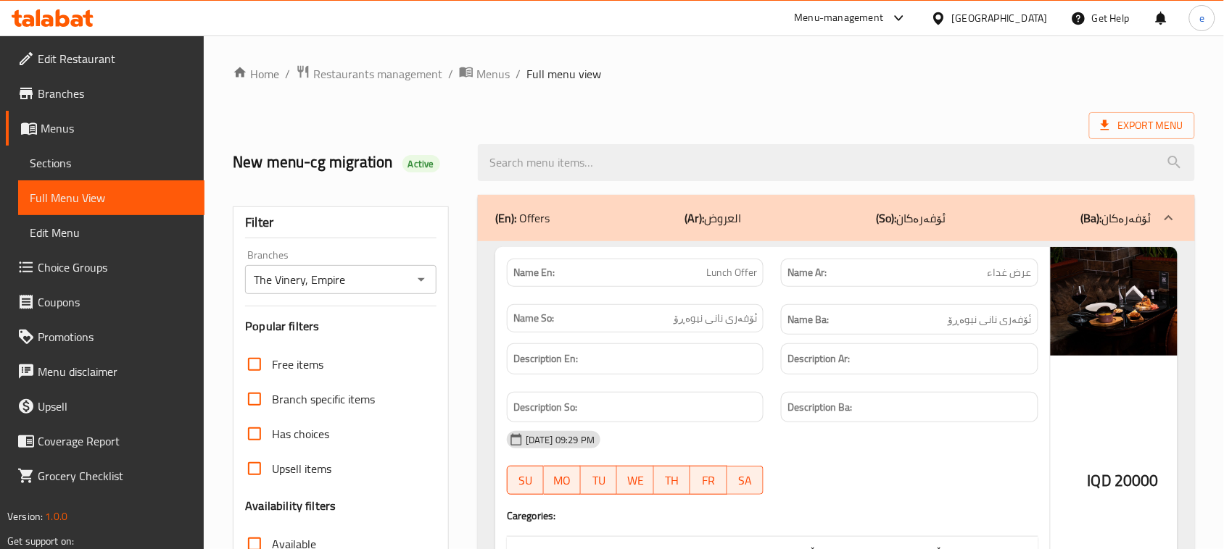
paste input "Truffled Rigatoni"
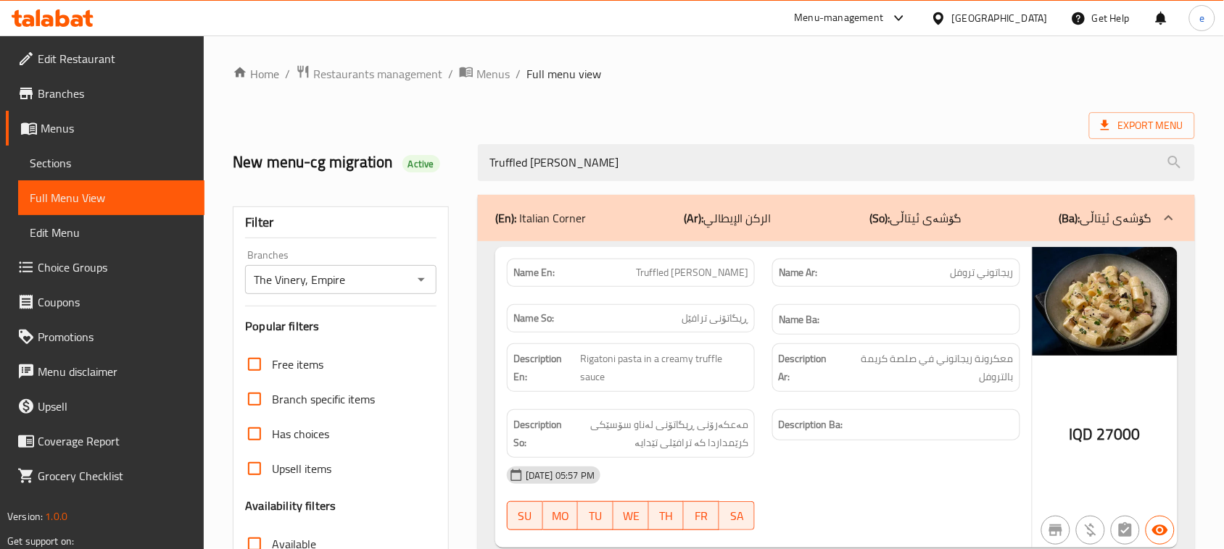
scroll to position [181, 0]
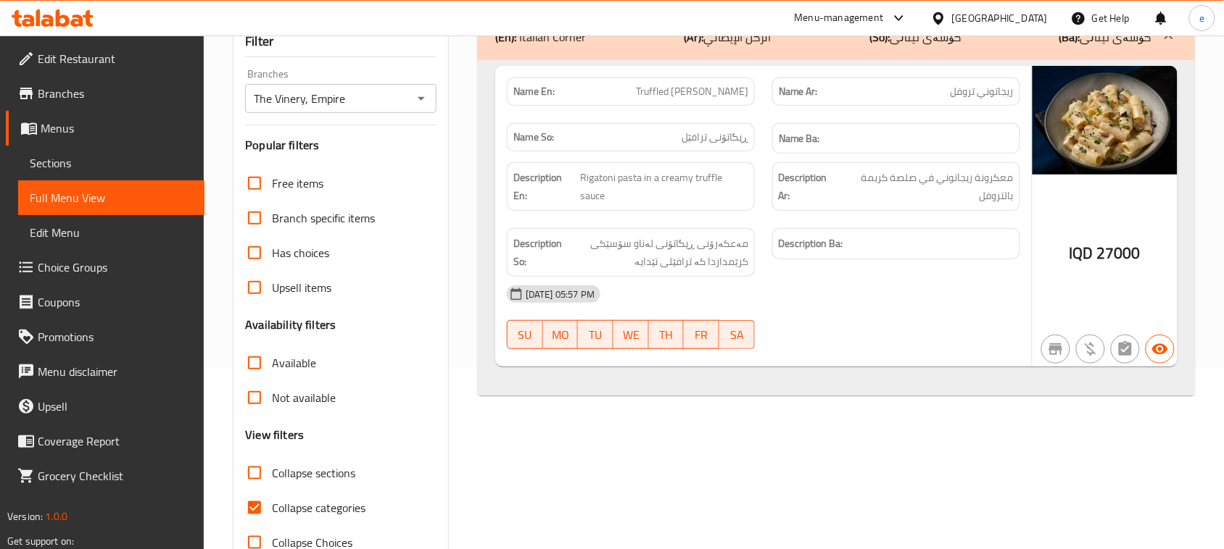
type input "Truffled Rigatoni"
click at [711, 96] on span "Truffled Rigatoni" at bounding box center [692, 91] width 112 height 15
copy span "Truffled Rigatoni"
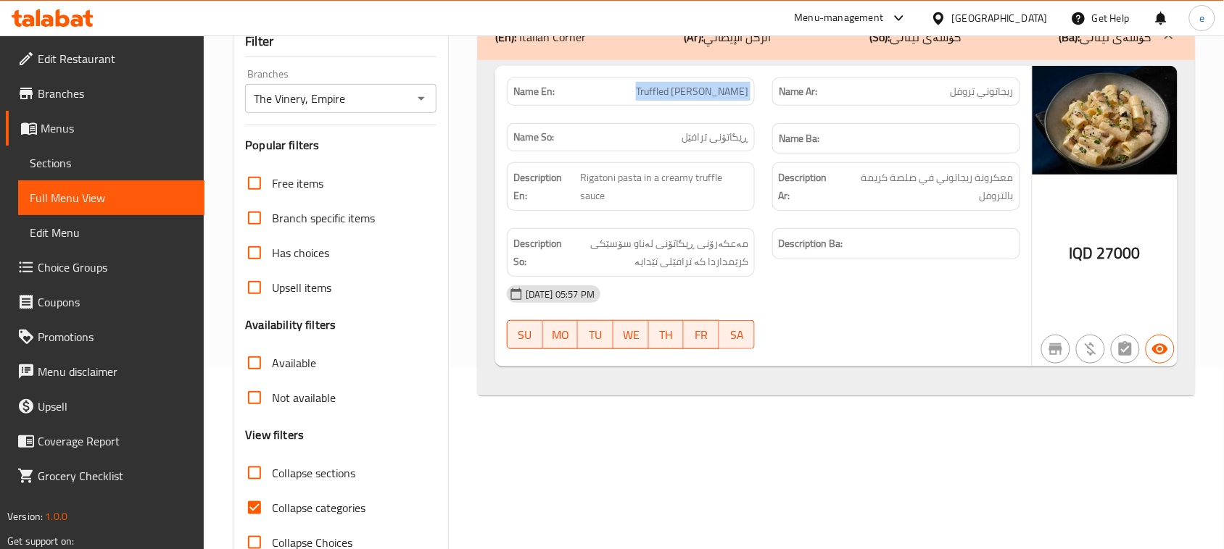
click at [411, 98] on button "Open" at bounding box center [421, 98] width 20 height 20
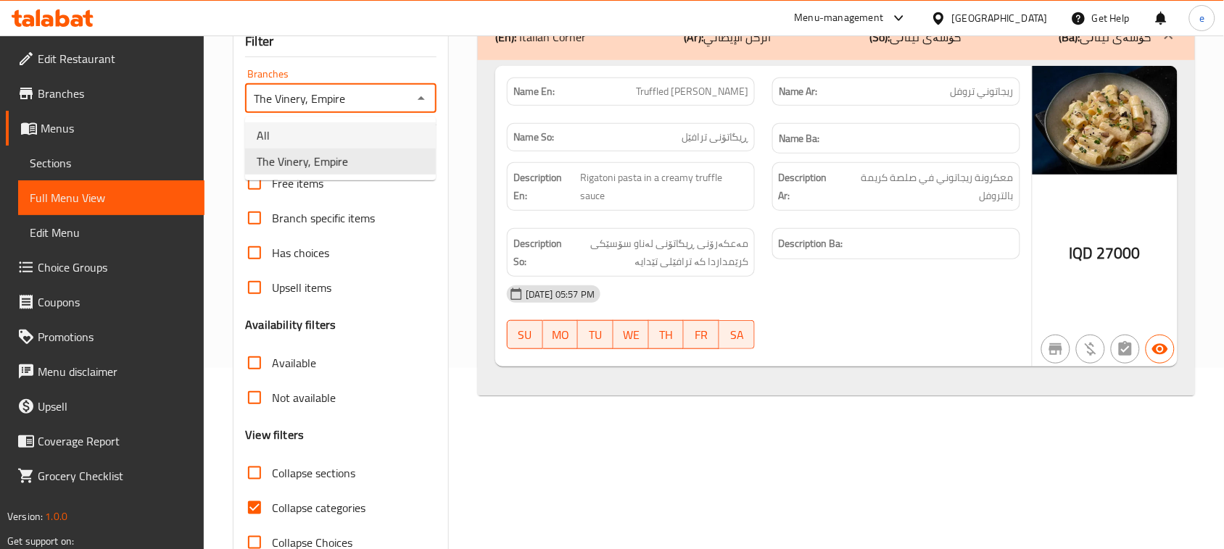
click at [375, 139] on li "All" at bounding box center [340, 136] width 191 height 26
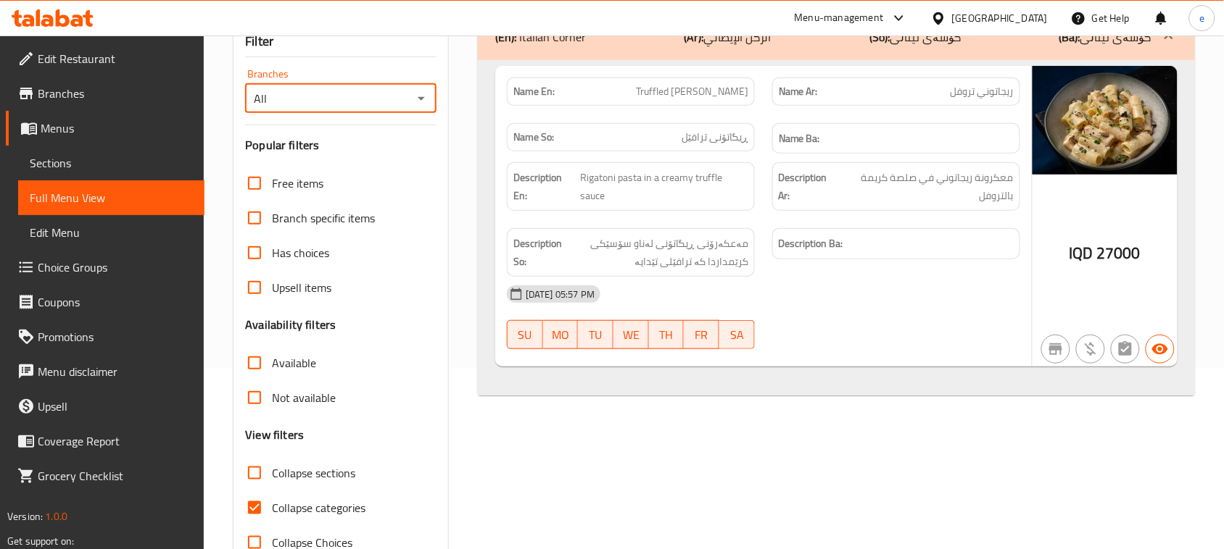
click at [426, 107] on icon "Open" at bounding box center [420, 98] width 17 height 17
click at [389, 150] on li "The Vinery, Empire" at bounding box center [340, 162] width 191 height 26
type input "The Vinery, Empire"
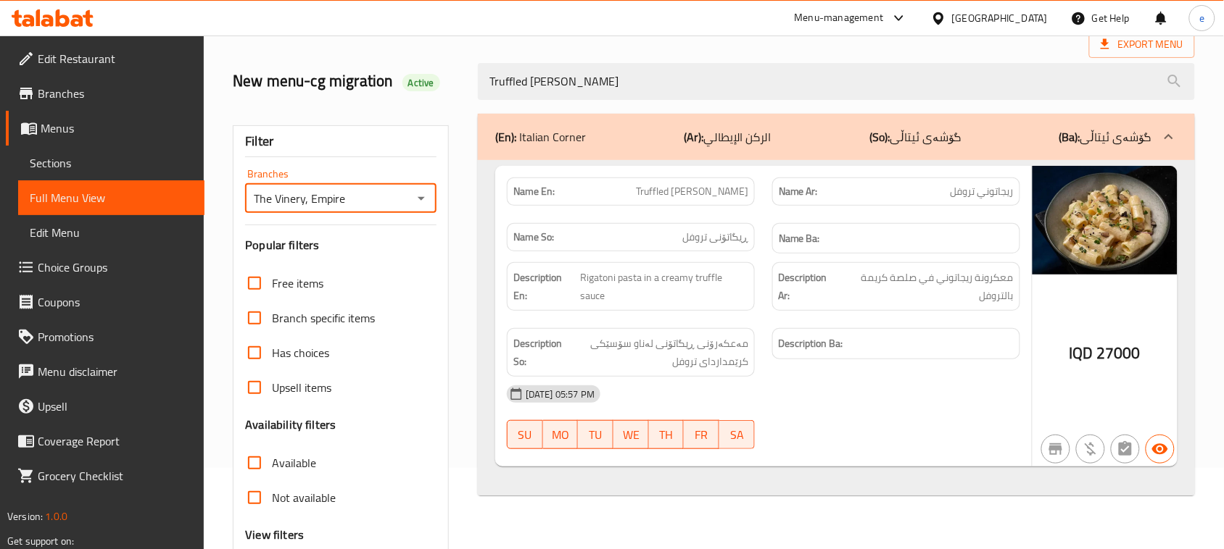
scroll to position [0, 0]
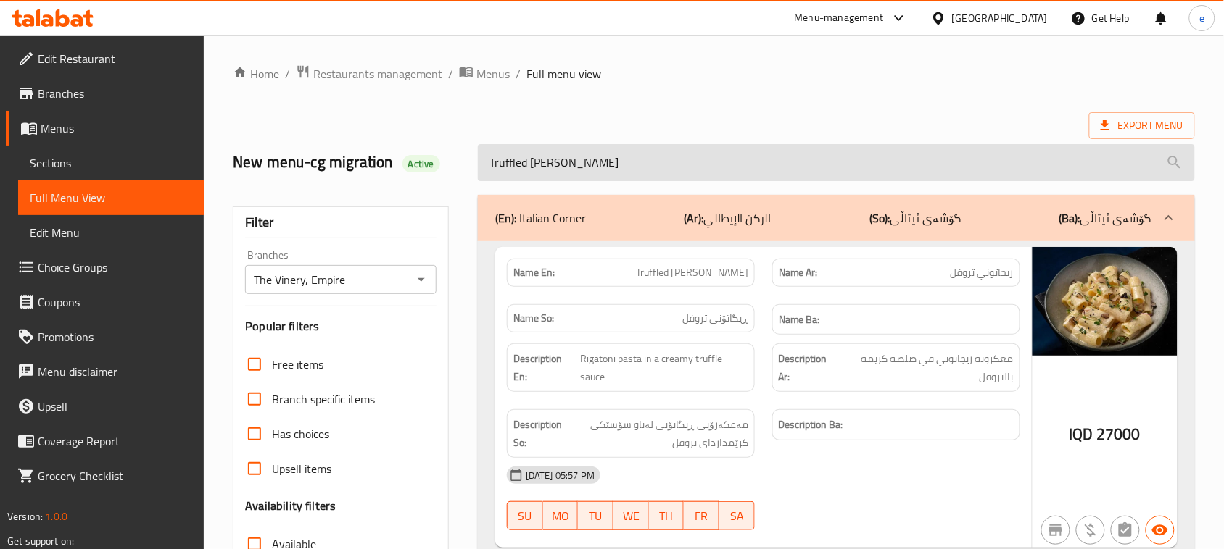
click at [575, 153] on input "Truffled Rigatoni" at bounding box center [836, 162] width 717 height 37
paste input "Steak Sandwich"
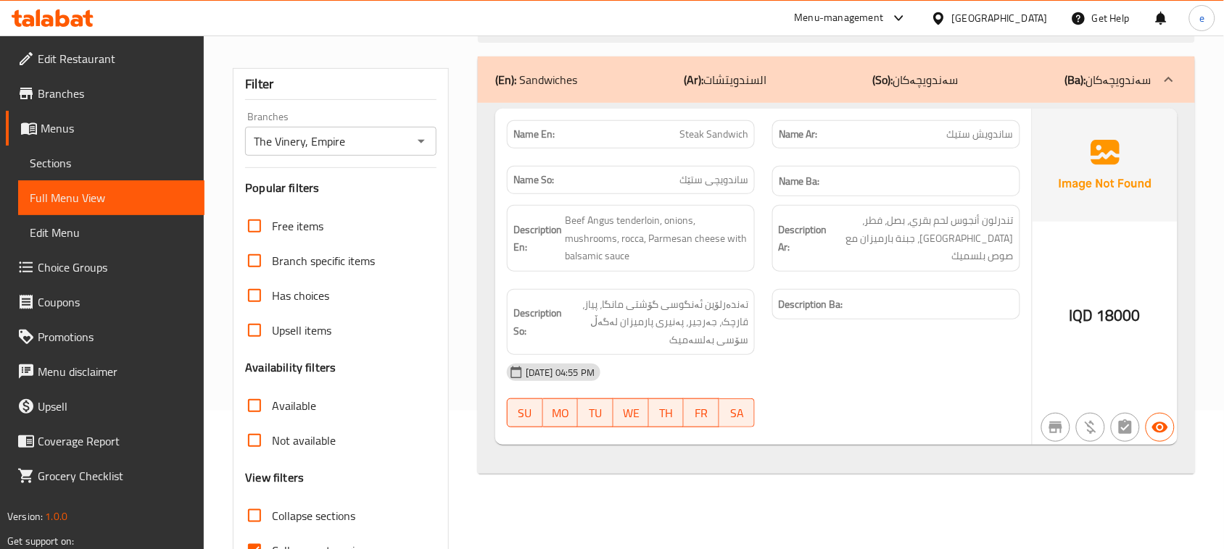
scroll to position [181, 0]
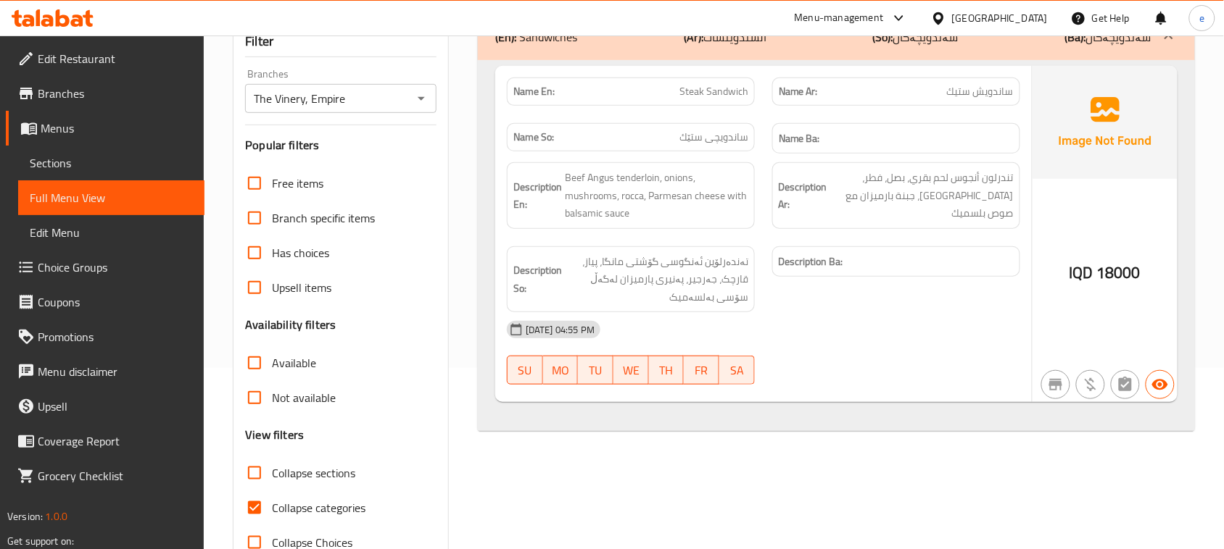
type input "Steak Sandwich"
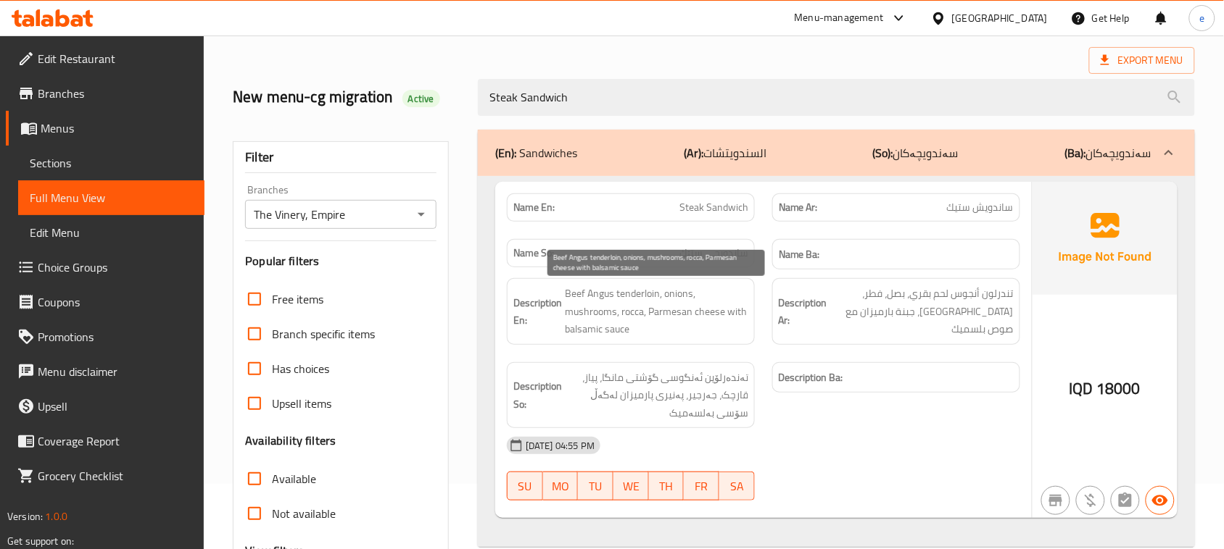
scroll to position [0, 0]
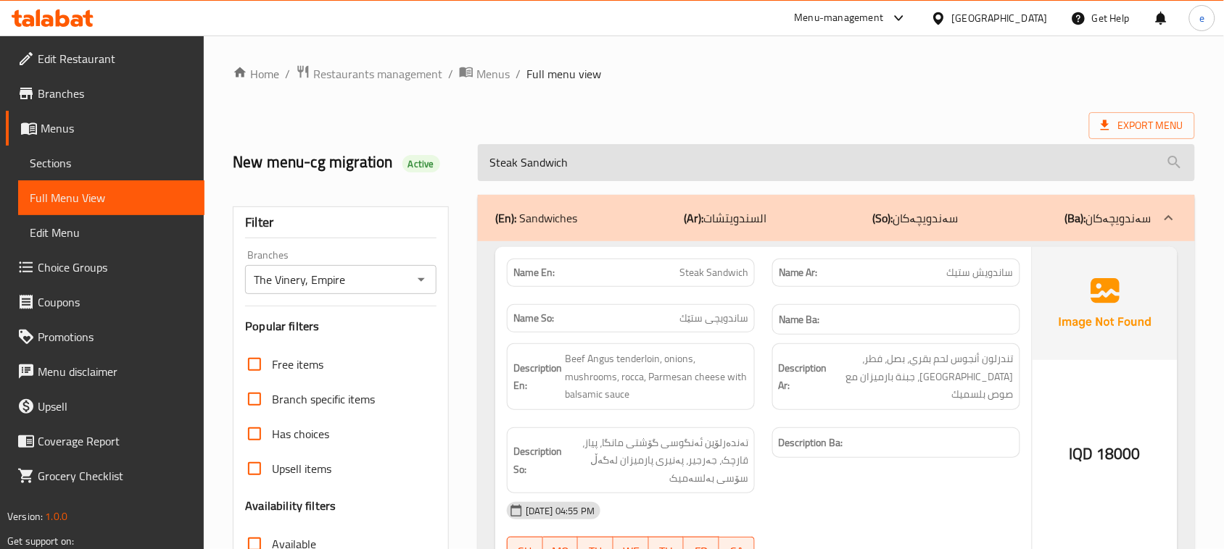
click at [578, 173] on input "Steak Sandwich" at bounding box center [836, 162] width 717 height 37
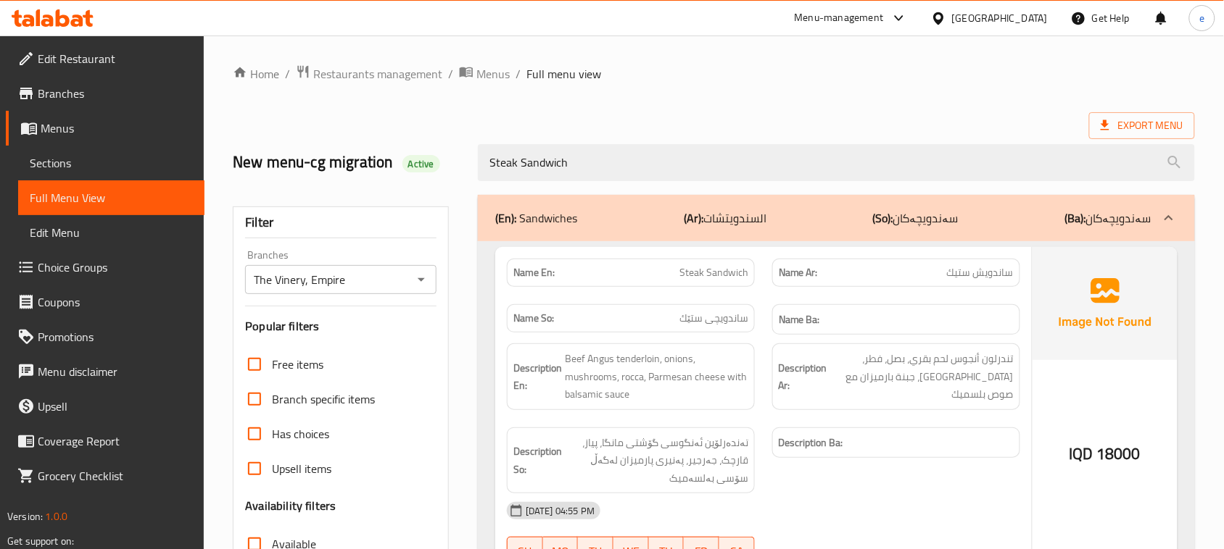
click at [429, 283] on icon "Open" at bounding box center [420, 279] width 17 height 17
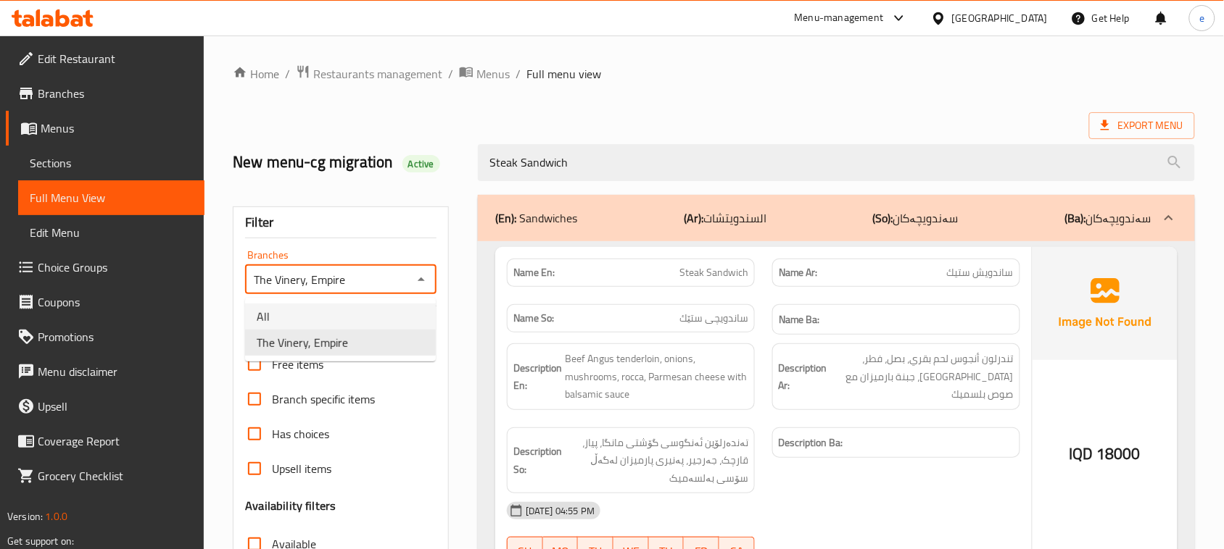
click at [386, 319] on li "All" at bounding box center [340, 317] width 191 height 26
click at [419, 280] on icon "Open" at bounding box center [421, 280] width 7 height 4
click at [399, 331] on li "The Vinery, Empire" at bounding box center [340, 343] width 191 height 26
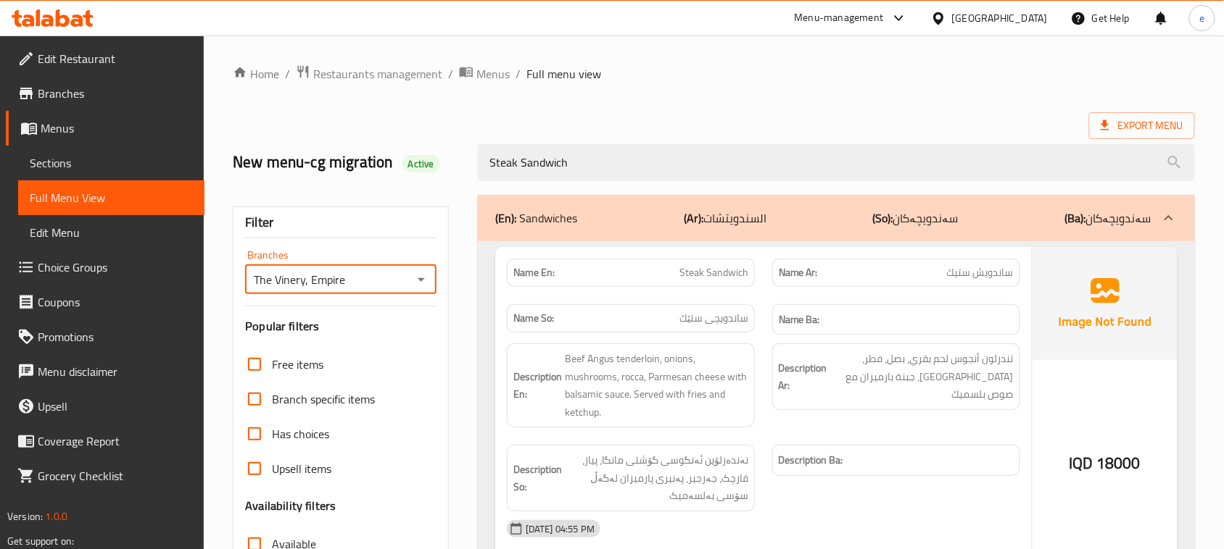
click at [715, 276] on span "Steak Sandwich" at bounding box center [713, 272] width 69 height 15
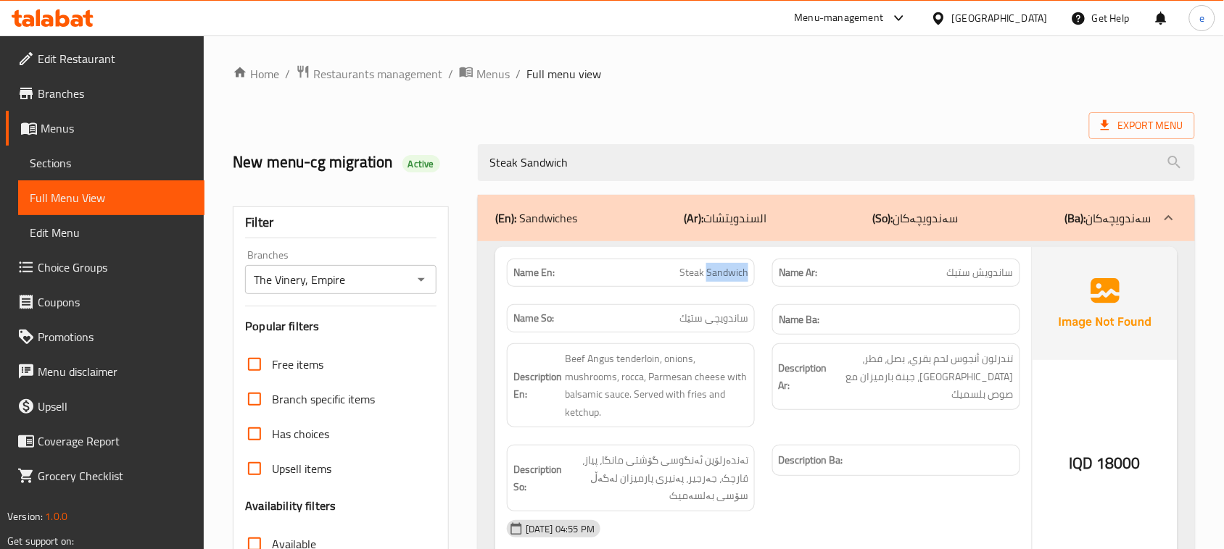
click at [715, 276] on span "Steak Sandwich" at bounding box center [713, 272] width 69 height 15
copy span "Steak Sandwich"
click at [417, 276] on icon "Open" at bounding box center [420, 279] width 17 height 17
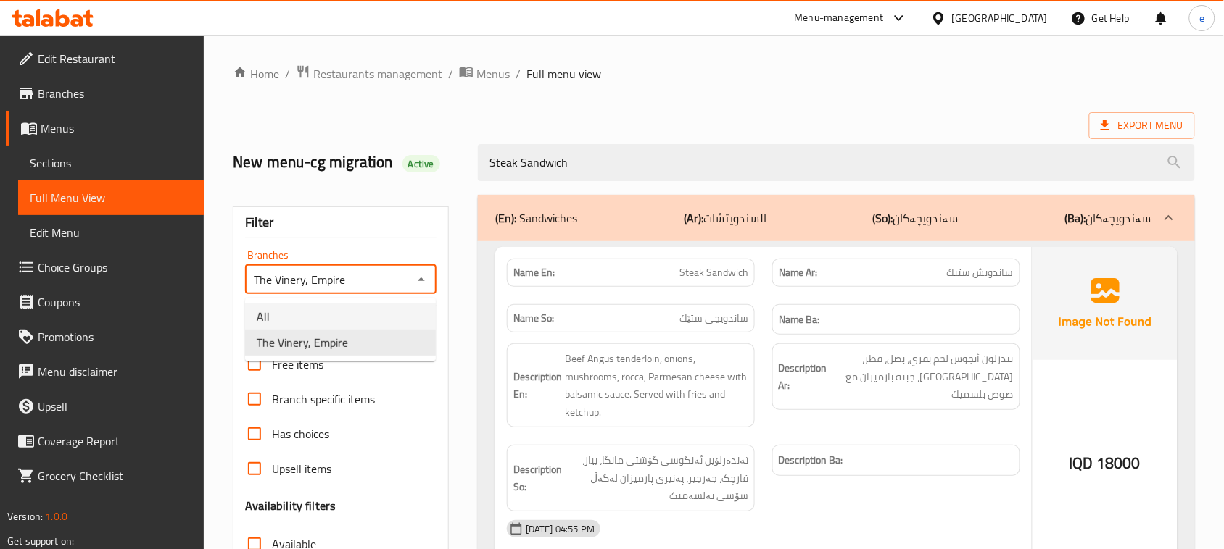
click at [357, 313] on li "All" at bounding box center [340, 317] width 191 height 26
click at [415, 278] on icon "Open" at bounding box center [420, 279] width 17 height 17
click at [383, 332] on li "The Vinery, Empire" at bounding box center [340, 343] width 191 height 26
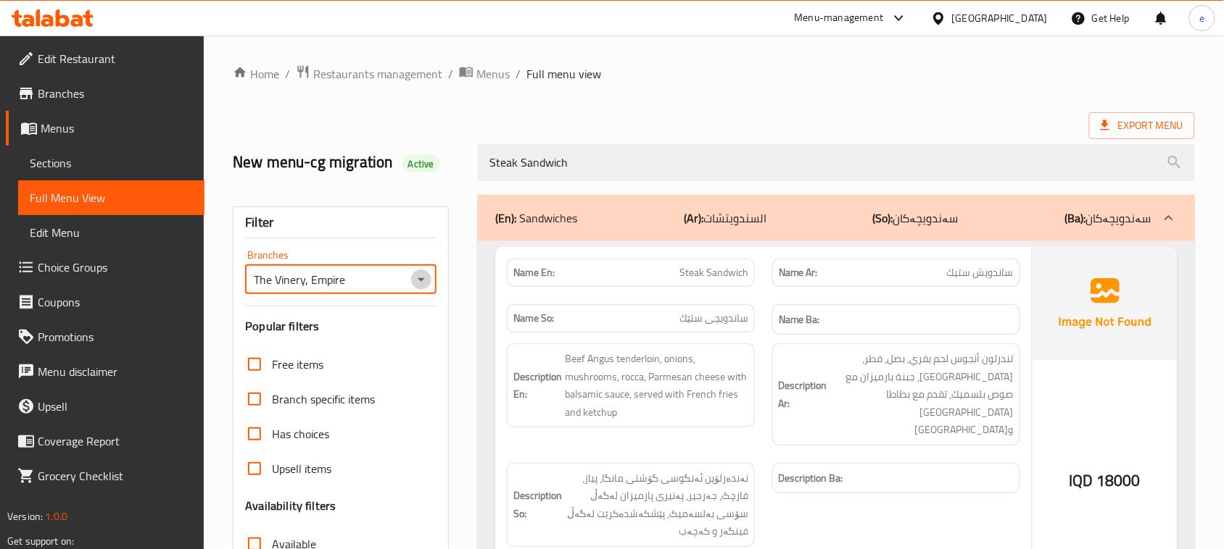
click at [426, 277] on icon "Open" at bounding box center [420, 279] width 17 height 17
click at [373, 312] on li "All" at bounding box center [340, 317] width 191 height 26
click at [425, 275] on icon "Open" at bounding box center [420, 279] width 17 height 17
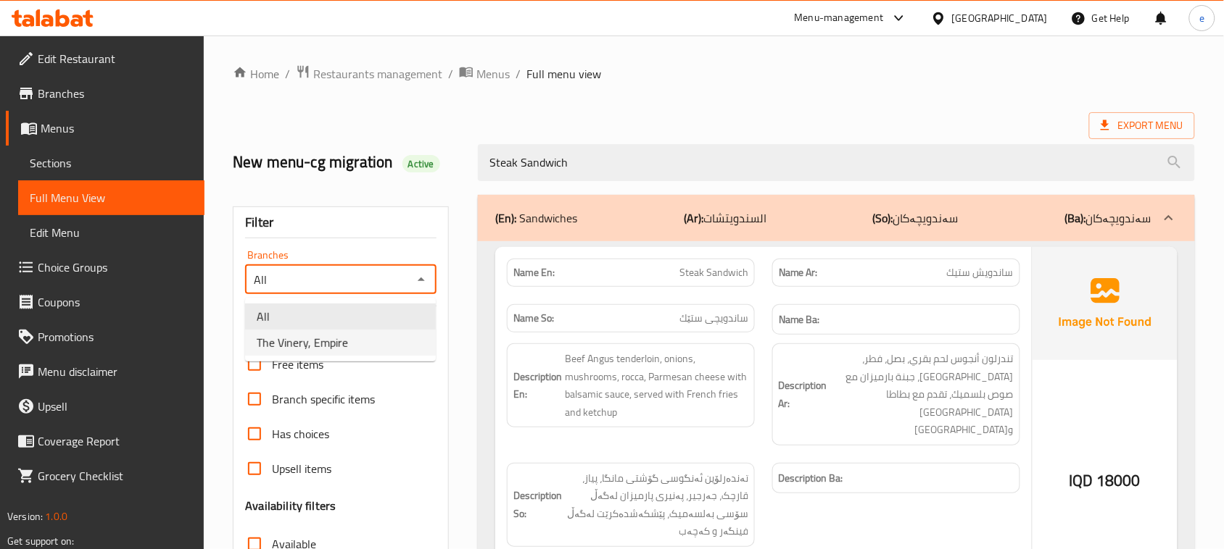
click at [381, 339] on li "The Vinery, Empire" at bounding box center [340, 343] width 191 height 26
type input "The Vinery, Empire"
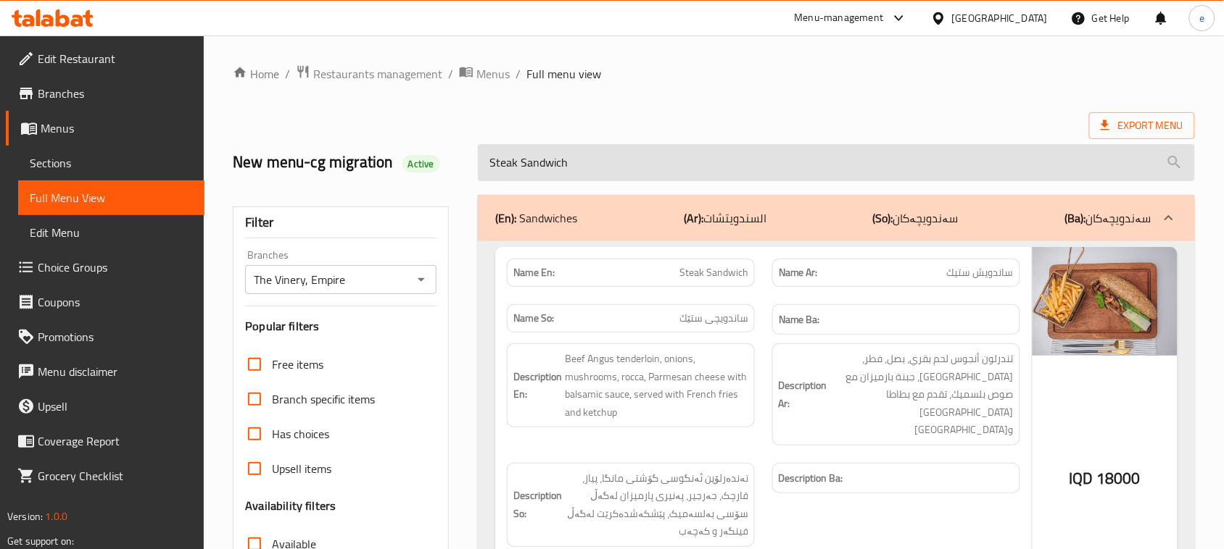
click at [530, 172] on input "Steak Sandwich" at bounding box center [836, 162] width 717 height 37
paste input "Jumbo Shrimps Provincial"
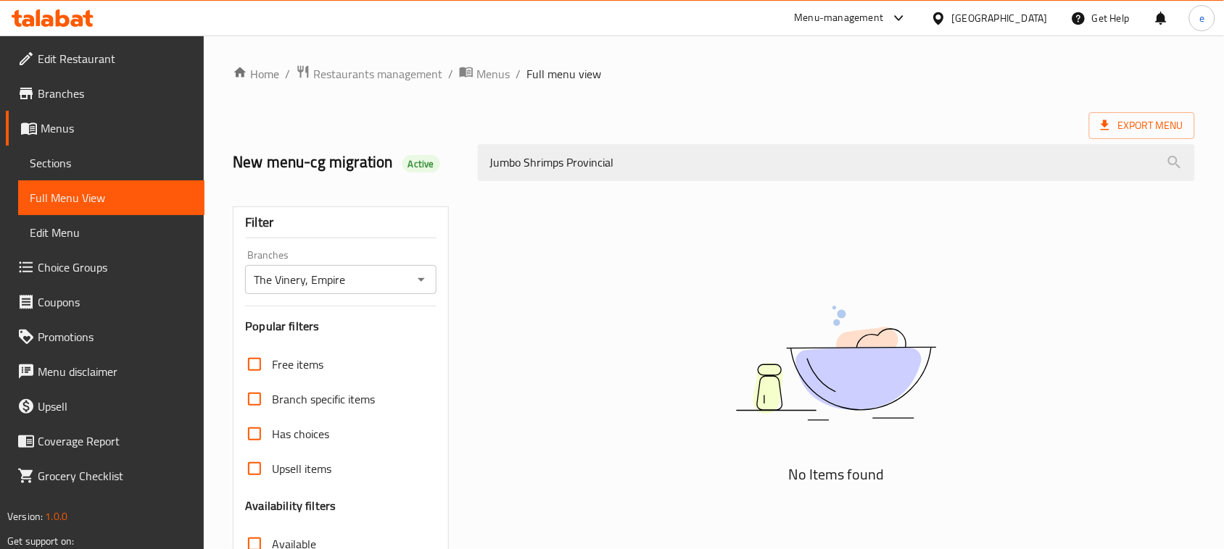
type input "Jumbo Shrimps Provincial"
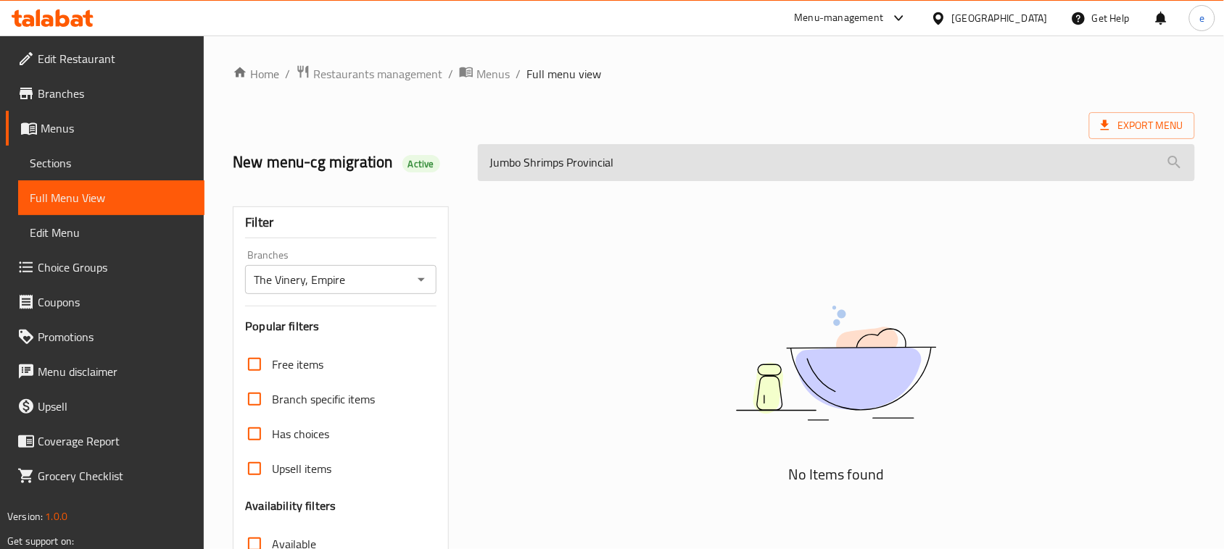
click at [538, 164] on input "Jumbo Shrimps Provincial" at bounding box center [836, 162] width 717 height 37
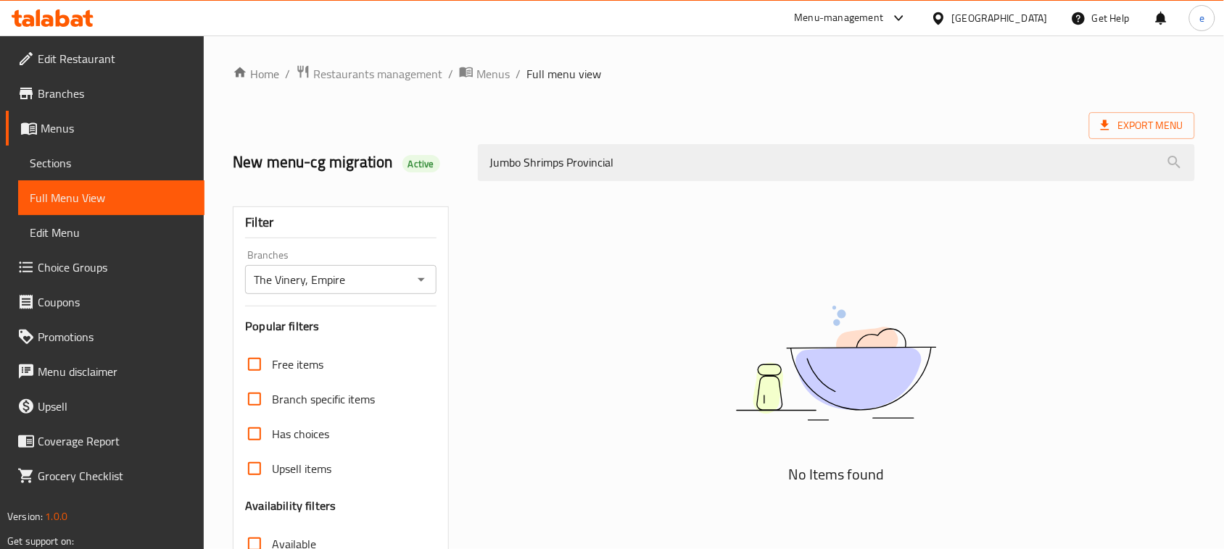
click at [613, 208] on div "No Items found" at bounding box center [836, 468] width 734 height 565
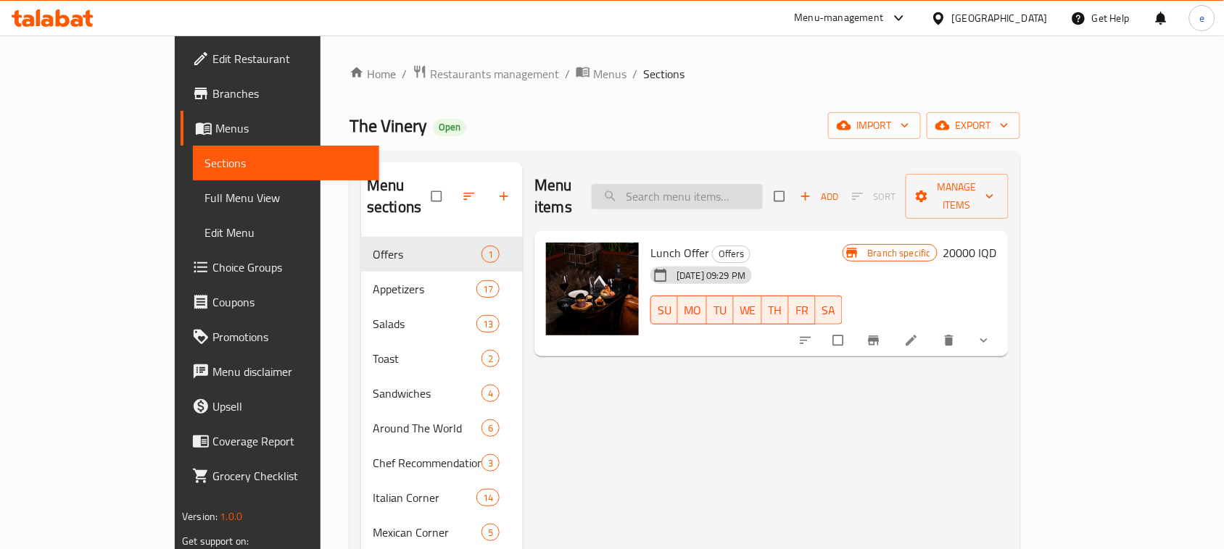
click at [709, 194] on input "search" at bounding box center [676, 196] width 171 height 25
paste input "Steak Sandwich"
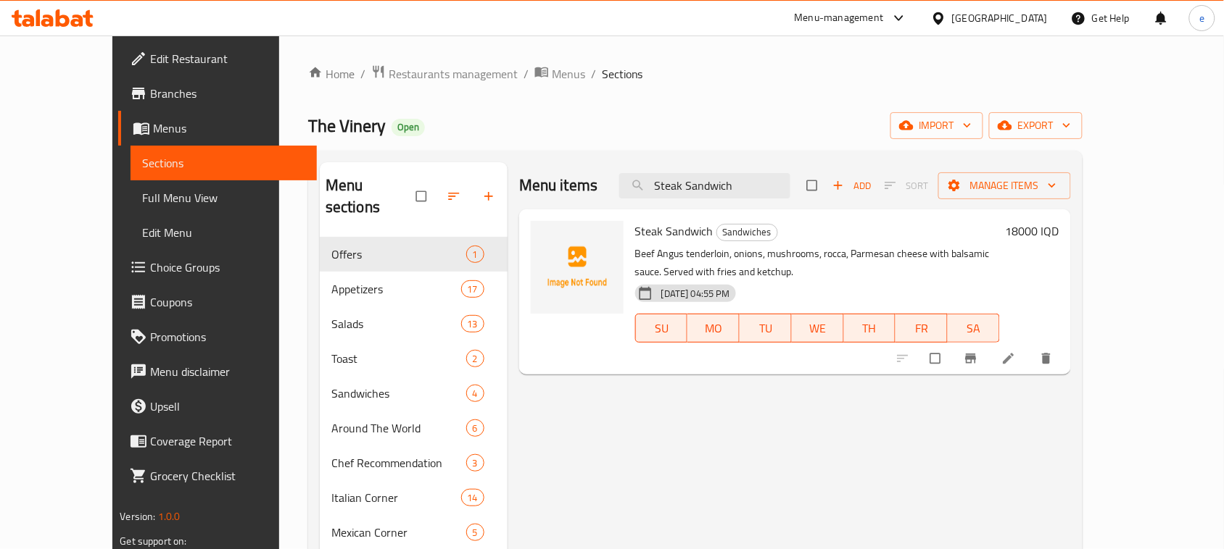
type input "Steak Sandwich"
click at [1016, 360] on icon at bounding box center [1008, 359] width 14 height 14
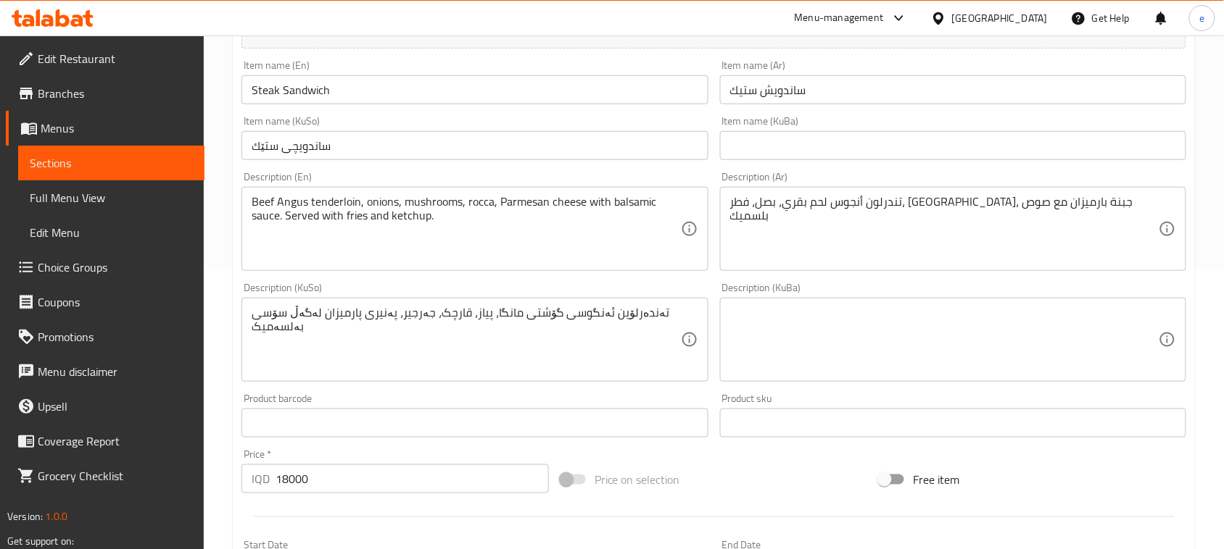
scroll to position [181, 0]
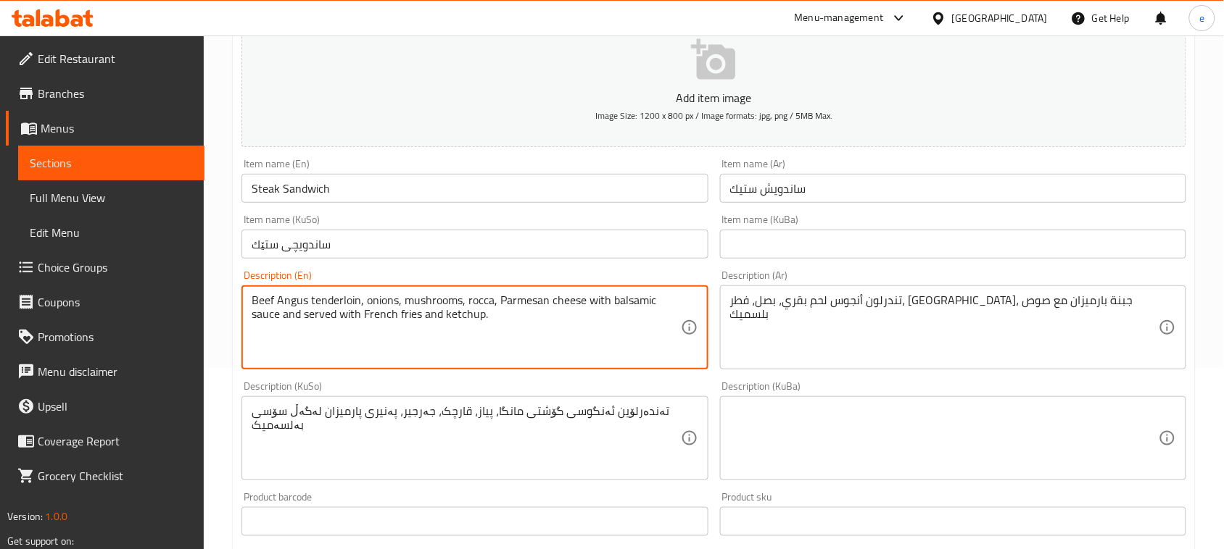
click at [505, 319] on textarea "Beef Angus tenderloin, onions, mushrooms, rocca, Parmesan cheese with balsamic …" at bounding box center [466, 328] width 428 height 69
type textarea "Beef Angus tenderloin, onions, mushrooms, rocca, Parmesan cheese with balsamic …"
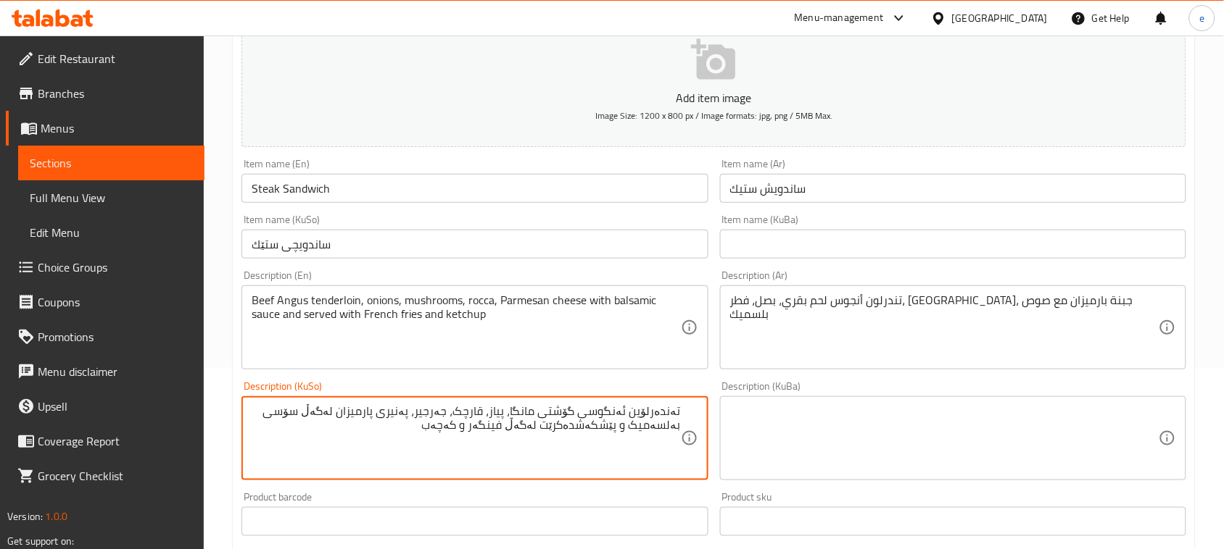
type textarea "تەندەرلۆین ئەنگوسی گۆشتی مانگا، پیاز، قارچک، جەرجیر، پەنیری پارمیزان لەگەڵ سۆسی…"
click at [816, 363] on div "تندرلون أنجوس لحم بقري، بصل، فطر، [GEOGRAPHIC_DATA]، جبنة بارميزان مع صوص بلسمي…" at bounding box center [953, 328] width 466 height 84
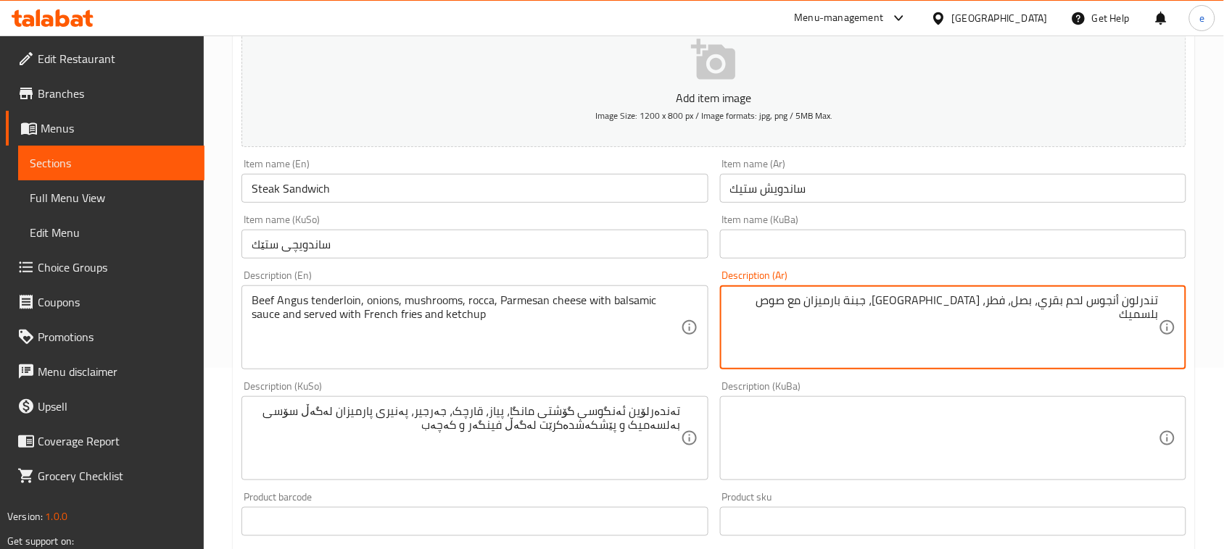
click at [801, 312] on textarea "تندرلون أنجوس لحم بقري، بصل، فطر، [GEOGRAPHIC_DATA]، جبنة بارميزان مع صوص بلسميك" at bounding box center [944, 328] width 428 height 69
paste textarea "بطاطا [GEOGRAPHIC_DATA]"
paste textarea "كاتشب"
type textarea "تندرلون أنجوس لحم بقري، بصل، فطر، [GEOGRAPHIC_DATA]، جبنة بارميزان مع صوص بلسمي…"
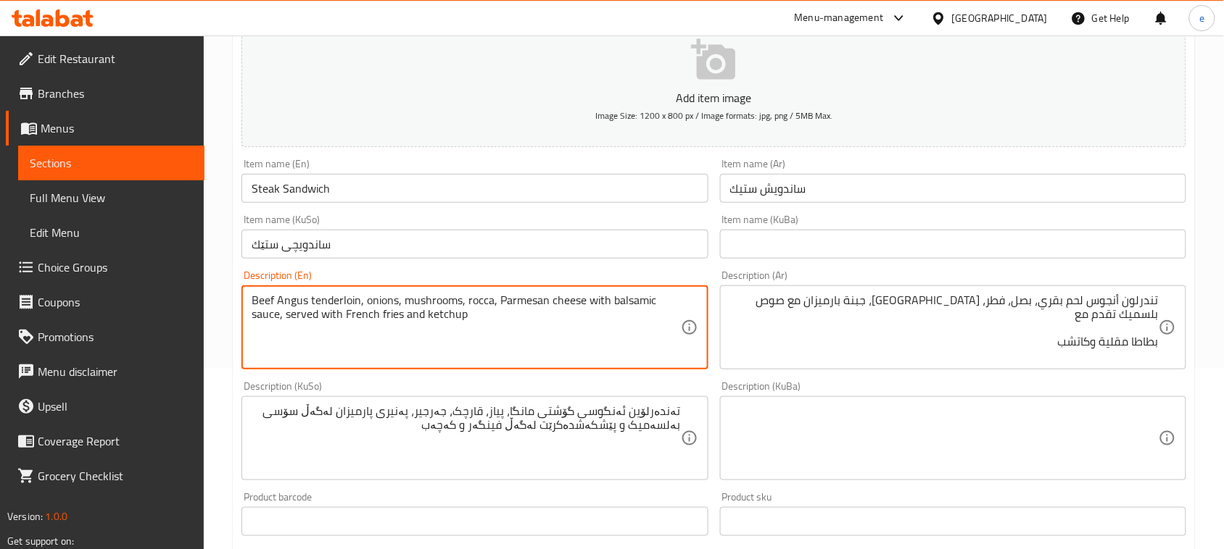
click at [491, 323] on textarea "Beef Angus tenderloin, onions, mushrooms, rocca, Parmesan cheese with balsamic …" at bounding box center [466, 328] width 428 height 69
type textarea "Beef Angus tenderloin, onions, mushrooms, rocca, Parmesan cheese with balsamic …"
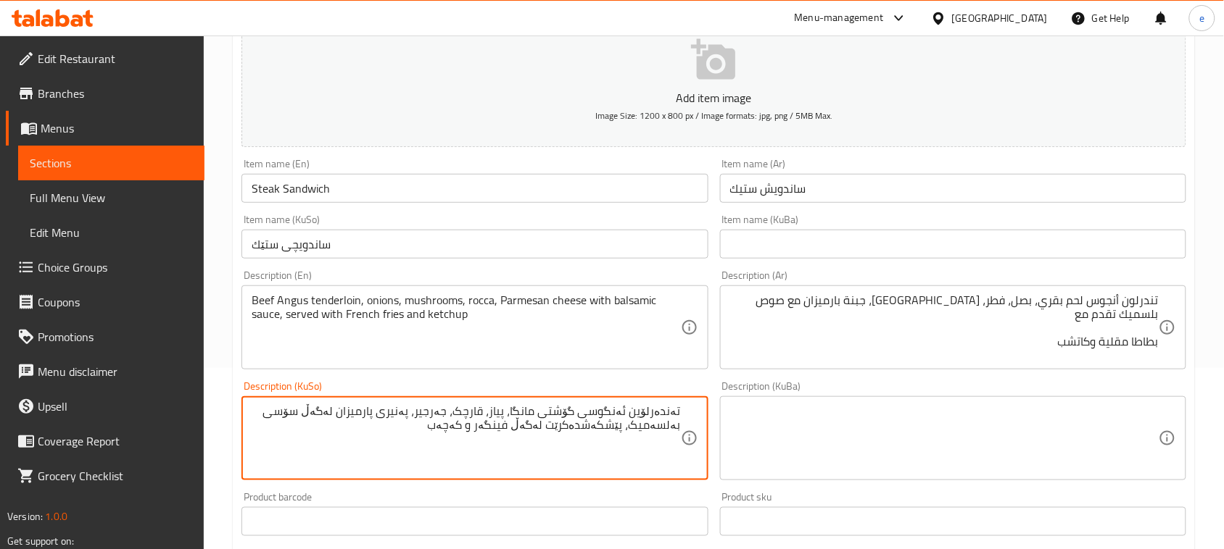
type textarea "تەندەرلۆین ئەنگوسی گۆشتی مانگا، پیاز، قارچک، جەرجیر، پەنیری پارمیزان لەگەڵ سۆسی…"
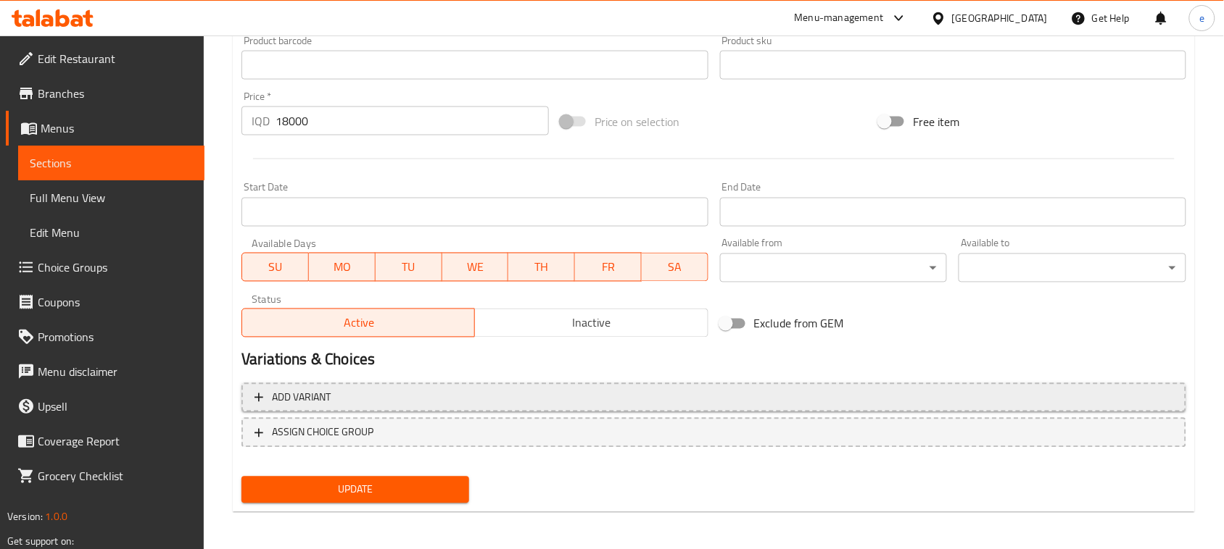
scroll to position [639, 0]
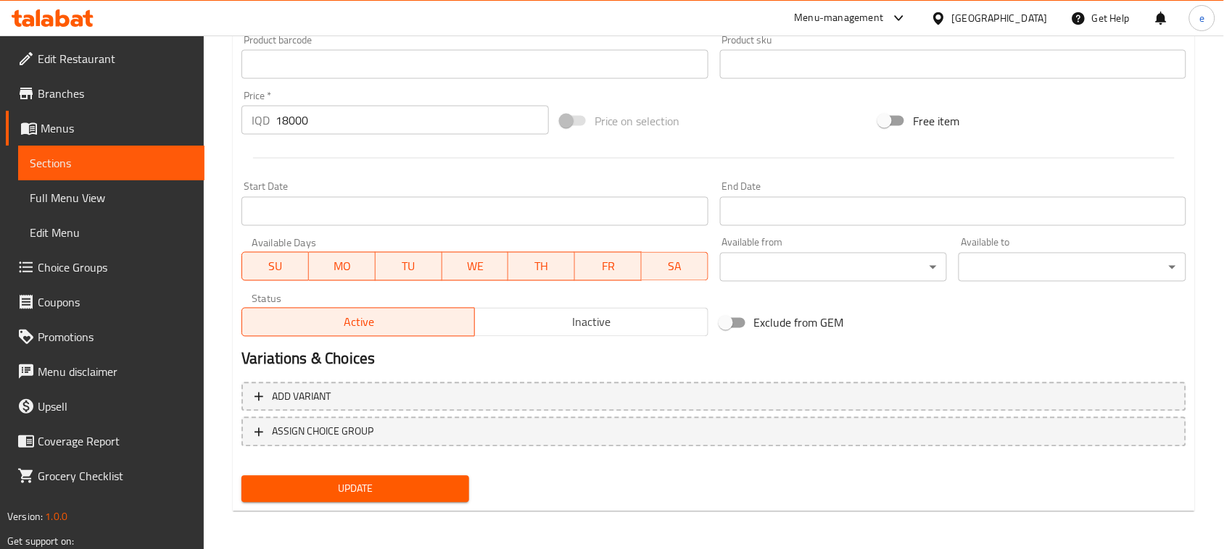
type textarea "تندرلون أنجوس لحم بقري، بصل، فطر، [GEOGRAPHIC_DATA]، جبنة بارميزان مع صوص بلسمي…"
click at [424, 484] on span "Update" at bounding box center [355, 490] width 204 height 18
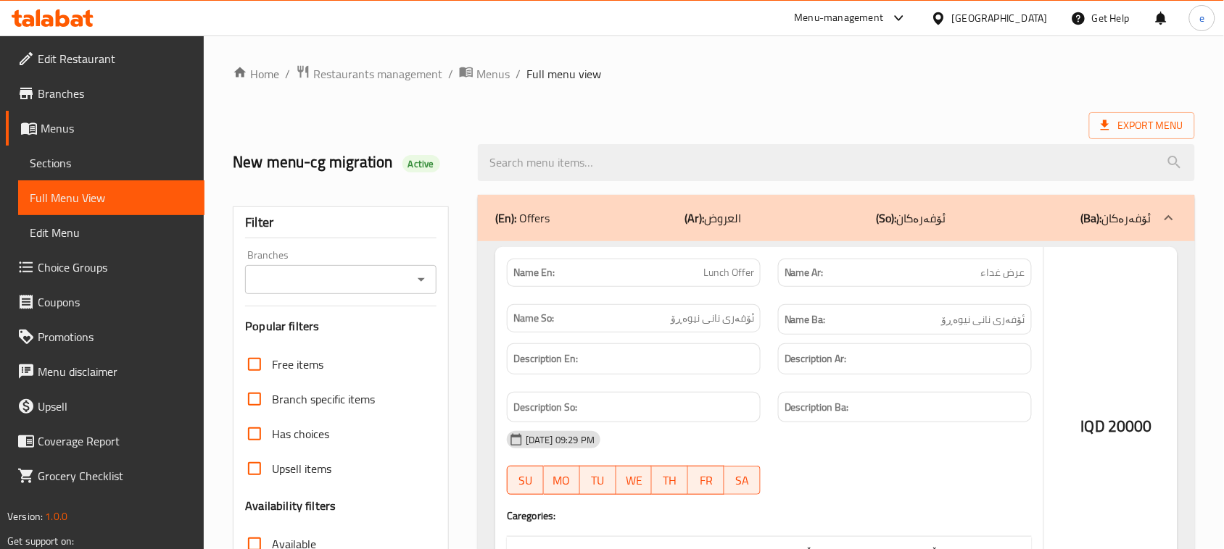
click at [64, 12] on div at bounding box center [612, 274] width 1224 height 549
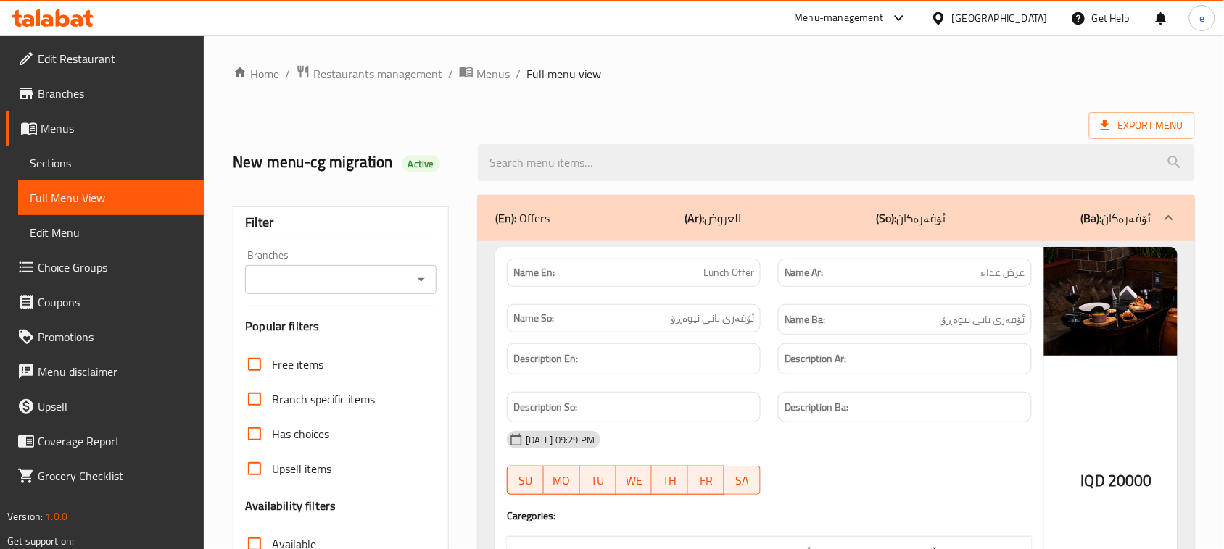
click at [69, 19] on icon at bounding box center [63, 17] width 14 height 17
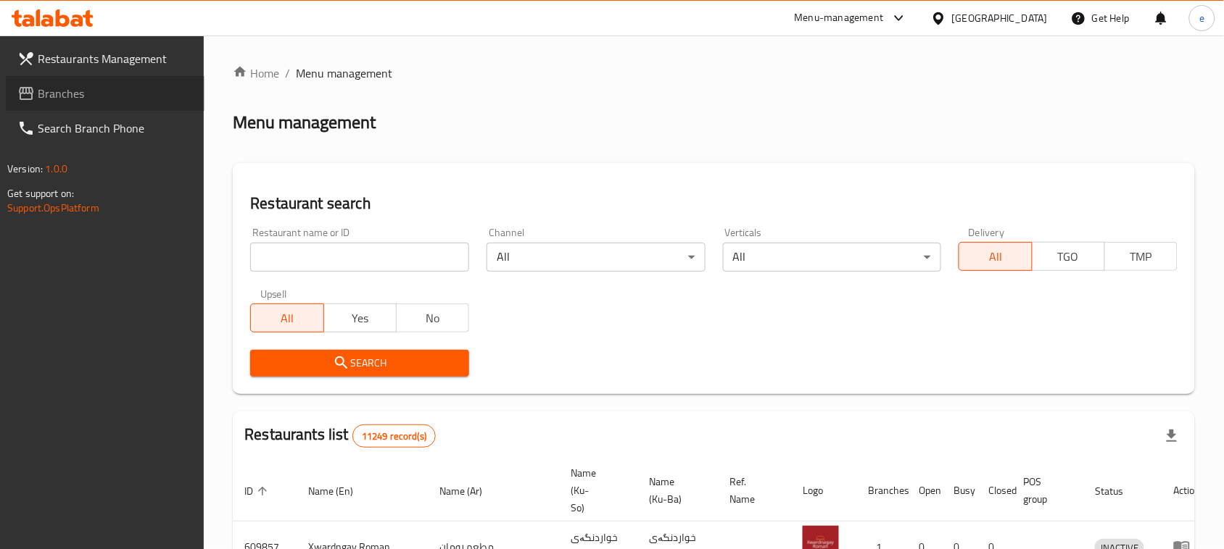
click at [71, 100] on span "Branches" at bounding box center [115, 93] width 155 height 17
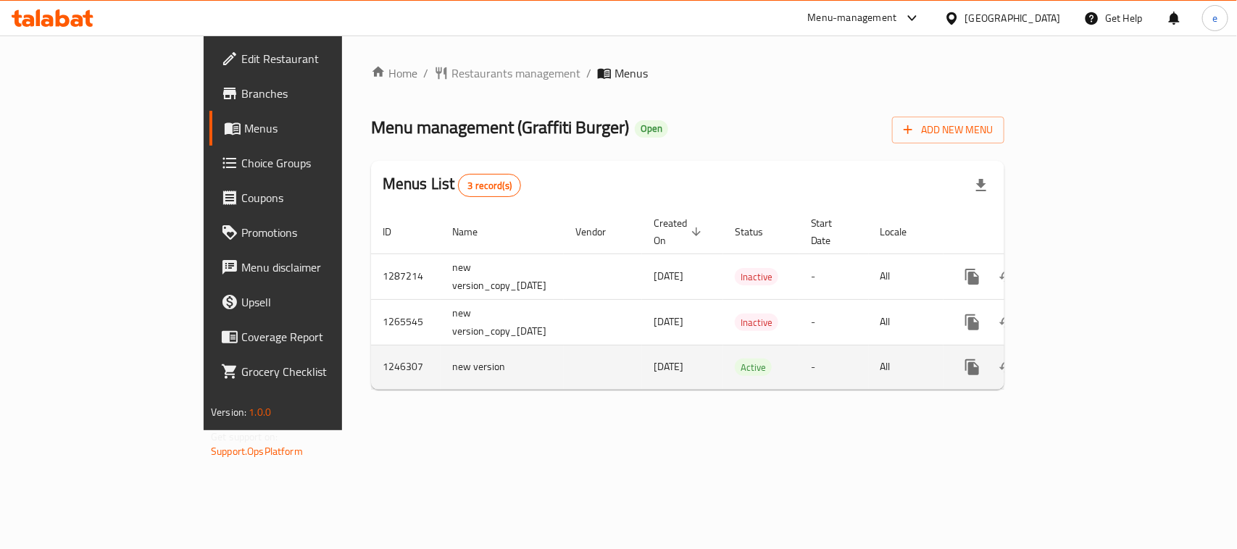
click at [1086, 359] on icon "enhanced table" at bounding box center [1076, 367] width 17 height 17
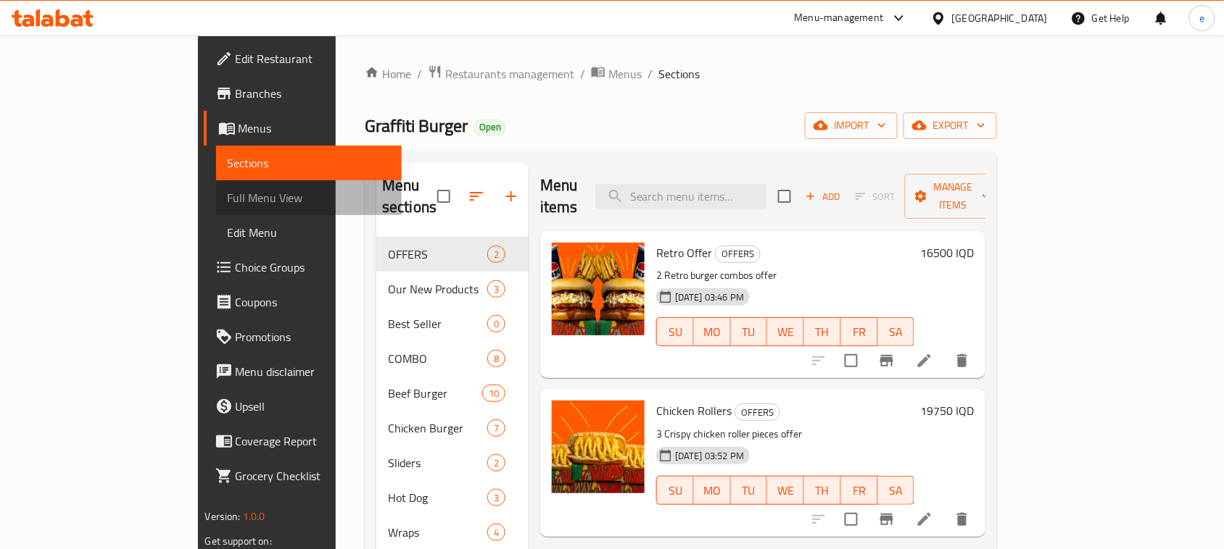
click at [228, 203] on span "Full Menu View" at bounding box center [309, 197] width 163 height 17
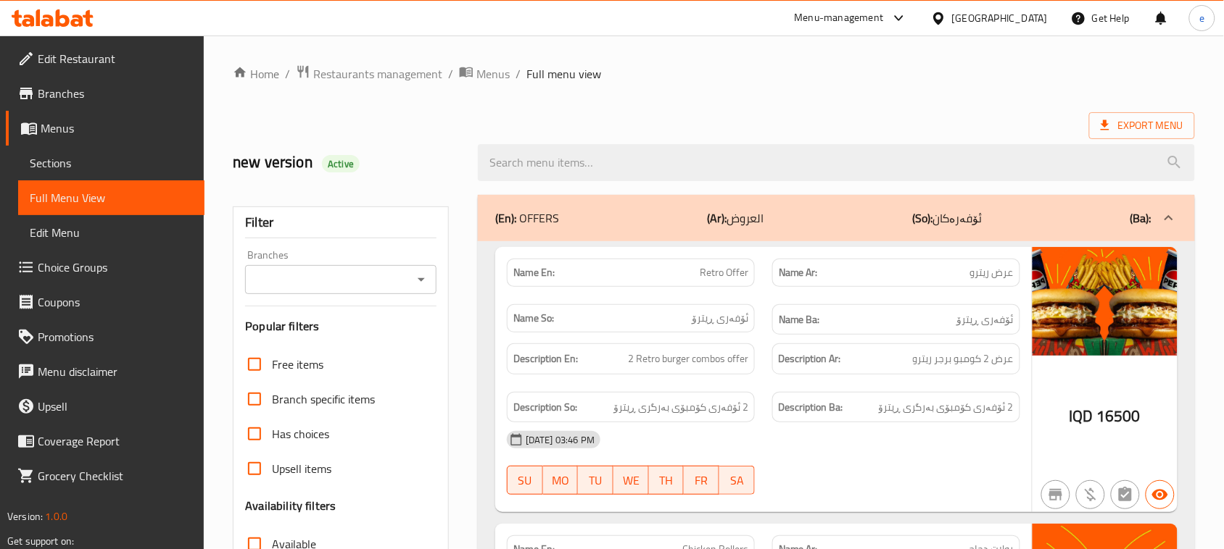
click at [425, 279] on icon "Open" at bounding box center [420, 279] width 17 height 17
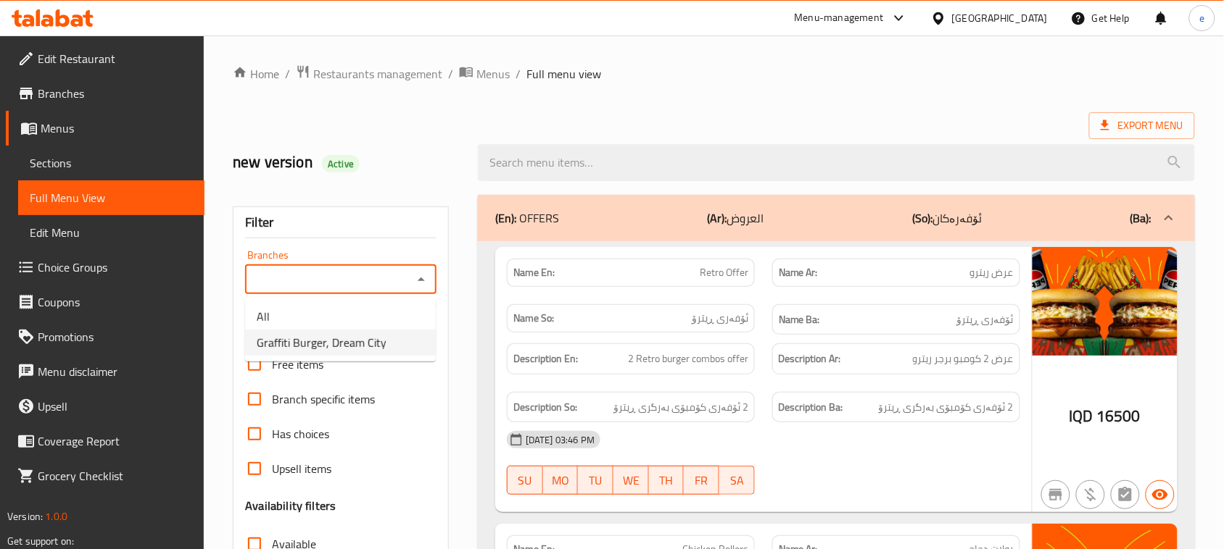
click at [357, 354] on li "Graffiti Burger, Dream City" at bounding box center [340, 343] width 191 height 26
type input "Graffiti Burger, Dream City"
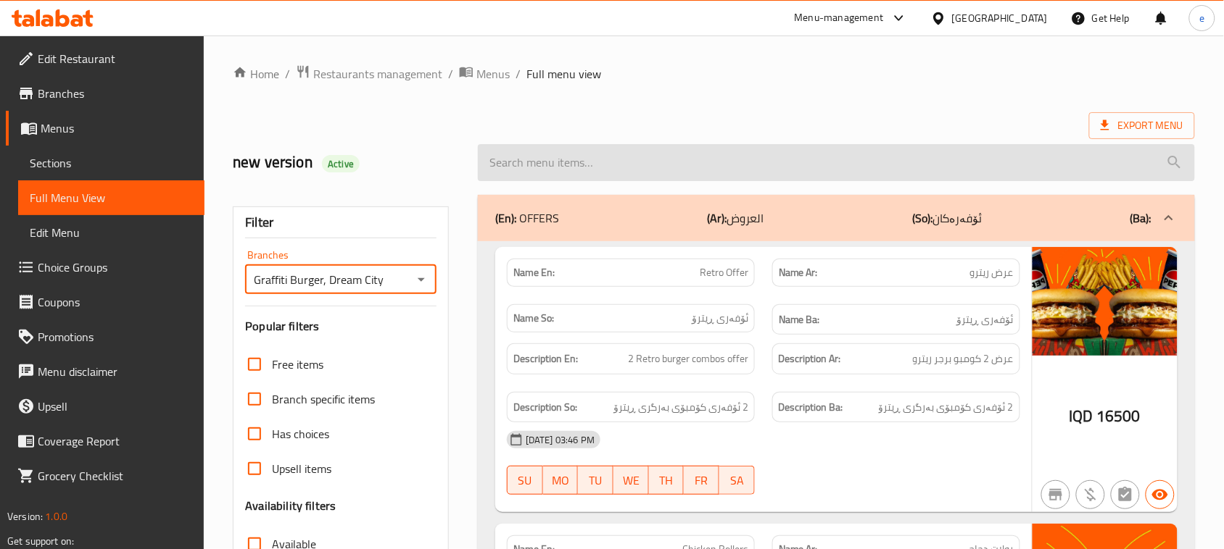
click at [549, 168] on input "search" at bounding box center [836, 162] width 717 height 37
paste input "Buffalo Wings"
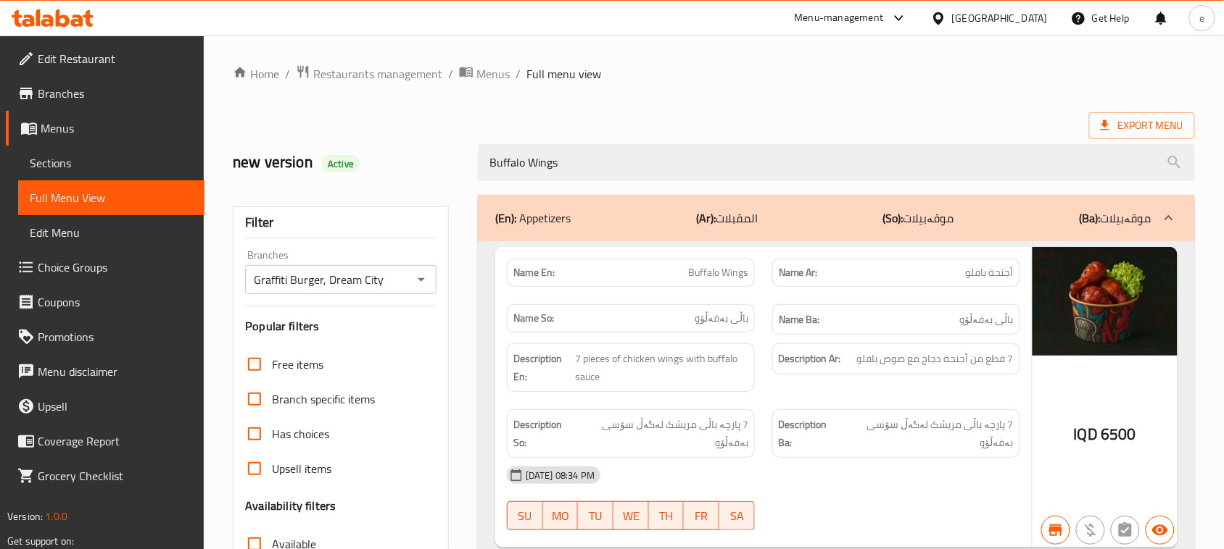
type input "Buffalo Wings"
click at [428, 277] on icon "Open" at bounding box center [420, 279] width 17 height 17
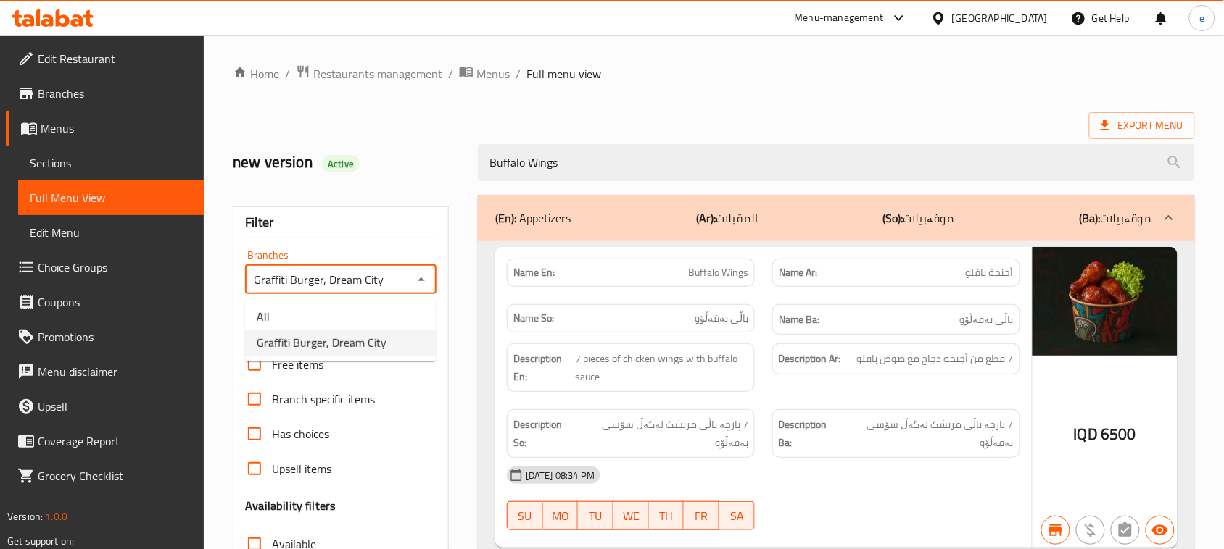
click at [411, 298] on ul "All Graffiti Burger, Dream City" at bounding box center [340, 330] width 191 height 64
click at [407, 305] on li "All" at bounding box center [340, 317] width 191 height 26
click at [419, 284] on icon "Open" at bounding box center [420, 279] width 17 height 17
click at [393, 341] on li "Graffiti Burger, Dream City" at bounding box center [340, 343] width 191 height 26
type input "Graffiti Burger, Dream City"
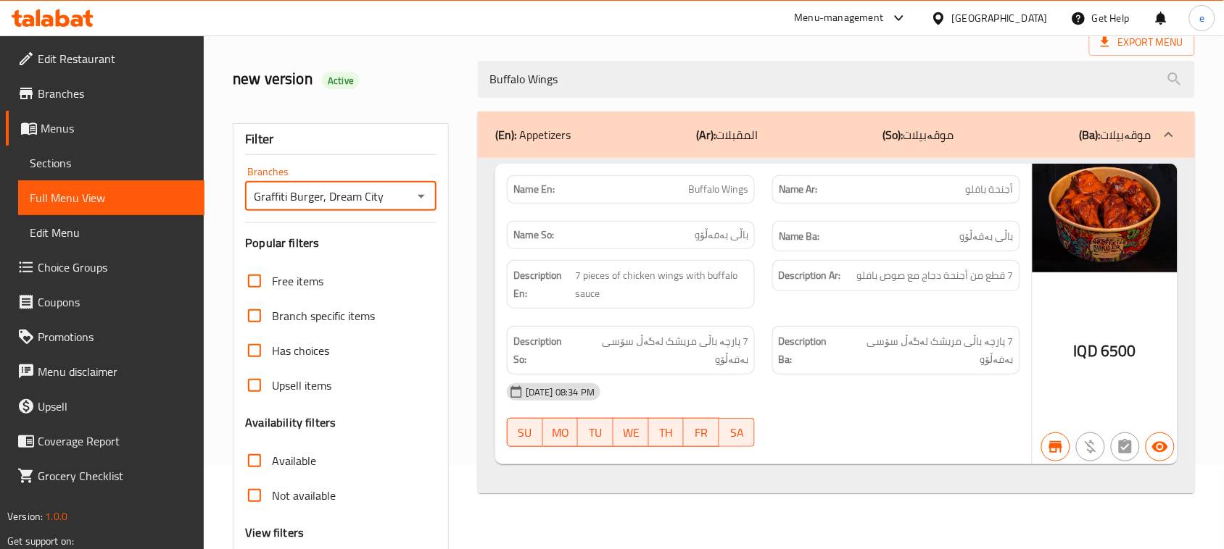
scroll to position [41, 0]
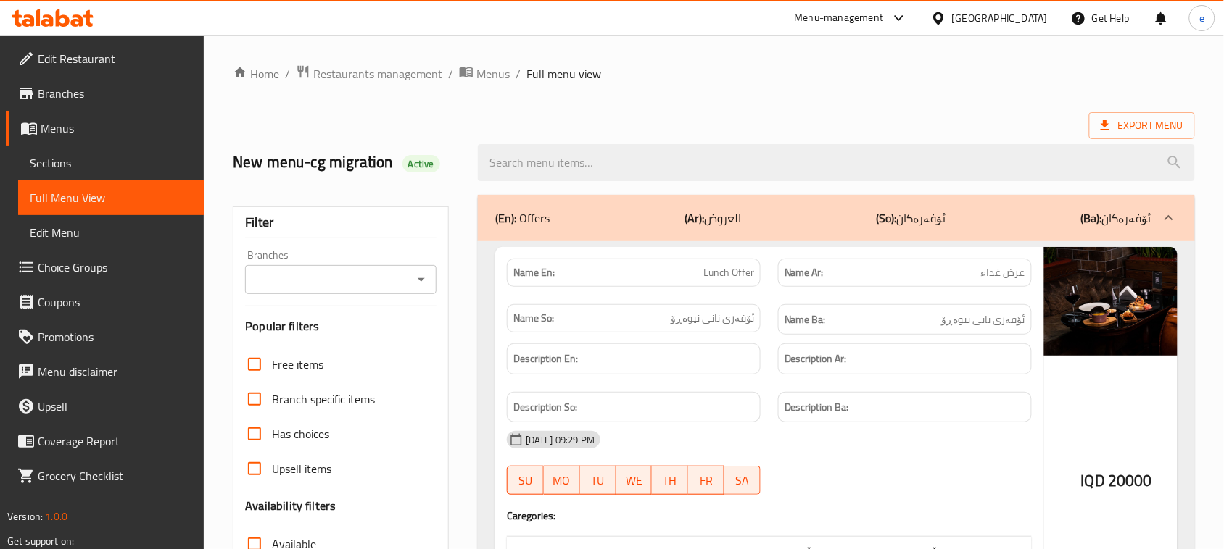
click at [404, 283] on div at bounding box center [612, 274] width 1224 height 549
click at [415, 281] on icon "Open" at bounding box center [420, 279] width 17 height 17
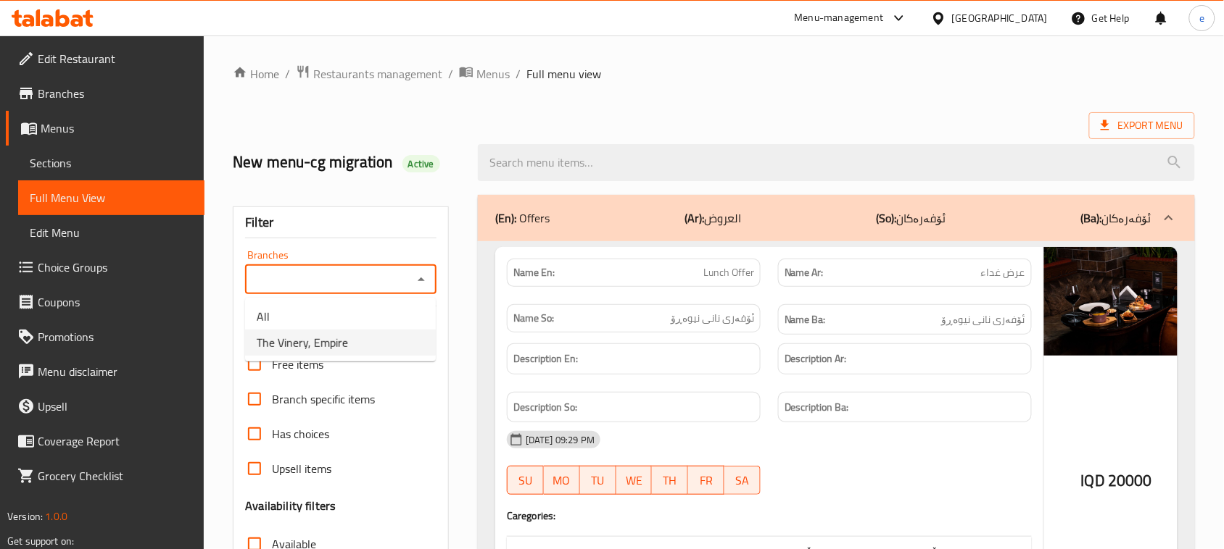
click at [346, 335] on span "The Vinery, Empire" at bounding box center [302, 342] width 91 height 17
type input "The Vinery, Empire"
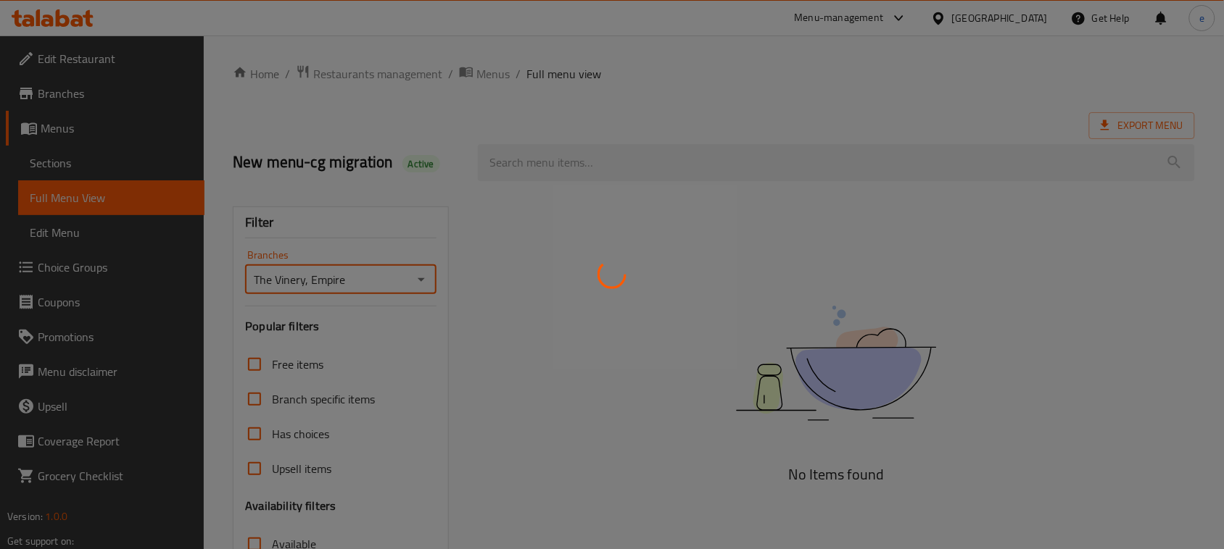
click at [546, 178] on div at bounding box center [612, 274] width 1224 height 549
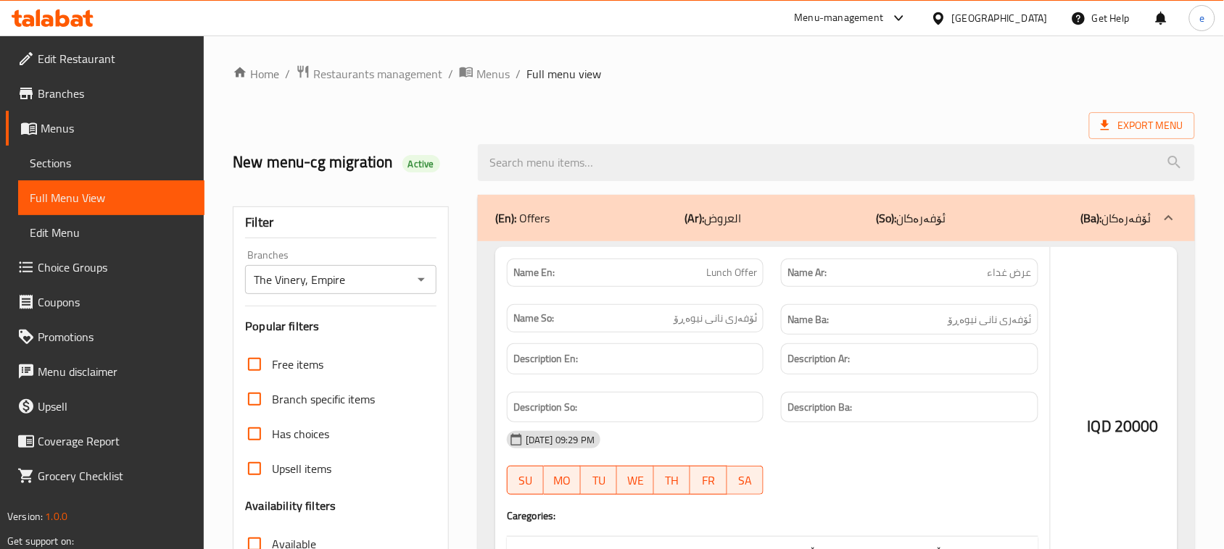
click at [555, 164] on div at bounding box center [612, 274] width 1224 height 549
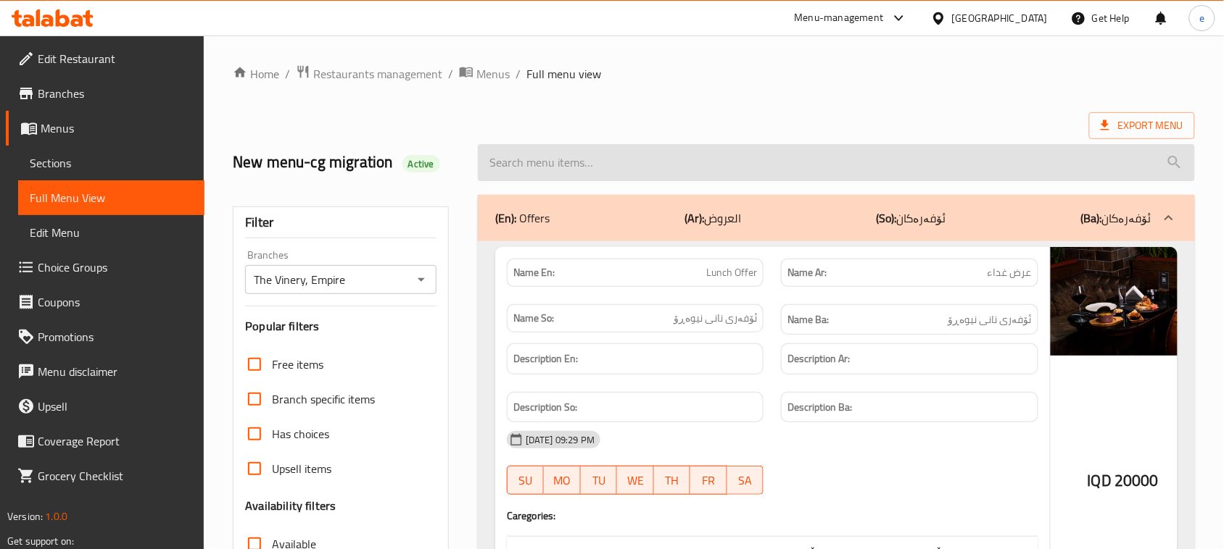
click at [546, 154] on input "search" at bounding box center [836, 162] width 717 height 37
paste input "Jumbo Shrimps Provincial"
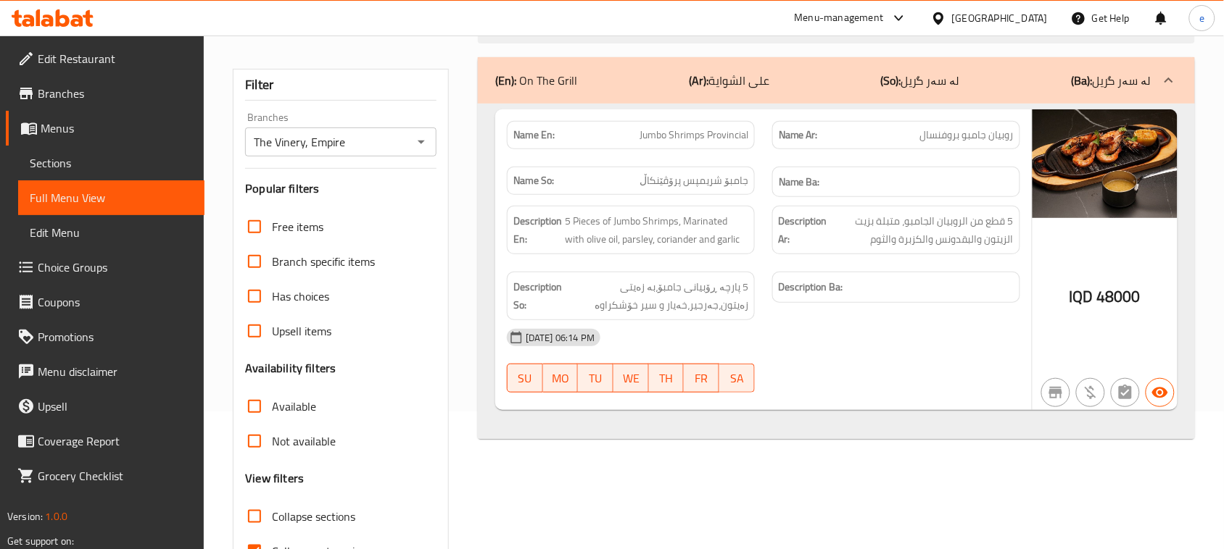
scroll to position [181, 0]
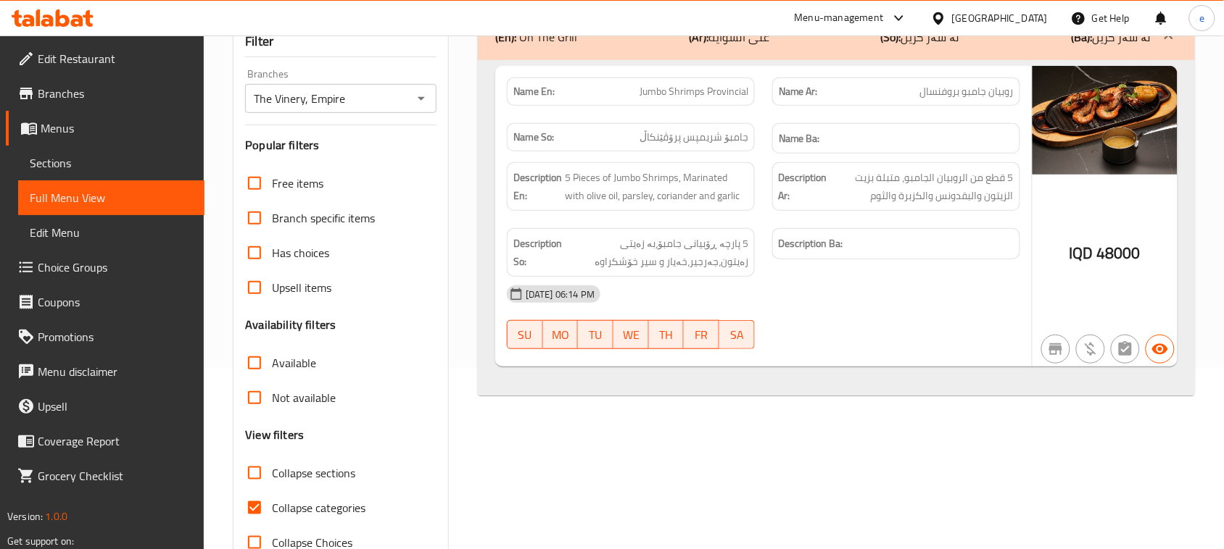
type input "Jumbo Shrimps Provincial"
click at [421, 96] on icon "Open" at bounding box center [420, 98] width 17 height 17
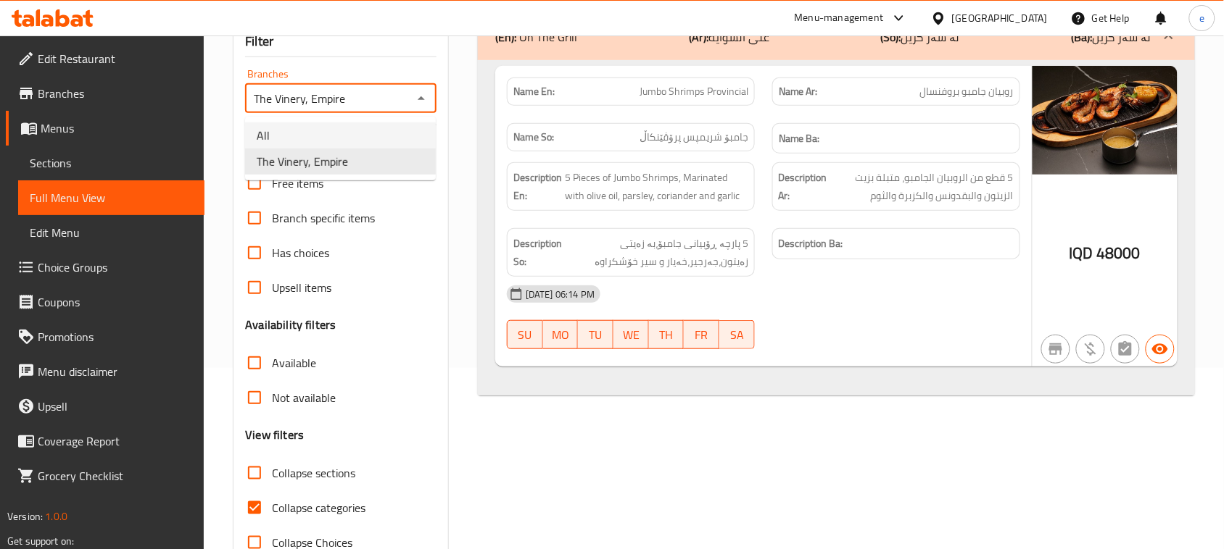
click at [366, 136] on li "All" at bounding box center [340, 136] width 191 height 26
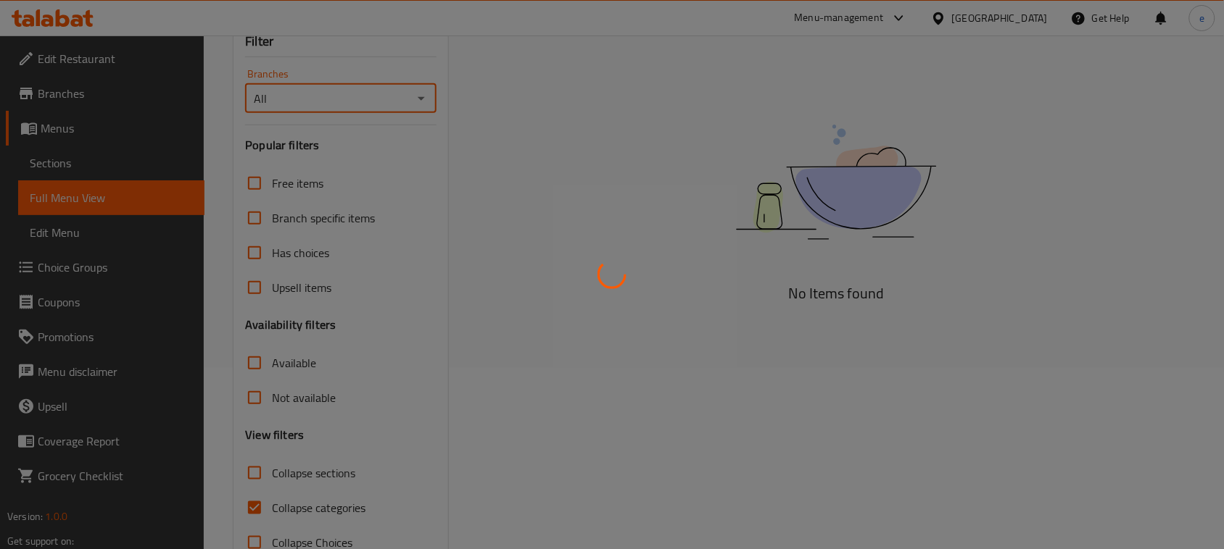
click at [425, 98] on div at bounding box center [612, 274] width 1224 height 549
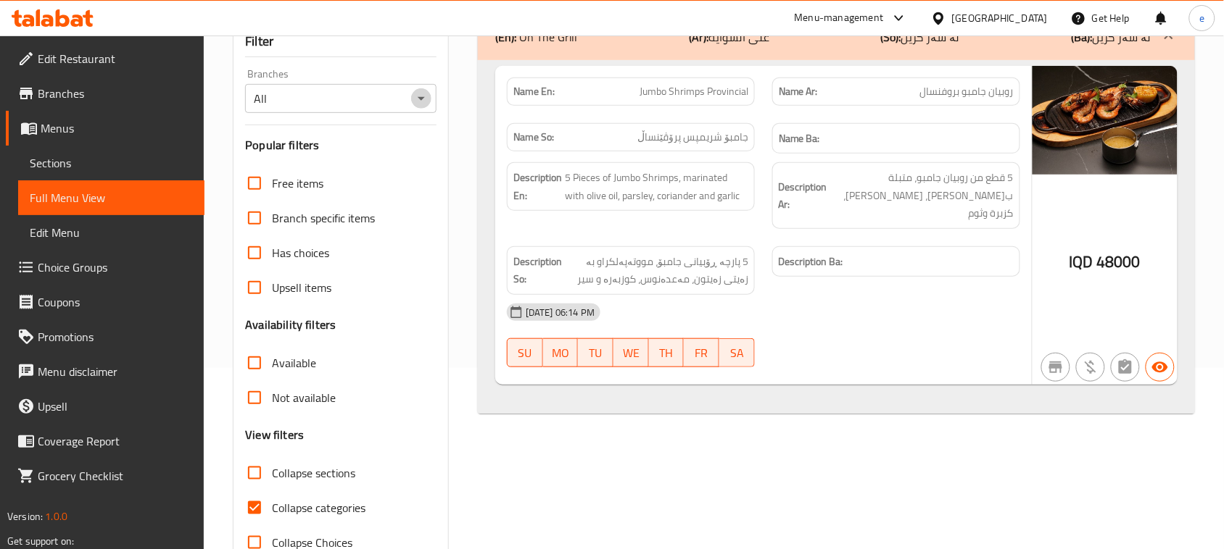
click at [421, 105] on icon "Open" at bounding box center [420, 98] width 17 height 17
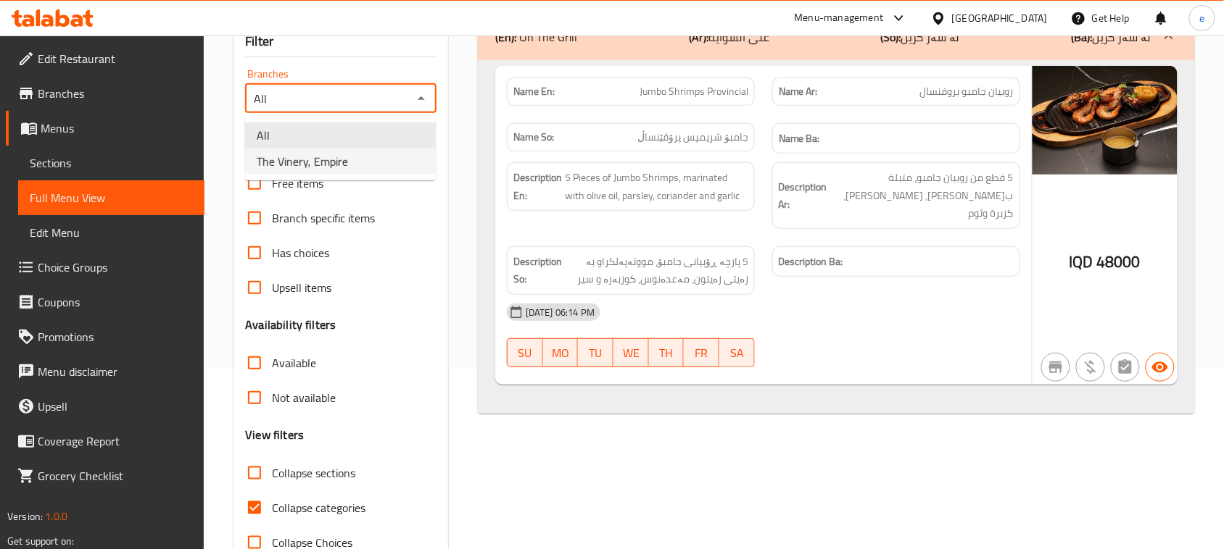
click at [382, 163] on li "The Vinery, Empire" at bounding box center [340, 162] width 191 height 26
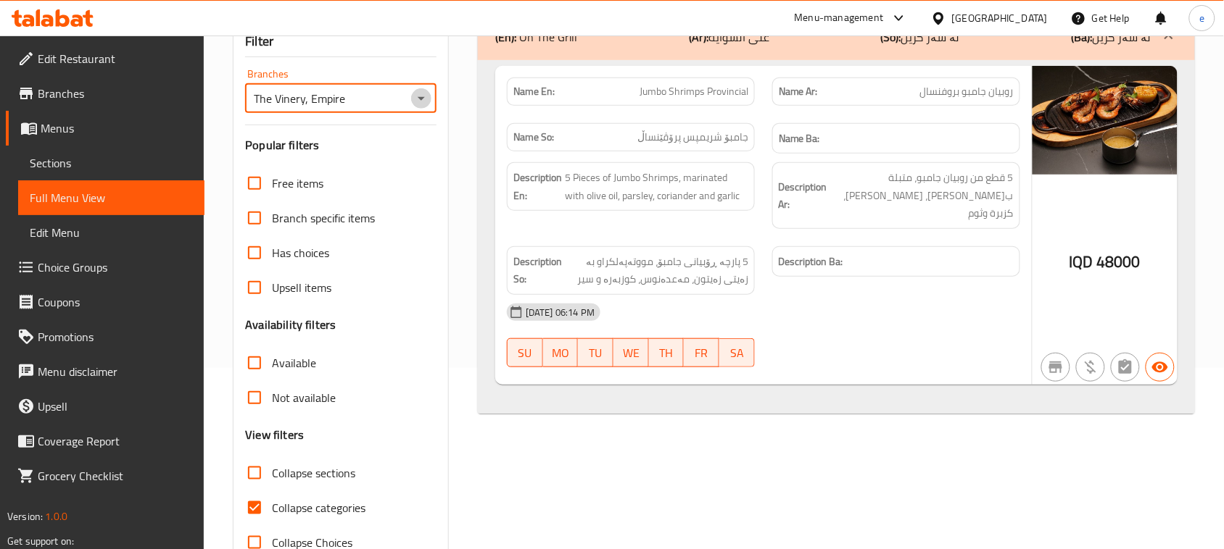
click at [413, 95] on icon "Open" at bounding box center [420, 98] width 17 height 17
click at [370, 133] on li "All" at bounding box center [340, 136] width 191 height 26
click at [419, 101] on icon "Open" at bounding box center [420, 98] width 17 height 17
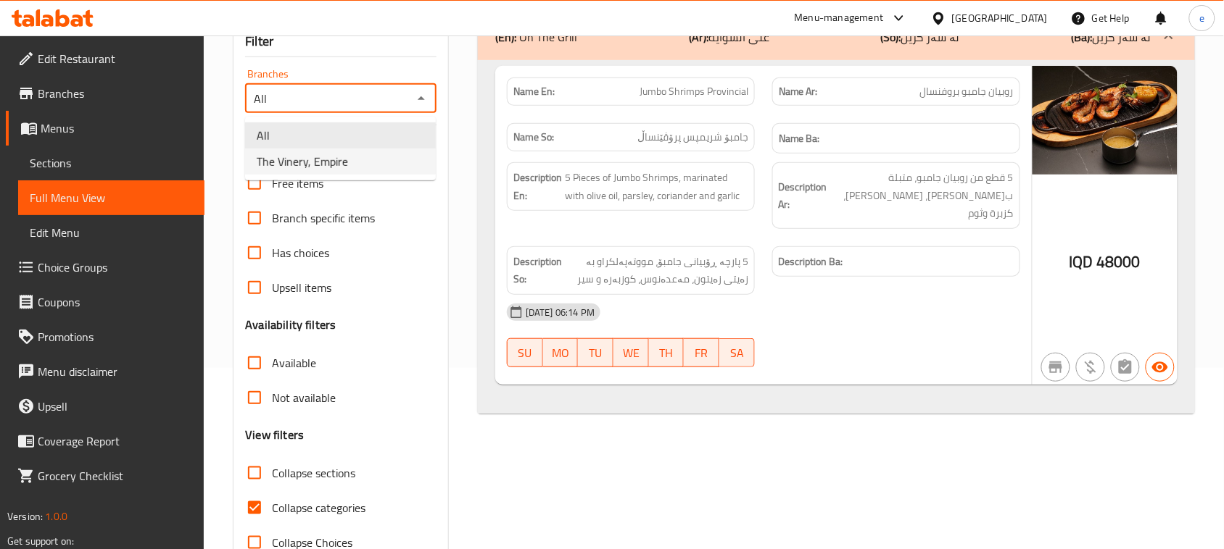
click at [377, 157] on li "The Vinery, Empire" at bounding box center [340, 162] width 191 height 26
type input "The Vinery, Empire"
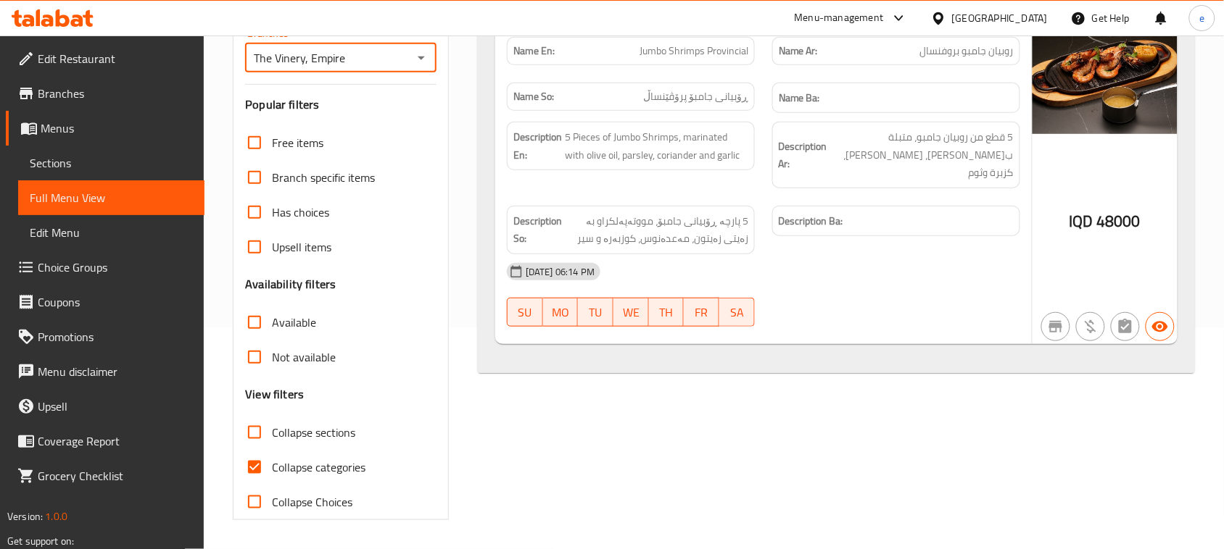
scroll to position [0, 0]
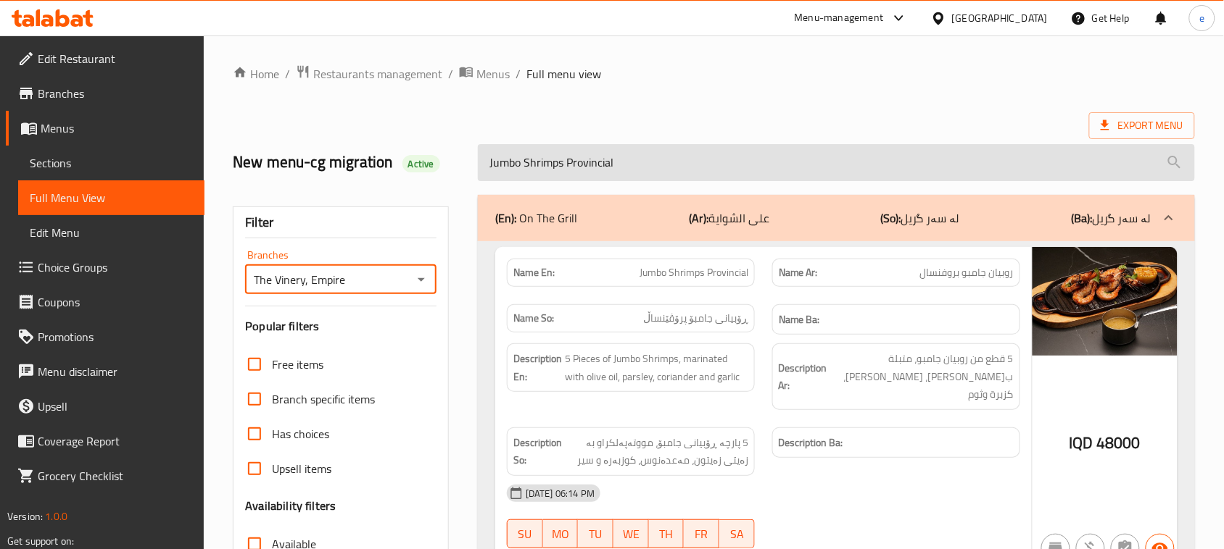
click at [552, 165] on input "Jumbo Shrimps Provincial" at bounding box center [836, 162] width 717 height 37
paste input "Crab Sandwich"
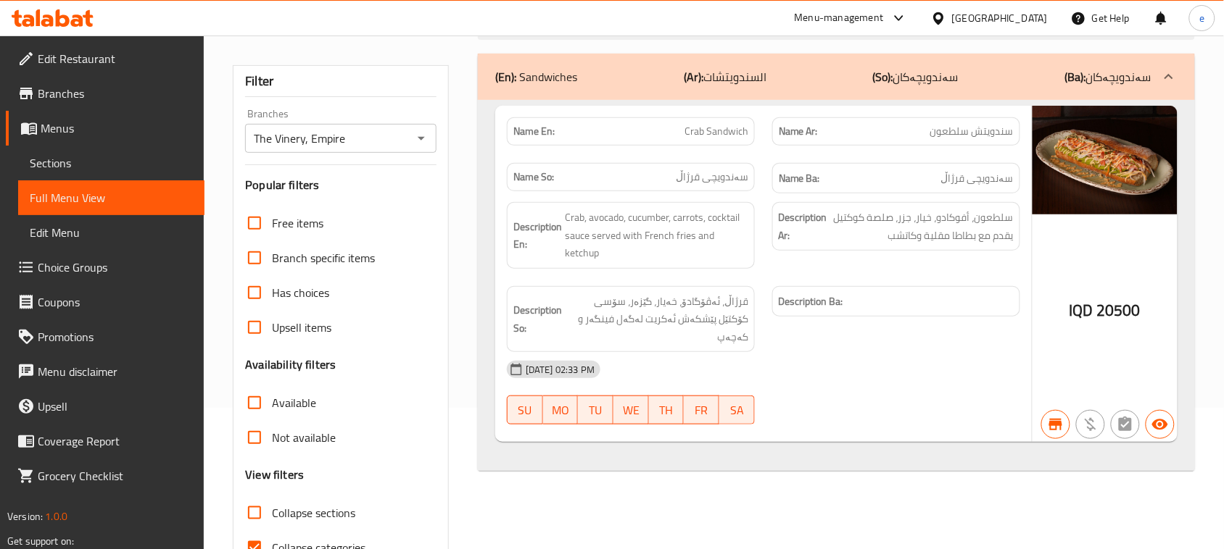
scroll to position [181, 0]
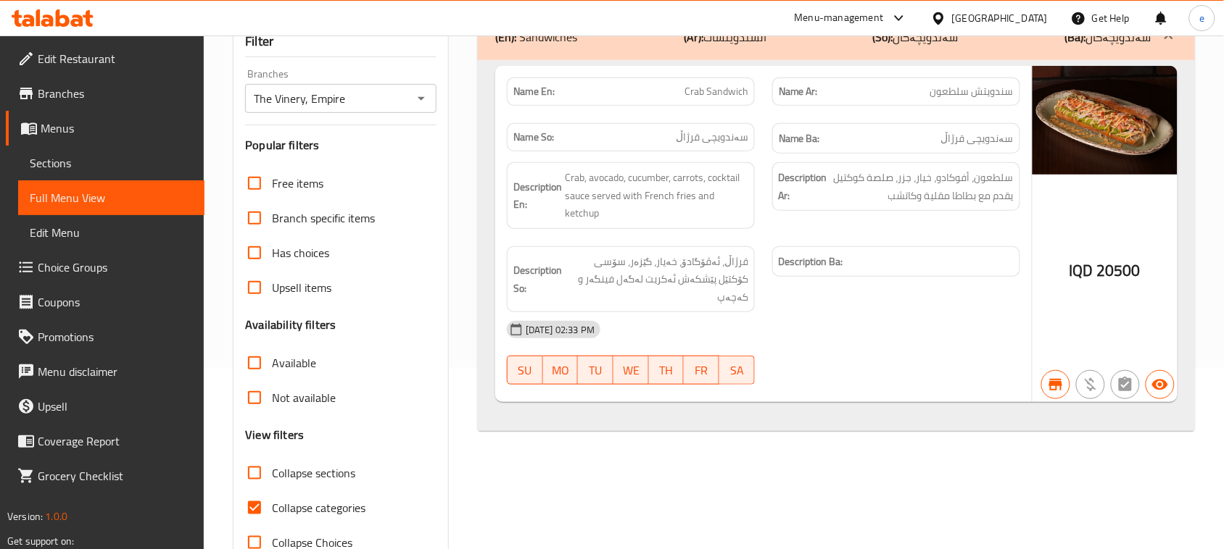
type input "Crab Sandwich"
click at [707, 94] on span "Crab Sandwich" at bounding box center [716, 91] width 64 height 15
copy span "Crab Sandwich"
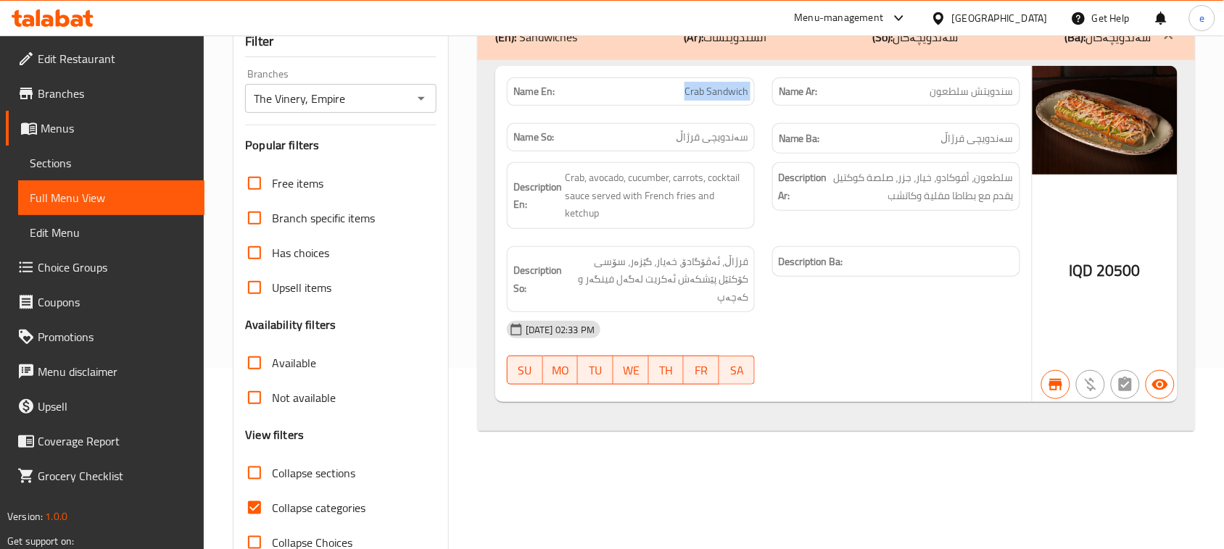
click at [417, 96] on icon "Open" at bounding box center [420, 98] width 17 height 17
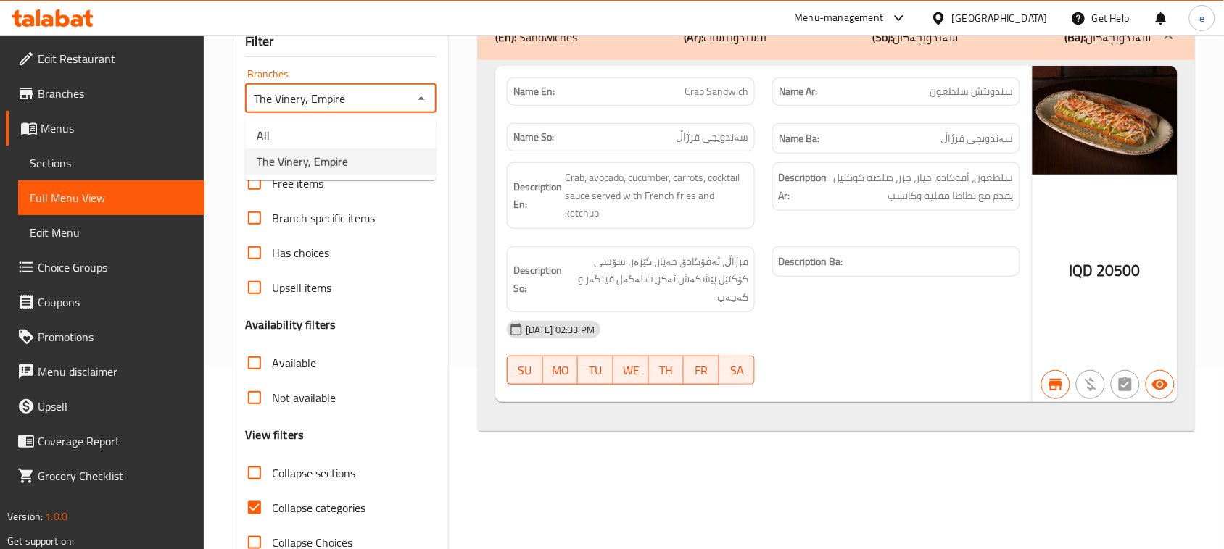
click at [382, 123] on li "All" at bounding box center [340, 136] width 191 height 26
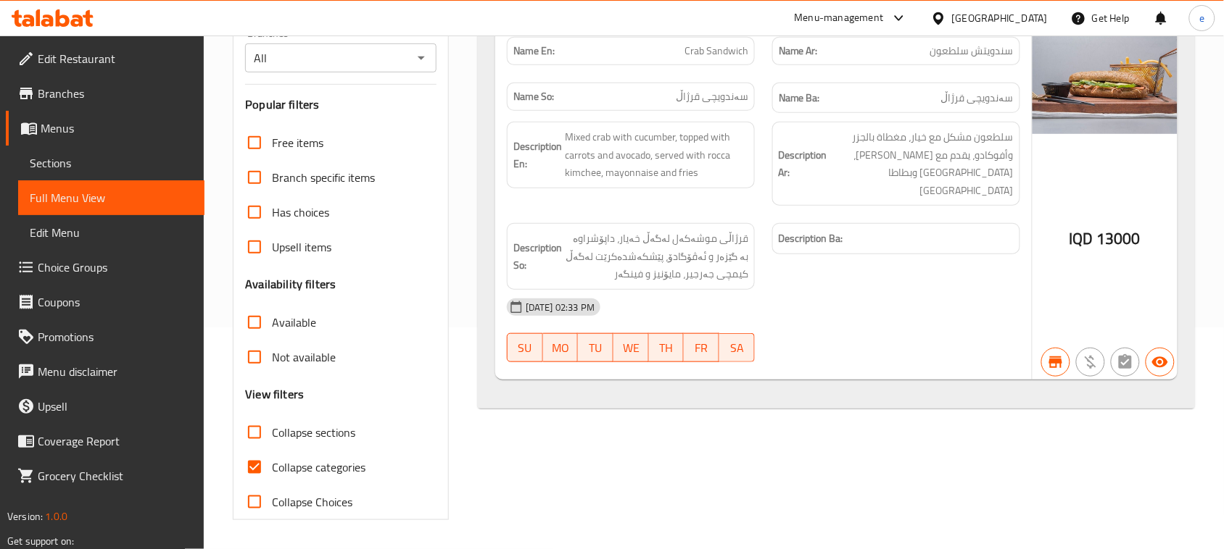
scroll to position [41, 0]
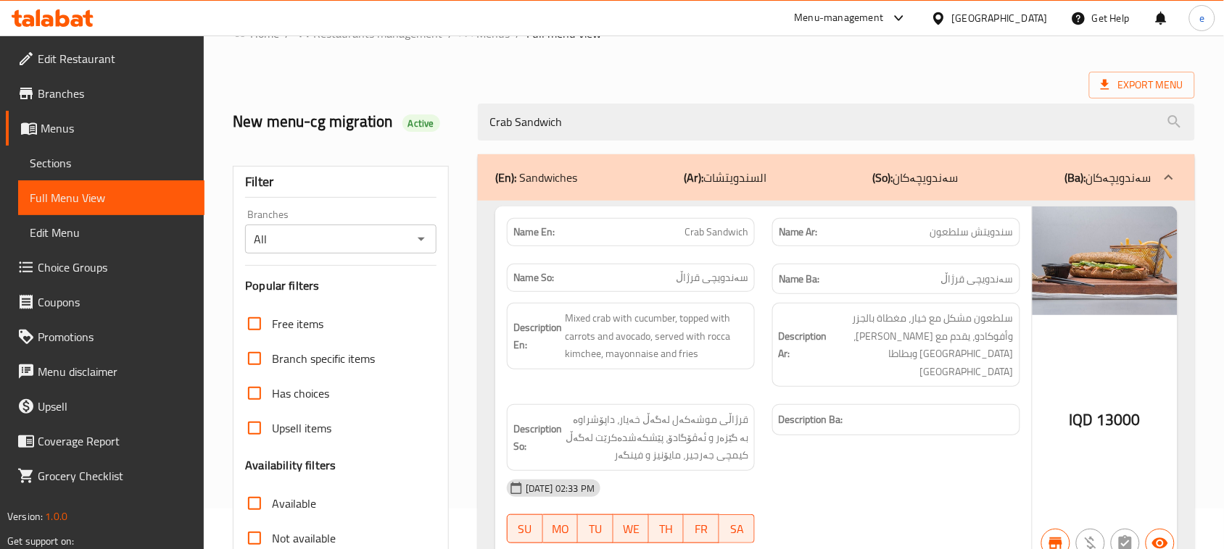
click at [428, 232] on icon "Open" at bounding box center [420, 239] width 17 height 17
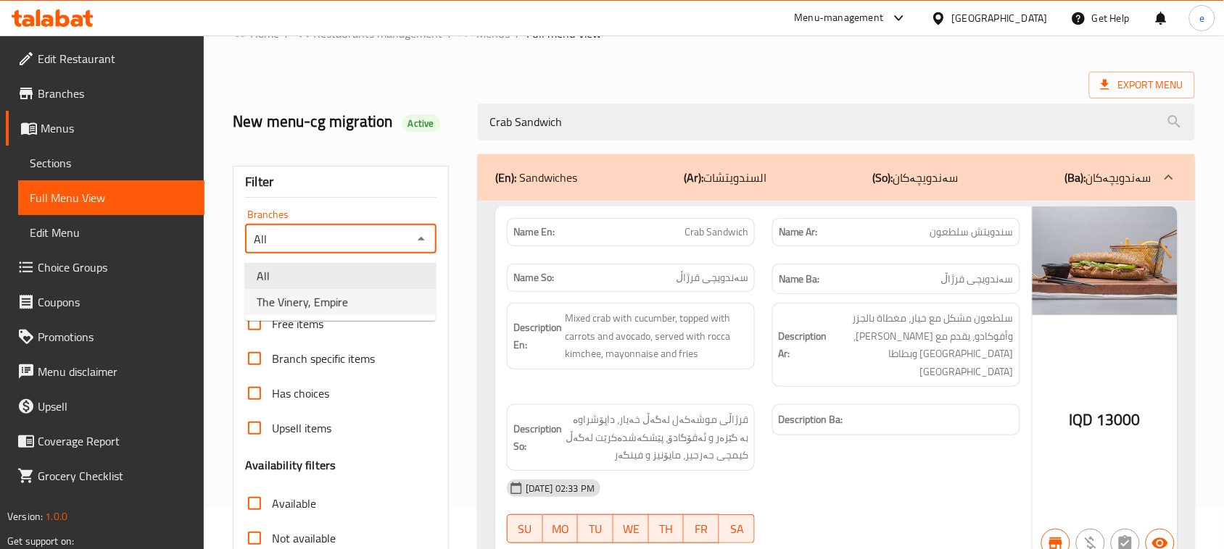
click at [357, 295] on li "The Vinery, Empire" at bounding box center [340, 302] width 191 height 26
type input "The Vinery, Empire"
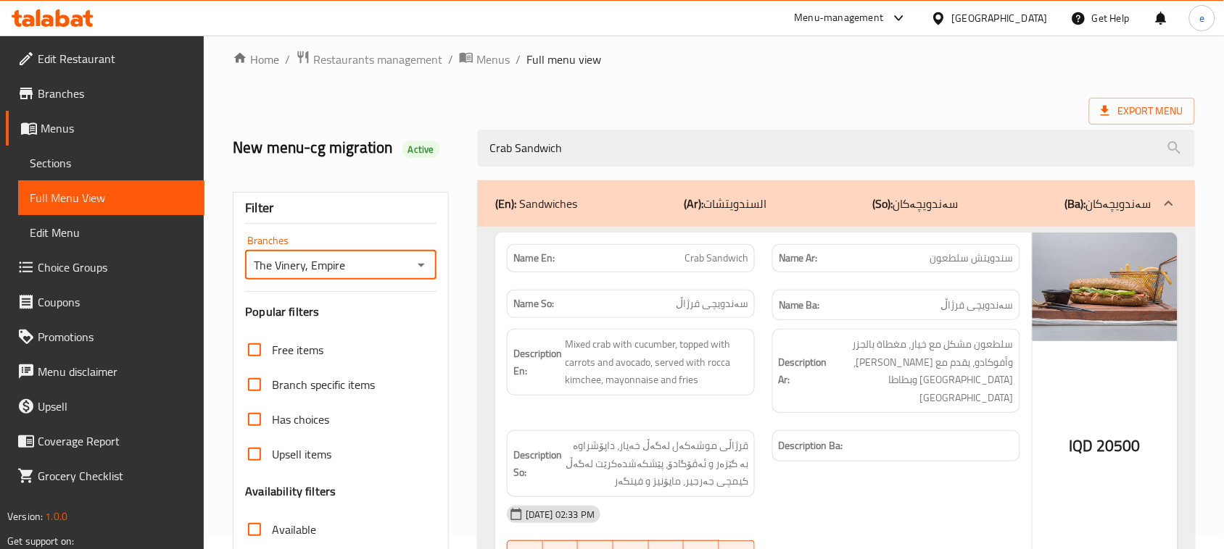
scroll to position [0, 0]
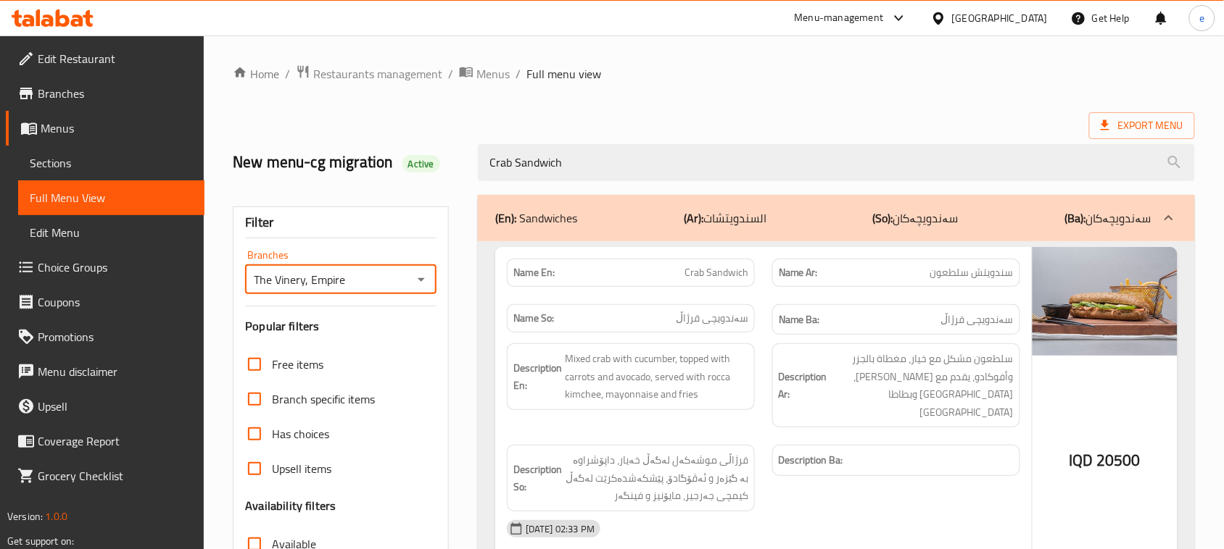
click at [607, 186] on div "Crab Sandwich" at bounding box center [836, 163] width 734 height 54
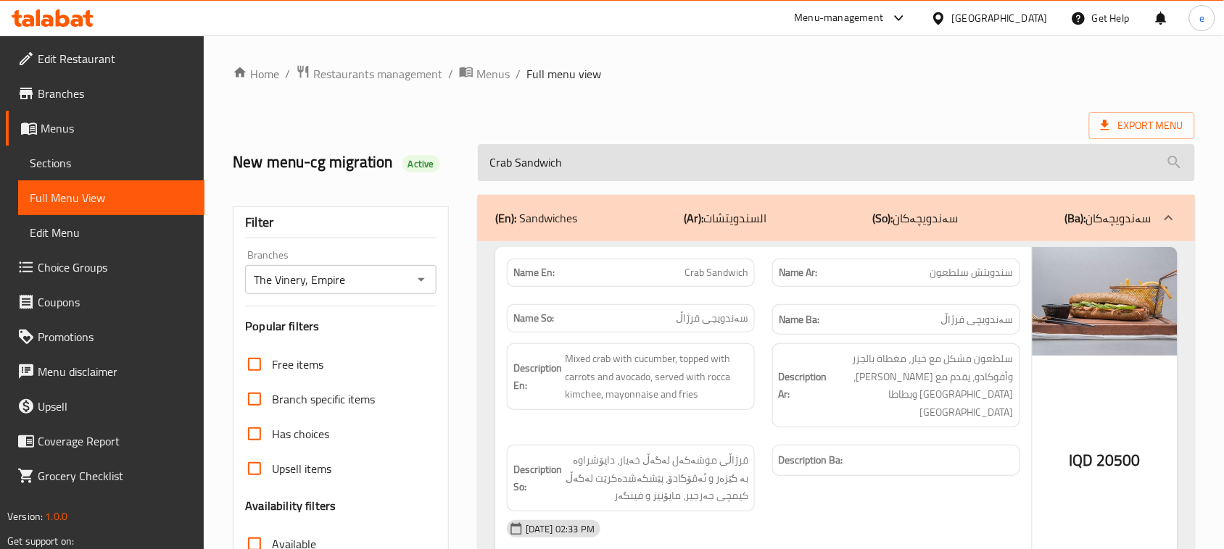
click at [602, 173] on input "Crab Sandwich" at bounding box center [836, 162] width 717 height 37
paste input "Black Angus Beef Tenderloin"
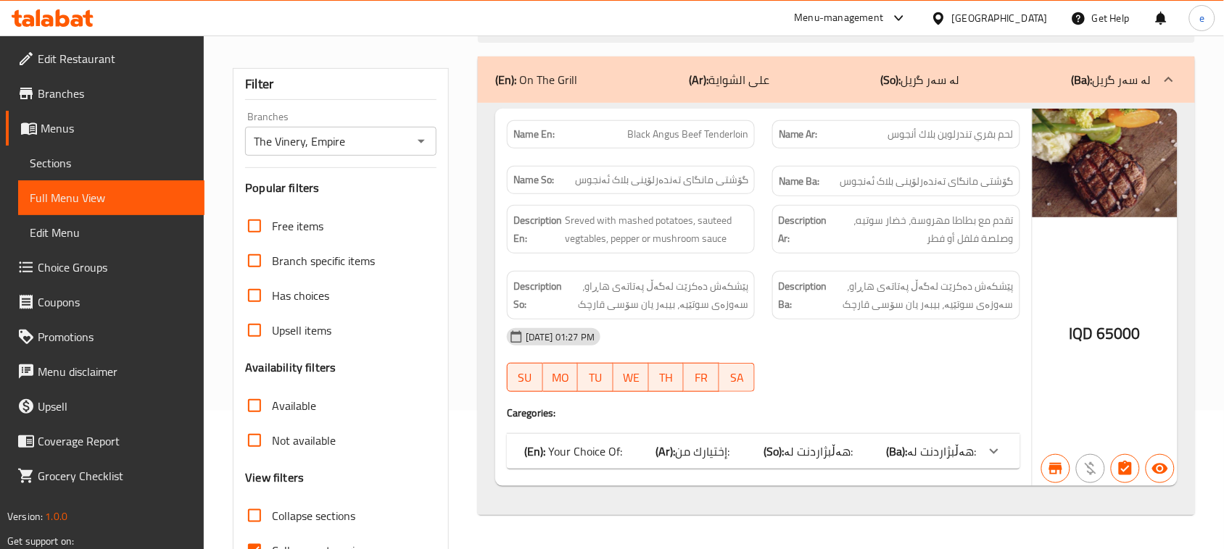
scroll to position [181, 0]
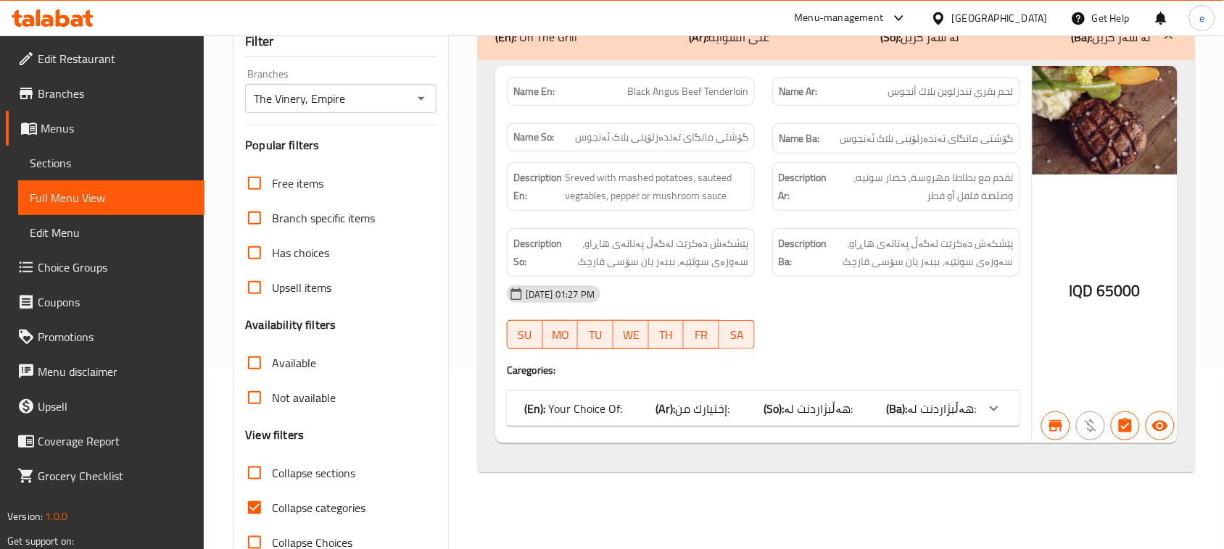
type input "Black Angus Beef Tenderloin"
click at [754, 418] on div "(En): Your Choice Of: (Ar): إختيارك من: (So): هەڵبژاردنت لە: (Ba): هەڵبژاردنت ل…" at bounding box center [750, 408] width 452 height 17
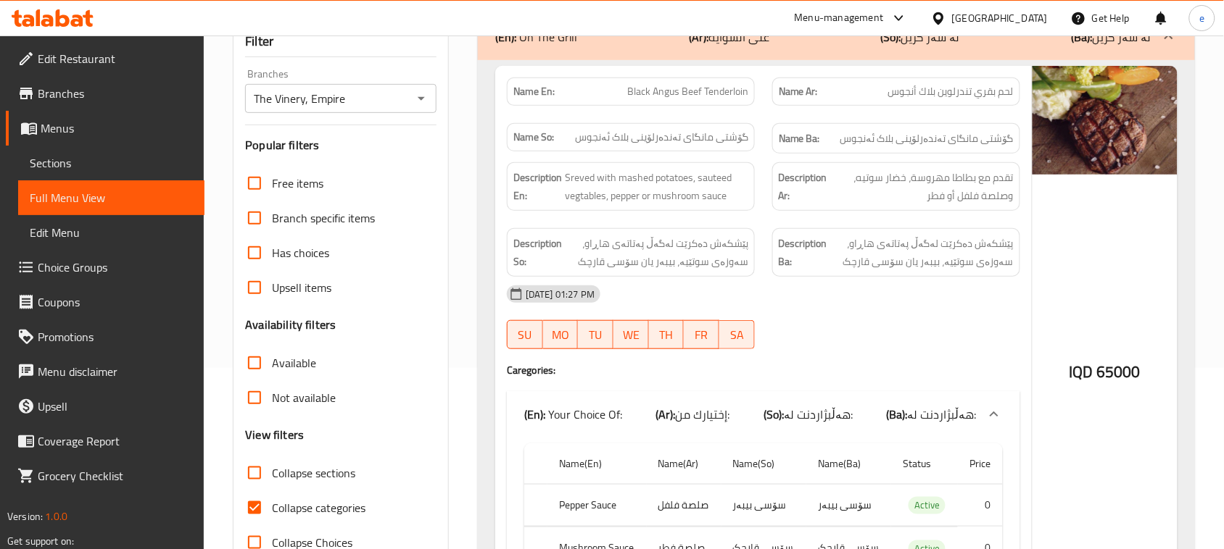
click at [421, 99] on icon "Open" at bounding box center [421, 99] width 7 height 4
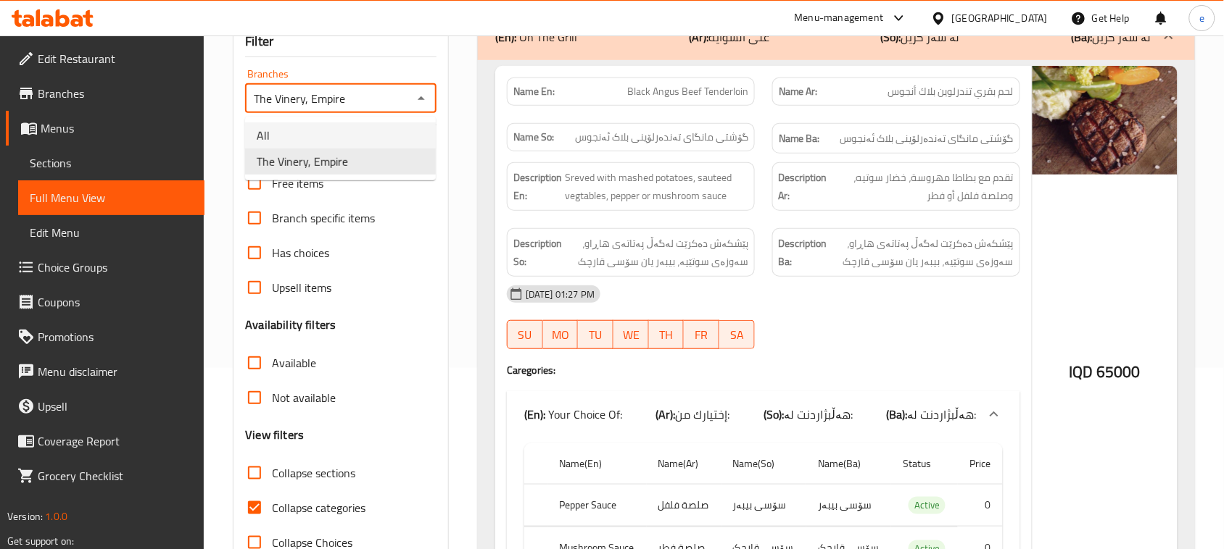
click at [375, 136] on li "All" at bounding box center [340, 136] width 191 height 26
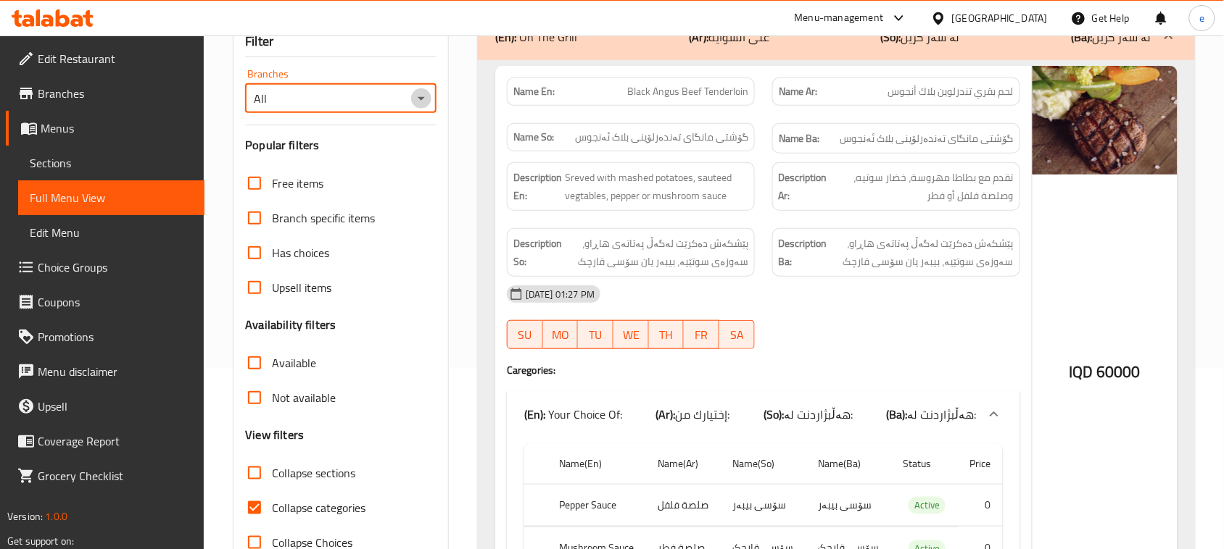
click at [418, 94] on icon "Open" at bounding box center [420, 98] width 17 height 17
click at [371, 165] on li "The Vinery, Empire" at bounding box center [340, 162] width 191 height 26
click at [680, 92] on span "Black Angus Beef Tenderloin" at bounding box center [687, 91] width 121 height 15
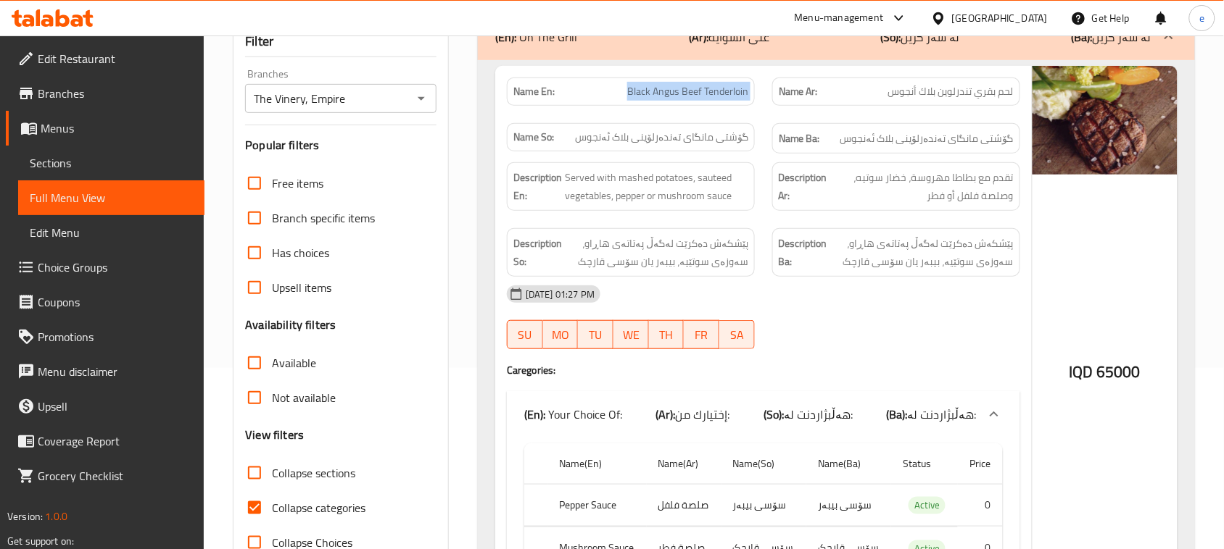
click at [680, 92] on span "Black Angus Beef Tenderloin" at bounding box center [687, 91] width 121 height 15
copy span "Black Angus Beef Tenderloin"
click at [425, 98] on icon "Open" at bounding box center [420, 98] width 17 height 17
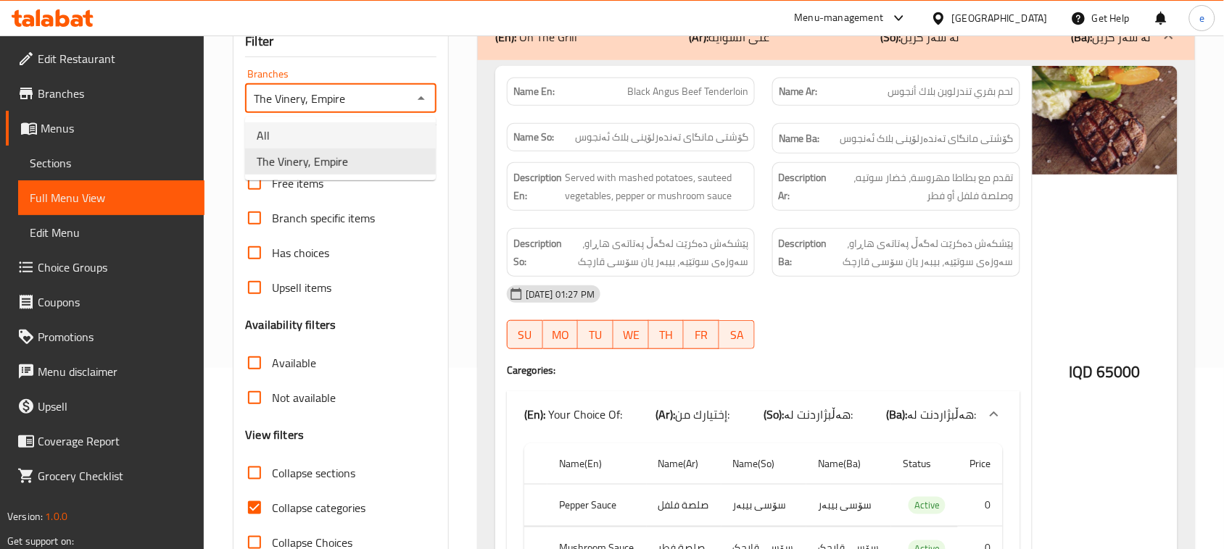
click at [384, 128] on li "All" at bounding box center [340, 136] width 191 height 26
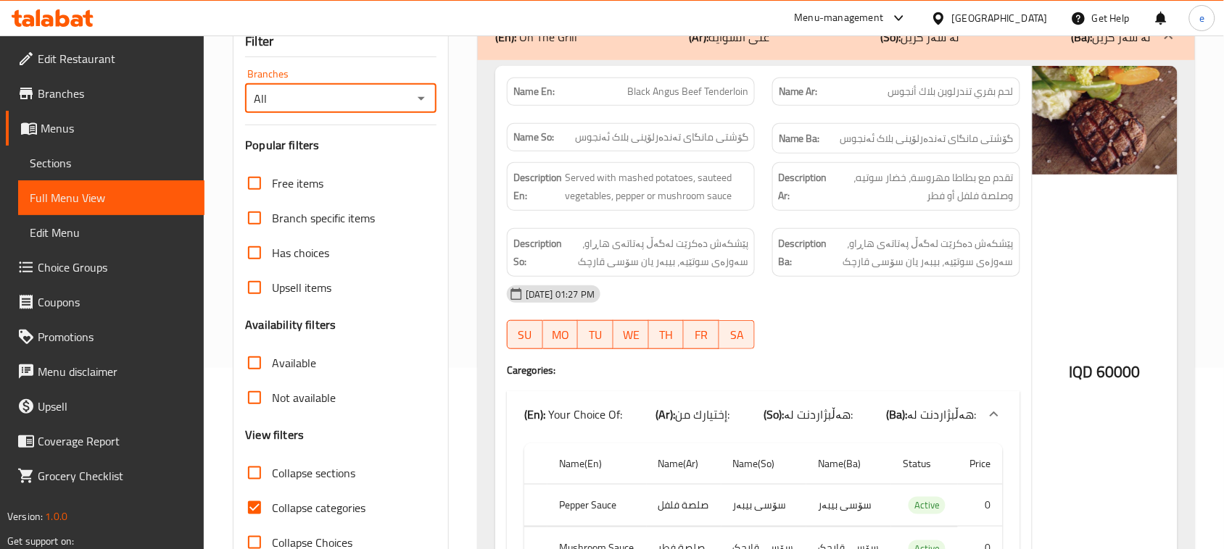
click at [418, 96] on icon "Open" at bounding box center [420, 98] width 17 height 17
click at [389, 145] on li "All" at bounding box center [340, 136] width 191 height 26
click at [415, 94] on icon "Open" at bounding box center [420, 98] width 17 height 17
click at [389, 158] on li "The Vinery, Empire" at bounding box center [340, 162] width 191 height 26
type input "The Vinery, Empire"
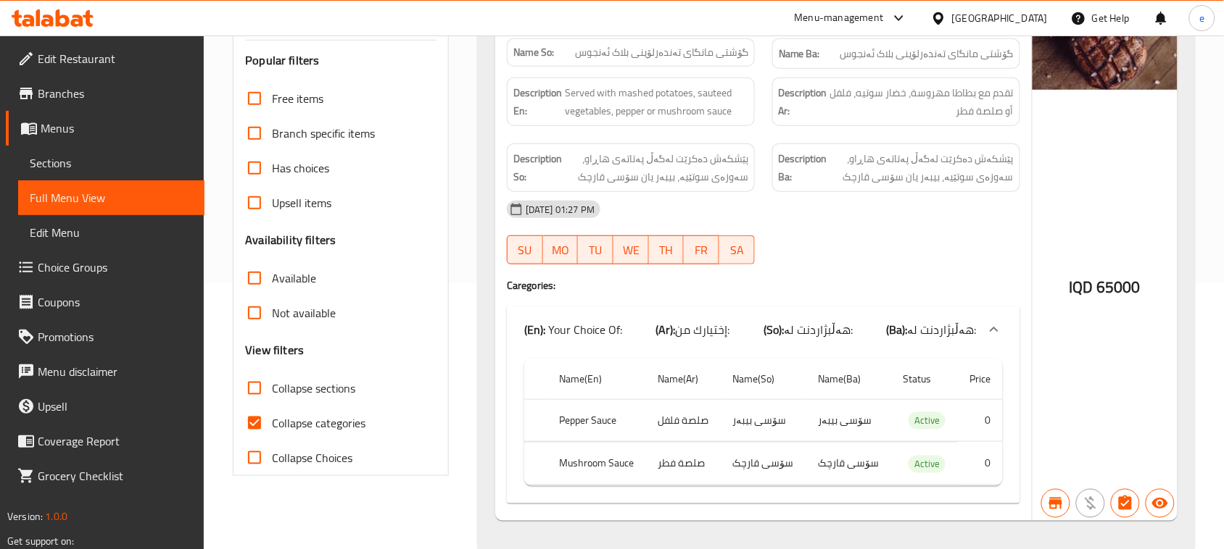
scroll to position [0, 0]
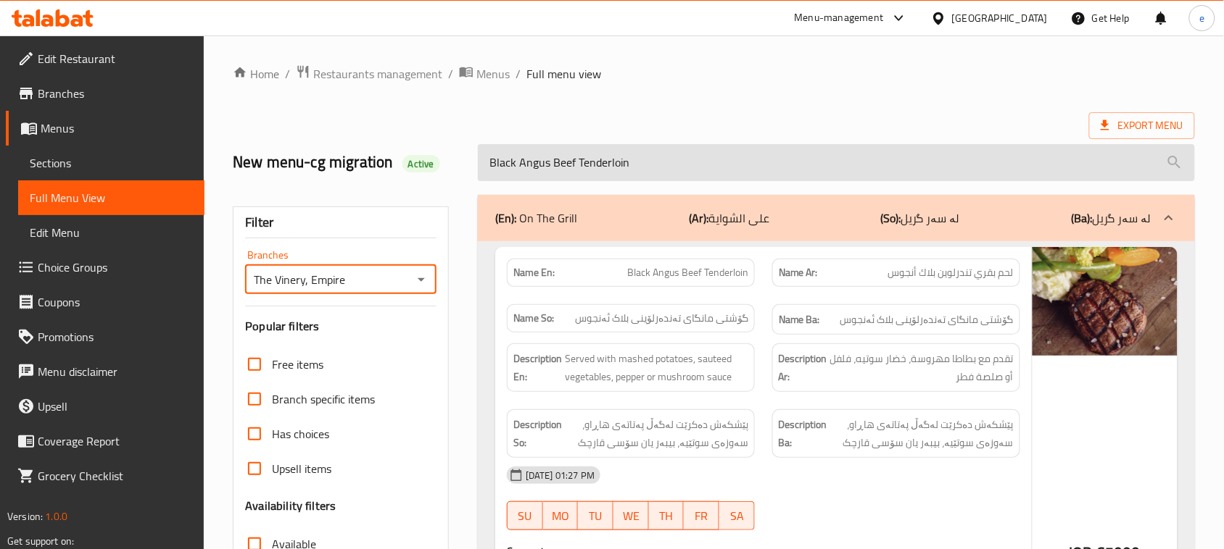
click at [591, 171] on input "Black Angus Beef Tenderloin" at bounding box center [836, 162] width 717 height 37
paste input "Asian Chicken Breast"
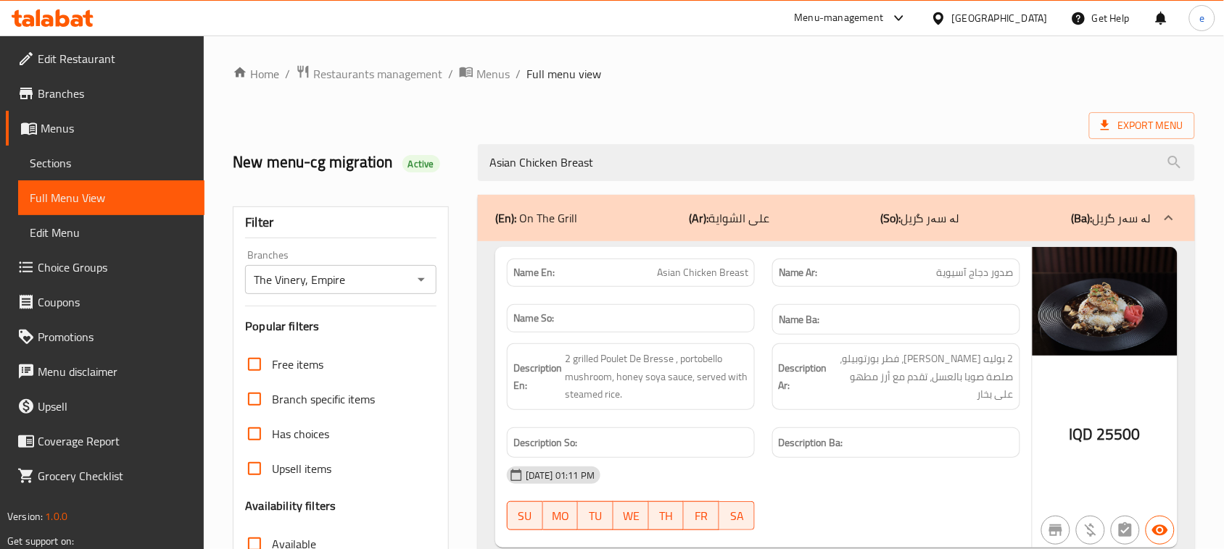
type input "Asian Chicken Breast"
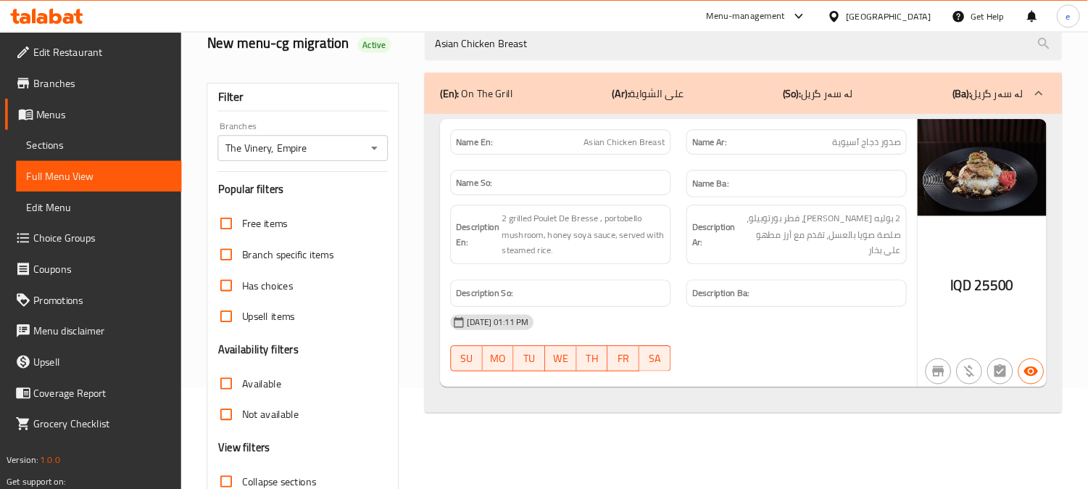
scroll to position [181, 0]
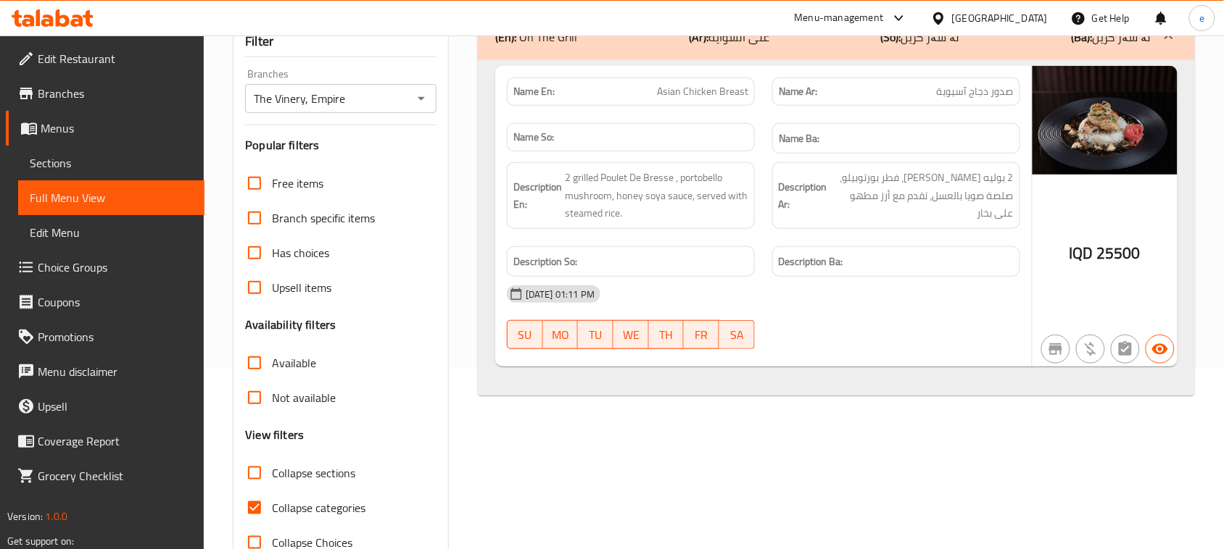
click at [686, 99] on span "Asian Chicken Breast" at bounding box center [702, 91] width 91 height 15
copy span "Asian Chicken Breast"
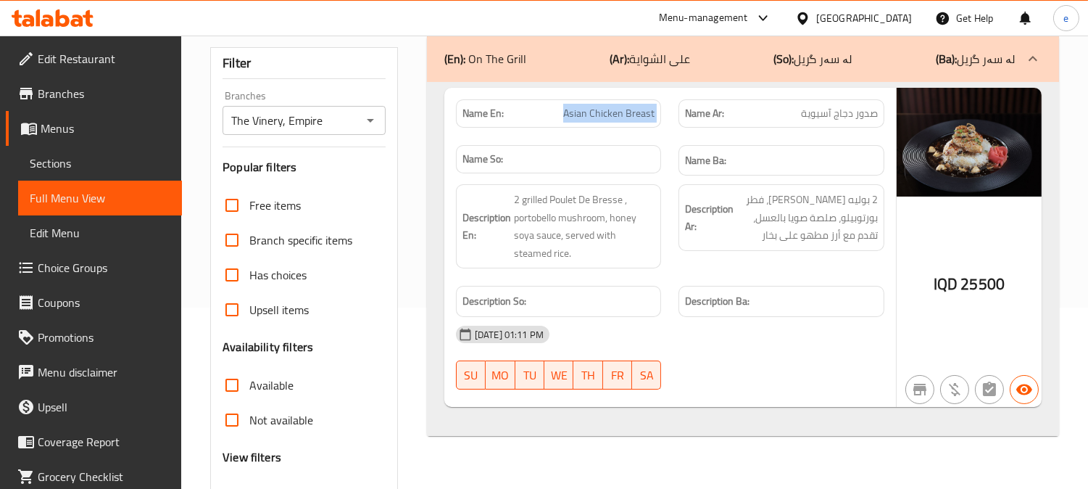
click at [378, 113] on icon "Open" at bounding box center [370, 120] width 17 height 17
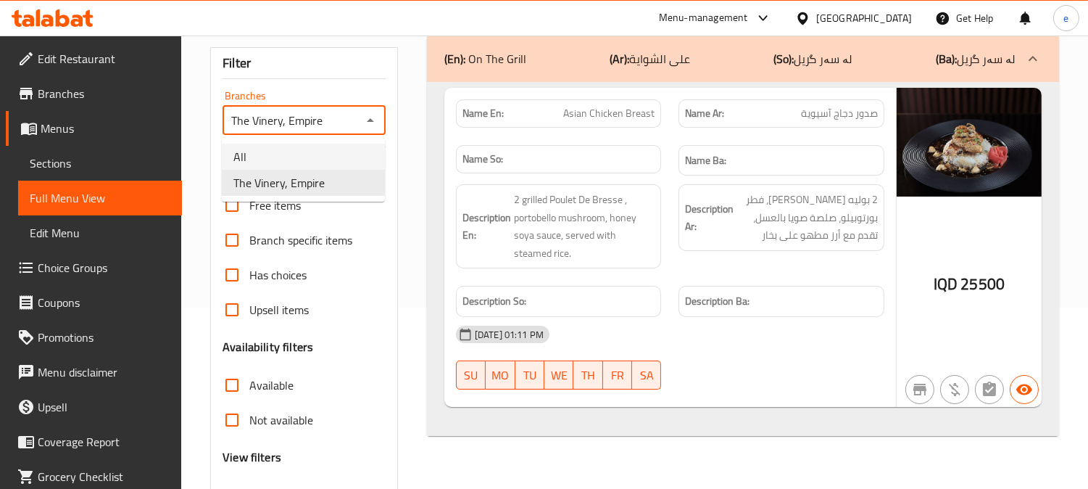
click at [336, 144] on li "All" at bounding box center [303, 157] width 163 height 26
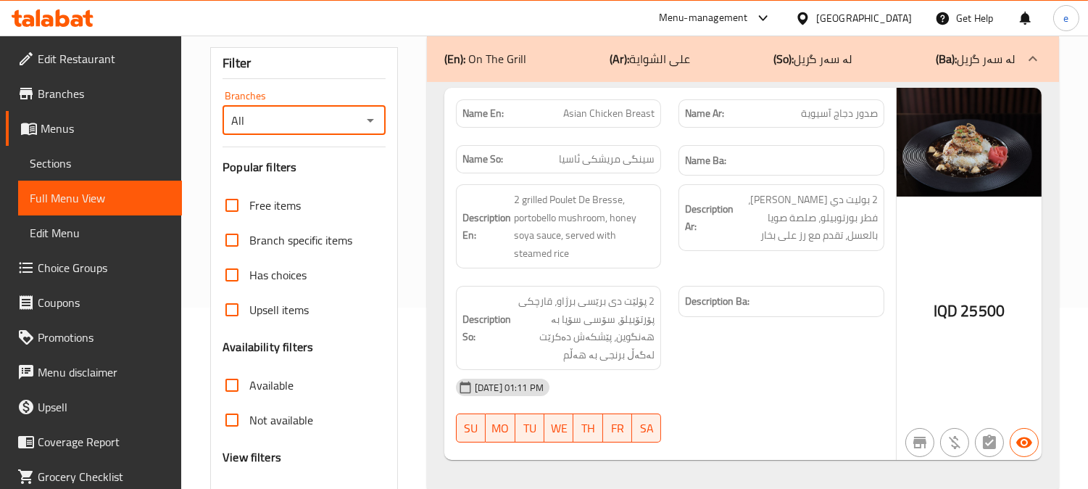
click at [373, 118] on icon "Open" at bounding box center [370, 120] width 17 height 17
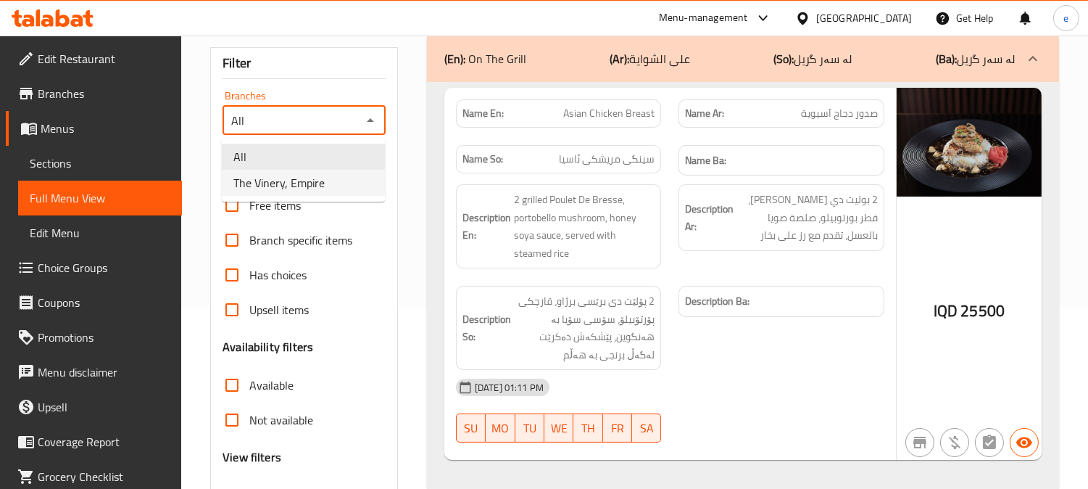
click at [338, 175] on li "The Vinery, Empire" at bounding box center [303, 183] width 163 height 26
type input "The Vinery, Empire"
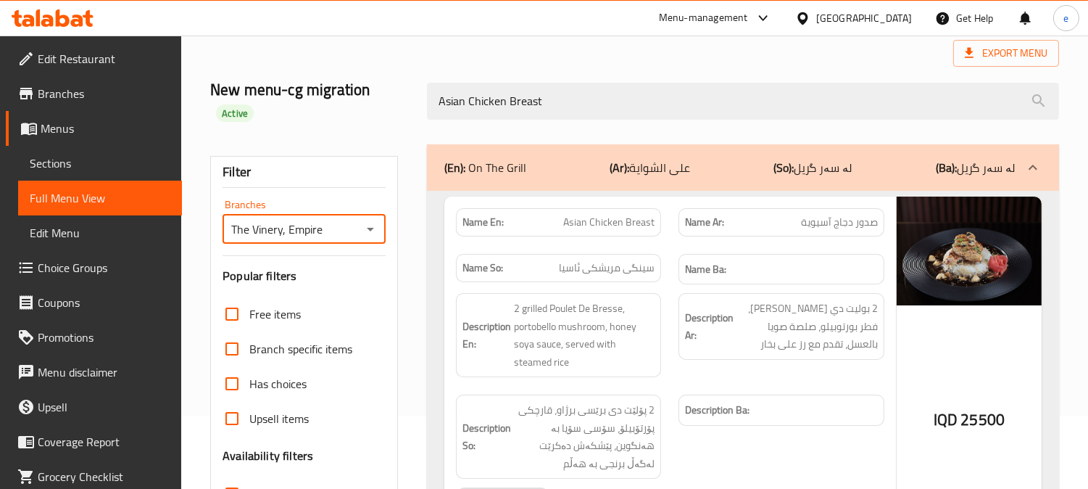
scroll to position [0, 0]
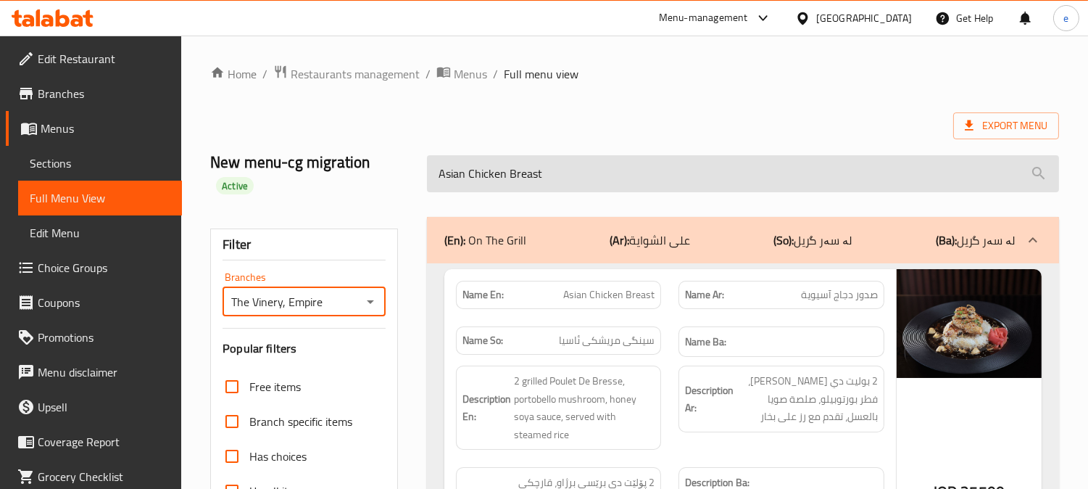
click at [510, 158] on input "Asian Chicken Breast" at bounding box center [743, 173] width 632 height 37
click at [510, 159] on input "Asian Chicken Breast" at bounding box center [743, 173] width 632 height 37
paste input "Fideua Grilled Salmon"
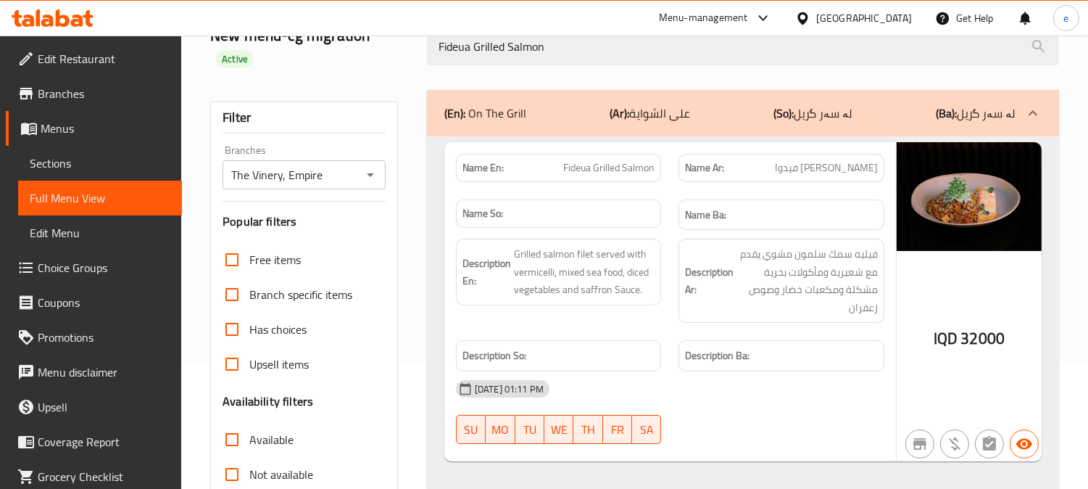
scroll to position [161, 0]
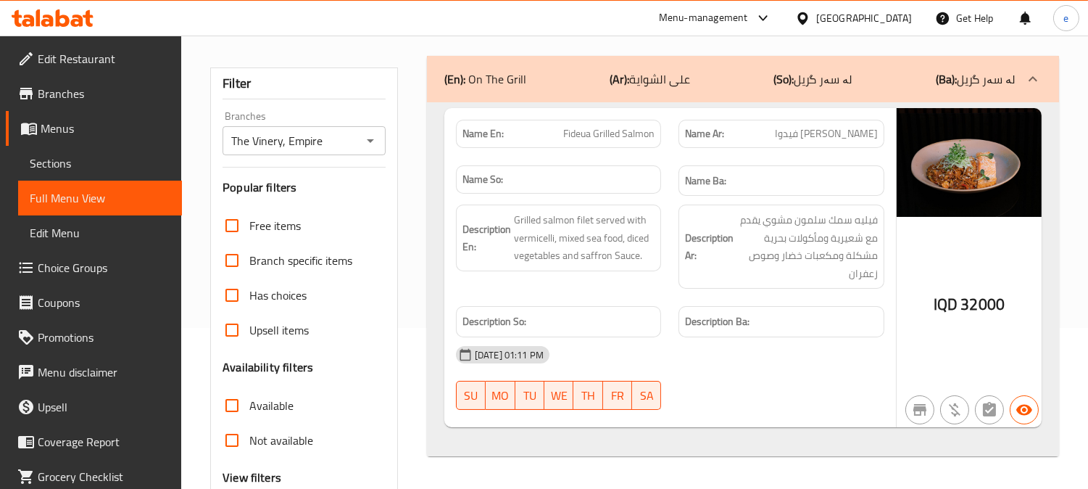
type input "Fideua Grilled Salmon"
click at [589, 133] on span "Fideua Grilled Salmon" at bounding box center [608, 133] width 91 height 15
copy span "Fideua Grilled Salmon"
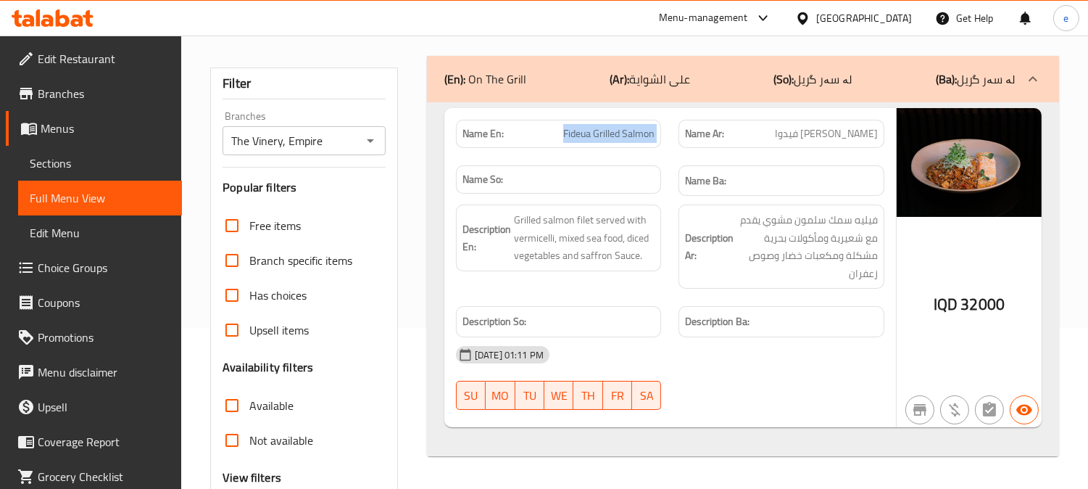
click at [368, 143] on icon "Open" at bounding box center [370, 140] width 17 height 17
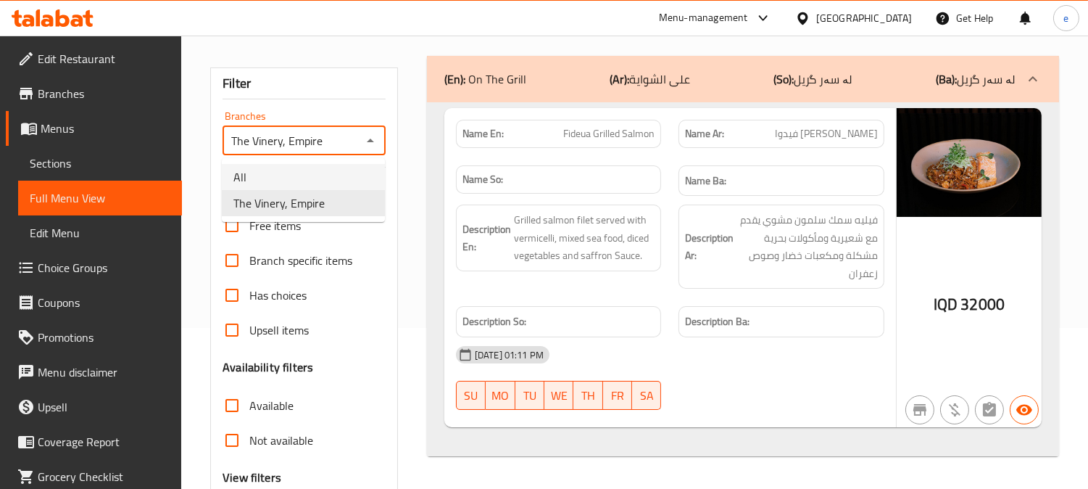
click at [307, 178] on li "All" at bounding box center [303, 177] width 163 height 26
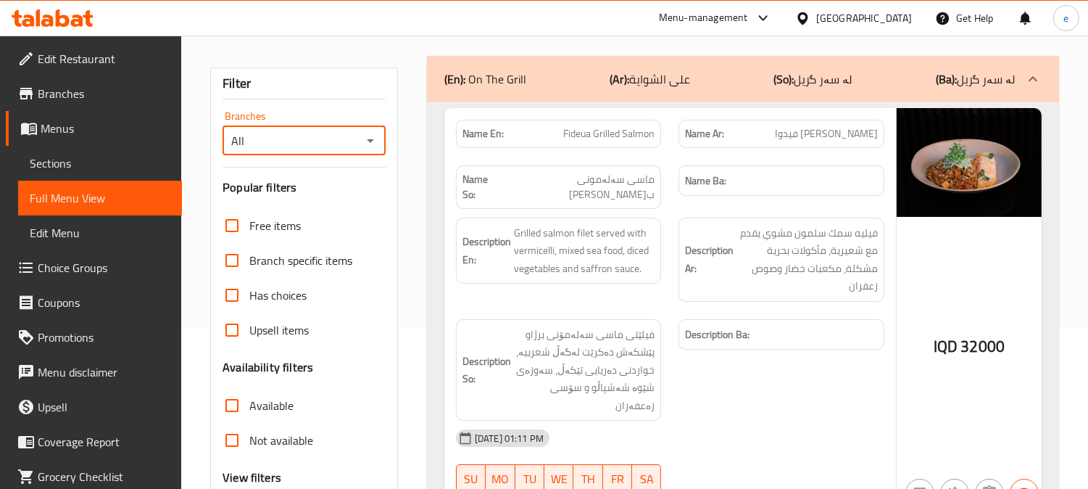
click at [372, 141] on icon "Open" at bounding box center [370, 140] width 17 height 17
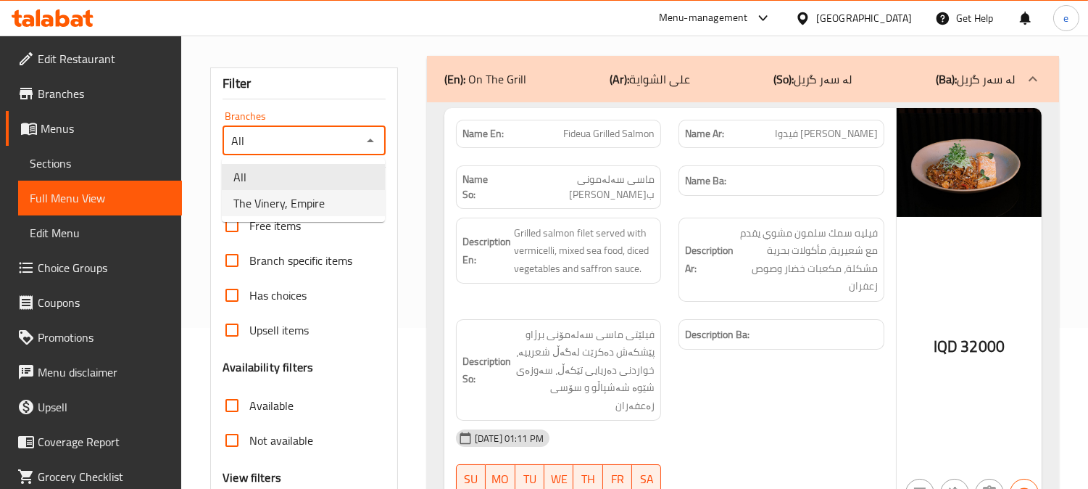
click at [344, 211] on li "The Vinery, Empire" at bounding box center [303, 203] width 163 height 26
type input "The Vinery, Empire"
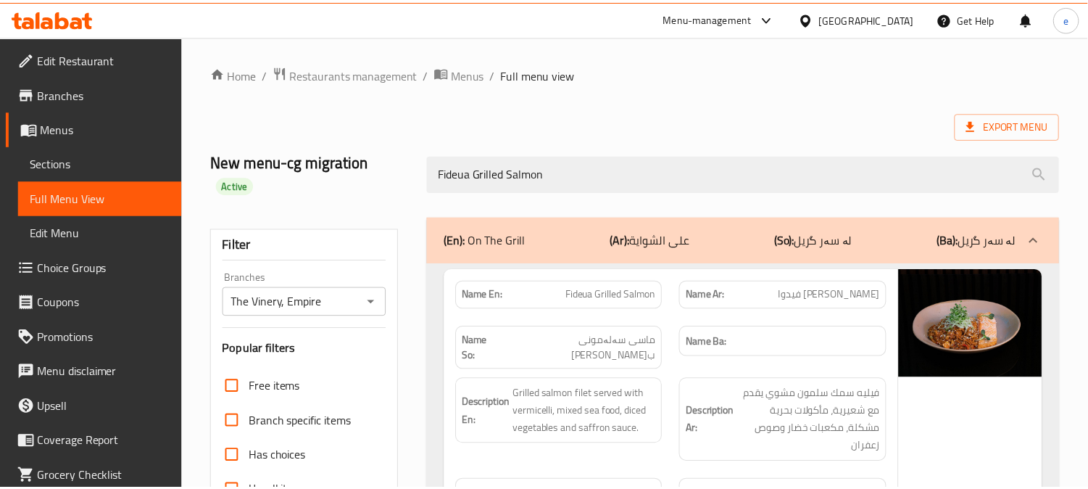
scroll to position [304, 0]
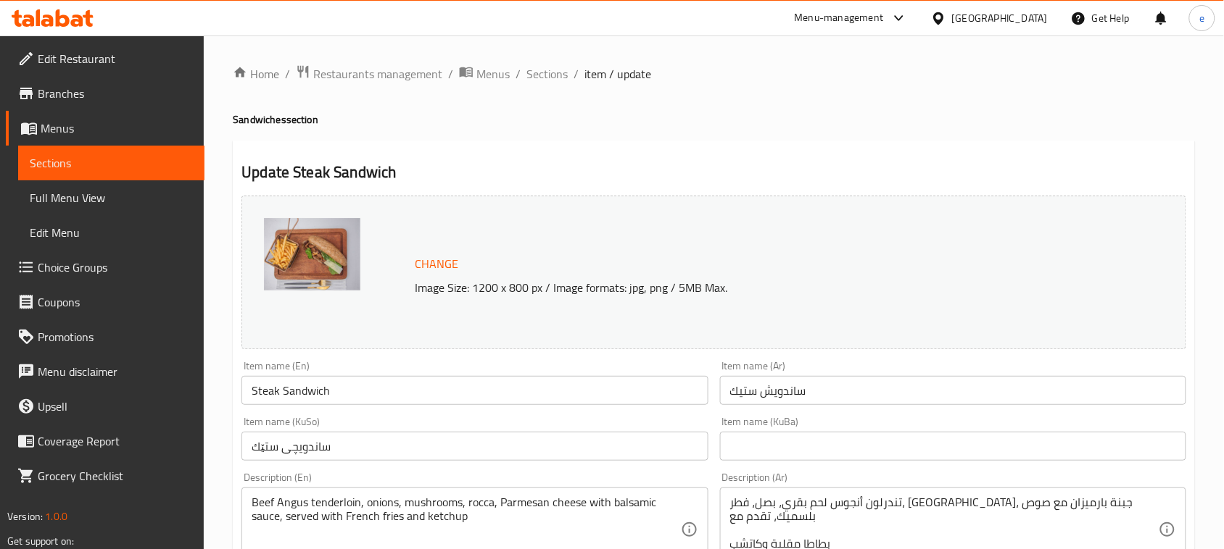
click at [106, 162] on span "Sections" at bounding box center [111, 162] width 163 height 17
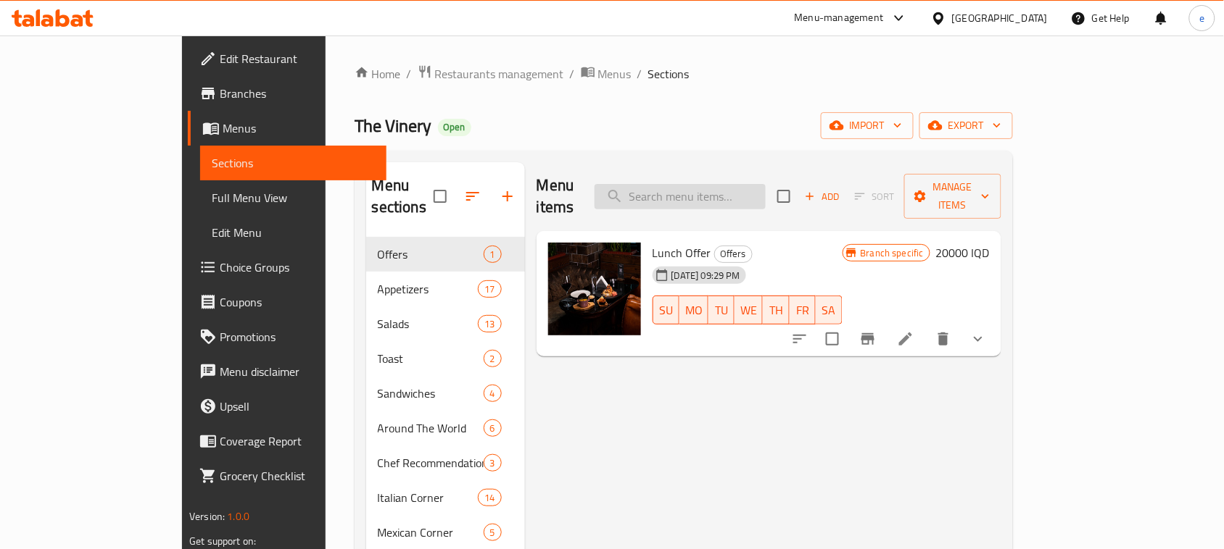
click at [726, 193] on input "search" at bounding box center [679, 196] width 171 height 25
paste input "Jumbo Shrimps Provincial"
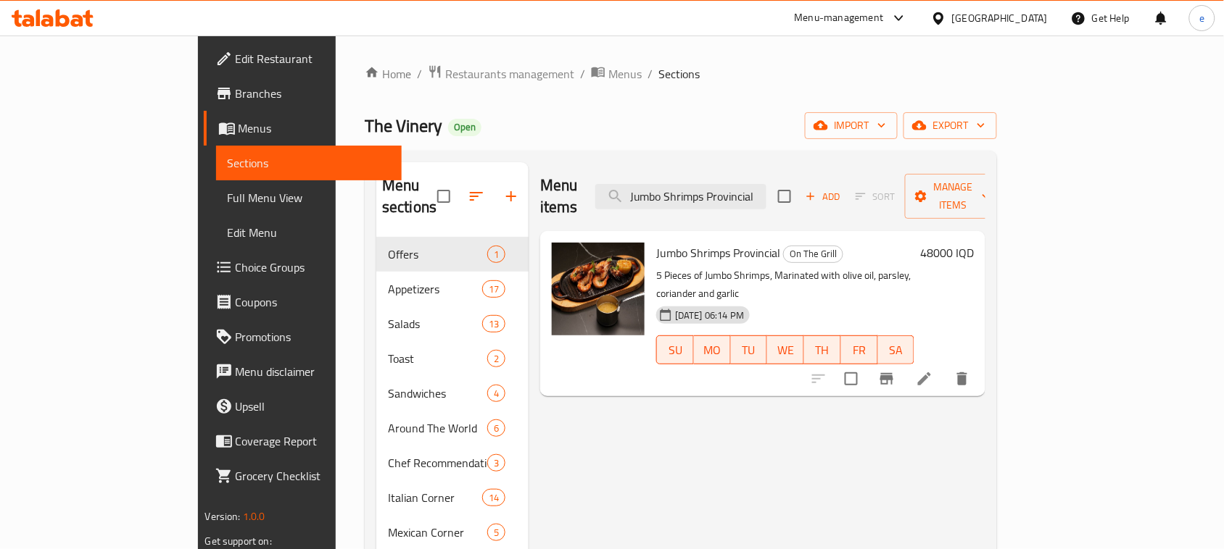
type input "Jumbo Shrimps Provincial"
click at [933, 370] on icon at bounding box center [923, 378] width 17 height 17
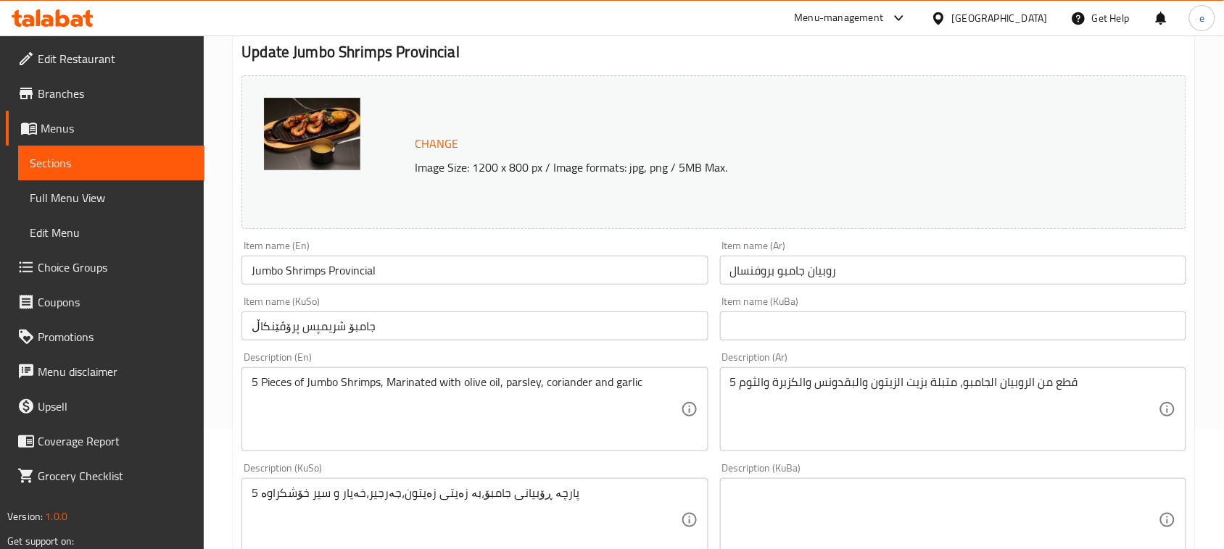
scroll to position [181, 0]
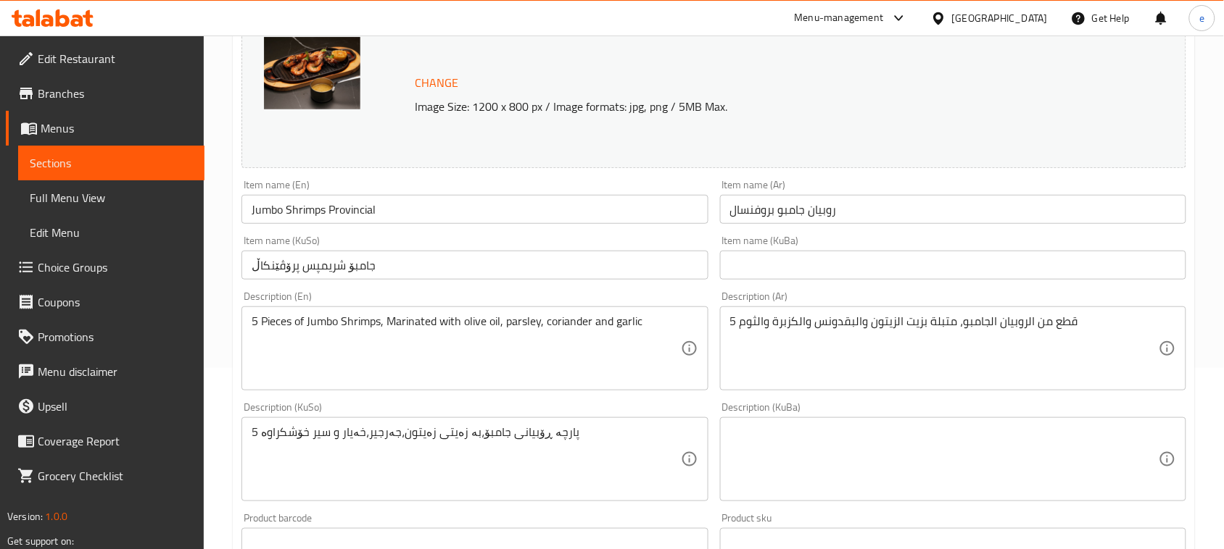
click at [469, 262] on input "جامبۆ شریمپس پرۆڤێنکاڵ" at bounding box center [474, 265] width 466 height 29
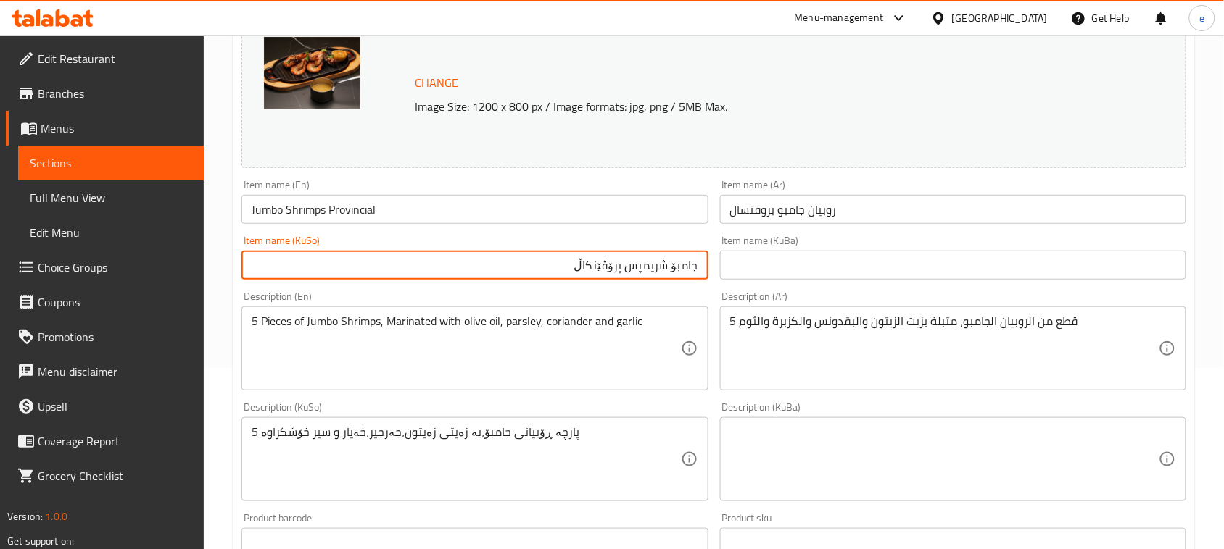
click at [320, 214] on input "Jumbo Shrimps Provincial" at bounding box center [474, 209] width 466 height 29
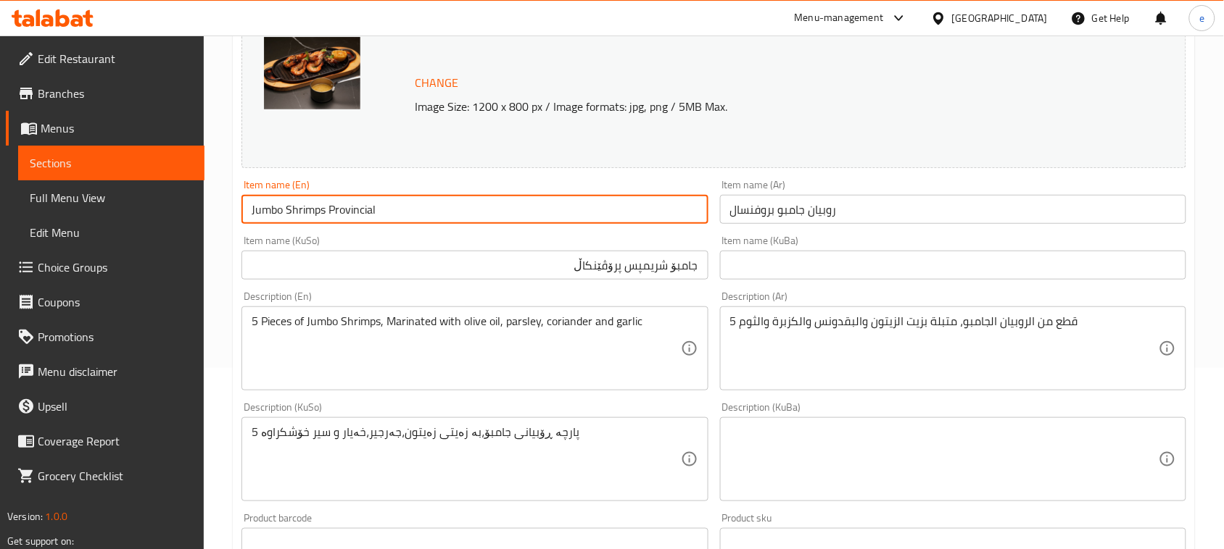
click at [320, 214] on input "Jumbo Shrimps Provincial" at bounding box center [474, 209] width 466 height 29
click at [573, 265] on input "جامبۆ شریمپس پرۆڤێنکاڵ" at bounding box center [474, 265] width 466 height 29
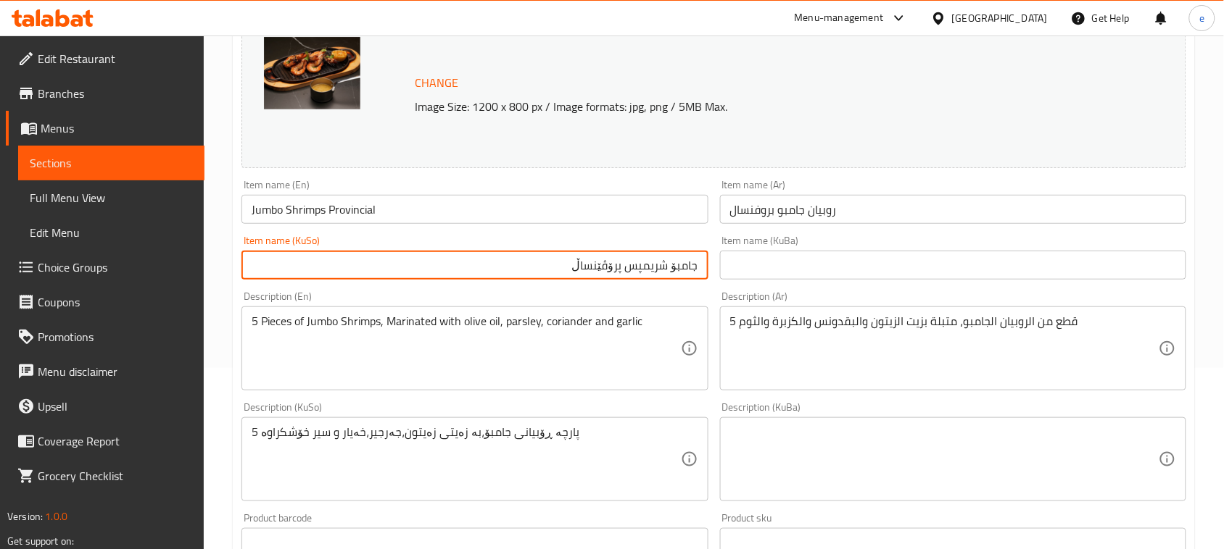
type input "جامبۆ شریمپس پرۆڤێنساڵ"
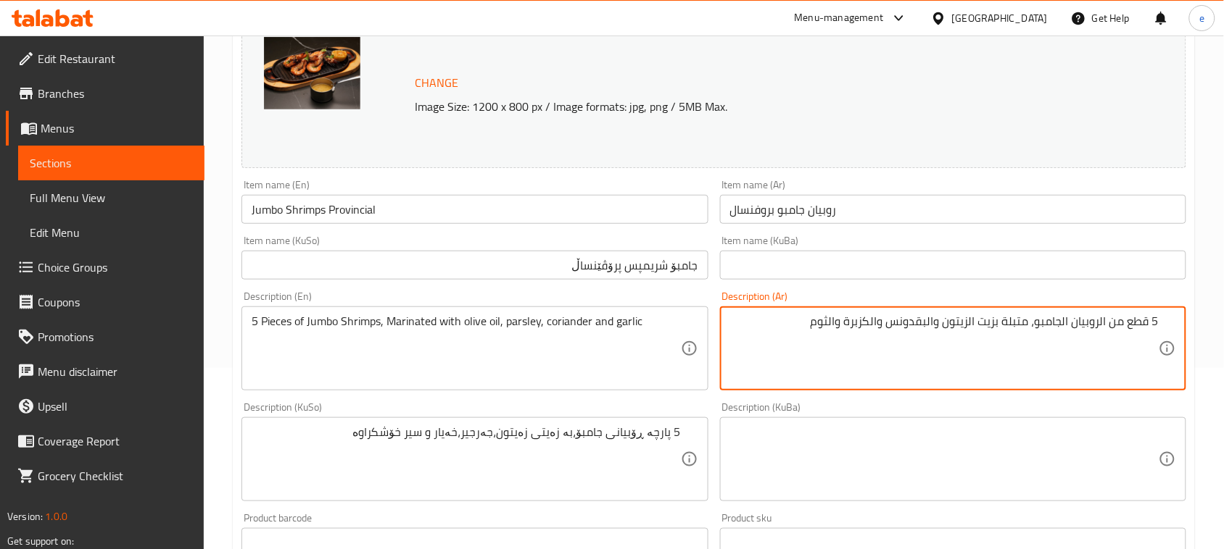
click at [1103, 321] on textarea "5 قطع من الروبيان الجامبو، متبلة بزيت الزيتون والبقدونس والكزبرة والثوم" at bounding box center [944, 349] width 428 height 69
click at [1068, 321] on textarea "5 قطع من روبيان الجامبو، متبلة بزيت الزيتون والبقدونس والكزبرة والثوم" at bounding box center [944, 349] width 428 height 69
click at [984, 327] on textarea "5 قطع من روبيان جامبو، متبلة بزيت الزيتون والبقدونس والكزبرة والثوم" at bounding box center [944, 349] width 428 height 69
click at [950, 323] on textarea "5 قطع من روبيان جامبو، متبلة بزيت زيتون والبقدونس والكزبرة والثوم" at bounding box center [944, 349] width 428 height 69
click at [901, 323] on textarea "5 قطع من روبيان جامبو، متبلة بزيت زيتون وبقدونس والكزبرة والثوم" at bounding box center [944, 349] width 428 height 69
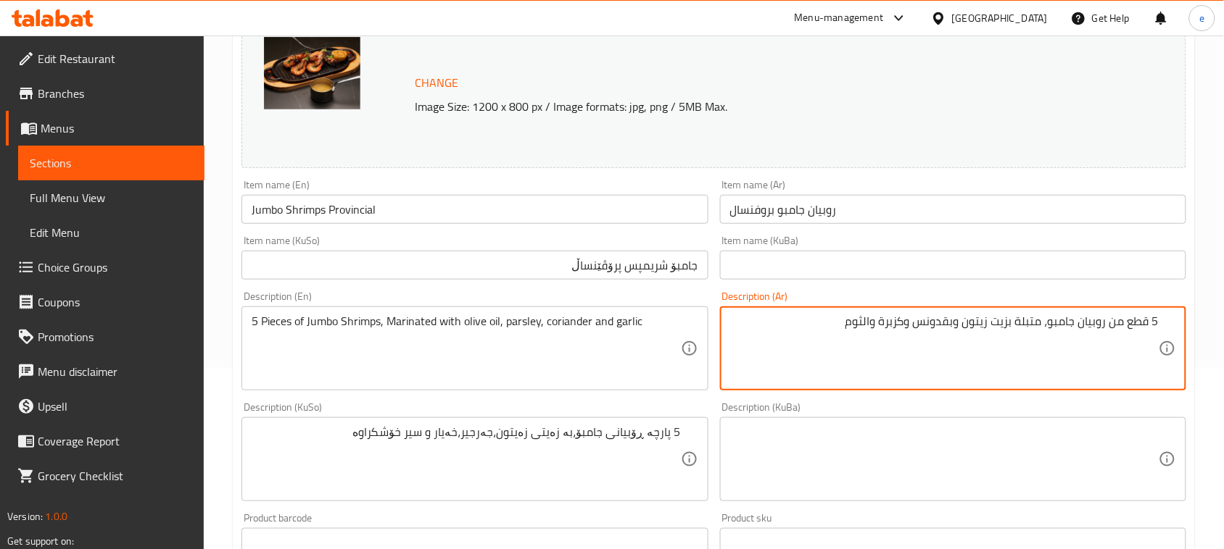
type textarea "5 قطع من روبيان جامبو، متبلة بزيت زيتون وبقدونس وكزبرة والثوم"
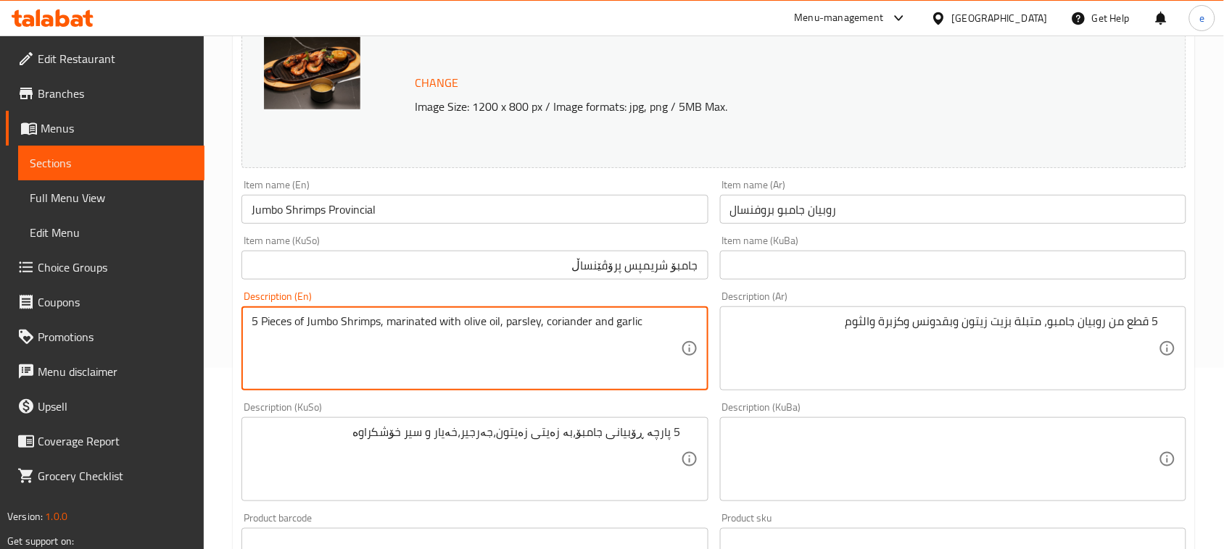
click at [499, 327] on textarea "5 Pieces of Jumbo Shrimps, marinated with olive oil, parsley, coriander and gar…" at bounding box center [466, 349] width 428 height 69
type textarea "5 Pieces of Jumbo Shrimps, marinated with olive oil, parsley, coriander and gar…"
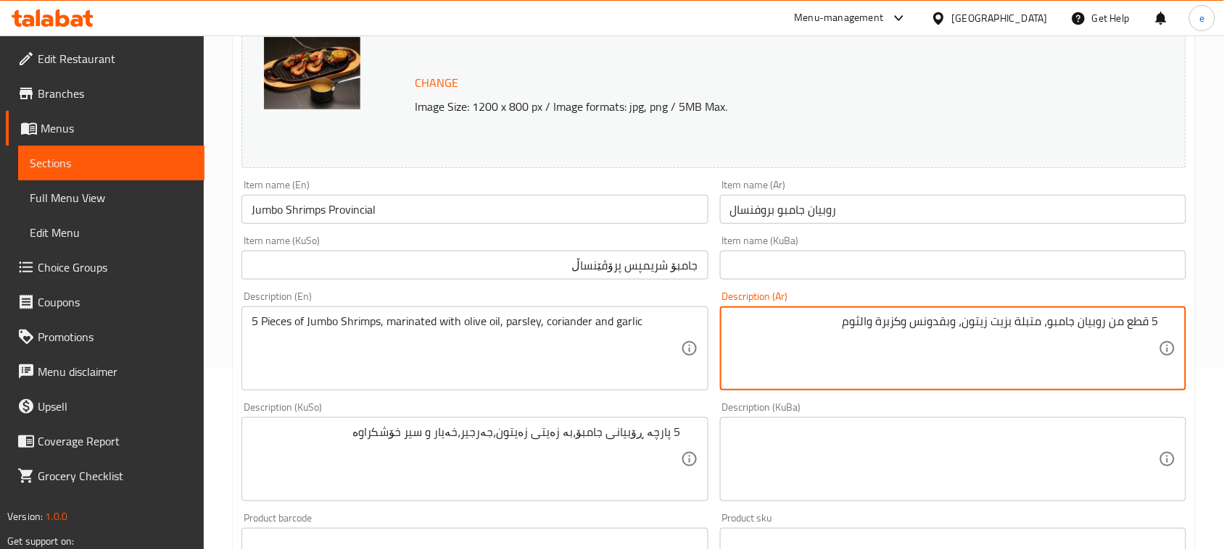
click at [952, 326] on textarea "5 قطع من روبيان جامبو، متبلة بزيت زيتون، وبقدونس وكزبرة والثوم" at bounding box center [944, 349] width 428 height 69
click at [564, 327] on textarea "5 Pieces of Jumbo Shrimps, marinated with olive oil, parsley, coriander and gar…" at bounding box center [466, 349] width 428 height 69
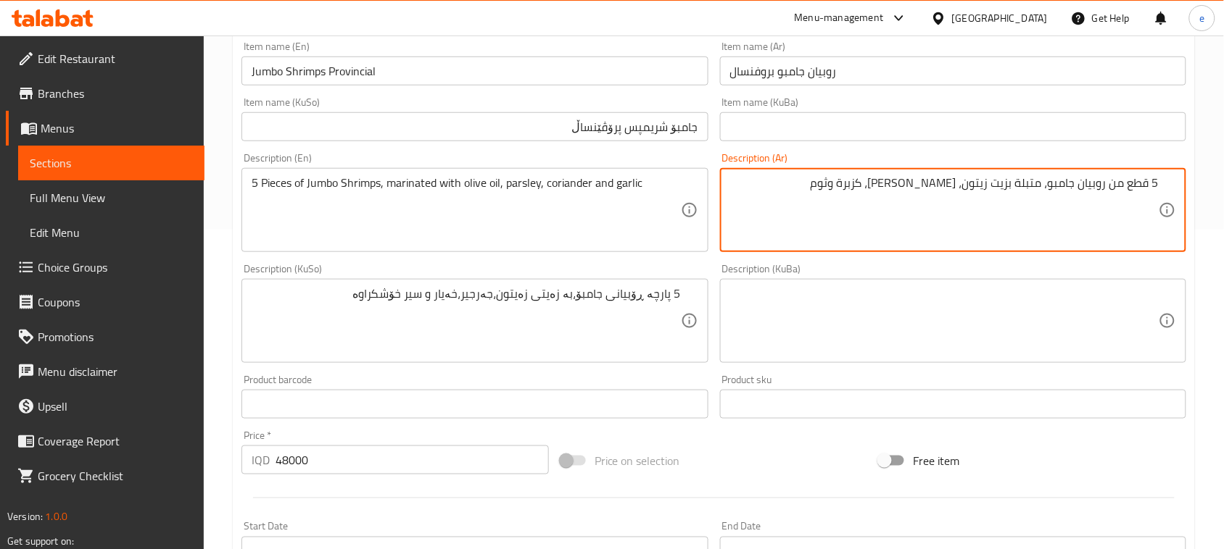
scroll to position [362, 0]
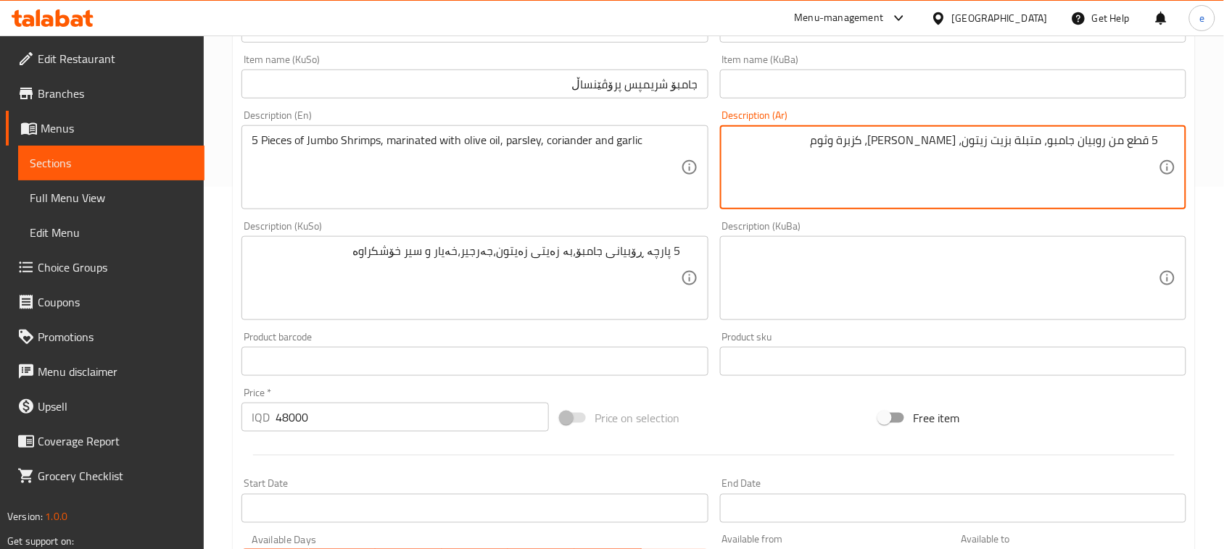
type textarea "5 قطع من روبيان جامبو، متبلة بزيت زيتون، [PERSON_NAME]، كزبرة وثوم"
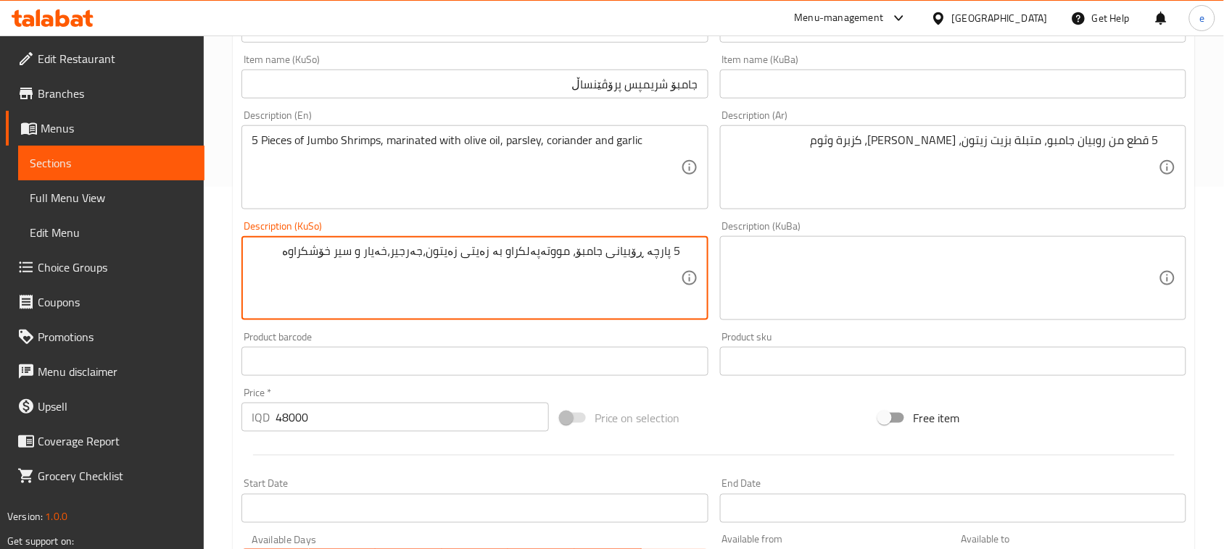
click at [446, 252] on textarea "5 پارچە ڕۆبیانی جامبۆ، مووتەپەلکراو بە زەیتی زەیتون،جەرجیر،خەیار و سیر خۆشکراوە" at bounding box center [466, 278] width 428 height 69
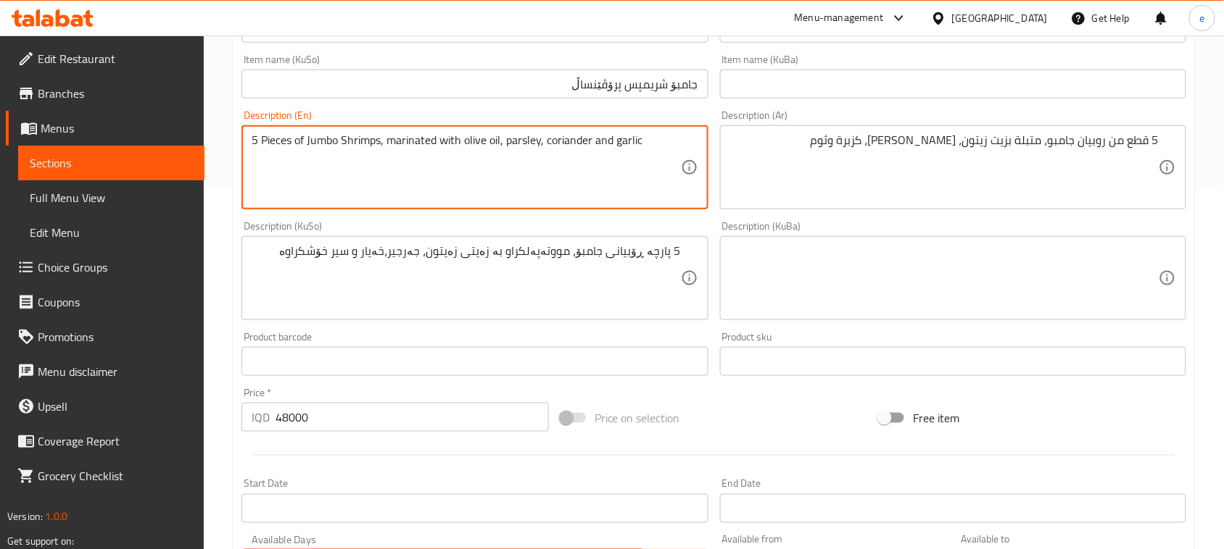
click at [515, 138] on textarea "5 Pieces of Jumbo Shrimps, marinated with olive oil, parsley, coriander and gar…" at bounding box center [466, 167] width 428 height 69
click at [428, 252] on textarea "5 پارچە ڕۆبیانی جامبۆ، مووتەپەلکراو بە زەیتی زەیتون، جەرجیر،خەیار و سیر خۆشکراوە" at bounding box center [466, 278] width 428 height 69
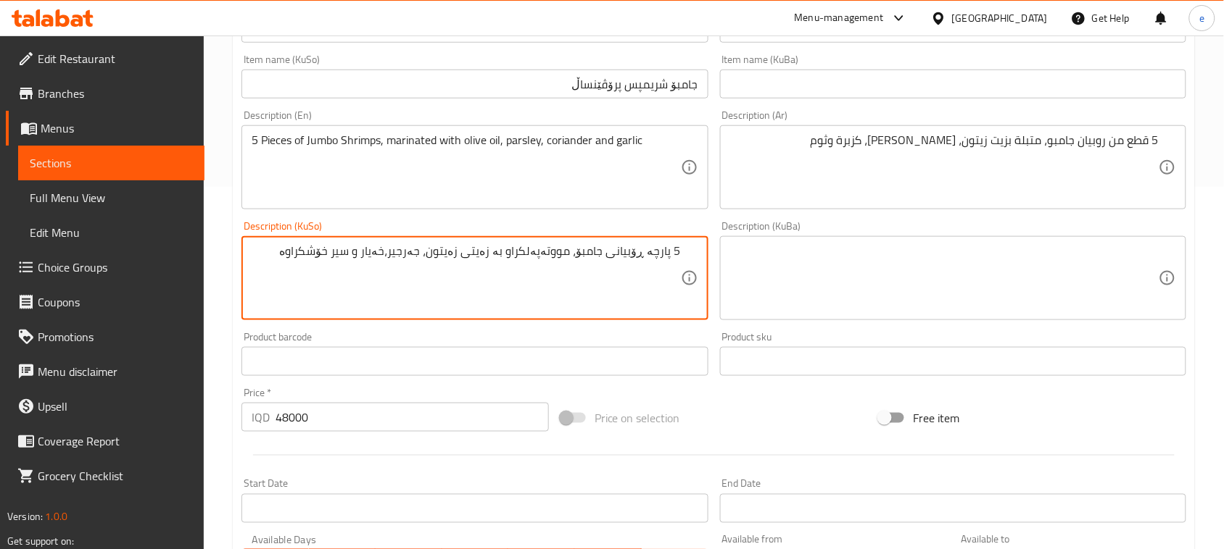
paste textarea "مەعدەنوس"
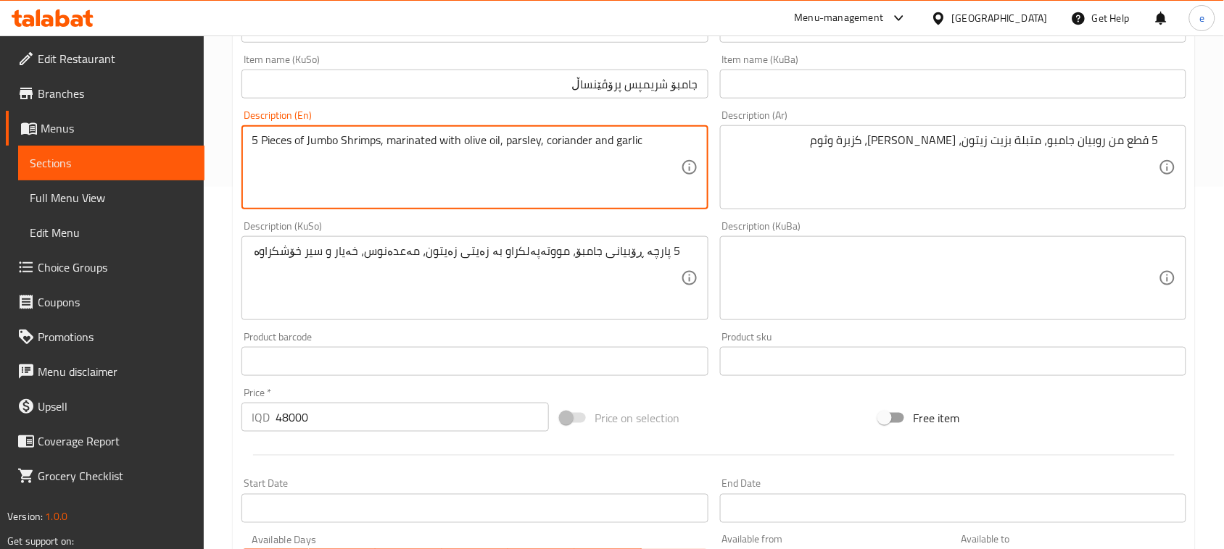
click at [568, 141] on textarea "5 Pieces of Jumbo Shrimps, marinated with olive oil, parsley, coriander and gar…" at bounding box center [466, 167] width 428 height 69
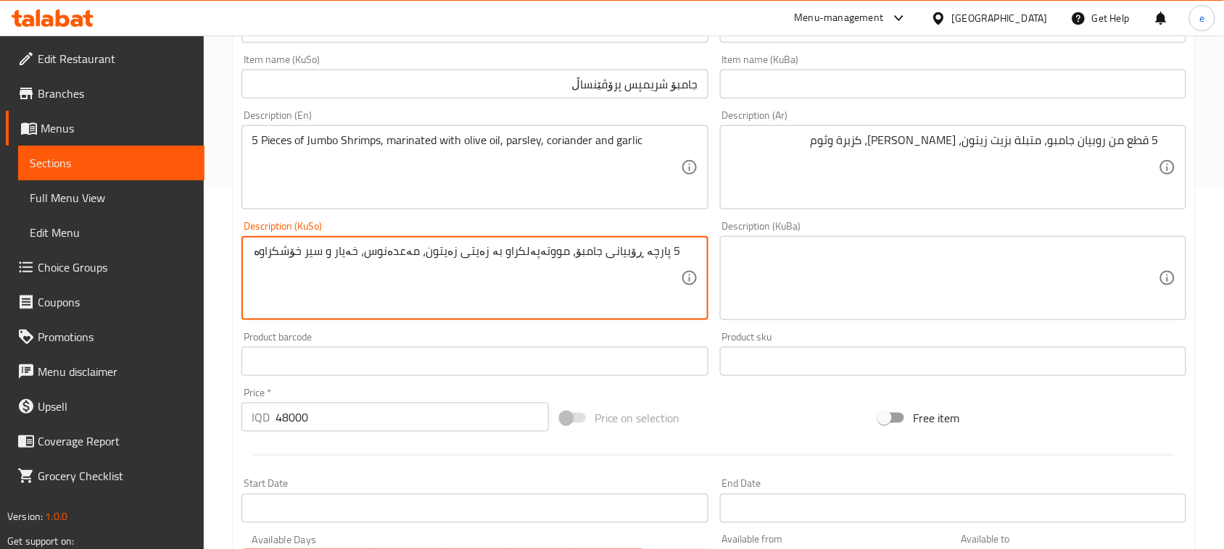
drag, startPoint x: 366, startPoint y: 252, endPoint x: 386, endPoint y: 252, distance: 19.6
paste textarea "کوزبەرە"
click at [299, 251] on textarea "5 پارچە ڕۆبیانی جامبۆ، مووتەپەلکراو بە زەیتی زەیتون، مەعدەنوس، کوزبەرە و سیر خۆ…" at bounding box center [466, 278] width 428 height 69
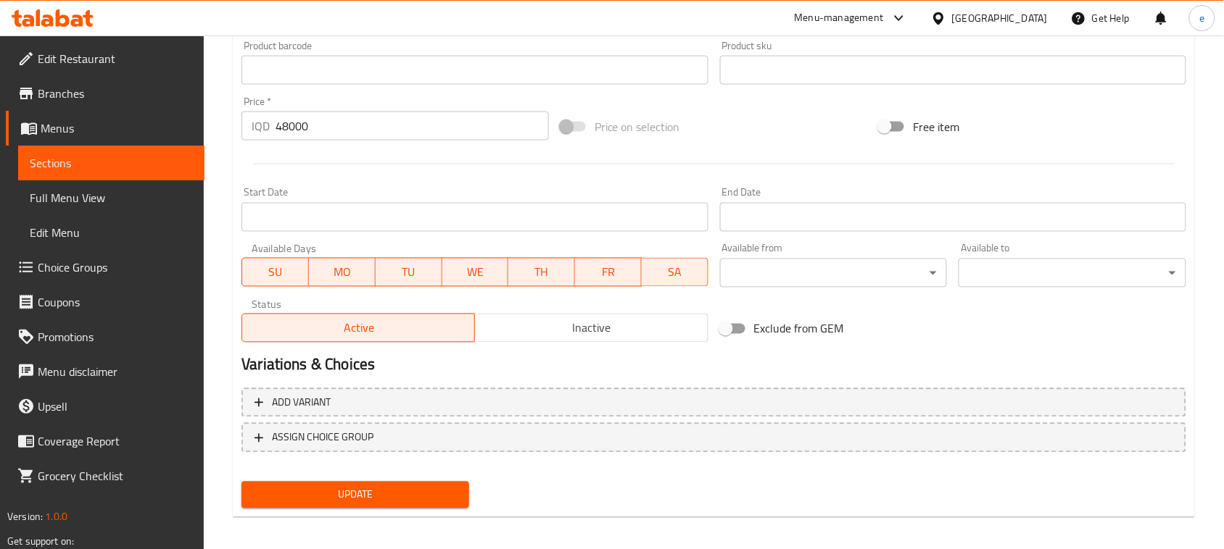
scroll to position [660, 0]
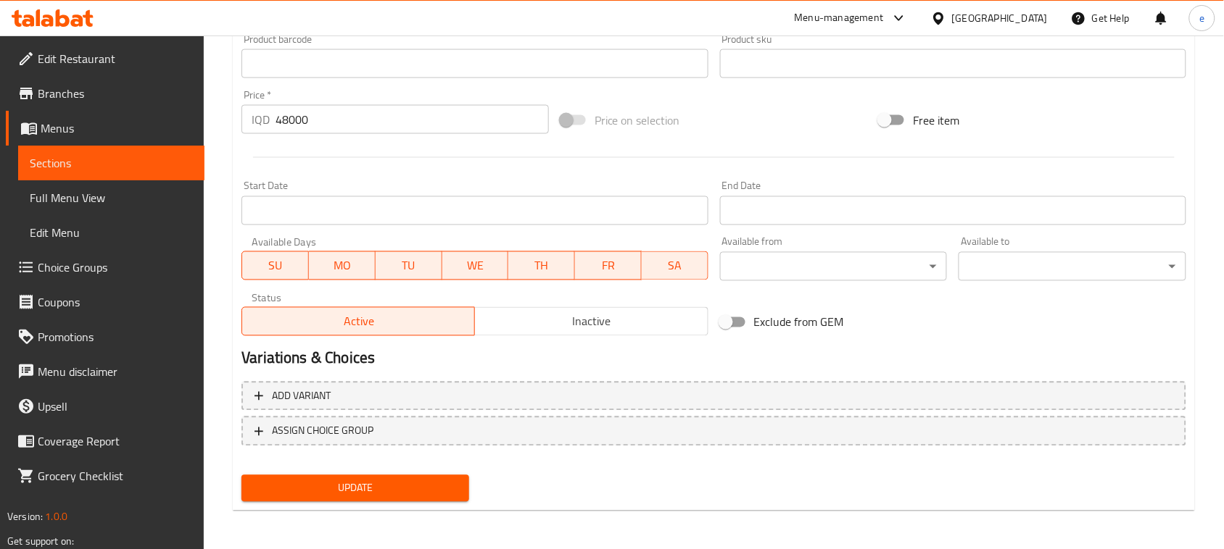
type textarea "5 پارچە ڕۆبیانی جامبۆ، مووتەپەلکراو بە زەیتی زەیتون، مەعدەنوس، کوزبەرە و سیر"
click at [390, 494] on span "Update" at bounding box center [355, 489] width 204 height 18
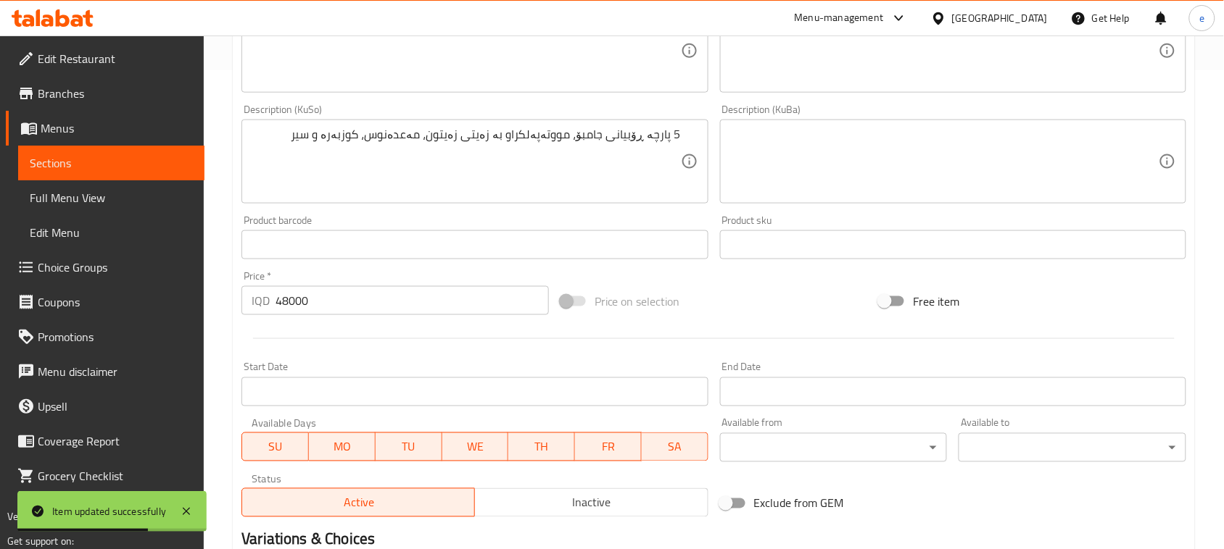
scroll to position [117, 0]
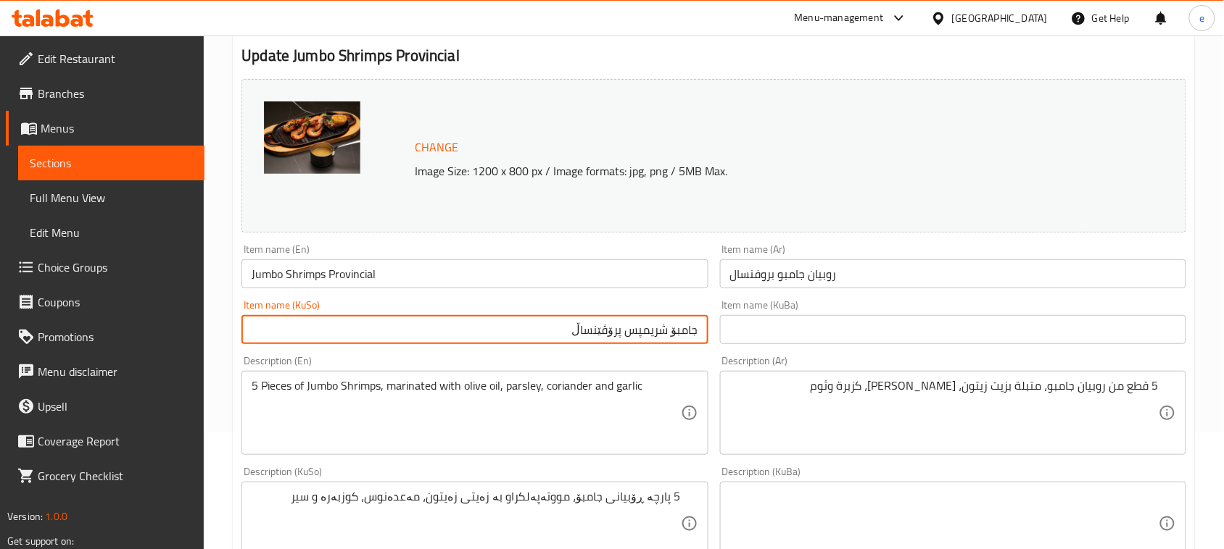
drag, startPoint x: 625, startPoint y: 334, endPoint x: 668, endPoint y: 338, distance: 43.6
click at [668, 338] on input "جامبۆ شریمپس پرۆڤێنساڵ" at bounding box center [474, 329] width 466 height 29
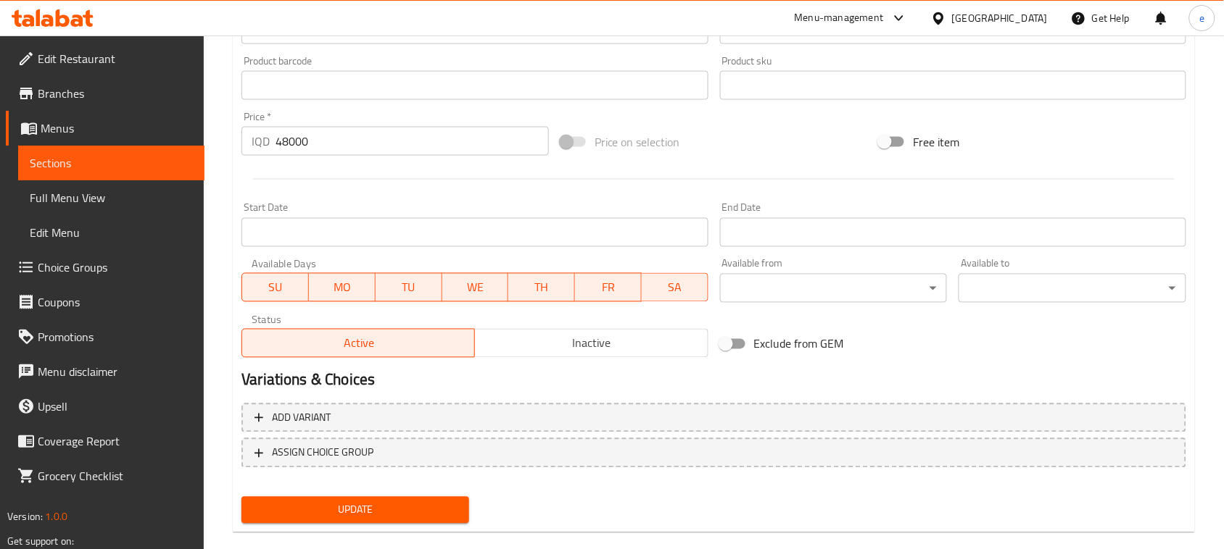
scroll to position [660, 0]
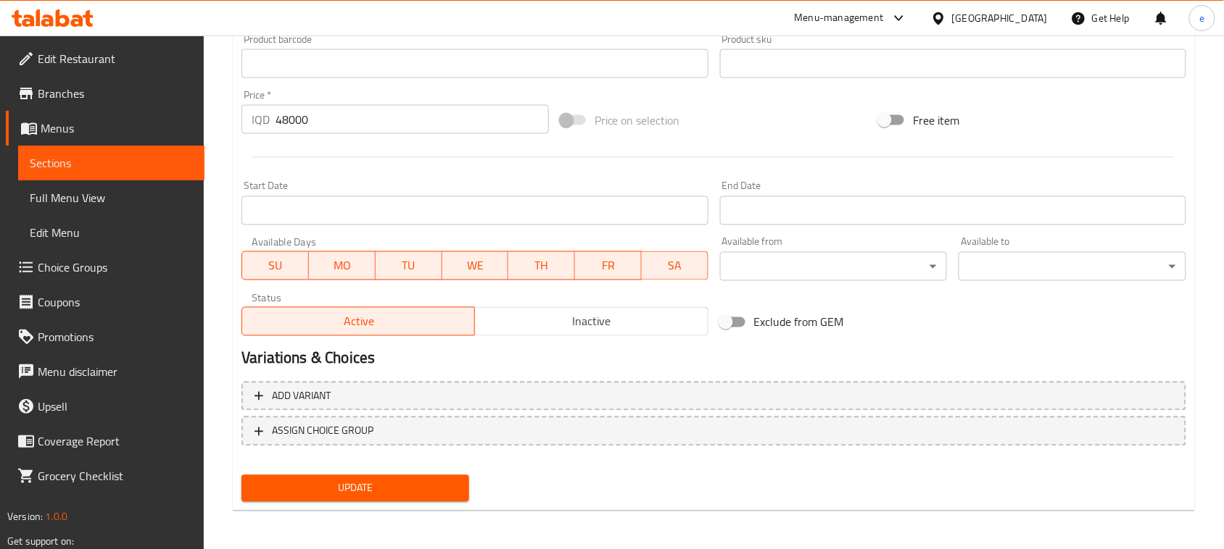
type input "ڕۆبیانی جامبۆ پرۆڤێنساڵ"
click at [410, 497] on button "Update" at bounding box center [355, 489] width 228 height 27
click at [74, 162] on span "Sections" at bounding box center [111, 162] width 163 height 17
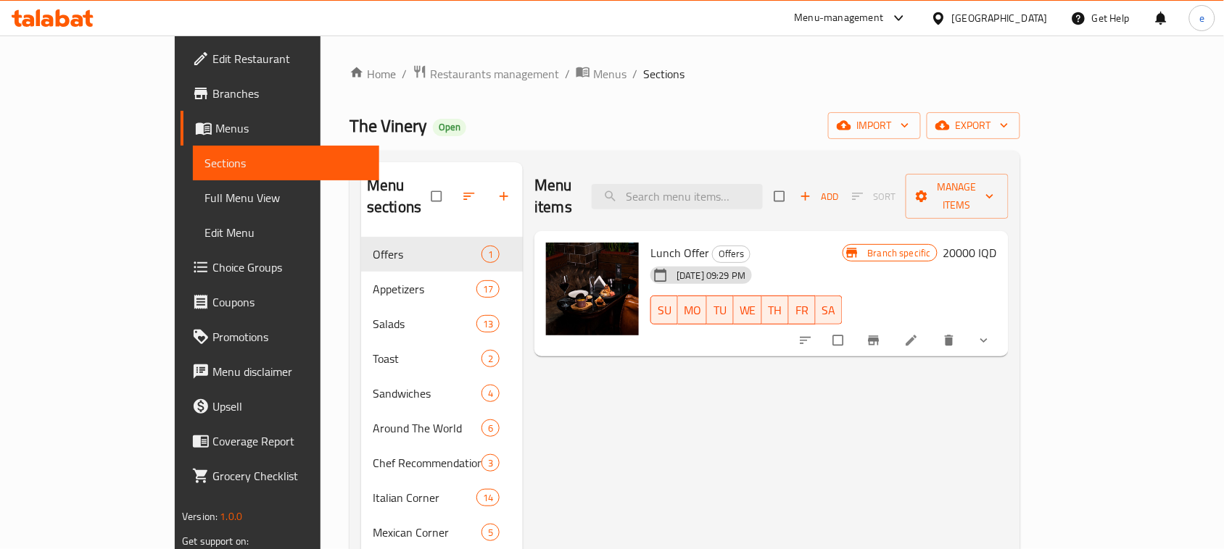
click at [754, 159] on div "Menu sections Offers 1 Appetizers 17 Salads 13 Toast 2 Sandwiches 4 Around The …" at bounding box center [684, 516] width 670 height 730
click at [749, 186] on input "search" at bounding box center [676, 196] width 171 height 25
paste input "Crab Sandwich"
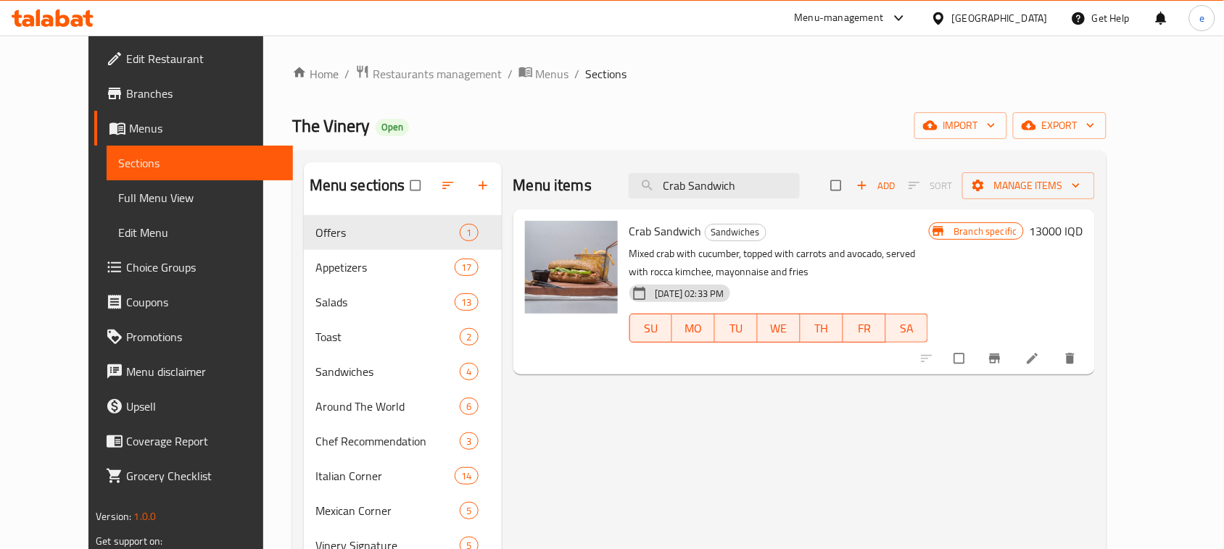
type input "Crab Sandwich"
click at [1039, 366] on icon at bounding box center [1032, 359] width 14 height 14
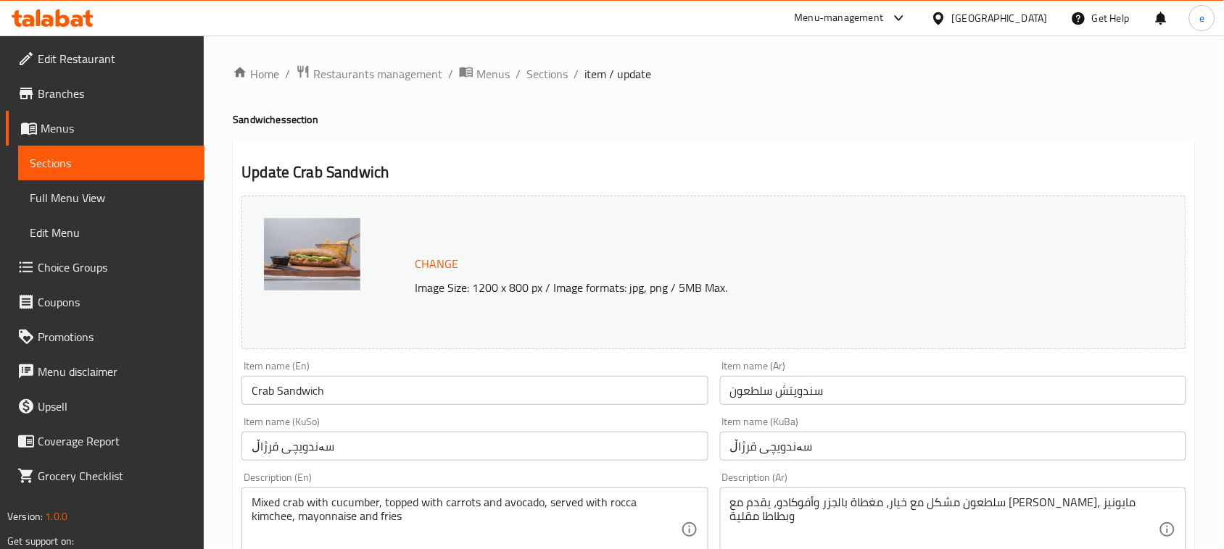
scroll to position [181, 0]
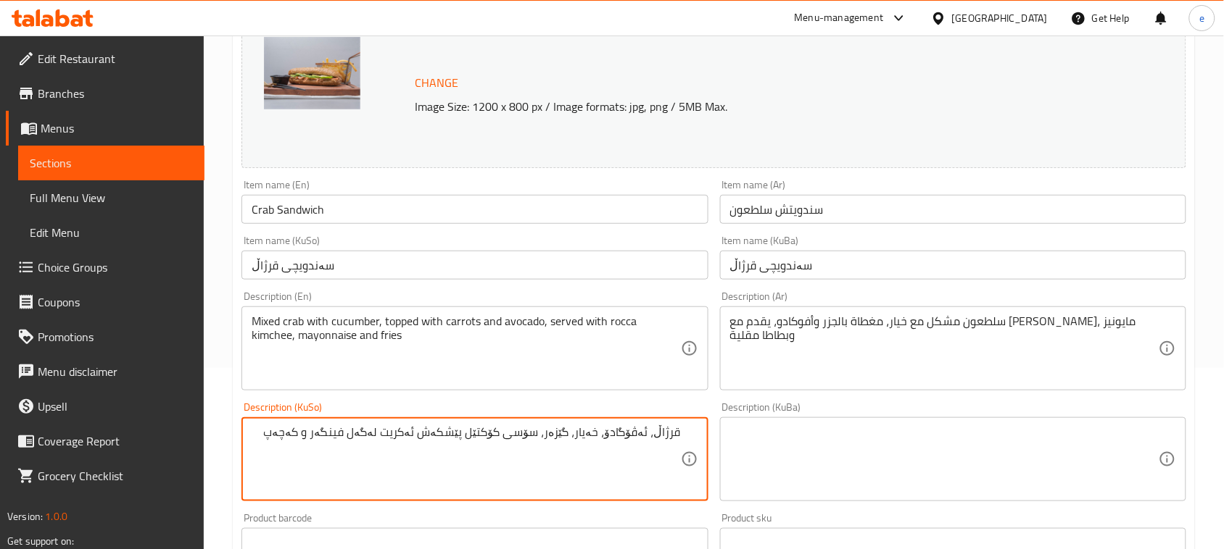
click at [295, 436] on textarea "قرژاڵ، ئەڤۆگادۆ، خەیار، گێزەر، سۆسی کۆکتێل پێشکەش ئەکریت لەگەل فینگەر و کەچەپ" at bounding box center [466, 459] width 428 height 69
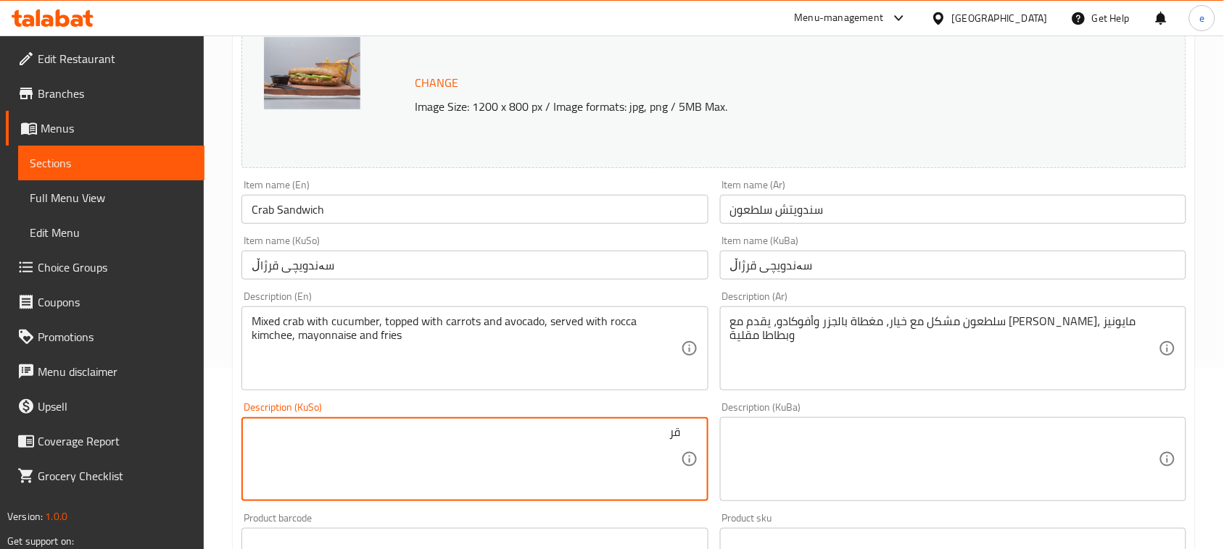
type textarea "ق"
click at [544, 468] on textarea at bounding box center [466, 459] width 428 height 69
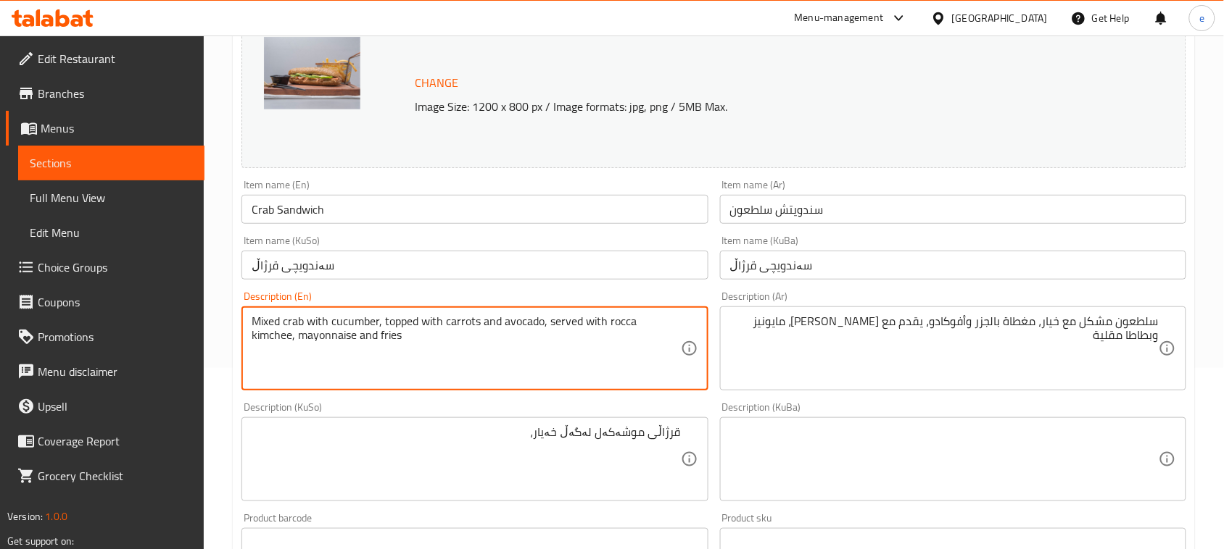
drag, startPoint x: 383, startPoint y: 323, endPoint x: 541, endPoint y: 319, distance: 158.1
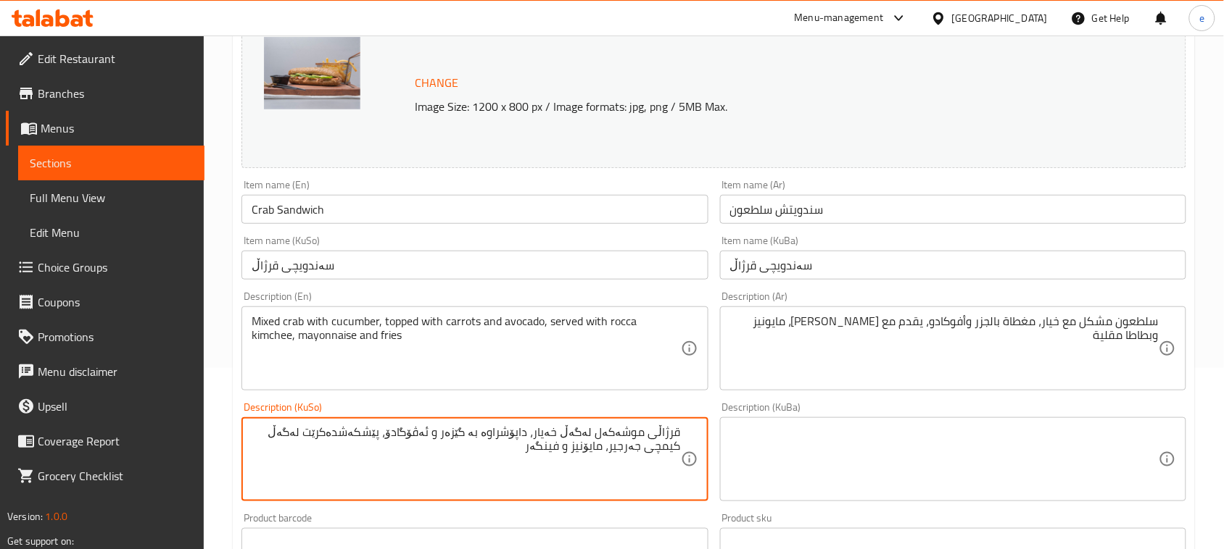
scroll to position [660, 0]
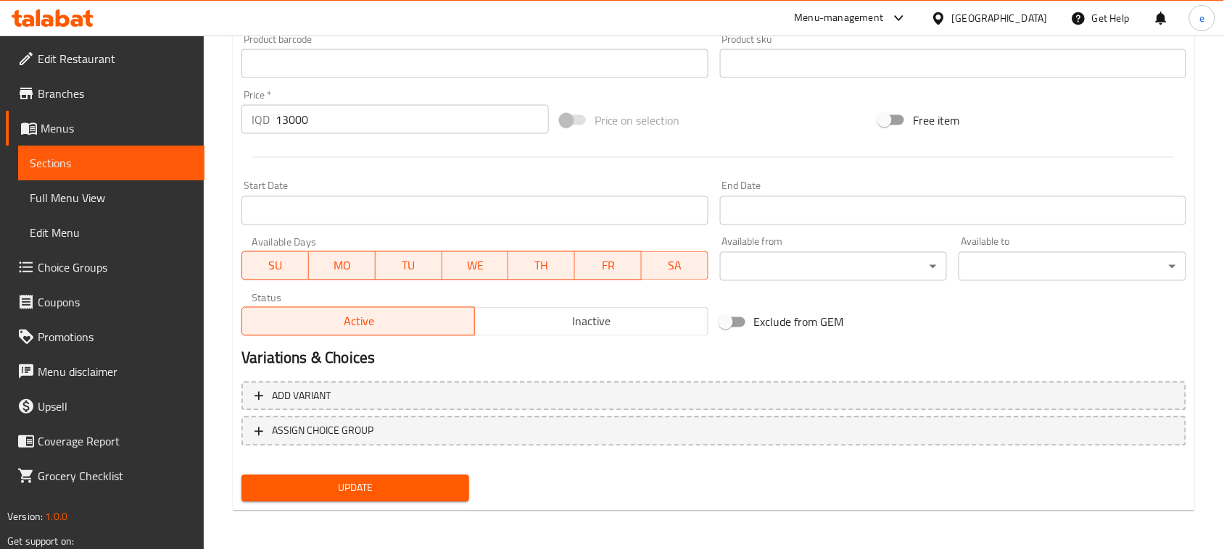
type textarea "قرژاڵی موشەکەل لەگەڵ خەیار، داپۆشراوە بە گێزەر و ئەڤۆگادۆ، پێشکەشدەکرێت لەگەڵ ک…"
click at [400, 476] on button "Update" at bounding box center [355, 489] width 228 height 27
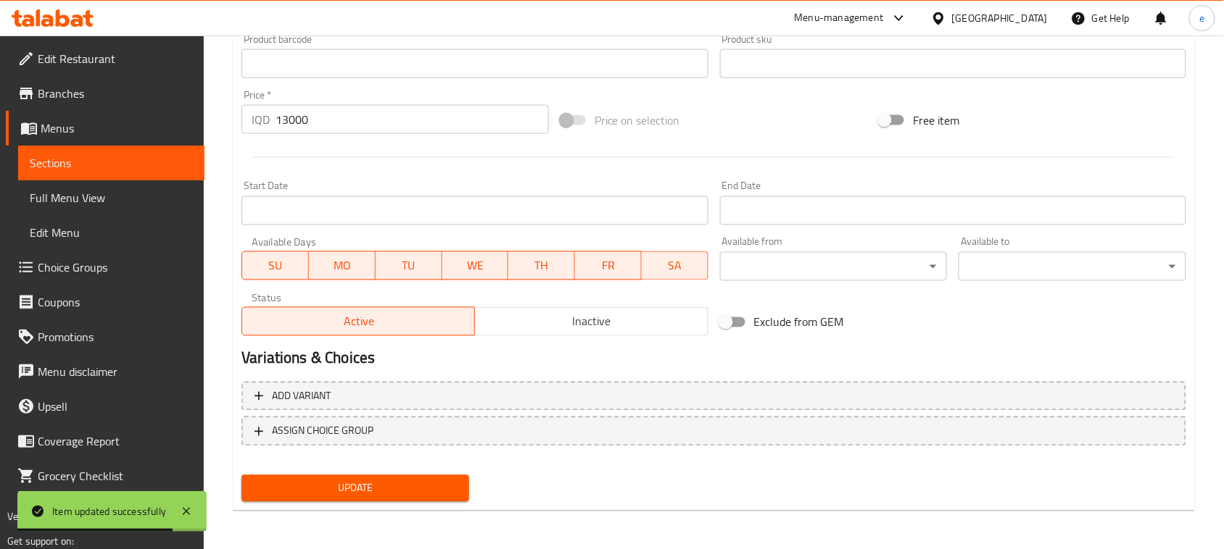
click at [140, 167] on span "Sections" at bounding box center [111, 162] width 163 height 17
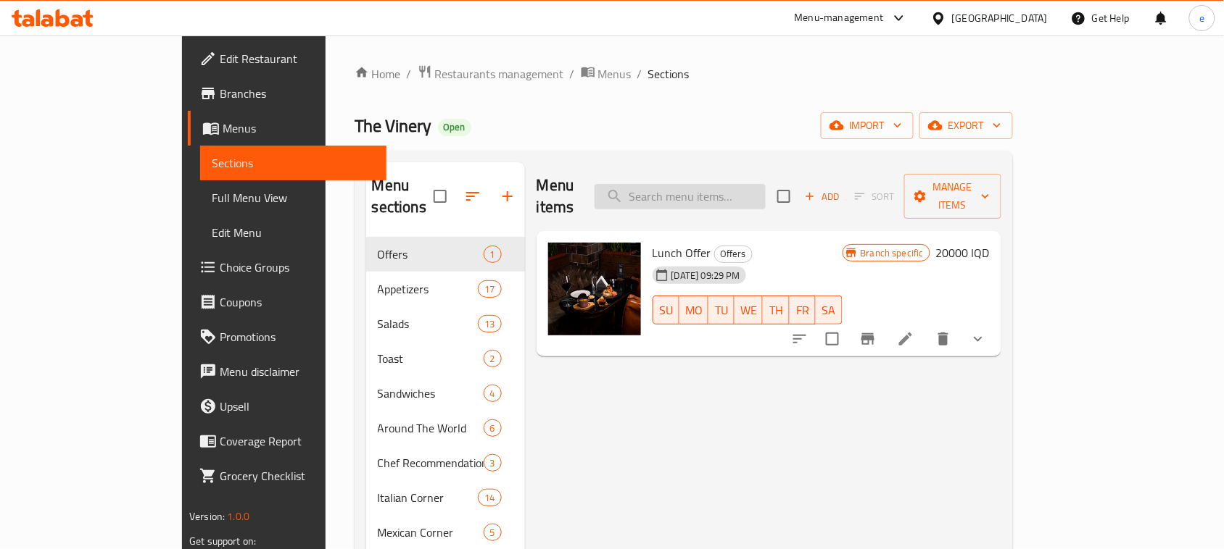
drag, startPoint x: 755, startPoint y: 203, endPoint x: 750, endPoint y: 181, distance: 22.2
click at [755, 202] on div "Menu items Add Sort Manage items" at bounding box center [768, 196] width 465 height 69
click at [750, 184] on input "search" at bounding box center [679, 196] width 171 height 25
paste input "Black Angus Beef Tenderloin"
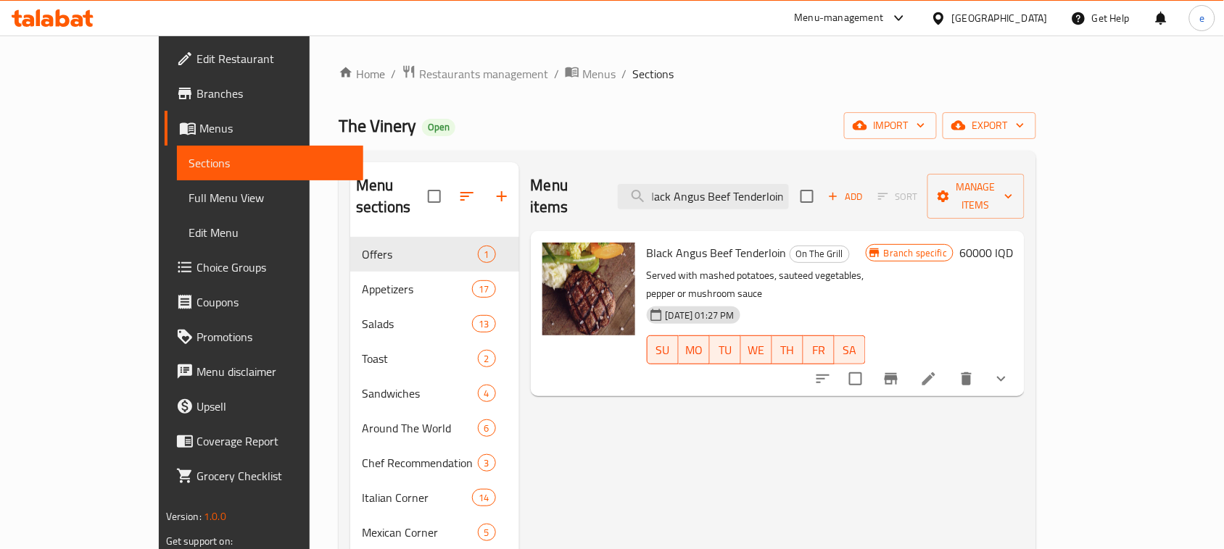
type input "Black Angus Beef Tenderloin"
click at [937, 370] on icon at bounding box center [928, 378] width 17 height 17
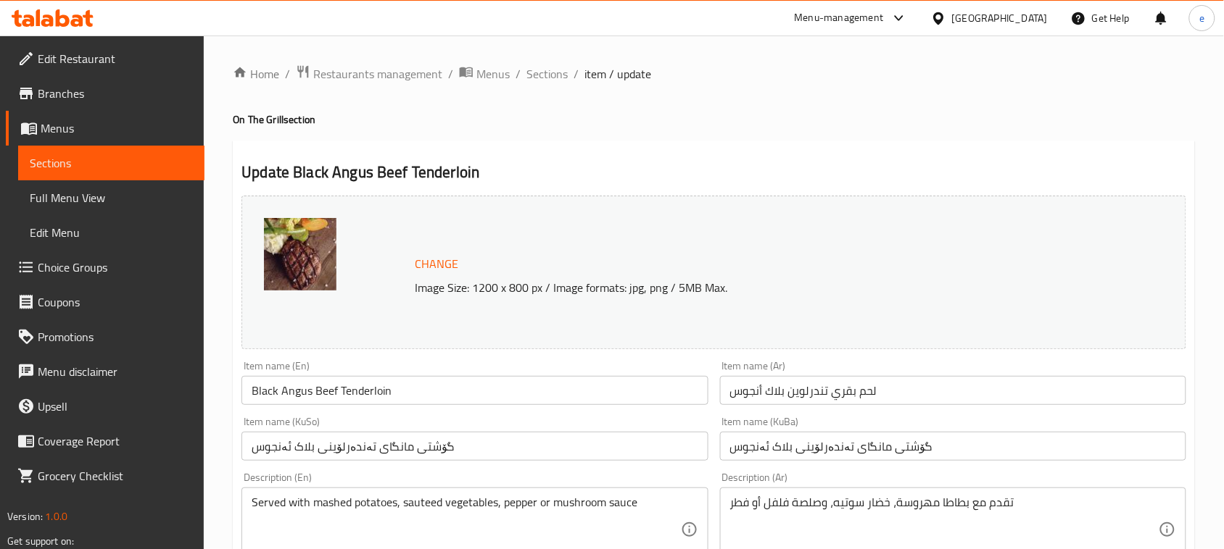
scroll to position [181, 0]
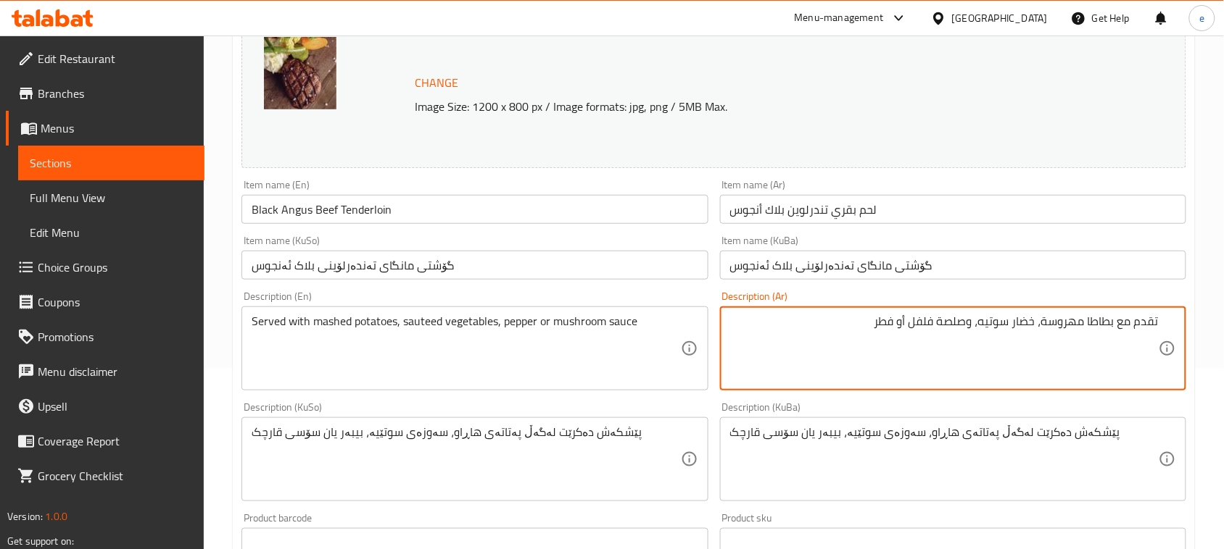
click at [928, 326] on textarea "تقدم مع بطاطا مهروسة، خضار سوتيه، وصلصة فلفل أو فطر" at bounding box center [944, 349] width 428 height 69
click at [969, 325] on textarea "تقدم مع بطاطا مهروسة، خضار سوتيه، وصلصة أو فطر" at bounding box center [944, 349] width 428 height 69
paste textarea "فلفل"
click at [929, 323] on textarea "تقدم مع بطاطا مهروسة، خضار سوتيه، فلفل صلصة أو فطر" at bounding box center [944, 349] width 428 height 69
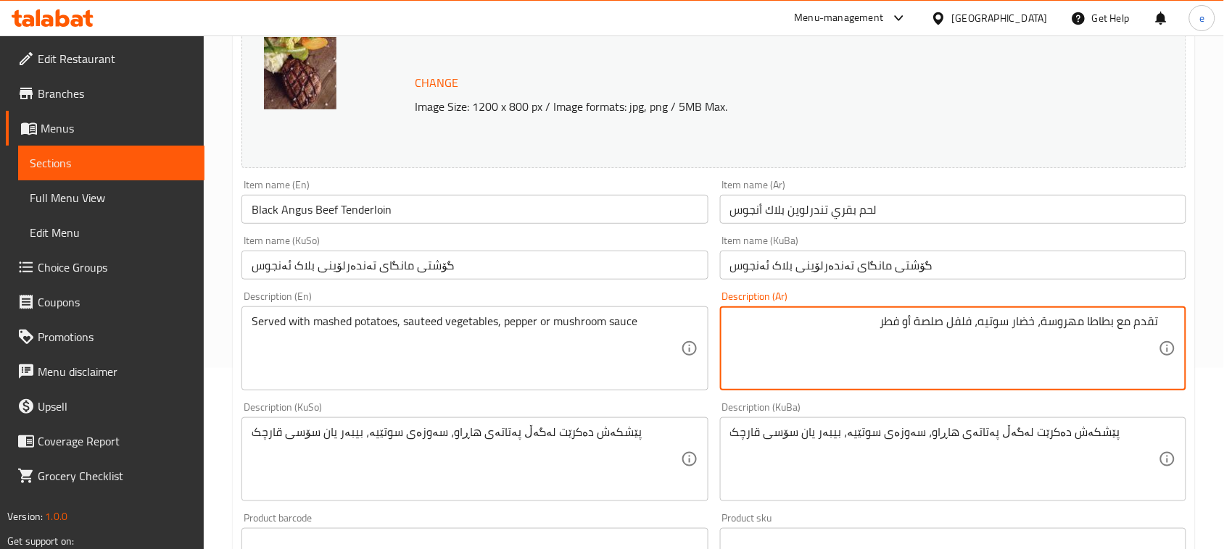
click at [929, 323] on textarea "تقدم مع بطاطا مهروسة، خضار سوتيه، فلفل صلصة أو فطر" at bounding box center [944, 349] width 428 height 69
click at [936, 327] on textarea "تقدم مع بطاطا مهروسة، خضار سوتيه، فلفل أو فطر" at bounding box center [944, 349] width 428 height 69
paste textarea "صلصة"
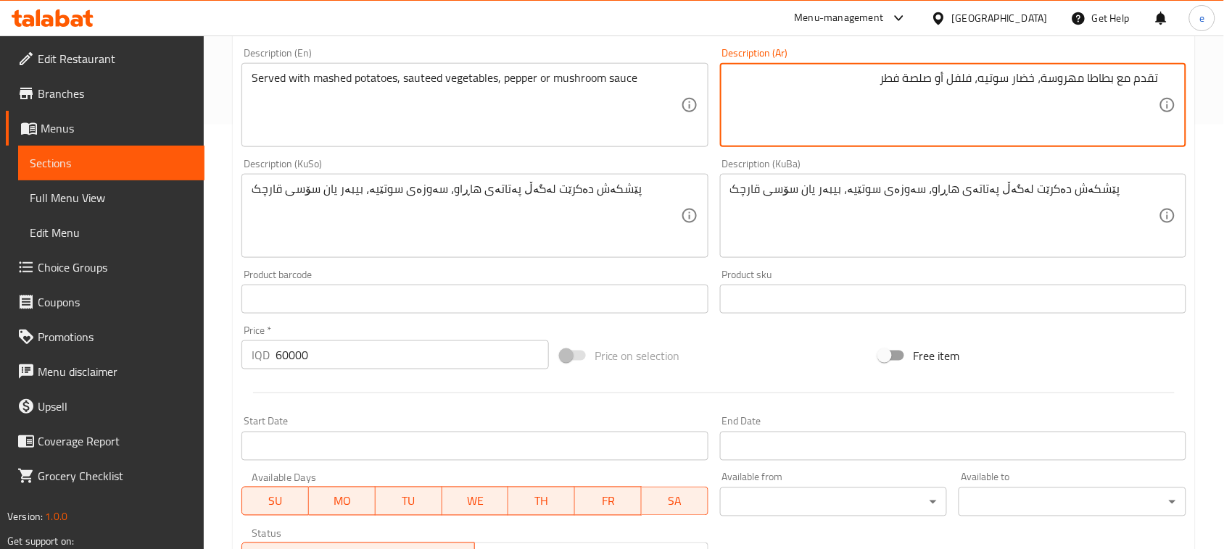
scroll to position [720, 0]
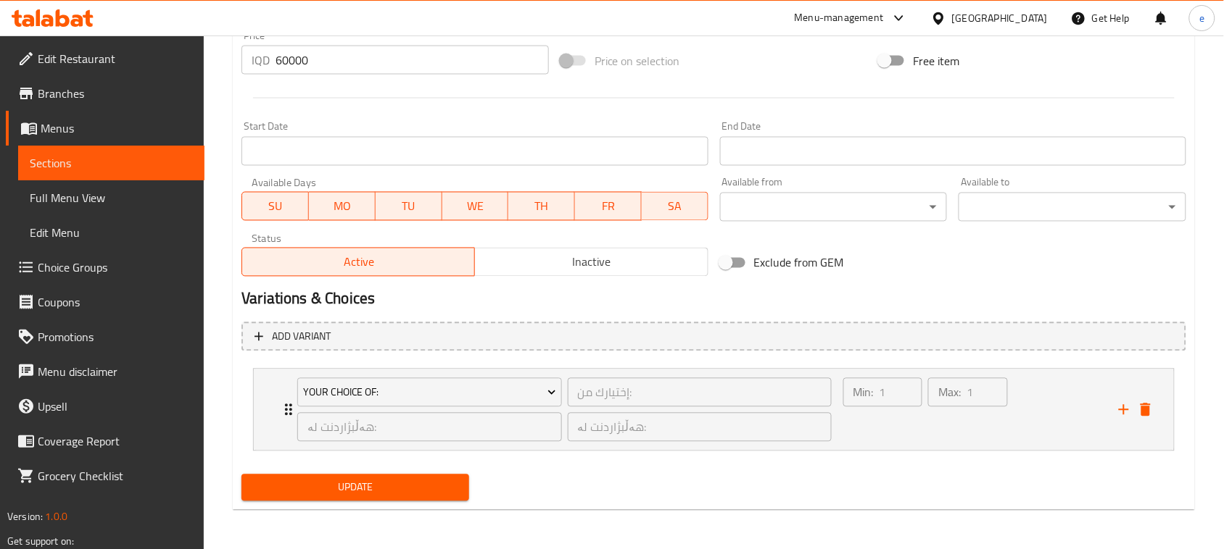
type textarea "تقدم مع بطاطا مهروسة، خضار سوتيه، فلفل أو صلصة فطر"
click at [378, 497] on span "Update" at bounding box center [355, 488] width 204 height 18
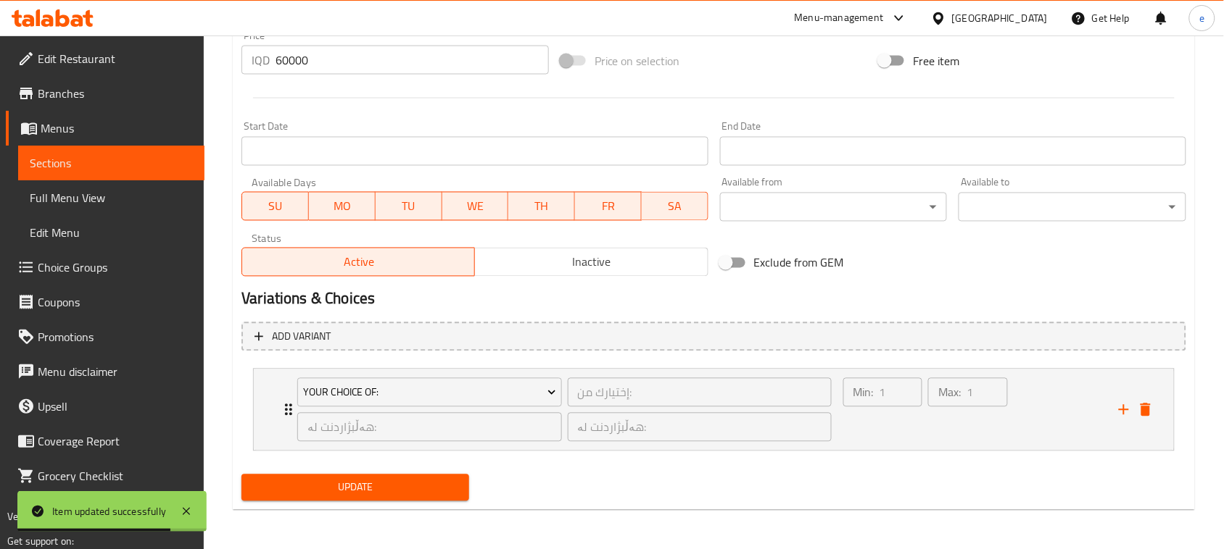
click at [86, 167] on span "Sections" at bounding box center [111, 162] width 163 height 17
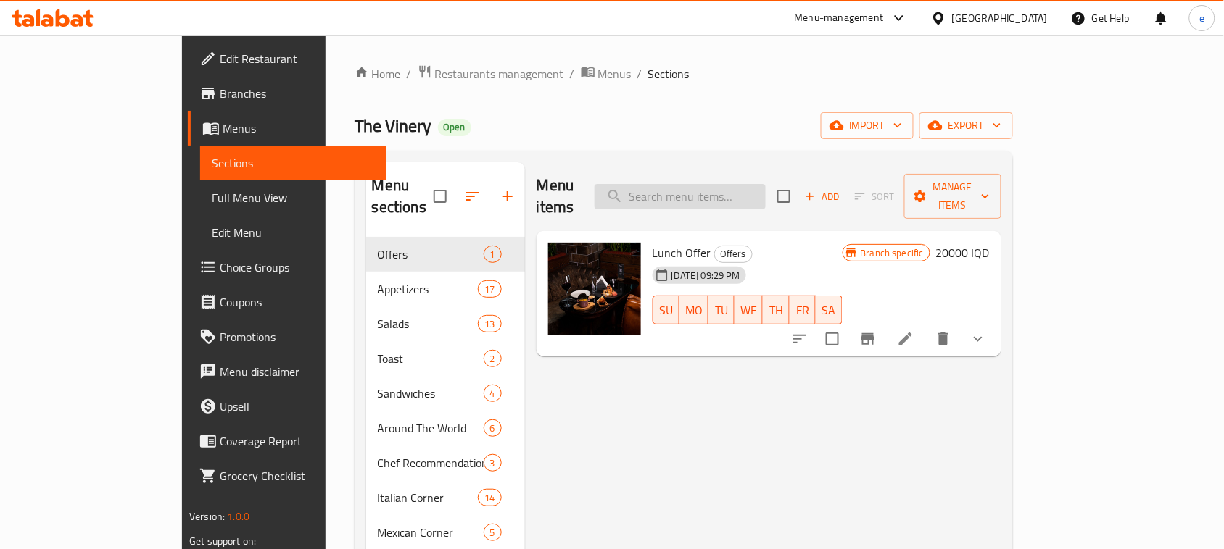
click at [742, 184] on input "search" at bounding box center [679, 196] width 171 height 25
paste input "Asian Chicken Breast"
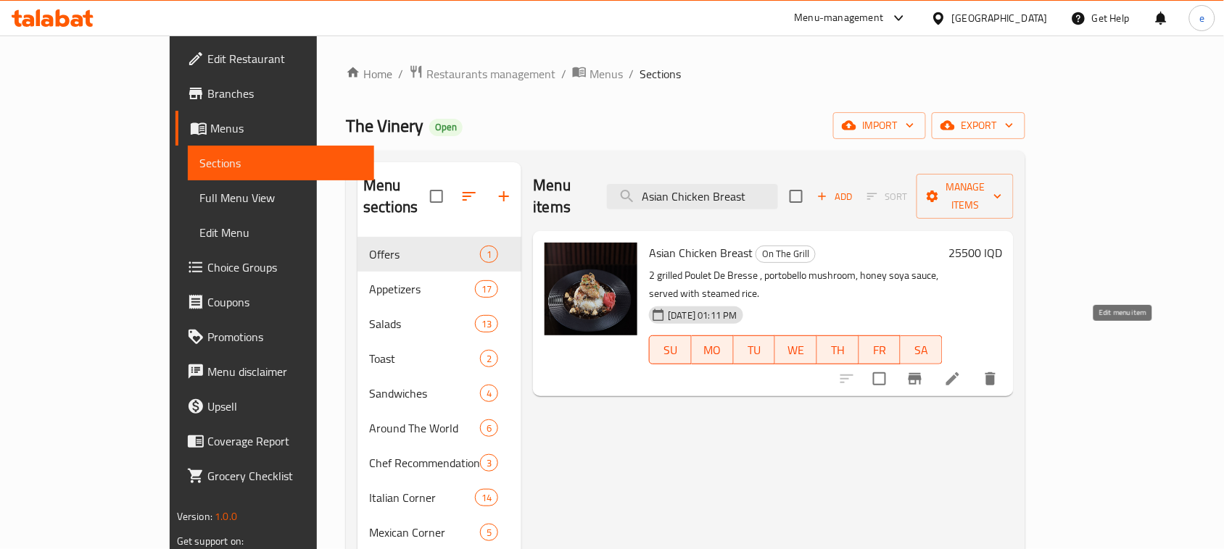
type input "Asian Chicken Breast"
click at [961, 370] on icon at bounding box center [952, 378] width 17 height 17
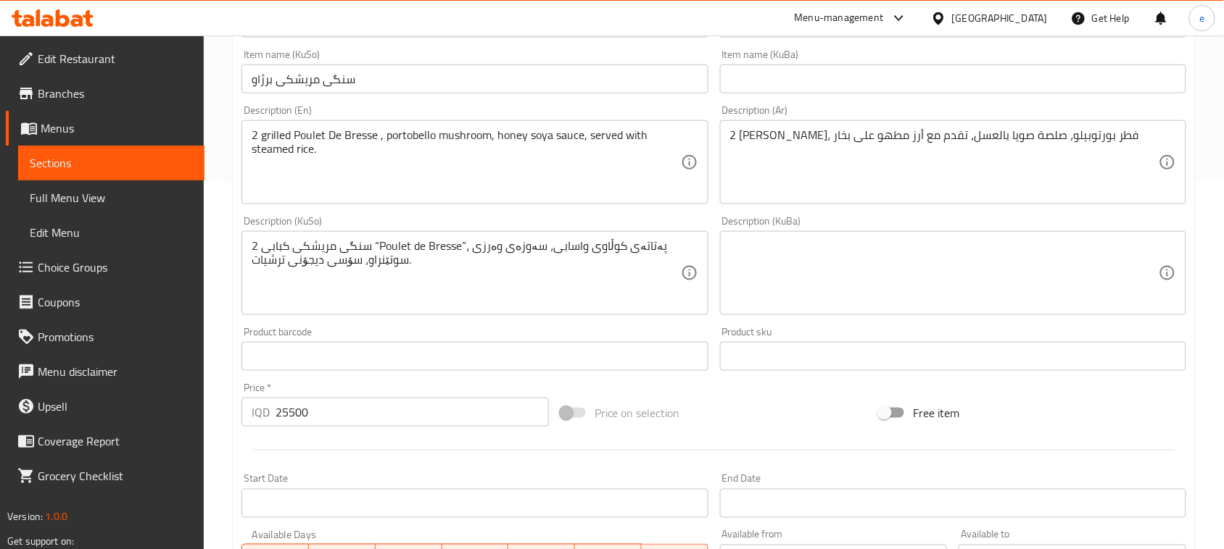
scroll to position [298, 0]
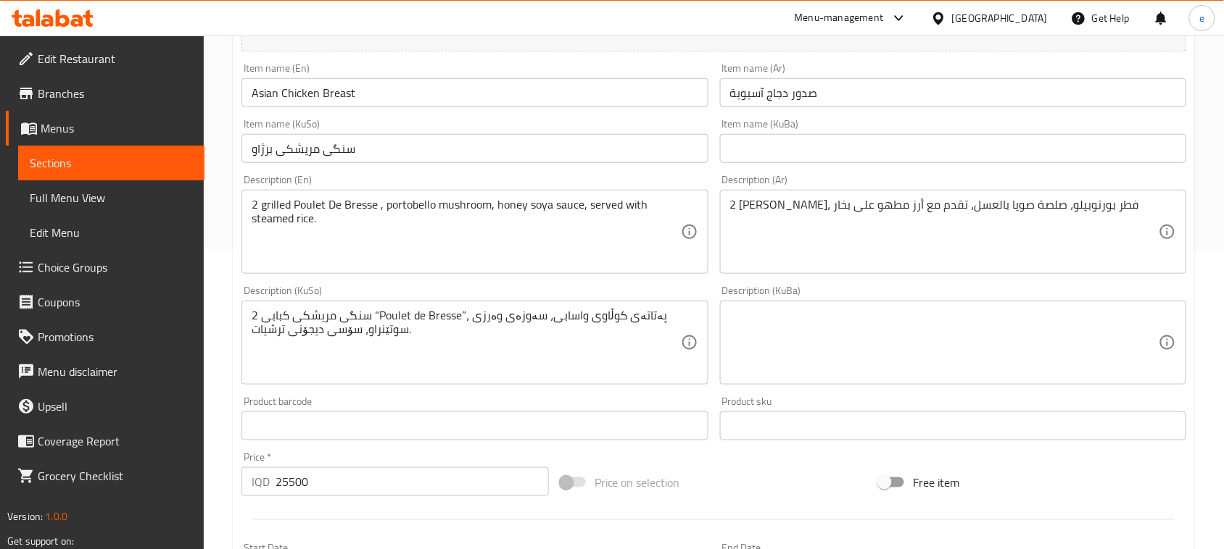
click at [324, 157] on input "سنگی مریشکی برژاو" at bounding box center [474, 148] width 466 height 29
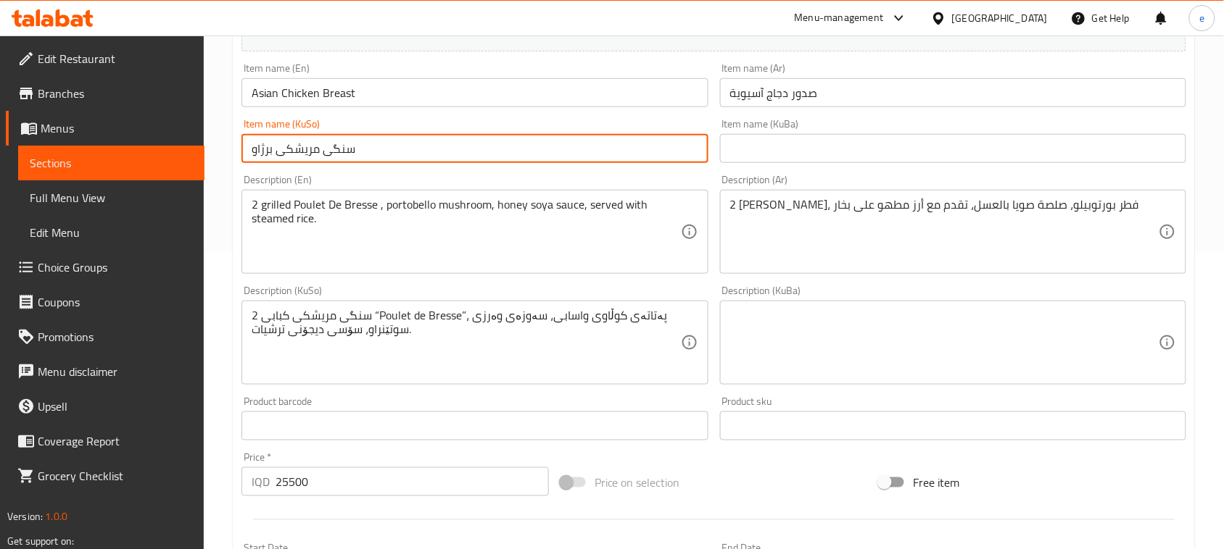
click at [324, 157] on input "سنگی مریشکی برژاو" at bounding box center [474, 148] width 466 height 29
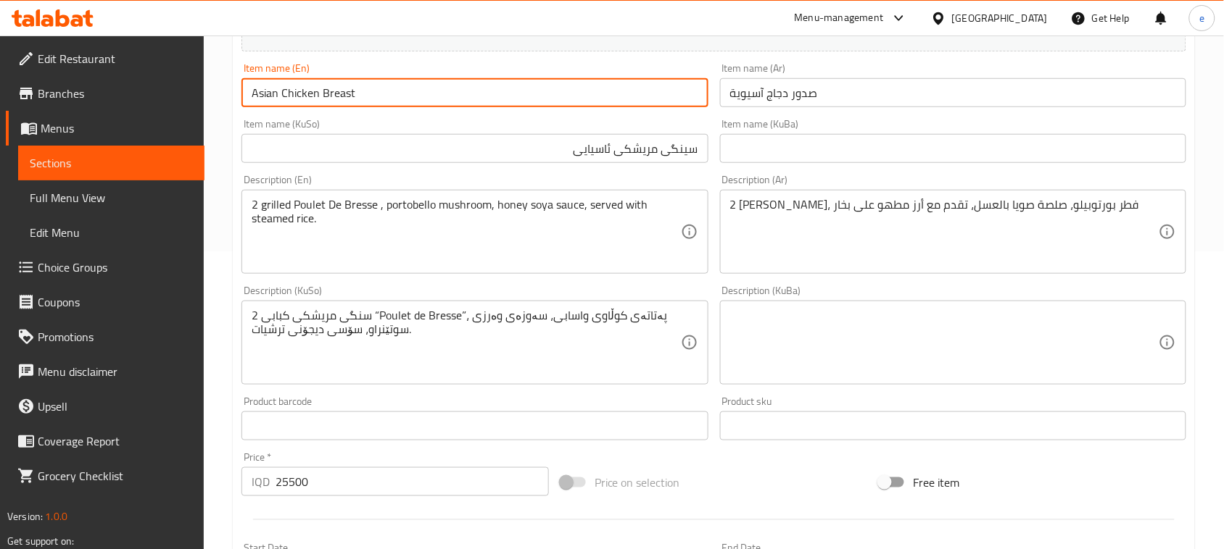
click at [344, 105] on input "Asian Chicken Breast" at bounding box center [474, 92] width 466 height 29
click at [564, 151] on input "سینگی مریشکی ئاسیایی" at bounding box center [474, 148] width 466 height 29
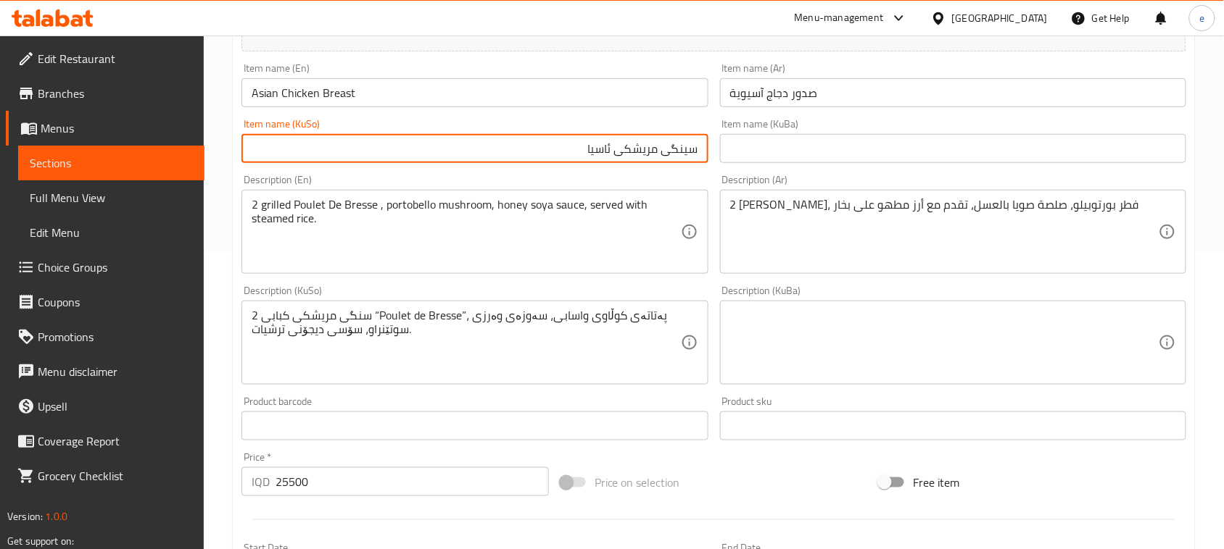
type input "سینگی مریشکی ئاسیا"
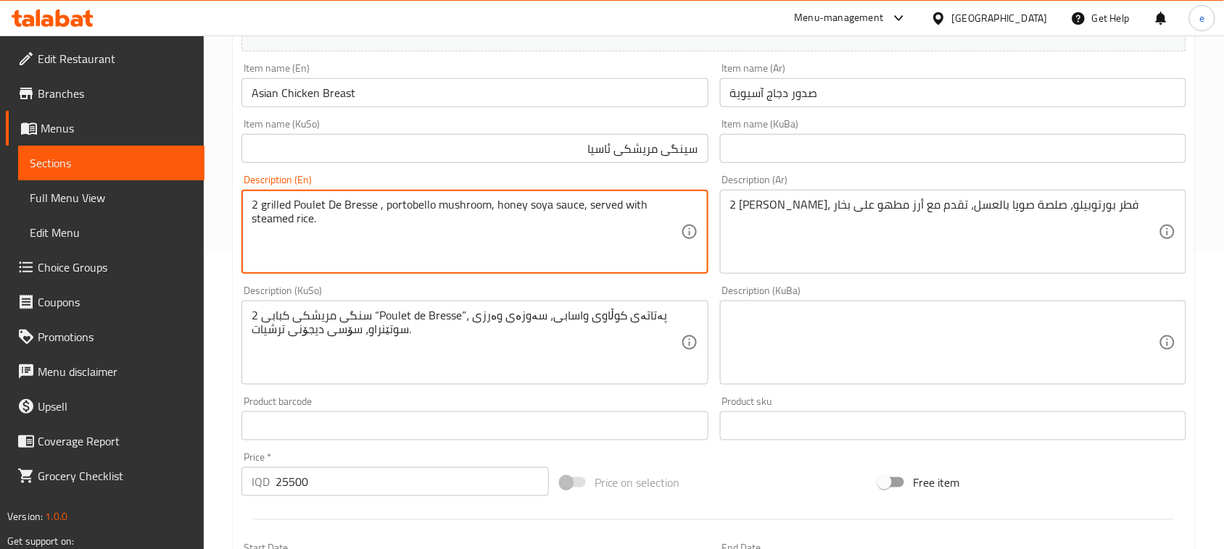
click at [301, 207] on textarea "2 grilled Poulet De Bresse , portobello mushroom, honey soya sauce, served with…" at bounding box center [466, 232] width 428 height 69
click at [357, 211] on textarea "2 grilled Poulet De Bresse , portobello mushroom, honey soya sauce, served with…" at bounding box center [466, 232] width 428 height 69
click at [421, 223] on textarea "2 grilled Poulet De Bresse , portobello mushroom, honey soya sauce, served with…" at bounding box center [466, 232] width 428 height 69
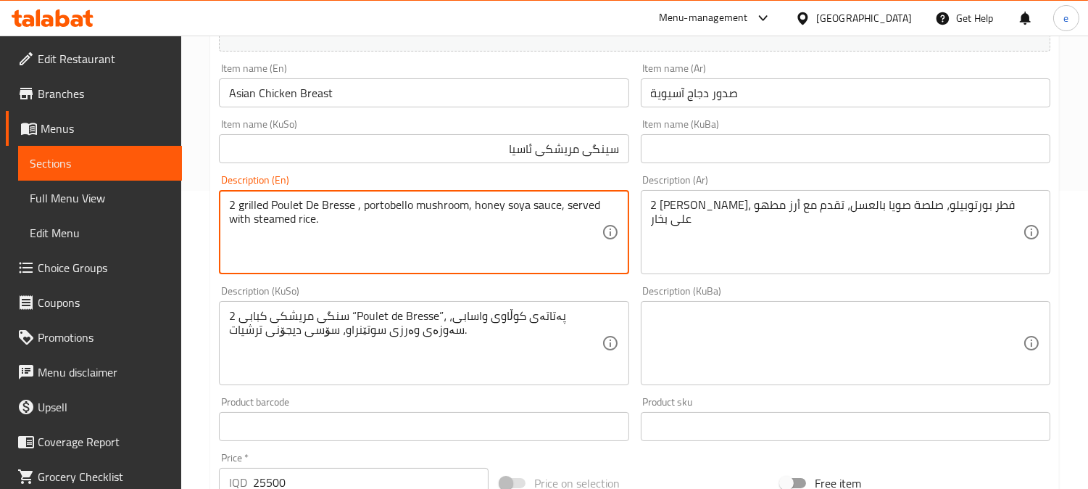
drag, startPoint x: 271, startPoint y: 210, endPoint x: 352, endPoint y: 205, distance: 81.3
click at [352, 205] on textarea "2 grilled Poulet De Bresse , portobello mushroom, honey soya sauce, served with…" at bounding box center [415, 232] width 372 height 69
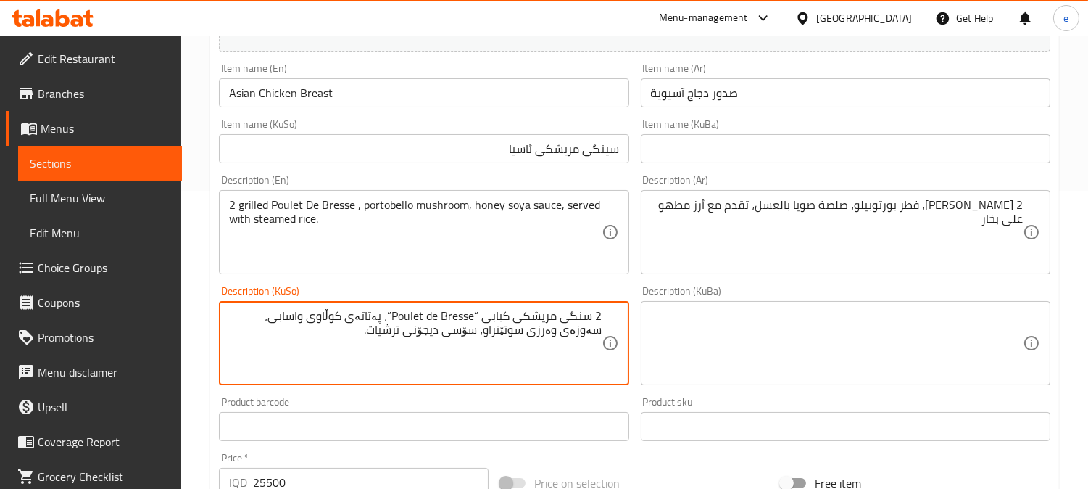
drag, startPoint x: 239, startPoint y: 322, endPoint x: 573, endPoint y: 328, distance: 333.5
click at [573, 328] on textarea "2 سنگی مریشکی کبابی “Poulet de Bresse”، پەتاتەی کوڵاوی واسابی، سەوزەی وەرزی سوت…" at bounding box center [415, 343] width 372 height 69
type textarea "2 سنگی مریشکی کبابی “Poulet de Bresse”، پەتاتەی کوڵاوی واسابی، سەوزەیسوتێنراو، …"
click at [534, 328] on textarea "2 سنگی مریشکی کبابی “Poulet de Bresse”، پەتاتەی کوڵاوی واسابی، سەوزەیسوتێنراو، …" at bounding box center [415, 343] width 372 height 69
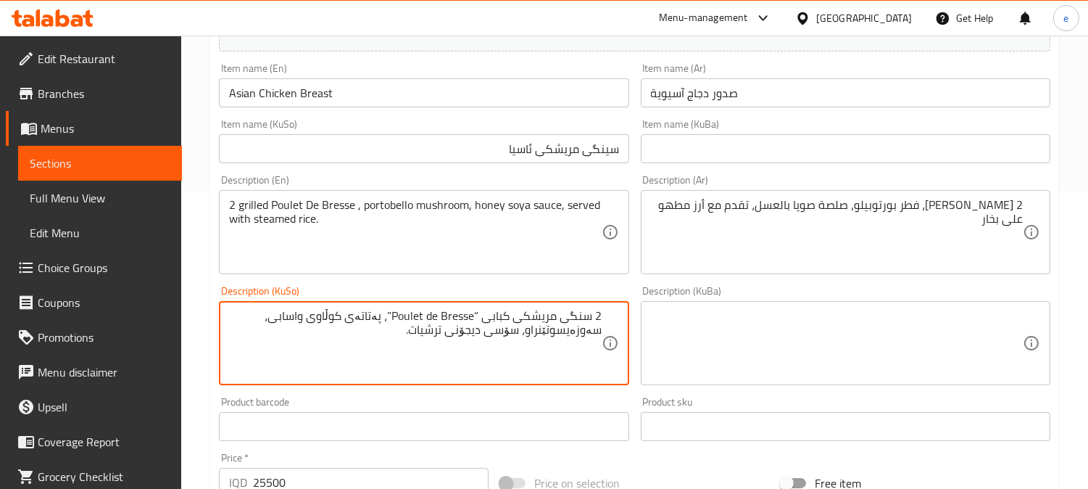
click at [534, 328] on textarea "2 سنگی مریشکی کبابی “Poulet de Bresse”، پەتاتەی کوڵاوی واسابی، سەوزەیسوتێنراو، …" at bounding box center [415, 343] width 372 height 69
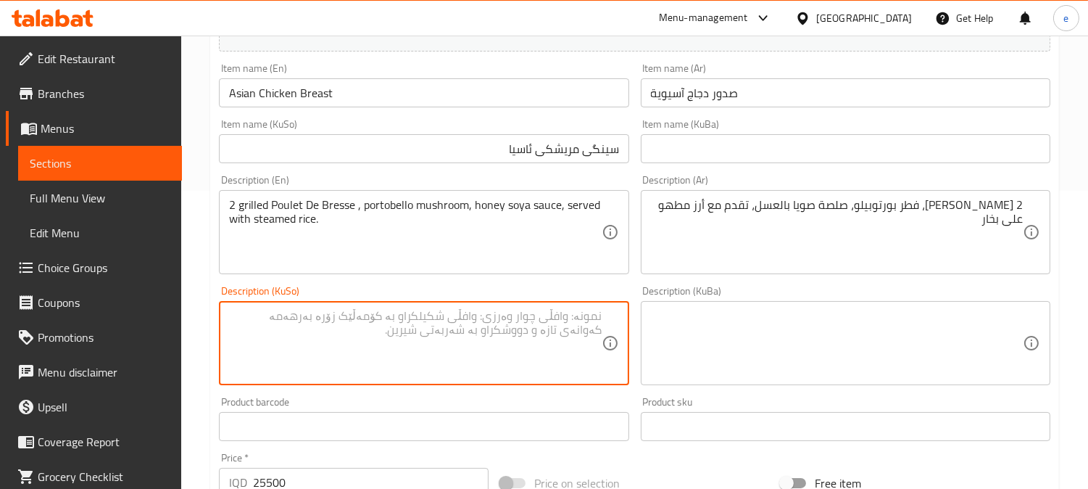
click at [567, 360] on textarea at bounding box center [415, 343] width 372 height 69
click at [582, 323] on textarea at bounding box center [415, 343] width 372 height 69
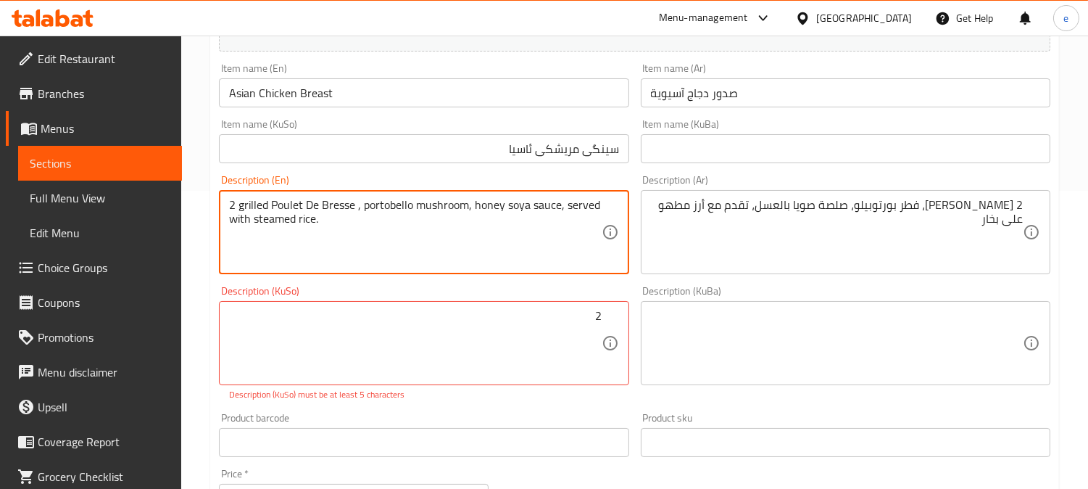
drag, startPoint x: 229, startPoint y: 207, endPoint x: 352, endPoint y: 204, distance: 123.3
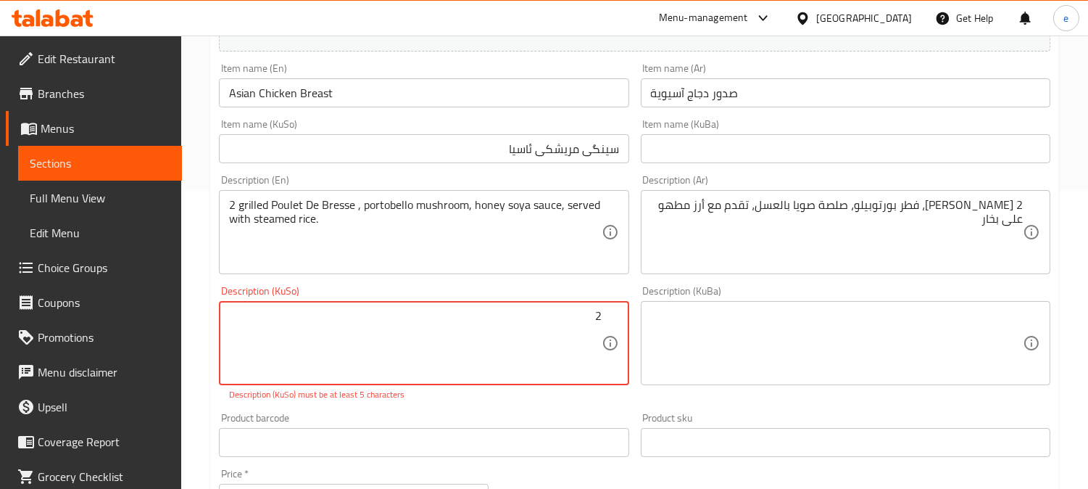
type textarea "2"
paste textarea "2 پۆلێت دی برێسی کبابی"
click at [498, 321] on textarea "2 پۆلێت دی برێسی کبابی" at bounding box center [415, 343] width 372 height 69
type textarea "2 پۆلێت دی برێسی برژاو، قارچکی پۆرتۆبیلۆ، سۆسی سۆیا بە هەنگوین،"
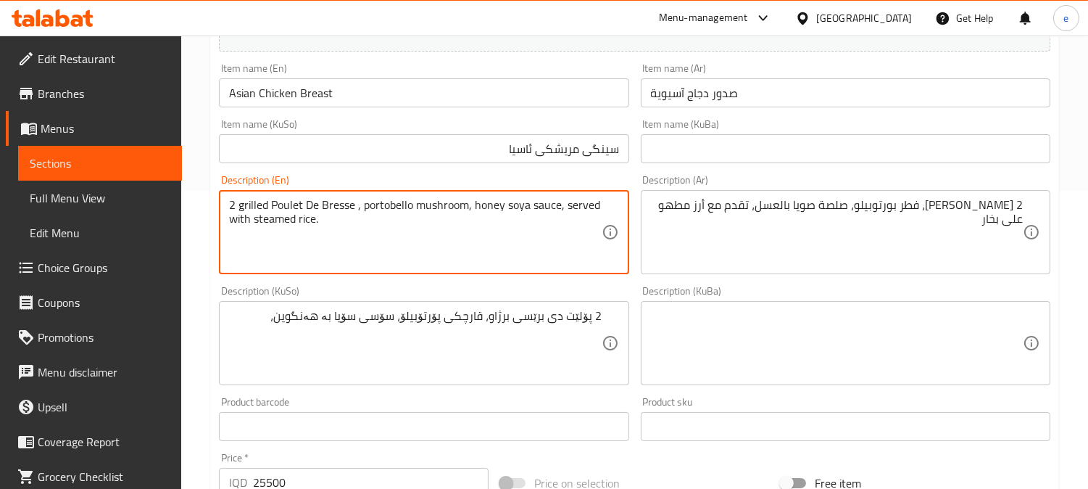
drag, startPoint x: 565, startPoint y: 207, endPoint x: 589, endPoint y: 217, distance: 25.3
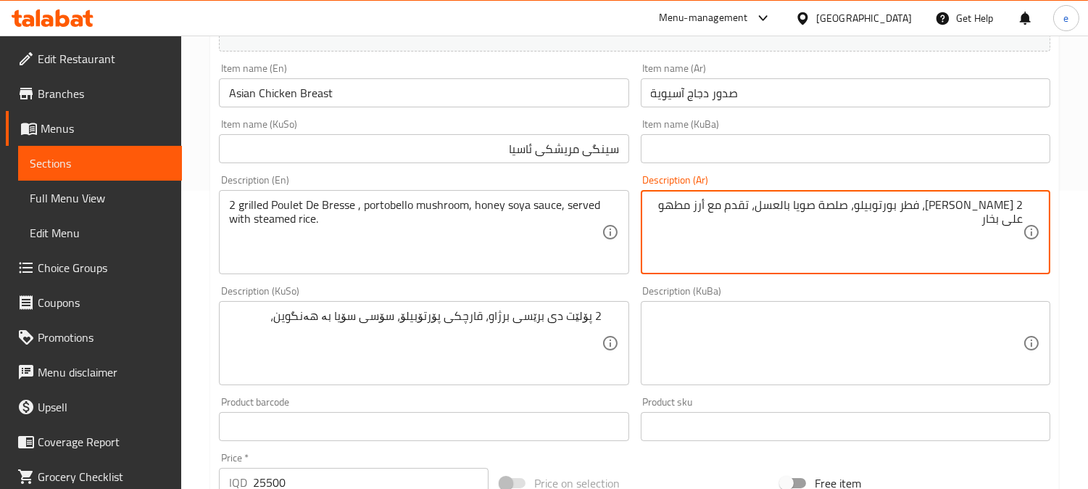
drag, startPoint x: 725, startPoint y: 207, endPoint x: 674, endPoint y: 222, distance: 52.8
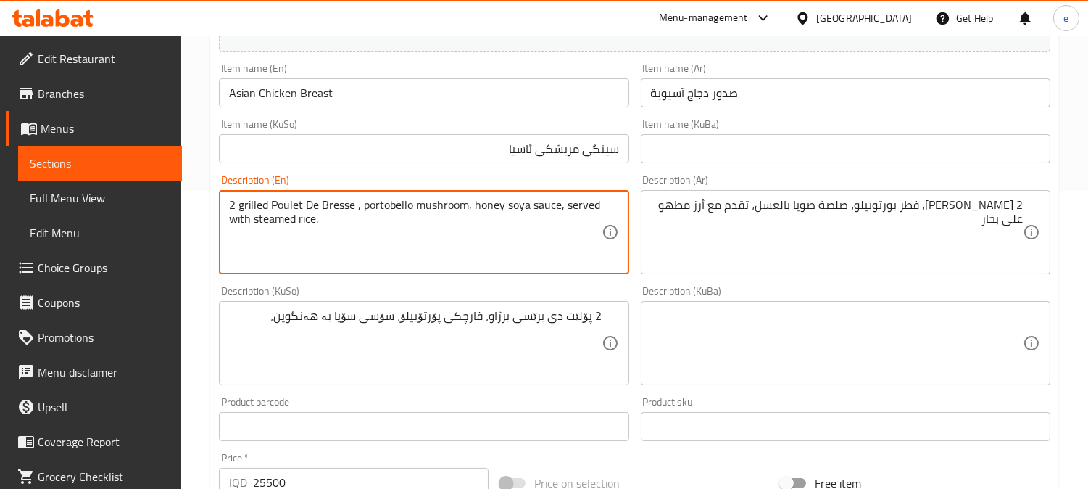
click at [272, 223] on textarea "2 grilled Poulet De Bresse , portobello mushroom, honey soya sauce, served with…" at bounding box center [415, 232] width 372 height 69
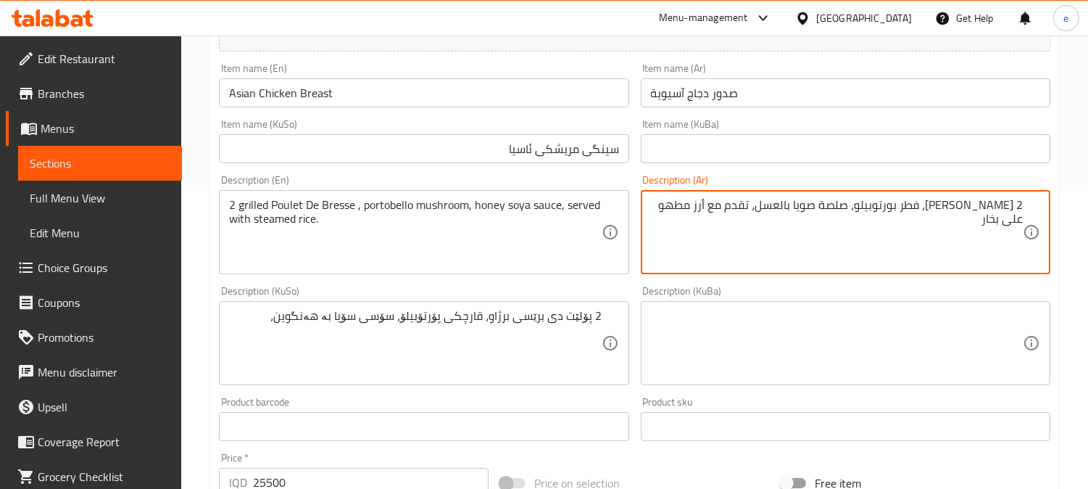
click at [1005, 223] on textarea "2 [PERSON_NAME]، فطر بورتوبيلو، صلصة صويا بالعسل، تقدم مع أرز مطهو على بخار" at bounding box center [837, 232] width 372 height 69
type textarea "2 [PERSON_NAME]، فطر بورتوبيلو، صلصة صويا بالعسل، تقدم مع أرز على بخار"
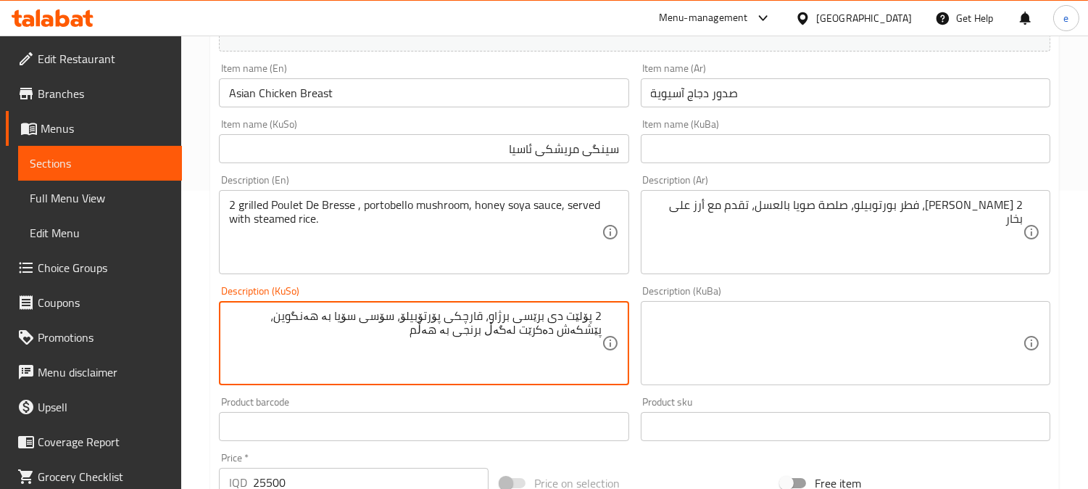
type textarea "2 پۆلێت دی برێسی برژاو، قارچکی پۆرتۆبیلۆ، سۆسی سۆیا بە هەنگوین، پێشکەش دەکرێت ل…"
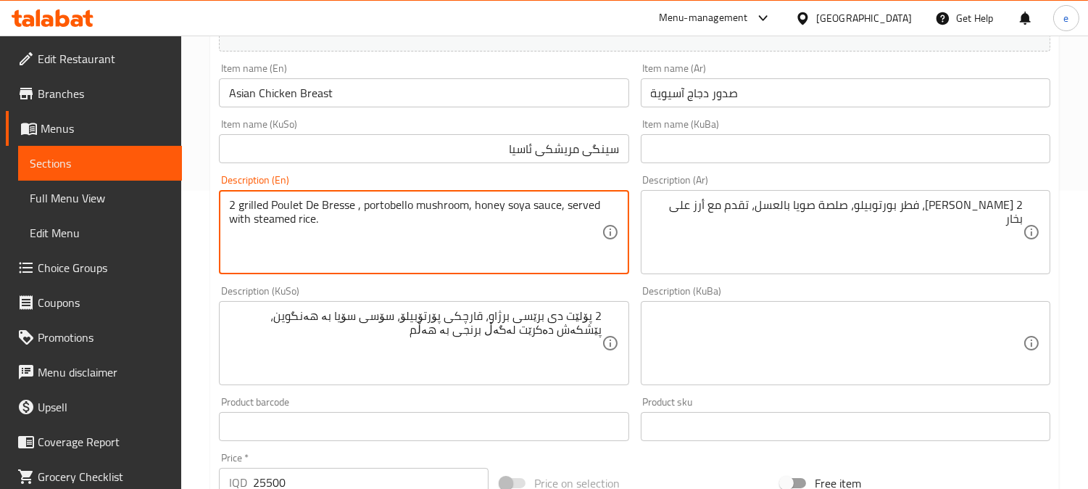
drag, startPoint x: 231, startPoint y: 209, endPoint x: 355, endPoint y: 201, distance: 124.9
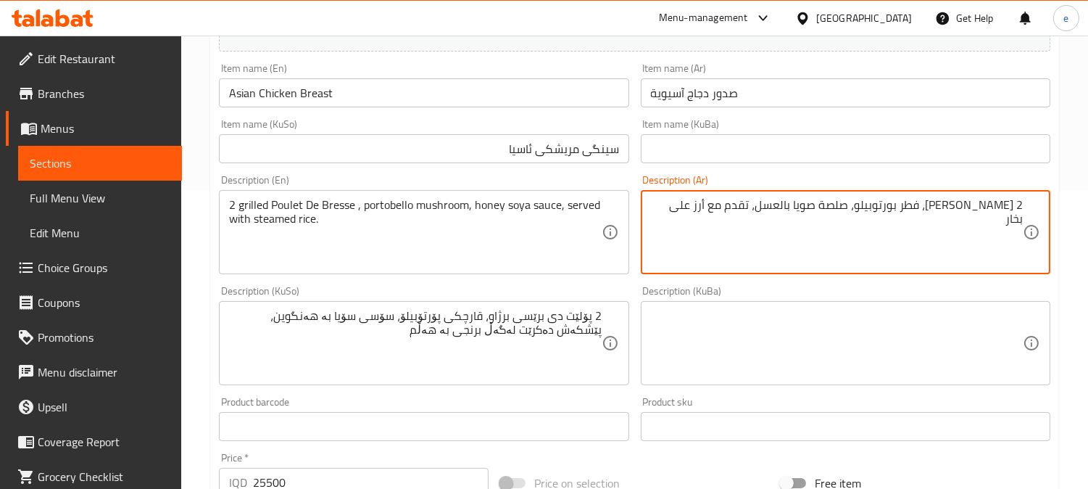
drag, startPoint x: 938, startPoint y: 209, endPoint x: 1013, endPoint y: 199, distance: 76.1
paste textarea "ت دي بريس"
type textarea "2 بوليت دي [PERSON_NAME]، فطر بورتوبيلو، صلصة صويا بالعسل، تقدم مع أرز على بخار"
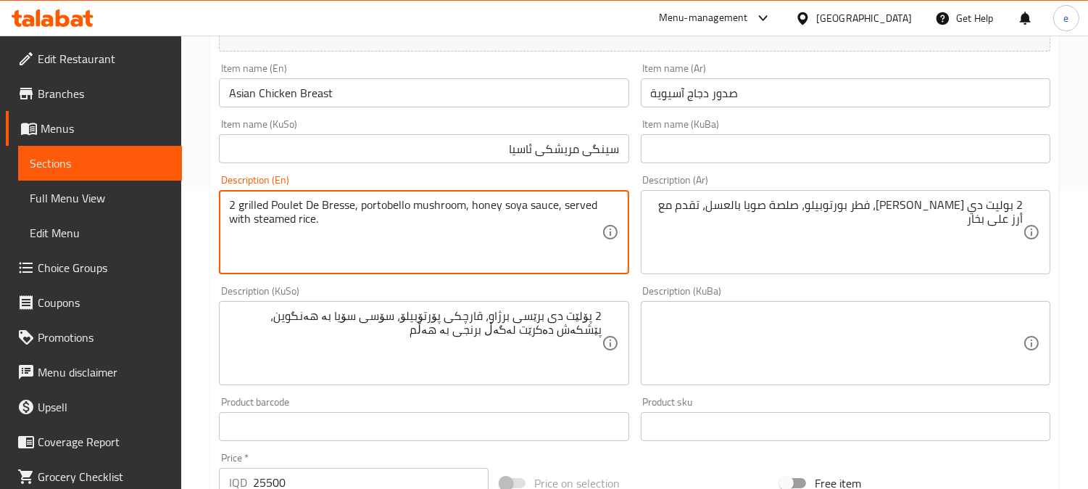
click at [326, 223] on textarea "2 grilled Poulet De Bresse, portobello mushroom, honey soya sauce, served with …" at bounding box center [415, 232] width 372 height 69
type textarea "2 grilled Poulet De Bresse, portobello mushroom, honey soya sauce, served with …"
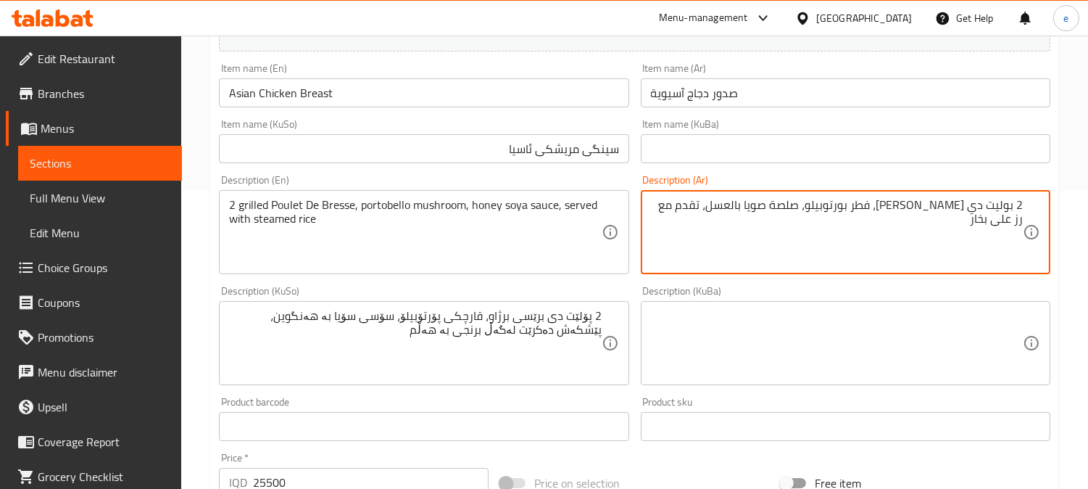
type textarea "2 بوليت دي [PERSON_NAME]، فطر بورتوبيلو، صلصة صويا بالعسل، تقدم مع رز على بخار"
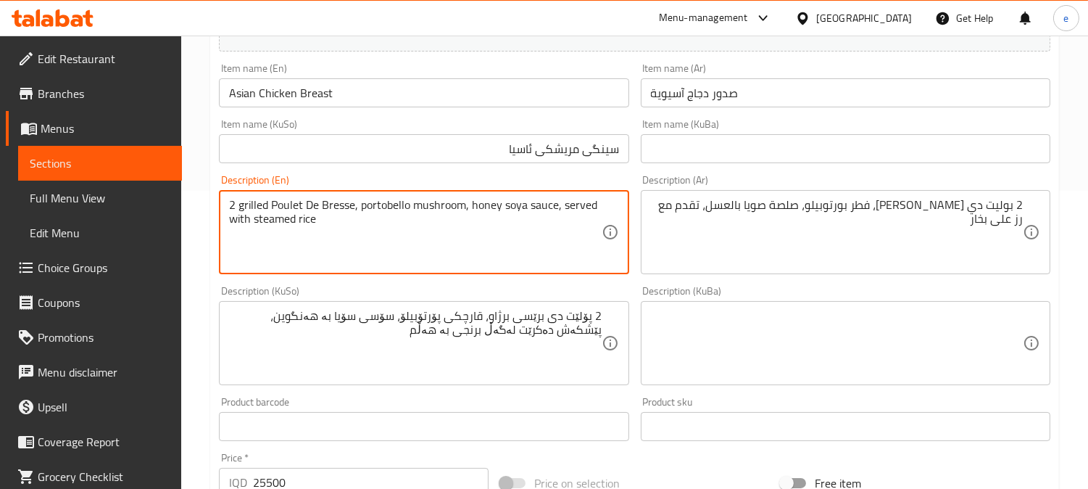
drag, startPoint x: 561, startPoint y: 209, endPoint x: 570, endPoint y: 225, distance: 18.2
click at [570, 225] on textarea "2 grilled Poulet De Bresse, portobello mushroom, honey soya sauce, served with …" at bounding box center [415, 232] width 372 height 69
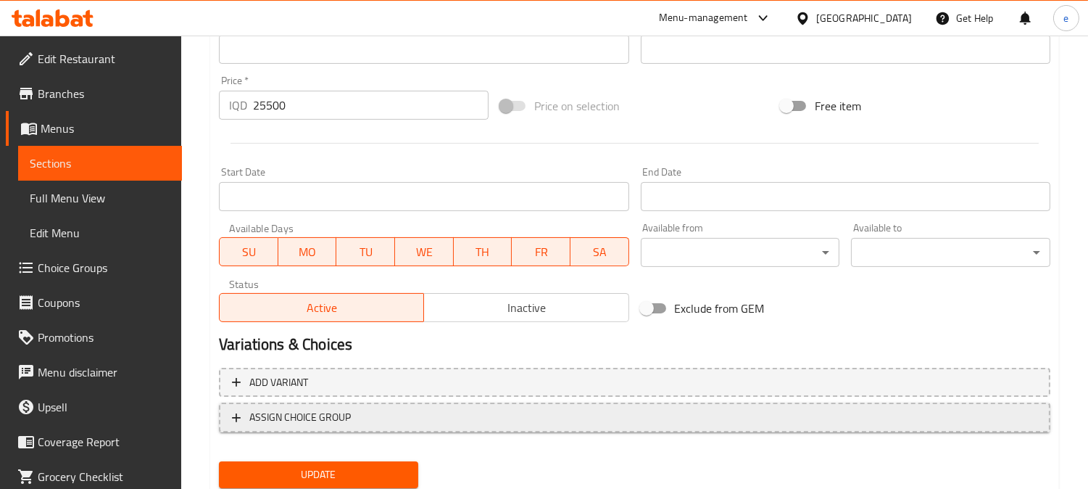
scroll to position [721, 0]
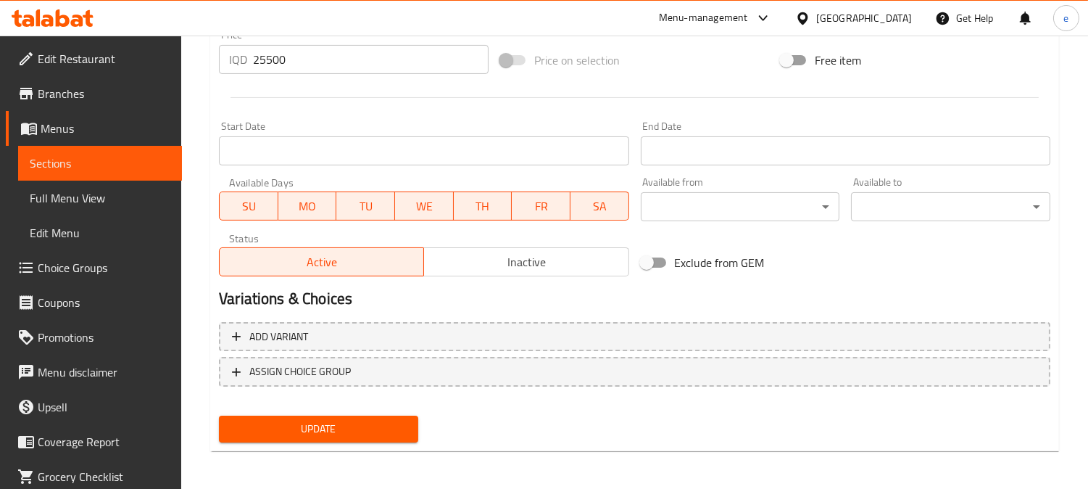
click at [341, 421] on span "Update" at bounding box center [319, 429] width 176 height 18
click at [124, 175] on link "Sections" at bounding box center [100, 163] width 164 height 35
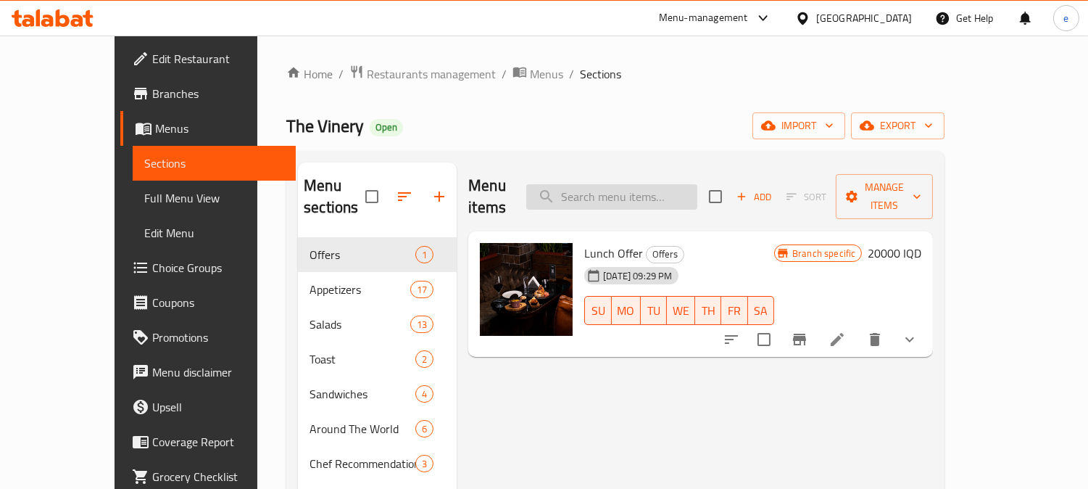
click at [643, 184] on input "search" at bounding box center [611, 196] width 171 height 25
paste input "Fideua Grilled Salmon"
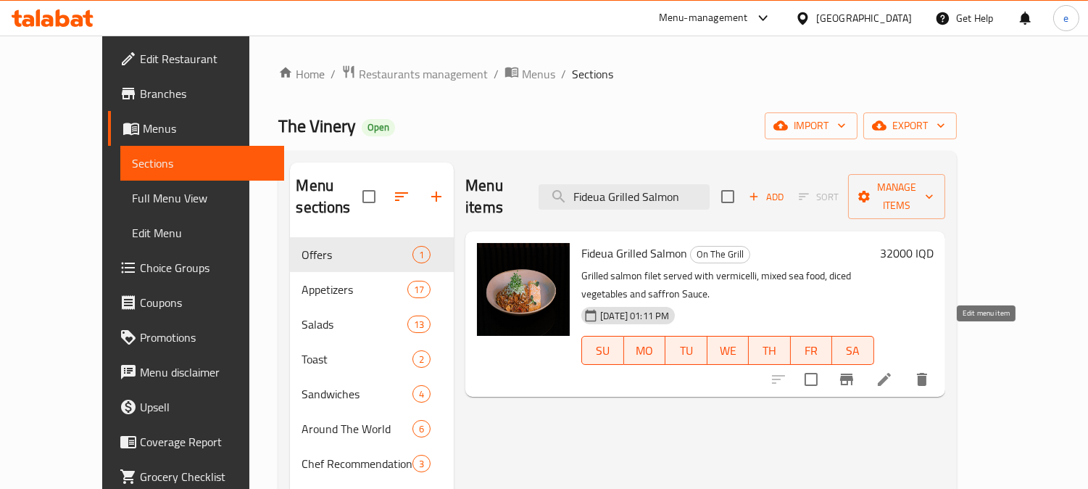
type input "Fideua Grilled Salmon"
click at [891, 373] on icon at bounding box center [884, 379] width 13 height 13
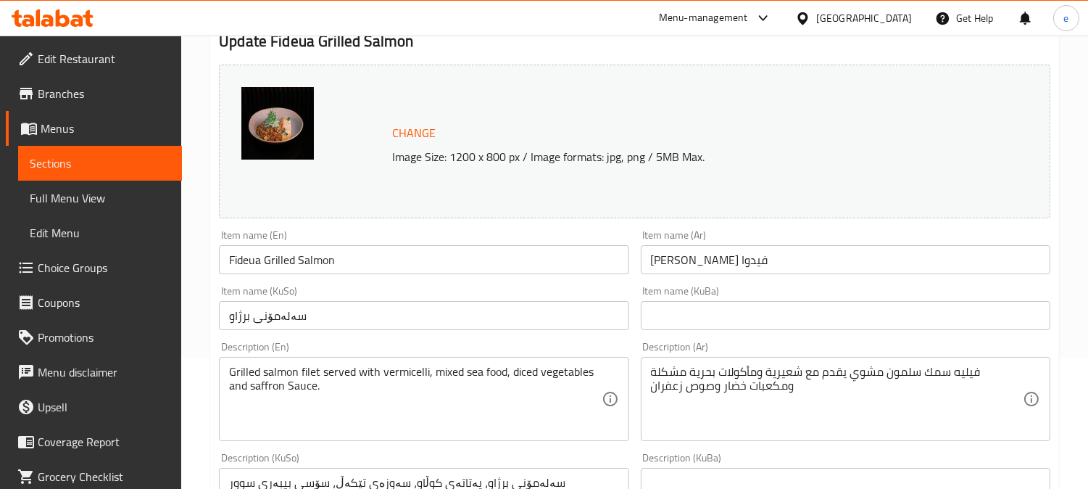
scroll to position [161, 0]
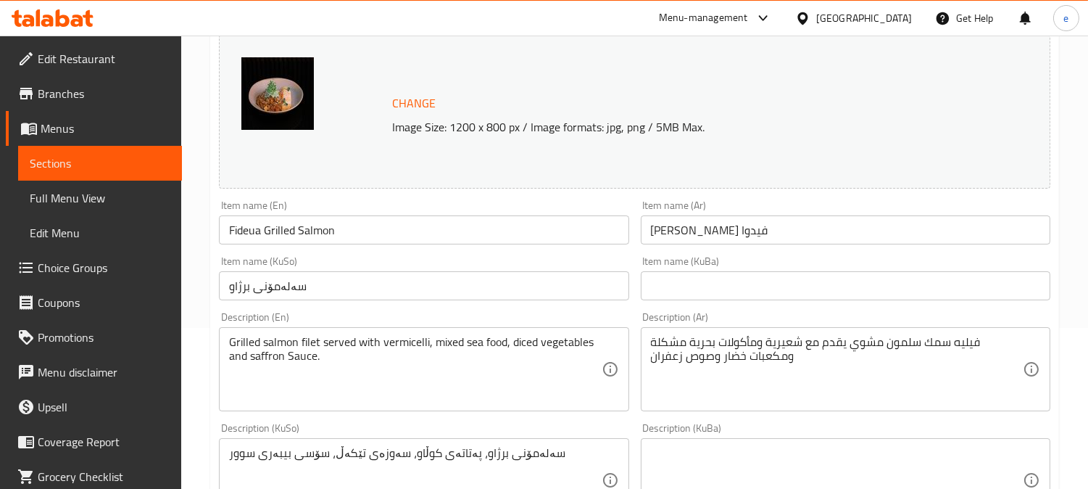
click at [339, 239] on input "Fideua Grilled Salmon" at bounding box center [424, 229] width 410 height 29
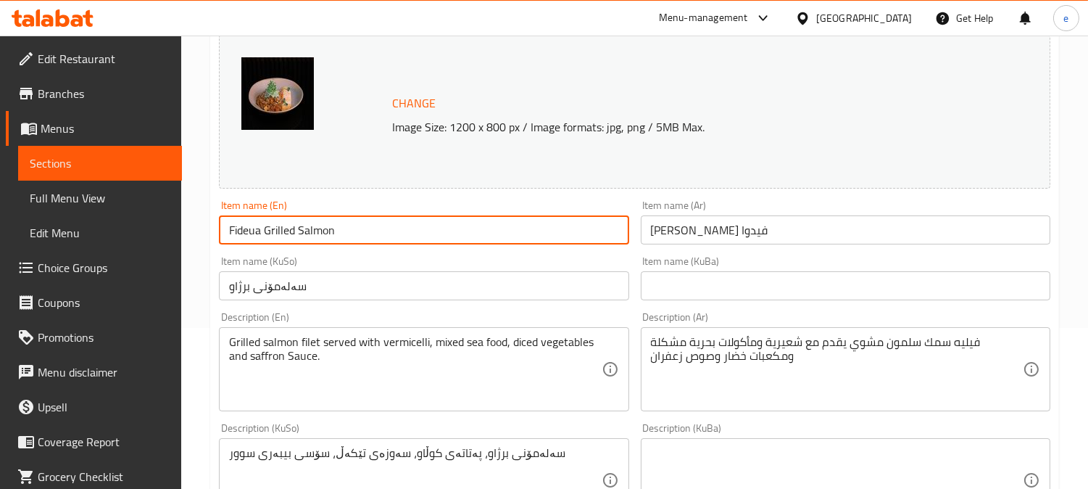
click at [339, 239] on input "Fideua Grilled Salmon" at bounding box center [424, 229] width 410 height 29
click at [785, 237] on input "[PERSON_NAME] فيدوا" at bounding box center [846, 229] width 410 height 29
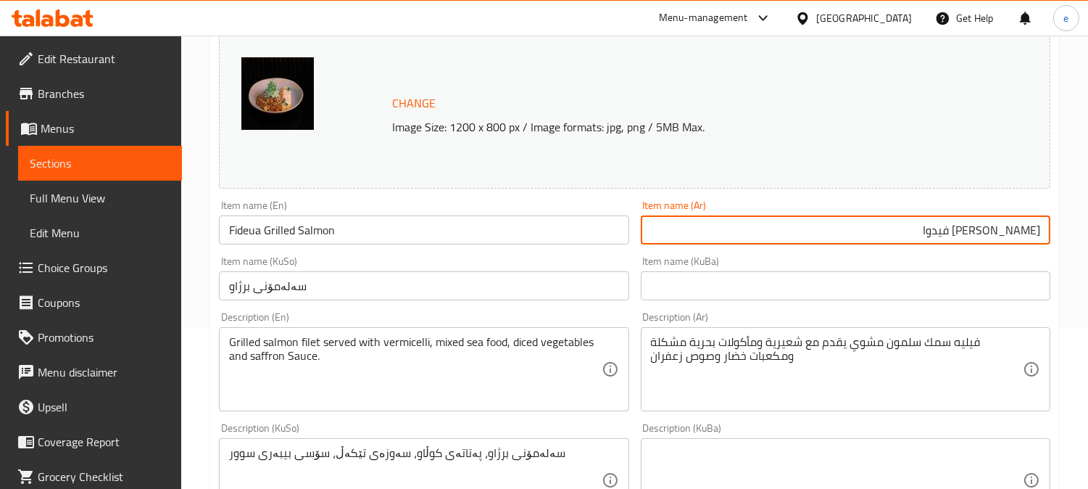
click at [368, 291] on input "سەلەمۆنی برژاو" at bounding box center [424, 285] width 410 height 29
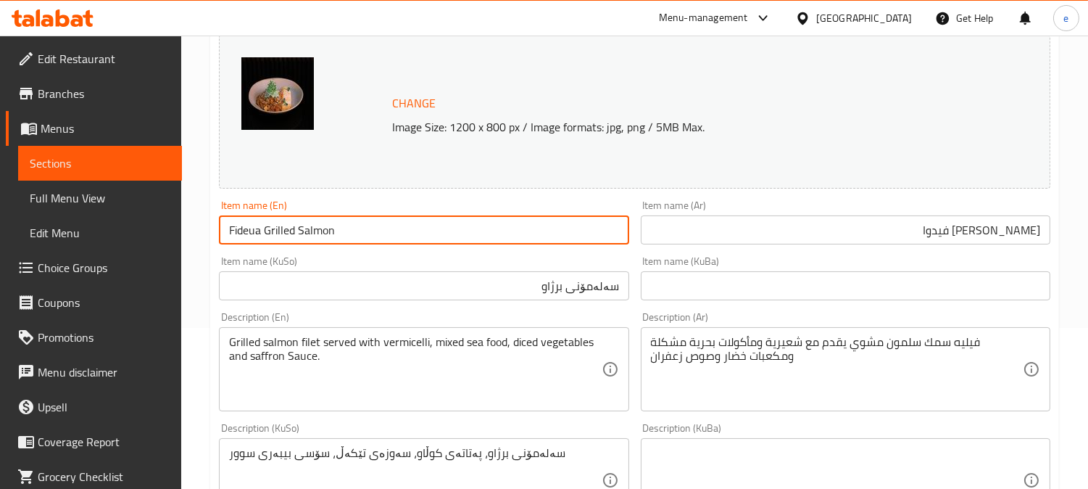
click at [317, 231] on input "Fideua Grilled Salmon" at bounding box center [424, 229] width 410 height 29
click at [581, 292] on input "سەلەمۆنی برژاو" at bounding box center [424, 285] width 410 height 29
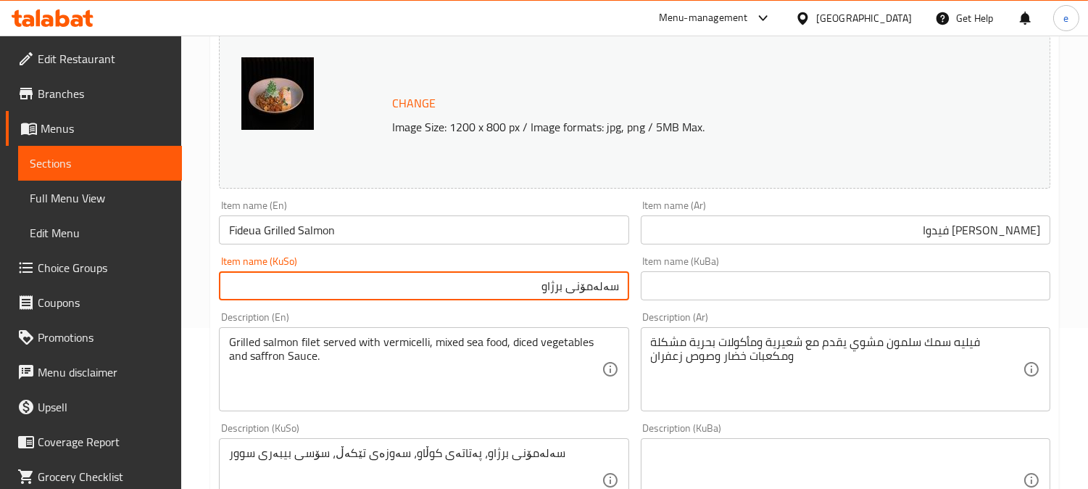
click at [581, 292] on input "سەلەمۆنی برژاو" at bounding box center [424, 285] width 410 height 29
paste input "[PERSON_NAME]"
type input "[PERSON_NAME]"
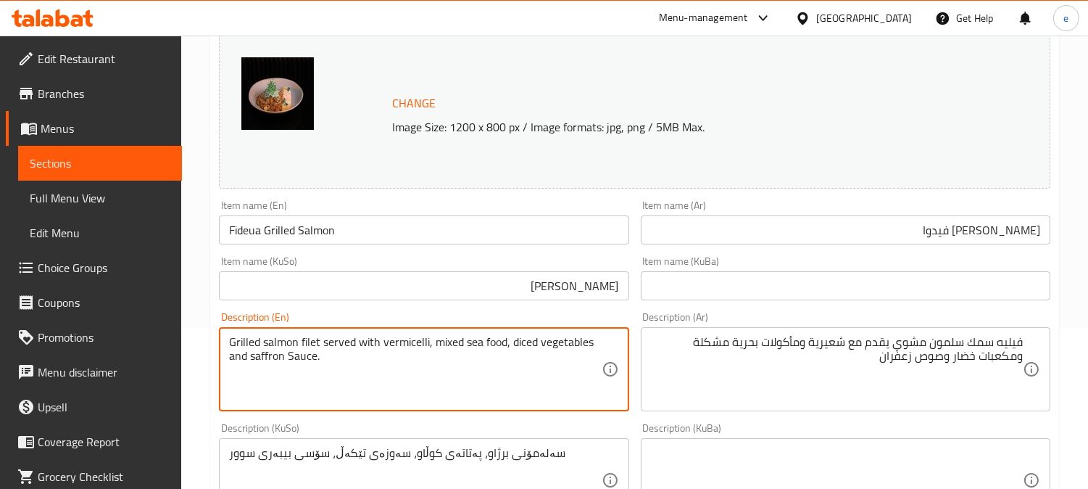
click at [312, 341] on textarea "Grilled salmon filet served with vermicelli, mixed sea food, diced vegetables a…" at bounding box center [415, 369] width 372 height 69
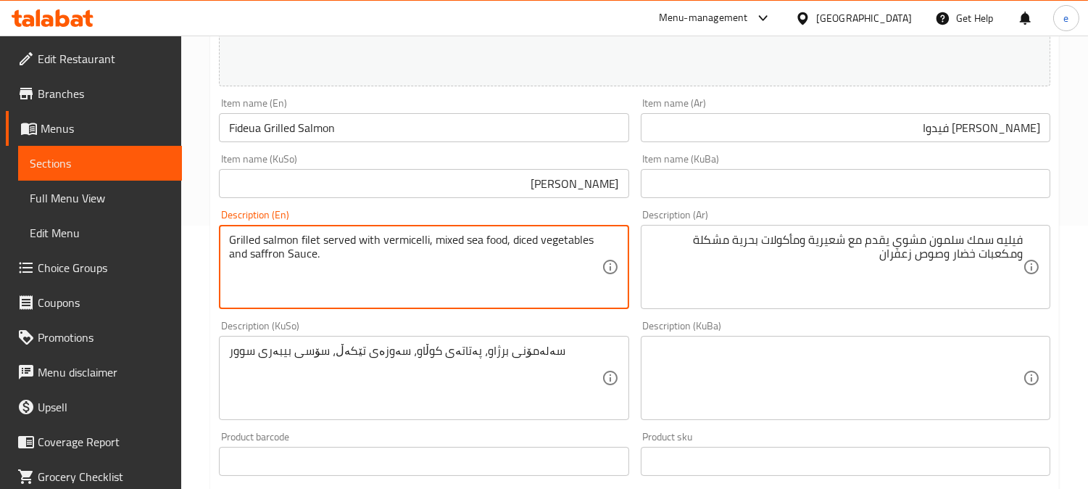
scroll to position [322, 0]
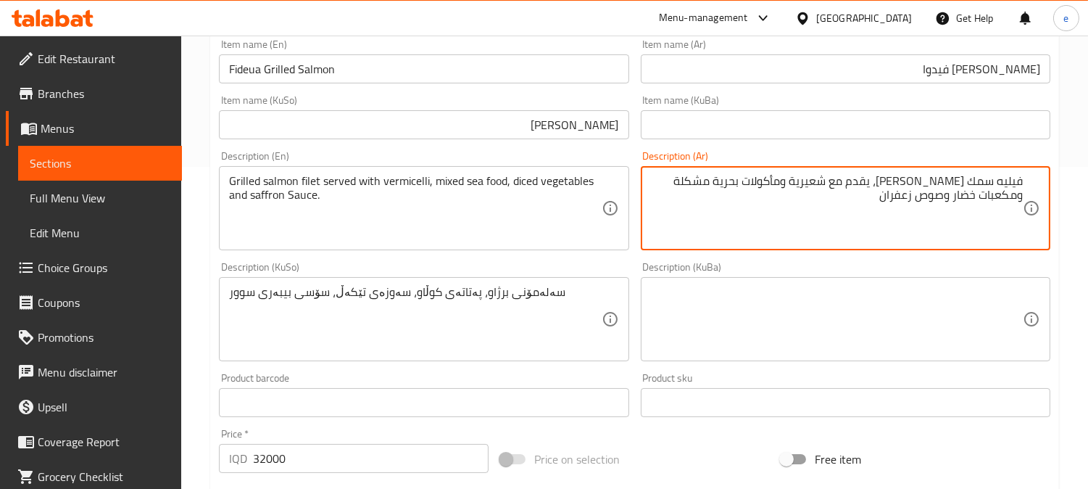
type textarea "فيليه سمك [PERSON_NAME]، يقدم مع شعيرية ومأكولات بحرية مشكلة ومكعبات خضار وصوص …"
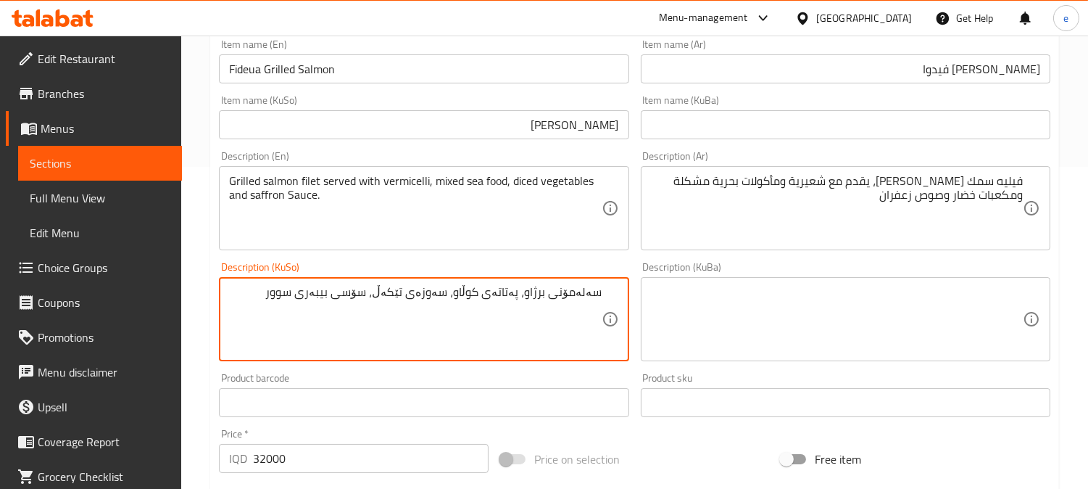
drag, startPoint x: 533, startPoint y: 295, endPoint x: 557, endPoint y: 295, distance: 23.9
click at [557, 295] on textarea "سەلەمۆنی برژاو، پەتاتەی کوڵاو، سەوزەی تێکەڵ، سۆسی بیبەری سوور" at bounding box center [415, 319] width 372 height 69
drag, startPoint x: 531, startPoint y: 295, endPoint x: 636, endPoint y: 295, distance: 105.1
click at [636, 295] on div "Change Image Size: 1200 x 800 px / Image formats: jpg, png / 5MB Max. Item name…" at bounding box center [634, 274] width 843 height 813
paste textarea "فیلێتی سەلەمۆنی کبابی"
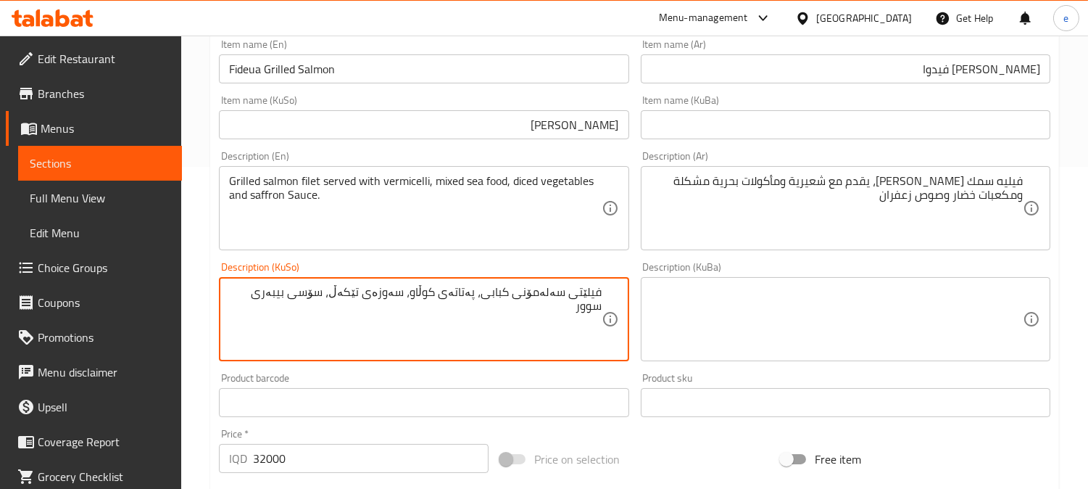
click at [604, 124] on input "[PERSON_NAME]" at bounding box center [424, 124] width 410 height 29
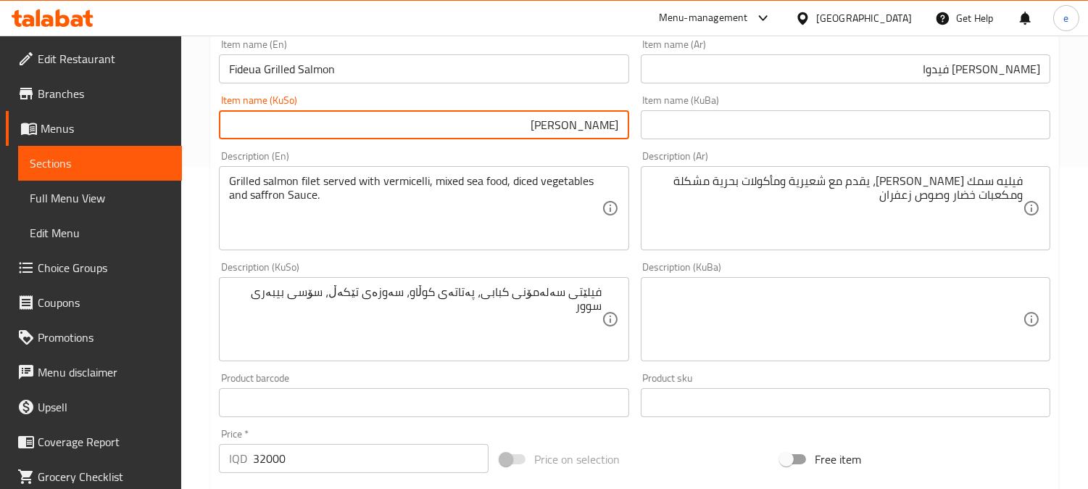
click at [604, 124] on input "[PERSON_NAME]" at bounding box center [424, 124] width 410 height 29
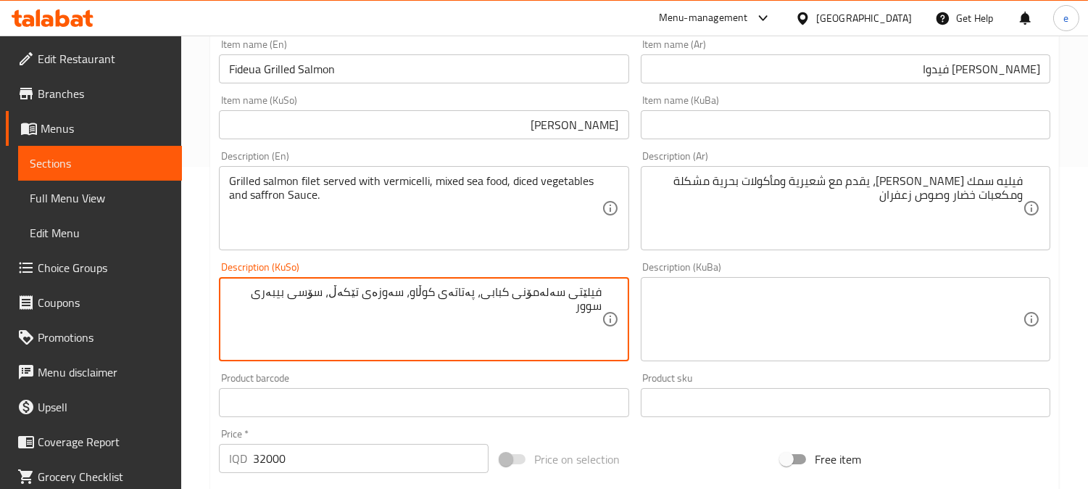
paste textarea "ماسی"
click at [573, 294] on textarea "فیلێتیماسی سەلەمۆنی کبابی، پەتاتەی کوڵاو، سەوزەی تێکەڵ، سۆسی بیبەری سوور" at bounding box center [415, 319] width 372 height 69
click at [528, 298] on textarea "فیلێتی ماسی سەلەمۆنی کبابی، پەتاتەی کوڵاو، سەوزەی تێکەڵ، سۆسی بیبەری سوور" at bounding box center [415, 319] width 372 height 69
click at [470, 295] on textarea "فیلێتی ماسی سەلەمۆنی کبابی، پەتاتەی کوڵاو، سەوزەی تێکەڵ، سۆسی بیبەری سوور" at bounding box center [415, 319] width 372 height 69
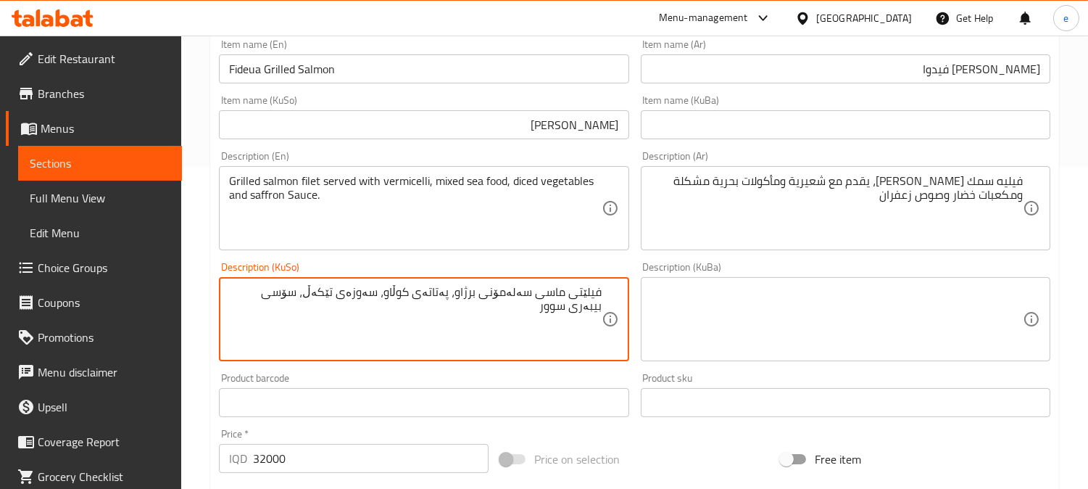
type textarea "فیلێتی ماسی سەلەمۆنی برژاو، پەتاتەی کوڵاو، سەوزەی تێکەڵ، سۆسی بیبەری سوور"
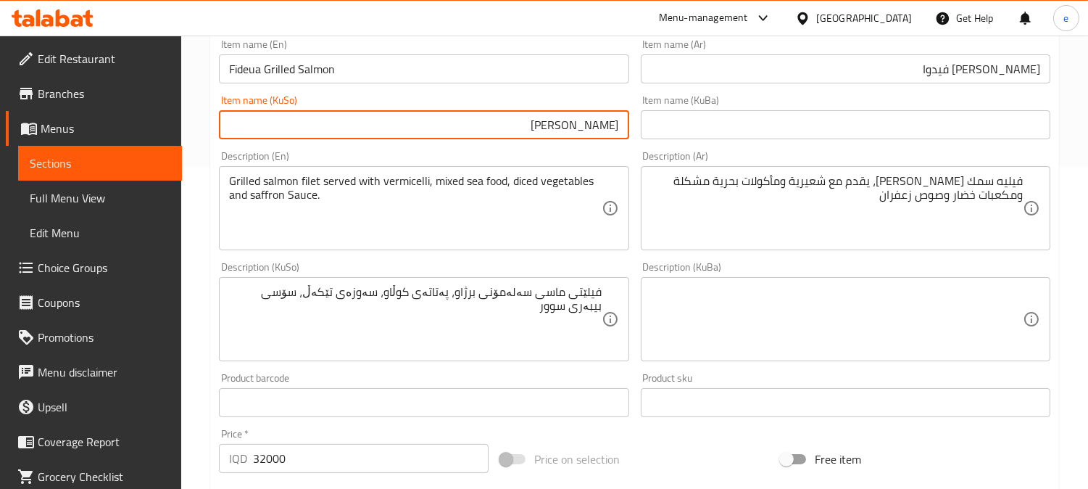
click at [536, 132] on input "[PERSON_NAME]" at bounding box center [424, 124] width 410 height 29
type input "[PERSON_NAME]"
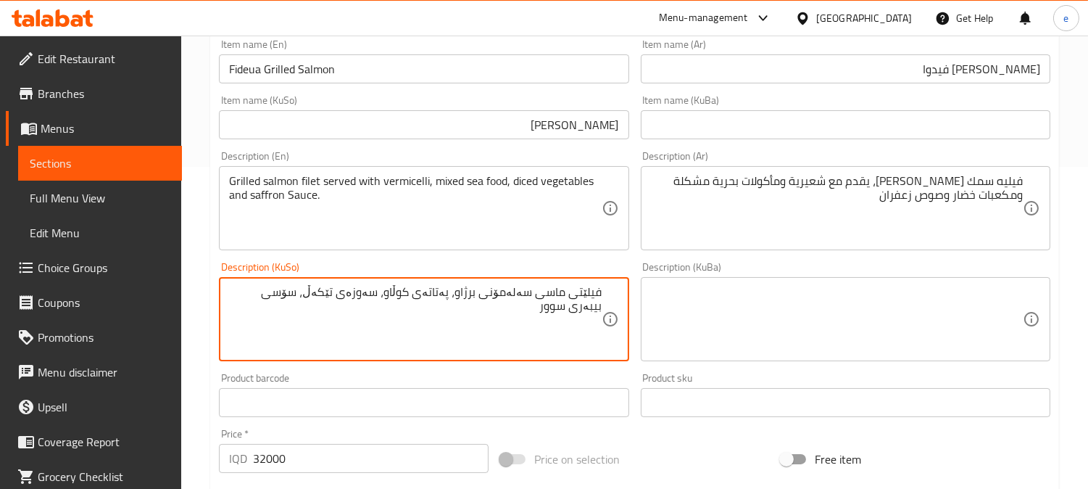
drag, startPoint x: 258, startPoint y: 292, endPoint x: 459, endPoint y: 290, distance: 200.8
click at [459, 290] on textarea "فیلێتی ماسی سەلەمۆنی برژاو، پەتاتەی کوڵاو، سەوزەی تێکەڵ، سۆسی بیبەری سوور" at bounding box center [415, 319] width 372 height 69
drag, startPoint x: 423, startPoint y: 301, endPoint x: 454, endPoint y: 297, distance: 31.4
click at [454, 297] on textarea "فیلێتی ماسی سەلەمۆنی برژاو، سوور" at bounding box center [415, 319] width 372 height 69
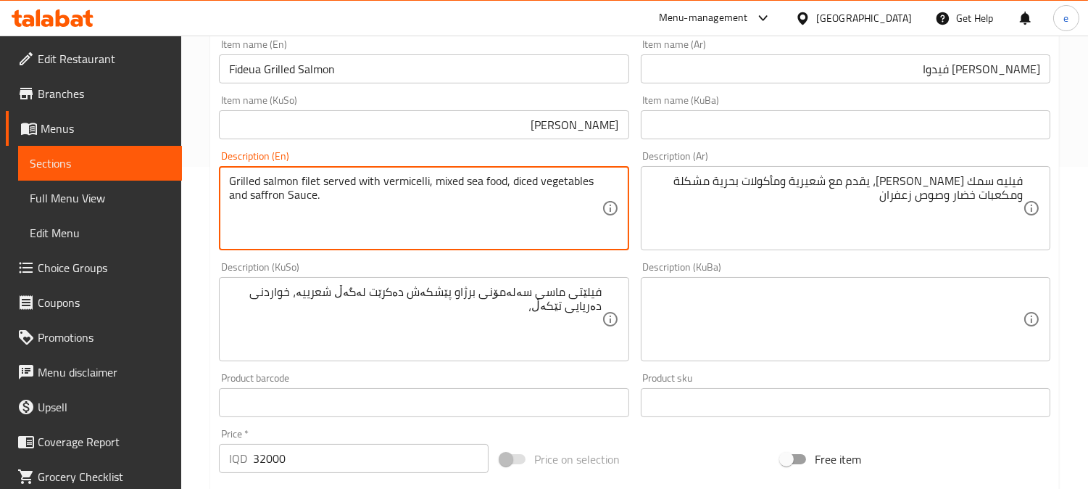
click at [518, 186] on textarea "Grilled salmon filet served with vermicelli, mixed sea food, diced vegetables a…" at bounding box center [415, 208] width 372 height 69
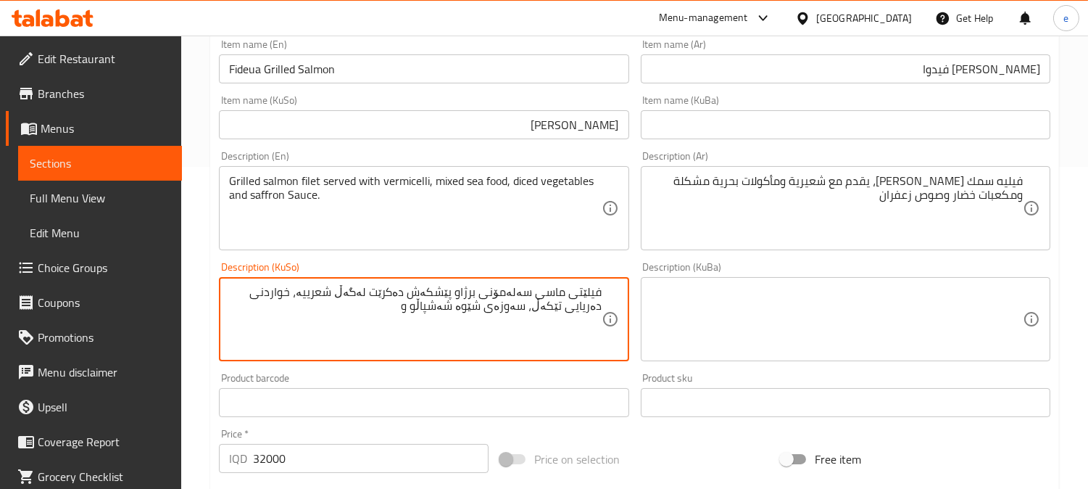
click at [273, 197] on textarea "Grilled salmon filet served with vermicelli, mixed sea food, diced vegetables a…" at bounding box center [415, 208] width 372 height 69
paste textarea "زەعفەران"
type textarea "فیلێتی ماسی سەلەمۆنی برژاو پێشکەش دەکرێت لەگەڵ شعرییە، خواردنی دەریایی تێکەڵ، س…"
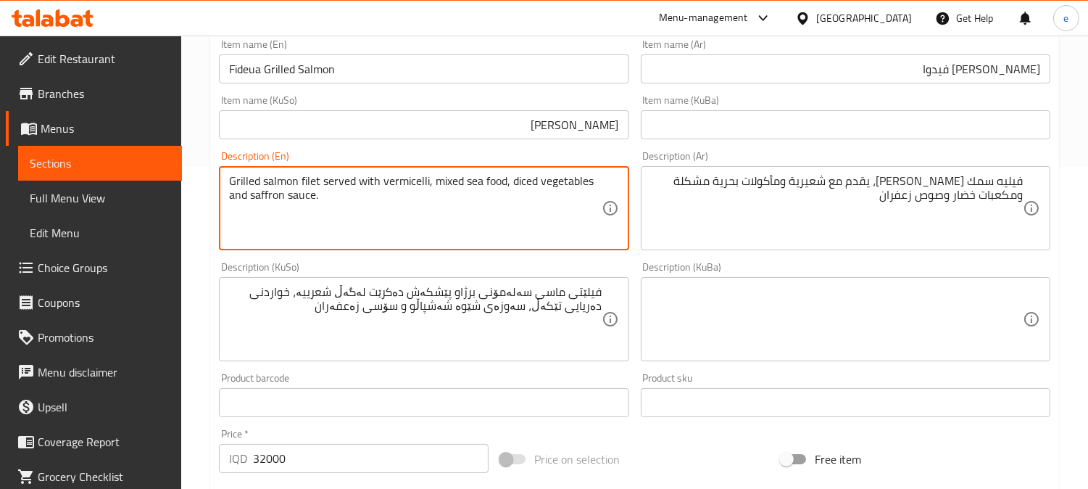
type textarea "Grilled salmon filet served with vermicelli, mixed sea food, diced vegetables a…"
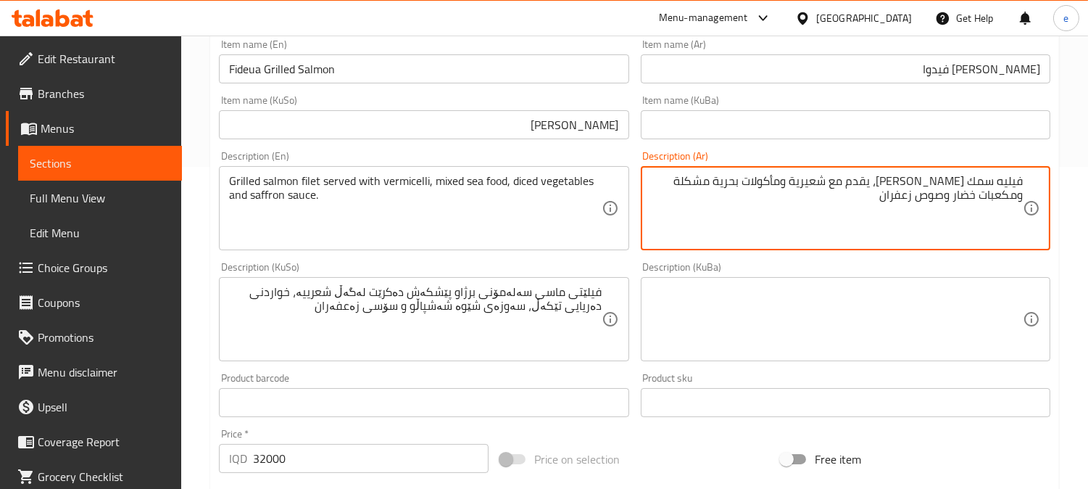
click at [892, 186] on textarea "فيليه سمك [PERSON_NAME]، يقدم مع شعيرية ومأكولات بحرية مشكلة ومكعبات خضار وصوص …" at bounding box center [837, 208] width 372 height 69
click at [803, 187] on textarea "فيليه سمك سلمون مشوي يقدم مع شعيرية ومأكولات بحرية مشكلة ومكعبات خضار وصوص زعفر…" at bounding box center [837, 208] width 372 height 69
click at [692, 185] on textarea "فيليه سمك سلمون مشوي يقدم مع شعيرية، مأكولات بحرية مشكلة ومكعبات خضار وصوص زعفر…" at bounding box center [837, 208] width 372 height 69
type textarea "فيليه سمك سلمون مشوي يقدم مع شعيرية، مأكولات بحرية مشكلة، مكعبات خضار وصوص زعفر…"
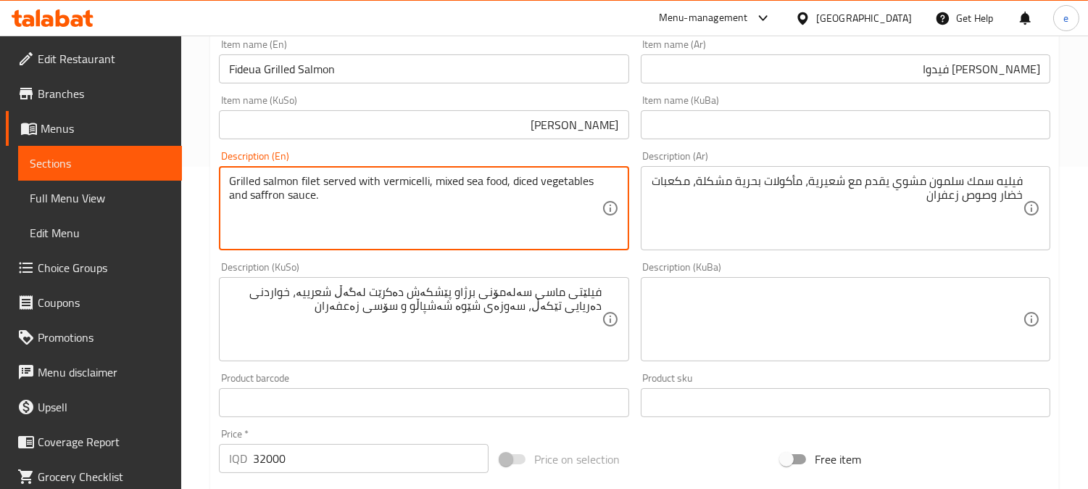
drag, startPoint x: 433, startPoint y: 186, endPoint x: 504, endPoint y: 182, distance: 71.1
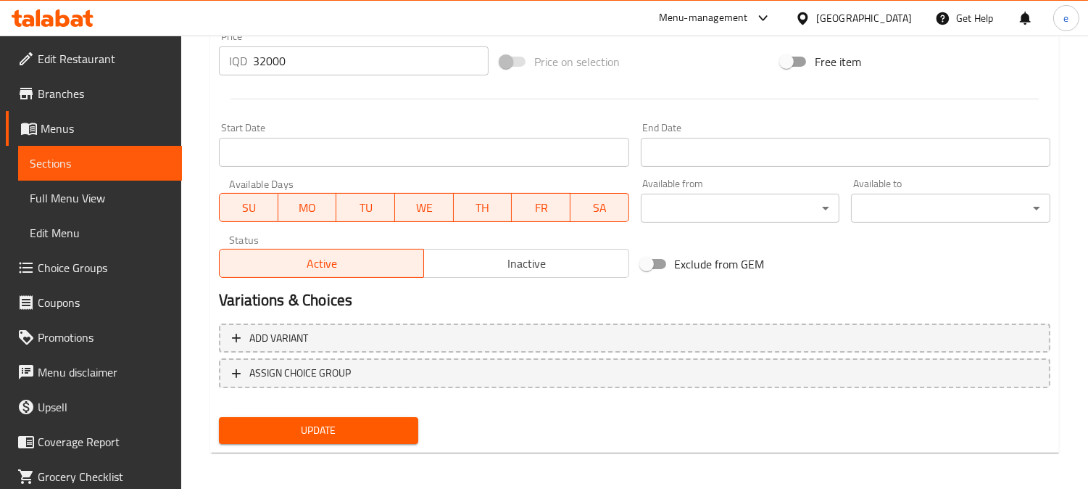
scroll to position [721, 0]
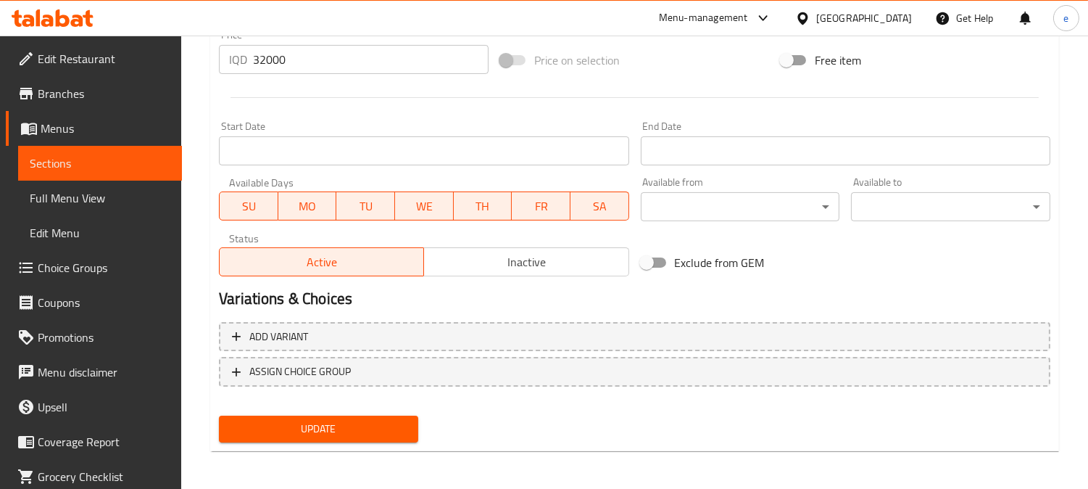
click at [336, 426] on span "Update" at bounding box center [319, 429] width 176 height 18
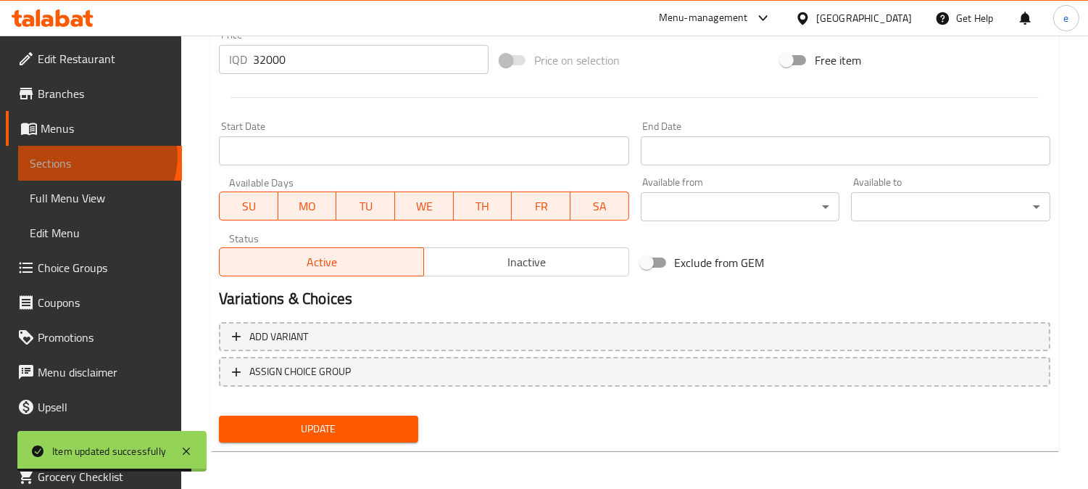
click at [96, 157] on span "Sections" at bounding box center [100, 162] width 141 height 17
